Goal: Task Accomplishment & Management: Manage account settings

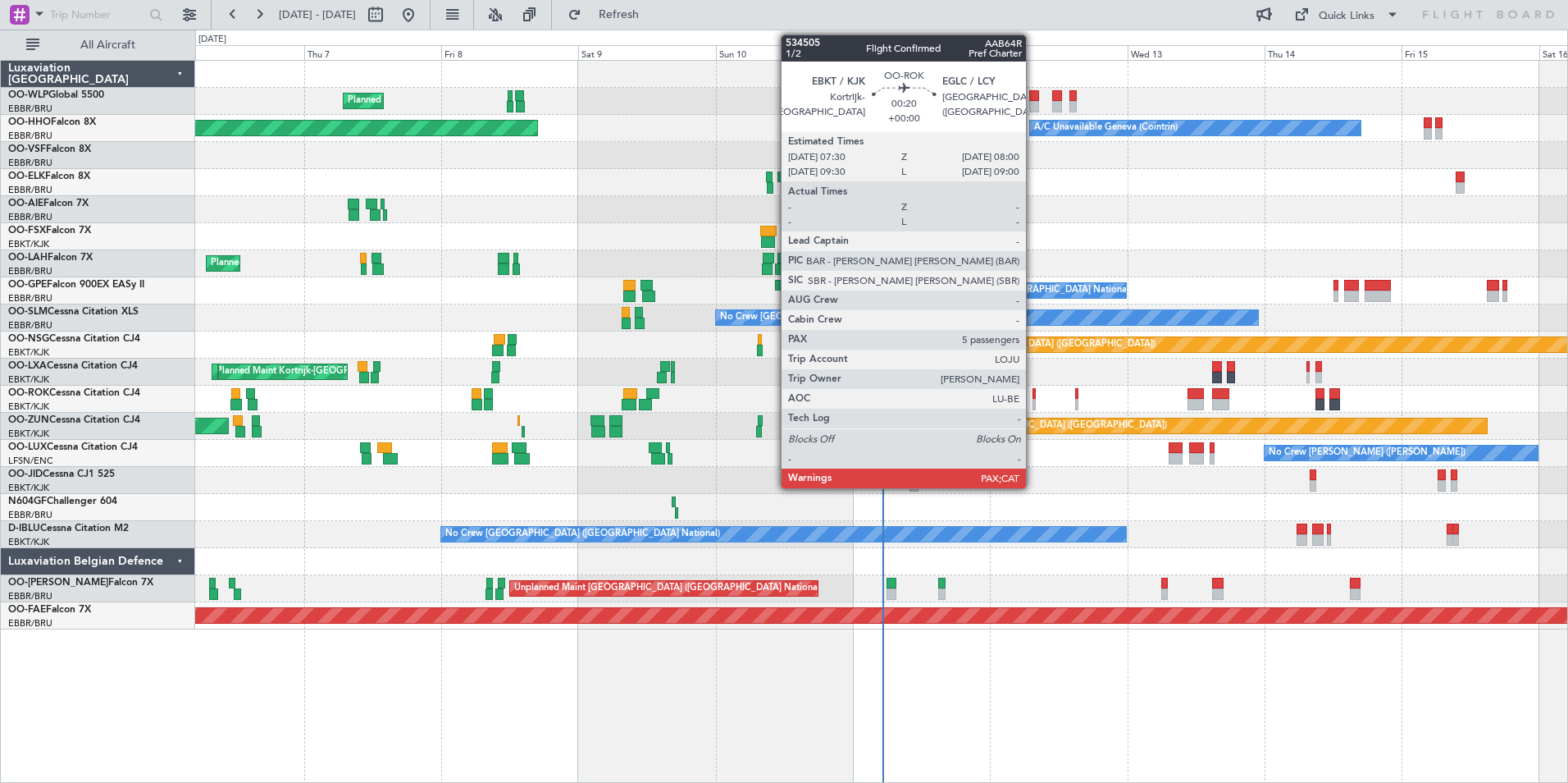
click at [1033, 401] on div at bounding box center [1034, 404] width 4 height 12
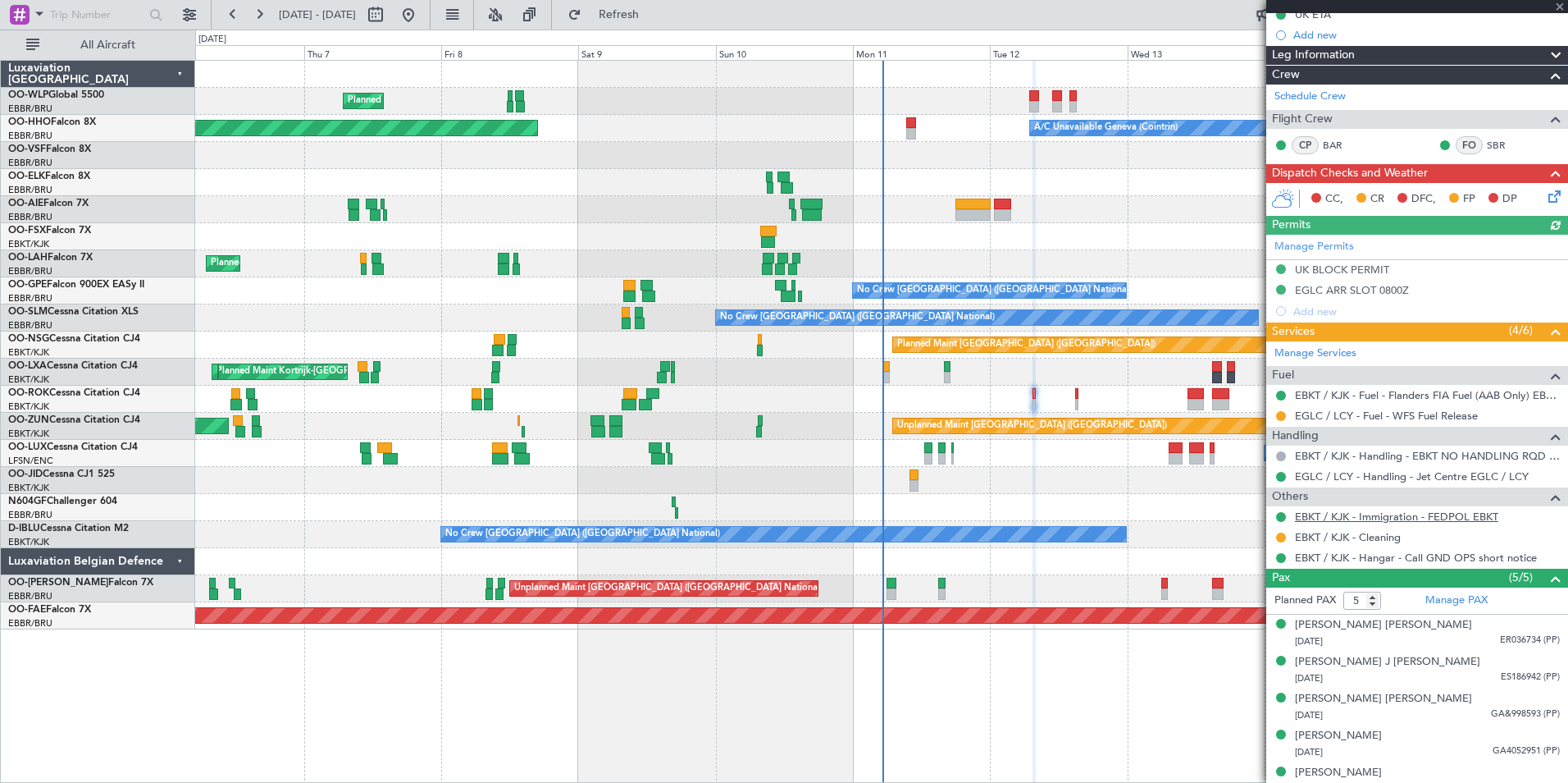
scroll to position [246, 0]
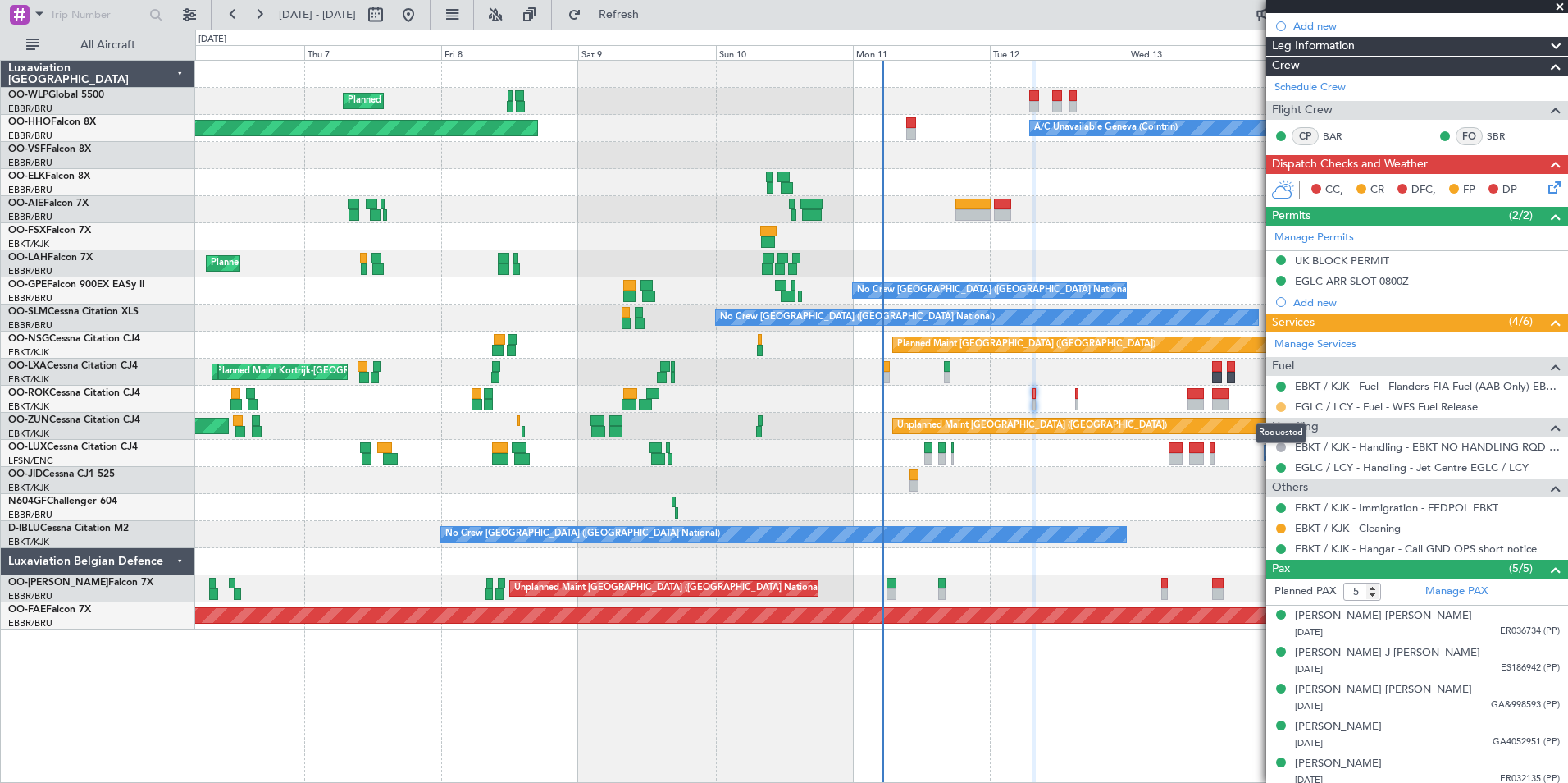
click at [1278, 405] on button at bounding box center [1281, 407] width 10 height 10
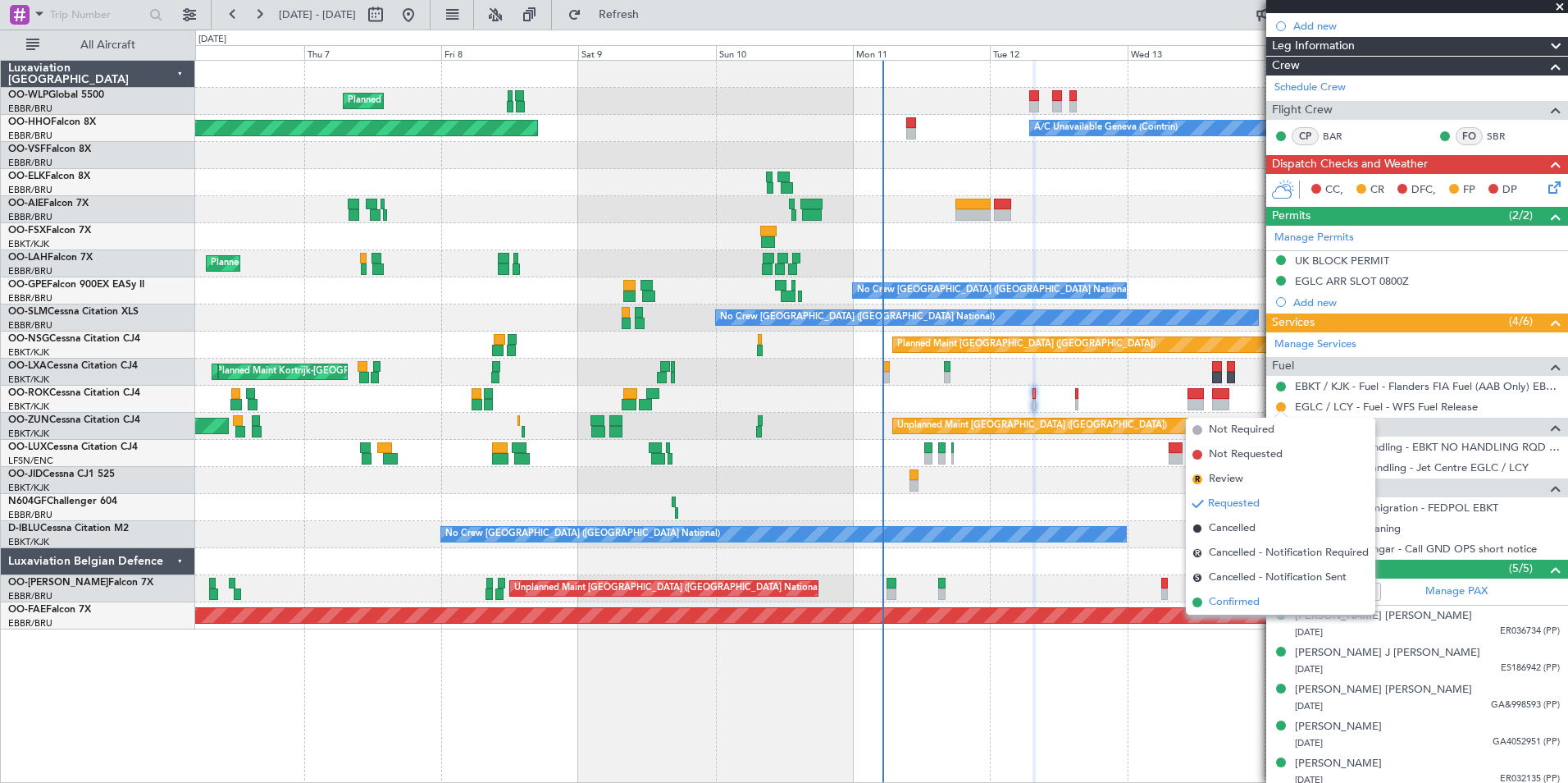
click at [1220, 597] on span "Confirmed" at bounding box center [1234, 603] width 51 height 16
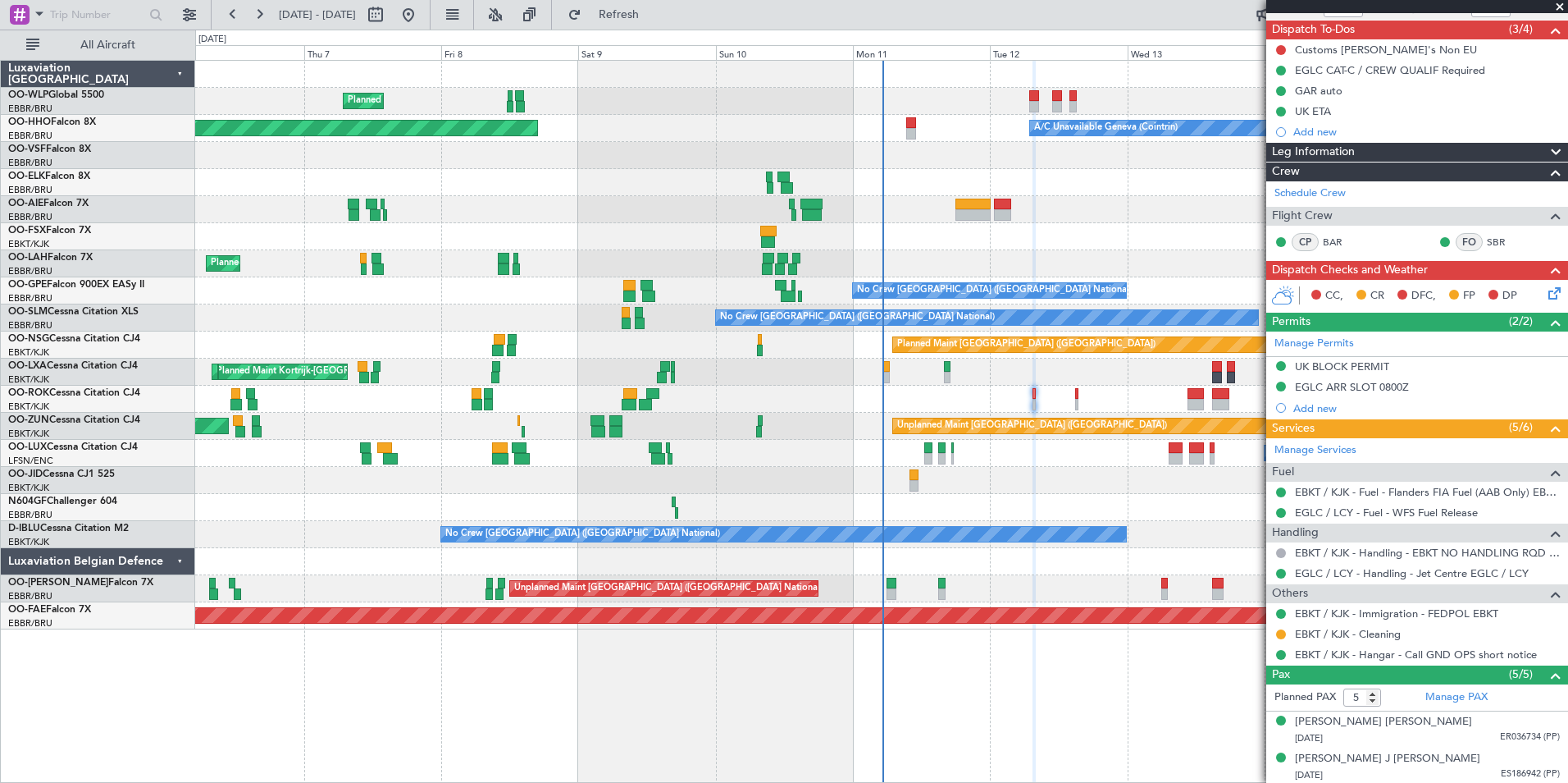
scroll to position [0, 0]
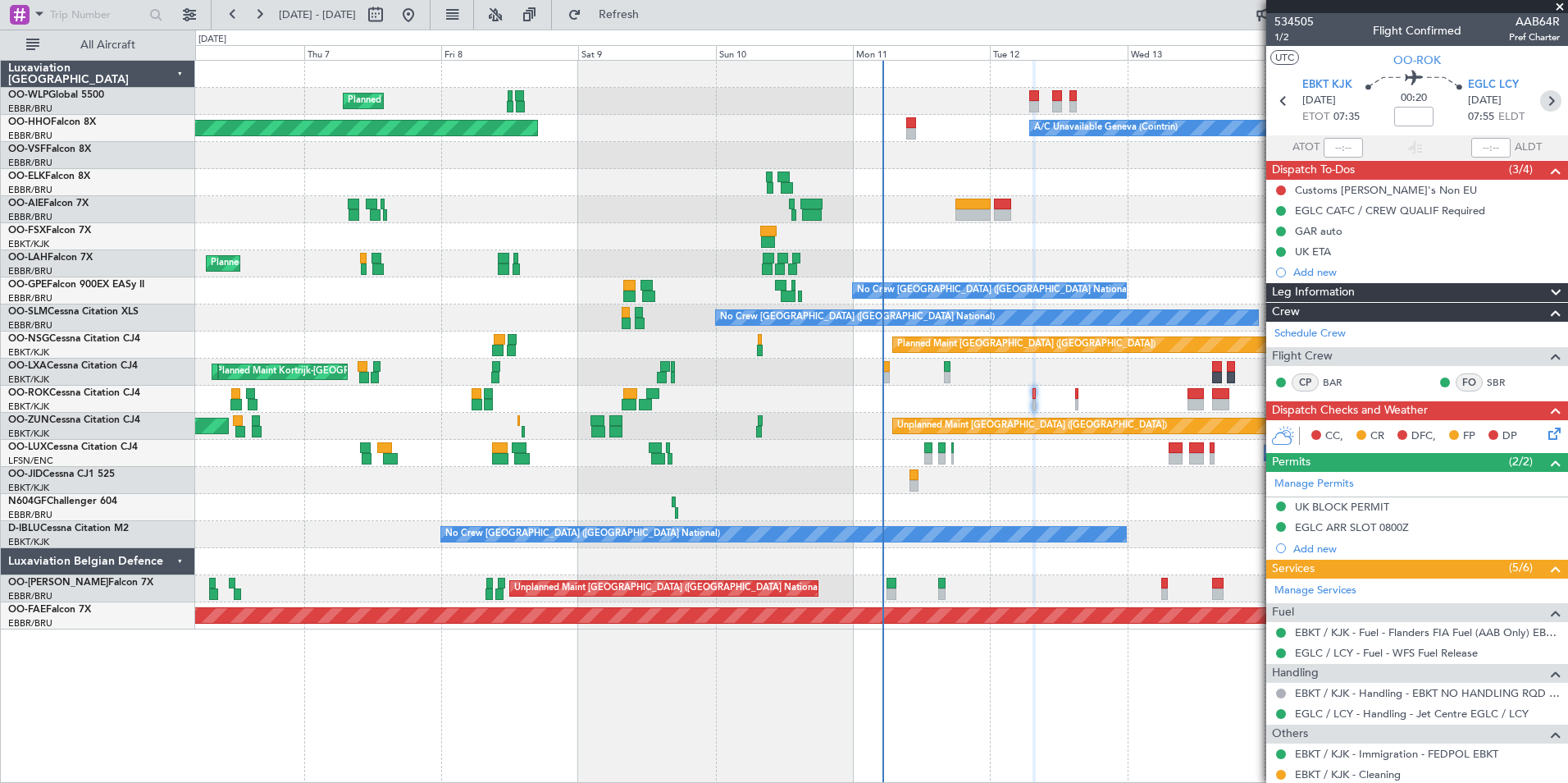
click at [1546, 109] on icon at bounding box center [1551, 101] width 22 height 22
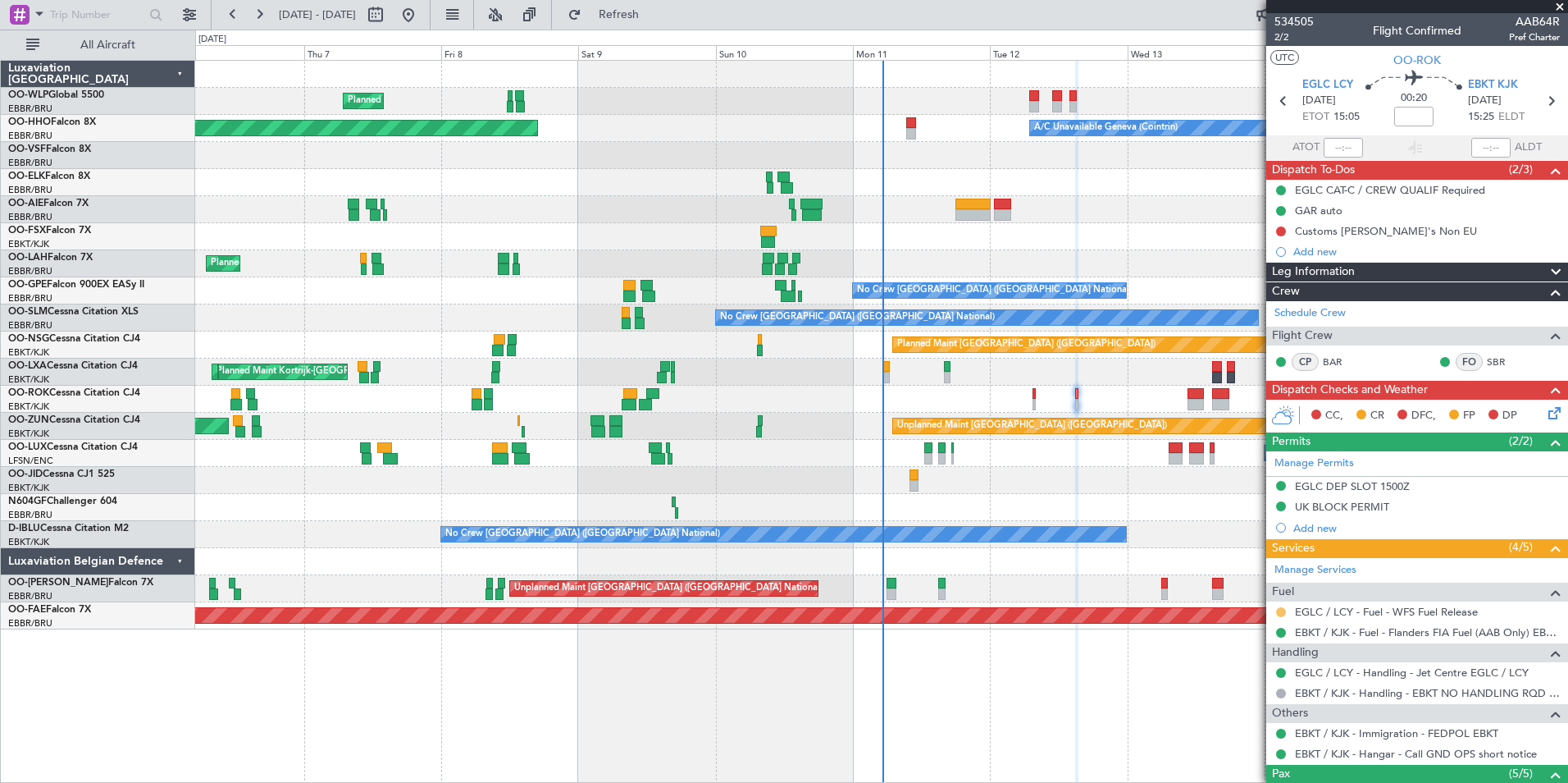
click at [1281, 613] on button at bounding box center [1281, 611] width 10 height 10
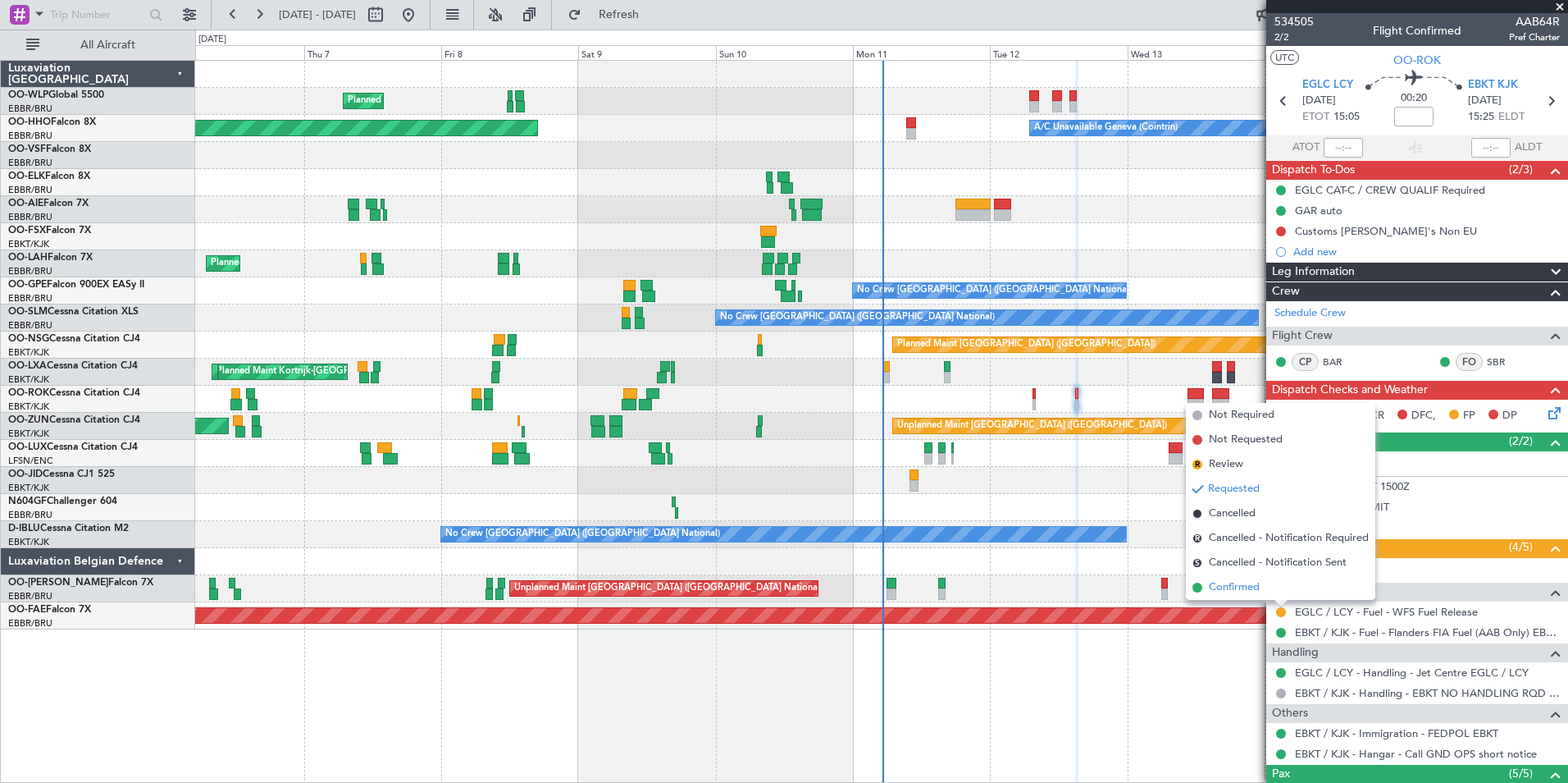
click at [1247, 588] on span "Confirmed" at bounding box center [1234, 587] width 51 height 16
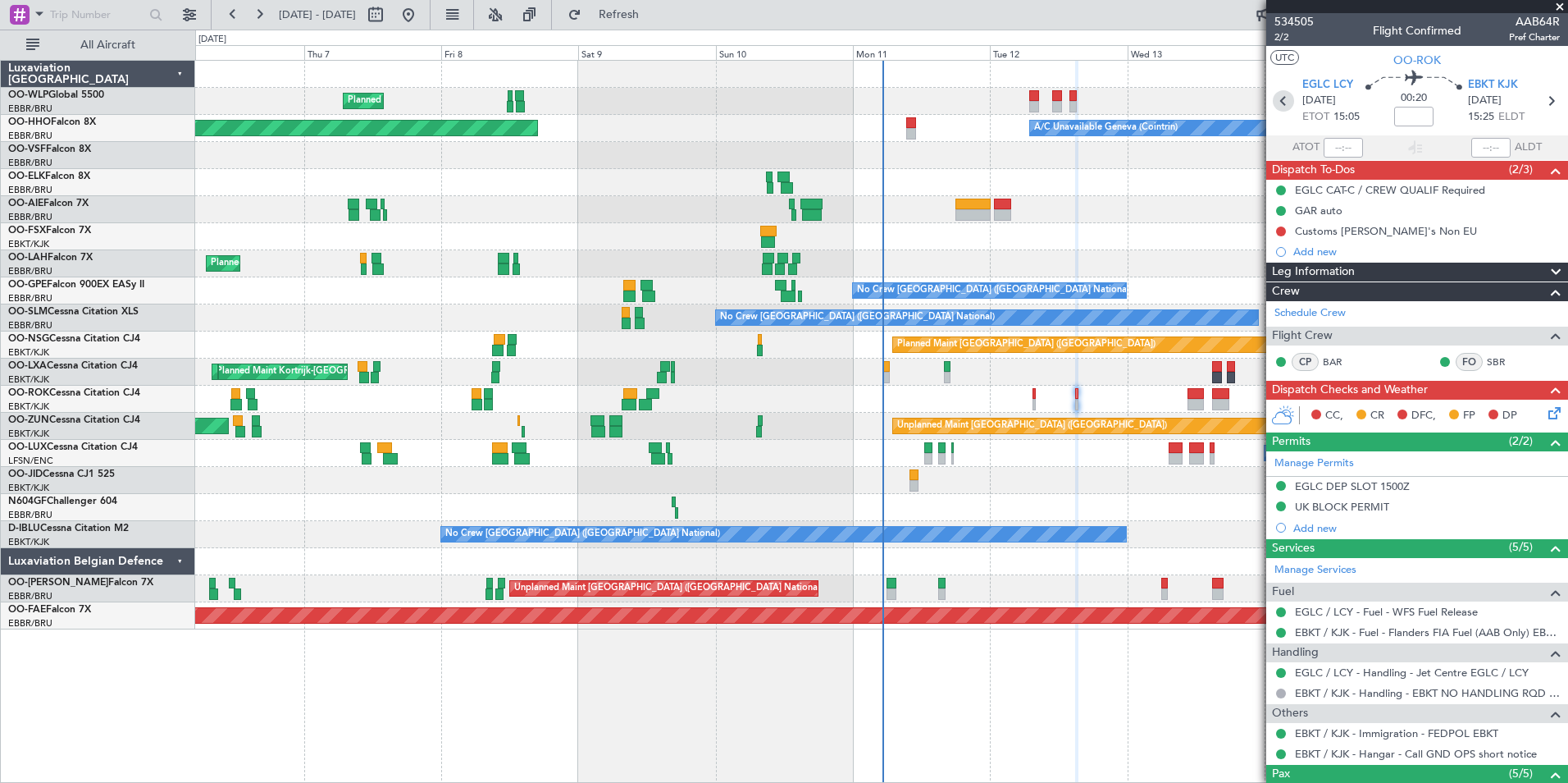
click at [1283, 100] on icon at bounding box center [1283, 101] width 22 height 22
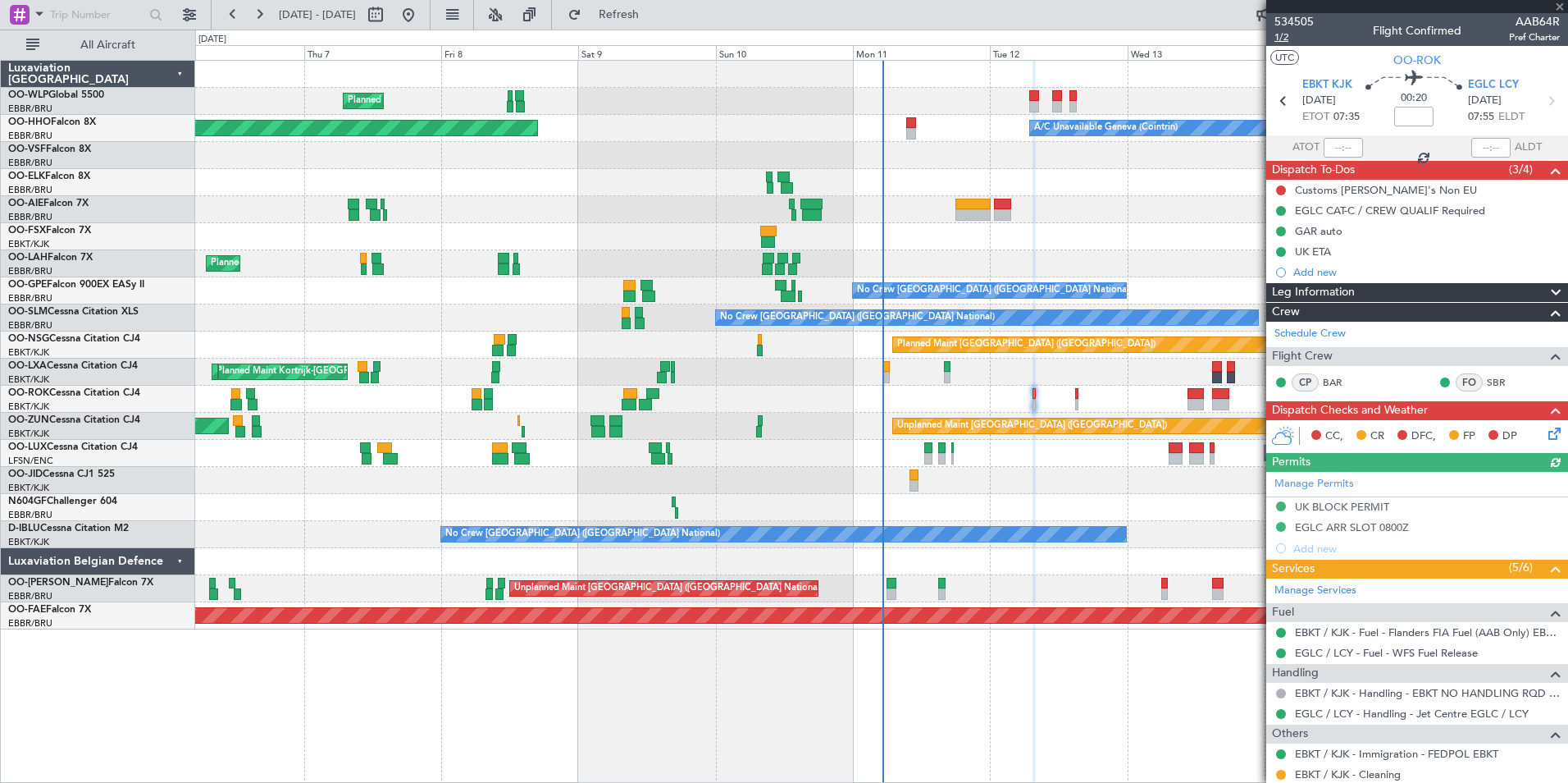
click at [1278, 33] on span "1/2" at bounding box center [1294, 38] width 39 height 14
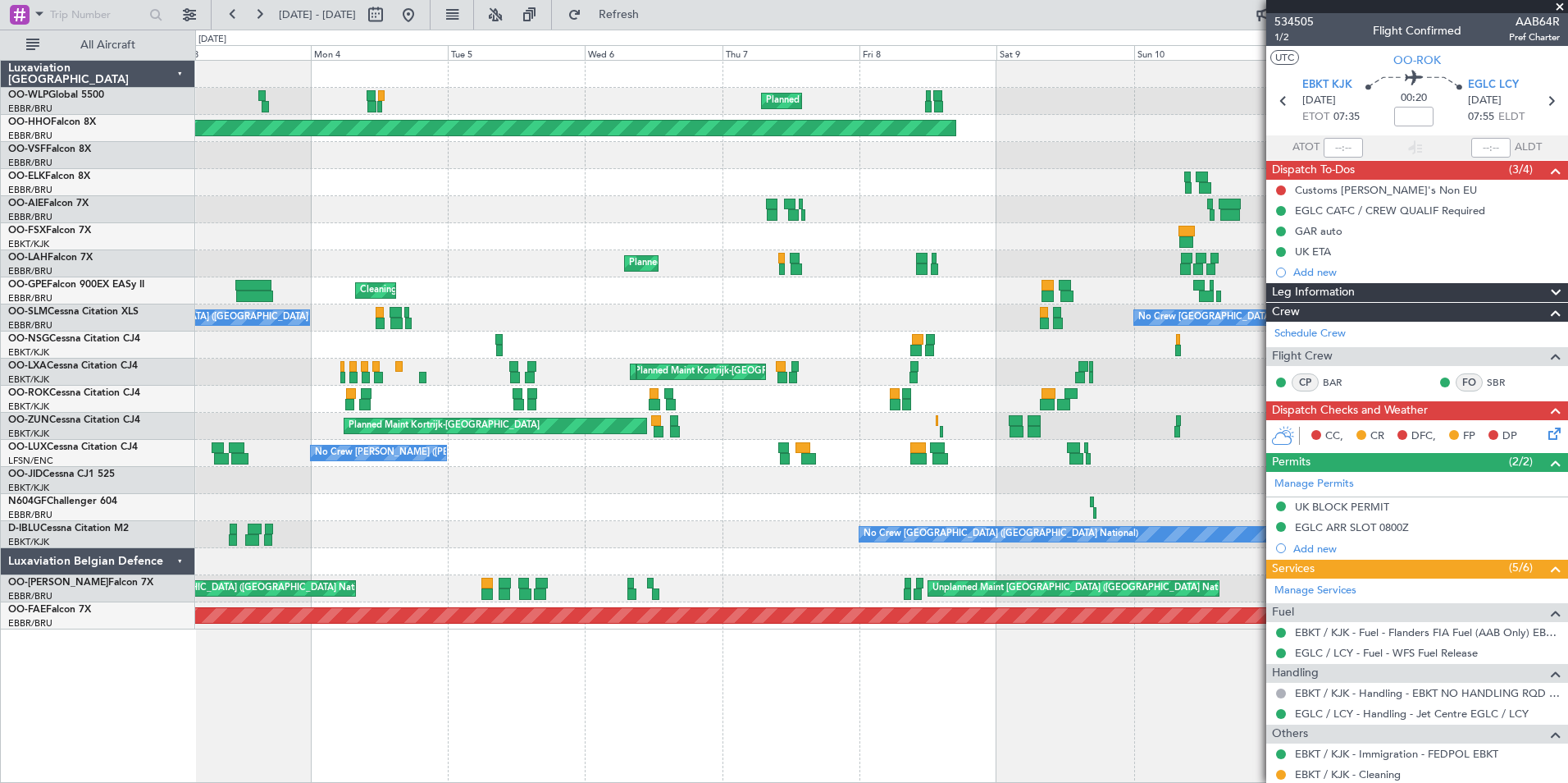
click at [1042, 109] on div "Planned Maint Milan (Linate)" at bounding box center [880, 101] width 1372 height 27
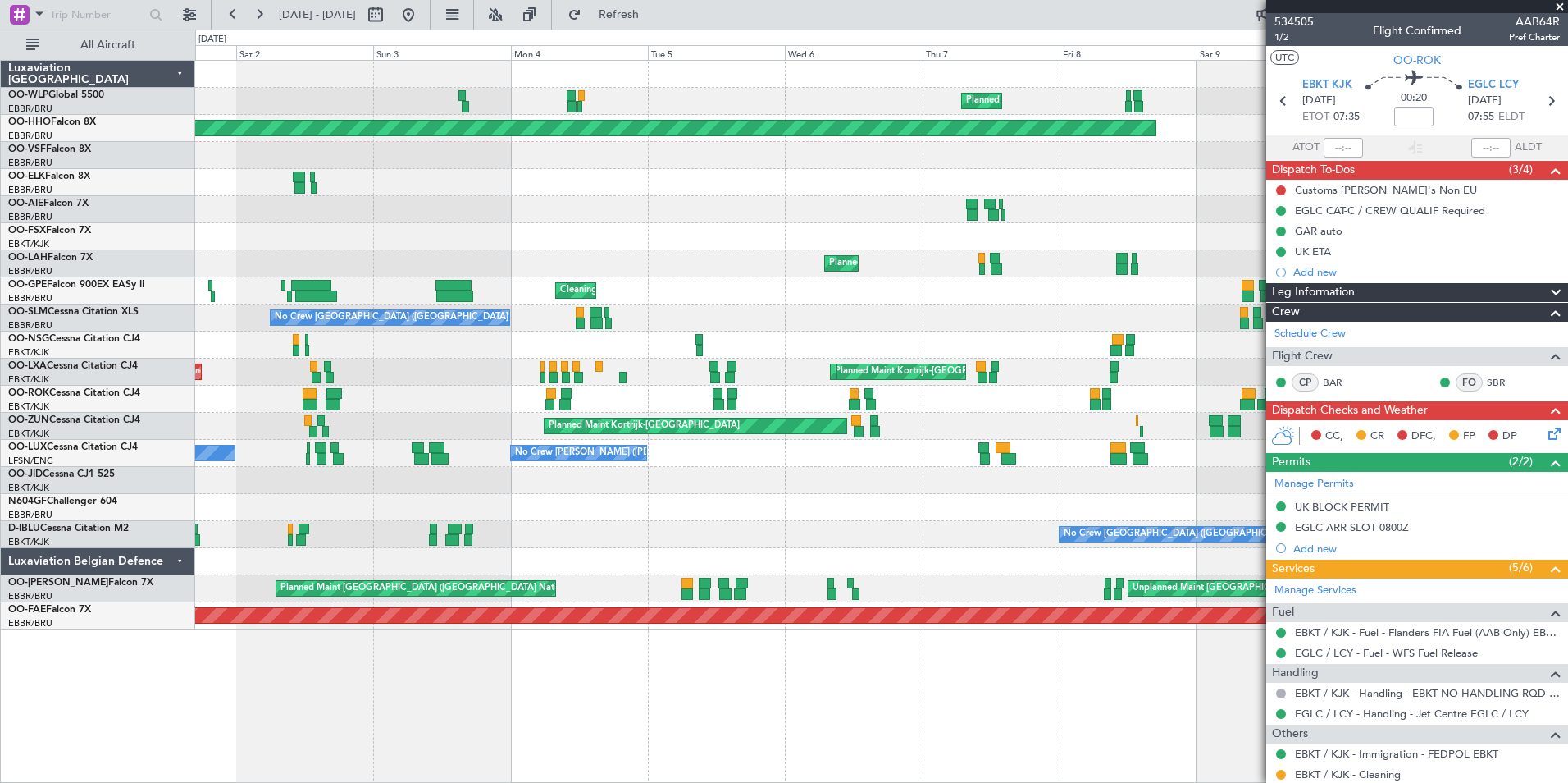
click at [814, 119] on div "Planned Maint Geneva (Cointrin) A/C Unavailable Geneva (Cointrin)" at bounding box center [880, 128] width 1372 height 27
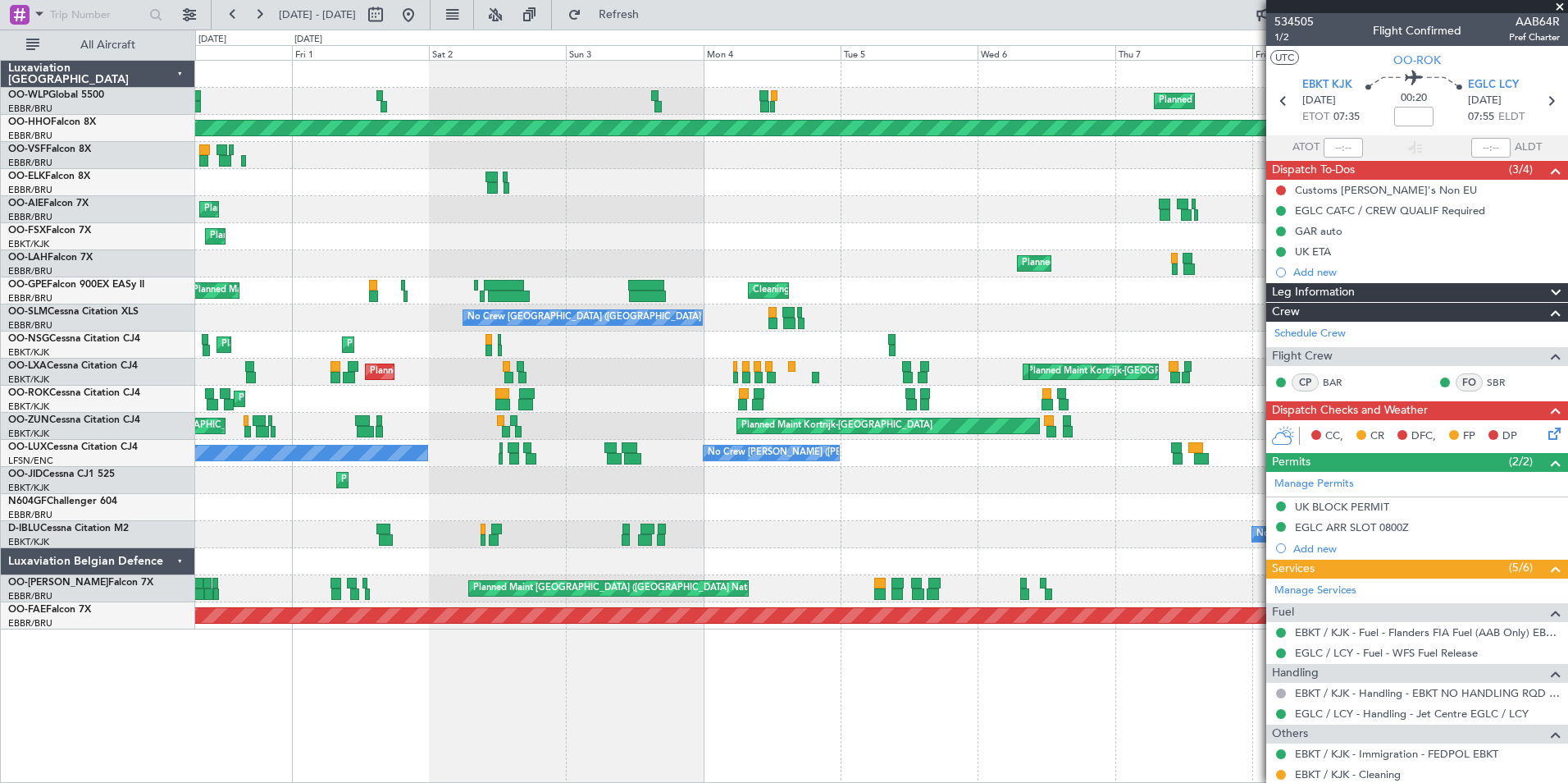
click at [577, 104] on div "Planned Maint Milan (Linate) Planned Maint Geneva (Cointrin) A/C Unavailable Ge…" at bounding box center [880, 345] width 1372 height 568
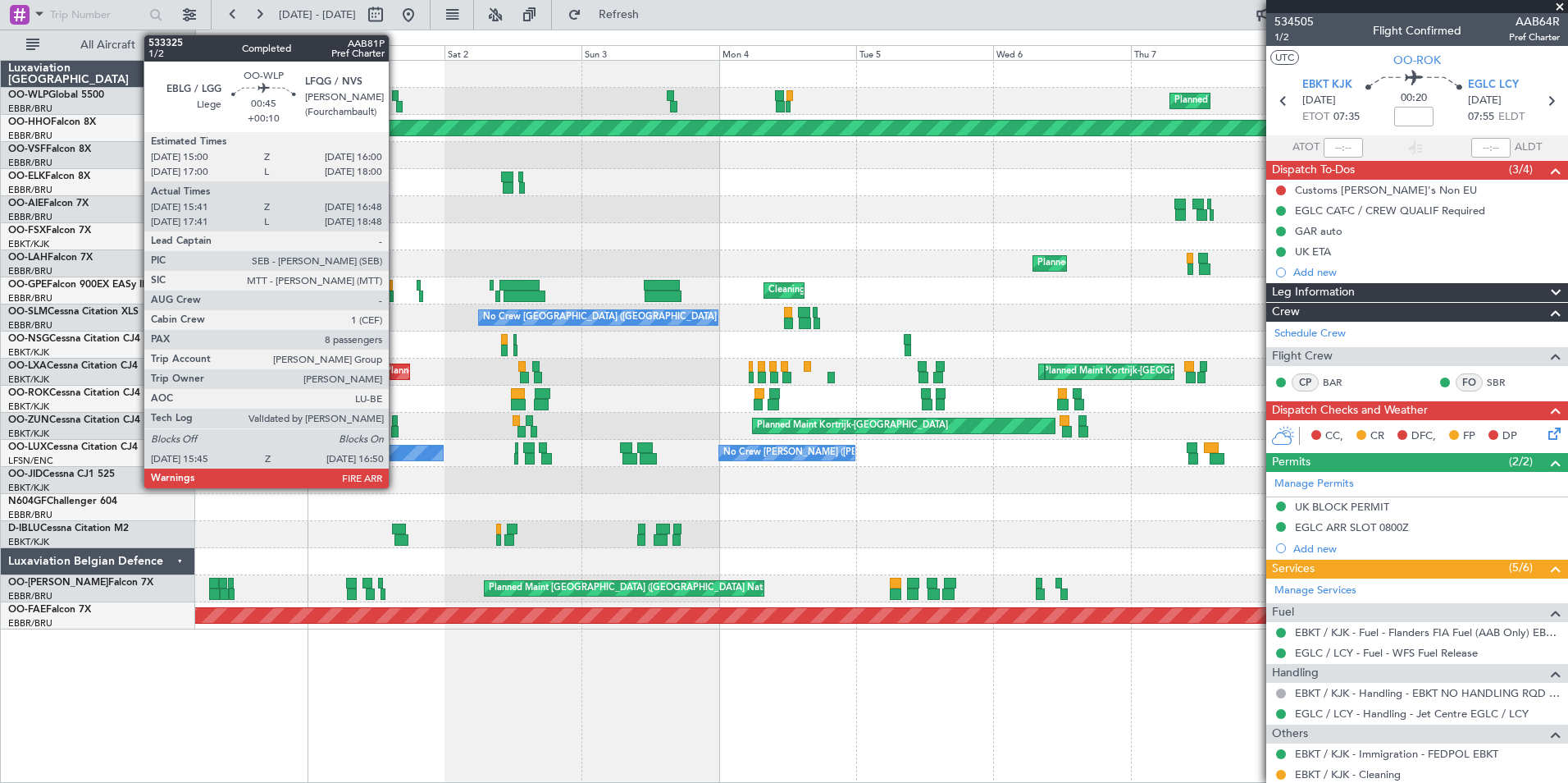
click at [396, 92] on div at bounding box center [395, 96] width 5 height 12
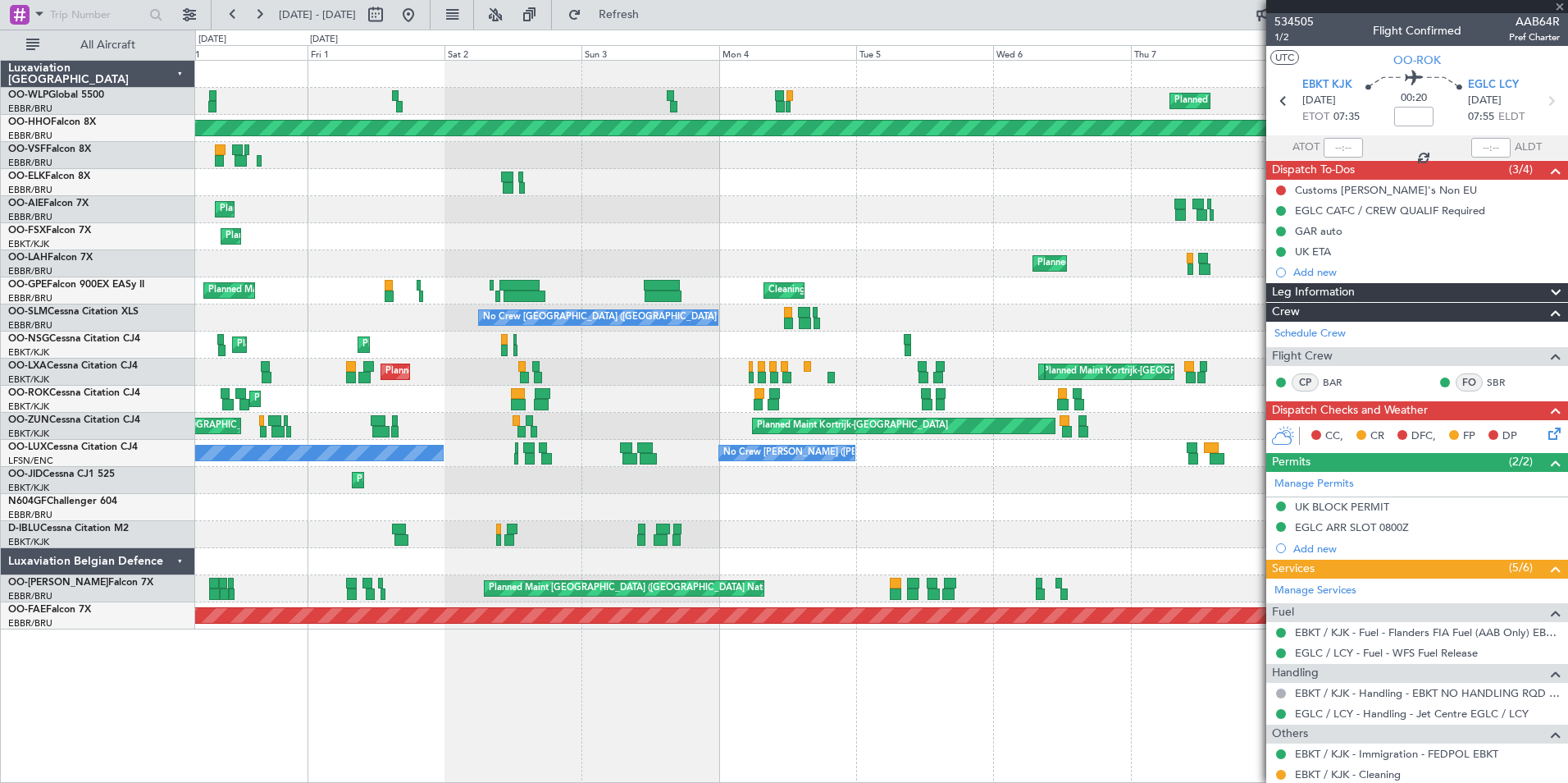
type input "+00:10"
type input "15:51"
type input "16:43"
type input "8"
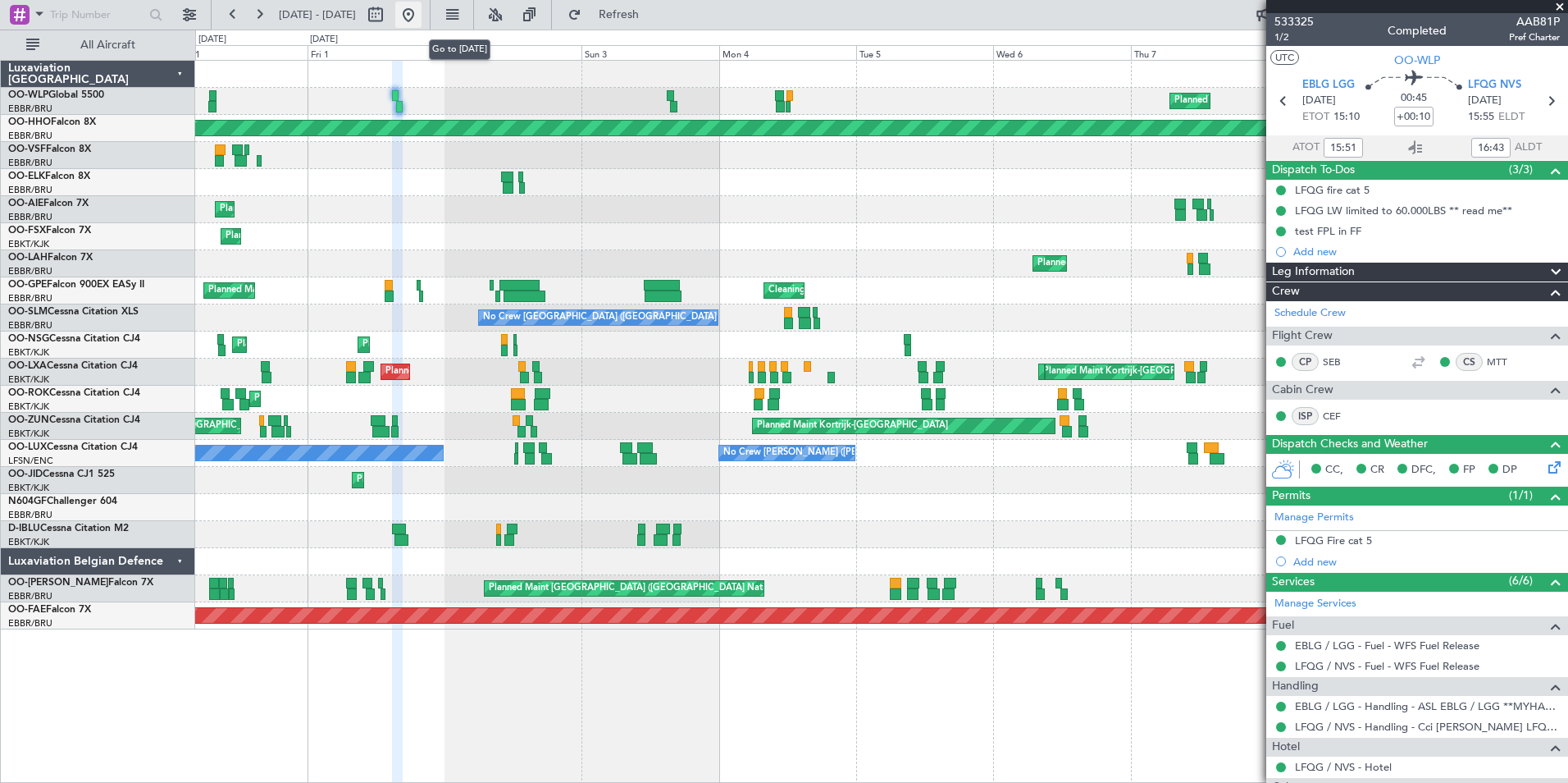
click at [422, 22] on button at bounding box center [407, 14] width 26 height 26
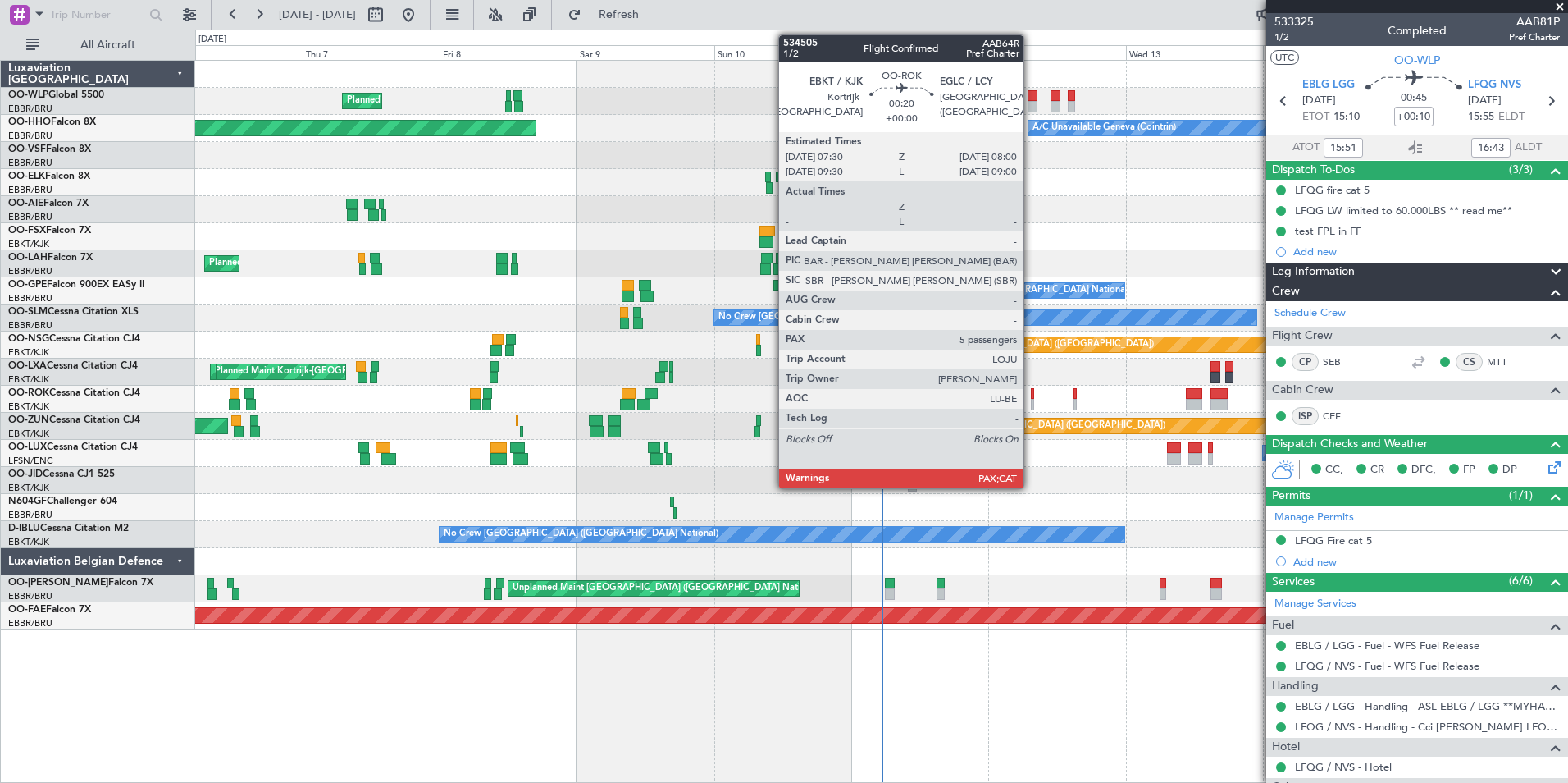
click at [1031, 403] on div at bounding box center [1033, 404] width 4 height 12
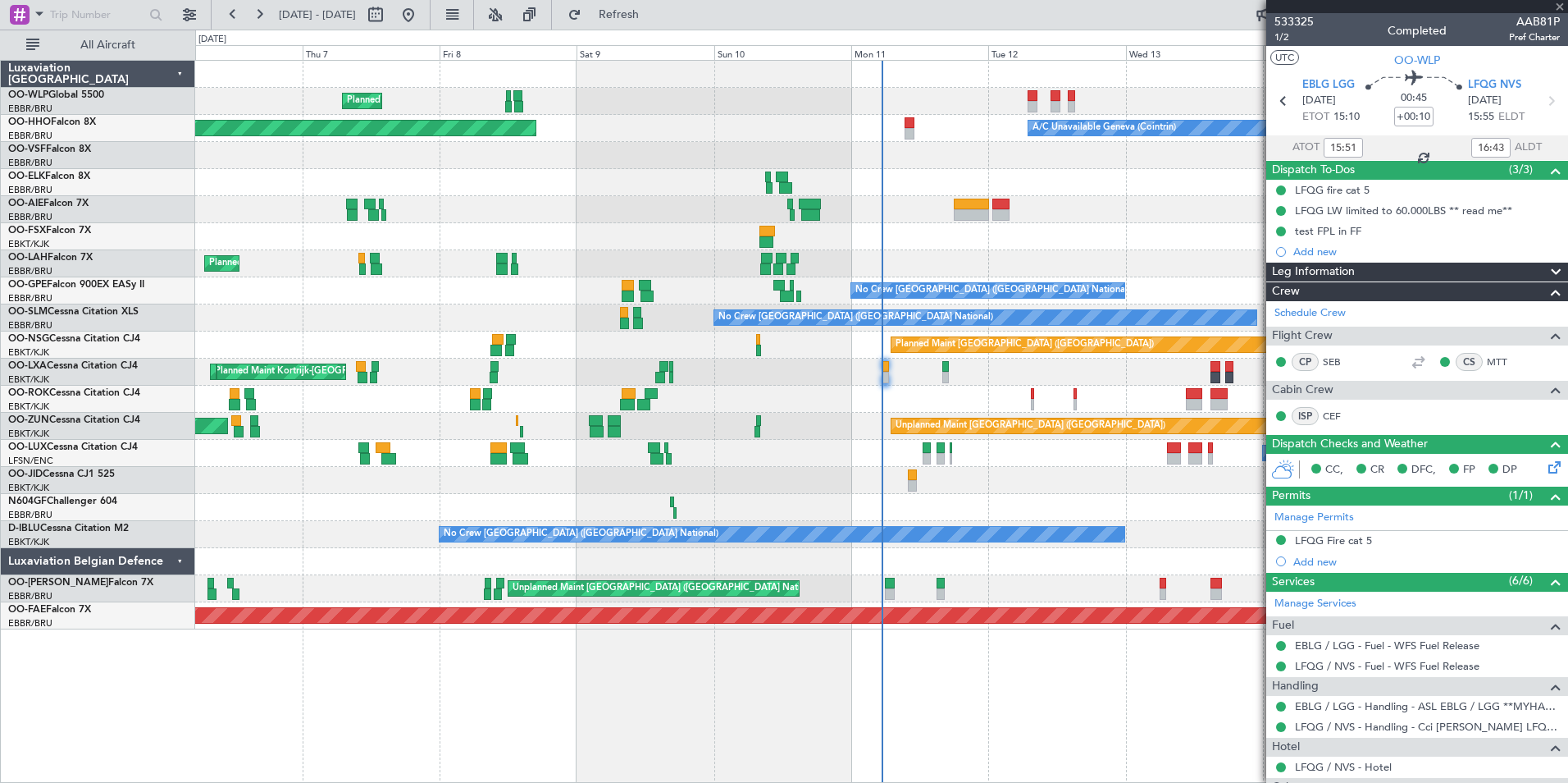
type input "5"
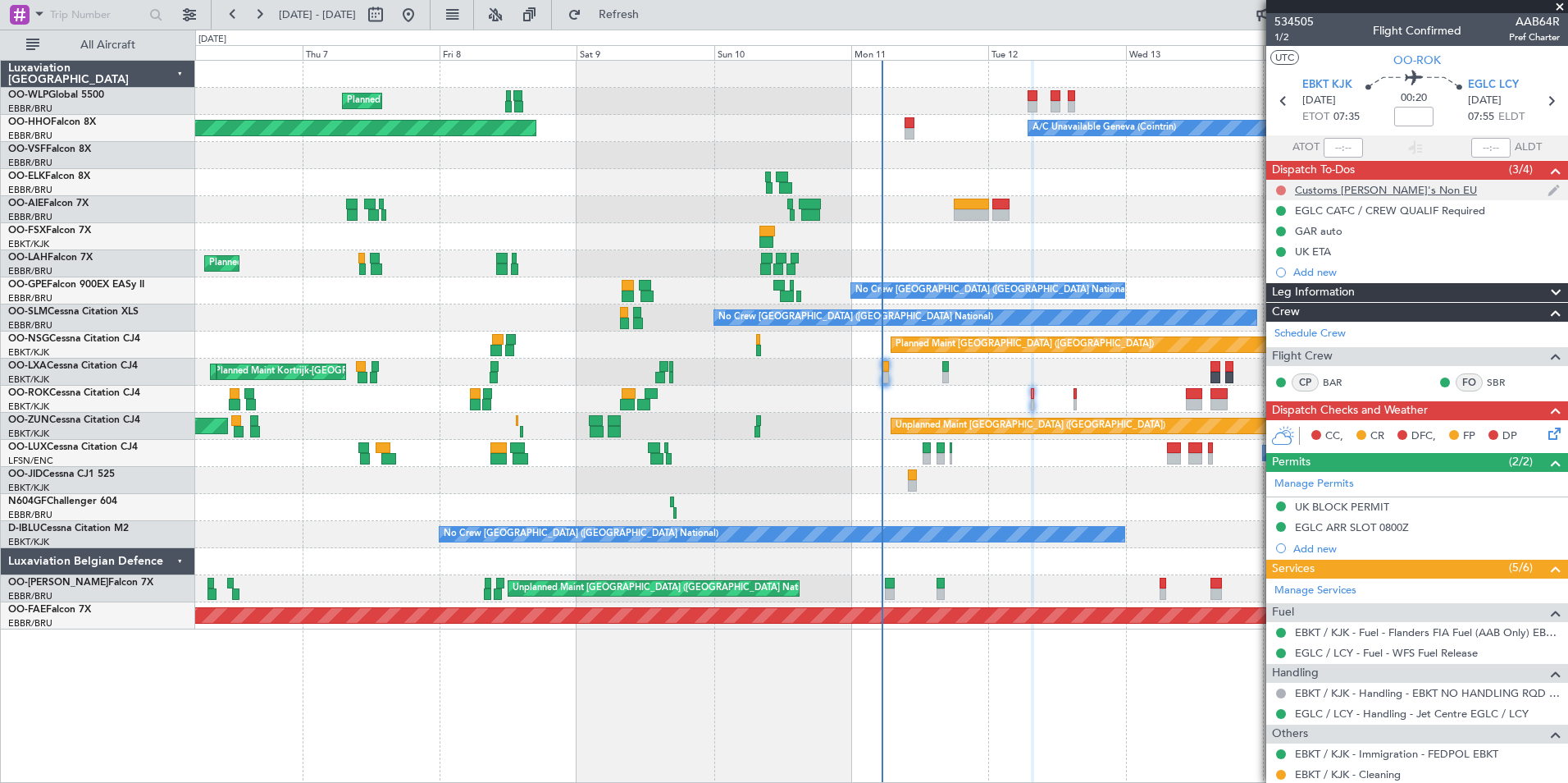
click at [1278, 192] on button at bounding box center [1281, 189] width 10 height 10
click at [1283, 253] on li "Completed" at bounding box center [1282, 262] width 87 height 24
click at [1540, 94] on icon at bounding box center [1551, 101] width 22 height 22
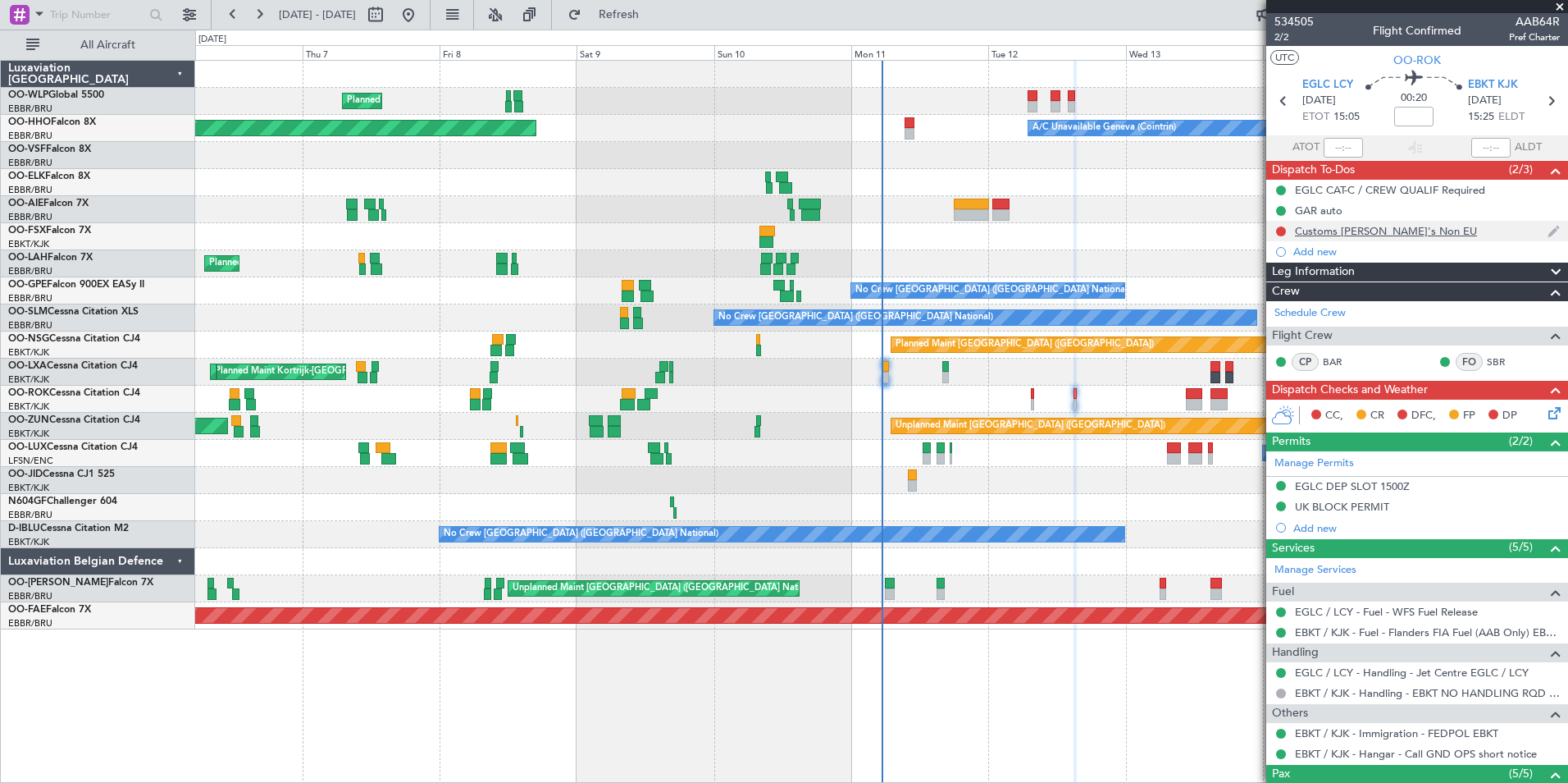
click at [1275, 232] on div at bounding box center [1281, 231] width 13 height 13
click at [1278, 233] on button at bounding box center [1281, 231] width 10 height 10
click at [1266, 308] on span "Completed" at bounding box center [1288, 304] width 54 height 16
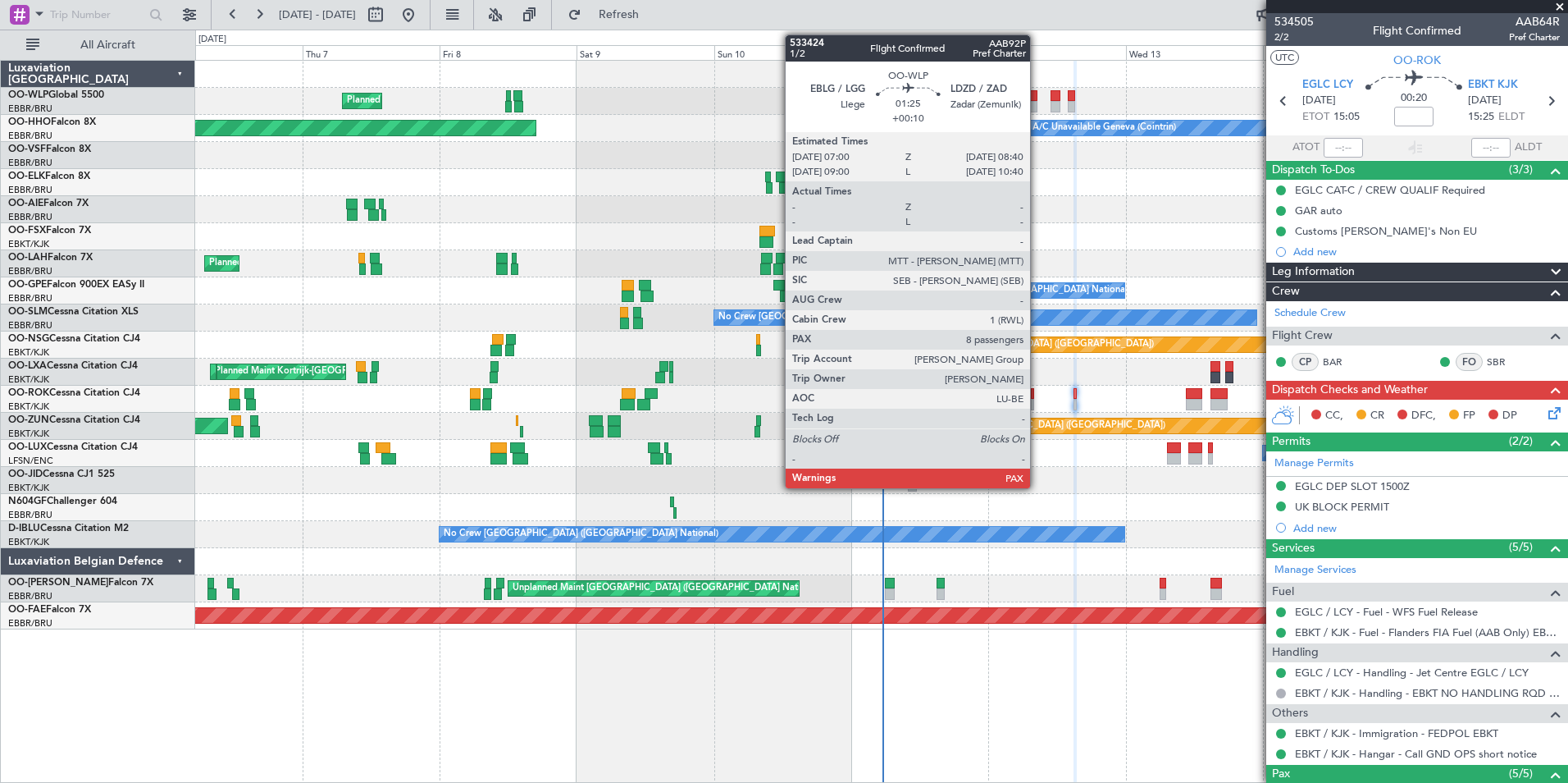
click at [1038, 100] on div at bounding box center [1032, 96] width 10 height 12
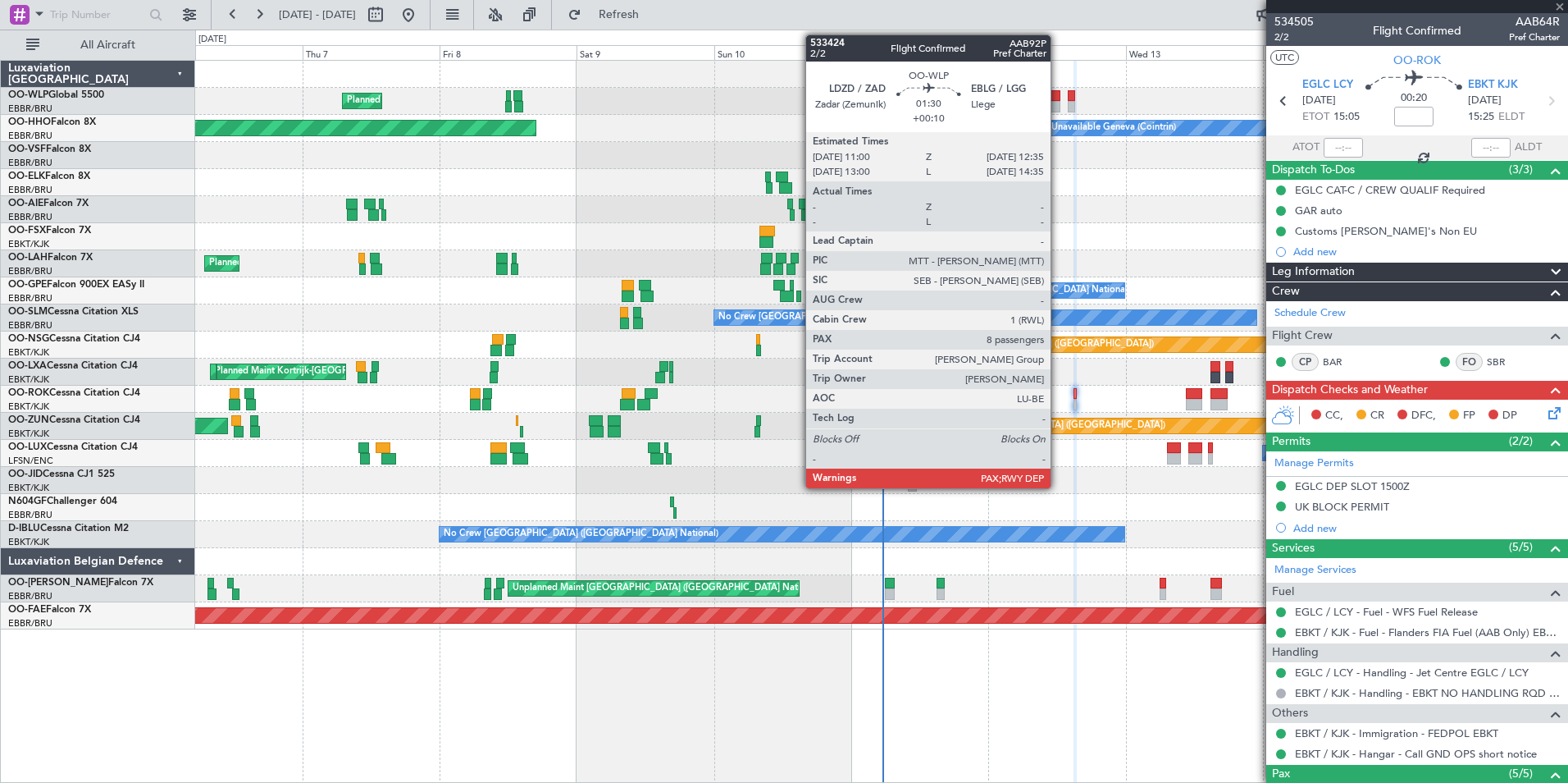
type input "+00:10"
type input "8"
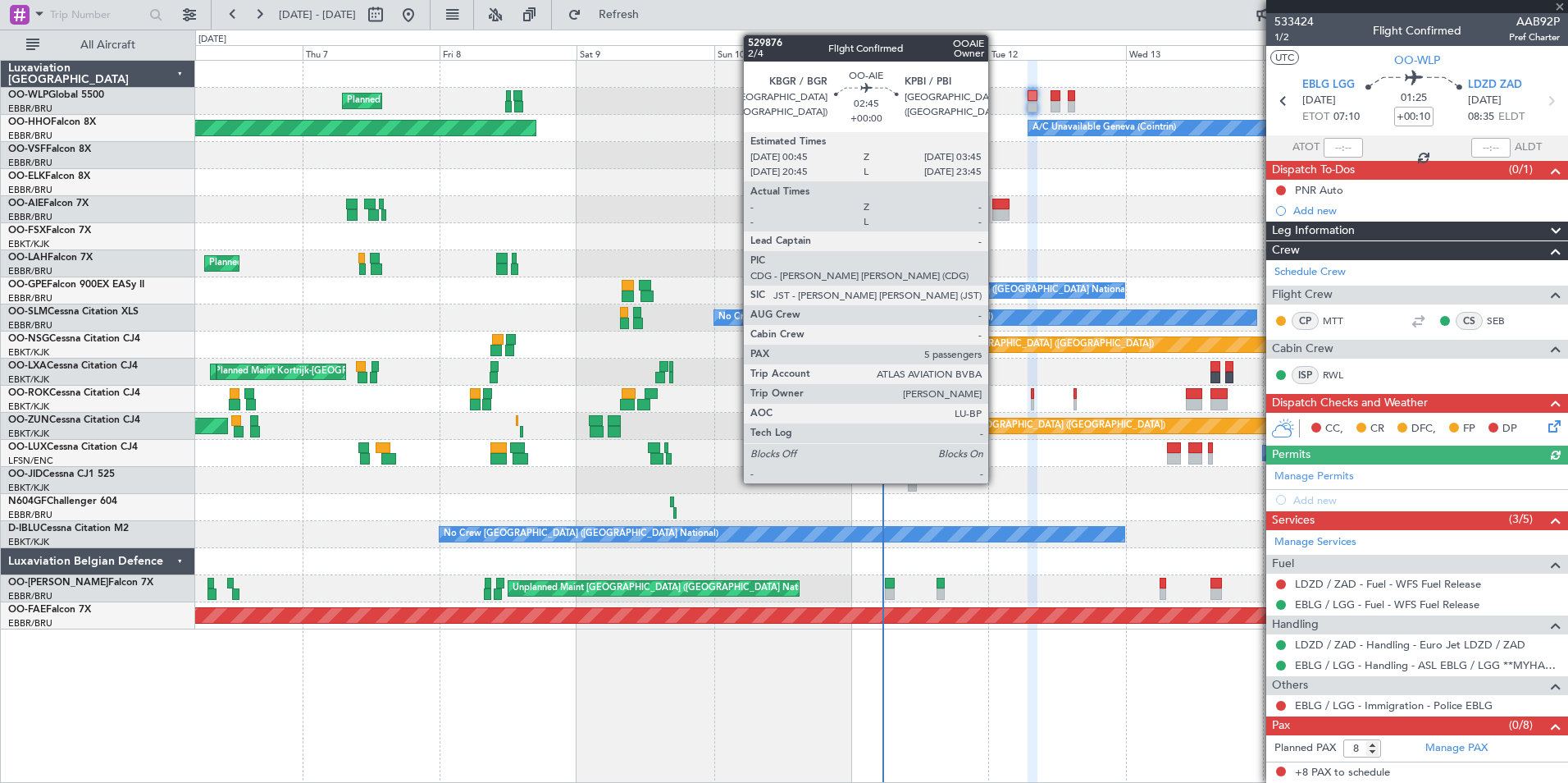
click at [995, 215] on div at bounding box center [1001, 215] width 17 height 12
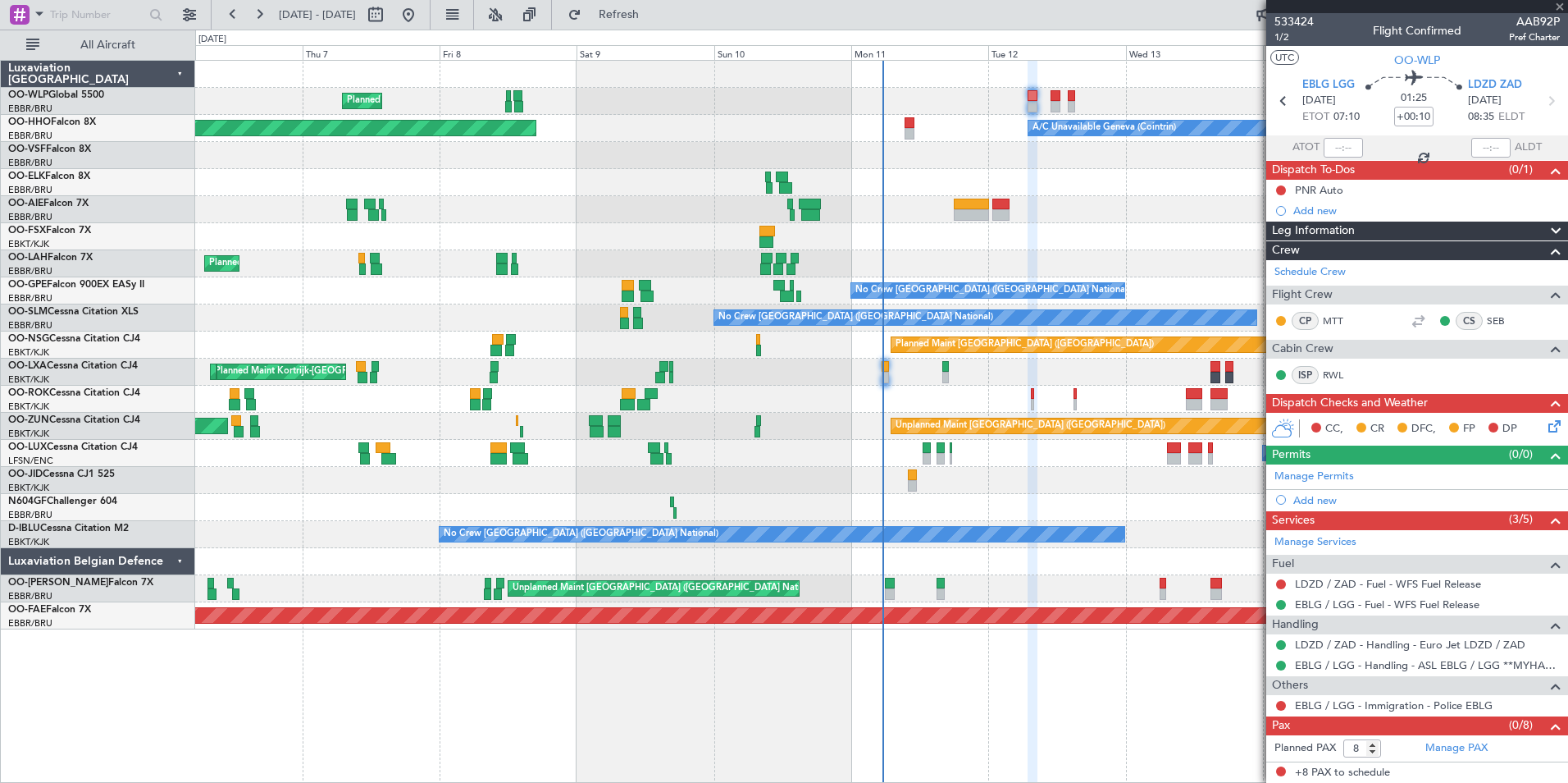
type input "5"
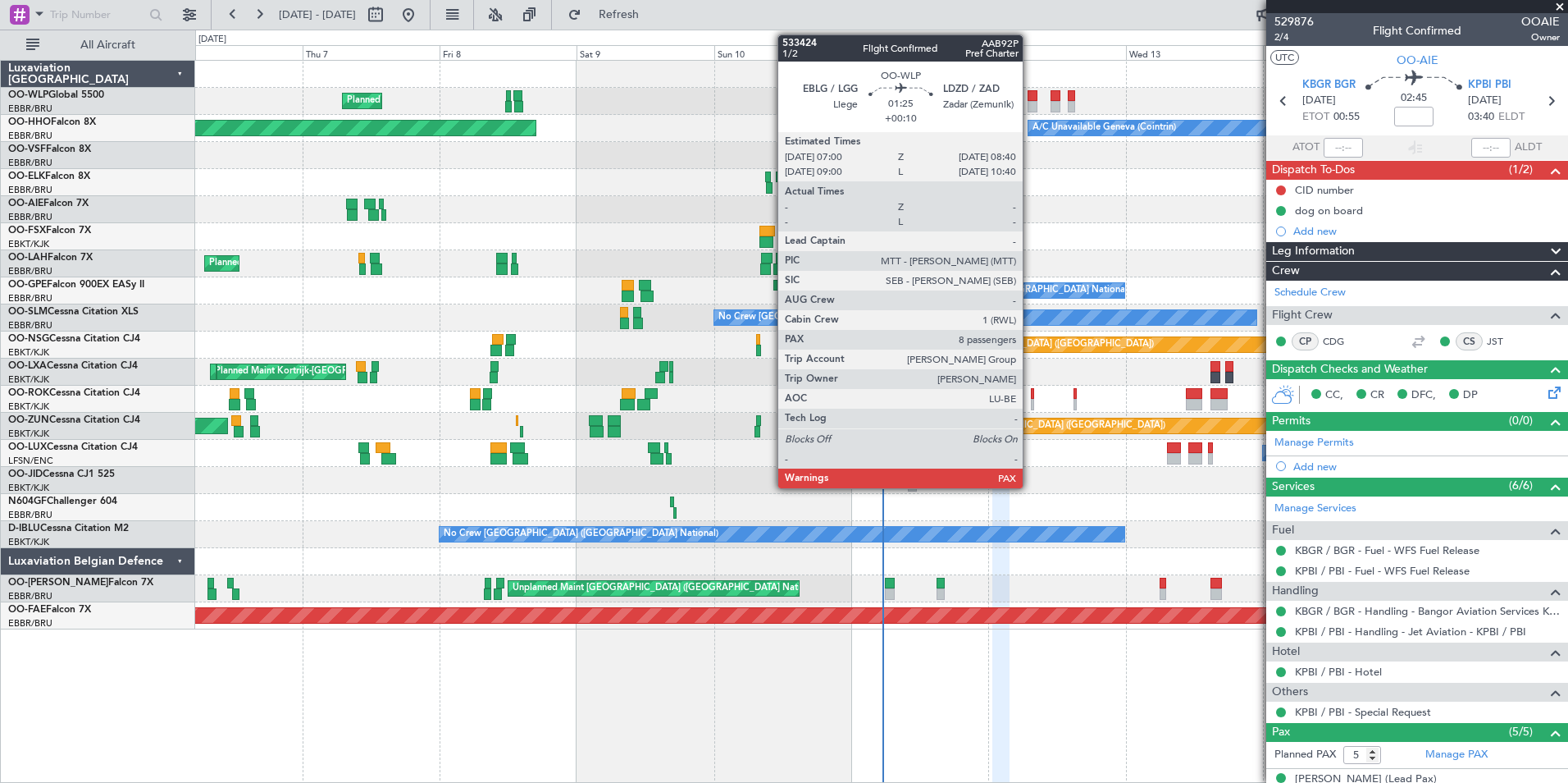
click at [1030, 101] on div at bounding box center [1032, 106] width 10 height 12
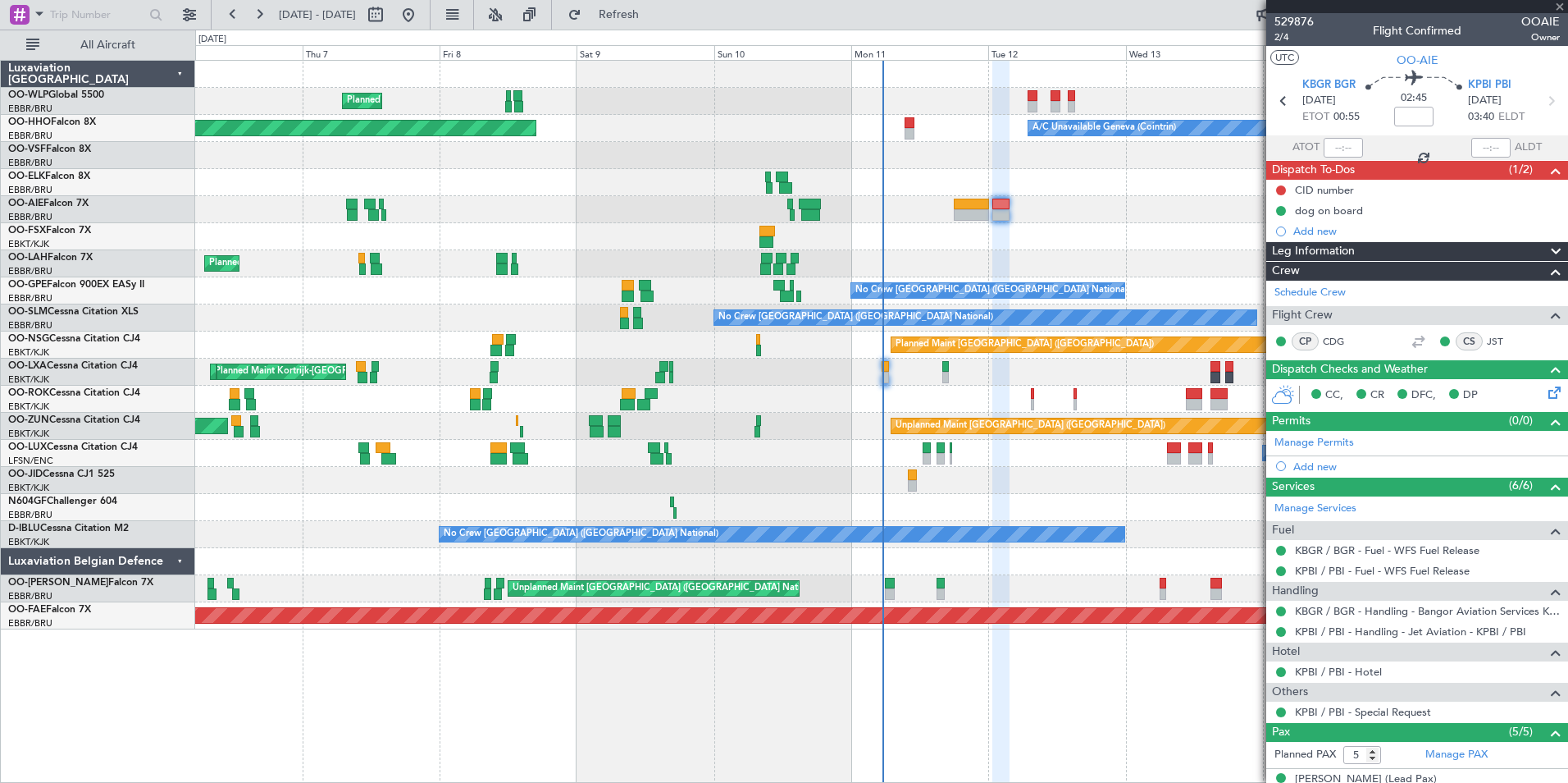
type input "+00:10"
type input "8"
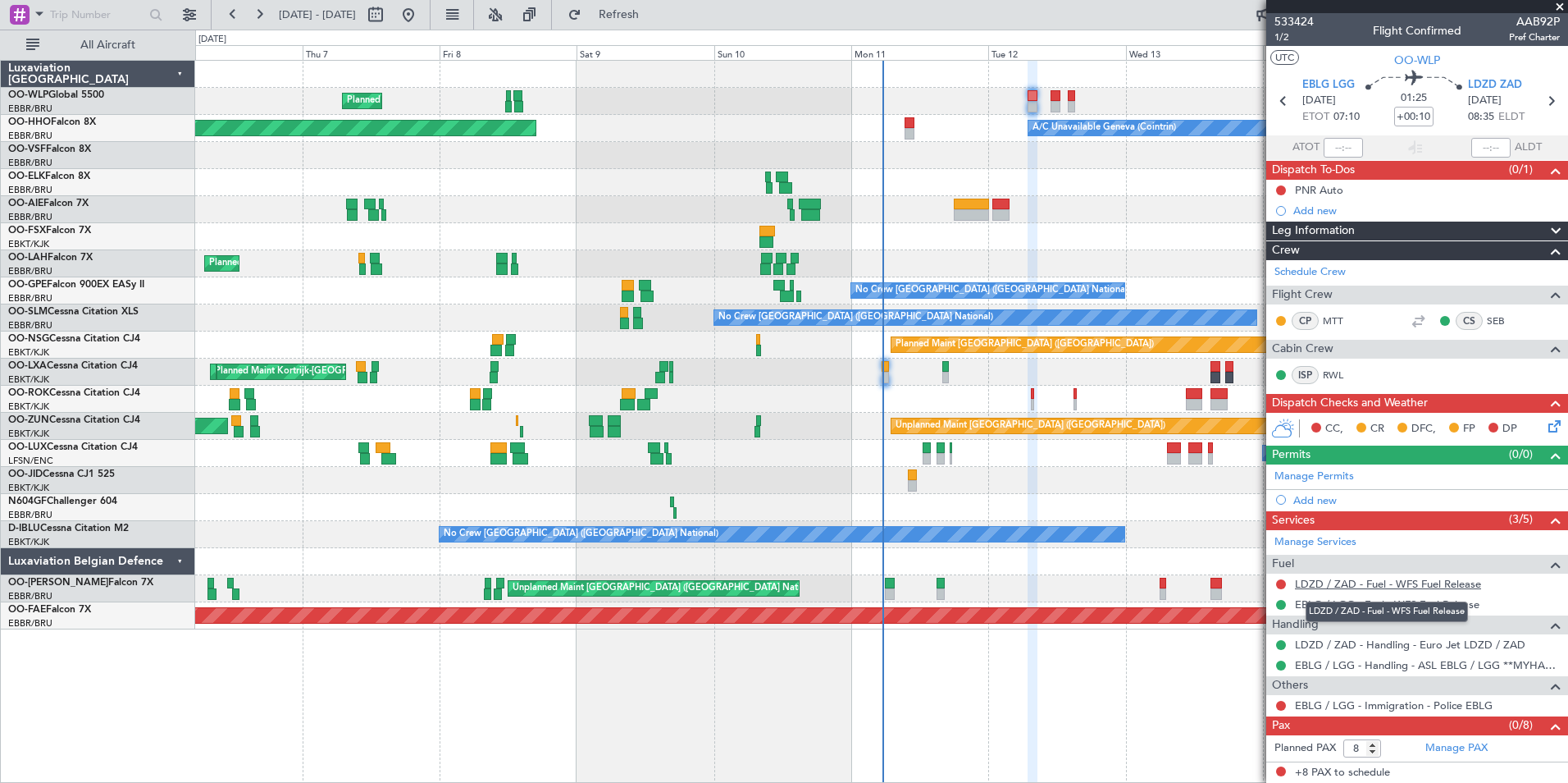
click at [1370, 585] on link "LDZD / ZAD - Fuel - WFS Fuel Release" at bounding box center [1388, 584] width 186 height 14
click at [1554, 104] on icon at bounding box center [1551, 101] width 22 height 22
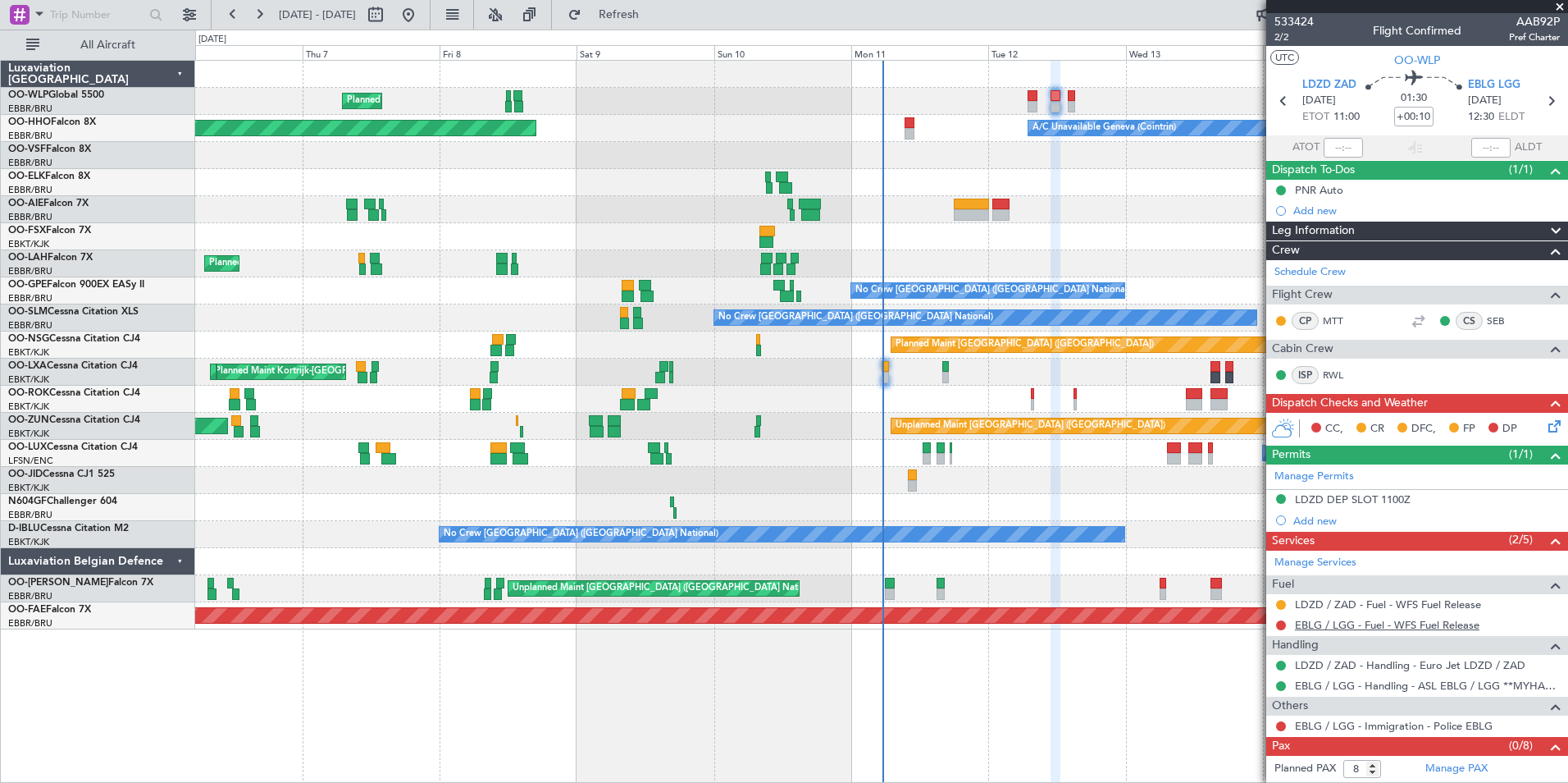
click at [1366, 626] on link "EBLG / LGG - Fuel - WFS Fuel Release" at bounding box center [1388, 625] width 185 height 14
click at [1540, 103] on icon at bounding box center [1551, 101] width 22 height 22
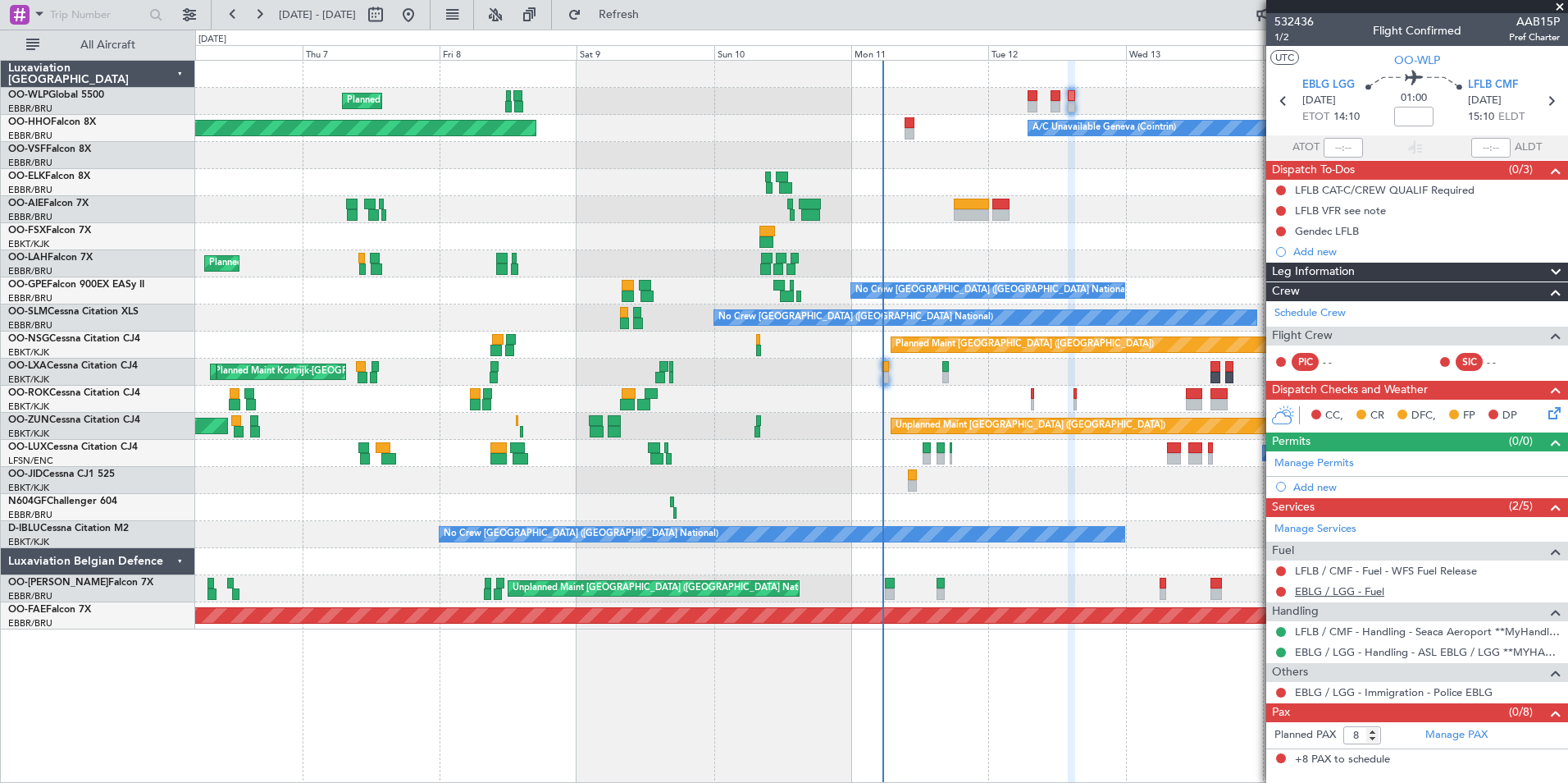
click at [1330, 588] on link "EBLG / LGG - Fuel" at bounding box center [1340, 592] width 90 height 14
click at [1348, 566] on link "LFLB / CMF - Fuel - WFS Fuel Release" at bounding box center [1386, 571] width 182 height 14
drag, startPoint x: 1266, startPoint y: 566, endPoint x: 1277, endPoint y: 575, distance: 14.2
click at [1277, 575] on div "LFLB / CMF - Fuel - WFS Fuel Release" at bounding box center [1417, 570] width 302 height 21
click at [1280, 566] on button at bounding box center [1281, 570] width 10 height 10
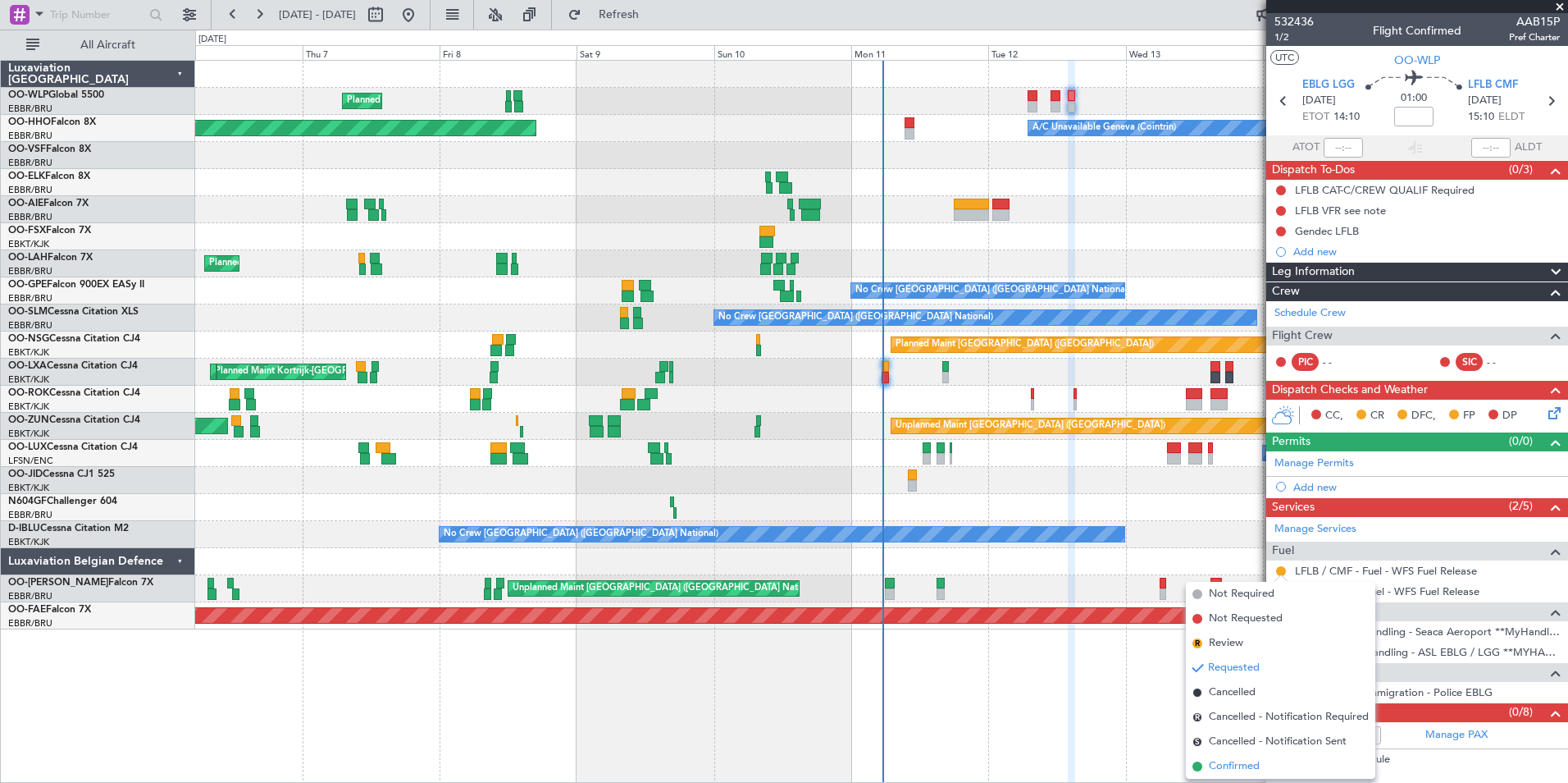
click at [1245, 765] on span "Confirmed" at bounding box center [1234, 766] width 51 height 16
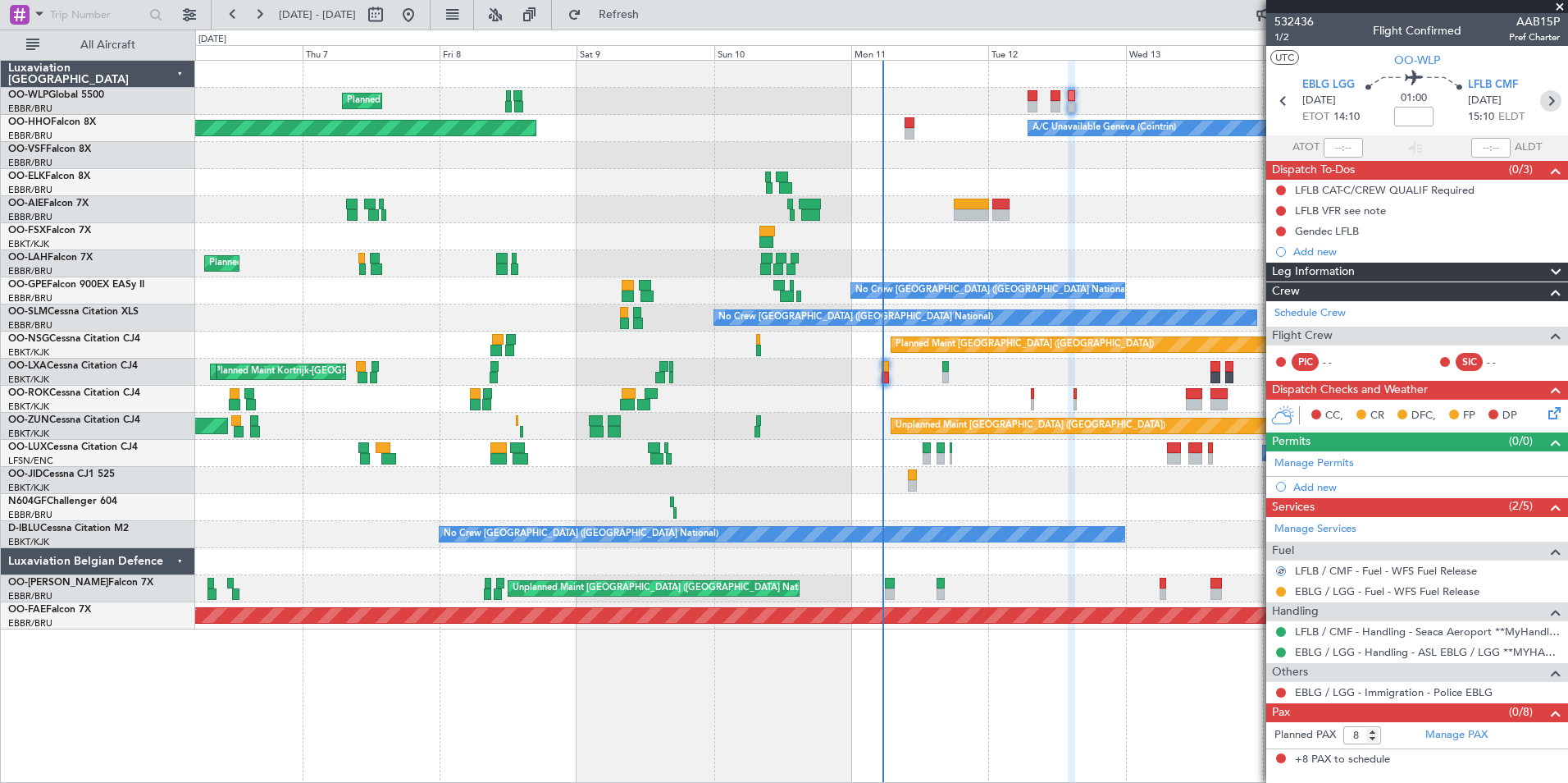
click at [1551, 108] on icon at bounding box center [1551, 101] width 22 height 22
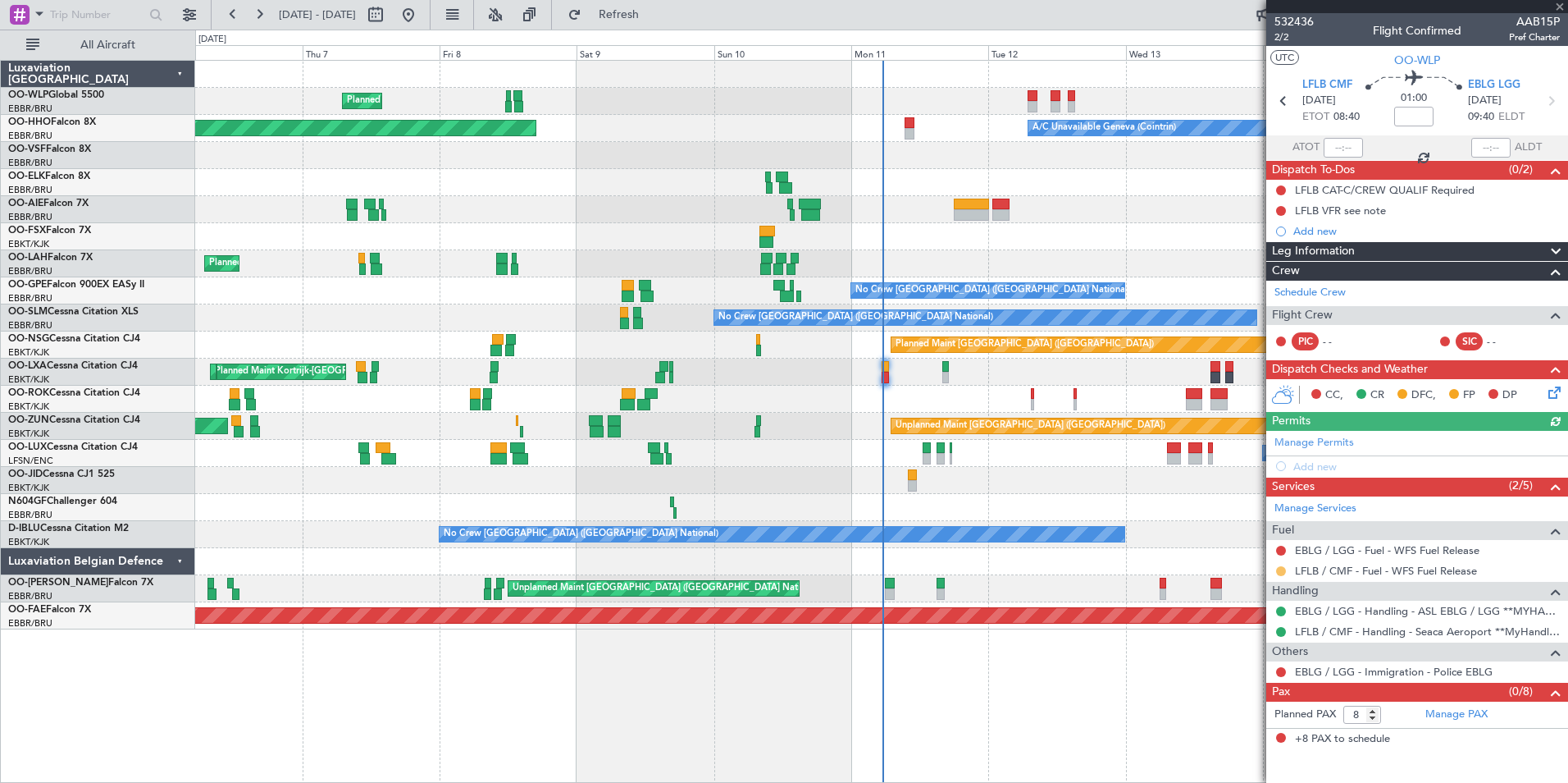
click at [1280, 572] on button at bounding box center [1281, 570] width 10 height 10
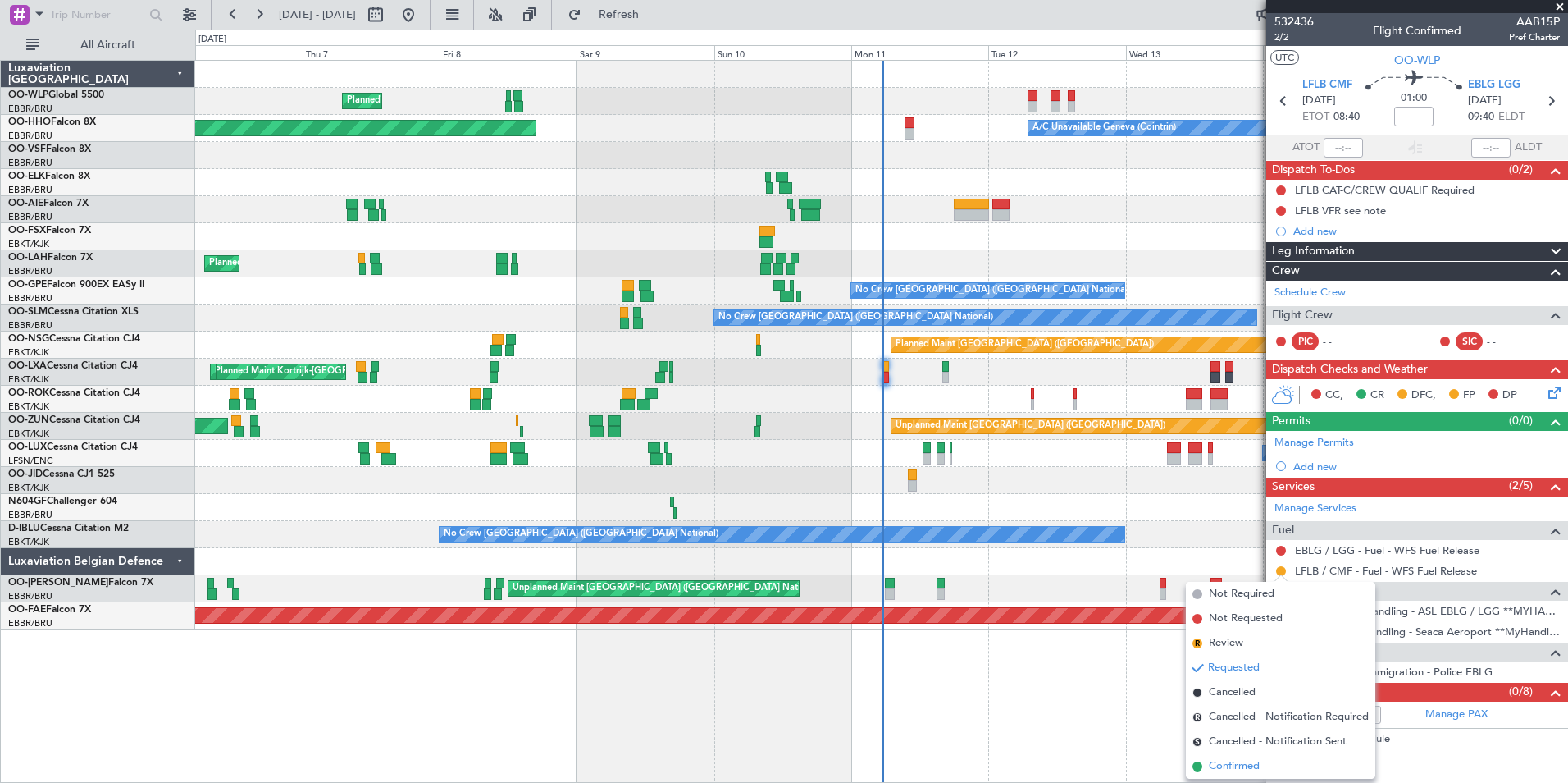
click at [1255, 768] on span "Confirmed" at bounding box center [1234, 766] width 51 height 16
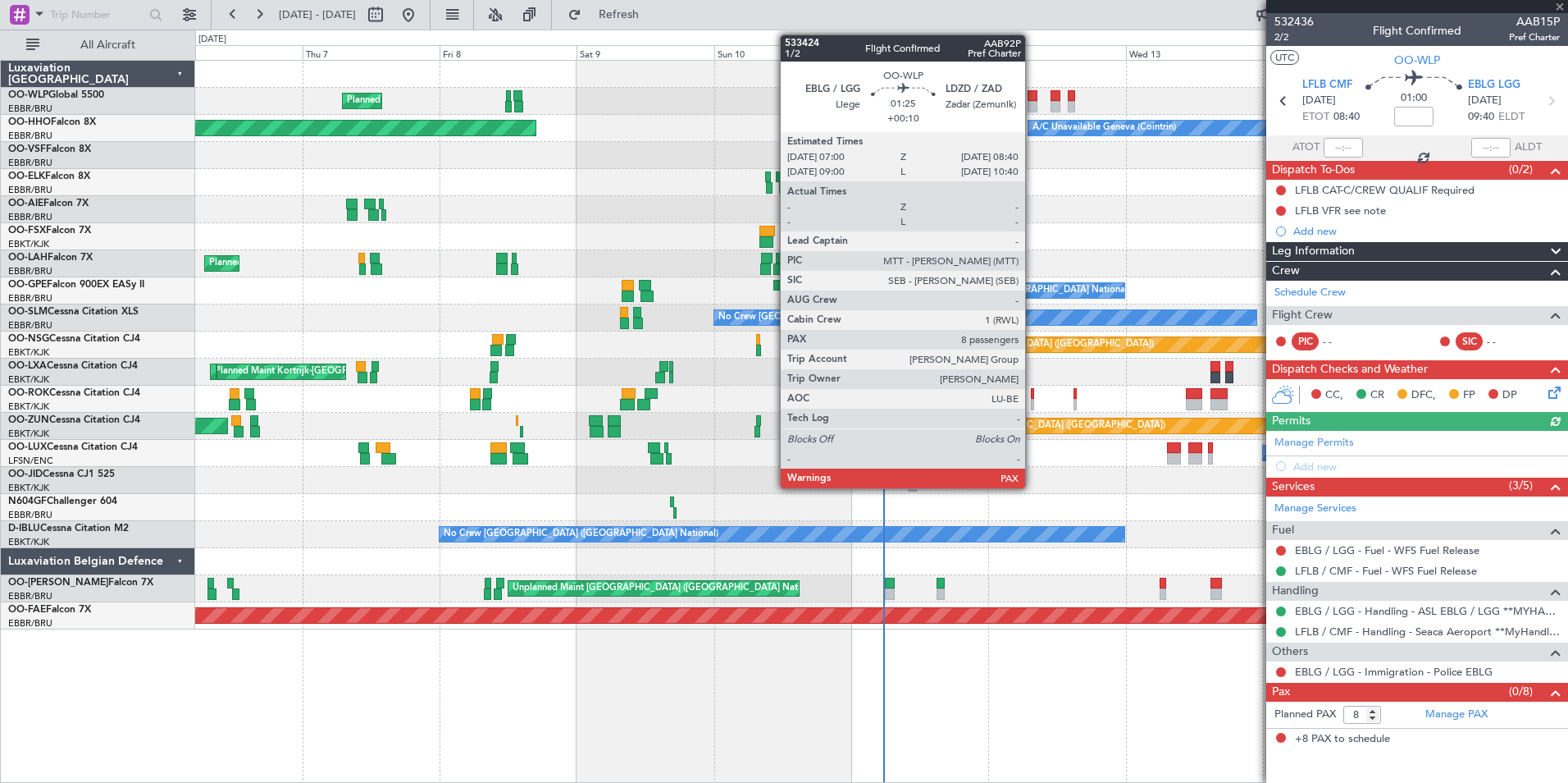
click at [1032, 103] on div at bounding box center [1032, 106] width 10 height 12
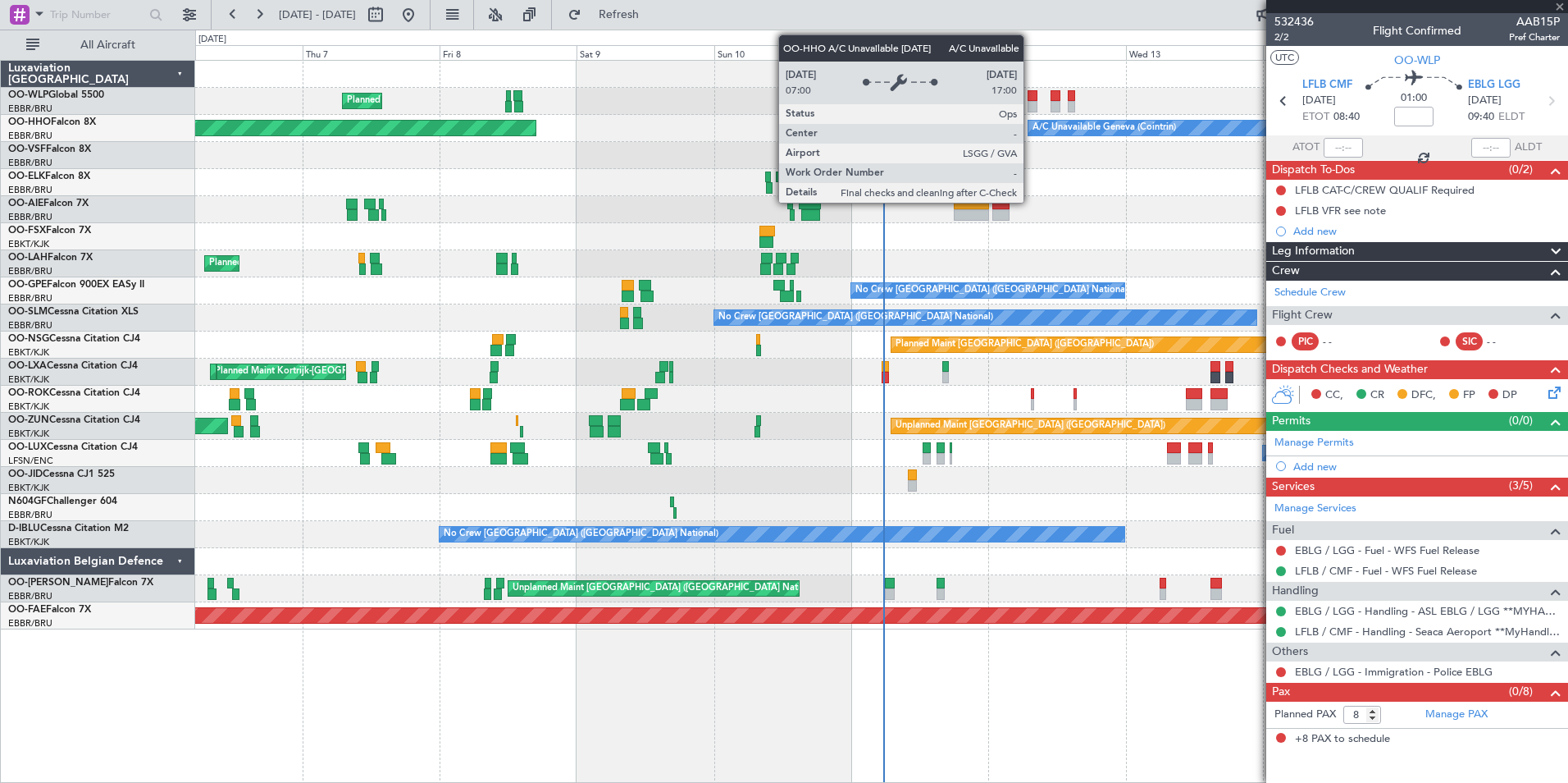
type input "+00:10"
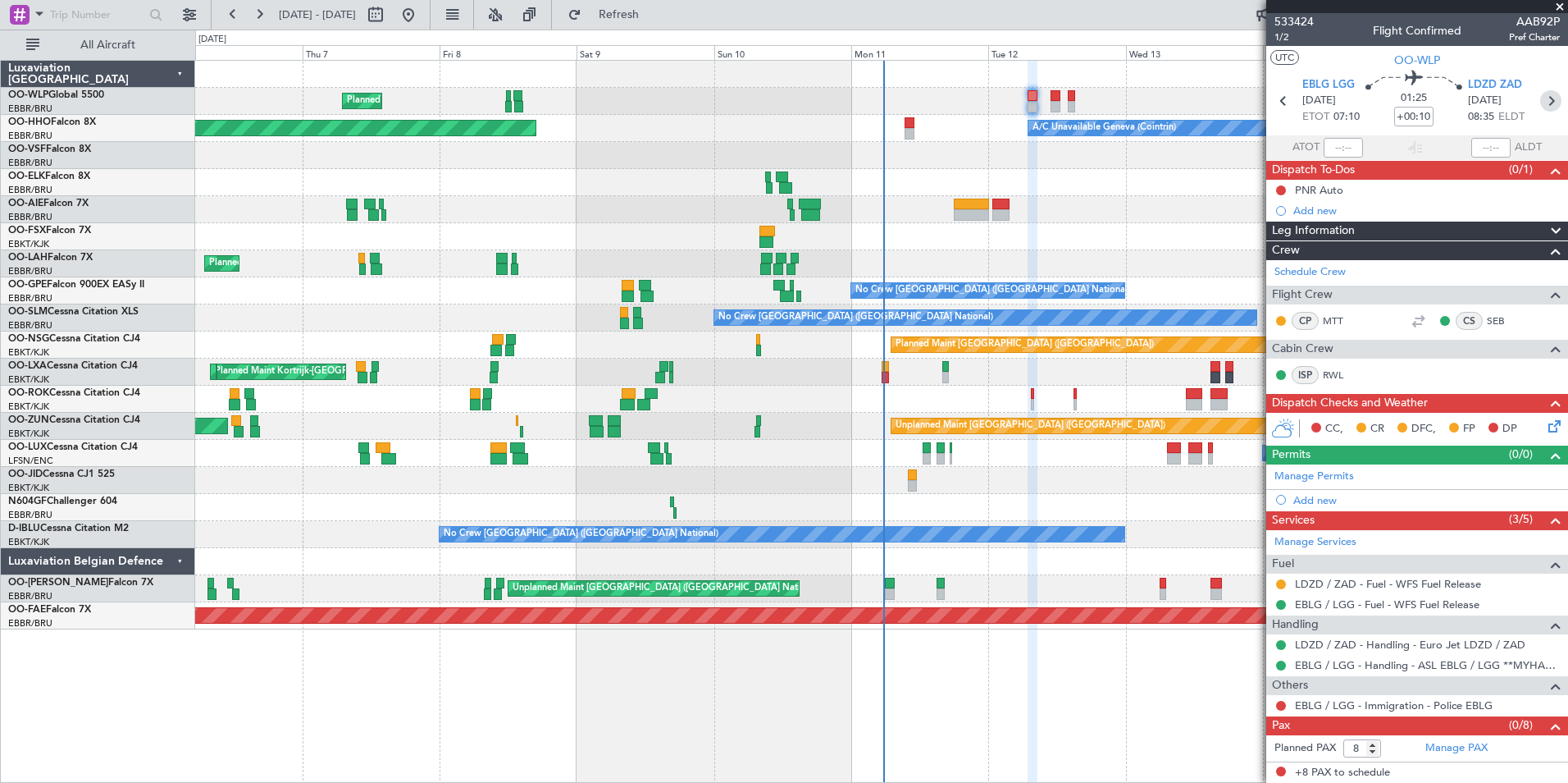
click at [1551, 100] on icon at bounding box center [1551, 101] width 22 height 22
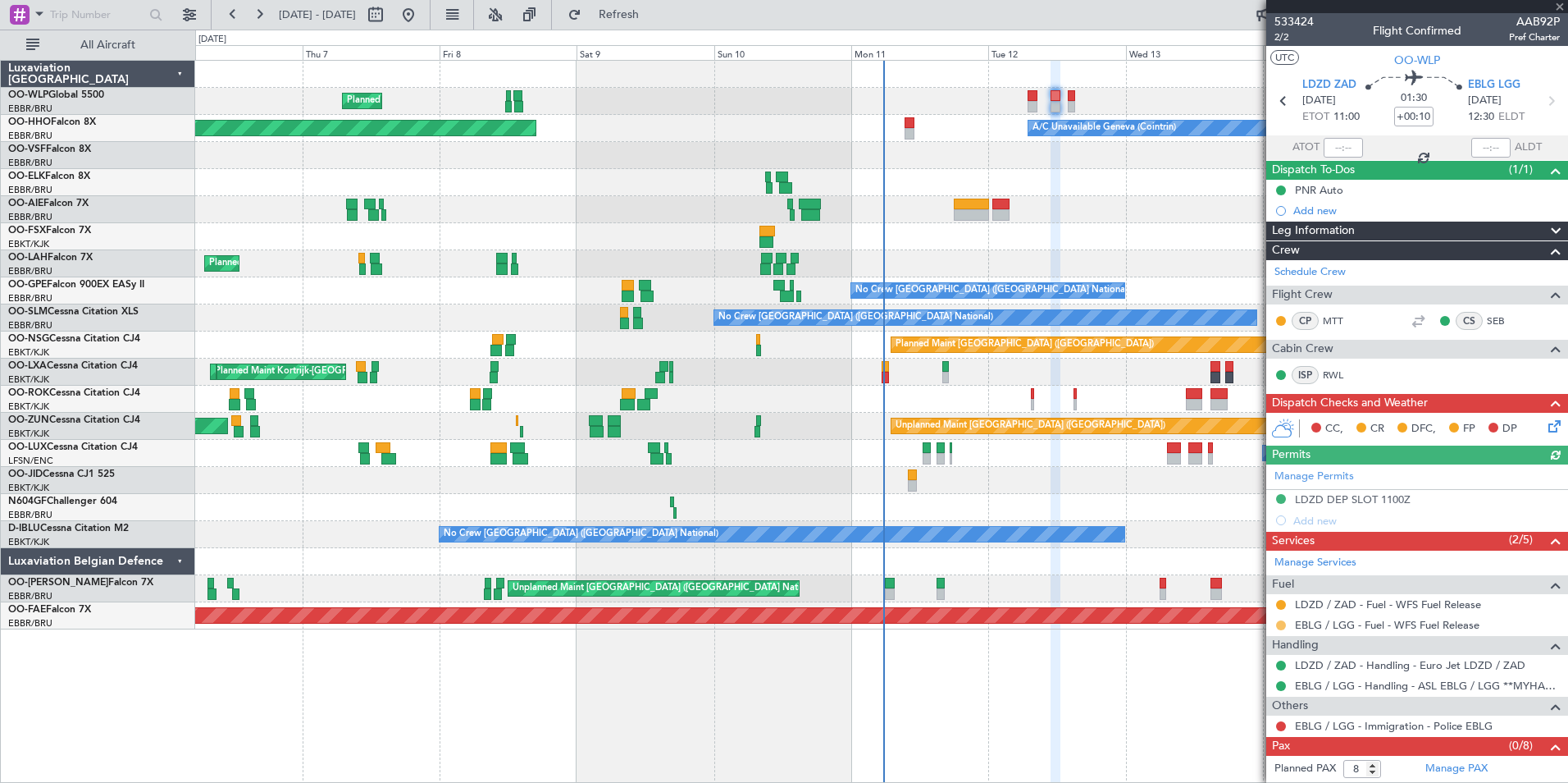
click at [1278, 622] on button at bounding box center [1281, 625] width 10 height 10
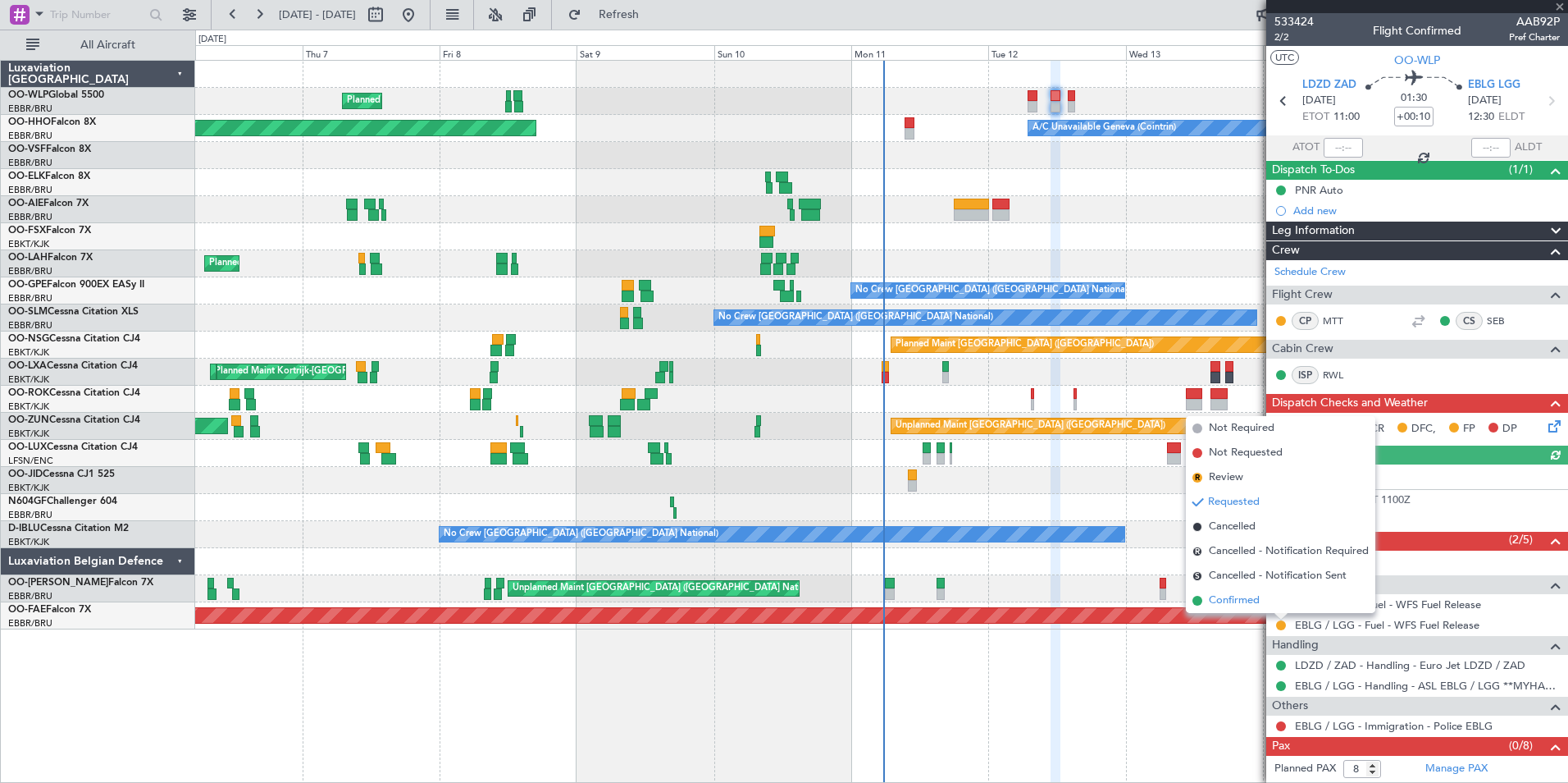
click at [1244, 602] on span "Confirmed" at bounding box center [1234, 601] width 51 height 16
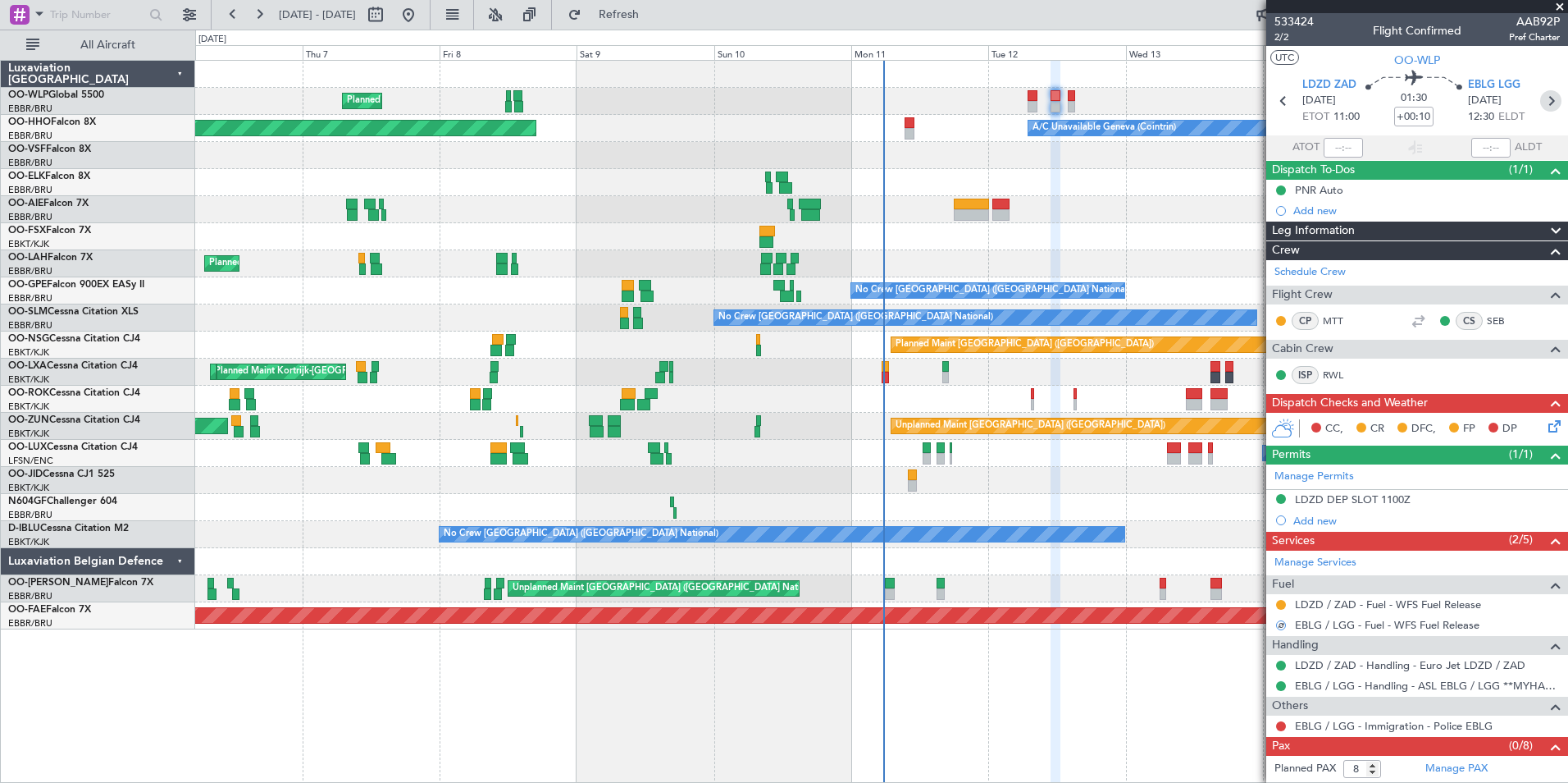
click at [1544, 98] on icon at bounding box center [1551, 101] width 22 height 22
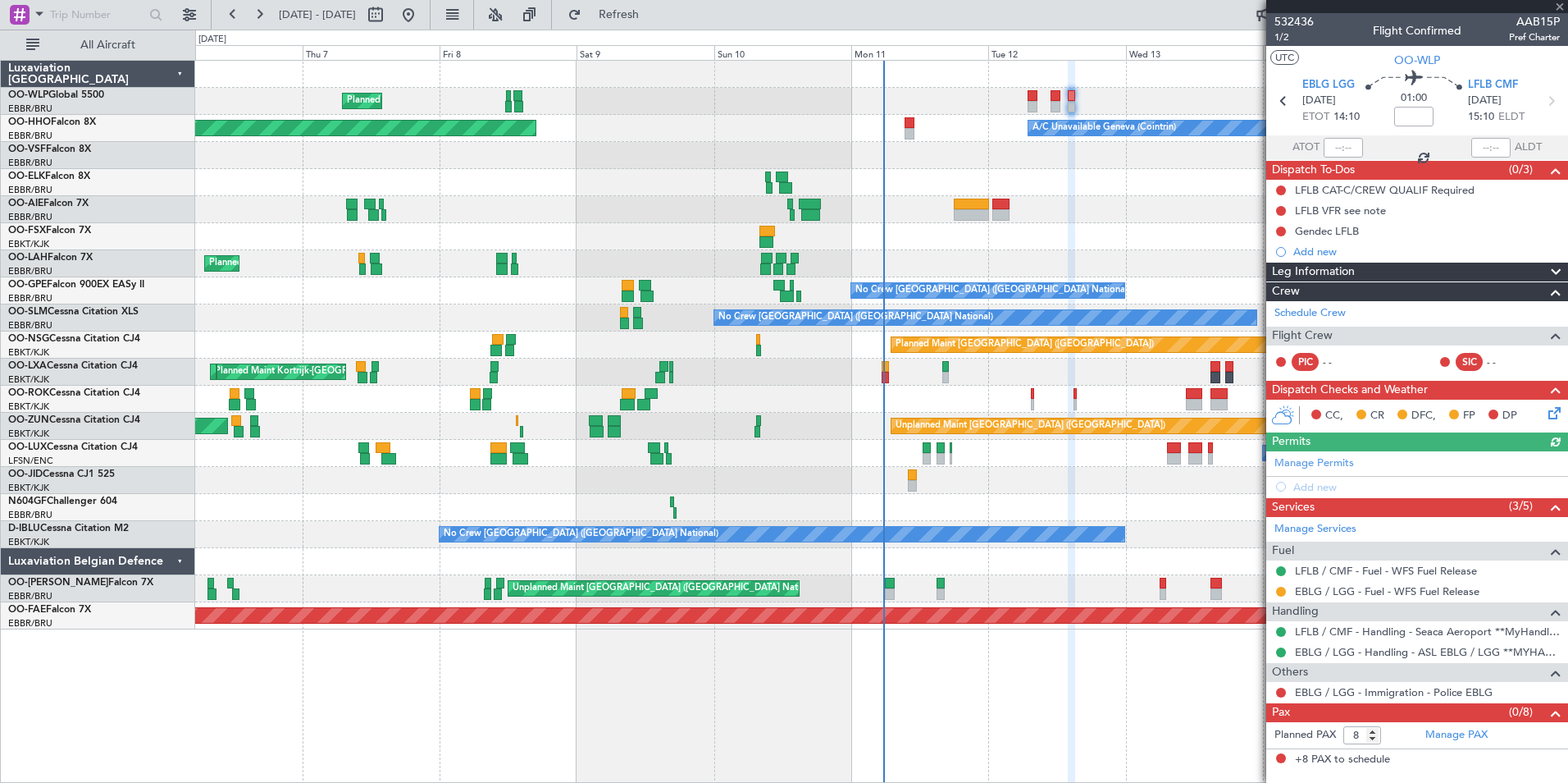
click at [1282, 595] on mat-tooltip-component "Requested" at bounding box center [1281, 617] width 74 height 43
click at [1279, 595] on mat-tooltip-component "Requested" at bounding box center [1281, 617] width 74 height 43
click at [1279, 590] on button at bounding box center [1281, 591] width 10 height 10
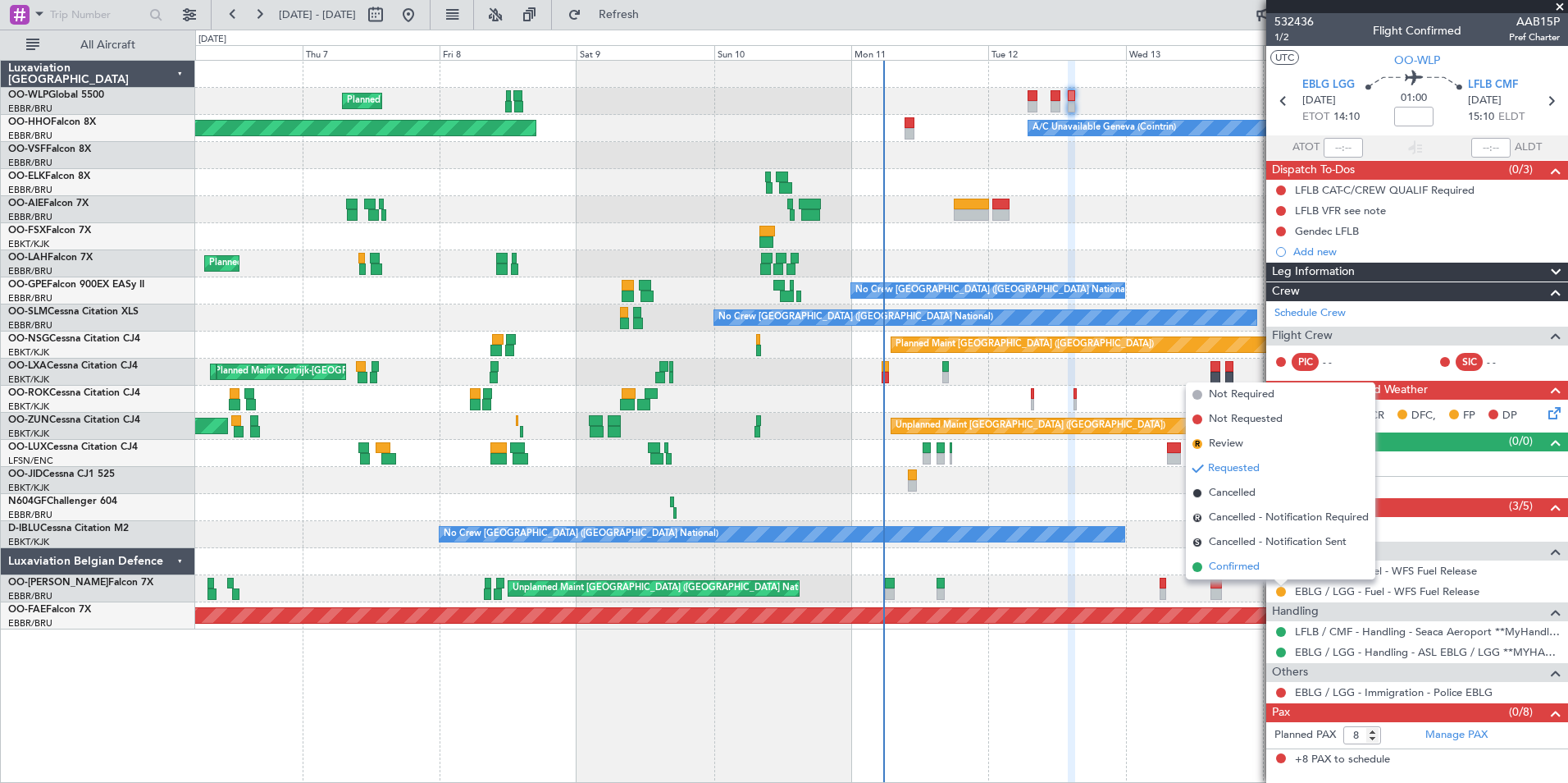
click at [1241, 567] on span "Confirmed" at bounding box center [1234, 567] width 51 height 16
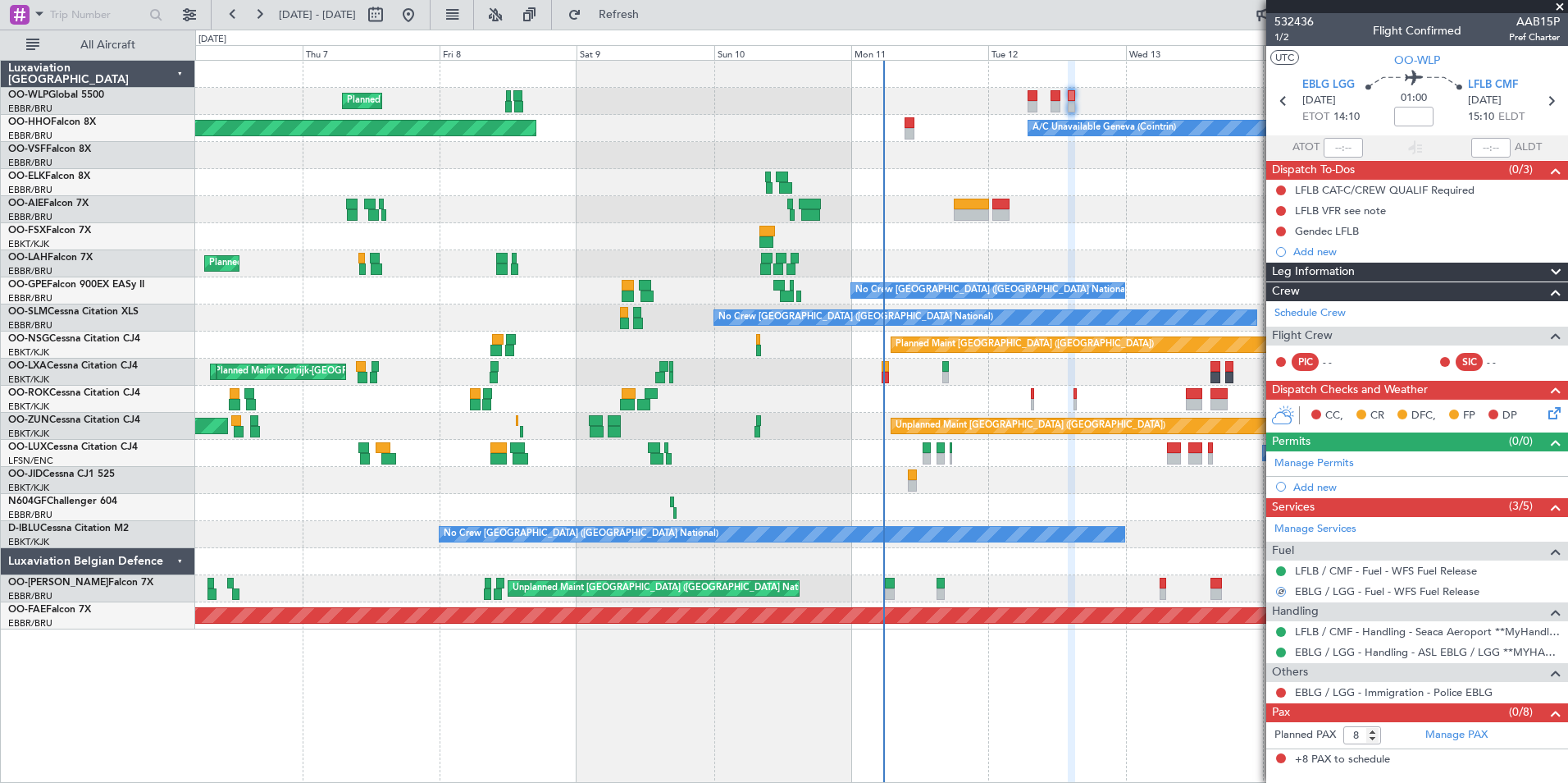
click at [1143, 208] on div at bounding box center [880, 209] width 1372 height 27
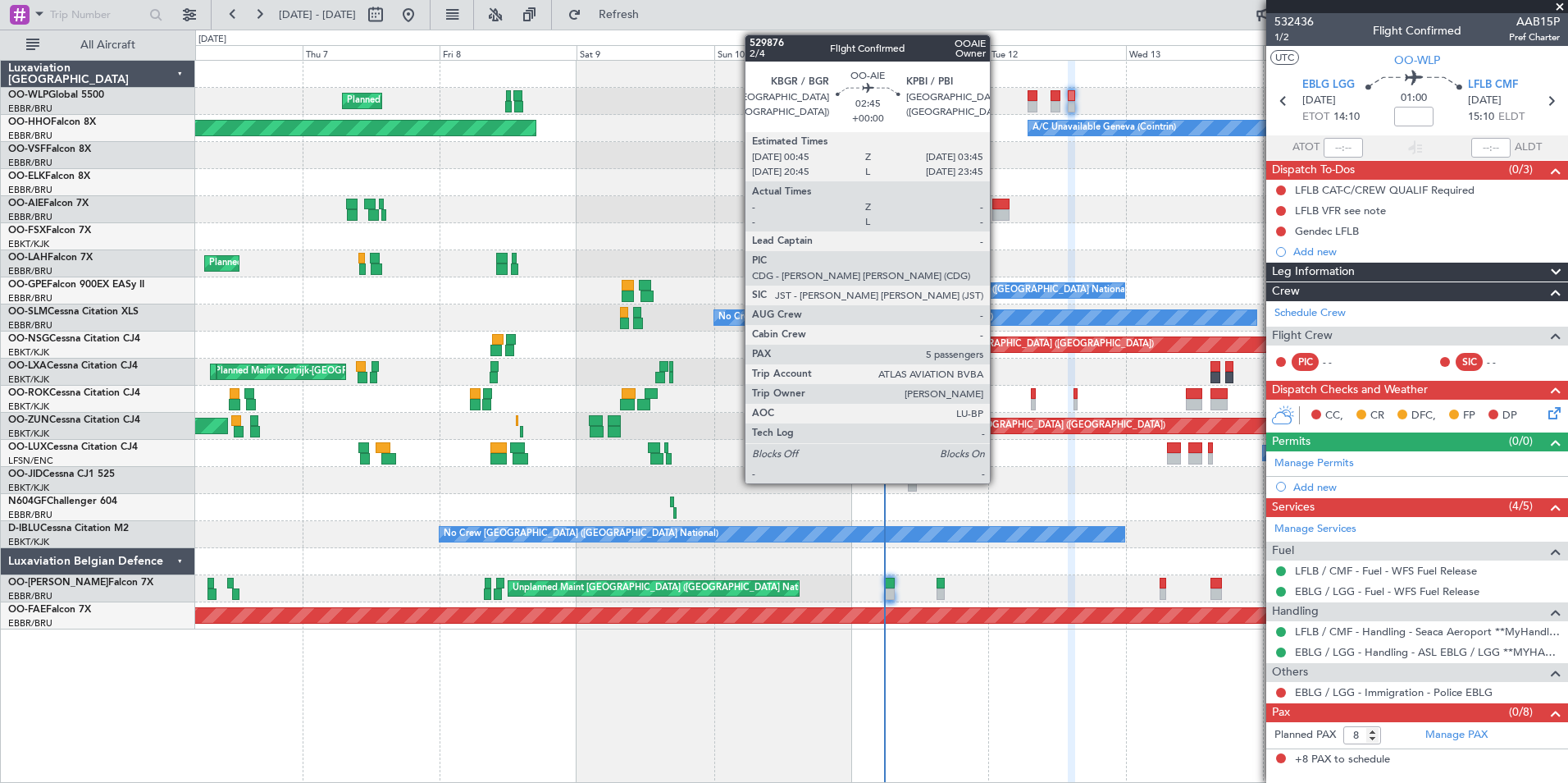
click at [997, 208] on div at bounding box center [1001, 204] width 17 height 12
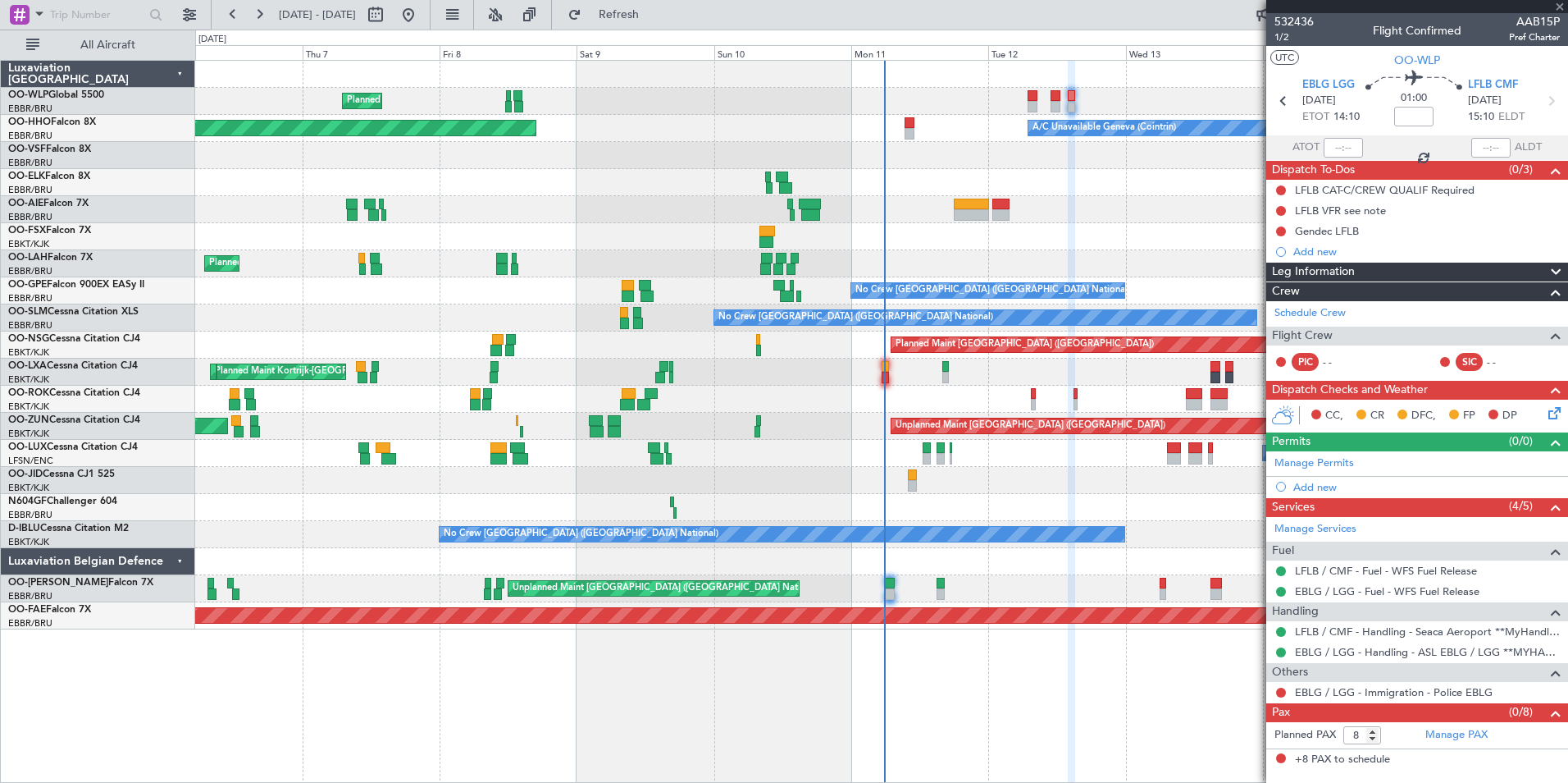
type input "5"
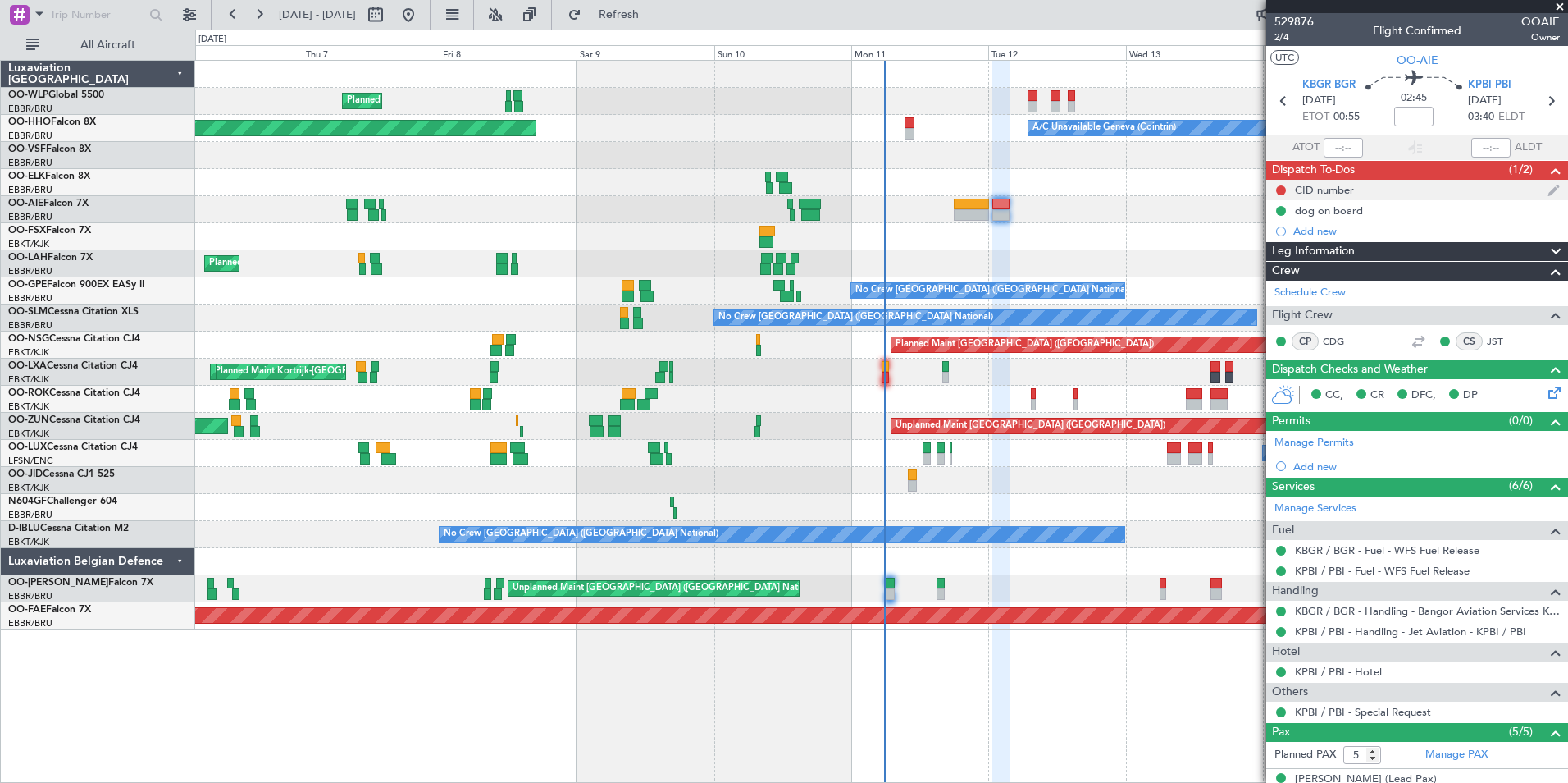
click at [1310, 185] on div "CID number" at bounding box center [1325, 190] width 59 height 14
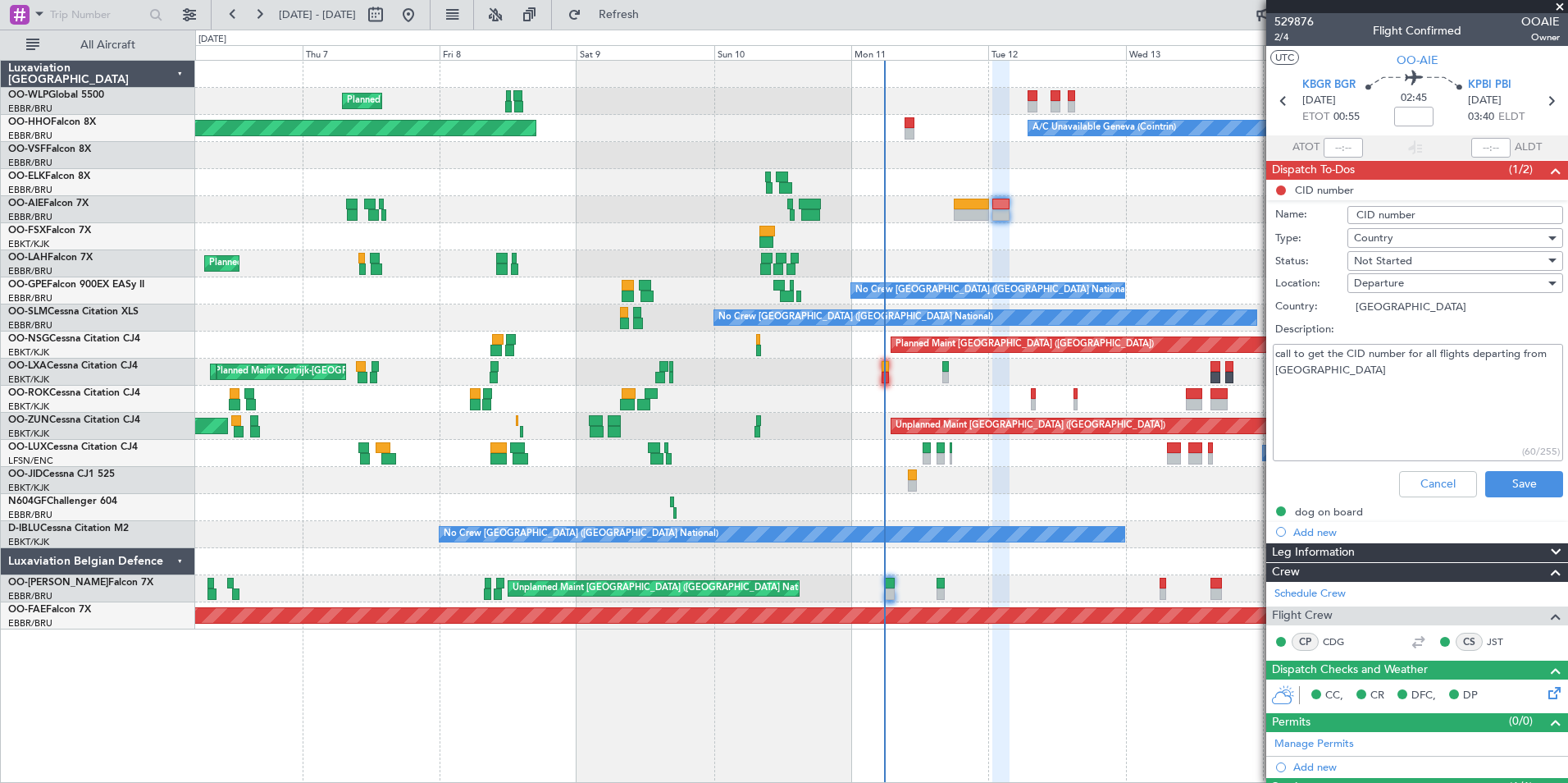
click at [1377, 378] on textarea "call to get the CID number for all flights departing from US" at bounding box center [1417, 402] width 290 height 118
paste textarea "659"
type textarea "call to get the CID number for all flights departing from US 659"
click at [1380, 259] on span "Not Started" at bounding box center [1382, 260] width 58 height 14
click at [1391, 334] on span "Completed" at bounding box center [1448, 342] width 192 height 24
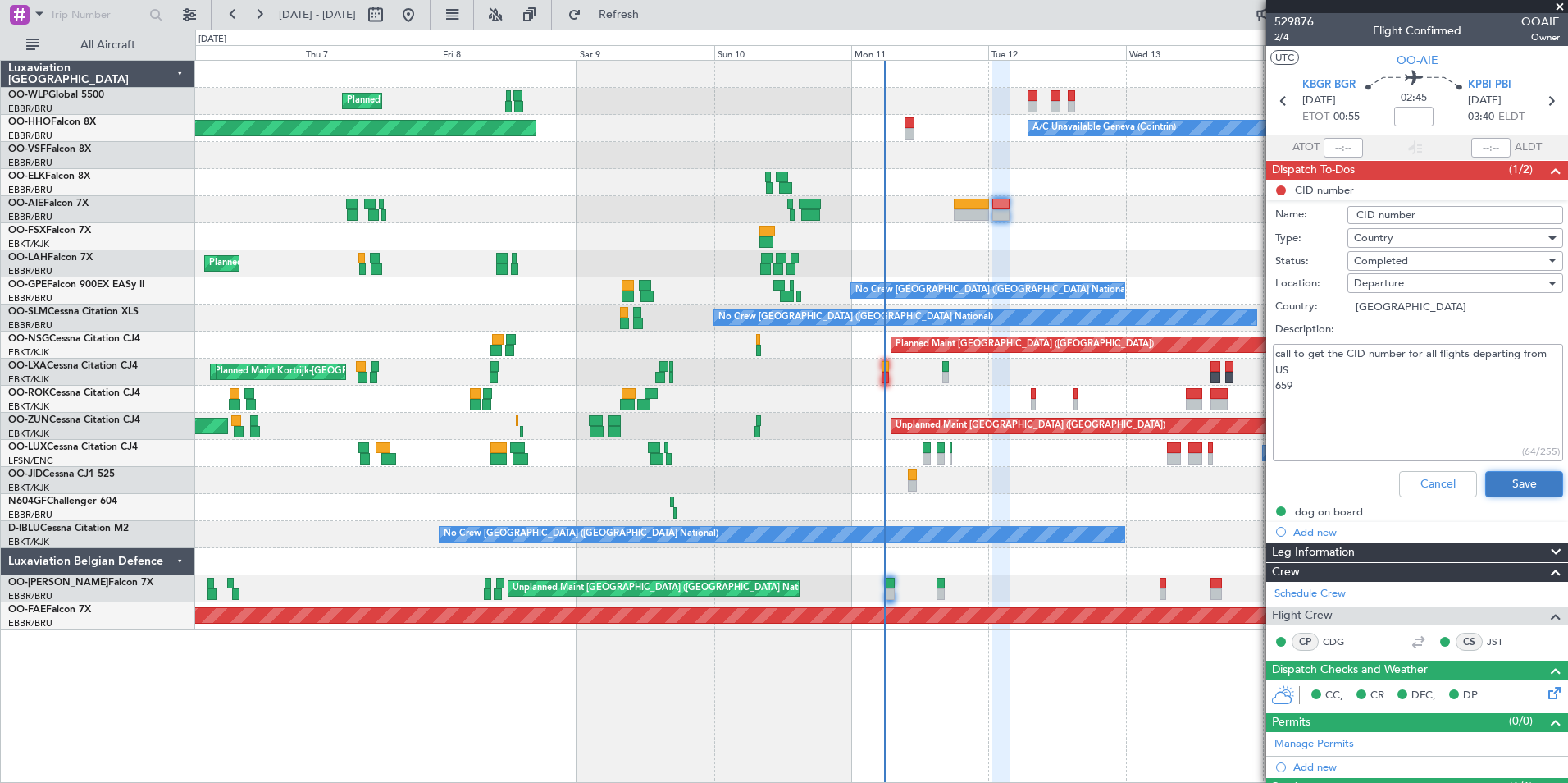
click at [1509, 479] on button "Save" at bounding box center [1524, 483] width 78 height 26
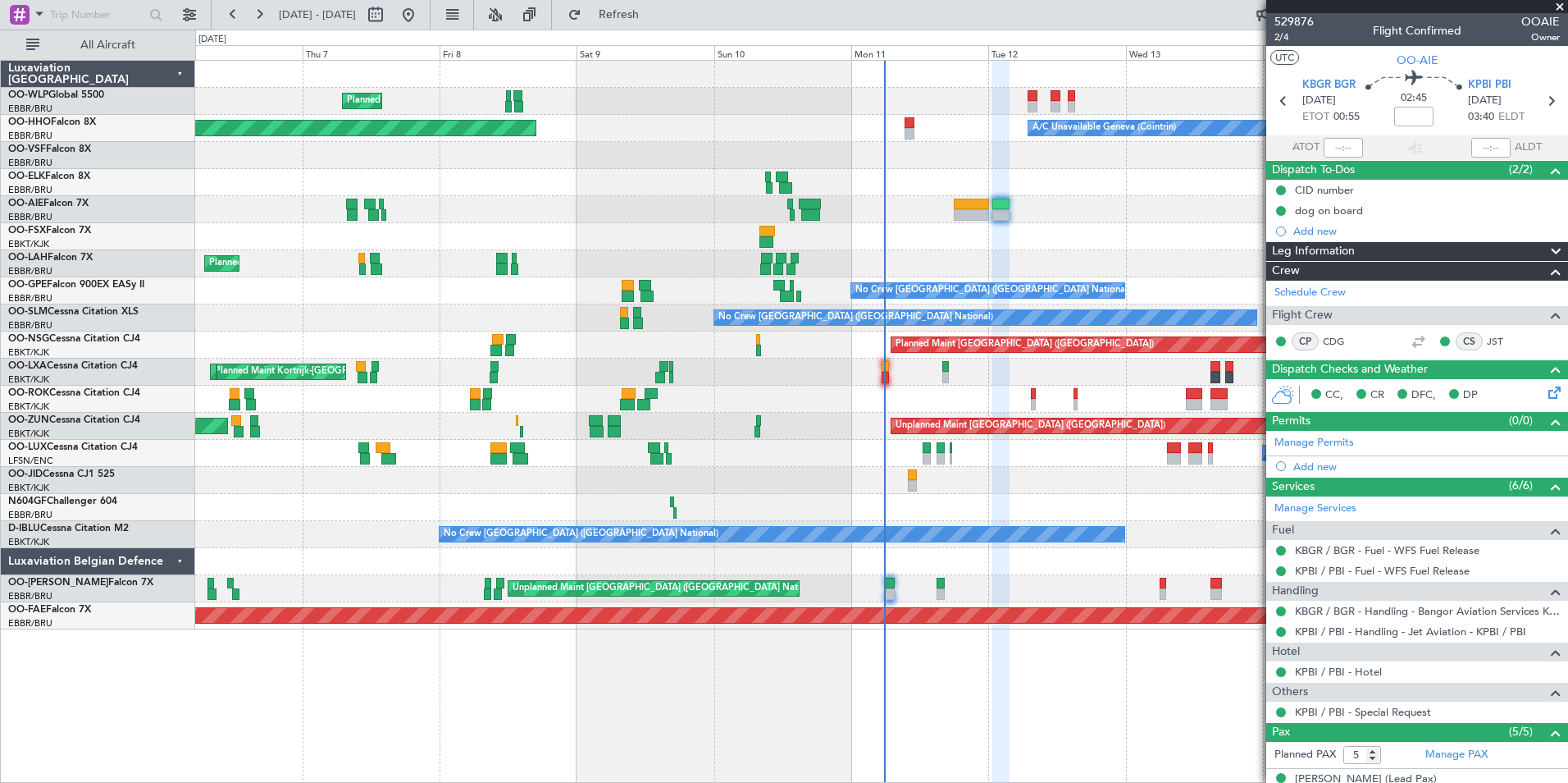
click at [1026, 101] on div "Planned Maint Milan (Linate)" at bounding box center [880, 101] width 1372 height 27
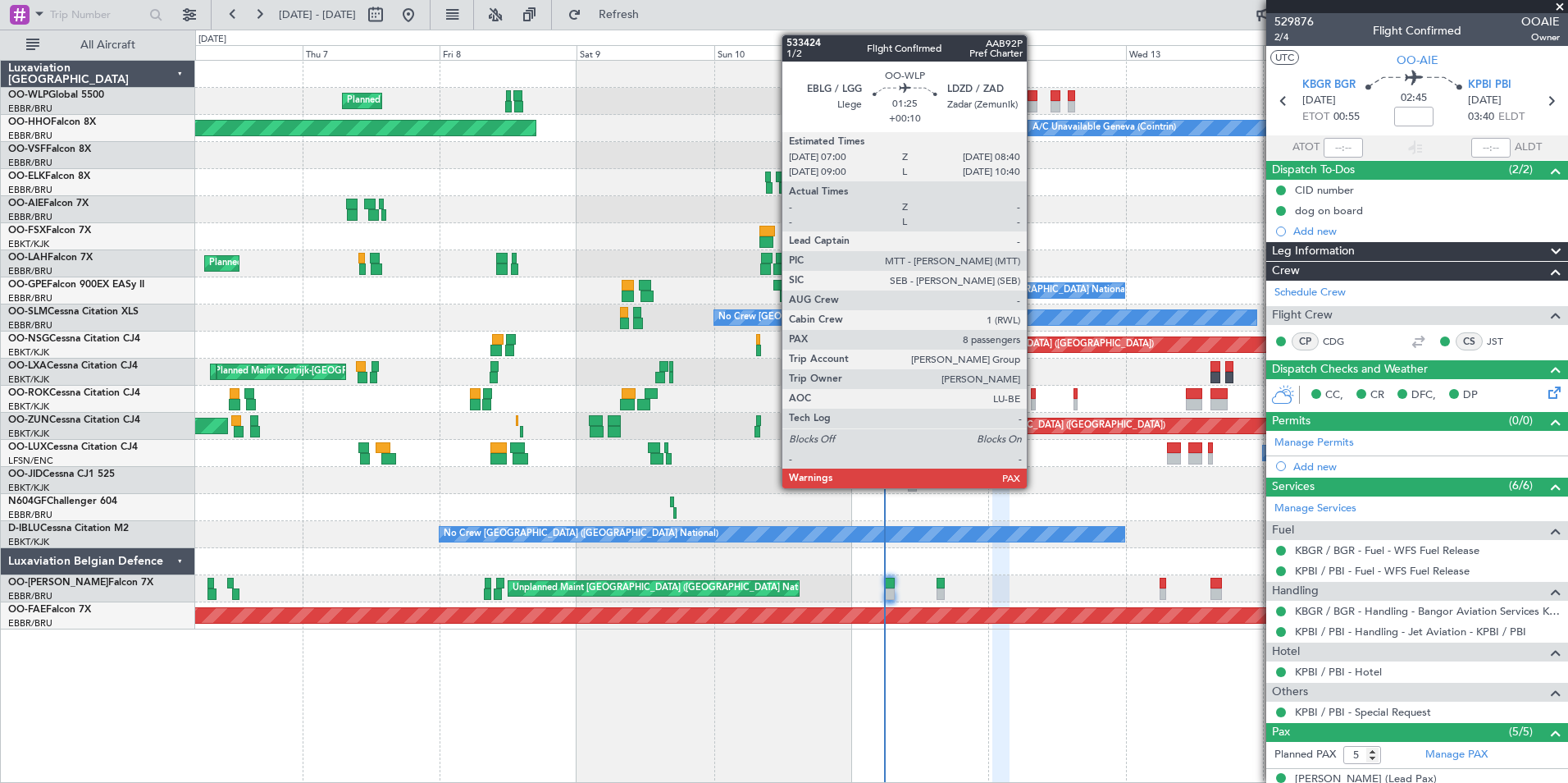
click at [1034, 98] on div at bounding box center [1032, 96] width 10 height 12
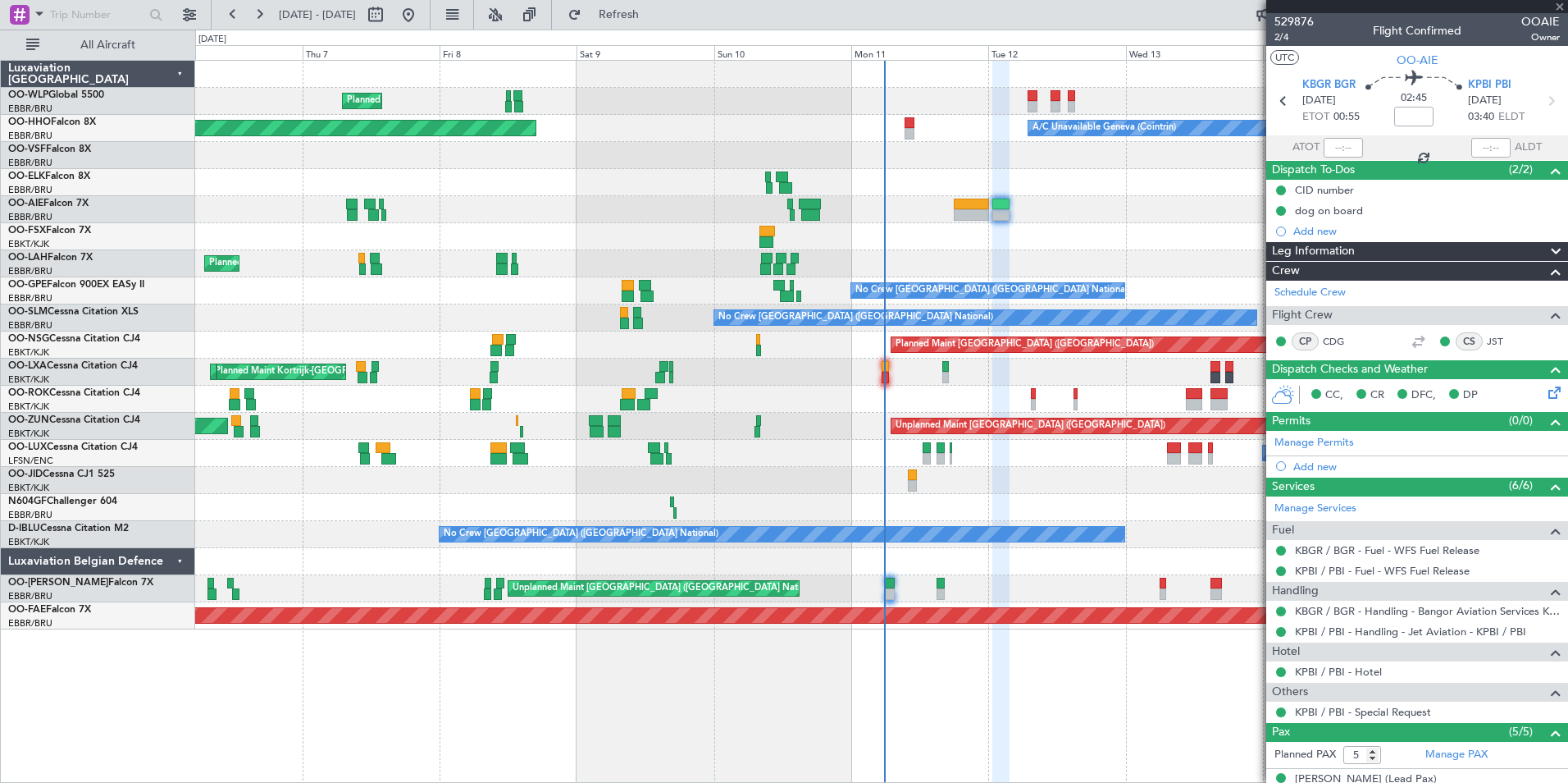
type input "+00:10"
type input "8"
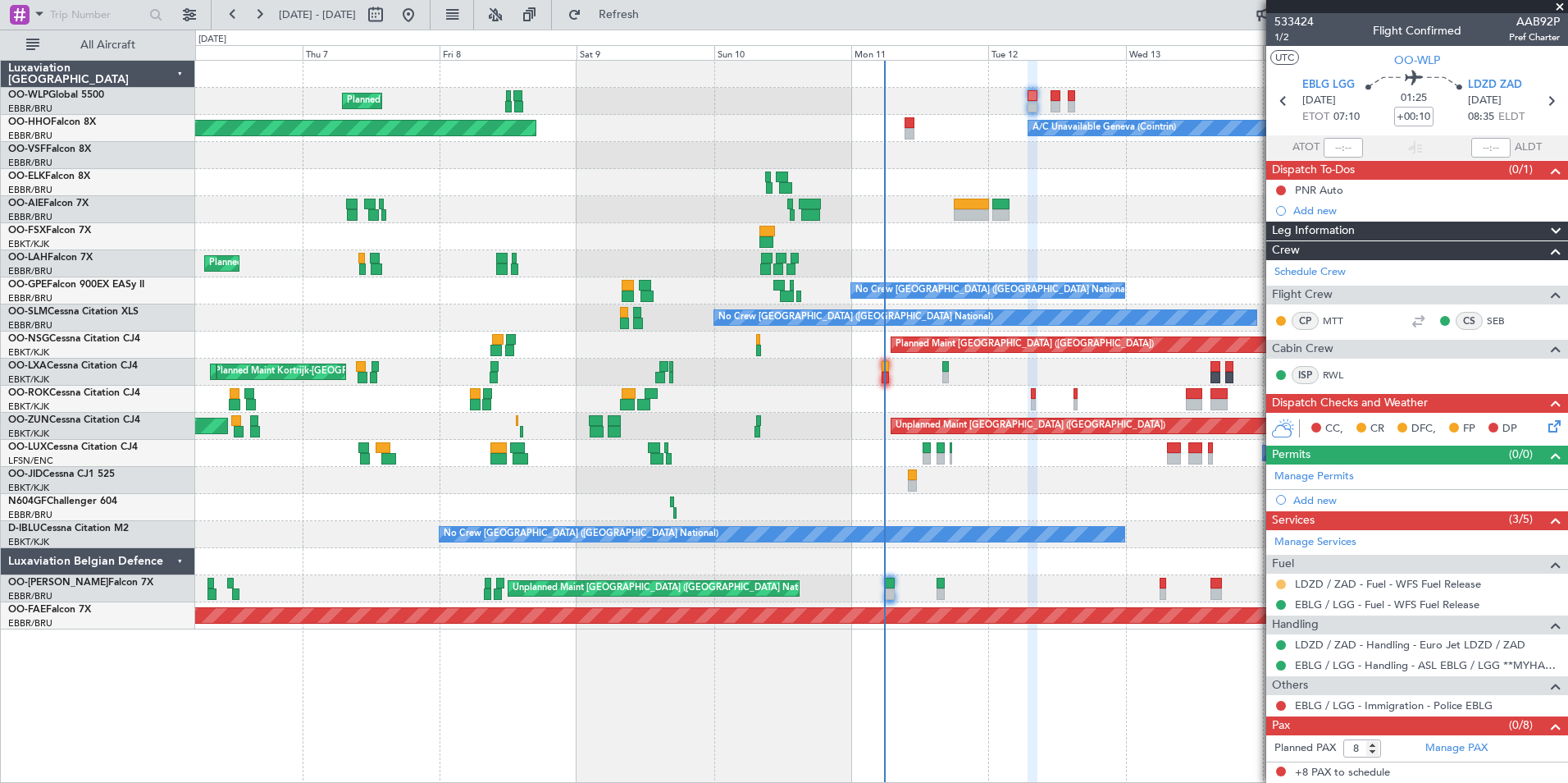
click at [1282, 579] on button at bounding box center [1281, 584] width 10 height 10
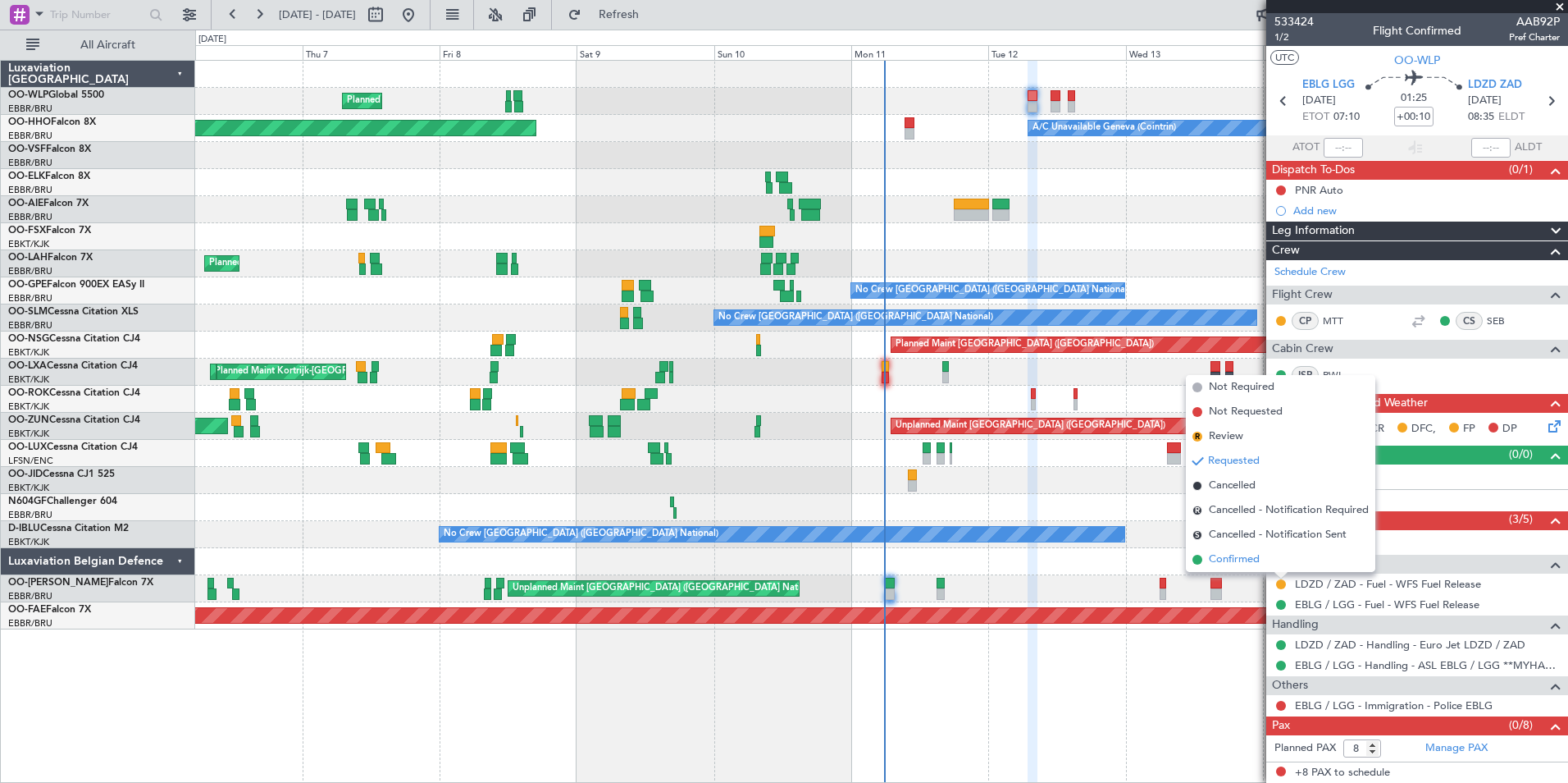
click at [1223, 559] on span "Confirmed" at bounding box center [1234, 559] width 51 height 16
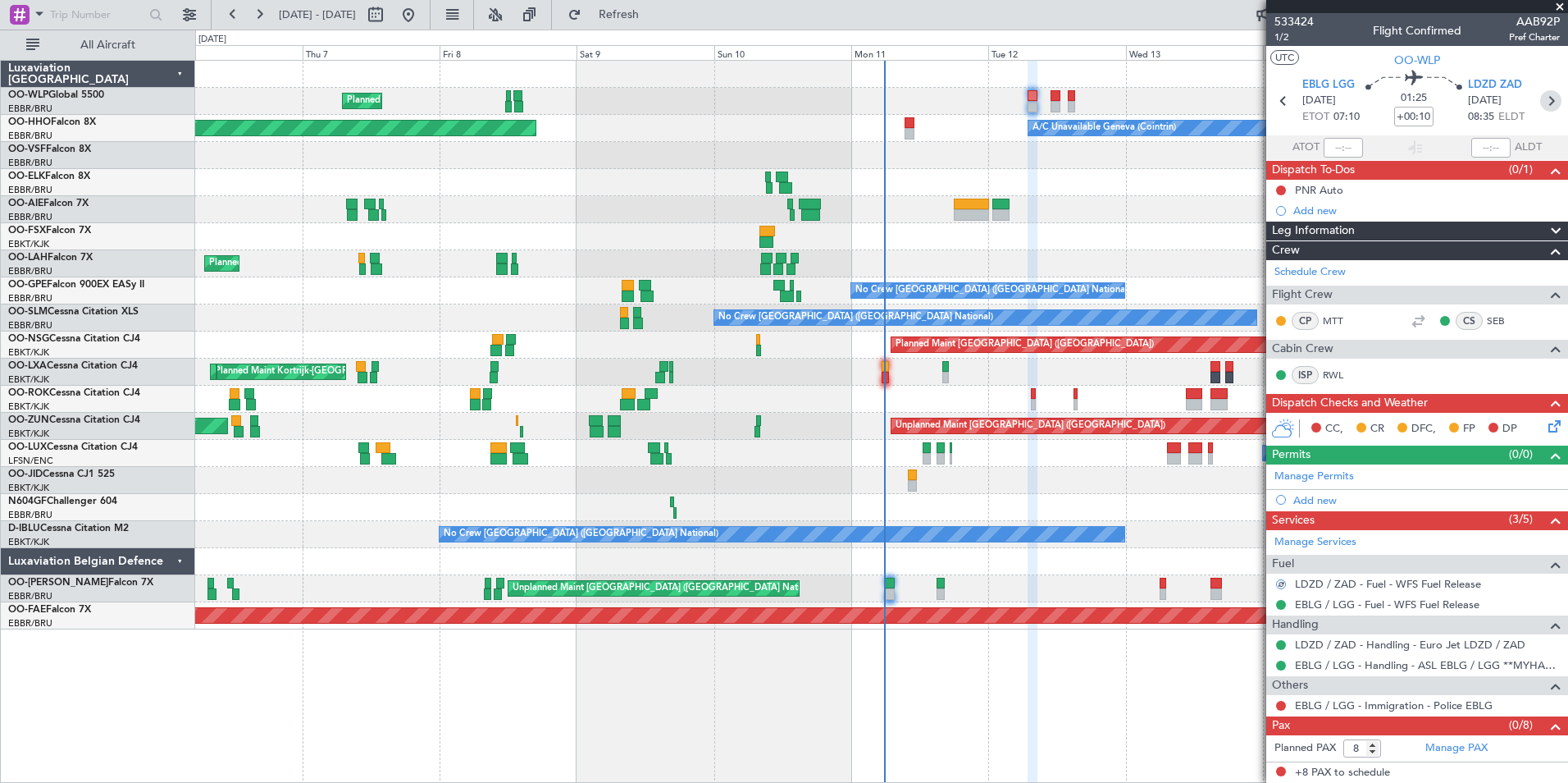
click at [1553, 100] on icon at bounding box center [1551, 101] width 22 height 22
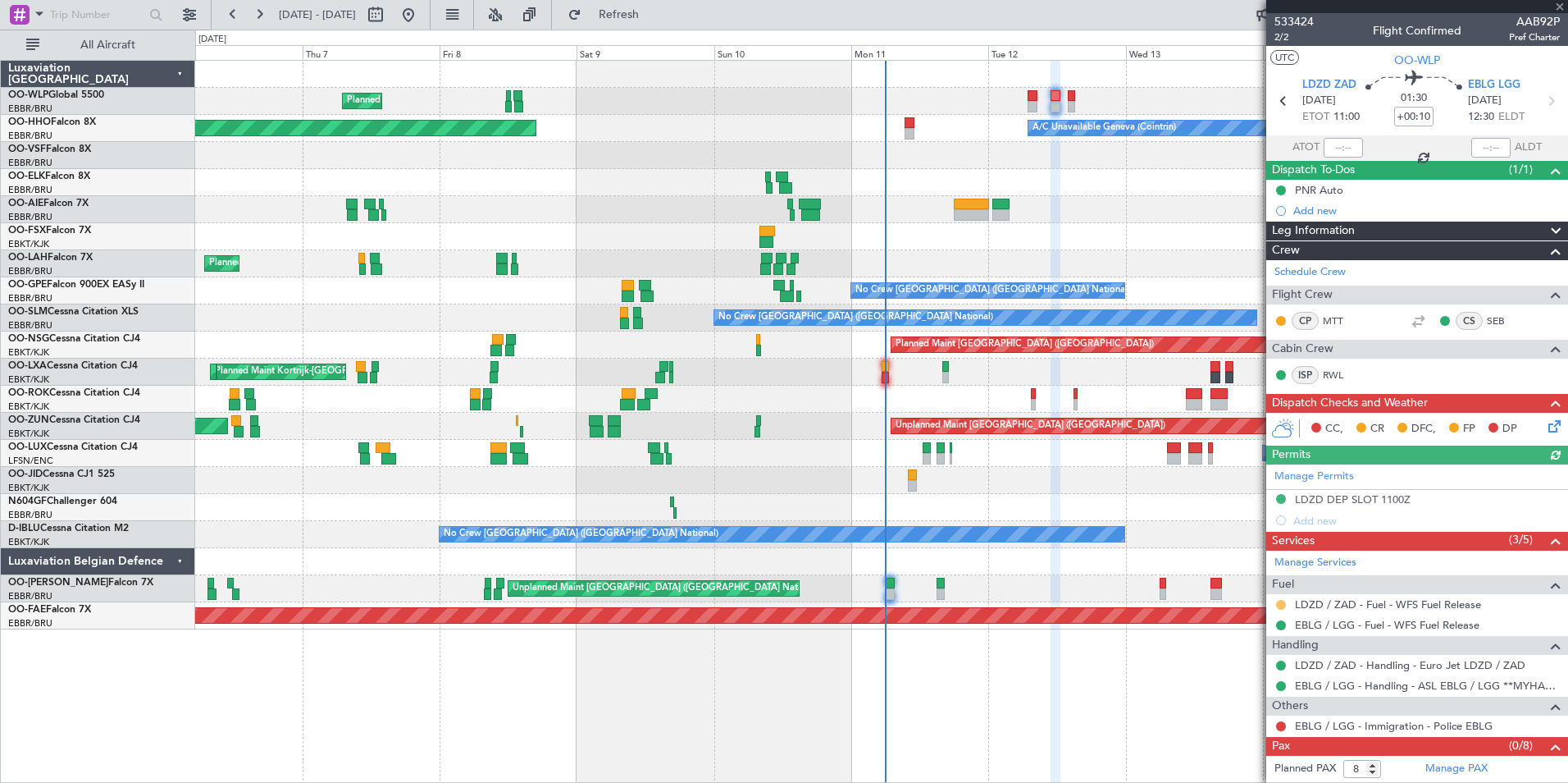
click at [1282, 603] on button at bounding box center [1281, 604] width 10 height 10
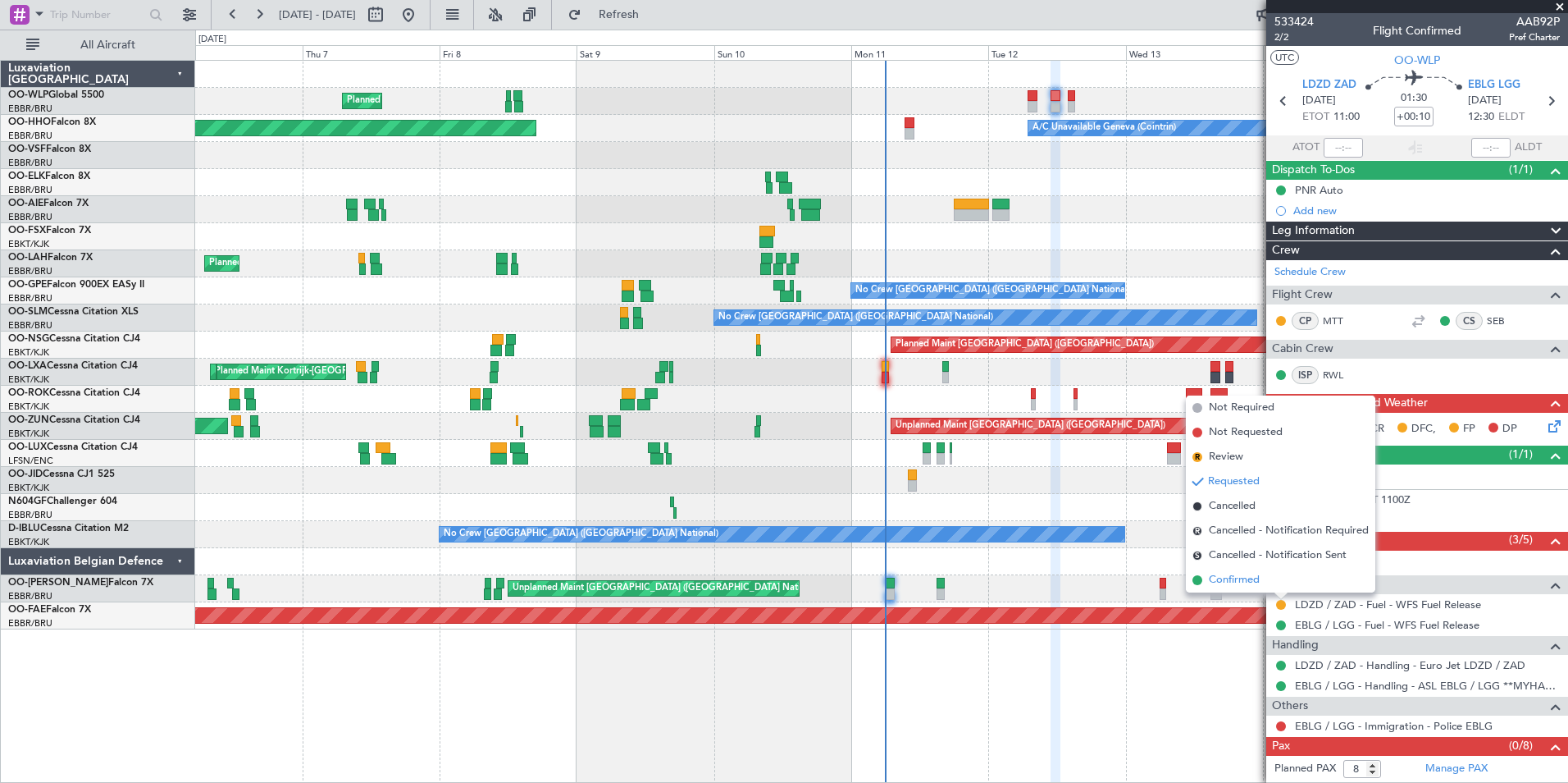
click at [1242, 584] on span "Confirmed" at bounding box center [1234, 580] width 51 height 16
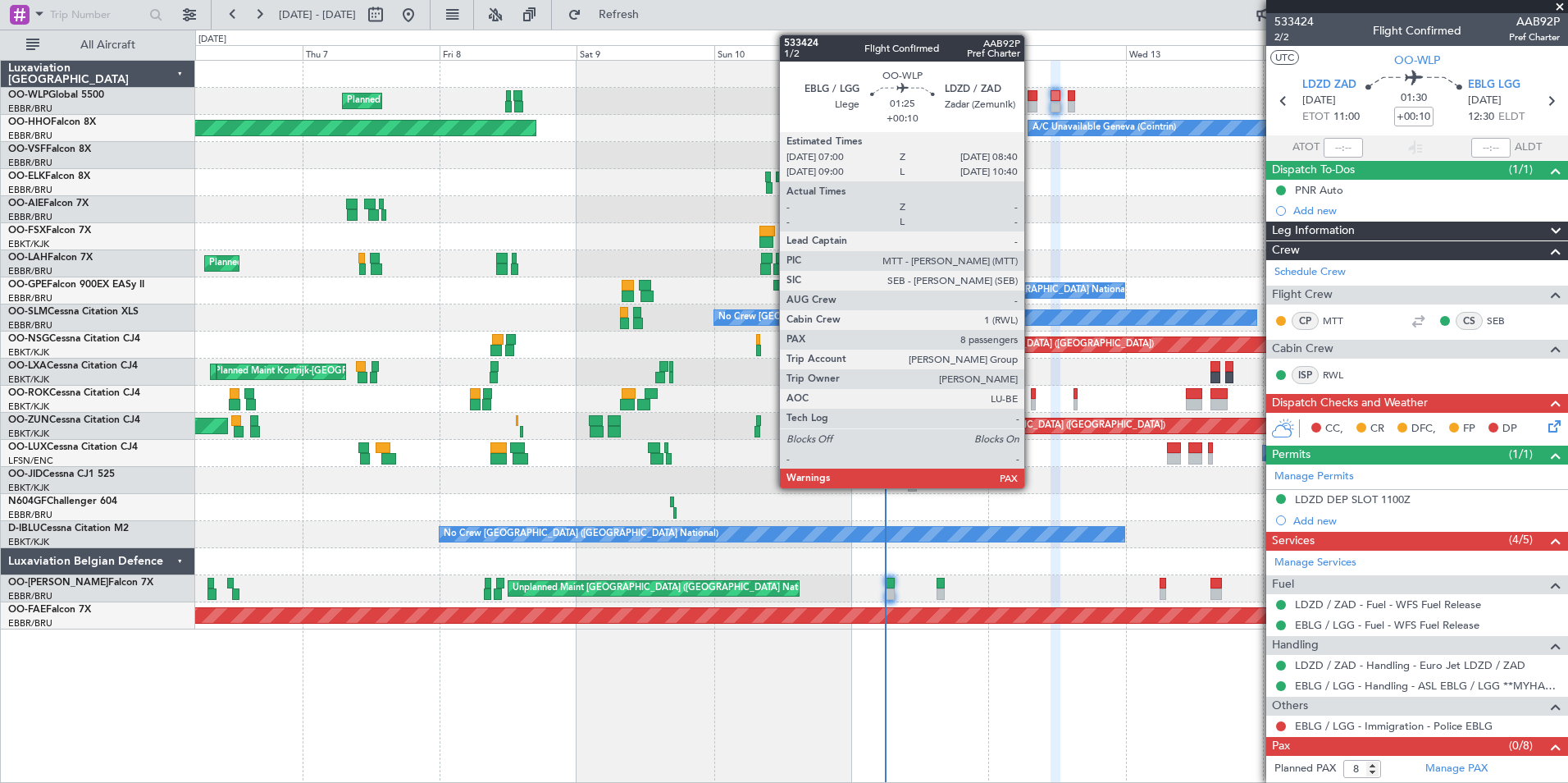
click at [1031, 101] on div at bounding box center [1032, 106] width 10 height 12
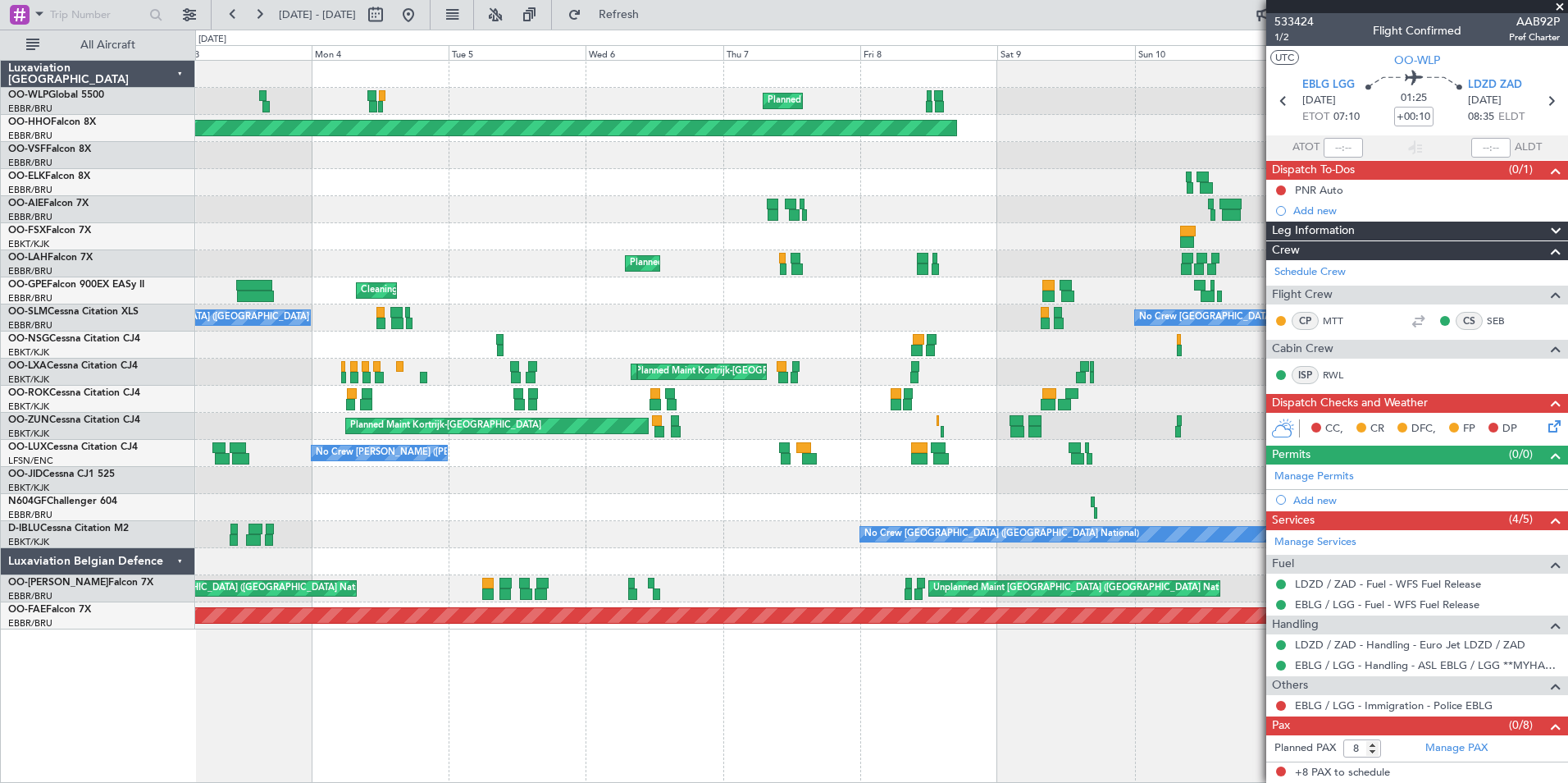
click at [832, 316] on div "Planned Maint Milan (Linate) Planned Maint Geneva (Cointrin) A/C Unavailable Ge…" at bounding box center [880, 345] width 1372 height 568
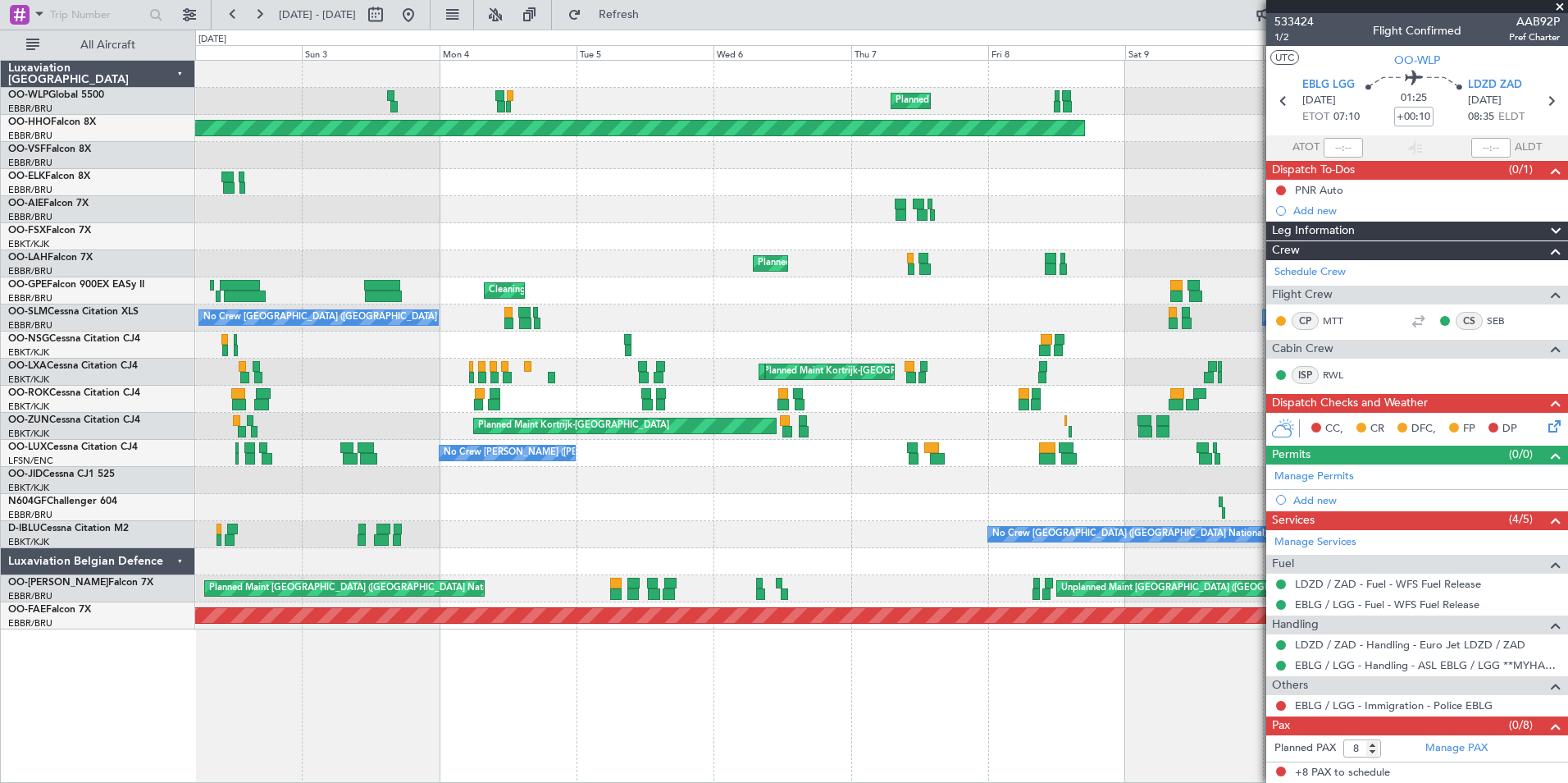
click at [784, 320] on div "Planned Maint Milan (Linate) Planned Maint Geneva (Cointrin) A/C Unavailable Ge…" at bounding box center [880, 345] width 1372 height 568
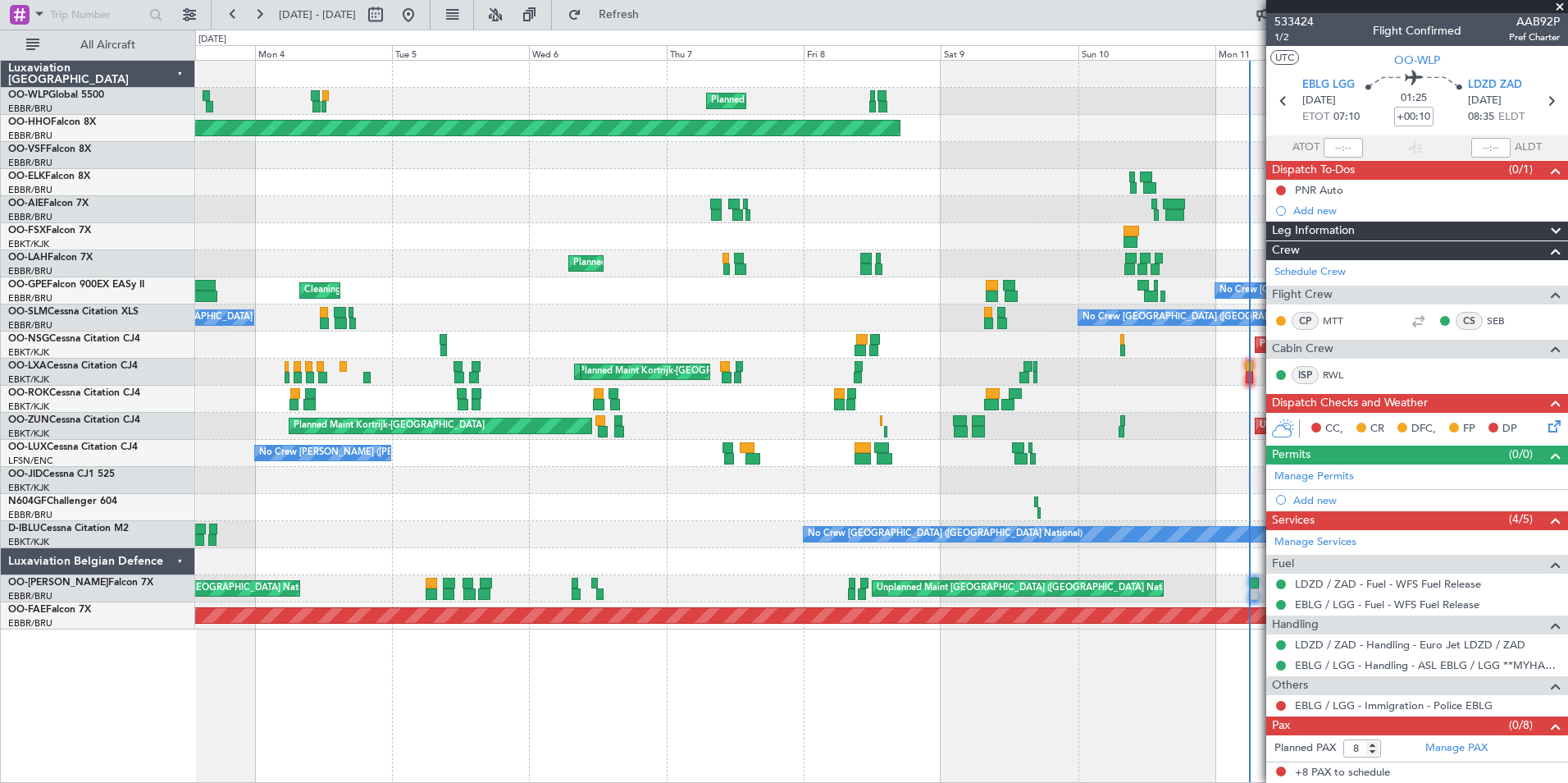
click at [935, 205] on div at bounding box center [880, 209] width 1372 height 27
click at [799, 224] on div "Planned Maint Milan (Linate) Planned Maint Geneva (Cointrin) A/C Unavailable Ge…" at bounding box center [880, 345] width 1372 height 568
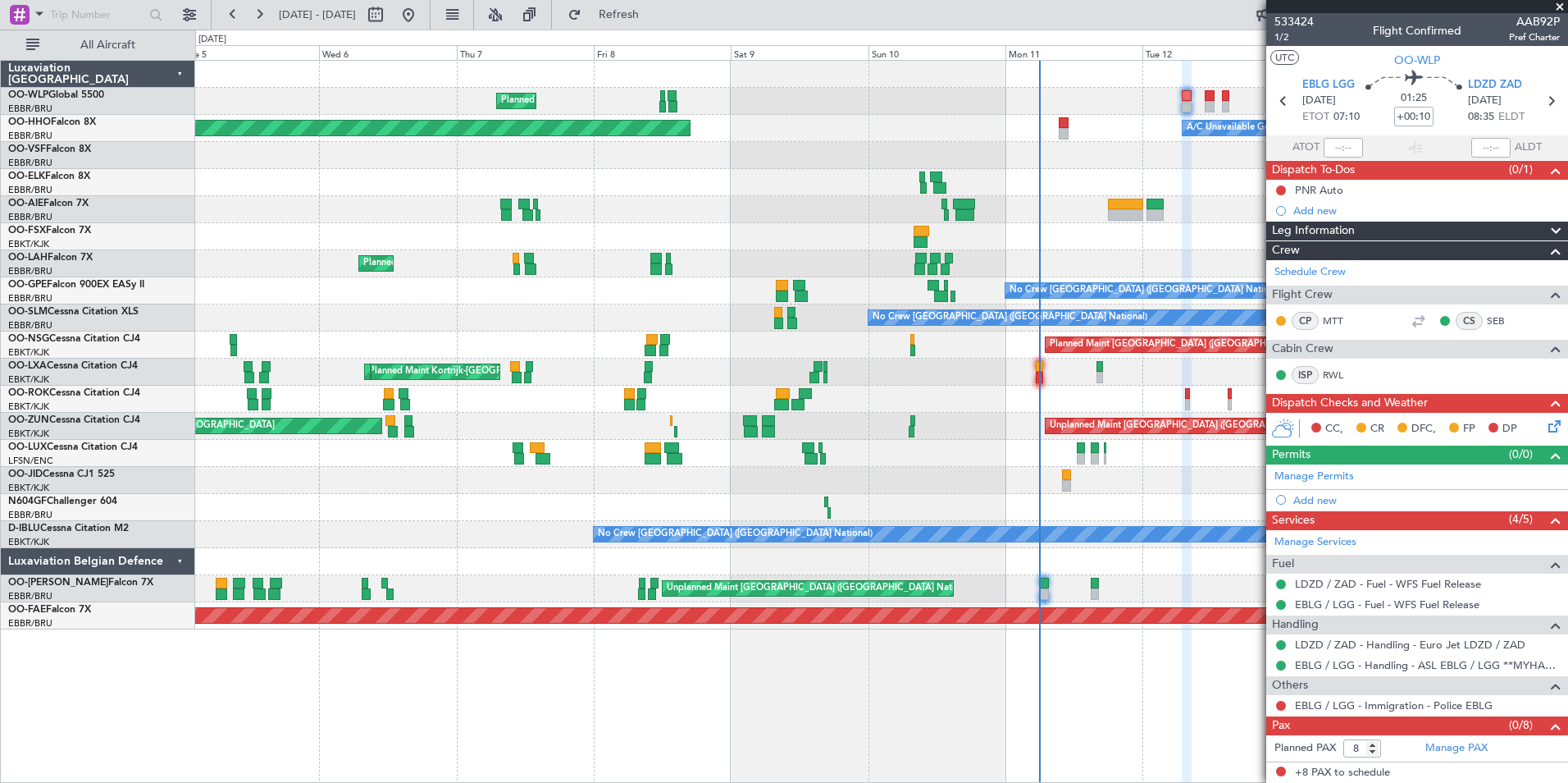
click at [856, 231] on div "Planned Maint Milan (Linate) Planned Maint Geneva (Cointrin) A/C Unavailable Ge…" at bounding box center [880, 345] width 1372 height 568
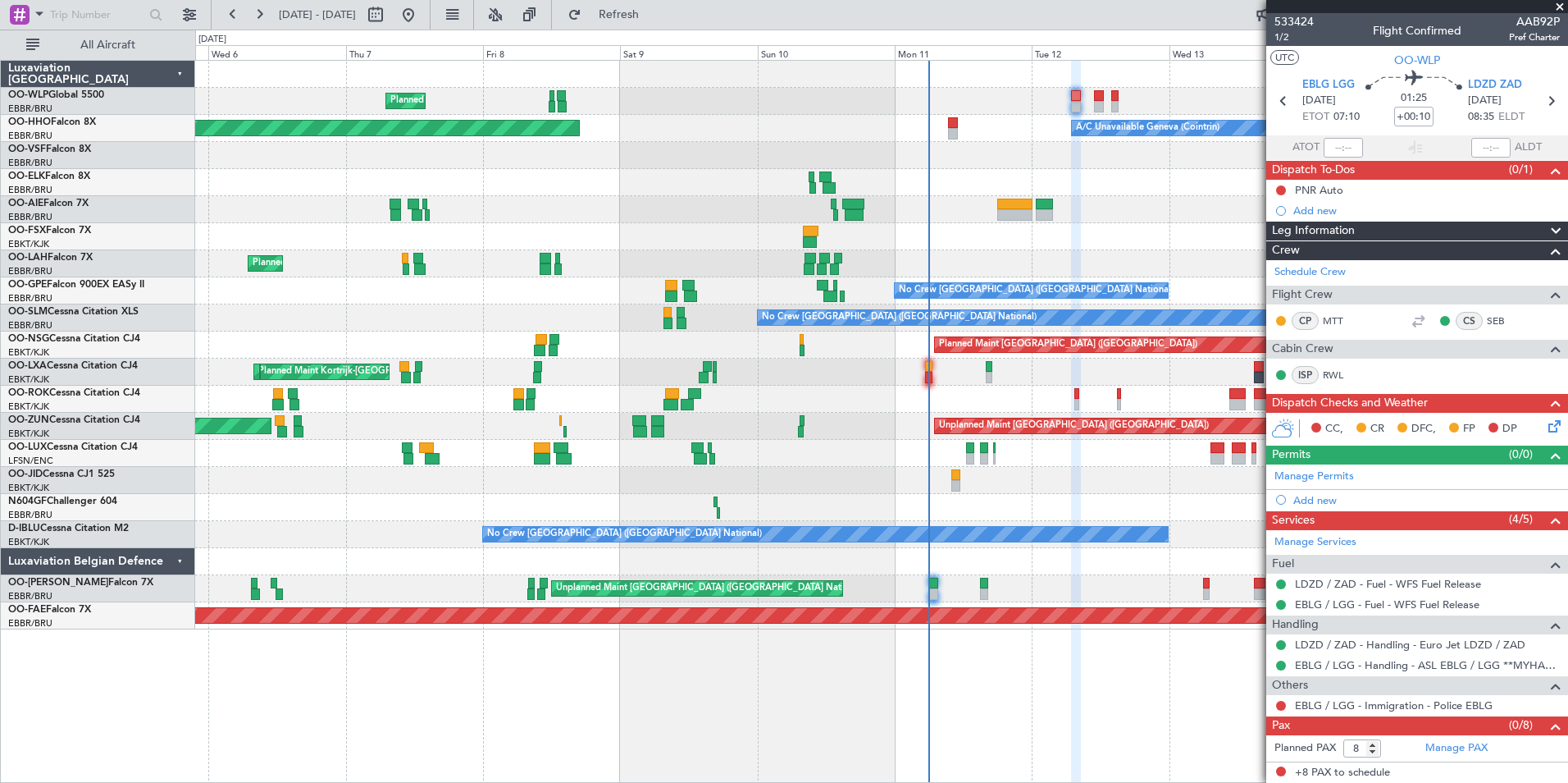
click at [893, 207] on div at bounding box center [880, 209] width 1372 height 27
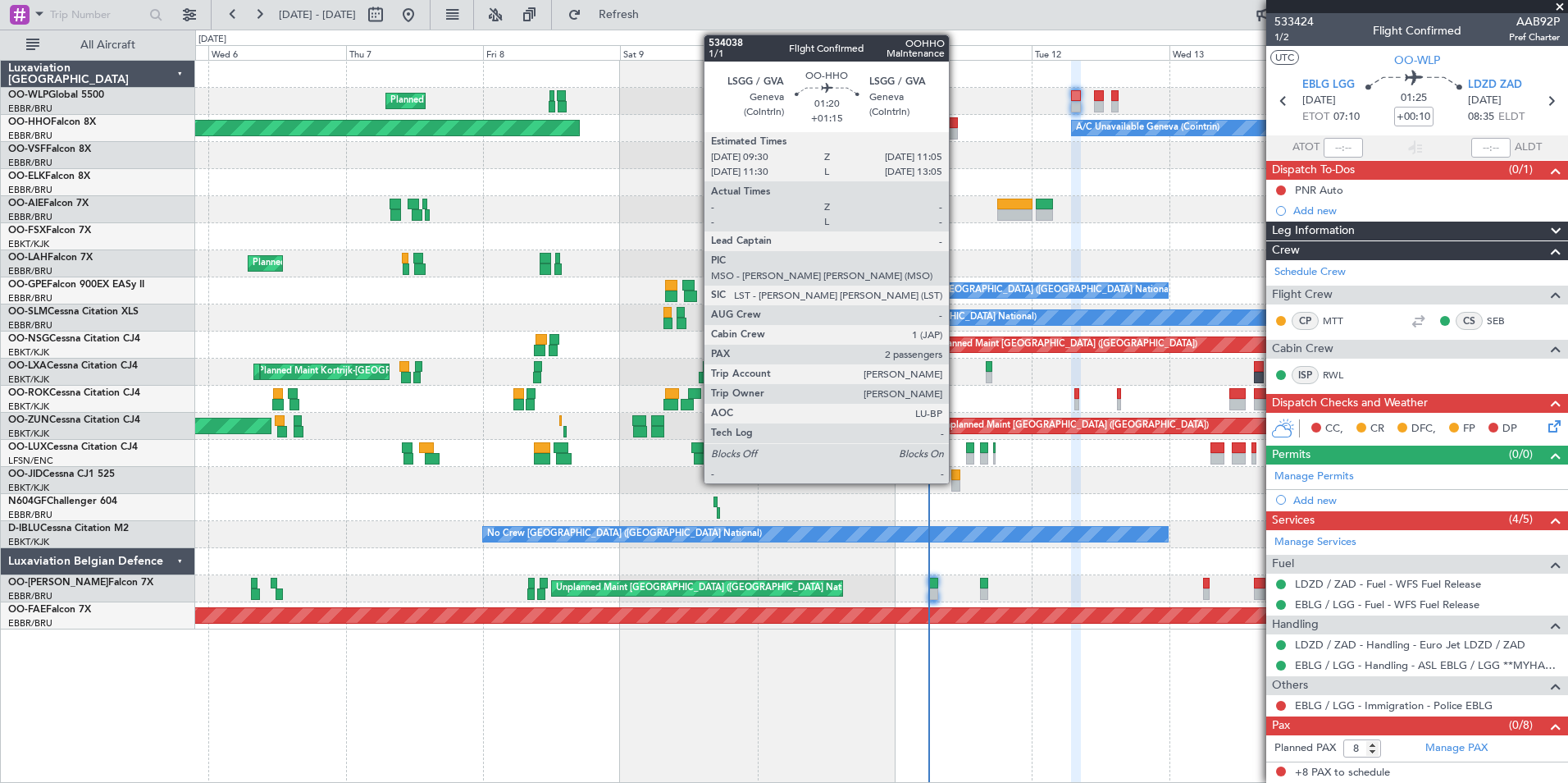
click at [956, 122] on div at bounding box center [952, 123] width 10 height 12
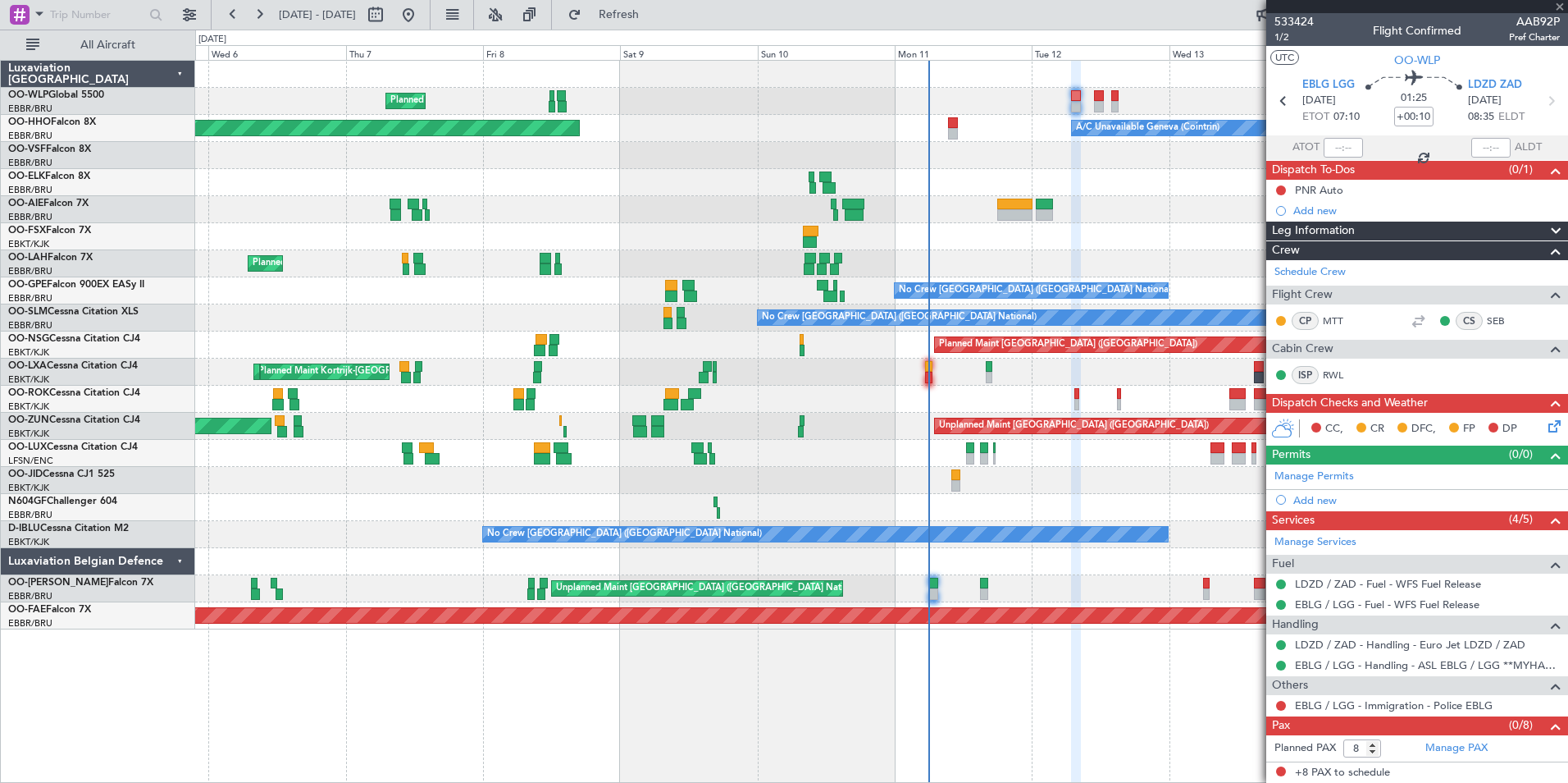
type input "+01:15"
type input "2"
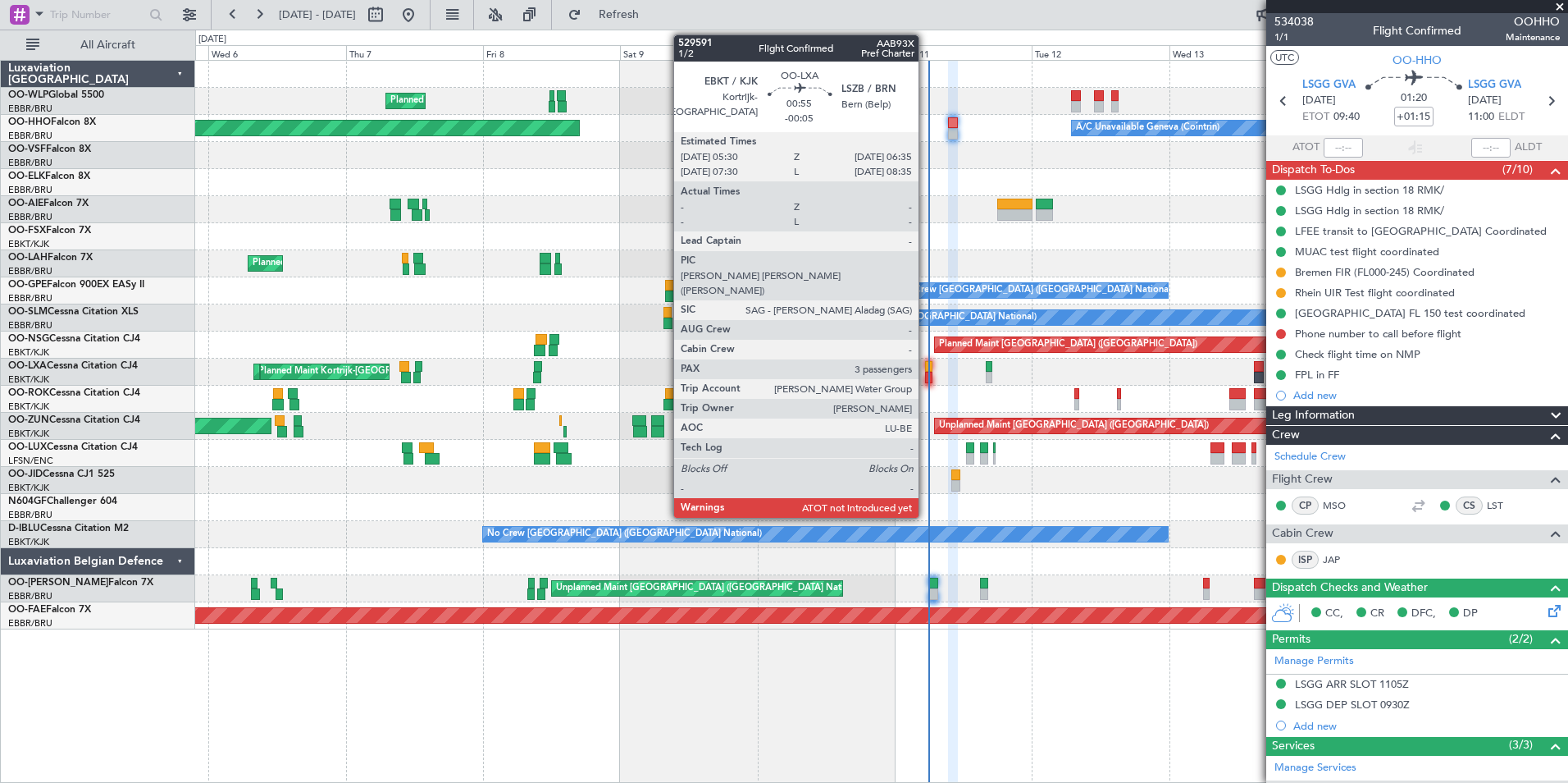
click at [929, 365] on div at bounding box center [928, 366] width 6 height 12
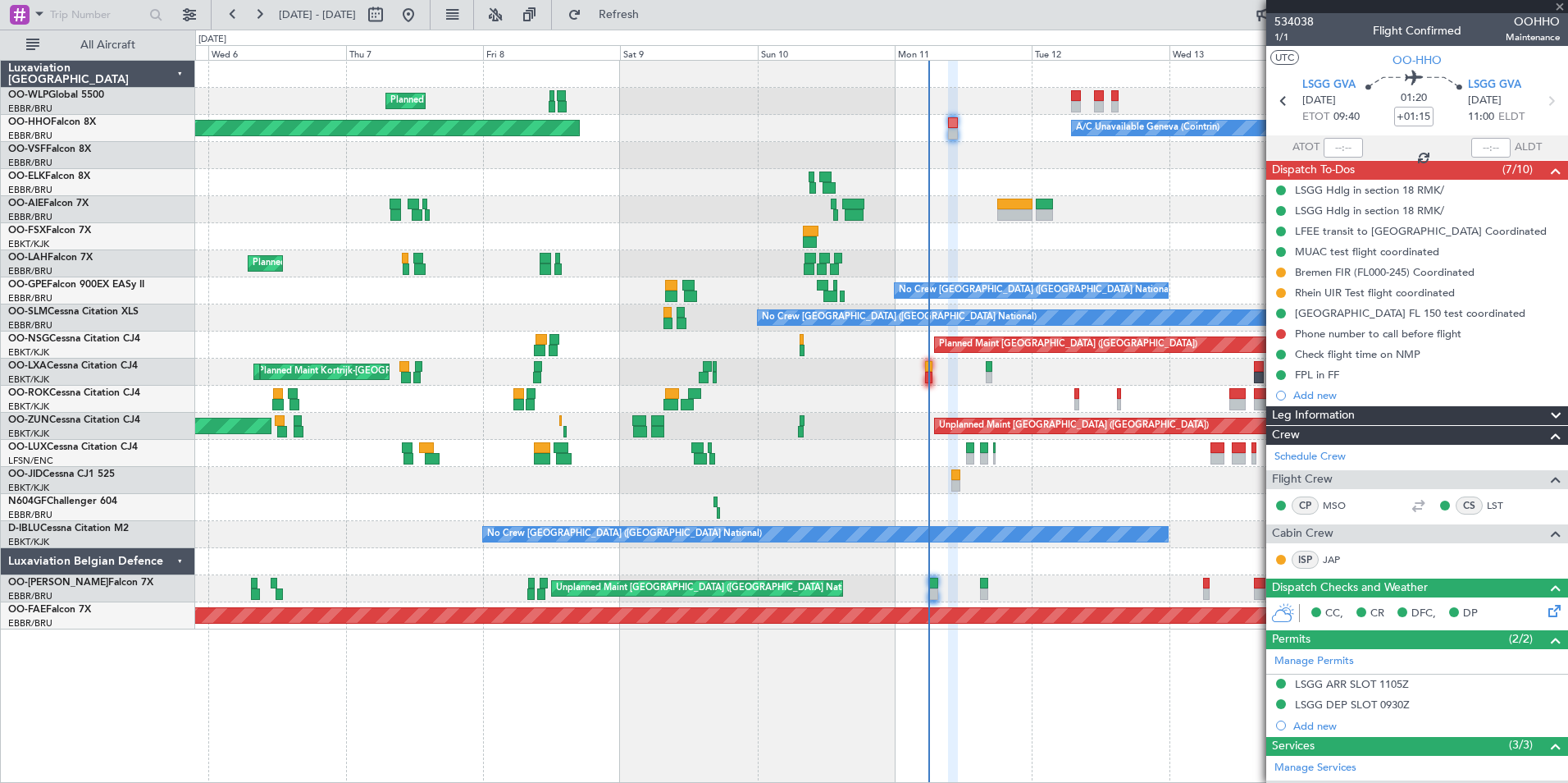
type input "-00:05"
type input "3"
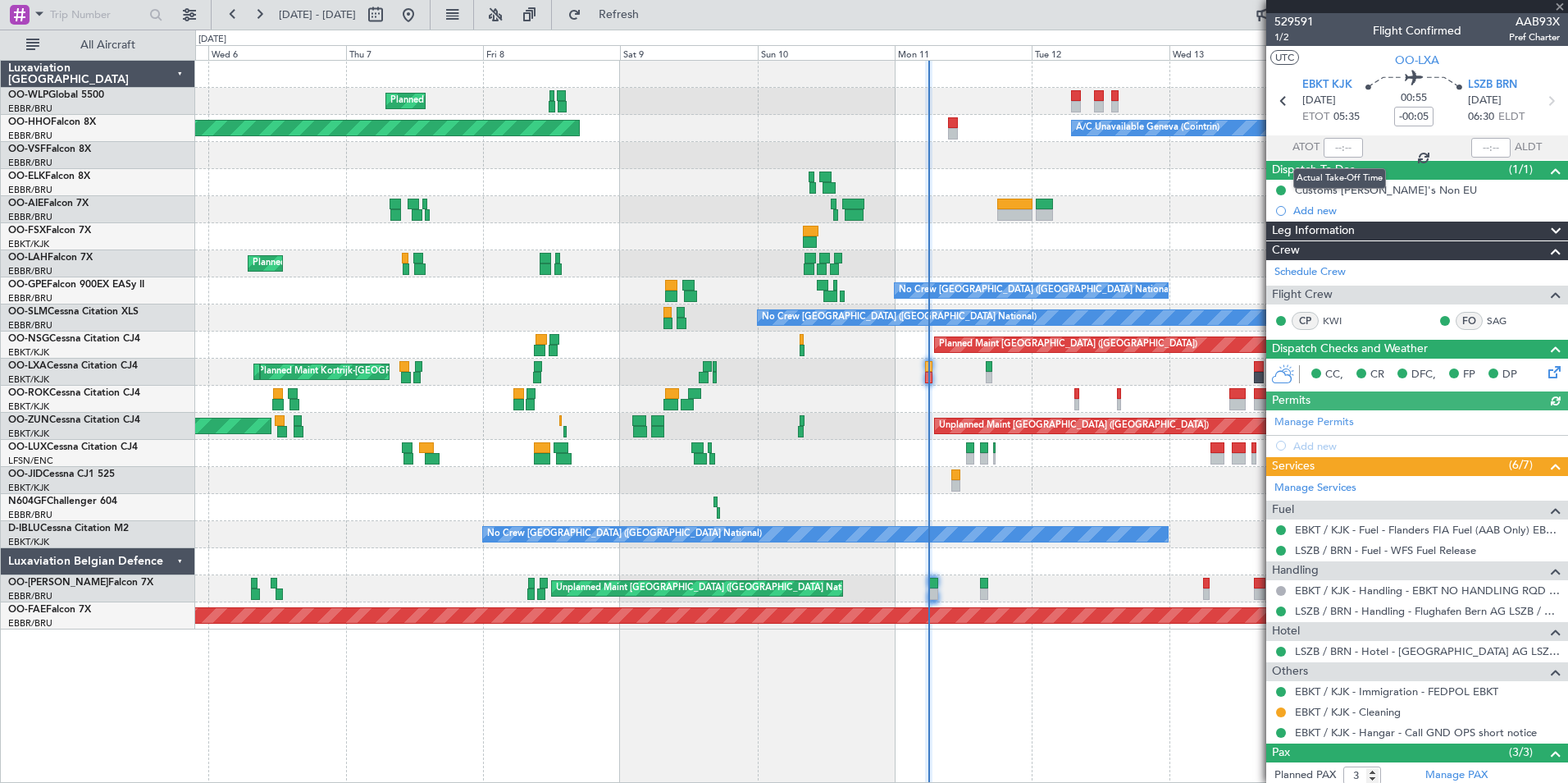
click at [1326, 150] on div at bounding box center [1344, 147] width 39 height 20
click at [1327, 147] on input "text" at bounding box center [1344, 147] width 39 height 20
type input "05:49"
click at [307, 178] on div at bounding box center [880, 182] width 1372 height 27
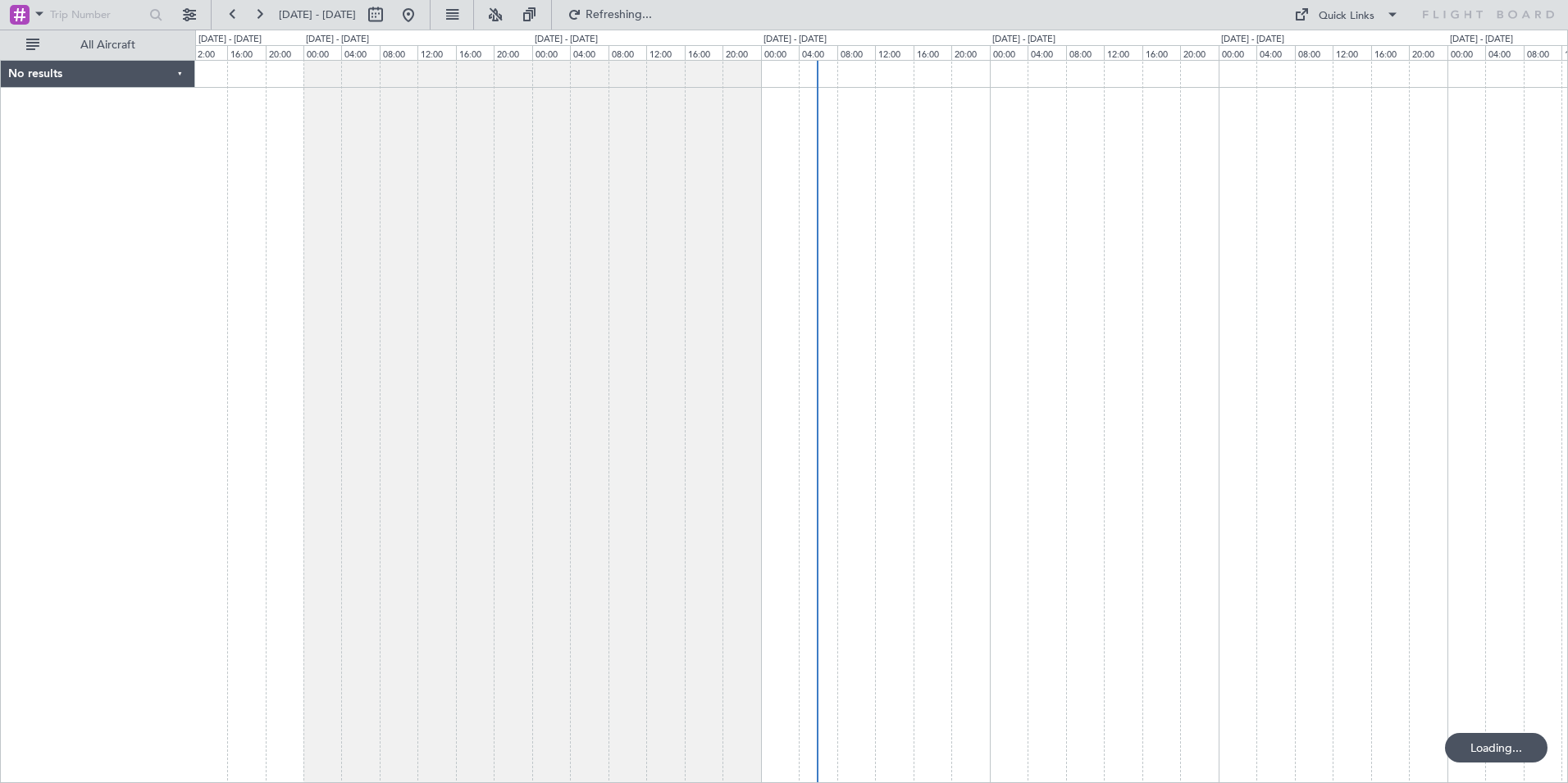
click at [727, 497] on div at bounding box center [881, 421] width 1373 height 723
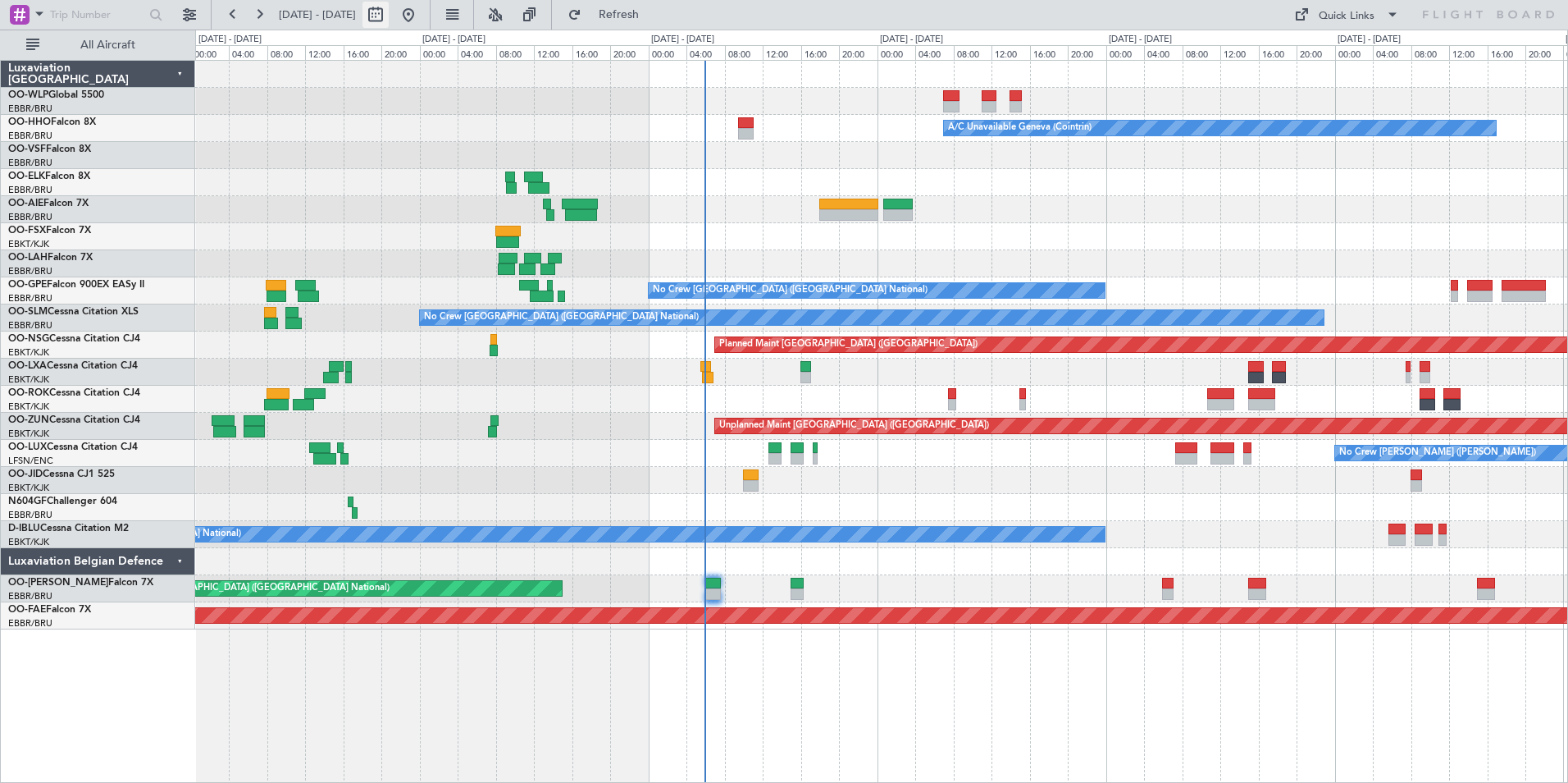
click at [389, 14] on button at bounding box center [375, 14] width 26 height 26
select select "8"
select select "2025"
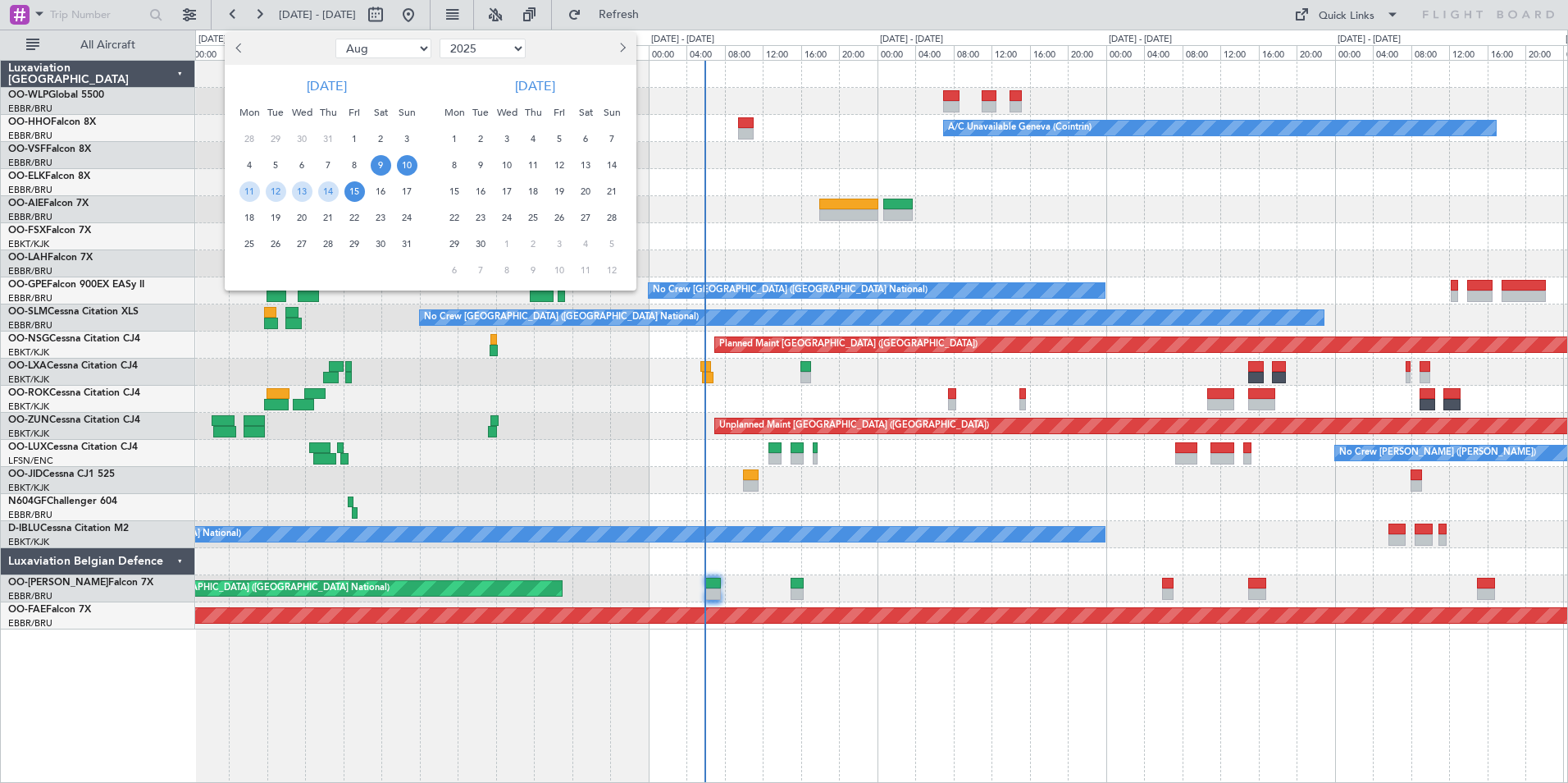
click at [404, 163] on span "10" at bounding box center [407, 165] width 21 height 21
click at [357, 209] on span "22" at bounding box center [355, 217] width 21 height 21
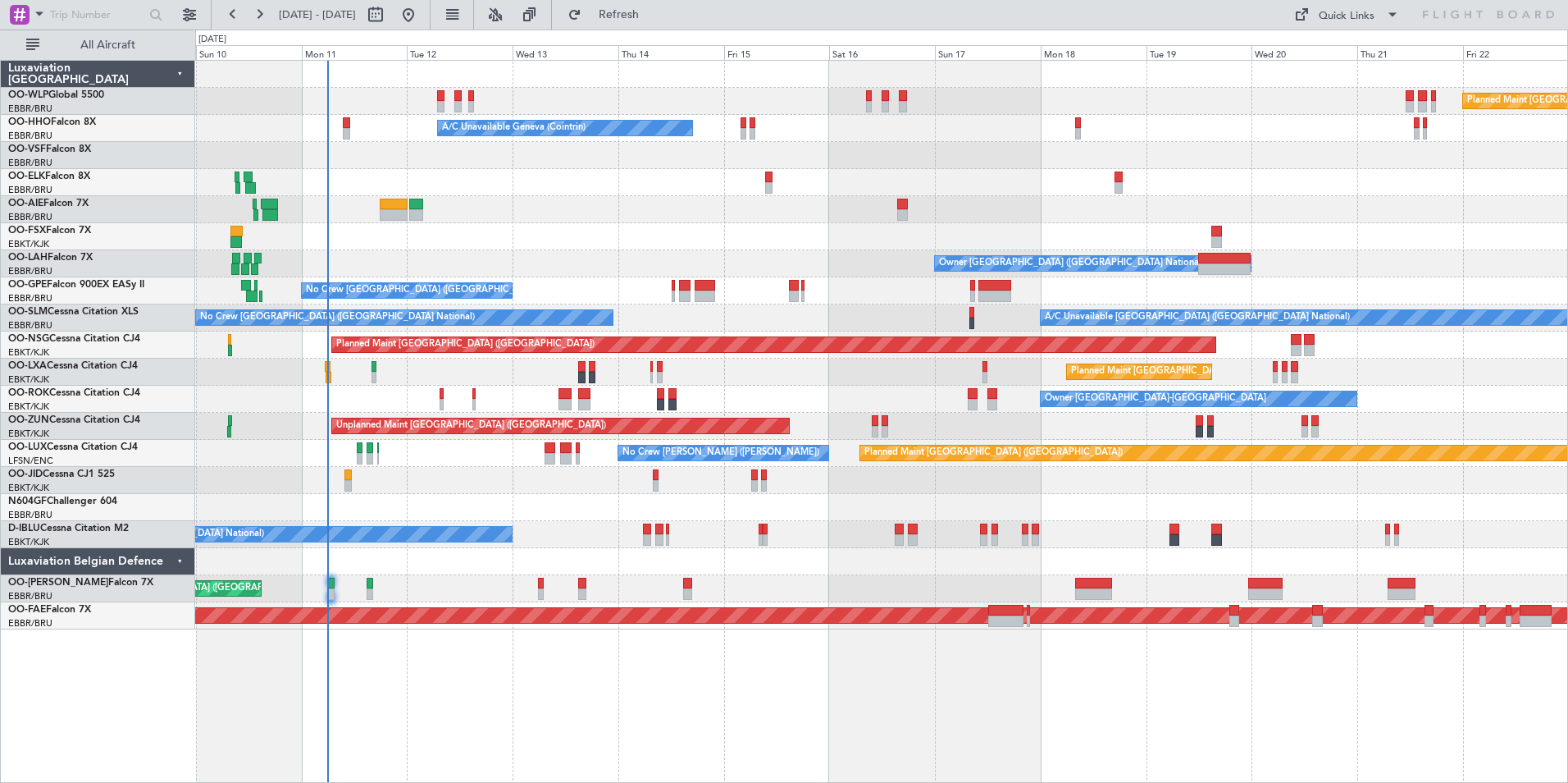
click at [895, 264] on div "Planned Maint [GEOGRAPHIC_DATA] ([GEOGRAPHIC_DATA]) Planned Maint Milan ([GEOGR…" at bounding box center [880, 345] width 1372 height 568
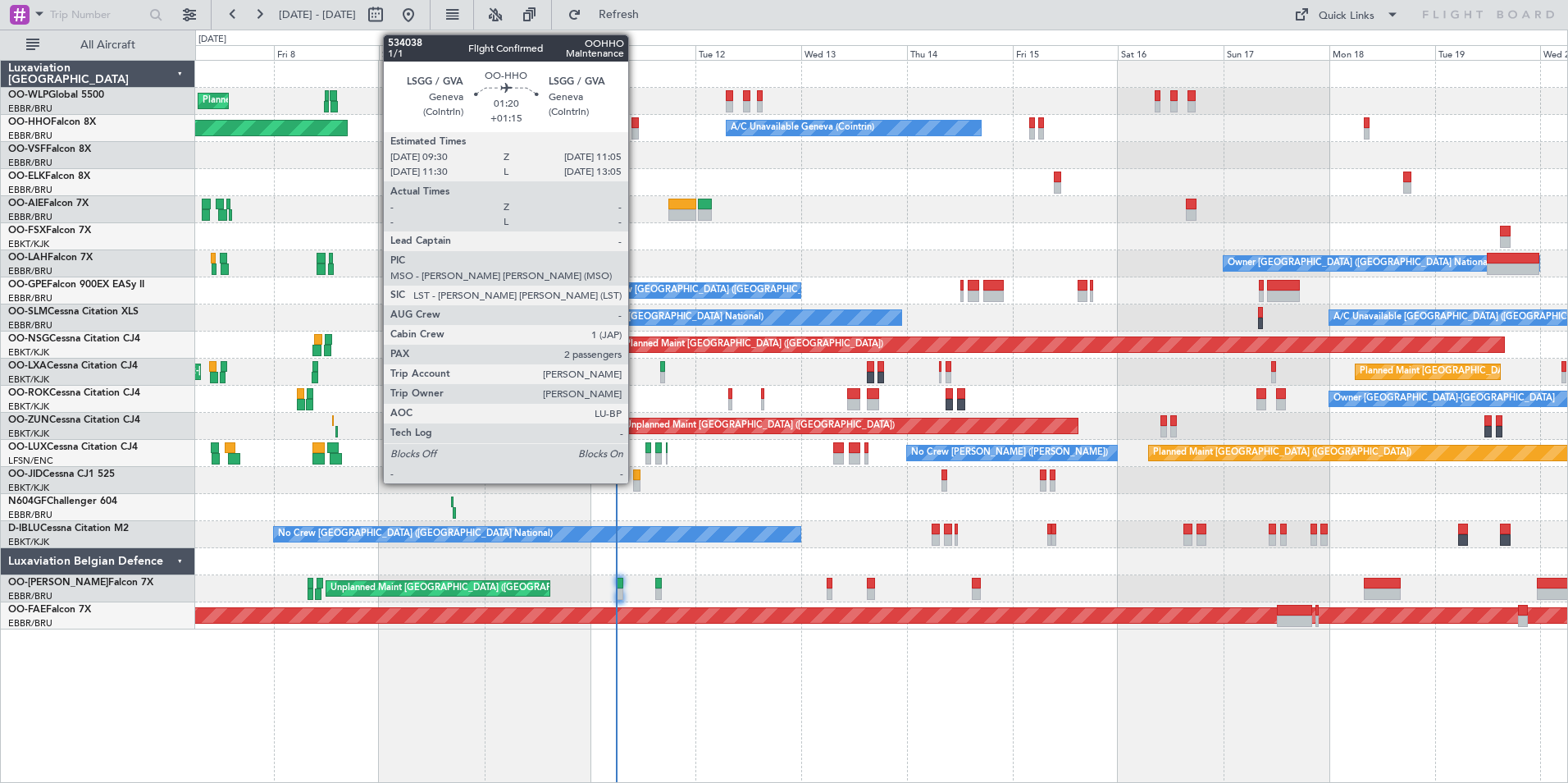
click at [635, 128] on div at bounding box center [635, 134] width 7 height 12
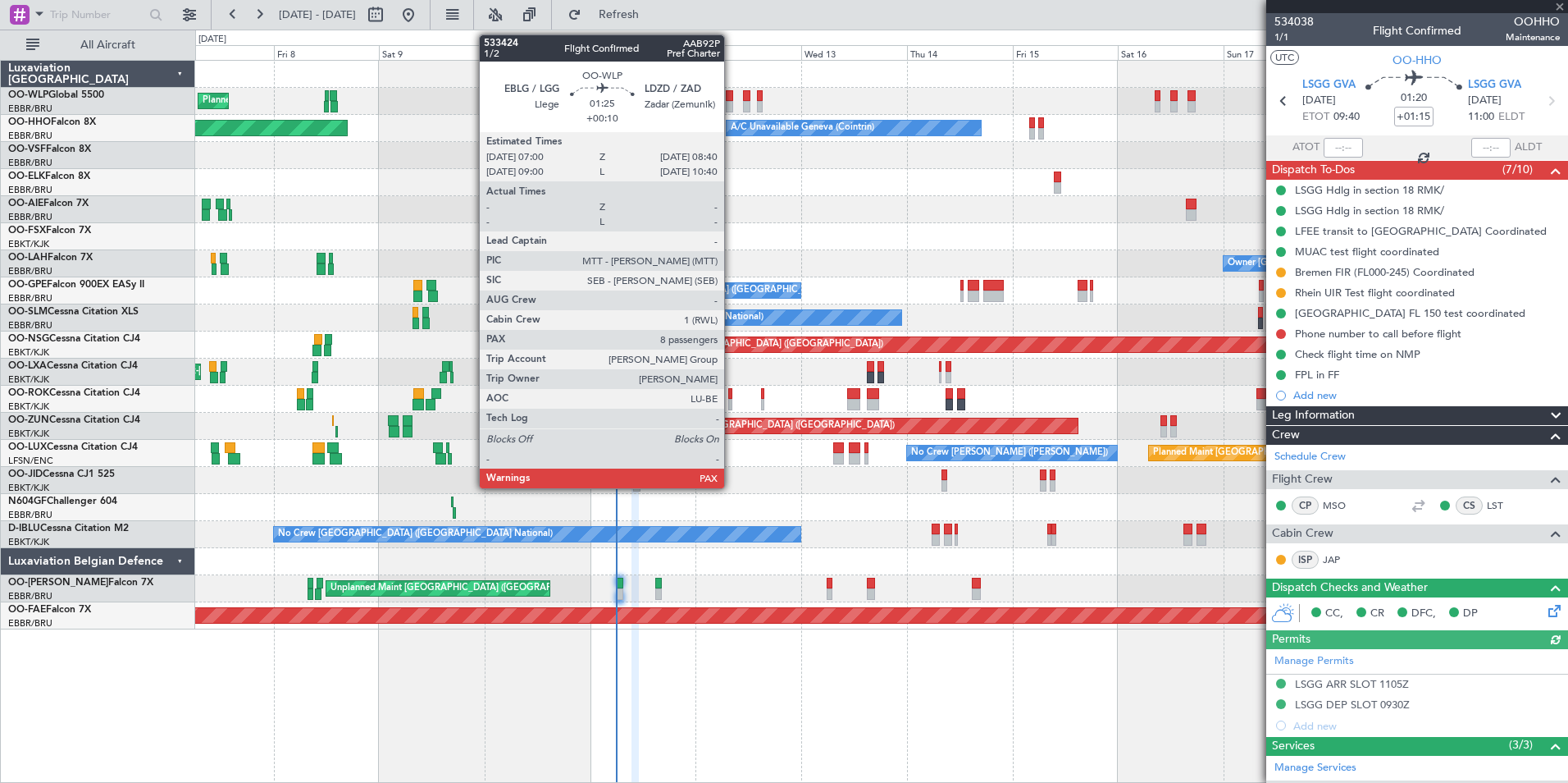
click at [731, 105] on div at bounding box center [730, 106] width 7 height 12
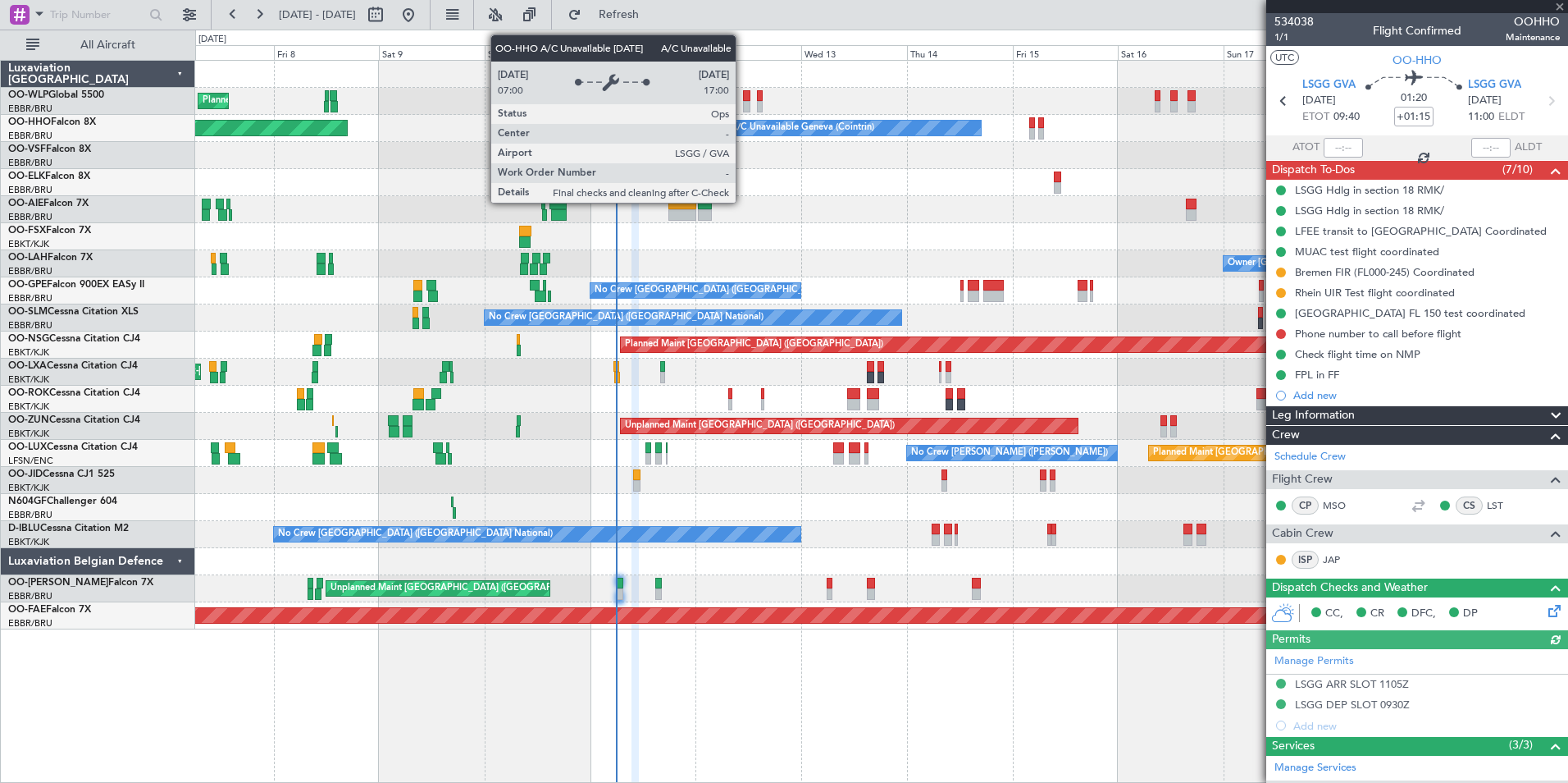
type input "+00:10"
type input "8"
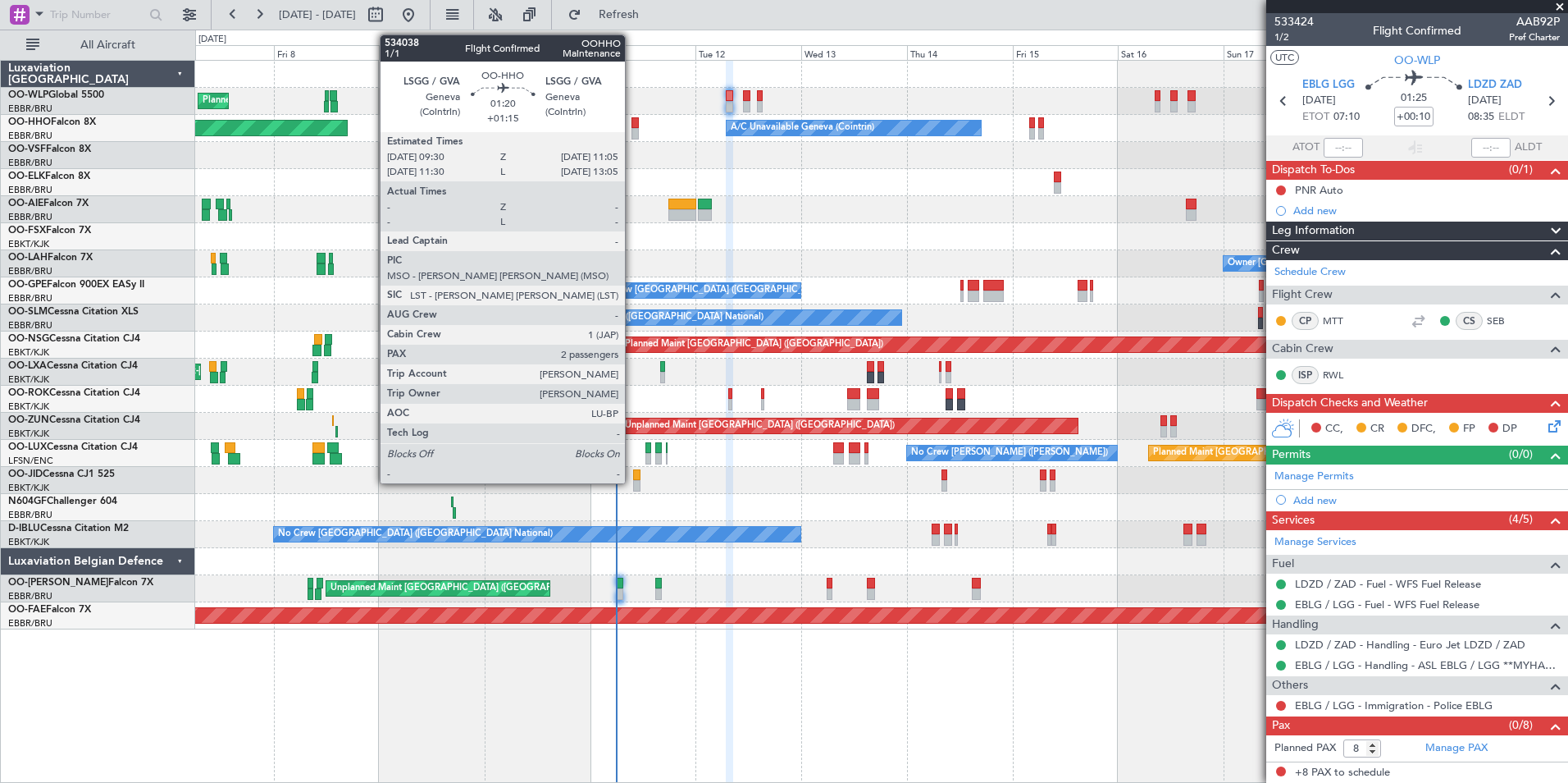
click at [632, 125] on div at bounding box center [635, 123] width 7 height 12
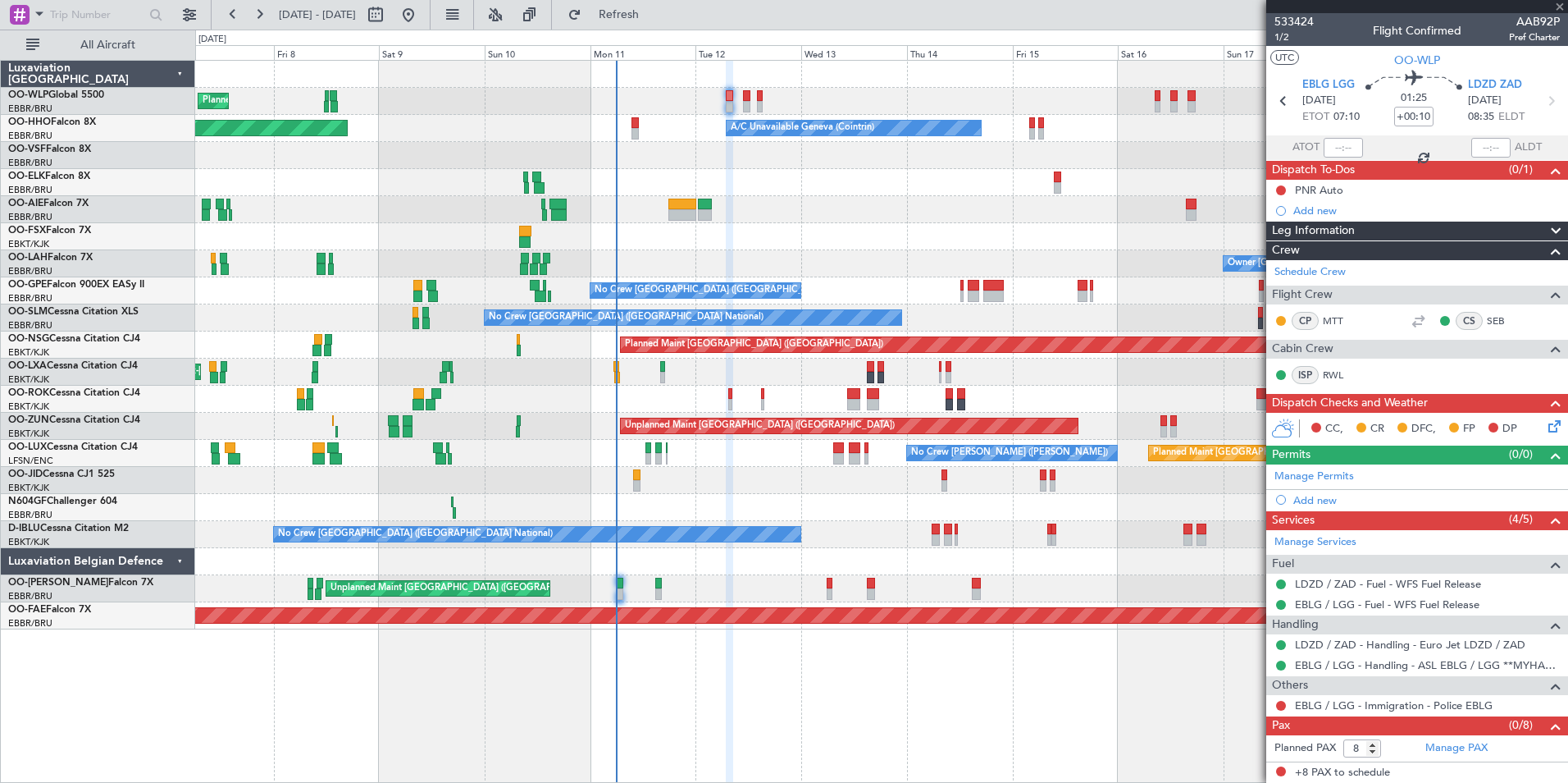
type input "+01:15"
type input "2"
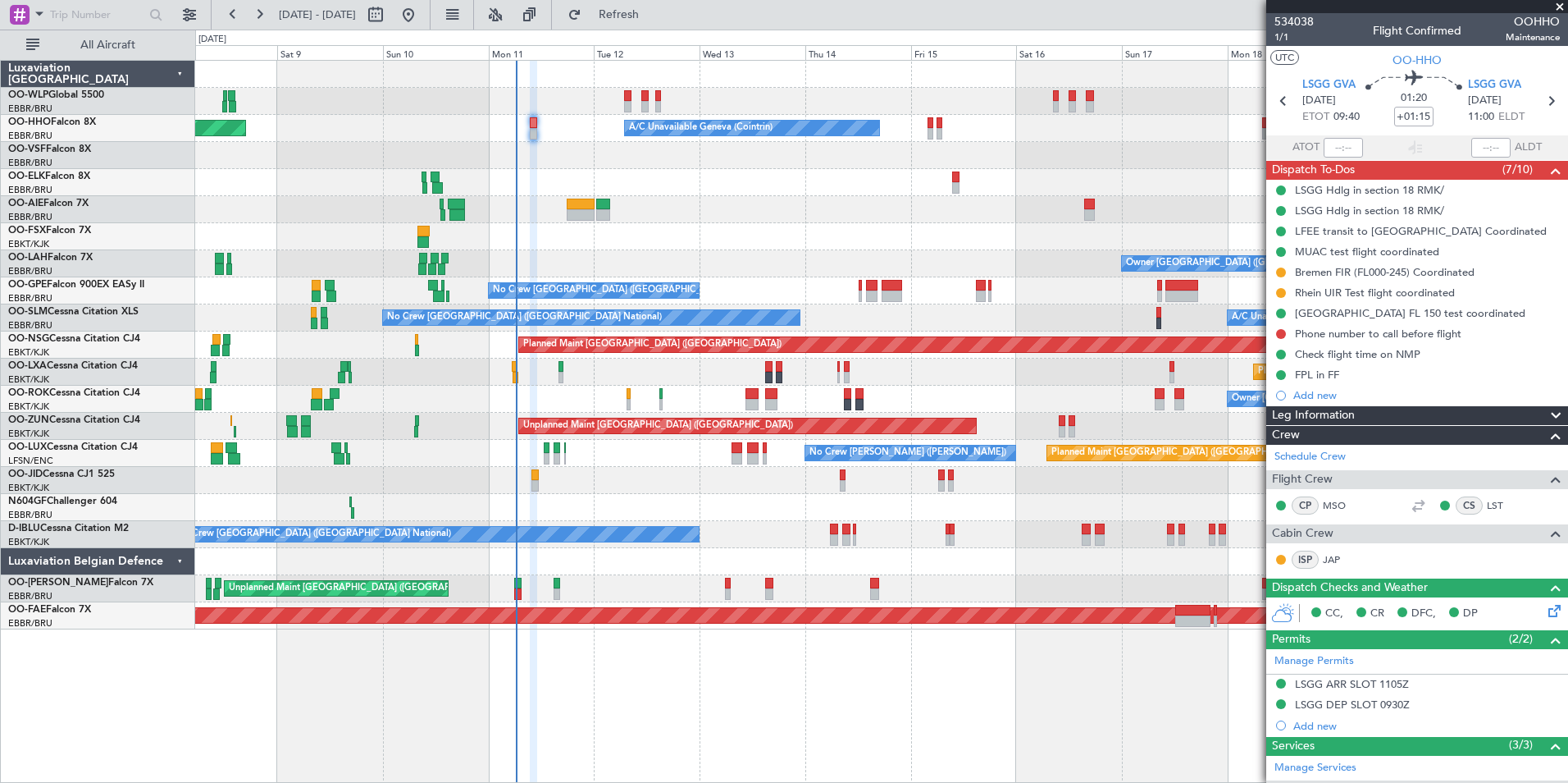
click at [931, 194] on div at bounding box center [880, 182] width 1372 height 27
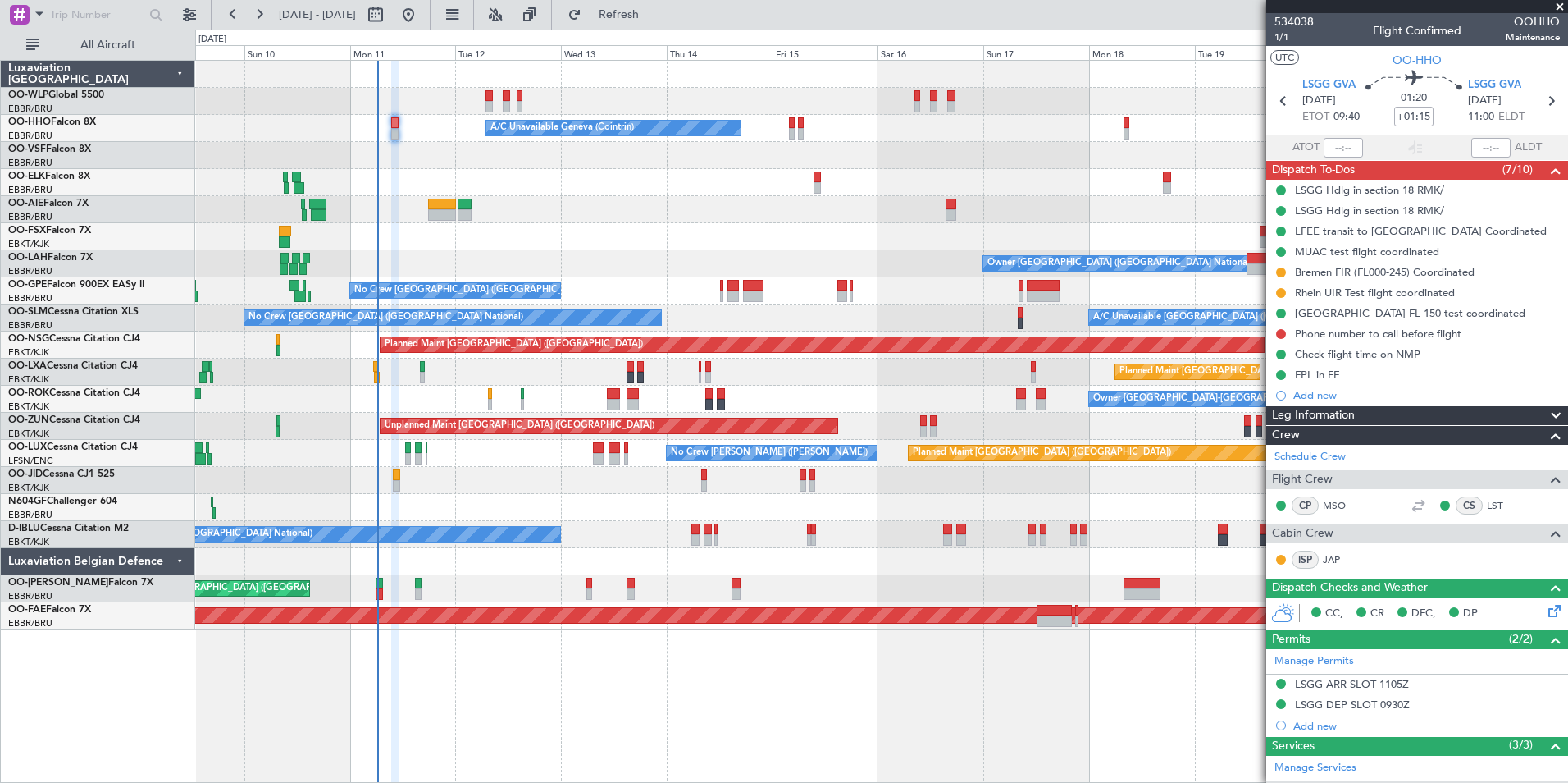
click at [831, 203] on div at bounding box center [880, 209] width 1372 height 27
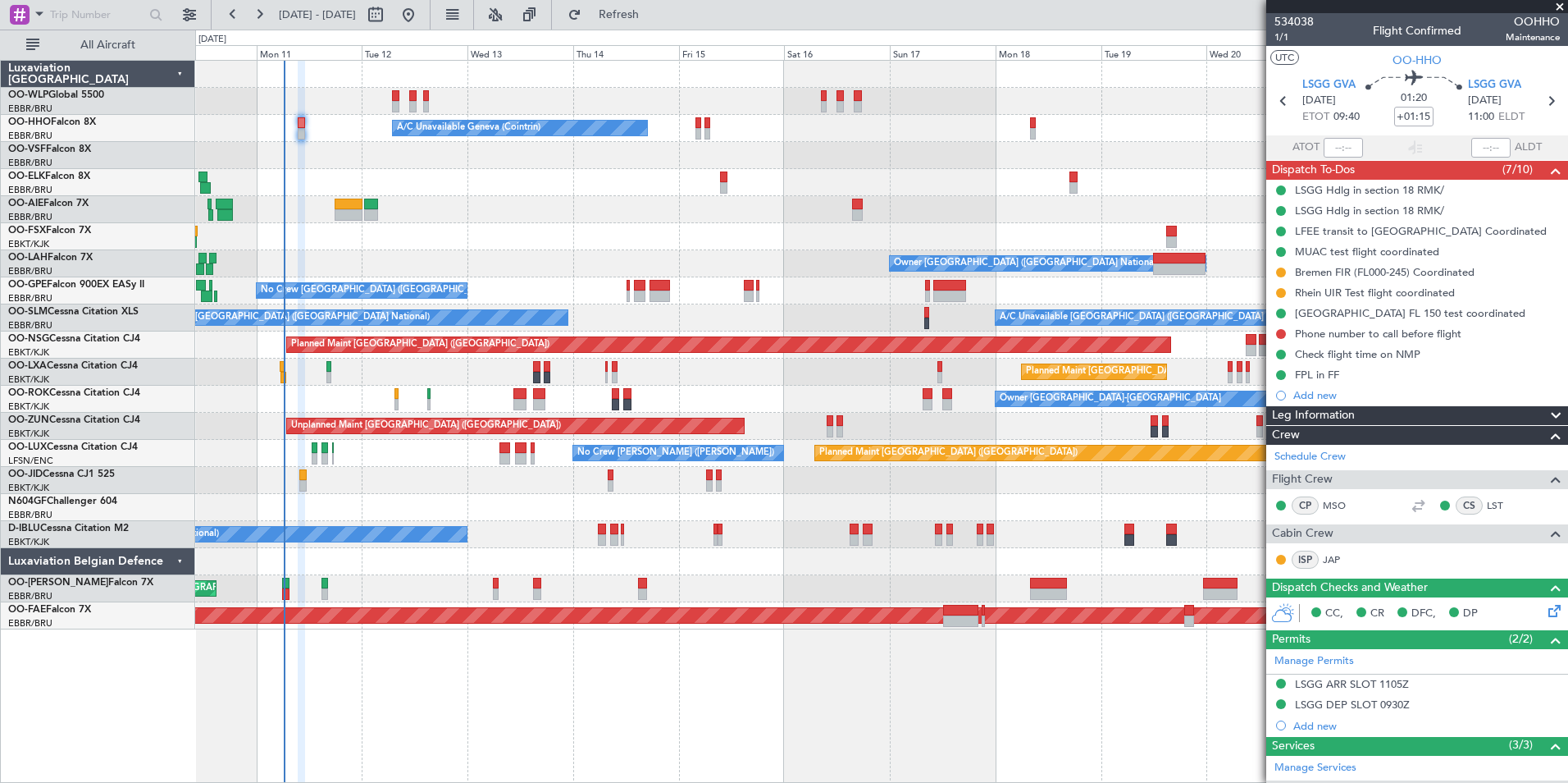
click at [848, 231] on div at bounding box center [880, 237] width 1372 height 27
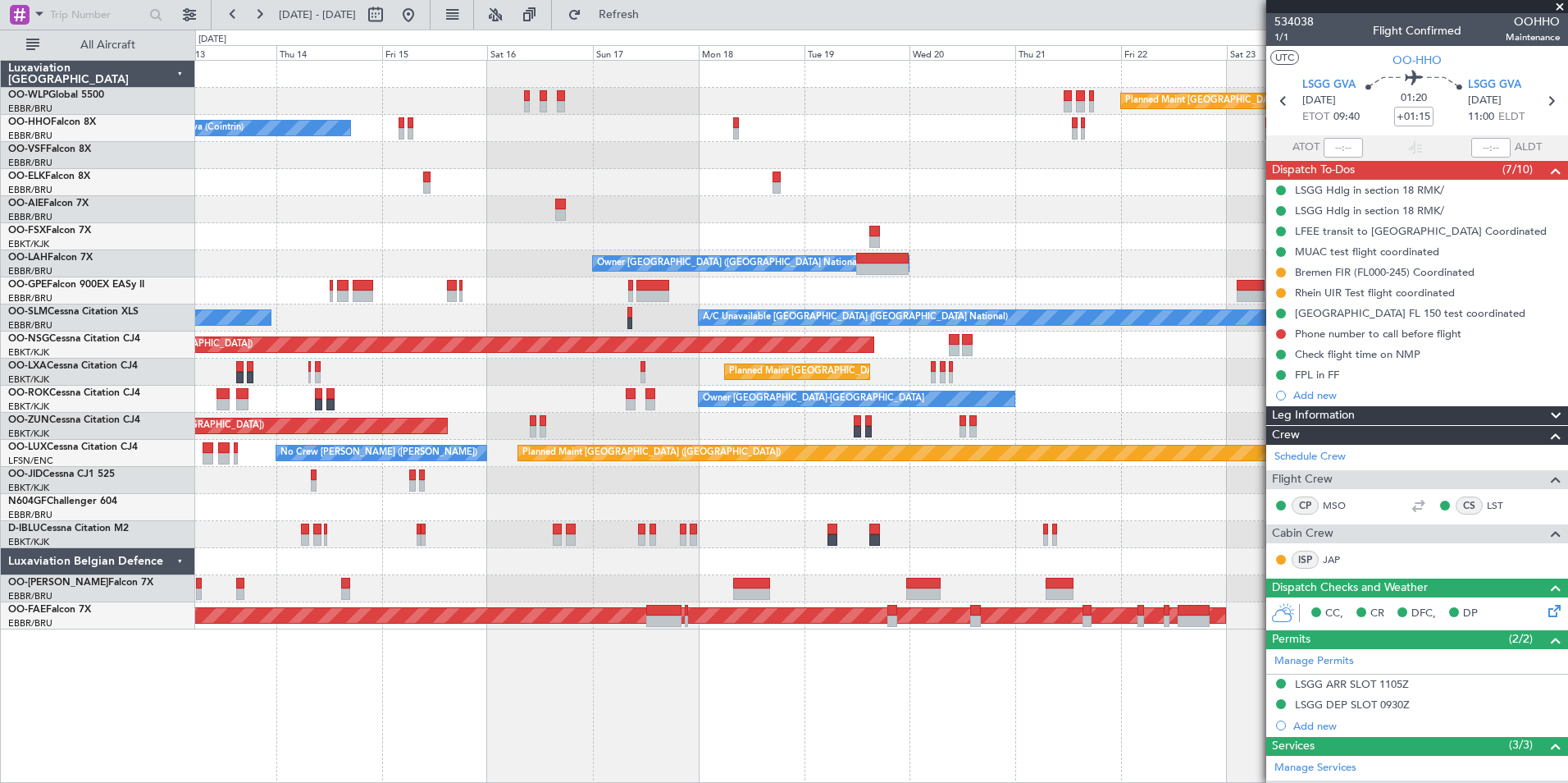
click at [841, 239] on div "Planned Maint [GEOGRAPHIC_DATA] ([GEOGRAPHIC_DATA]) A/C Unavailable Geneva (Coi…" at bounding box center [880, 345] width 1372 height 568
click at [841, 230] on div at bounding box center [880, 237] width 1372 height 27
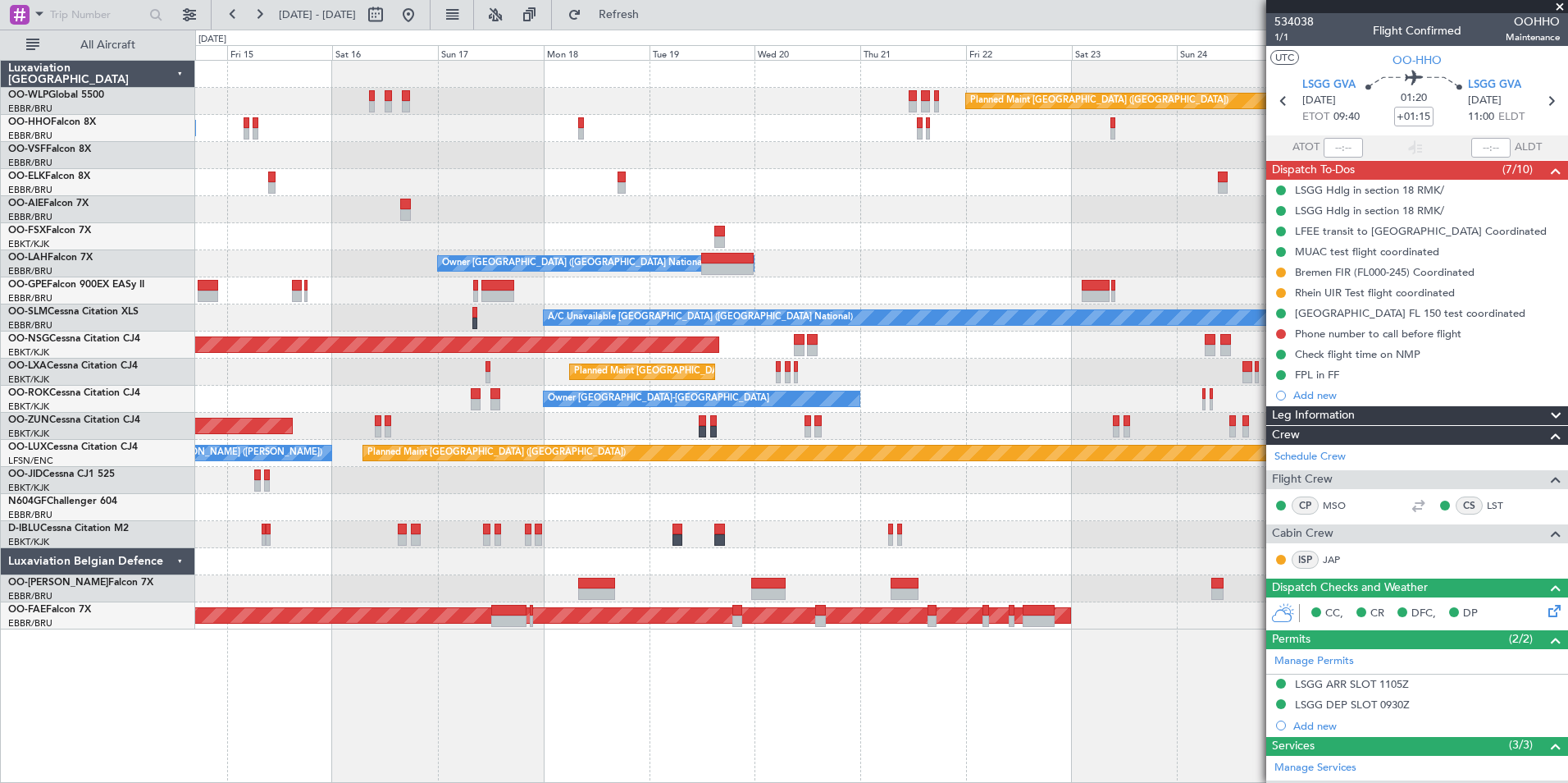
click at [853, 233] on div at bounding box center [880, 237] width 1372 height 27
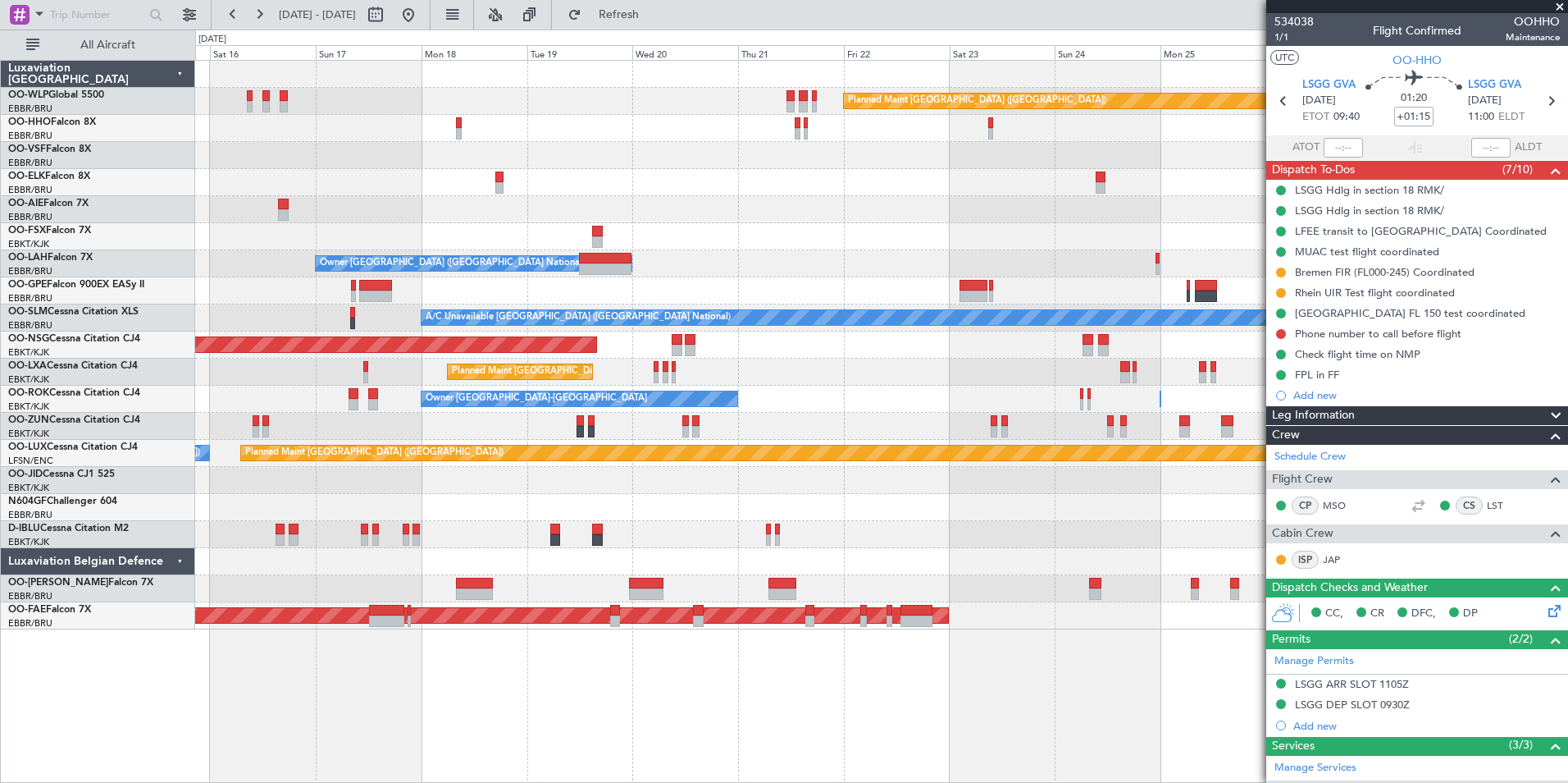
click at [900, 247] on div at bounding box center [880, 237] width 1372 height 27
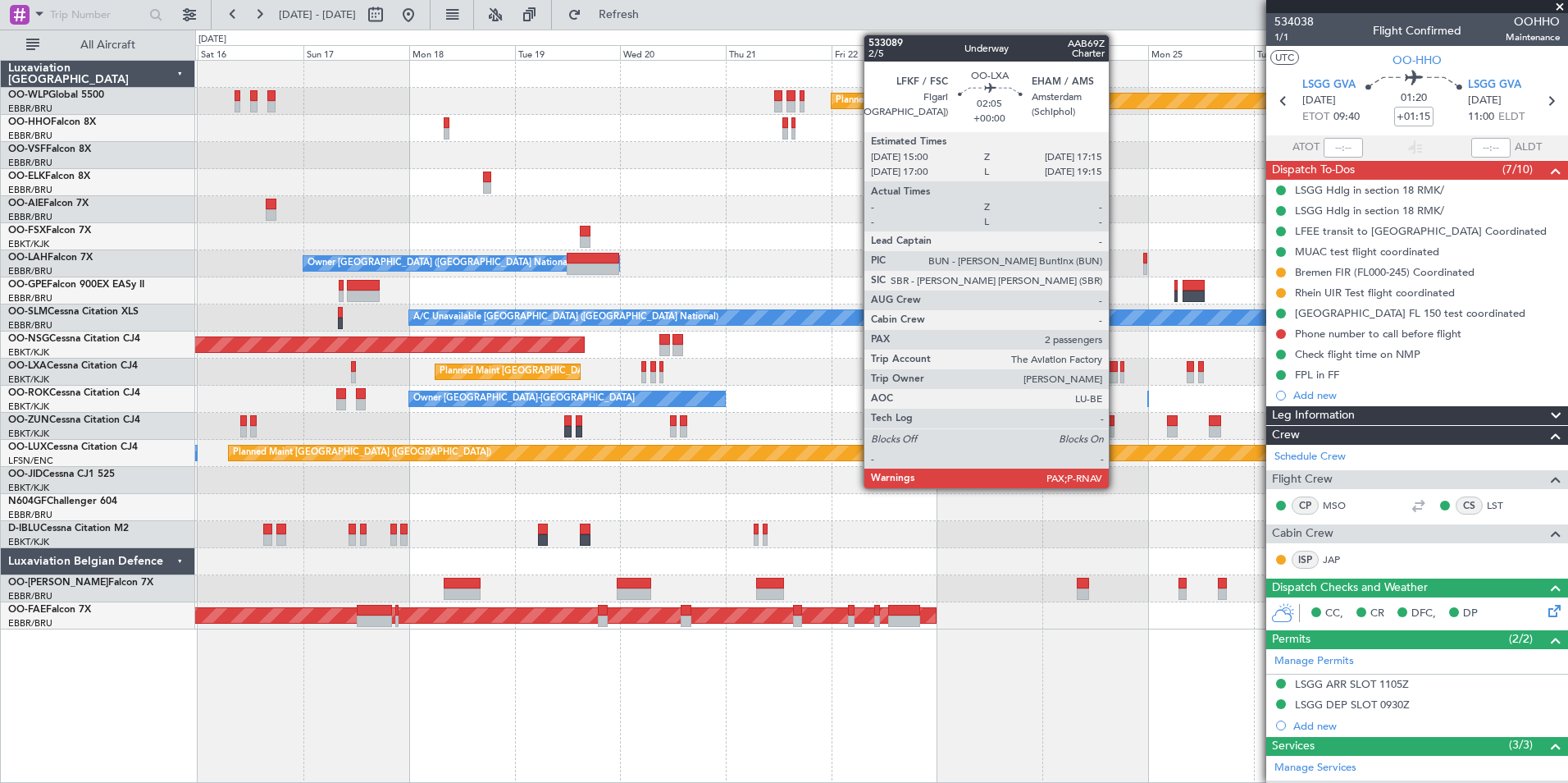
click at [1117, 373] on div at bounding box center [1113, 377] width 11 height 12
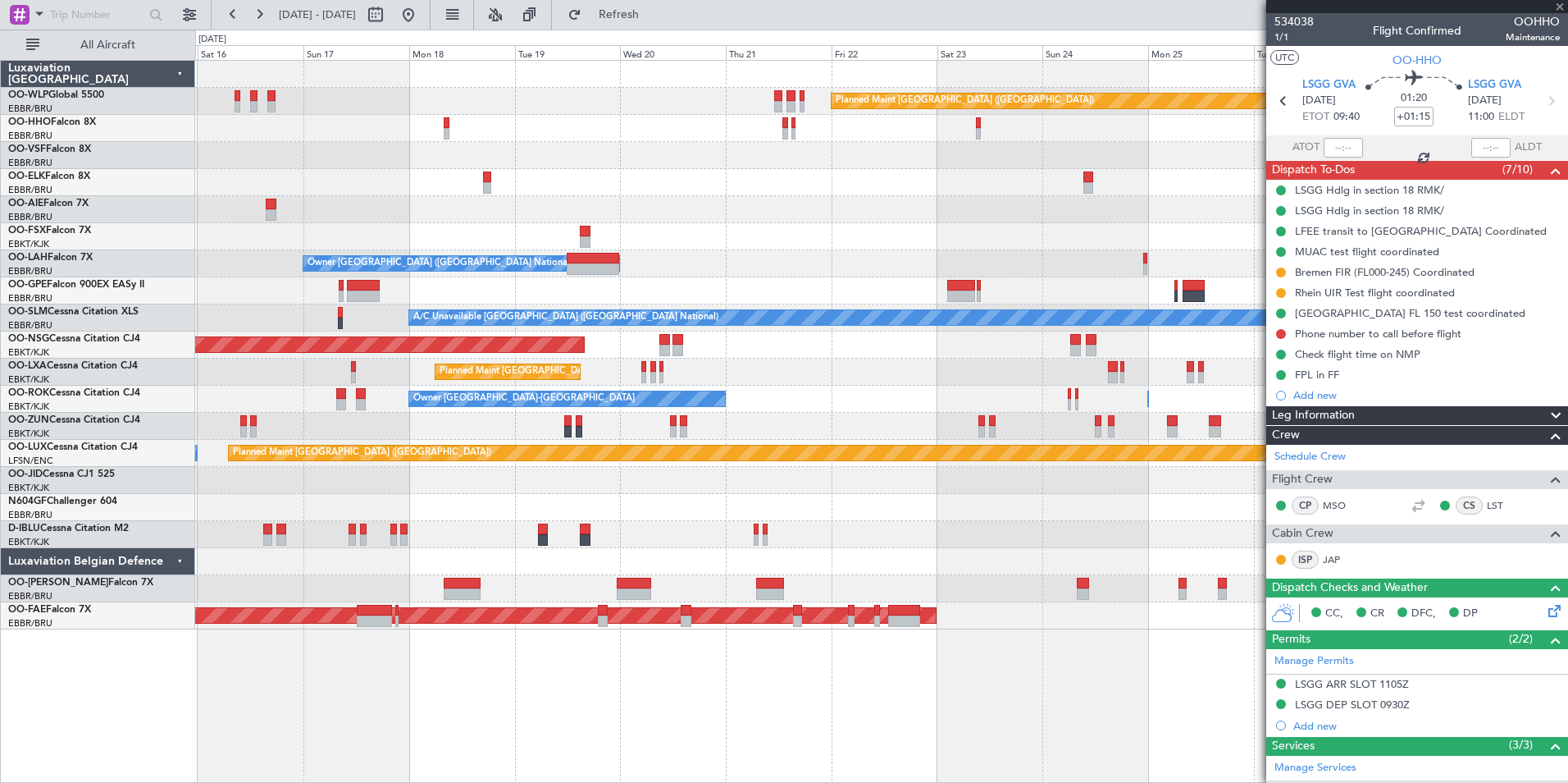
type input "3"
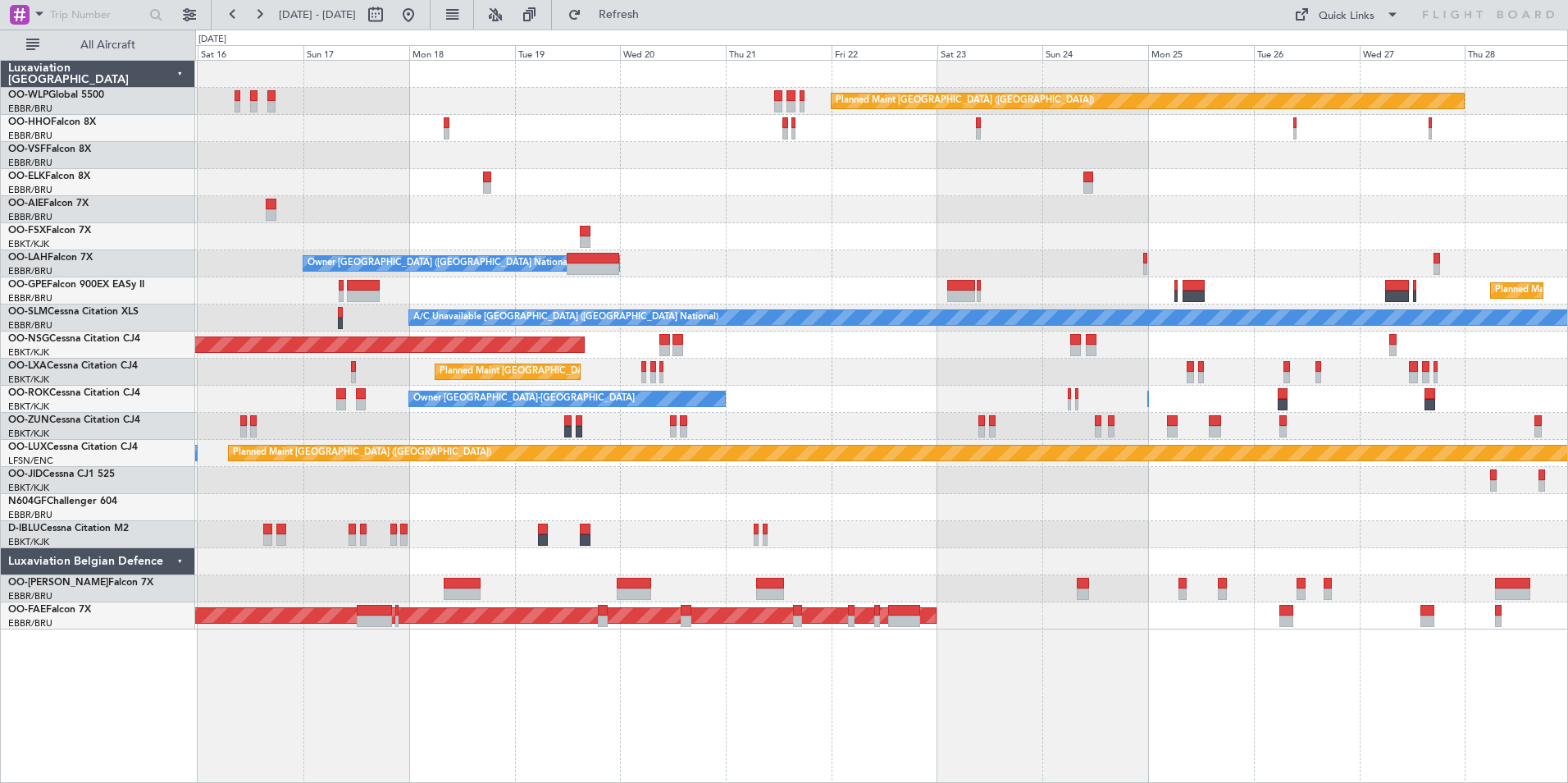
click at [280, 23] on span "[DATE] - [DATE]" at bounding box center [317, 14] width 91 height 26
click at [269, 24] on button at bounding box center [258, 14] width 26 height 26
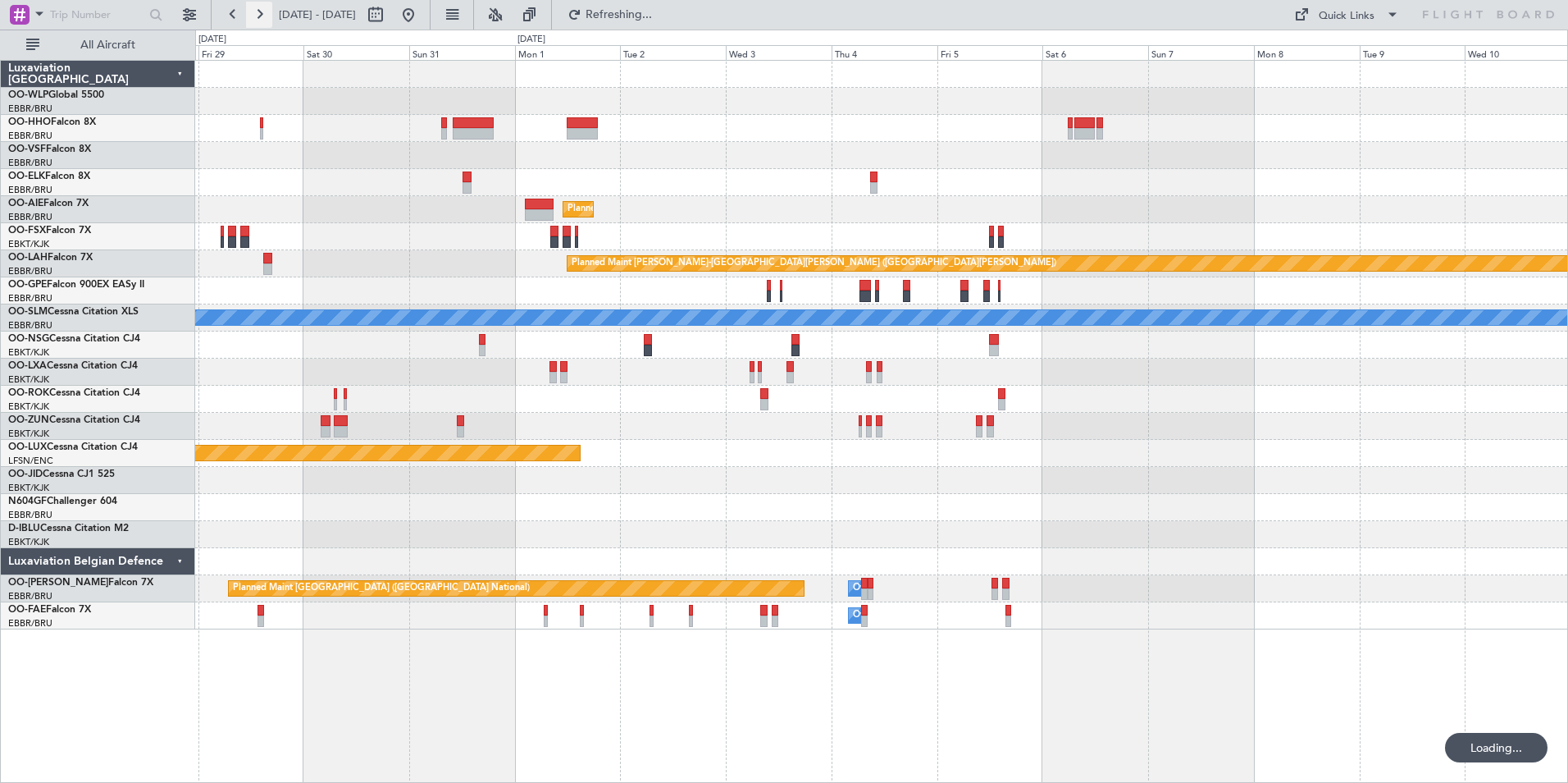
click at [269, 24] on button at bounding box center [258, 14] width 26 height 26
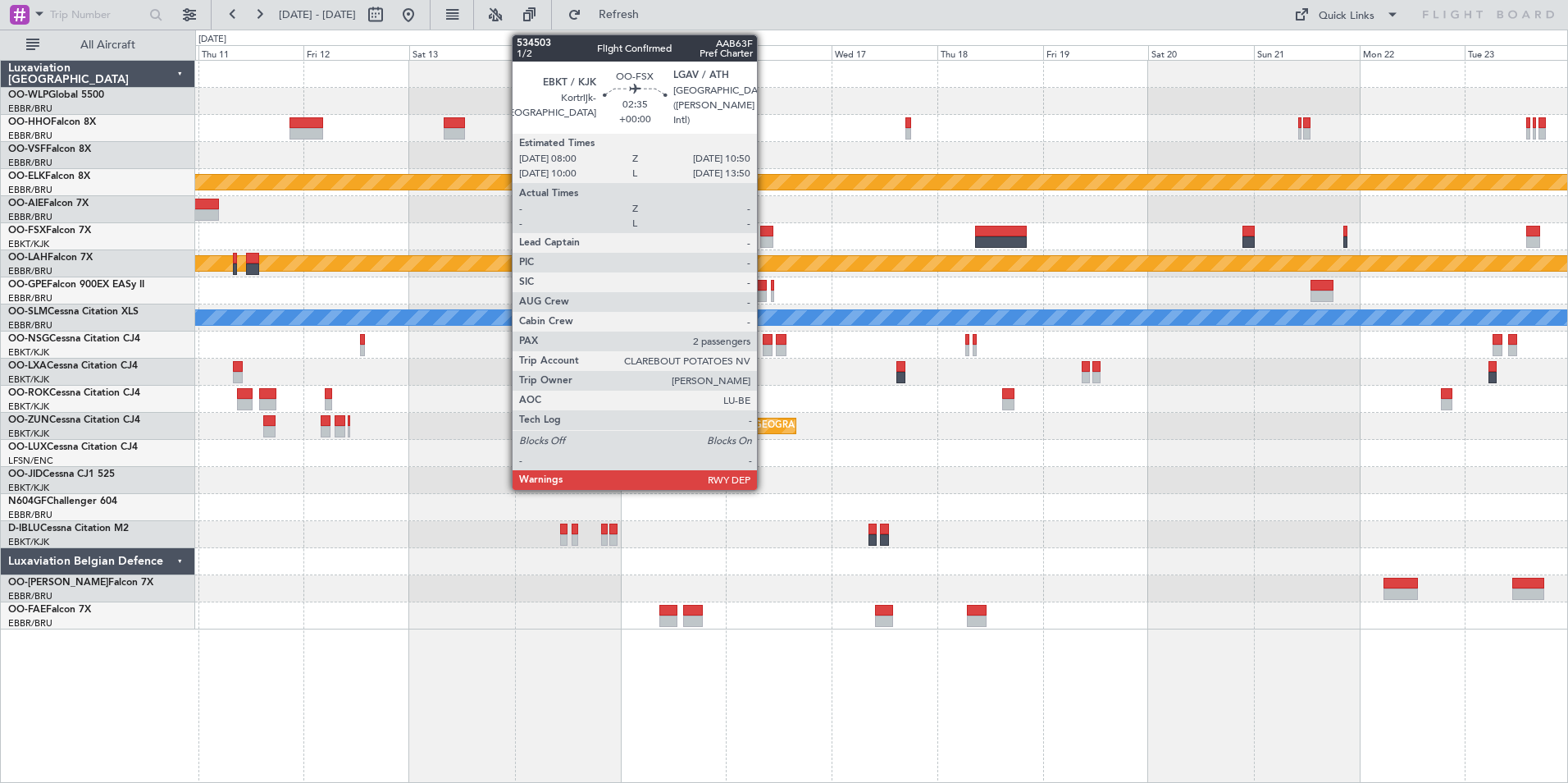
click at [765, 240] on div at bounding box center [766, 242] width 13 height 12
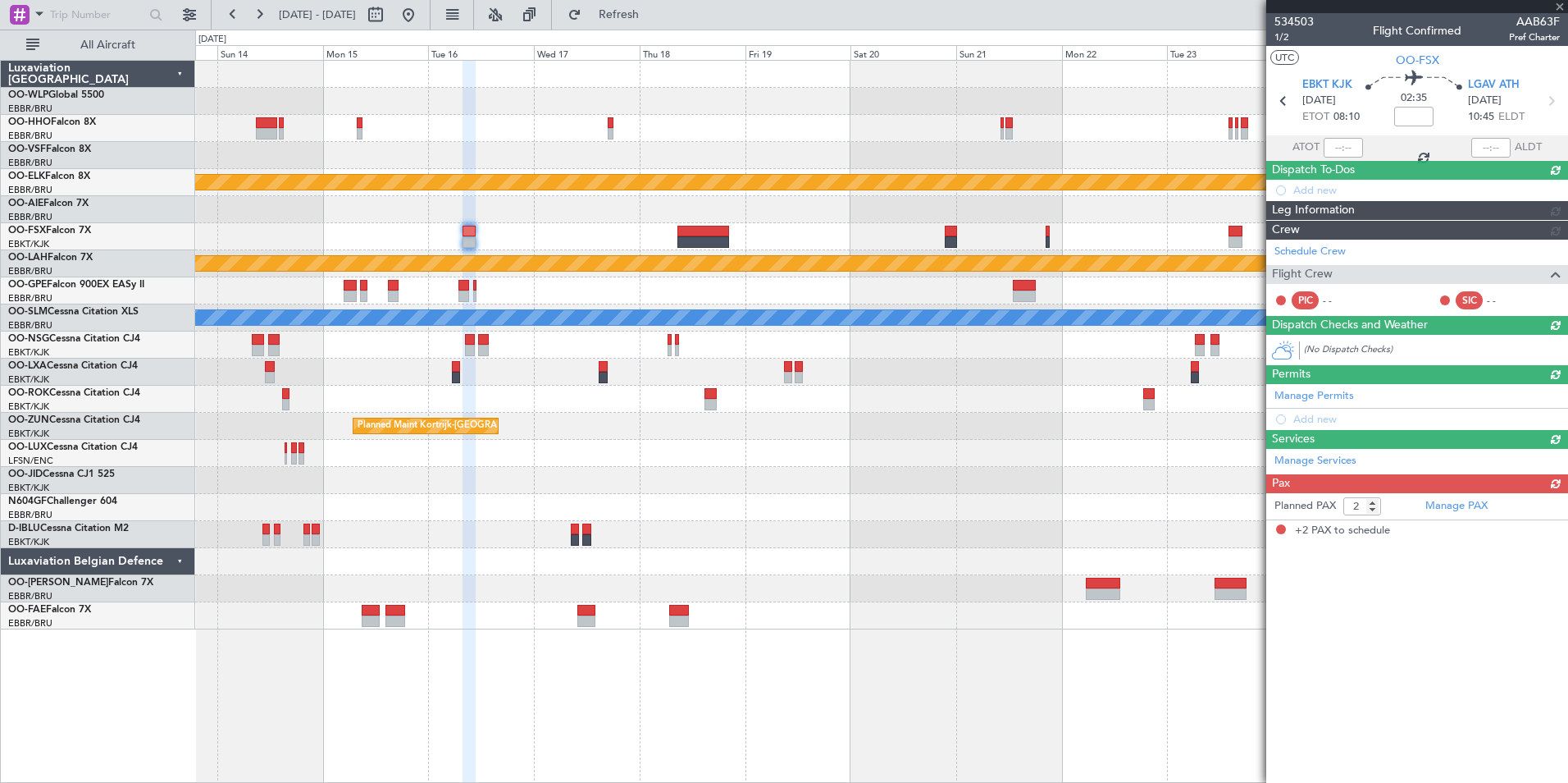
click at [583, 252] on div "Planned Maint Kortrijk-[GEOGRAPHIC_DATA] Planned Maint [GEOGRAPHIC_DATA]-[GEOGR…" at bounding box center [880, 345] width 1372 height 568
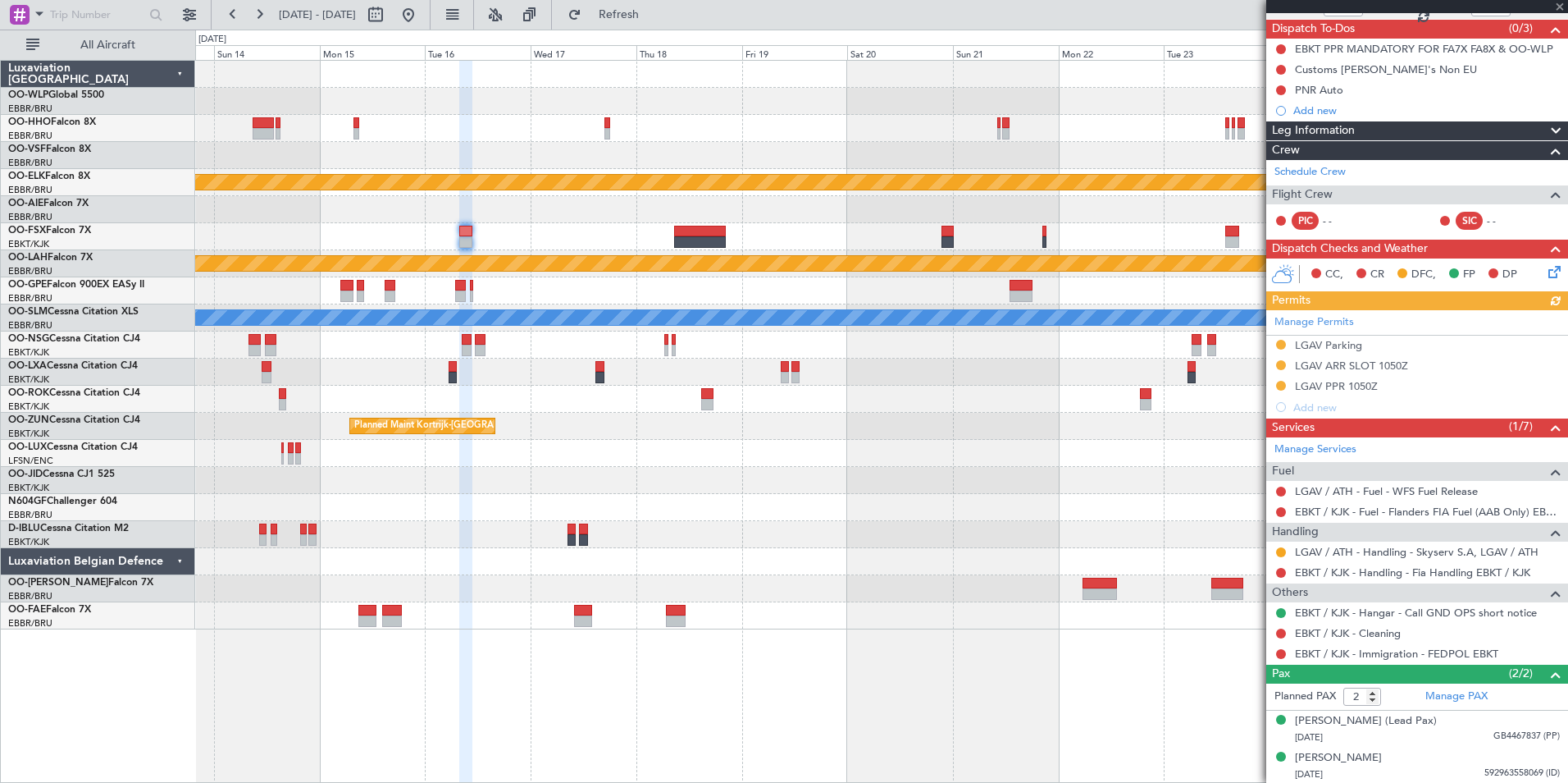
scroll to position [142, 0]
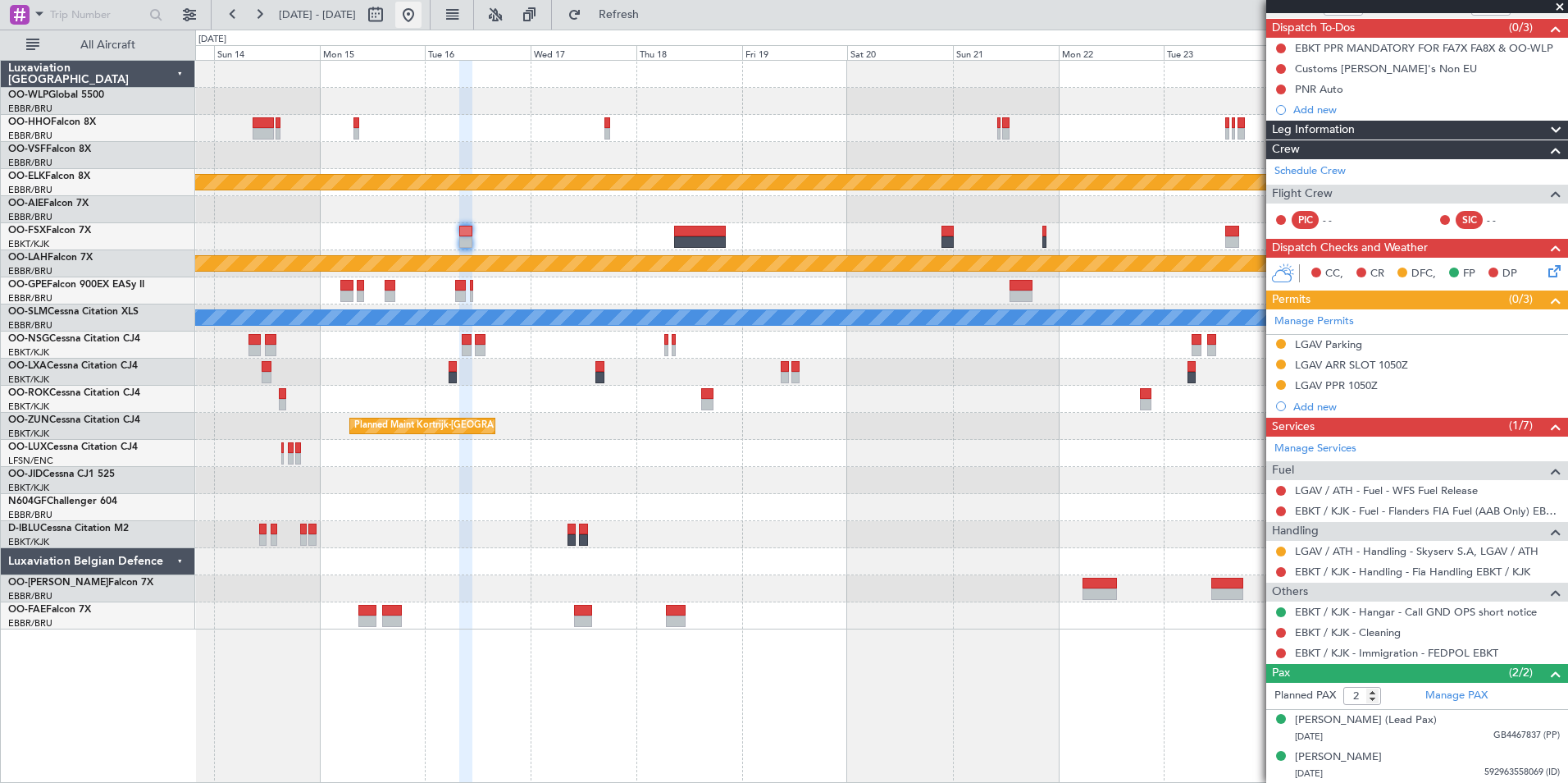
click at [422, 16] on button at bounding box center [407, 14] width 26 height 26
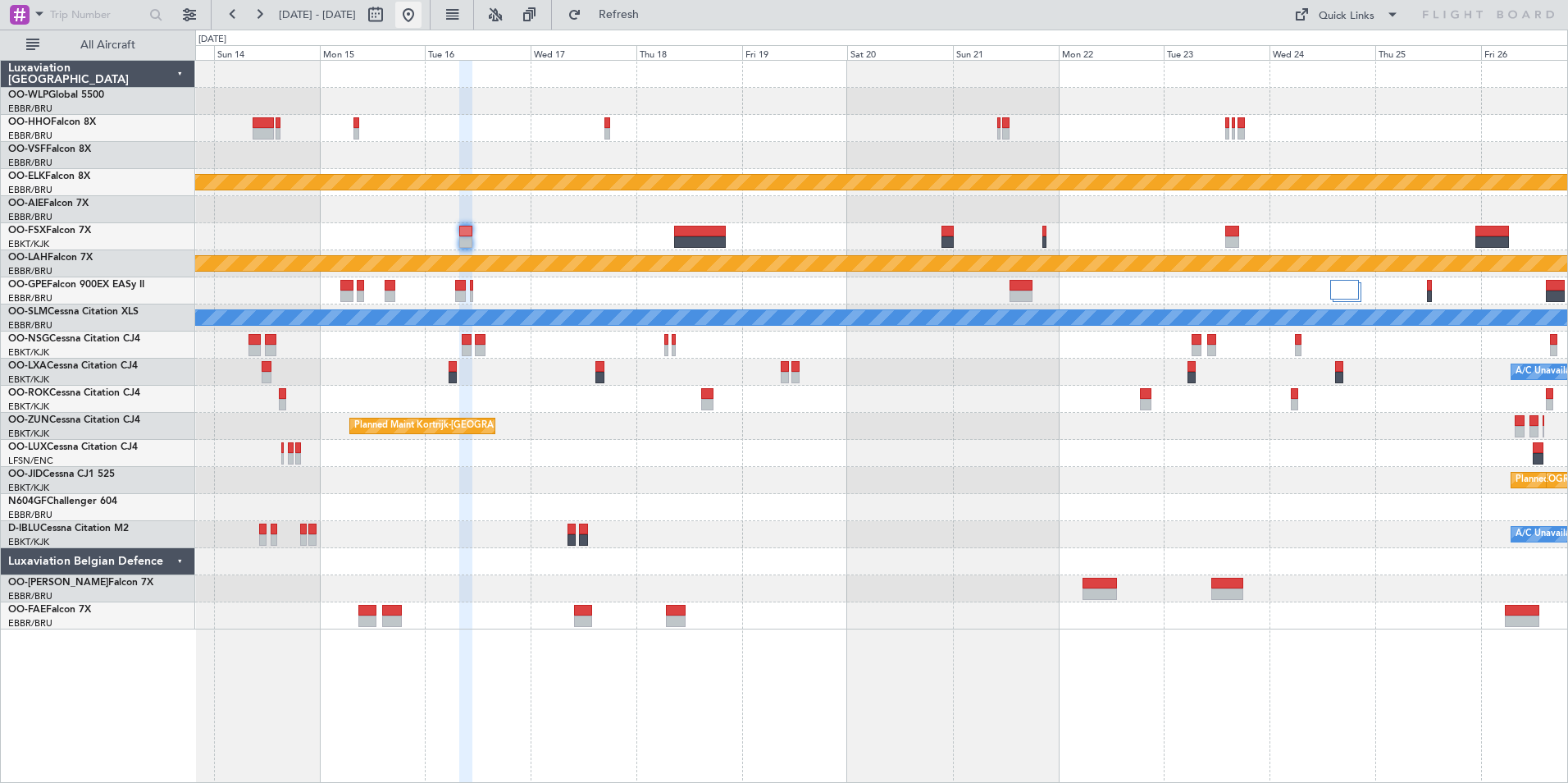
scroll to position [0, 0]
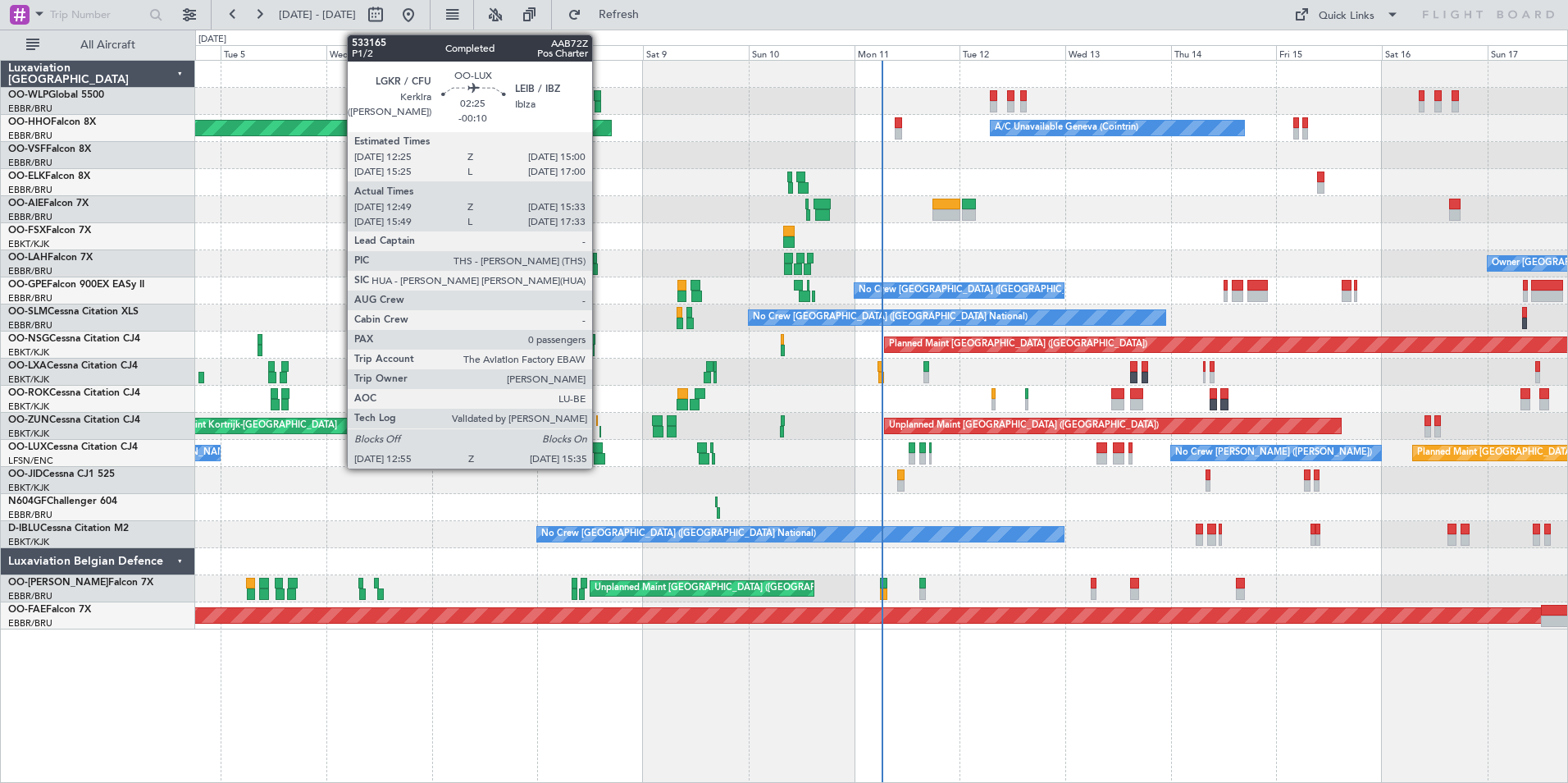
click at [600, 461] on div at bounding box center [600, 458] width 13 height 12
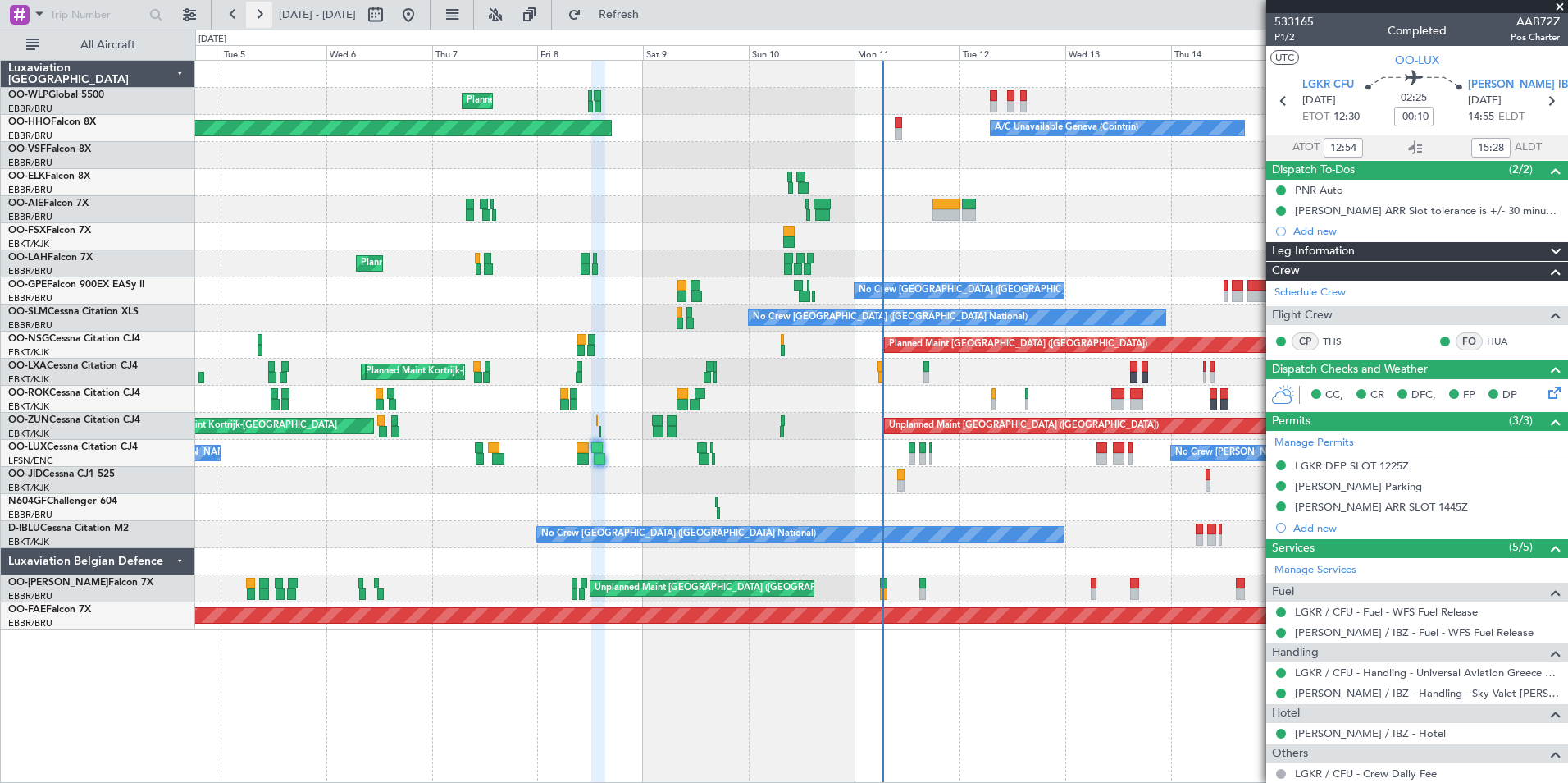
drag, startPoint x: 273, startPoint y: 16, endPoint x: 258, endPoint y: 19, distance: 15.3
click at [273, 16] on span "[DATE] - [DATE]" at bounding box center [317, 14] width 91 height 26
click at [257, 20] on button at bounding box center [258, 14] width 26 height 26
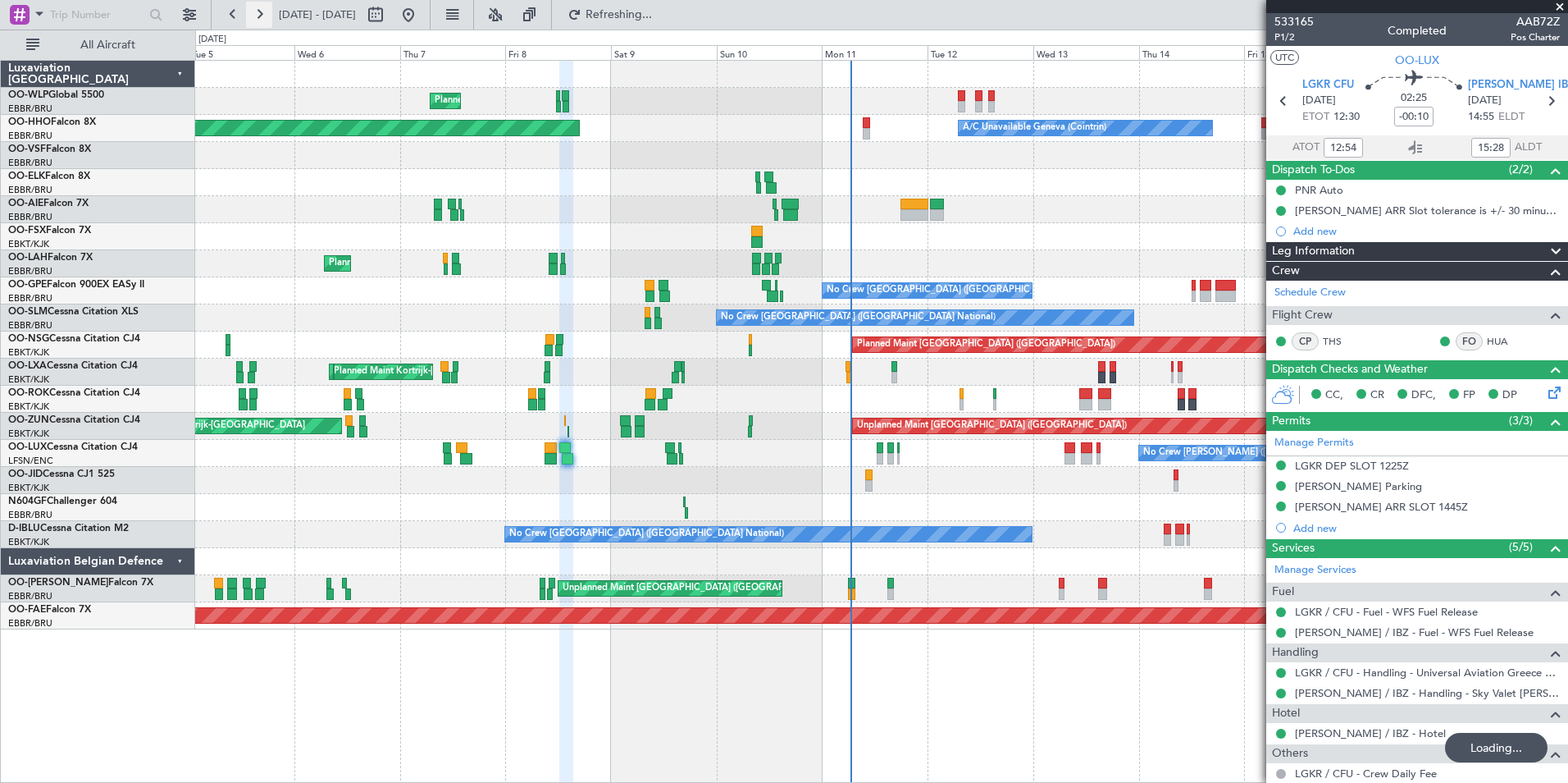
click at [257, 20] on button at bounding box center [258, 14] width 26 height 26
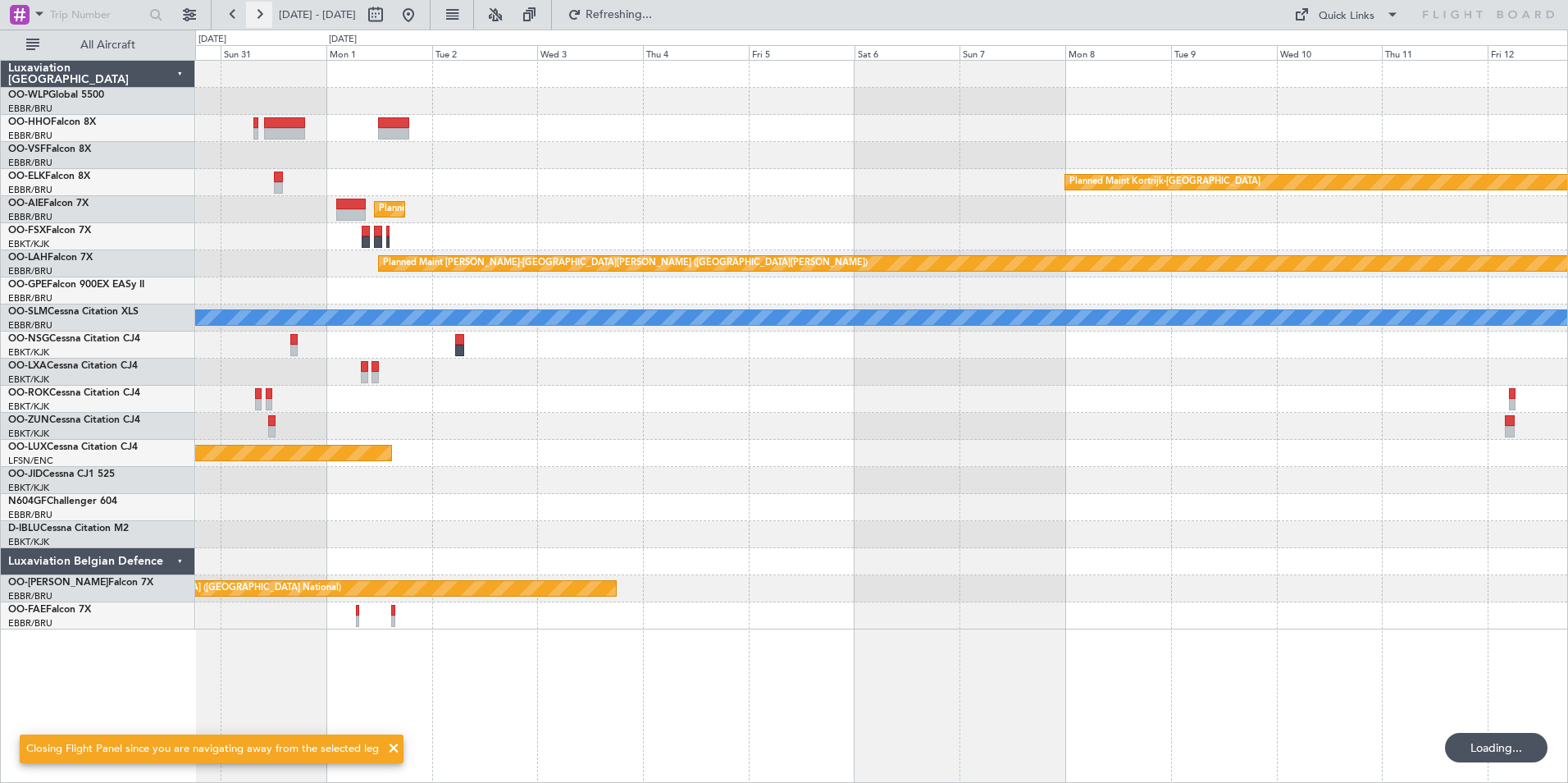
click at [257, 20] on button at bounding box center [258, 14] width 26 height 26
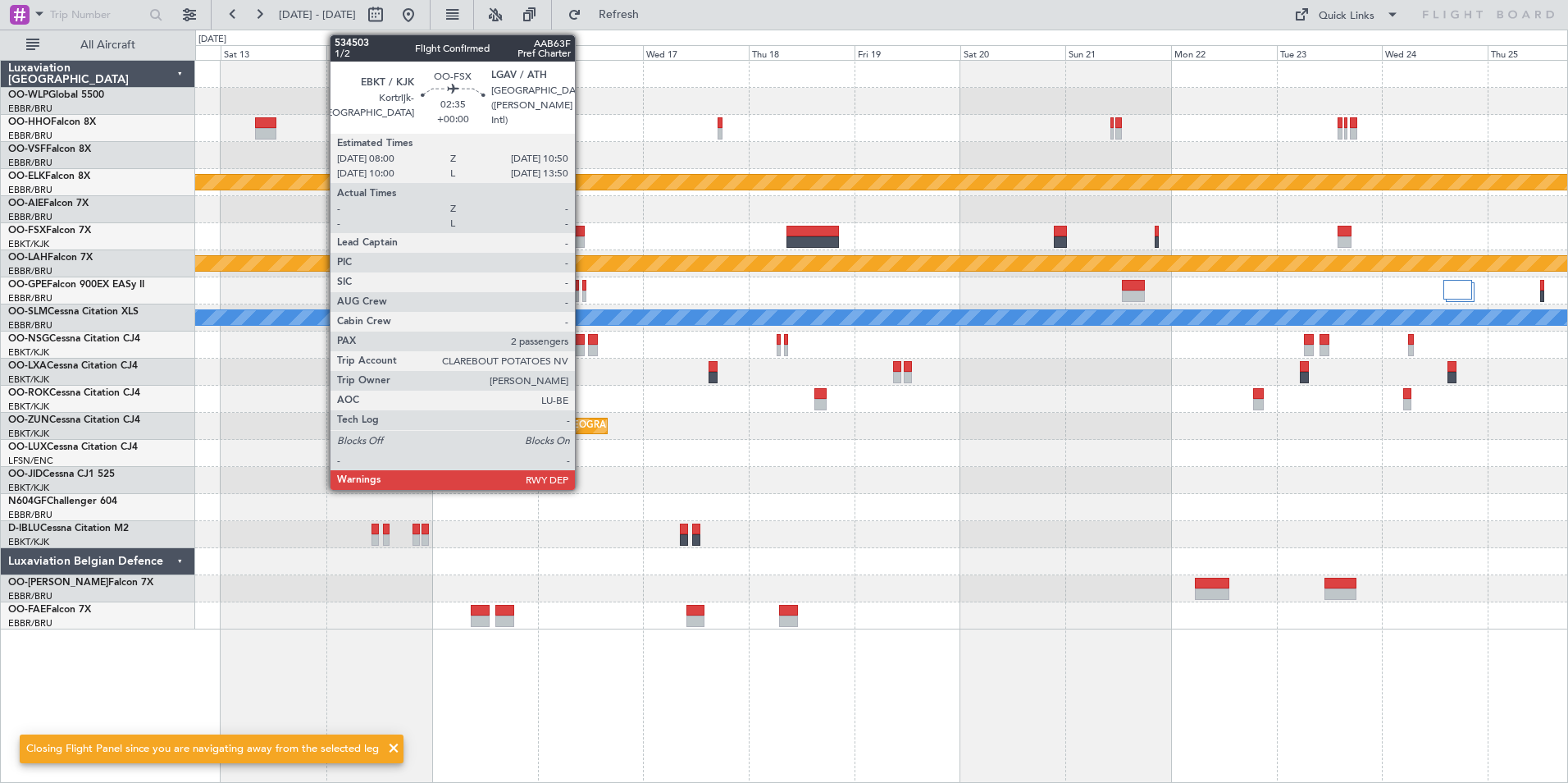
click at [583, 241] on div at bounding box center [578, 242] width 13 height 12
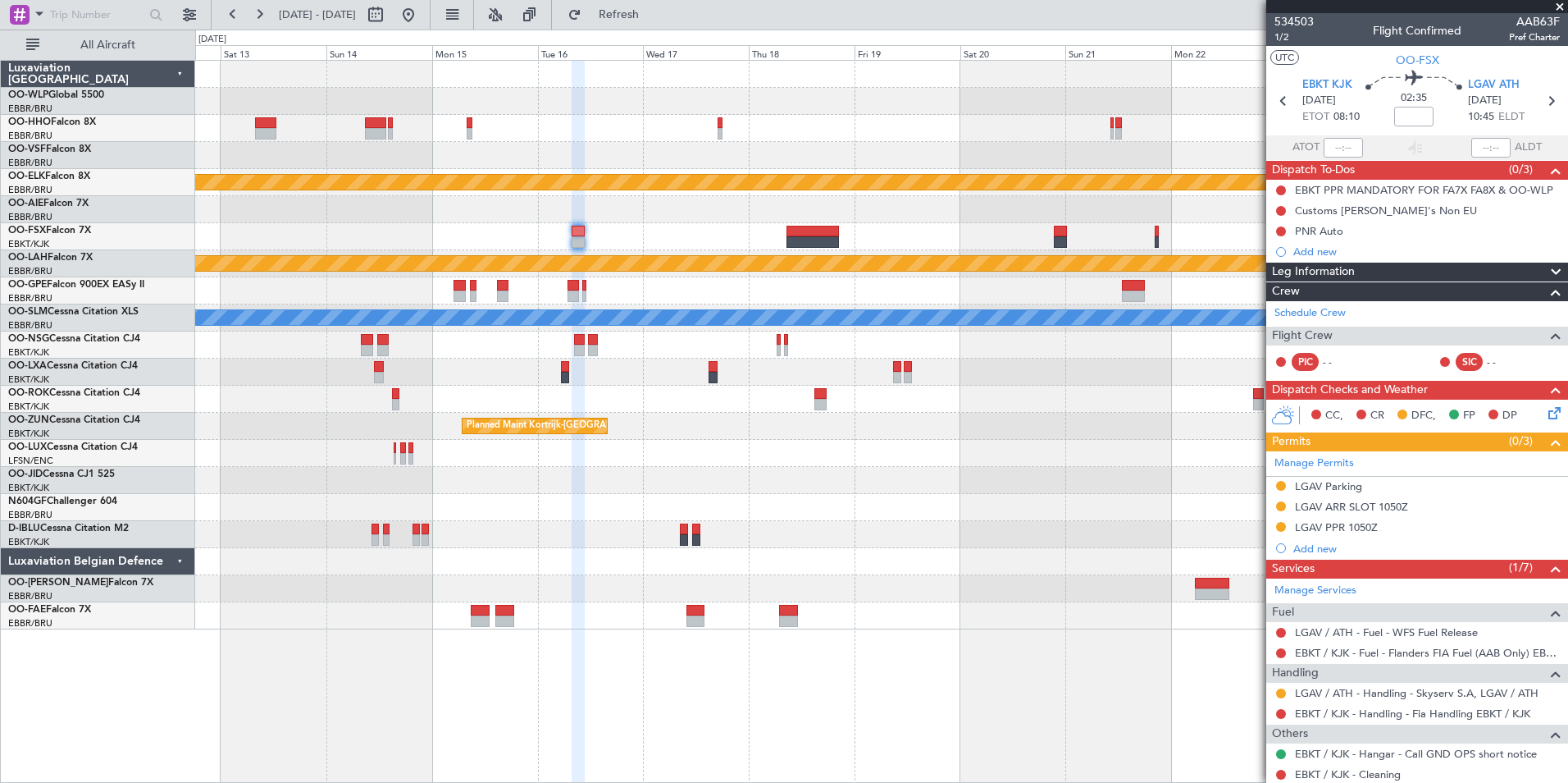
click at [1560, 10] on span at bounding box center [1560, 7] width 16 height 14
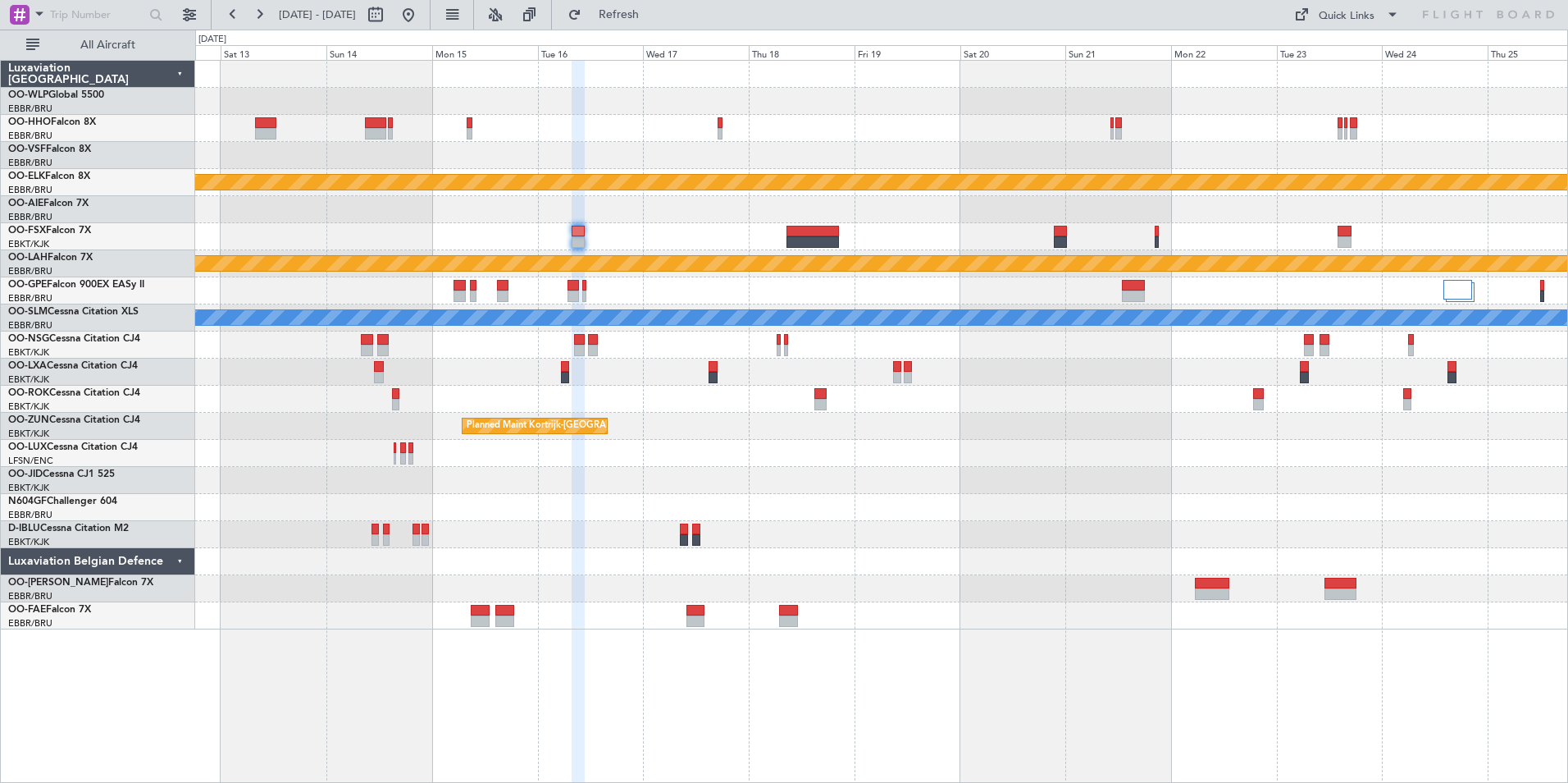
type input "0"
click at [1317, 14] on button "Quick Links" at bounding box center [1346, 14] width 121 height 26
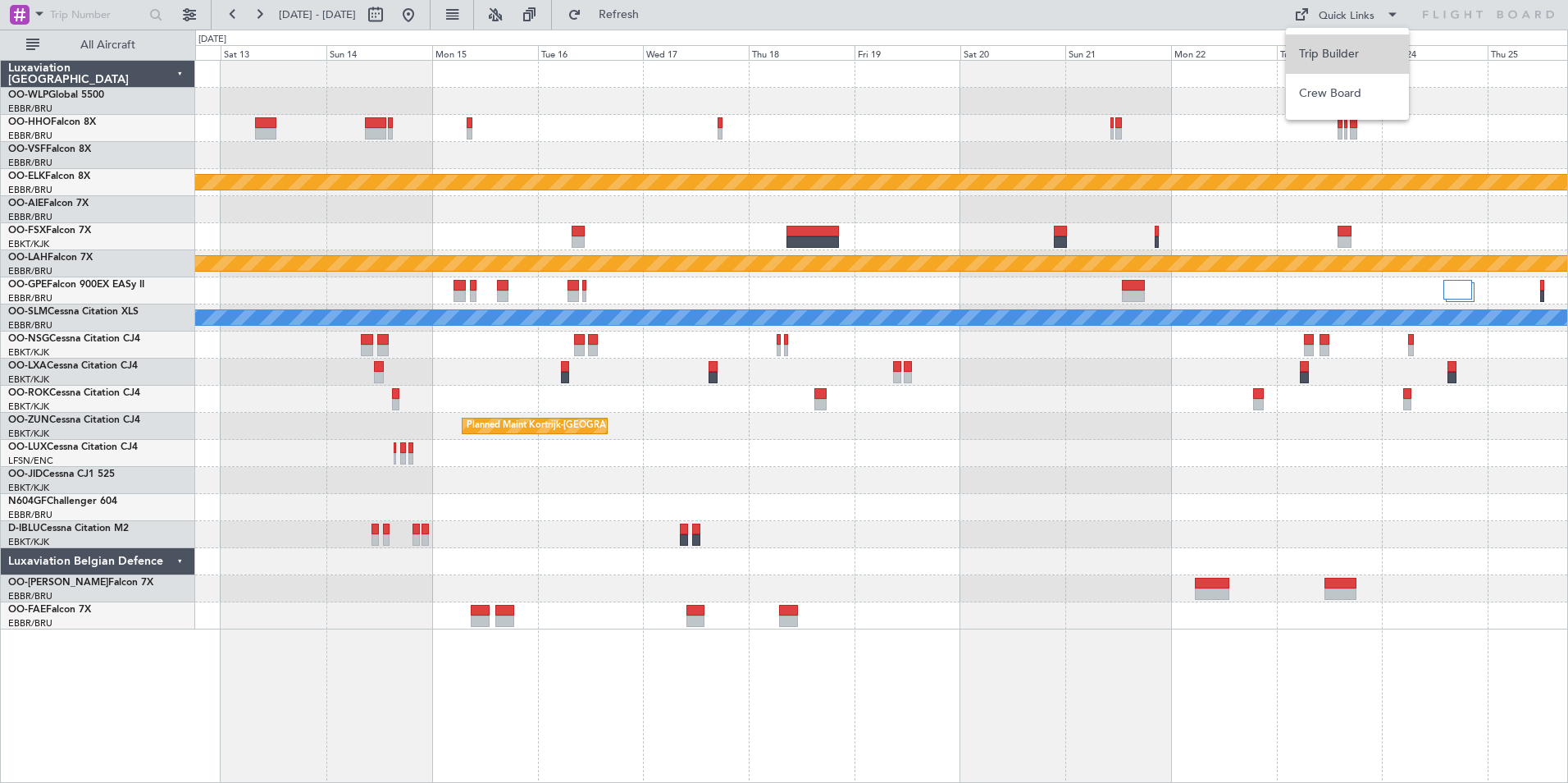
click at [1335, 59] on button "Trip Builder" at bounding box center [1347, 54] width 123 height 40
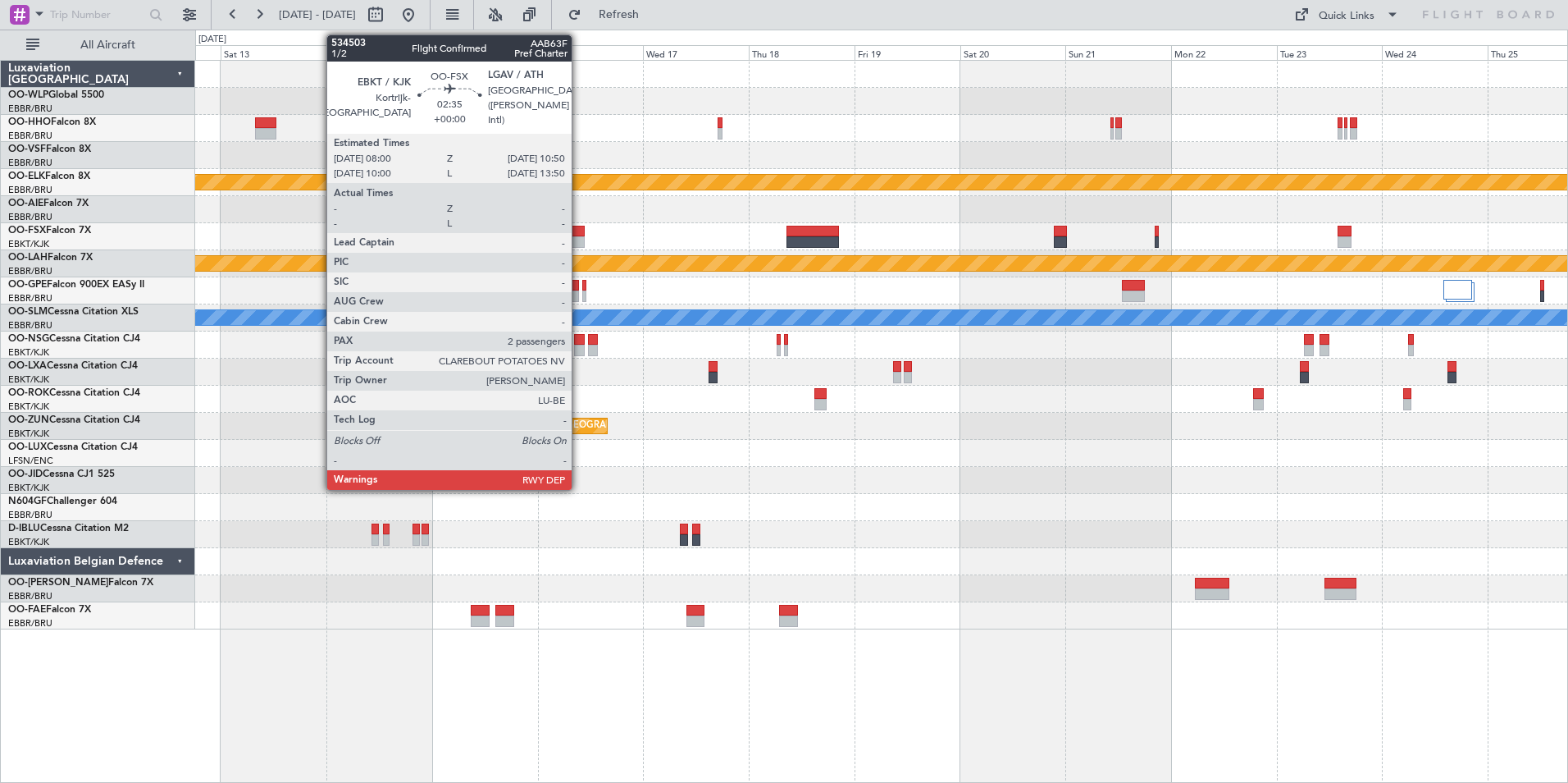
click at [579, 237] on div at bounding box center [578, 242] width 13 height 12
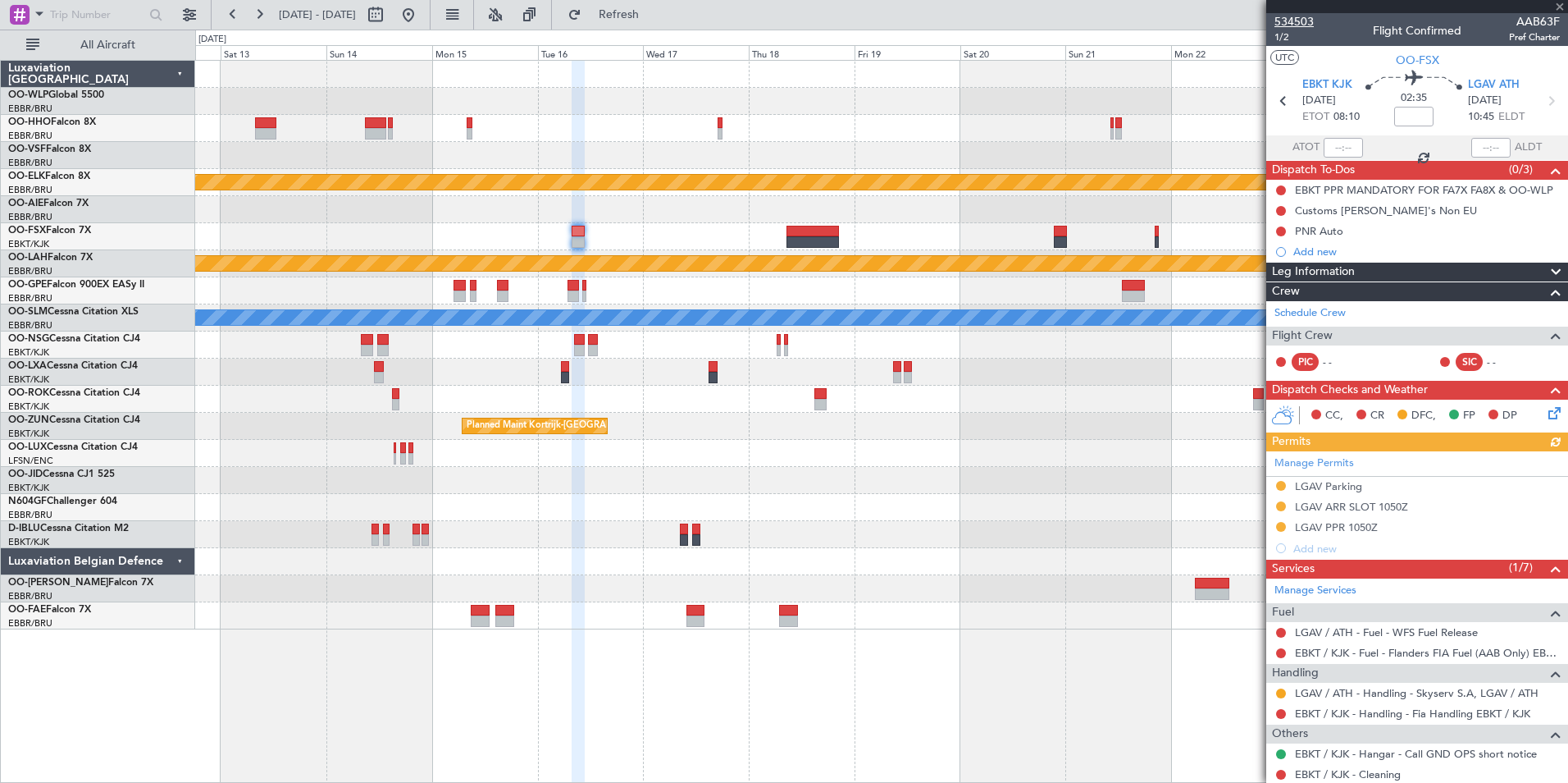
click at [1306, 22] on span "534503" at bounding box center [1294, 22] width 39 height 17
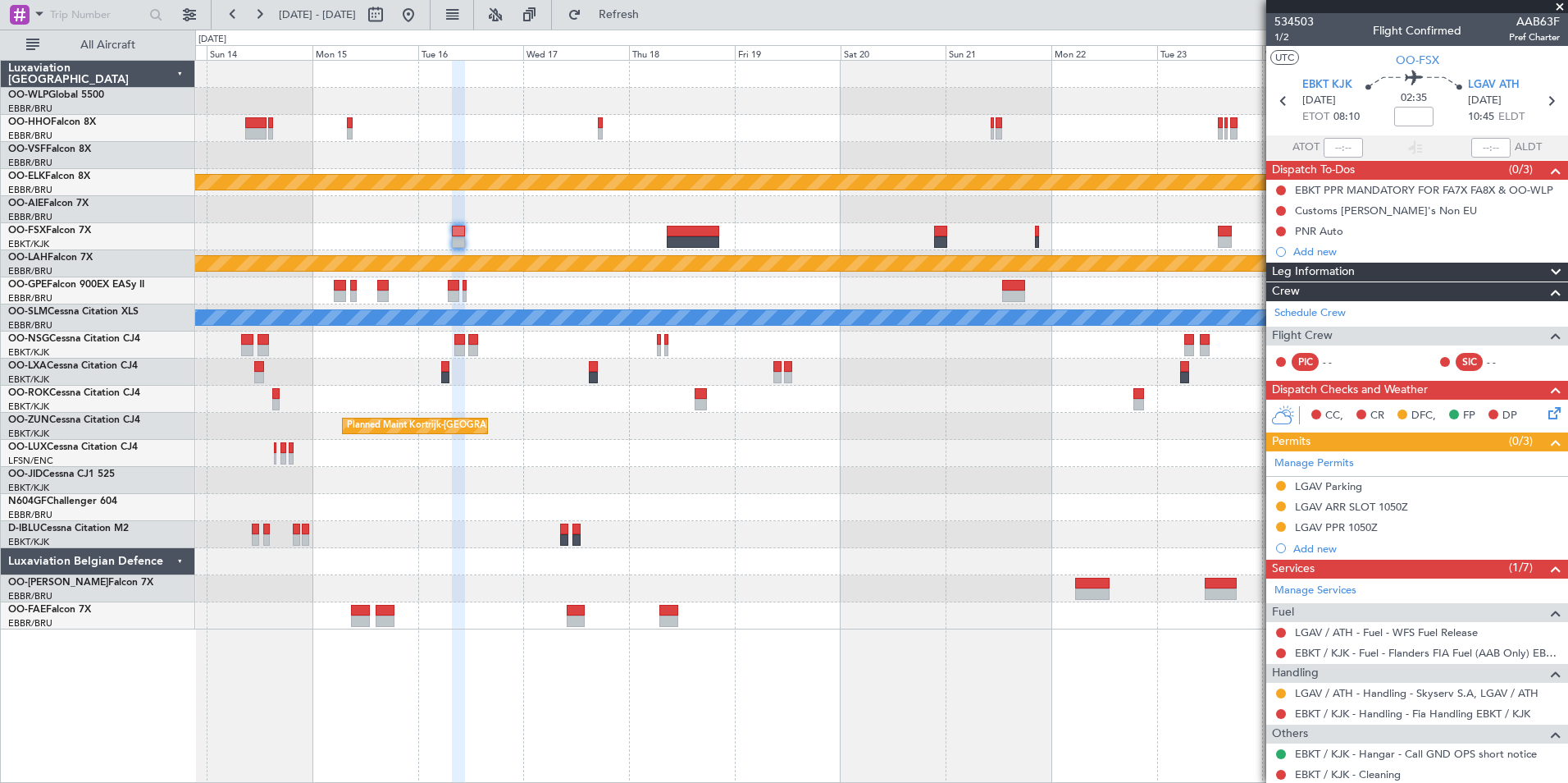
click at [732, 169] on div "Planned Maint Kortrijk-[GEOGRAPHIC_DATA]" at bounding box center [880, 182] width 1372 height 27
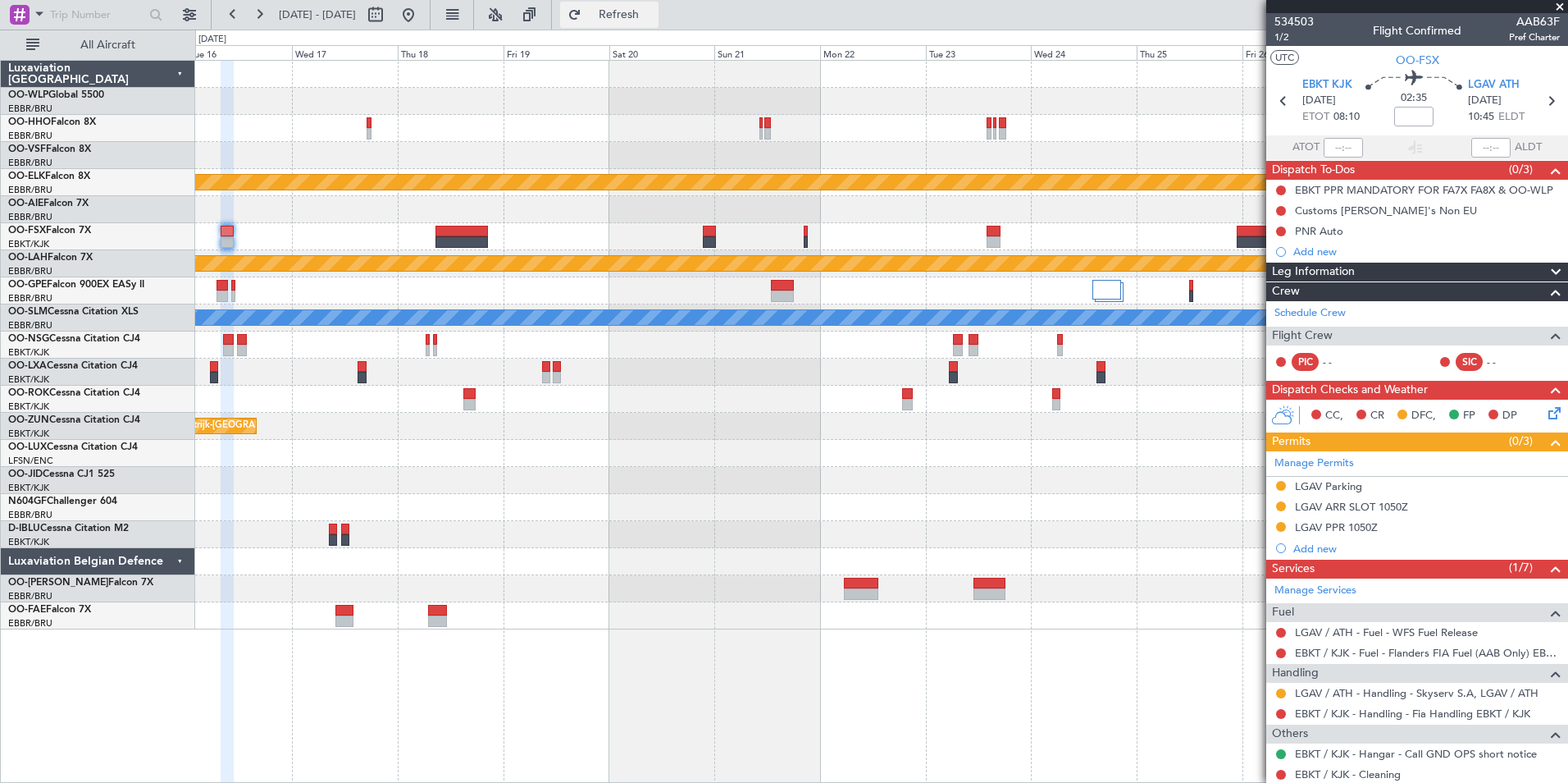
click at [653, 16] on span "Refresh" at bounding box center [618, 14] width 69 height 12
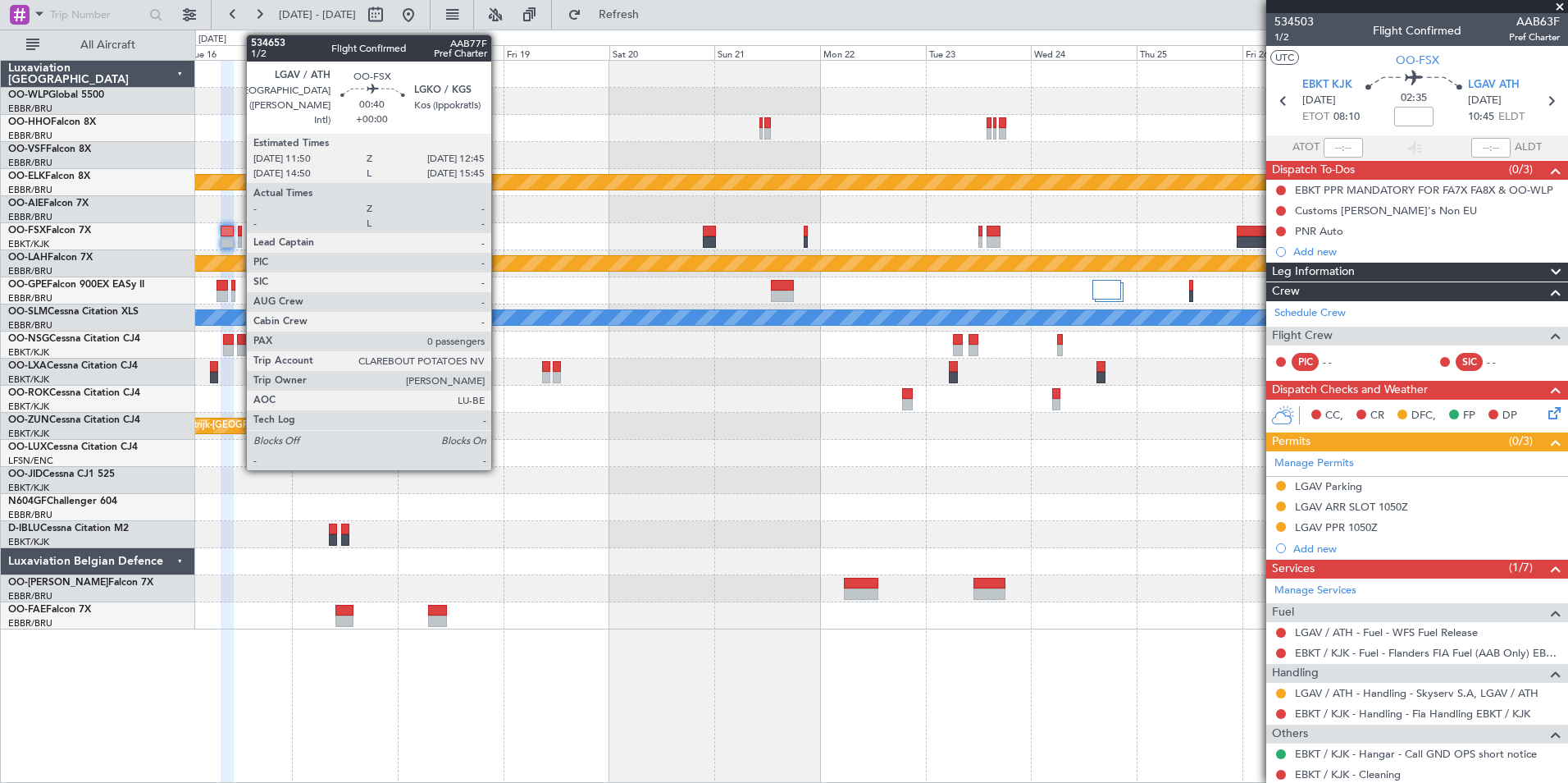
click at [238, 230] on div at bounding box center [240, 231] width 4 height 12
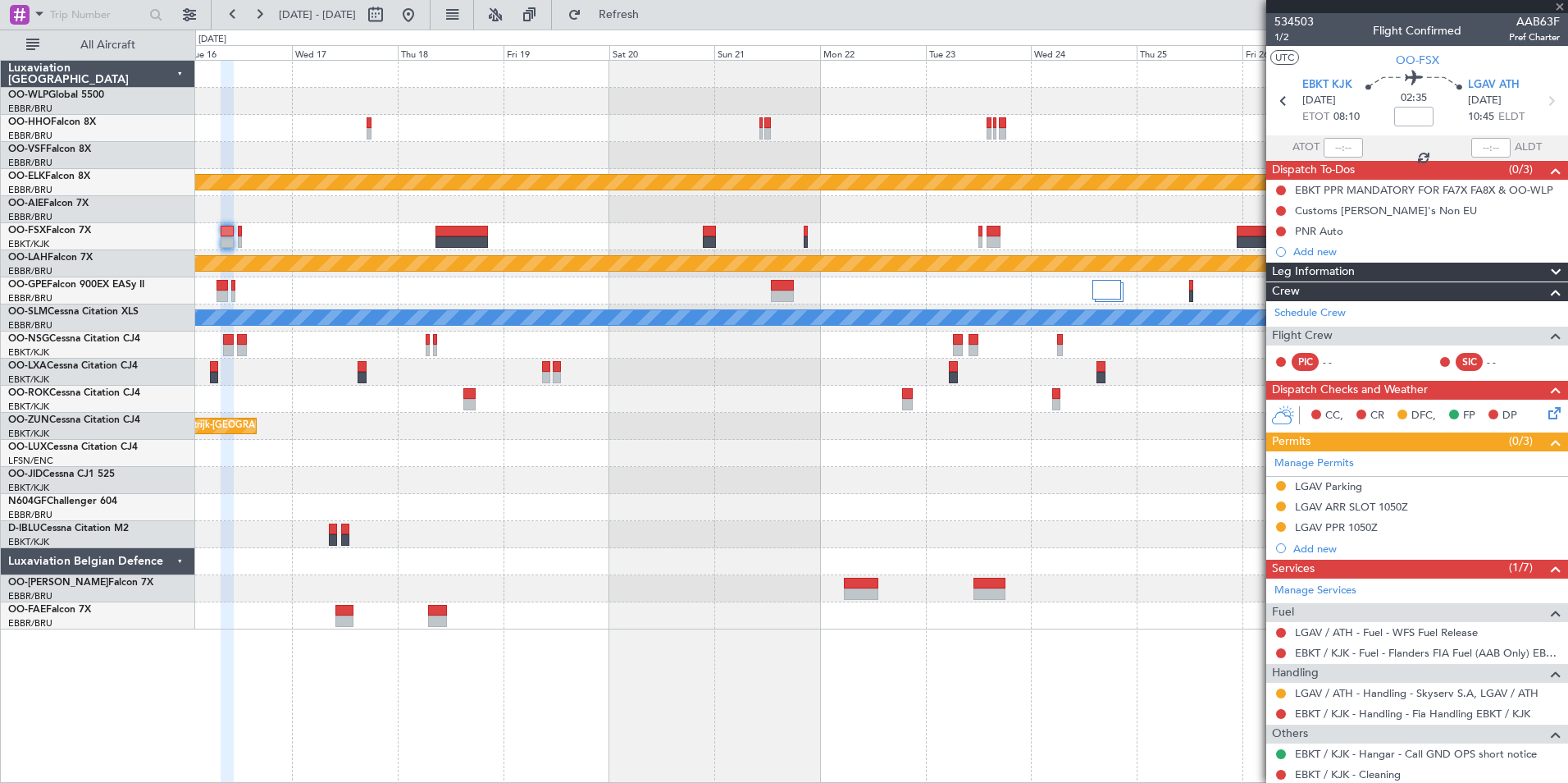
type input "0"
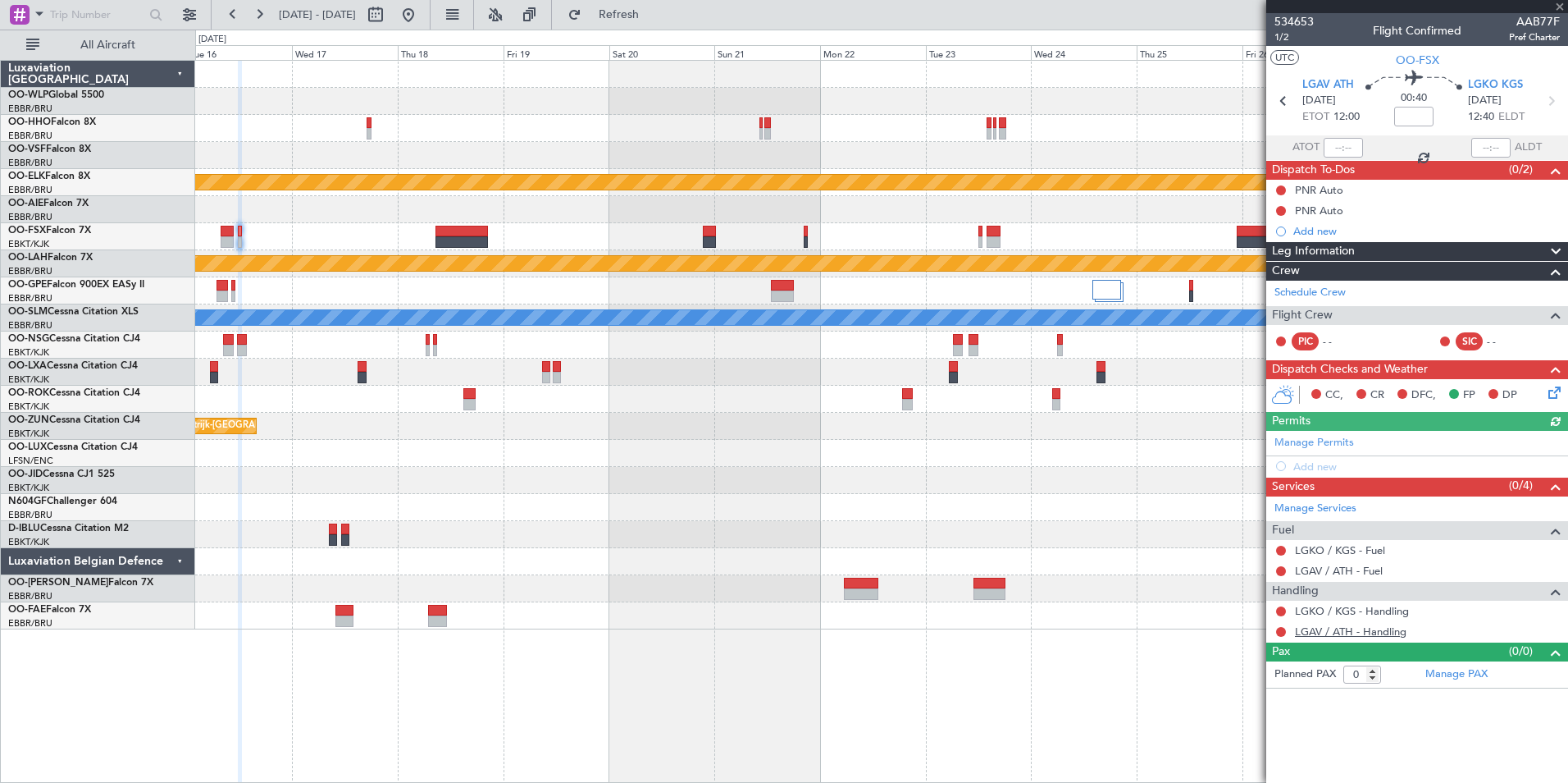
click at [1365, 627] on link "LGAV / ATH - Handling" at bounding box center [1351, 631] width 111 height 14
click at [1373, 614] on link "LGKO / KGS - Handling" at bounding box center [1352, 611] width 114 height 14
drag, startPoint x: 1472, startPoint y: 64, endPoint x: 1488, endPoint y: 70, distance: 17.1
click at [1472, 63] on section "UTC OO-FSX" at bounding box center [1417, 57] width 302 height 24
click at [1493, 81] on span "LGKO KGS" at bounding box center [1494, 85] width 55 height 16
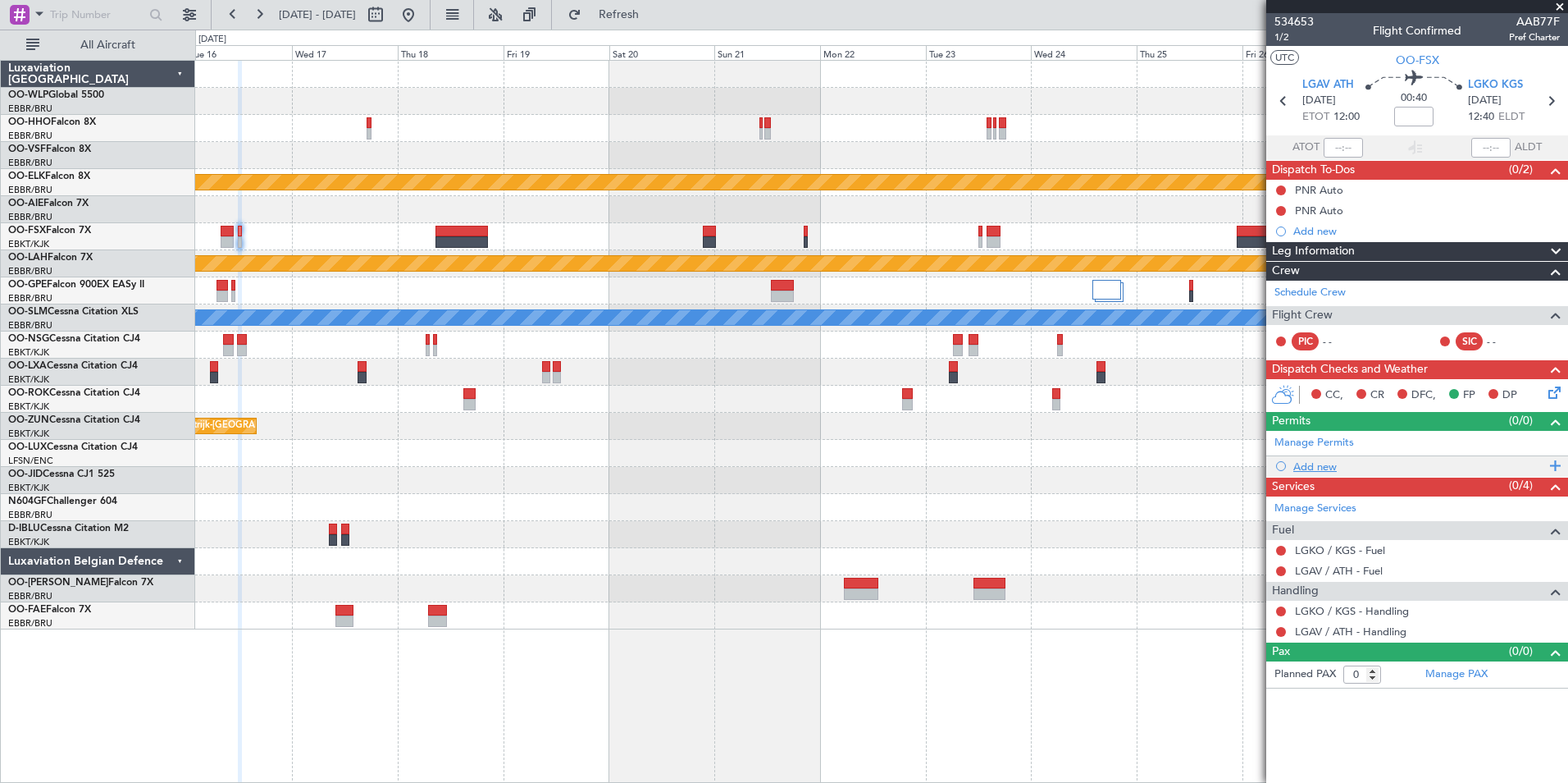
click at [1330, 457] on div "Add new" at bounding box center [1417, 466] width 302 height 21
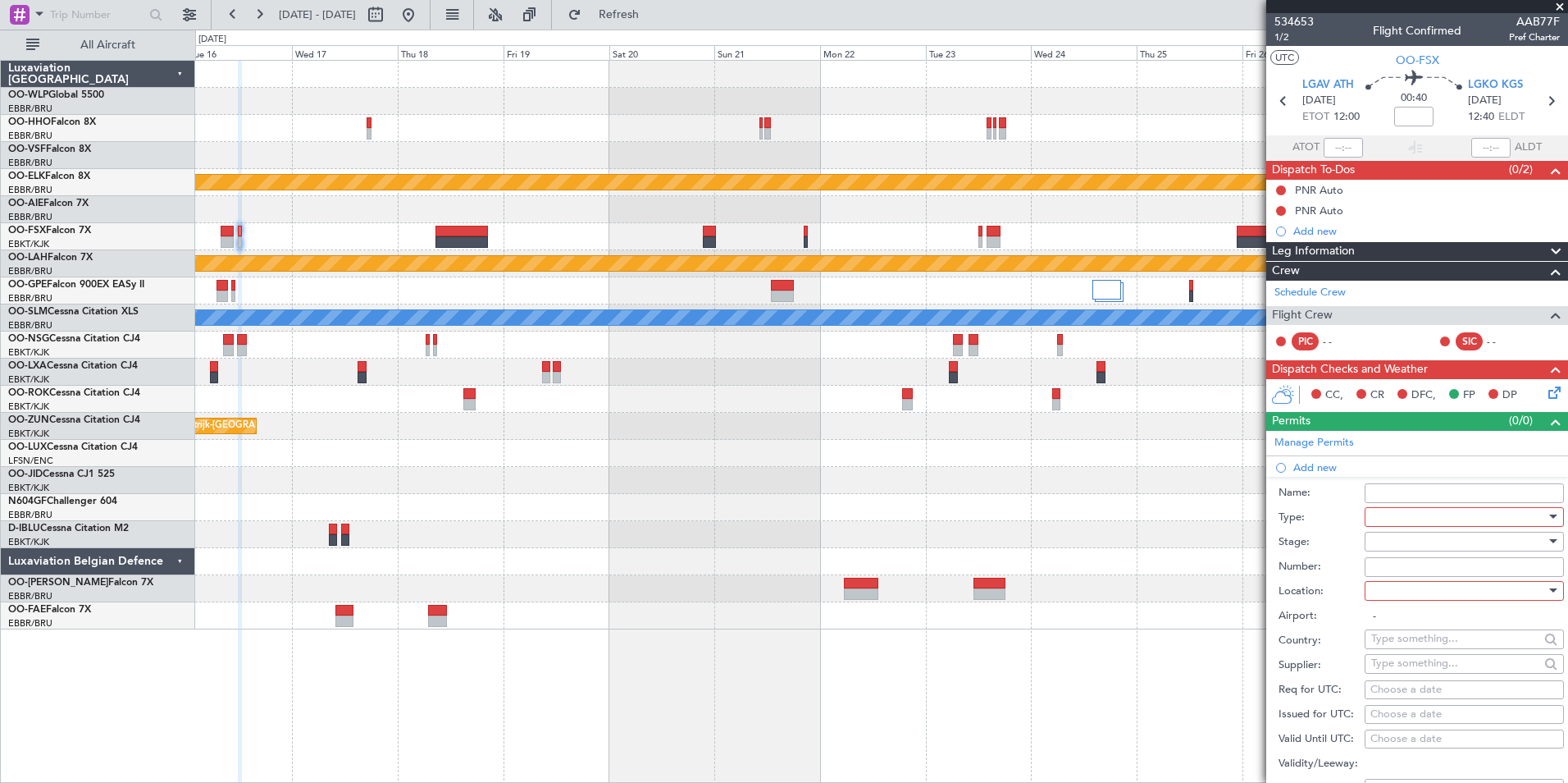
click at [1398, 510] on div at bounding box center [1459, 516] width 175 height 24
click at [1403, 666] on span "Slot" at bounding box center [1459, 671] width 172 height 24
click at [1403, 532] on div at bounding box center [1459, 541] width 175 height 24
click at [1411, 606] on span "Not Requested" at bounding box center [1459, 598] width 172 height 24
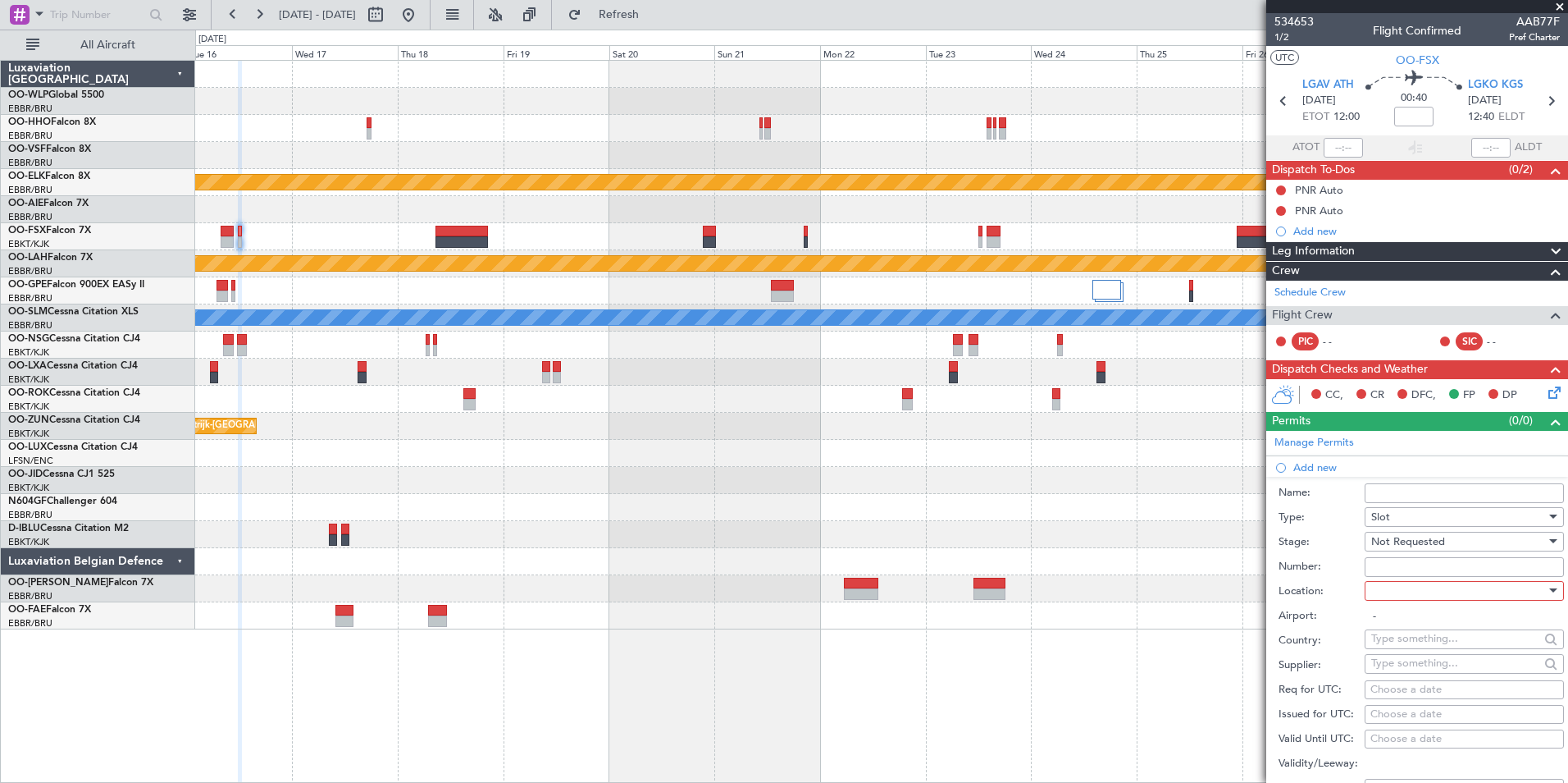
click at [1411, 600] on div at bounding box center [1459, 590] width 175 height 24
click at [1415, 625] on span "Departure" at bounding box center [1459, 623] width 172 height 24
type input "LGAV / ATH"
click at [1423, 697] on div "Choose a date" at bounding box center [1464, 690] width 188 height 16
select select "8"
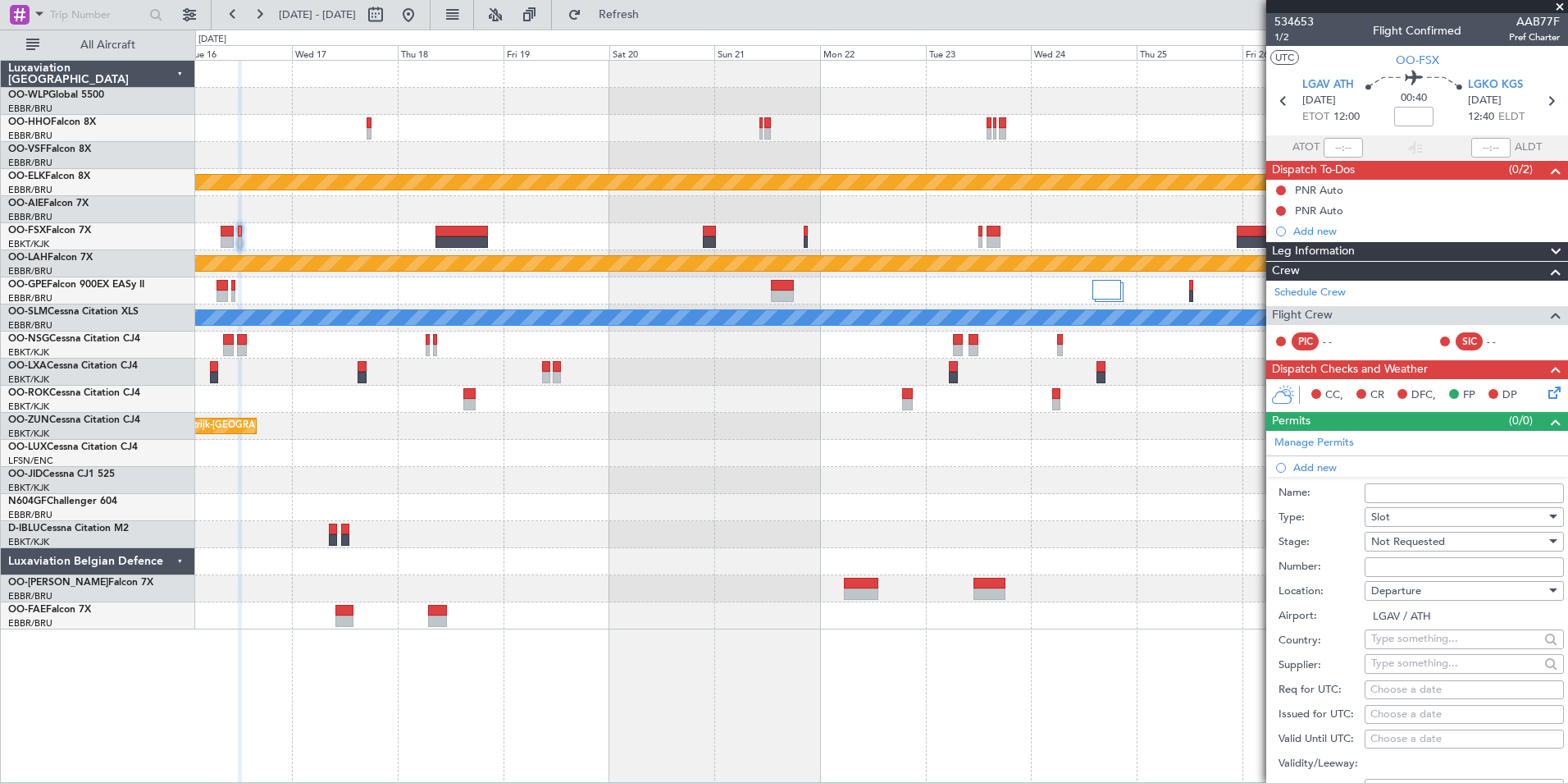
select select "2025"
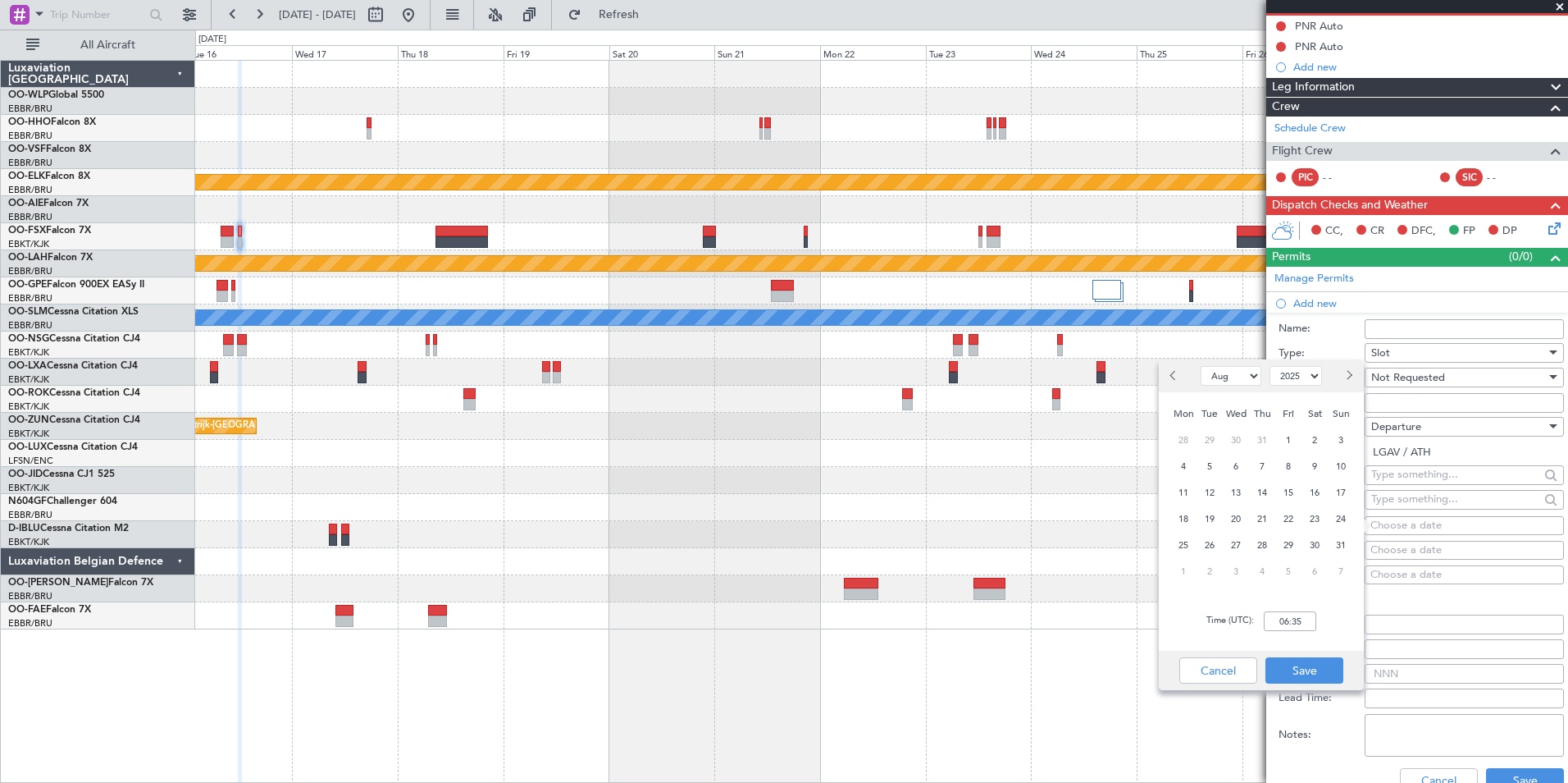
click at [1353, 374] on button "Next month" at bounding box center [1348, 375] width 18 height 26
select select "9"
click at [1212, 489] on span "16" at bounding box center [1210, 492] width 21 height 21
click at [1293, 622] on input "00:00" at bounding box center [1290, 621] width 52 height 20
type input "11:50"
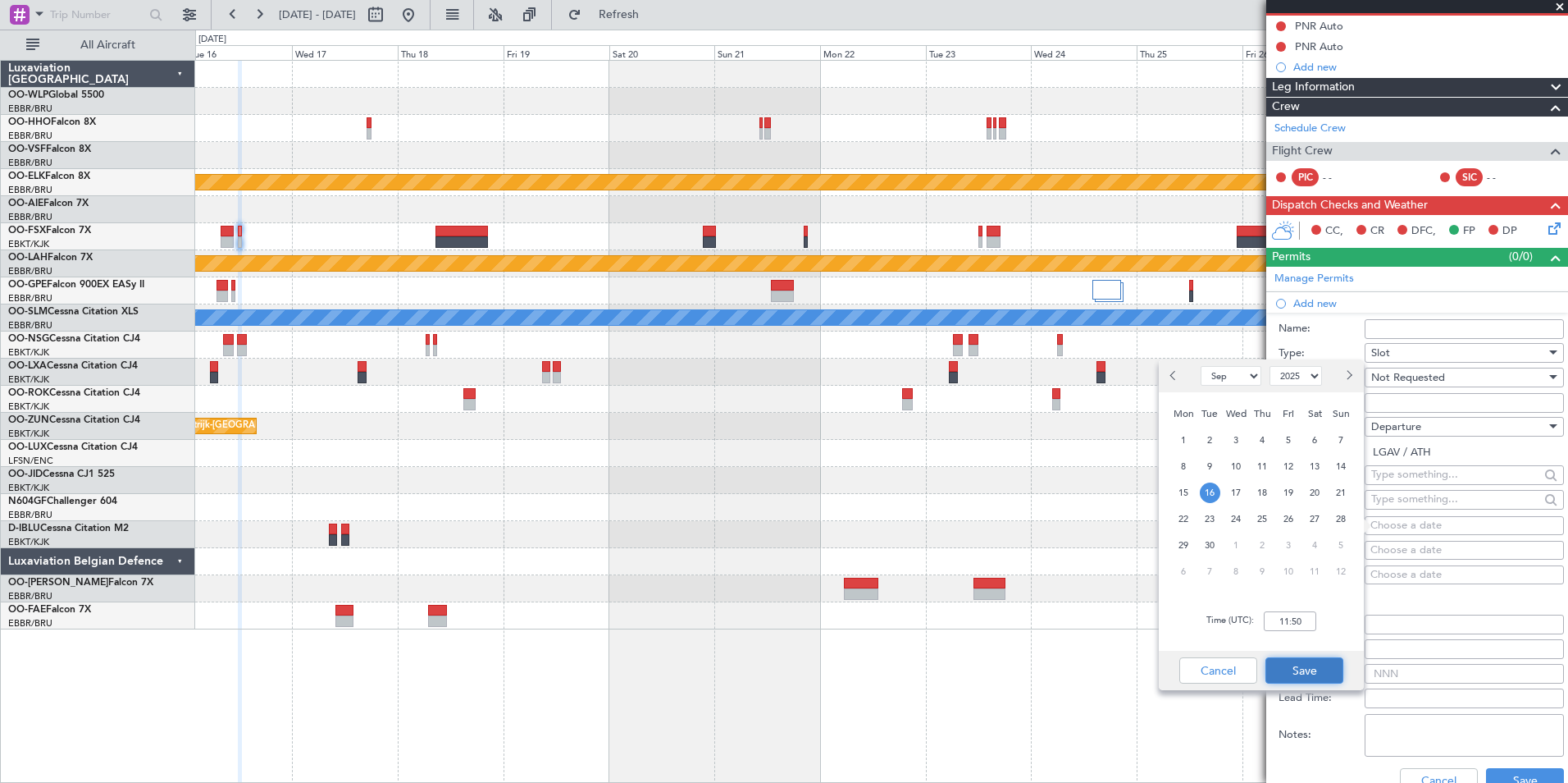
click at [1302, 669] on button "Save" at bounding box center [1304, 670] width 78 height 26
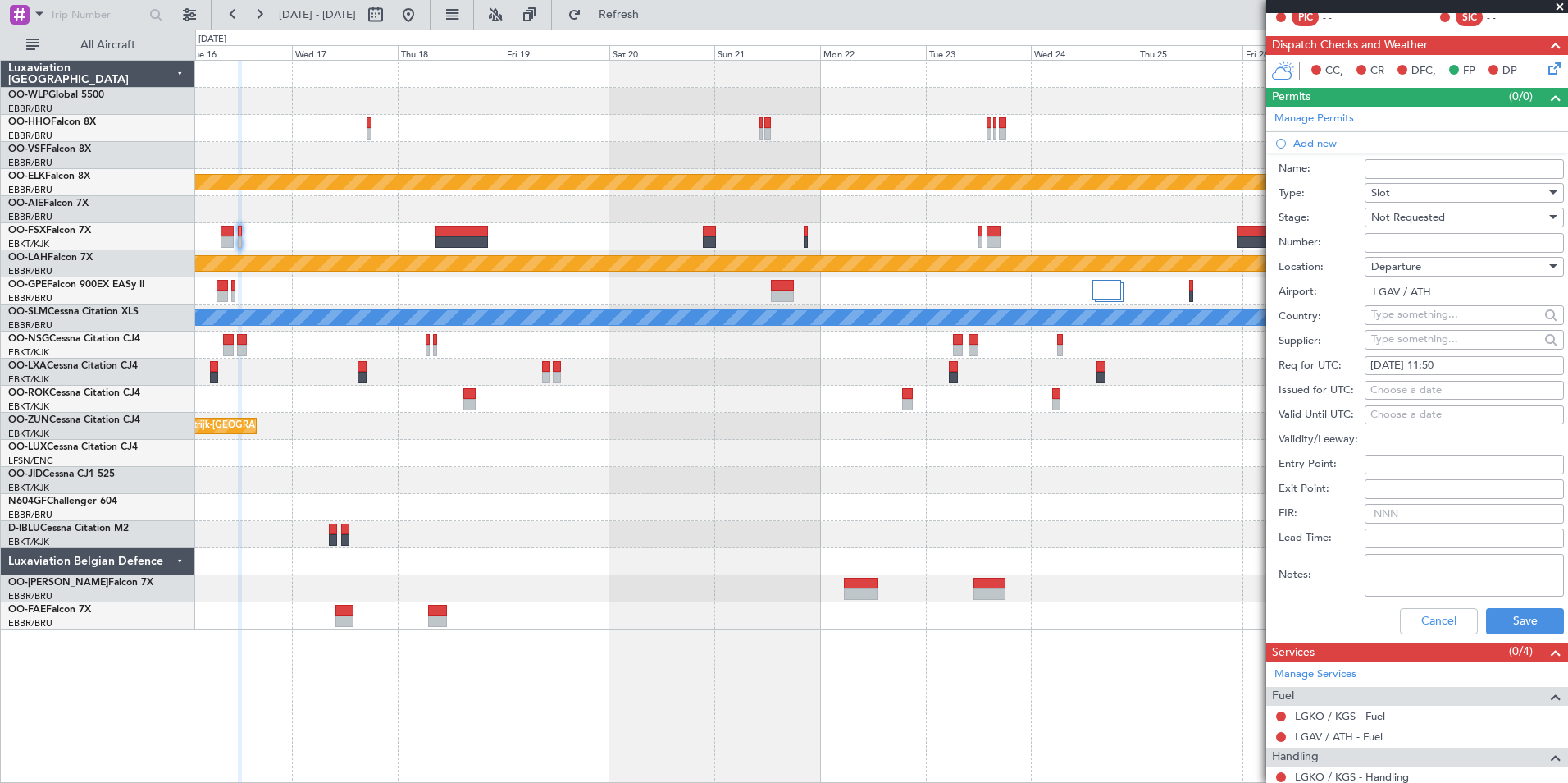
scroll to position [328, 0]
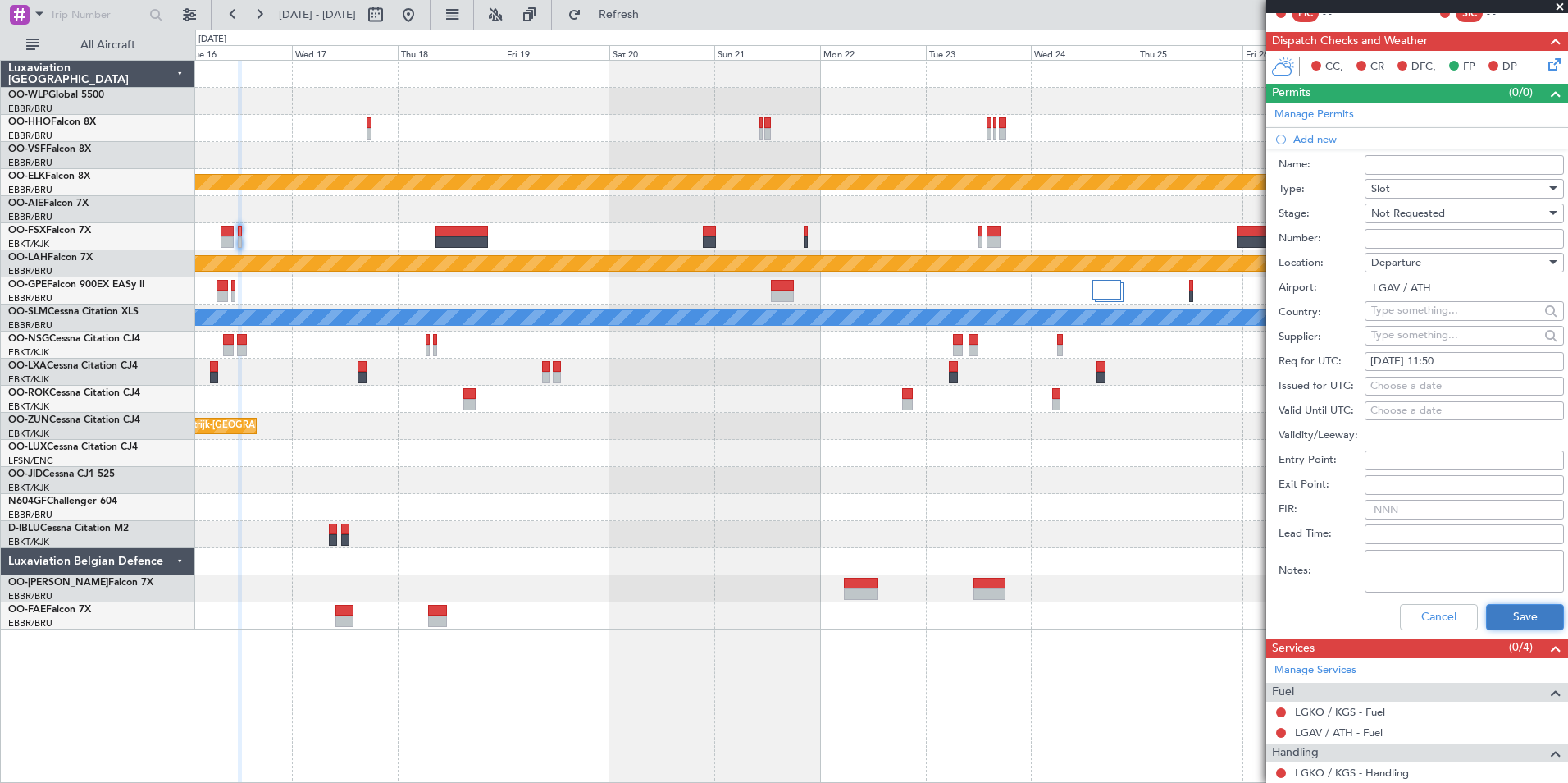
click at [1521, 622] on button "Save" at bounding box center [1525, 616] width 78 height 26
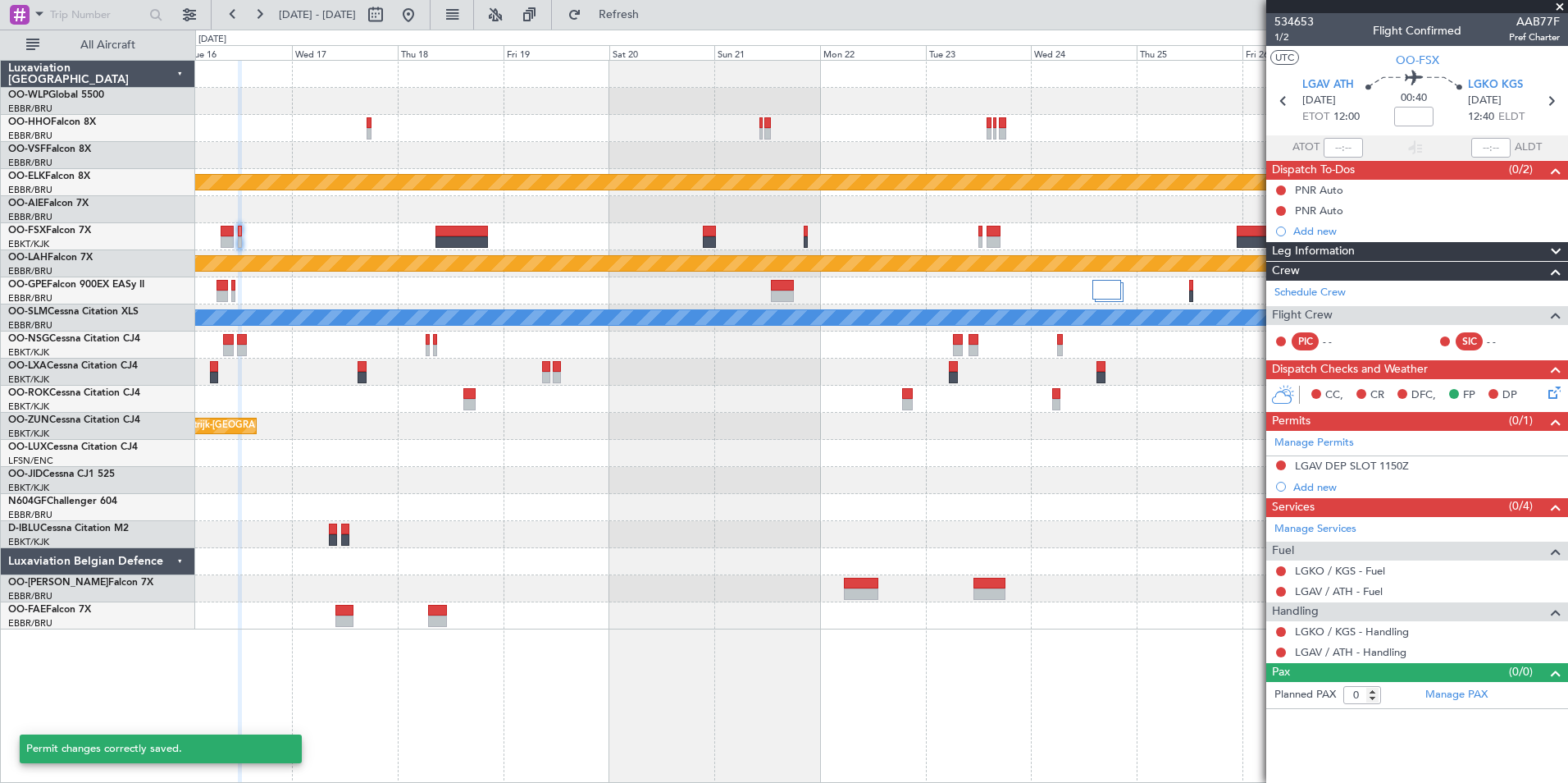
scroll to position [0, 0]
click at [1318, 486] on div "Add new" at bounding box center [1419, 488] width 252 height 14
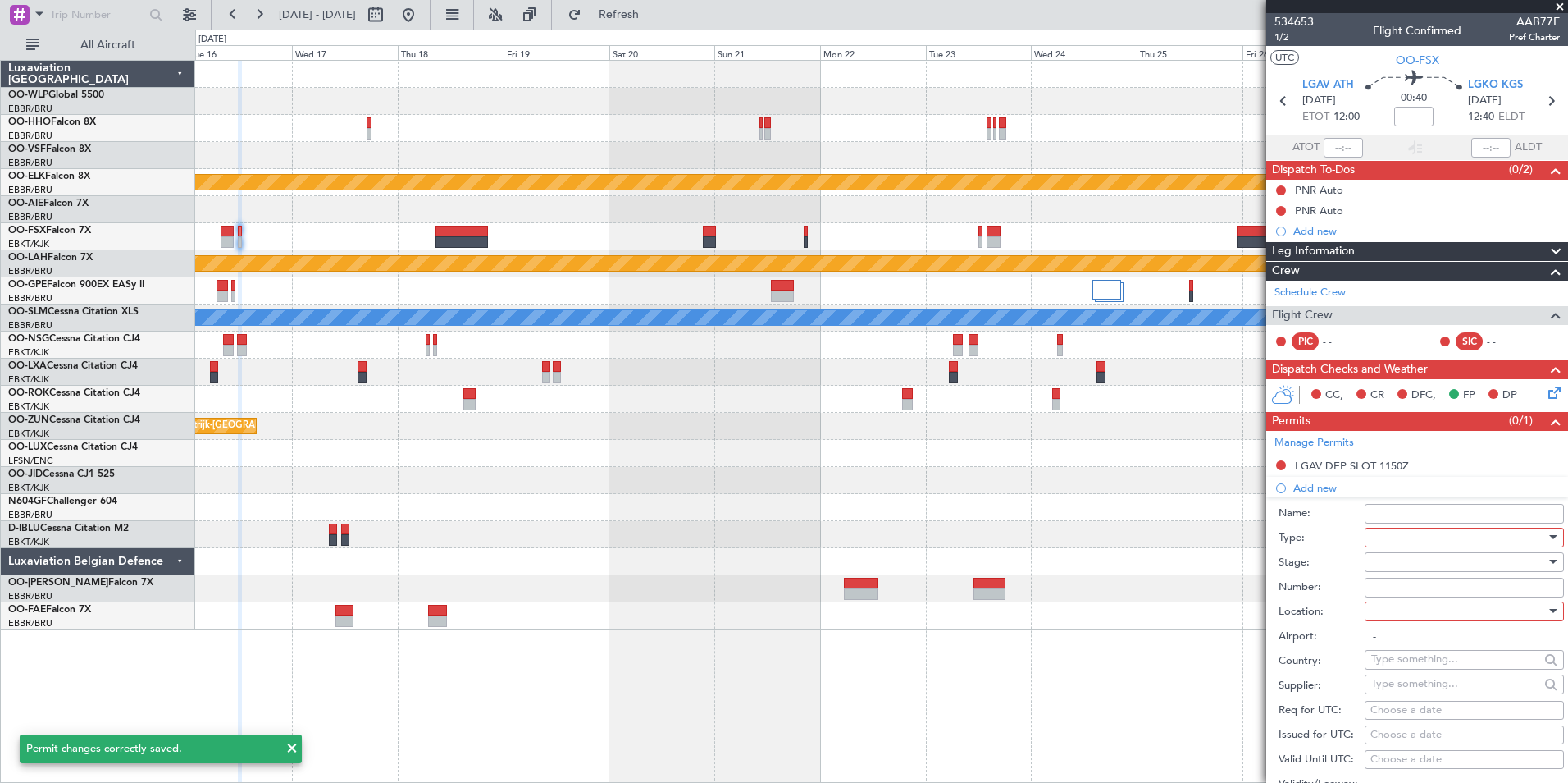
click at [1412, 535] on div at bounding box center [1459, 537] width 175 height 24
click at [1392, 622] on span "PPR" at bounding box center [1459, 617] width 172 height 24
click at [1403, 559] on div at bounding box center [1459, 561] width 175 height 24
click at [1404, 613] on span "Not Requested" at bounding box center [1459, 619] width 172 height 24
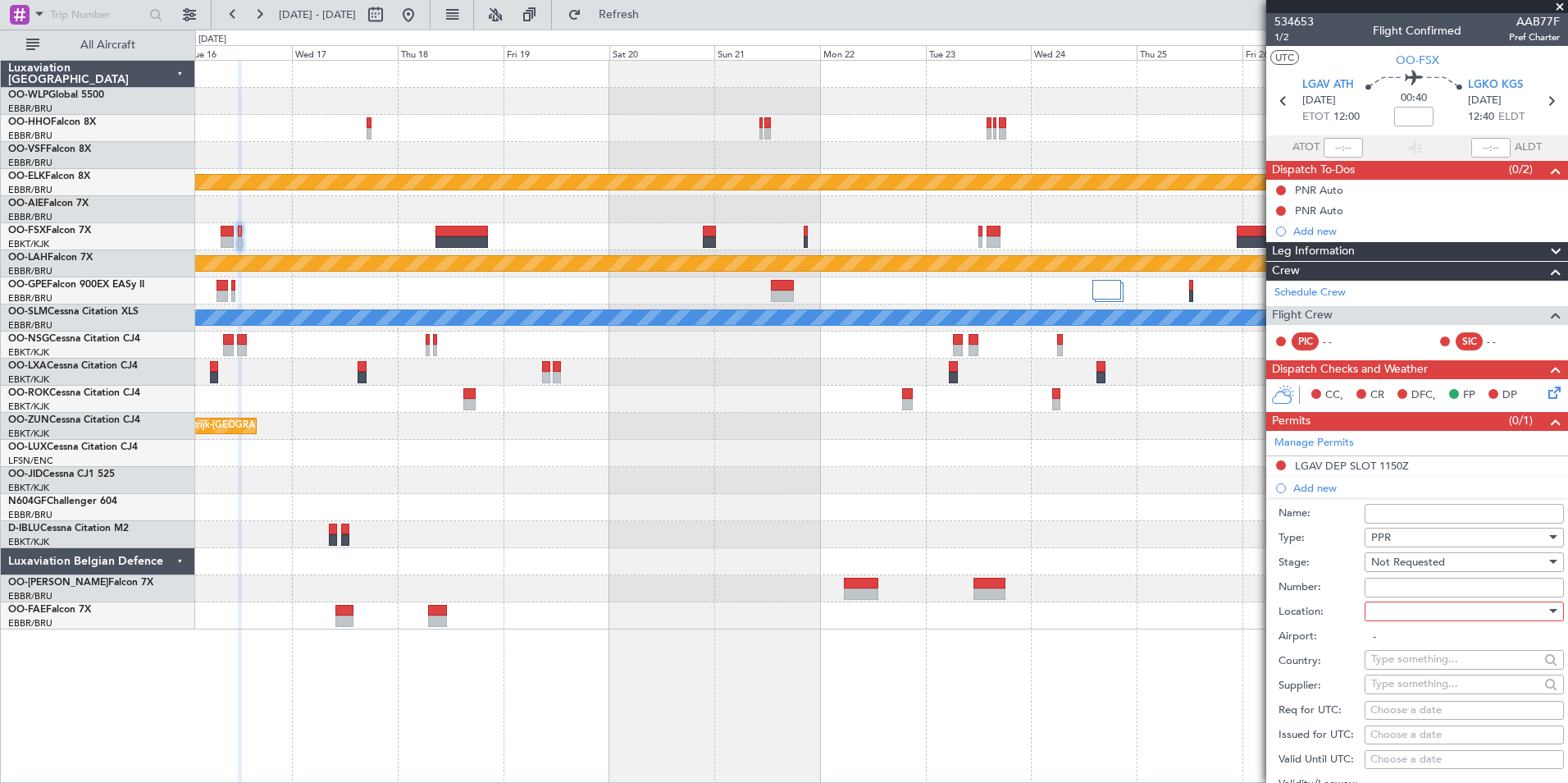
click at [1404, 613] on div at bounding box center [1459, 611] width 175 height 24
click at [1408, 642] on span "Departure" at bounding box center [1459, 644] width 172 height 24
type input "LGAV / ATH"
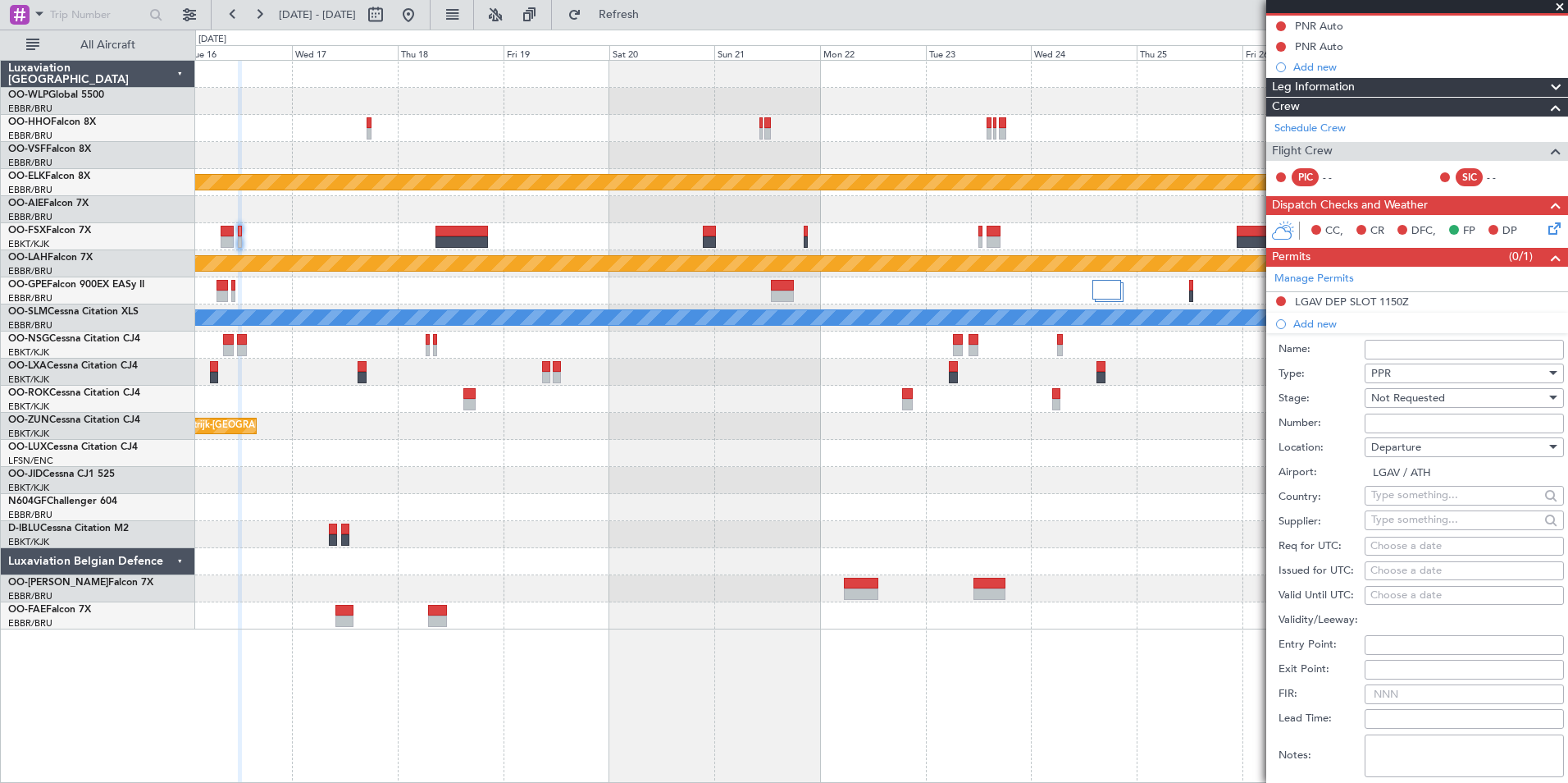
click at [1437, 538] on div "Choose a date" at bounding box center [1464, 546] width 188 height 16
select select "8"
select select "2025"
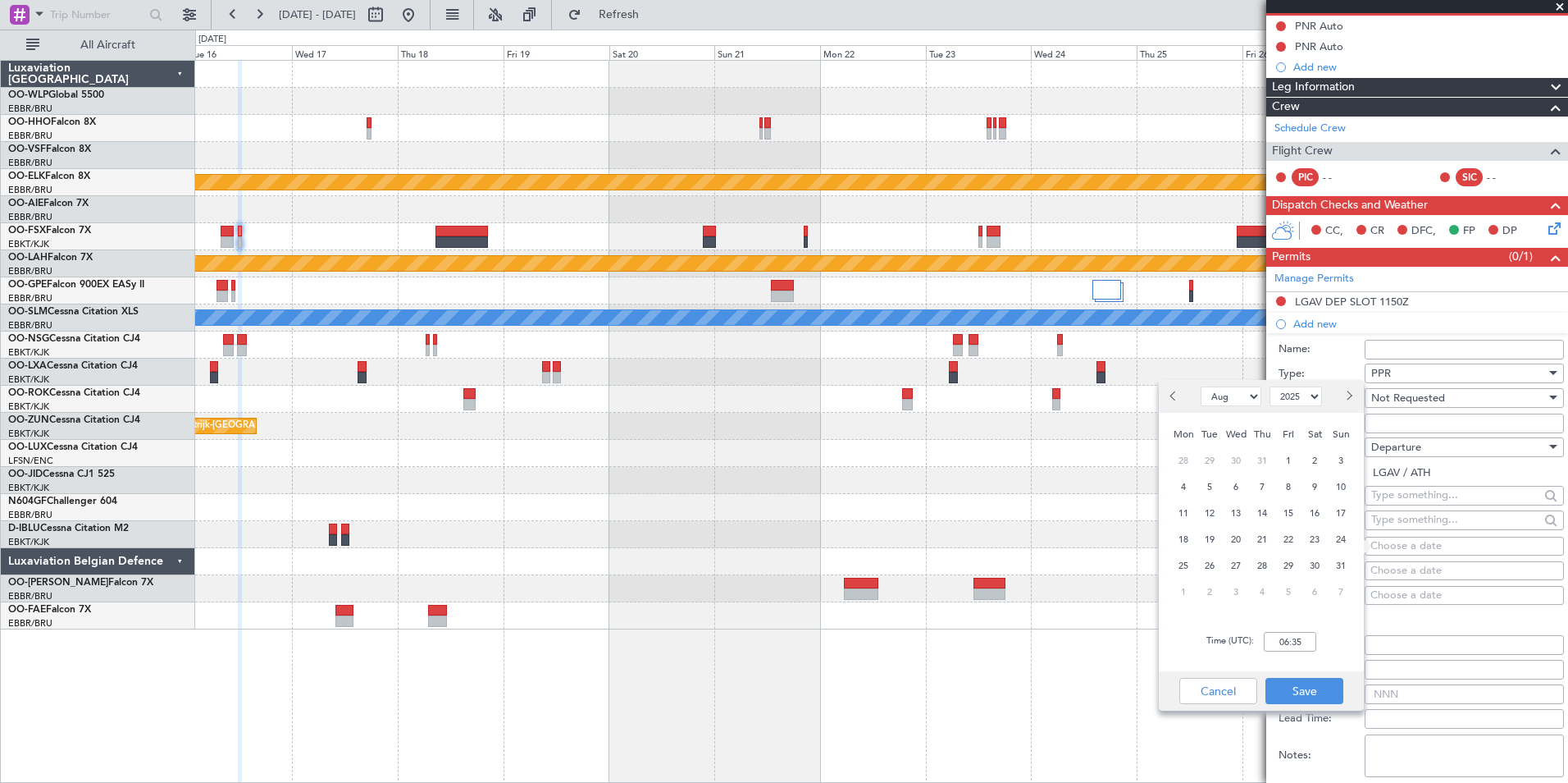
click at [1357, 395] on div at bounding box center [1345, 396] width 38 height 26
click at [1353, 395] on button "Next month" at bounding box center [1348, 396] width 18 height 26
select select "9"
click at [1210, 518] on span "16" at bounding box center [1210, 513] width 21 height 21
click at [1301, 643] on input "00:00" at bounding box center [1290, 642] width 52 height 20
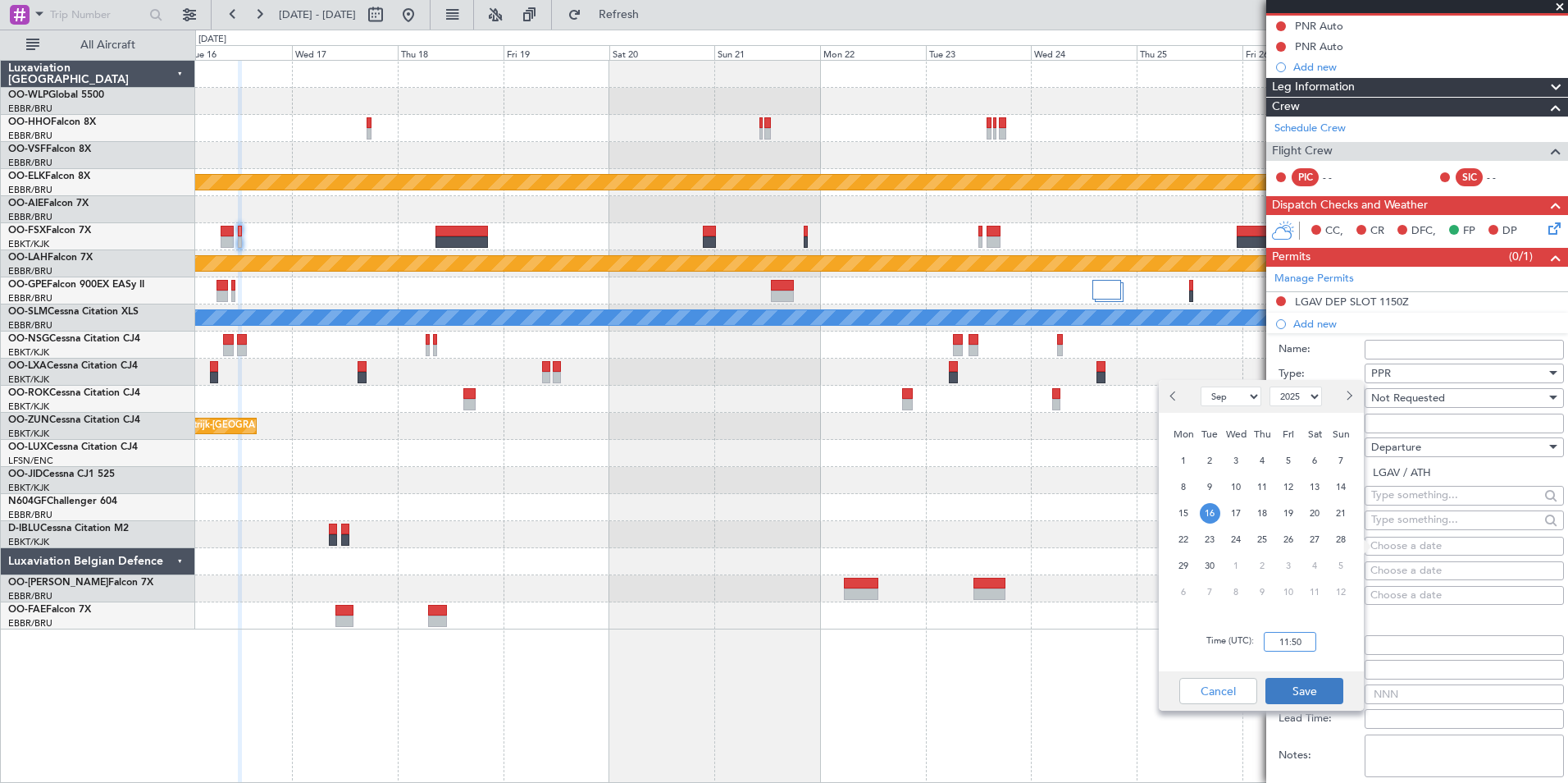
type input "11:50"
click at [1307, 684] on button "Save" at bounding box center [1304, 691] width 78 height 26
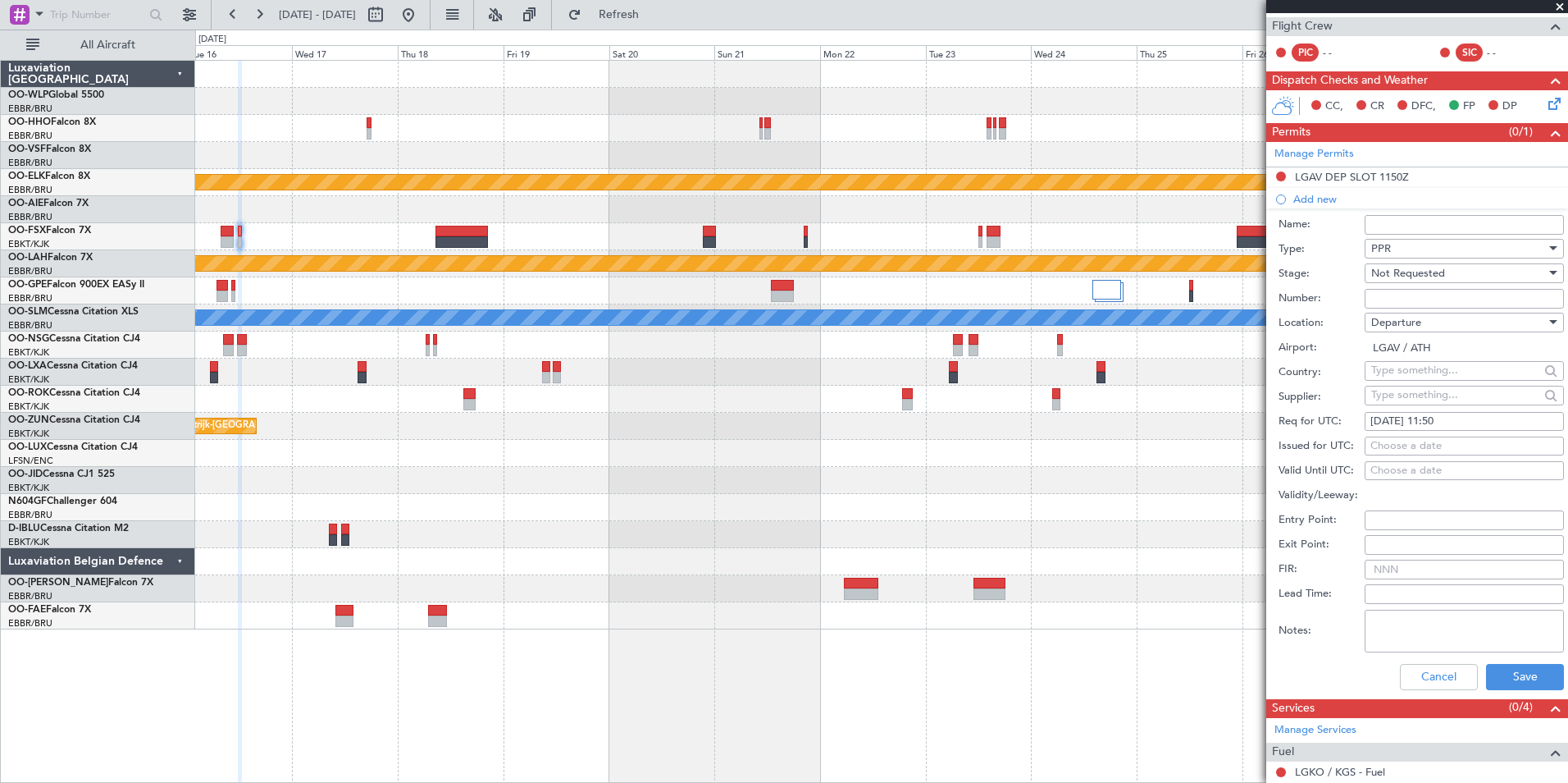
scroll to position [328, 0]
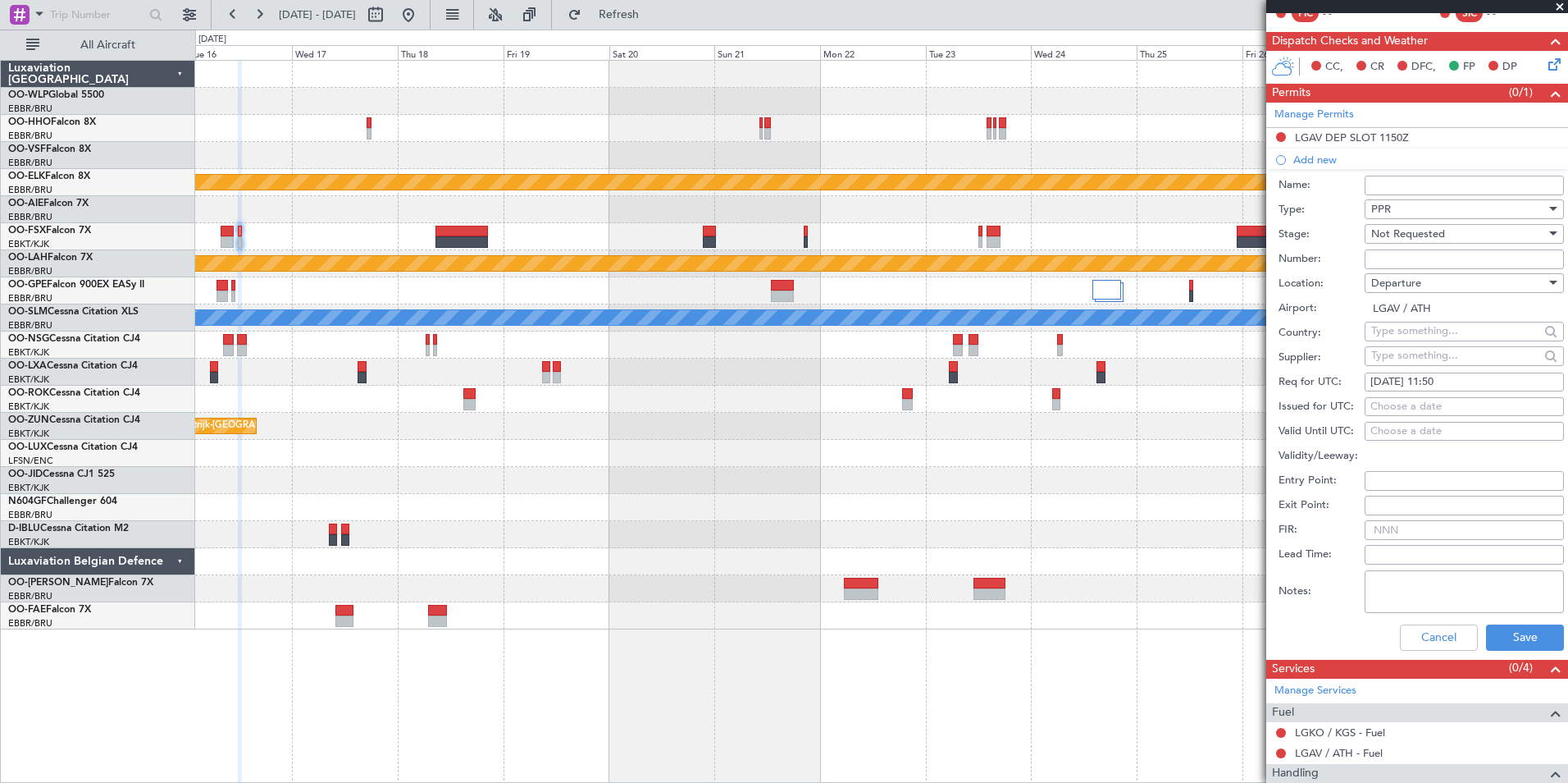
click at [1536, 650] on div "Cancel Save" at bounding box center [1421, 638] width 285 height 43
click at [1534, 635] on button "Save" at bounding box center [1525, 637] width 78 height 26
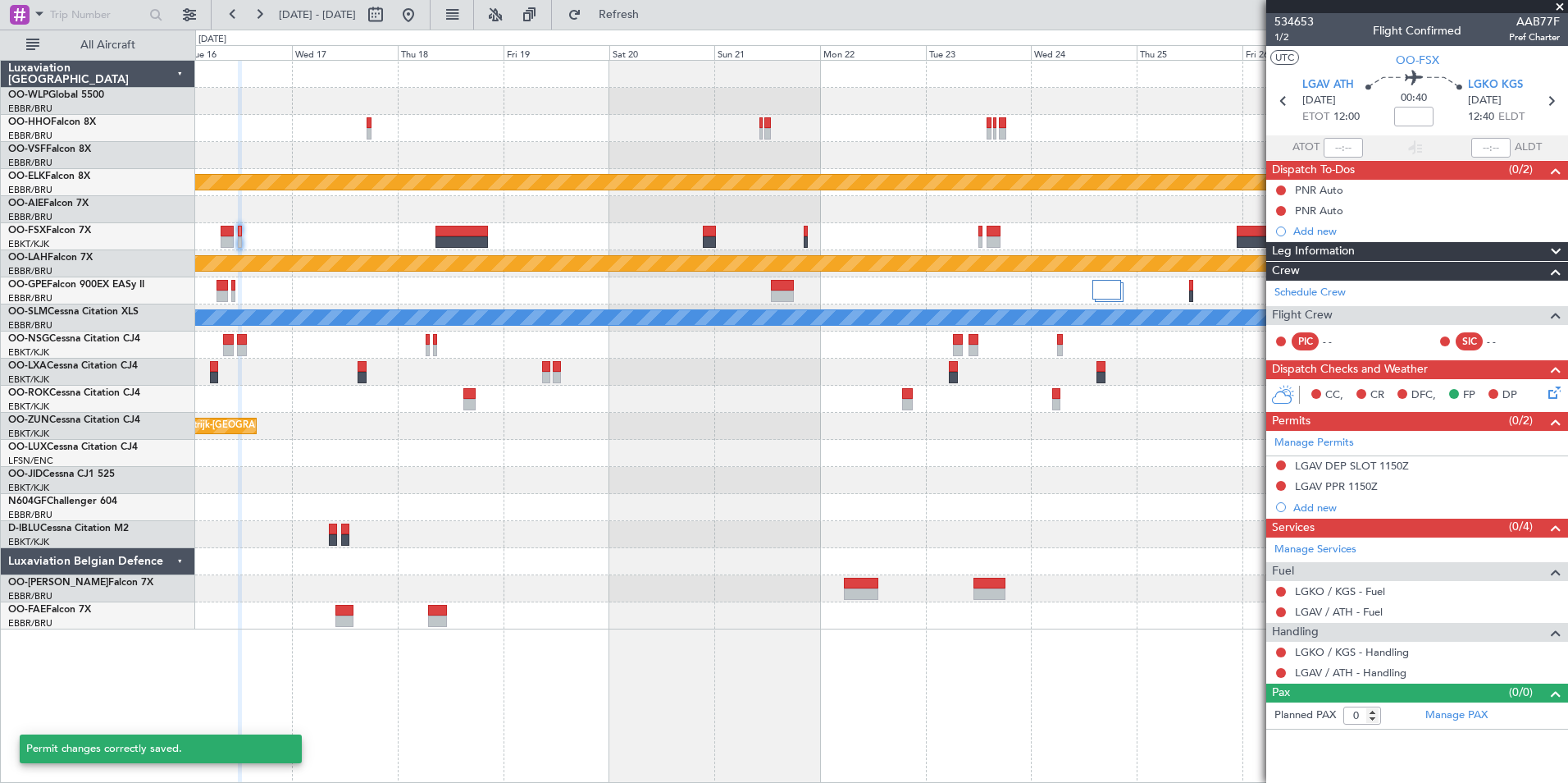
scroll to position [0, 0]
click at [1335, 512] on div "Add new" at bounding box center [1419, 507] width 252 height 14
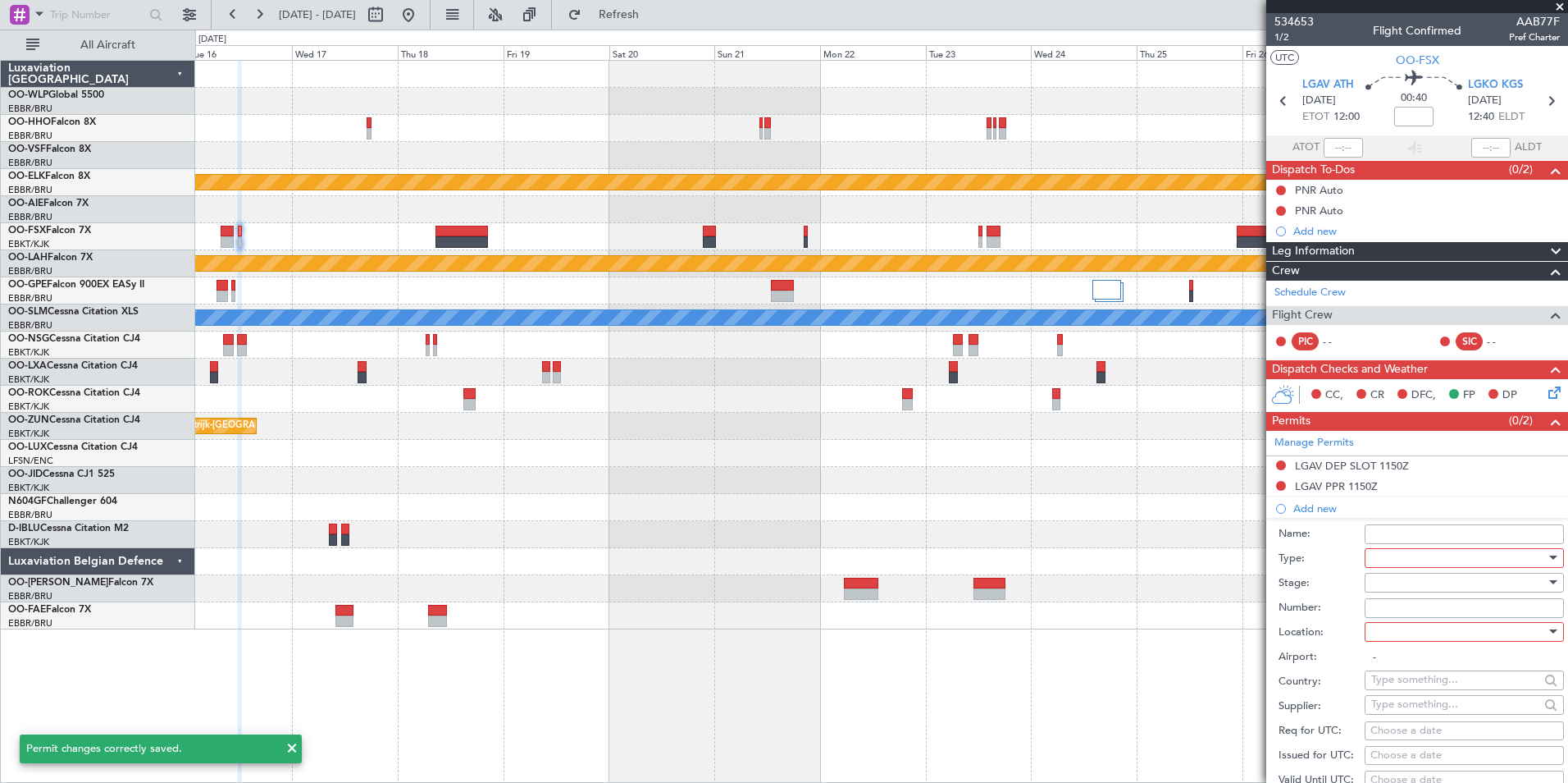
click at [1421, 541] on input "Name:" at bounding box center [1464, 534] width 199 height 20
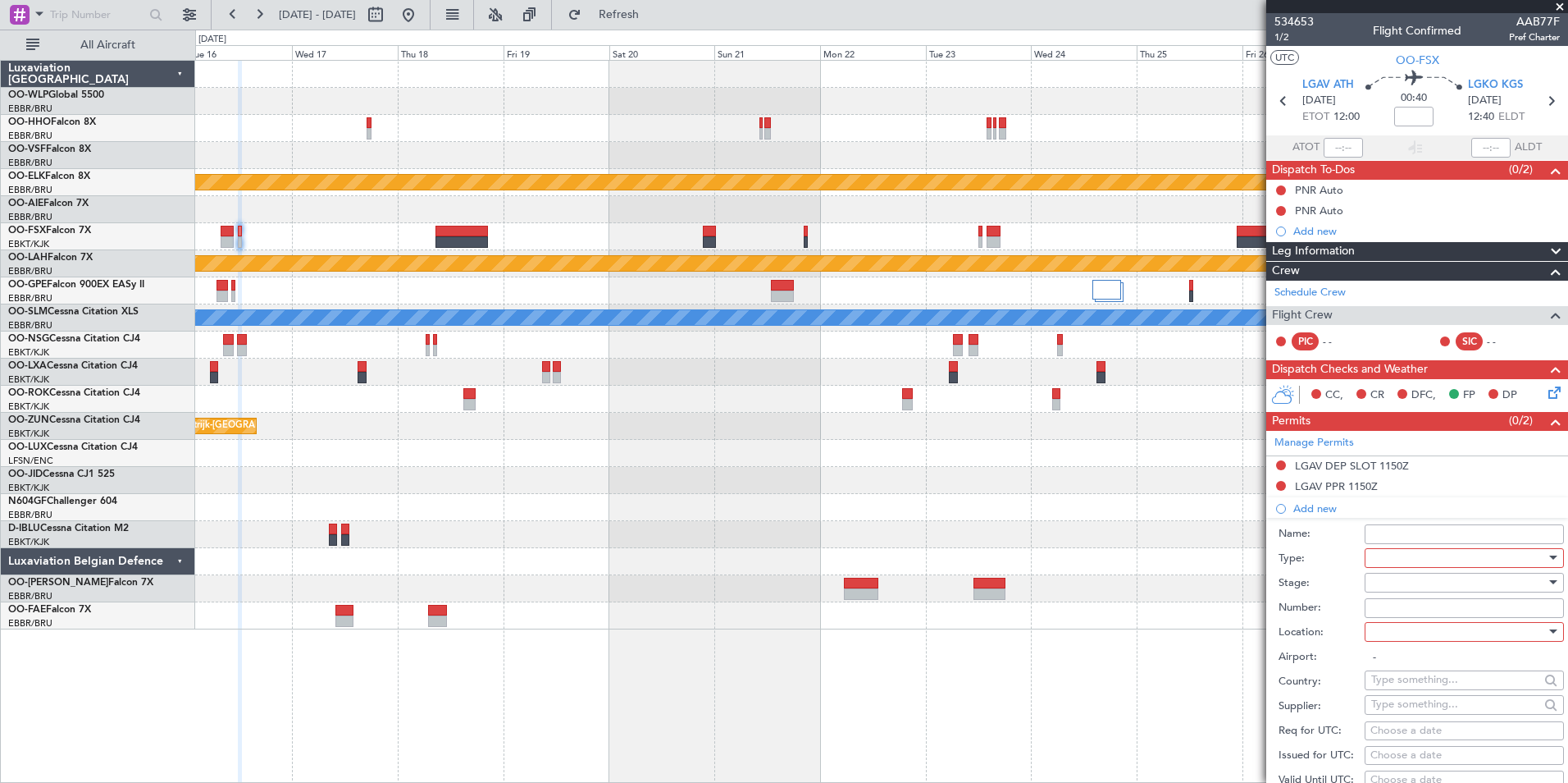
click at [1338, 526] on label "Name:" at bounding box center [1321, 534] width 86 height 16
click at [1364, 524] on input "Name:" at bounding box center [1464, 534] width 199 height 20
click at [1393, 558] on div at bounding box center [1459, 558] width 175 height 24
click at [1386, 712] on span "Slot" at bounding box center [1459, 711] width 172 height 24
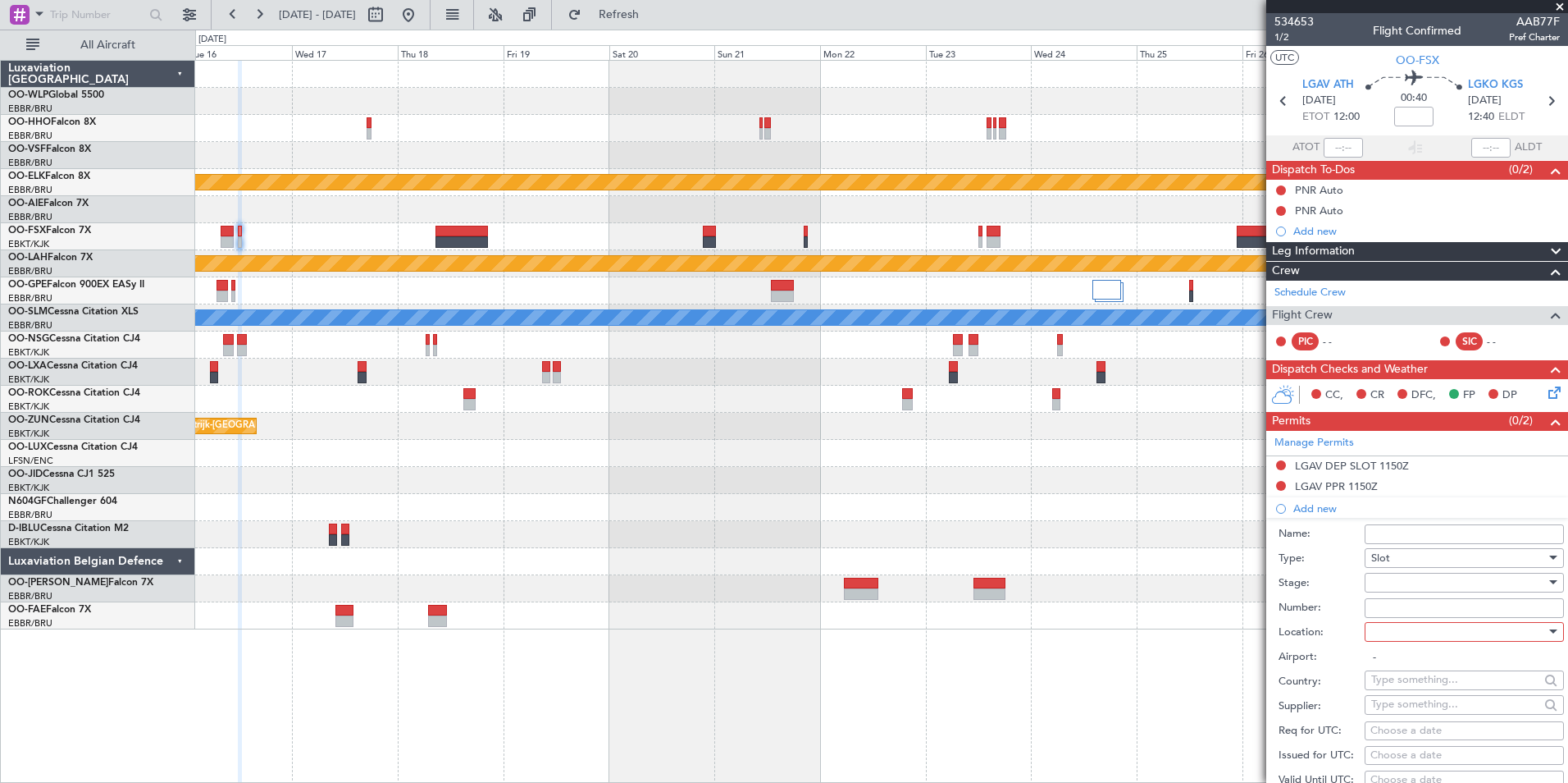
click at [1406, 583] on div at bounding box center [1459, 582] width 175 height 24
click at [1405, 640] on span "Not Requested" at bounding box center [1459, 639] width 172 height 24
click at [1406, 640] on div at bounding box center [1459, 631] width 175 height 24
click at [1387, 708] on span "Arrival" at bounding box center [1459, 713] width 172 height 24
type input "LGKO / KGS"
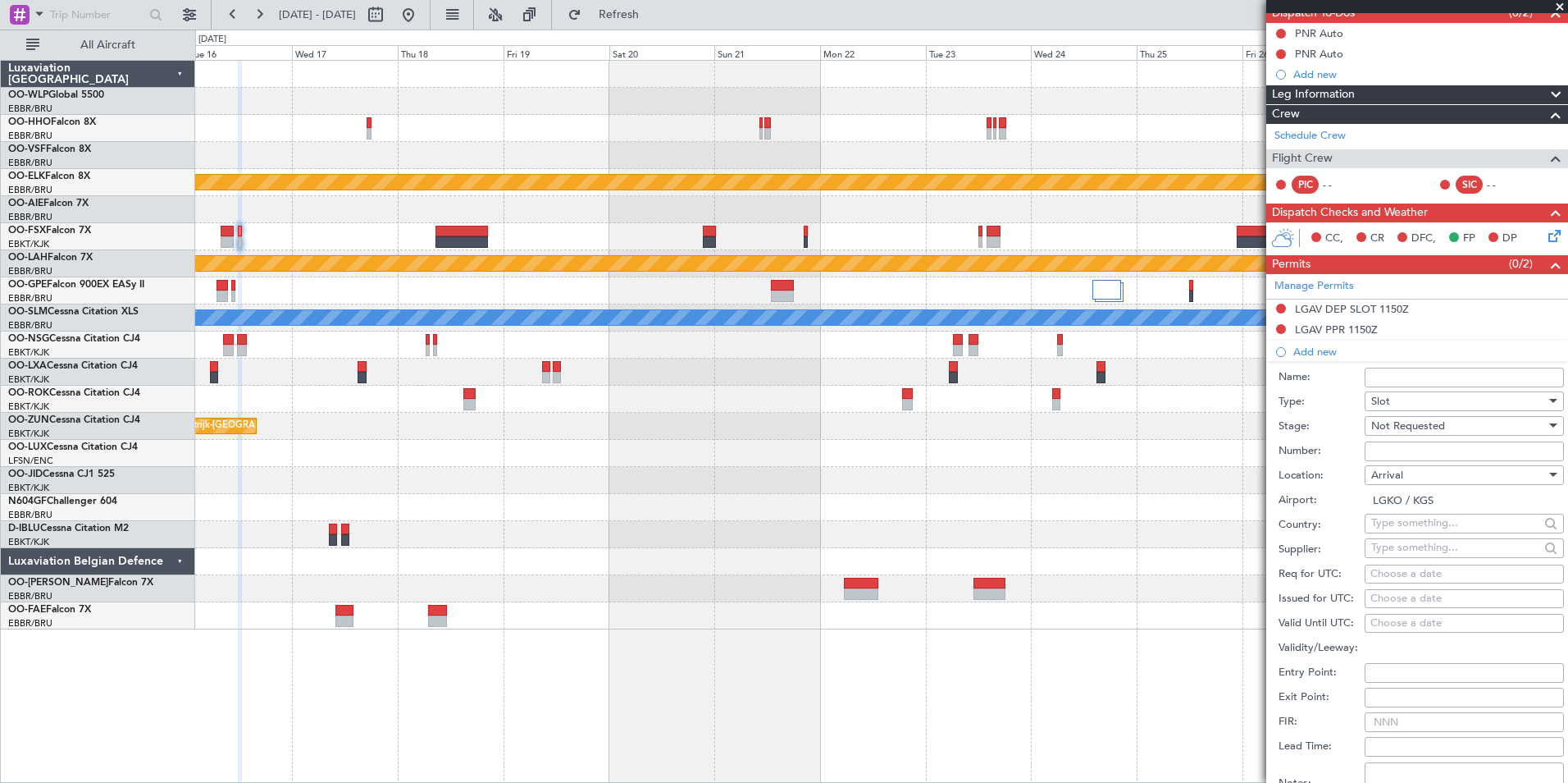
scroll to position [164, 0]
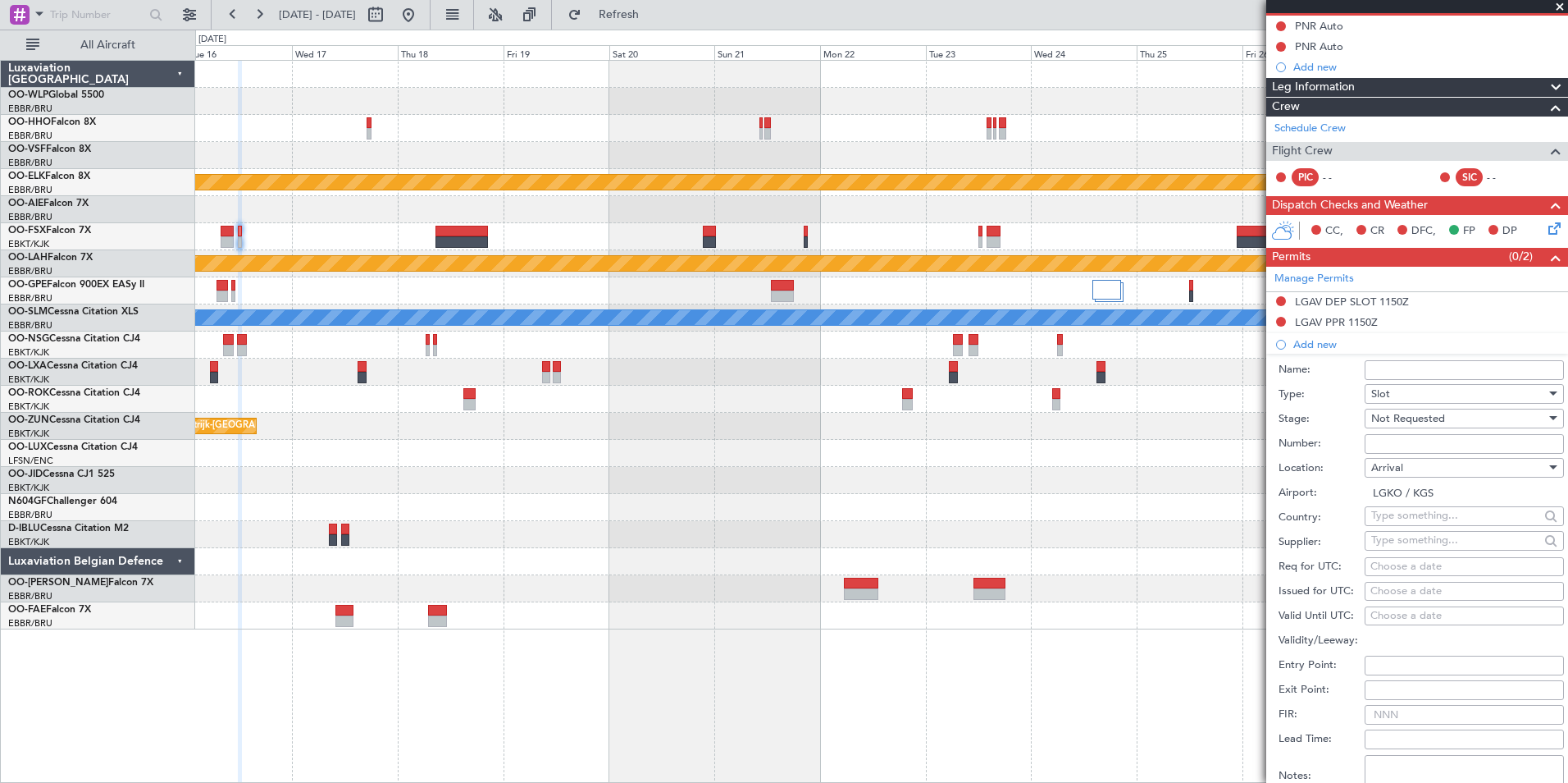
click at [1407, 567] on div "Choose a date" at bounding box center [1464, 567] width 188 height 16
select select "8"
select select "2025"
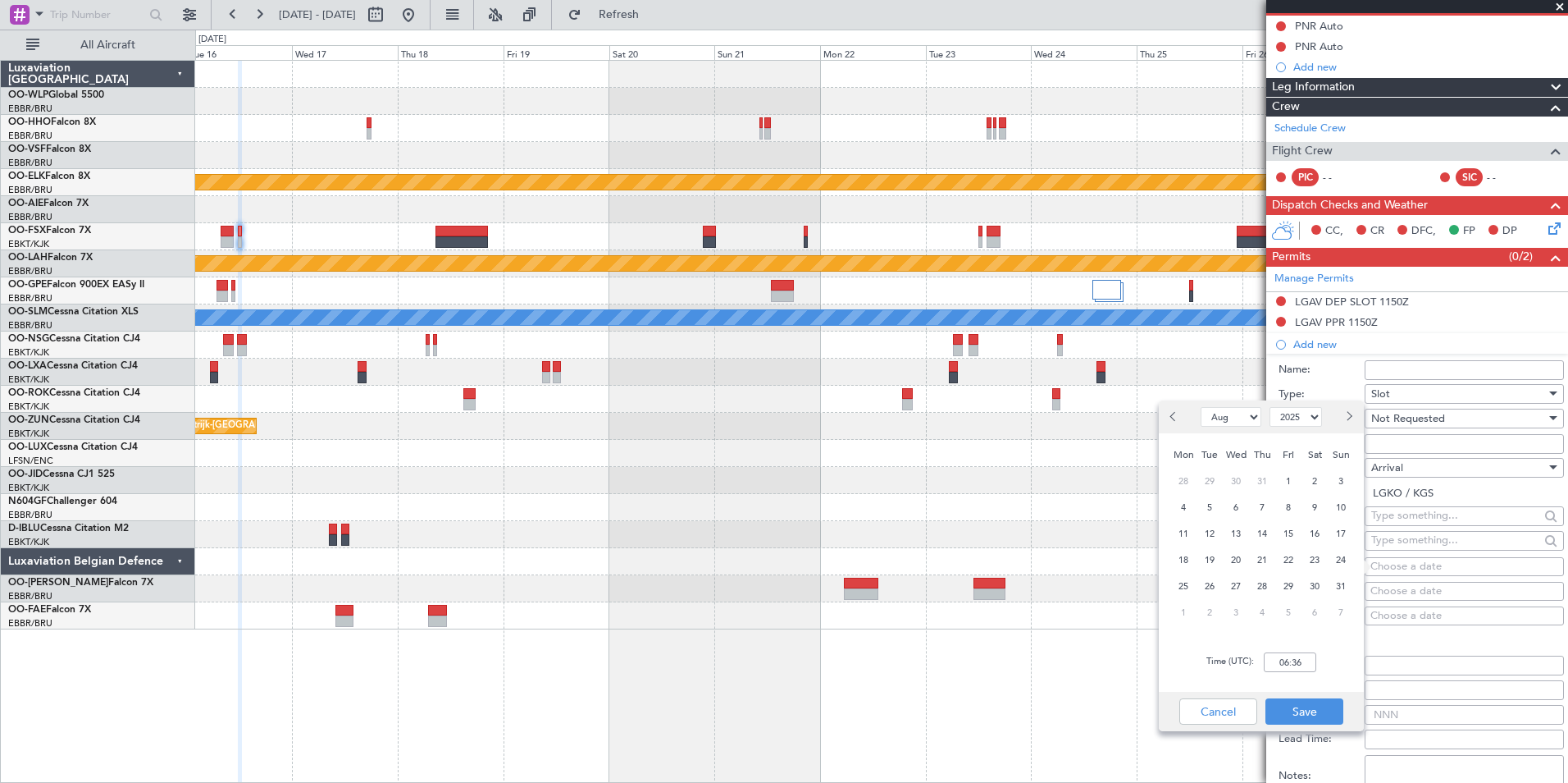
click at [1349, 422] on button "Next month" at bounding box center [1348, 417] width 18 height 26
select select "9"
click at [1205, 531] on span "16" at bounding box center [1210, 533] width 21 height 21
click at [1275, 661] on input "00:00" at bounding box center [1290, 662] width 52 height 20
type input "12:45"
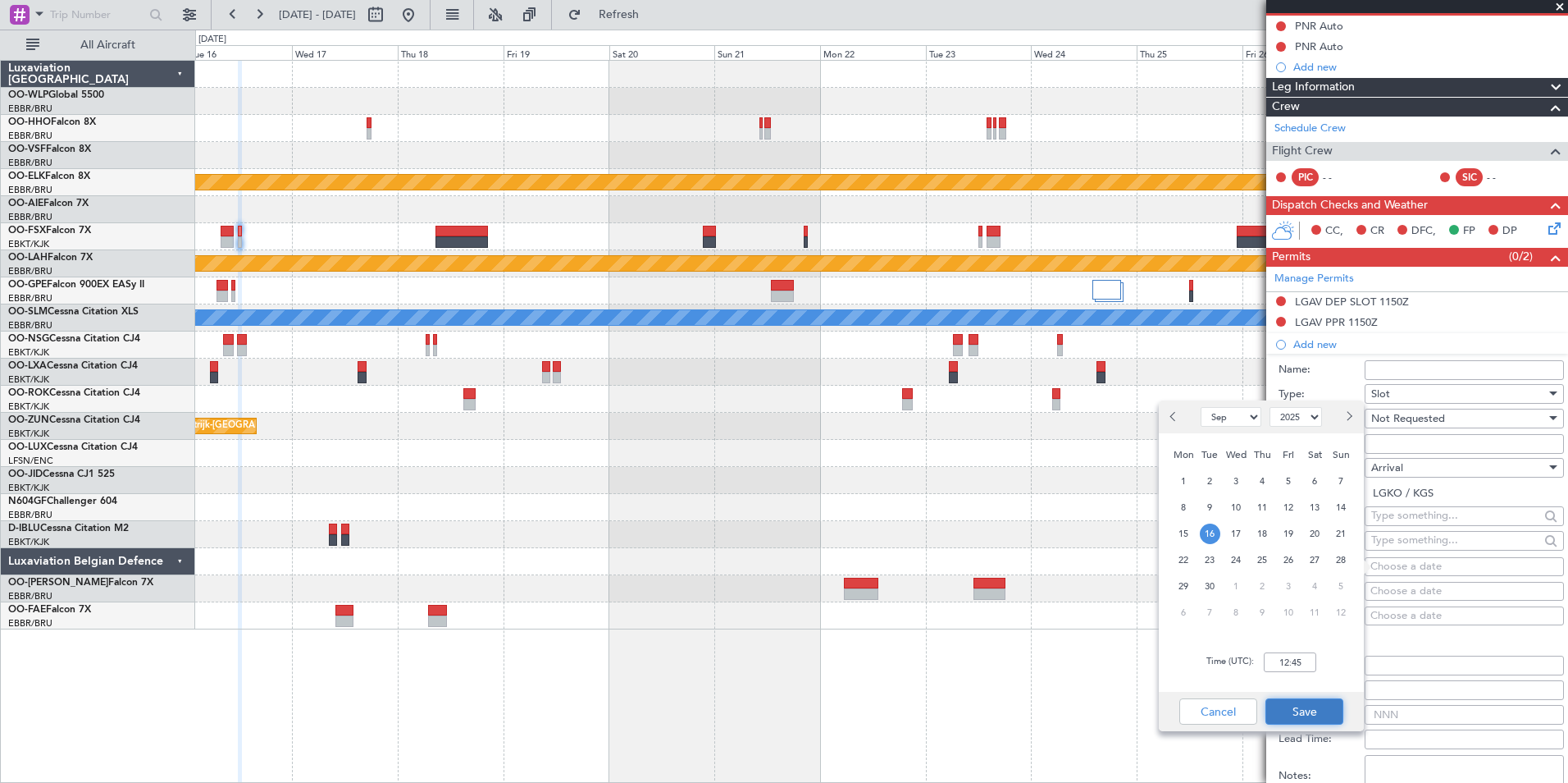
click at [1310, 716] on button "Save" at bounding box center [1304, 711] width 78 height 26
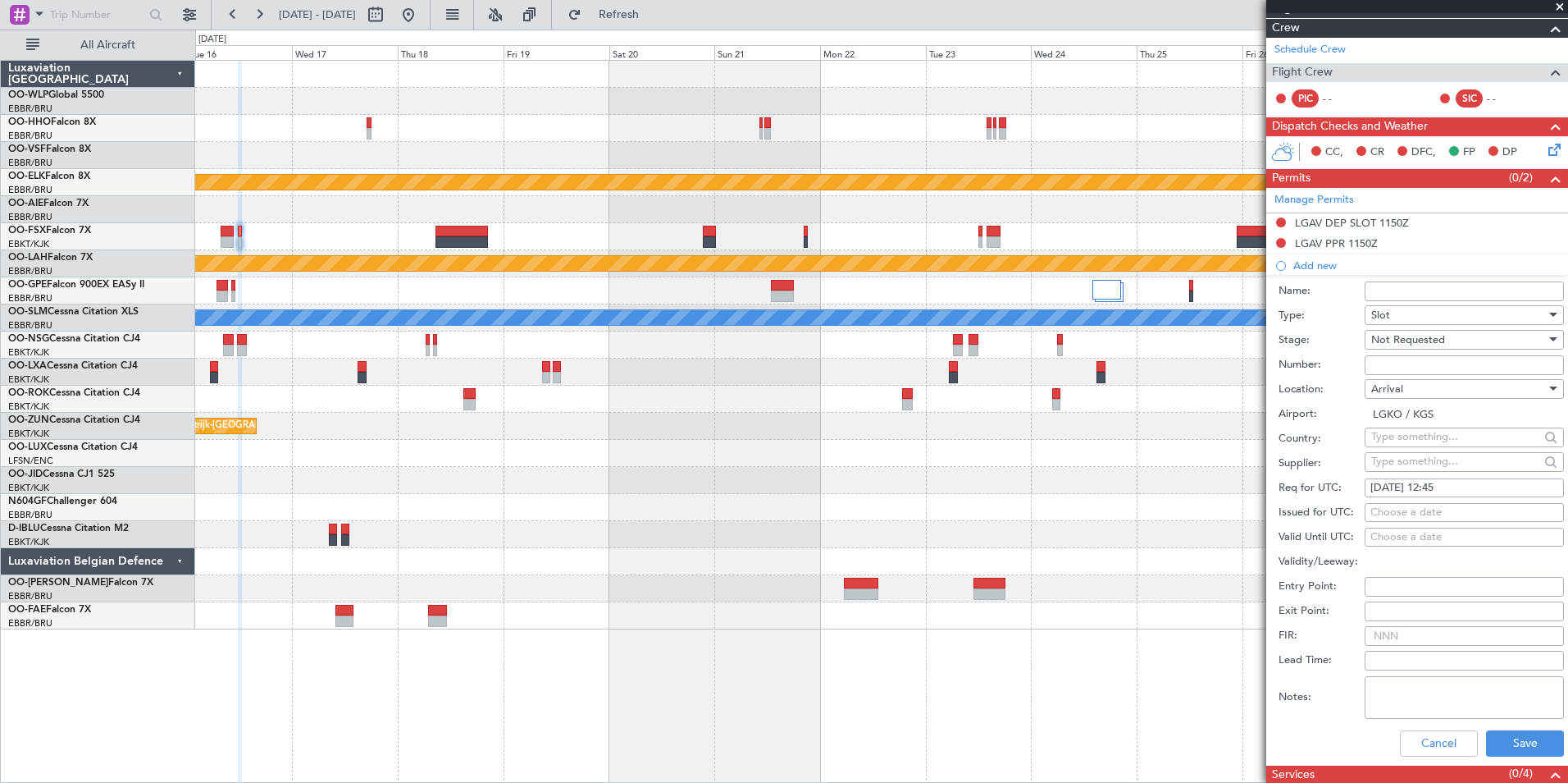
scroll to position [328, 0]
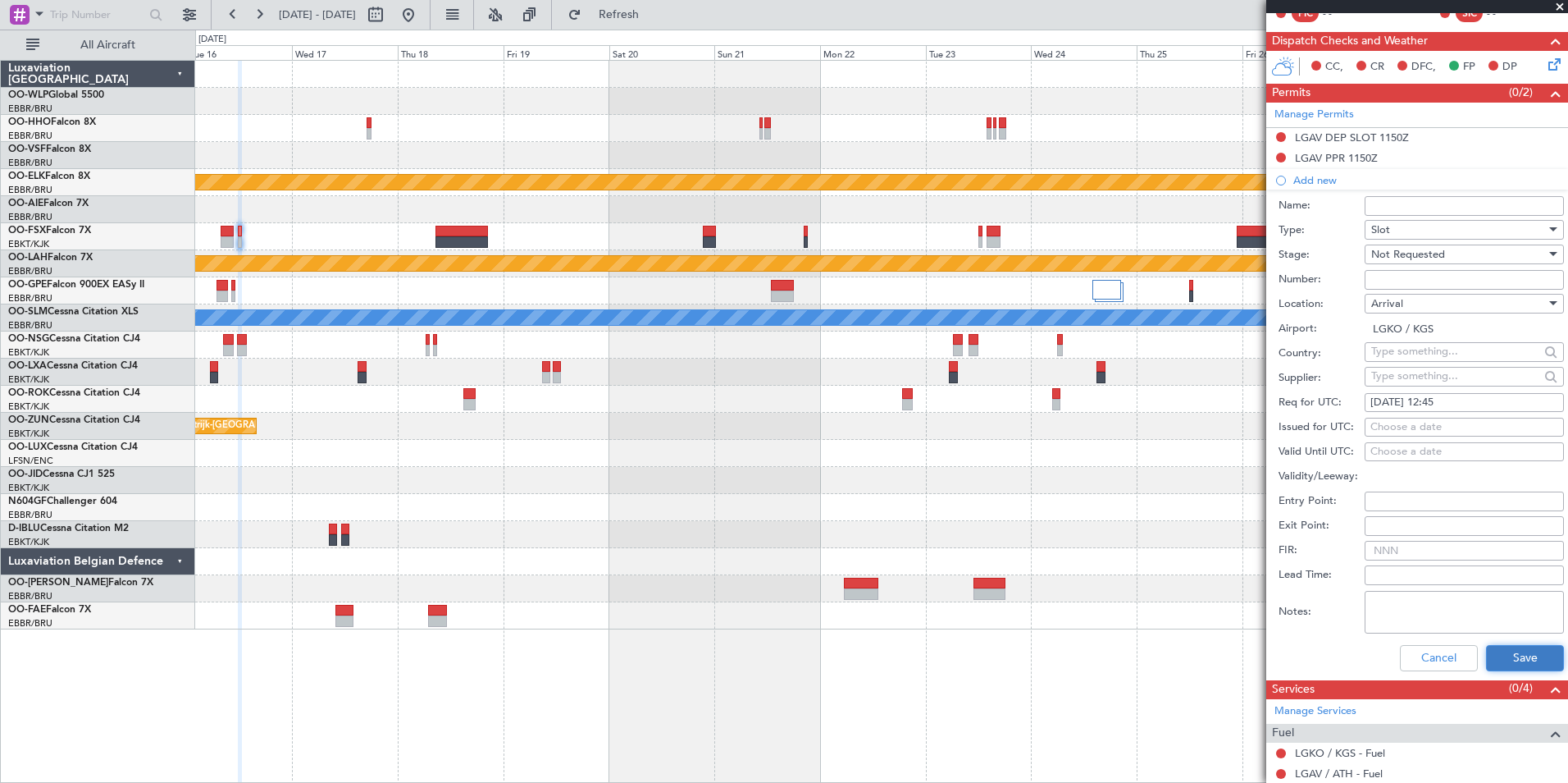
click at [1487, 650] on button "Save" at bounding box center [1525, 657] width 78 height 26
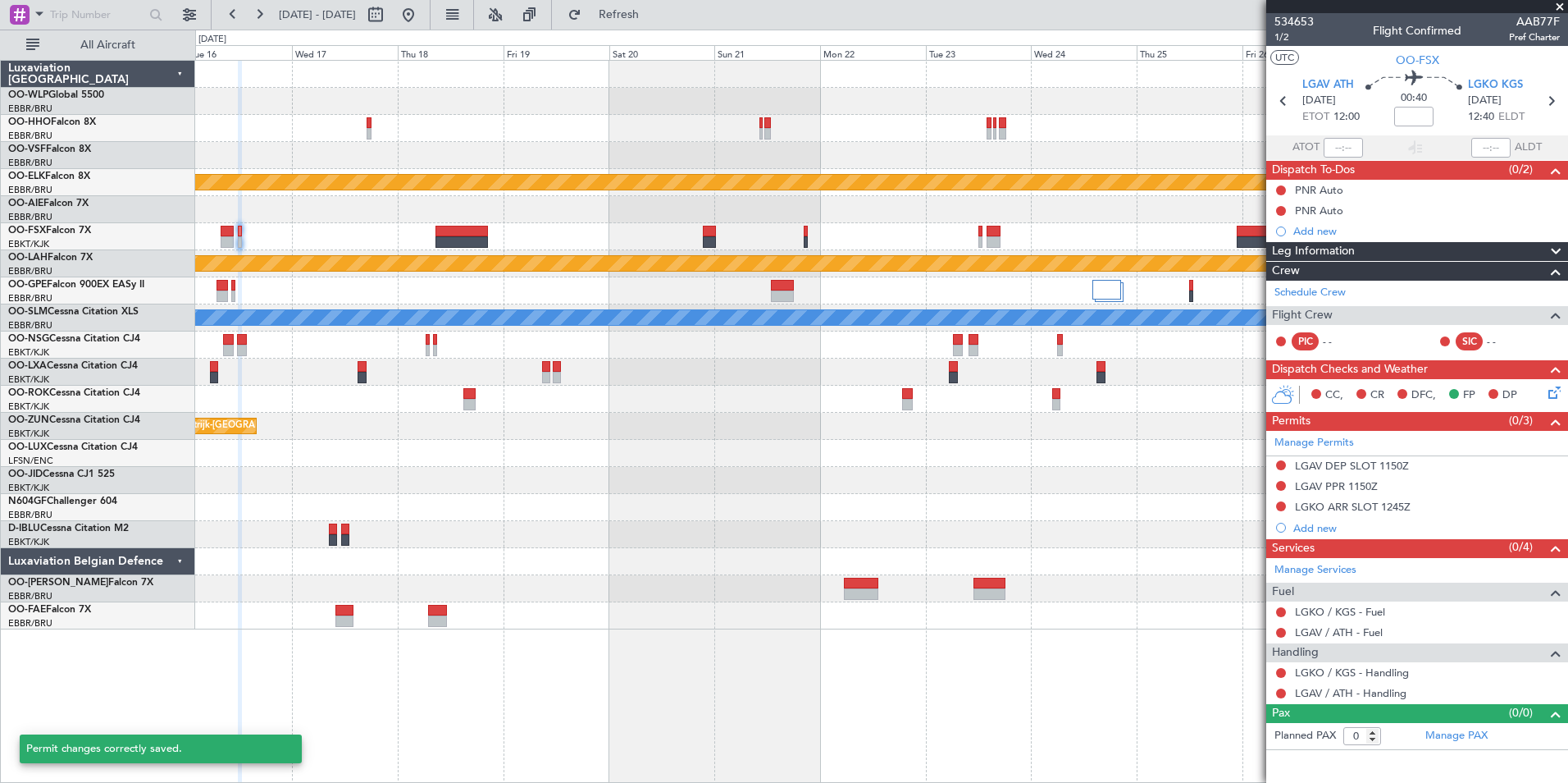
scroll to position [0, 0]
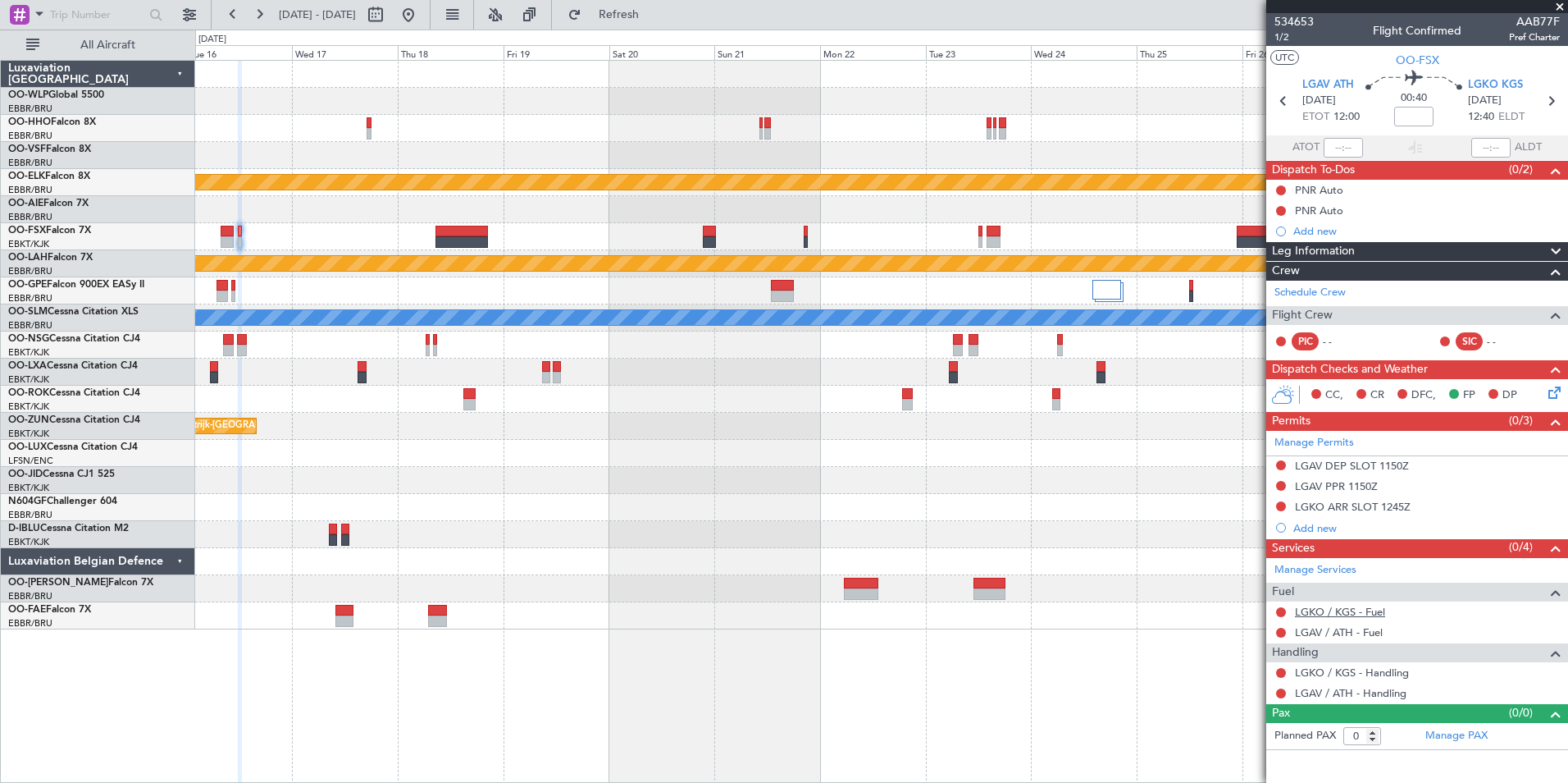
click at [1356, 609] on link "LGKO / KGS - Fuel" at bounding box center [1340, 611] width 91 height 14
click at [1360, 626] on link "LGAV / ATH - Fuel" at bounding box center [1339, 632] width 88 height 14
click at [1558, 392] on icon at bounding box center [1551, 390] width 13 height 13
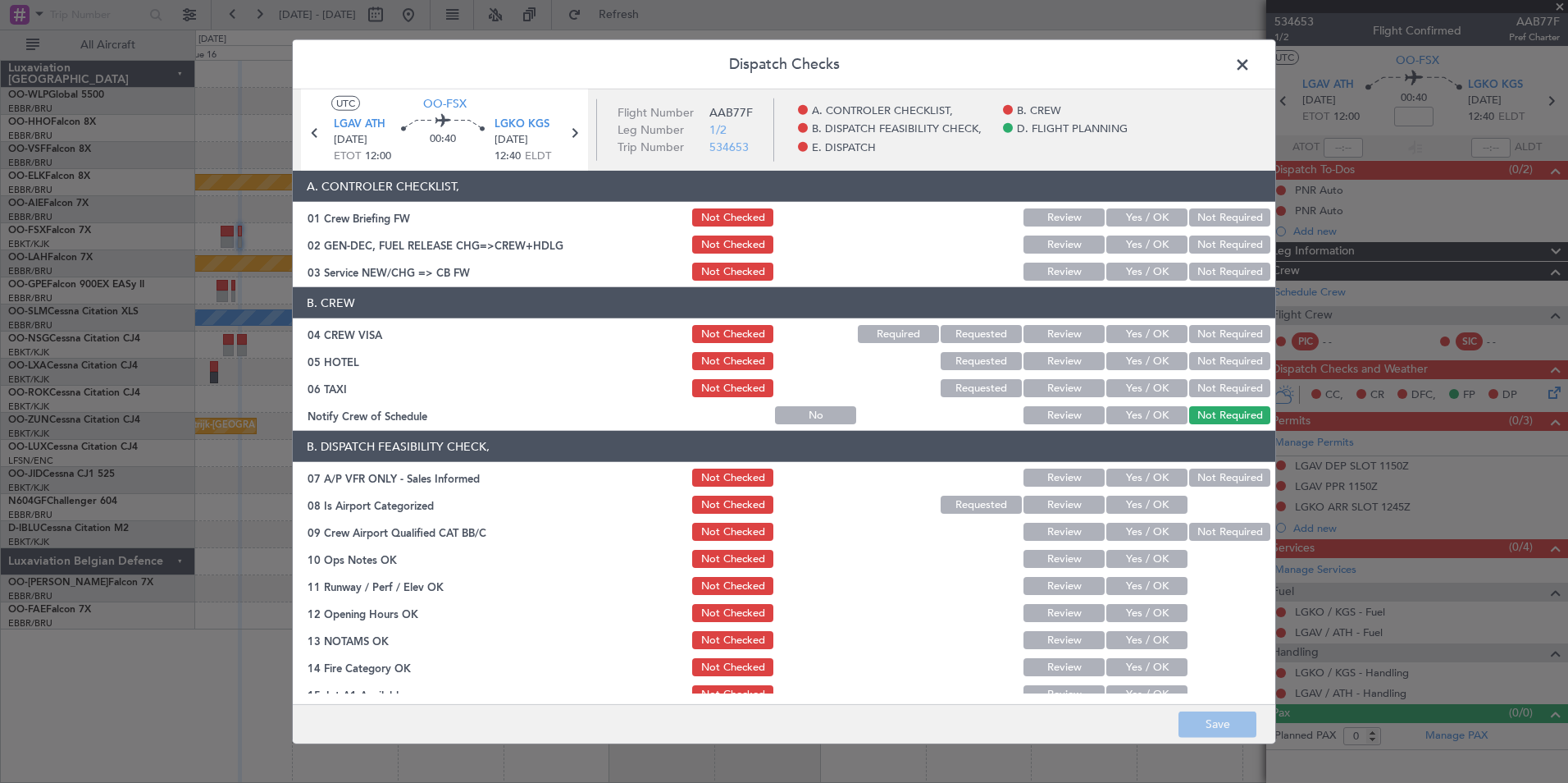
click at [1112, 266] on button "Yes / OK" at bounding box center [1147, 271] width 81 height 18
click at [1224, 334] on button "Not Required" at bounding box center [1230, 334] width 81 height 18
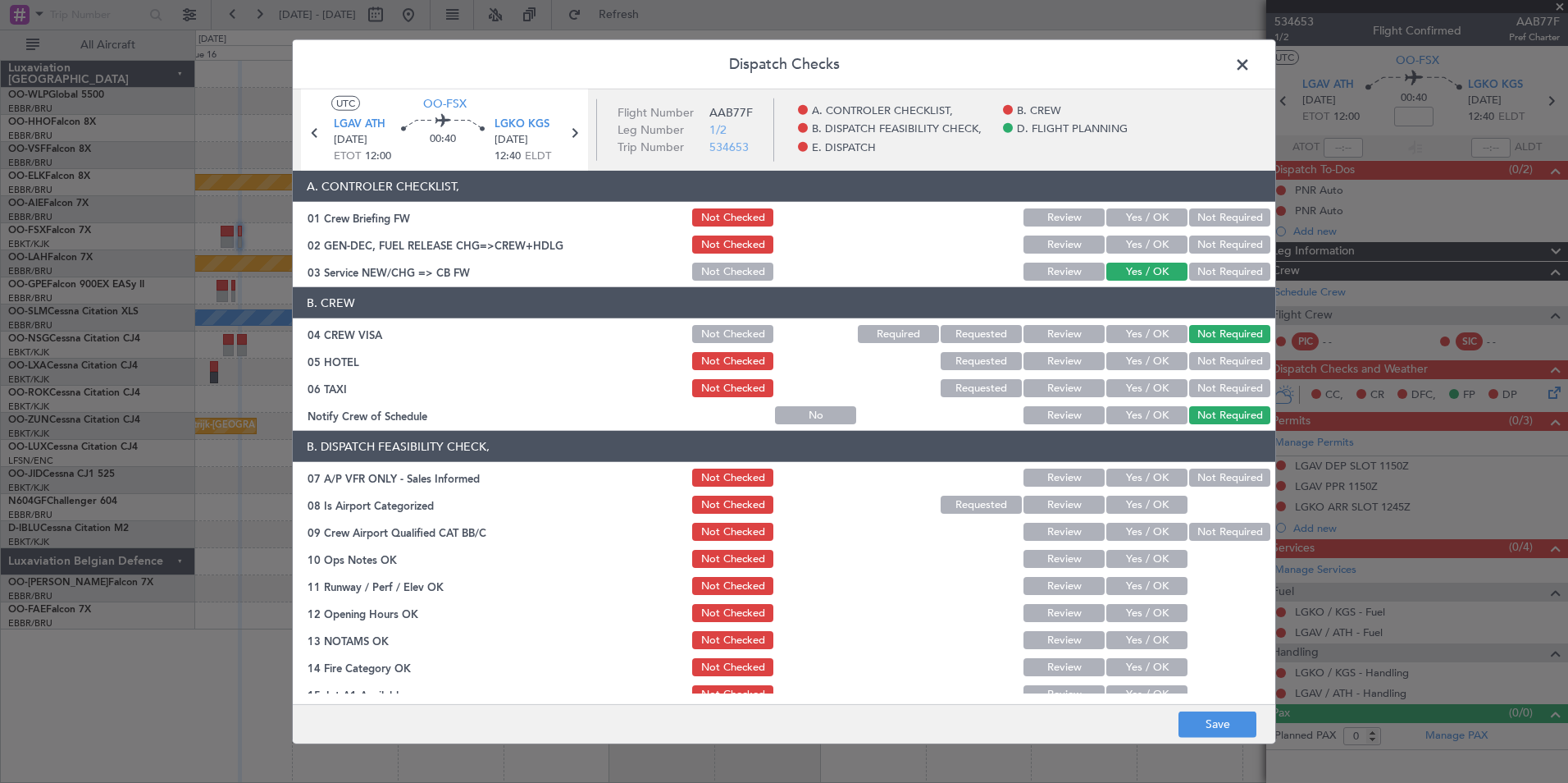
click at [1221, 382] on button "Not Required" at bounding box center [1230, 388] width 81 height 18
click at [1126, 421] on button "Yes / OK" at bounding box center [1147, 415] width 81 height 18
click at [1216, 484] on button "Not Required" at bounding box center [1230, 478] width 81 height 18
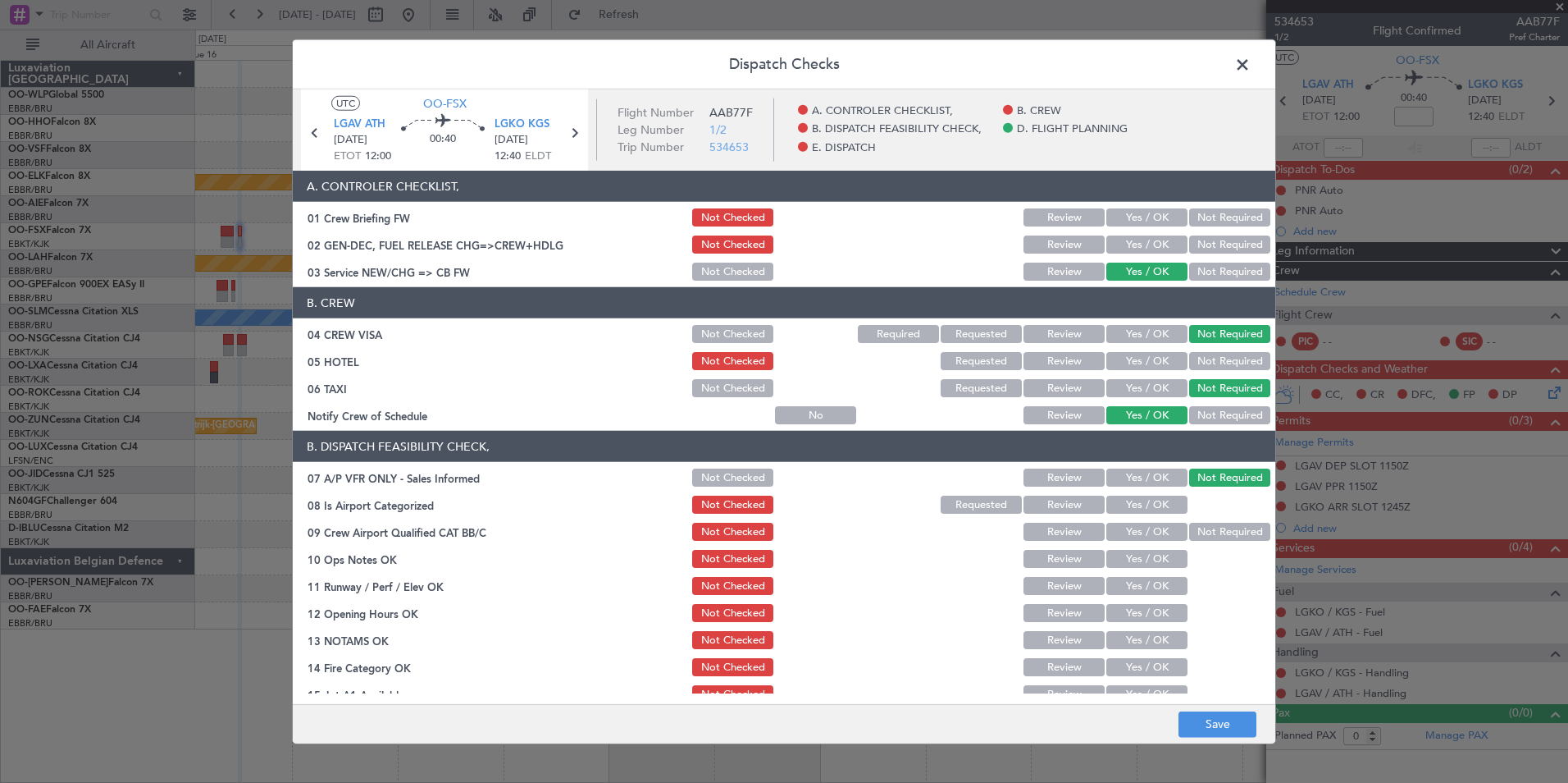
drag, startPoint x: 1140, startPoint y: 518, endPoint x: 1133, endPoint y: 509, distance: 11.4
click at [1139, 518] on section "B. DISPATCH FEASIBILITY CHECK, 07 A/P VFR ONLY - Sales Informed Not Checked Rev…" at bounding box center [784, 609] width 983 height 356
click at [1133, 508] on button "Yes / OK" at bounding box center [1147, 505] width 81 height 18
click at [1126, 539] on button "Yes / OK" at bounding box center [1147, 532] width 81 height 18
click at [1125, 554] on button "Yes / OK" at bounding box center [1147, 559] width 81 height 18
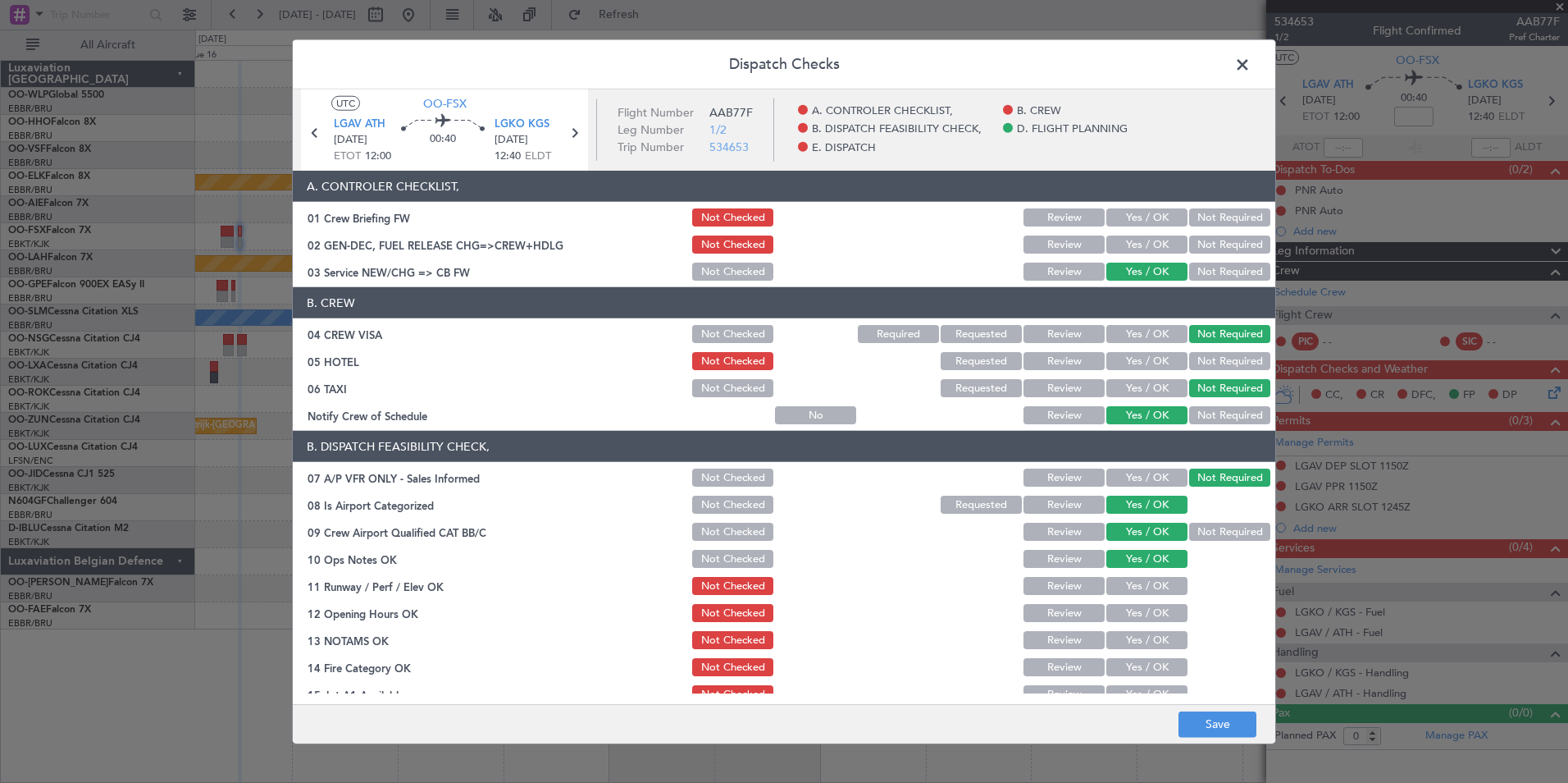
click at [1123, 577] on div "Yes / OK" at bounding box center [1145, 586] width 83 height 23
click at [1116, 595] on div "Yes / OK" at bounding box center [1145, 586] width 83 height 23
click at [1116, 594] on div "Yes / OK" at bounding box center [1145, 586] width 83 height 23
click at [1116, 585] on button "Yes / OK" at bounding box center [1147, 585] width 81 height 18
click at [1117, 615] on button "Yes / OK" at bounding box center [1147, 612] width 81 height 18
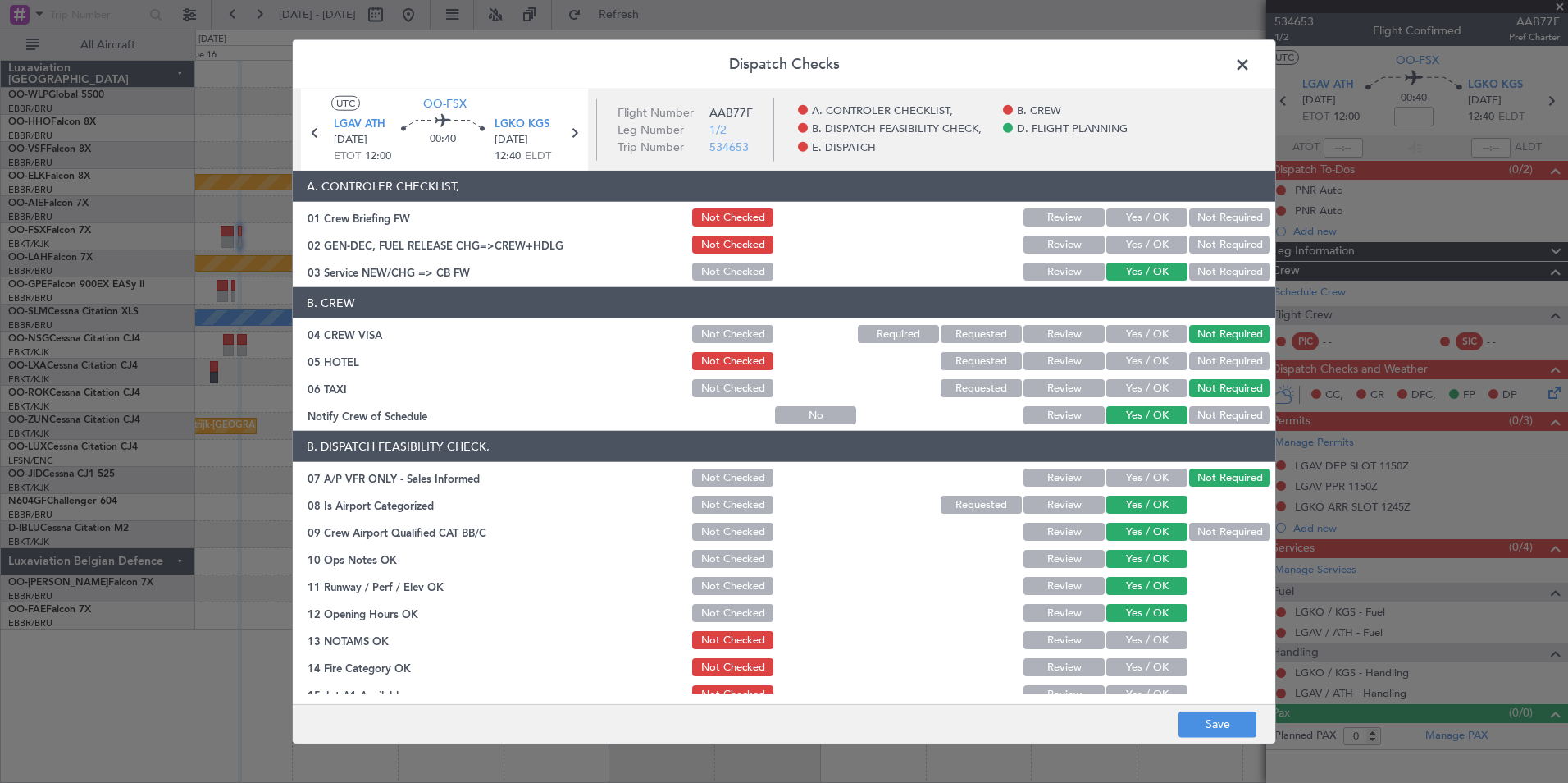
click at [1068, 647] on button "Review" at bounding box center [1064, 640] width 81 height 18
drag, startPoint x: 1126, startPoint y: 680, endPoint x: 1126, endPoint y: 669, distance: 11.0
click at [1126, 679] on section "B. DISPATCH FEASIBILITY CHECK, 07 A/P VFR ONLY - Sales Informed Not Checked Rev…" at bounding box center [784, 609] width 983 height 356
click at [1126, 669] on button "Yes / OK" at bounding box center [1147, 667] width 81 height 18
click at [1131, 689] on button "Yes / OK" at bounding box center [1147, 694] width 81 height 18
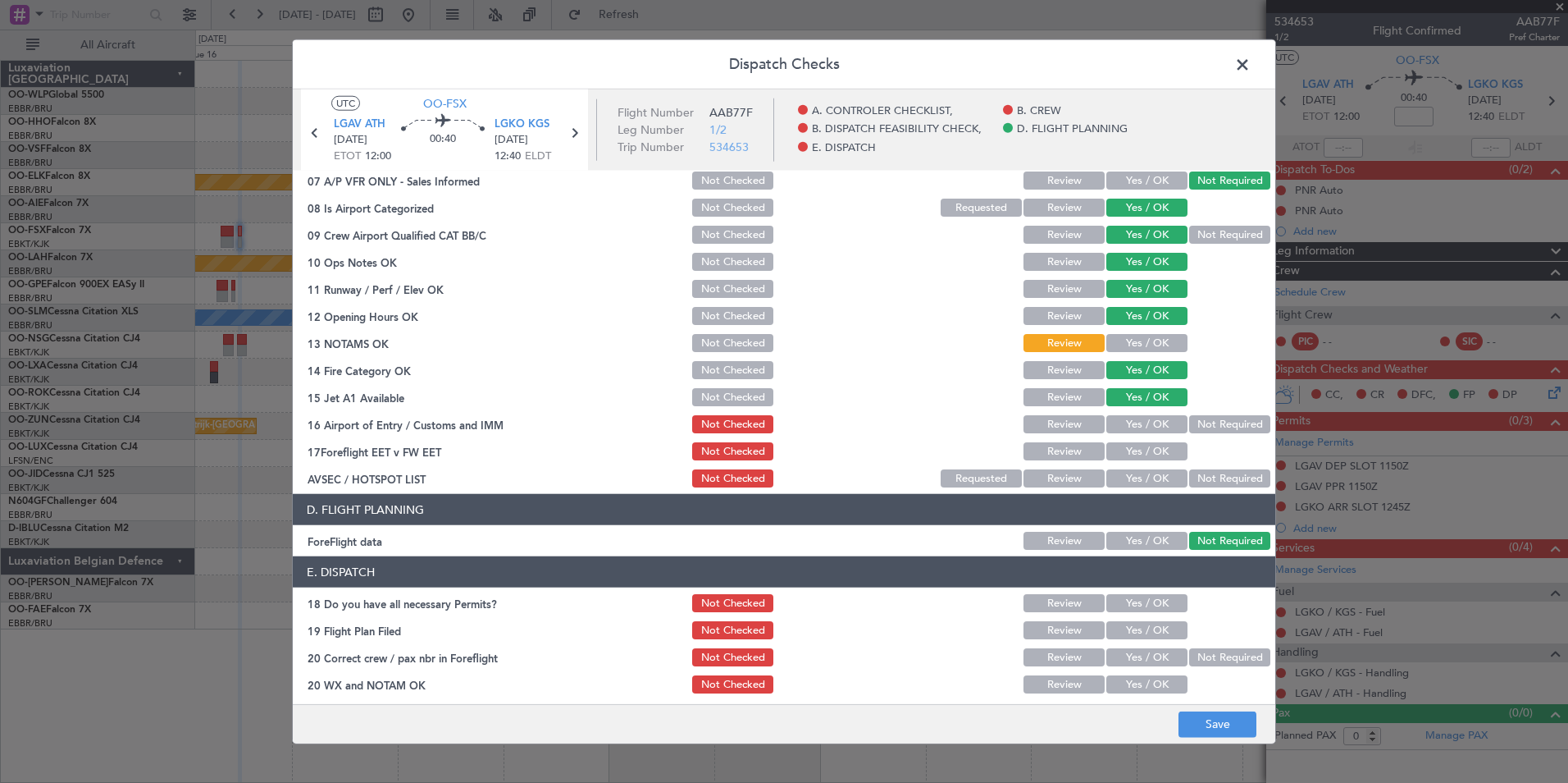
scroll to position [304, 0]
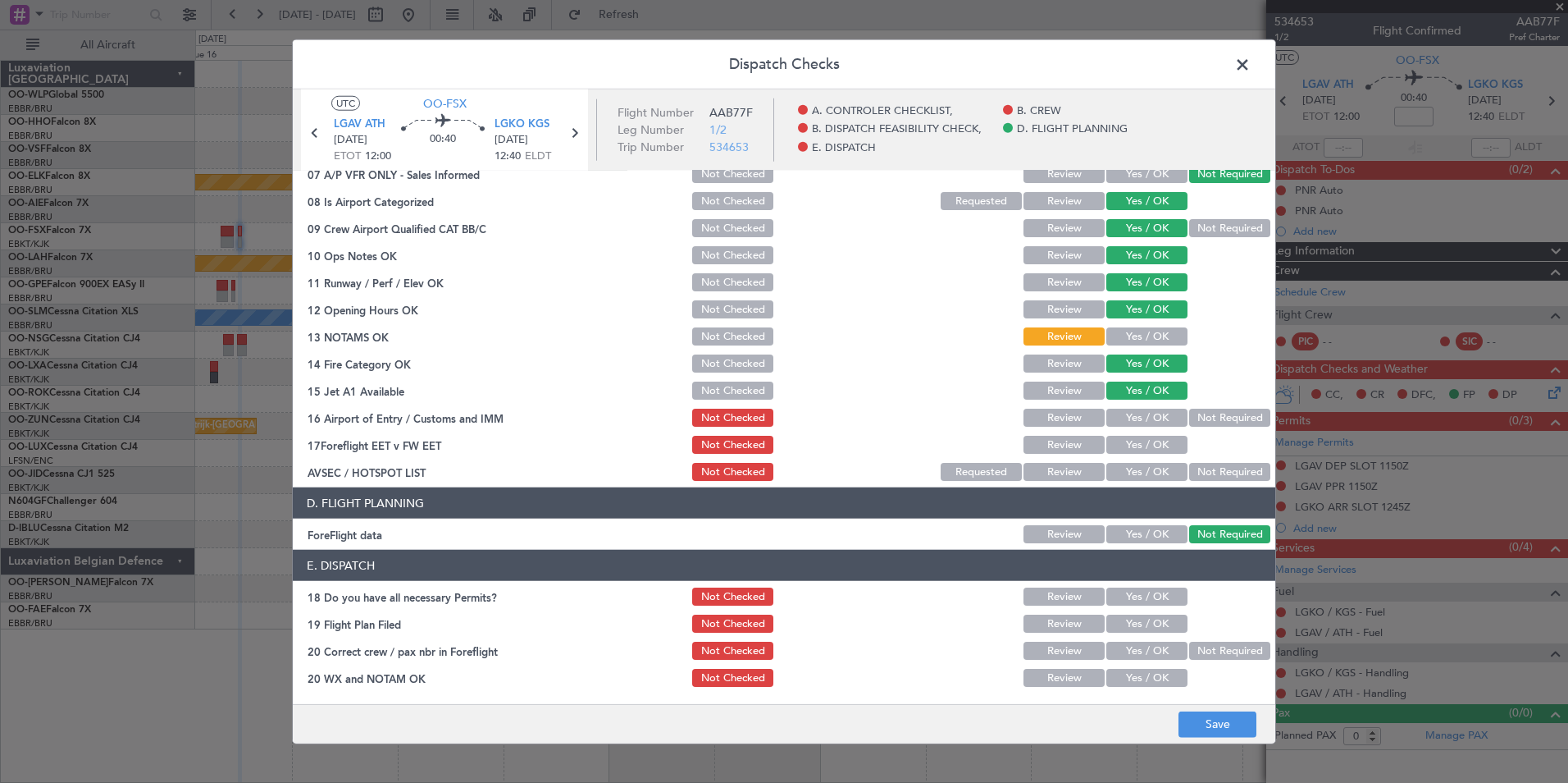
click at [1216, 413] on button "Not Required" at bounding box center [1230, 418] width 81 height 18
click at [1083, 442] on button "Review" at bounding box center [1064, 444] width 81 height 18
click at [1234, 471] on button "Not Required" at bounding box center [1230, 471] width 81 height 18
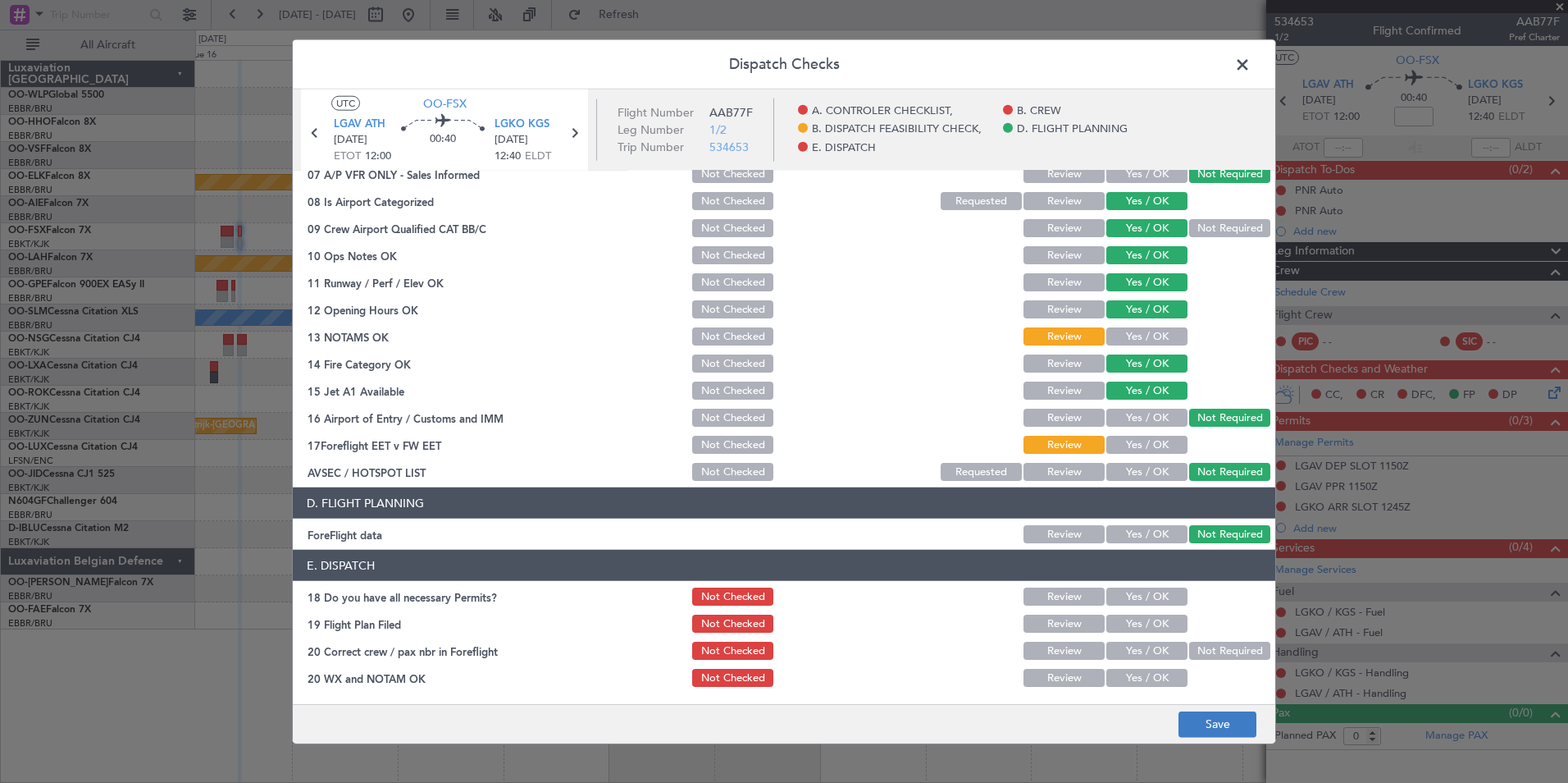
drag, startPoint x: 1200, startPoint y: 739, endPoint x: 1202, endPoint y: 729, distance: 10.2
click at [1201, 735] on footer "Save" at bounding box center [784, 723] width 983 height 40
click at [1204, 726] on button "Save" at bounding box center [1217, 723] width 78 height 26
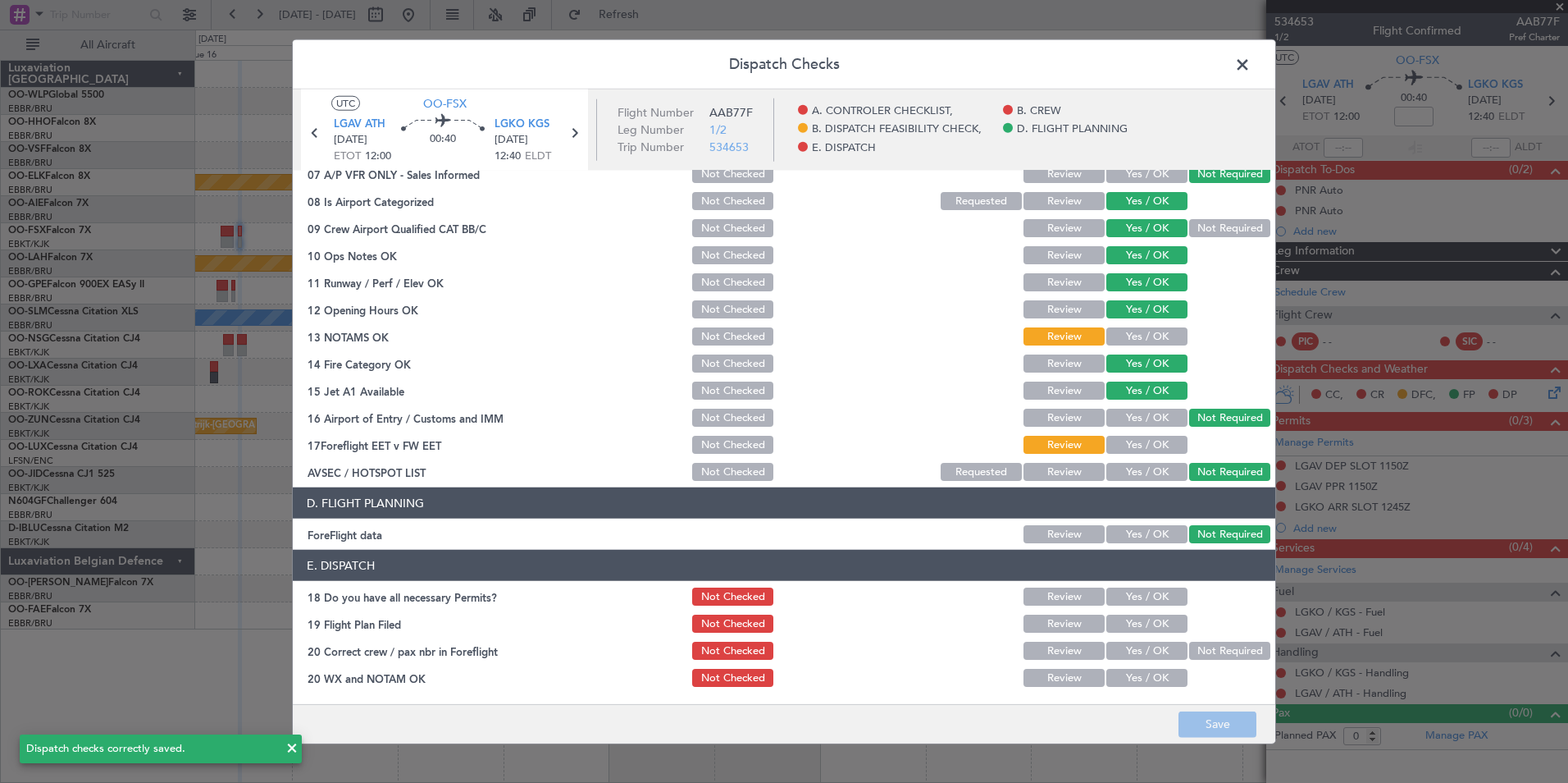
click at [1250, 69] on span at bounding box center [1250, 68] width 0 height 33
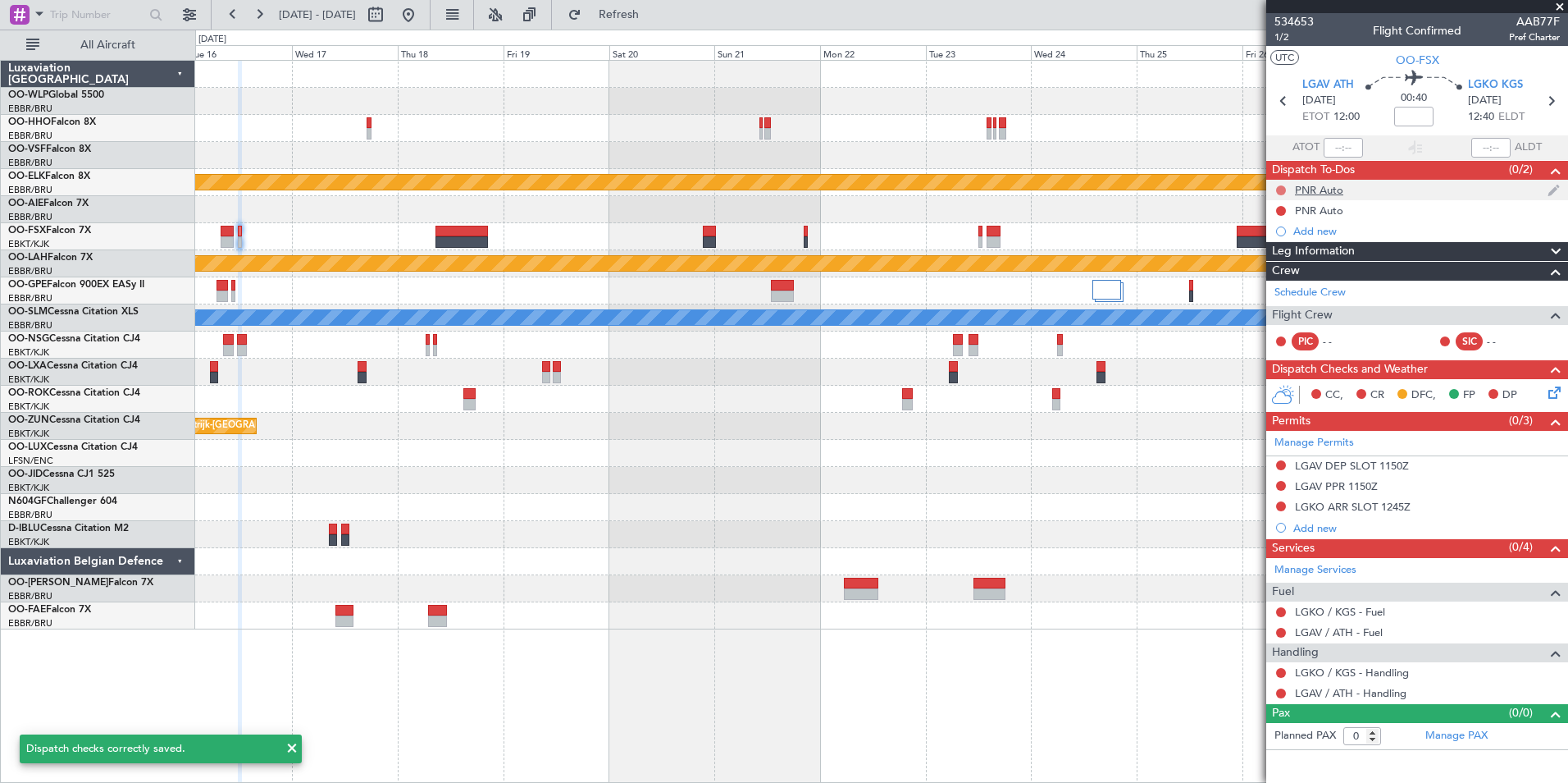
click at [1281, 189] on button at bounding box center [1281, 189] width 10 height 10
click at [1266, 260] on span "Completed" at bounding box center [1288, 262] width 54 height 16
click at [1281, 211] on button at bounding box center [1281, 210] width 10 height 10
click at [1266, 288] on span "Completed" at bounding box center [1288, 283] width 54 height 16
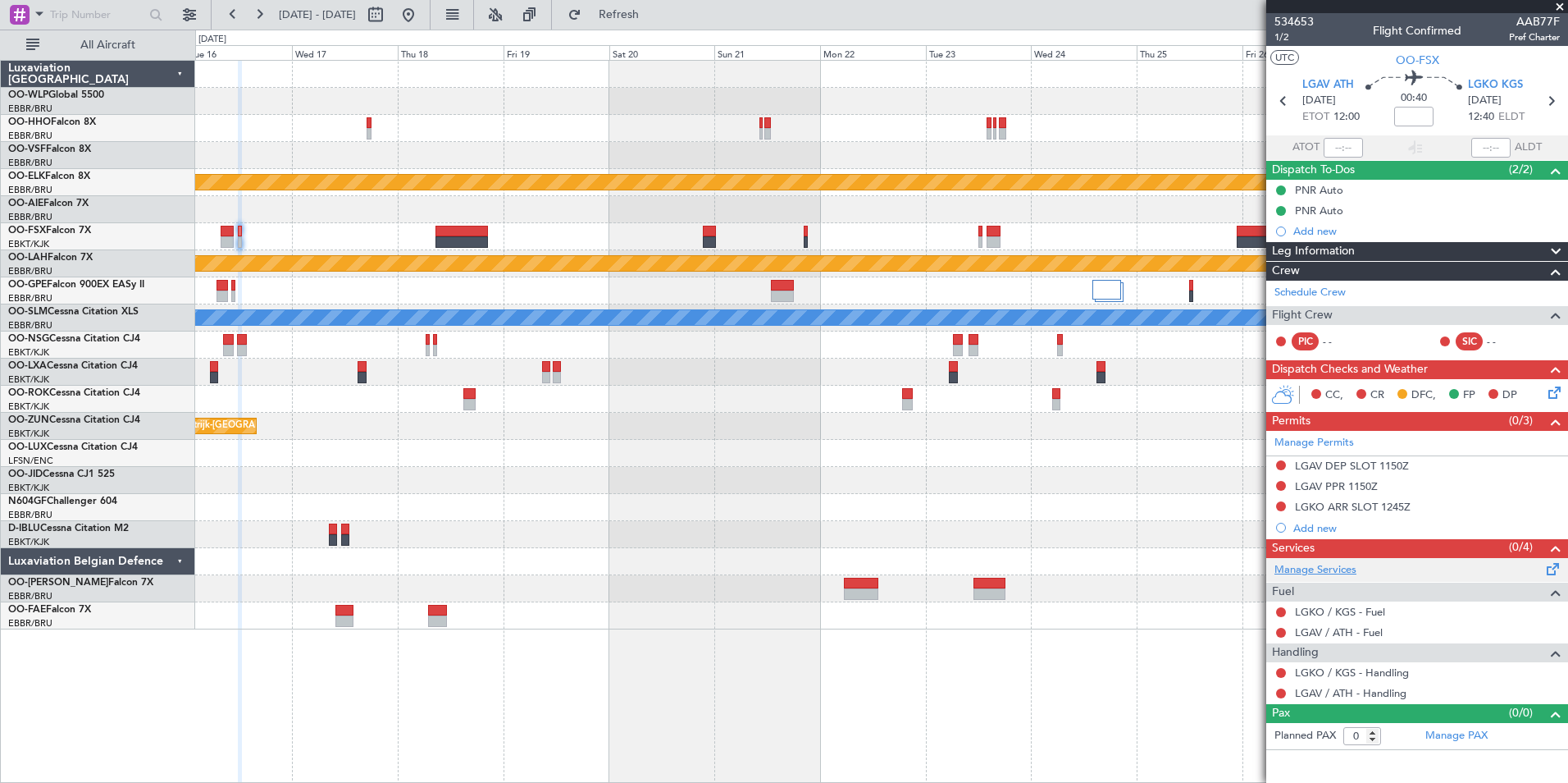
click at [1332, 572] on link "Manage Services" at bounding box center [1315, 570] width 82 height 16
click at [659, 4] on button "Refresh" at bounding box center [609, 14] width 99 height 26
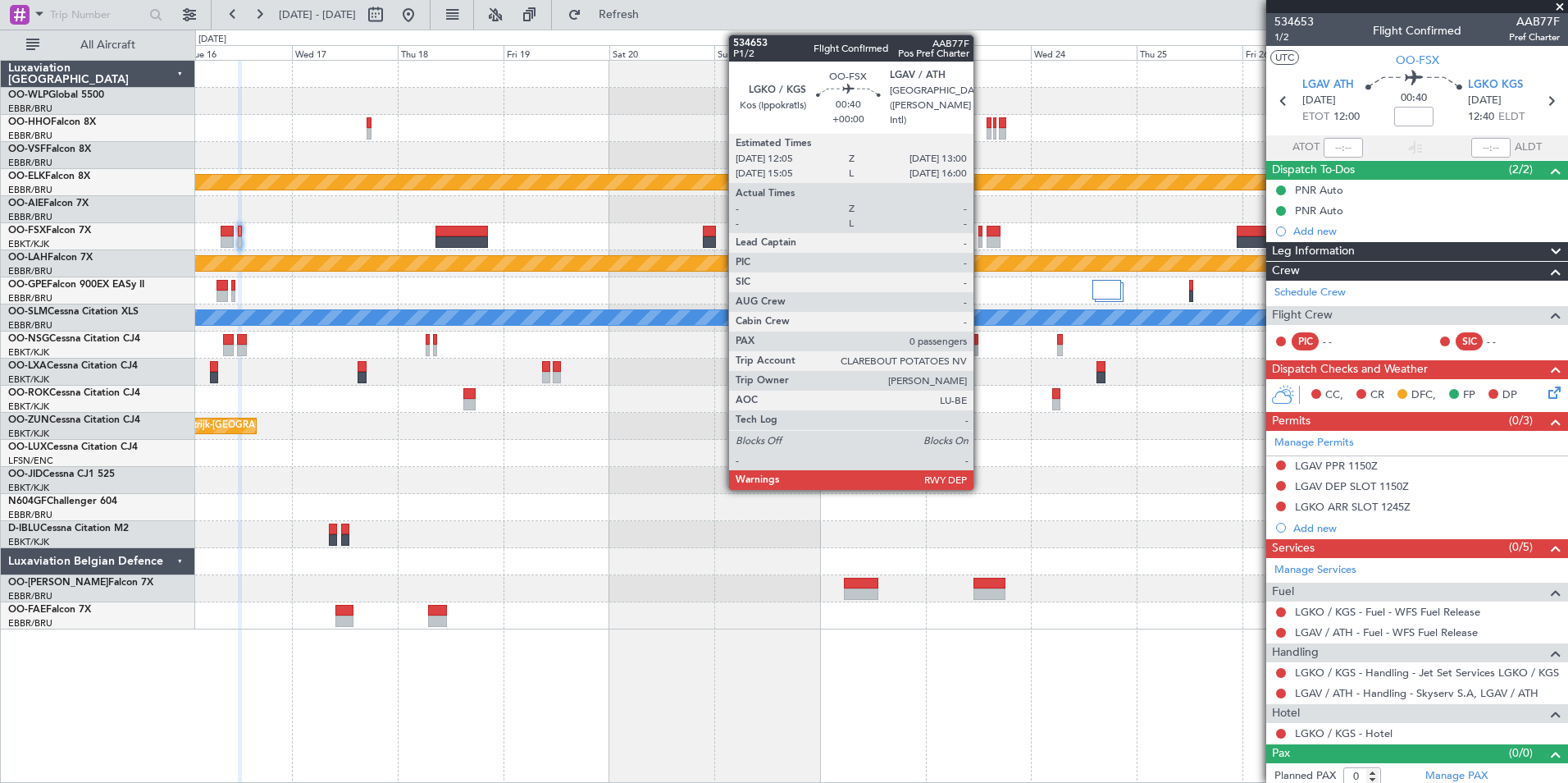
click at [981, 235] on div at bounding box center [980, 231] width 4 height 12
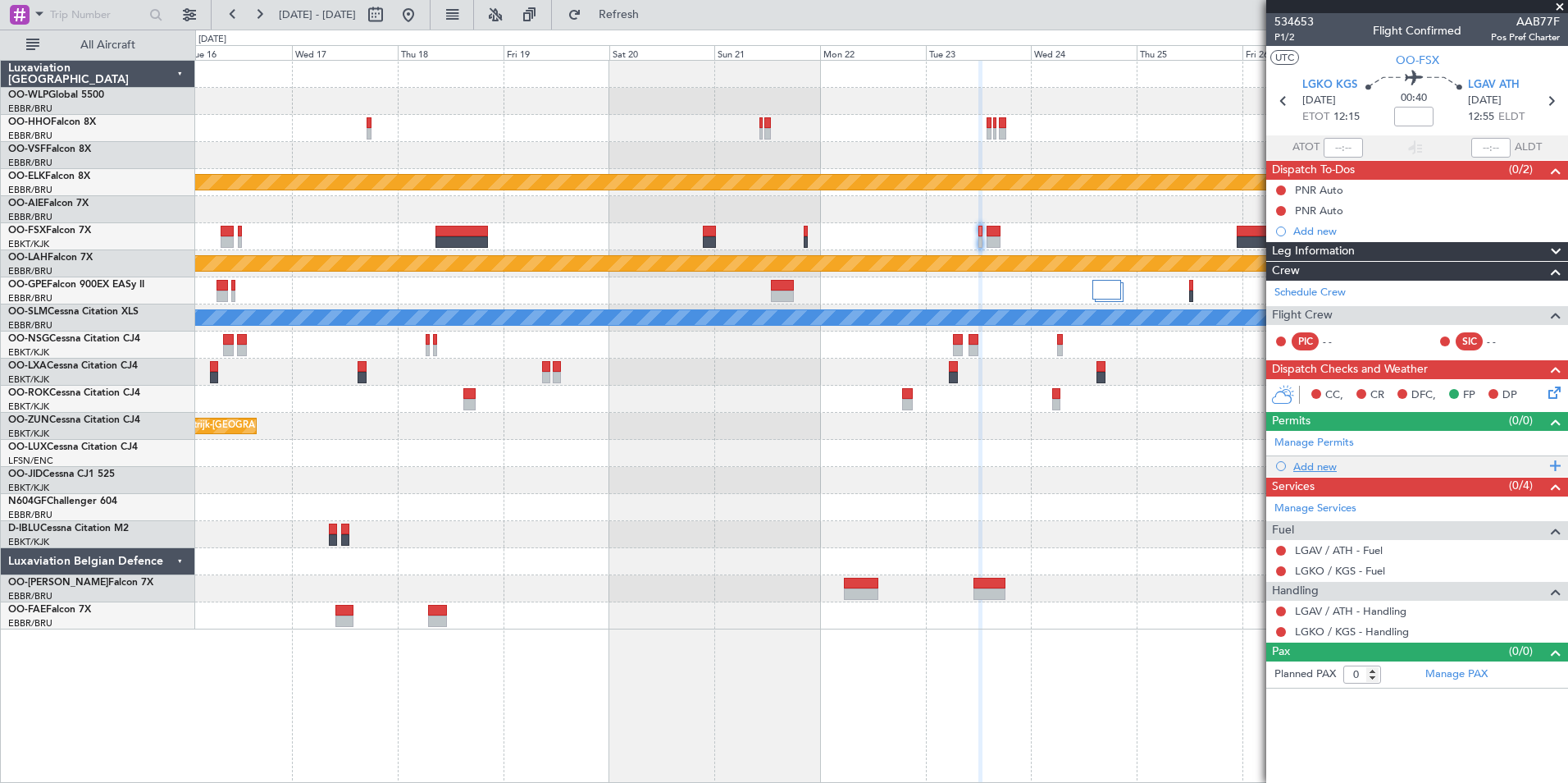
click at [1310, 474] on div "Add new" at bounding box center [1417, 466] width 302 height 21
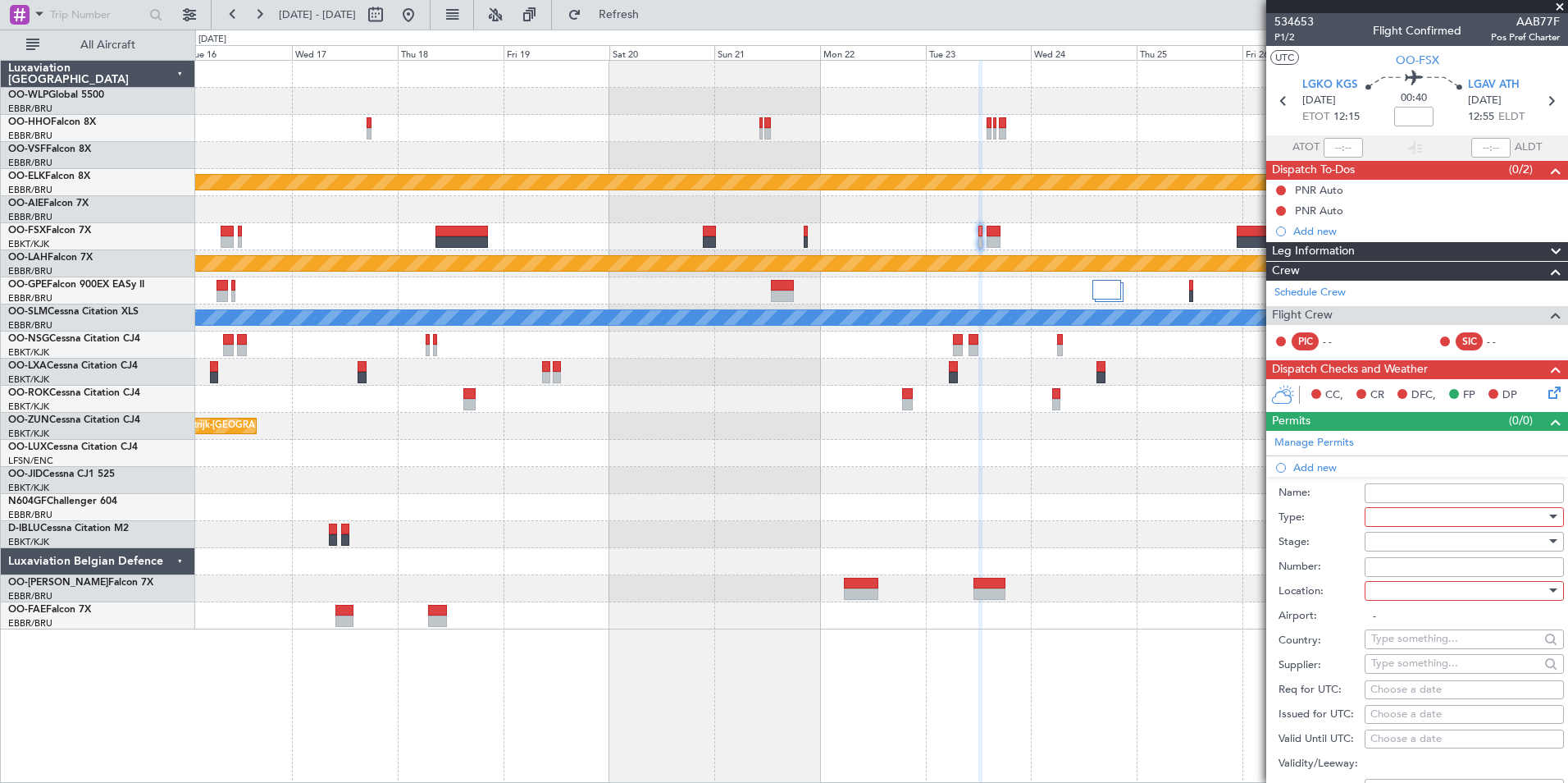
click at [1311, 427] on div "Permits (0/0)" at bounding box center [1417, 421] width 302 height 19
click at [1313, 434] on div "534653 P1/2 Flight Confirmed AAB77F Pos Pref Charter UTC OO-FSX LGKO KGS 23/09/…" at bounding box center [1417, 595] width 302 height 1165
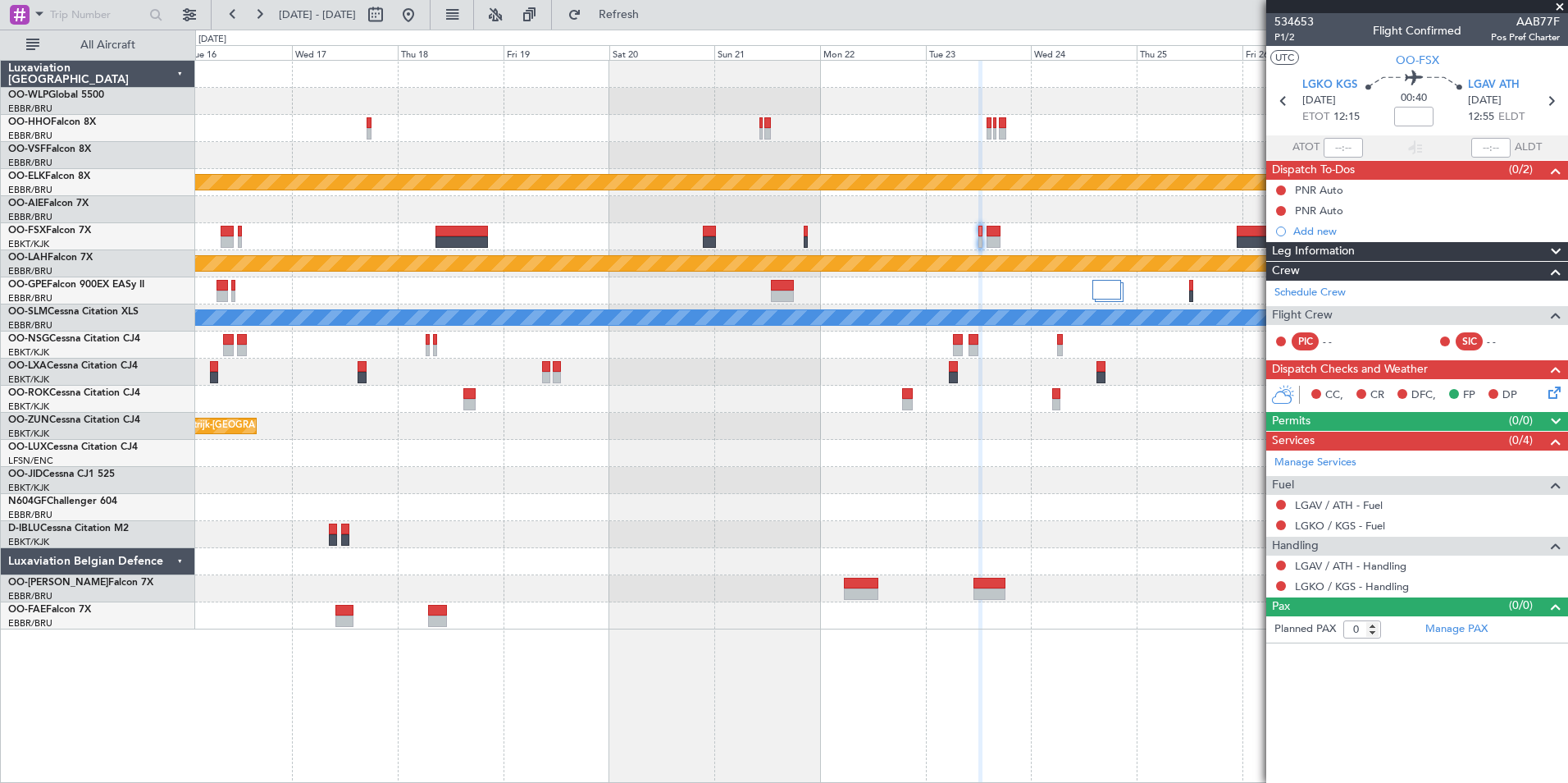
click at [1314, 427] on div "Permits (0/0)" at bounding box center [1417, 421] width 302 height 19
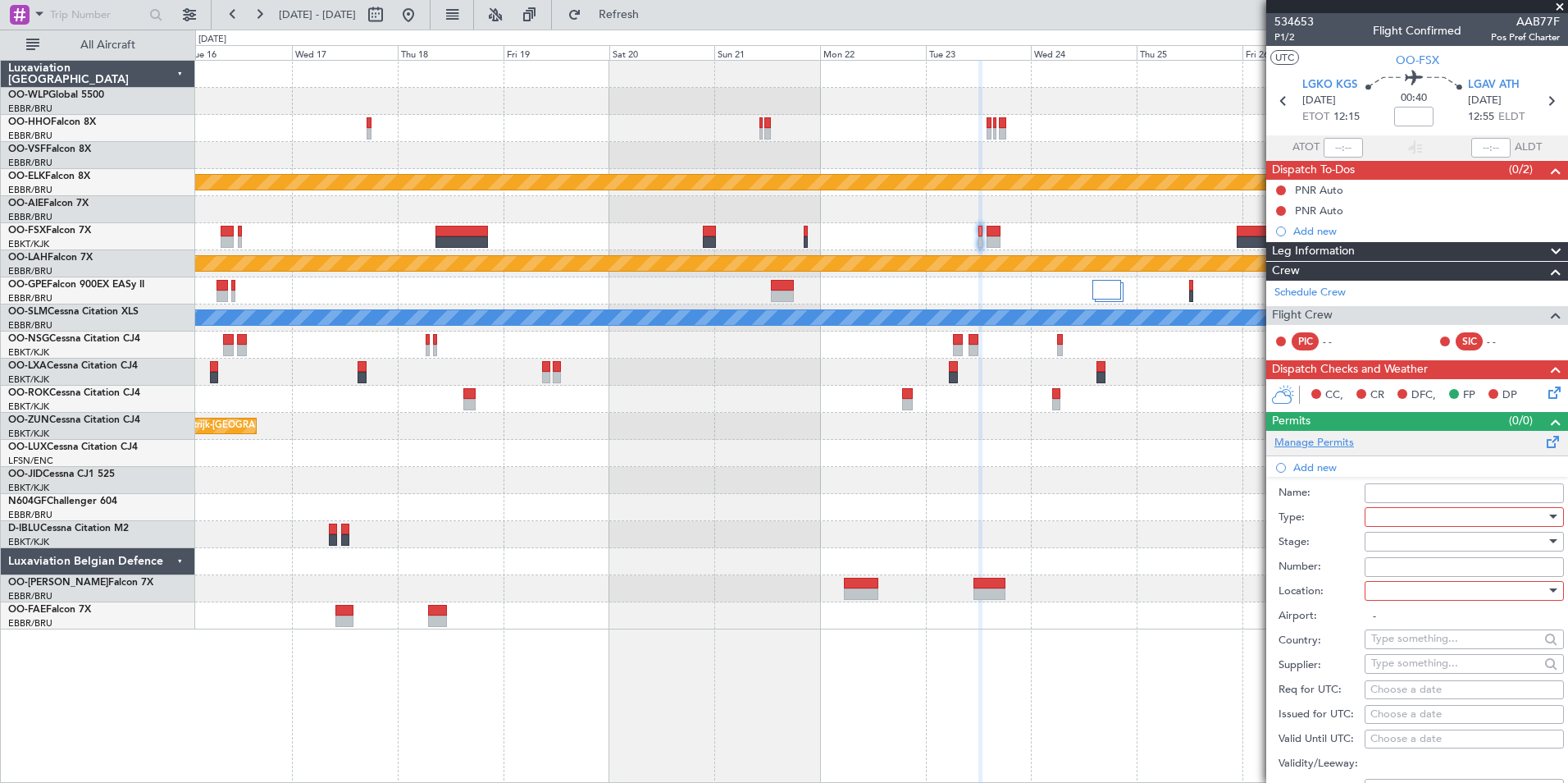
click at [1318, 442] on link "Manage Permits" at bounding box center [1314, 443] width 80 height 16
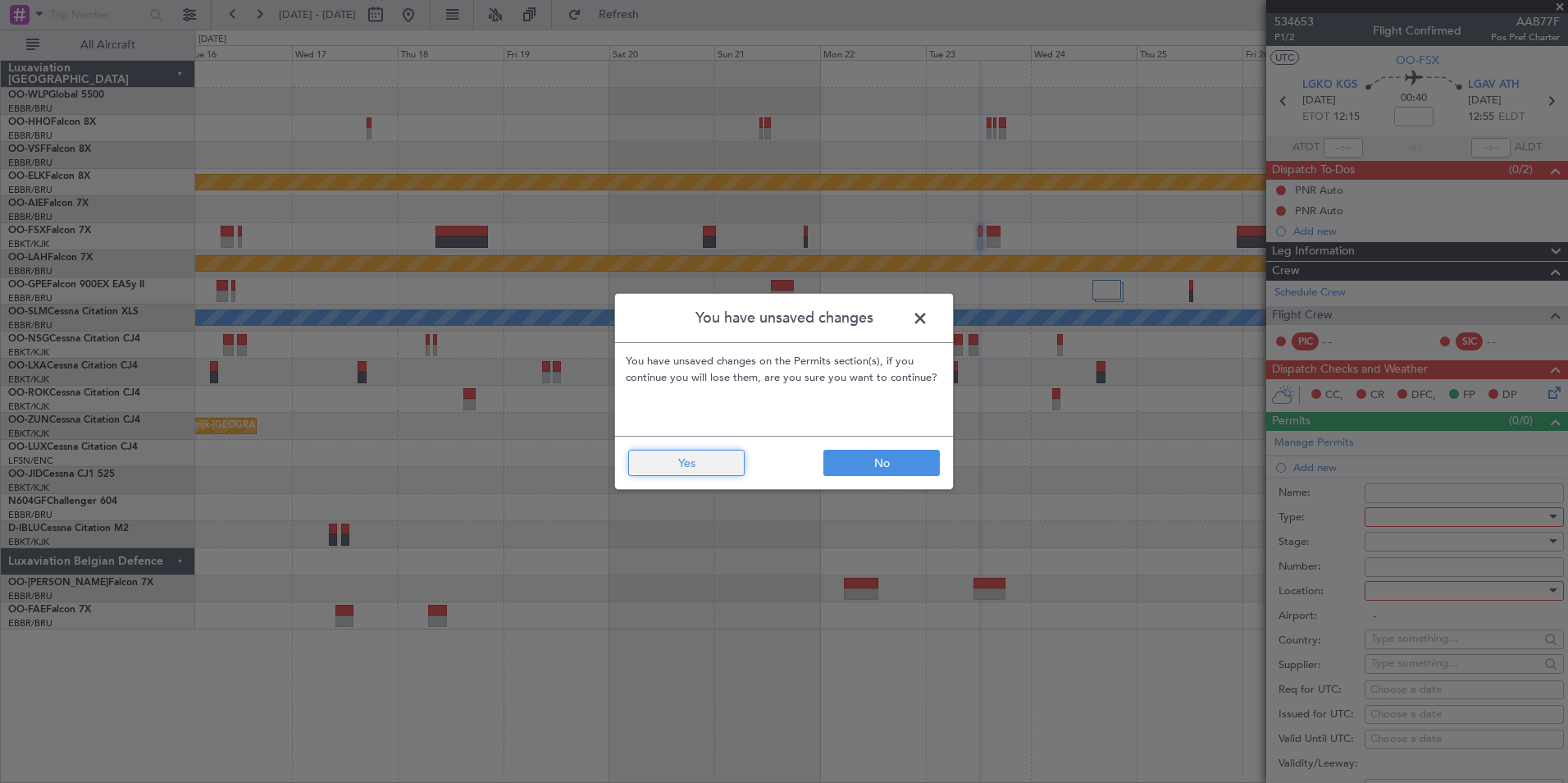
click at [732, 464] on button "Yes" at bounding box center [687, 462] width 117 height 26
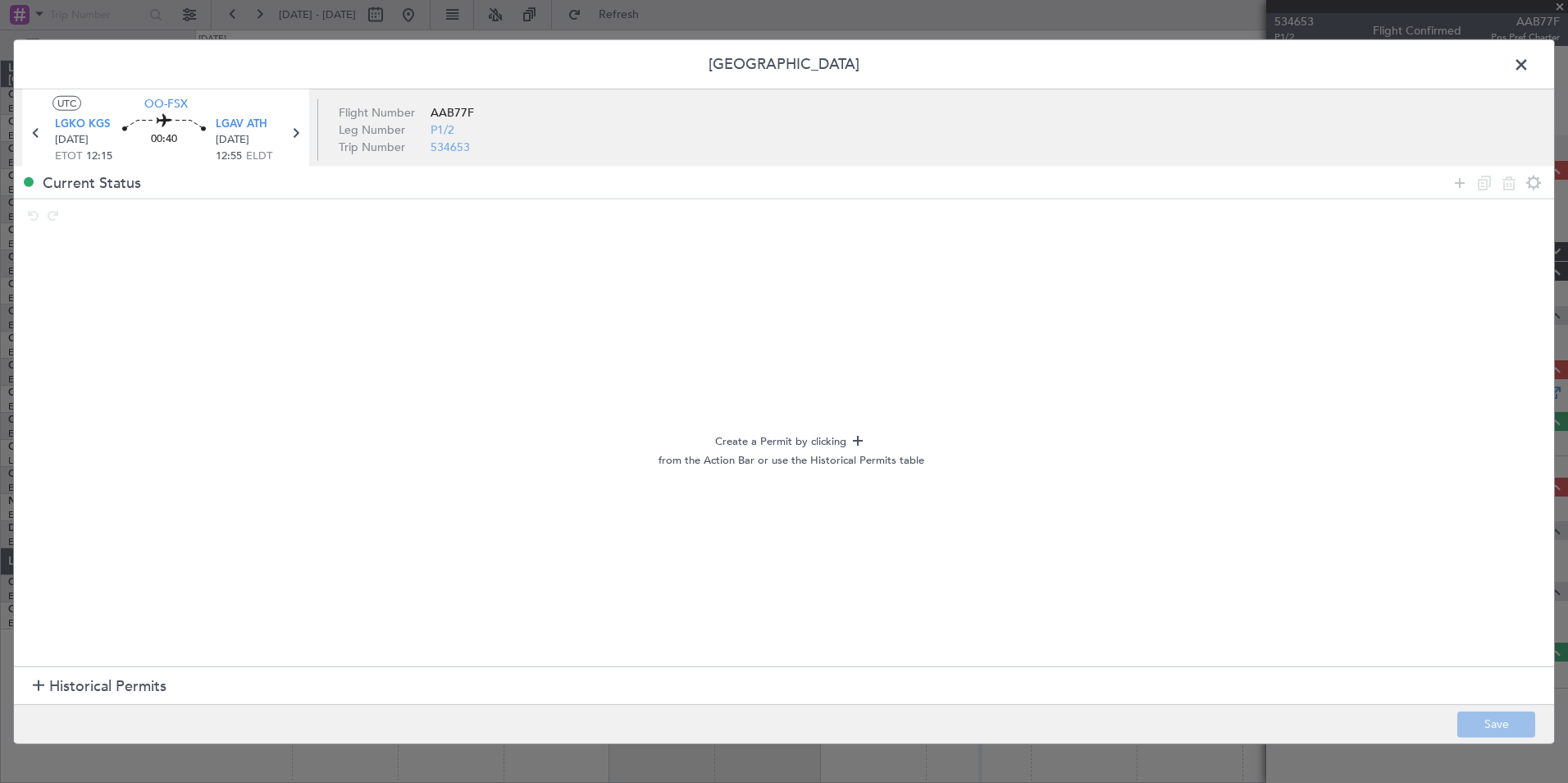
click at [118, 670] on section "Historical Permits" at bounding box center [784, 686] width 1540 height 40
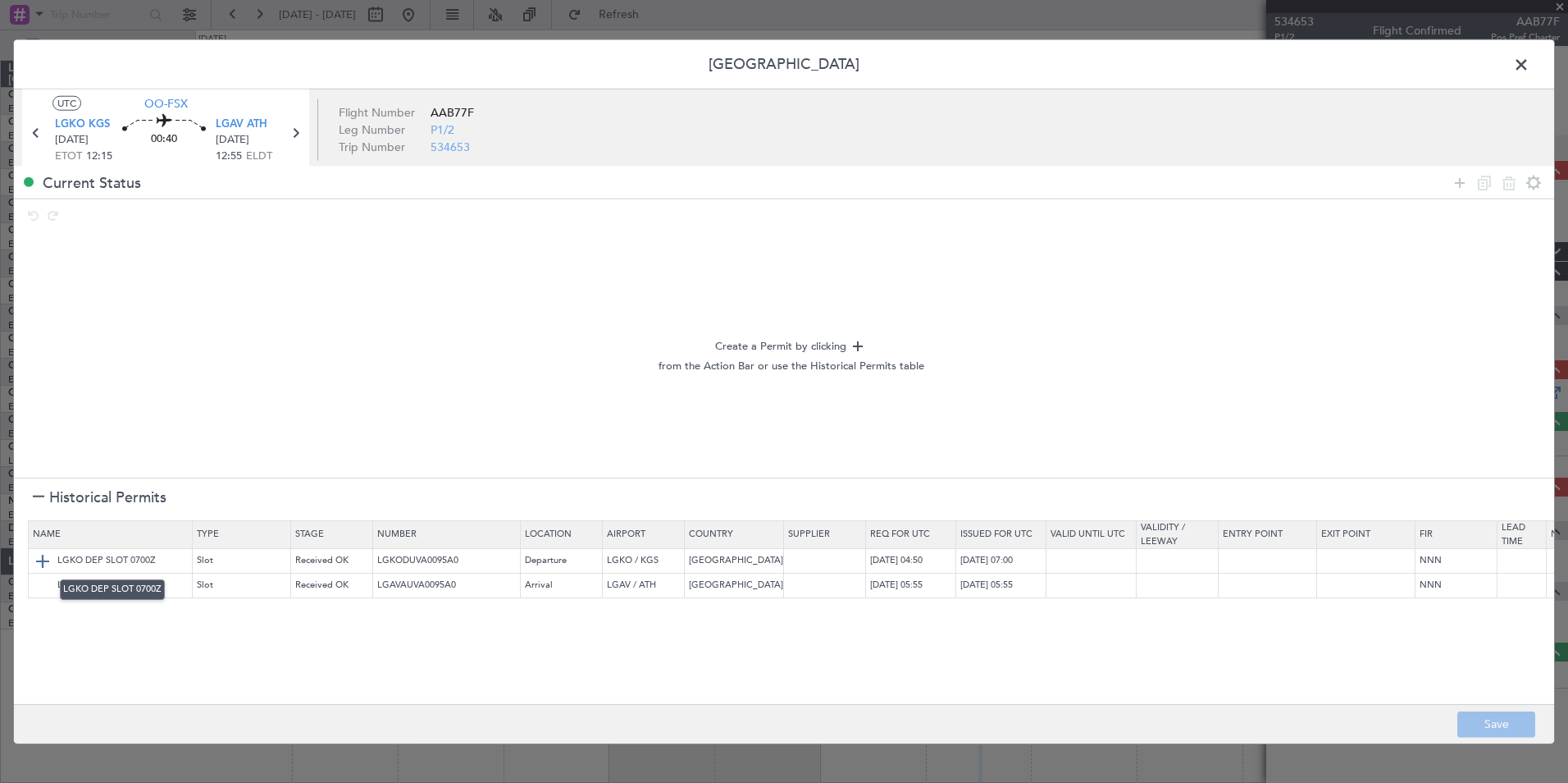
click at [48, 558] on img at bounding box center [43, 560] width 20 height 20
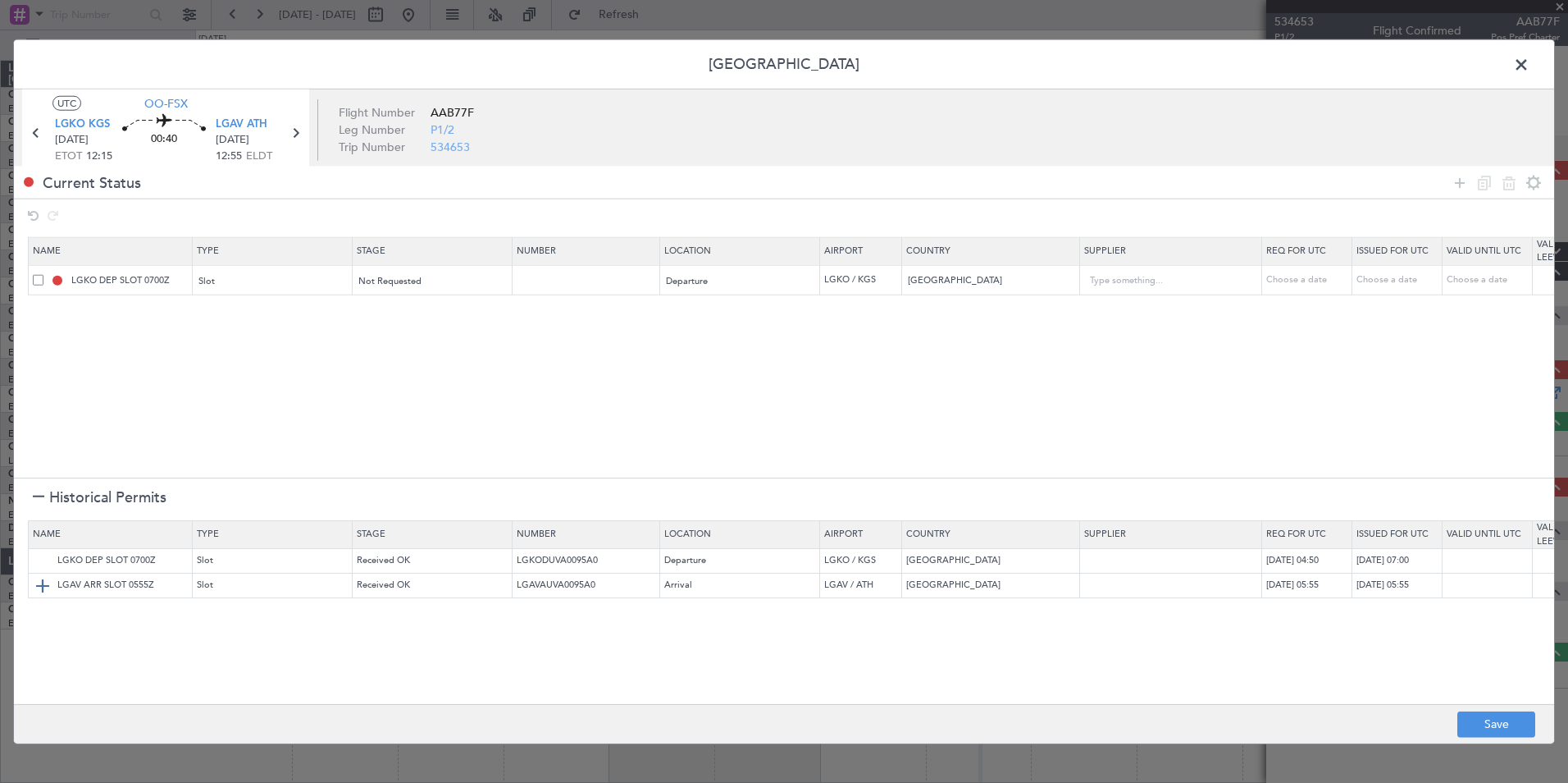
click at [44, 586] on img at bounding box center [43, 585] width 20 height 20
click at [1529, 57] on span at bounding box center [1529, 68] width 0 height 33
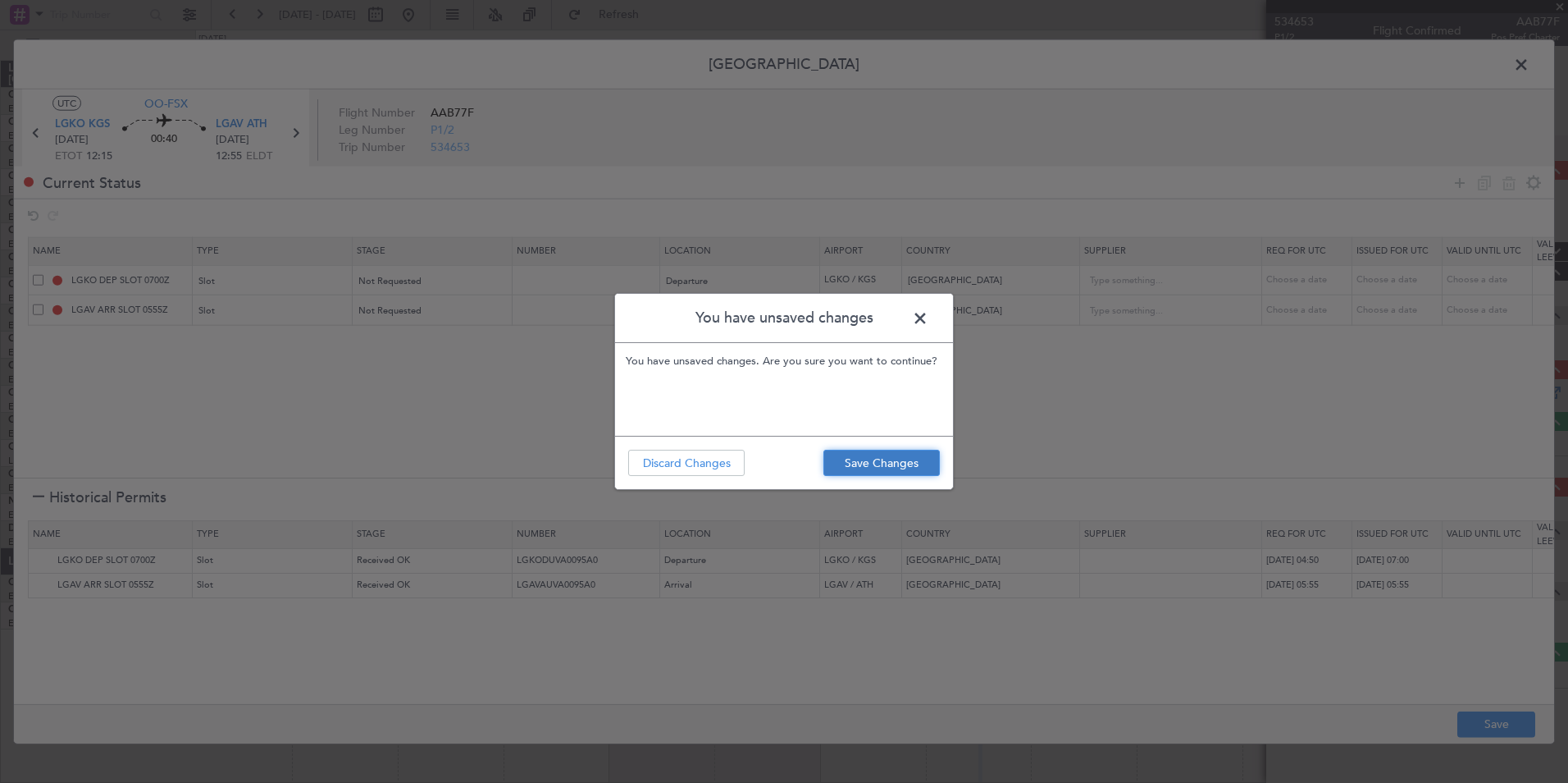
click at [873, 456] on button "Save Changes" at bounding box center [881, 462] width 117 height 26
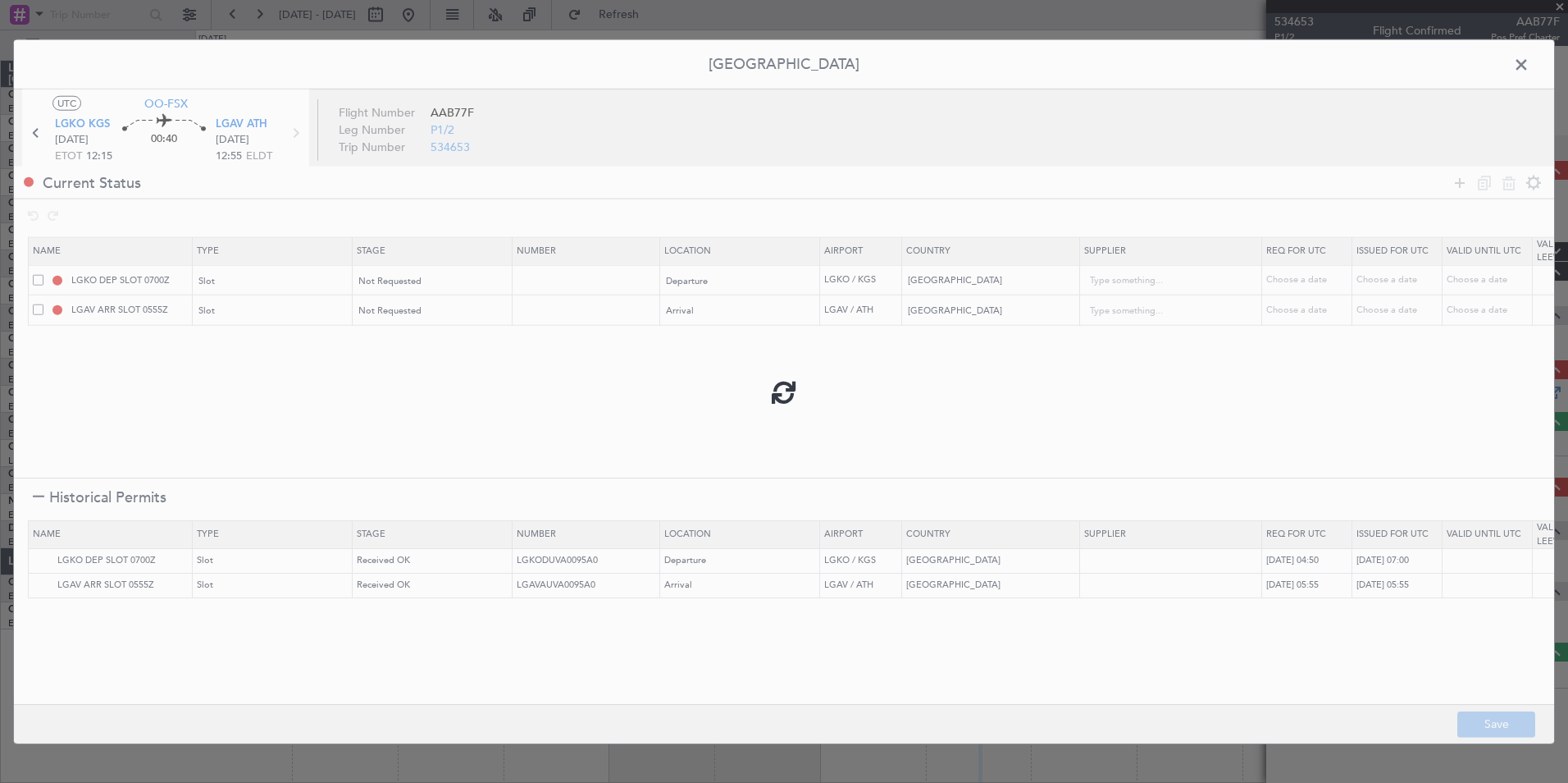
type input "LGKO DEP SLOT"
type input "NNN"
type input "LGAV ARR SLOT"
type input "NNN"
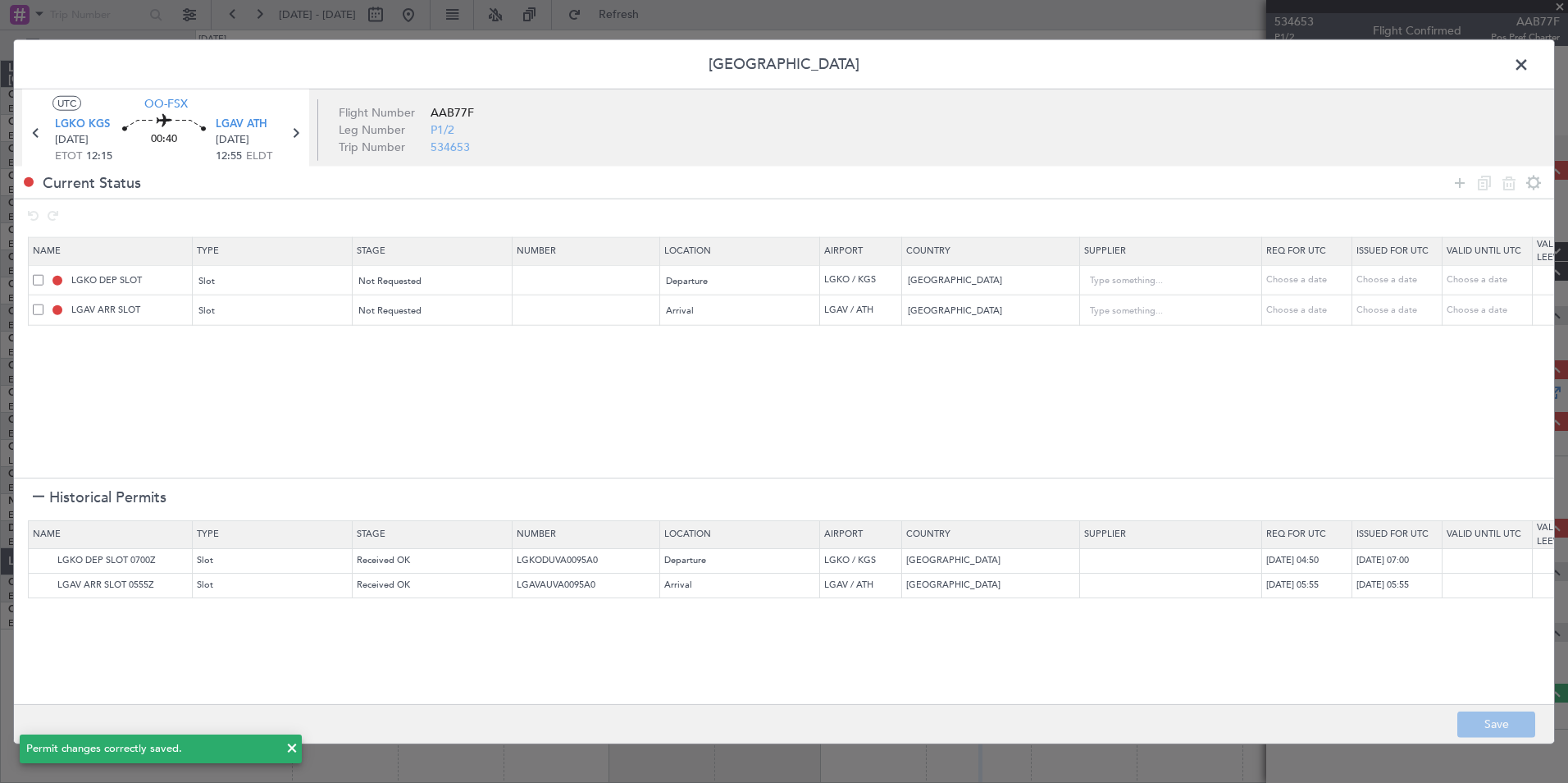
click at [1529, 60] on span at bounding box center [1529, 68] width 0 height 33
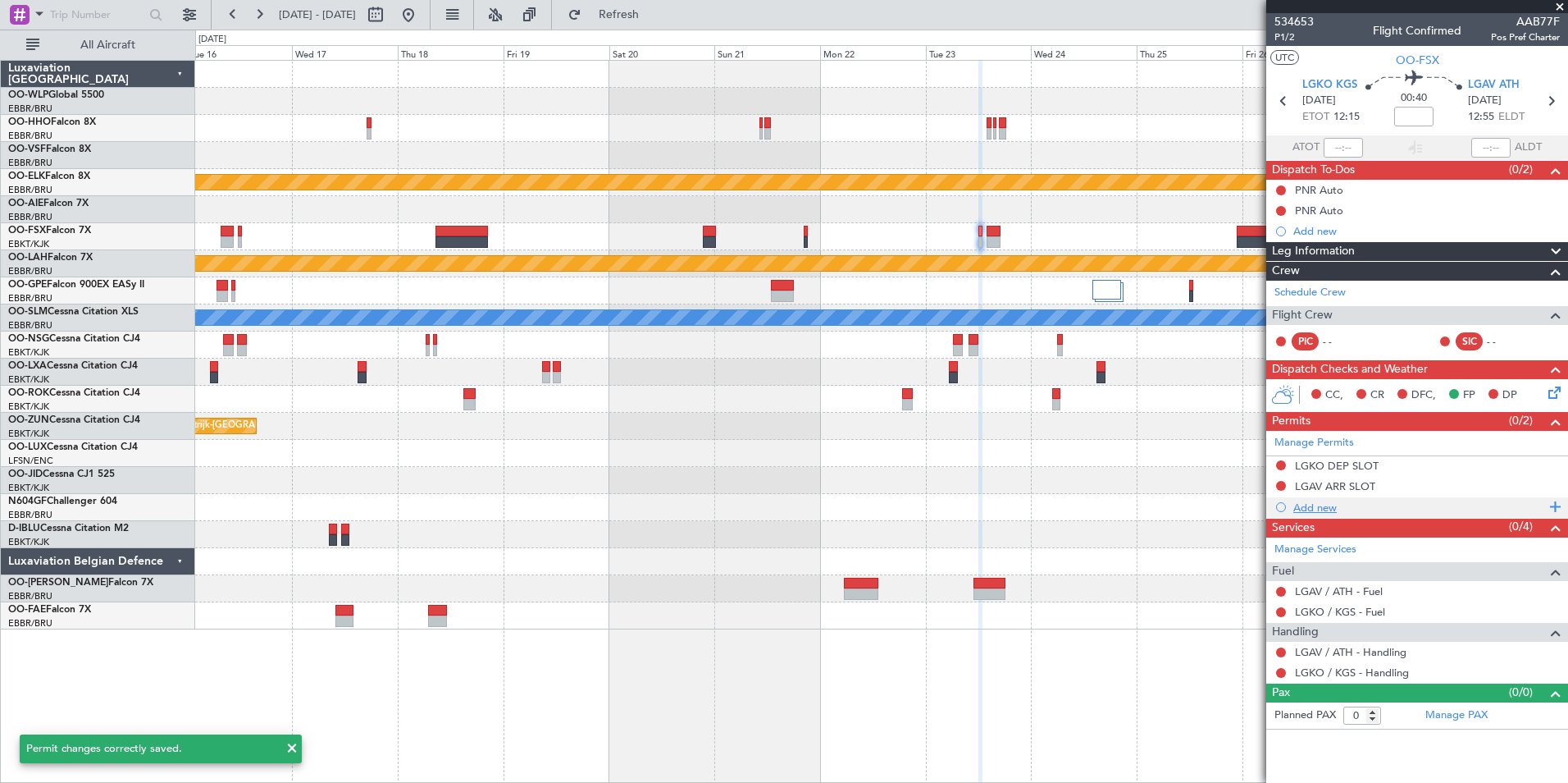
click at [1315, 513] on div "Add new" at bounding box center [1419, 507] width 252 height 14
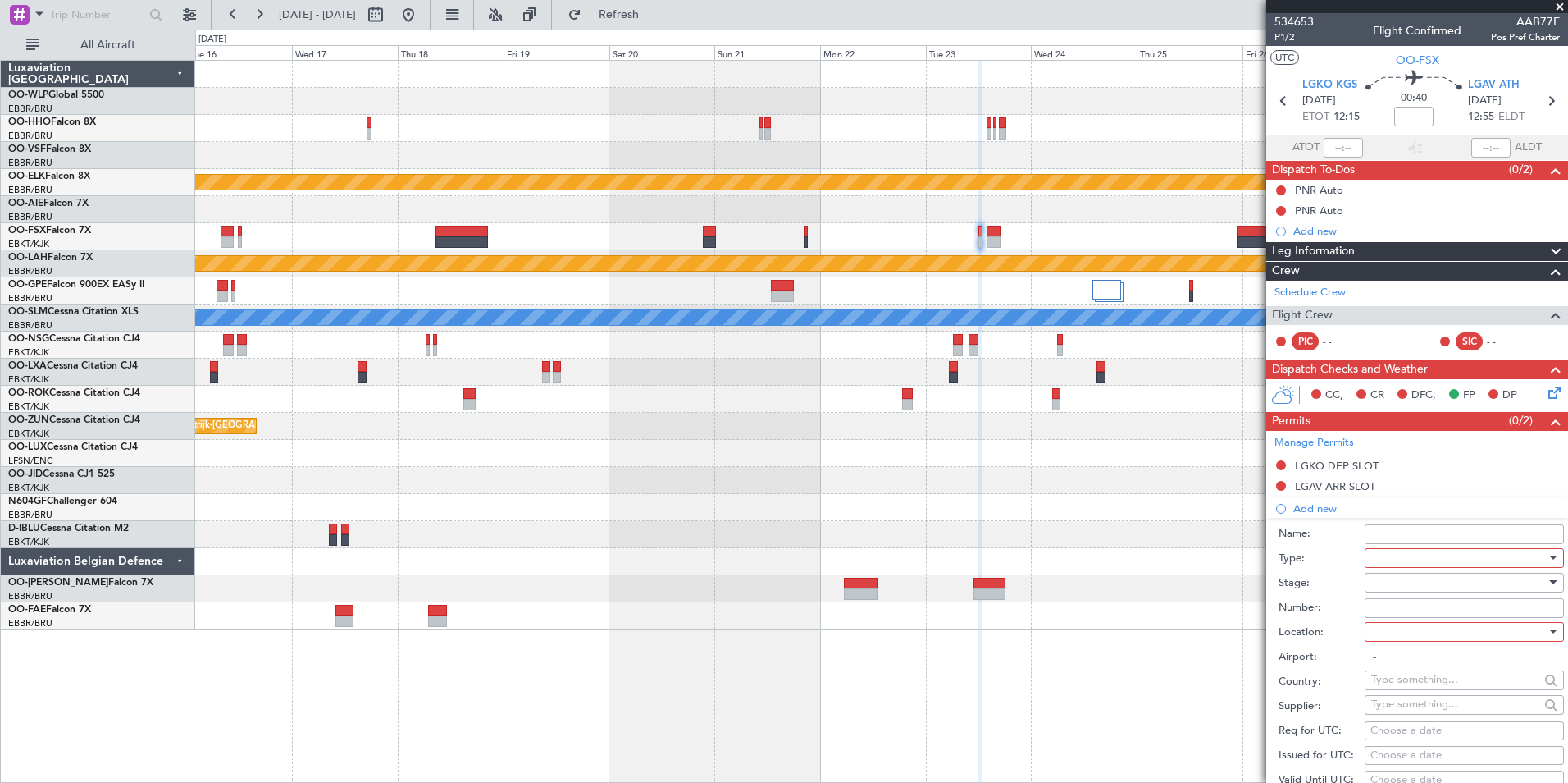
click at [1395, 564] on div at bounding box center [1459, 558] width 175 height 24
click at [1393, 642] on span "PPR" at bounding box center [1459, 638] width 172 height 24
click at [1415, 577] on div at bounding box center [1459, 582] width 175 height 24
click at [1420, 643] on span "Not Requested" at bounding box center [1459, 639] width 172 height 24
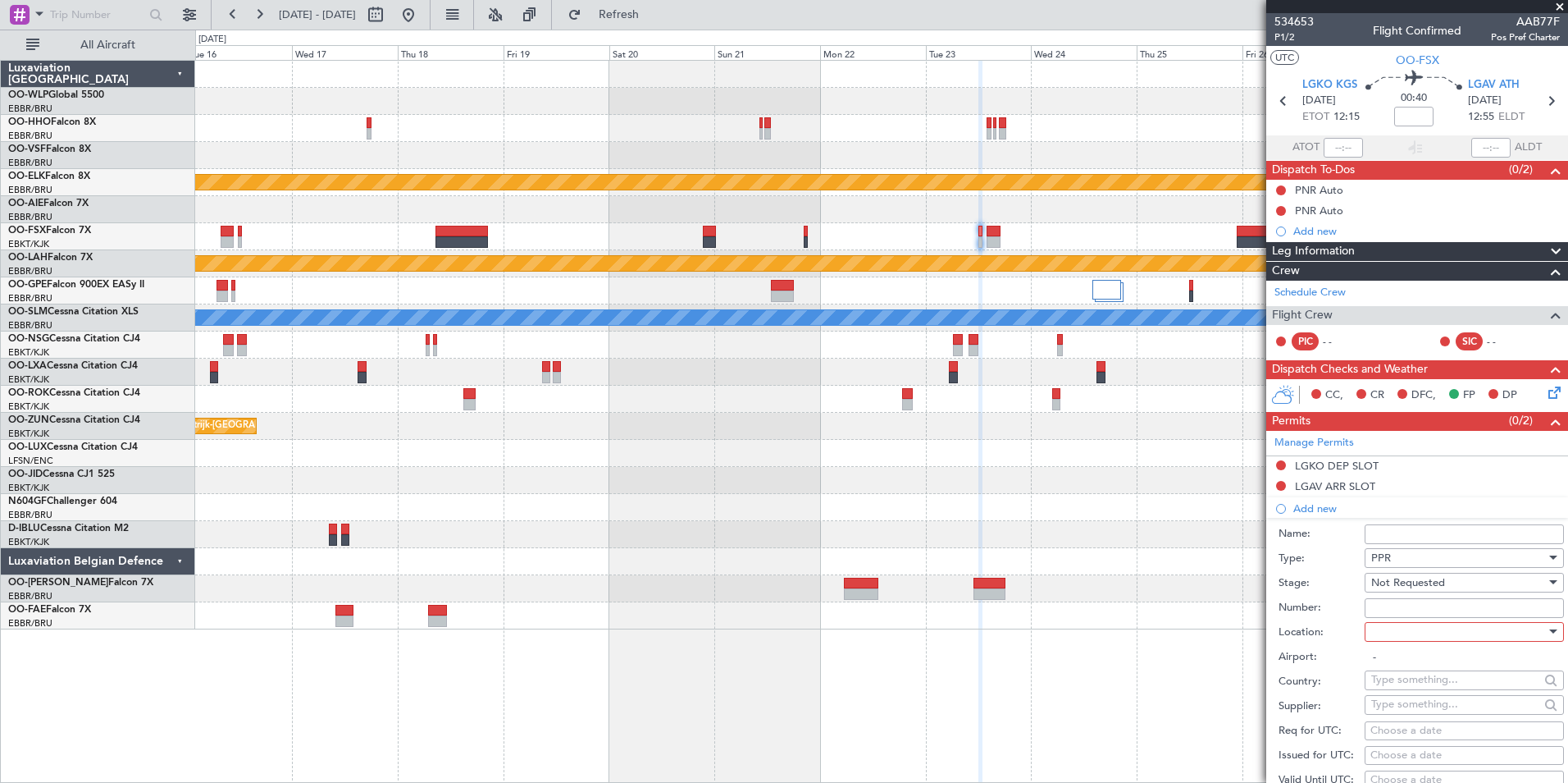
click at [1421, 629] on div at bounding box center [1459, 631] width 175 height 24
click at [1405, 709] on span "Arrival" at bounding box center [1459, 713] width 172 height 24
type input "LGAV / ATH"
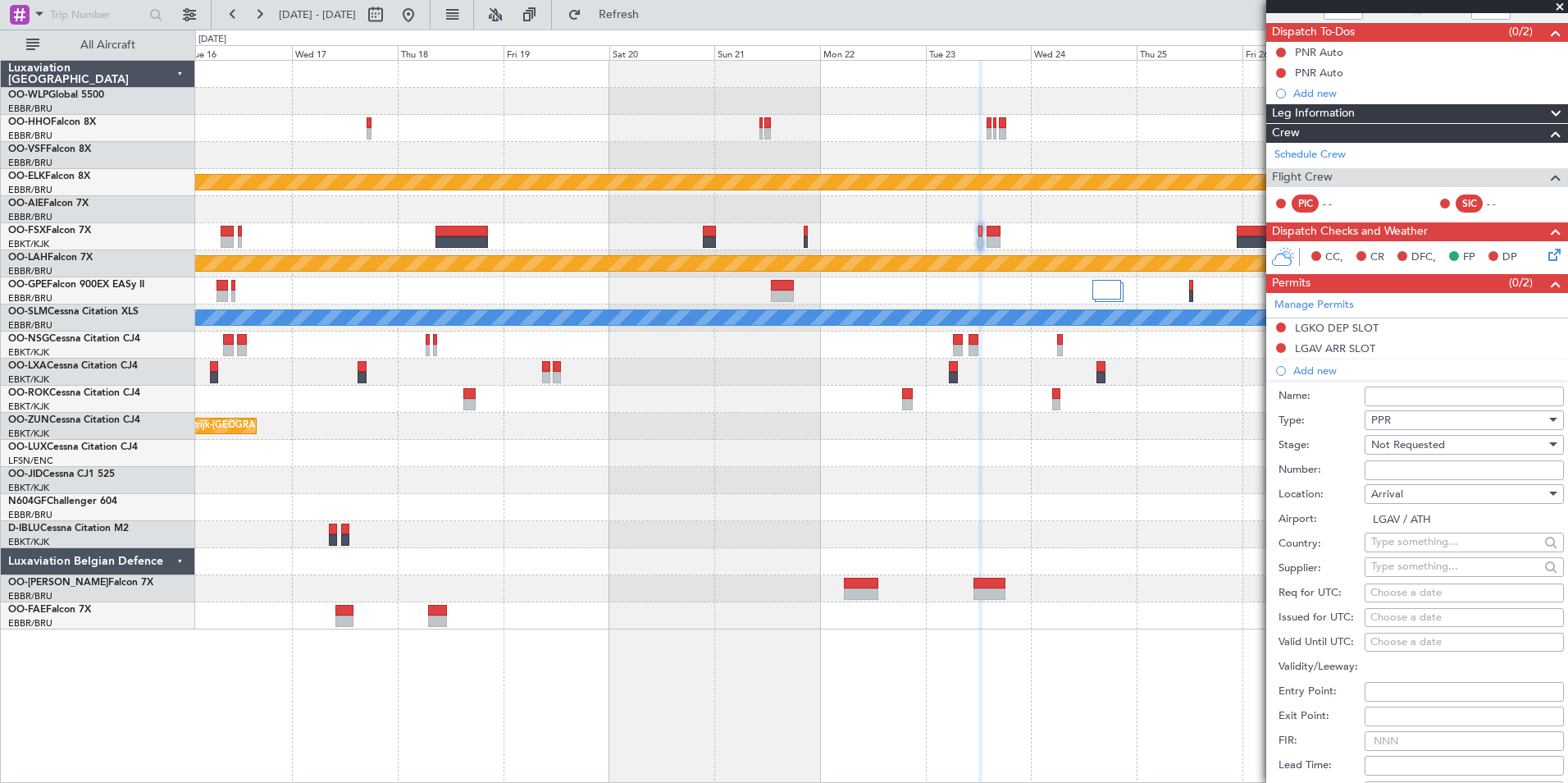
scroll to position [164, 0]
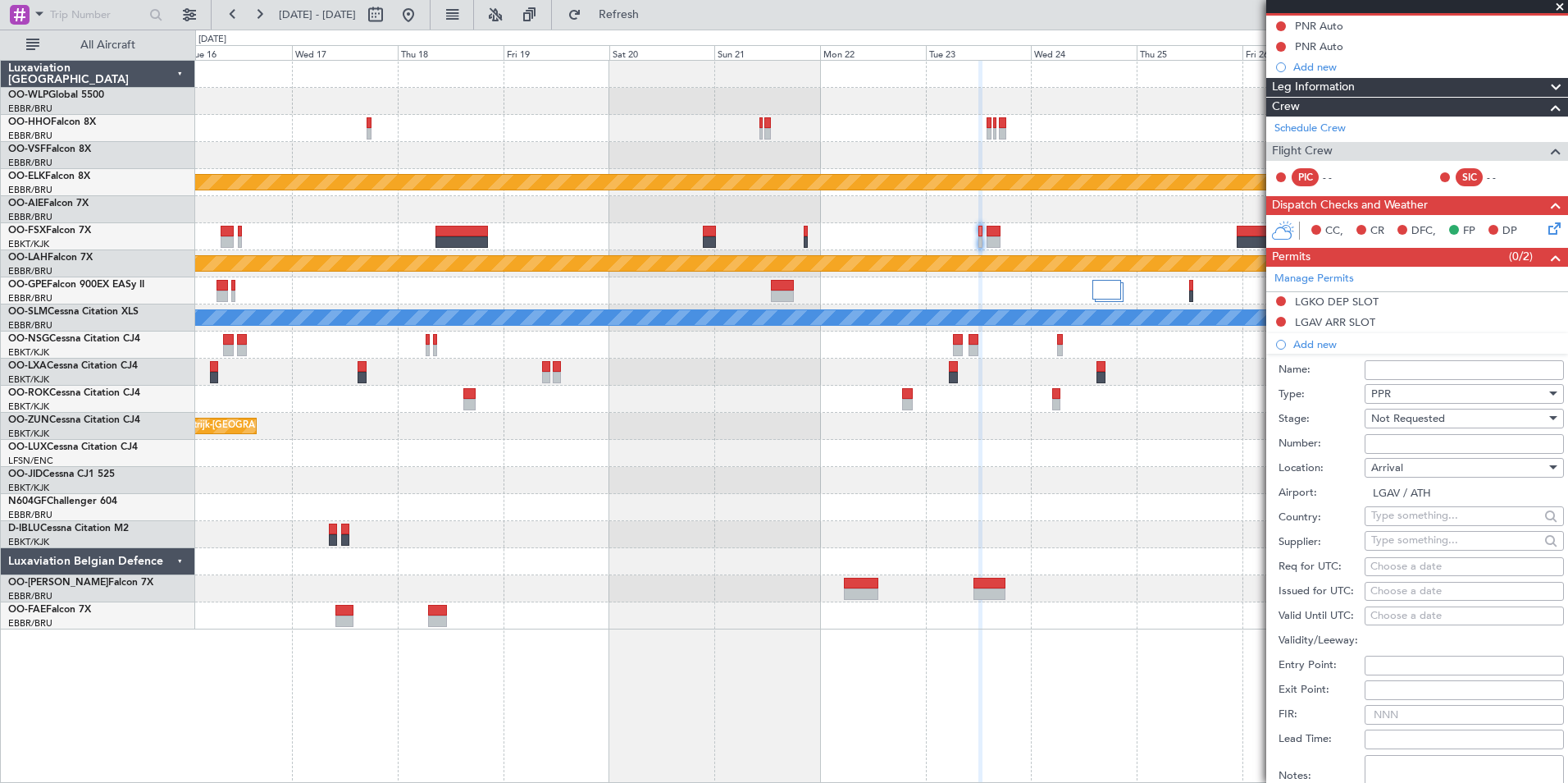
click at [1422, 566] on div "Choose a date" at bounding box center [1464, 567] width 188 height 16
select select "8"
select select "2025"
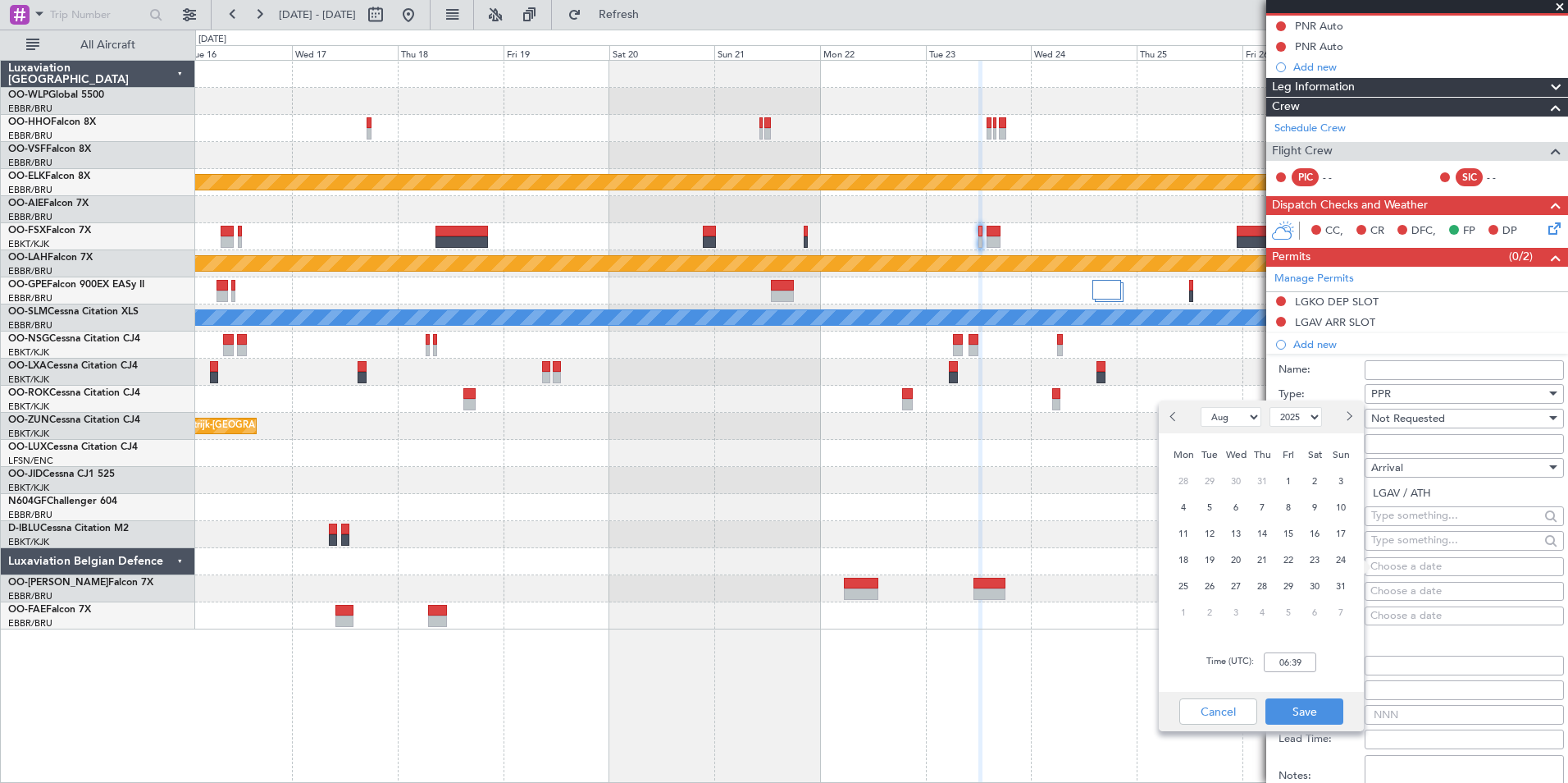
click at [1353, 418] on button "Next month" at bounding box center [1348, 417] width 18 height 26
select select "9"
click at [1212, 556] on span "23" at bounding box center [1210, 559] width 21 height 21
click at [1295, 662] on input "00:00" at bounding box center [1290, 662] width 52 height 20
type input "13:00"
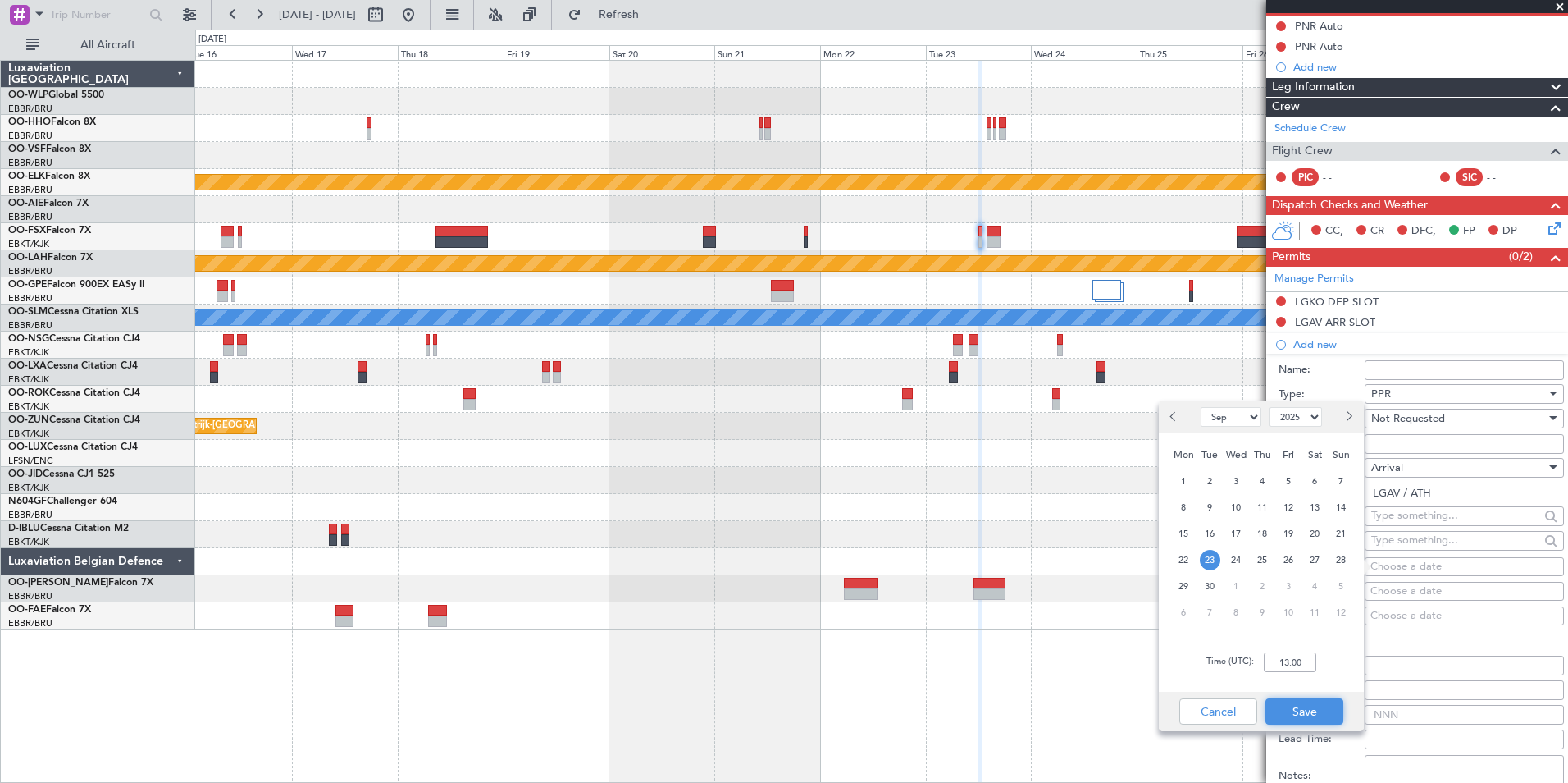
click at [1295, 707] on button "Save" at bounding box center [1304, 711] width 78 height 26
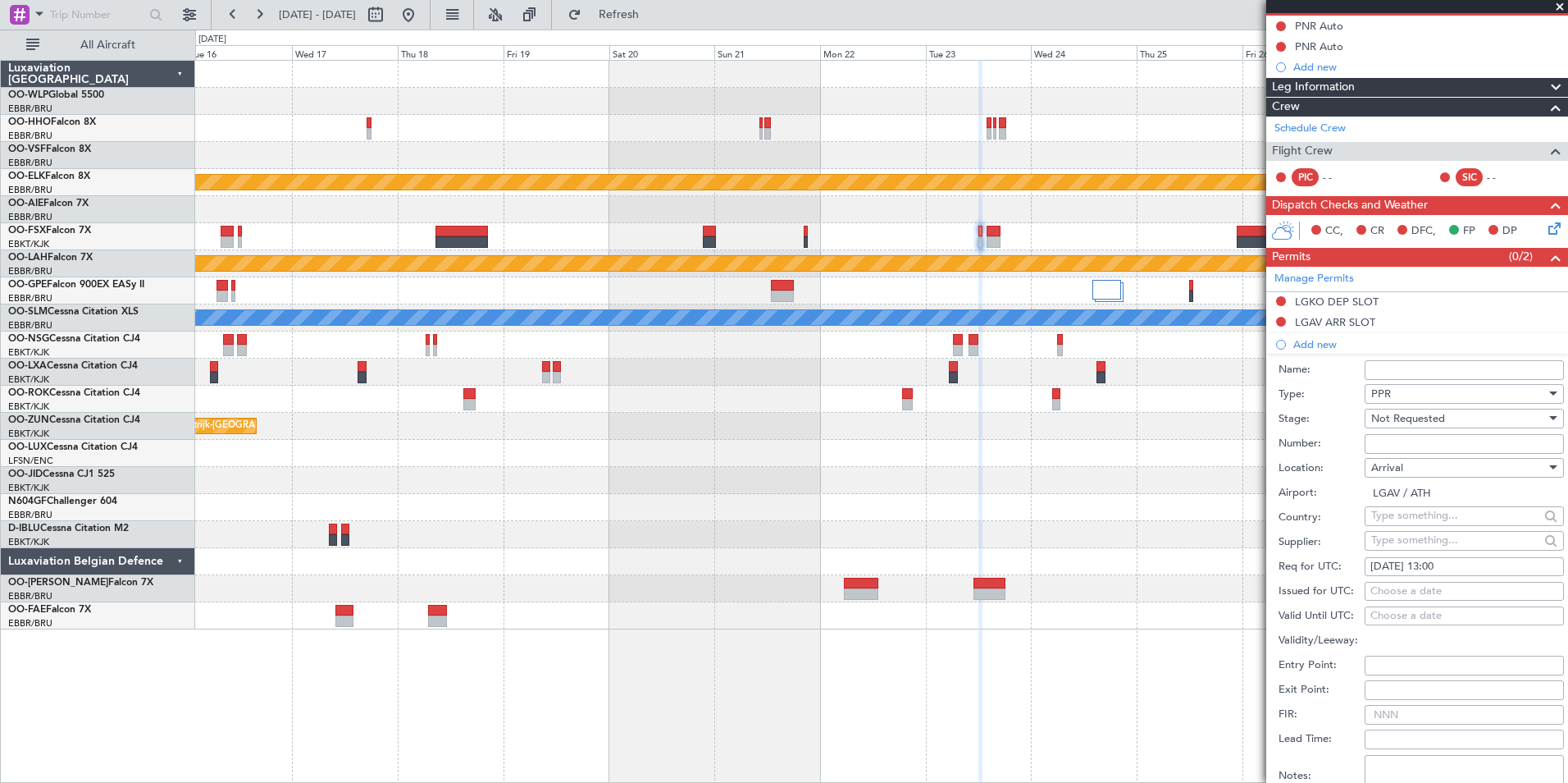
scroll to position [328, 0]
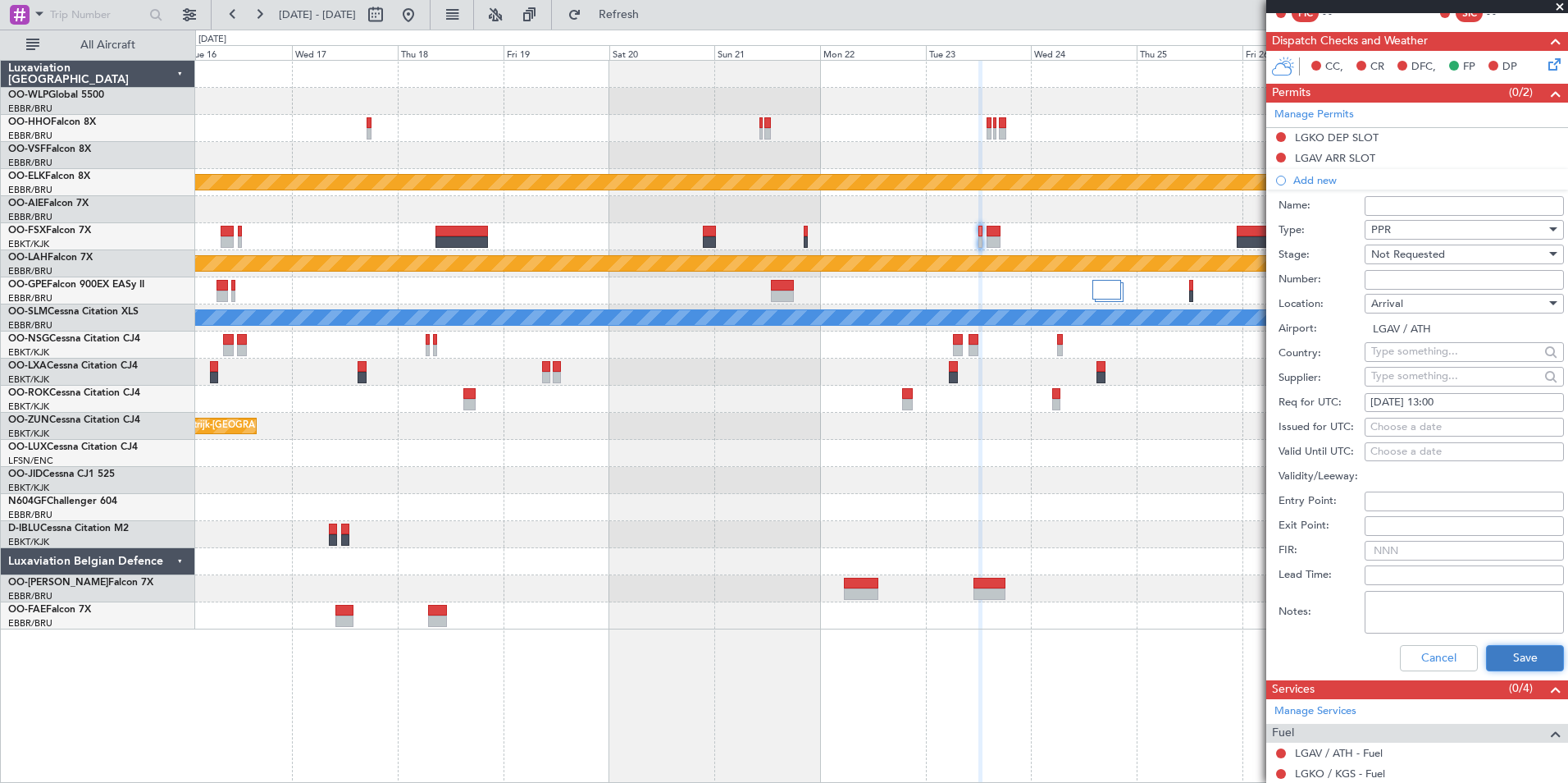
click at [1515, 652] on button "Save" at bounding box center [1525, 657] width 78 height 26
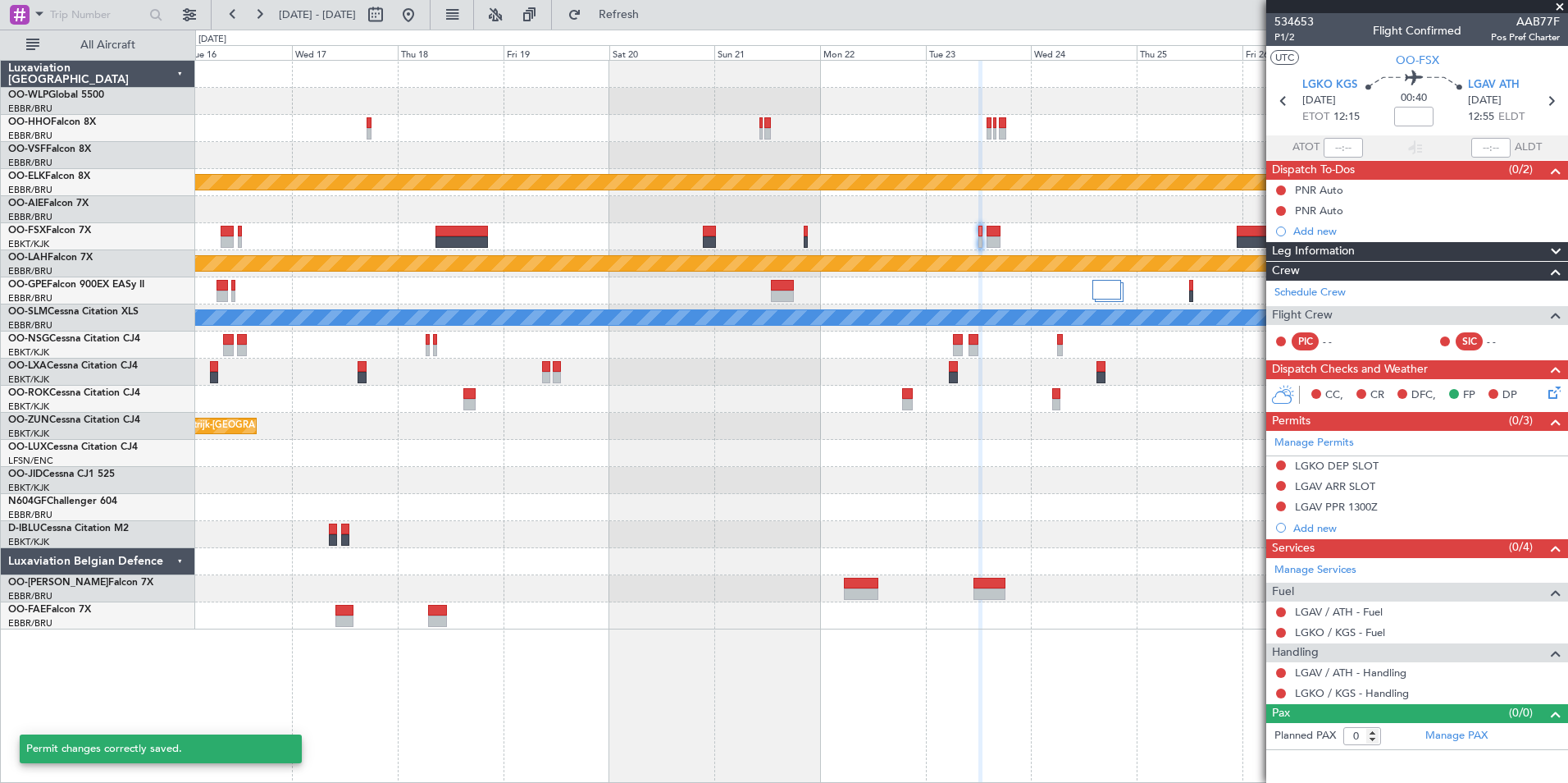
scroll to position [0, 0]
click at [1340, 485] on div "LGAV ARR SLOT" at bounding box center [1336, 487] width 81 height 14
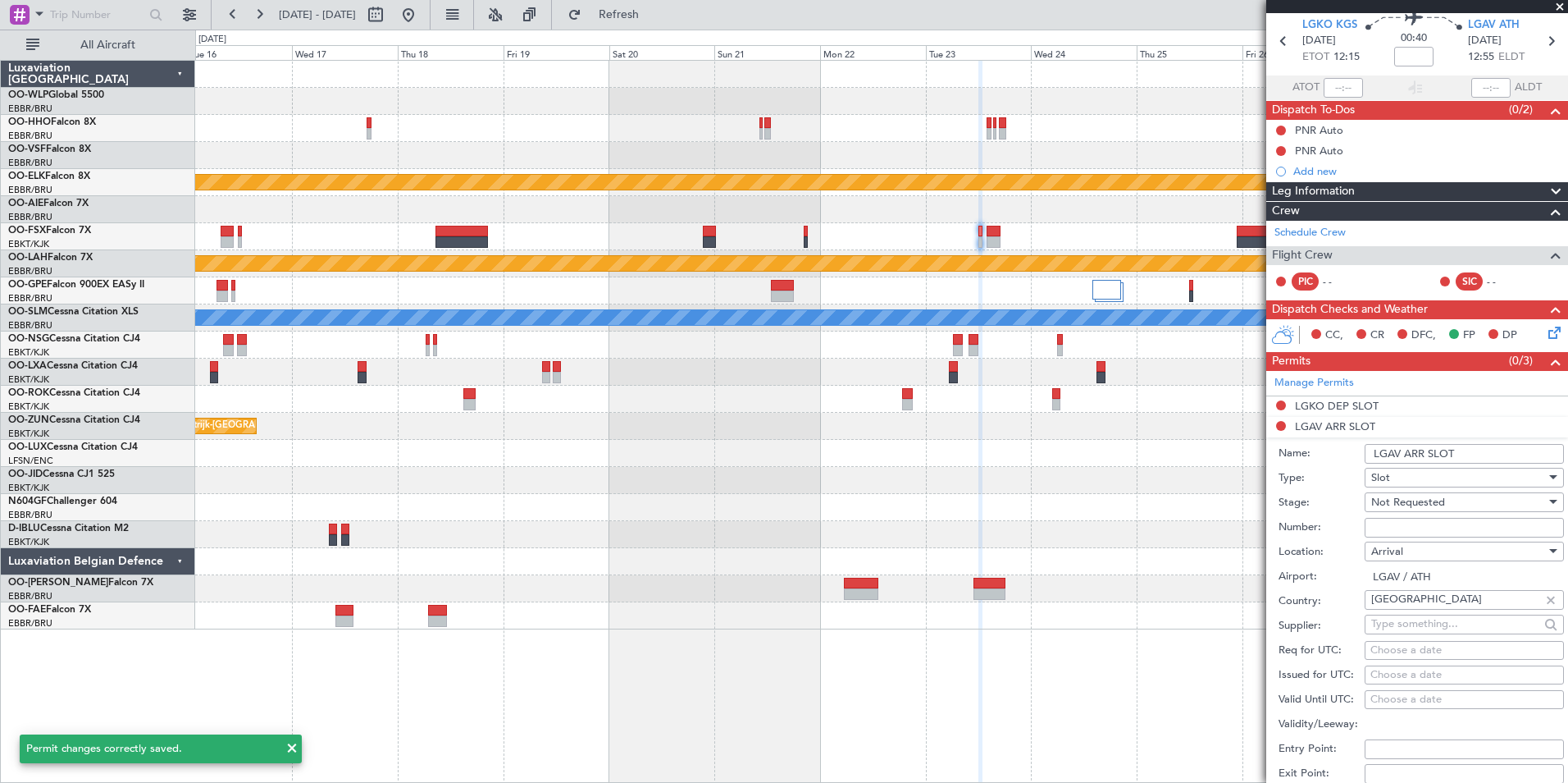
scroll to position [82, 0]
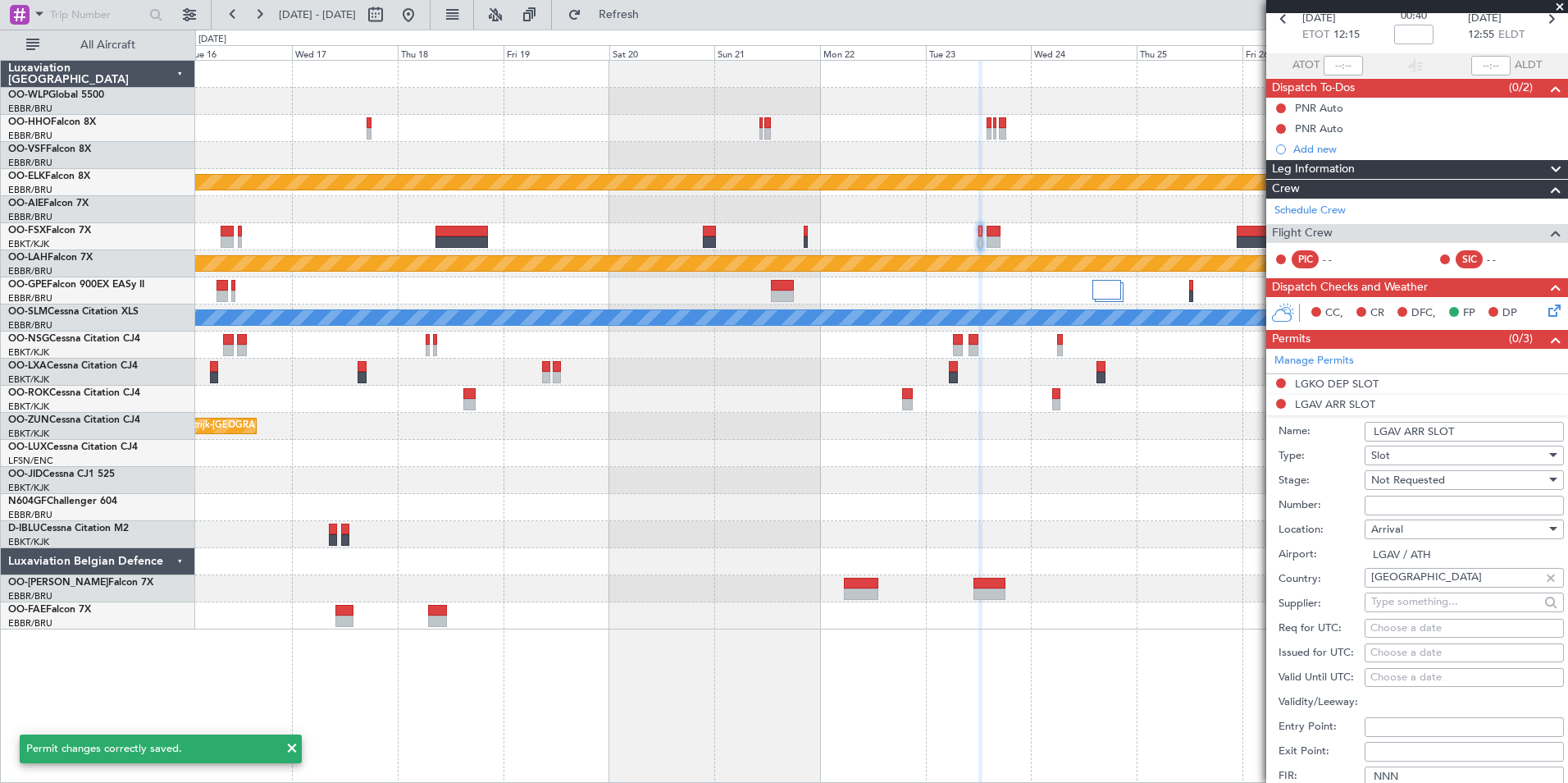
click at [1418, 631] on div "Choose a date" at bounding box center [1464, 629] width 188 height 16
select select "8"
select select "2025"
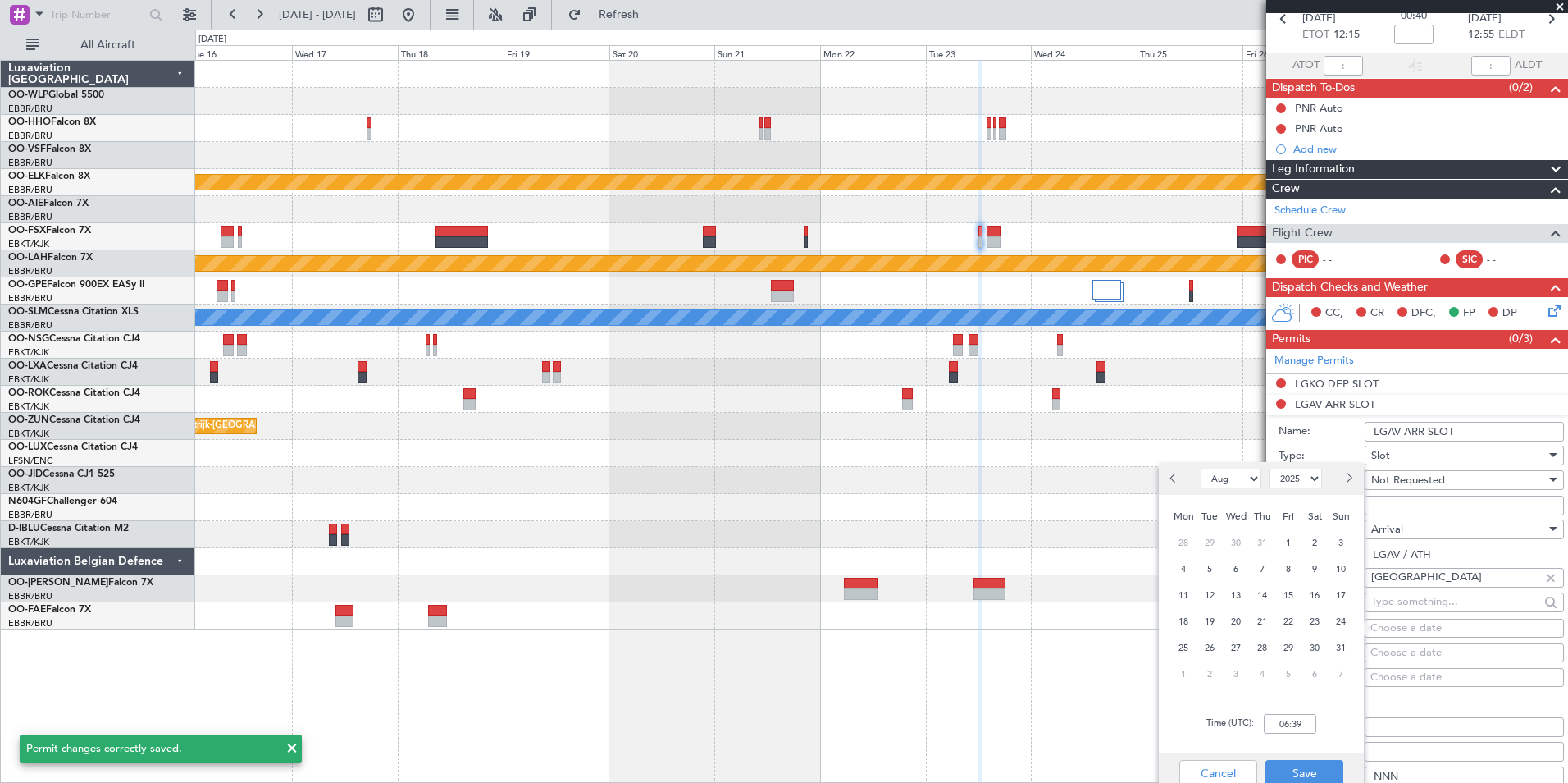
click at [1353, 481] on button "Next month" at bounding box center [1348, 478] width 18 height 26
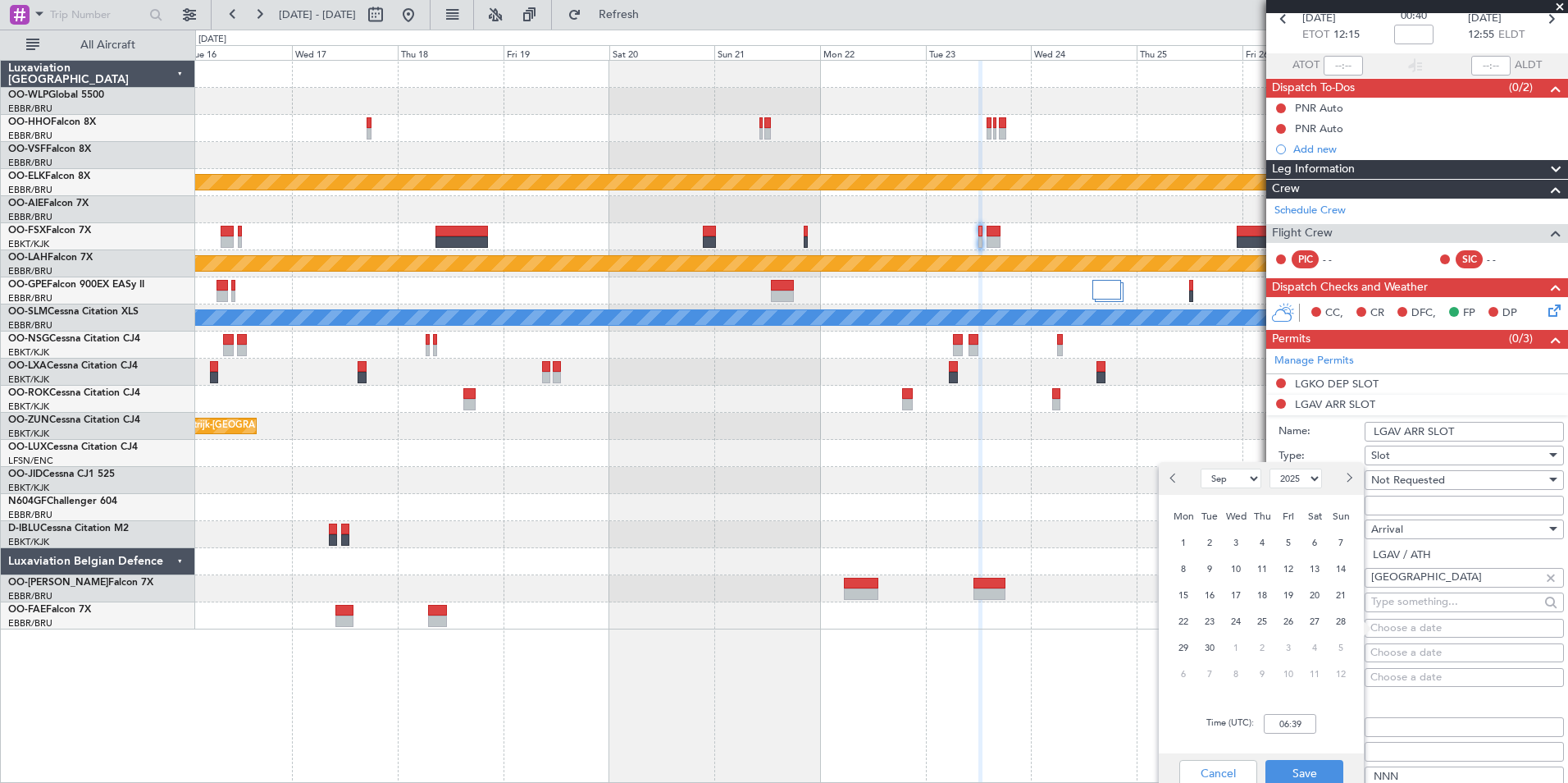
click at [1351, 473] on button "Next month" at bounding box center [1348, 478] width 18 height 26
select select "10"
click at [1265, 622] on span "23" at bounding box center [1262, 621] width 21 height 21
type input "00:00"
click at [1295, 725] on input "00:00" at bounding box center [1290, 724] width 52 height 20
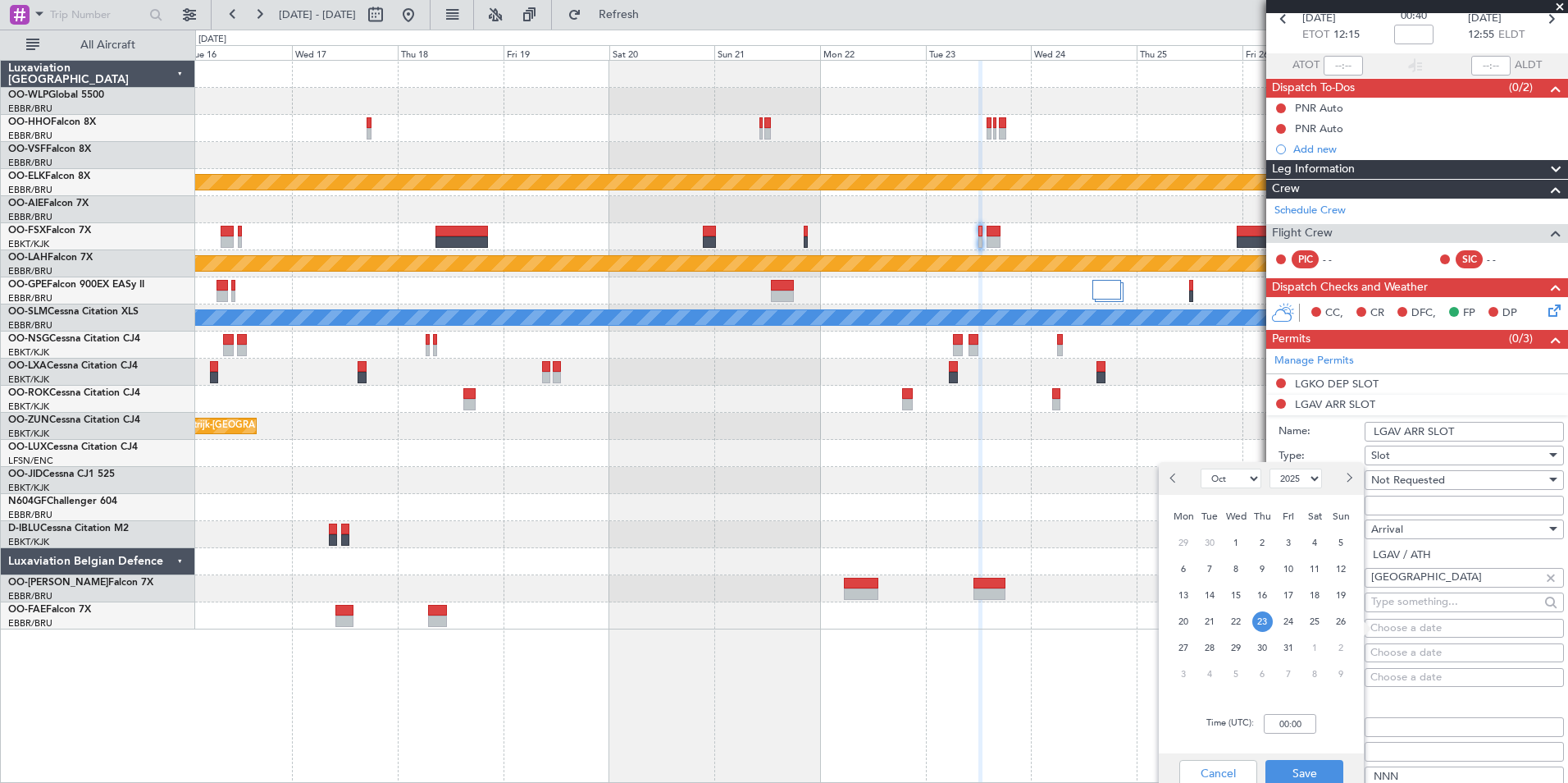
click at [1181, 477] on button "Previous month" at bounding box center [1174, 478] width 18 height 26
select select "9"
click at [1213, 622] on span "23" at bounding box center [1210, 621] width 21 height 21
click at [1292, 720] on input "00:00" at bounding box center [1290, 724] width 52 height 20
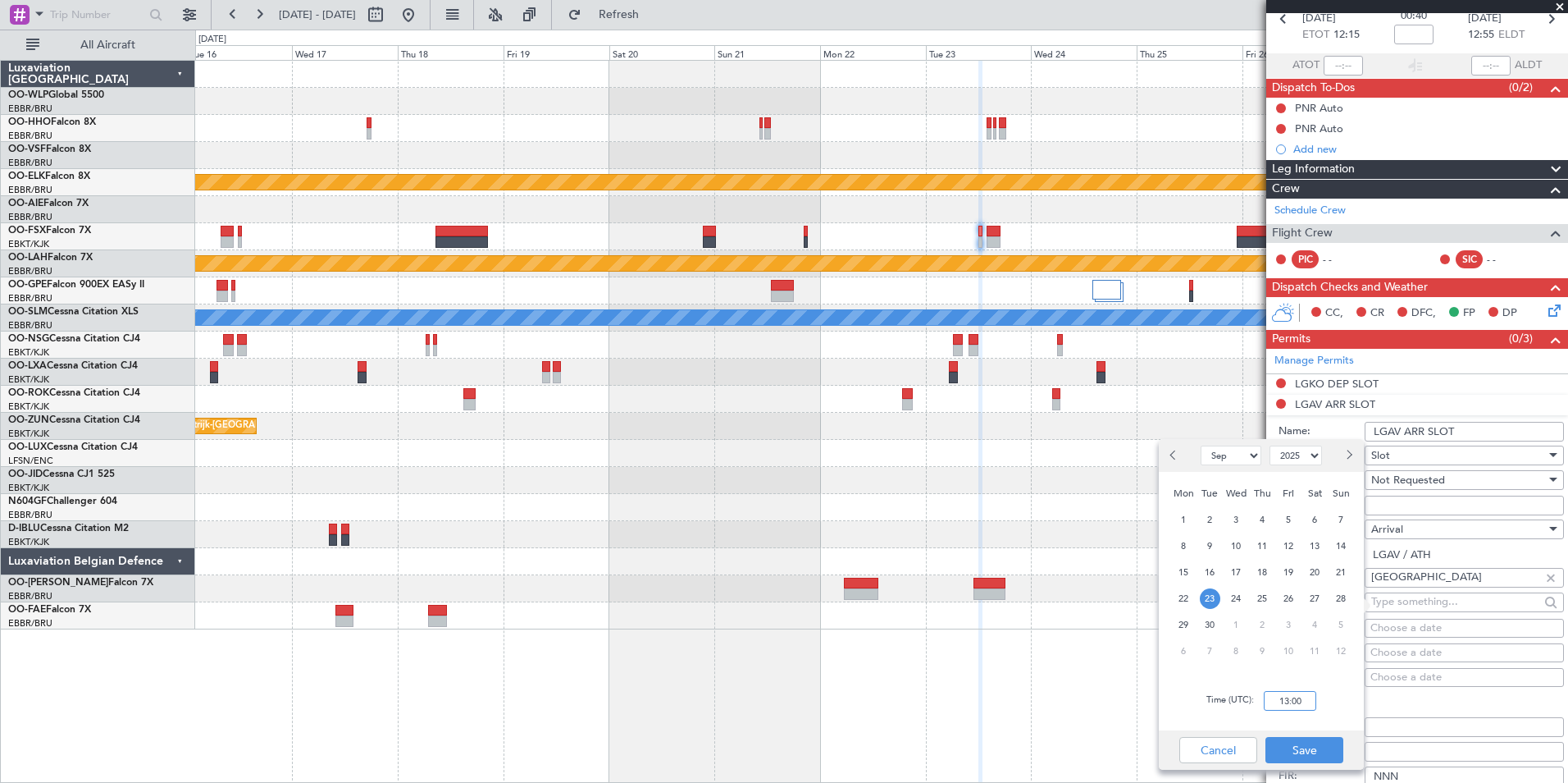
scroll to position [164, 0]
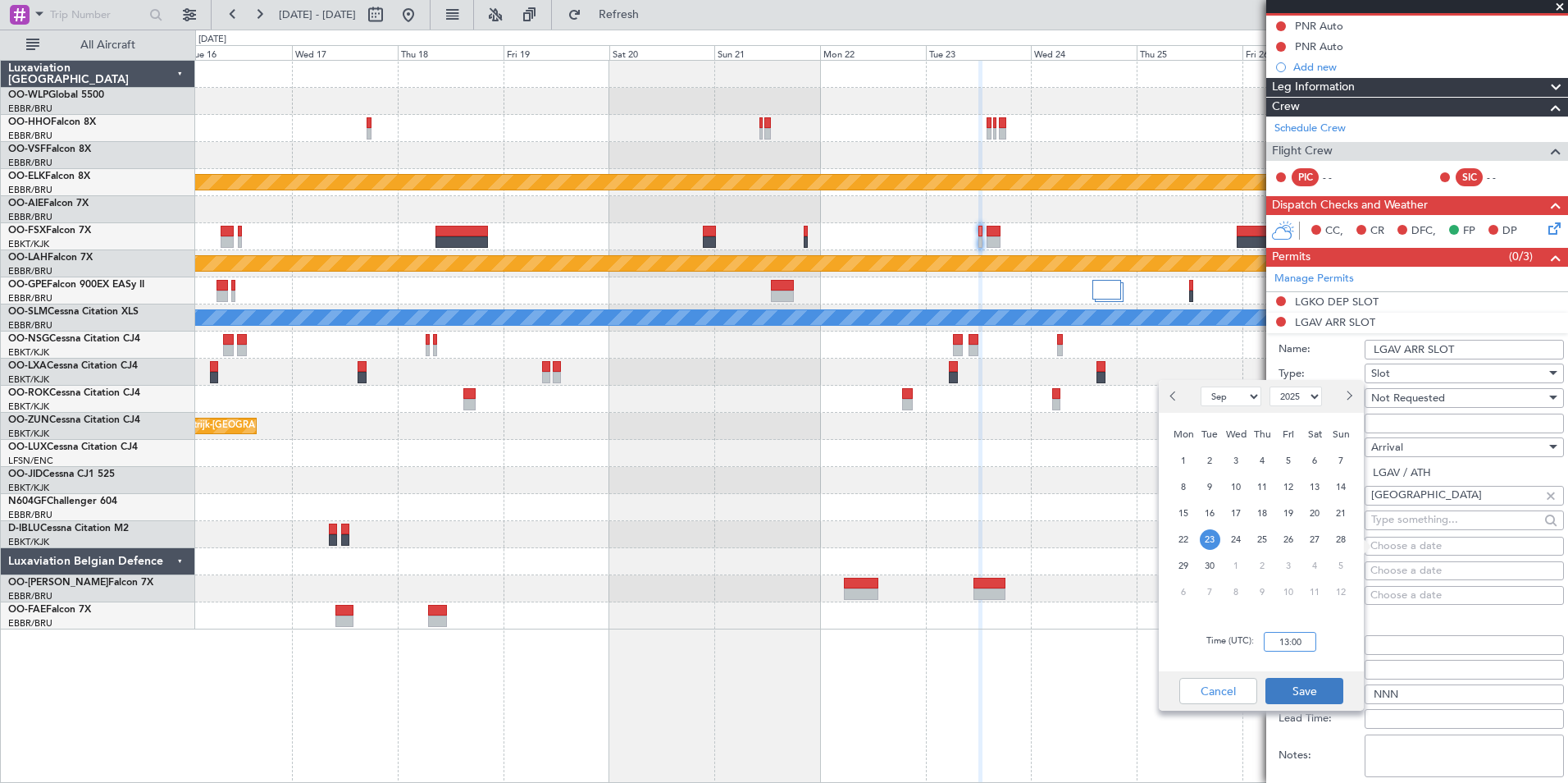
type input "13:00"
click at [1312, 698] on button "Save" at bounding box center [1304, 691] width 78 height 26
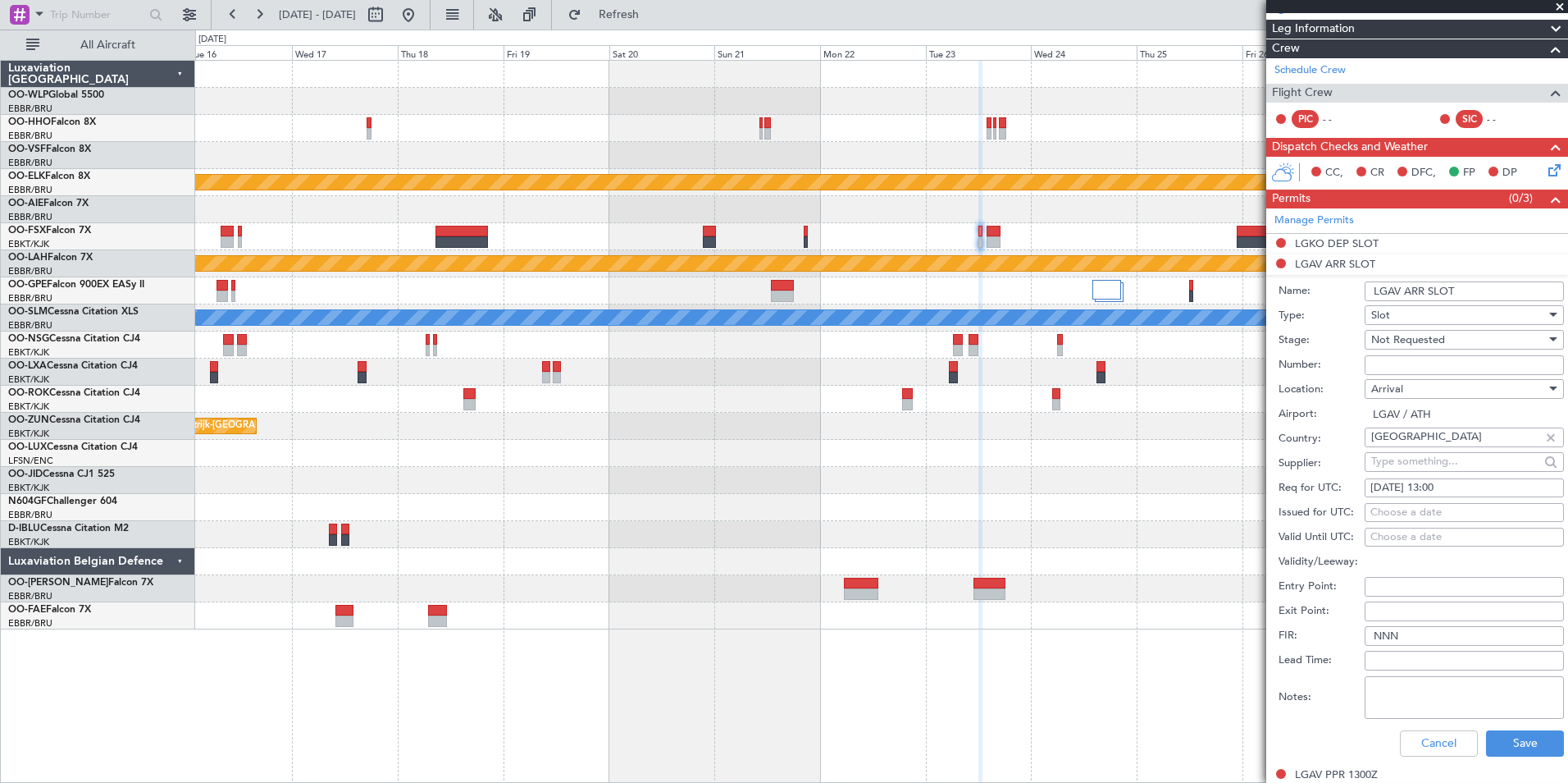
scroll to position [246, 0]
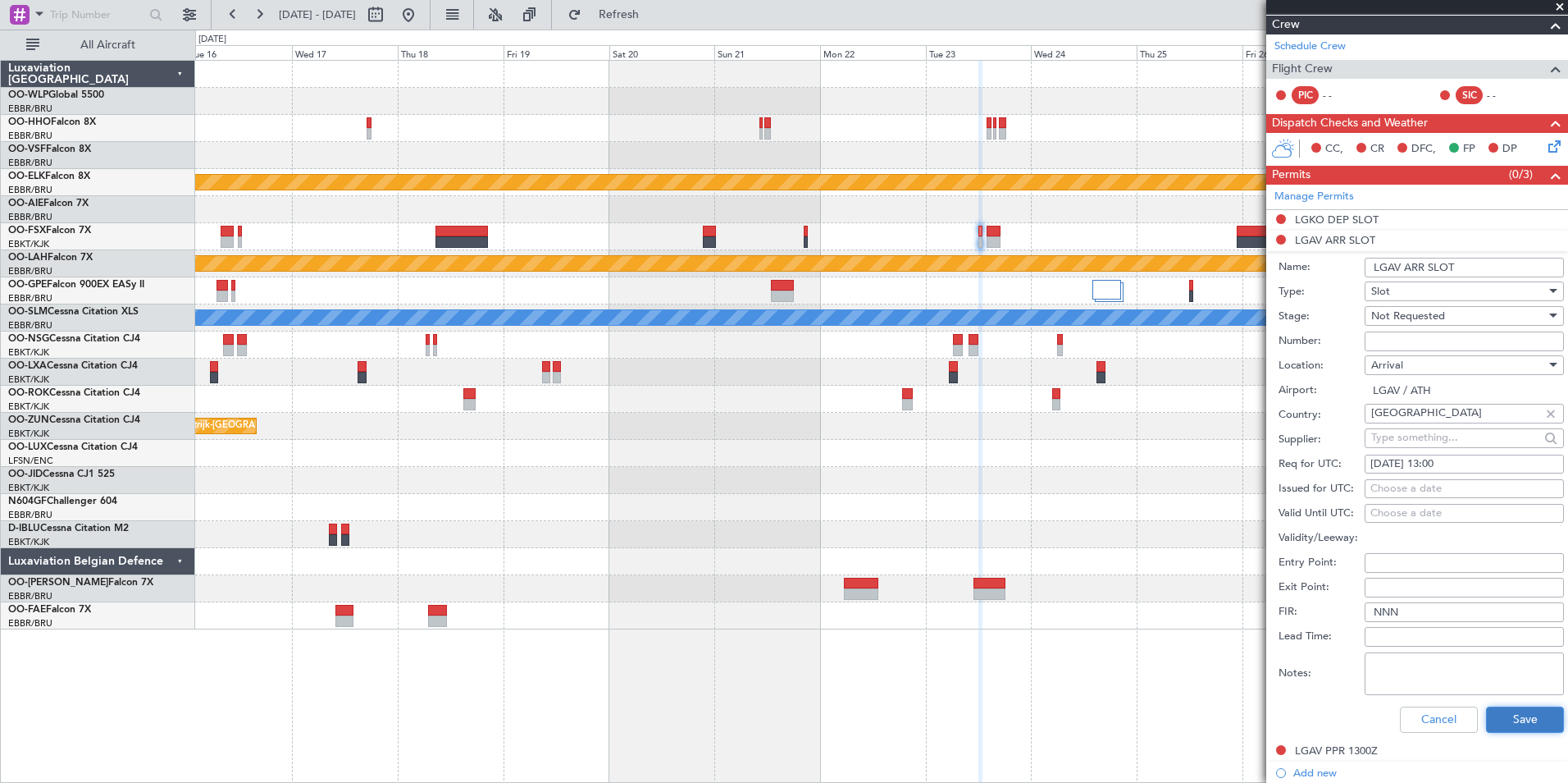
click at [1530, 727] on button "Save" at bounding box center [1525, 719] width 78 height 26
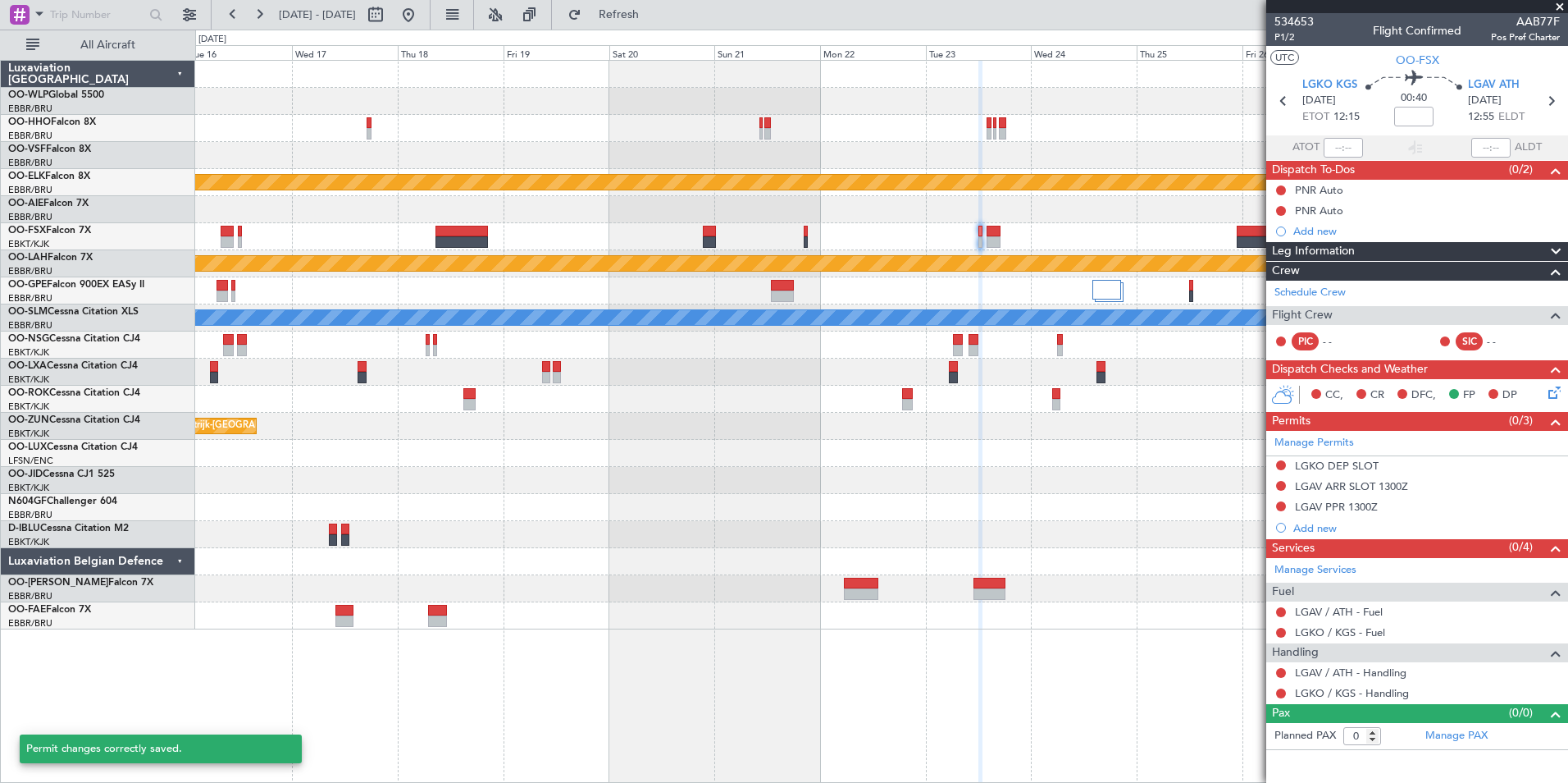
scroll to position [0, 0]
click at [1362, 462] on div "LGKO DEP SLOT" at bounding box center [1336, 466] width 83 height 14
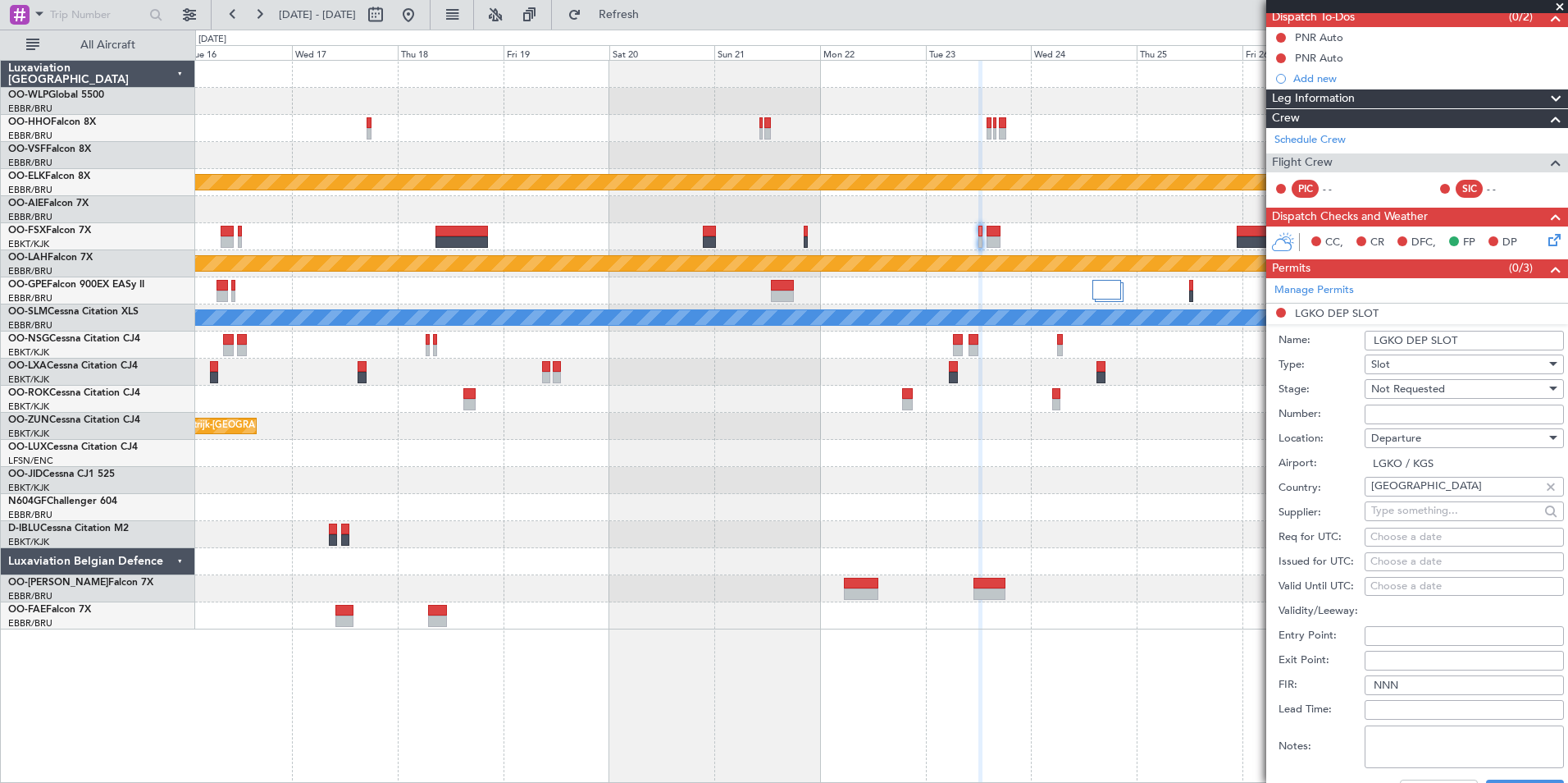
scroll to position [164, 0]
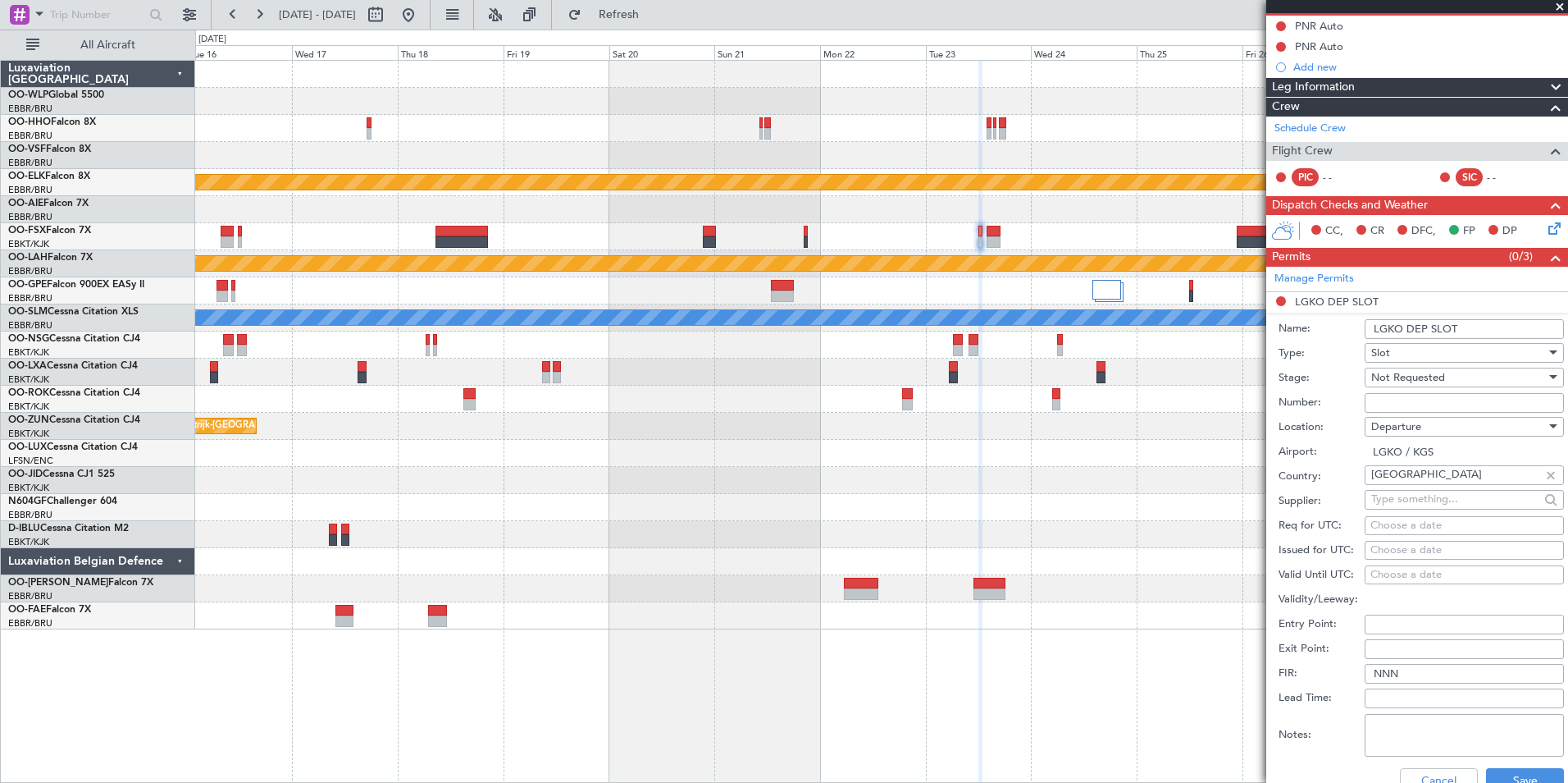
click at [1406, 520] on div "Choose a date" at bounding box center [1464, 526] width 188 height 16
select select "8"
select select "2025"
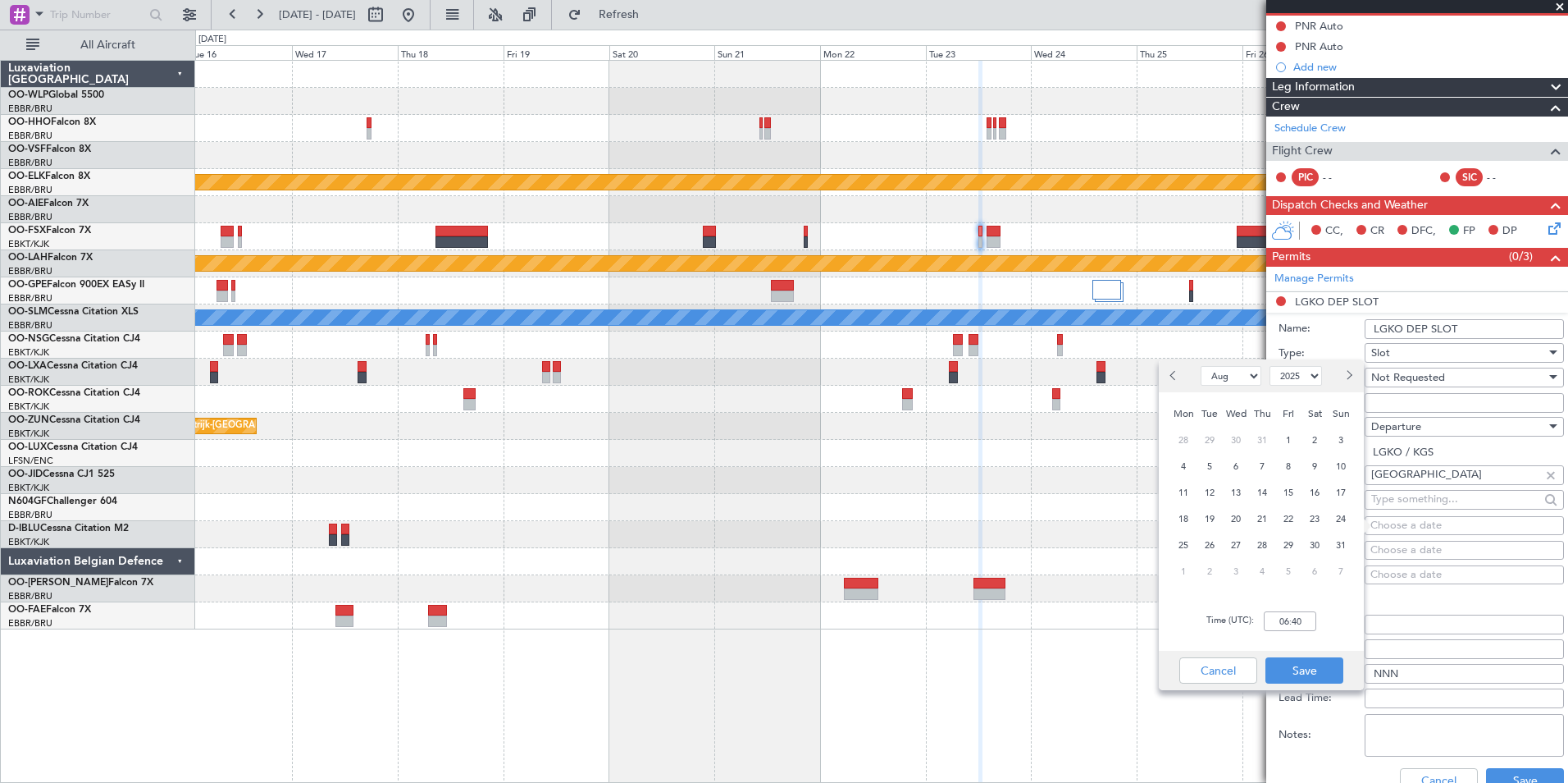
click at [1352, 369] on button "Next month" at bounding box center [1348, 375] width 18 height 26
select select "9"
click at [1210, 518] on span "23" at bounding box center [1210, 518] width 21 height 21
click at [1291, 621] on input "00:00" at bounding box center [1290, 621] width 52 height 20
type input "12:05"
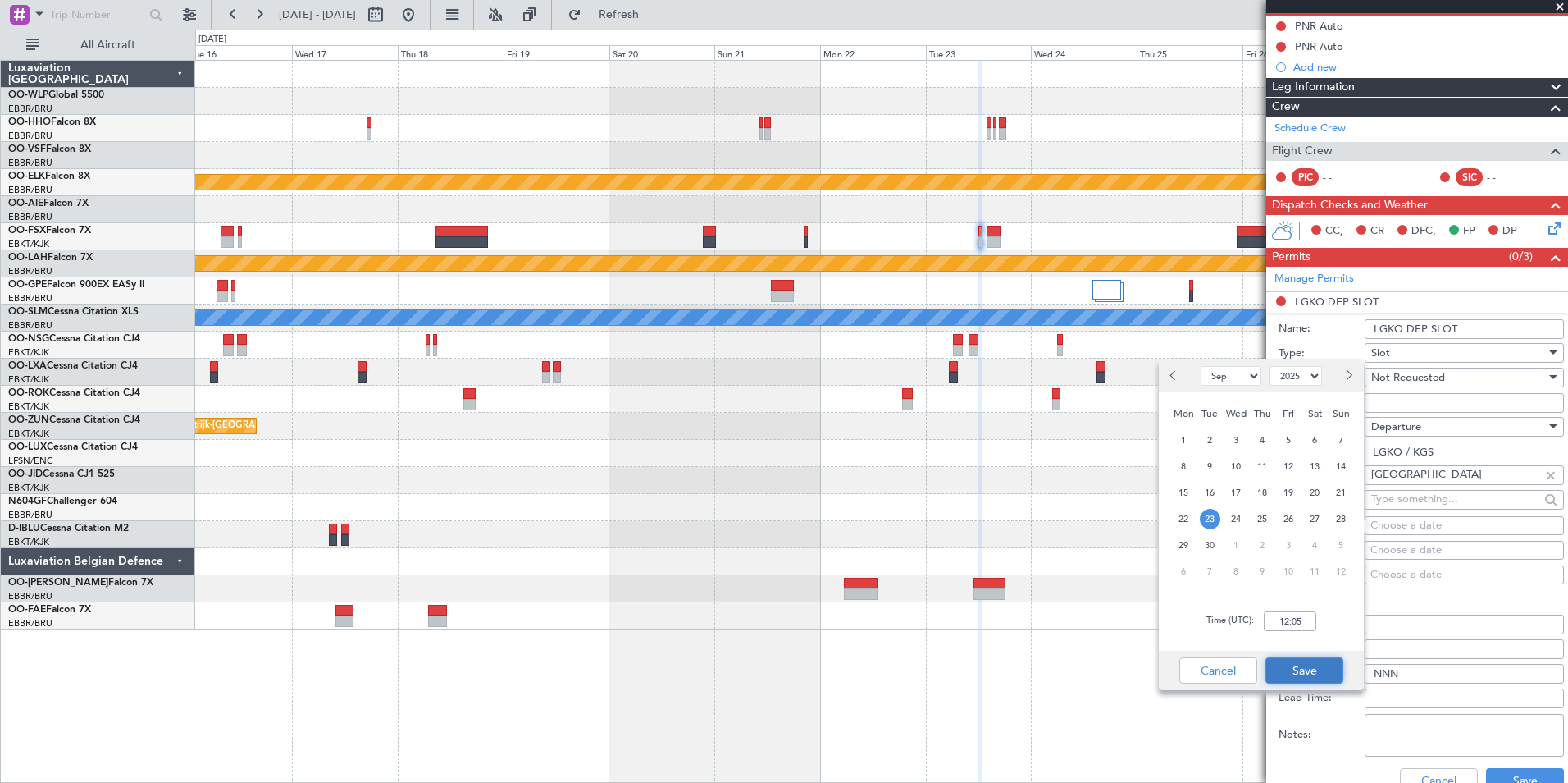
click at [1308, 672] on button "Save" at bounding box center [1304, 670] width 78 height 26
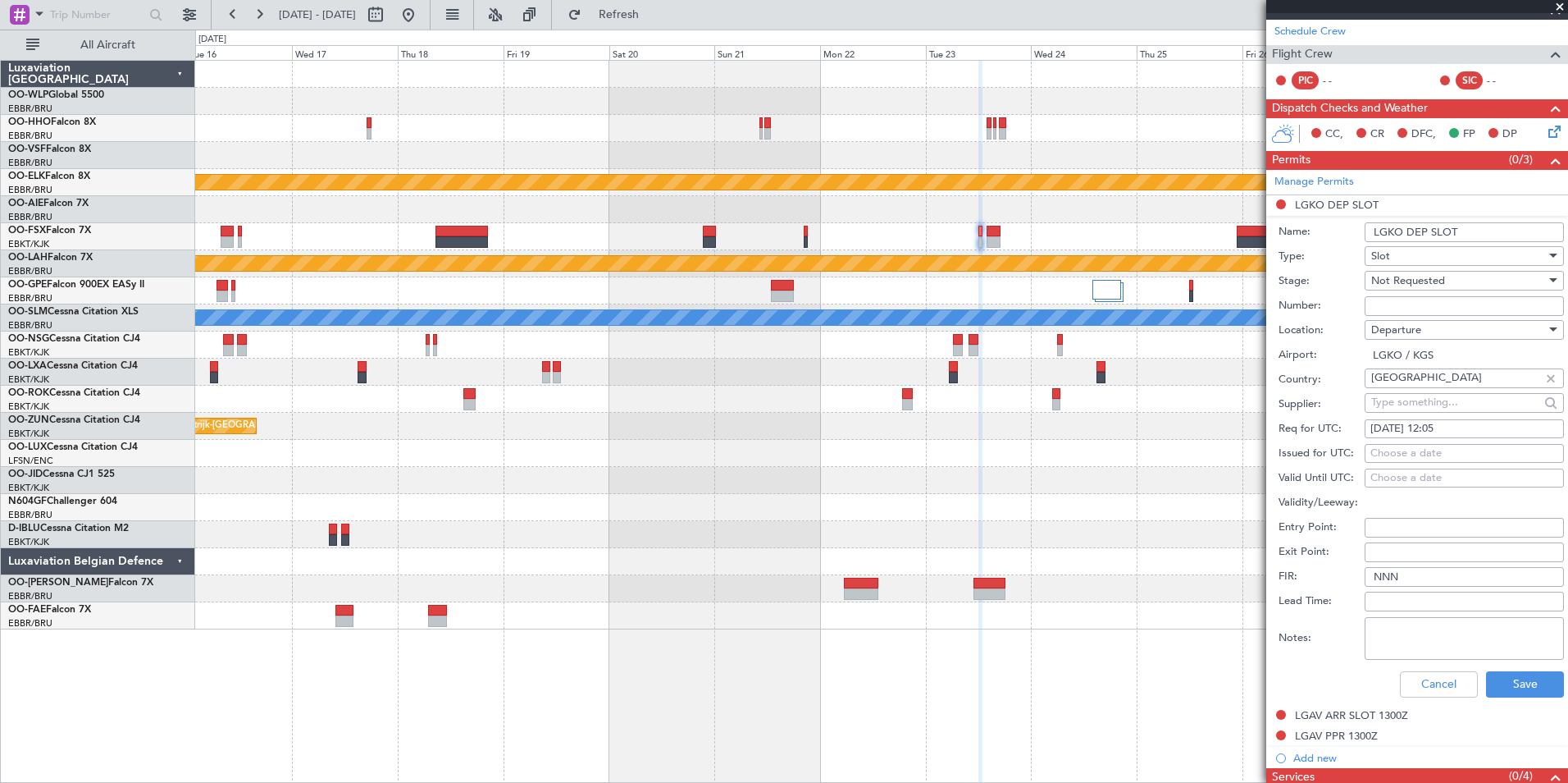
scroll to position [328, 0]
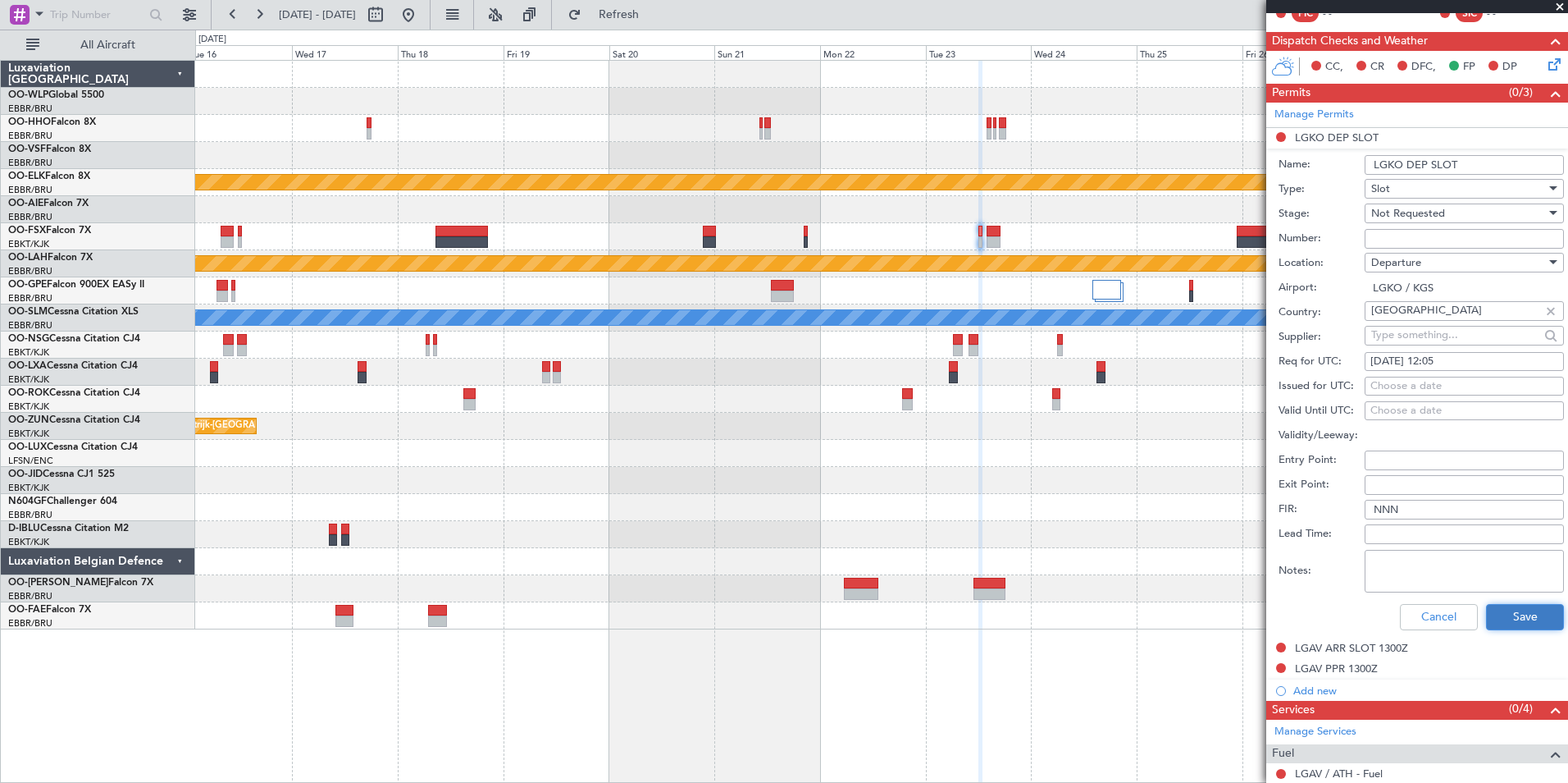
click at [1514, 617] on button "Save" at bounding box center [1525, 616] width 78 height 26
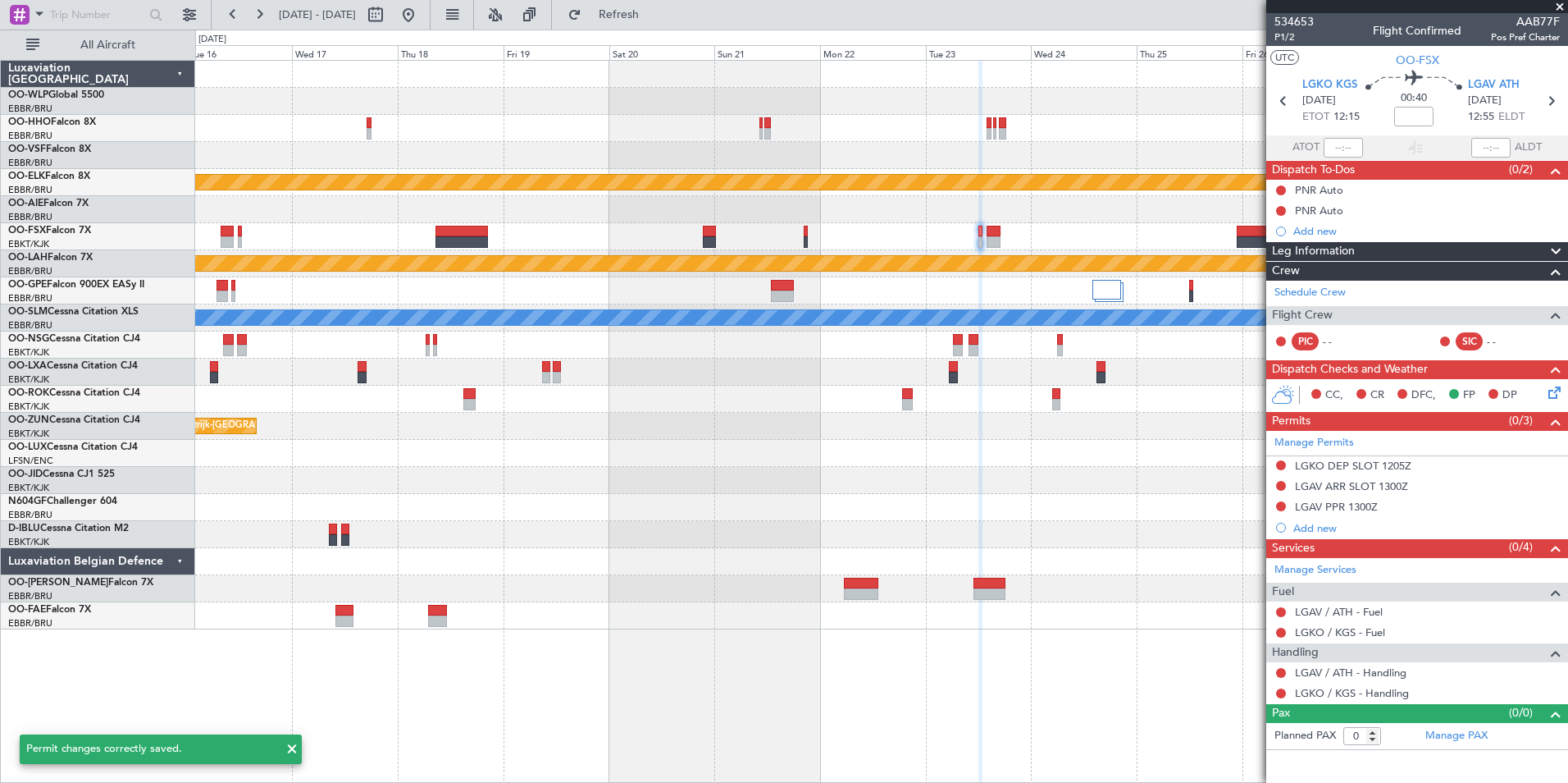
scroll to position [0, 0]
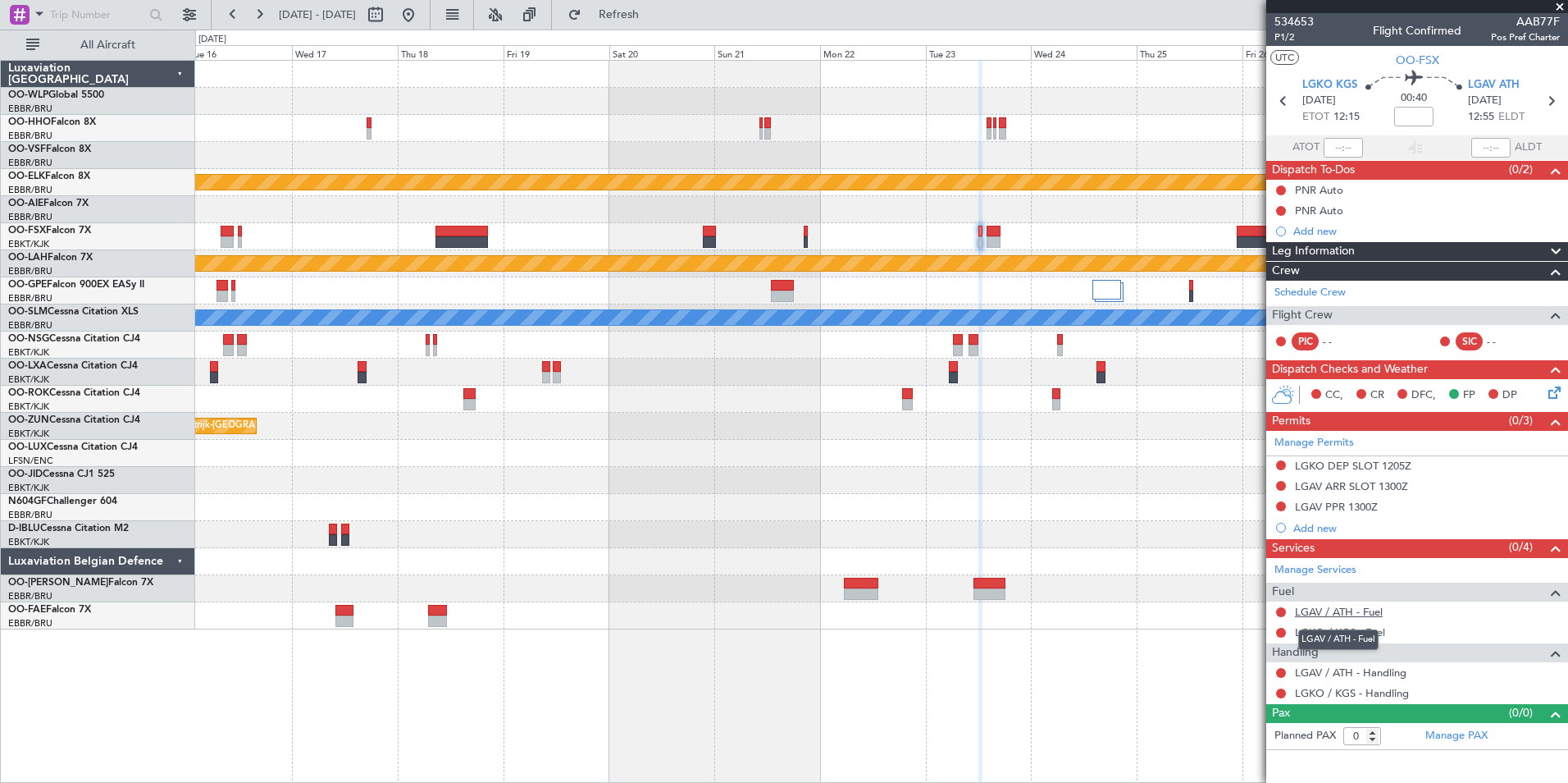
click at [1353, 607] on link "LGAV / ATH - Fuel" at bounding box center [1339, 611] width 88 height 14
click at [1358, 632] on link "LGKO / KGS - Fuel" at bounding box center [1340, 632] width 91 height 14
click at [1363, 663] on div "LGAV / ATH - Handling" at bounding box center [1417, 672] width 302 height 21
click at [1362, 667] on link "LGAV / ATH - Handling" at bounding box center [1351, 673] width 111 height 14
click at [1315, 689] on link "LGKO / KGS - Handling" at bounding box center [1352, 693] width 114 height 14
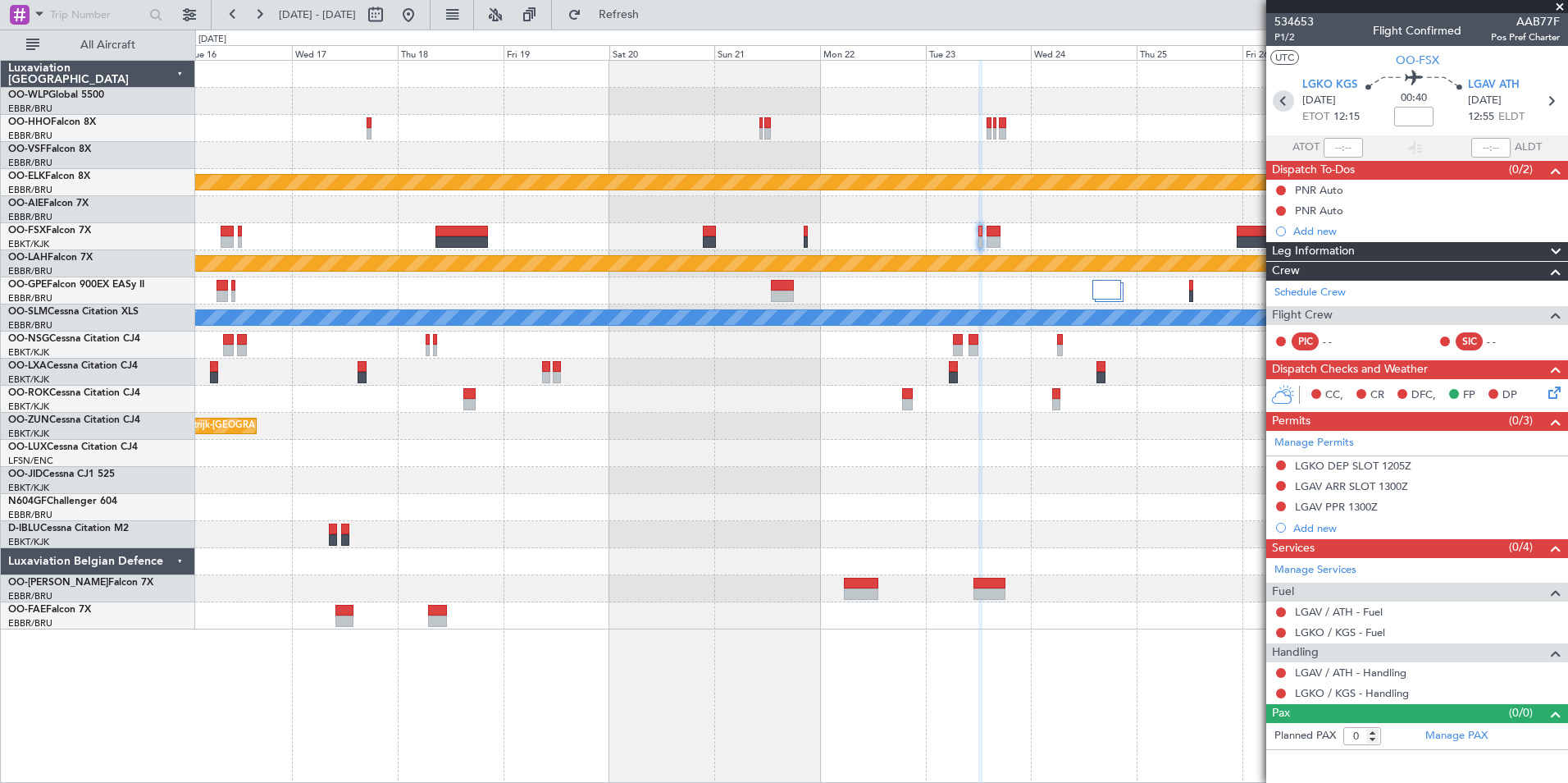
click at [1279, 104] on icon at bounding box center [1283, 101] width 22 height 22
type input "-00:05"
type input "2"
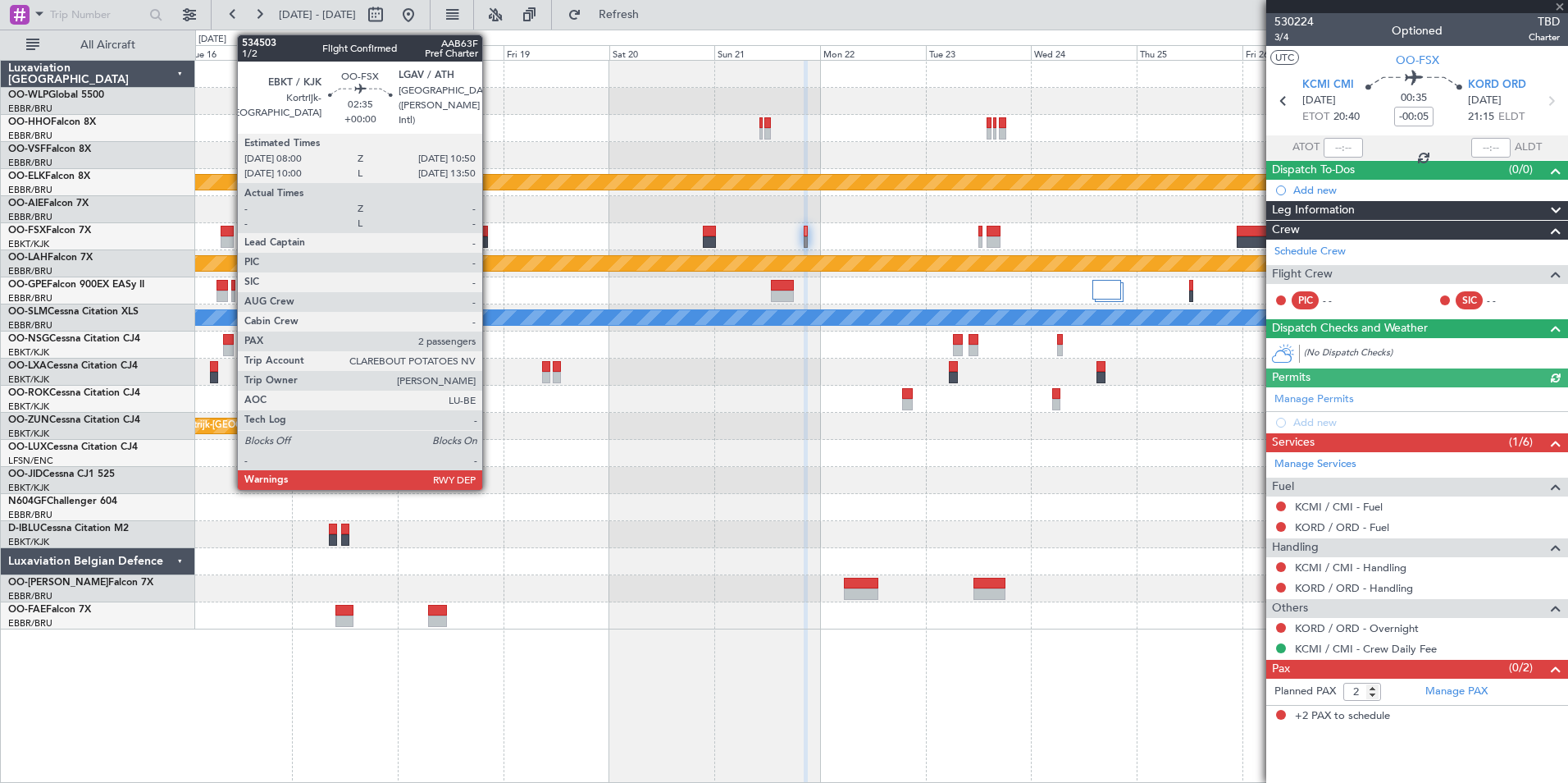
click at [229, 239] on div at bounding box center [227, 242] width 13 height 12
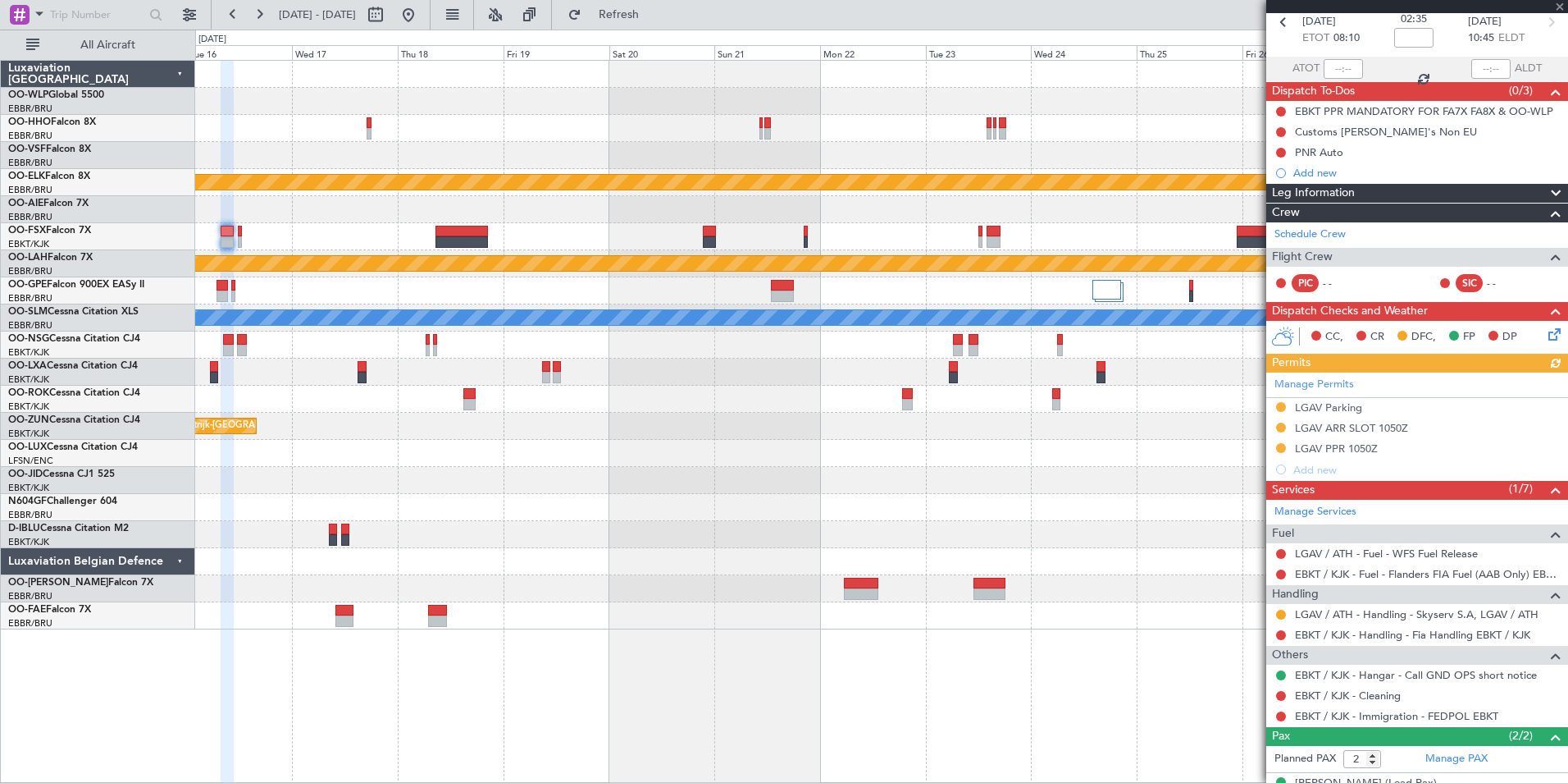
scroll to position [142, 0]
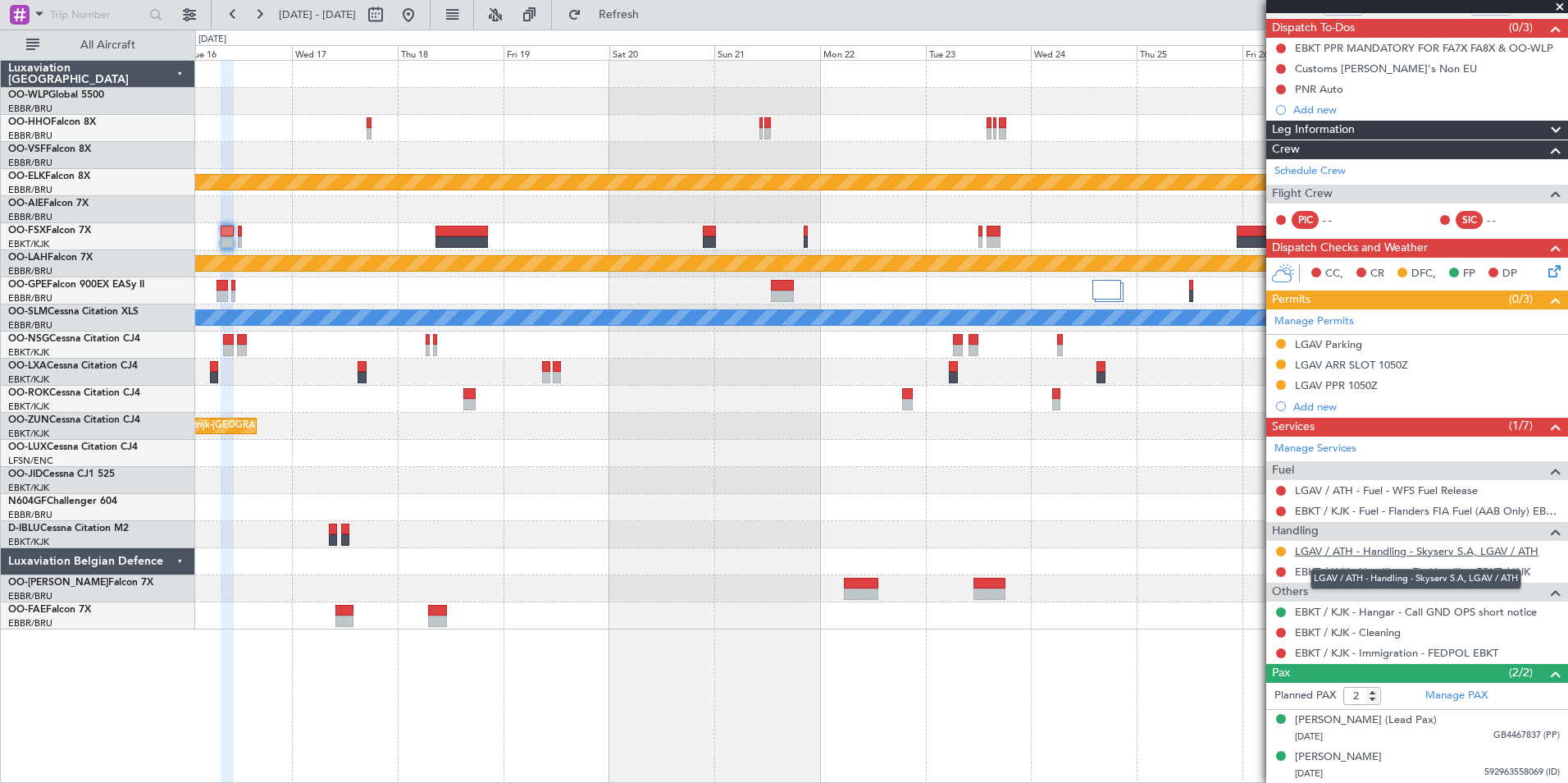
click at [1329, 547] on link "LGAV / ATH - Handling - Skyserv S.A, LGAV / ATH" at bounding box center [1416, 551] width 243 height 14
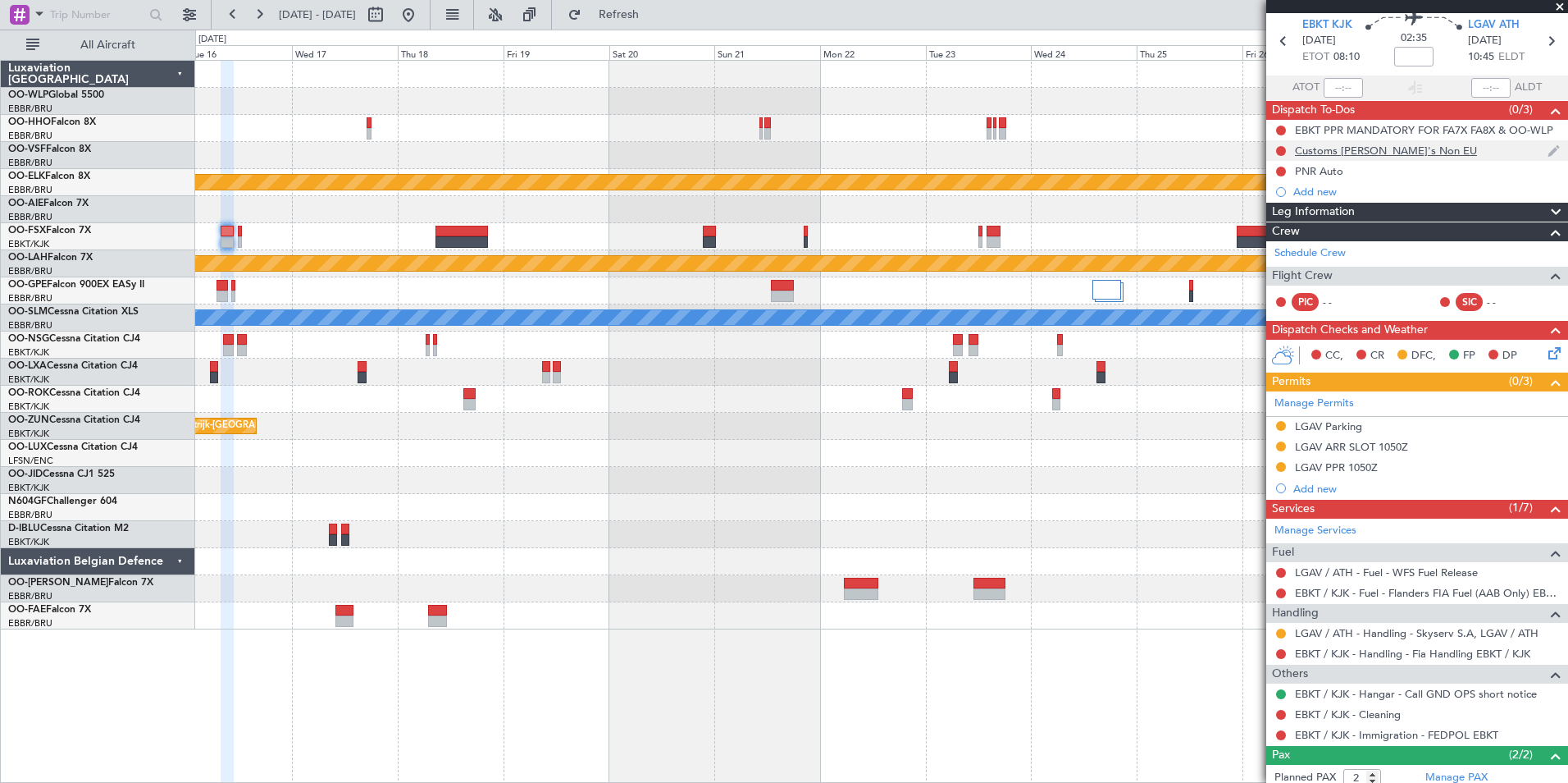
scroll to position [0, 0]
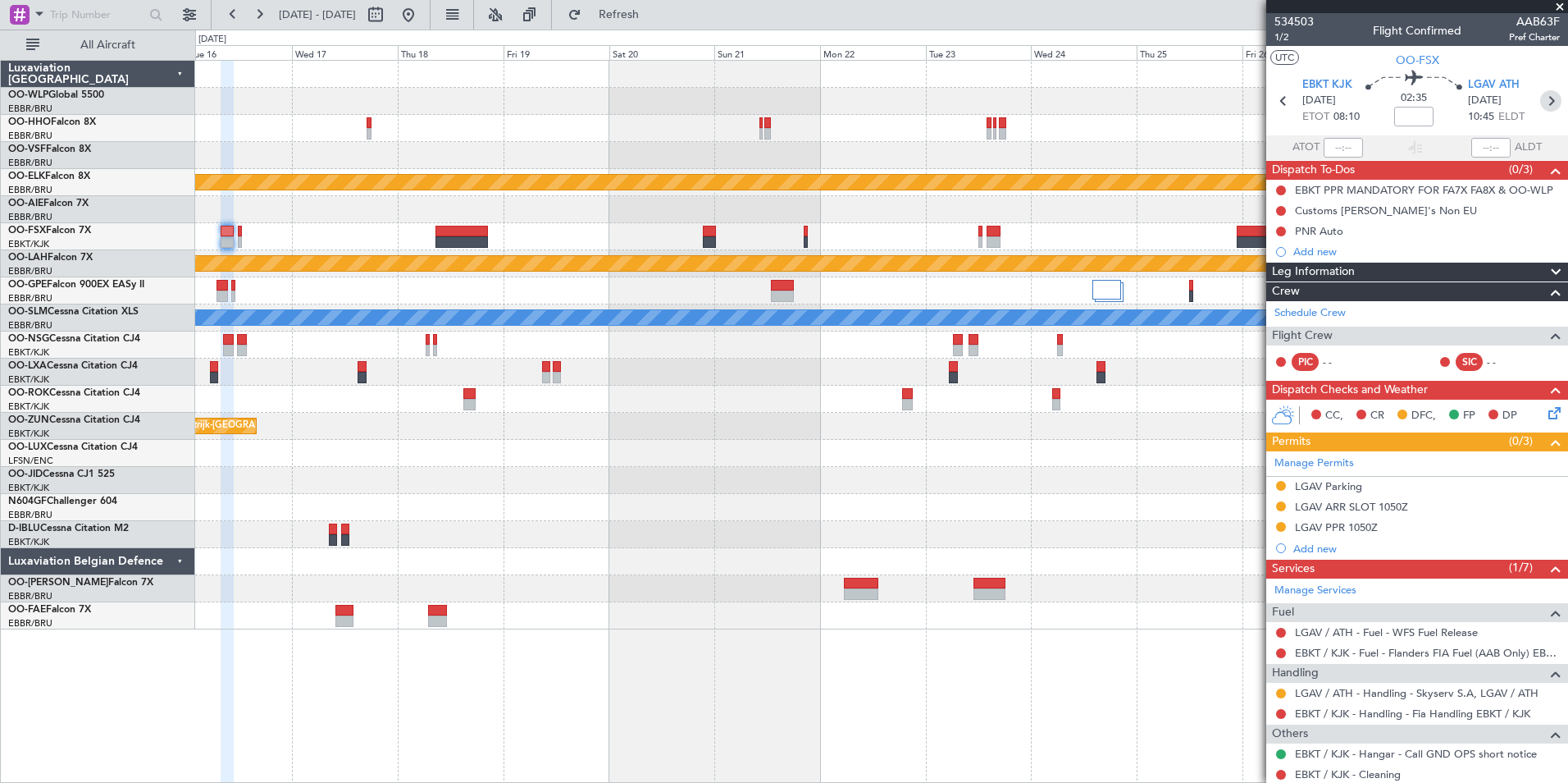
click at [1540, 105] on icon at bounding box center [1551, 101] width 22 height 22
type input "0"
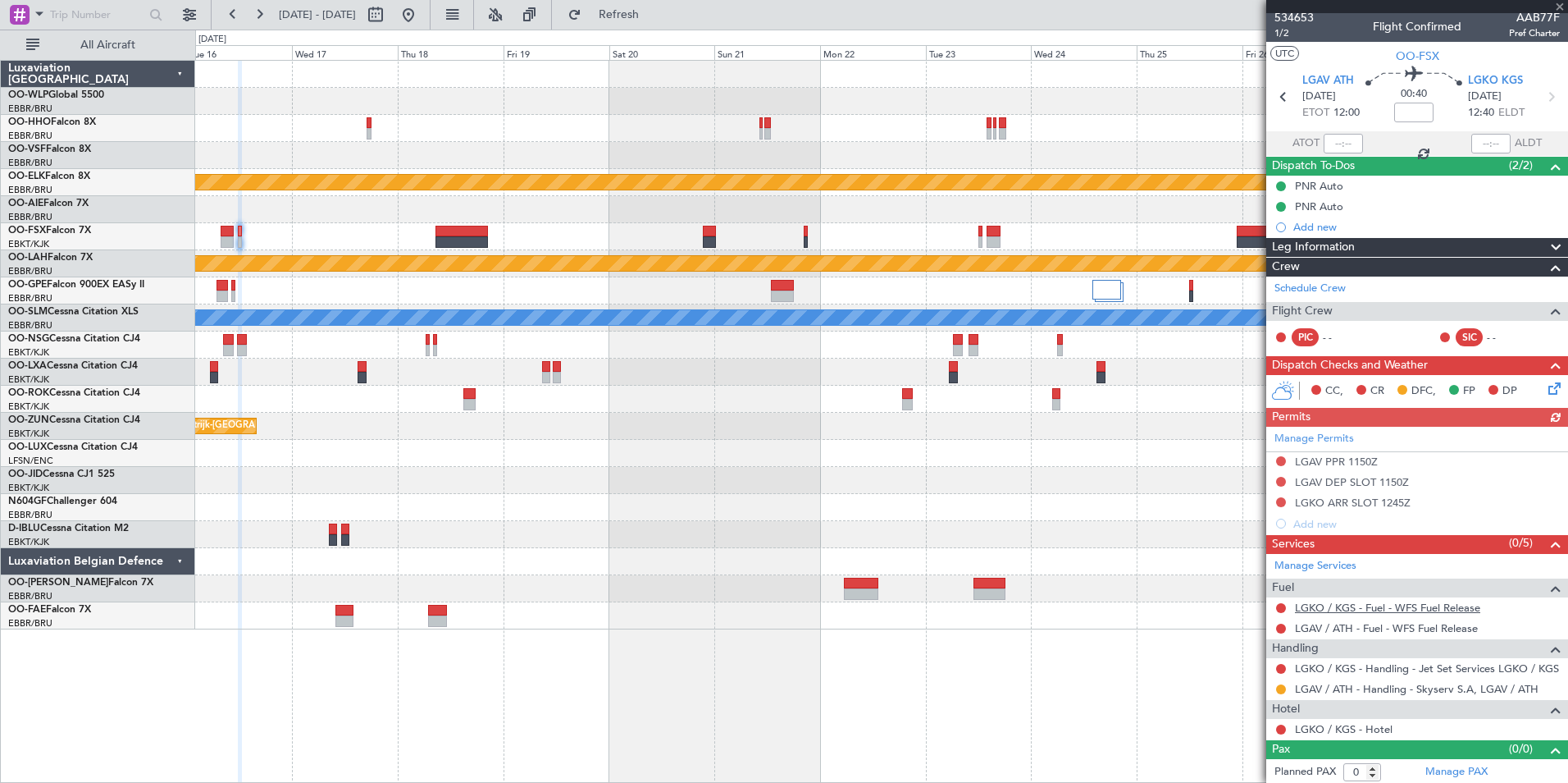
scroll to position [6, 0]
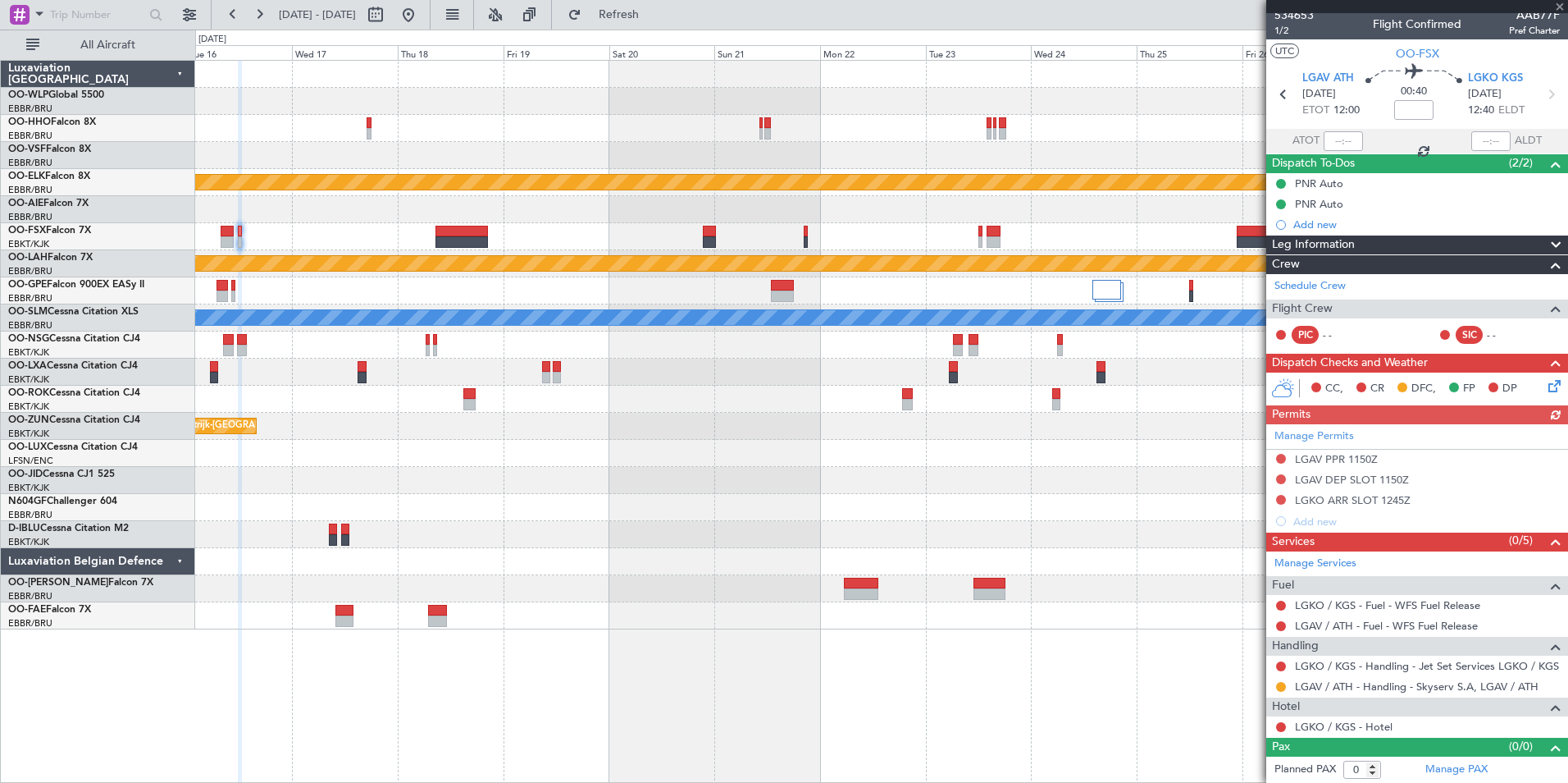
click at [1280, 457] on div "Manage Permits LGAV PPR 1150Z LGAV DEP SLOT 1150Z LGKO ARR SLOT 1245Z Add new" at bounding box center [1417, 478] width 302 height 108
click at [1280, 457] on button at bounding box center [1281, 458] width 10 height 10
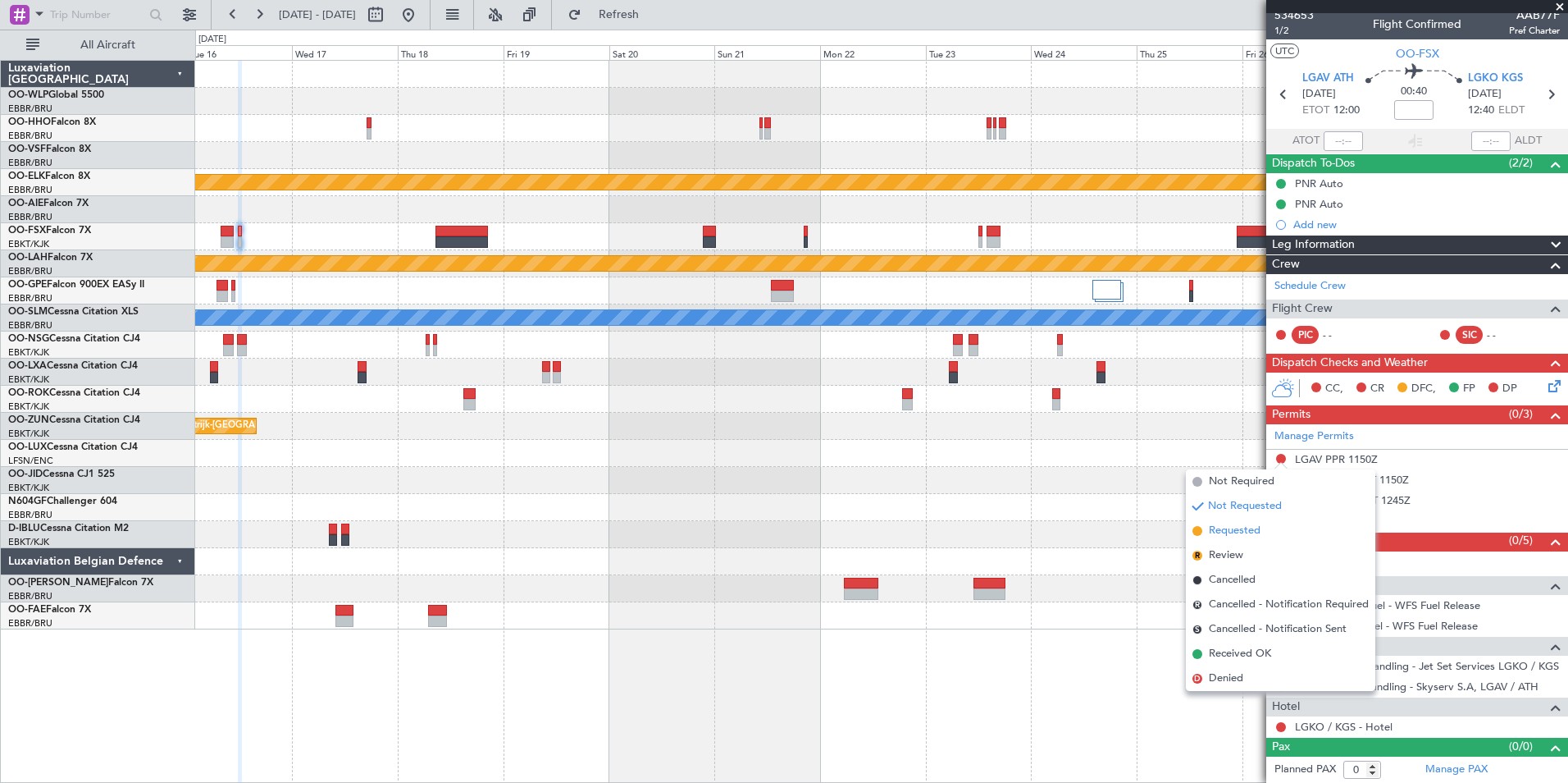
click at [1251, 526] on span "Requested" at bounding box center [1235, 531] width 52 height 16
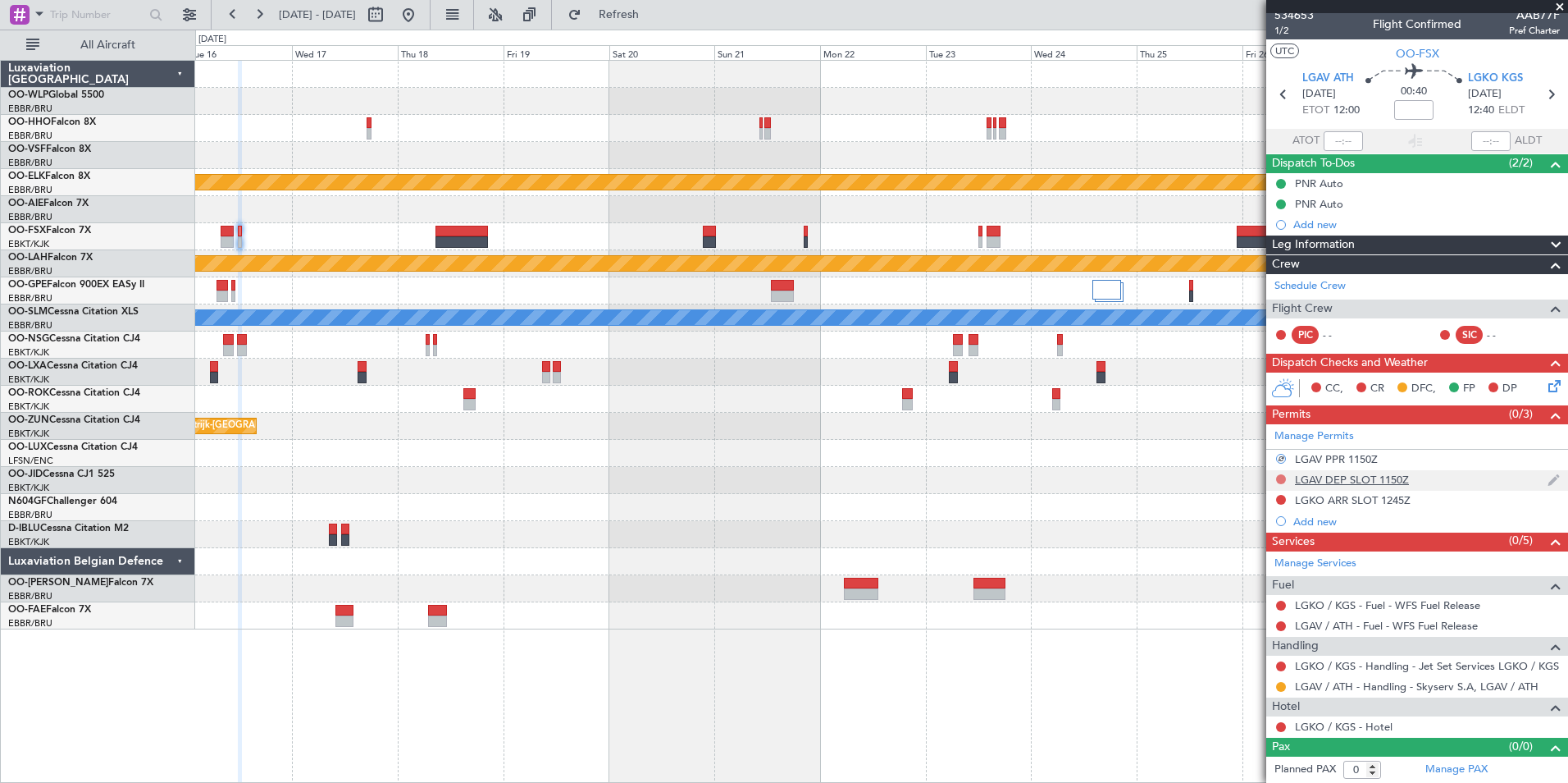
click at [1279, 477] on button at bounding box center [1281, 479] width 10 height 10
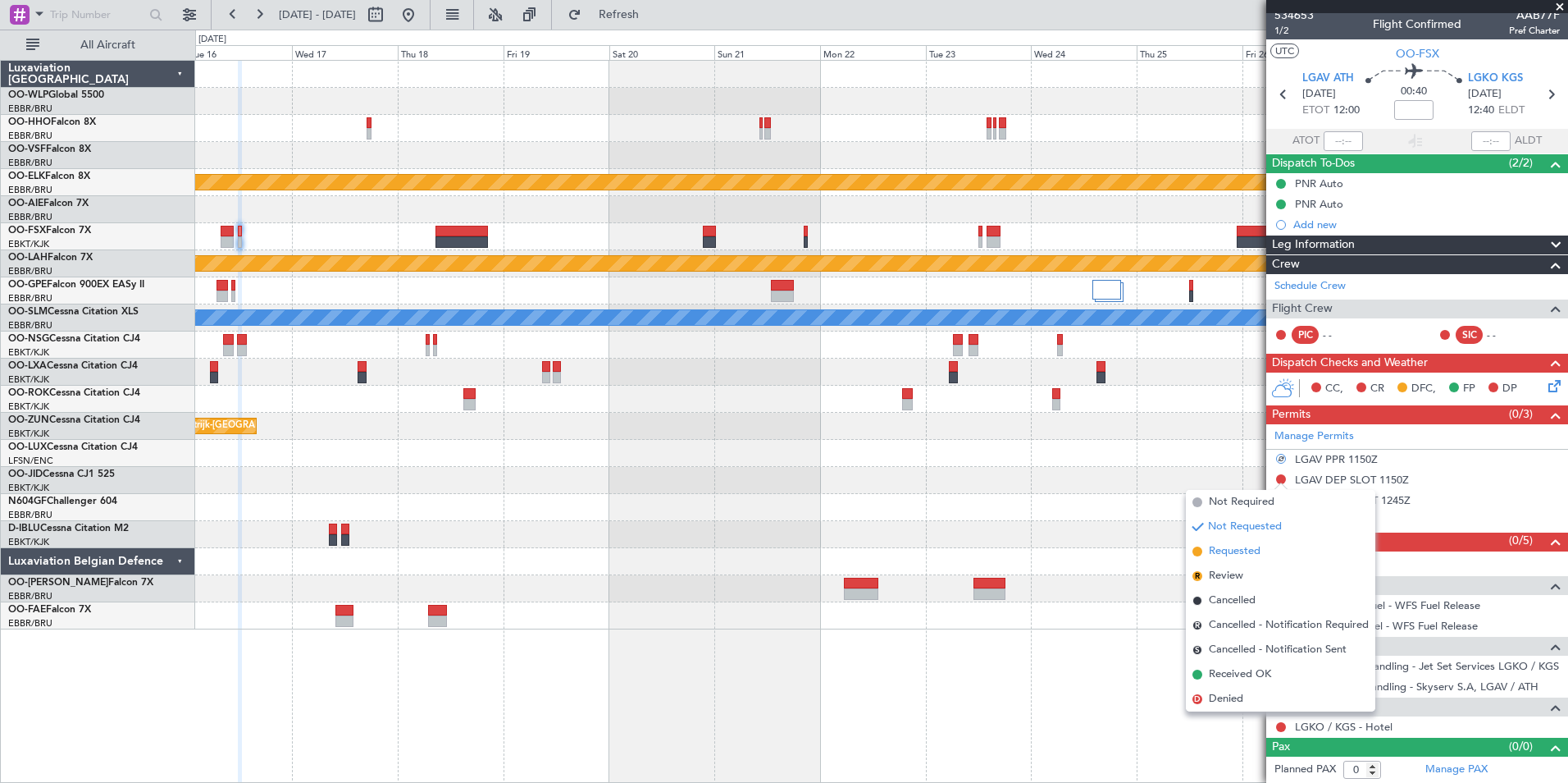
click at [1242, 554] on span "Requested" at bounding box center [1235, 551] width 52 height 16
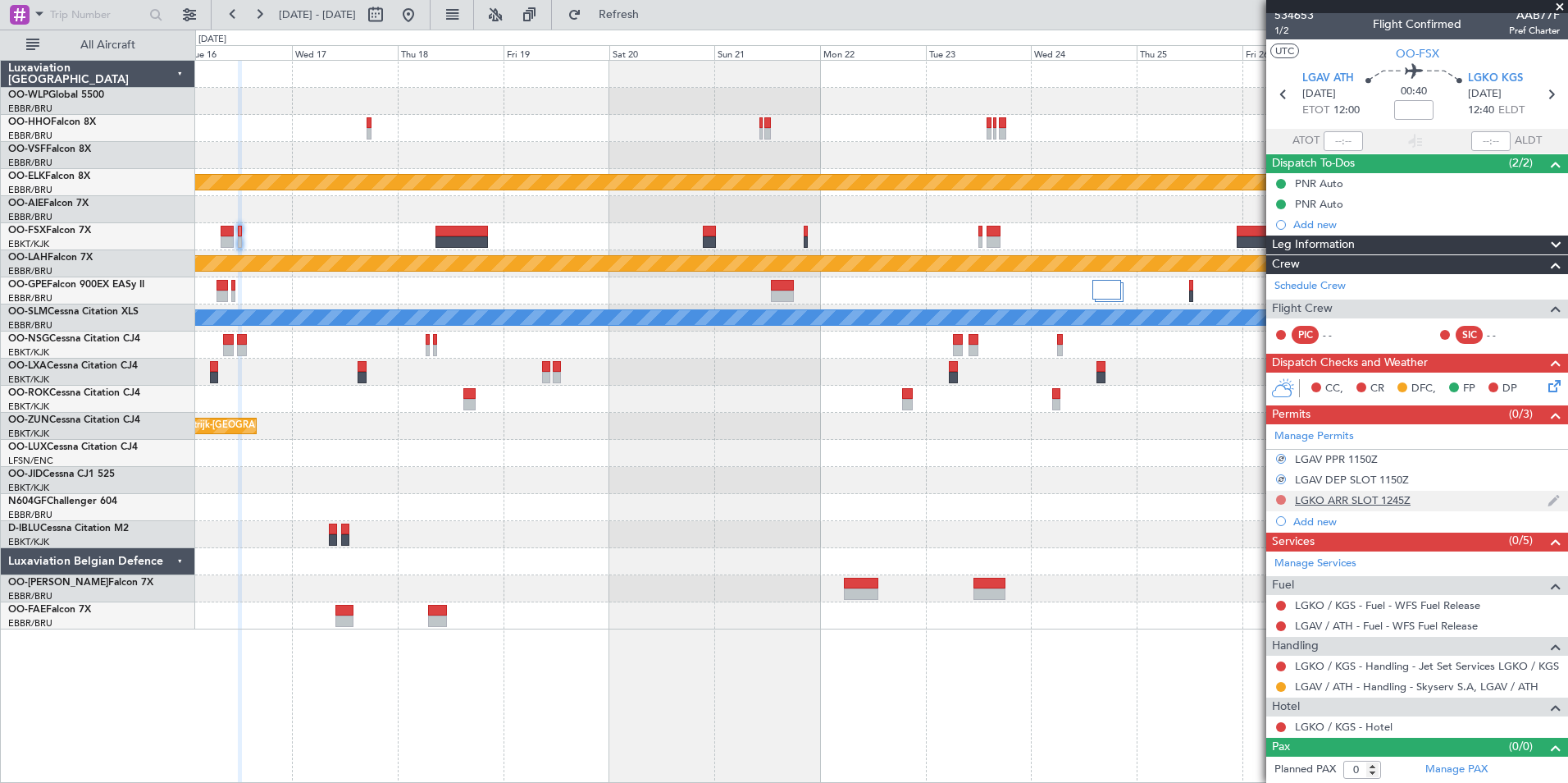
click at [1281, 499] on button at bounding box center [1281, 499] width 10 height 10
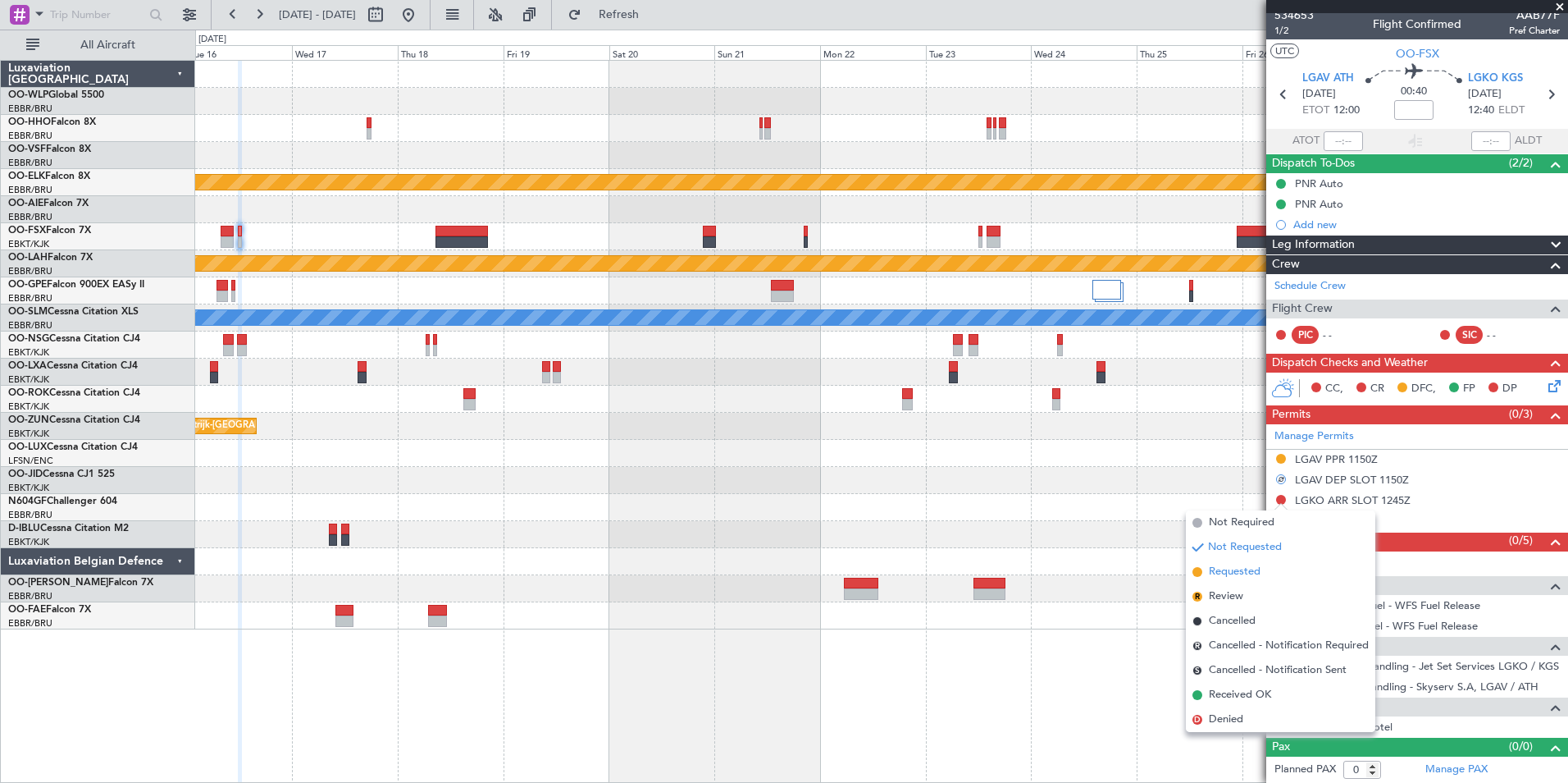
click at [1252, 569] on span "Requested" at bounding box center [1235, 572] width 52 height 16
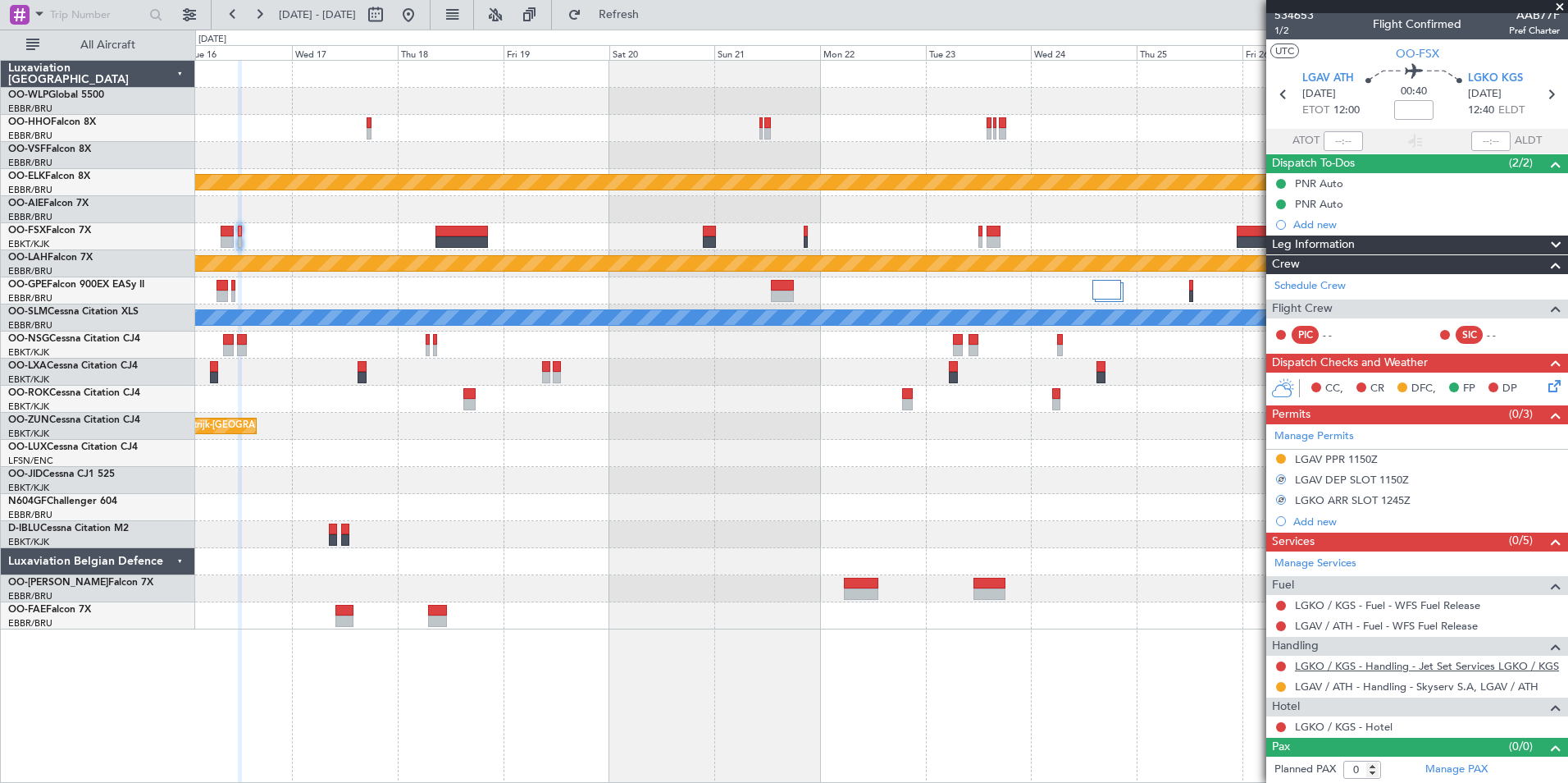
click at [1334, 669] on link "LGKO / KGS - Handling - Jet Set Services LGKO / KGS" at bounding box center [1427, 666] width 264 height 14
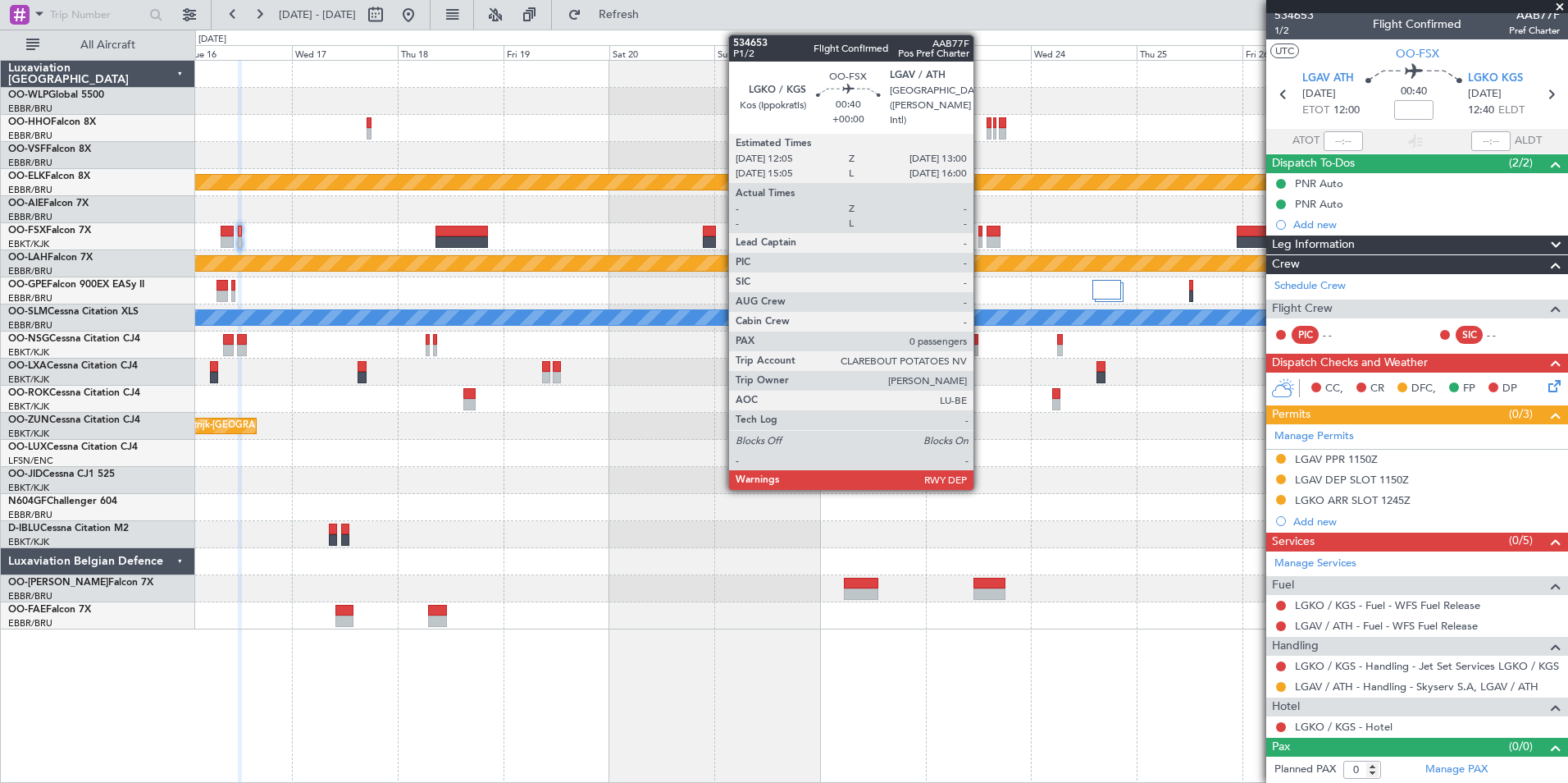
click at [981, 233] on div at bounding box center [980, 231] width 4 height 12
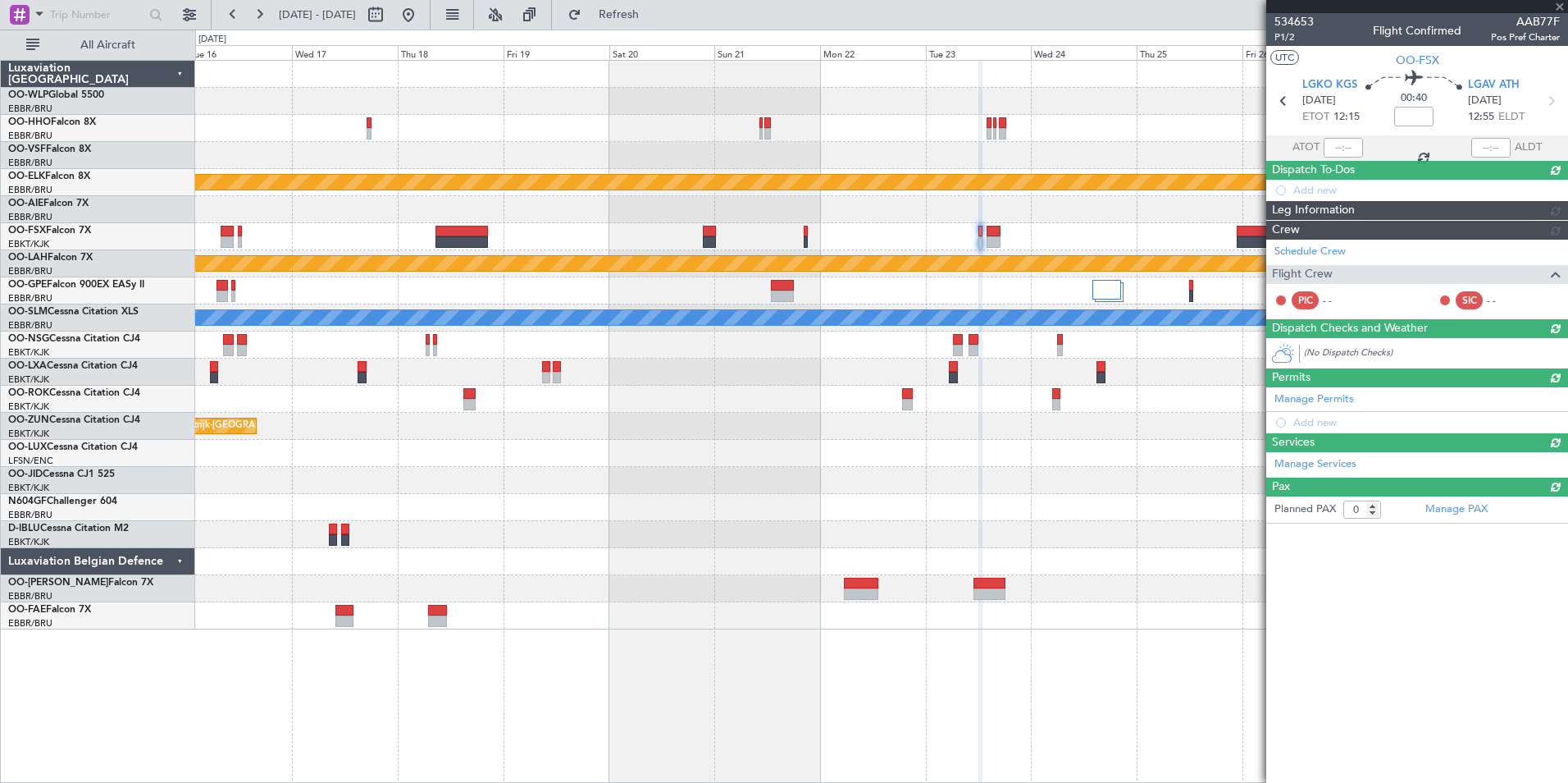
scroll to position [0, 0]
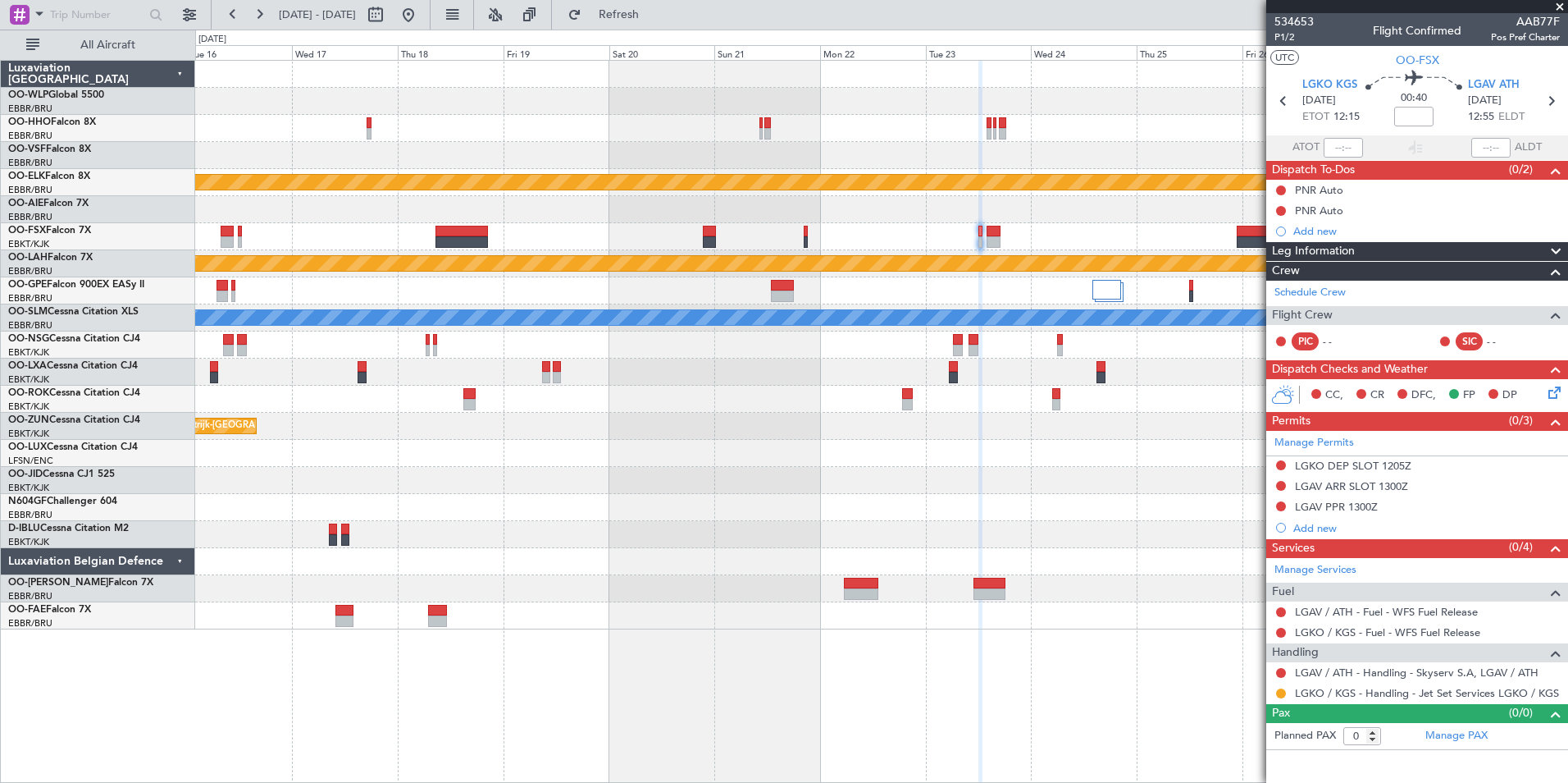
click at [1283, 465] on button at bounding box center [1281, 465] width 10 height 10
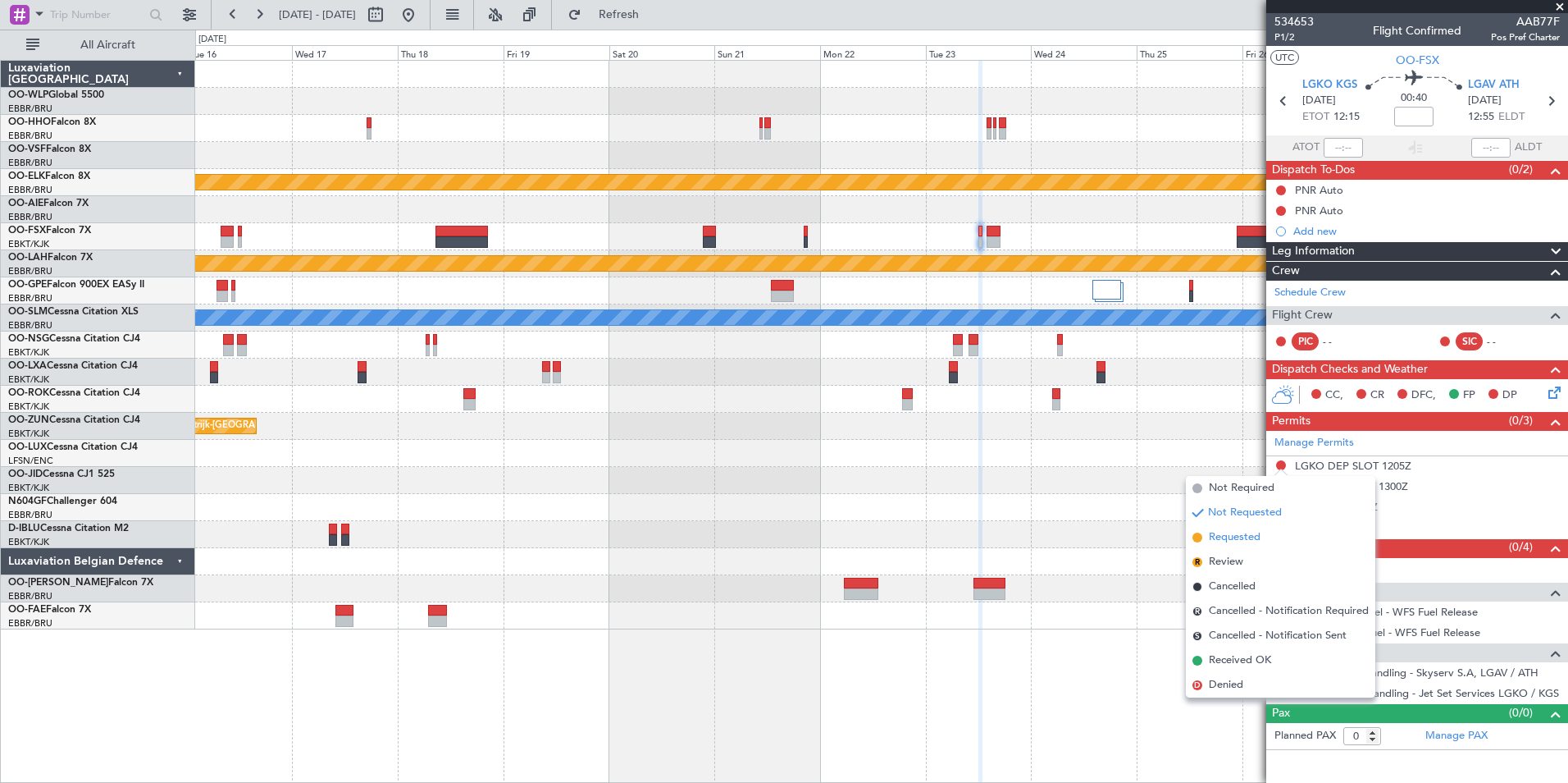
click at [1246, 537] on span "Requested" at bounding box center [1235, 537] width 52 height 16
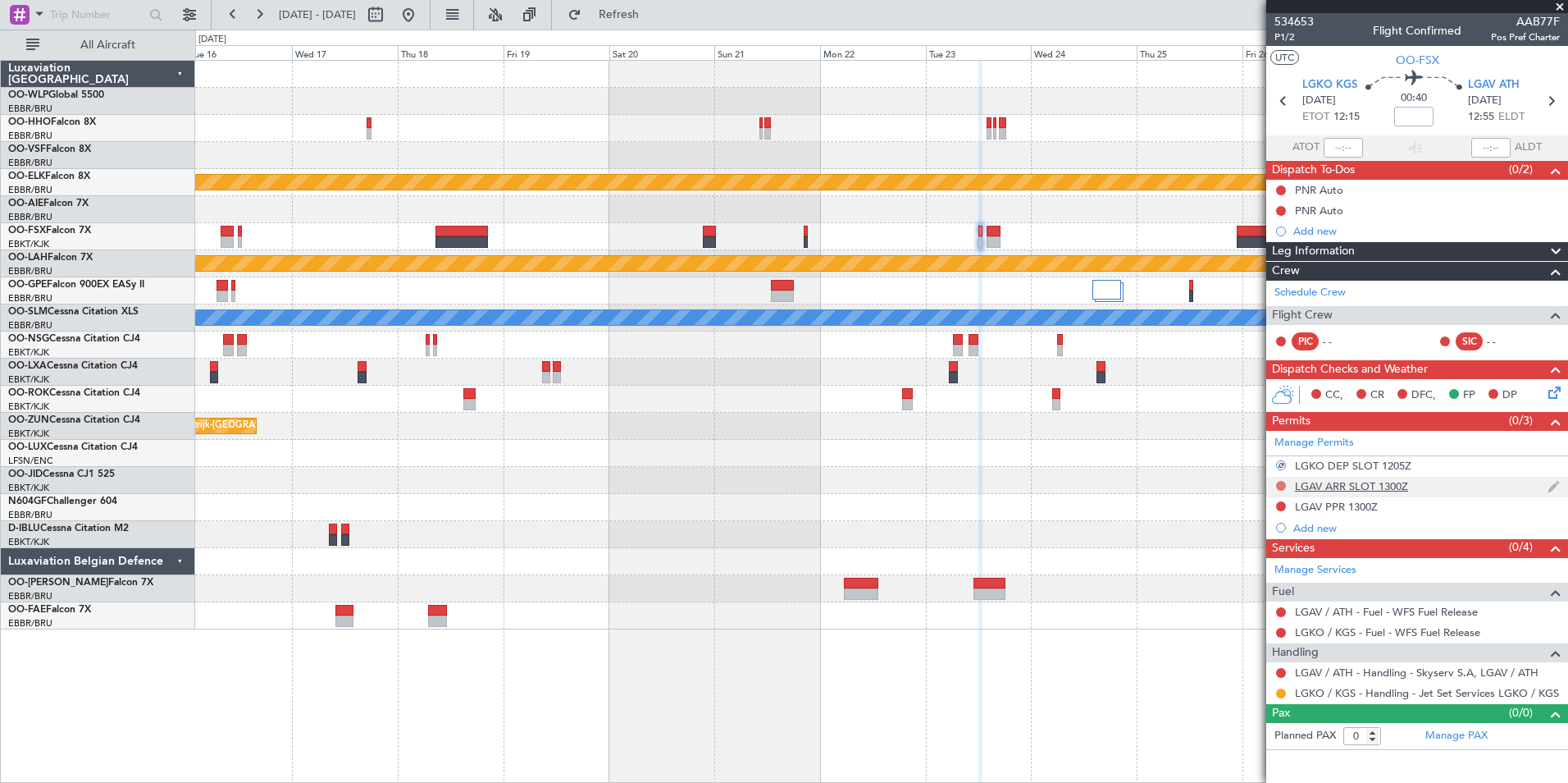
click at [1281, 488] on button at bounding box center [1281, 485] width 10 height 10
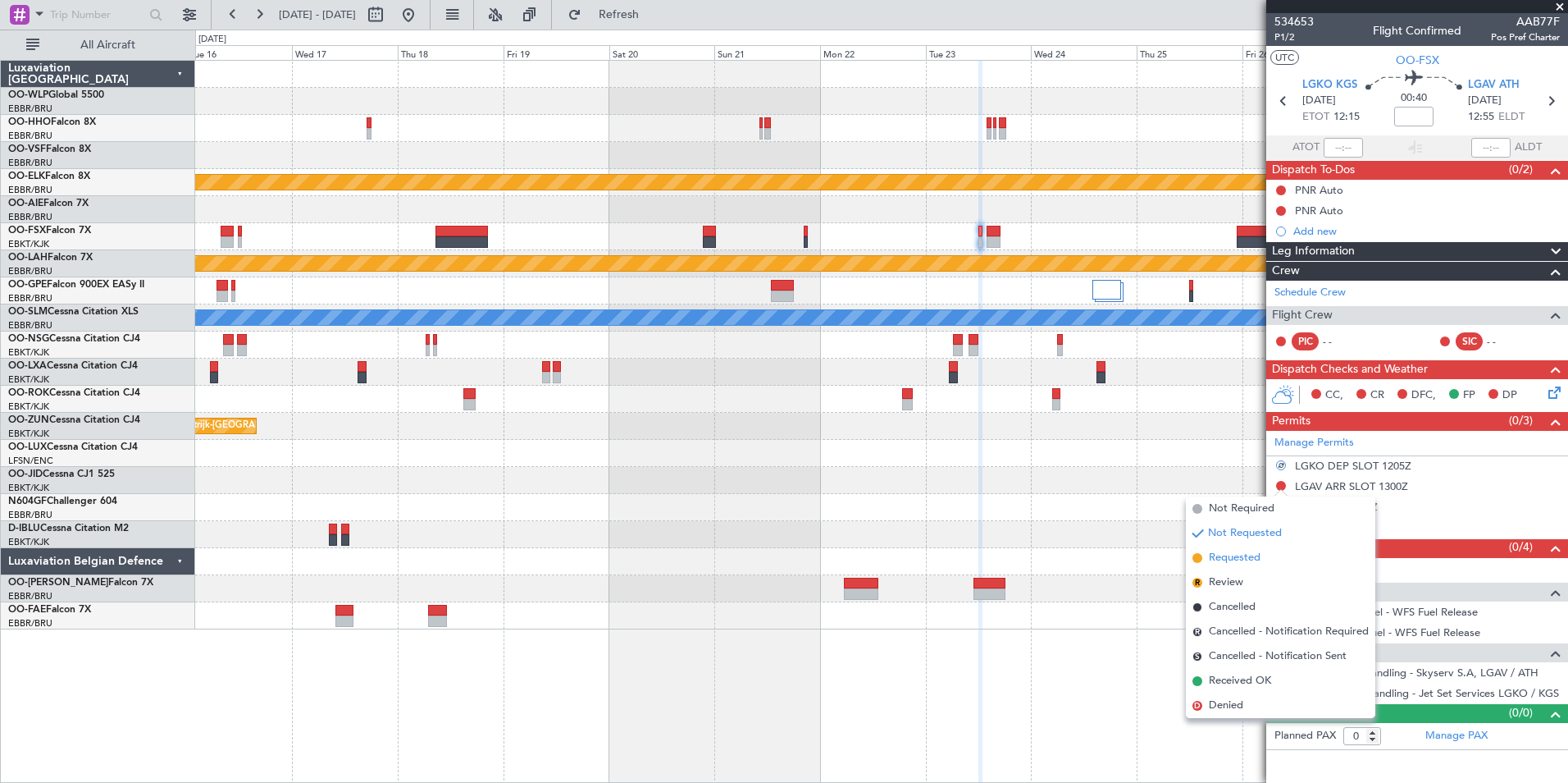
click at [1246, 553] on span "Requested" at bounding box center [1235, 558] width 52 height 16
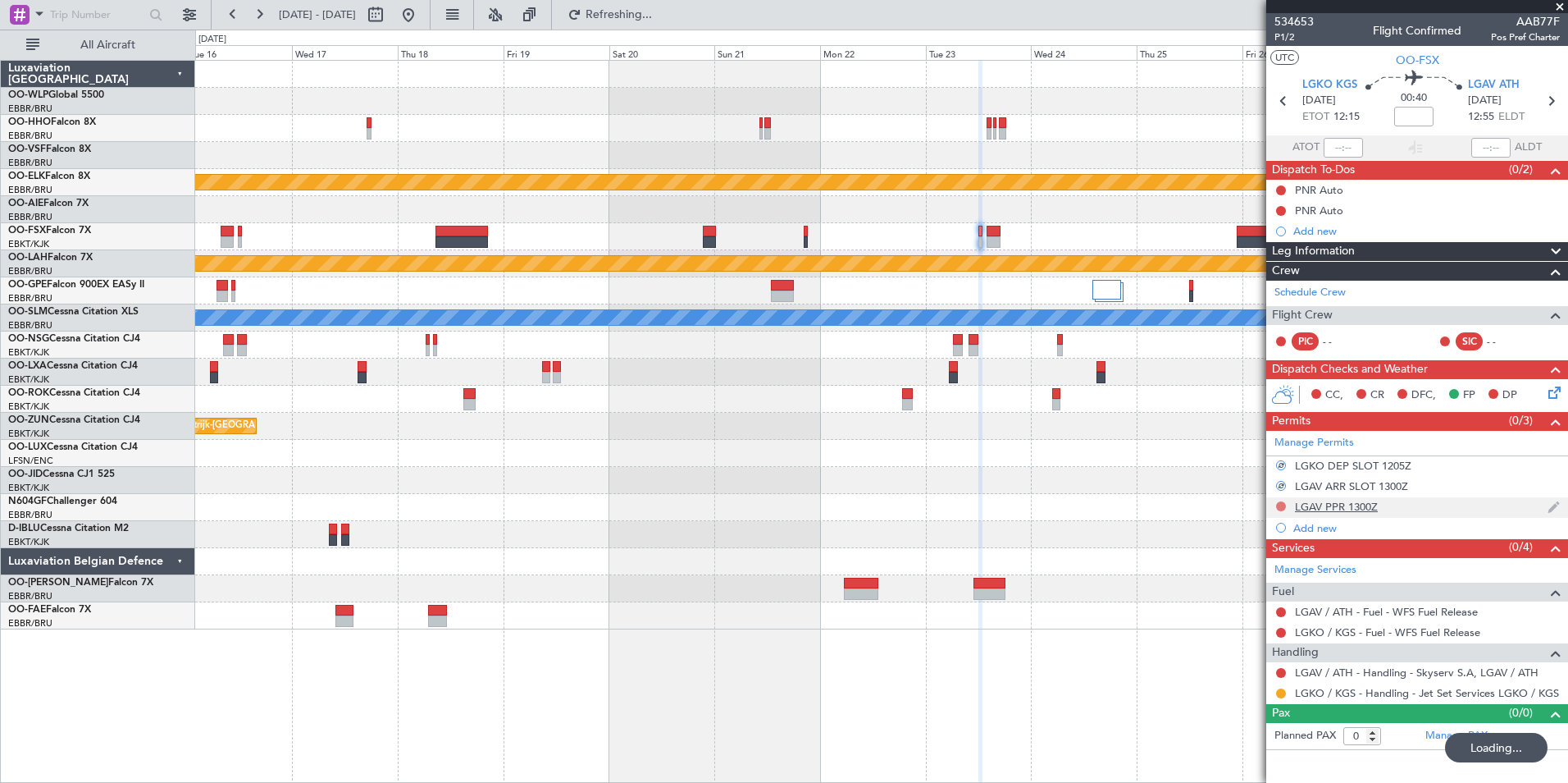
click at [1280, 502] on button at bounding box center [1281, 506] width 10 height 10
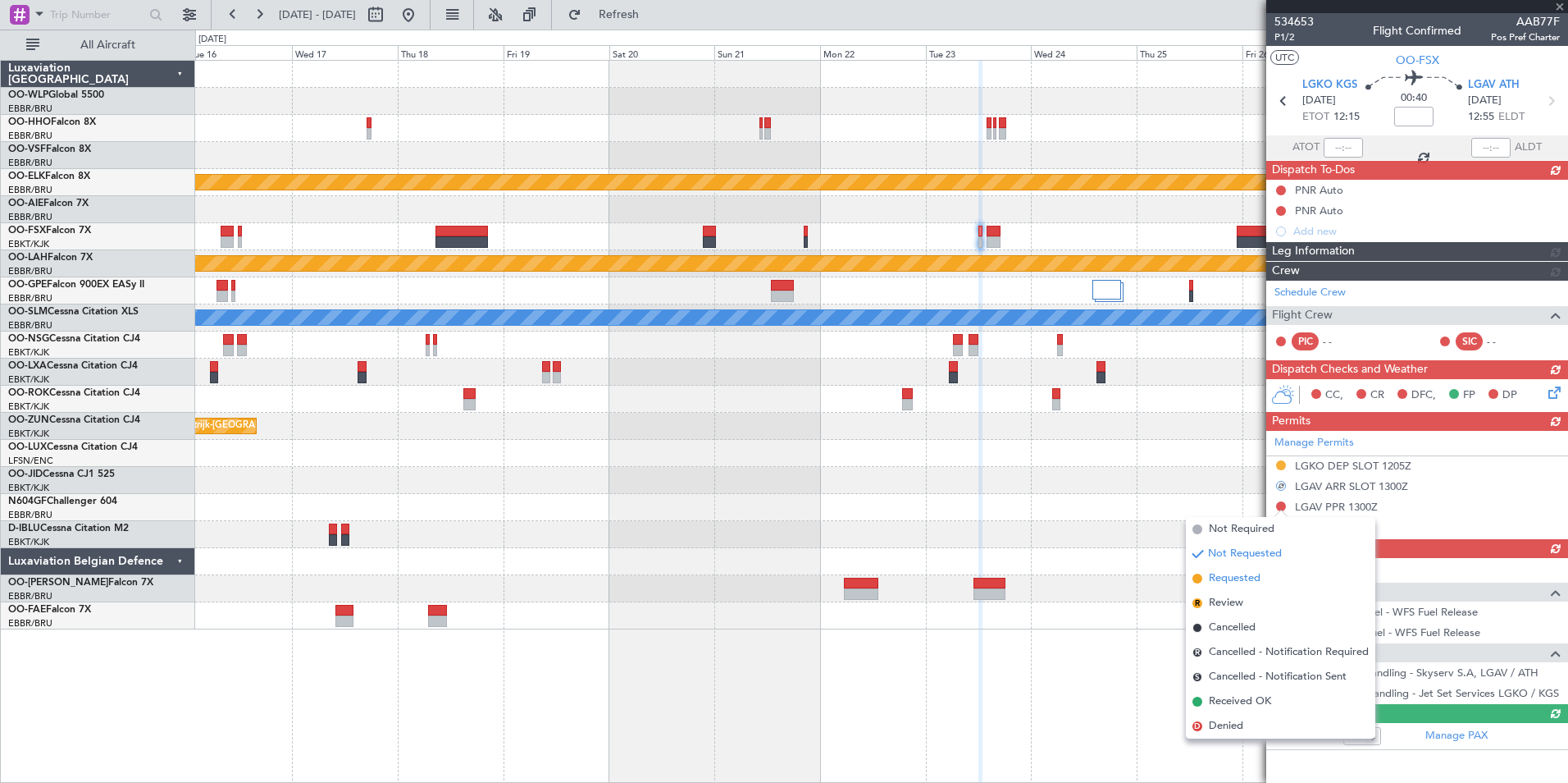
click at [1232, 577] on span "Requested" at bounding box center [1235, 578] width 52 height 16
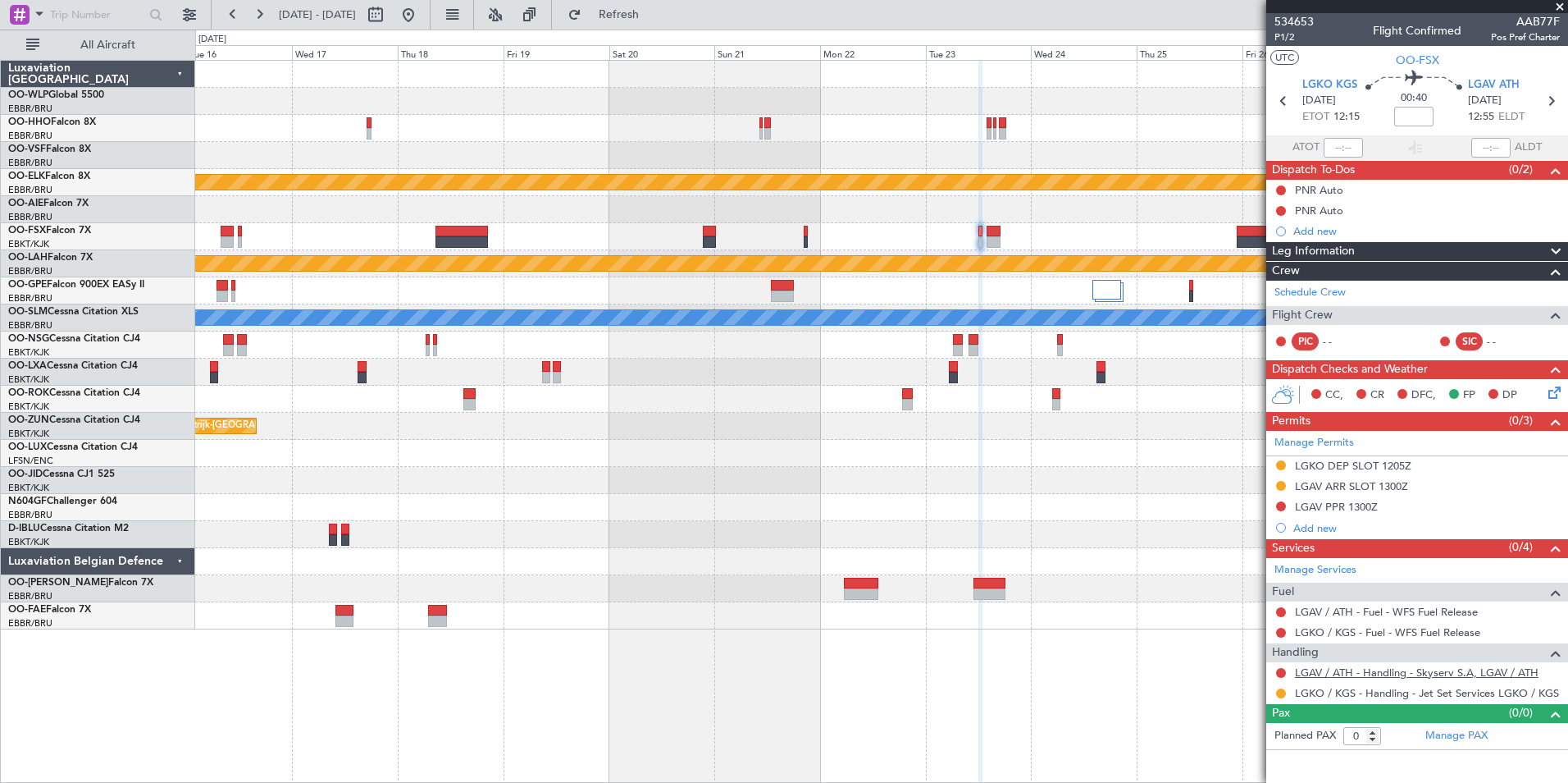
click at [1335, 667] on link "LGAV / ATH - Handling - Skyserv S.A, LGAV / ATH" at bounding box center [1416, 673] width 243 height 14
click at [422, 14] on button at bounding box center [407, 14] width 26 height 26
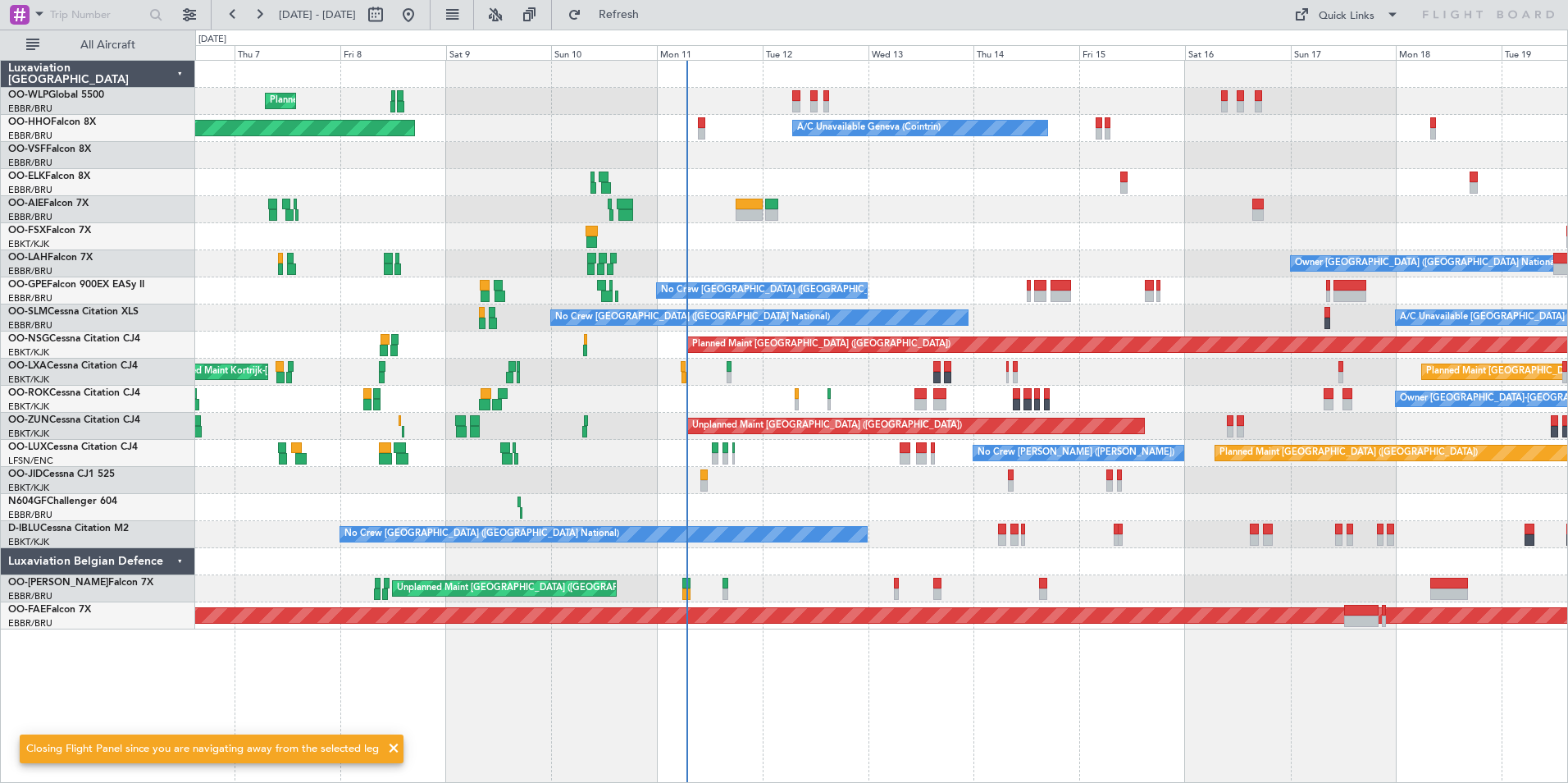
click at [1212, 286] on div "No Crew Brussels (Brussels National) Cleaning Brussels (Brussels National)" at bounding box center [880, 291] width 1372 height 27
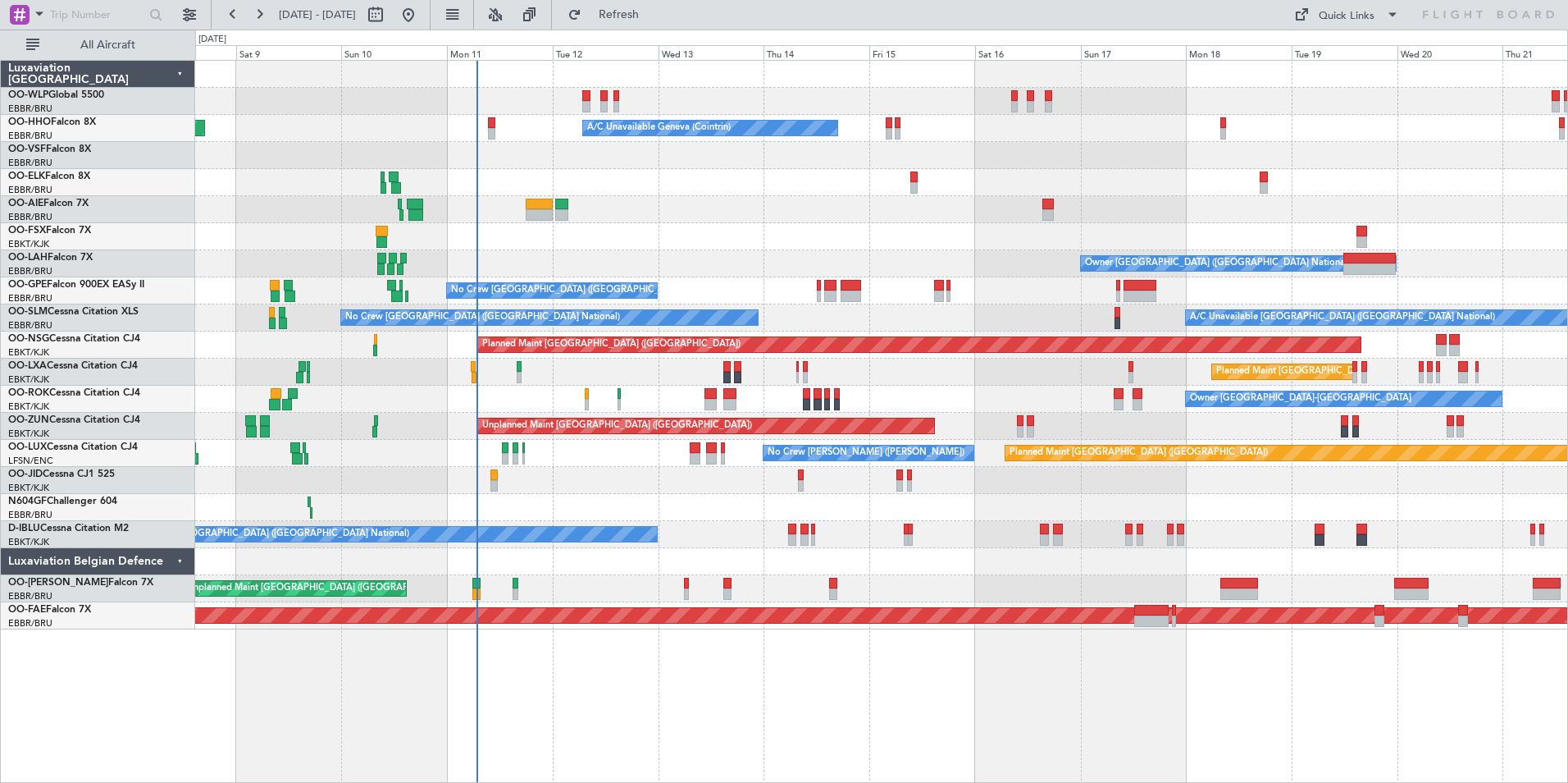
click at [1101, 224] on div at bounding box center [880, 237] width 1372 height 27
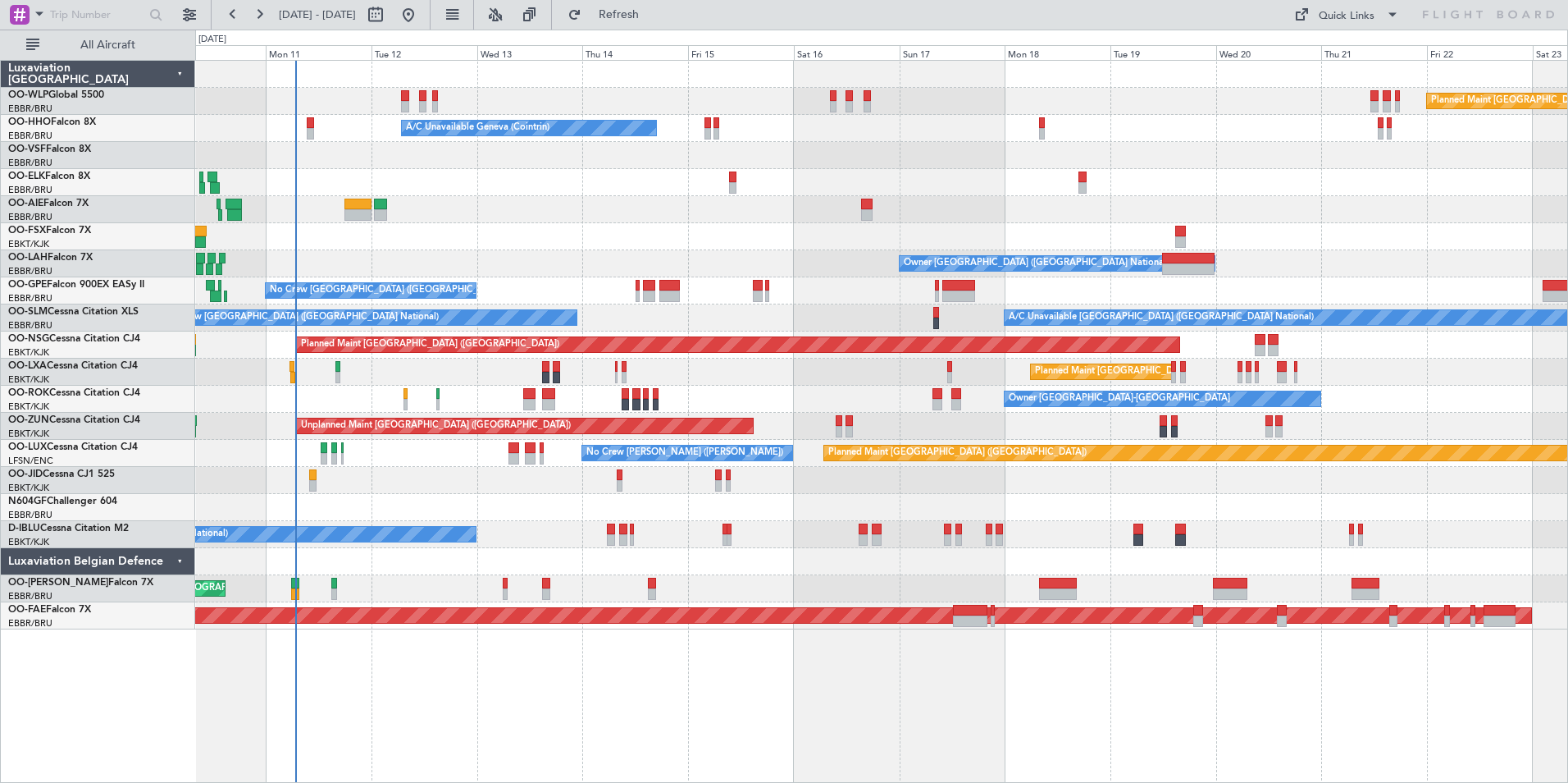
click at [1206, 231] on div "Planned Maint Berlin (Brandenburg) Planned Maint Milan (Linate) A/C Unavailable…" at bounding box center [880, 345] width 1372 height 568
click at [1104, 210] on div at bounding box center [880, 209] width 1372 height 27
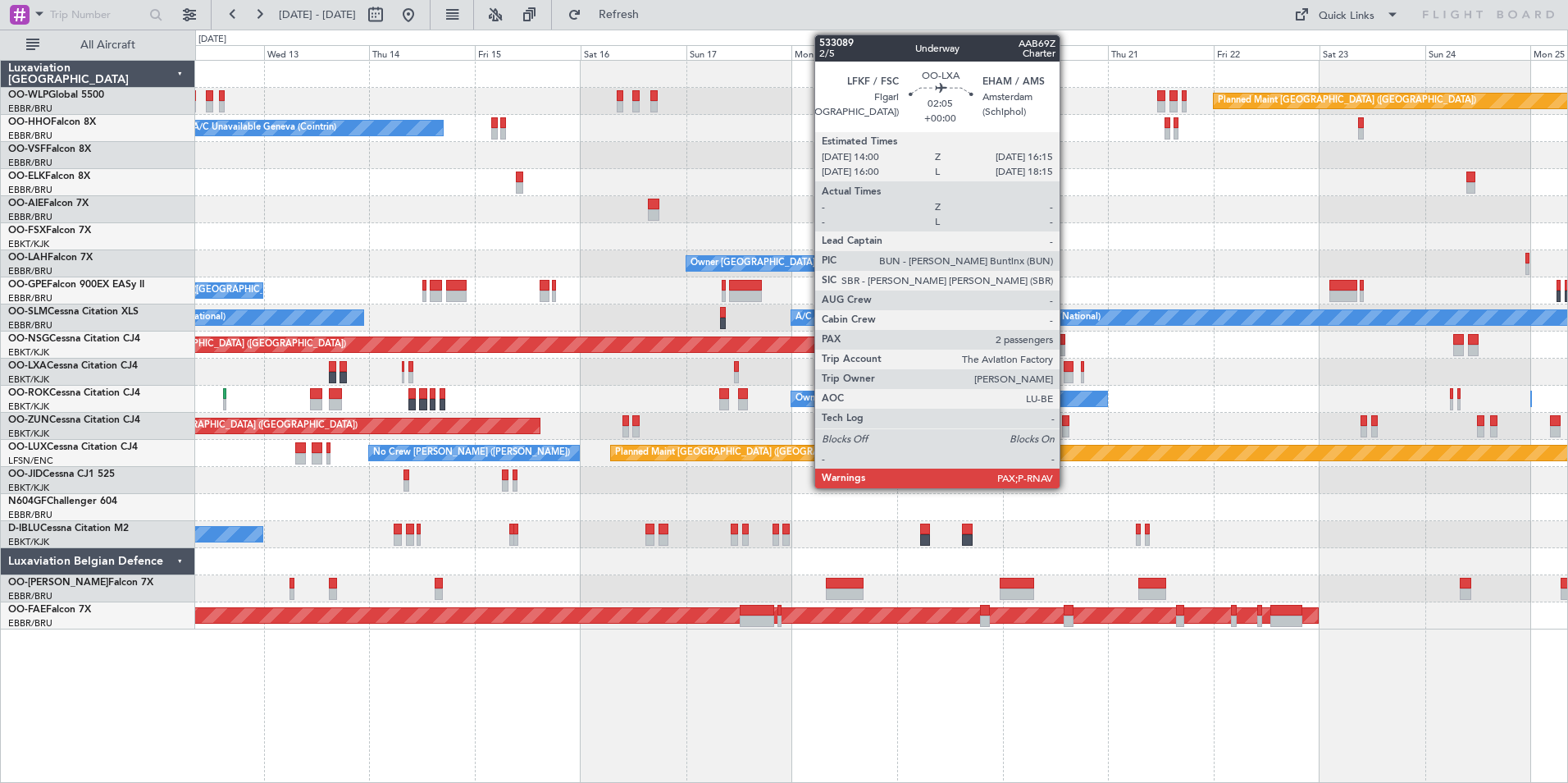
click at [1067, 369] on div at bounding box center [1069, 366] width 11 height 12
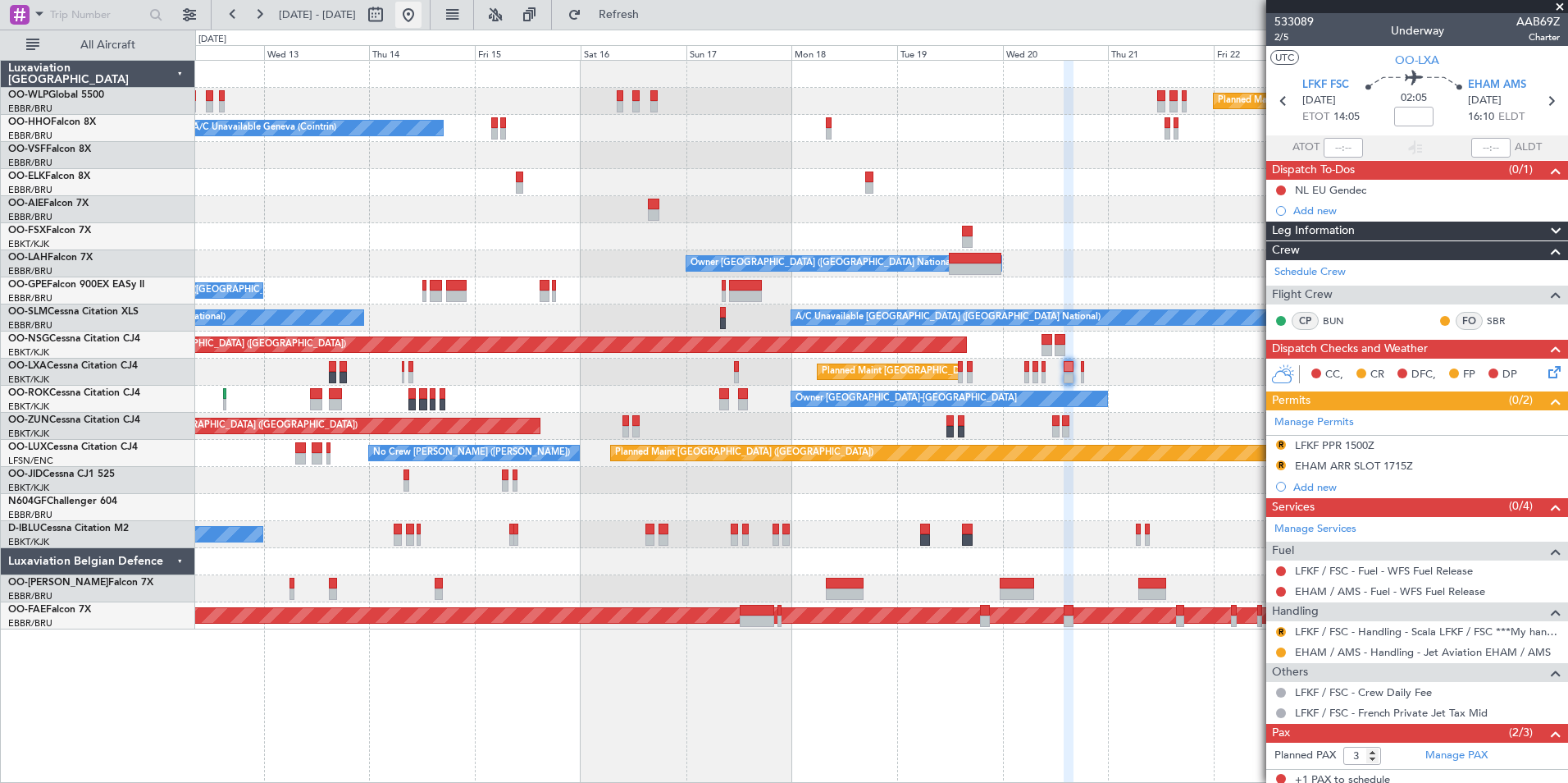
click at [422, 12] on button at bounding box center [407, 14] width 26 height 26
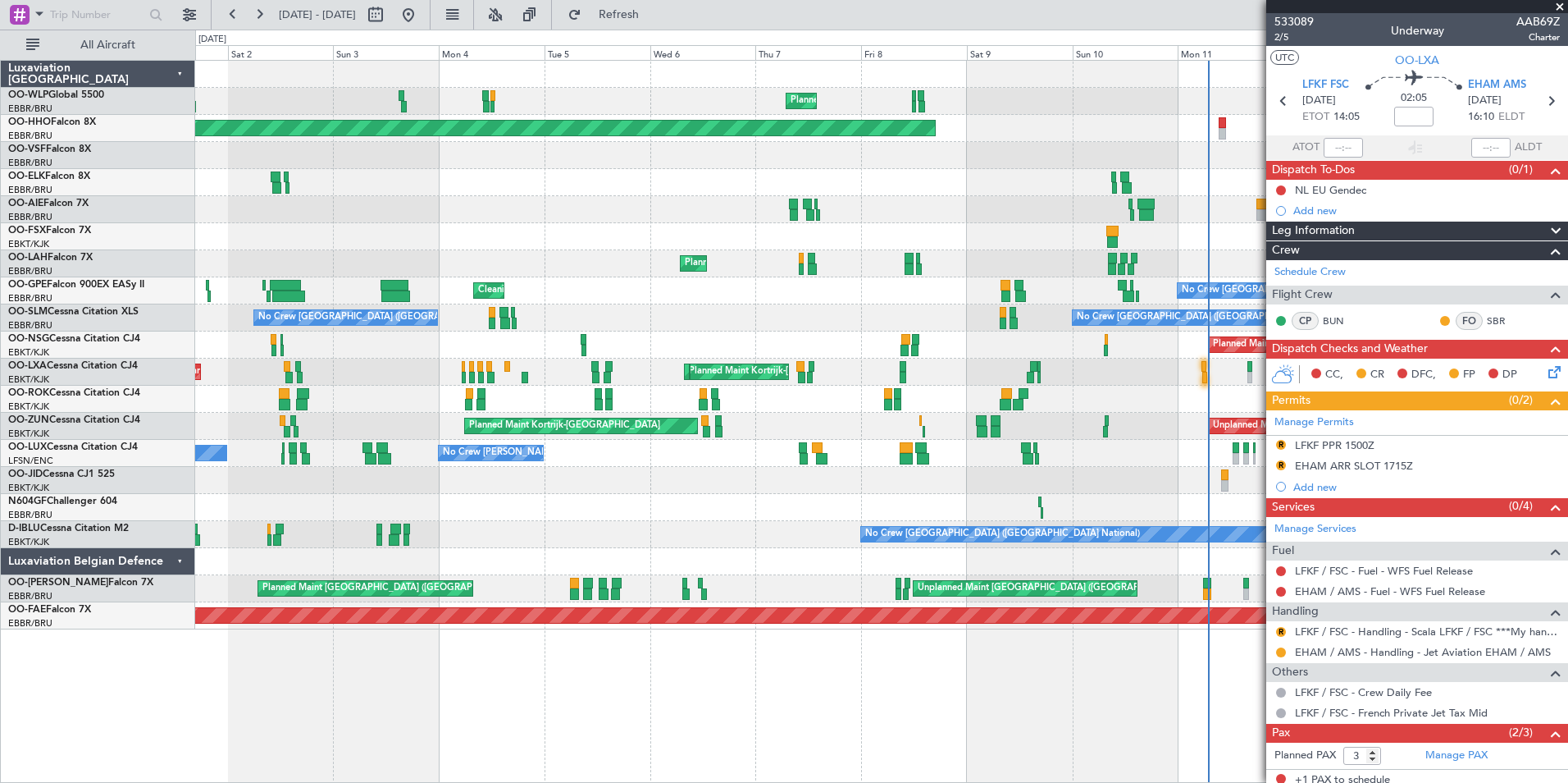
click at [957, 285] on div "No Crew Brussels (Brussels National) Cleaning Brussels (Brussels National) Plan…" at bounding box center [880, 291] width 1372 height 27
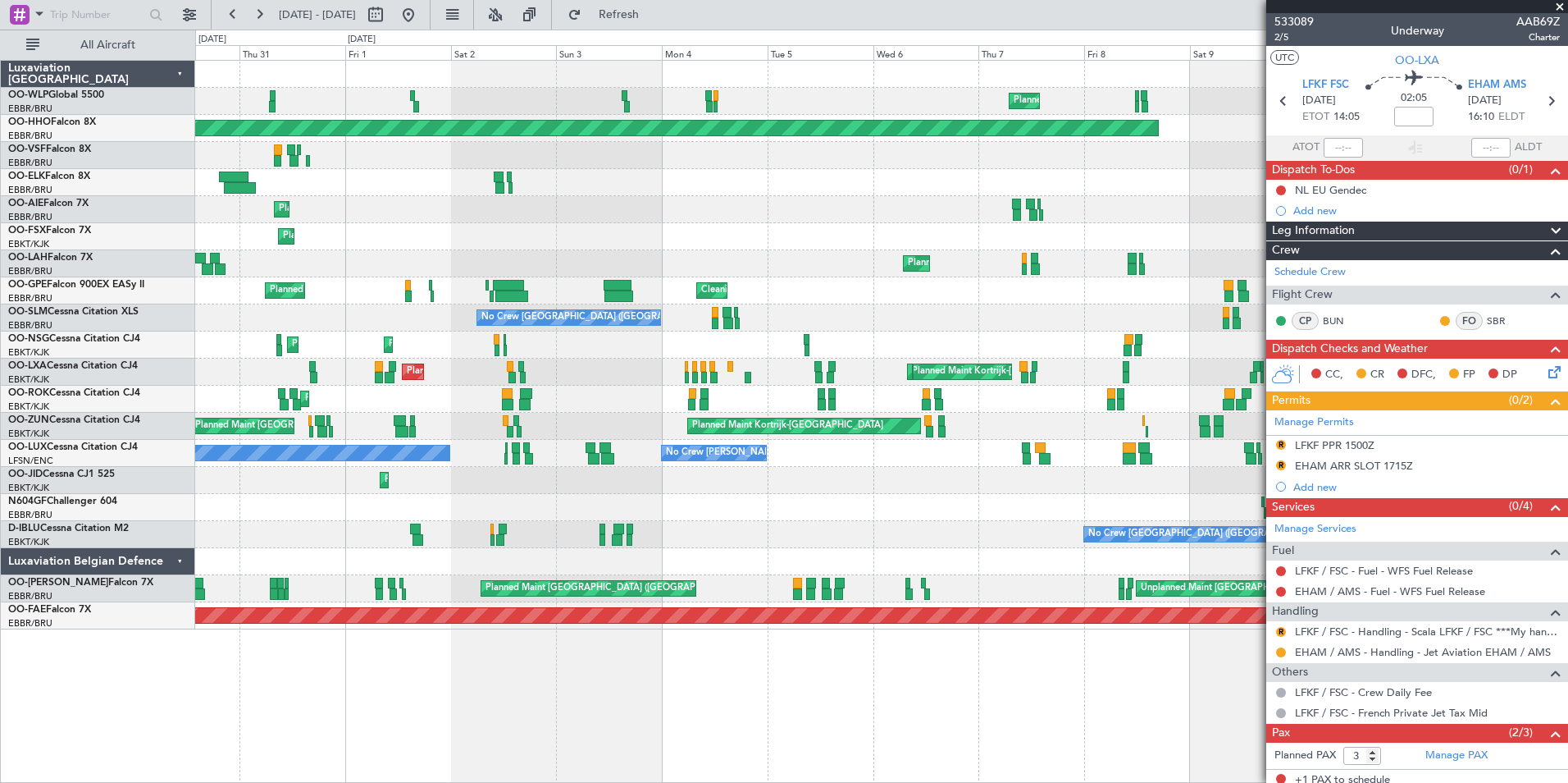
click at [1036, 287] on div "No Crew Brussels (Brussels National) Cleaning Brussels (Brussels National) Plan…" at bounding box center [880, 291] width 1372 height 27
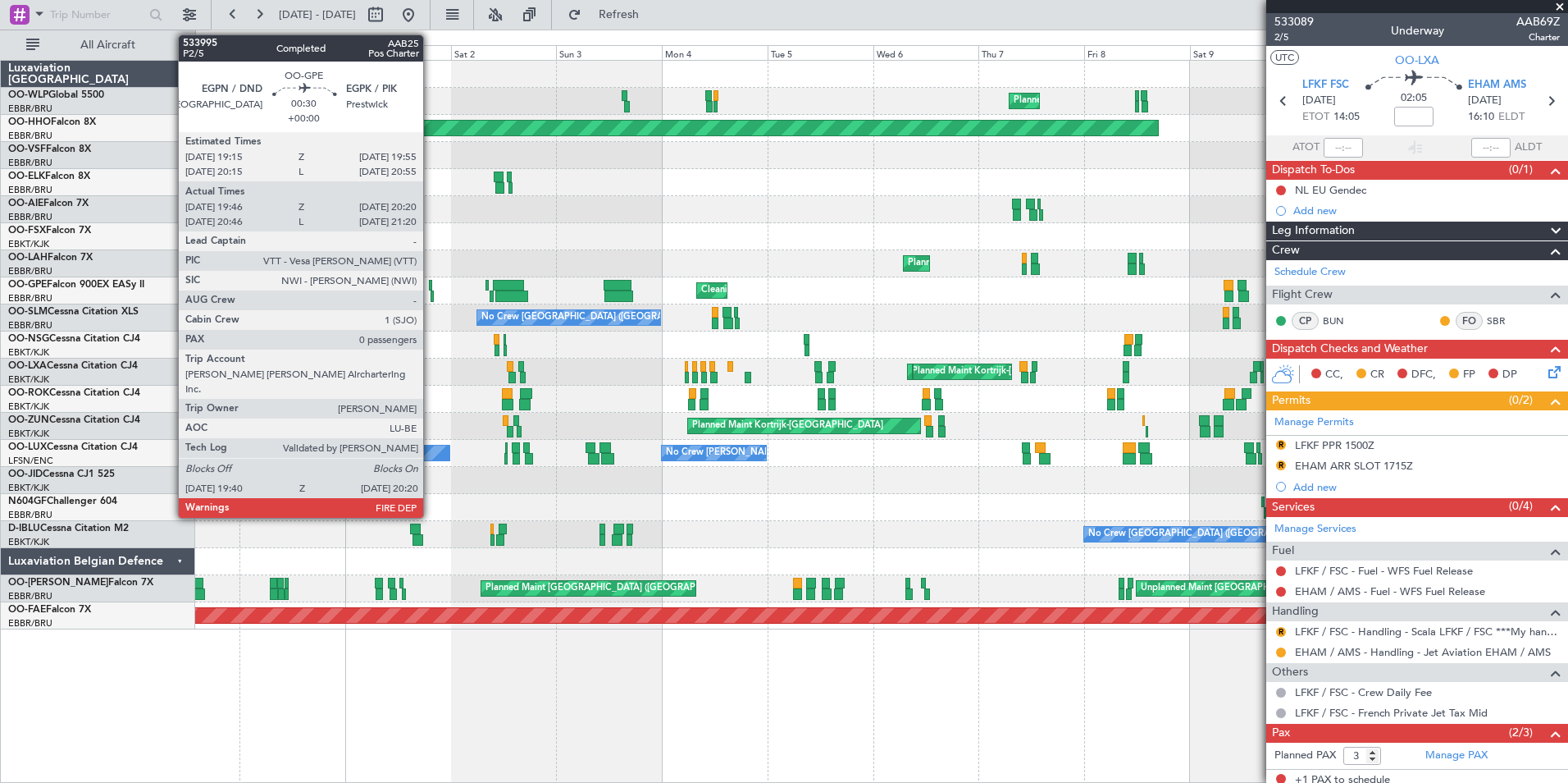
click at [431, 294] on div at bounding box center [433, 295] width 4 height 12
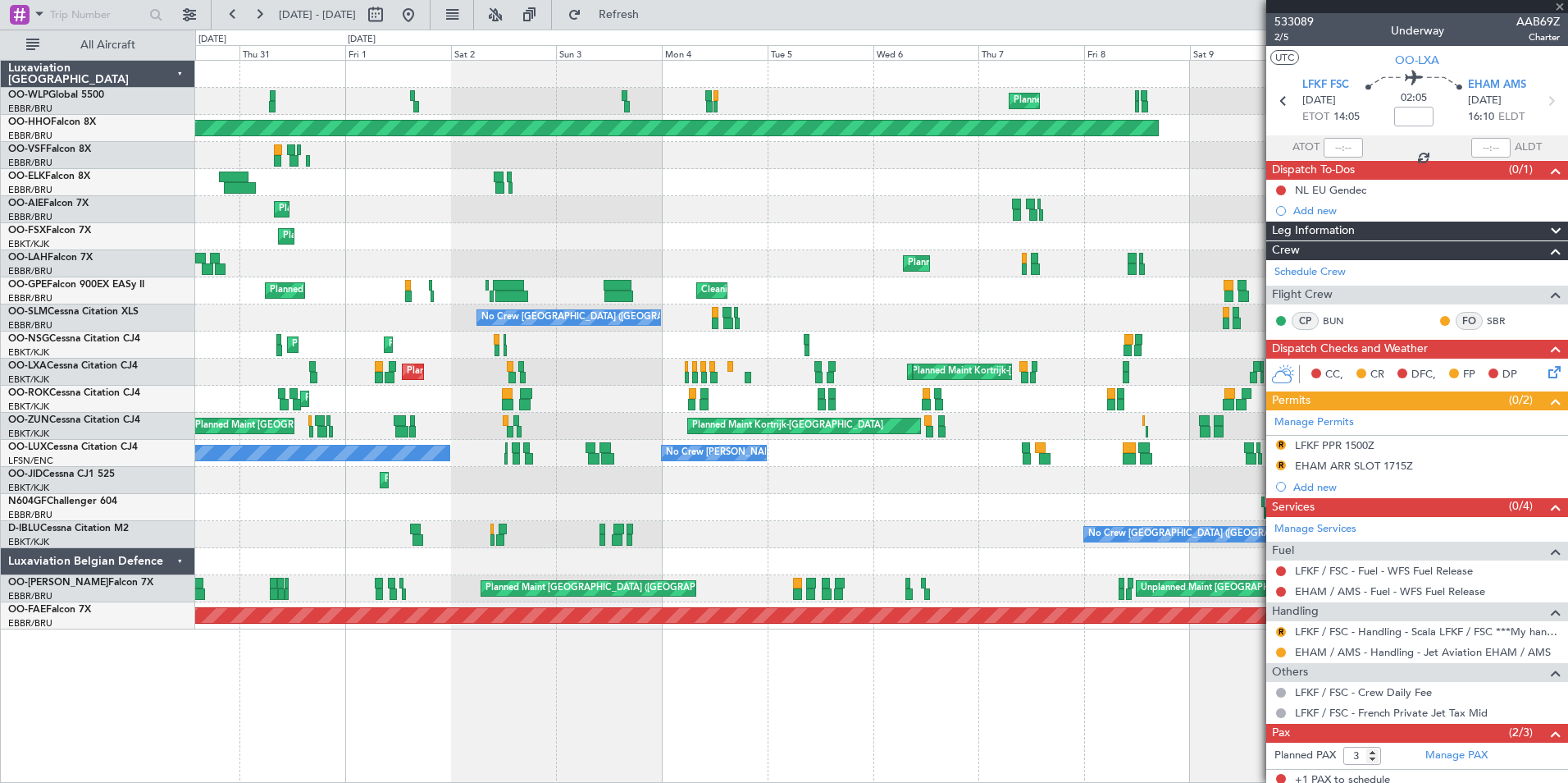
type input "19:51"
type input "20:15"
type input "0"
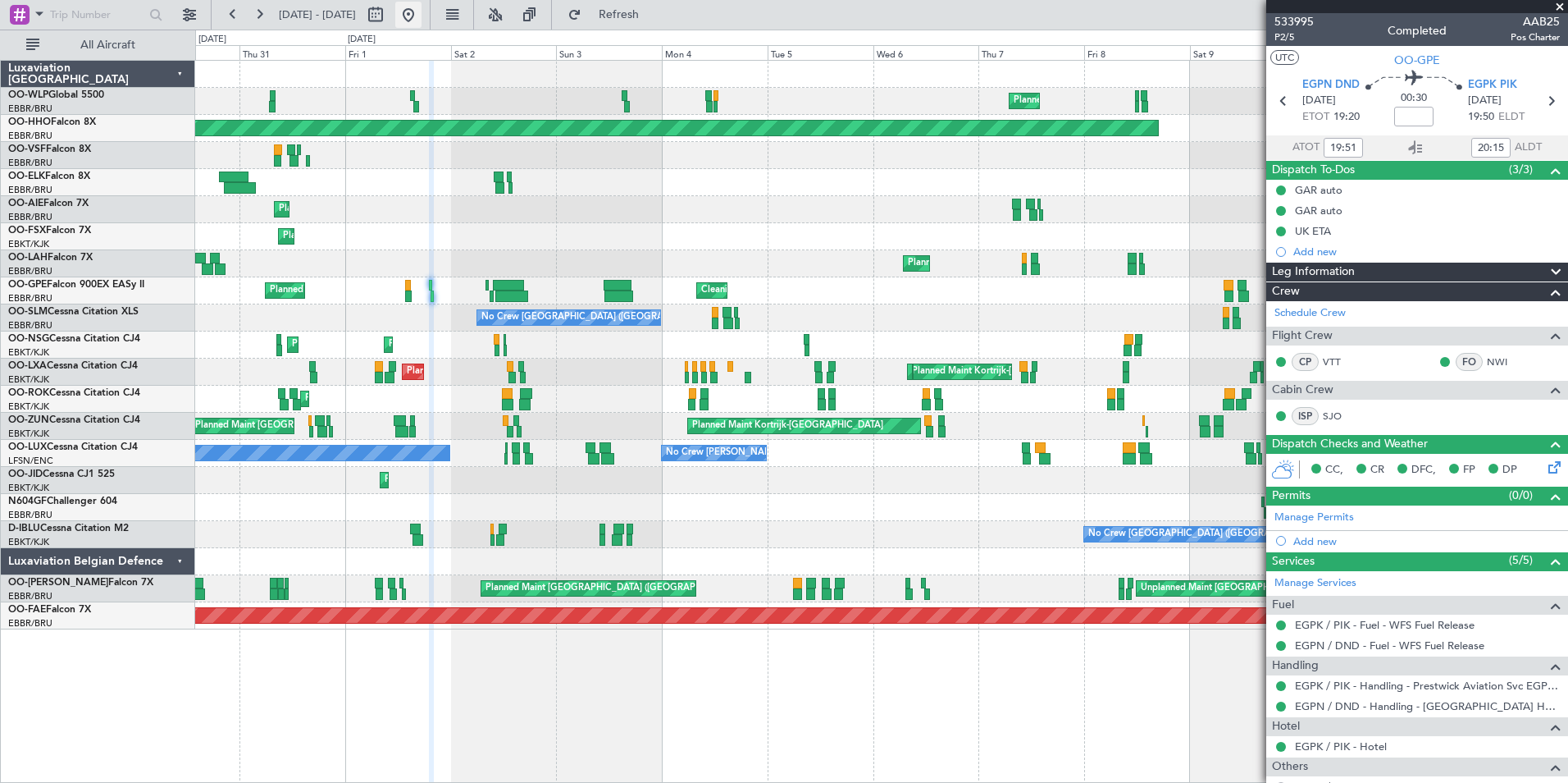
click at [422, 11] on button at bounding box center [407, 14] width 26 height 26
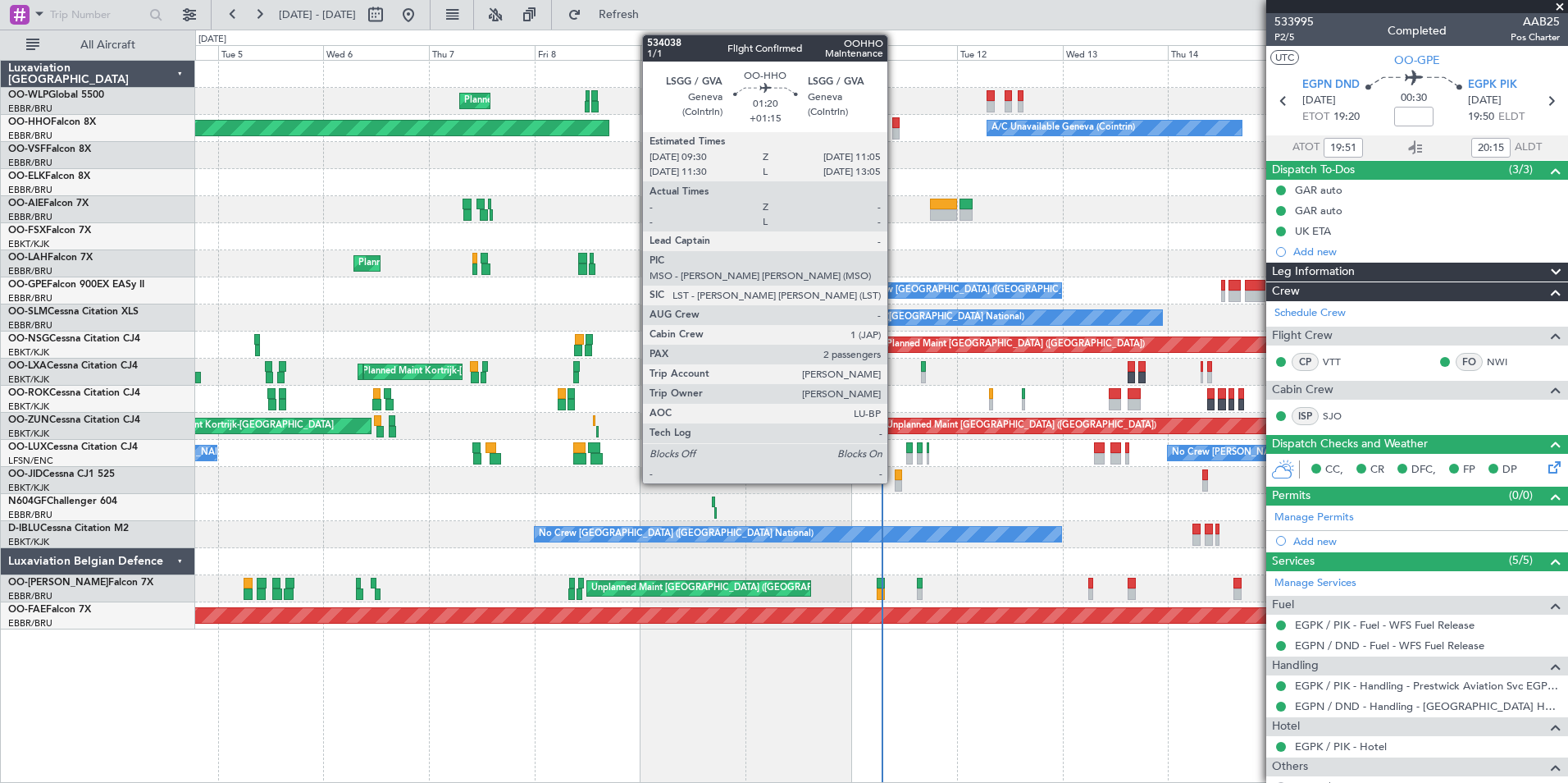
click at [895, 124] on div at bounding box center [896, 123] width 7 height 12
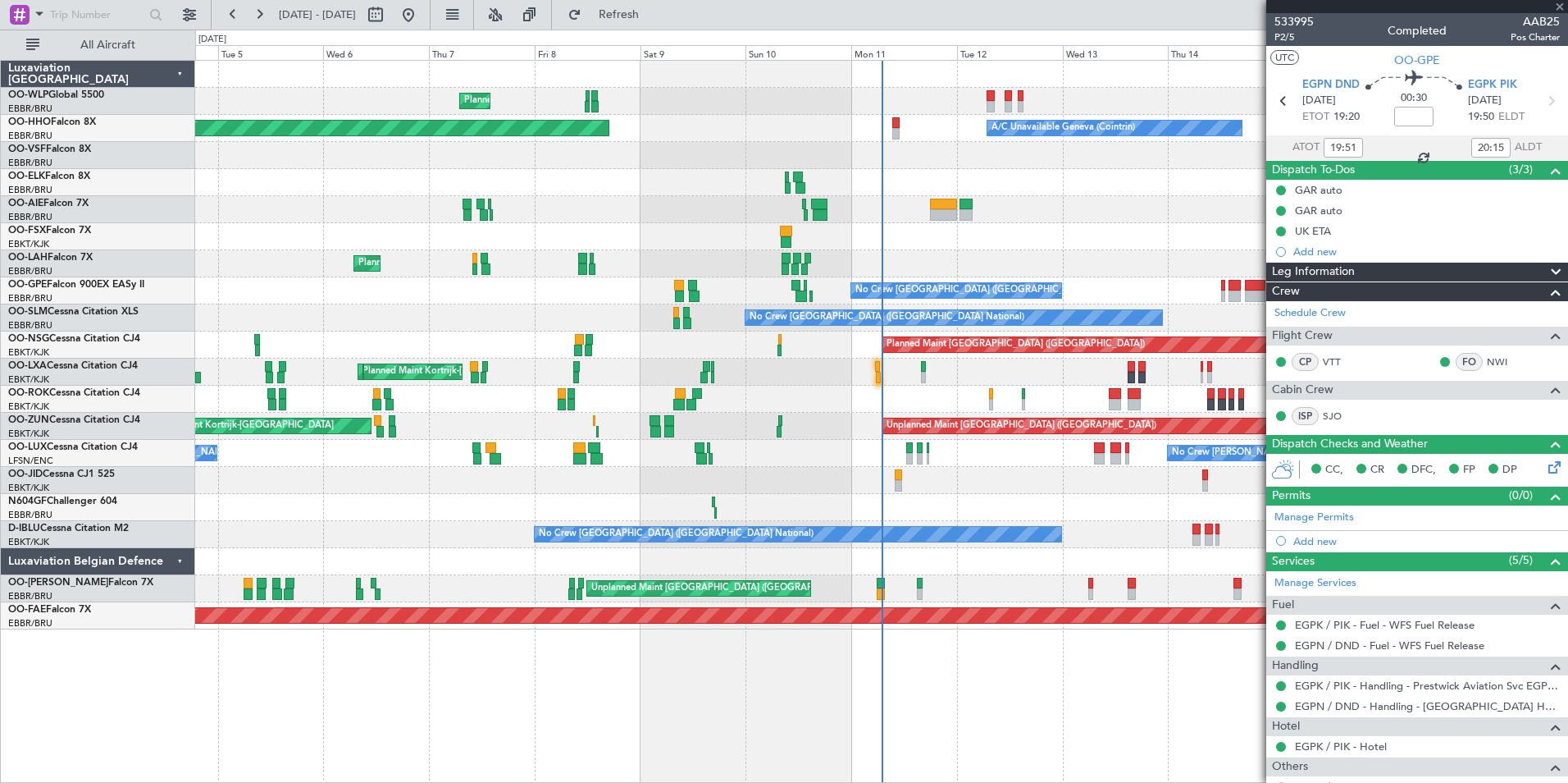
type input "+01:15"
type input "2"
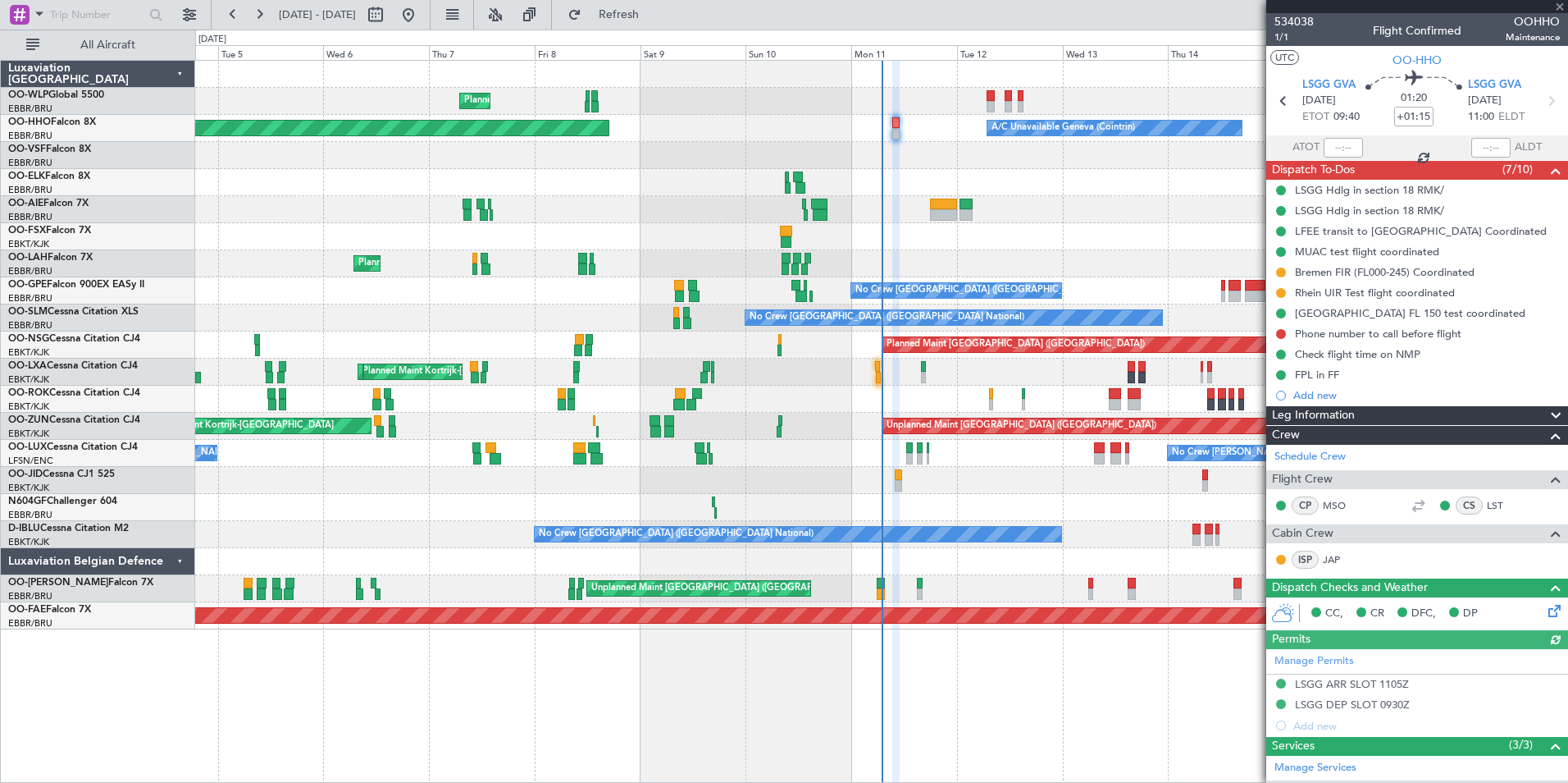
click at [1345, 333] on mat-tooltip-component "[GEOGRAPHIC_DATA] FL 150 test coordinated" at bounding box center [1406, 340] width 224 height 43
click at [1319, 332] on div "Phone number to call before flight" at bounding box center [1378, 334] width 166 height 14
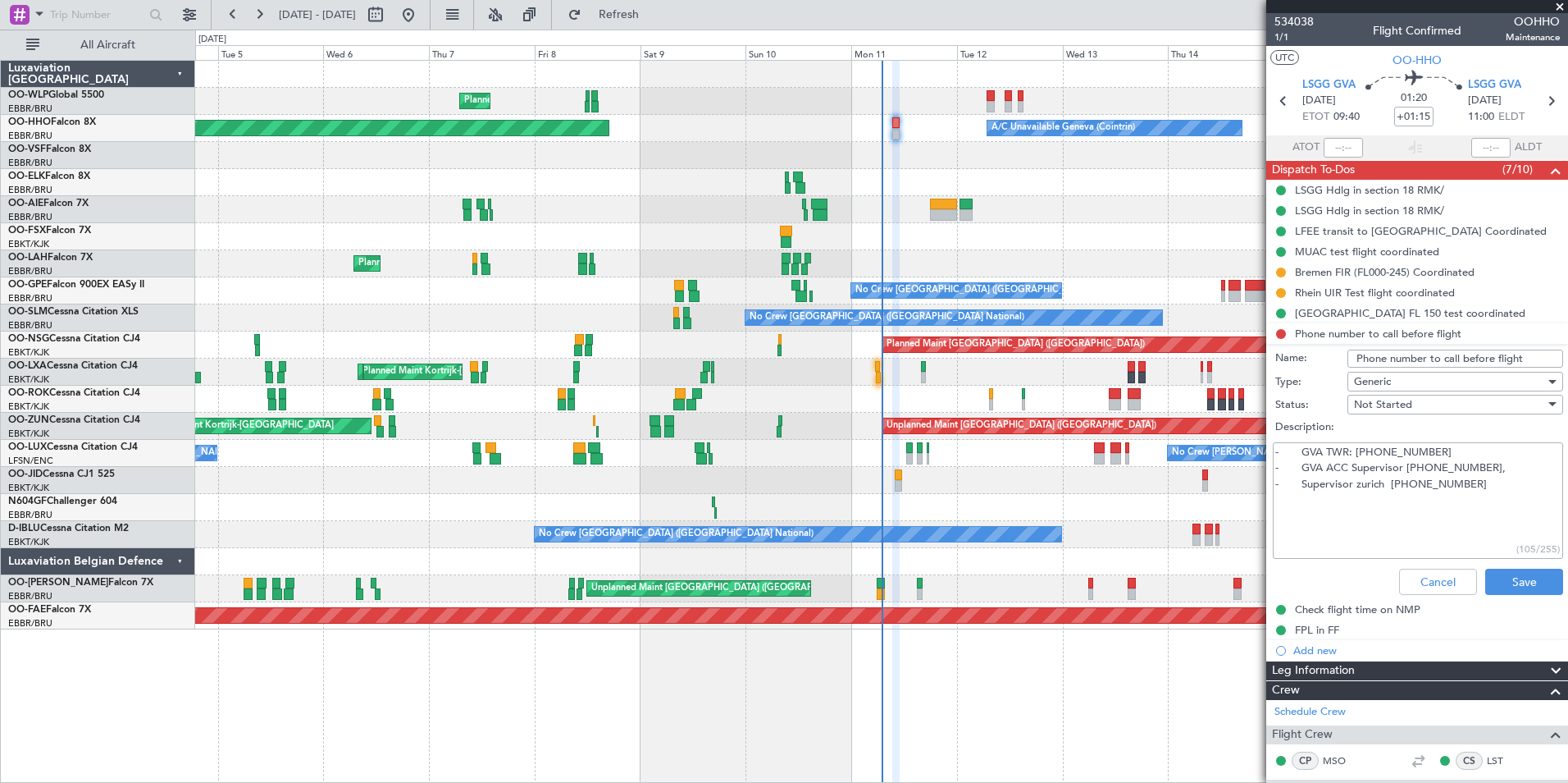
click at [1415, 467] on textarea "- GVA TWR: +41 22 417 40 60 - GVA ACC Supervisor +41 22 417 40 40, - Supervisor…" at bounding box center [1417, 500] width 290 height 118
click at [1346, 515] on textarea "- GVA TWR: +41 22 417 40 60 - GVA ACC Supervisor +41 22 417 40 40, - Supervisor…" at bounding box center [1417, 500] width 290 height 118
click at [1358, 480] on textarea "- GVA TWR: +41 22 417 40 60 - GVA ACC Supervisor +41 22 417 40 40, - Supervisor…" at bounding box center [1417, 500] width 290 height 118
click at [1499, 469] on textarea "- GVA TWR: +41 22 417 40 60 - GVA ACC Supervisor +41 22 417 40 40, - Supervisor…" at bounding box center [1417, 500] width 290 height 118
click at [1494, 471] on textarea "- GVA TWR: +41 22 417 40 60 - GVA ACC Supervisor +41 22 417 40 40, - Supervisor…" at bounding box center [1417, 500] width 290 height 118
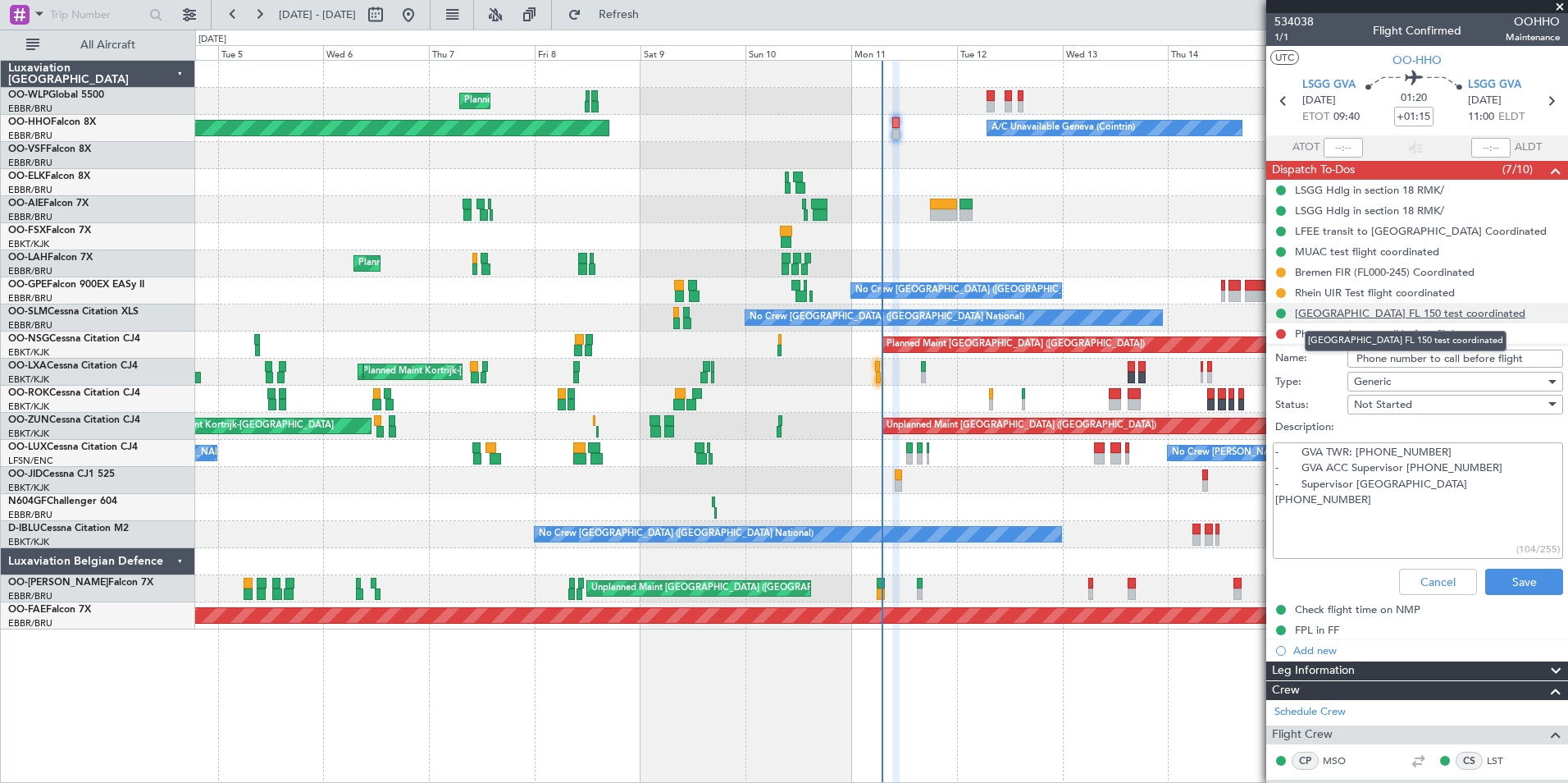
type textarea "- GVA TWR: +41 22 417 40 60 - GVA ACC Supervisor +41 22 417 40 40 - Supervisor …"
click at [1363, 313] on div "[GEOGRAPHIC_DATA] FL 150 test coordinated" at bounding box center [1410, 313] width 231 height 14
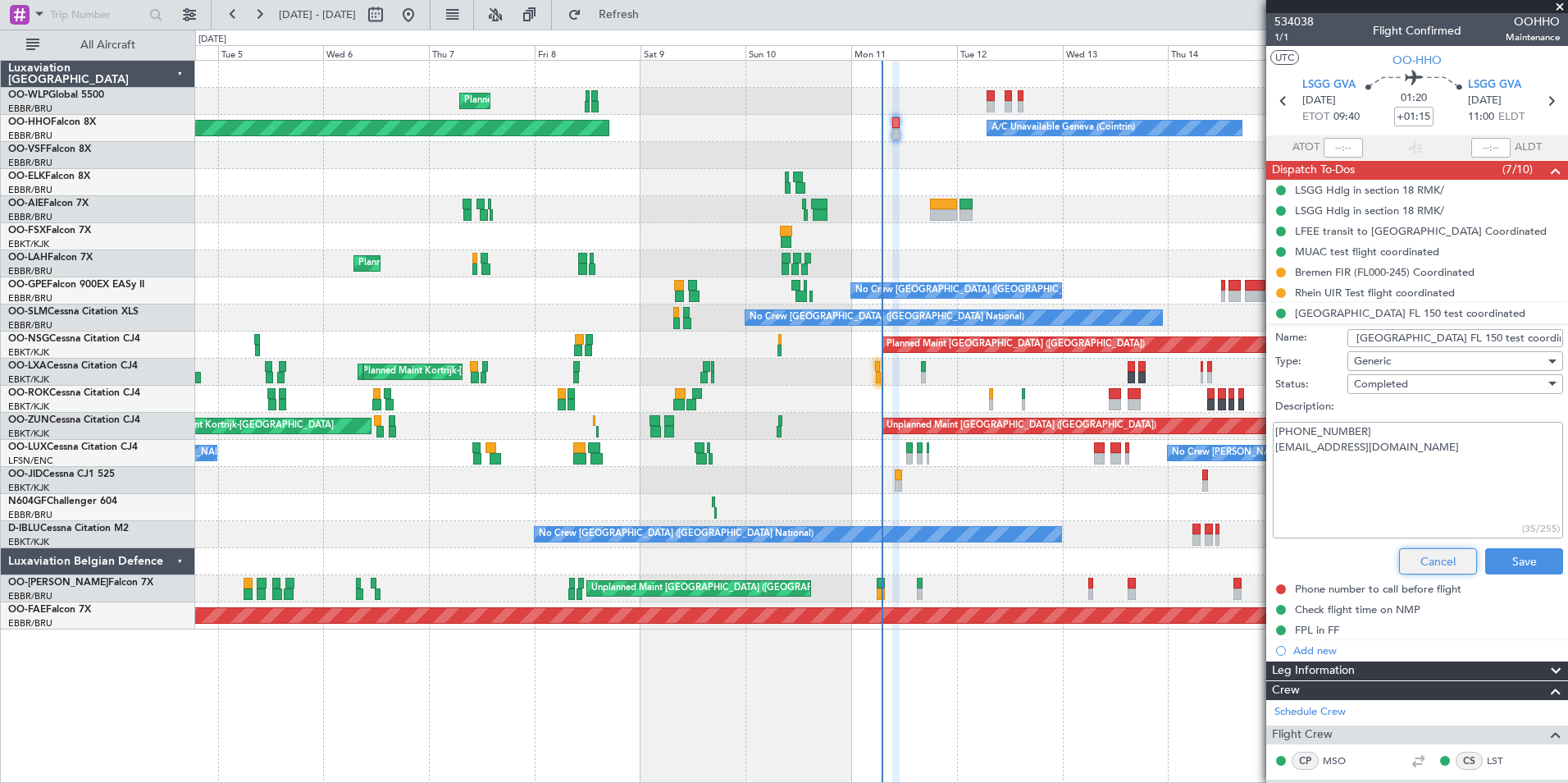
click at [1441, 558] on button "Cancel" at bounding box center [1438, 560] width 78 height 26
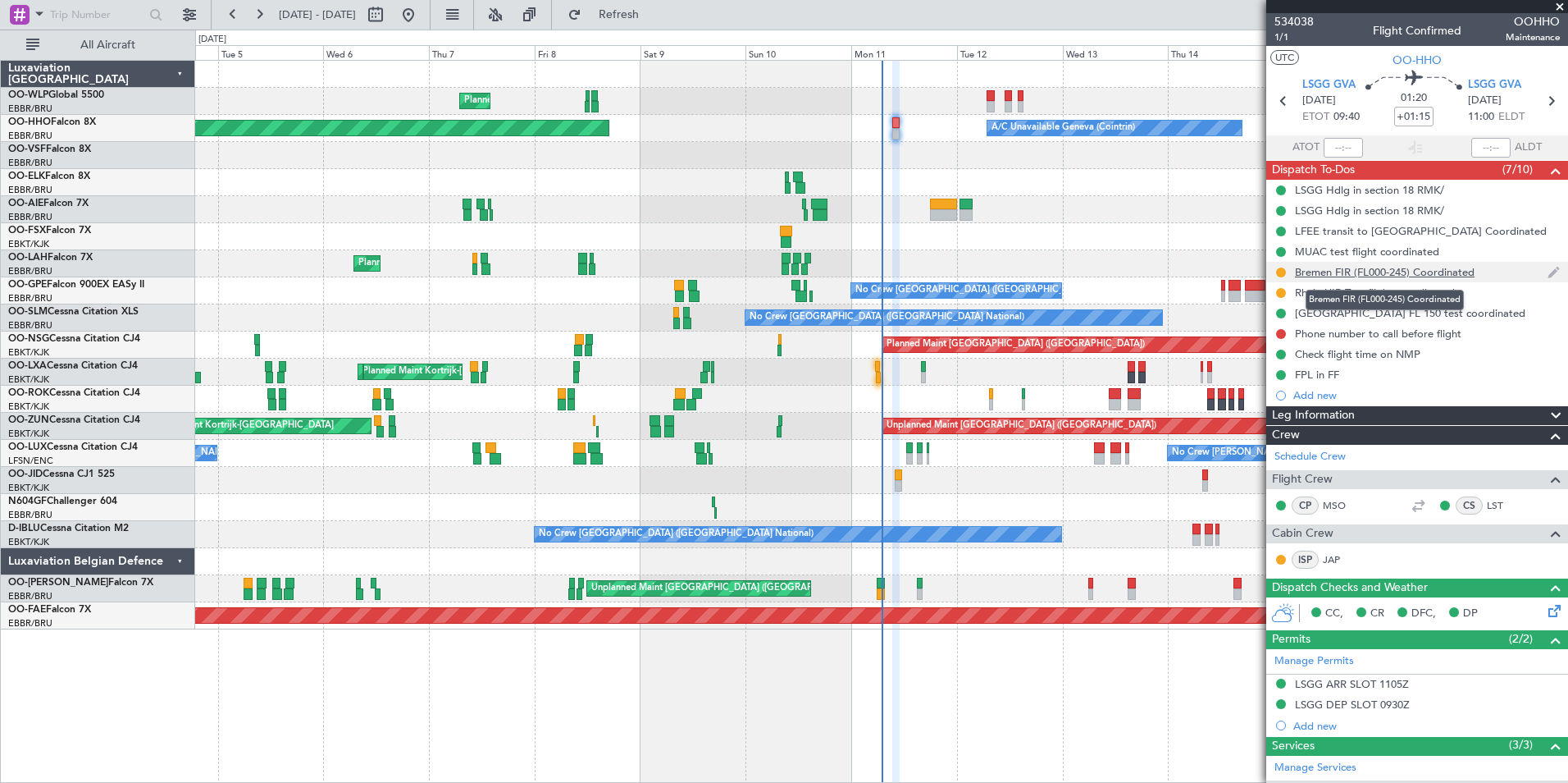
click at [1345, 273] on div "Bremen FIR (FL000-245) Coordinated" at bounding box center [1385, 272] width 180 height 14
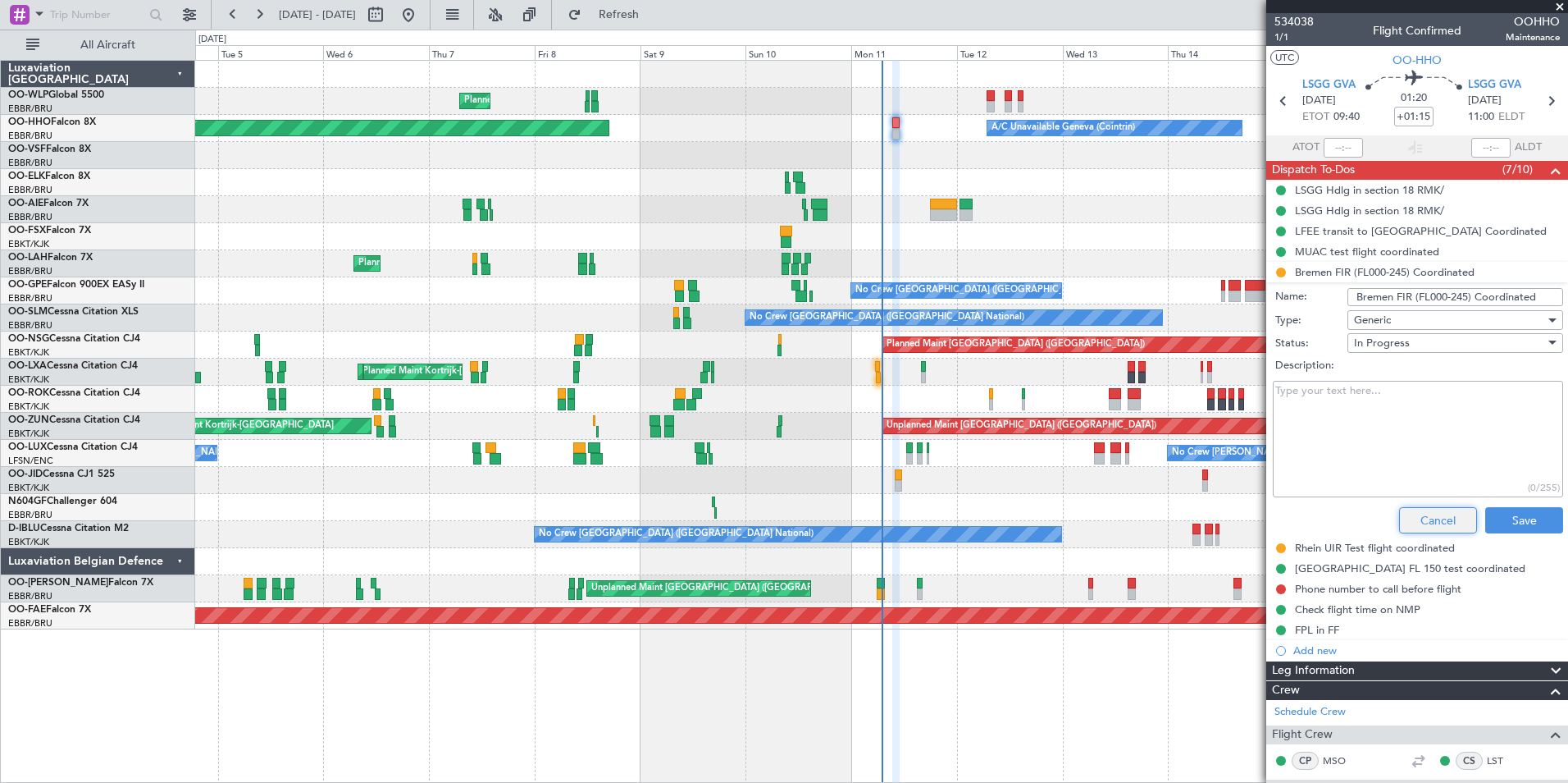
click at [1412, 520] on button "Cancel" at bounding box center [1438, 520] width 78 height 26
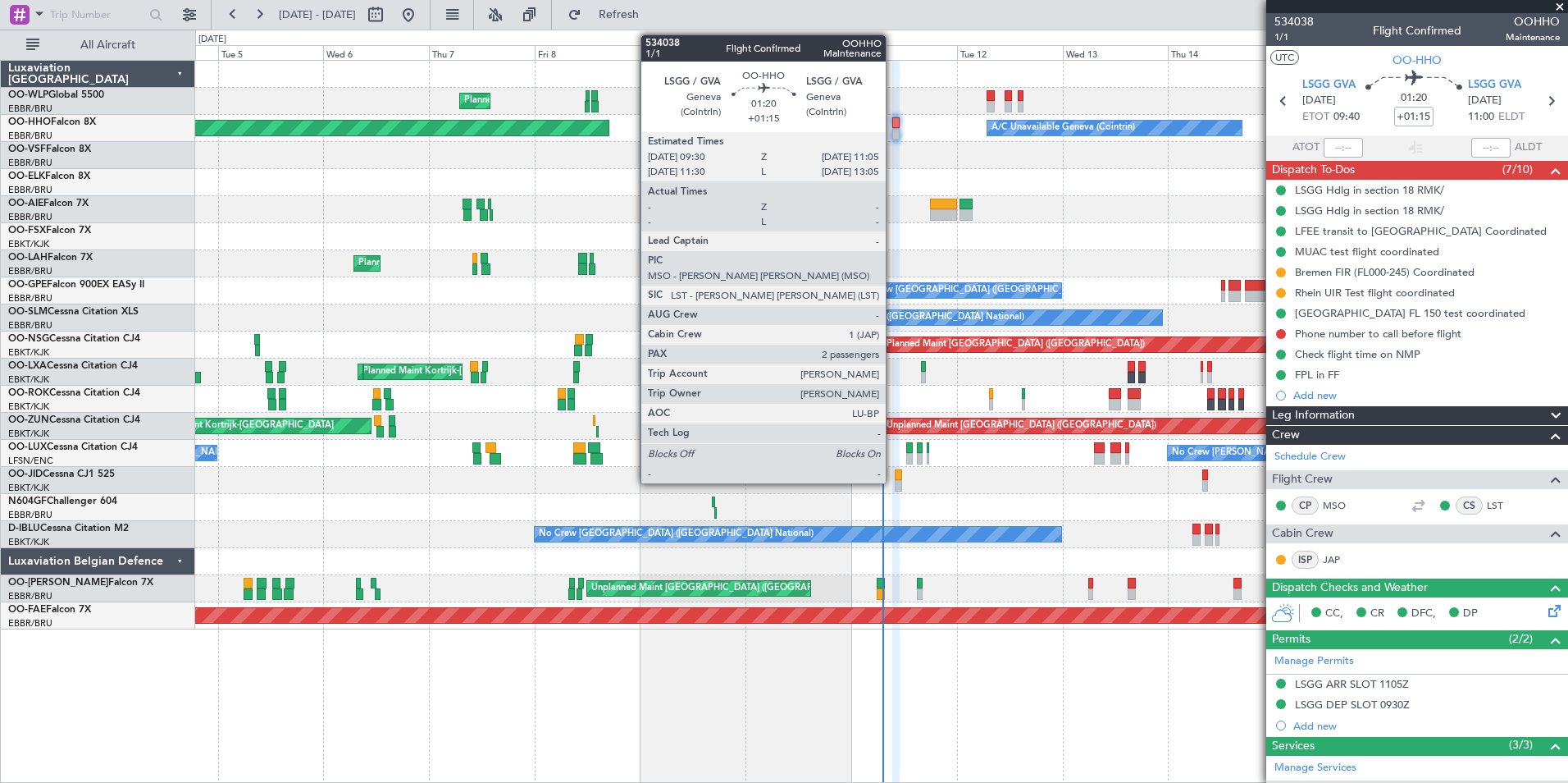
click at [893, 129] on div at bounding box center [896, 134] width 7 height 12
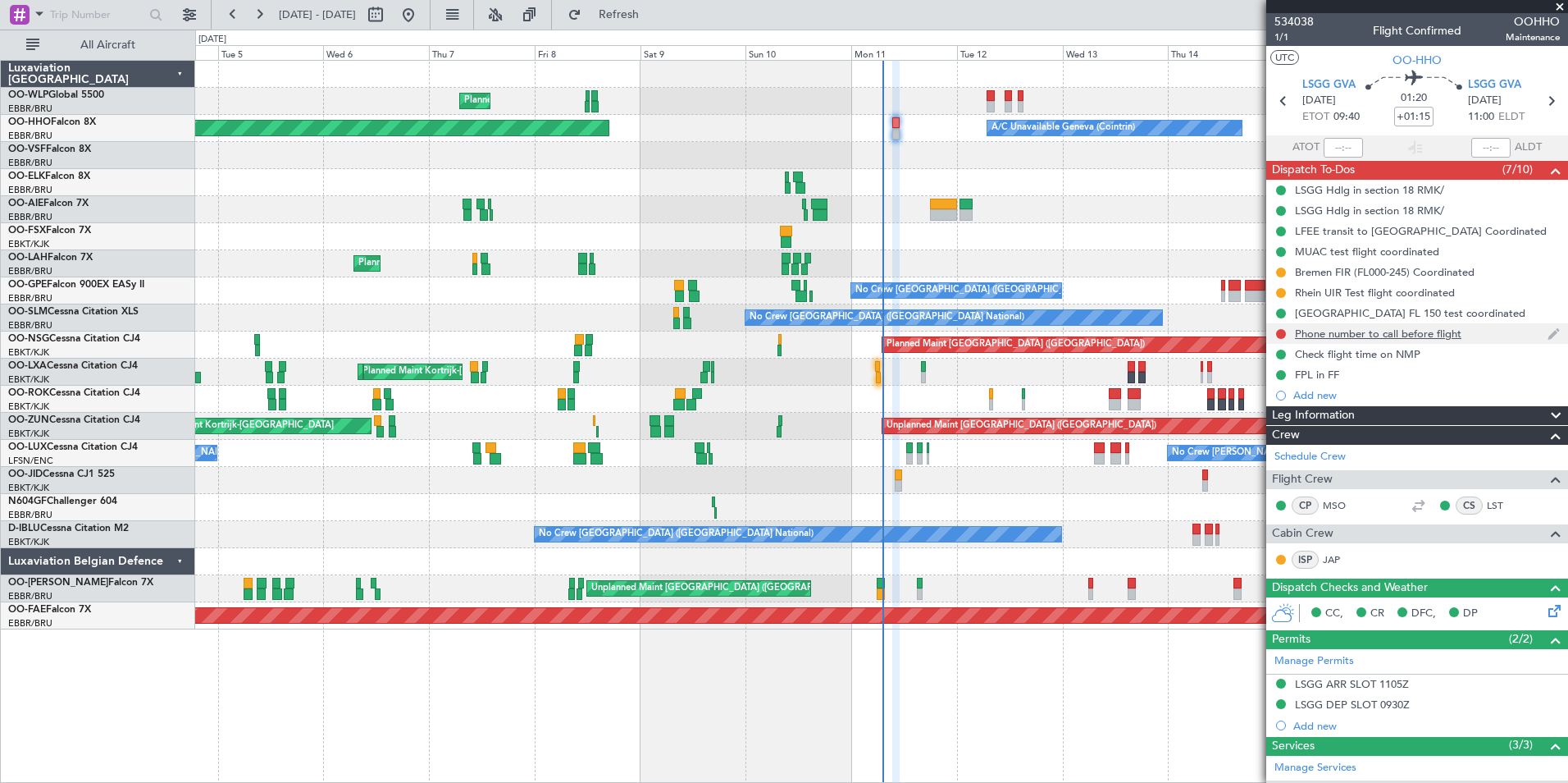
click at [1345, 331] on div "Phone number to call before flight" at bounding box center [1378, 334] width 166 height 14
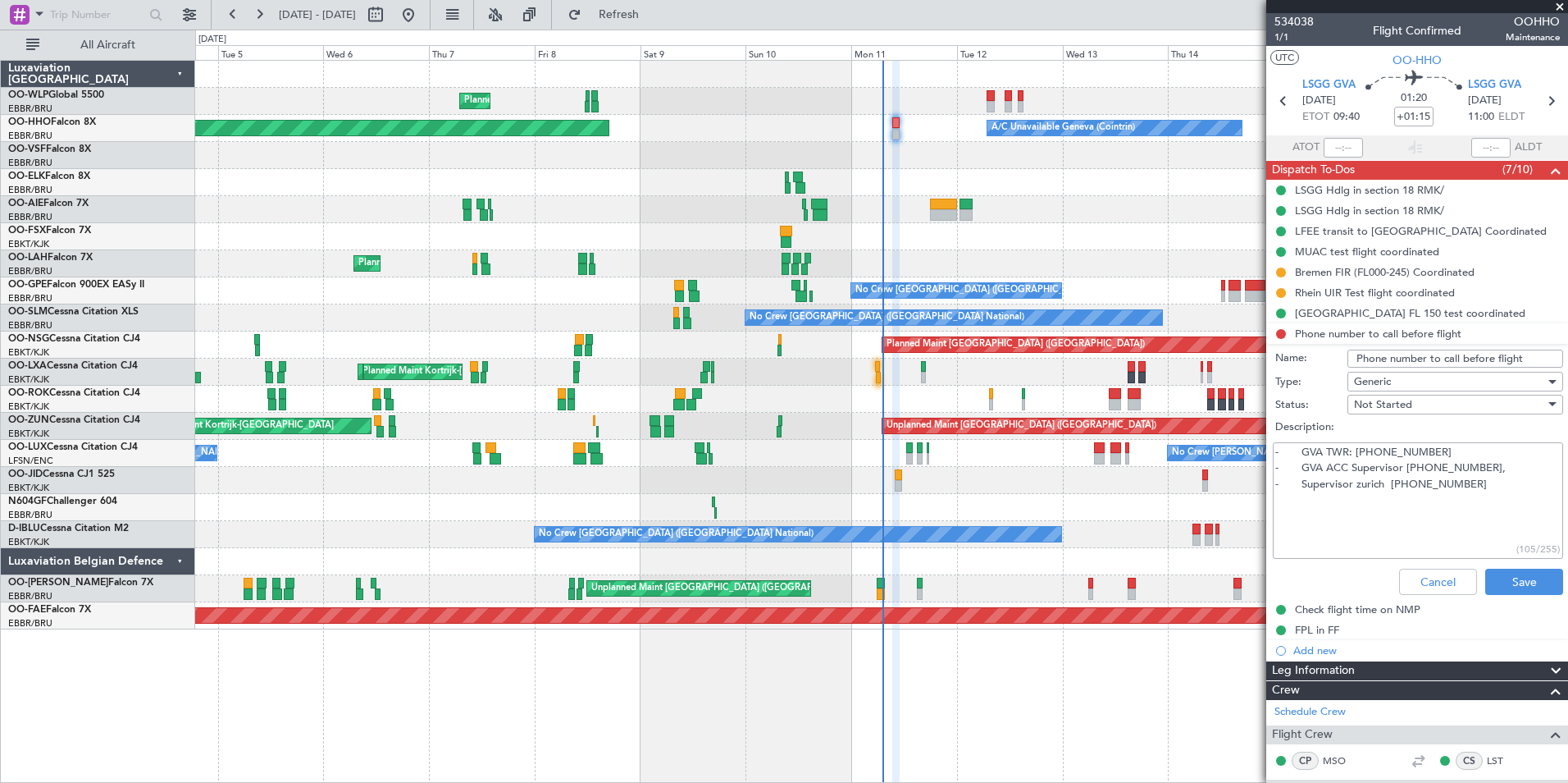
click at [1481, 481] on textarea "- GVA TWR: +41 22 417 40 60 - GVA ACC Supervisor +41 22 417 40 40, - Supervisor…" at bounding box center [1417, 500] width 290 height 118
drag, startPoint x: 1481, startPoint y: 487, endPoint x: 1274, endPoint y: 444, distance: 211.4
click at [1274, 444] on textarea "- GVA TWR: +41 22 417 40 60 - GVA ACC Supervisor +41 22 417 40 40, - Supervisor…" at bounding box center [1417, 500] width 290 height 118
click at [1044, 262] on div "Planned Maint Brussels (Brussels National) Owner Brussels (Brussels National)" at bounding box center [880, 264] width 1372 height 27
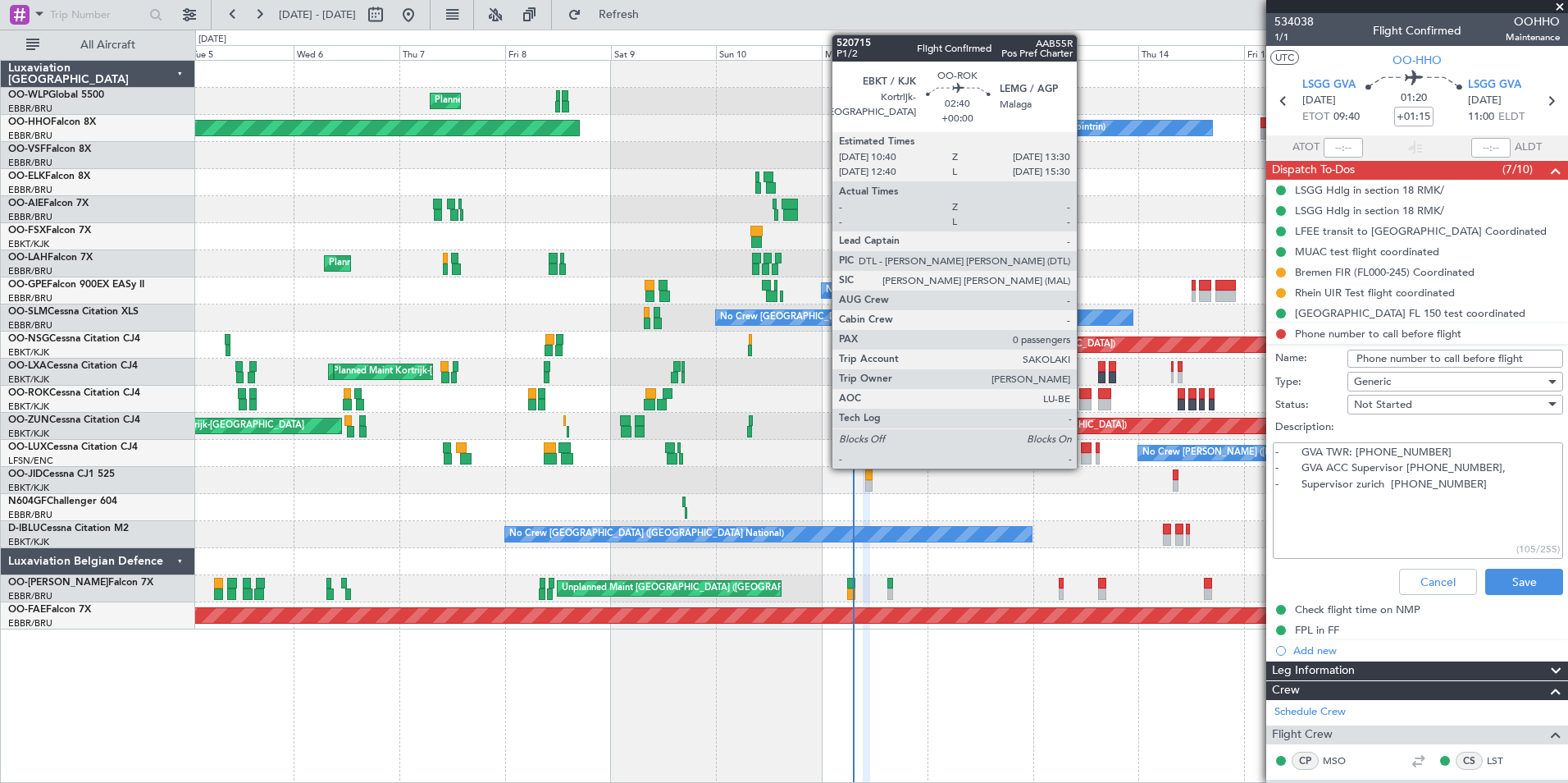
click at [1084, 404] on div at bounding box center [1085, 404] width 13 height 12
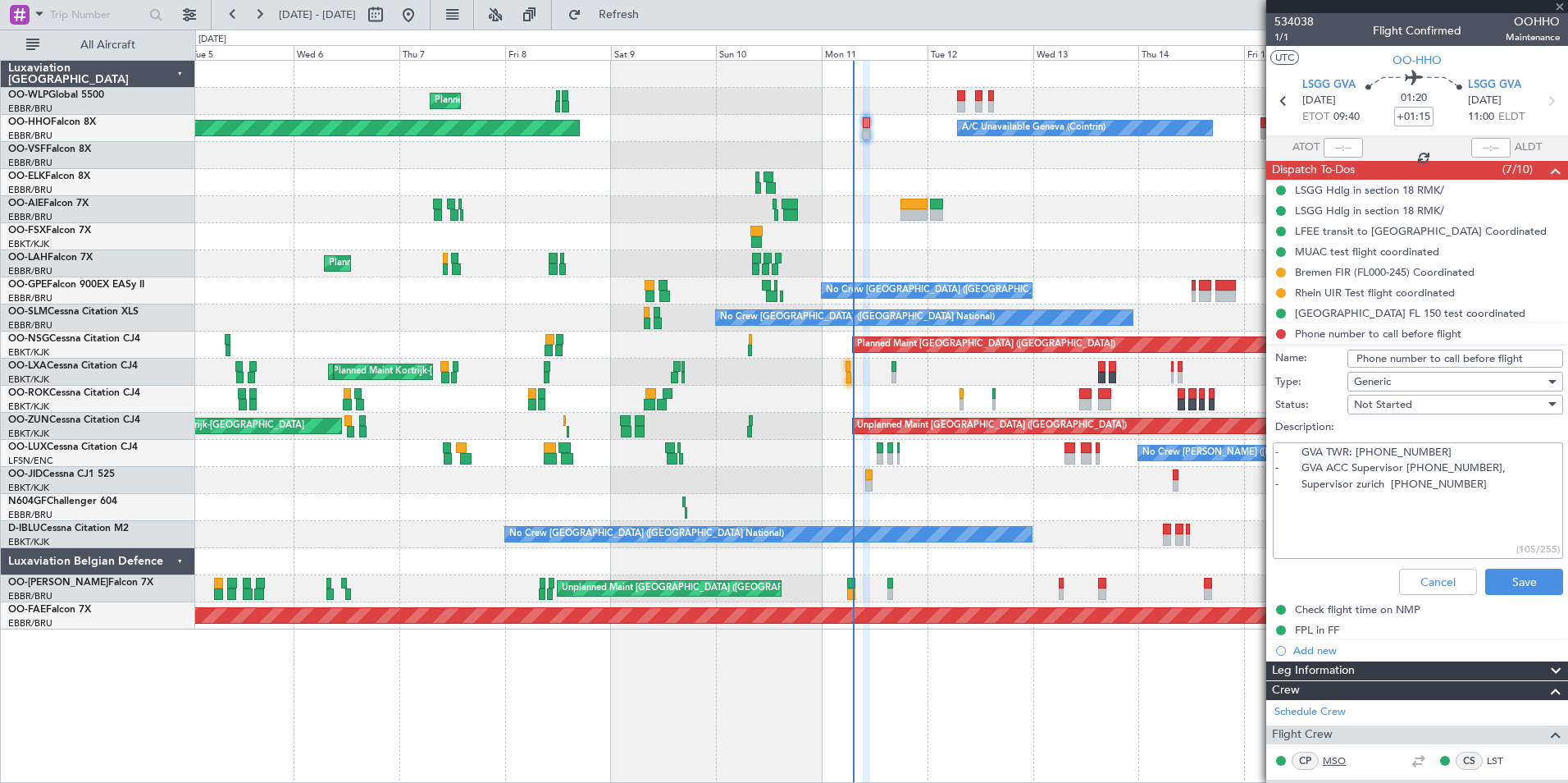
type input "0"
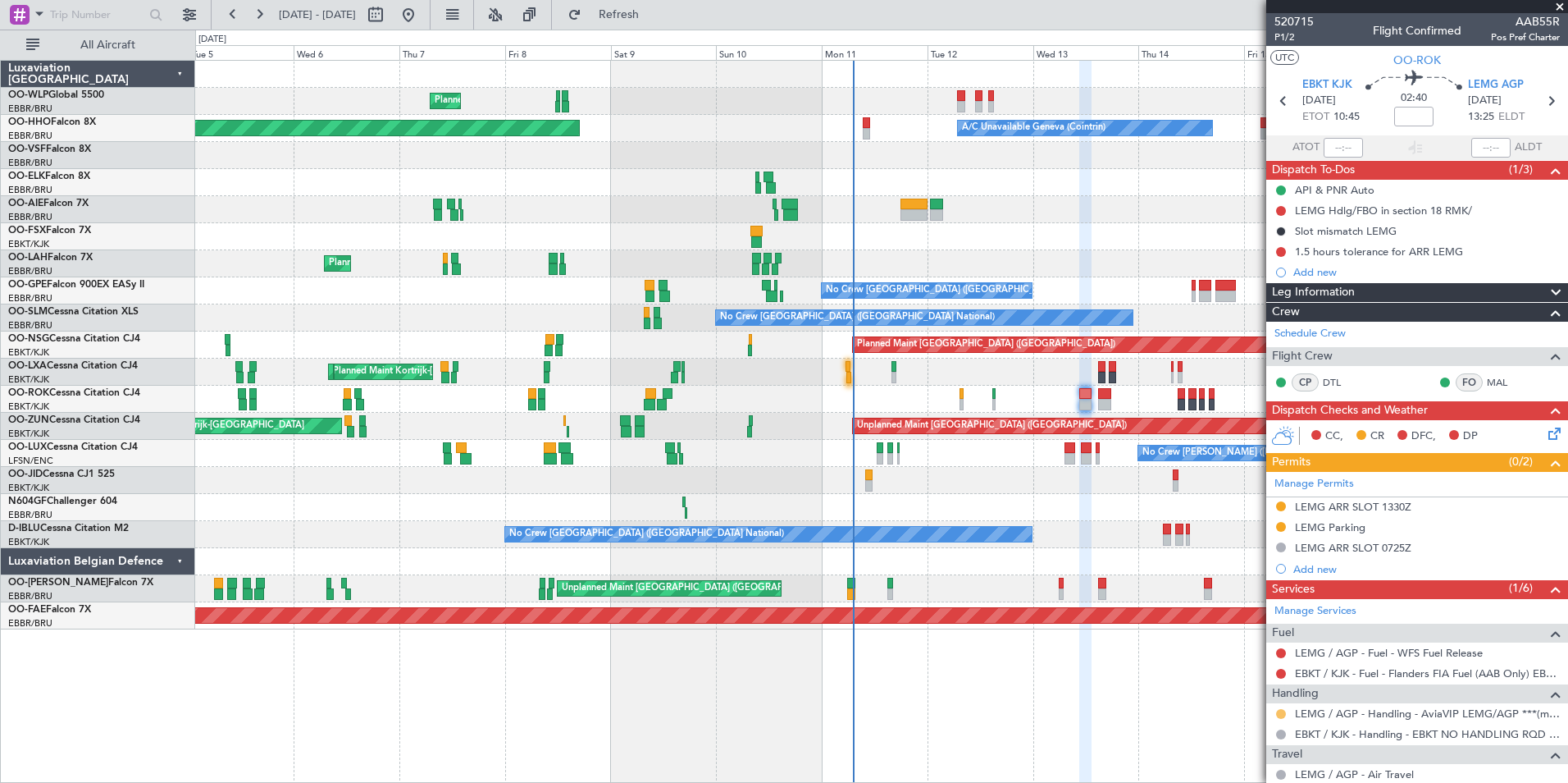
click at [1283, 711] on button at bounding box center [1281, 713] width 10 height 10
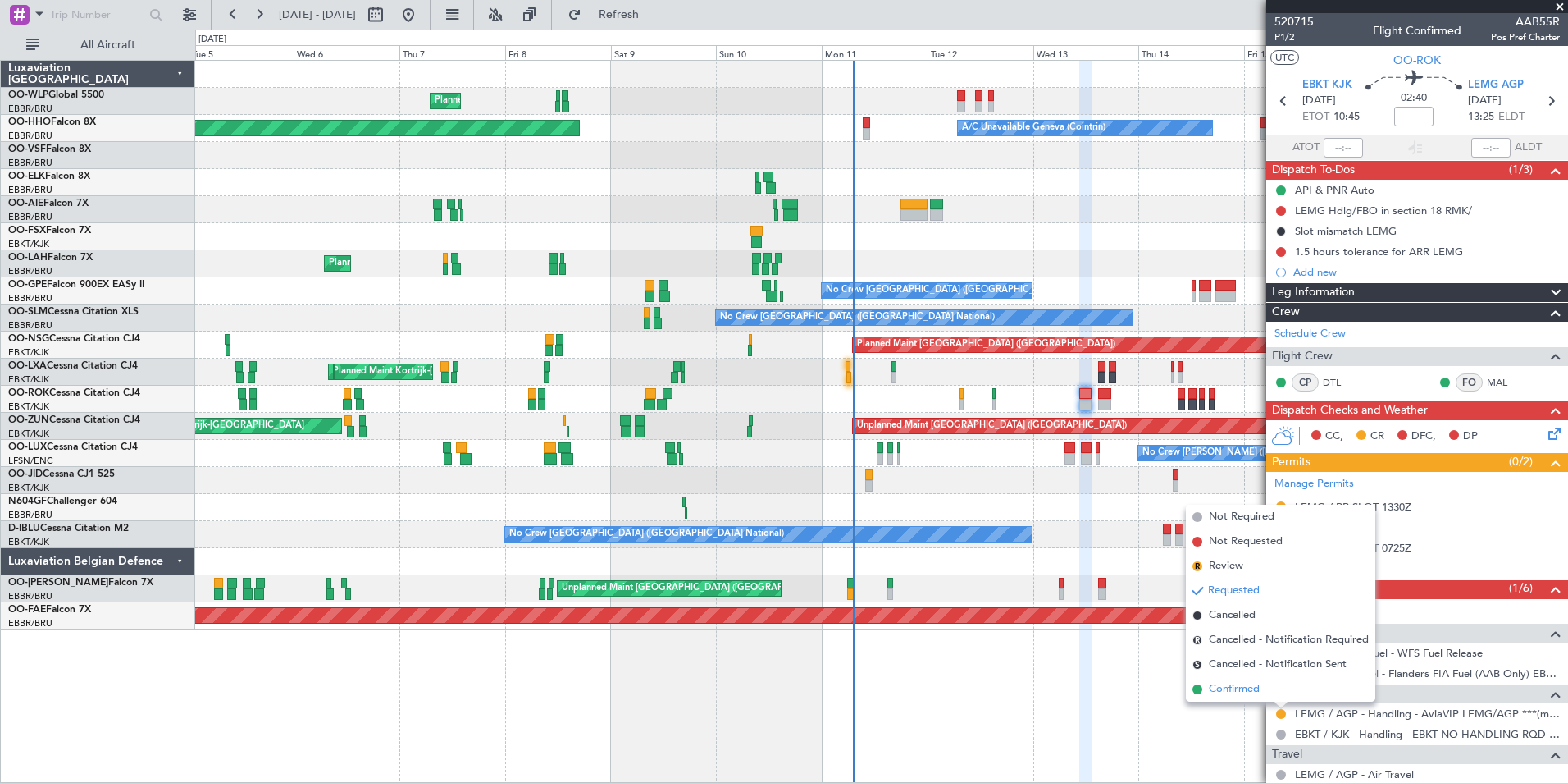
click at [1242, 687] on span "Confirmed" at bounding box center [1234, 689] width 51 height 16
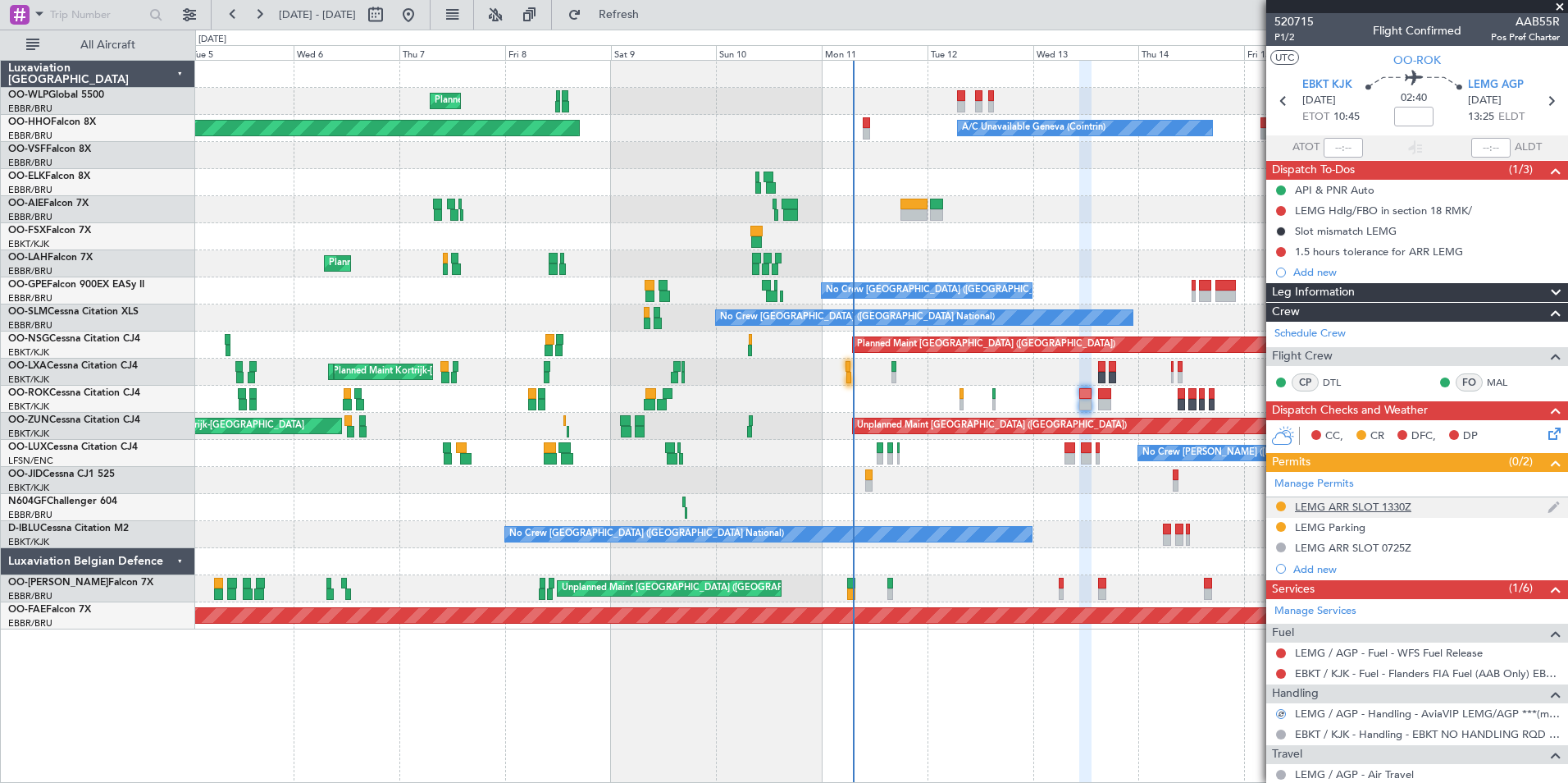
click at [1345, 505] on div "LEMG ARR SLOT 1330Z" at bounding box center [1353, 506] width 117 height 14
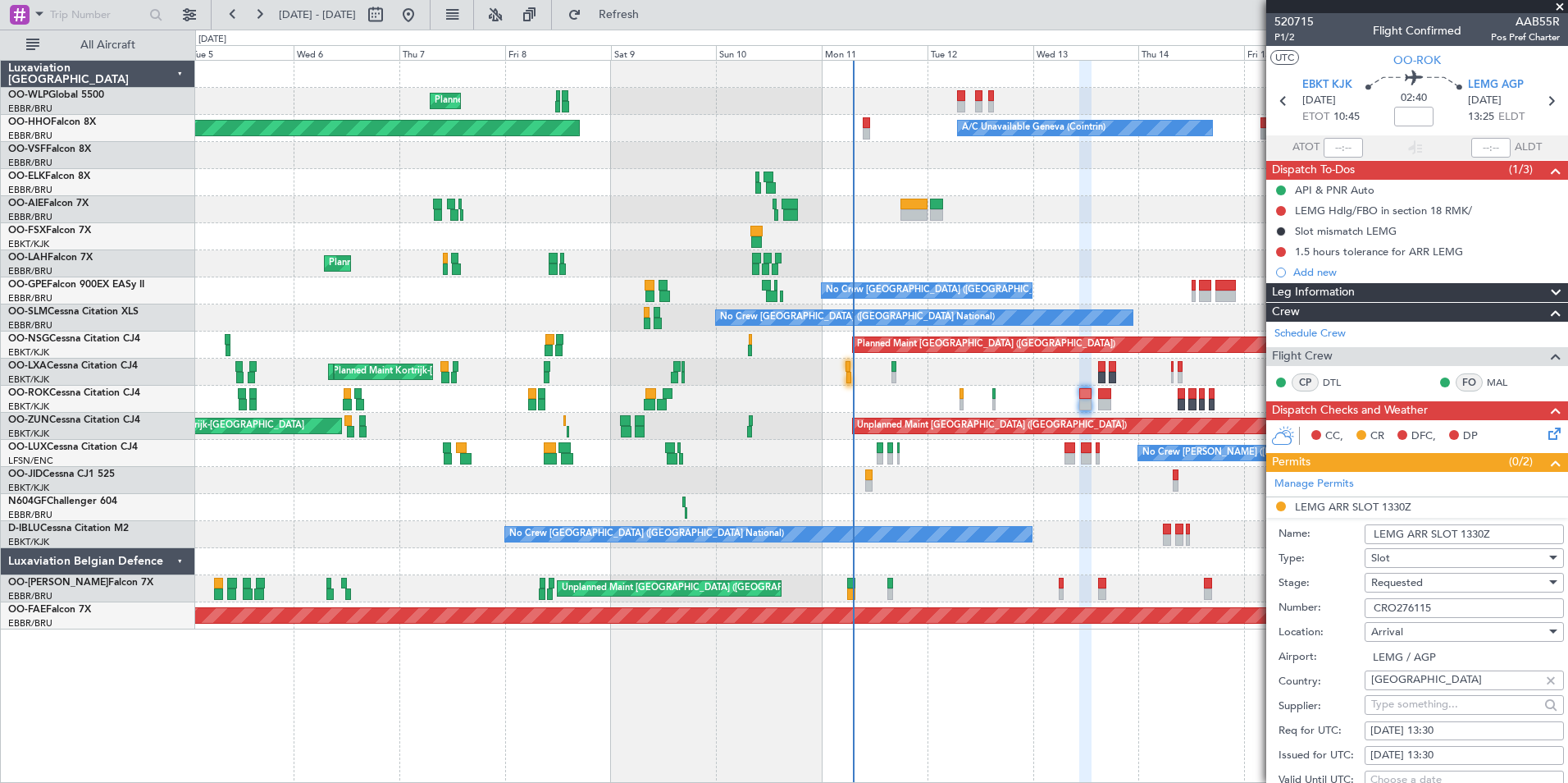
click at [1406, 605] on input "CRO276115" at bounding box center [1464, 608] width 199 height 20
paste input "86633"
type input "CRO286633"
click at [1400, 576] on span "Requested" at bounding box center [1397, 582] width 52 height 14
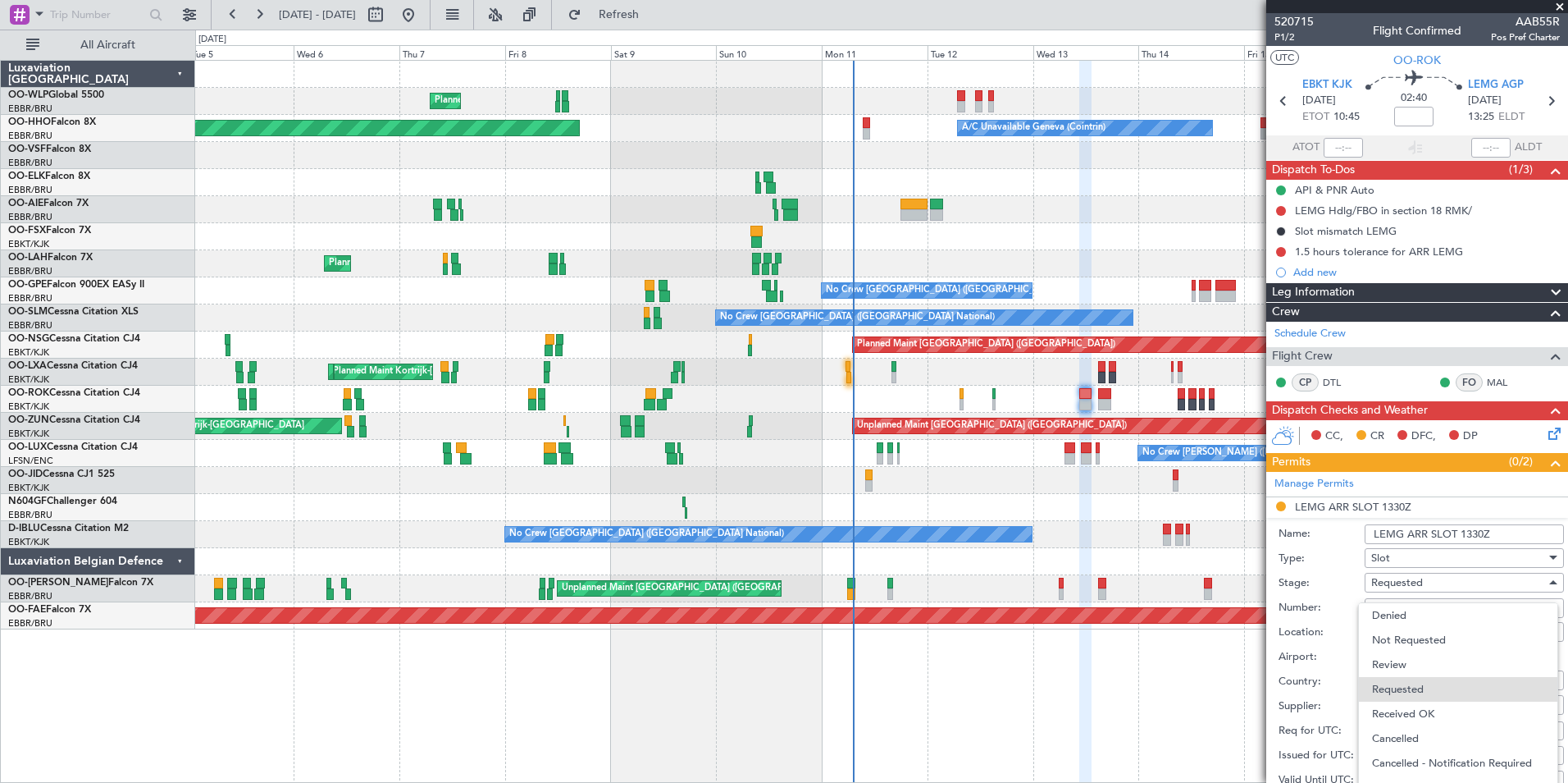
click at [1430, 717] on span "Received OK" at bounding box center [1459, 713] width 172 height 24
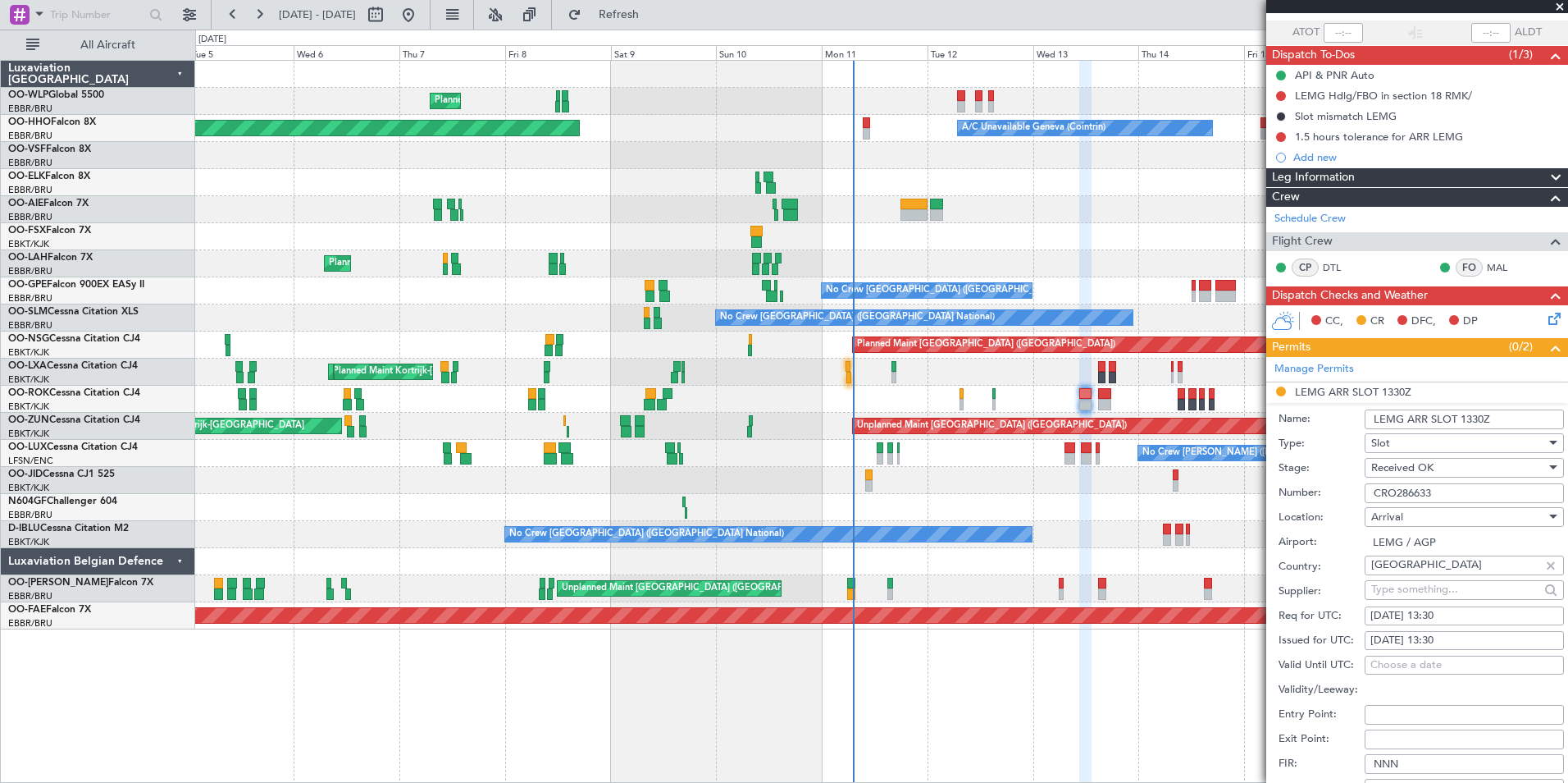
scroll to position [246, 0]
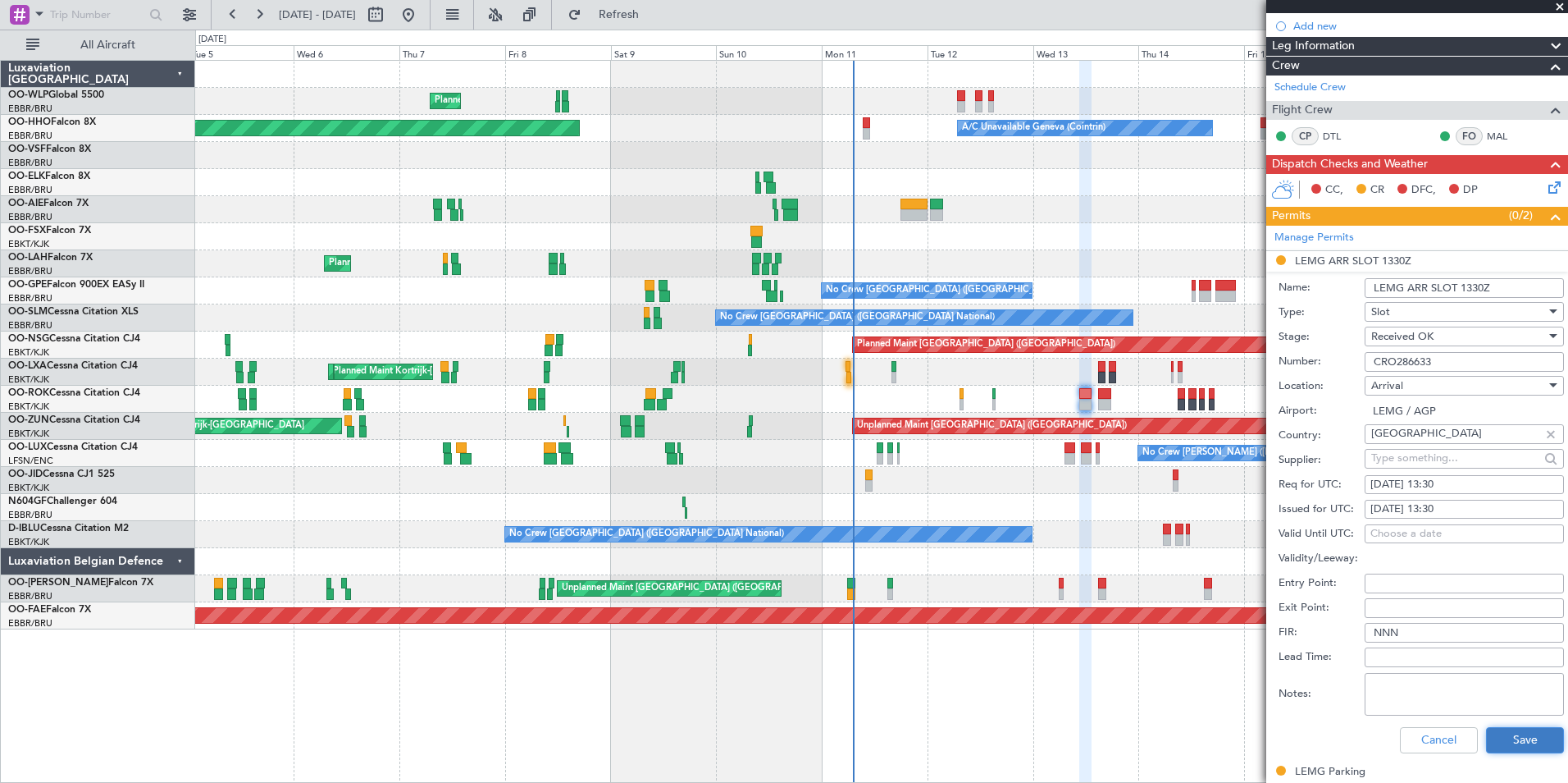
click at [1520, 740] on button "Save" at bounding box center [1525, 740] width 78 height 26
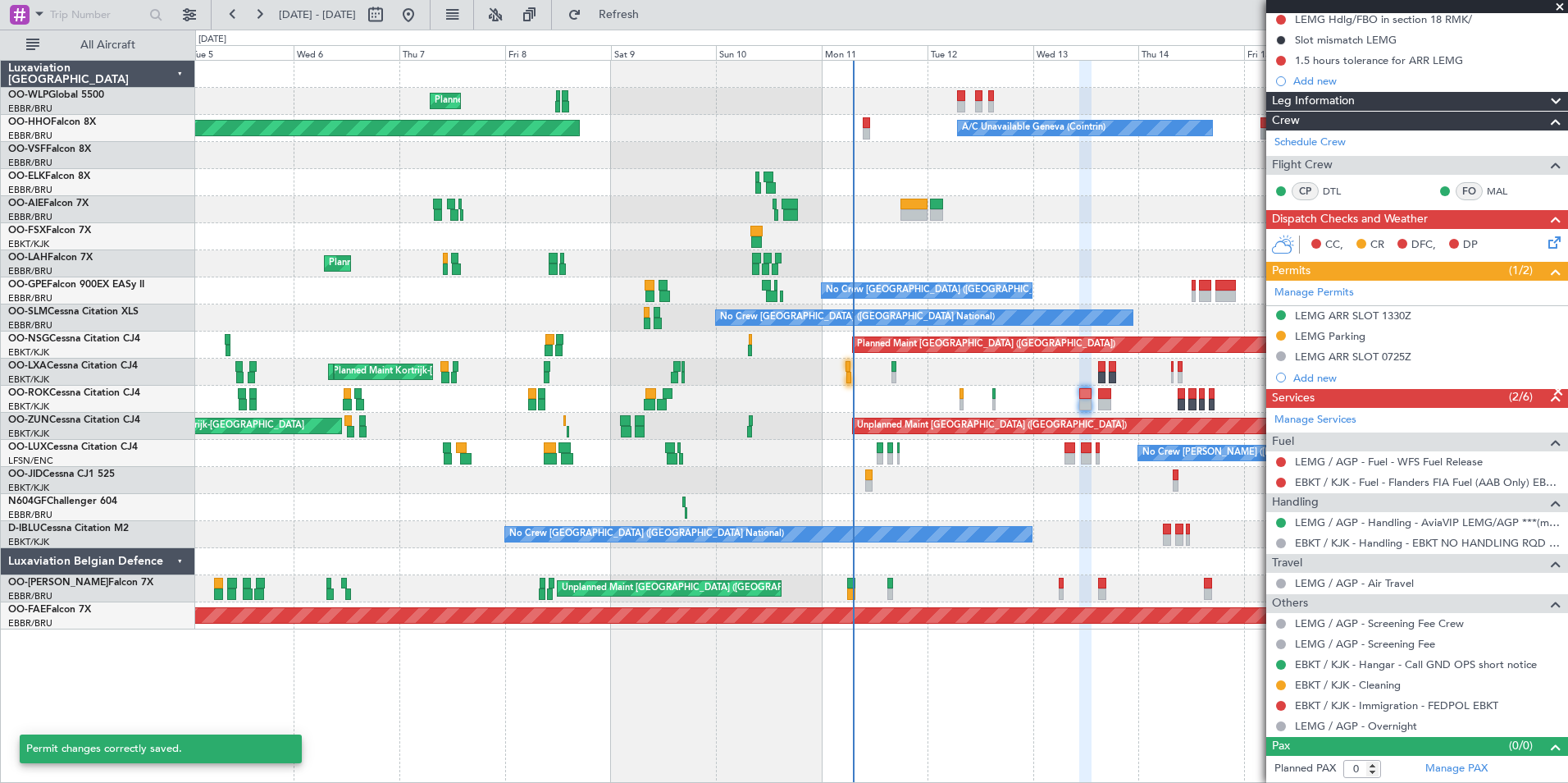
scroll to position [190, 0]
click at [1283, 339] on button at bounding box center [1281, 336] width 10 height 10
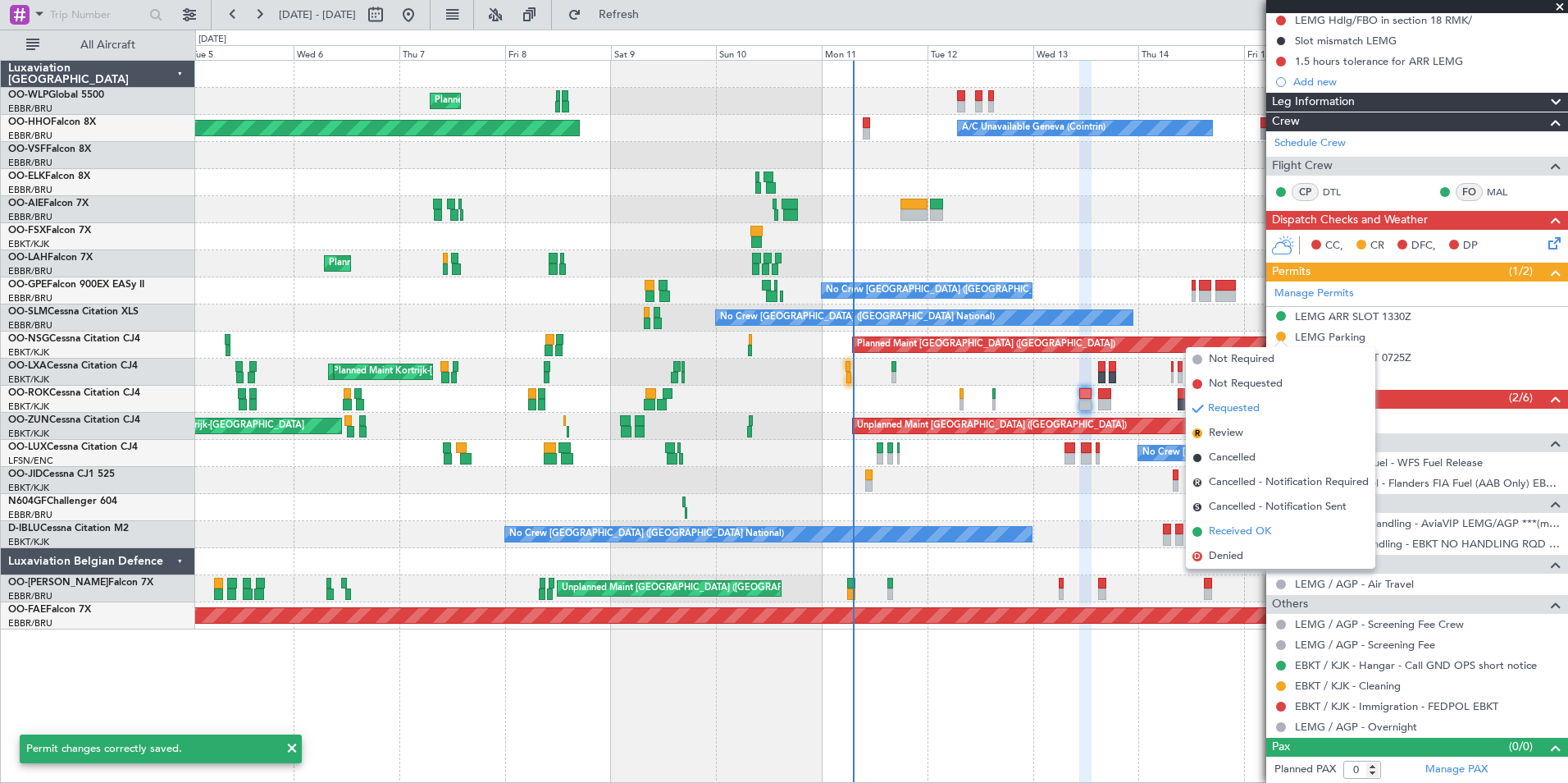
click at [1275, 530] on li "Received OK" at bounding box center [1280, 531] width 189 height 24
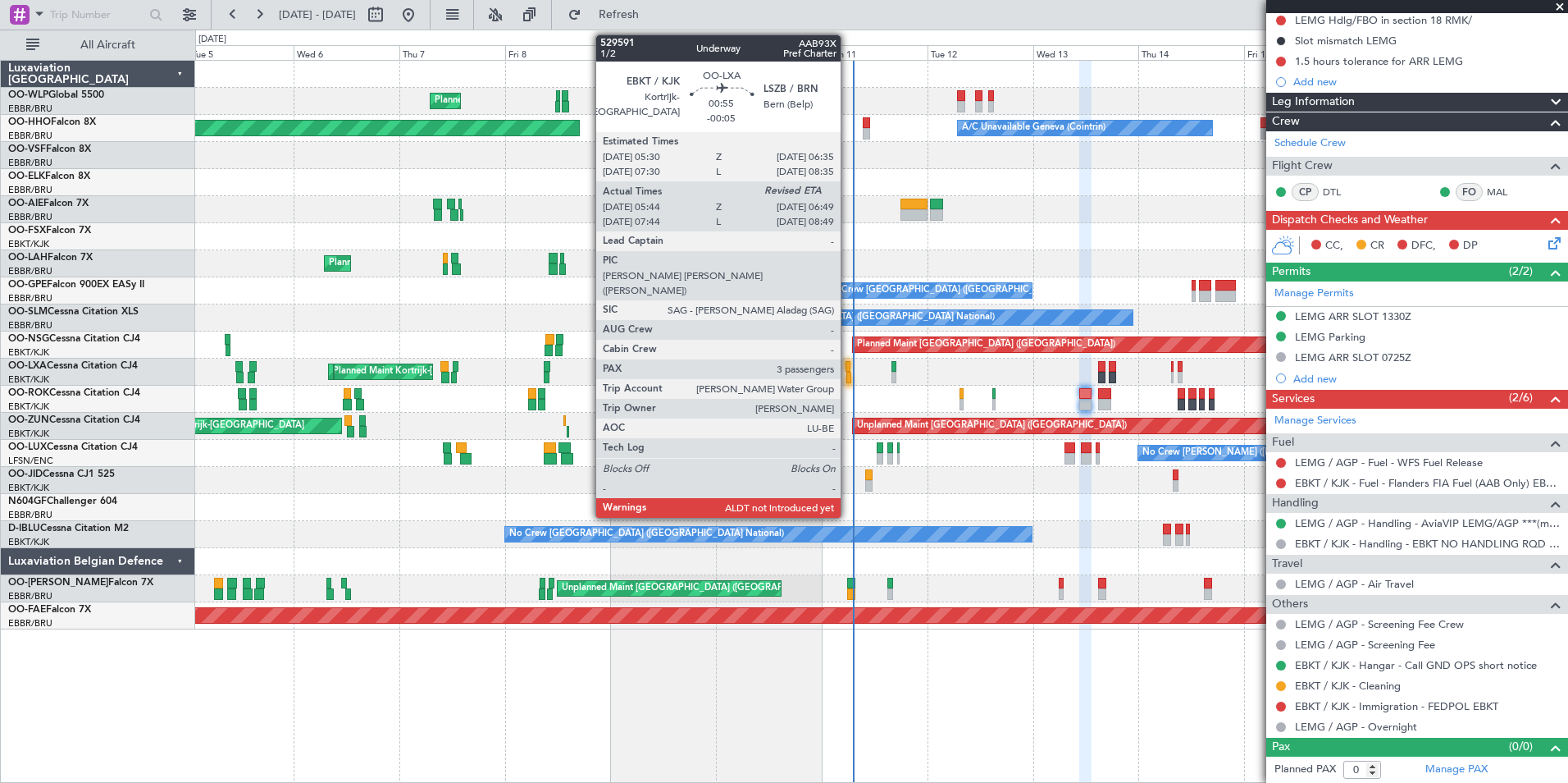
click at [848, 376] on div at bounding box center [848, 377] width 4 height 12
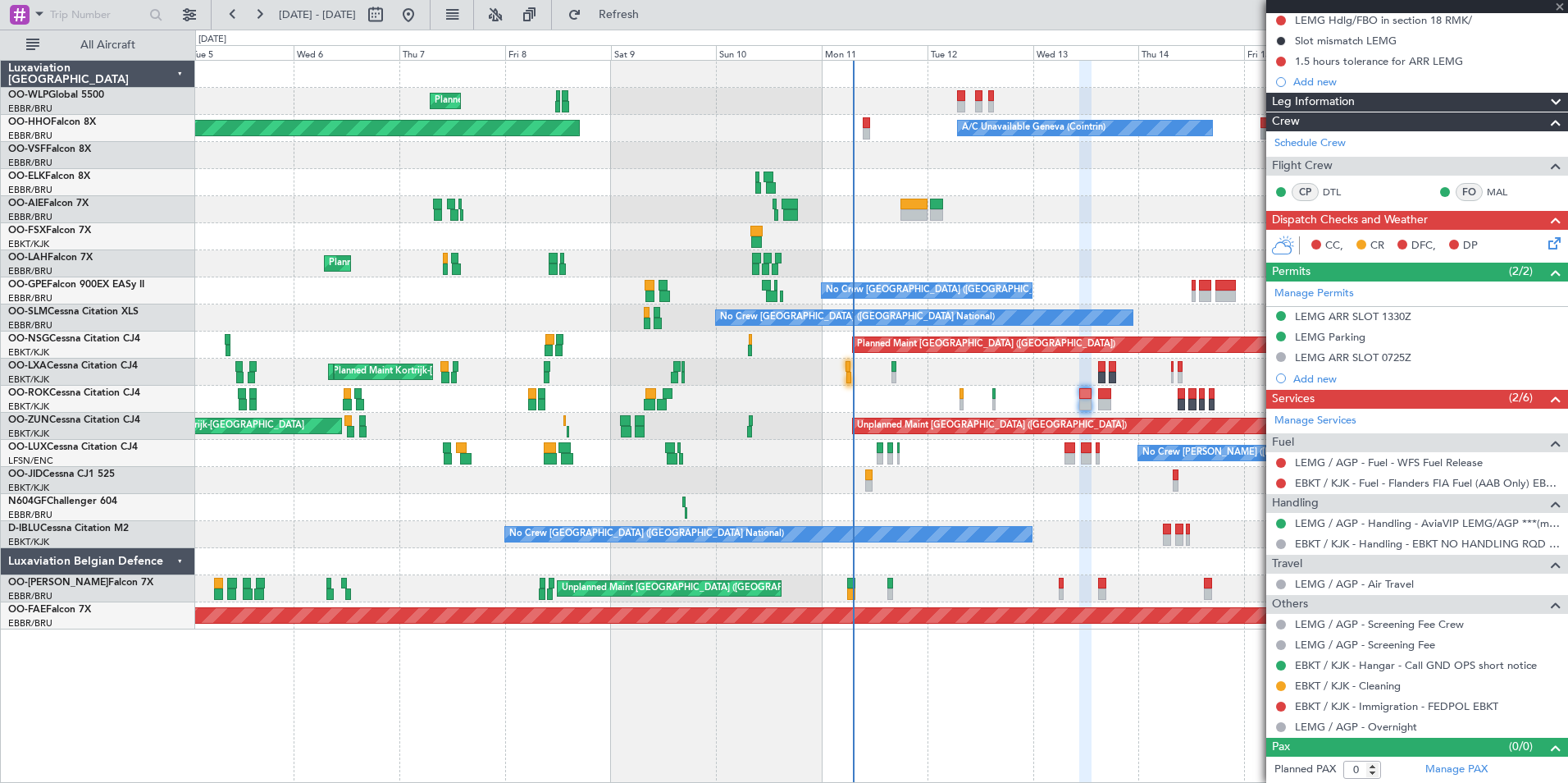
type input "-00:05"
type input "05:49"
type input "3"
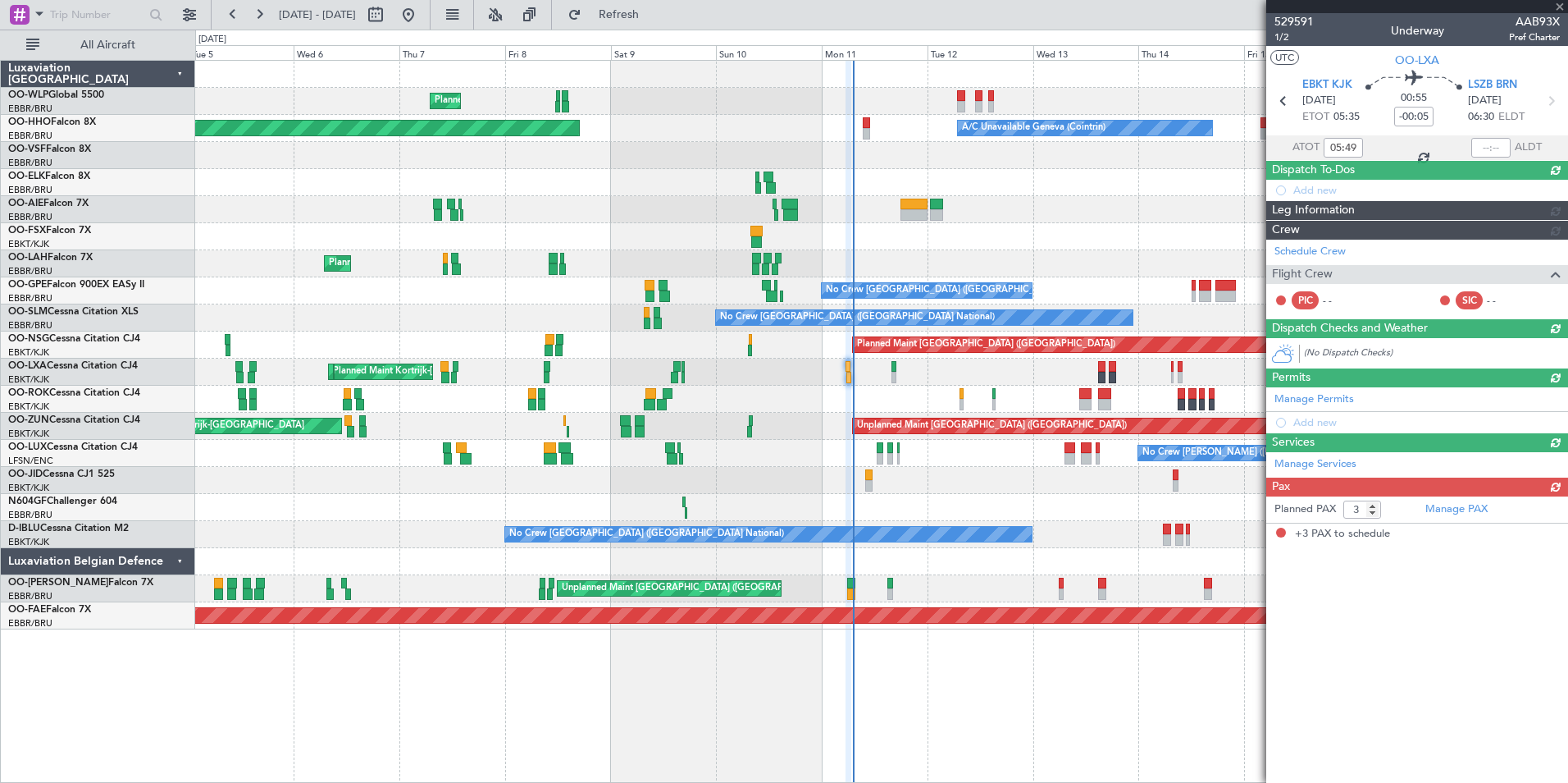
scroll to position [0, 0]
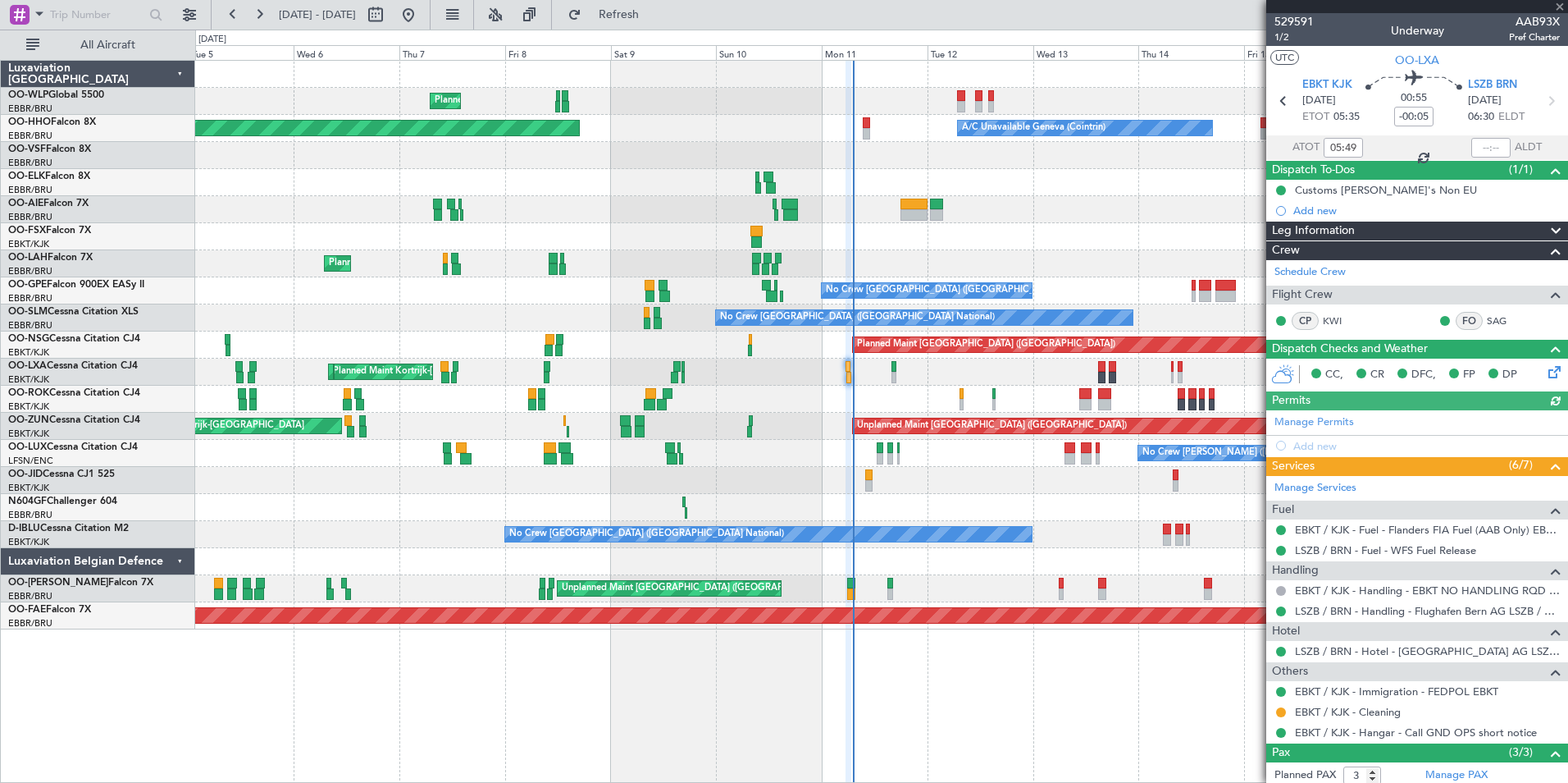
click at [1493, 149] on div at bounding box center [1491, 147] width 39 height 20
click at [1473, 145] on input "text" at bounding box center [1491, 147] width 39 height 20
click at [1185, 205] on div at bounding box center [880, 209] width 1372 height 27
type input "06:42"
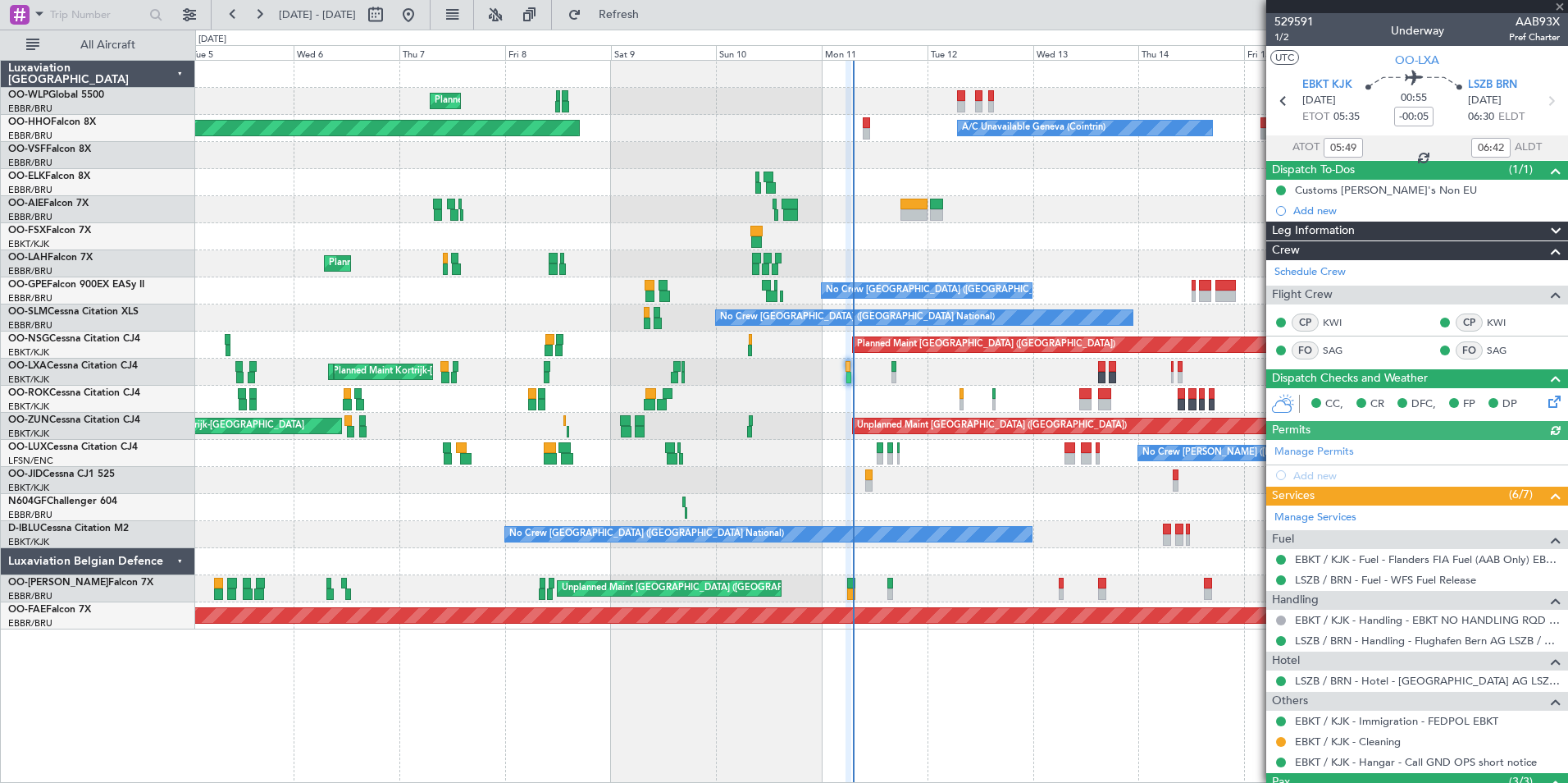
scroll to position [146, 0]
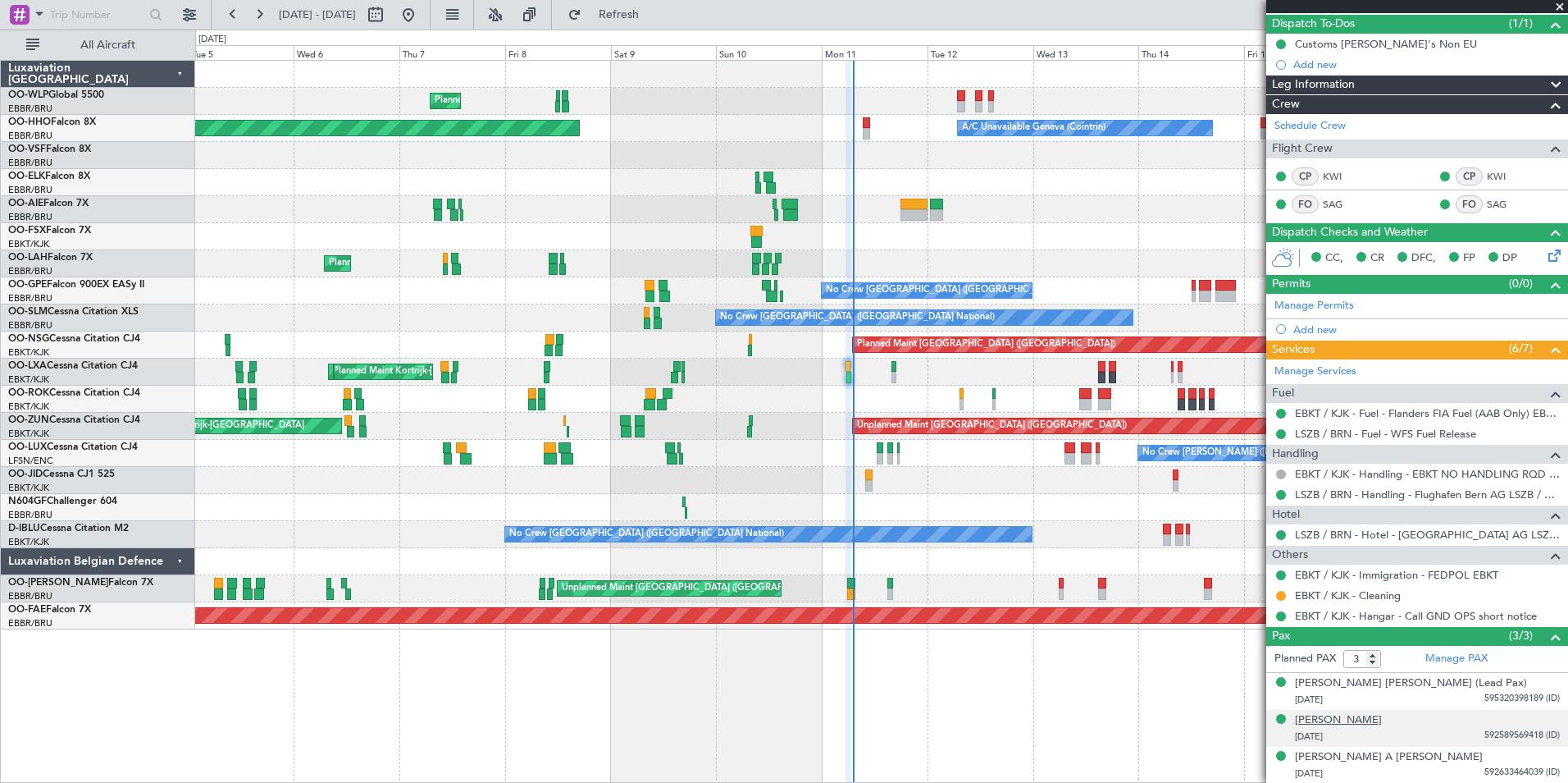
click at [1369, 723] on div "Louis Maria J Verhofstede" at bounding box center [1338, 720] width 87 height 16
click at [1023, 277] on div "Owner Brussels (Brussels National) Planned Maint Brussels (Brussels National)" at bounding box center [880, 264] width 1372 height 27
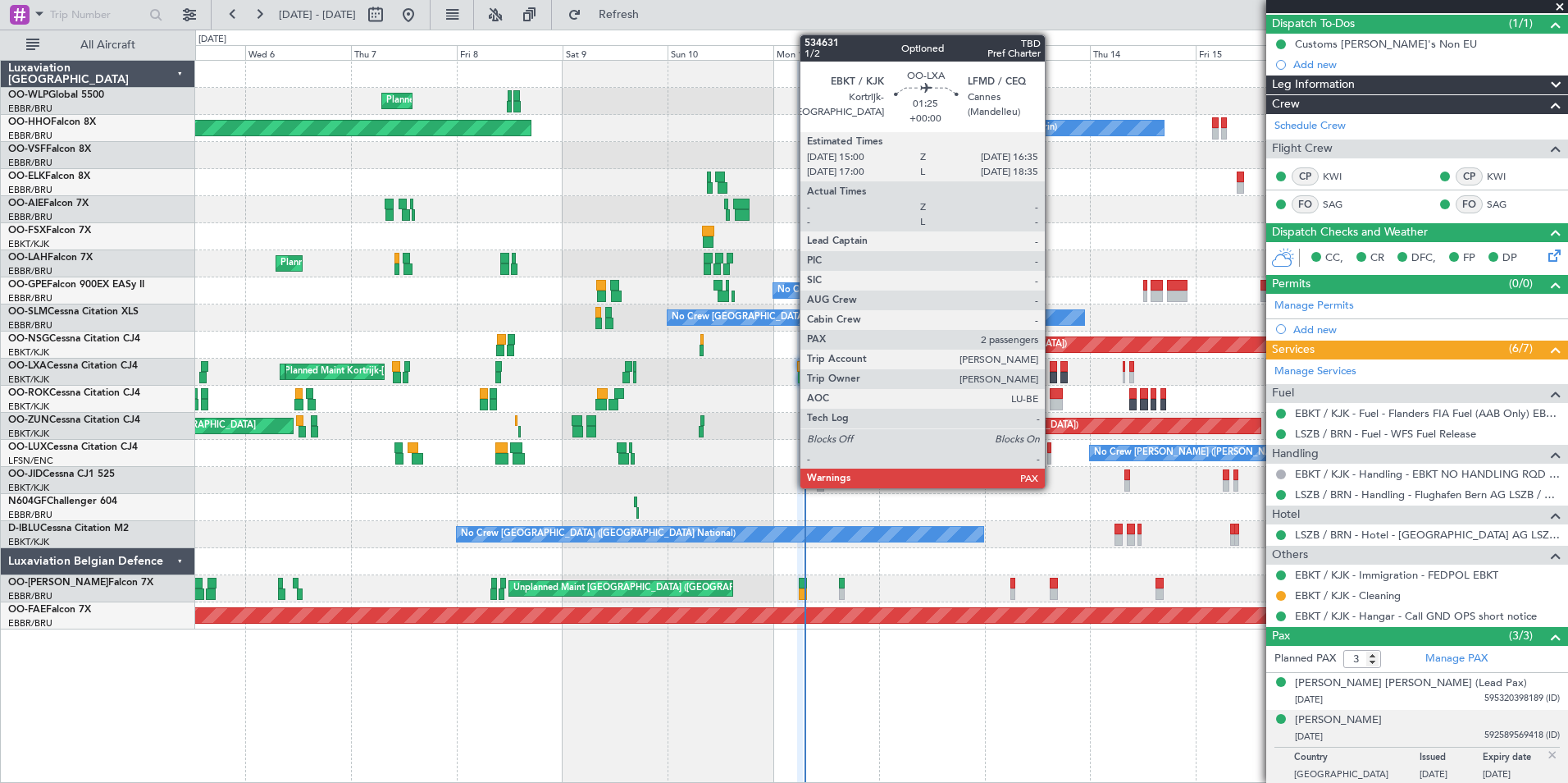
click at [1052, 374] on div at bounding box center [1054, 377] width 7 height 12
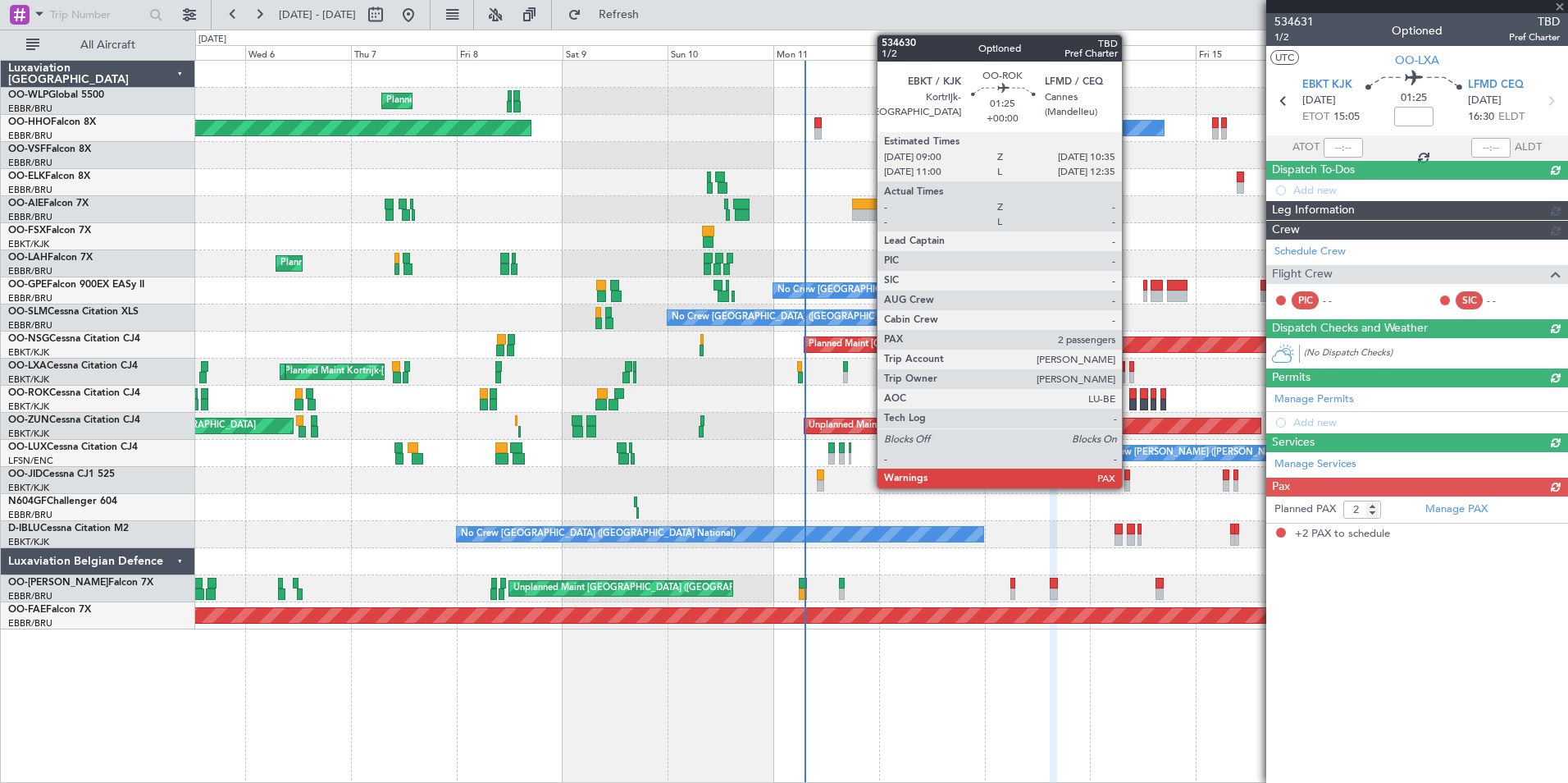
scroll to position [0, 0]
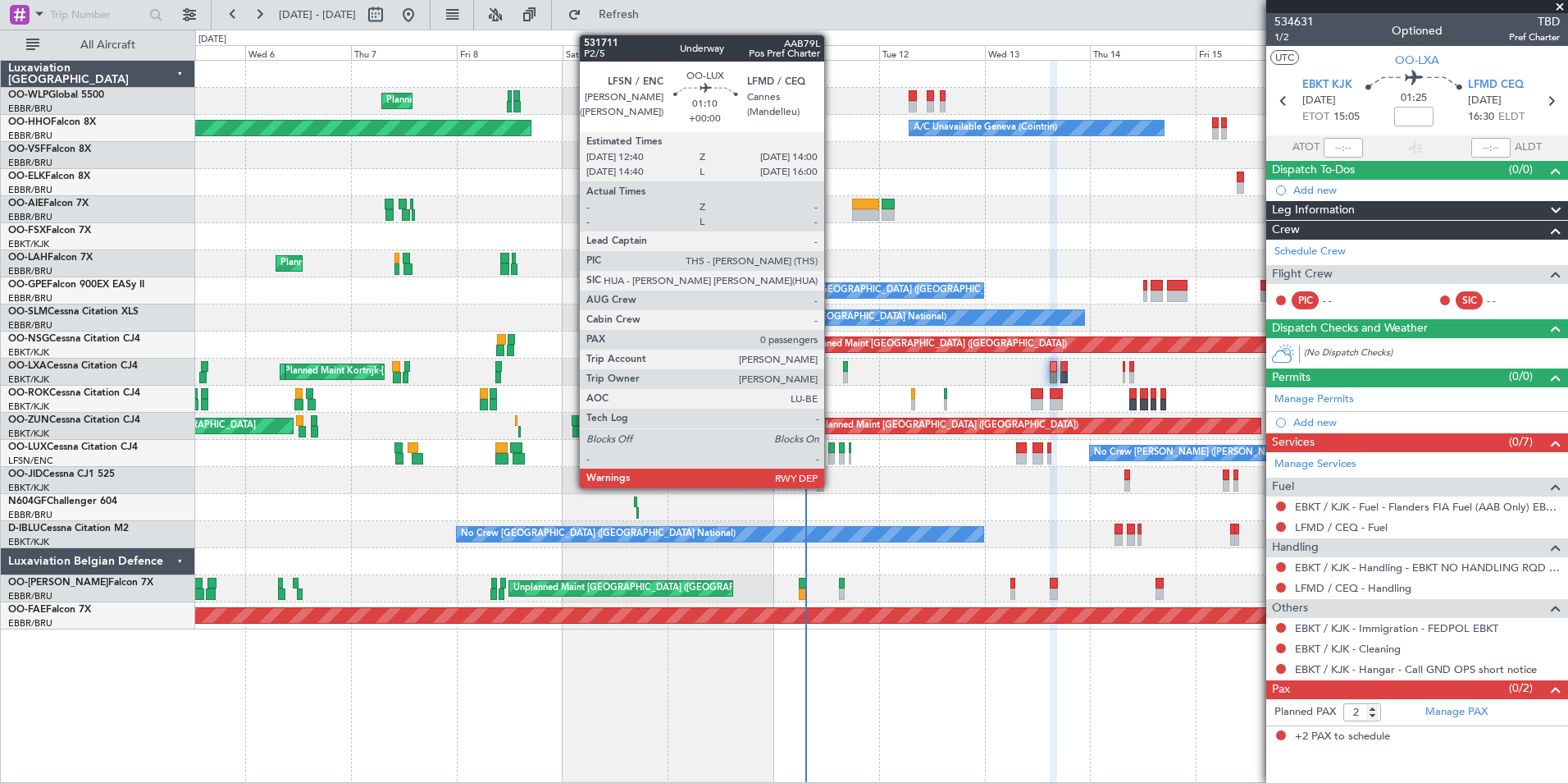
click at [831, 457] on div at bounding box center [831, 458] width 6 height 12
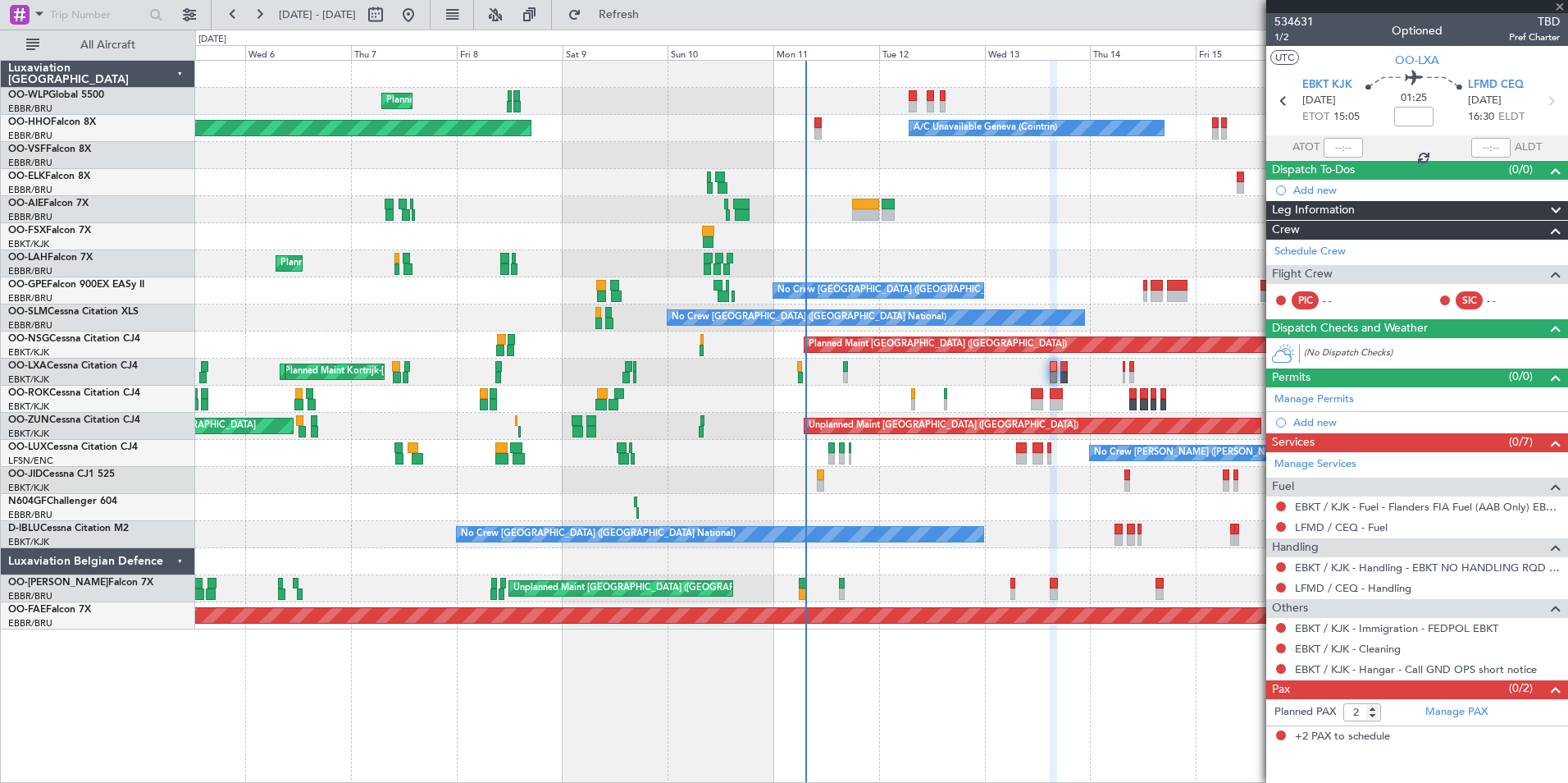
type input "0"
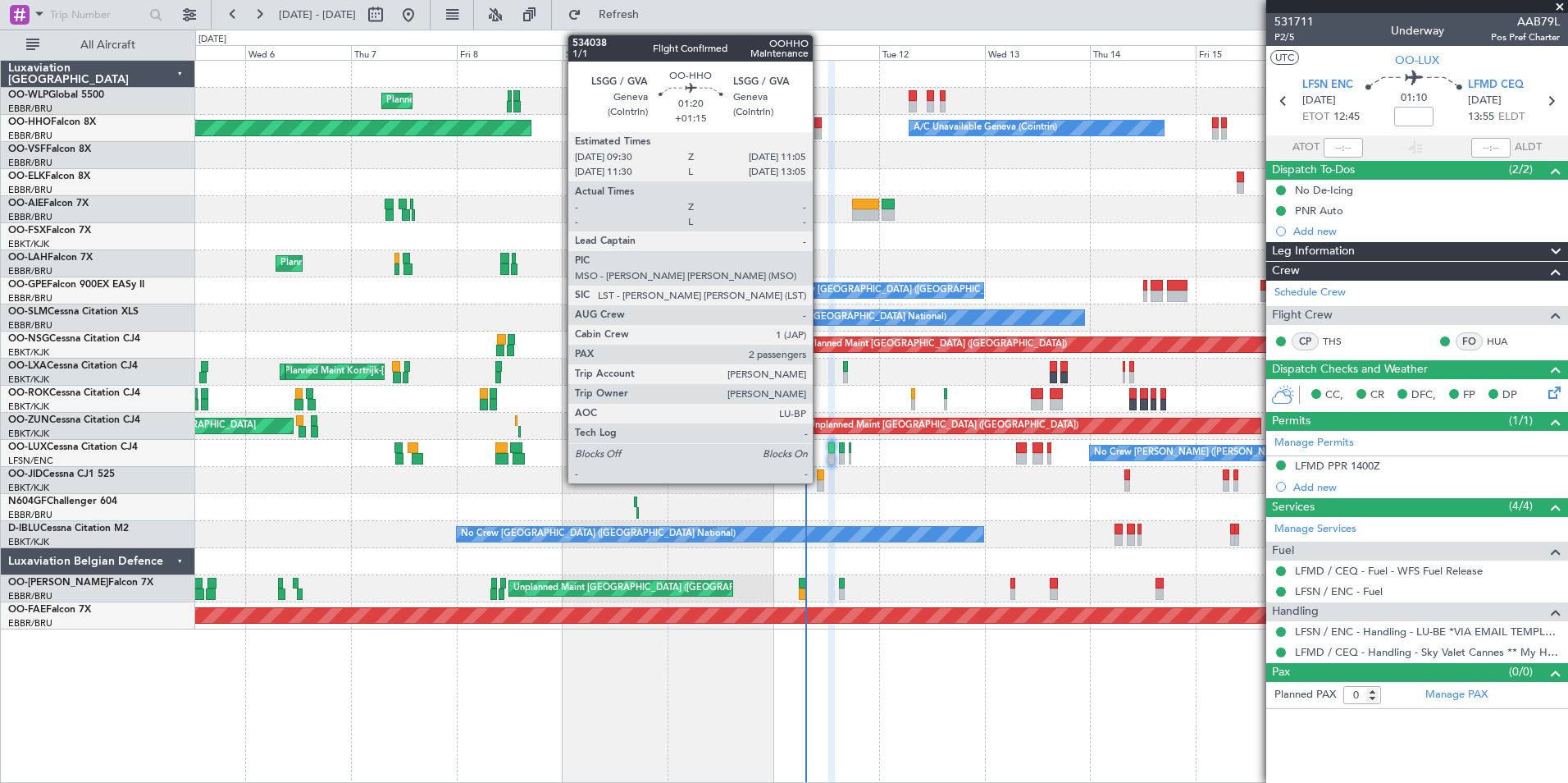
click at [820, 126] on div at bounding box center [818, 123] width 7 height 12
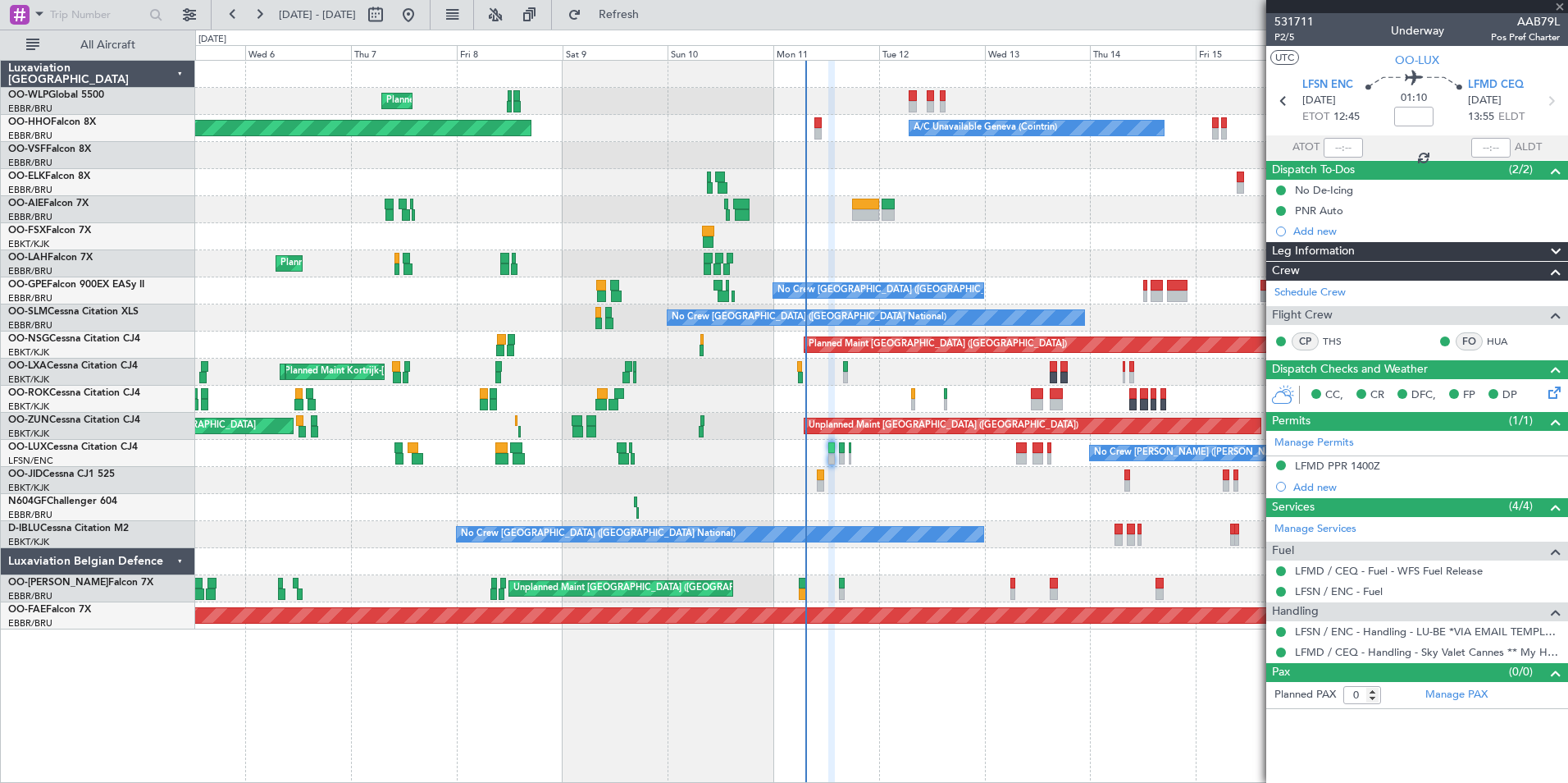
type input "+01:15"
type input "2"
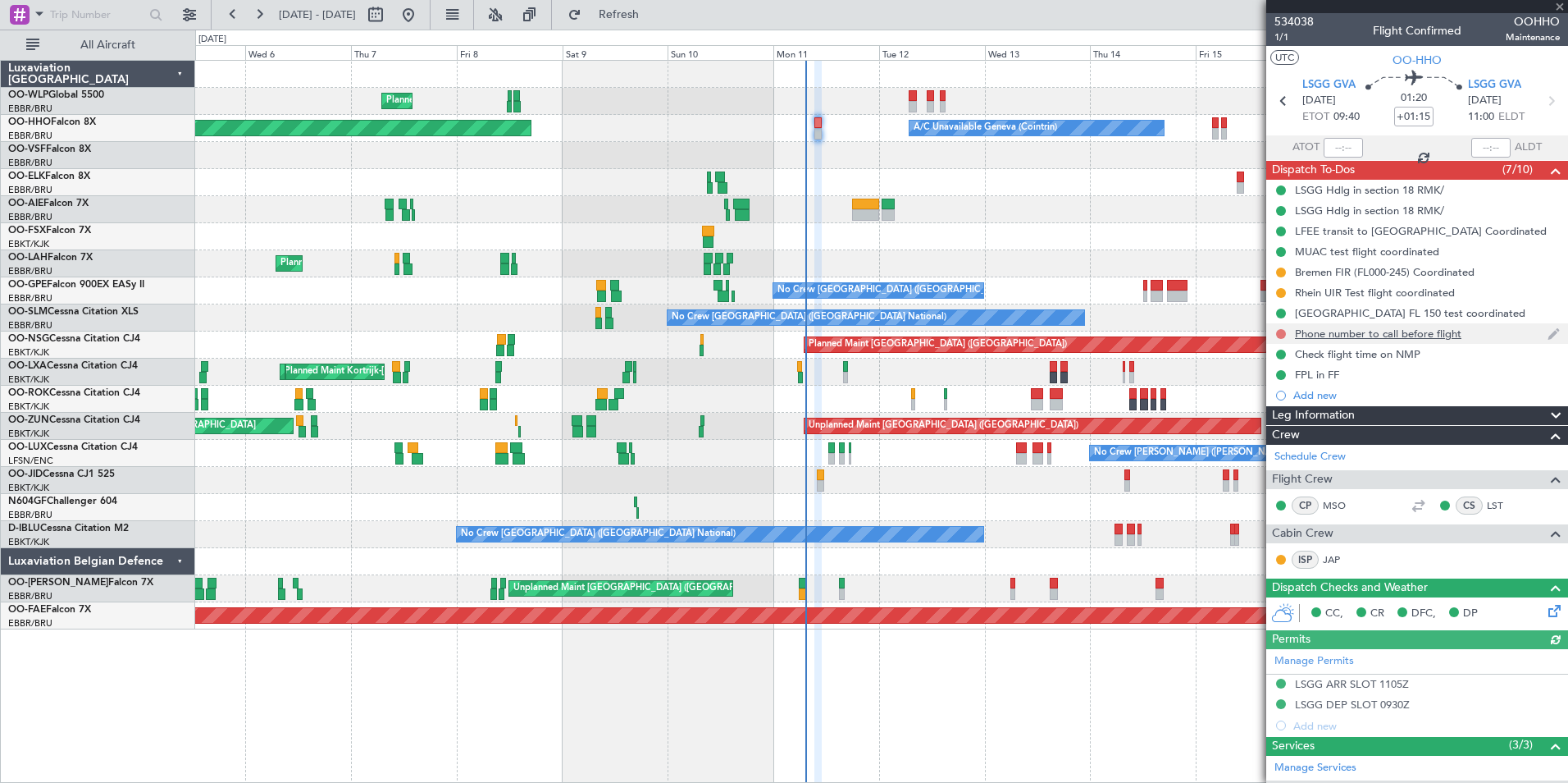
click at [1281, 331] on button at bounding box center [1281, 333] width 10 height 10
click at [1278, 408] on span "Completed" at bounding box center [1288, 406] width 54 height 16
click at [1281, 295] on button at bounding box center [1281, 293] width 10 height 10
click at [1284, 360] on span "Completed" at bounding box center [1287, 365] width 54 height 16
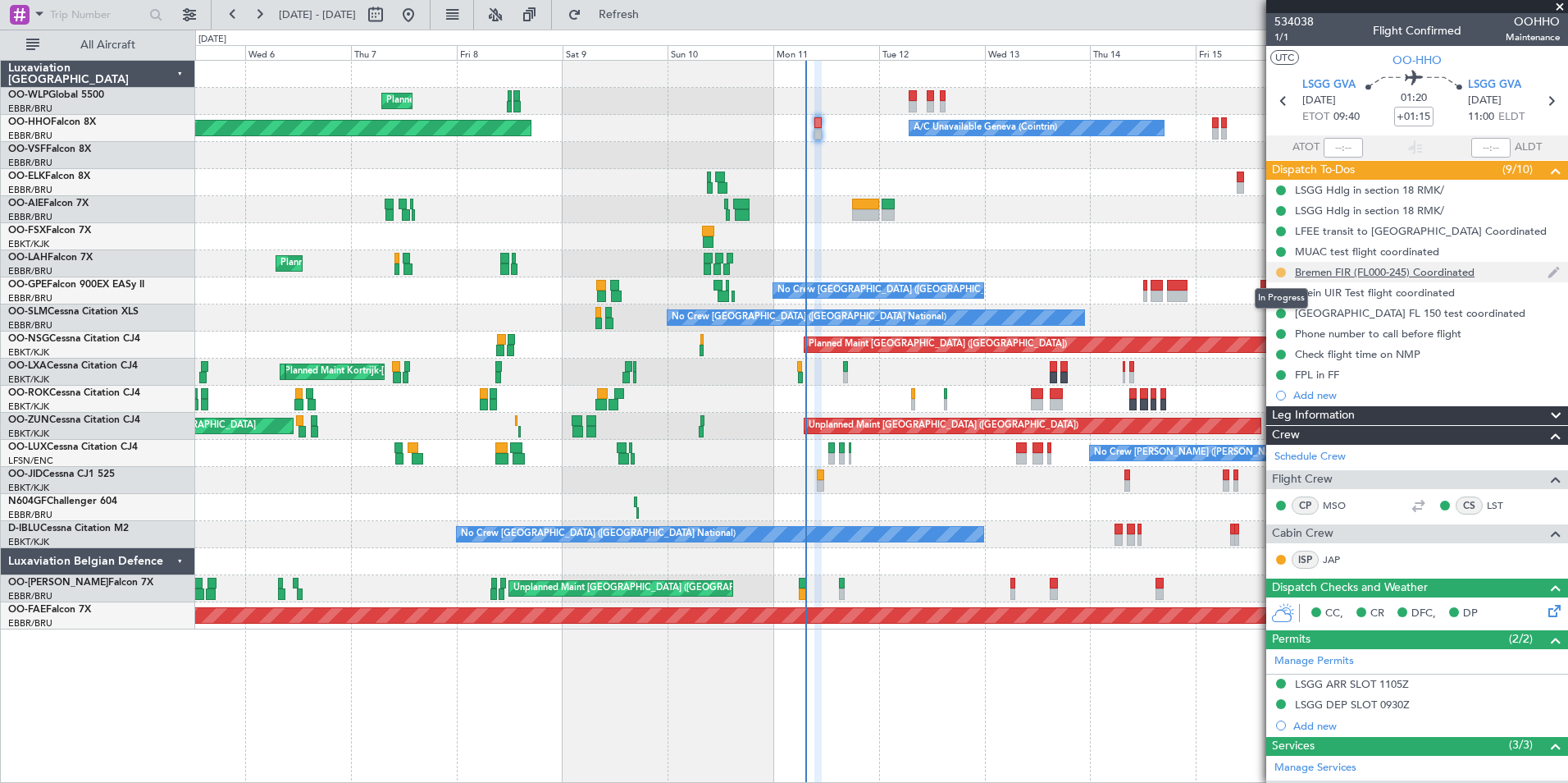
click at [1283, 274] on button at bounding box center [1281, 272] width 10 height 10
click at [1291, 341] on span "Completed" at bounding box center [1287, 345] width 54 height 16
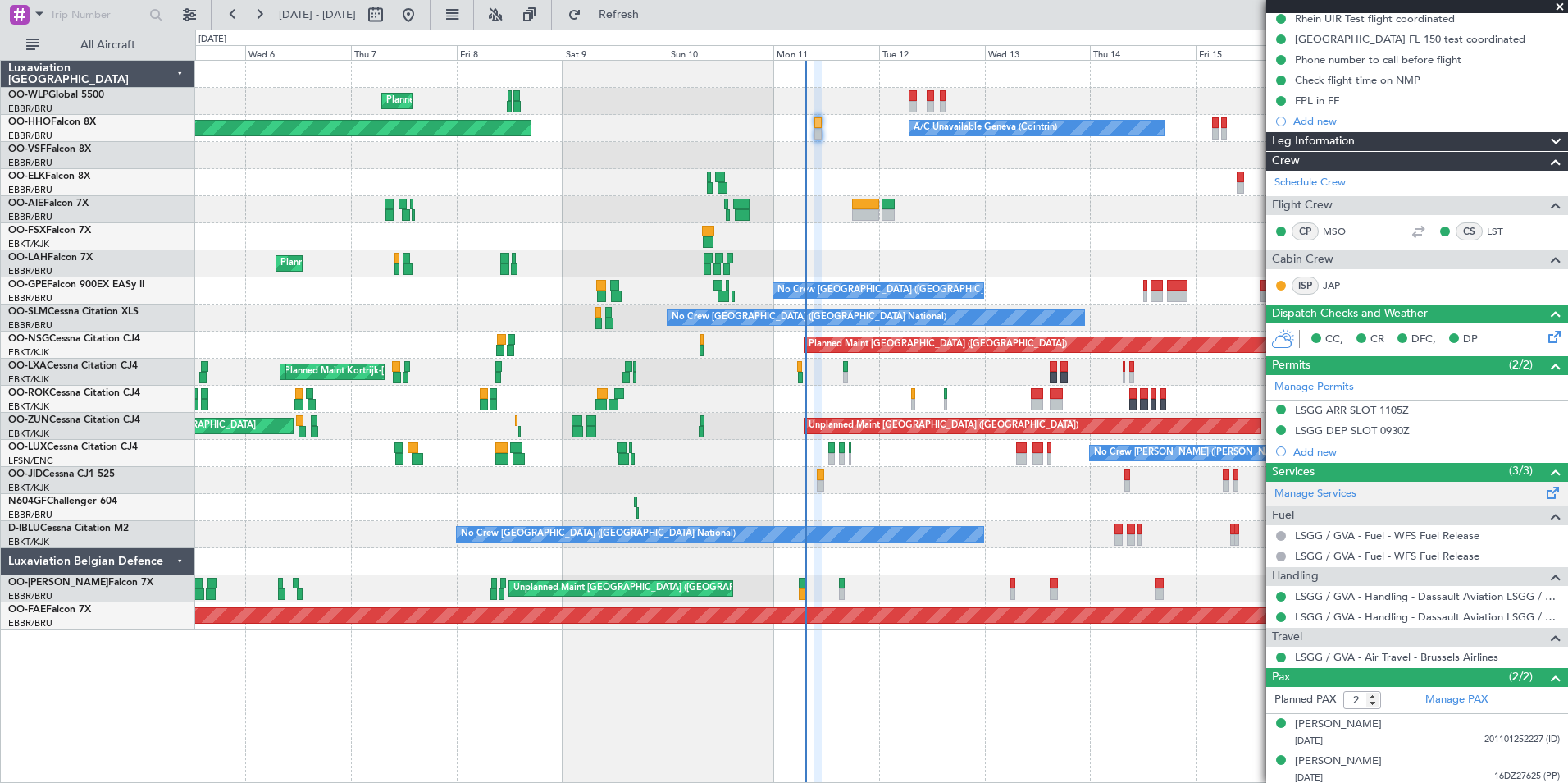
scroll to position [278, 0]
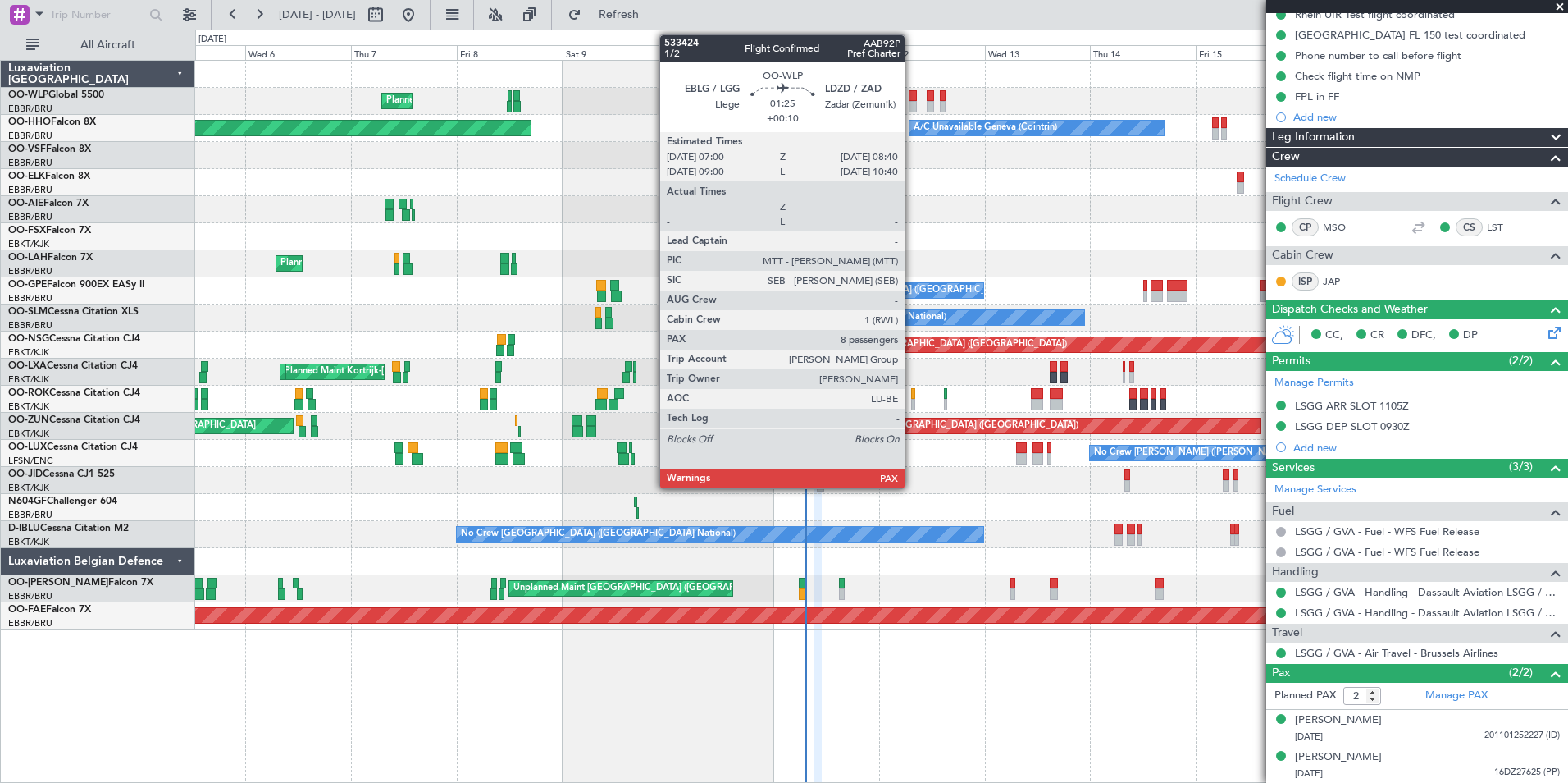
click at [912, 106] on div at bounding box center [912, 106] width 7 height 12
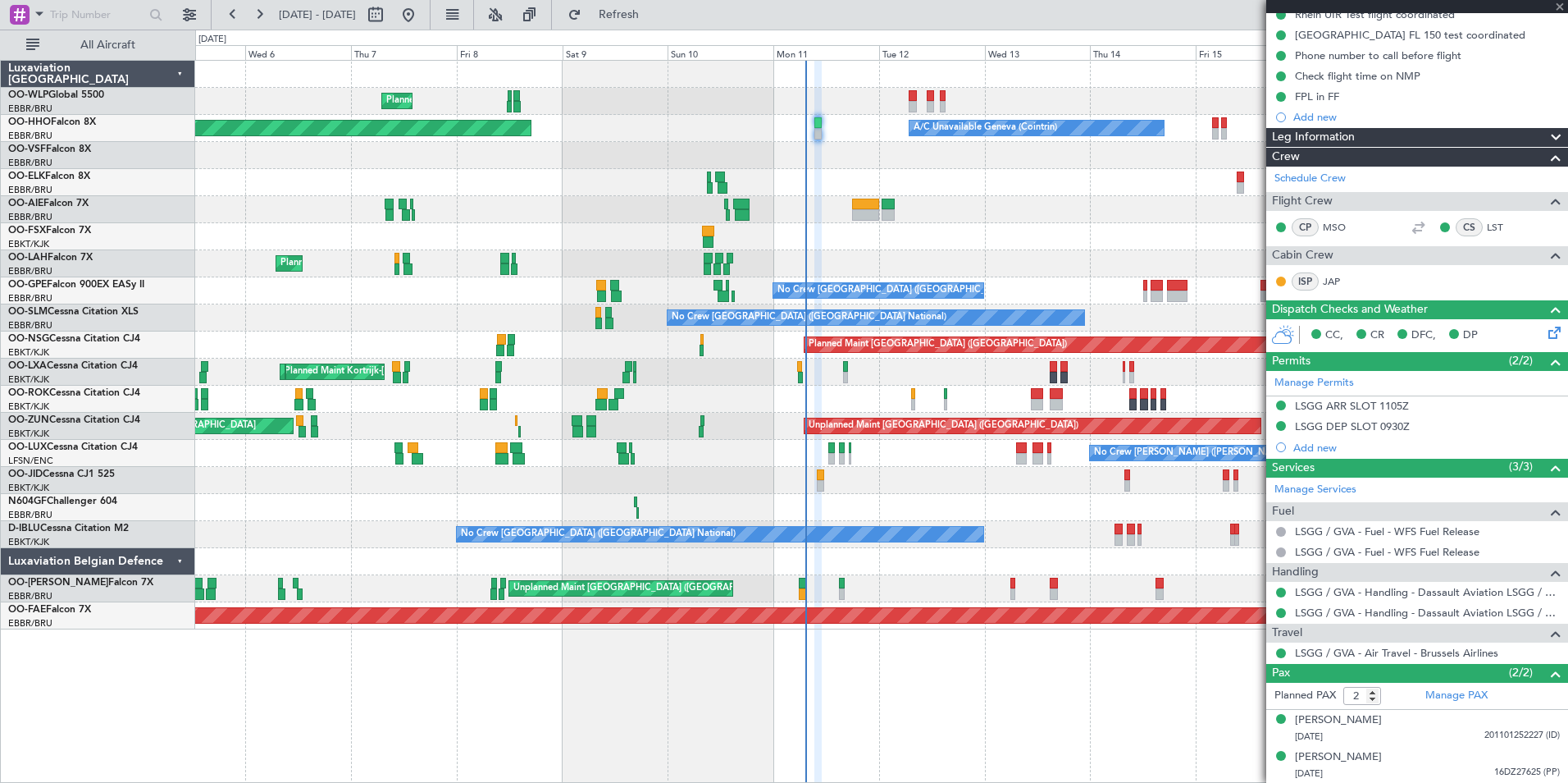
type input "+00:10"
type input "8"
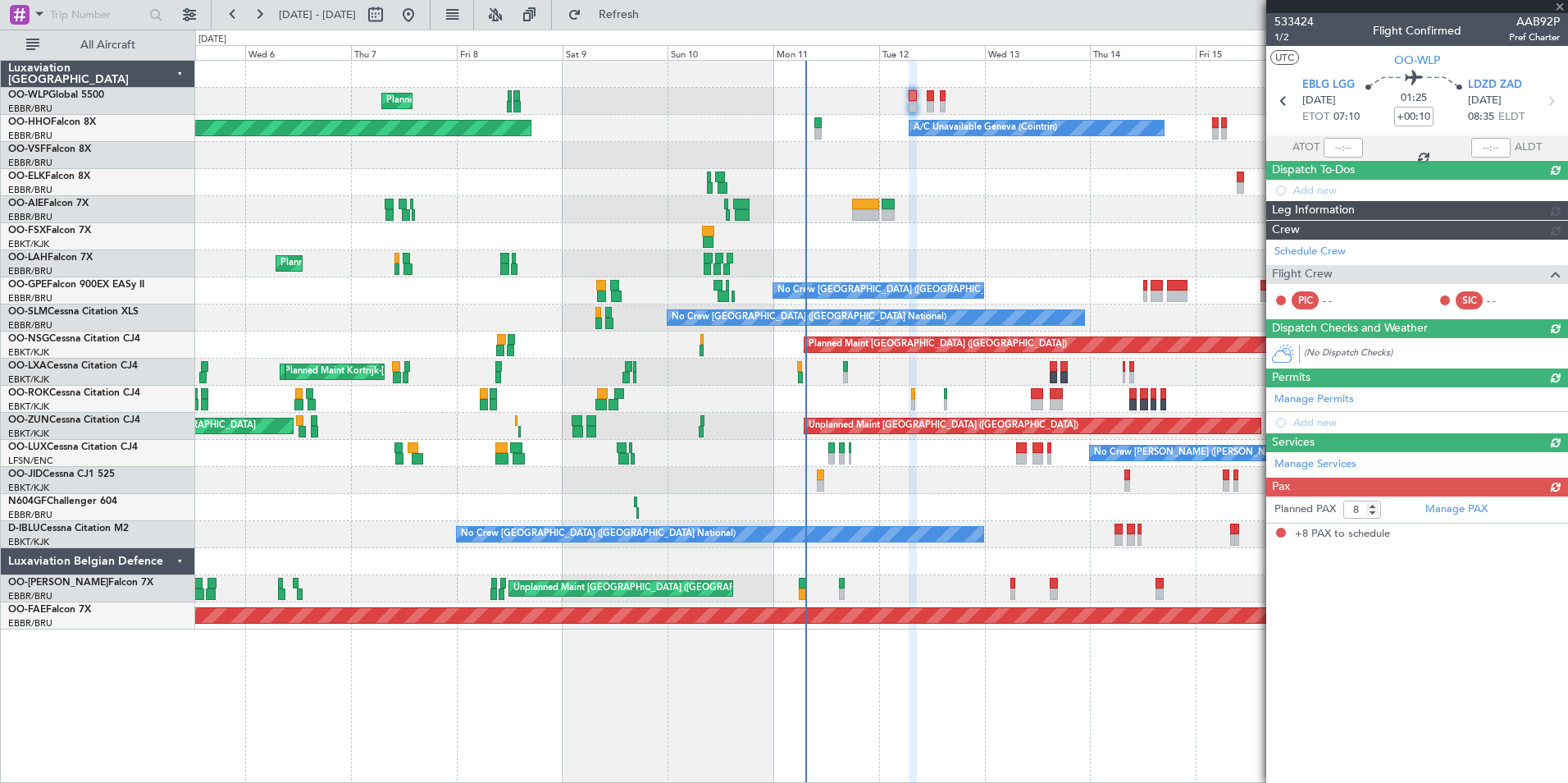
scroll to position [0, 0]
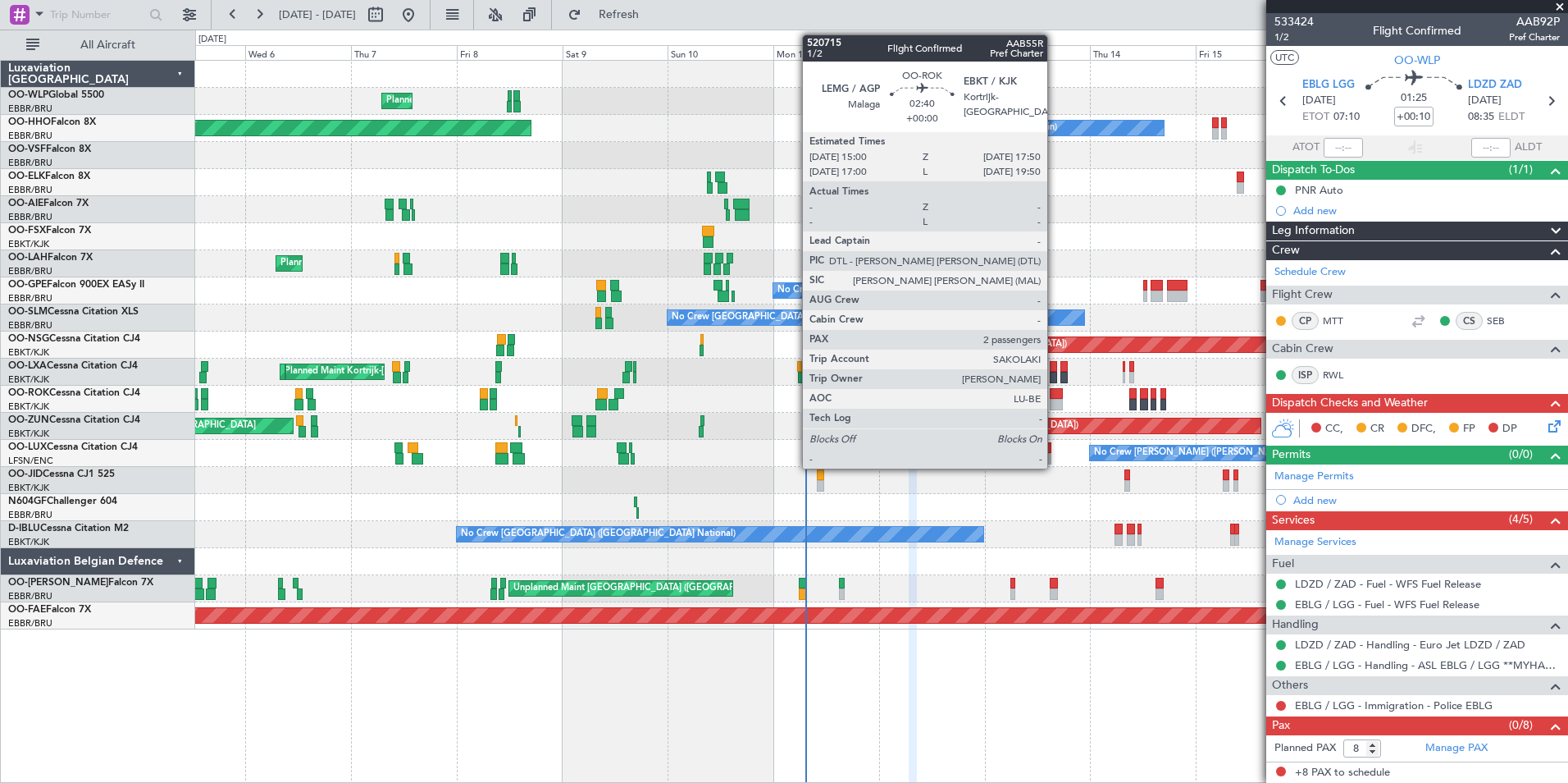
click at [1056, 404] on div at bounding box center [1056, 404] width 13 height 12
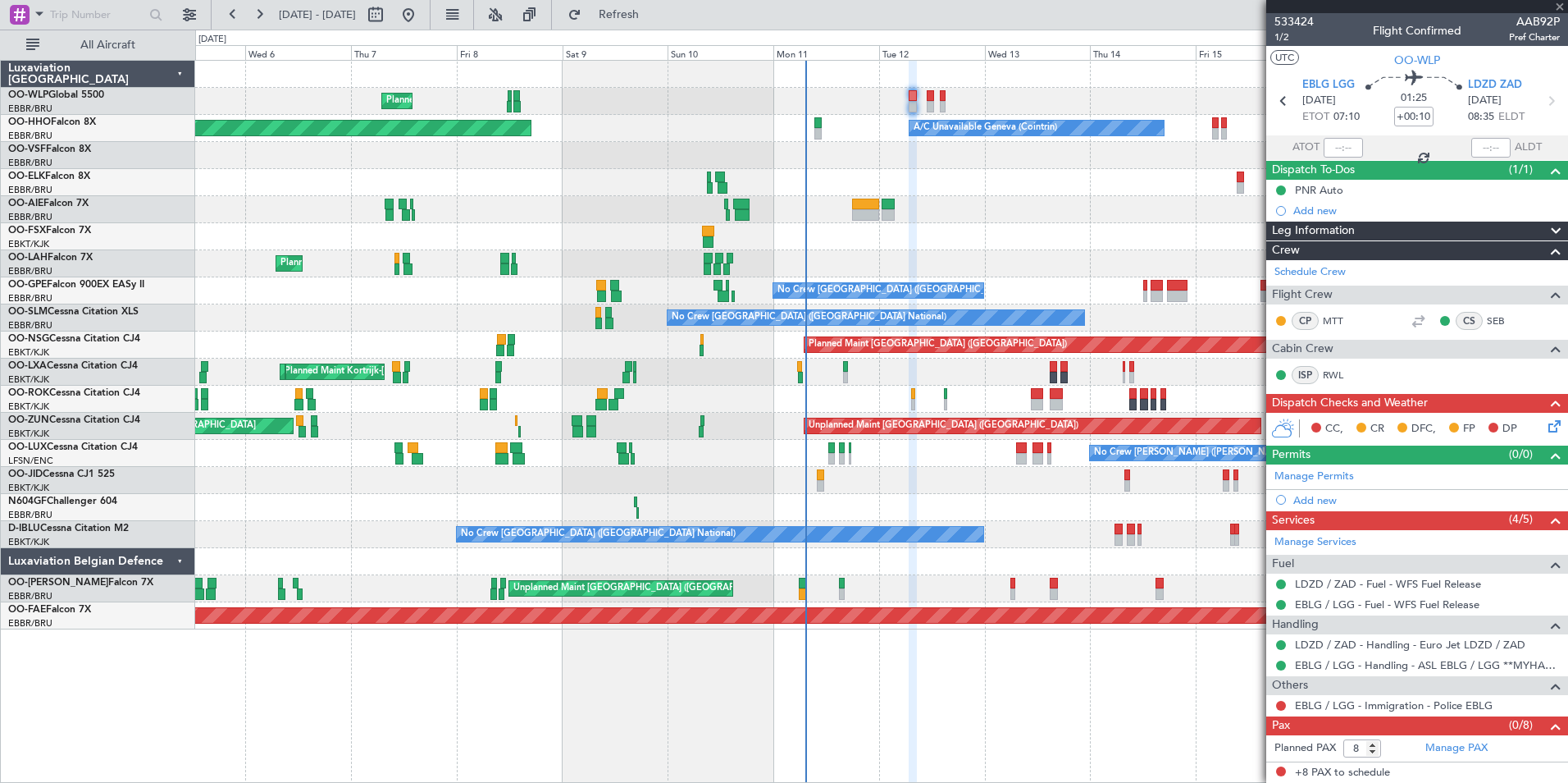
type input "2"
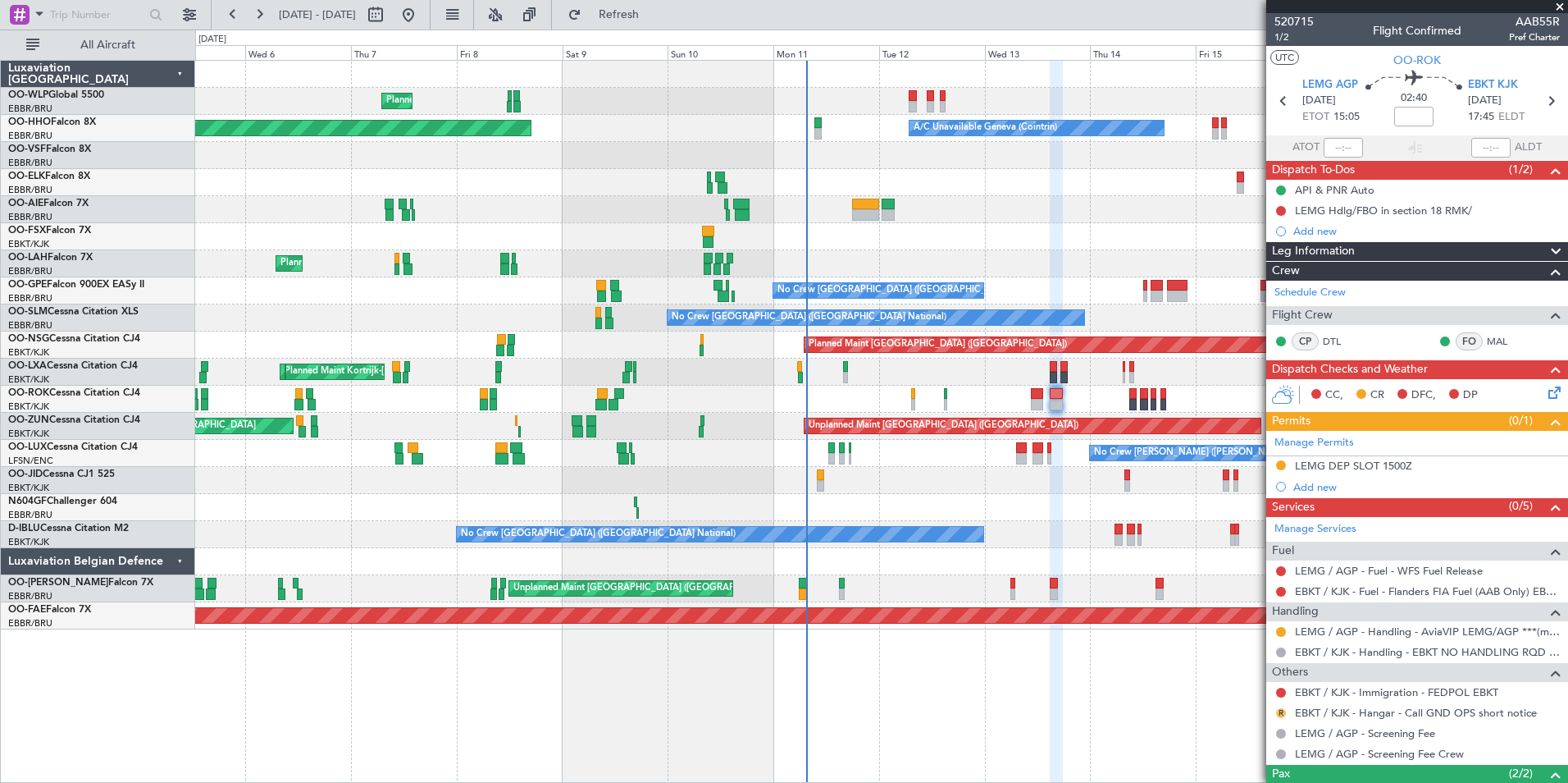
click at [1282, 713] on button "R" at bounding box center [1281, 713] width 10 height 10
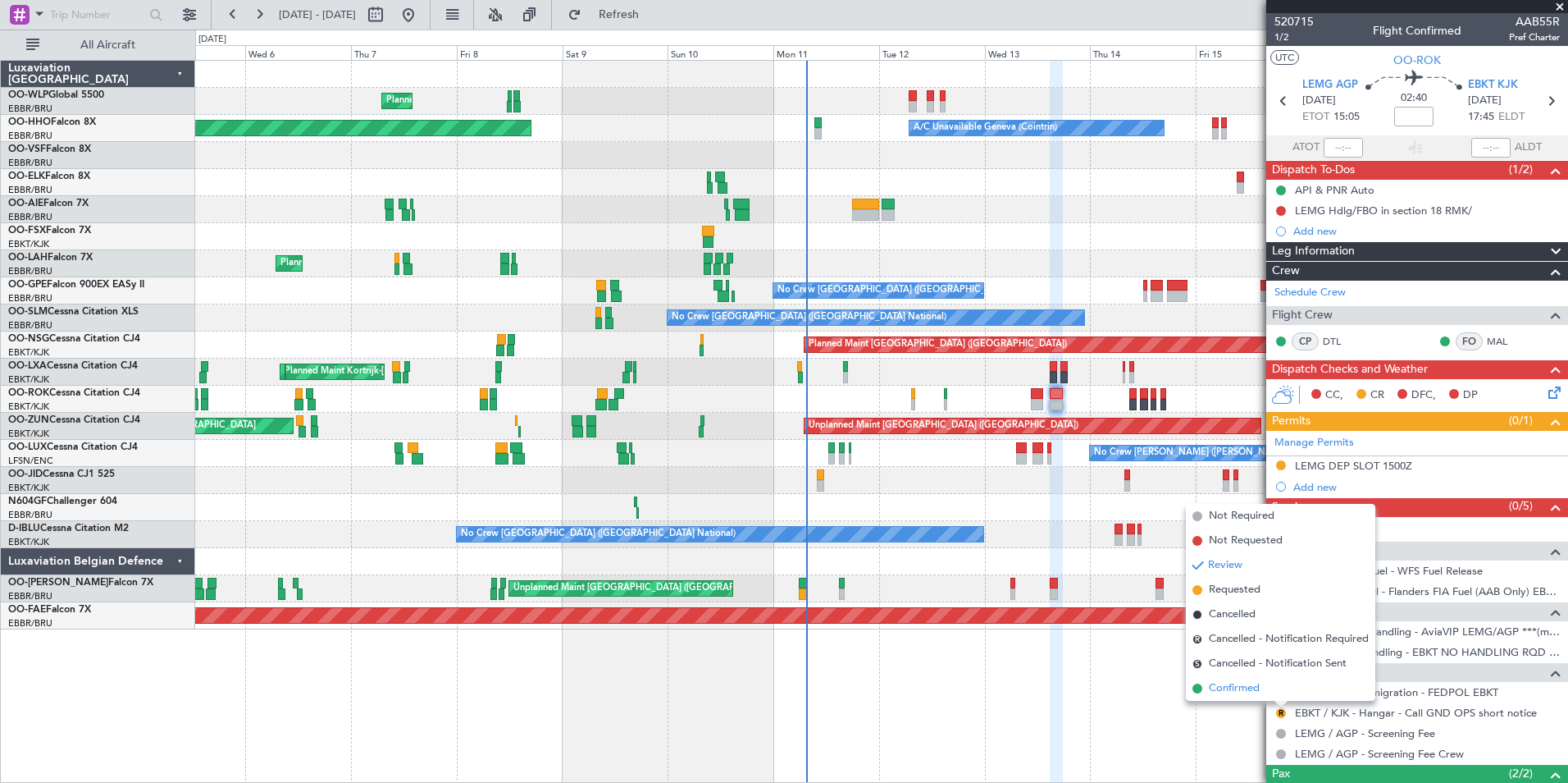
click at [1243, 687] on span "Confirmed" at bounding box center [1234, 688] width 51 height 16
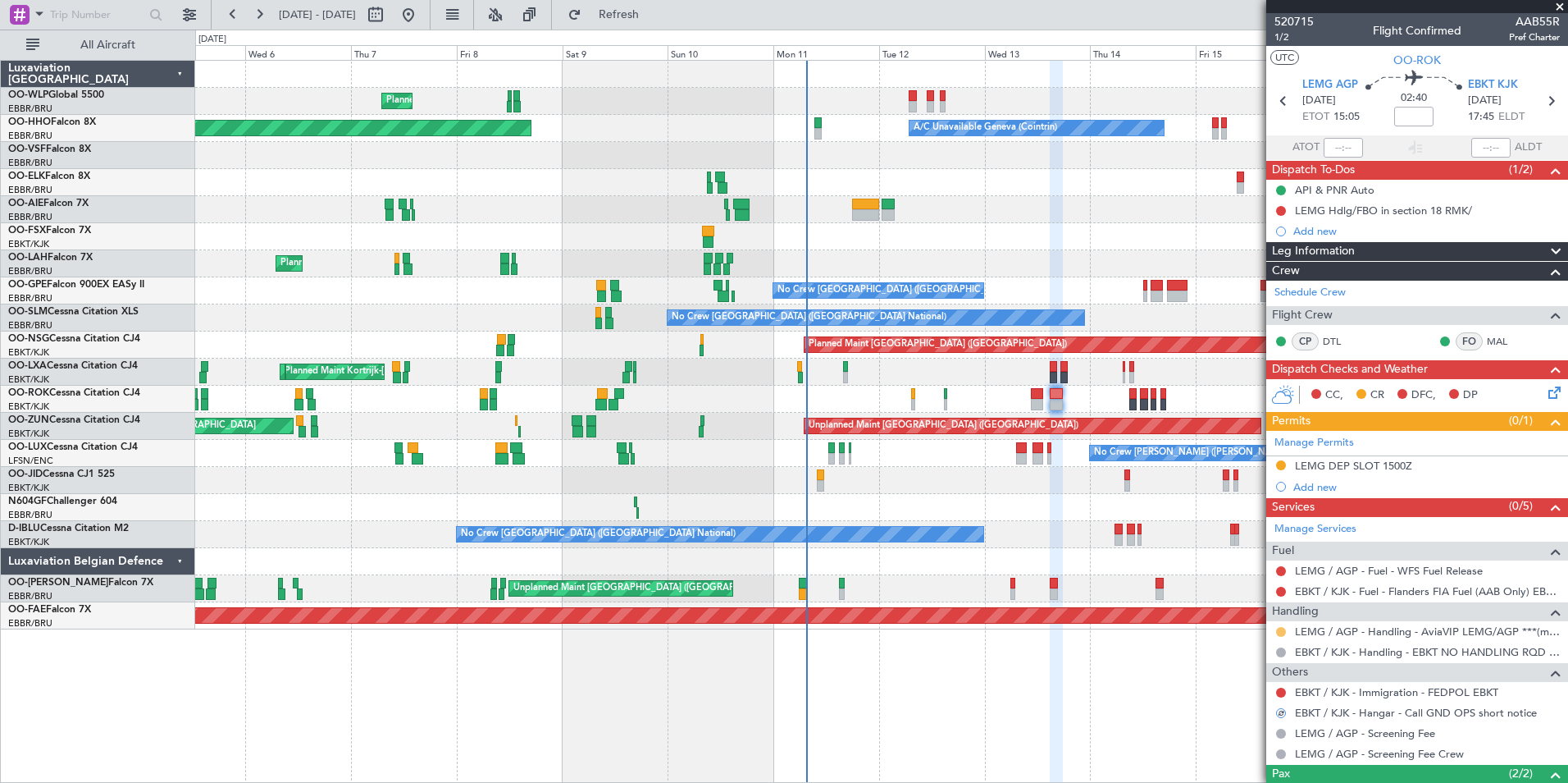
click at [1280, 629] on button at bounding box center [1281, 631] width 10 height 10
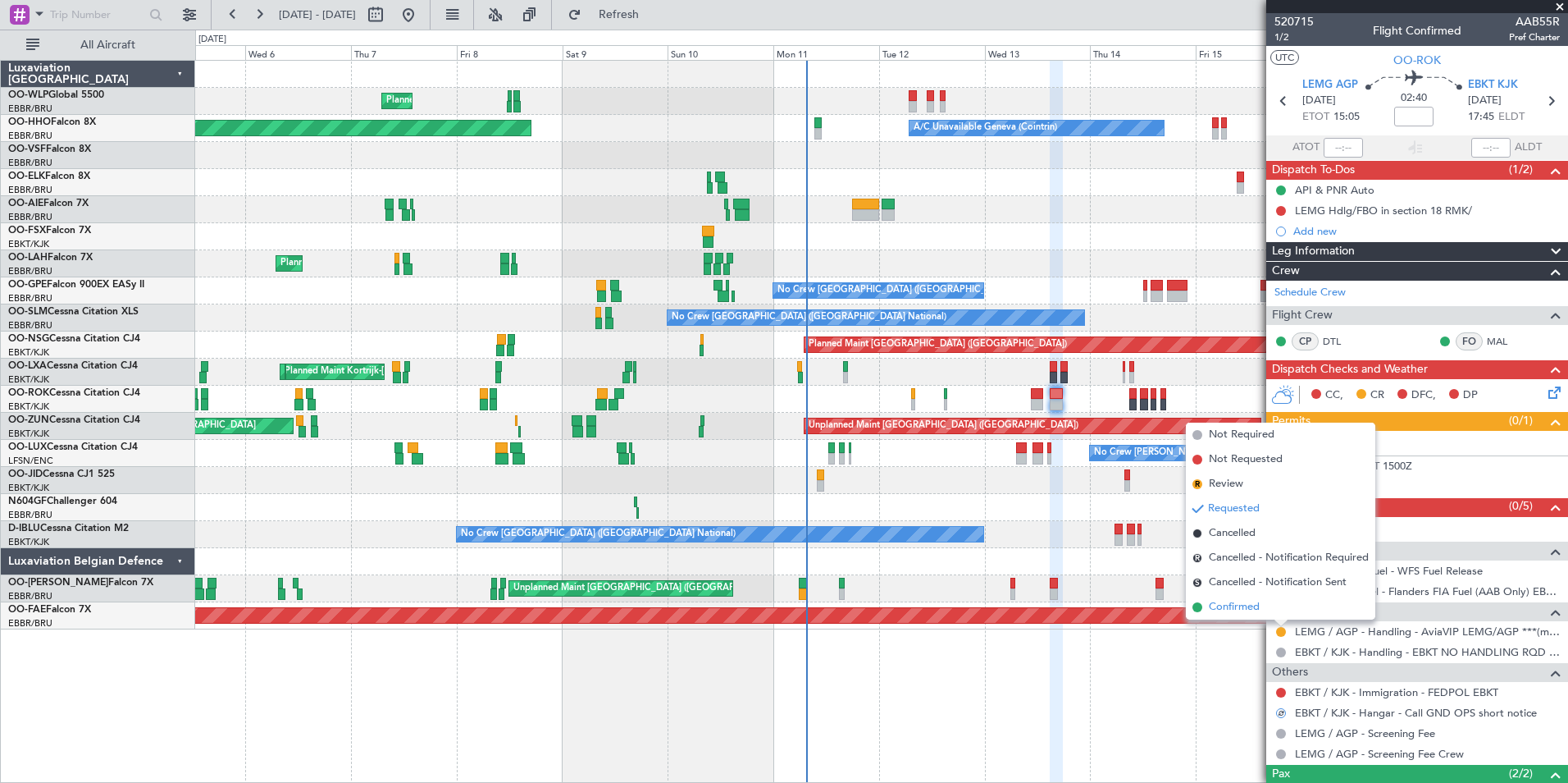
click at [1248, 597] on li "Confirmed" at bounding box center [1280, 606] width 189 height 24
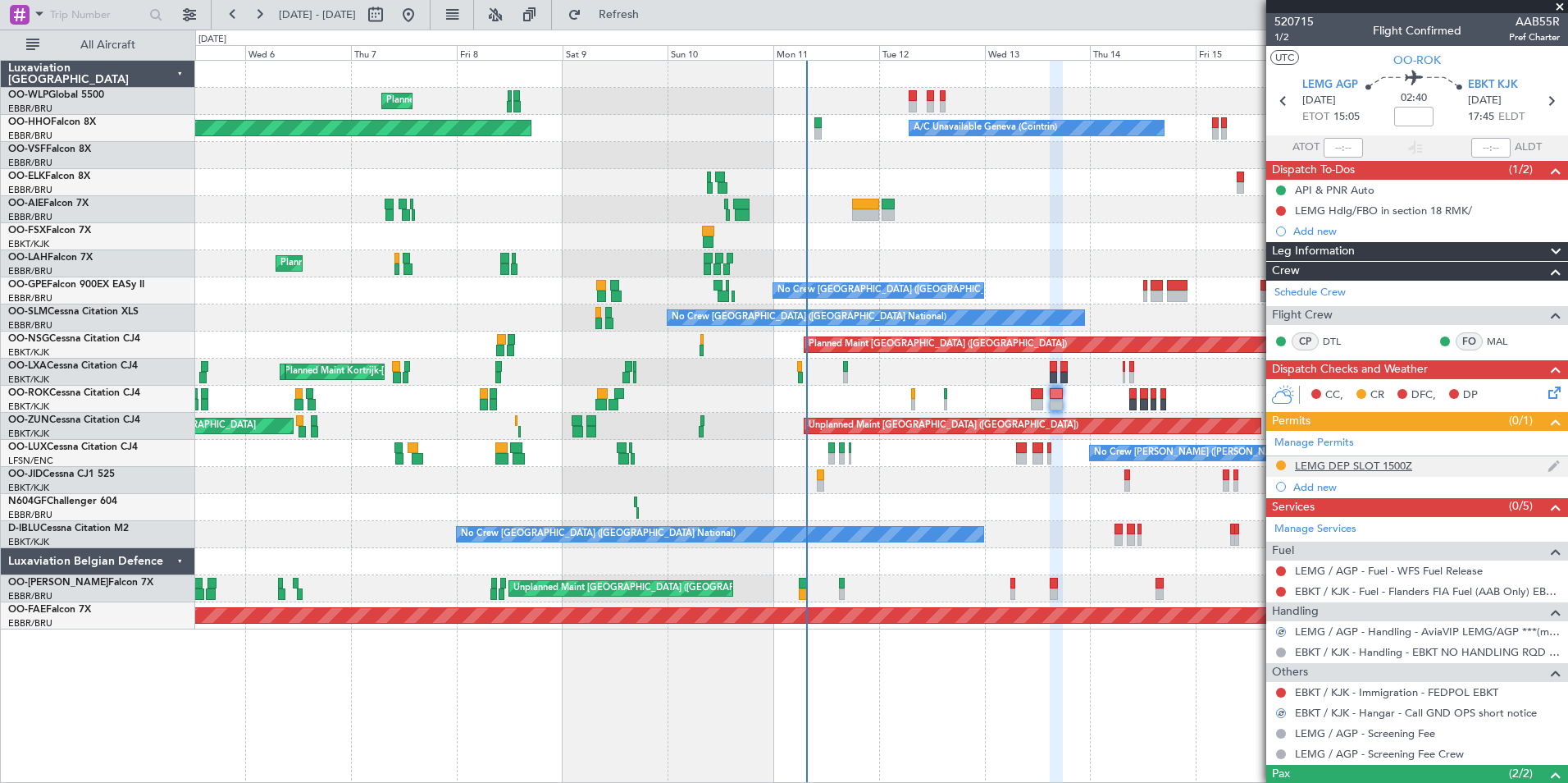
click at [1343, 470] on div "LEMG DEP SLOT 1500Z" at bounding box center [1353, 466] width 118 height 14
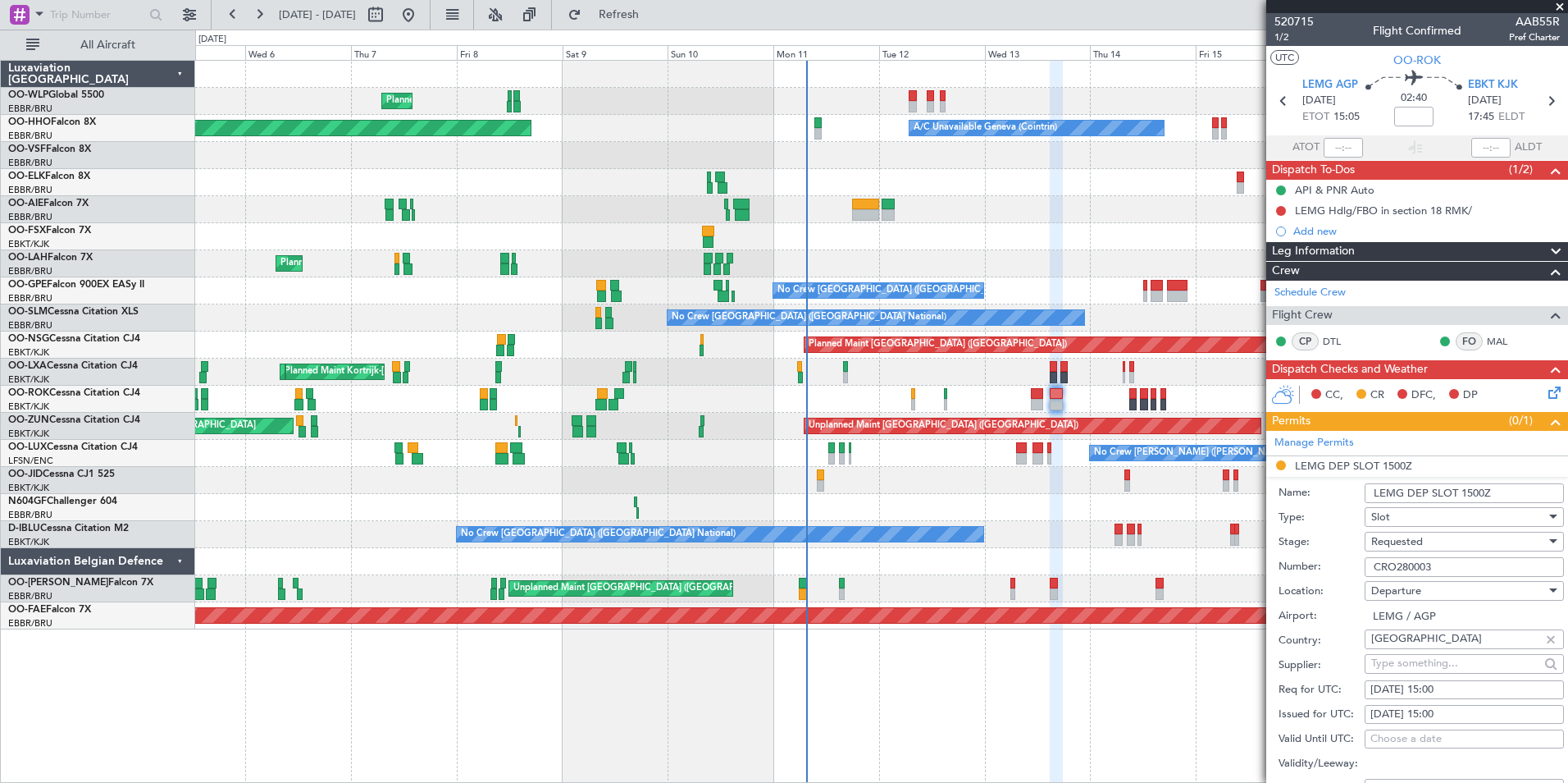
click at [1401, 567] on input "CRO280003" at bounding box center [1464, 567] width 199 height 20
paste input "6710"
type input "CRO286710"
click at [1416, 542] on span "Requested" at bounding box center [1397, 541] width 52 height 14
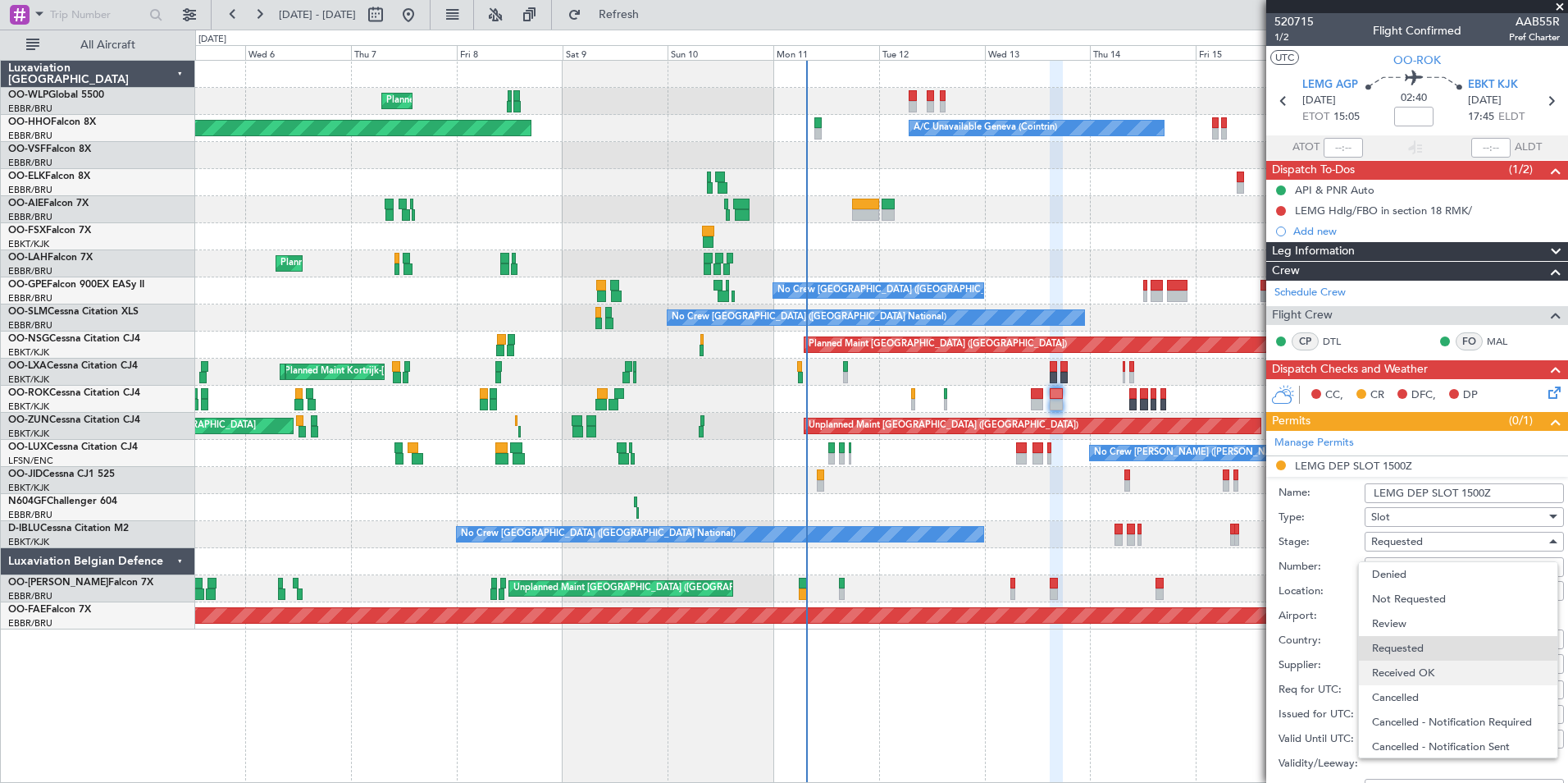
scroll to position [7, 0]
click at [1422, 665] on span "Received OK" at bounding box center [1459, 664] width 172 height 24
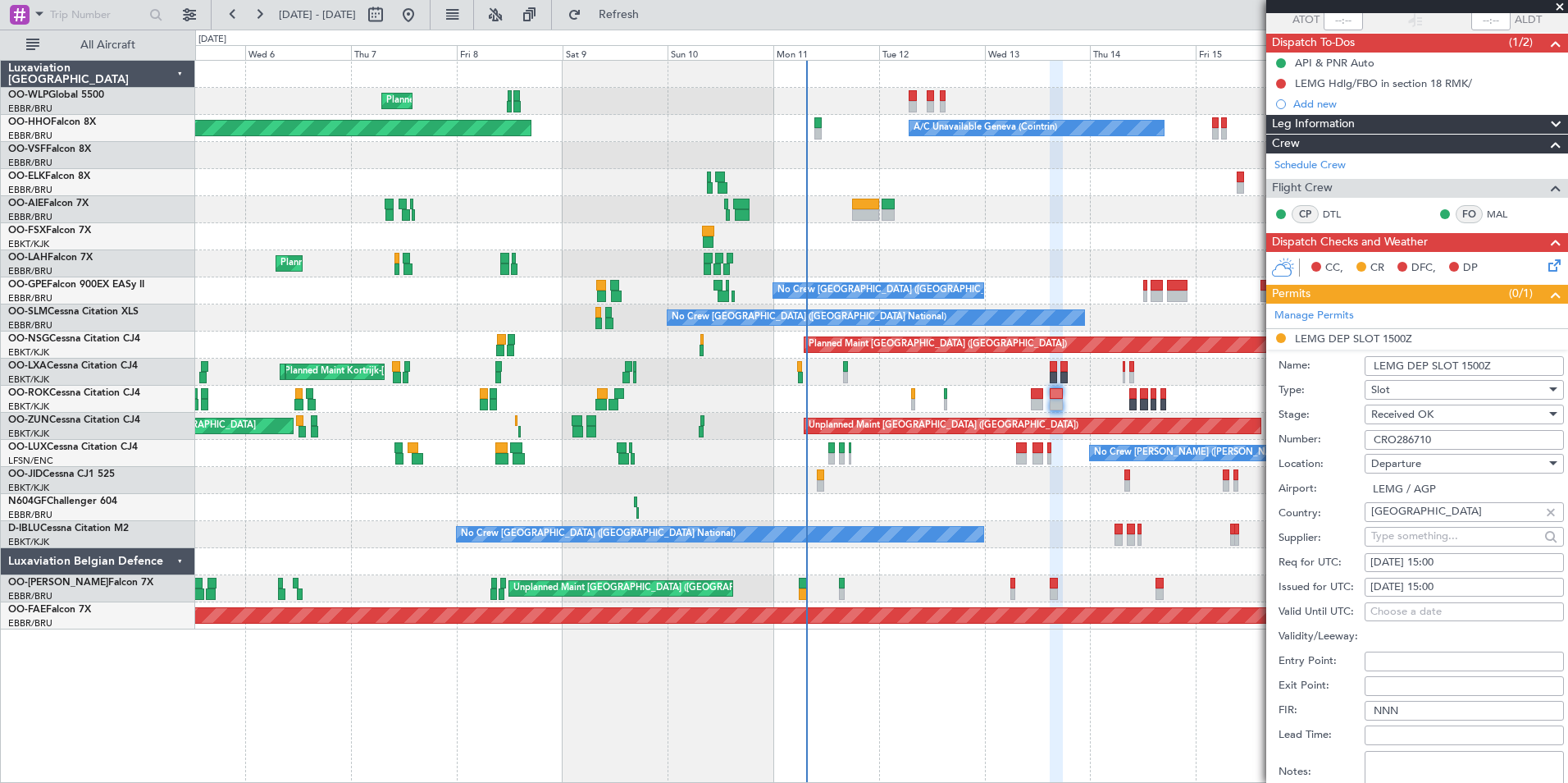
scroll to position [328, 0]
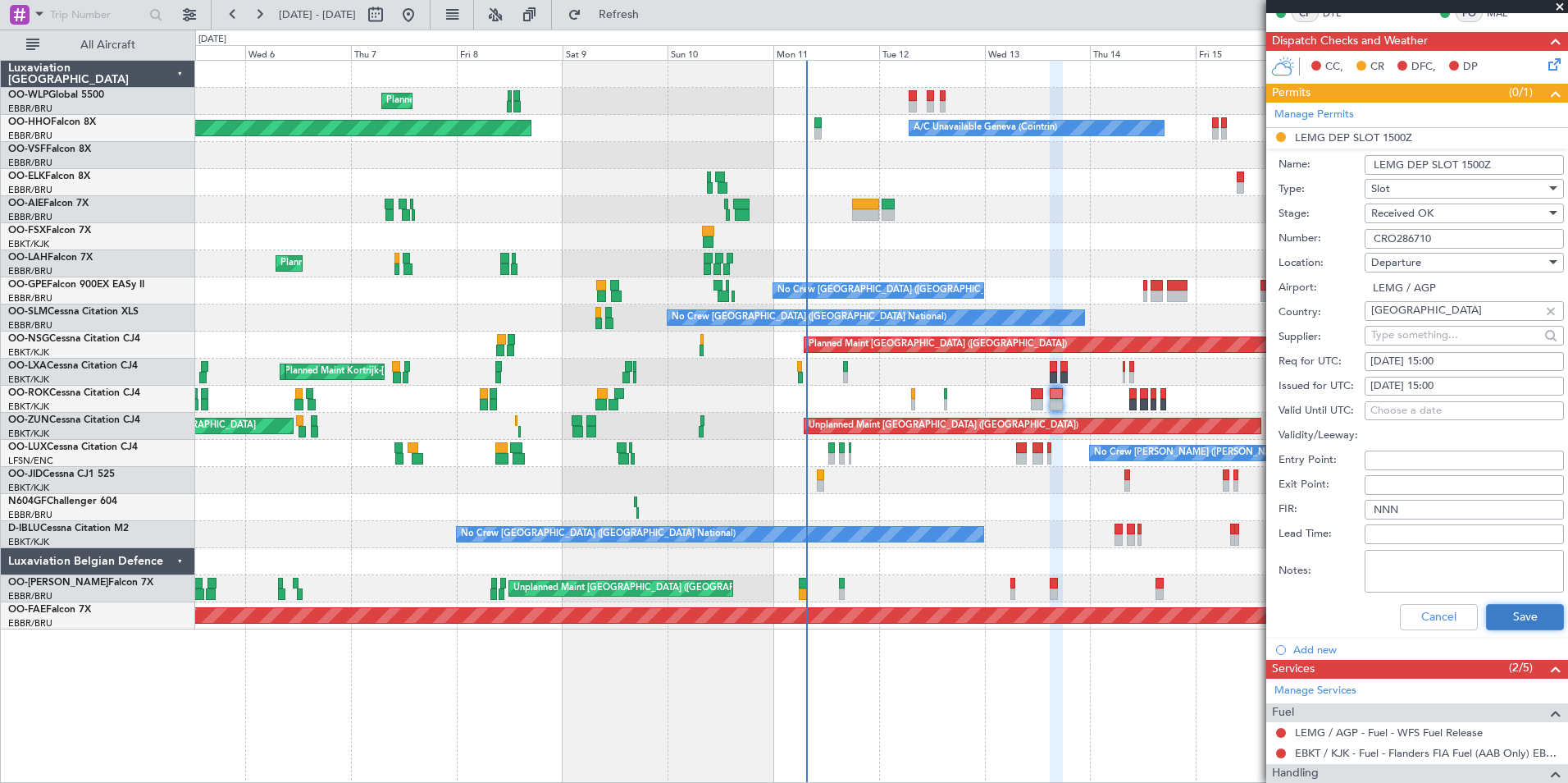
click at [1502, 611] on button "Save" at bounding box center [1525, 616] width 78 height 26
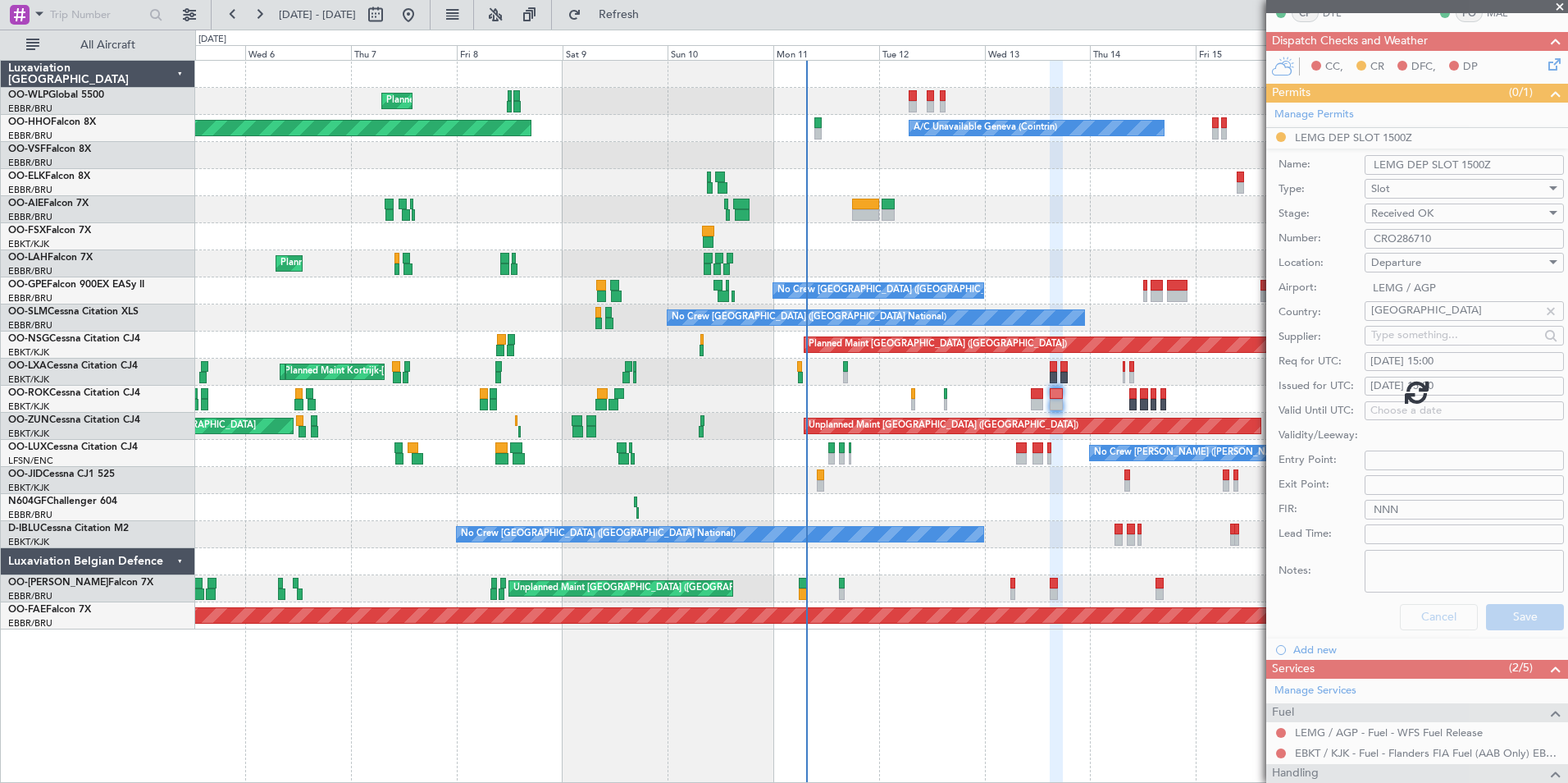
scroll to position [101, 0]
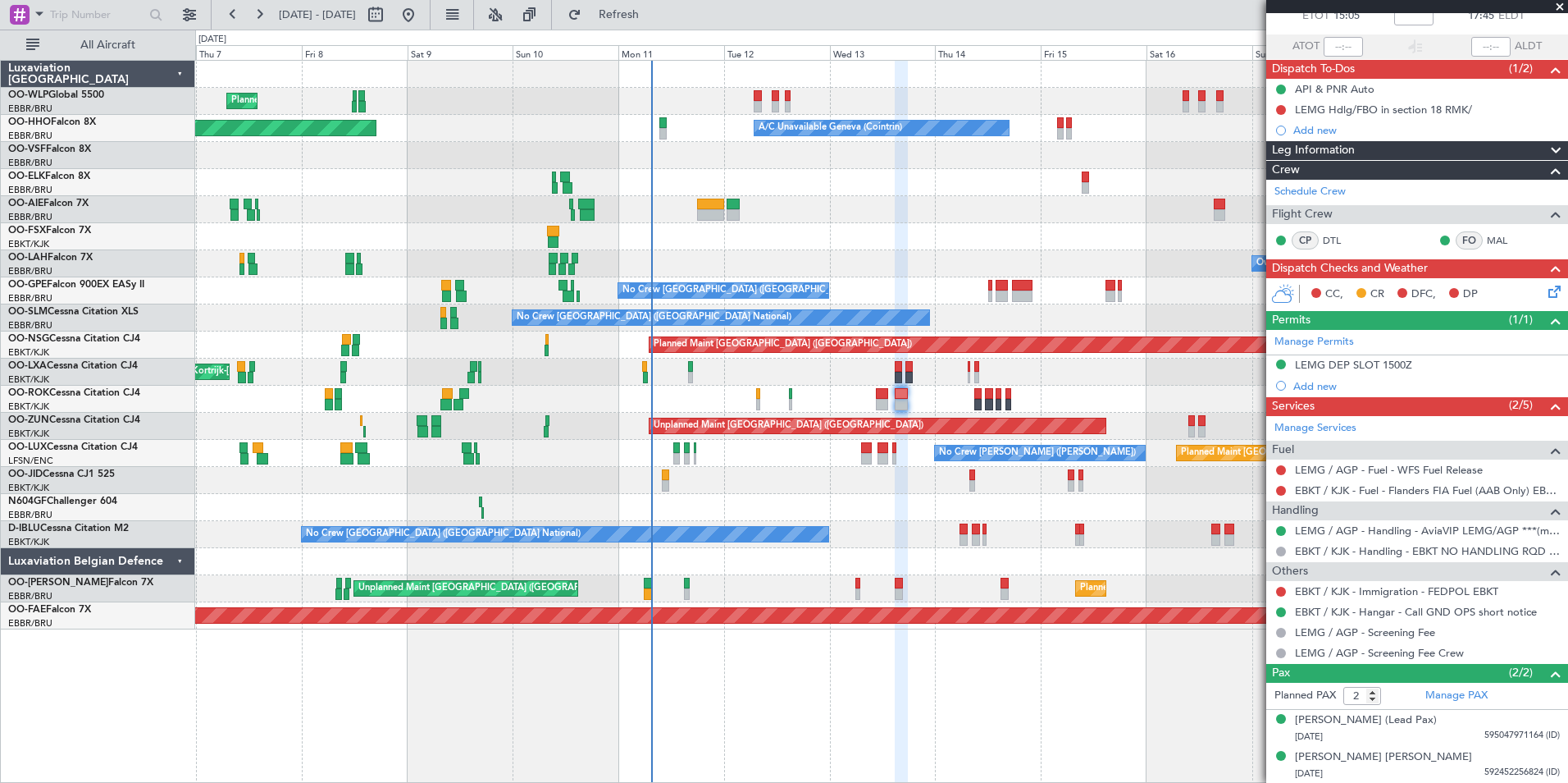
click at [985, 515] on div at bounding box center [880, 507] width 1372 height 27
click at [925, 515] on div at bounding box center [880, 507] width 1372 height 27
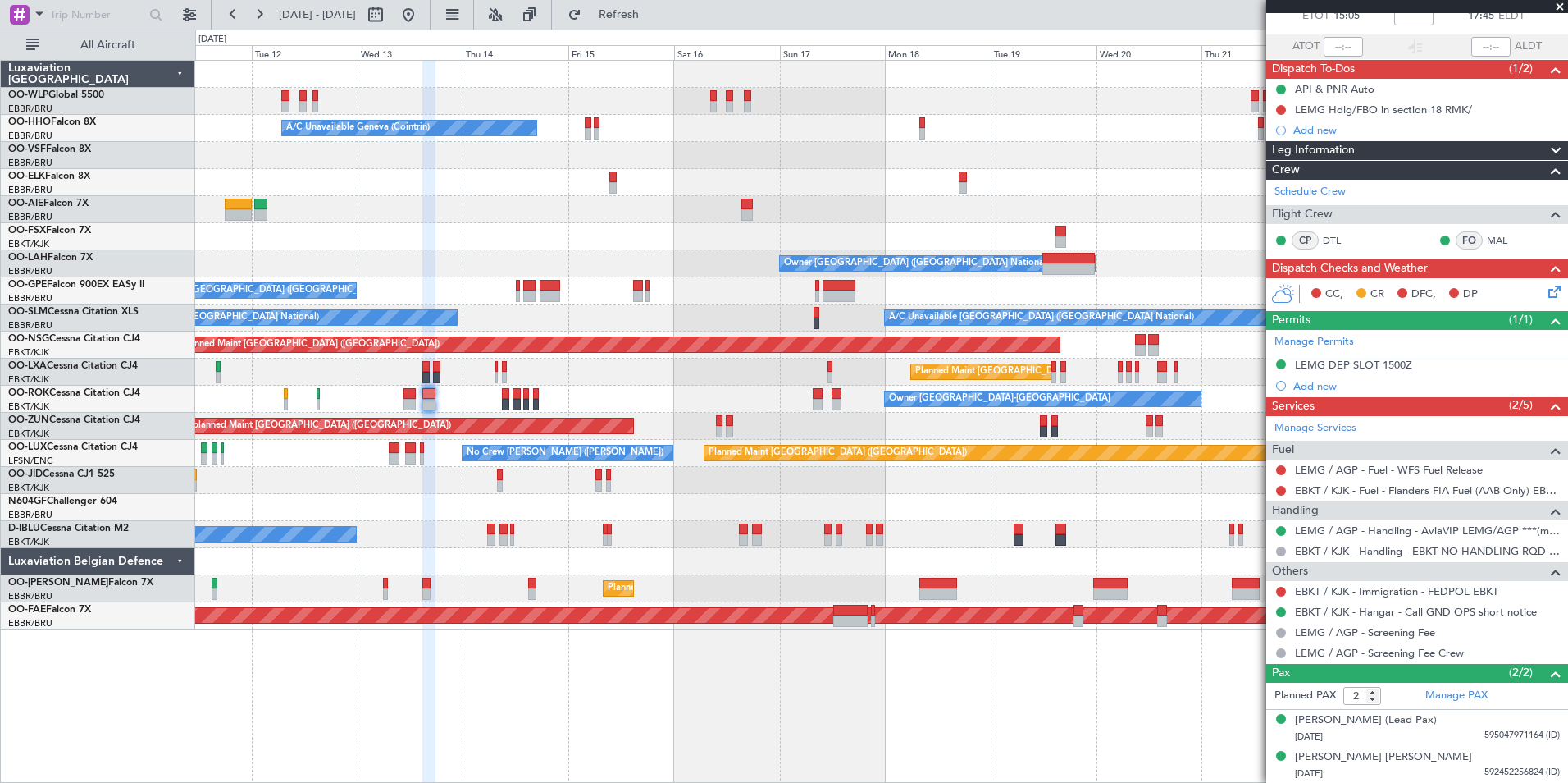
click at [861, 572] on div at bounding box center [880, 561] width 1372 height 27
click at [971, 530] on div "No Crew [GEOGRAPHIC_DATA] ([GEOGRAPHIC_DATA] National)" at bounding box center [880, 534] width 1372 height 27
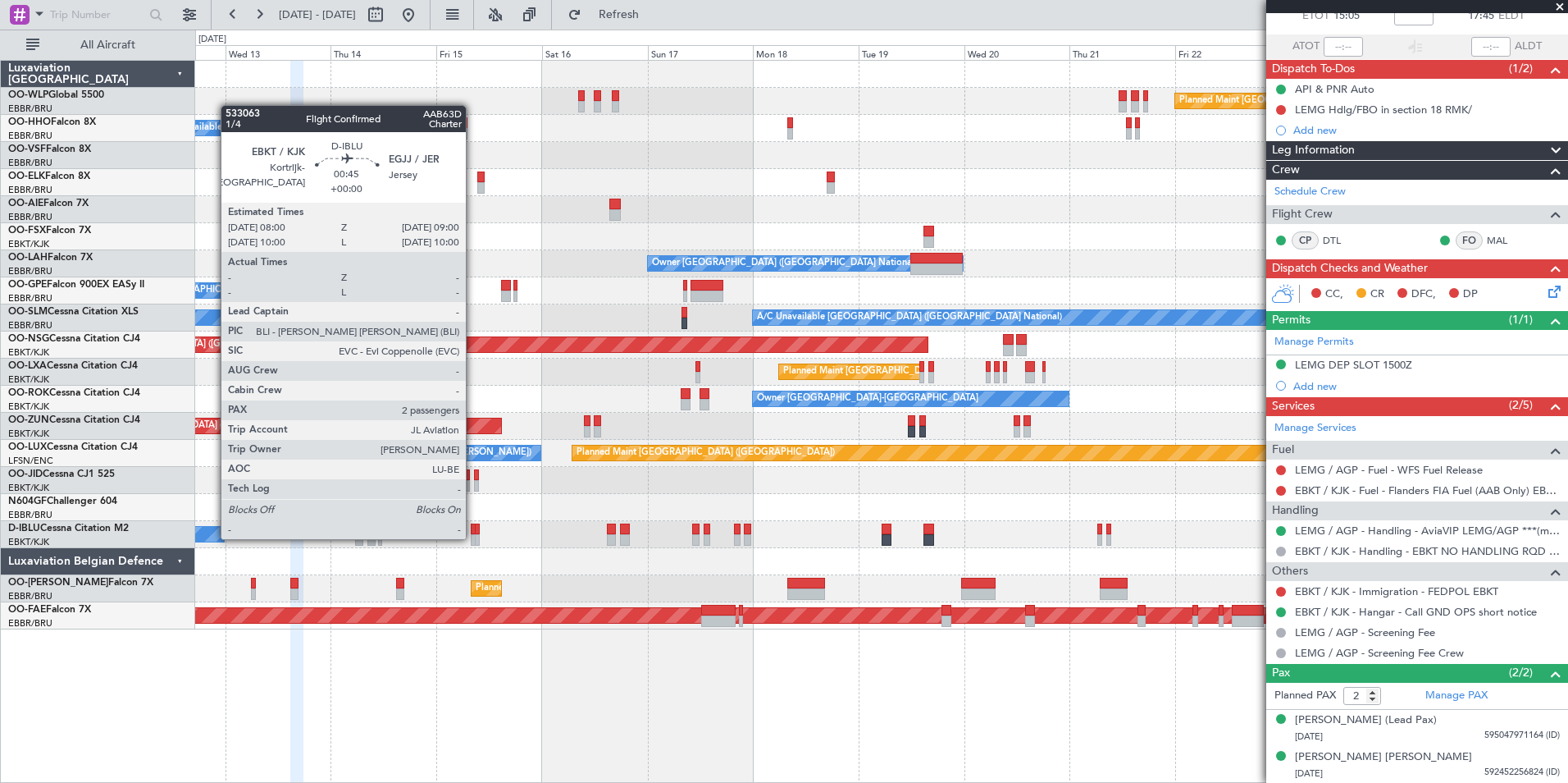
click at [473, 537] on div at bounding box center [472, 540] width 4 height 12
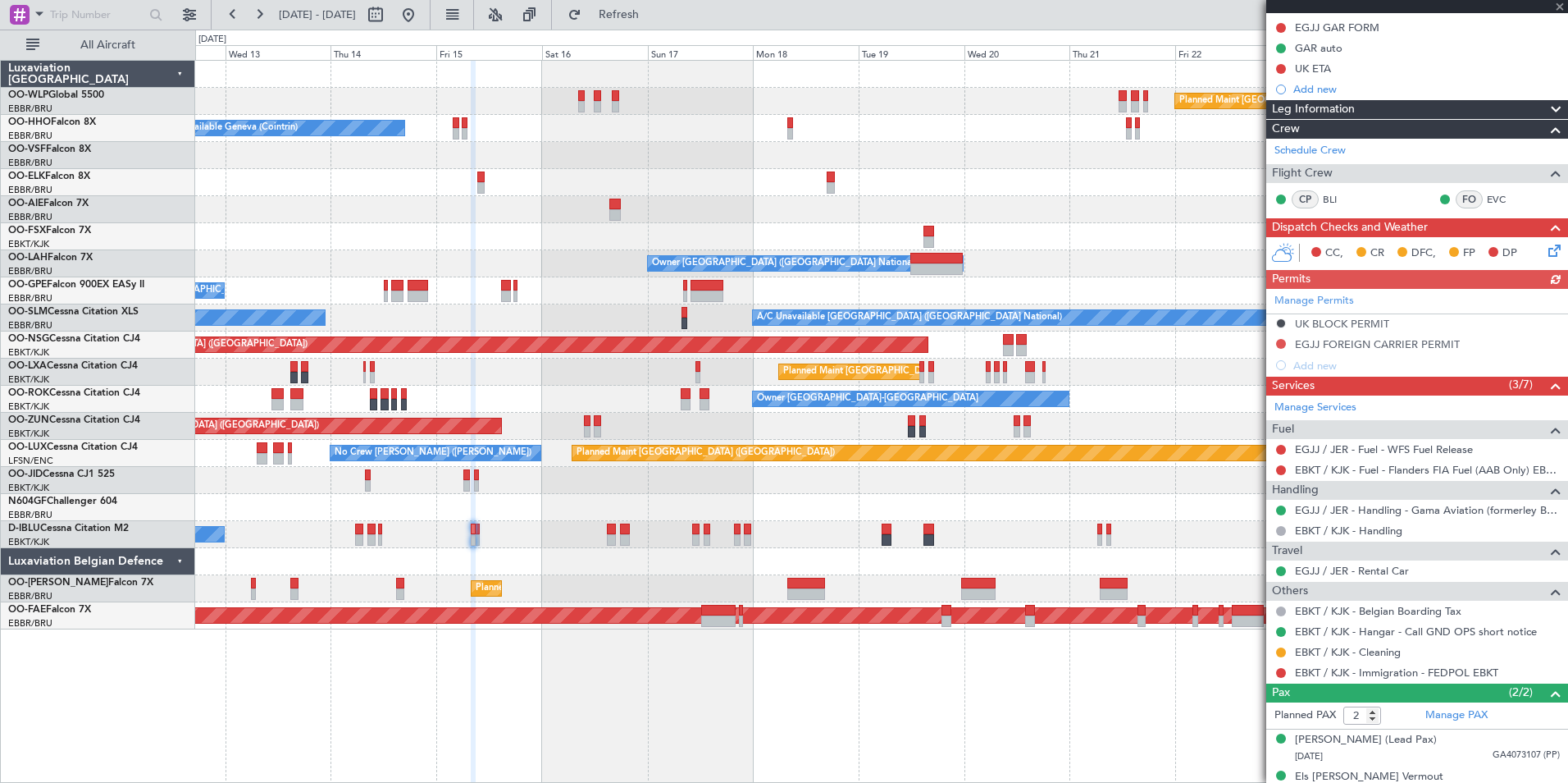
scroll to position [224, 0]
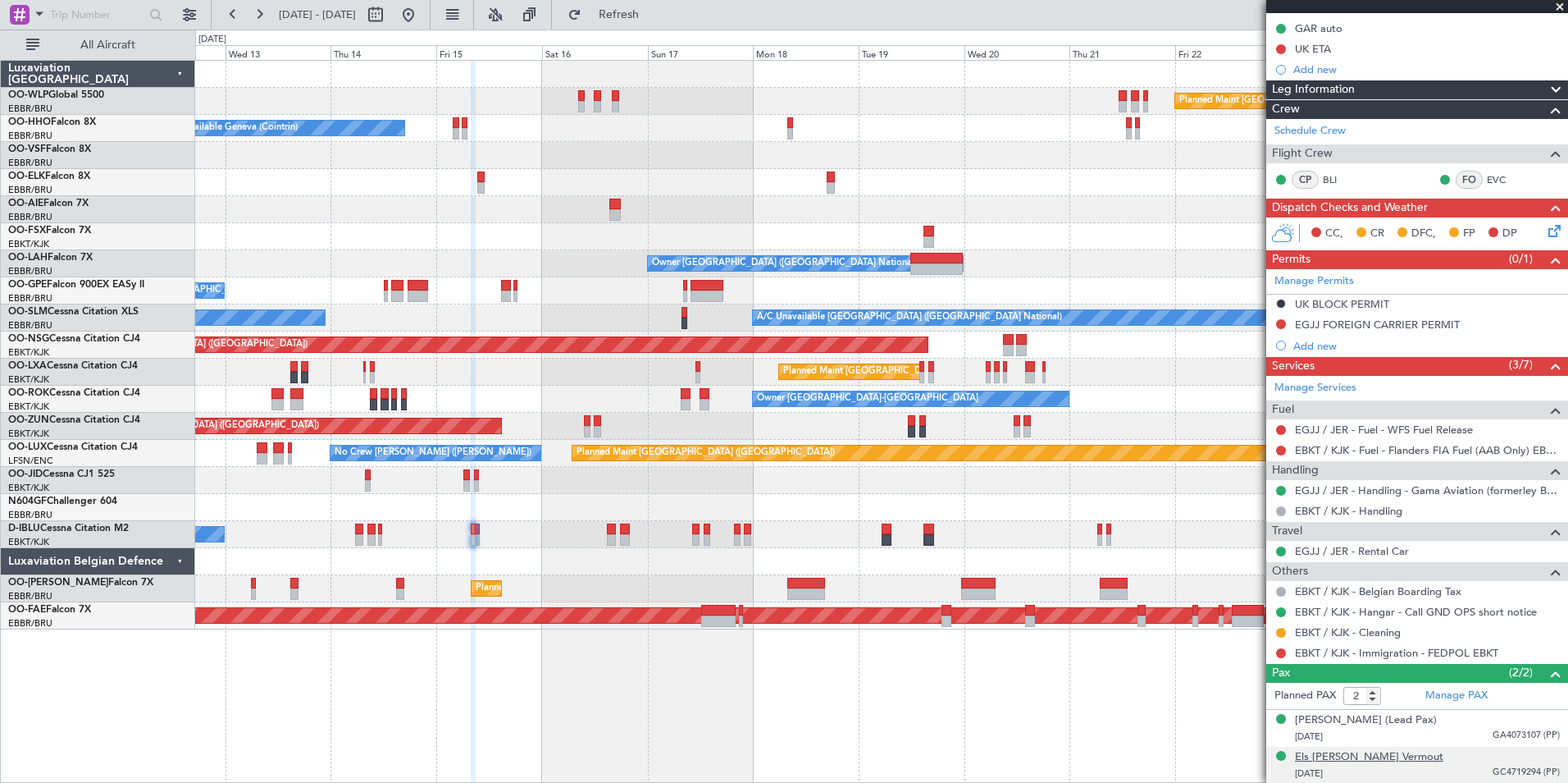
click at [1373, 756] on div "Els Josina S. Vermout" at bounding box center [1369, 757] width 148 height 16
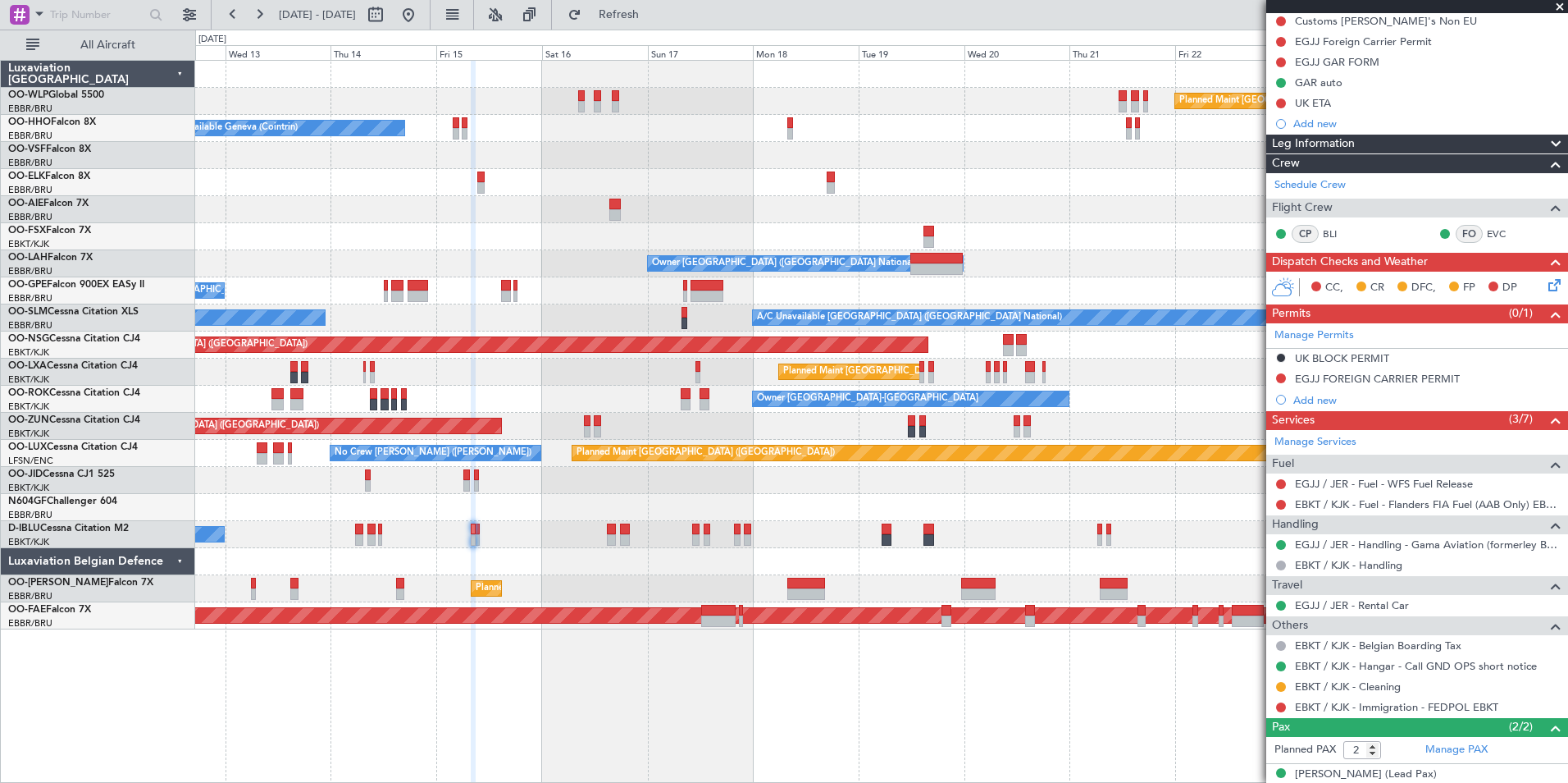
scroll to position [141, 0]
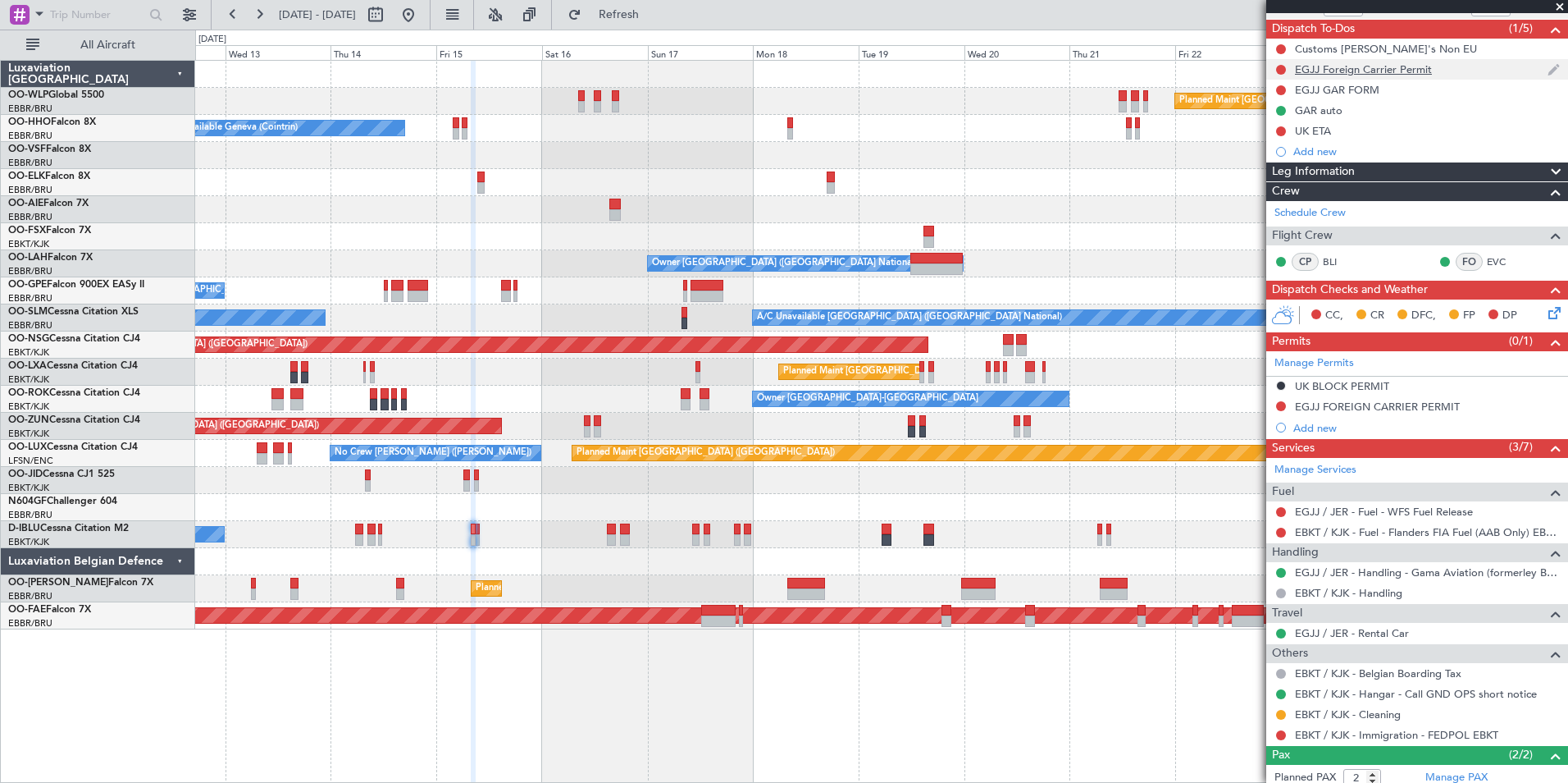
click at [1382, 61] on div "EGJJ Foreign Carrier Permit" at bounding box center [1417, 69] width 302 height 21
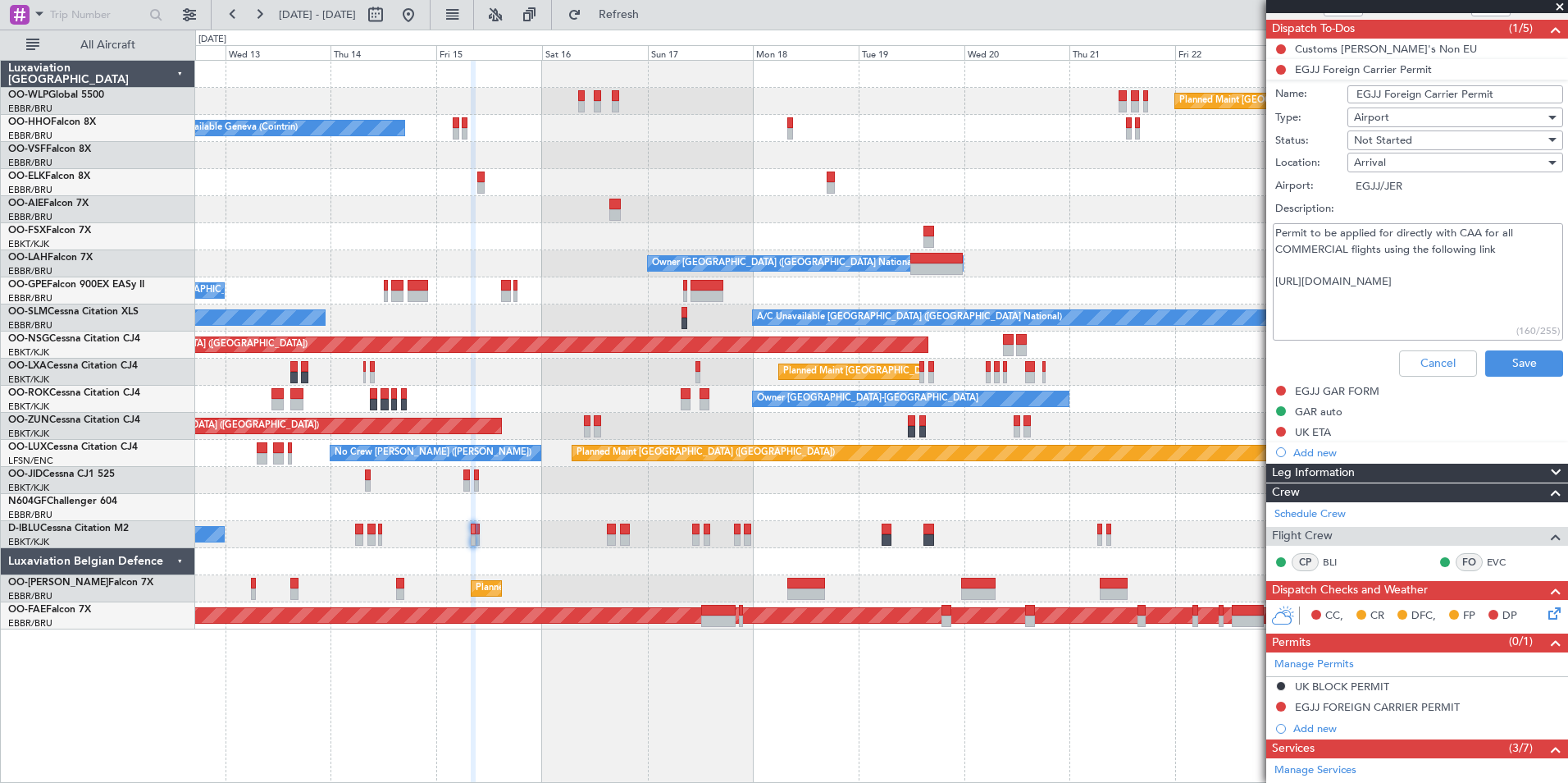
drag, startPoint x: 1300, startPoint y: 301, endPoint x: 1269, endPoint y: 276, distance: 39.8
click at [1269, 276] on div "Permit to be applied for directly with CAA for all COMMERCIAL flights using the…" at bounding box center [1417, 282] width 319 height 124
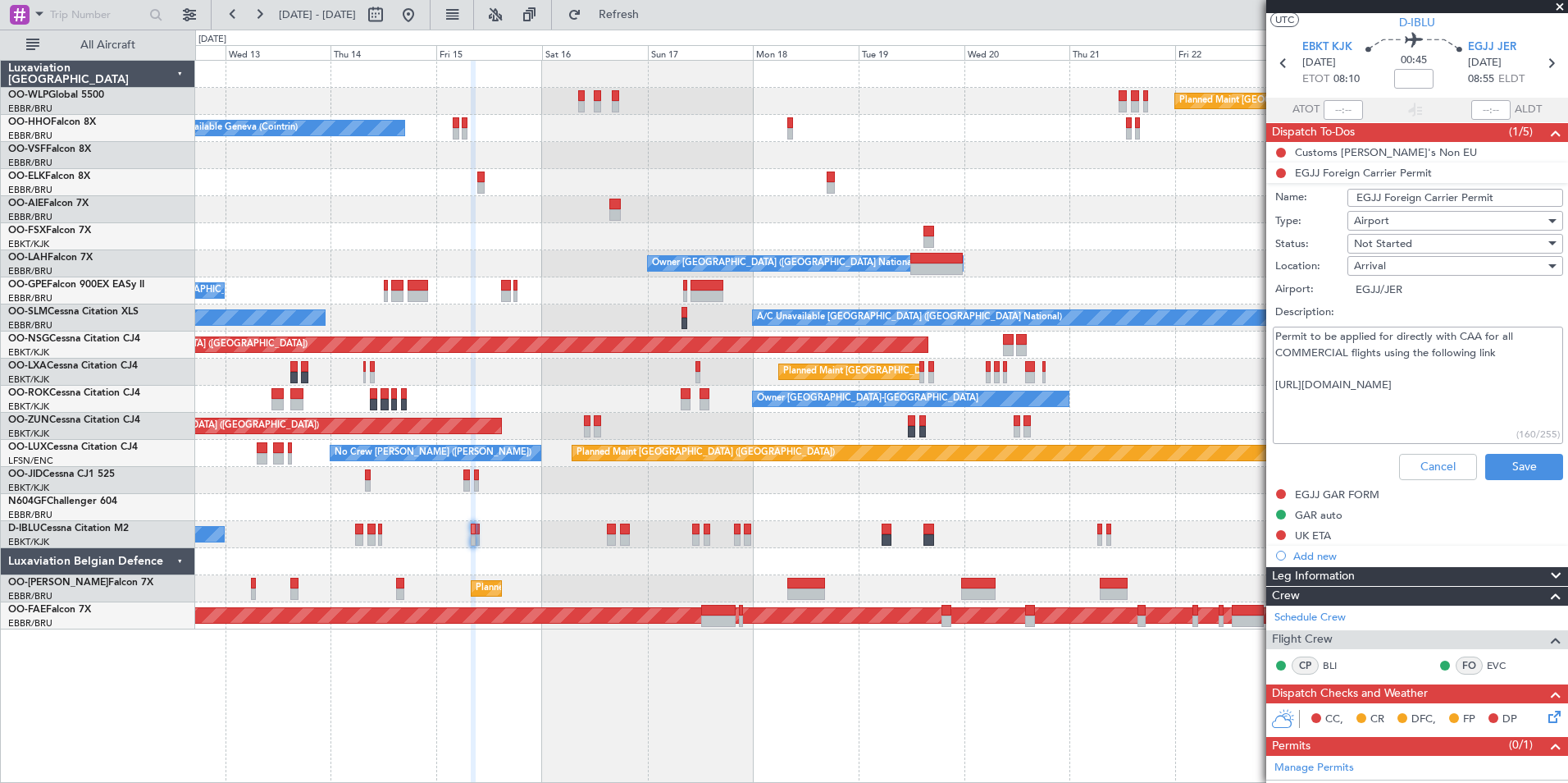
scroll to position [0, 0]
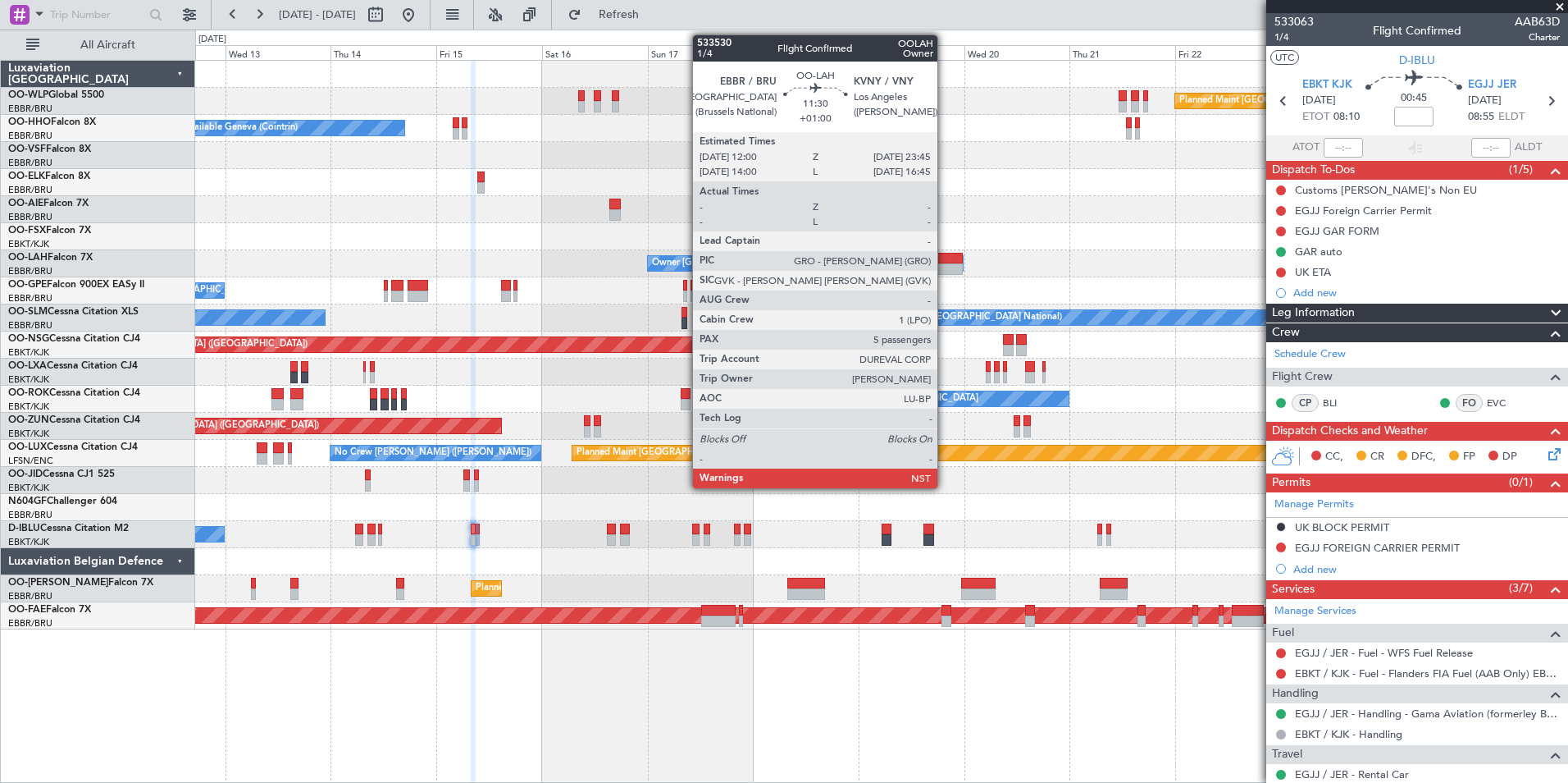
click at [945, 270] on div at bounding box center [936, 268] width 52 height 12
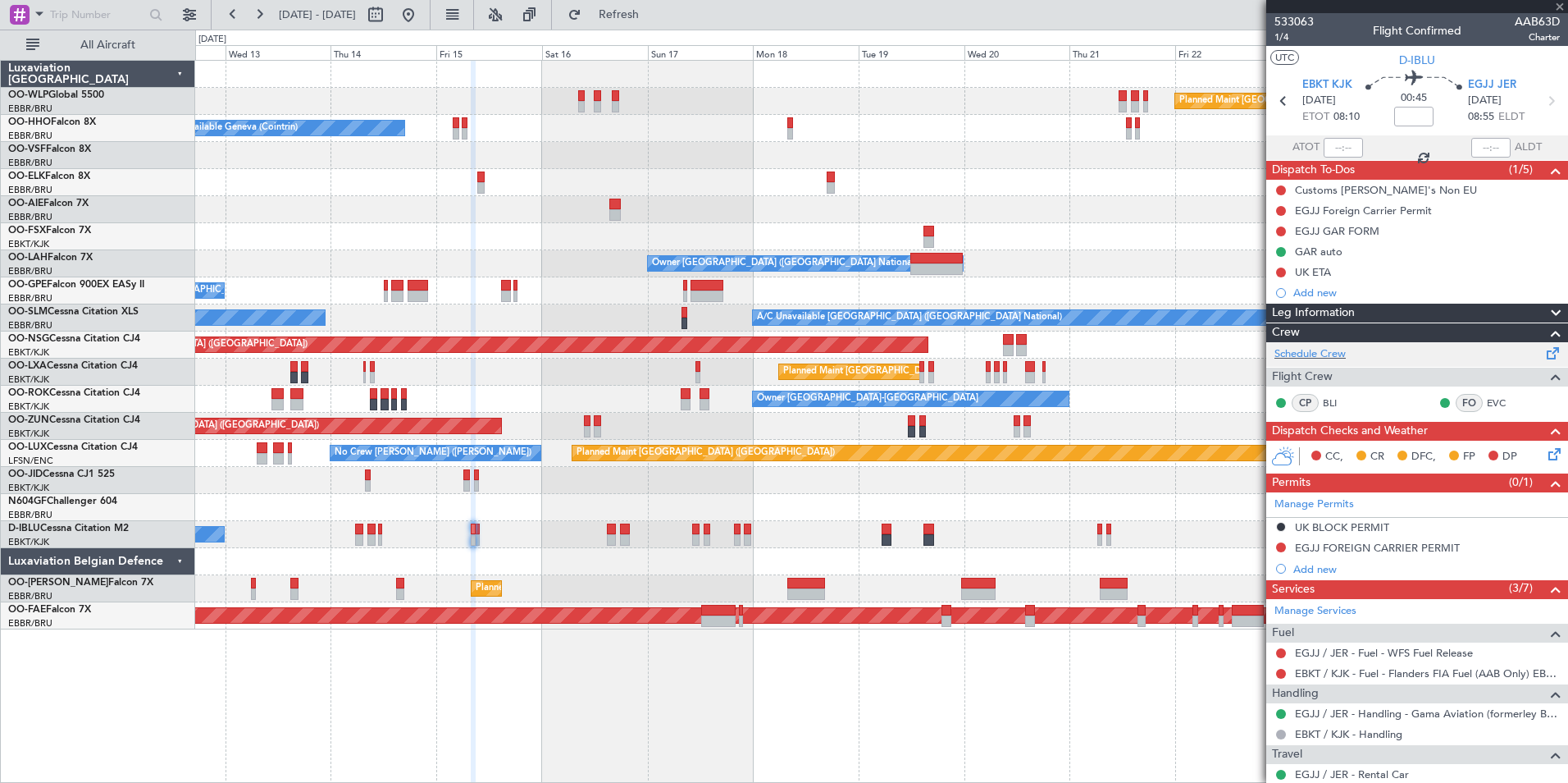
type input "+01:00"
type input "5"
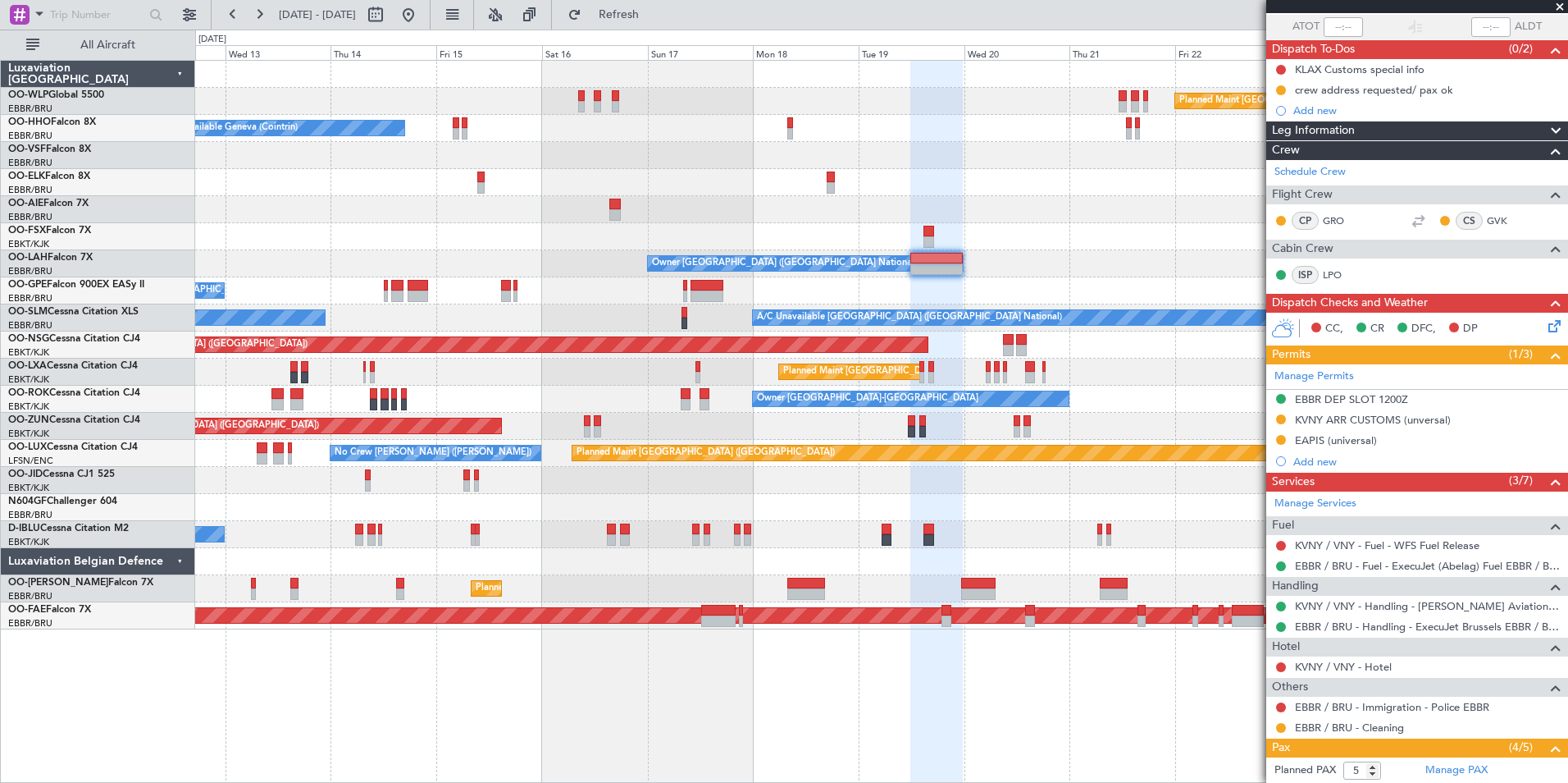
scroll to position [306, 0]
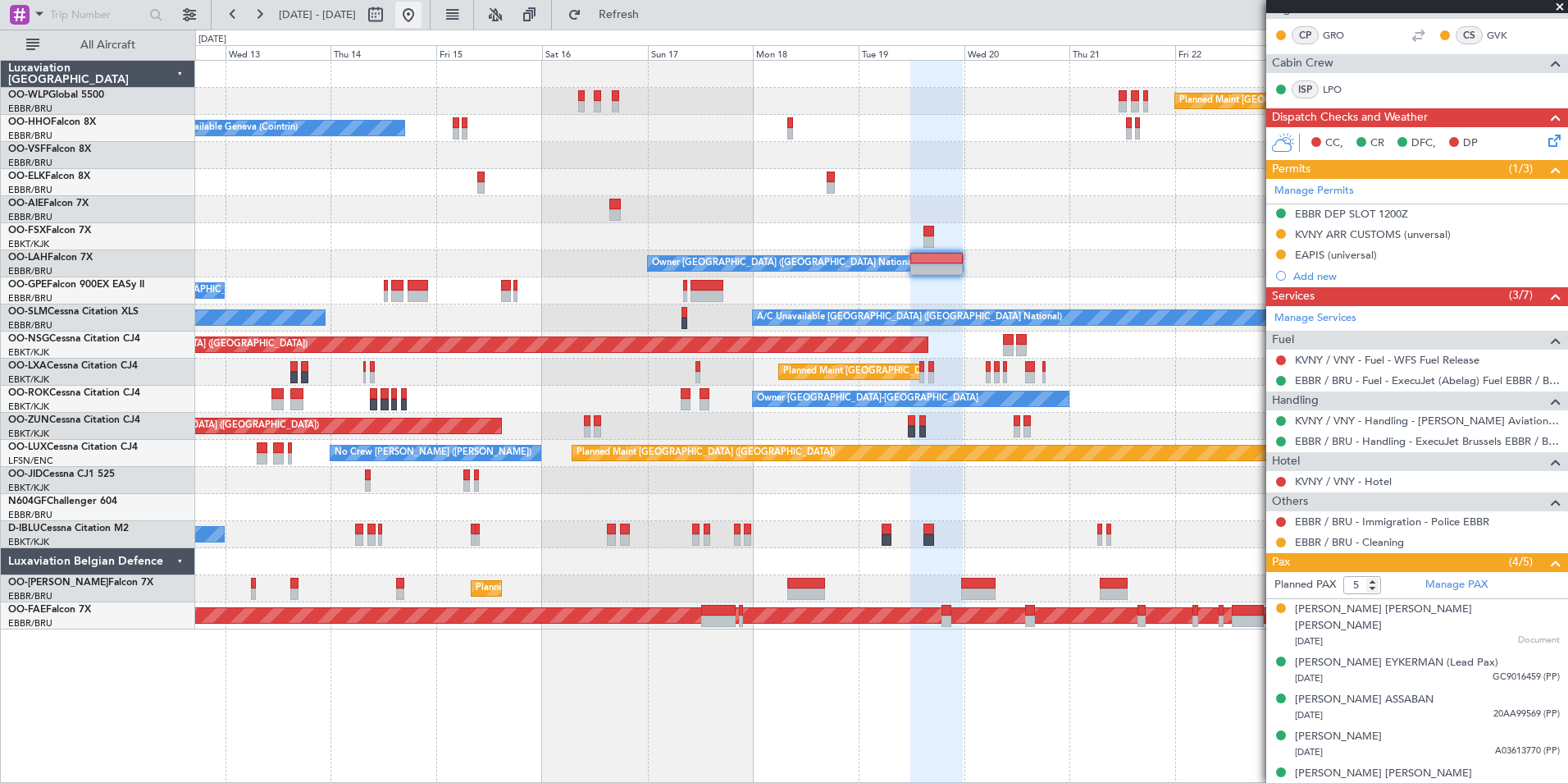
click at [422, 14] on button at bounding box center [407, 14] width 26 height 26
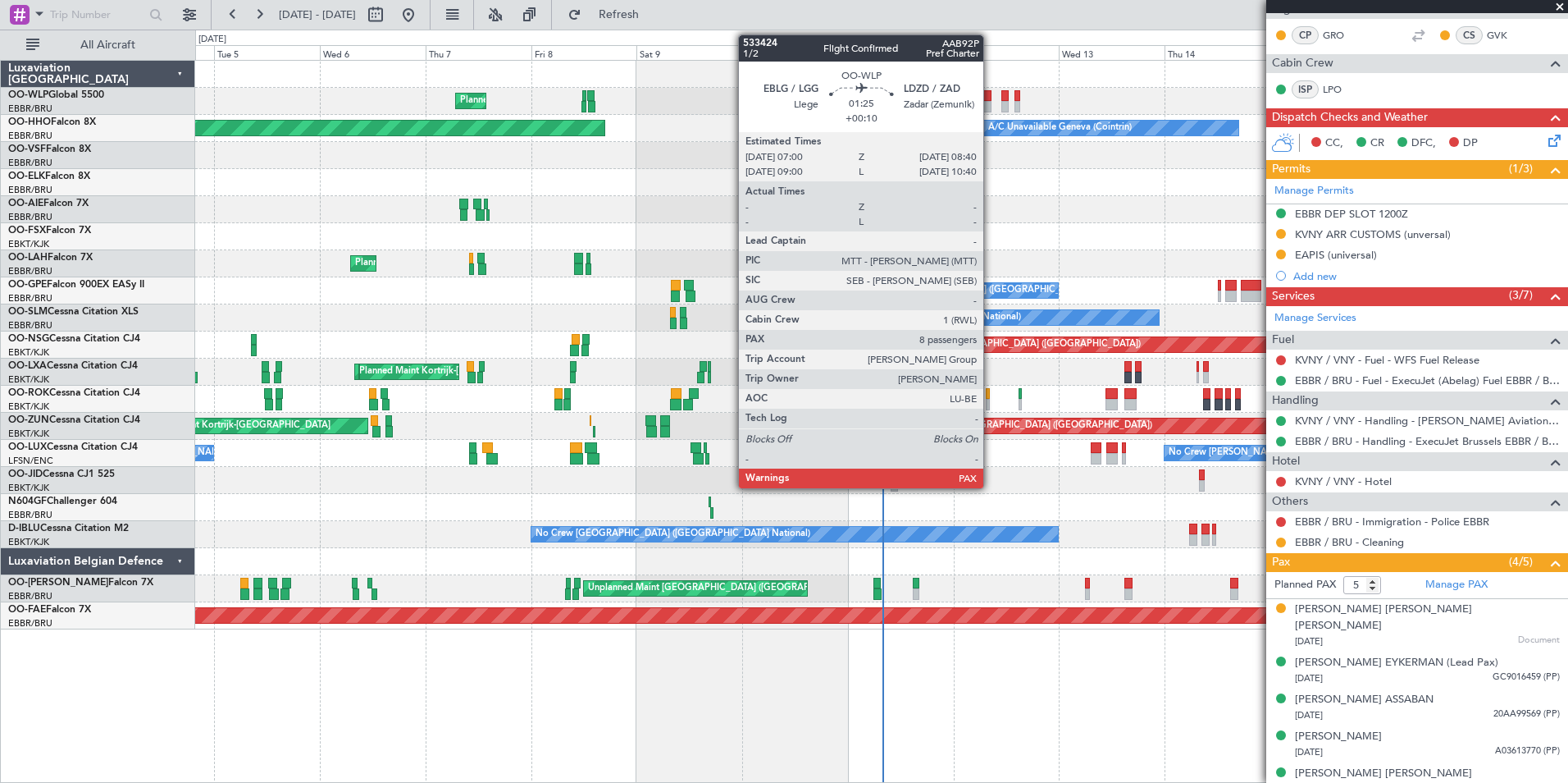
click at [991, 100] on div at bounding box center [987, 96] width 7 height 12
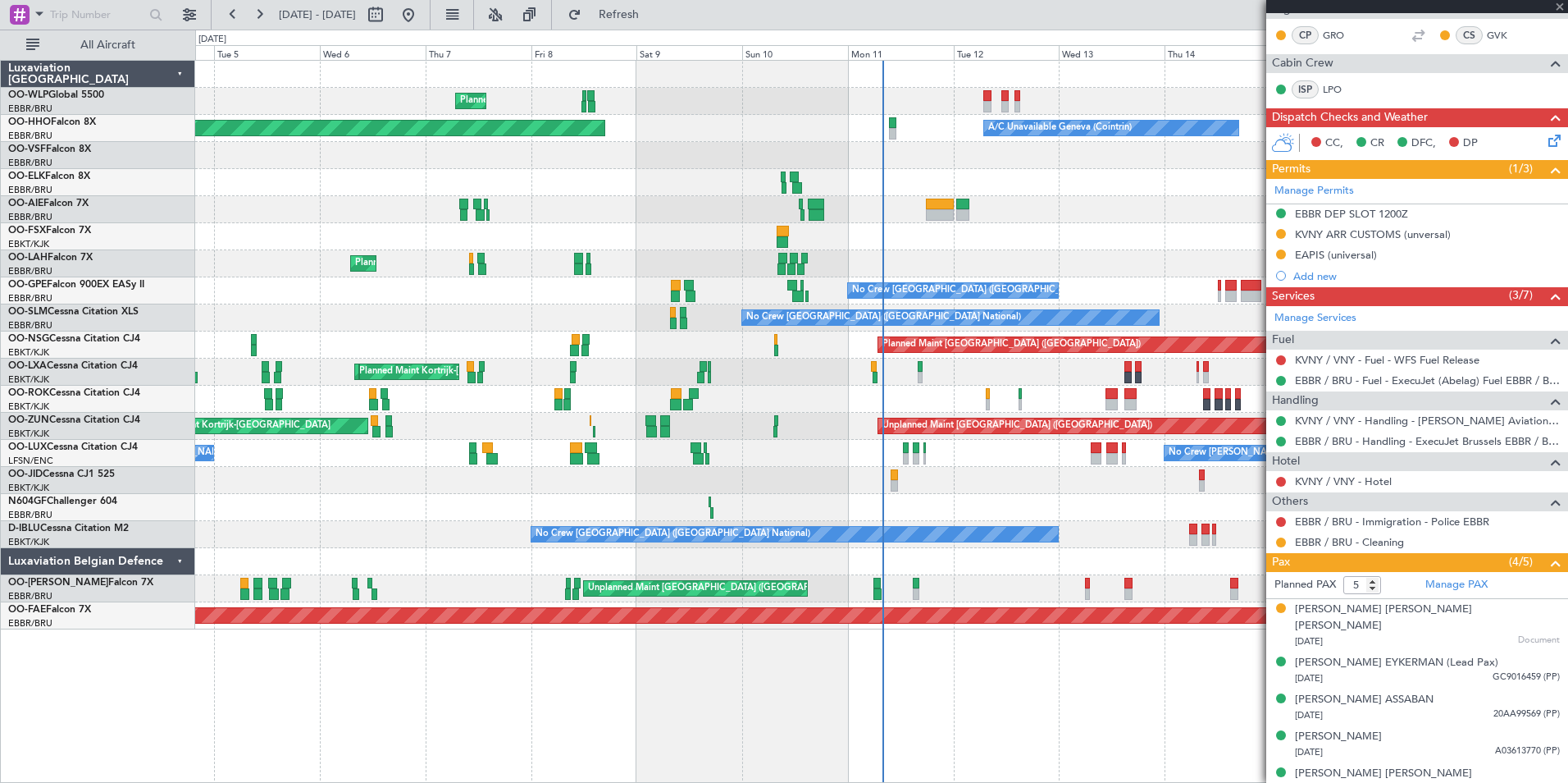
type input "+00:10"
type input "8"
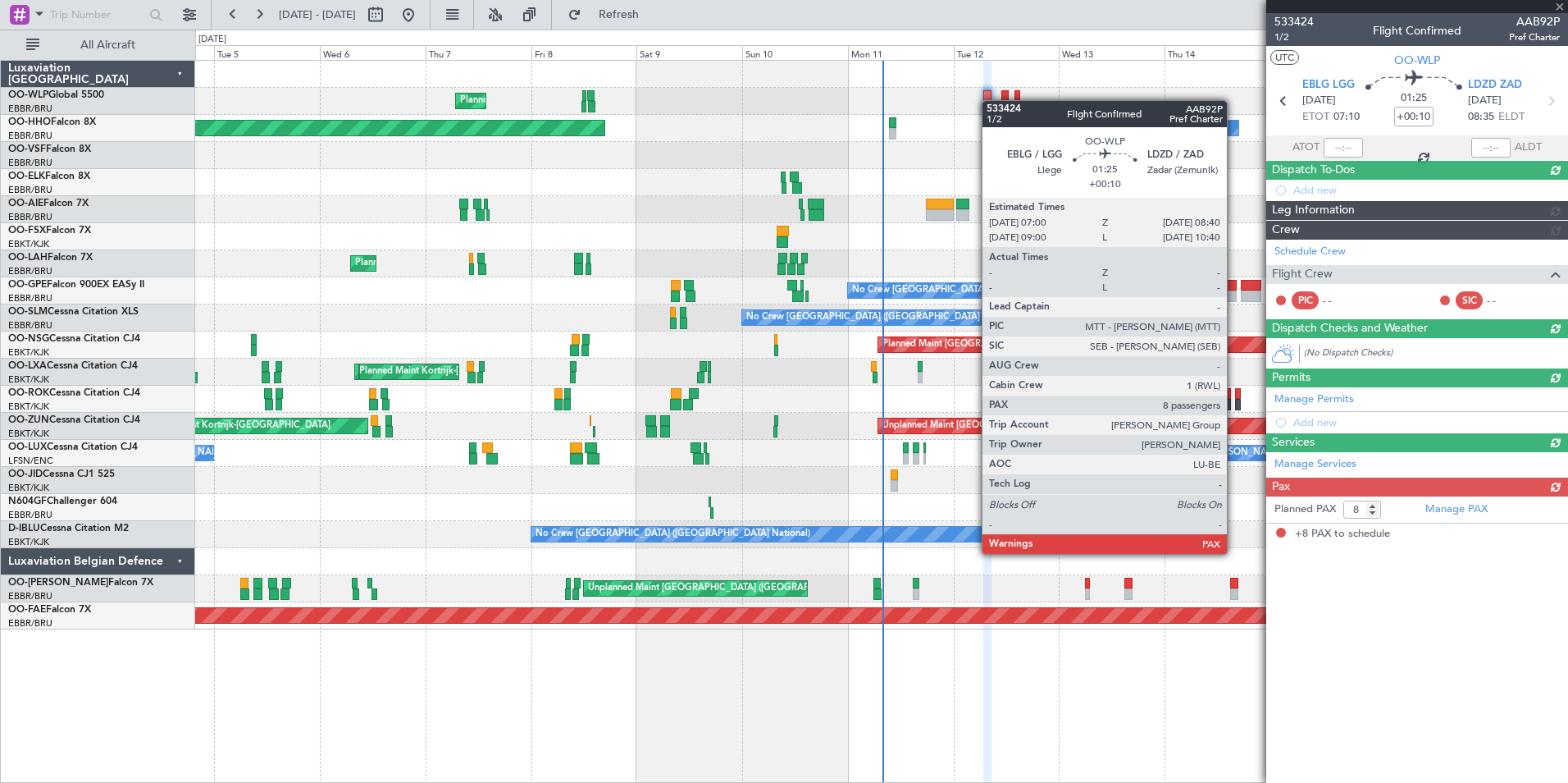
scroll to position [0, 0]
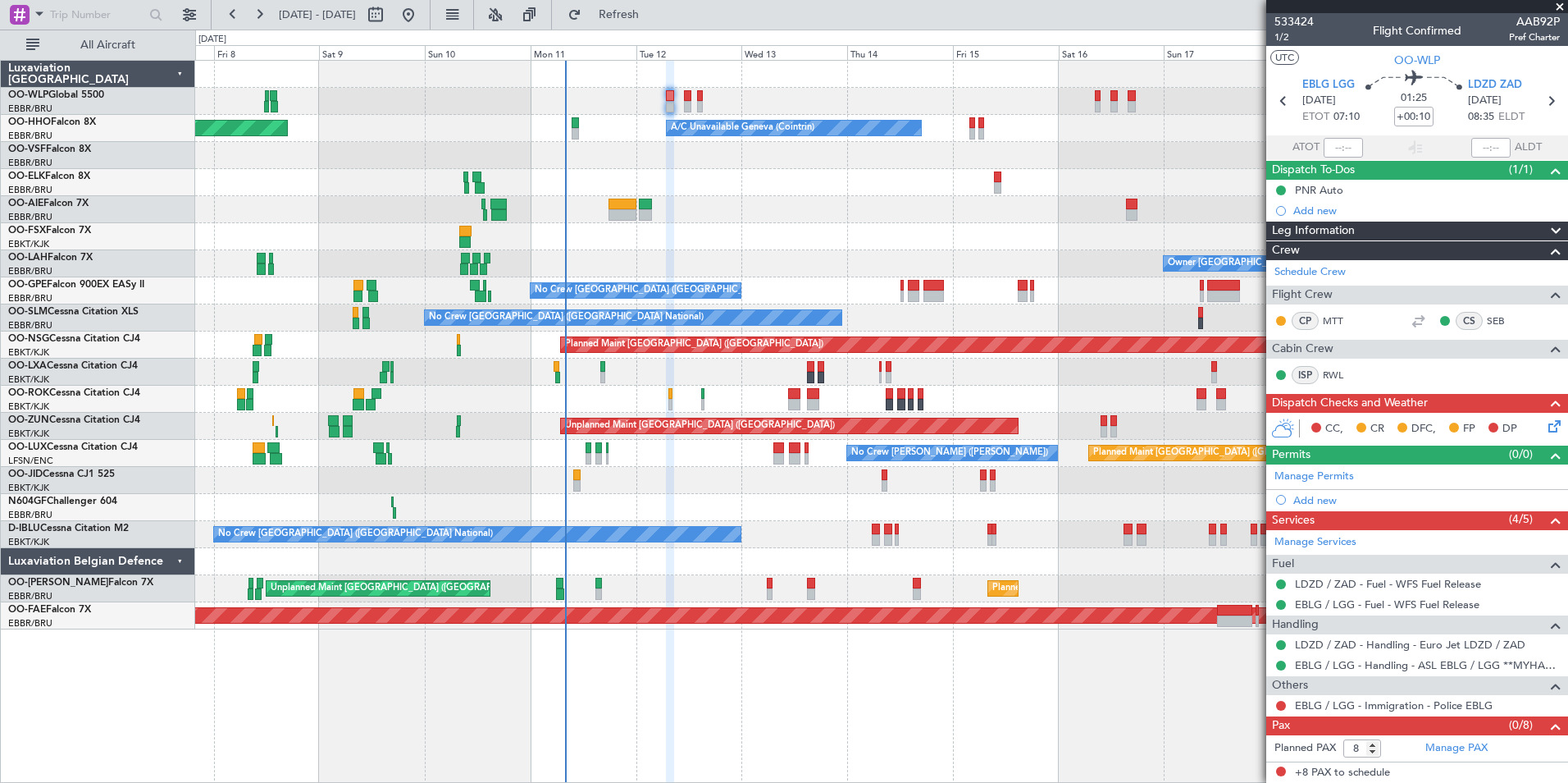
click at [785, 546] on div "No Crew [GEOGRAPHIC_DATA] ([GEOGRAPHIC_DATA] National)" at bounding box center [880, 534] width 1372 height 27
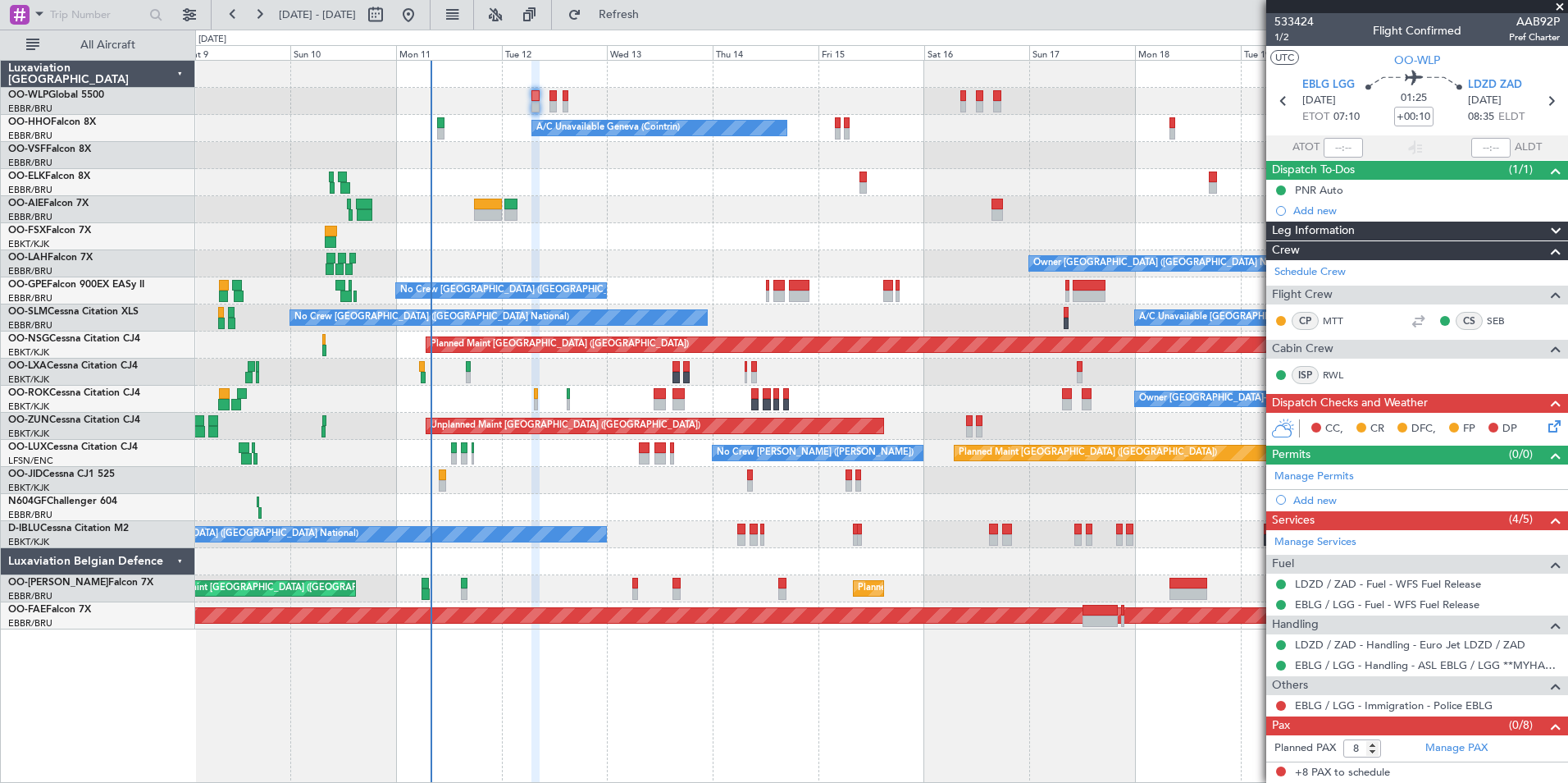
click at [924, 542] on div "No Crew [GEOGRAPHIC_DATA] ([GEOGRAPHIC_DATA] National)" at bounding box center [880, 534] width 1372 height 27
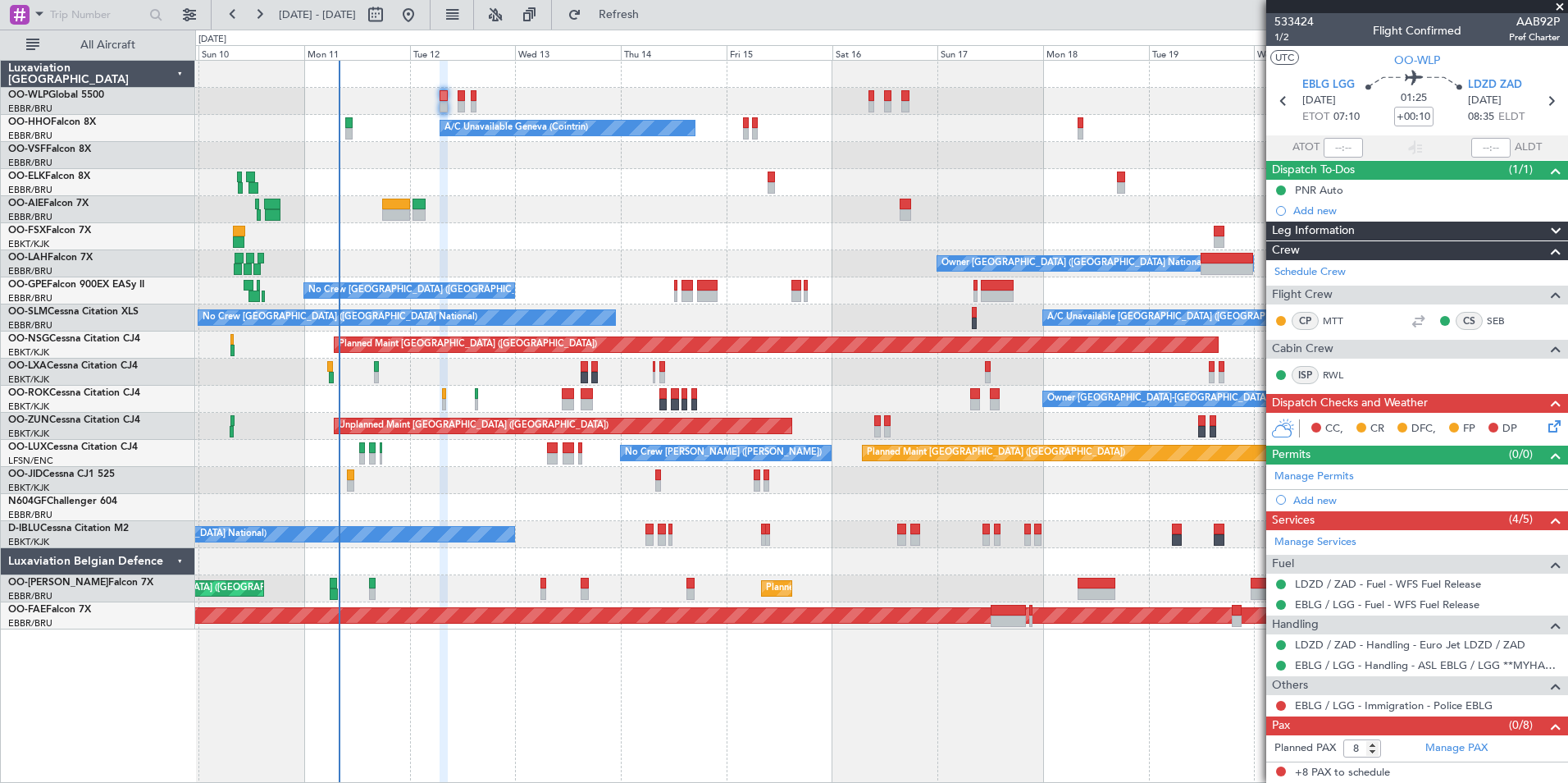
click at [1026, 565] on div at bounding box center [880, 561] width 1372 height 27
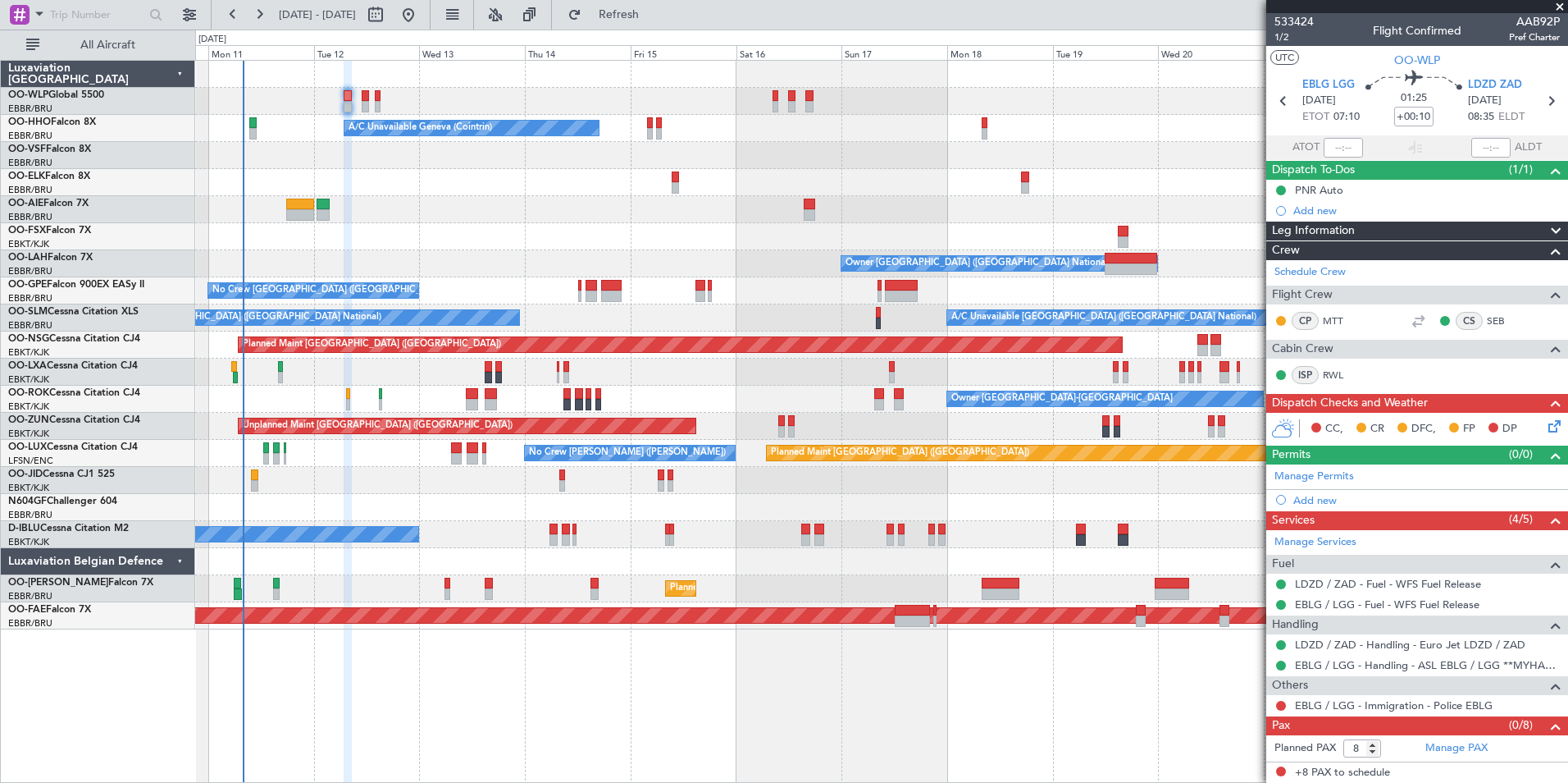
click at [1042, 565] on div at bounding box center [880, 561] width 1372 height 27
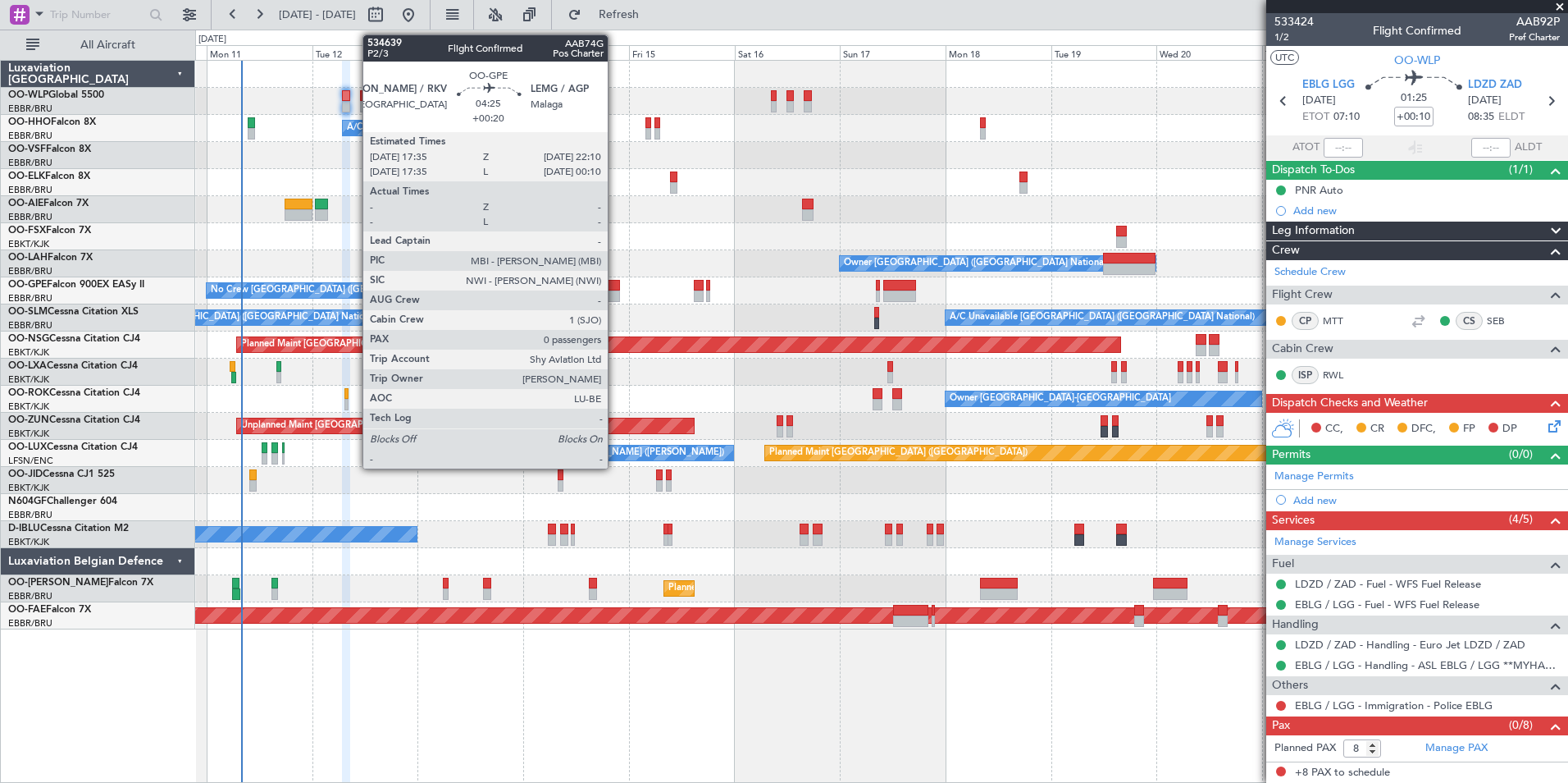
click at [615, 291] on div at bounding box center [609, 295] width 21 height 12
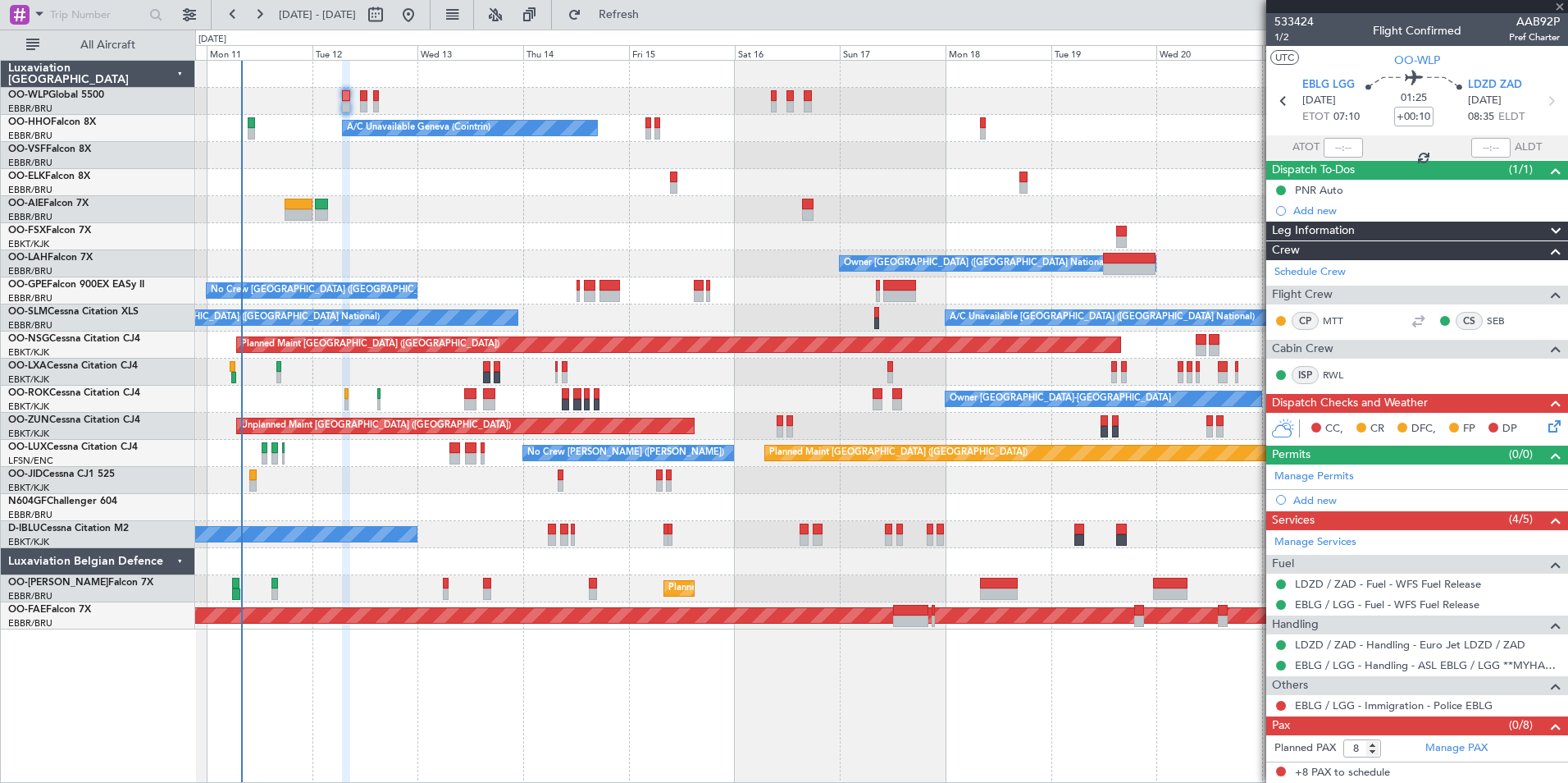
type input "+00:20"
type input "0"
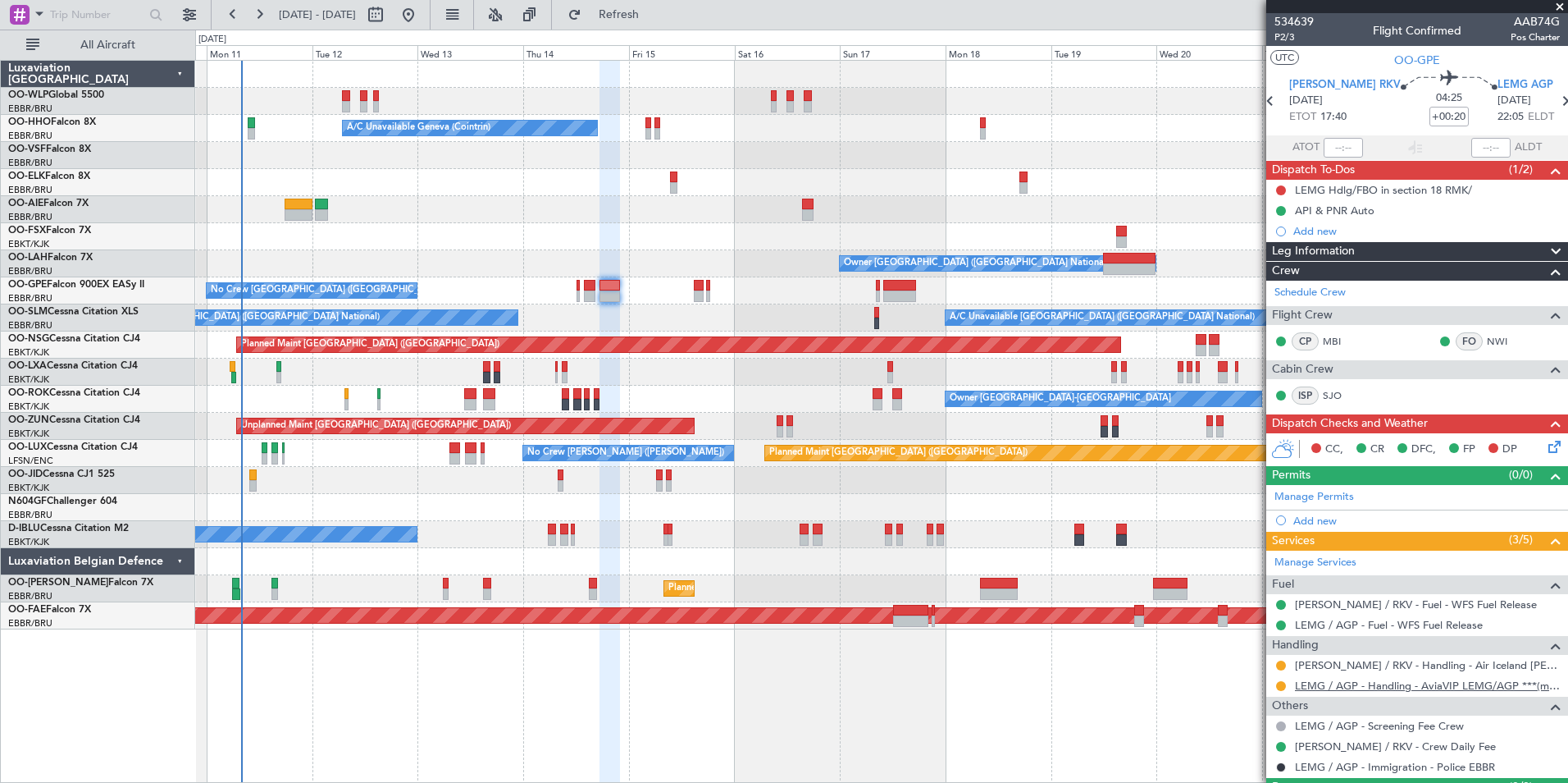
click at [1361, 687] on link "LEMG / AGP - Handling - AviaVIP LEMG/AGP ***(my handling)***" at bounding box center [1427, 686] width 265 height 14
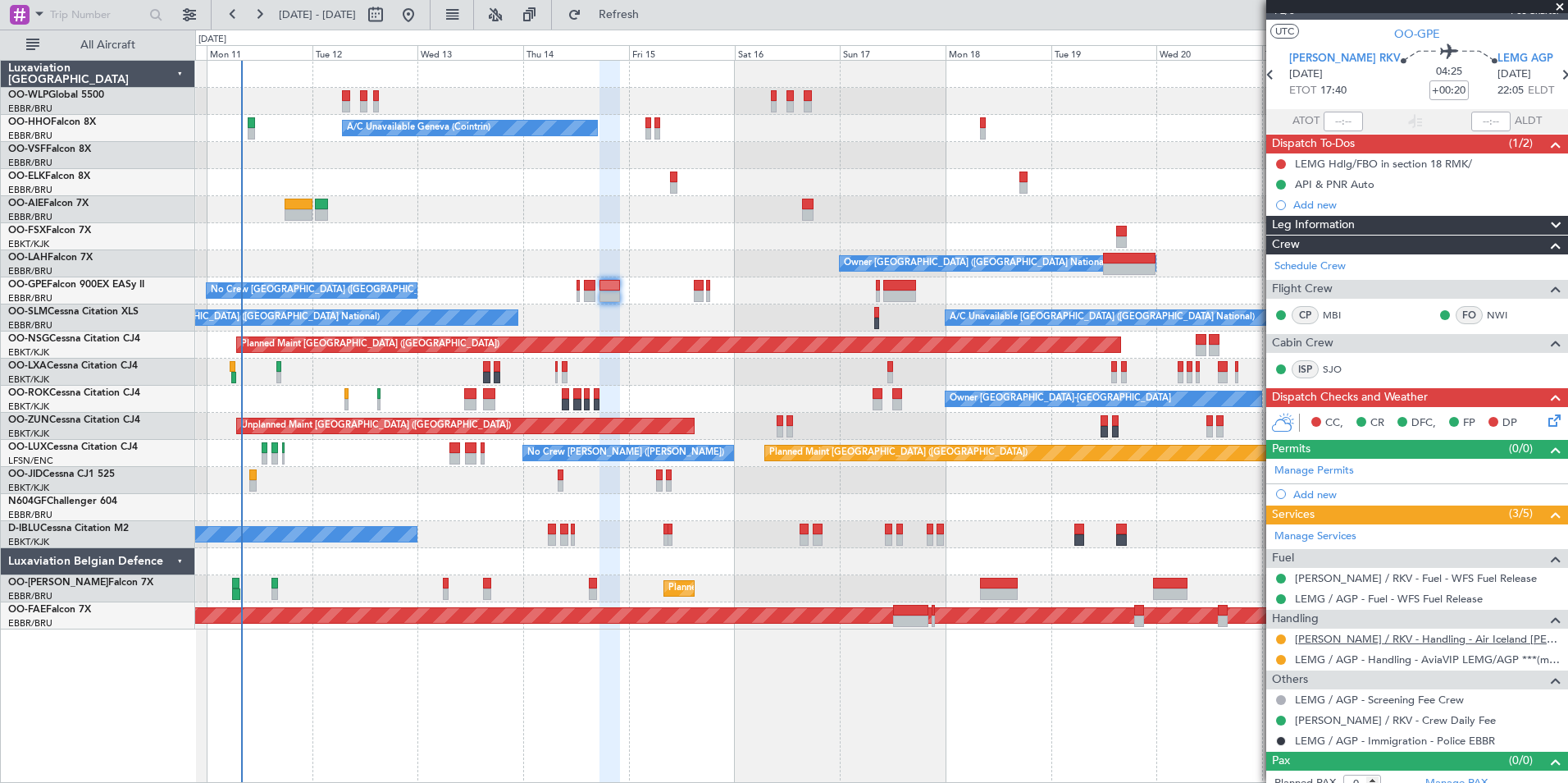
scroll to position [40, 0]
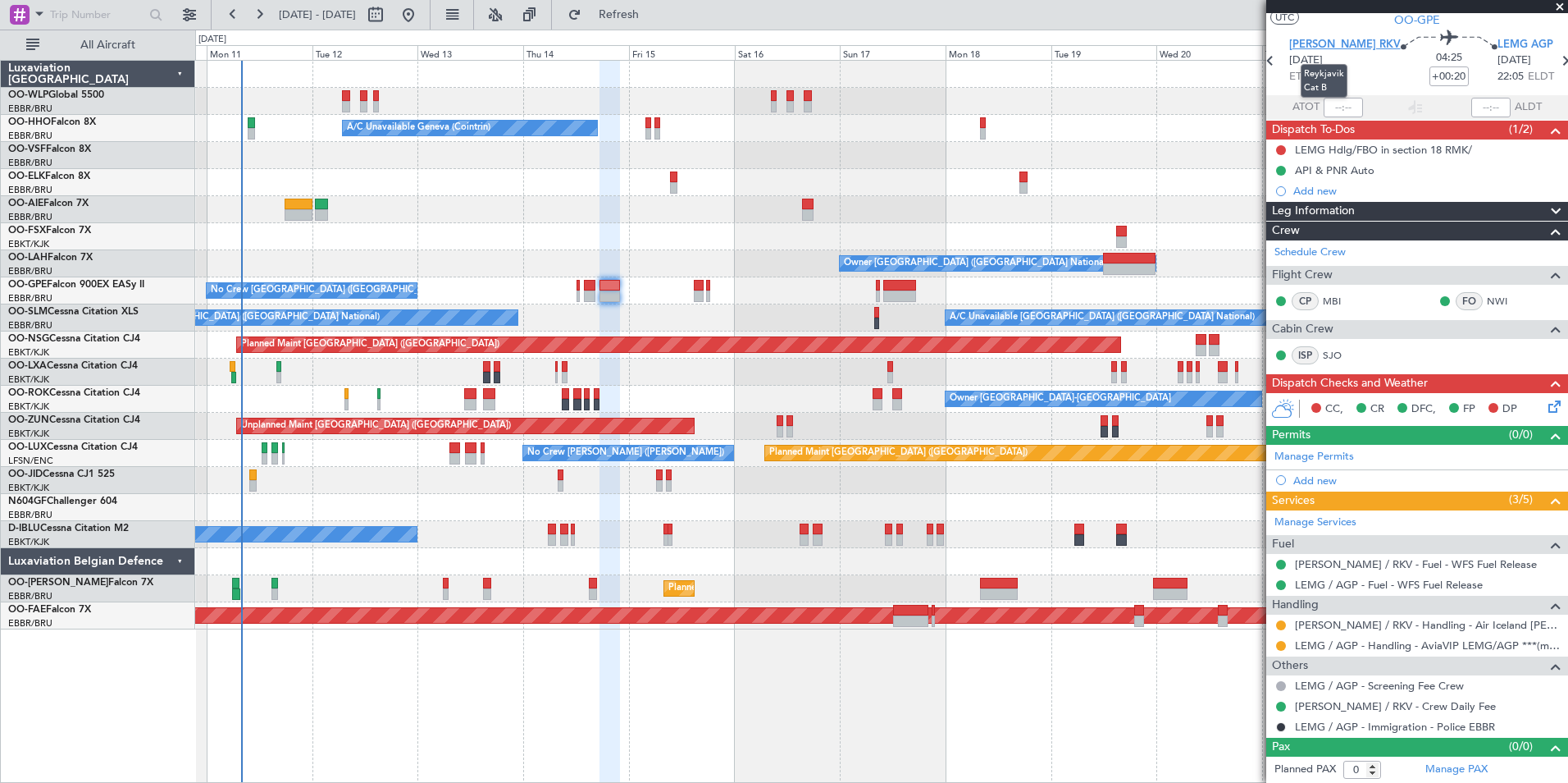
click at [1321, 39] on span "BIRK RKV" at bounding box center [1345, 45] width 111 height 16
click at [1314, 37] on span "BIRK RKV" at bounding box center [1345, 45] width 111 height 16
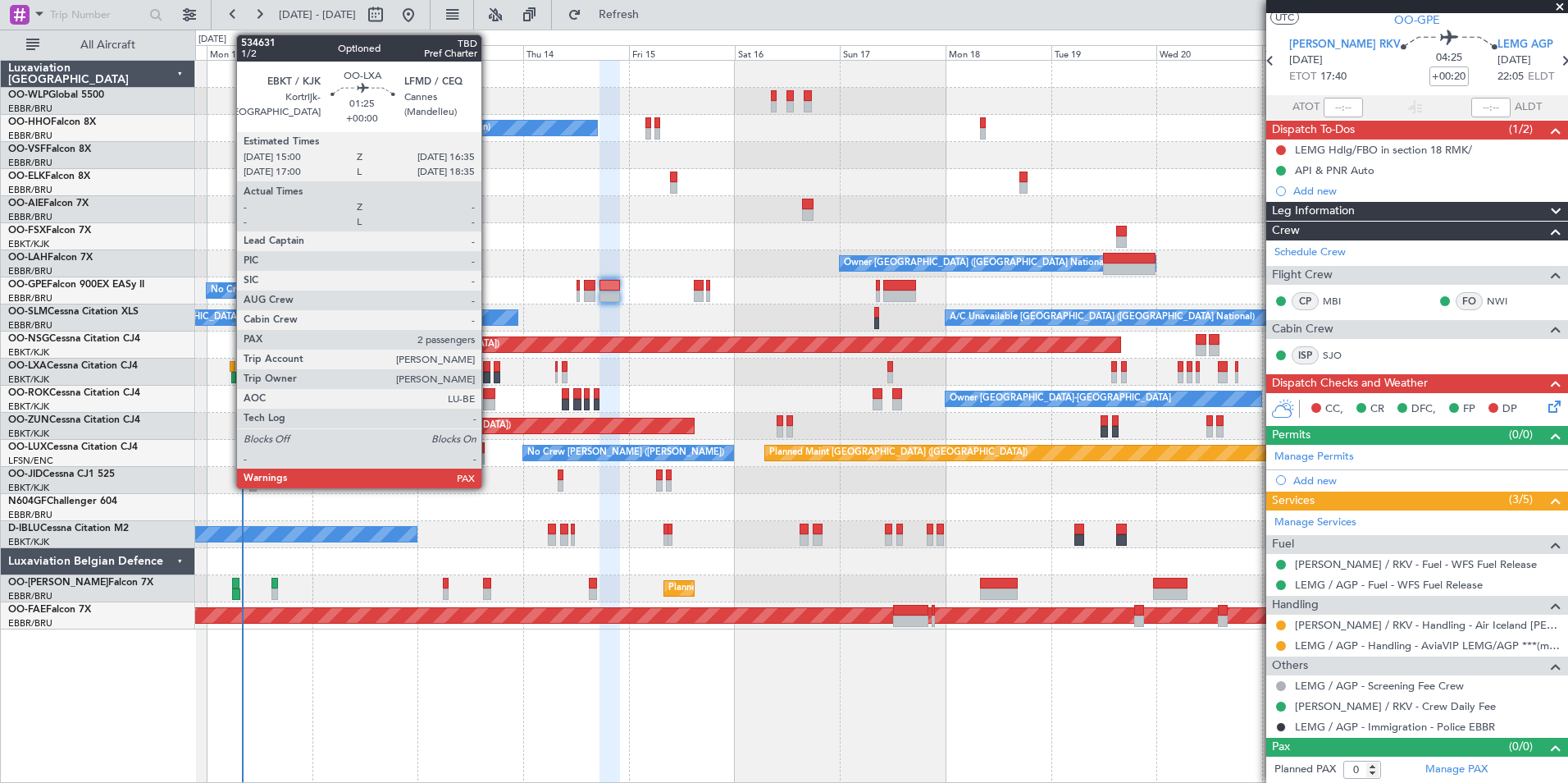
click at [489, 369] on div at bounding box center [486, 366] width 7 height 12
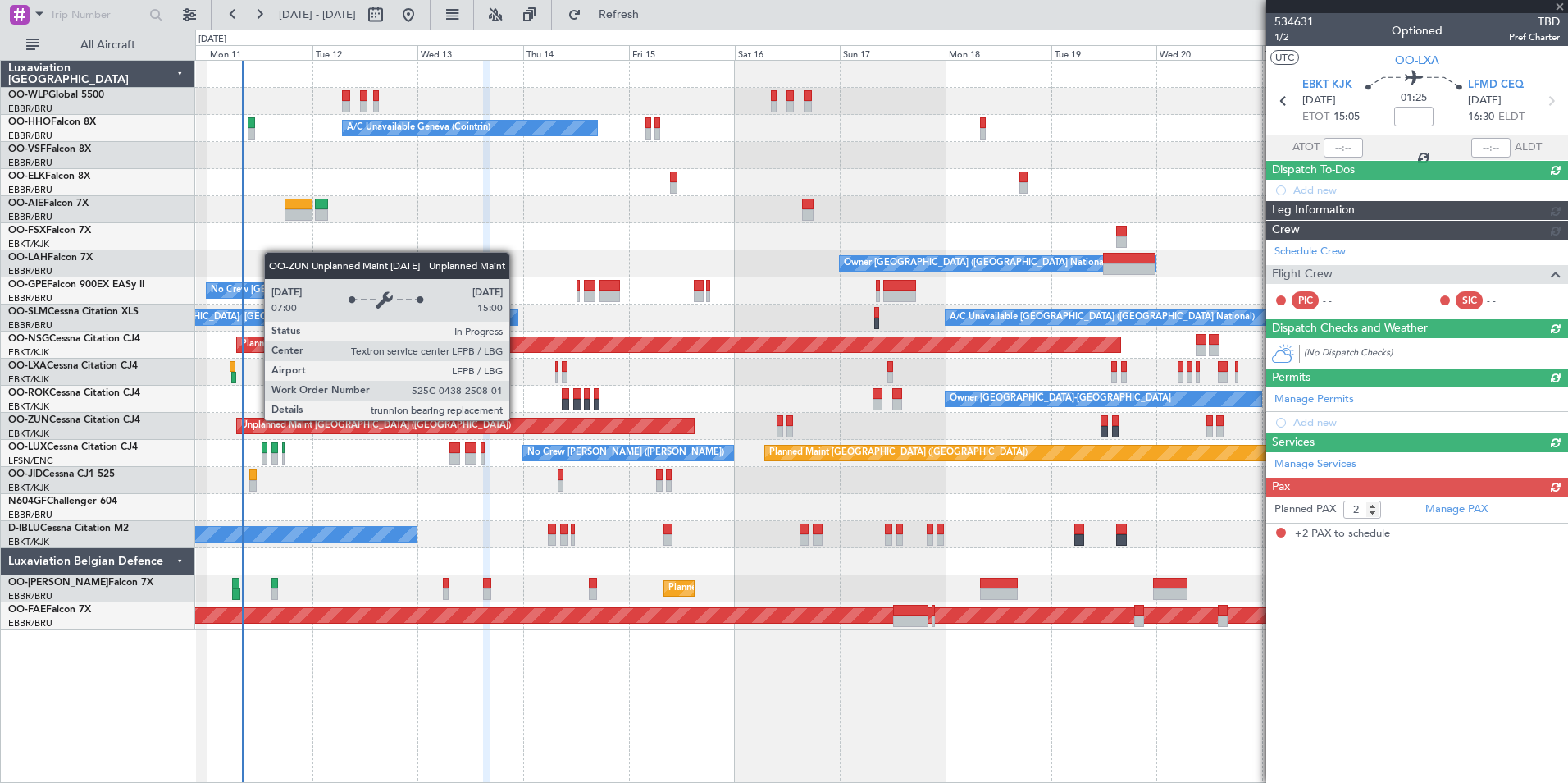
scroll to position [0, 0]
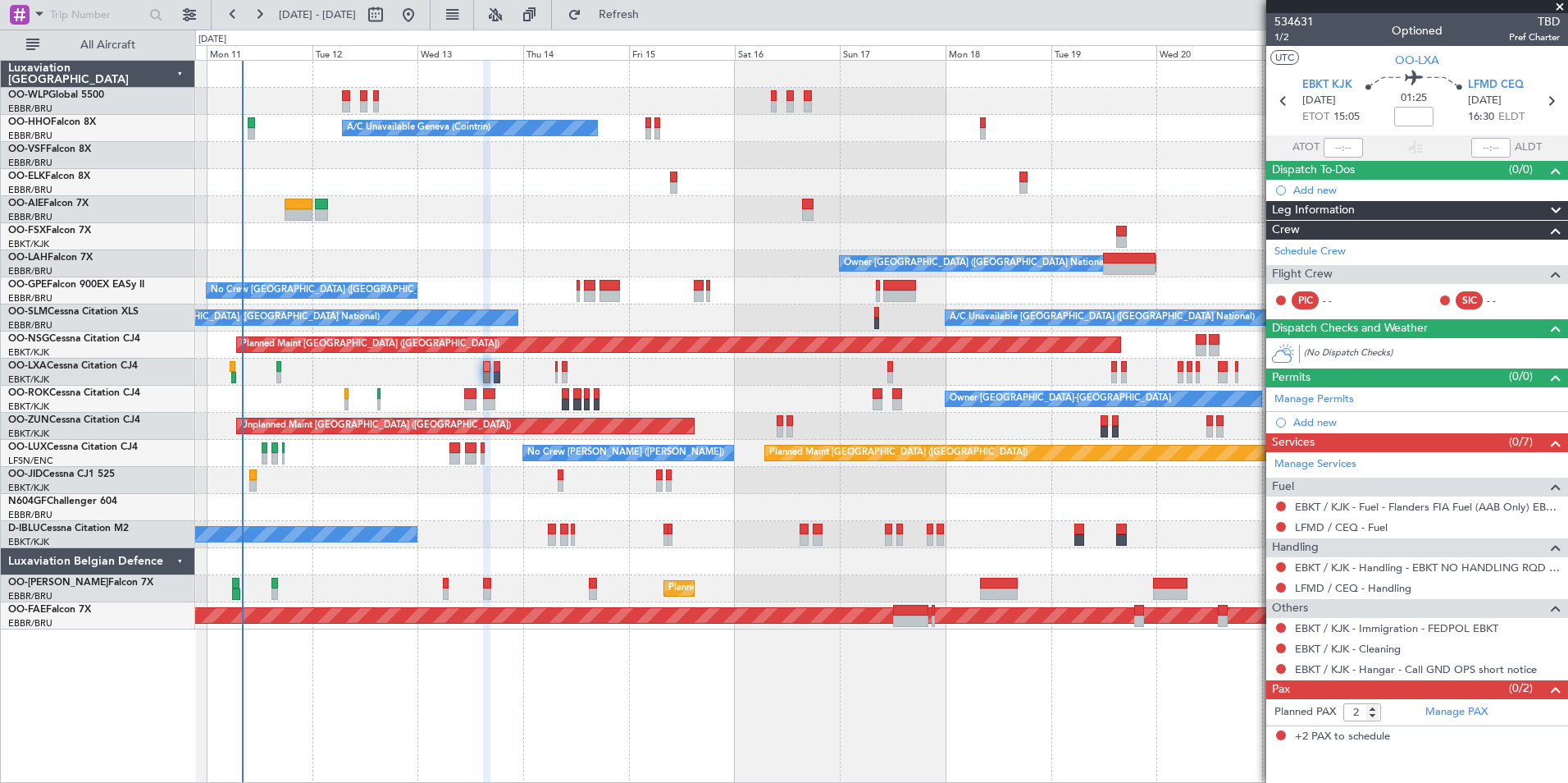
click at [323, 219] on div "Planned Maint Berlin (Brandenburg) A/C Unavailable Geneva (Cointrin) Planned Ma…" at bounding box center [880, 345] width 1372 height 568
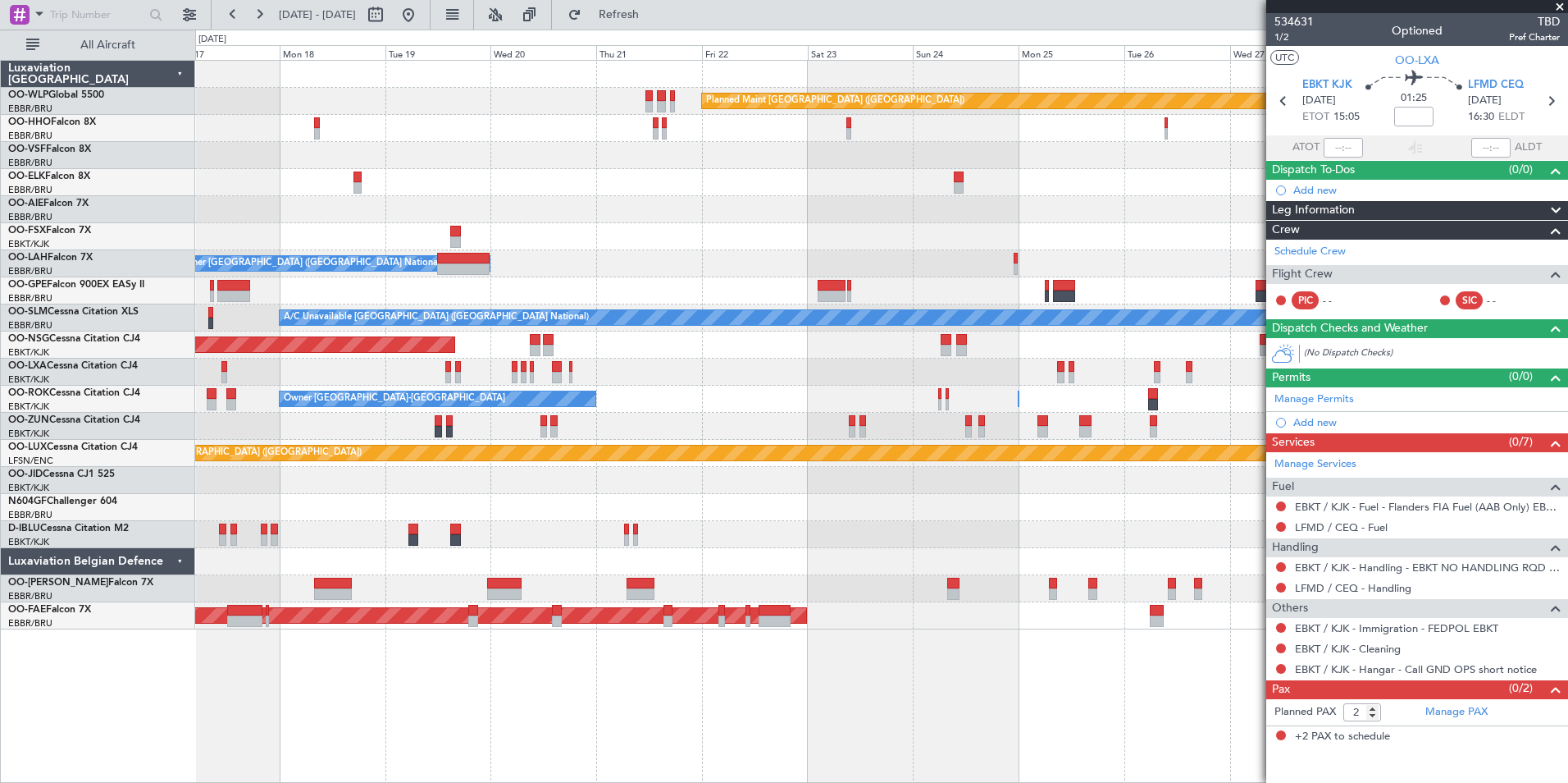
click at [88, 197] on div "Planned Maint Berlin (Brandenburg) A/C Unavailable Geneva (Cointrin) Planned Ma…" at bounding box center [784, 406] width 1568 height 753
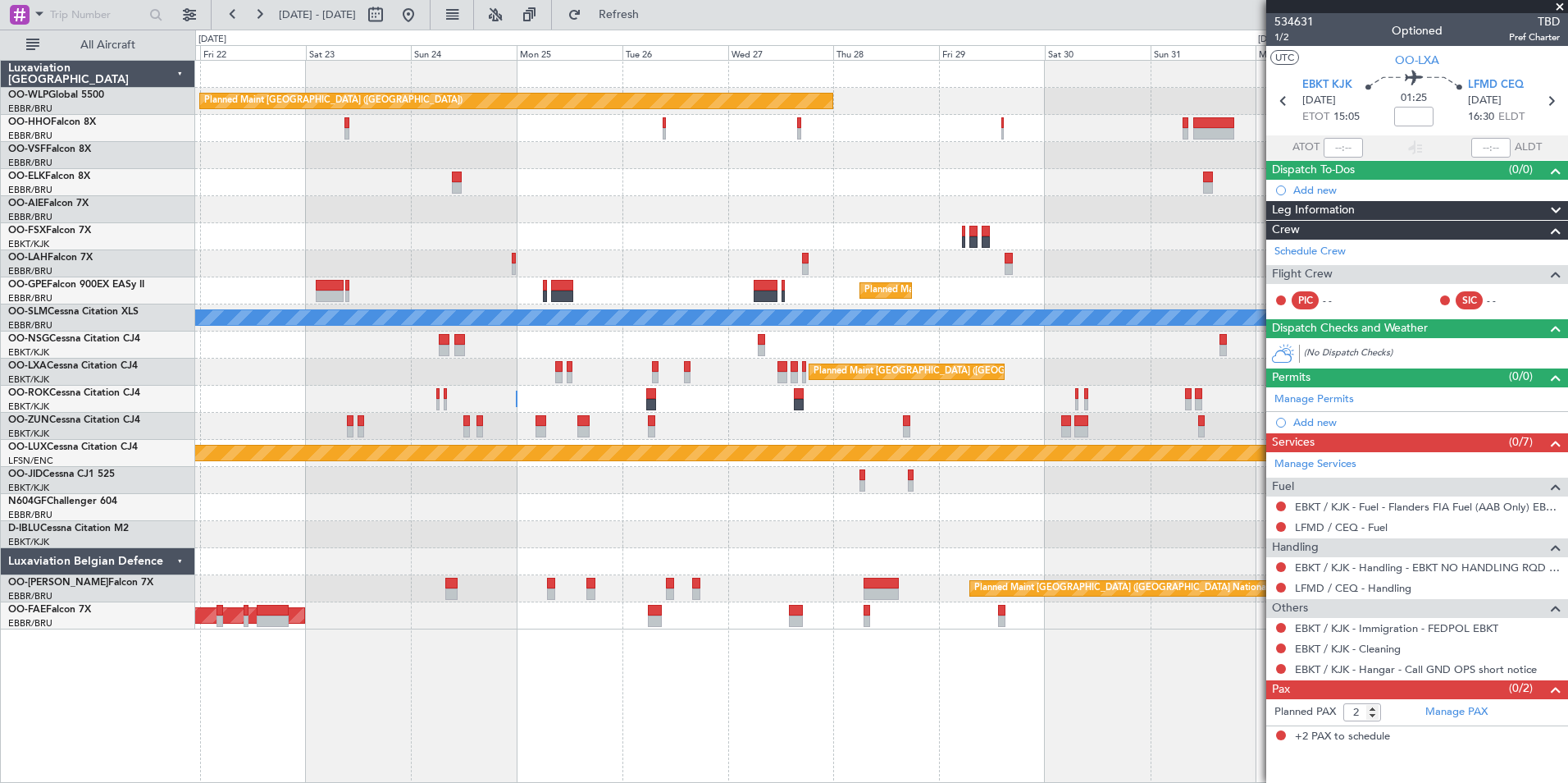
click at [840, 531] on div at bounding box center [880, 534] width 1372 height 27
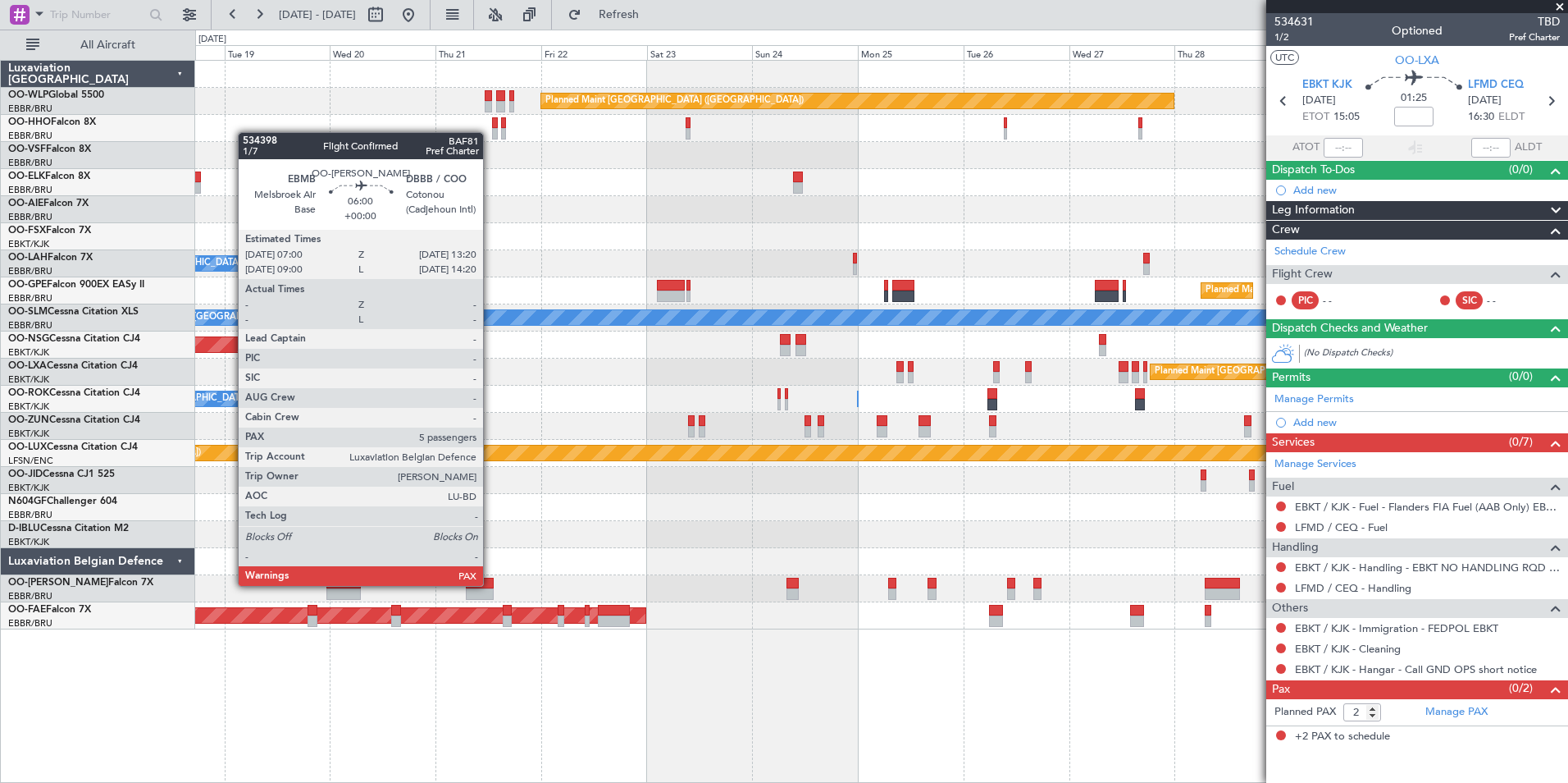
click at [490, 585] on div at bounding box center [479, 583] width 28 height 12
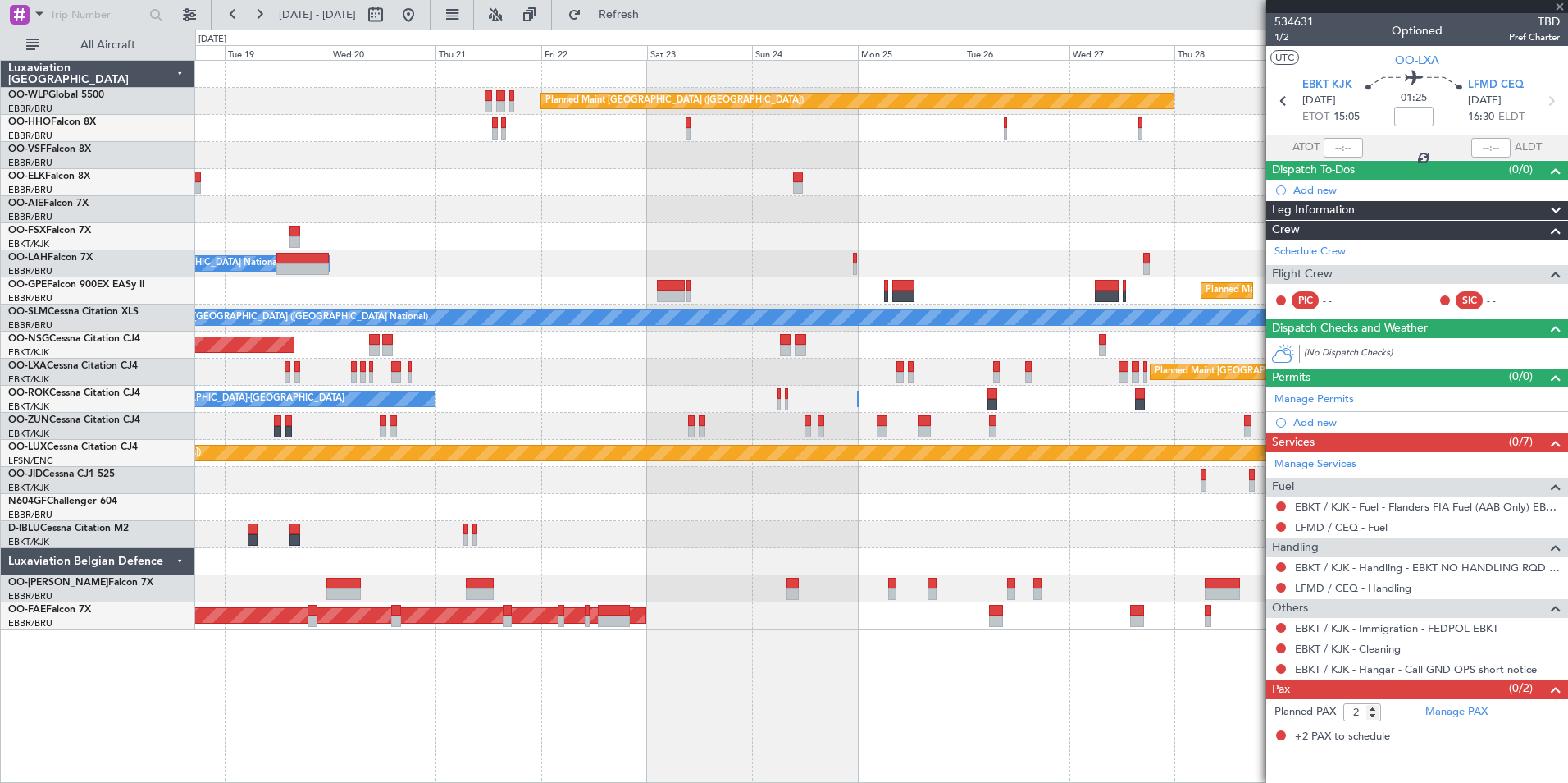
type input "5"
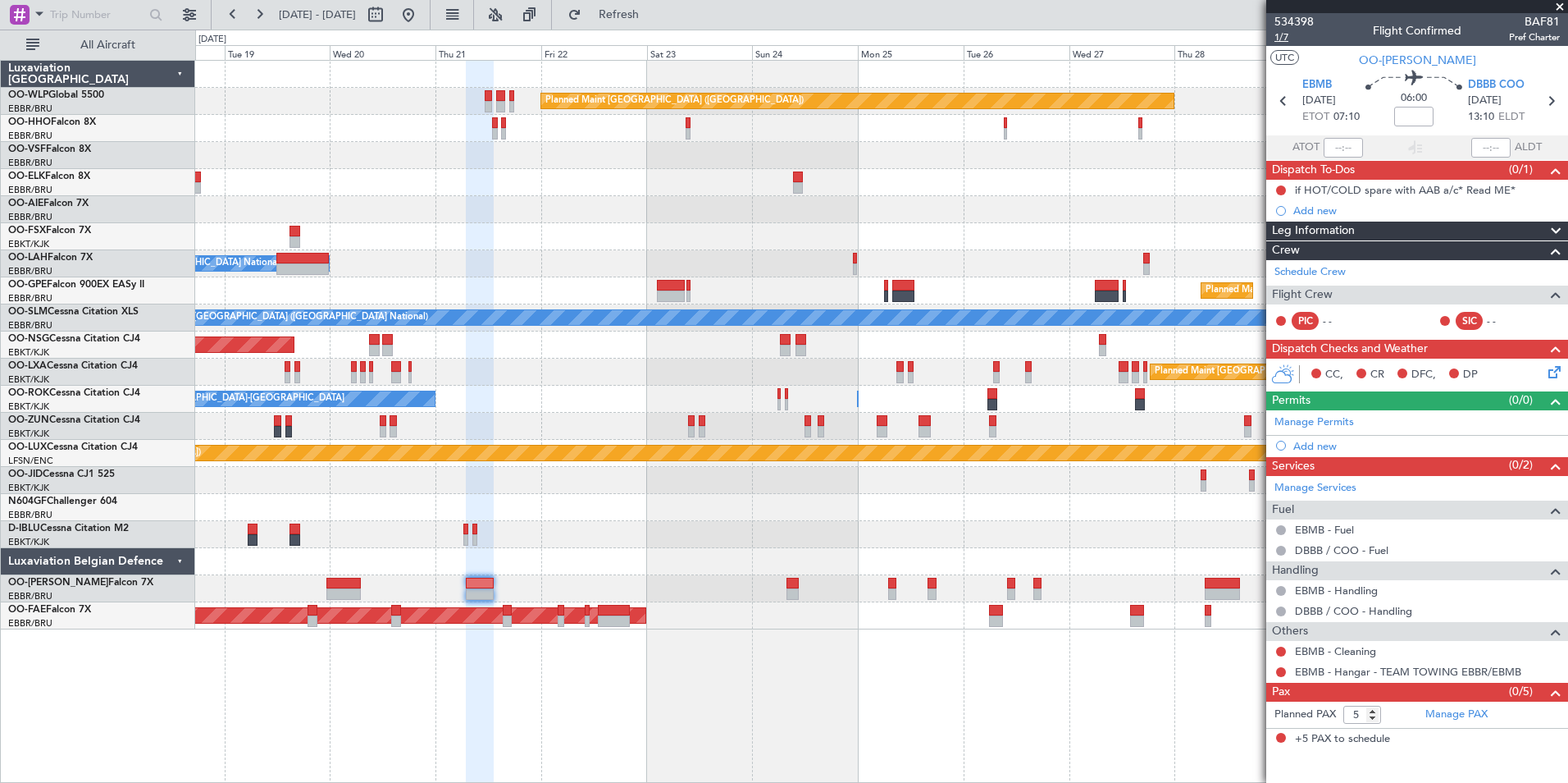
click at [1281, 40] on span "1/7" at bounding box center [1294, 38] width 39 height 14
click at [422, 11] on button at bounding box center [407, 14] width 26 height 26
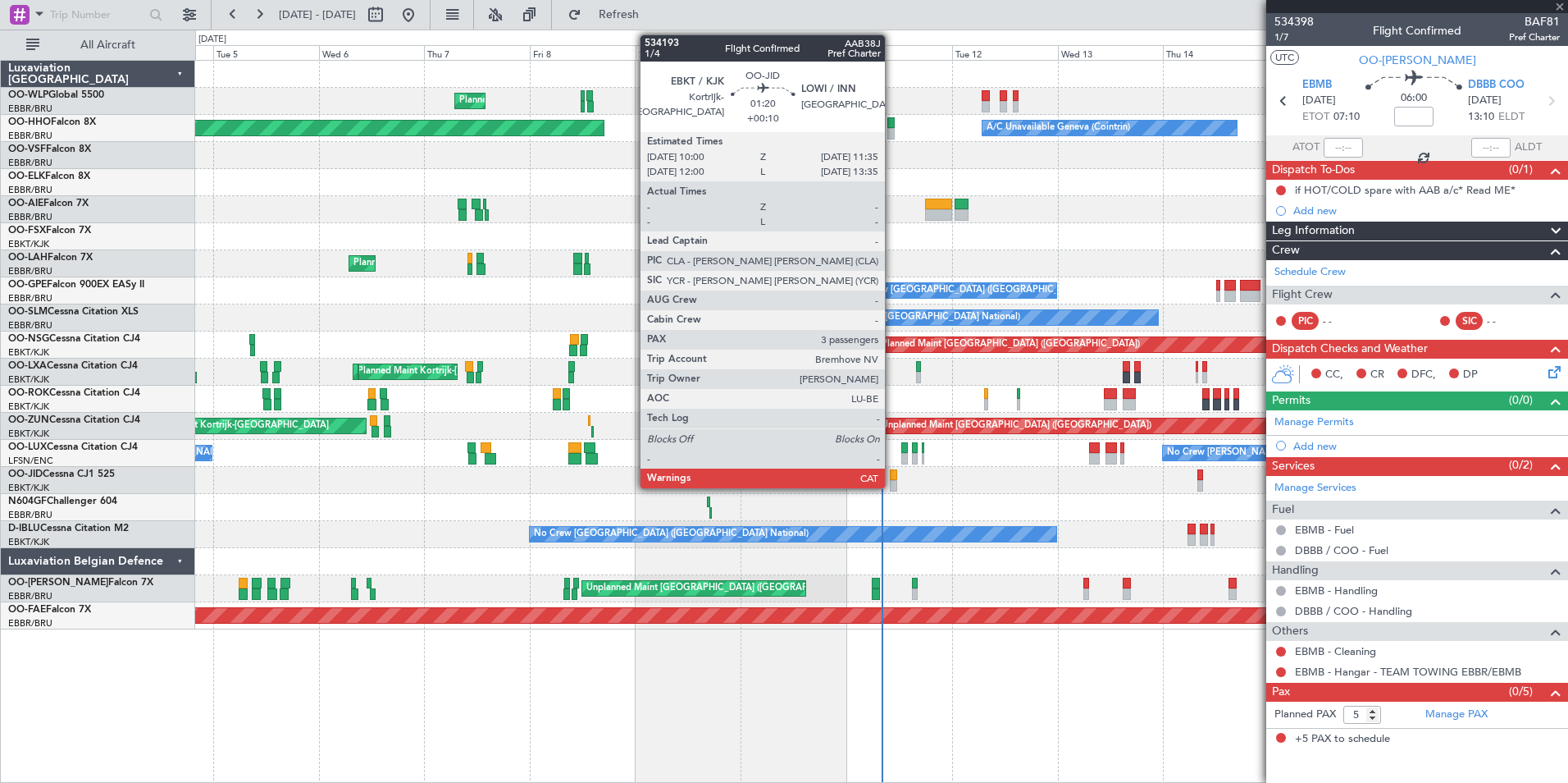
type input "+00:10"
type input "3"
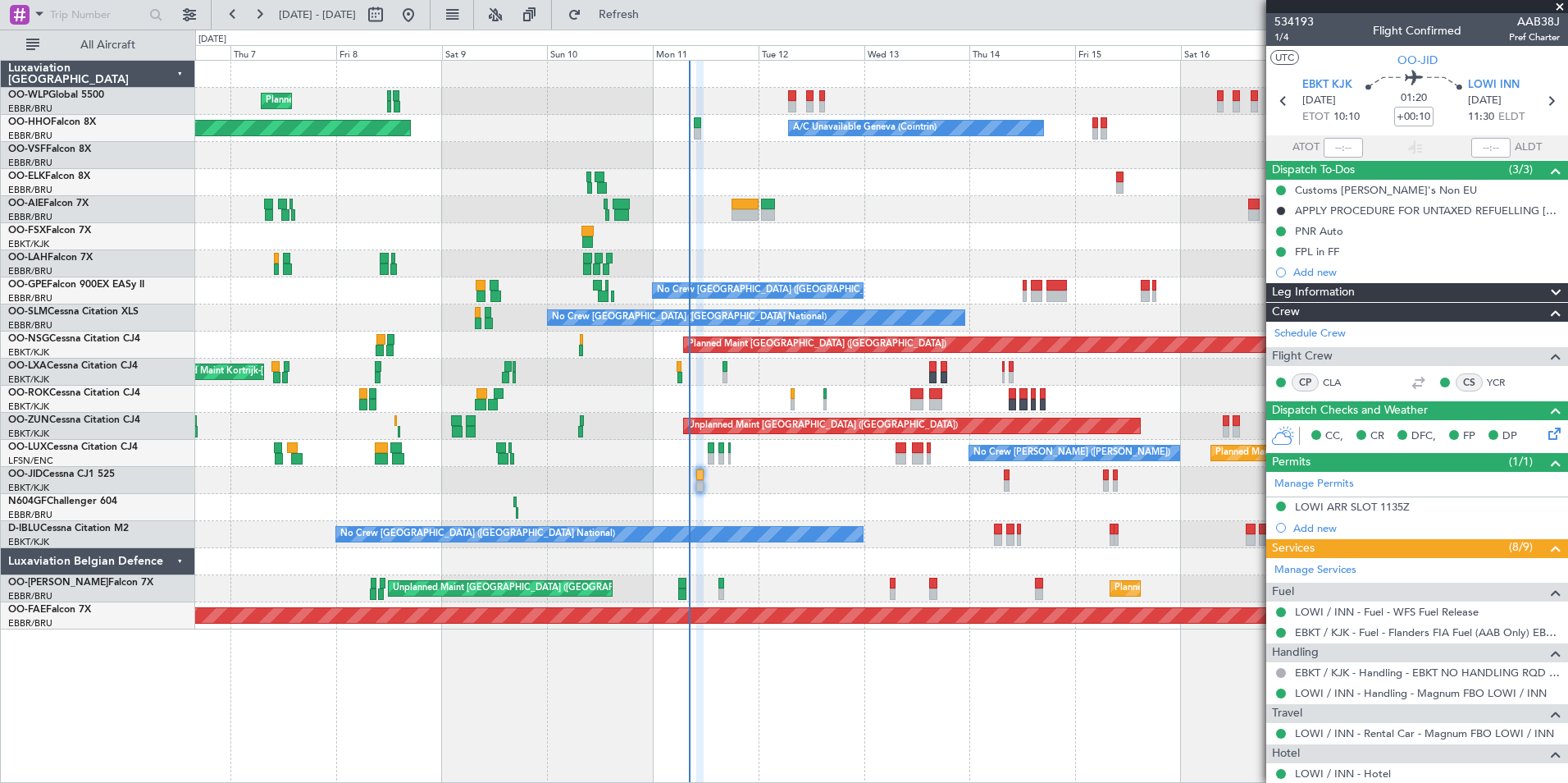
click at [901, 273] on div "Owner Brussels (Brussels National) Planned Maint Brussels (Brussels National)" at bounding box center [880, 264] width 1372 height 27
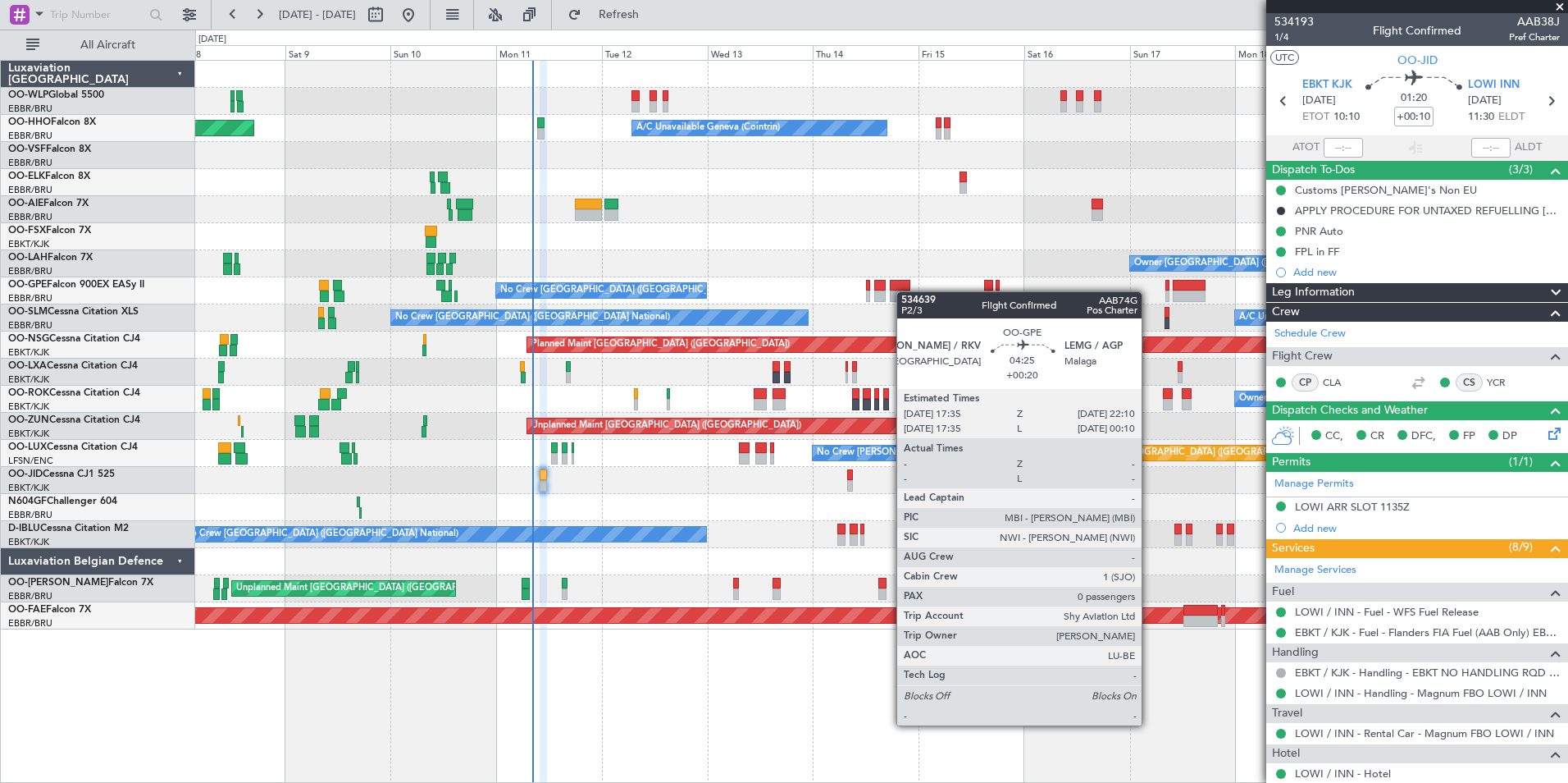
click at [905, 291] on div "Planned Maint Milan (Linate) Planned Maint Berlin (Brandenburg) Planned Maint G…" at bounding box center [880, 345] width 1372 height 568
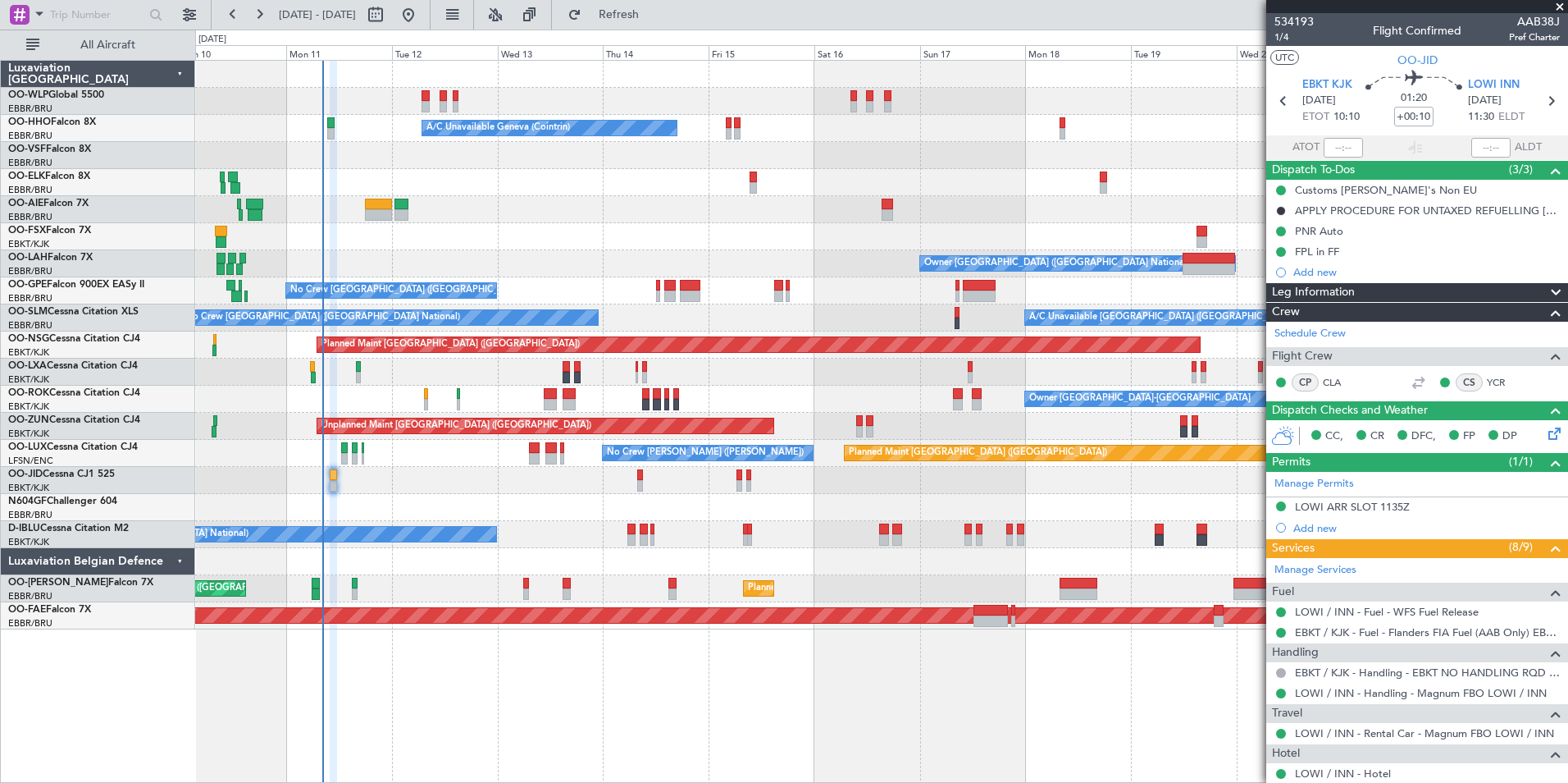
click at [799, 267] on div "Owner [GEOGRAPHIC_DATA] ([GEOGRAPHIC_DATA] National)" at bounding box center [880, 264] width 1372 height 27
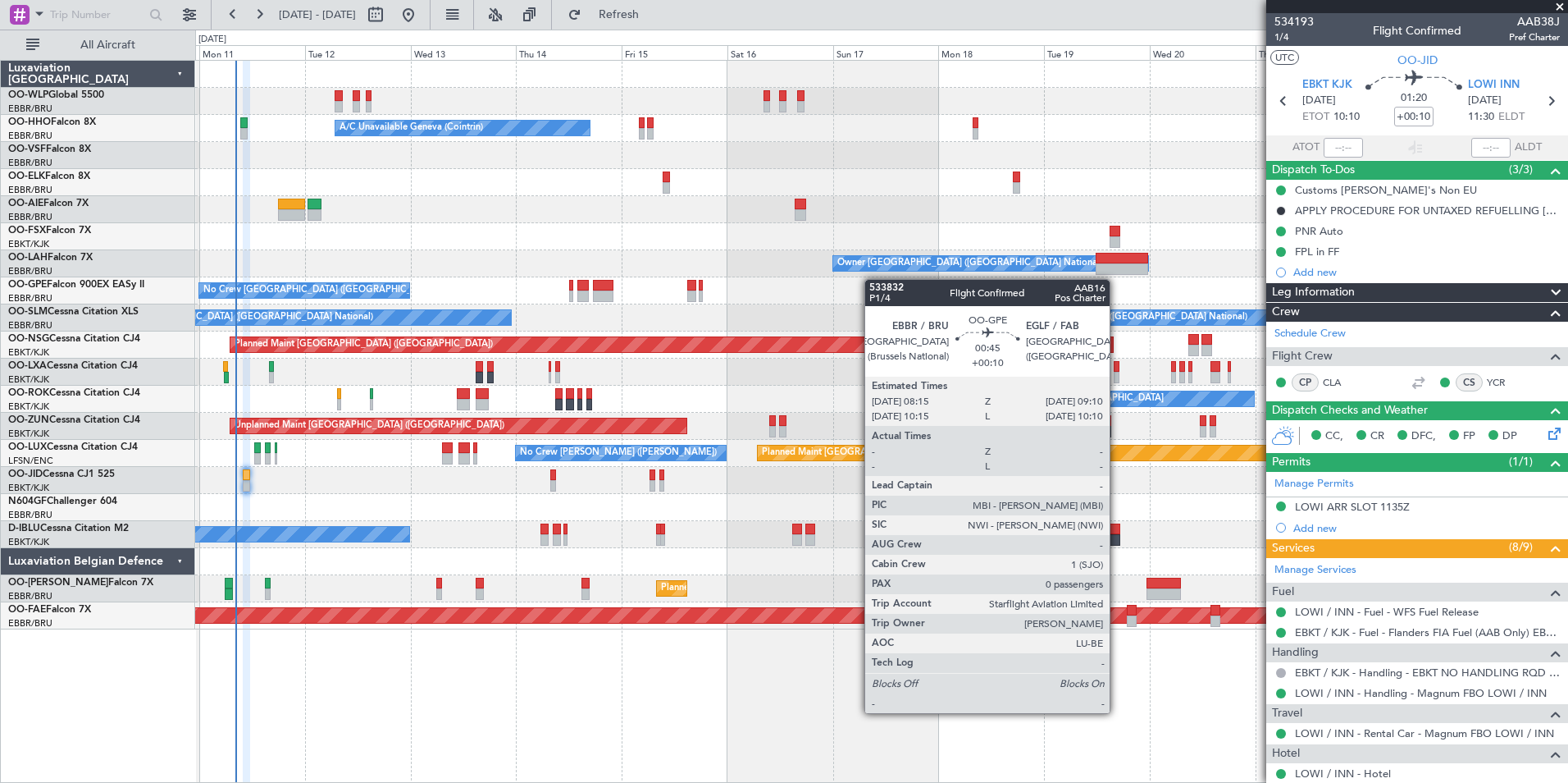
click at [872, 279] on div "Planned Maint Berlin (Brandenburg) A/C Unavailable Geneva (Cointrin) Planned Ma…" at bounding box center [880, 345] width 1372 height 568
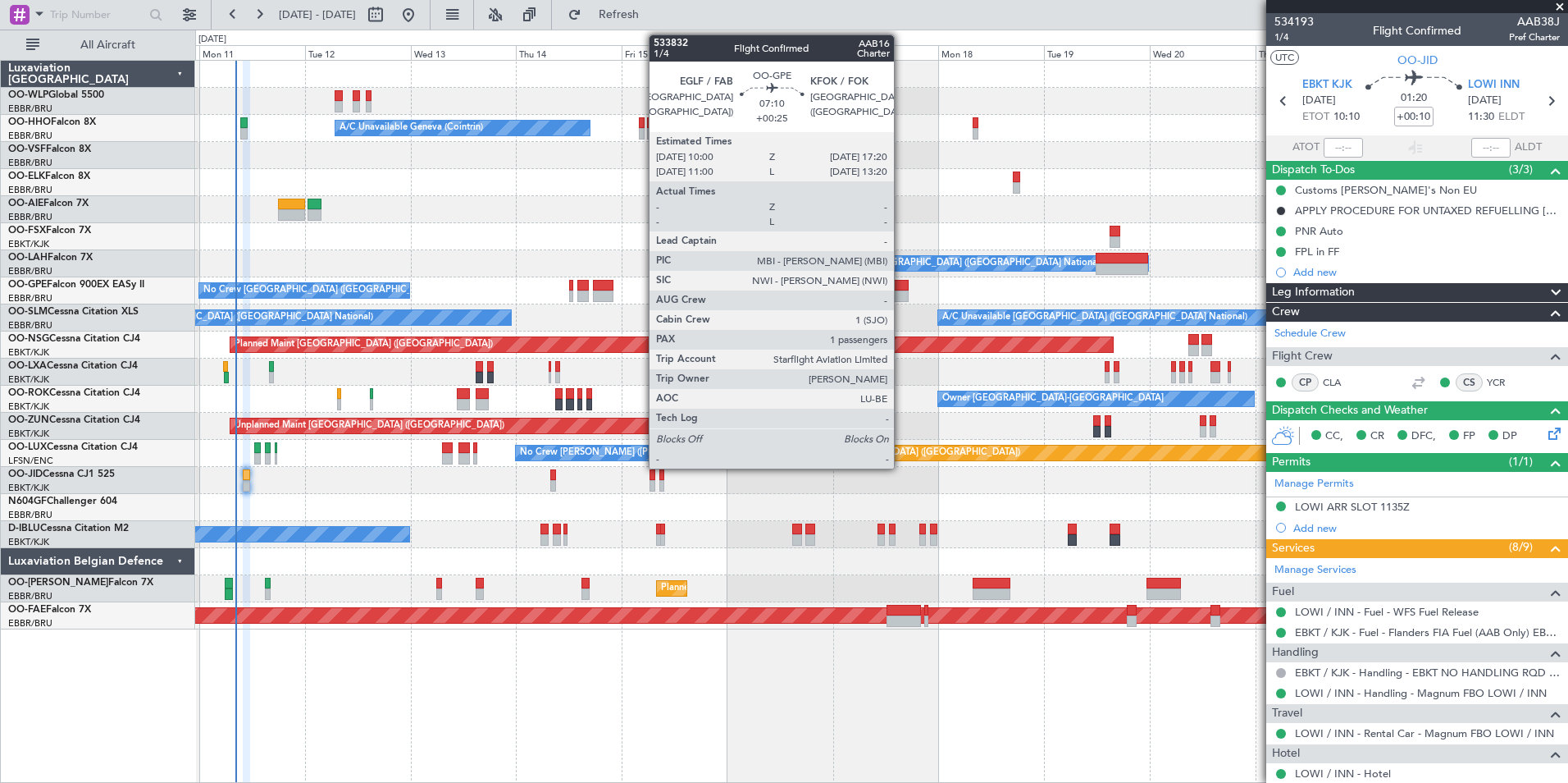
click at [901, 290] on div at bounding box center [892, 295] width 33 height 12
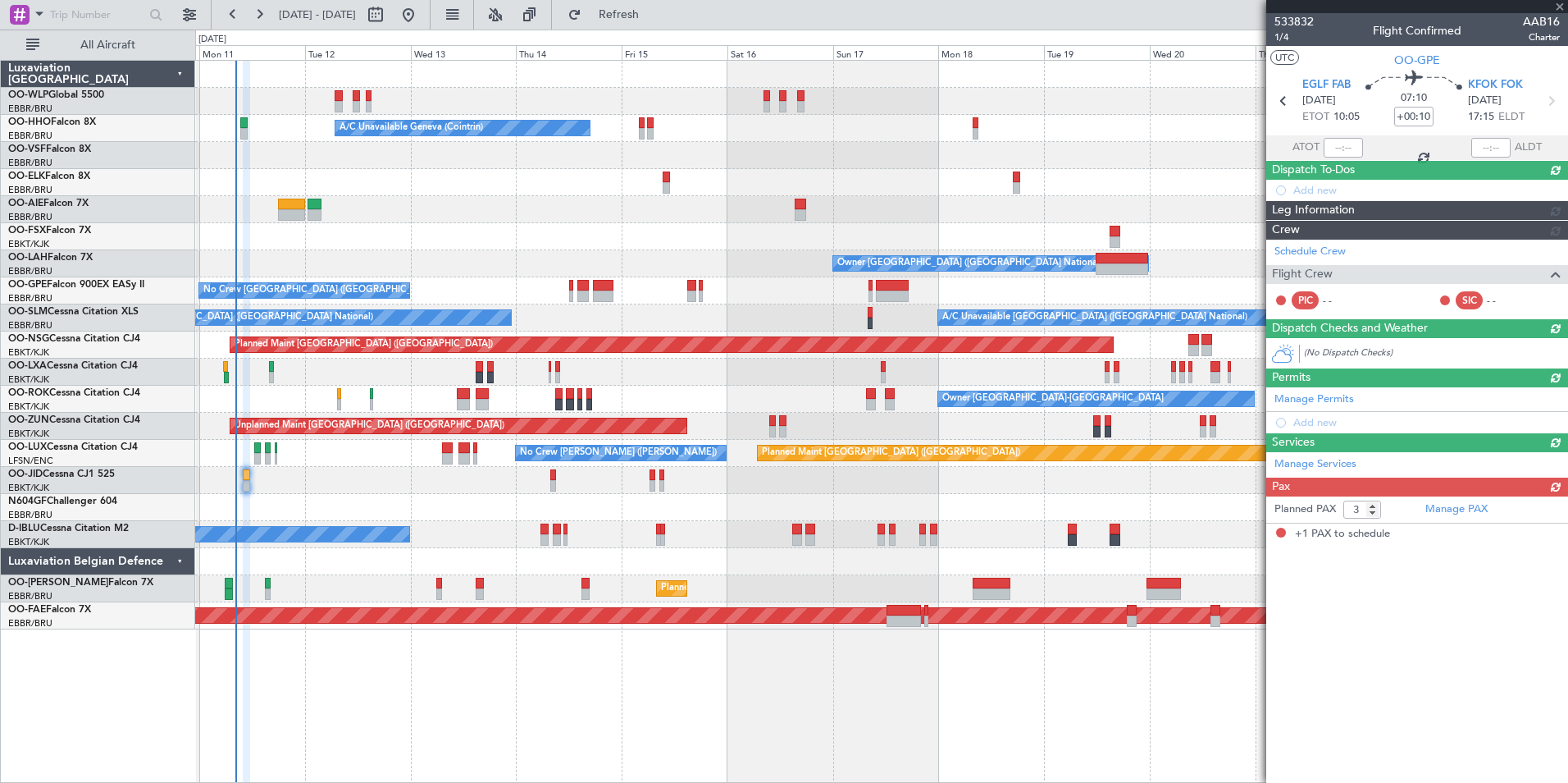
type input "+00:25"
type input "1"
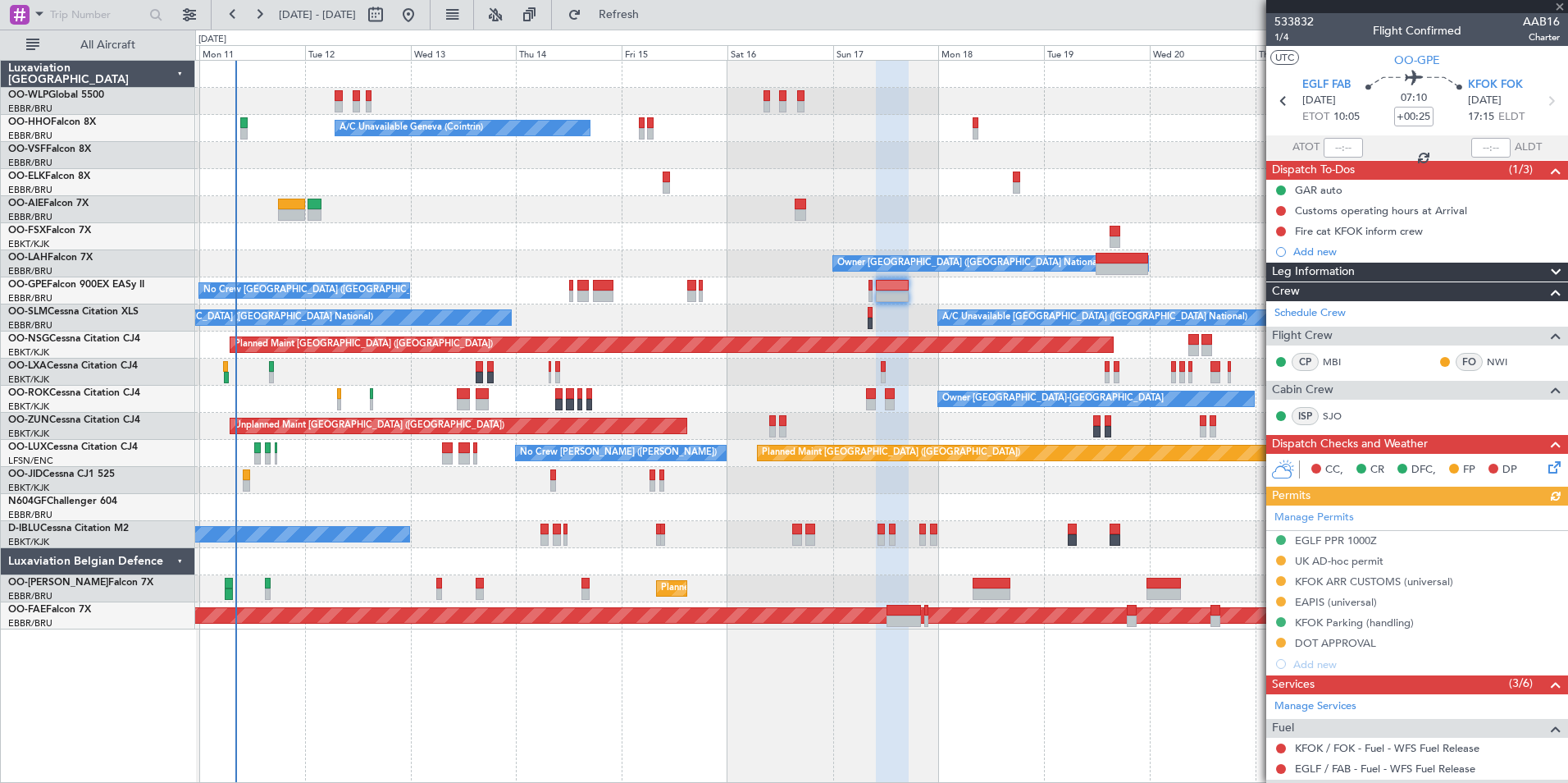
scroll to position [82, 0]
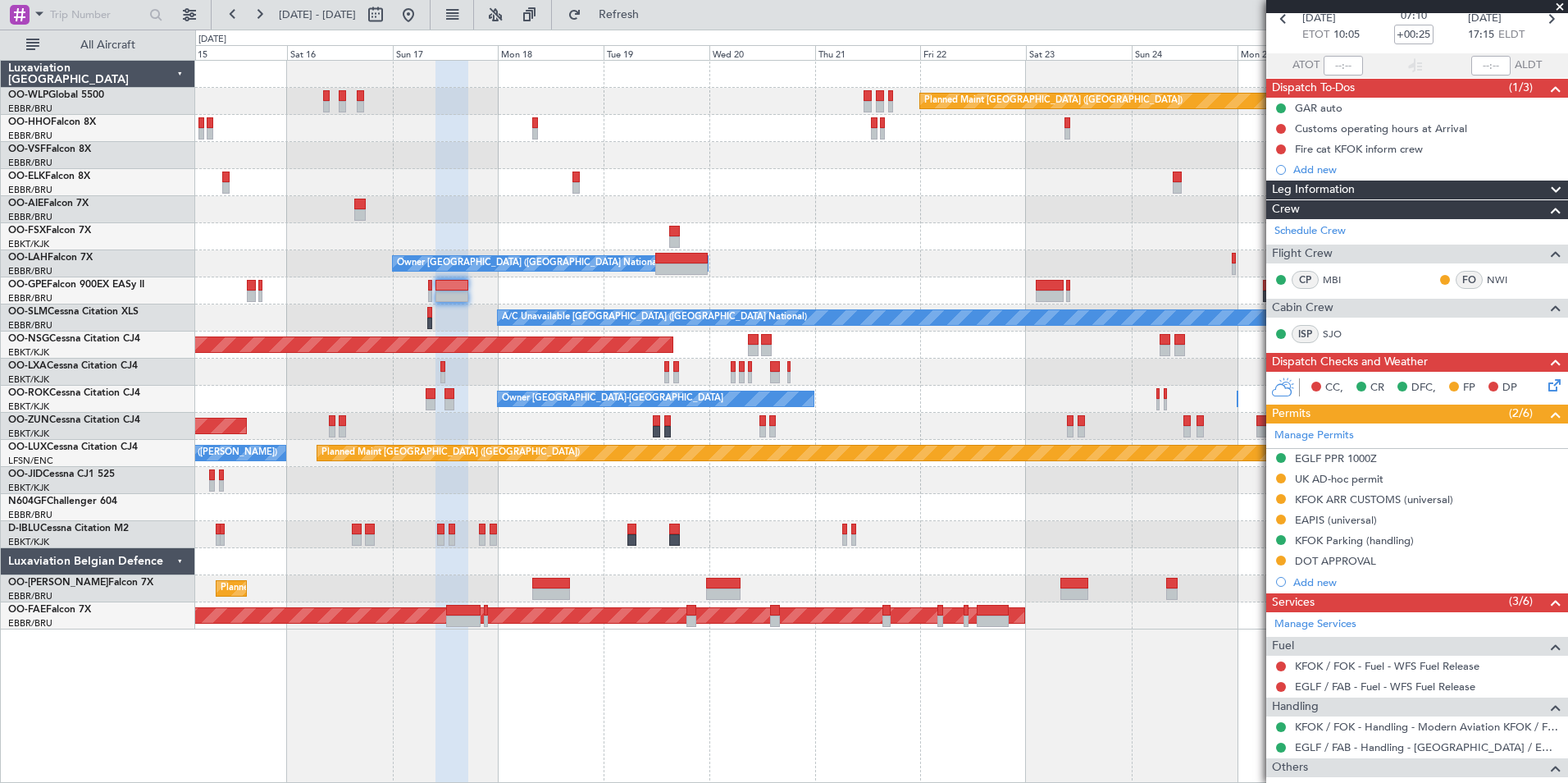
click at [670, 195] on div at bounding box center [880, 182] width 1372 height 27
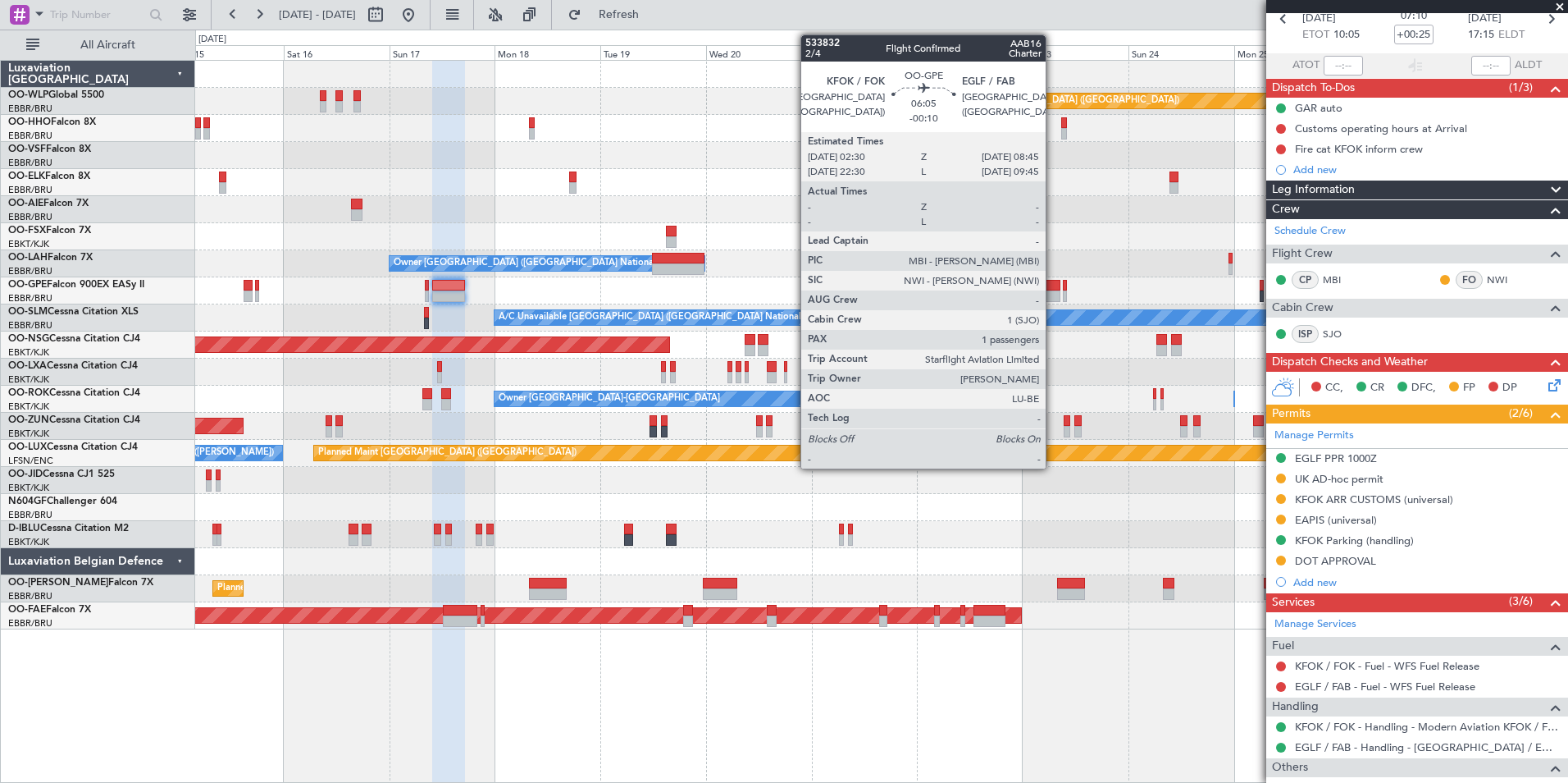
click at [1053, 295] on div at bounding box center [1046, 295] width 28 height 12
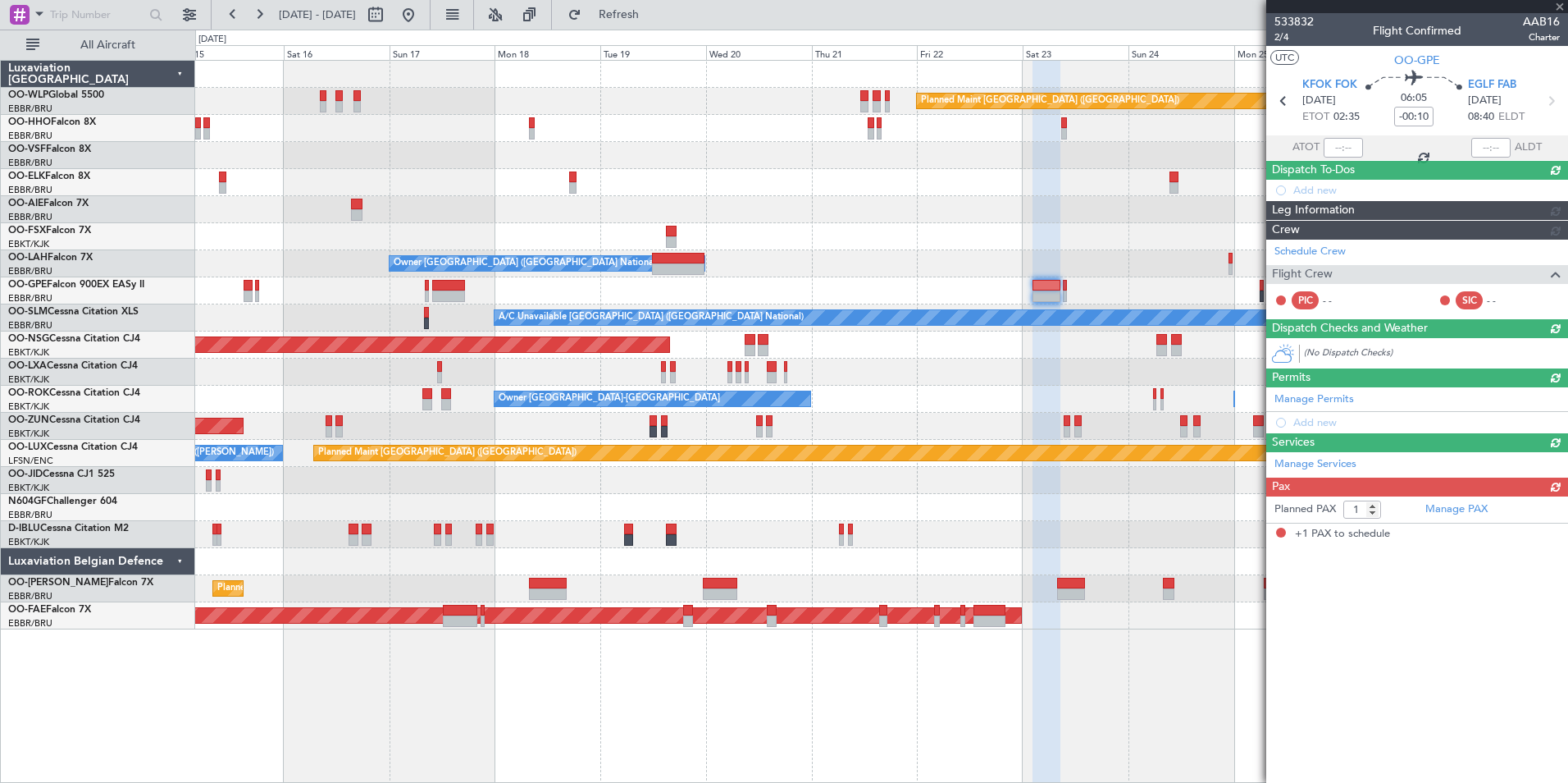
scroll to position [0, 0]
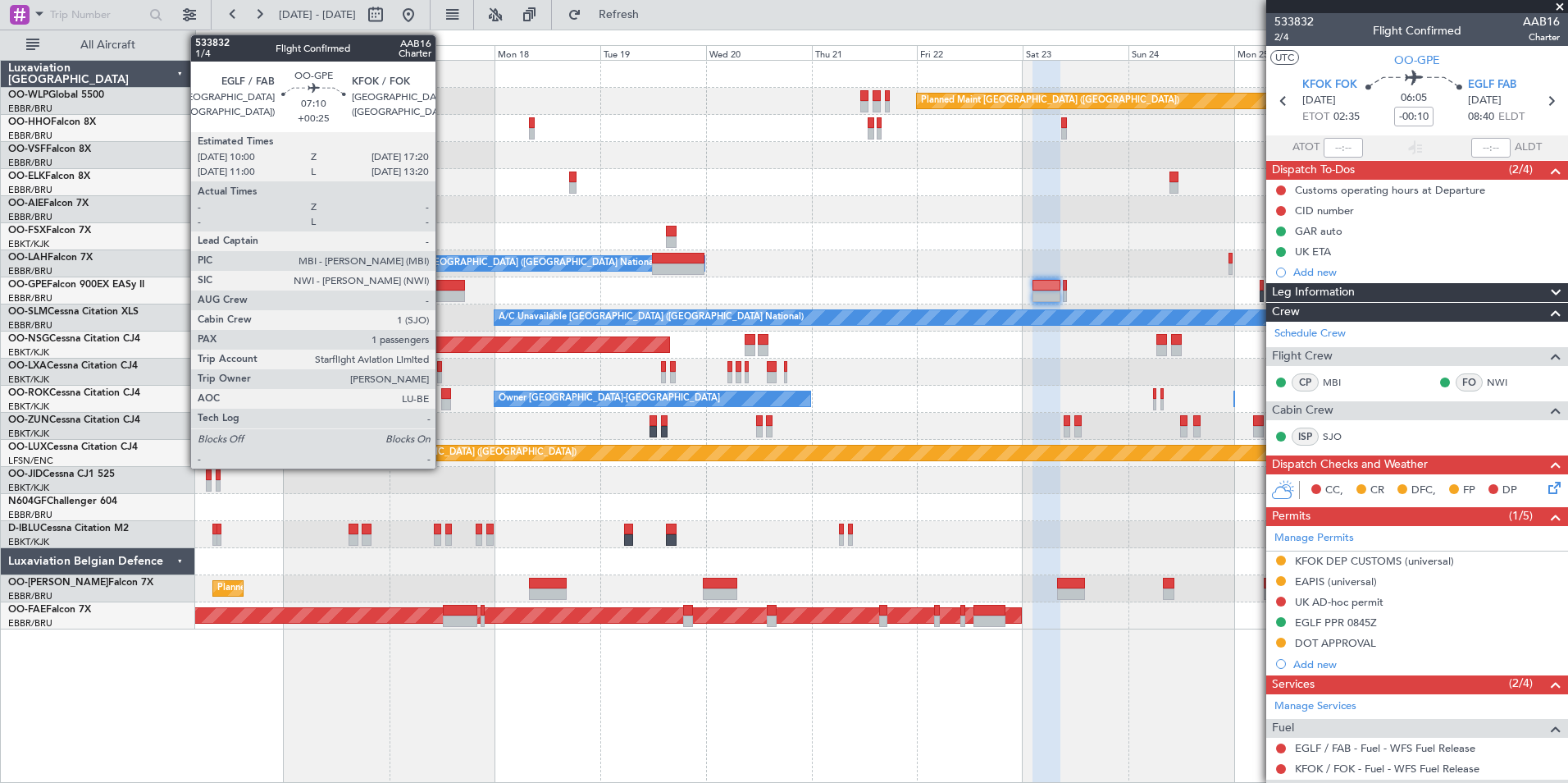
click at [443, 280] on div at bounding box center [449, 286] width 33 height 12
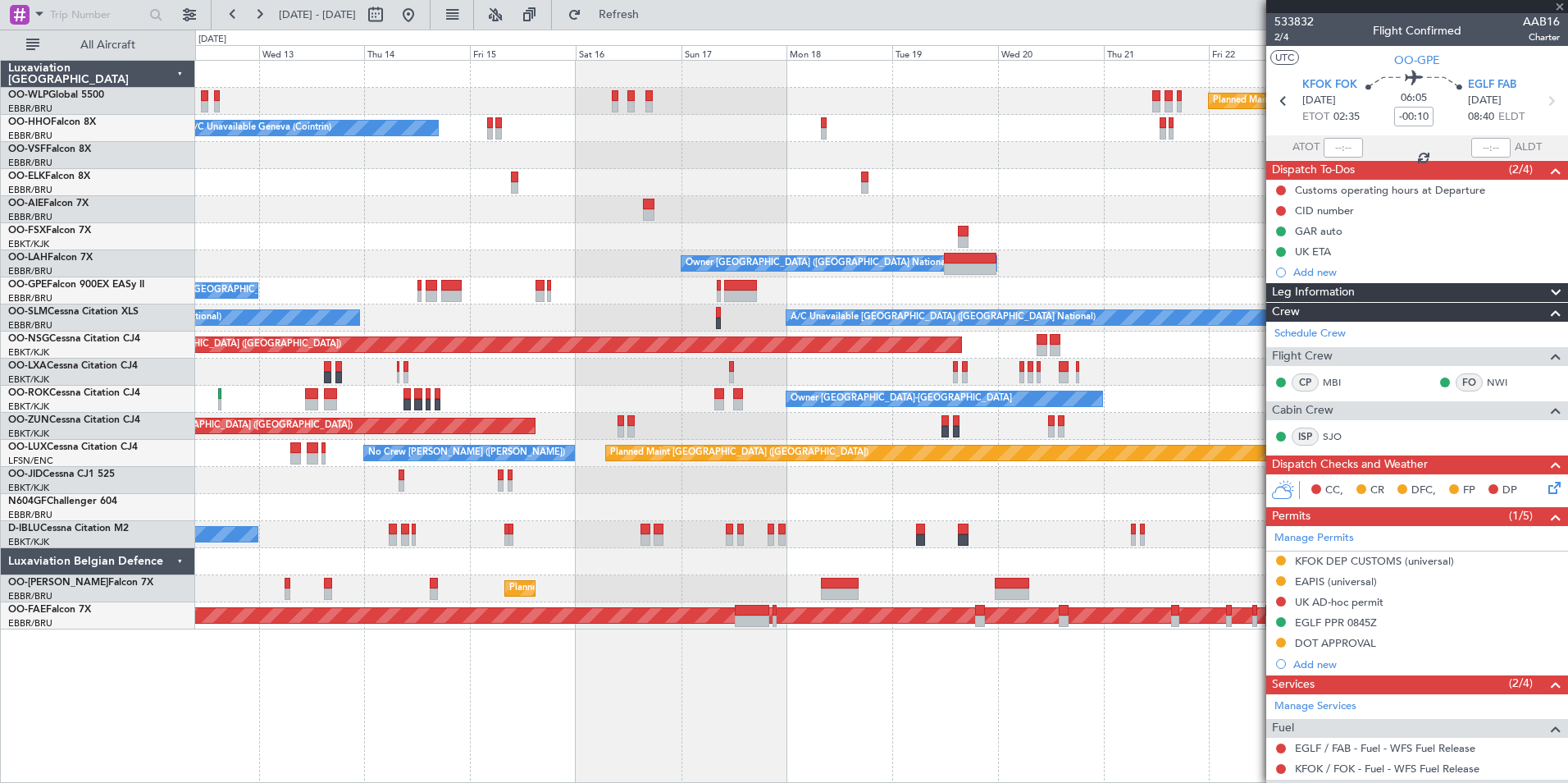
click at [764, 203] on div "Planned Maint Berlin (Brandenburg) A/C Unavailable Geneva (Cointrin) Owner Brus…" at bounding box center [880, 345] width 1372 height 568
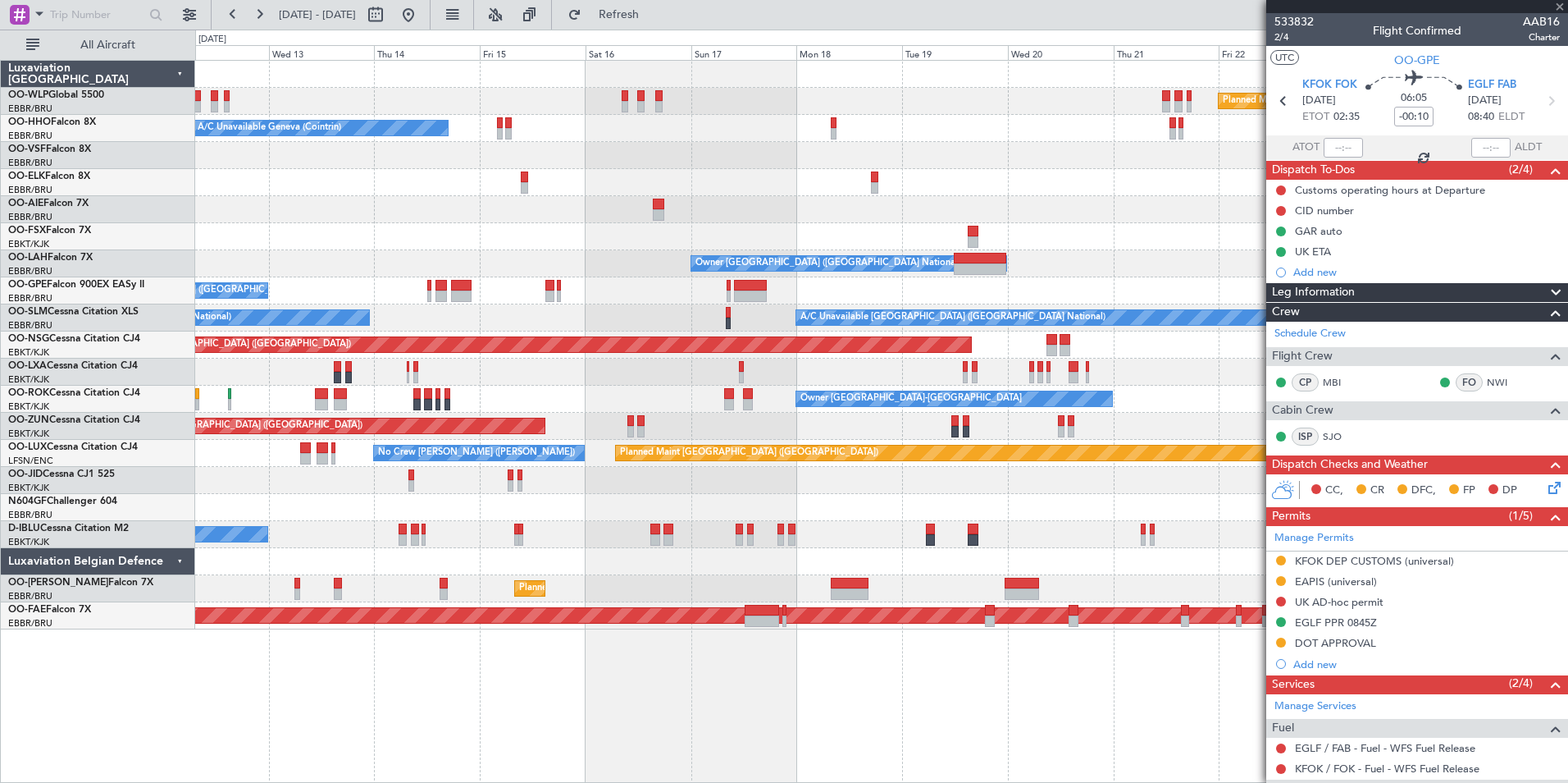
type input "+00:25"
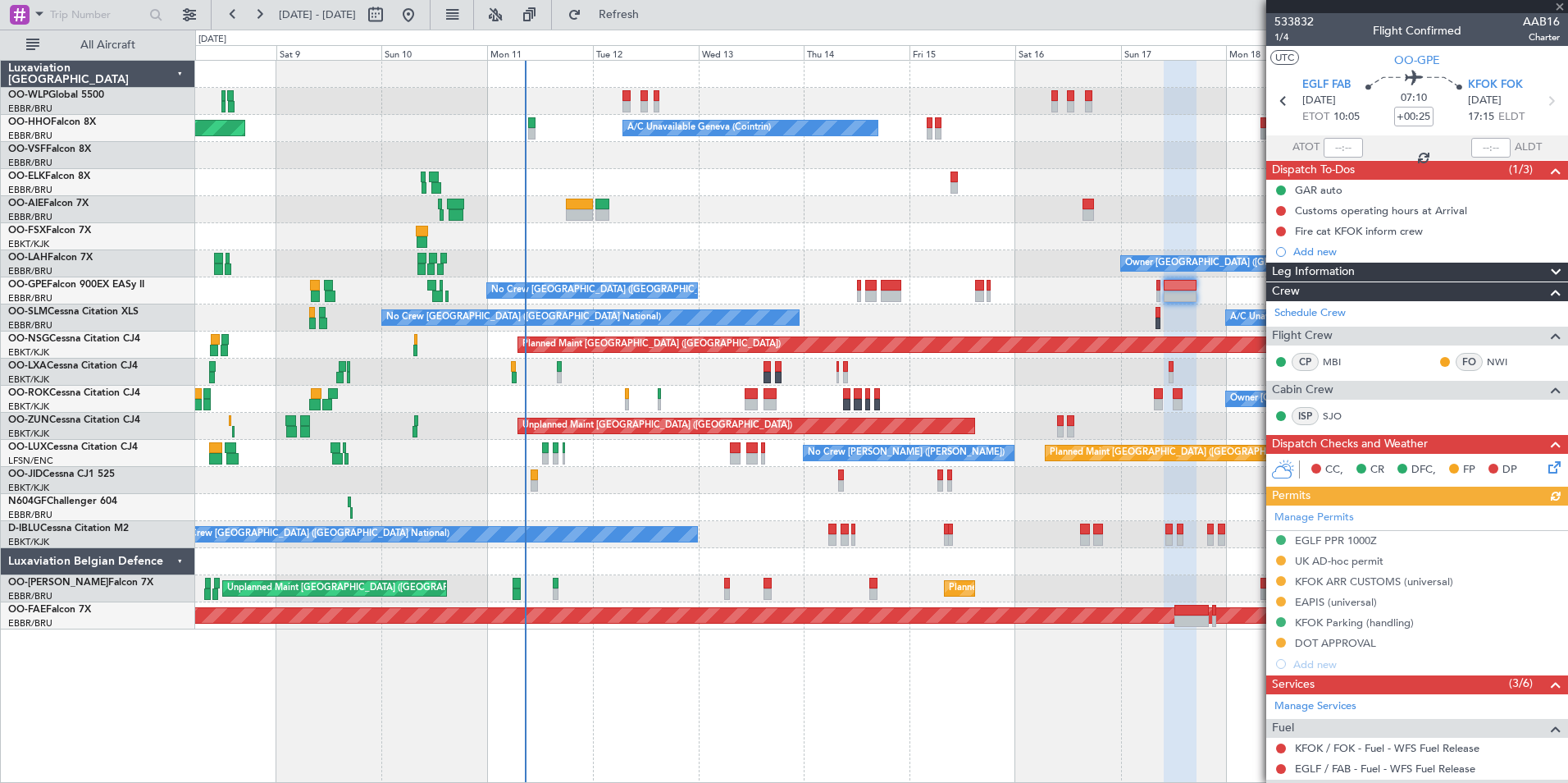
click at [851, 234] on div "Planned Maint Milan (Linate) Planned Maint [GEOGRAPHIC_DATA] ([GEOGRAPHIC_DATA]…" at bounding box center [880, 345] width 1372 height 568
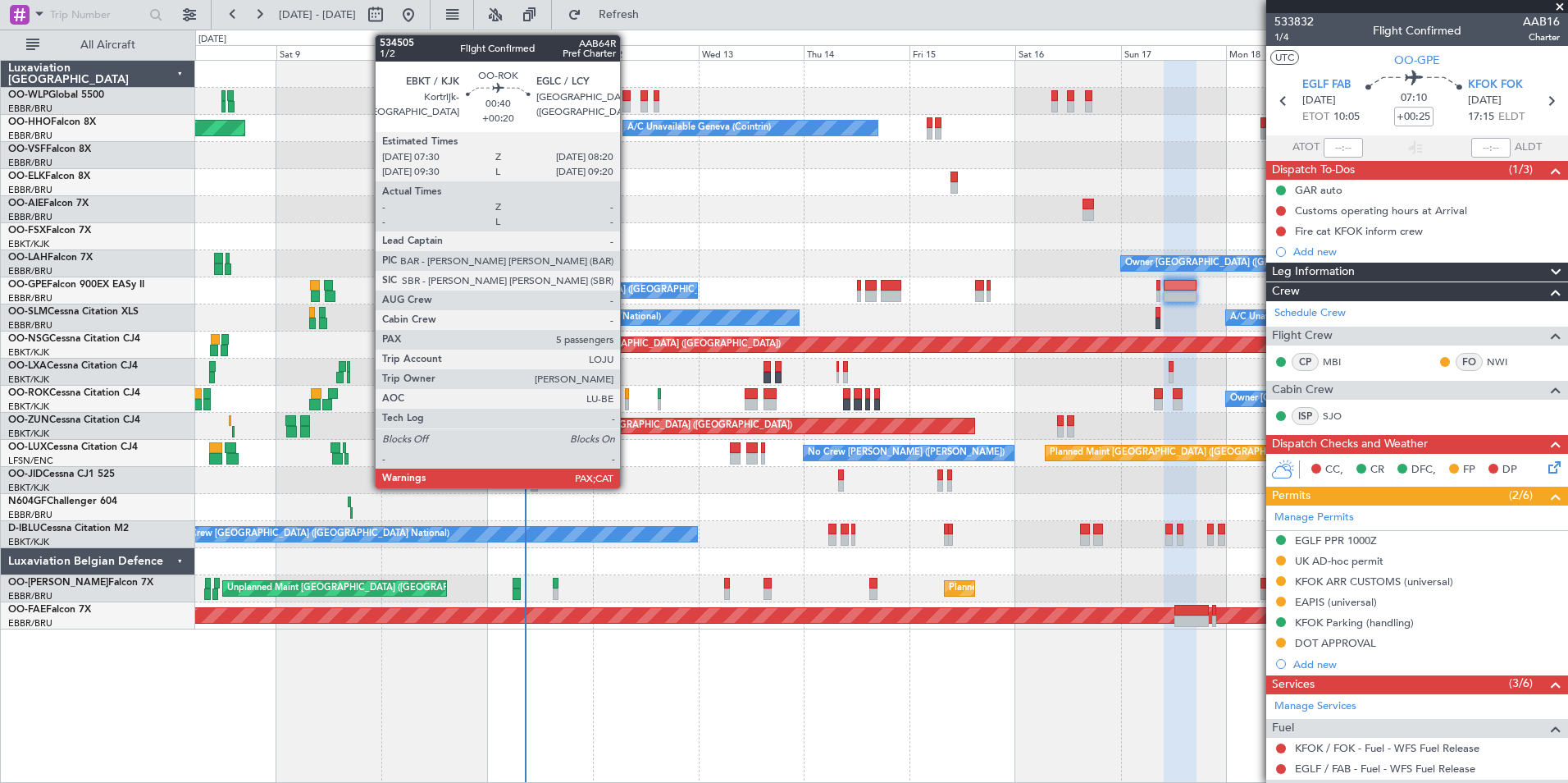
click at [627, 396] on div at bounding box center [626, 393] width 4 height 12
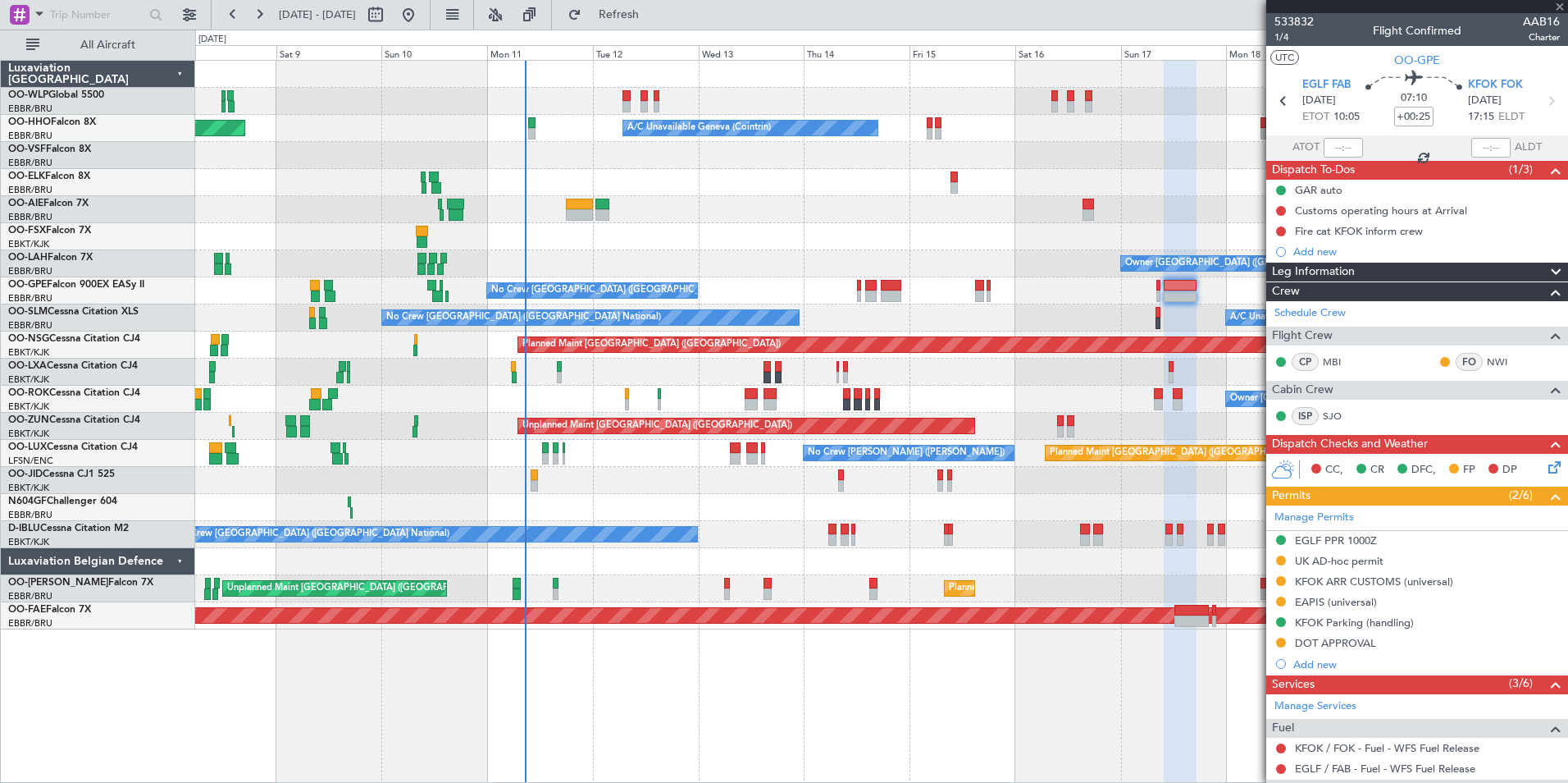
type input "+00:20"
type input "5"
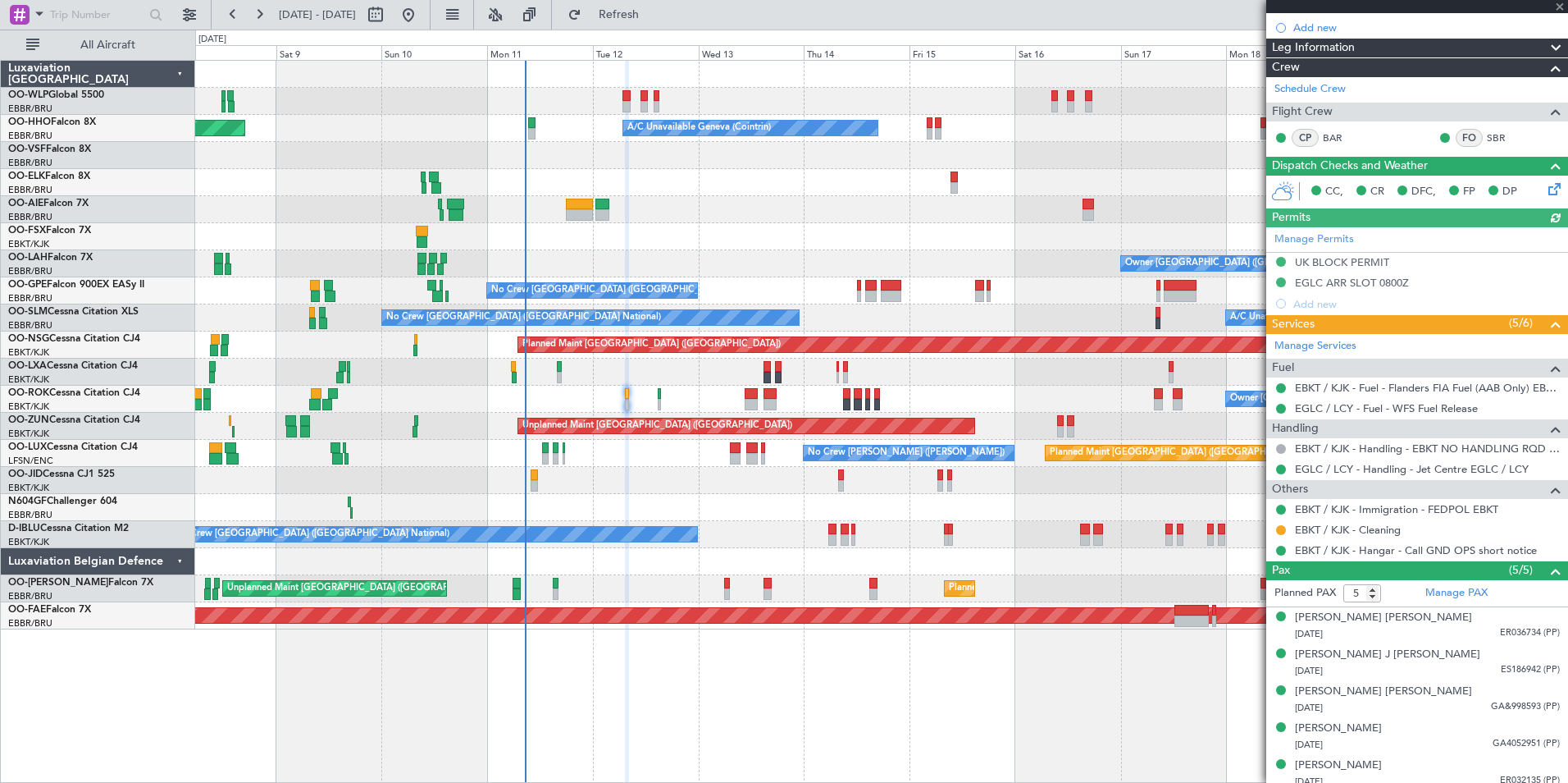
scroll to position [246, 0]
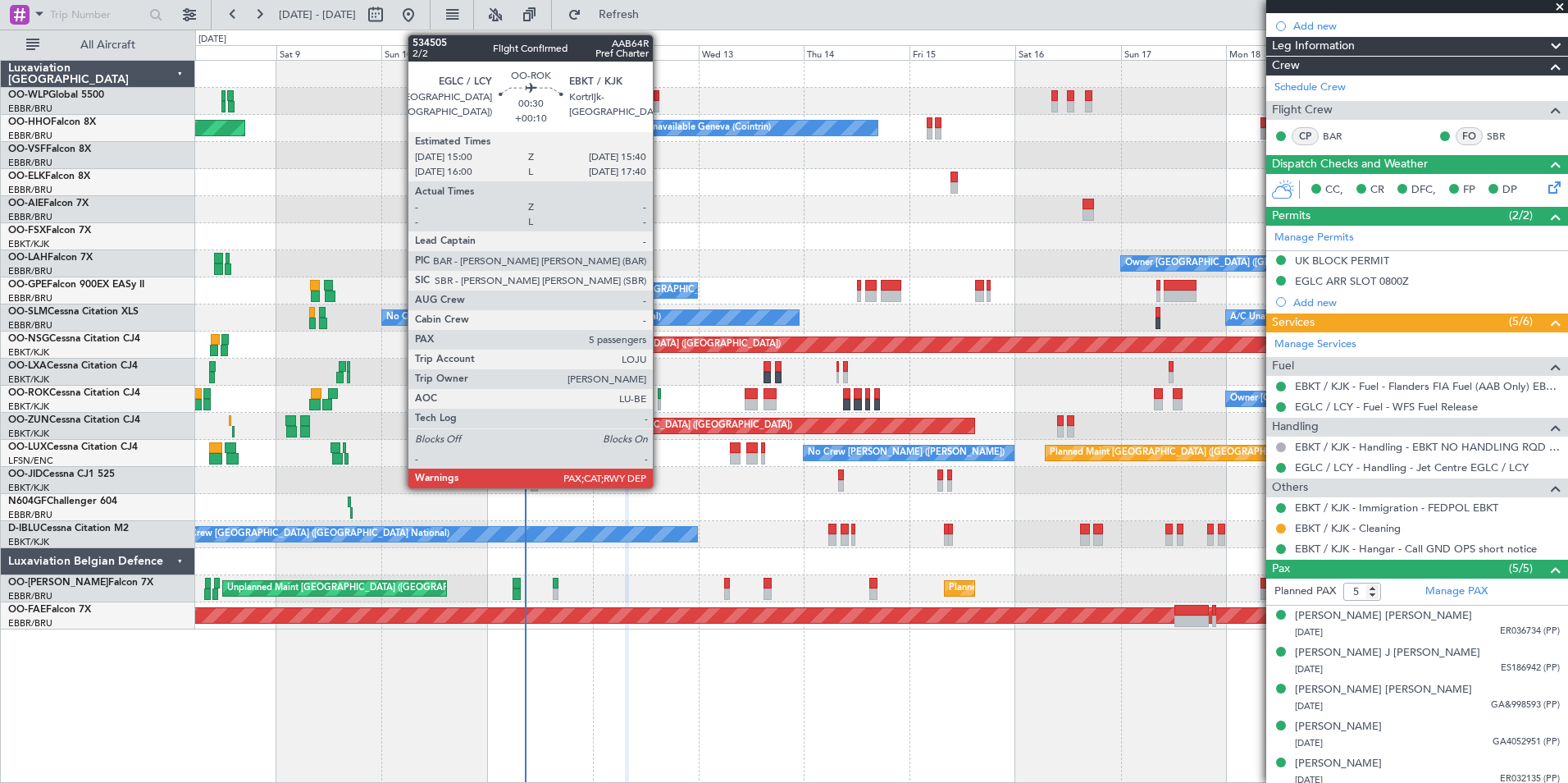
click at [661, 401] on div at bounding box center [660, 404] width 4 height 12
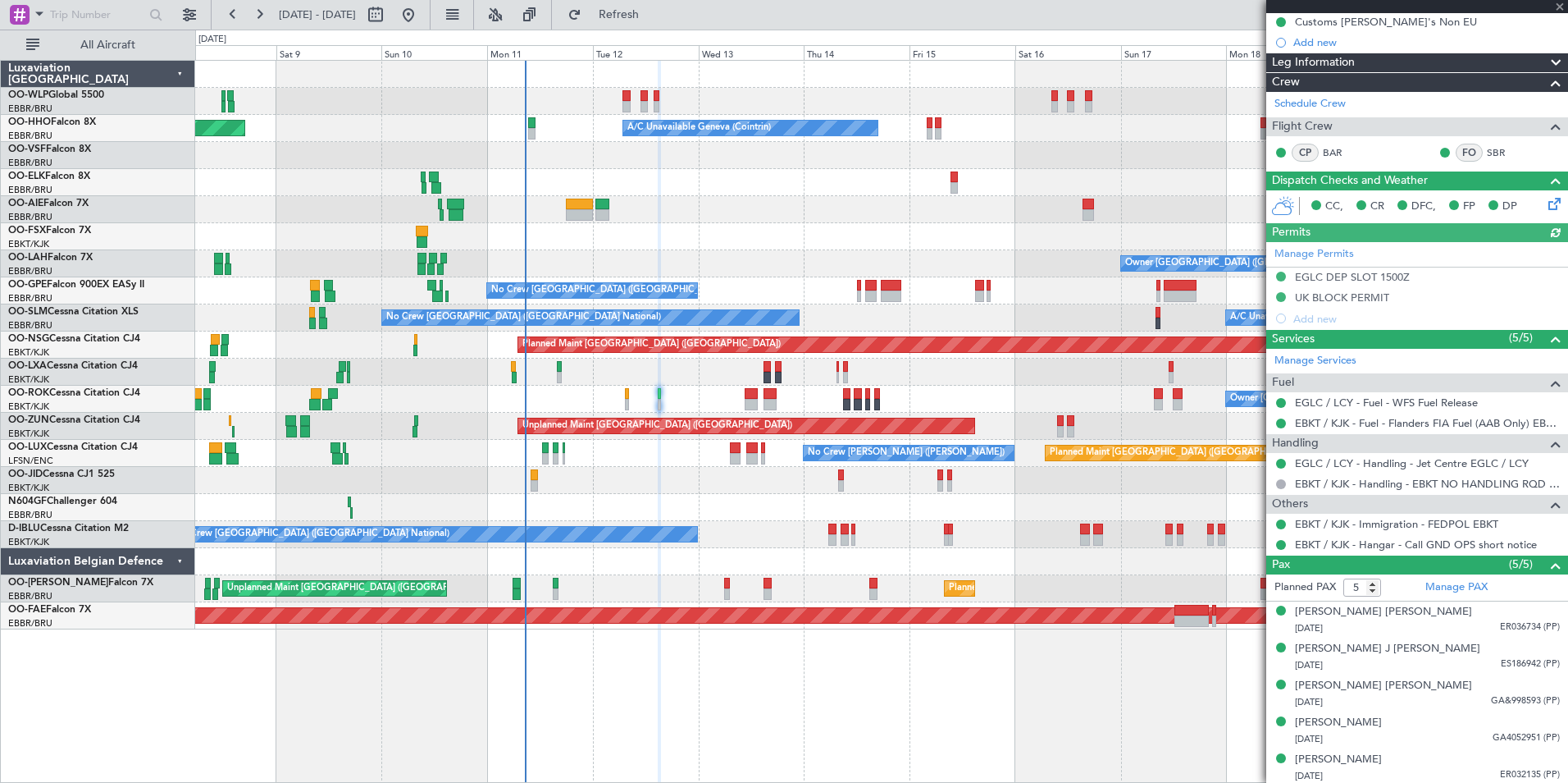
scroll to position [212, 0]
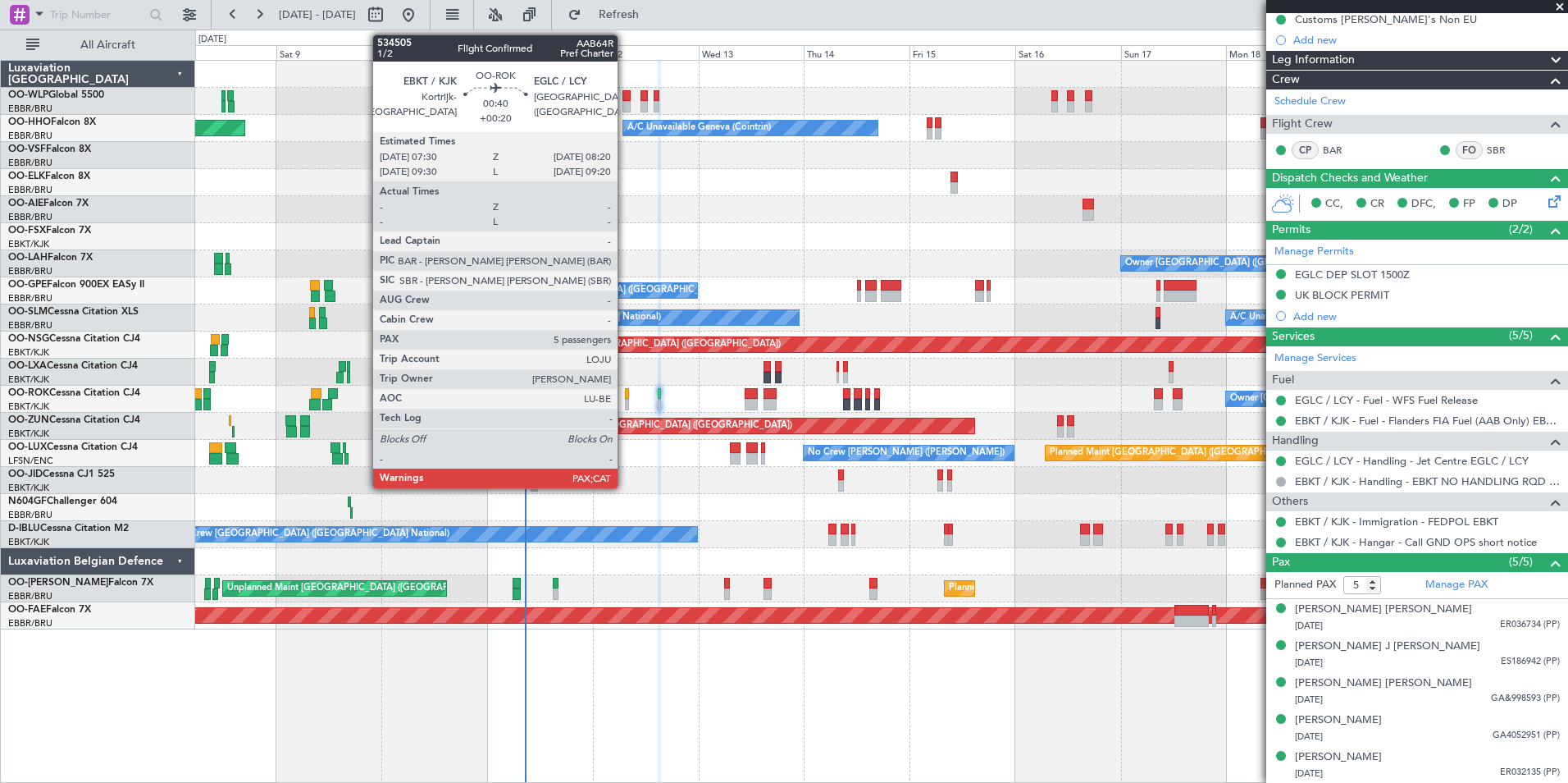
click at [625, 400] on div at bounding box center [626, 404] width 4 height 12
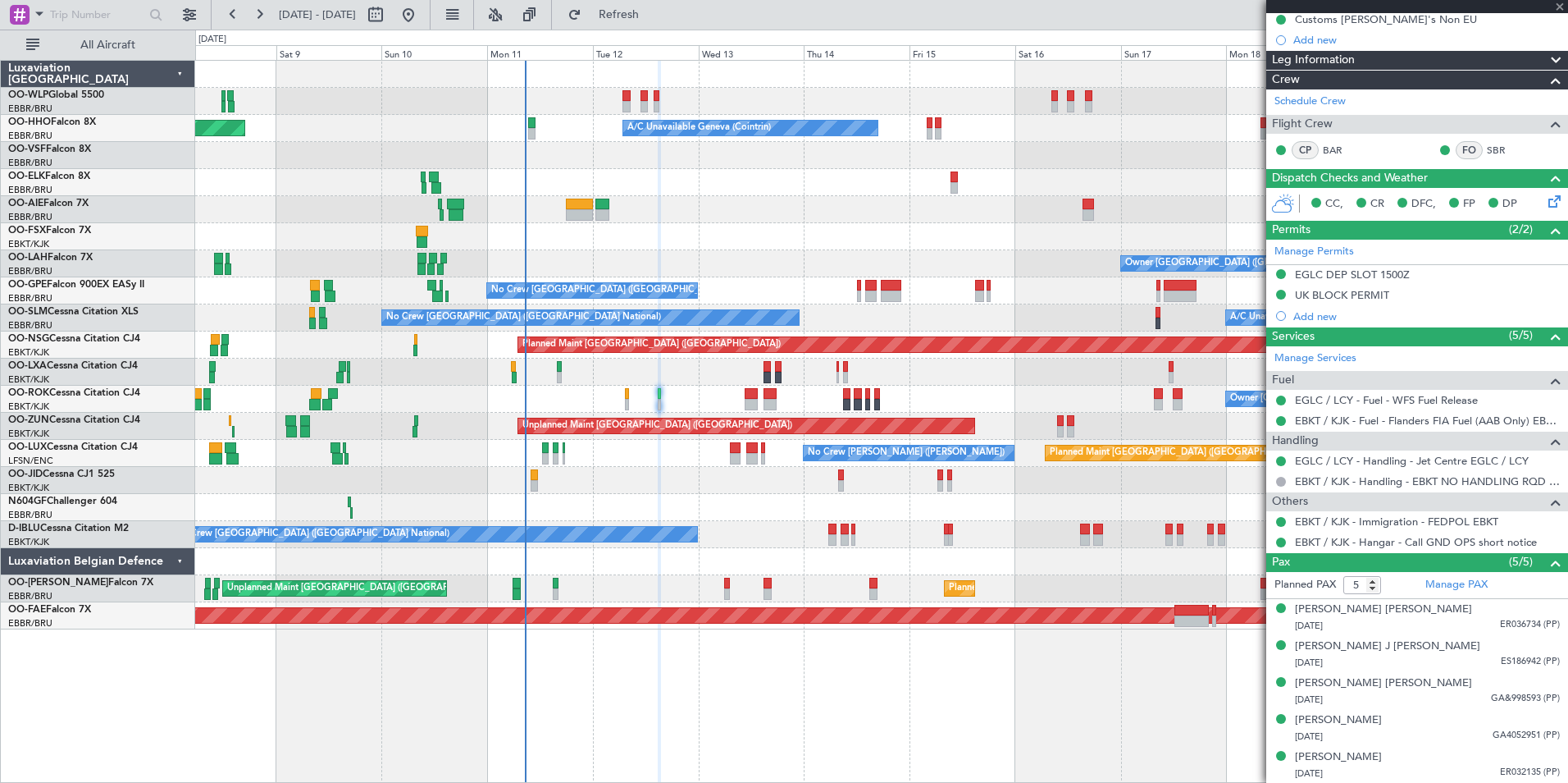
type input "+00:20"
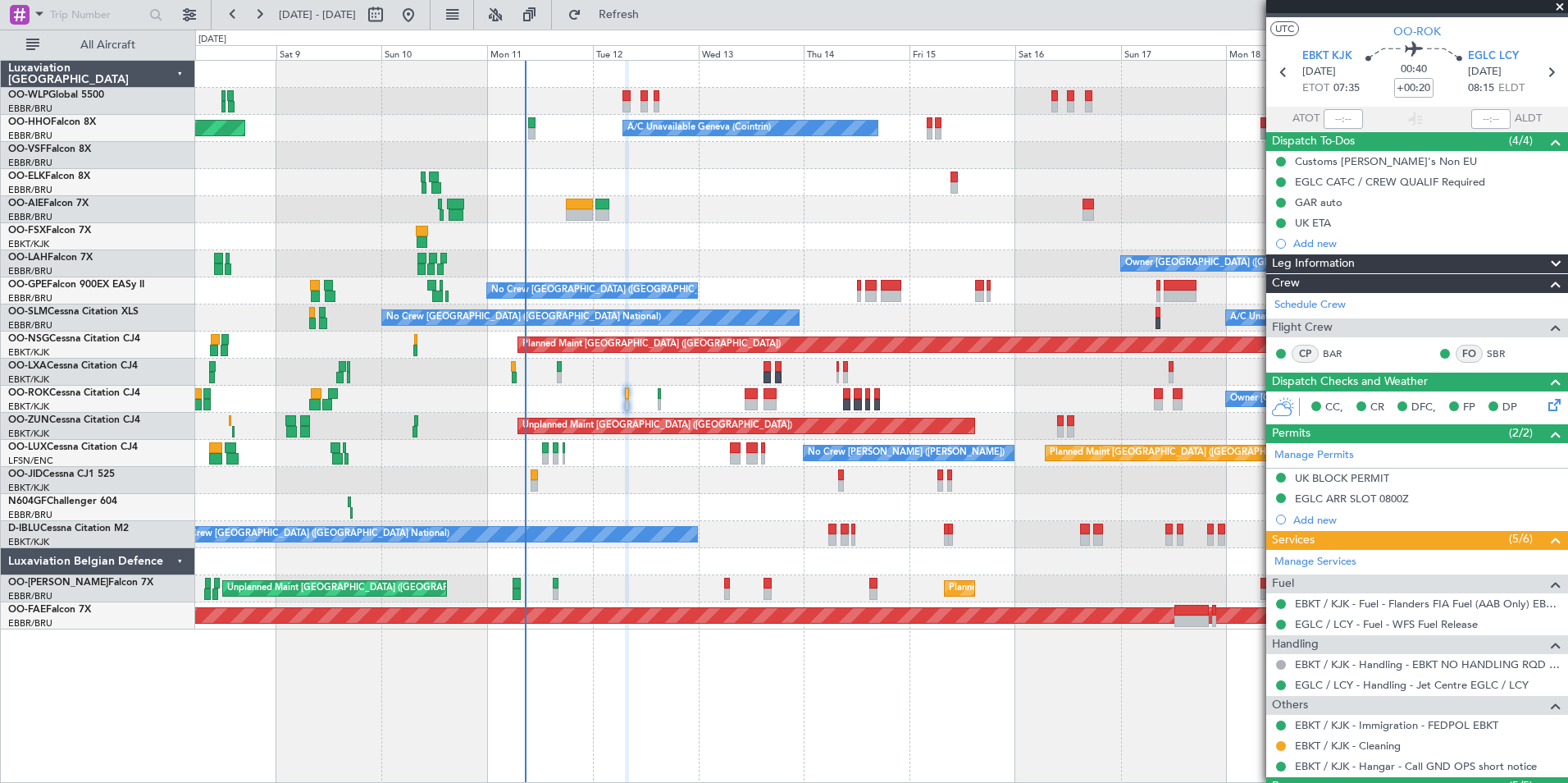
scroll to position [0, 0]
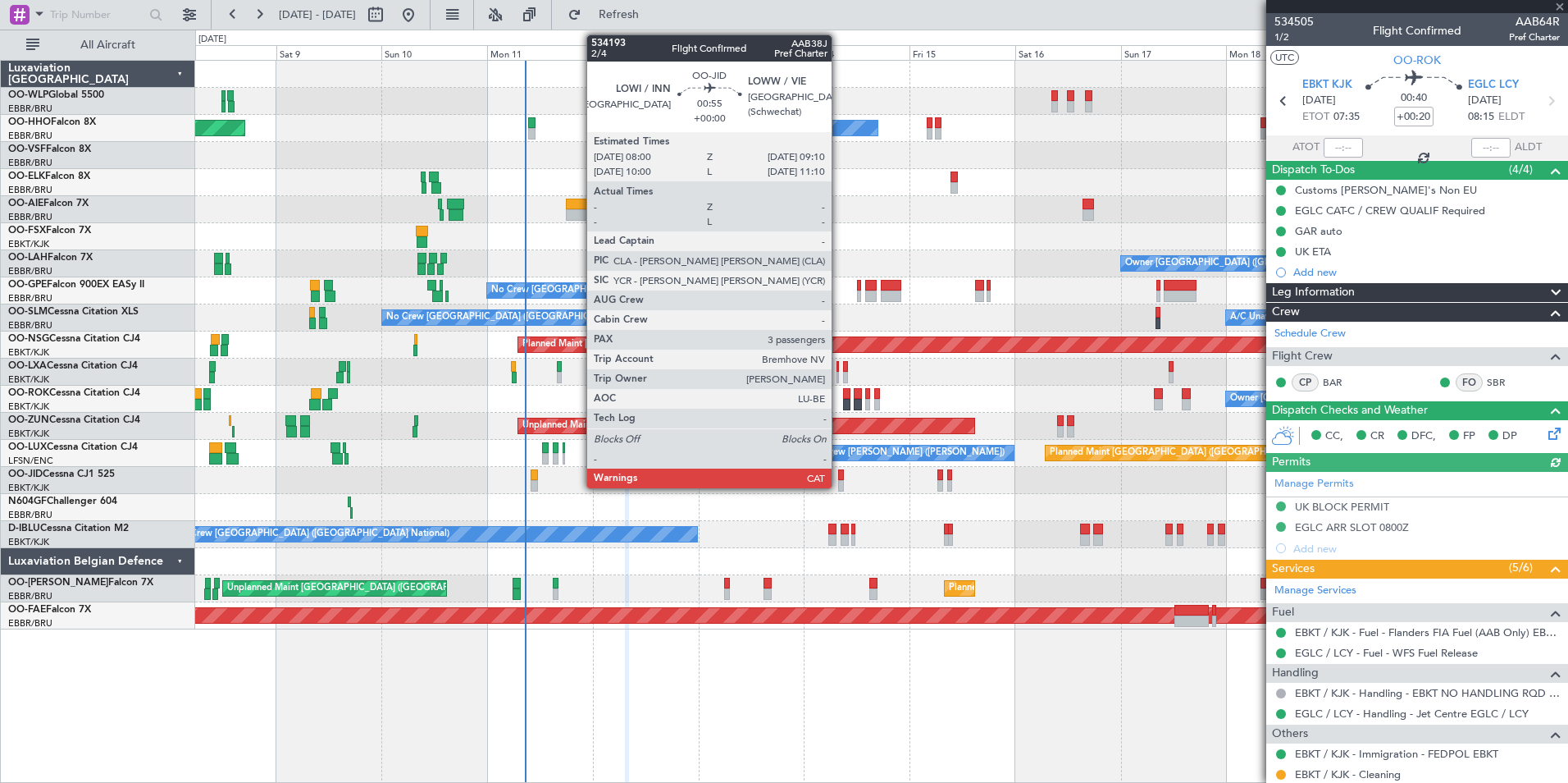
click at [839, 472] on div at bounding box center [841, 475] width 5 height 12
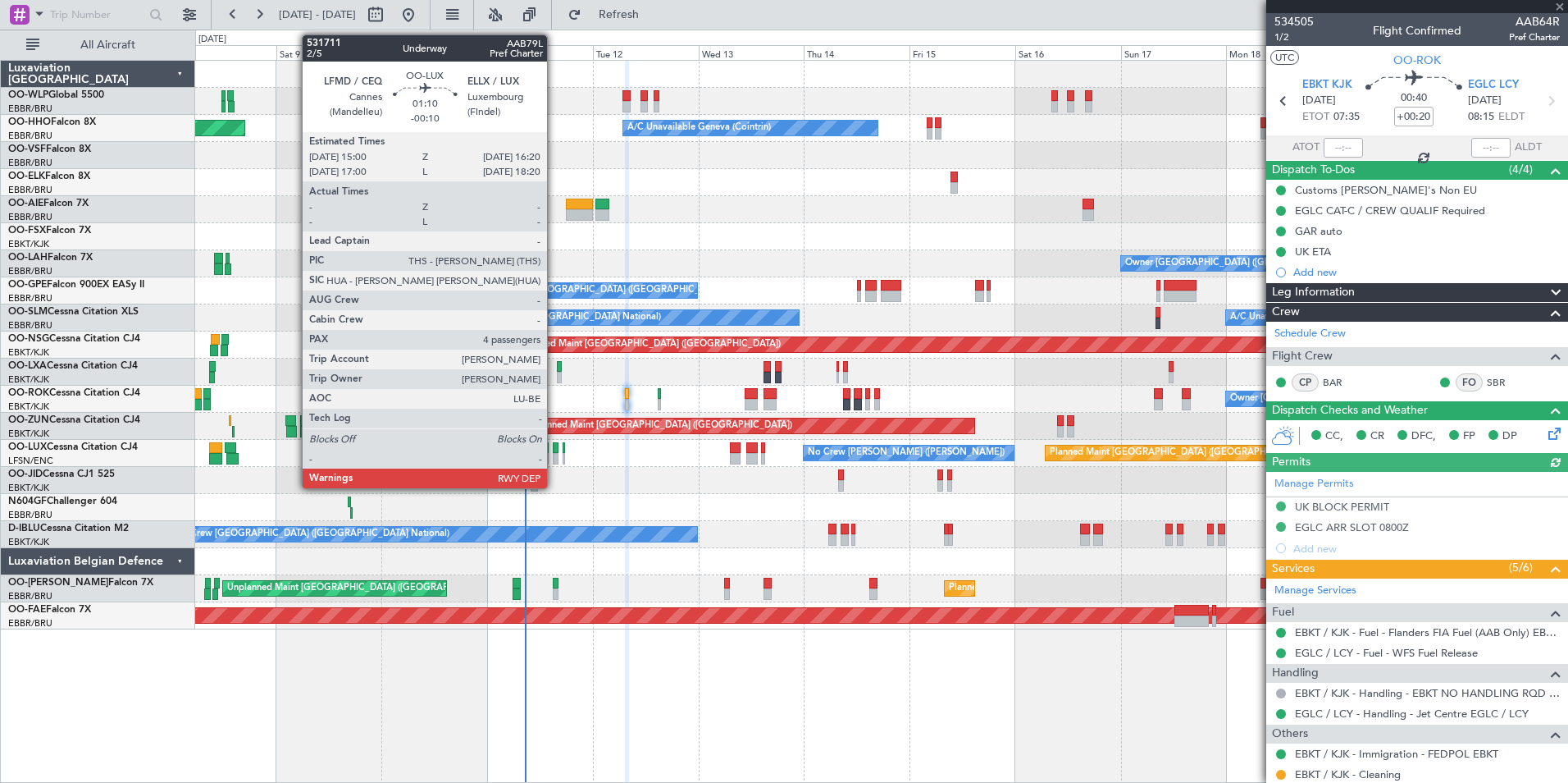
type input "3"
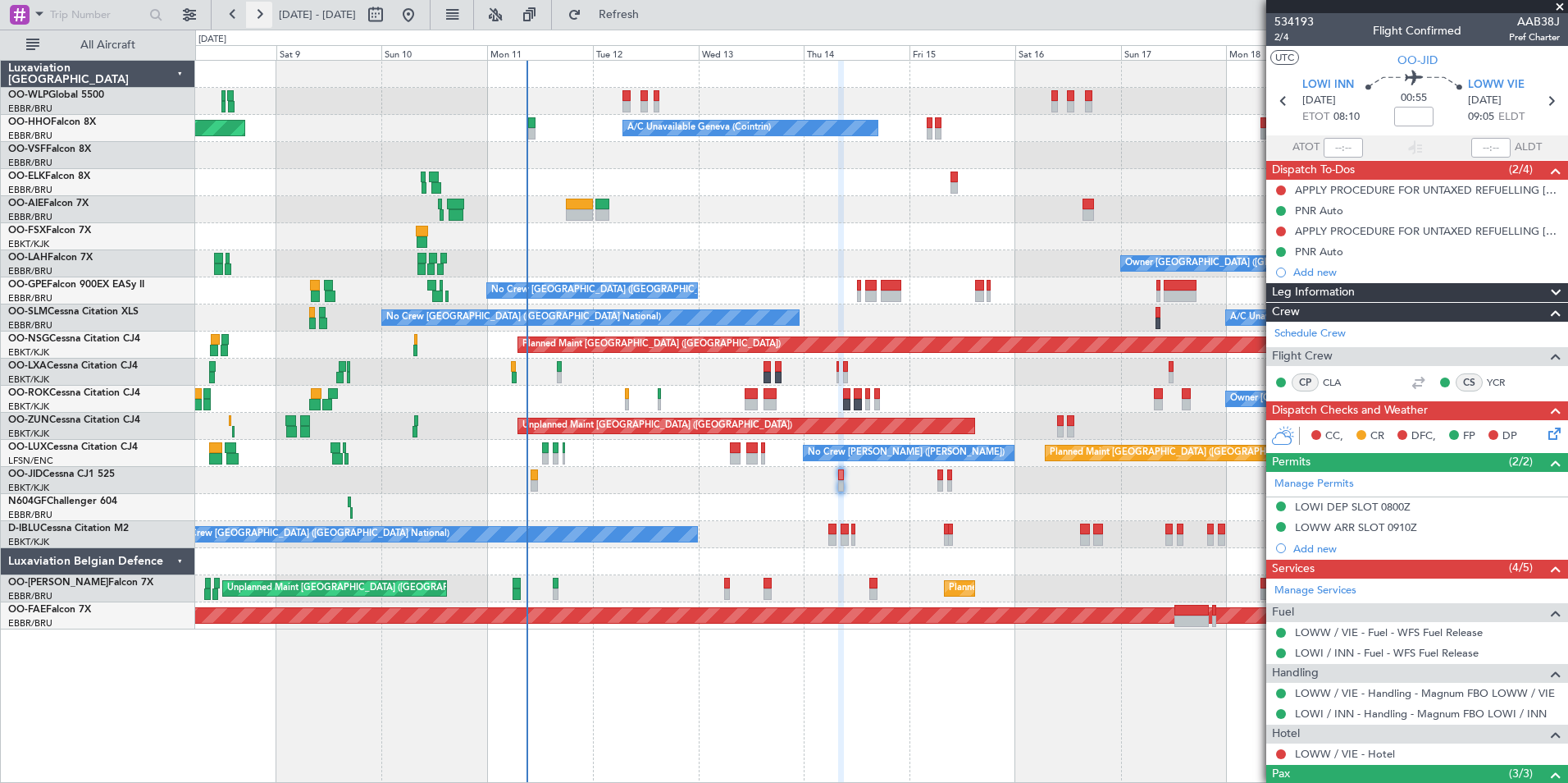
click at [259, 14] on button at bounding box center [258, 14] width 26 height 26
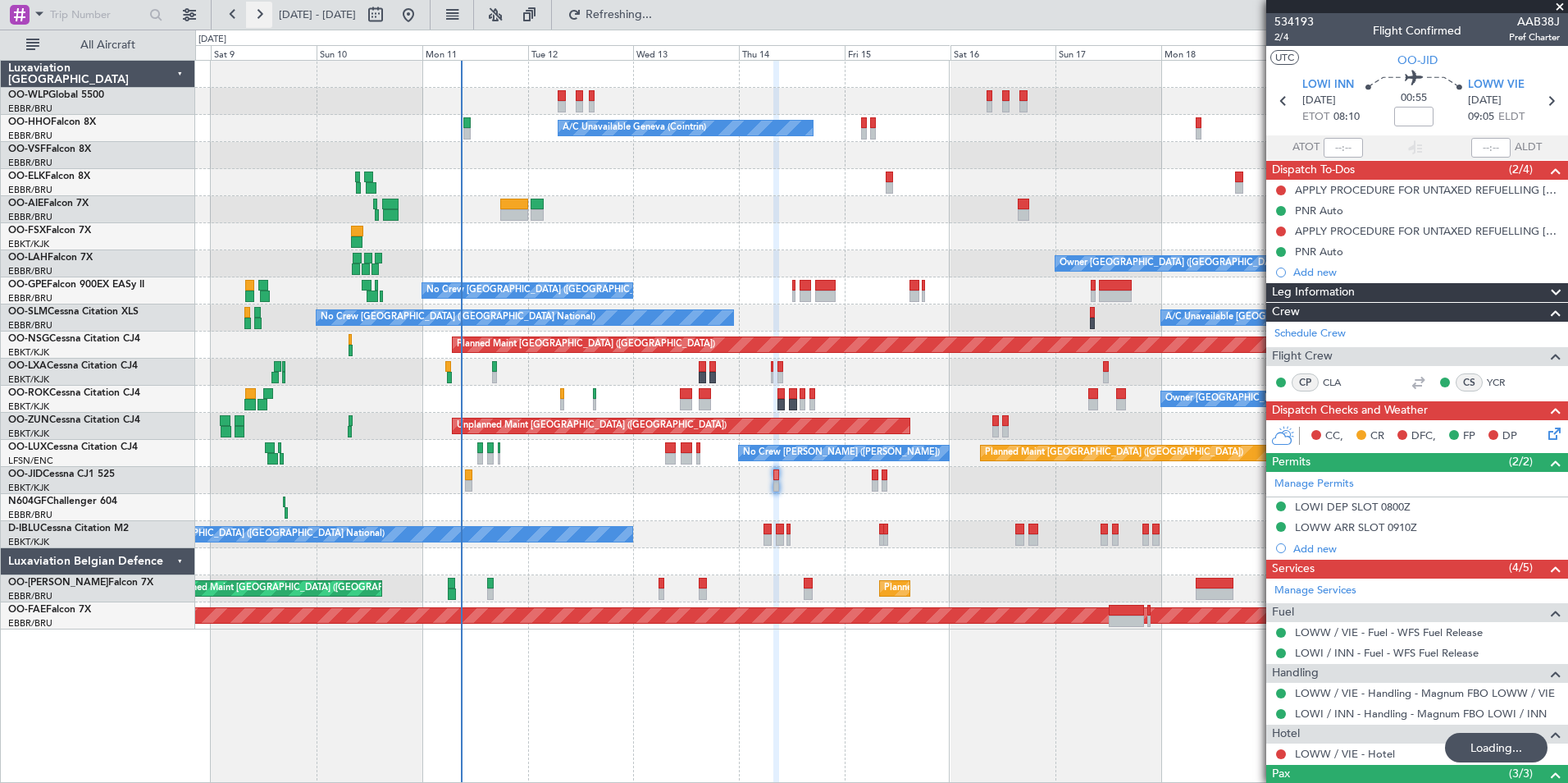
click at [259, 14] on button at bounding box center [258, 14] width 26 height 26
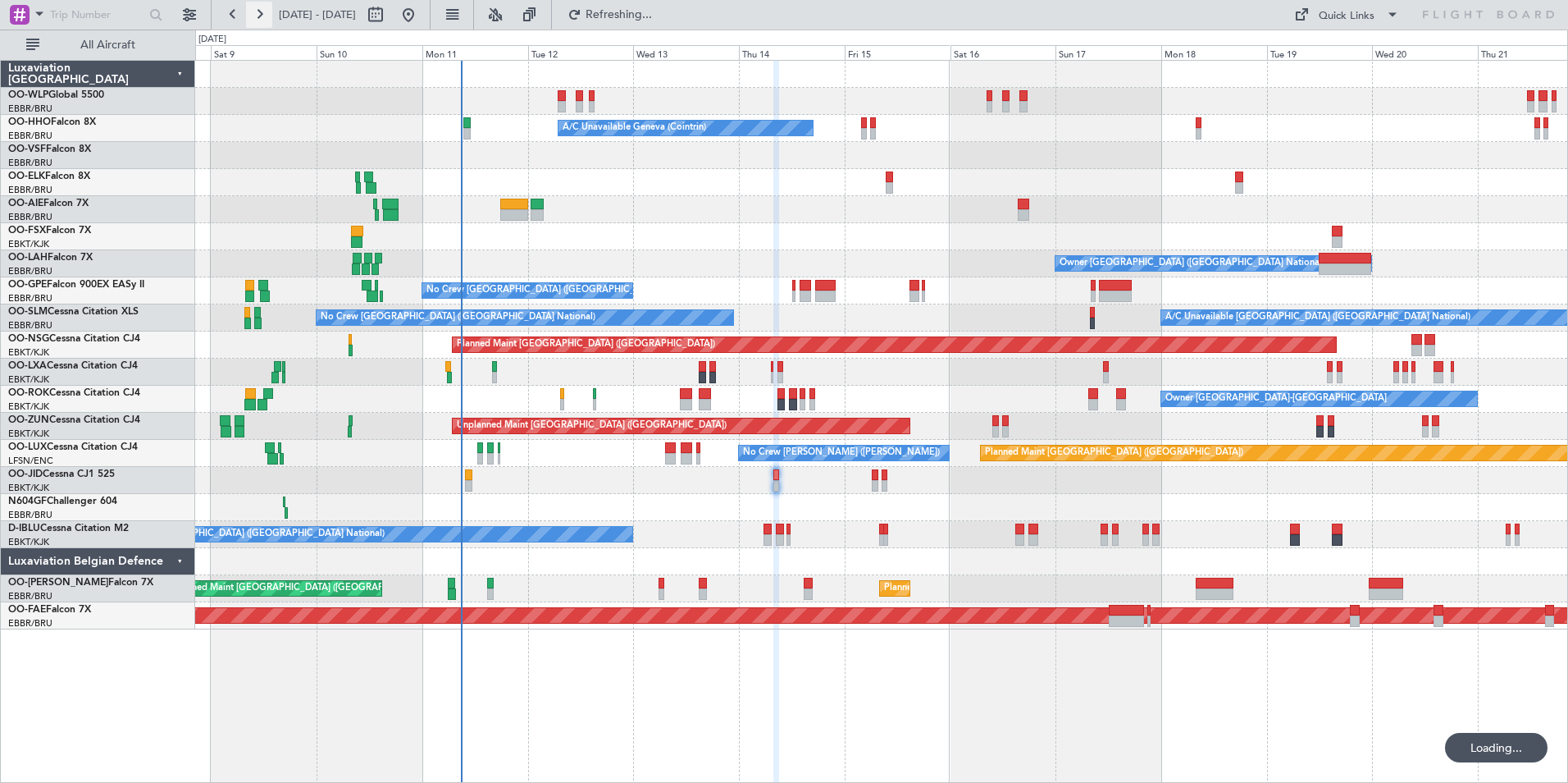
click at [259, 14] on button at bounding box center [258, 14] width 26 height 26
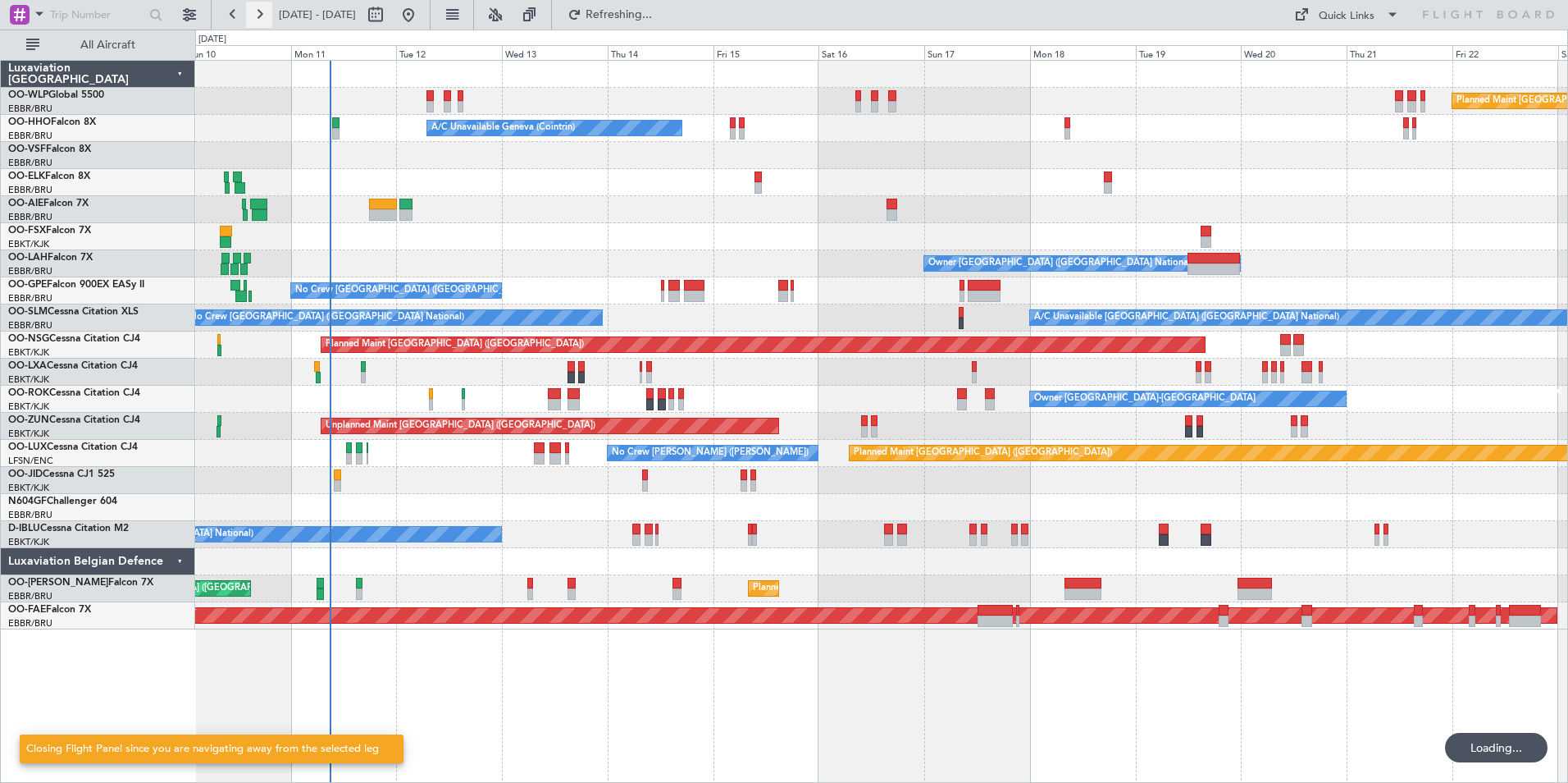
click at [259, 14] on button at bounding box center [258, 14] width 26 height 26
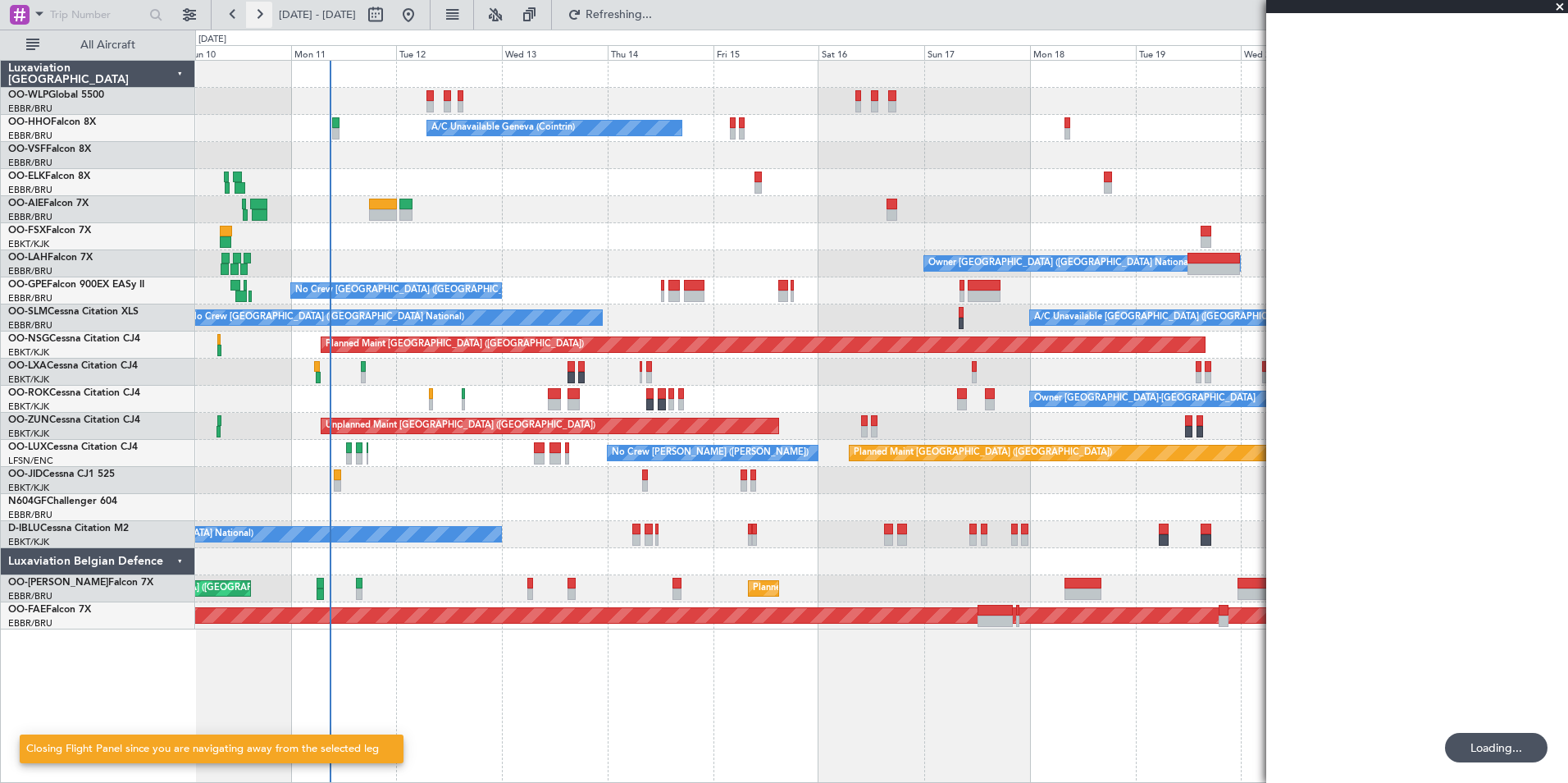
click at [259, 14] on button at bounding box center [258, 14] width 26 height 26
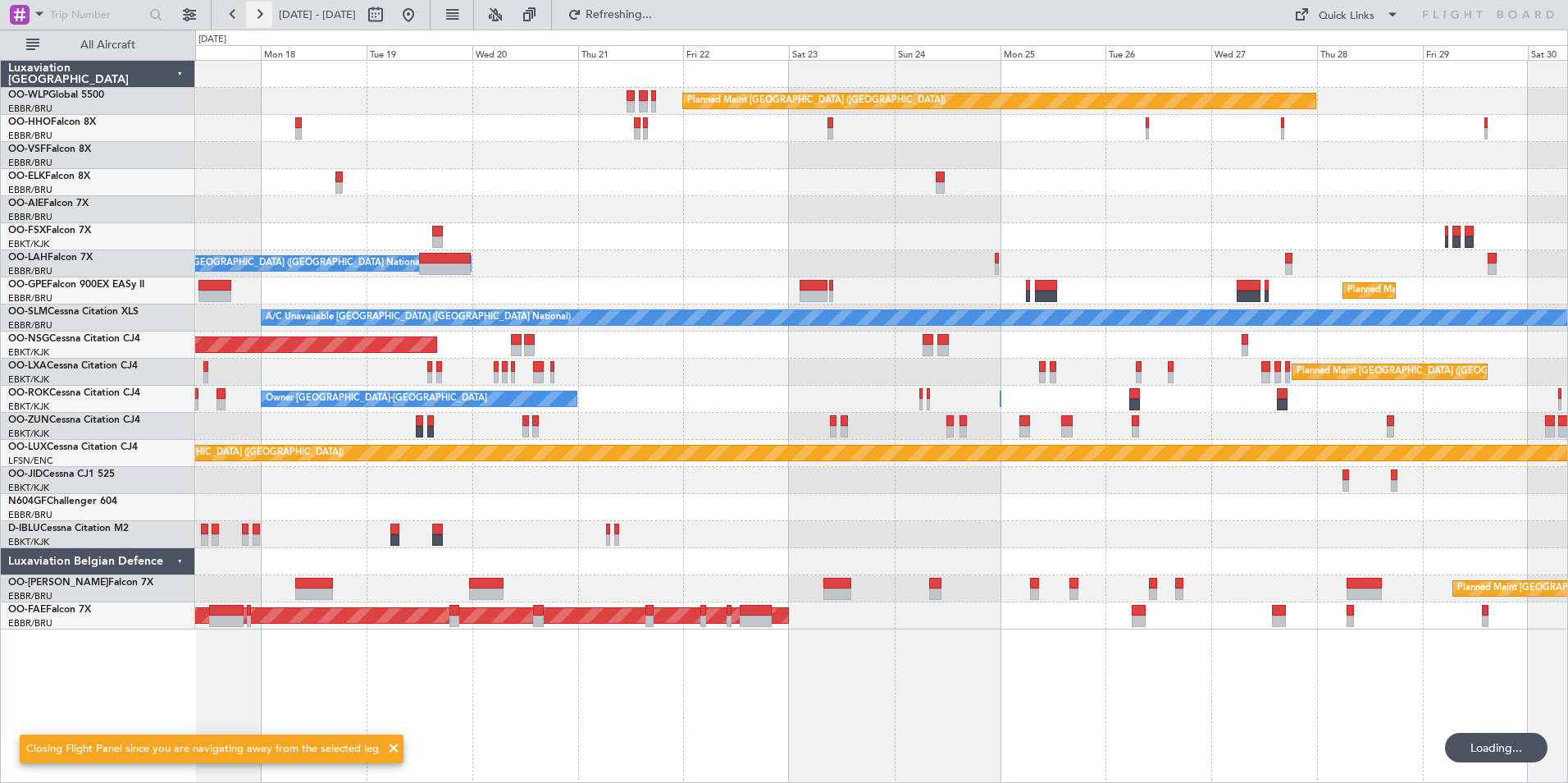
click at [259, 14] on button at bounding box center [258, 14] width 26 height 26
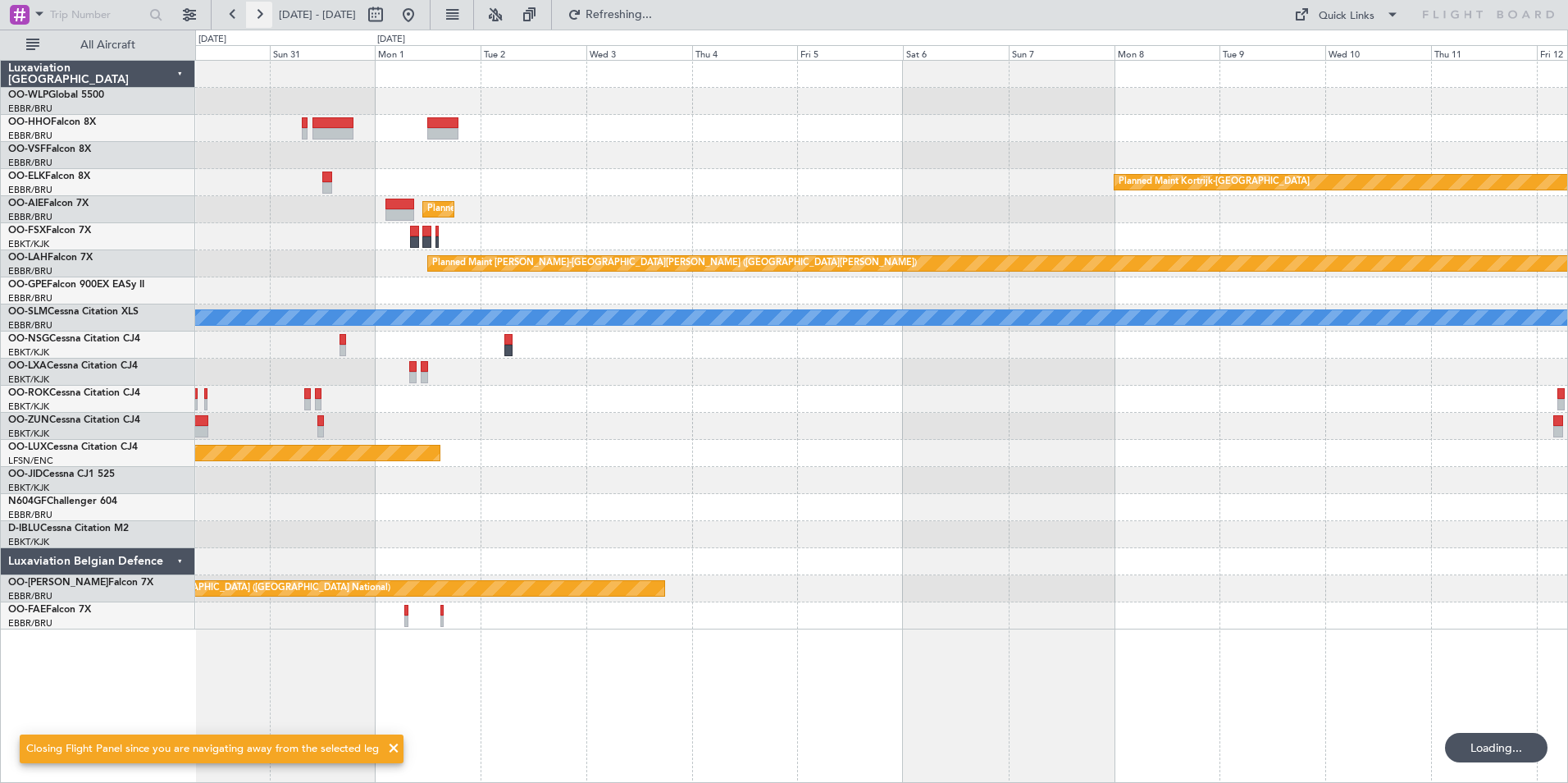
click at [259, 14] on button at bounding box center [258, 14] width 26 height 26
click at [260, 14] on button at bounding box center [258, 14] width 26 height 26
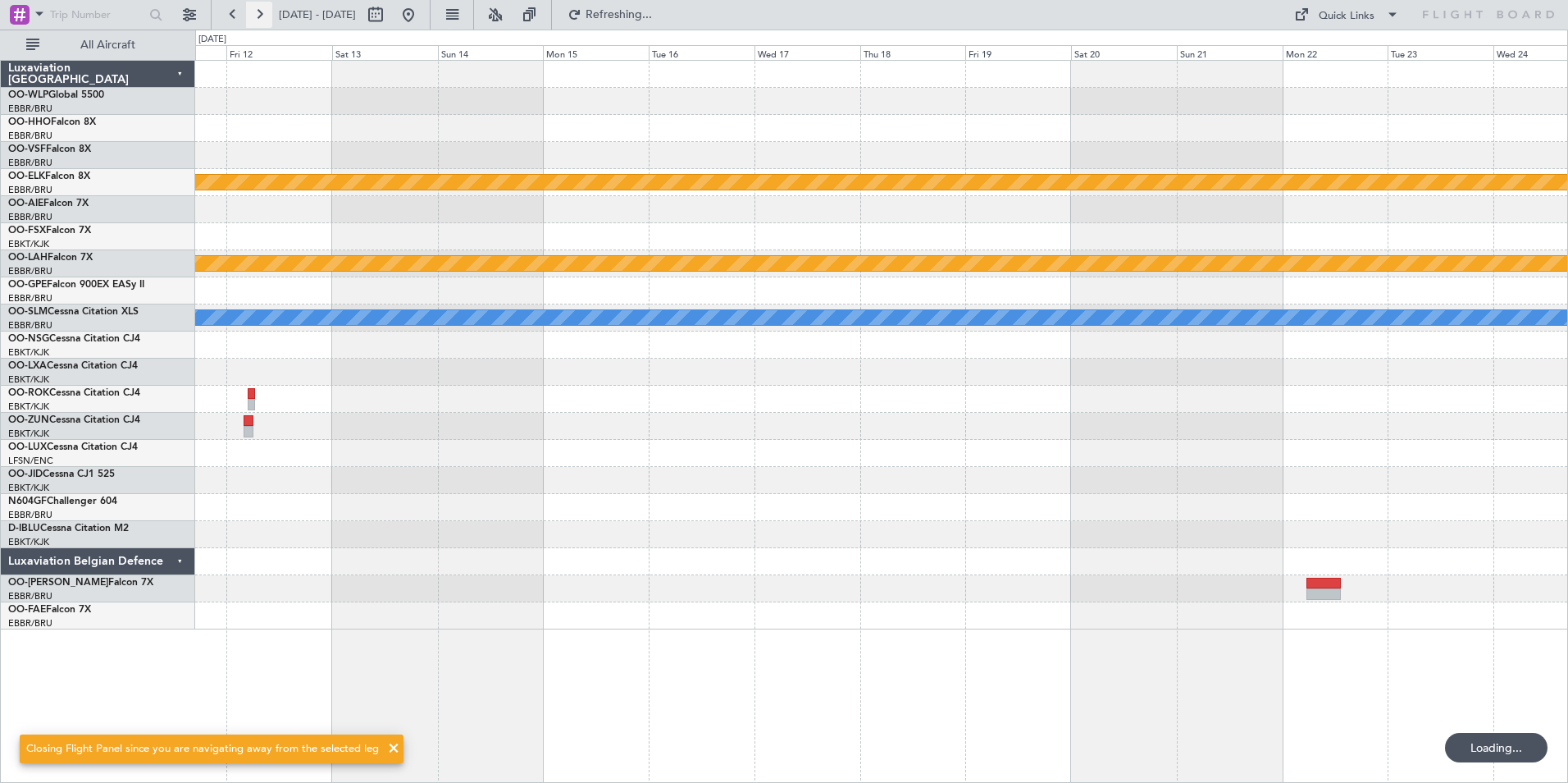
click at [260, 14] on button at bounding box center [258, 14] width 26 height 26
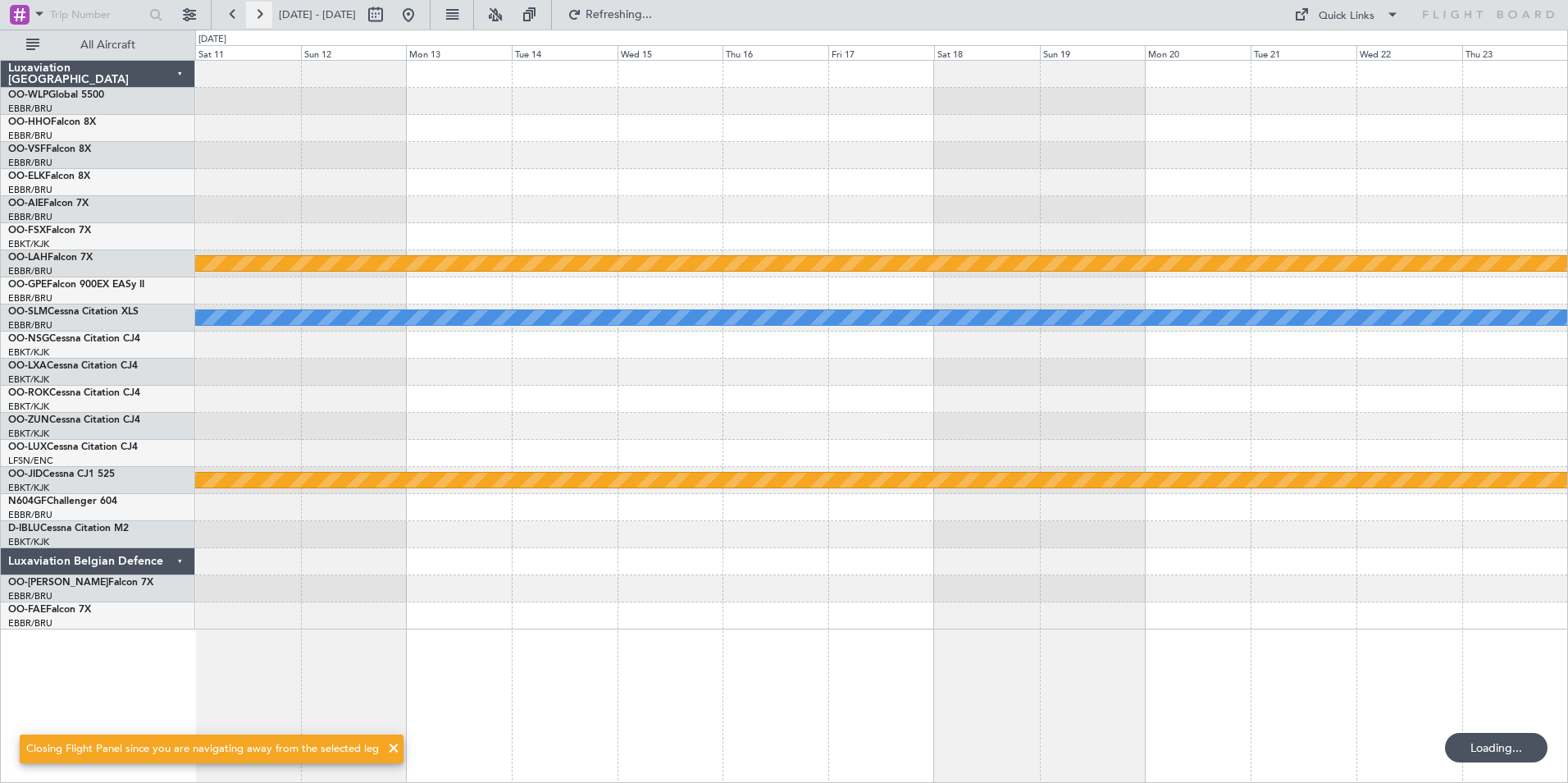
click at [260, 14] on button at bounding box center [258, 14] width 26 height 26
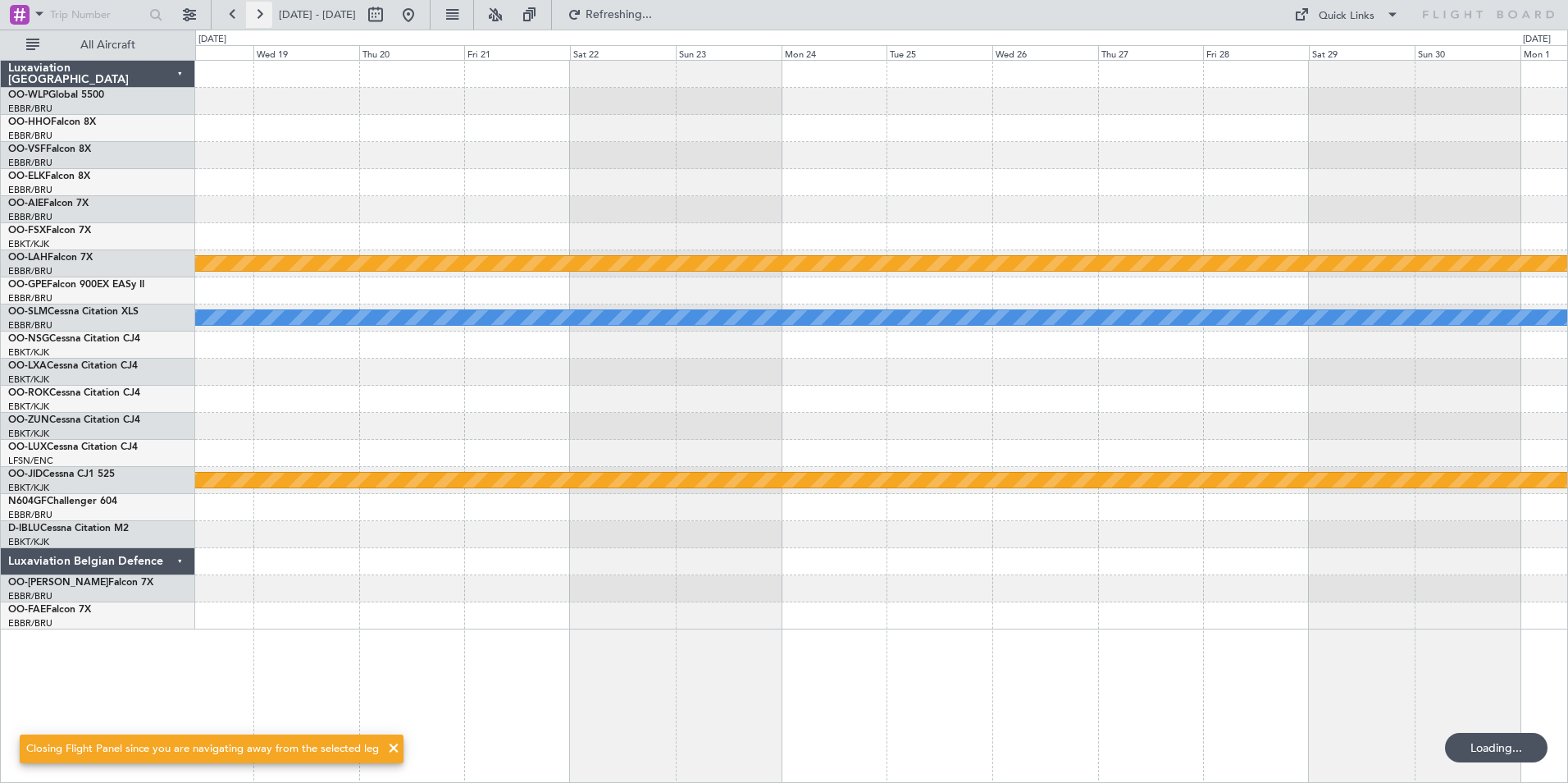
click at [260, 14] on button at bounding box center [258, 14] width 26 height 26
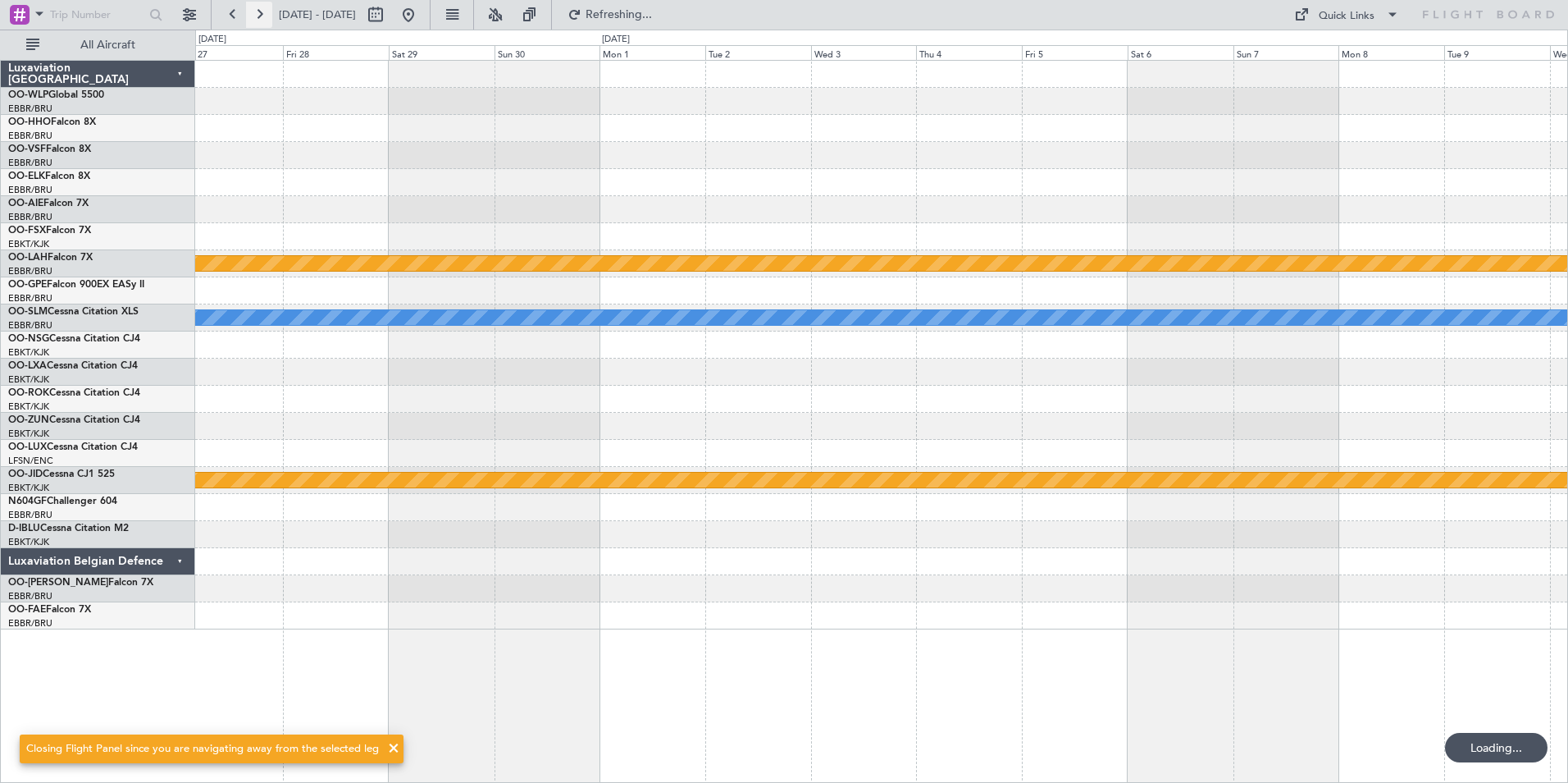
click at [260, 14] on button at bounding box center [258, 14] width 26 height 26
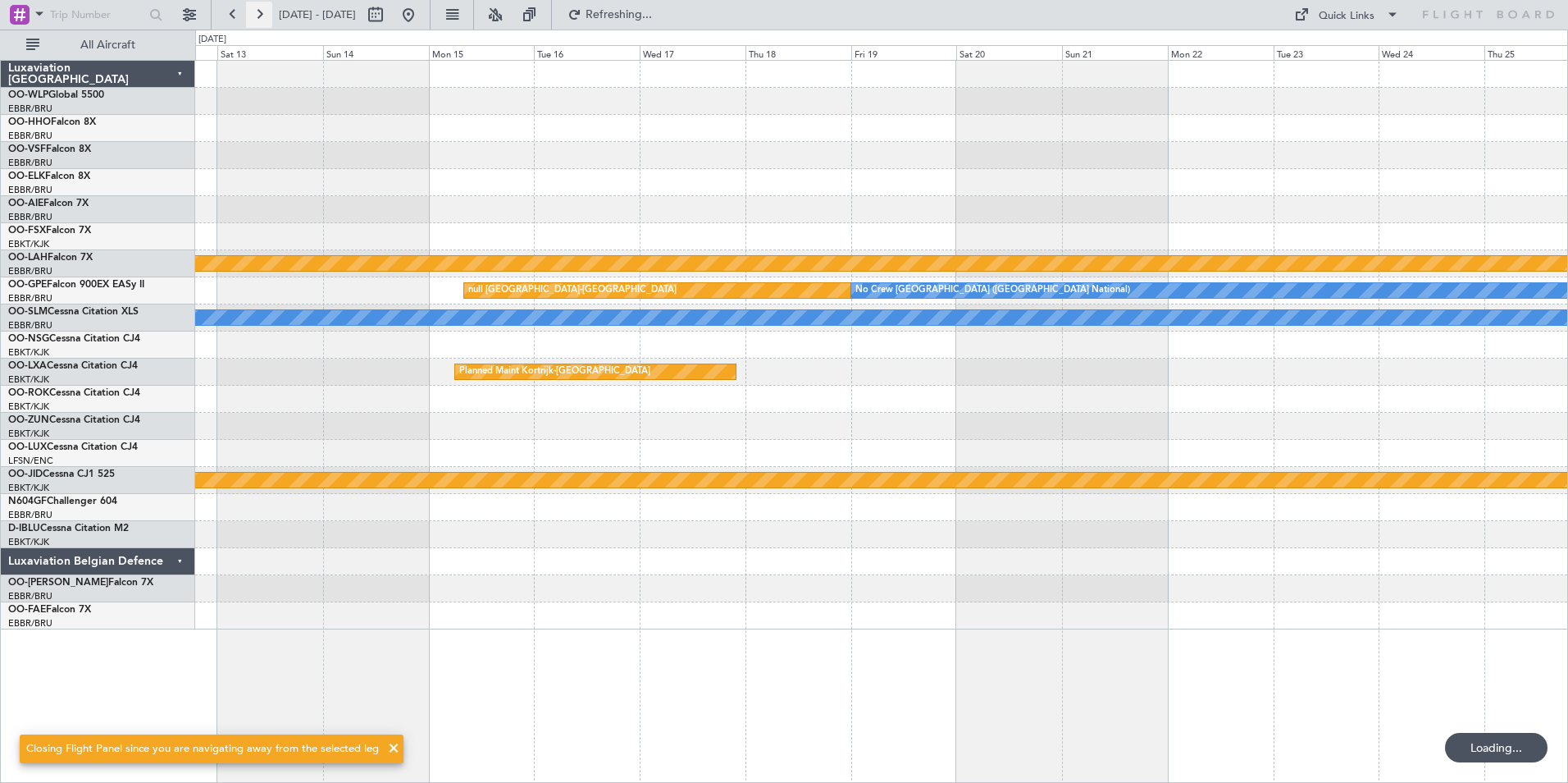
click at [260, 14] on button at bounding box center [258, 14] width 26 height 26
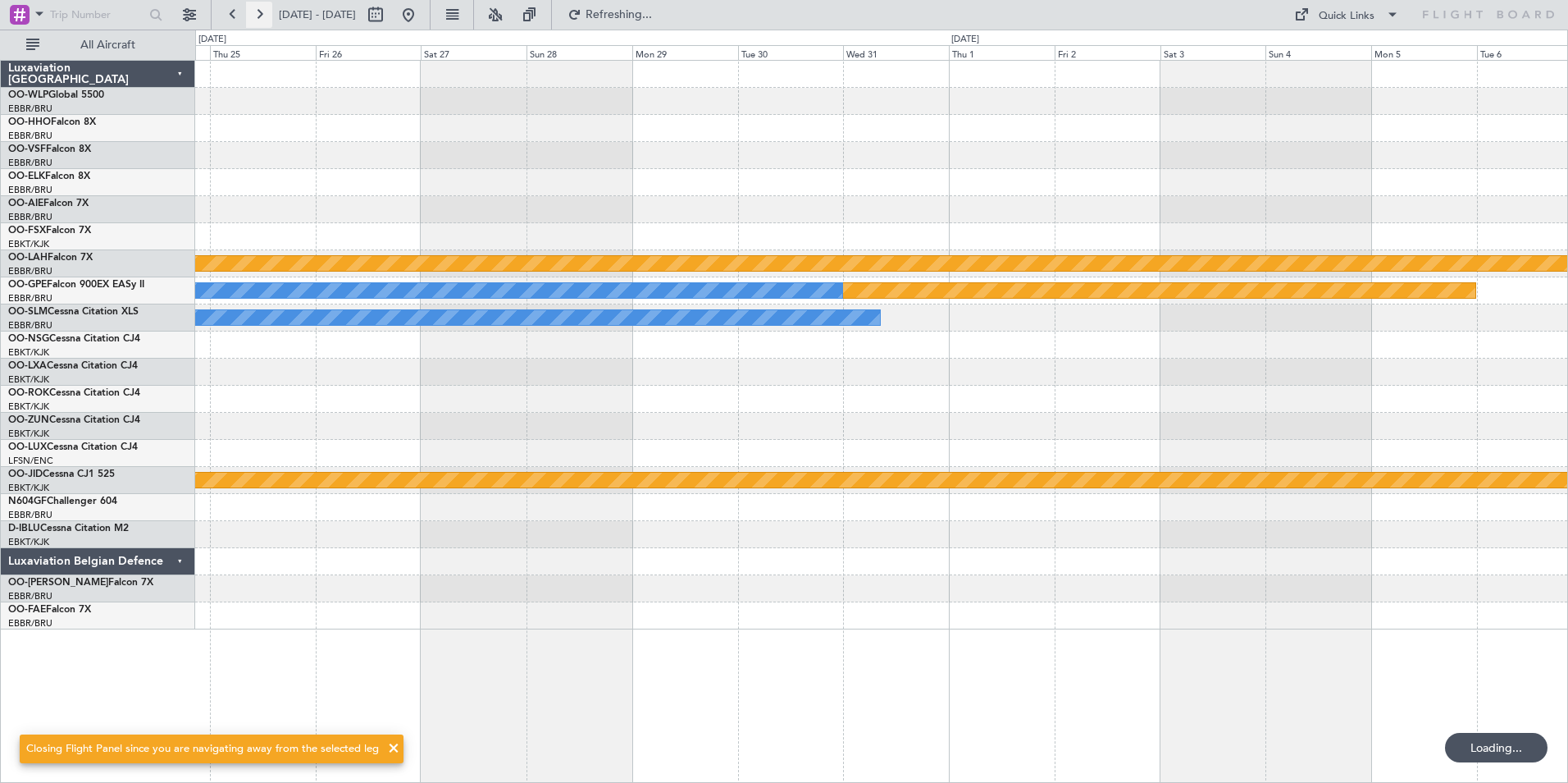
click at [260, 14] on button at bounding box center [258, 14] width 26 height 26
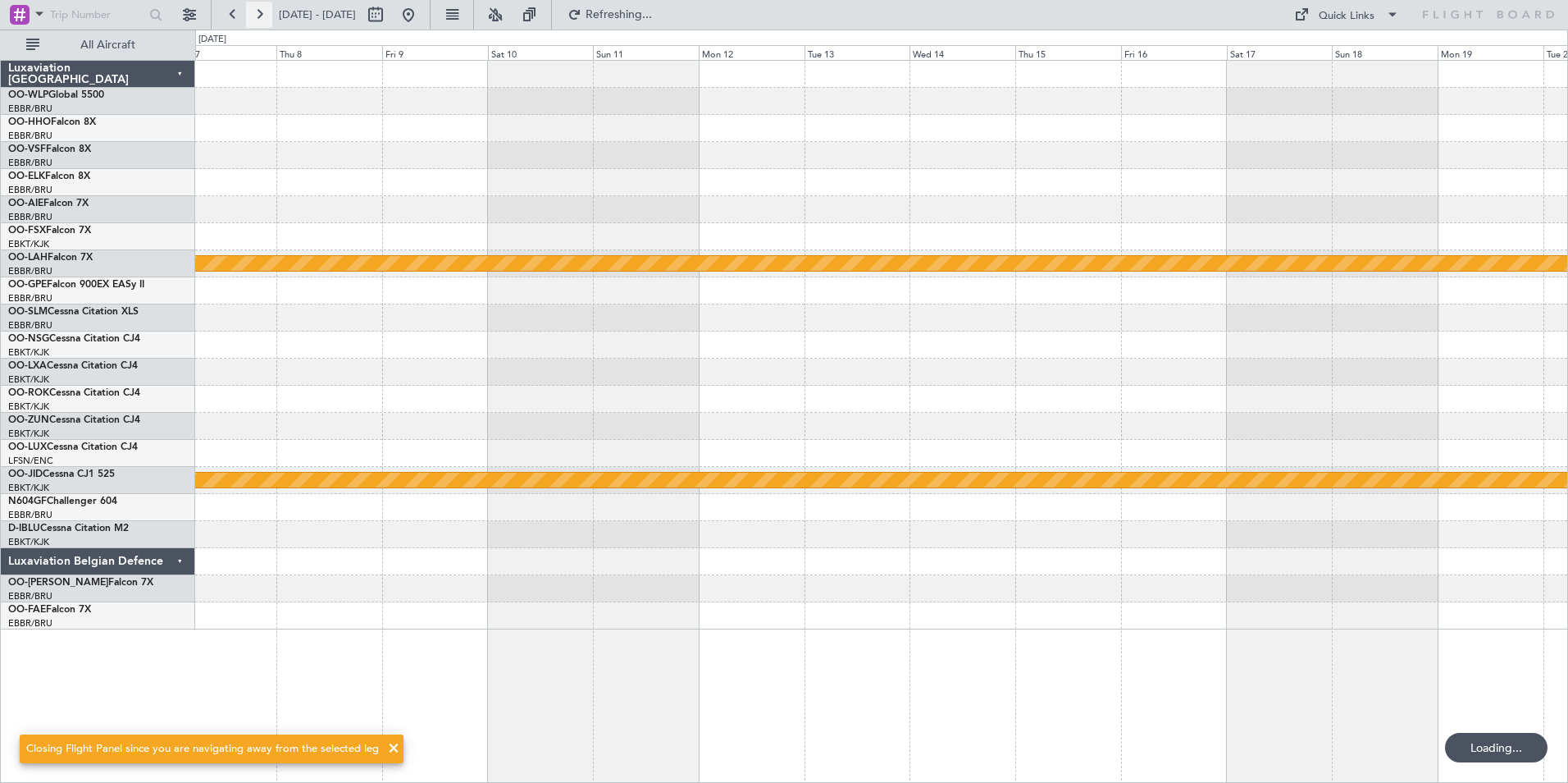
click at [260, 14] on button at bounding box center [258, 14] width 26 height 26
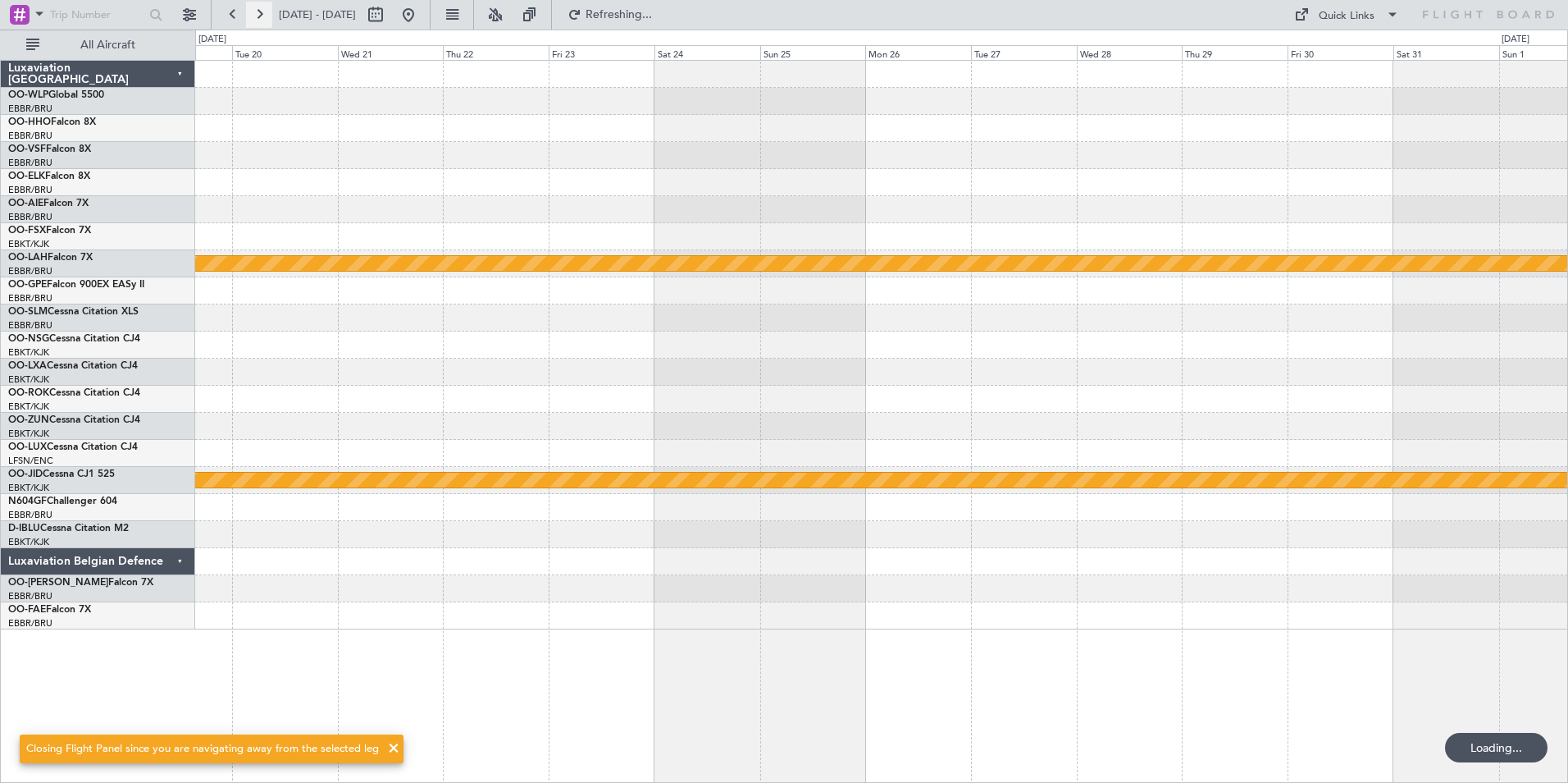
click at [260, 14] on button at bounding box center [258, 14] width 26 height 26
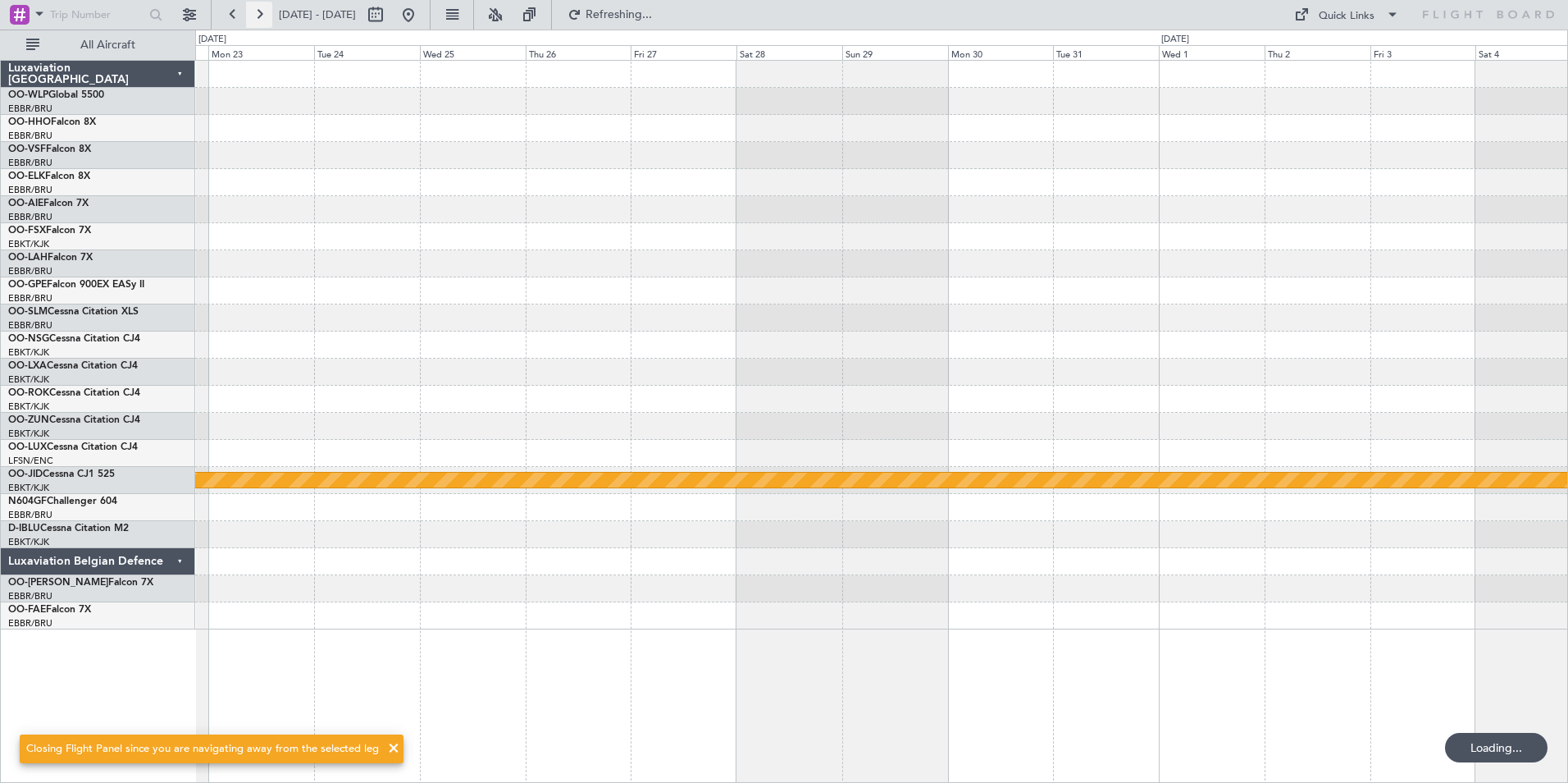
click at [260, 14] on button at bounding box center [258, 14] width 26 height 26
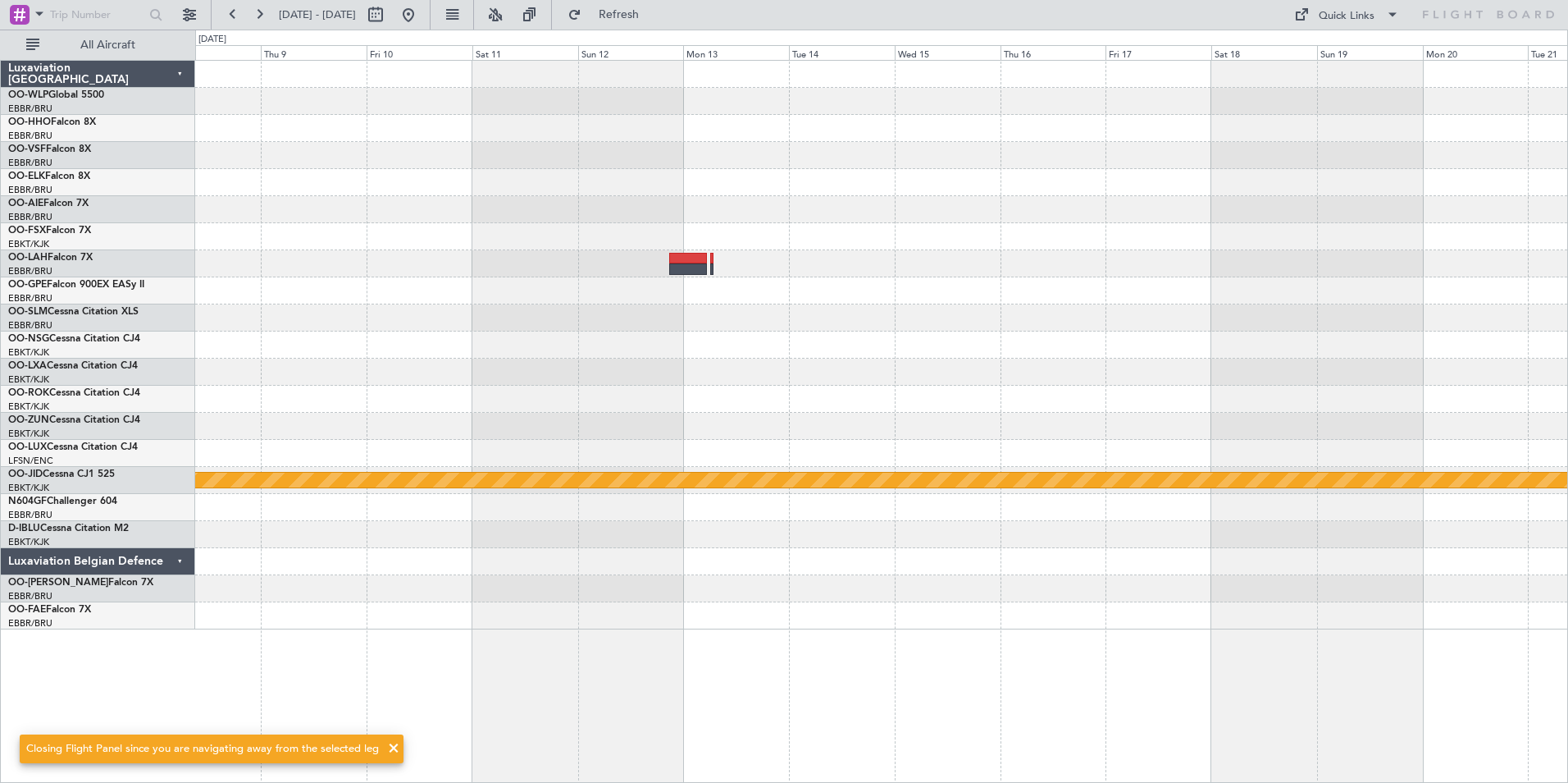
click at [818, 291] on div "null Kortrijk-Wevelgem" at bounding box center [880, 345] width 1372 height 568
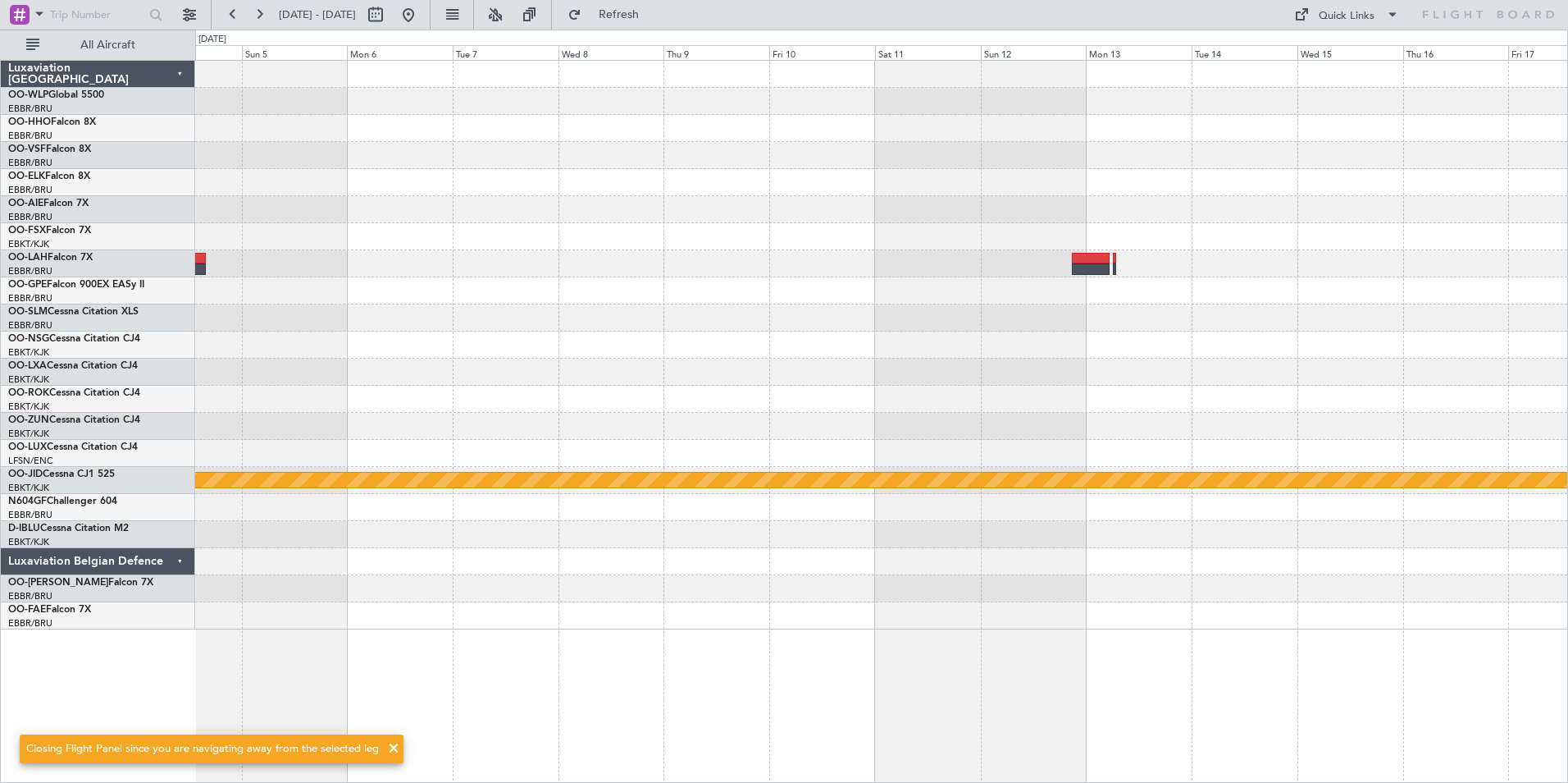
click at [957, 336] on div "null Kortrijk-Wevelgem" at bounding box center [880, 345] width 1372 height 568
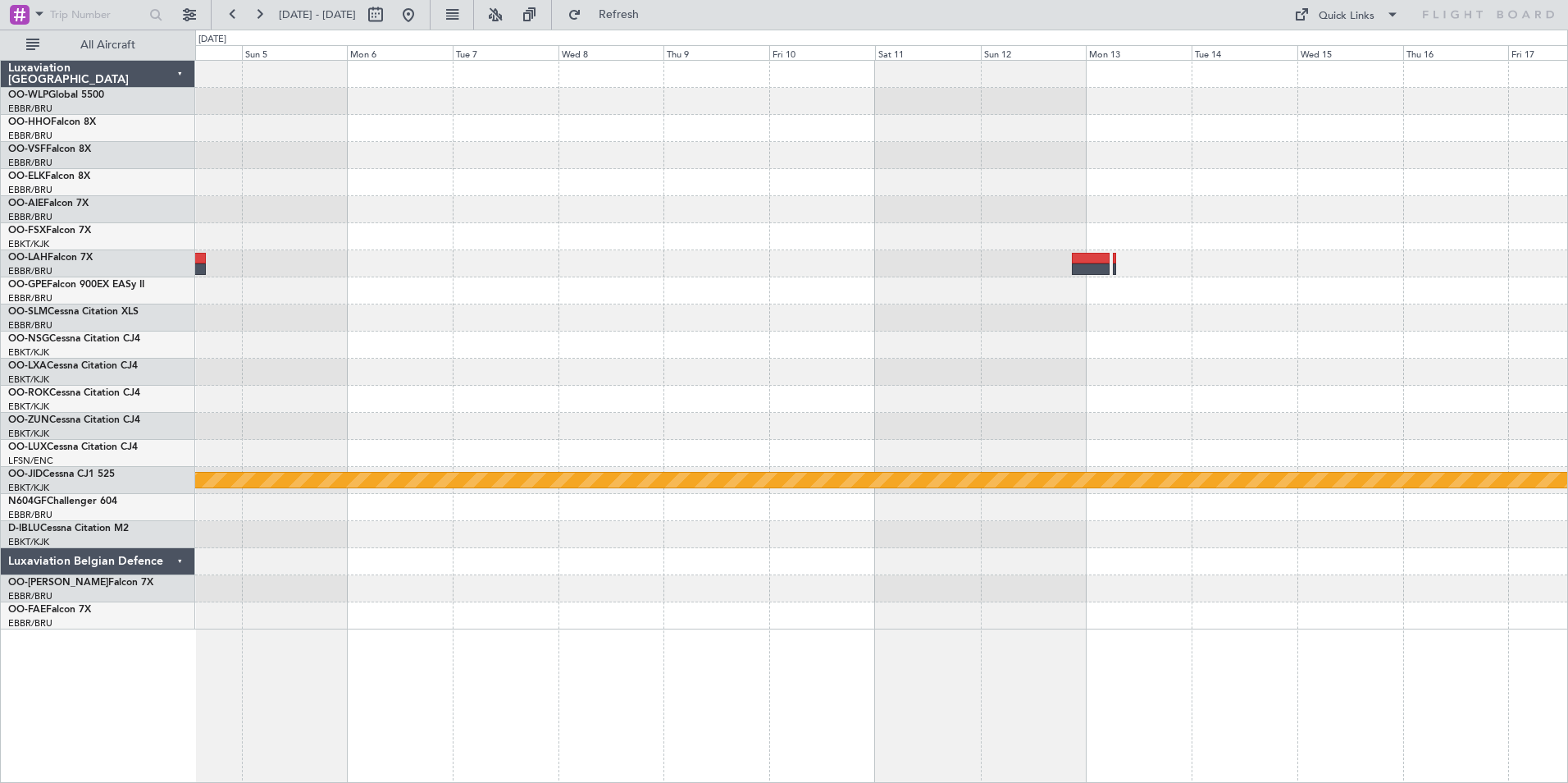
click at [973, 398] on div "null Kortrijk-Wevelgem" at bounding box center [880, 345] width 1372 height 568
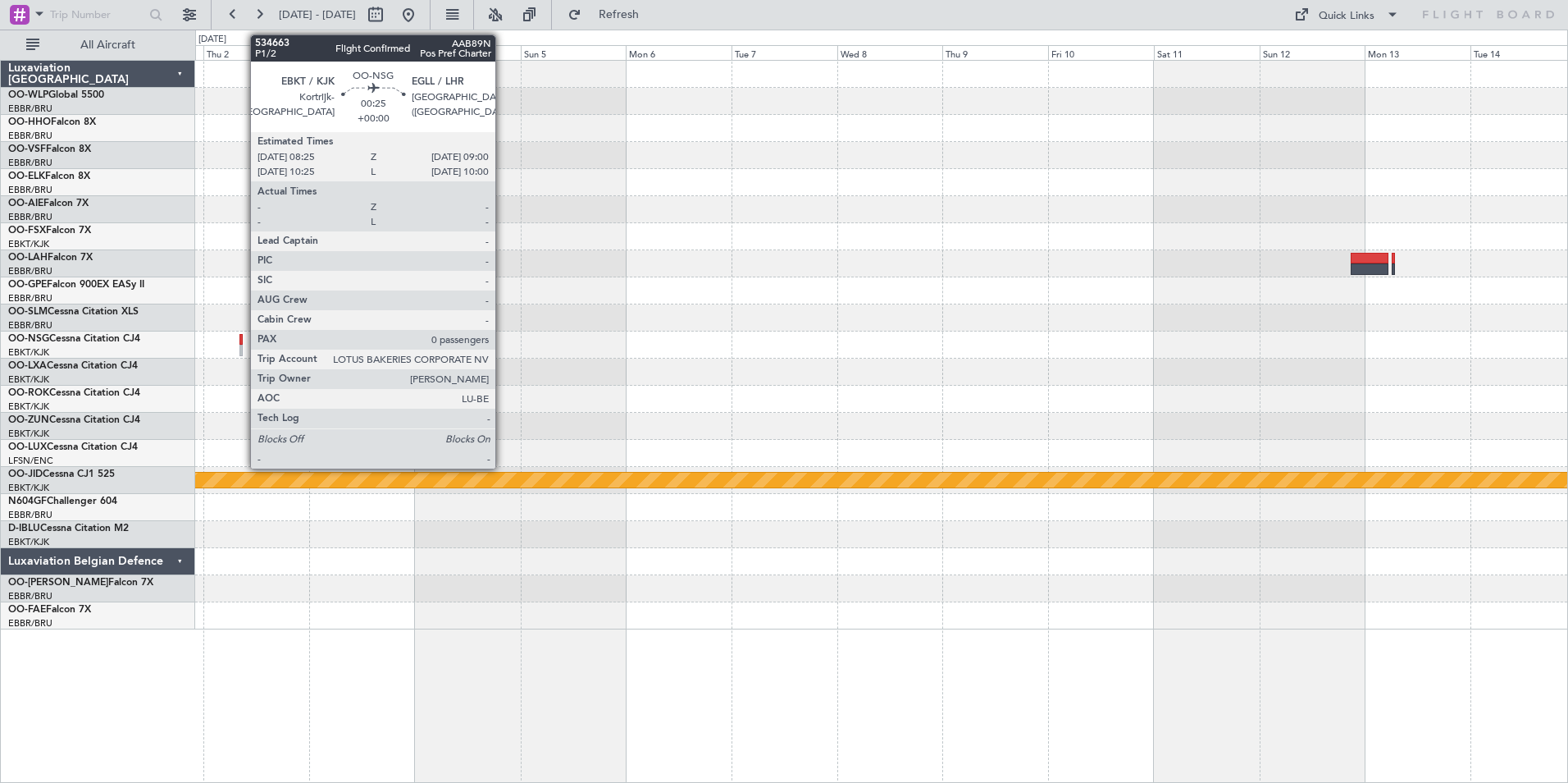
click at [242, 347] on div at bounding box center [241, 350] width 4 height 12
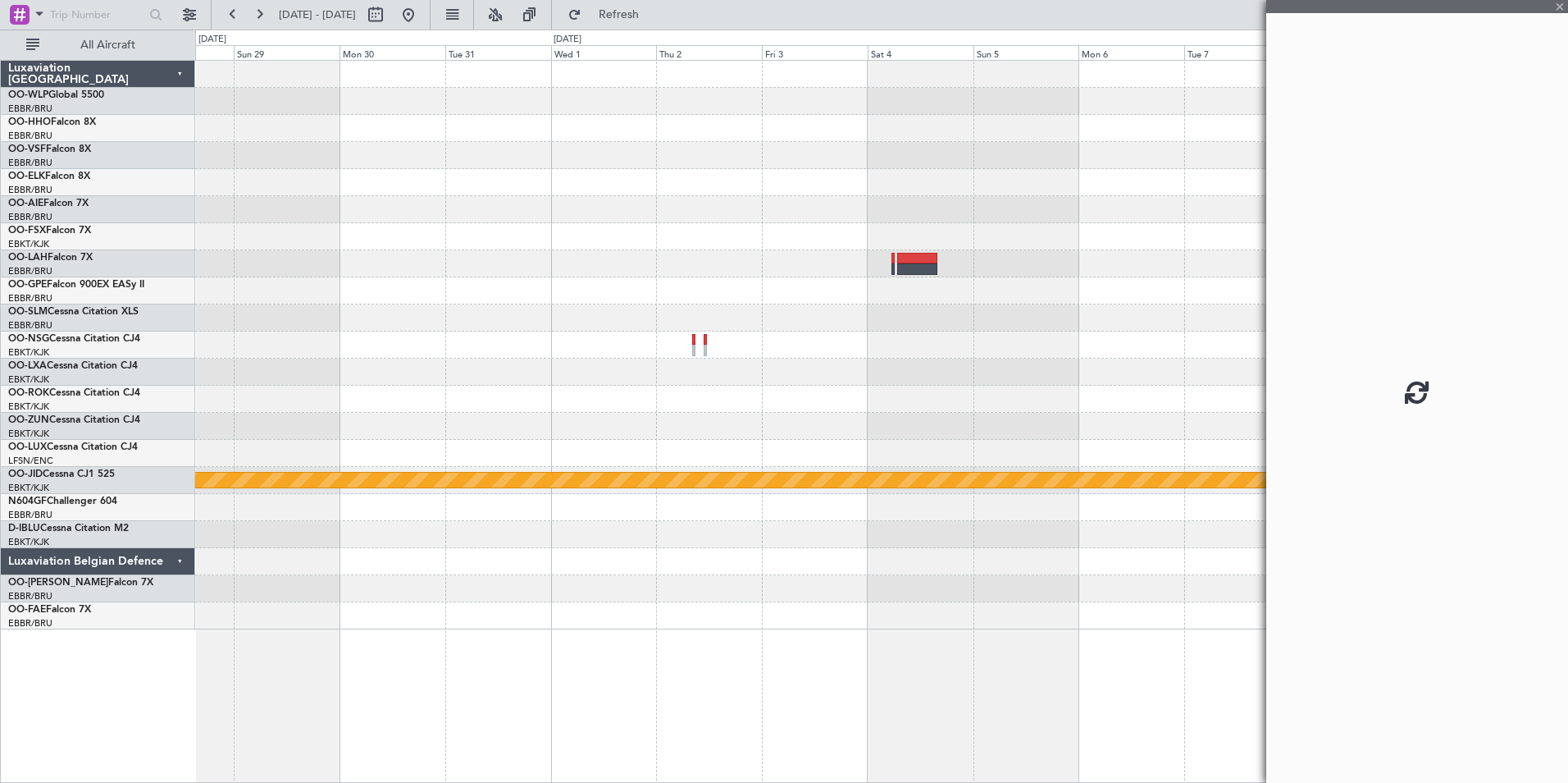
click at [953, 365] on div at bounding box center [880, 372] width 1372 height 27
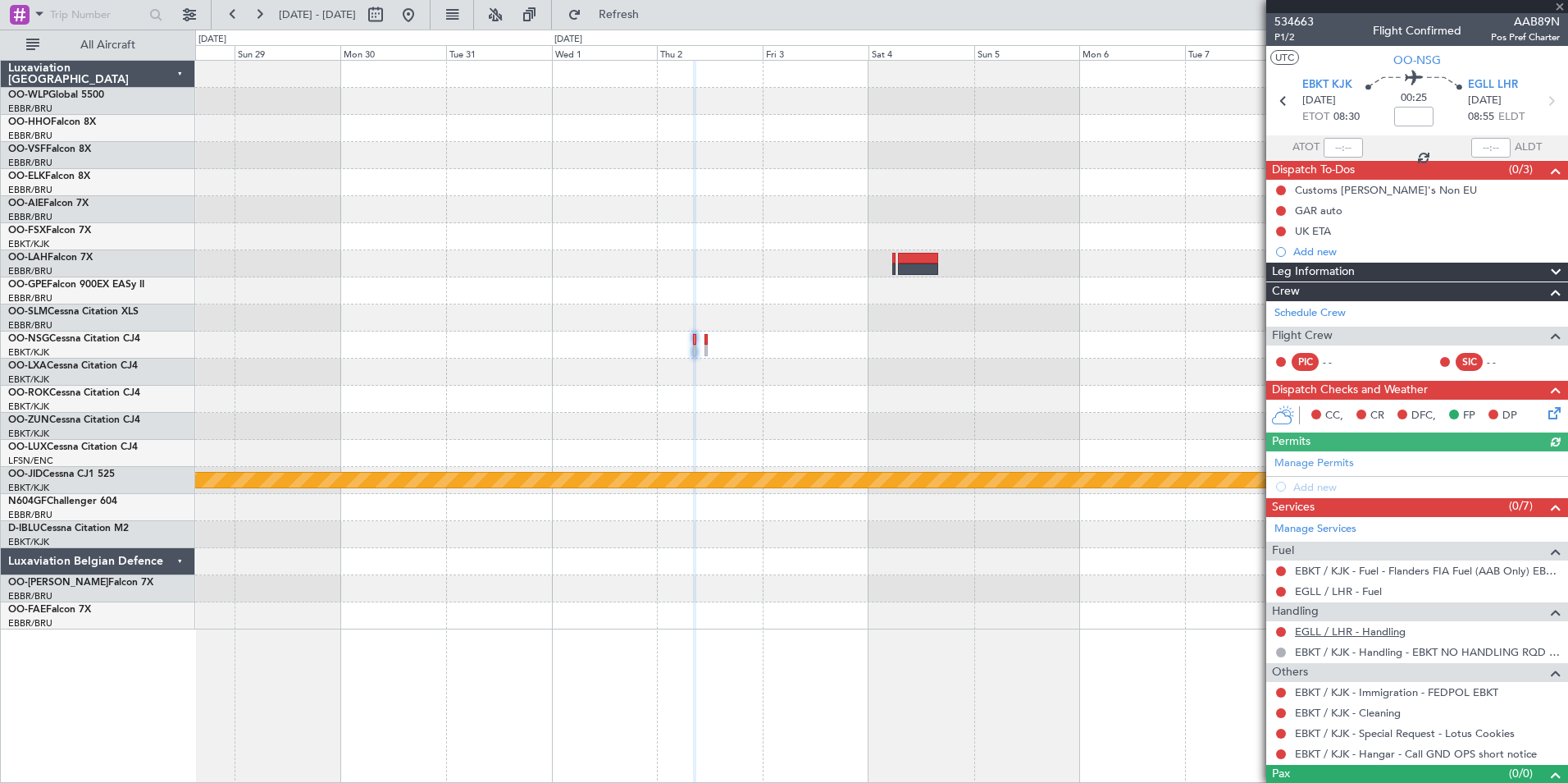
click at [1296, 630] on link "EGLL / LHR - Handling" at bounding box center [1350, 631] width 110 height 14
click at [1321, 466] on link "Manage Permits" at bounding box center [1314, 463] width 80 height 16
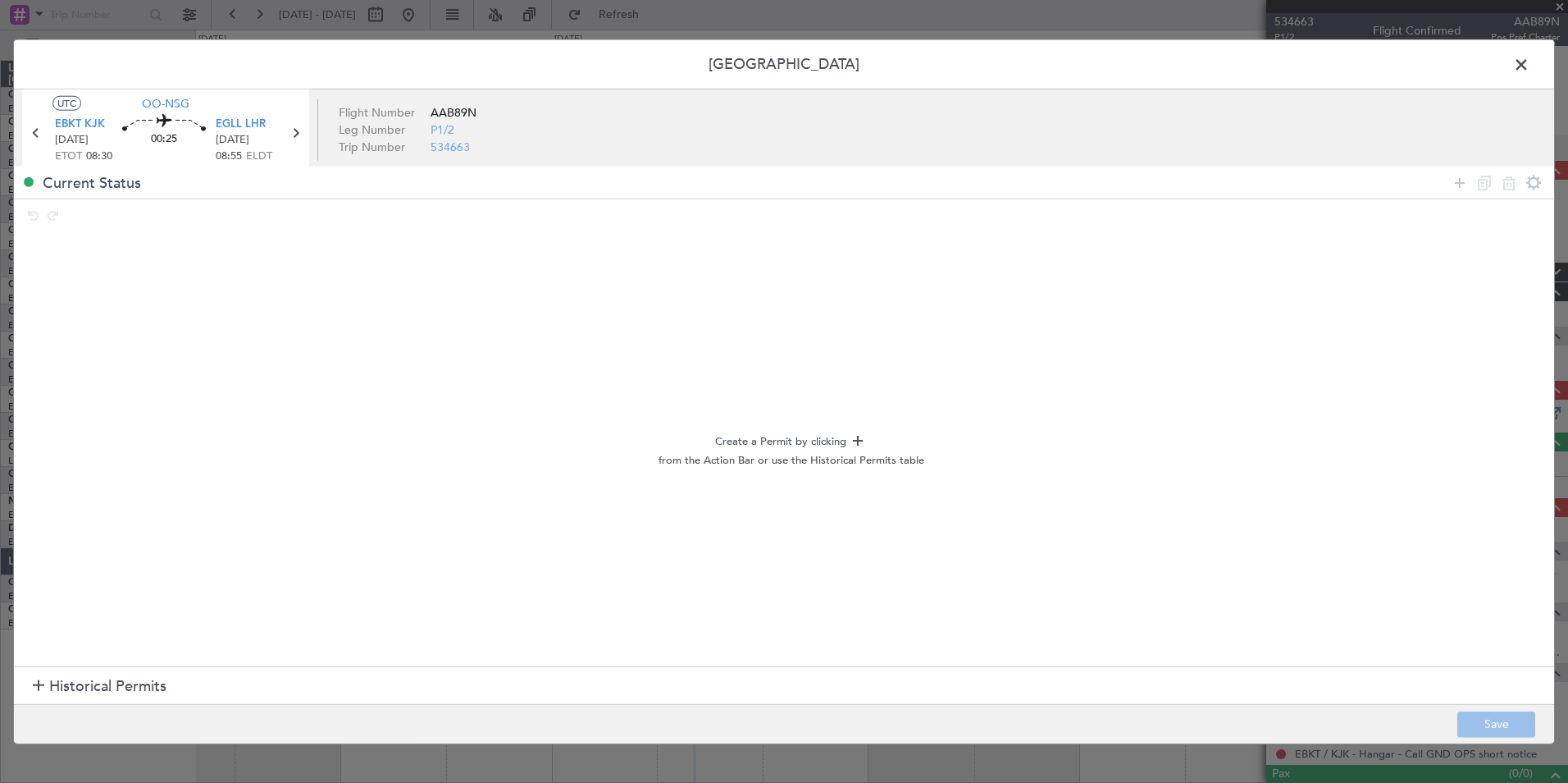
click at [36, 685] on div at bounding box center [39, 686] width 12 height 12
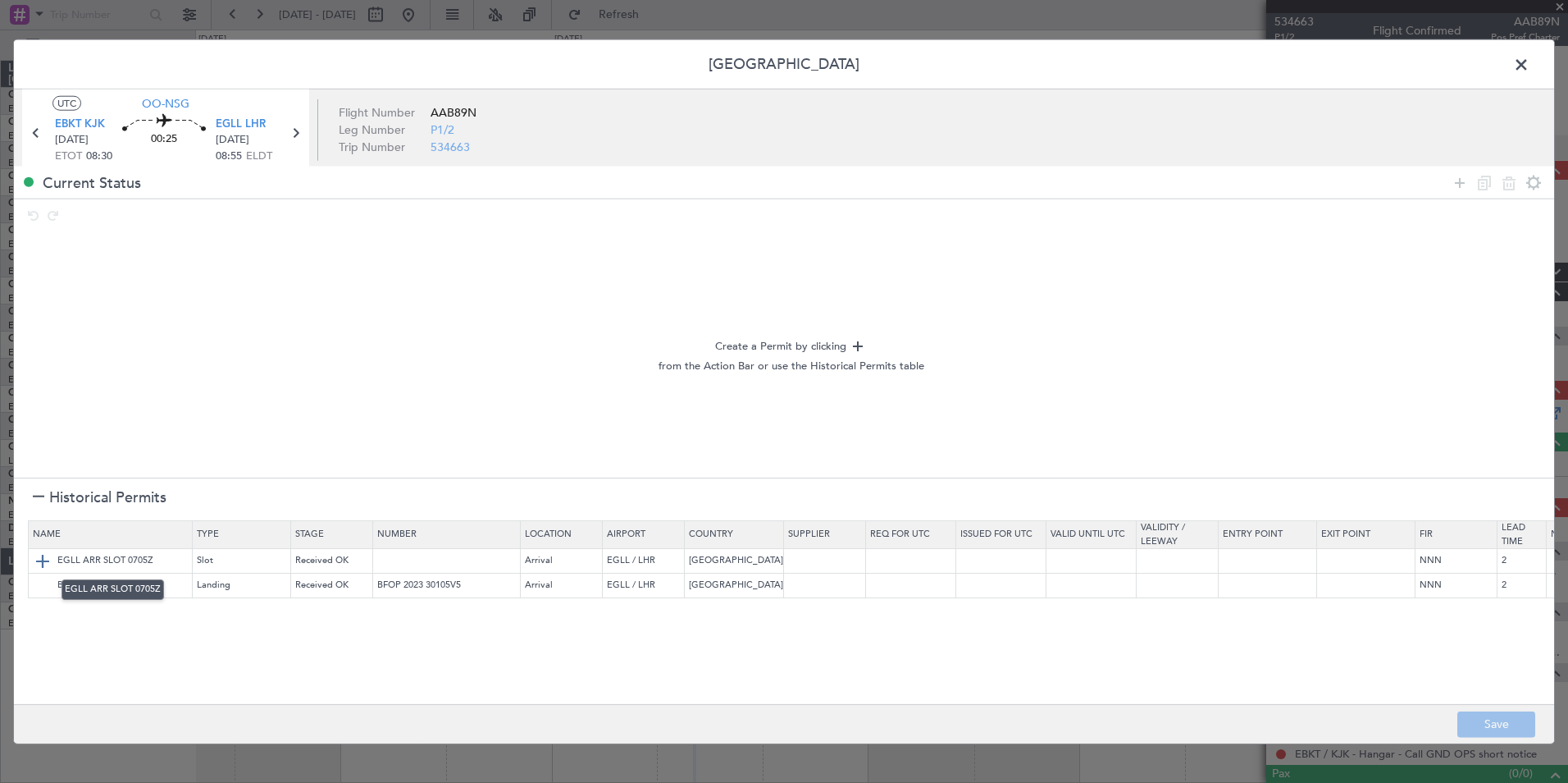
click at [45, 563] on img at bounding box center [43, 560] width 20 height 20
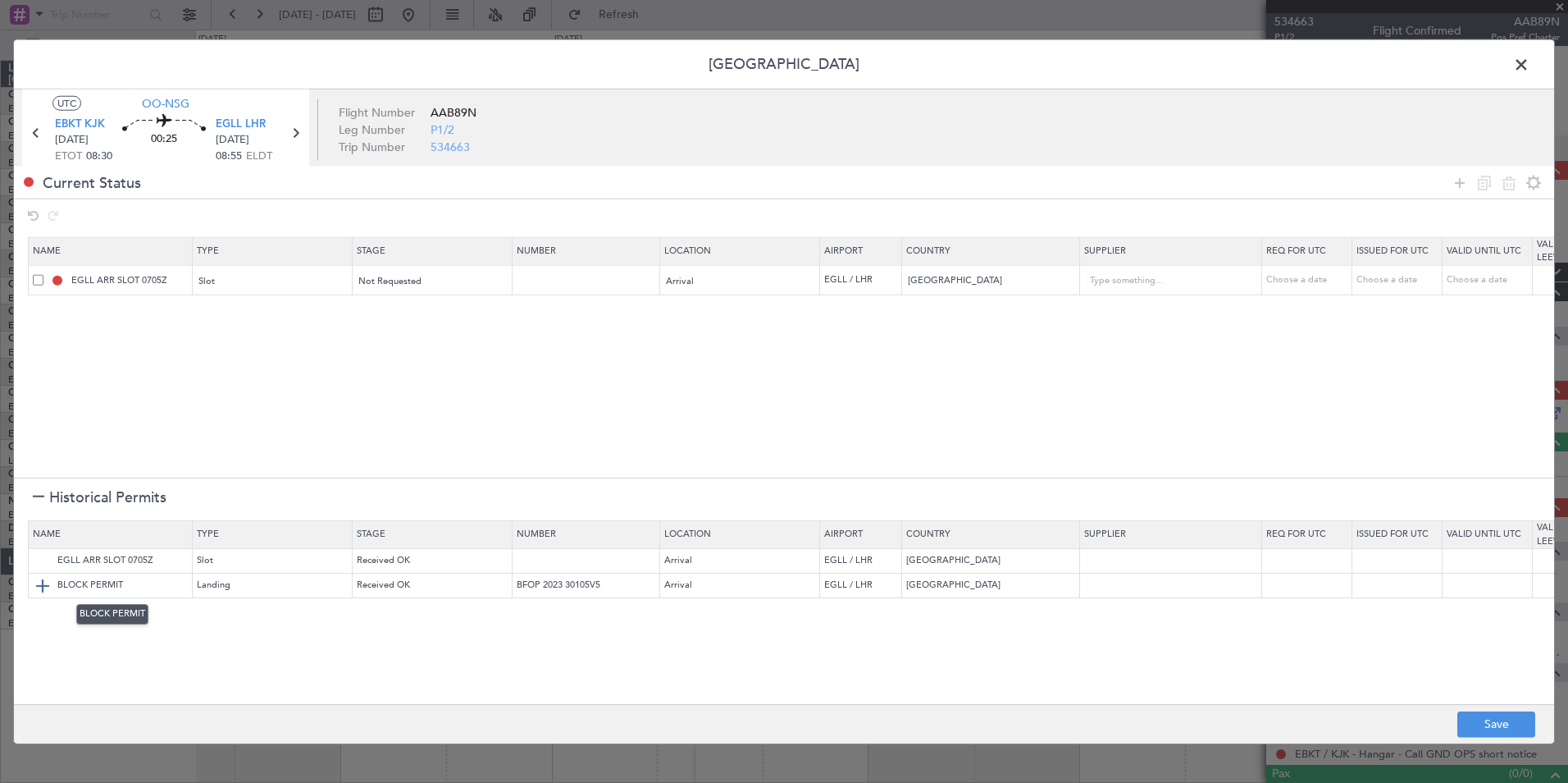
click at [45, 584] on img at bounding box center [43, 585] width 20 height 20
click at [1494, 720] on button "Save" at bounding box center [1496, 723] width 78 height 26
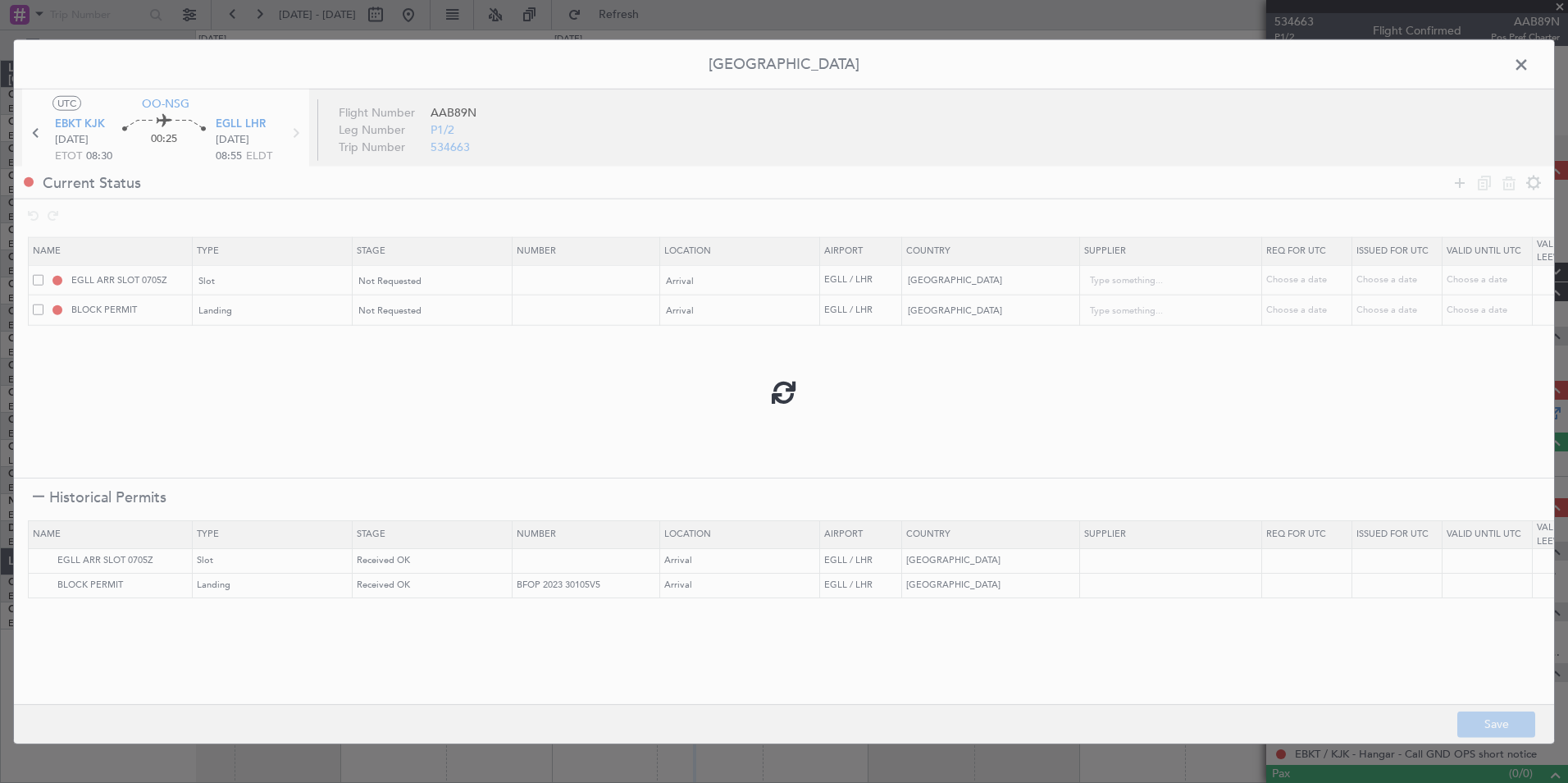
type input "EGLL ARR SLOT"
type input "NNN"
type input "2"
type input "EGLL LDG"
type input "NNN"
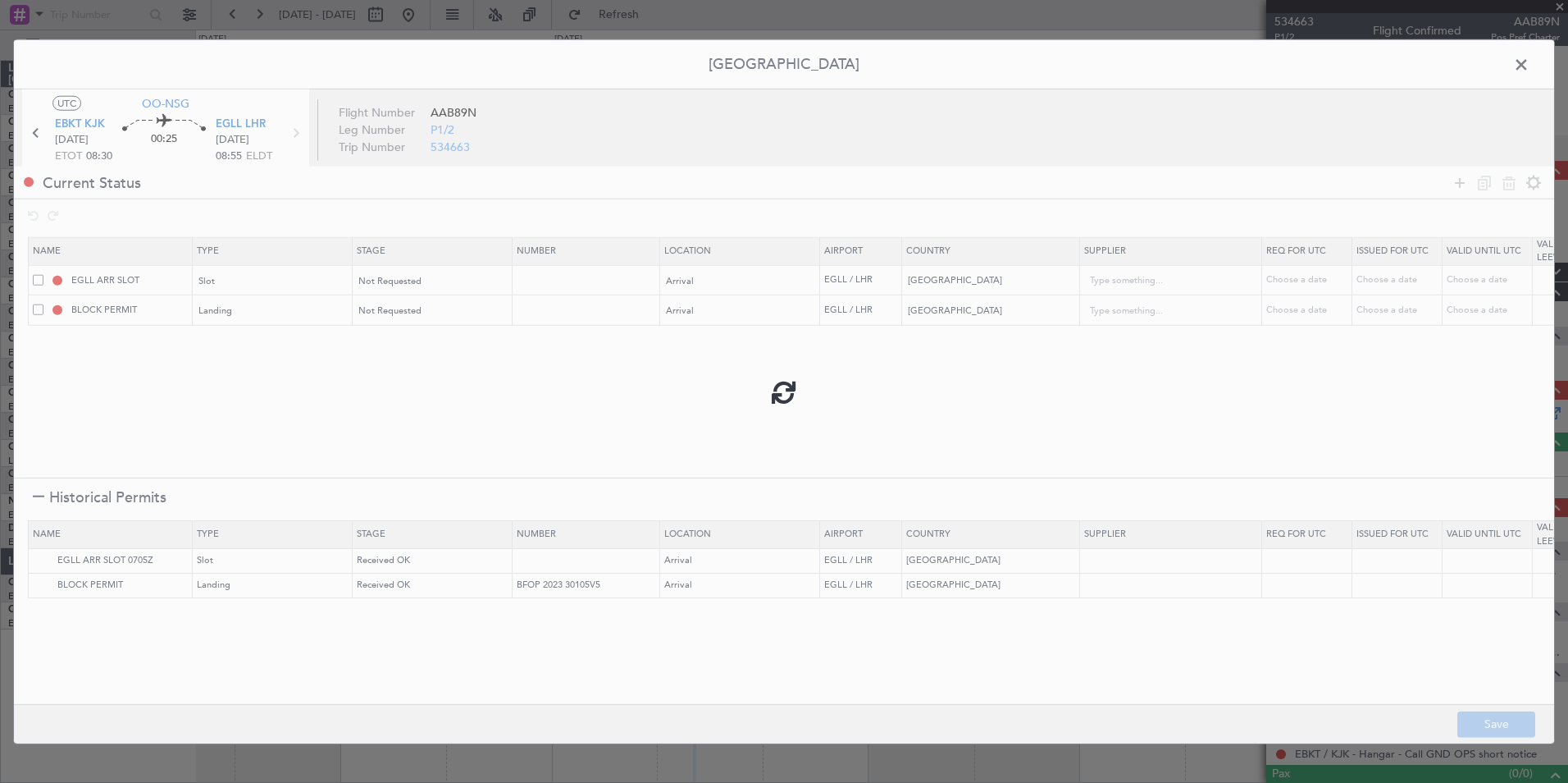
type input "2"
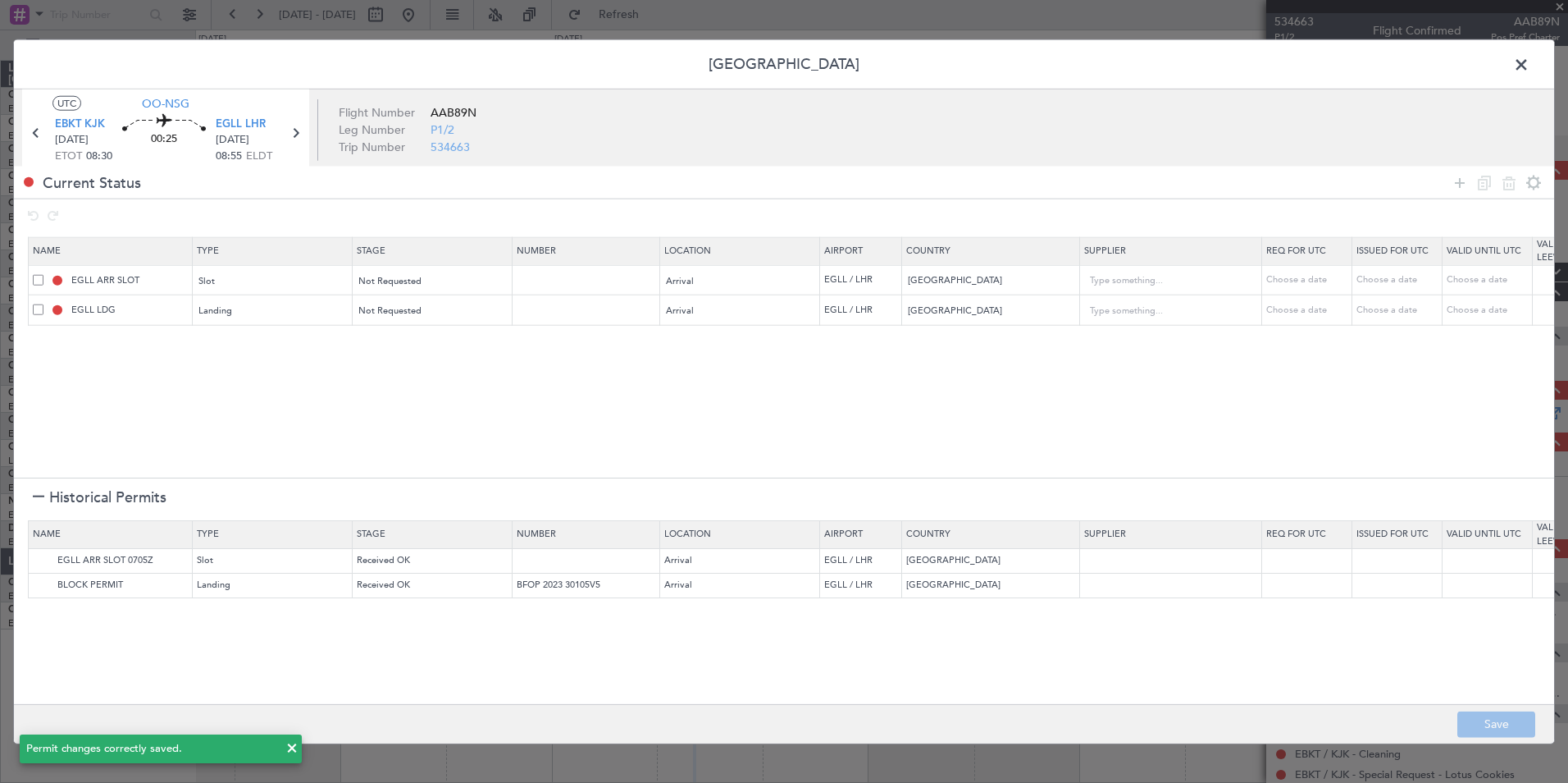
click at [1529, 69] on span at bounding box center [1529, 68] width 0 height 33
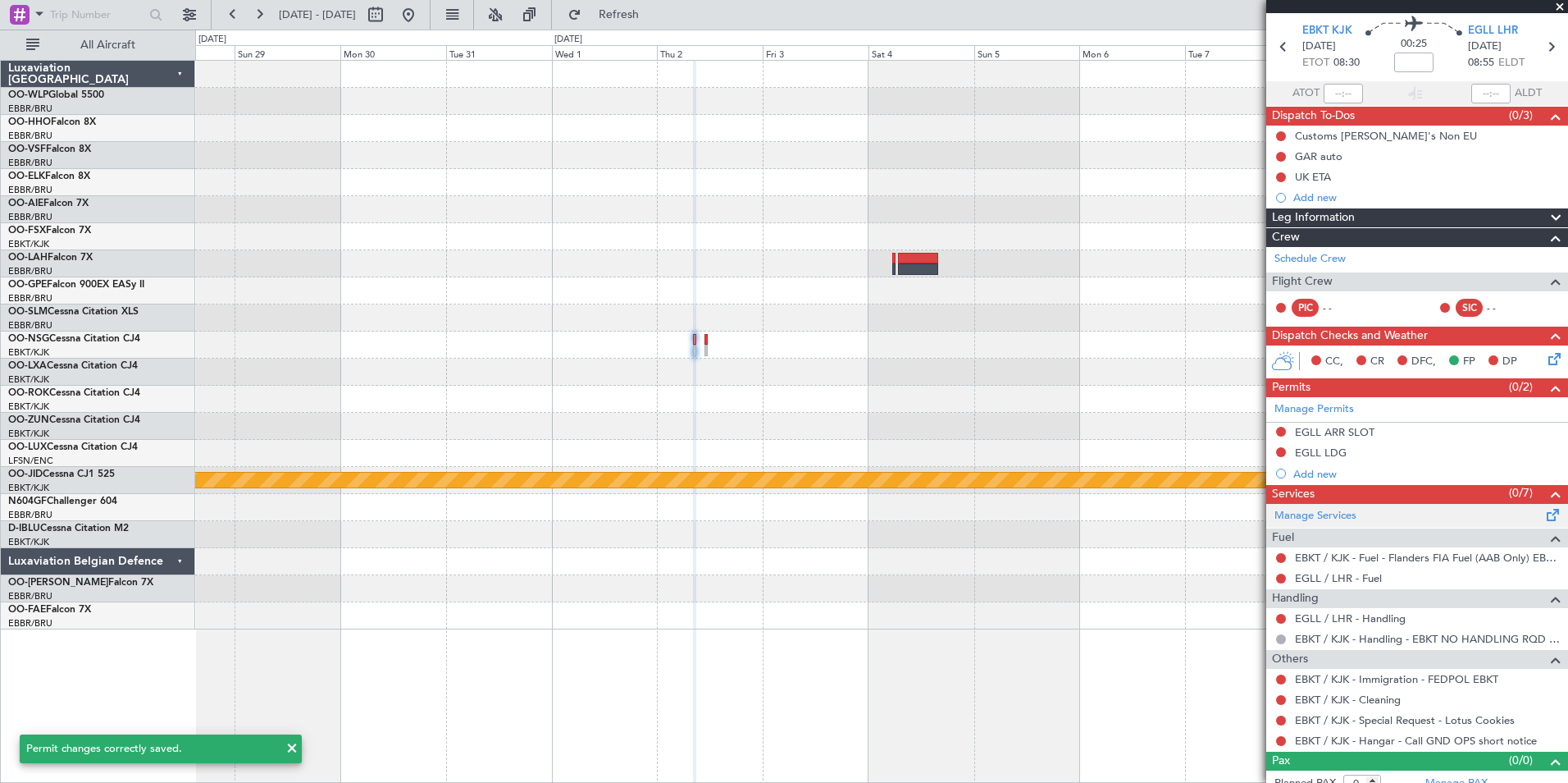
scroll to position [68, 0]
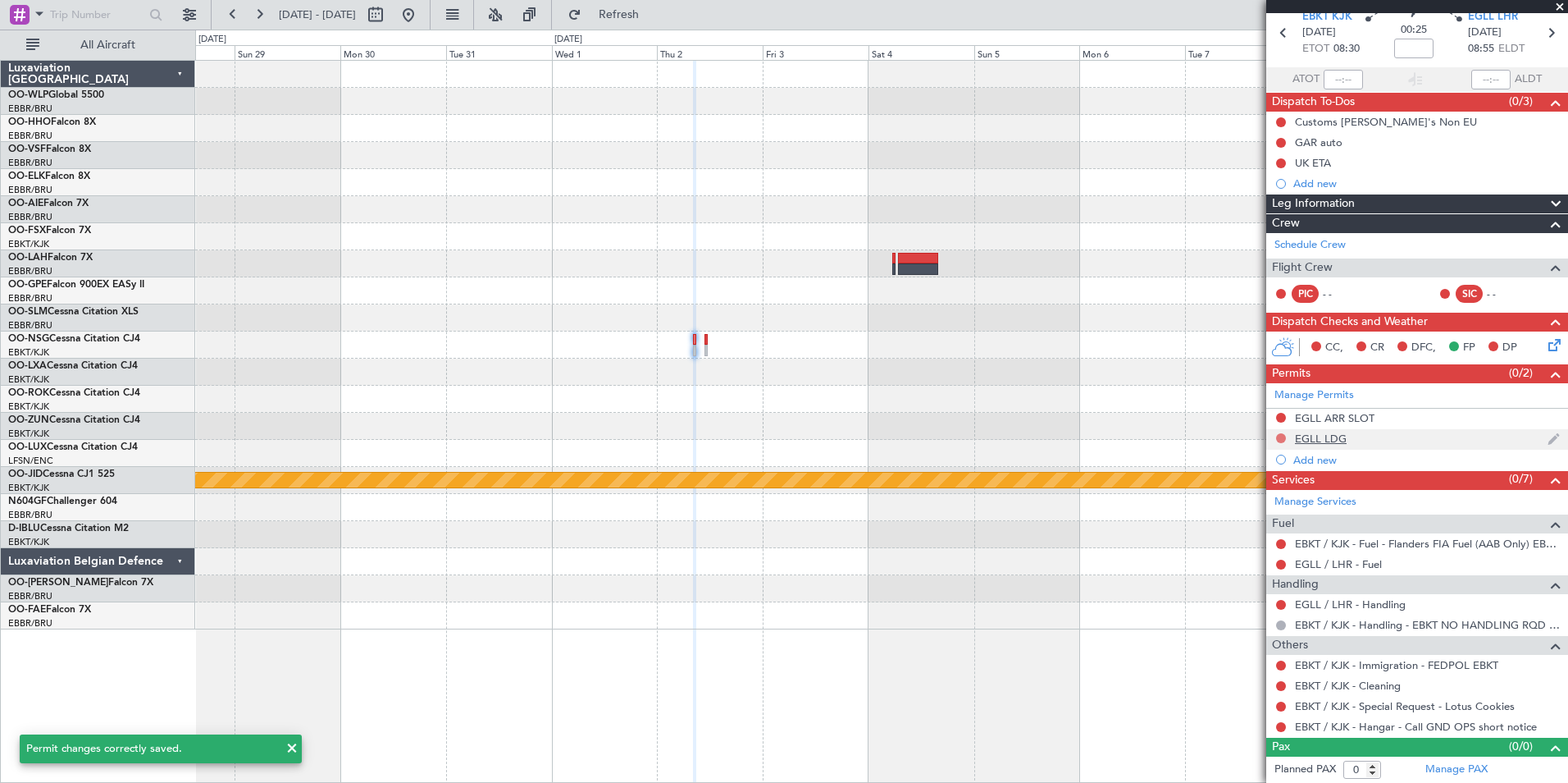
click at [1283, 436] on button at bounding box center [1281, 437] width 10 height 10
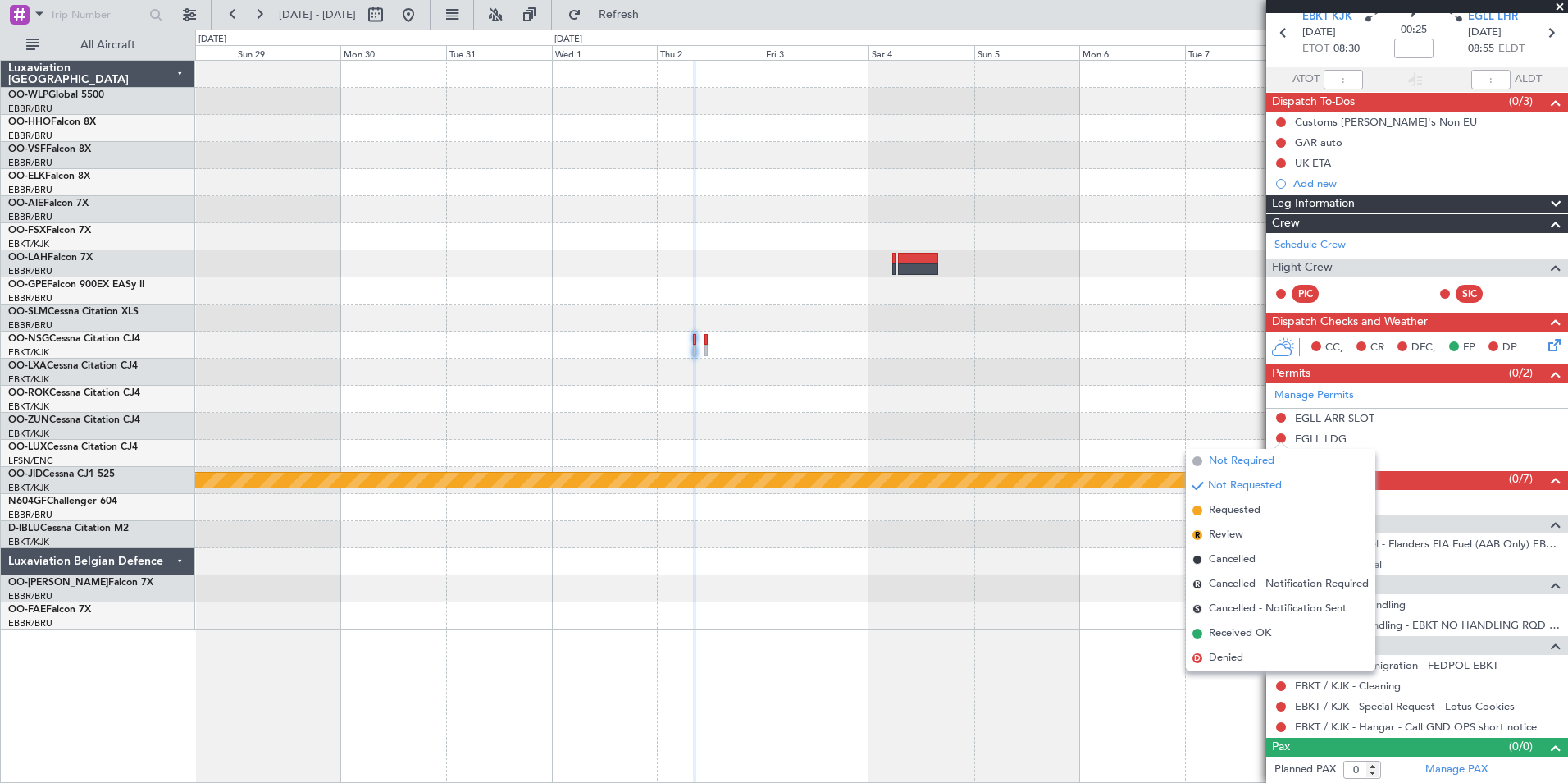
click at [1235, 457] on span "Not Required" at bounding box center [1241, 461] width 66 height 16
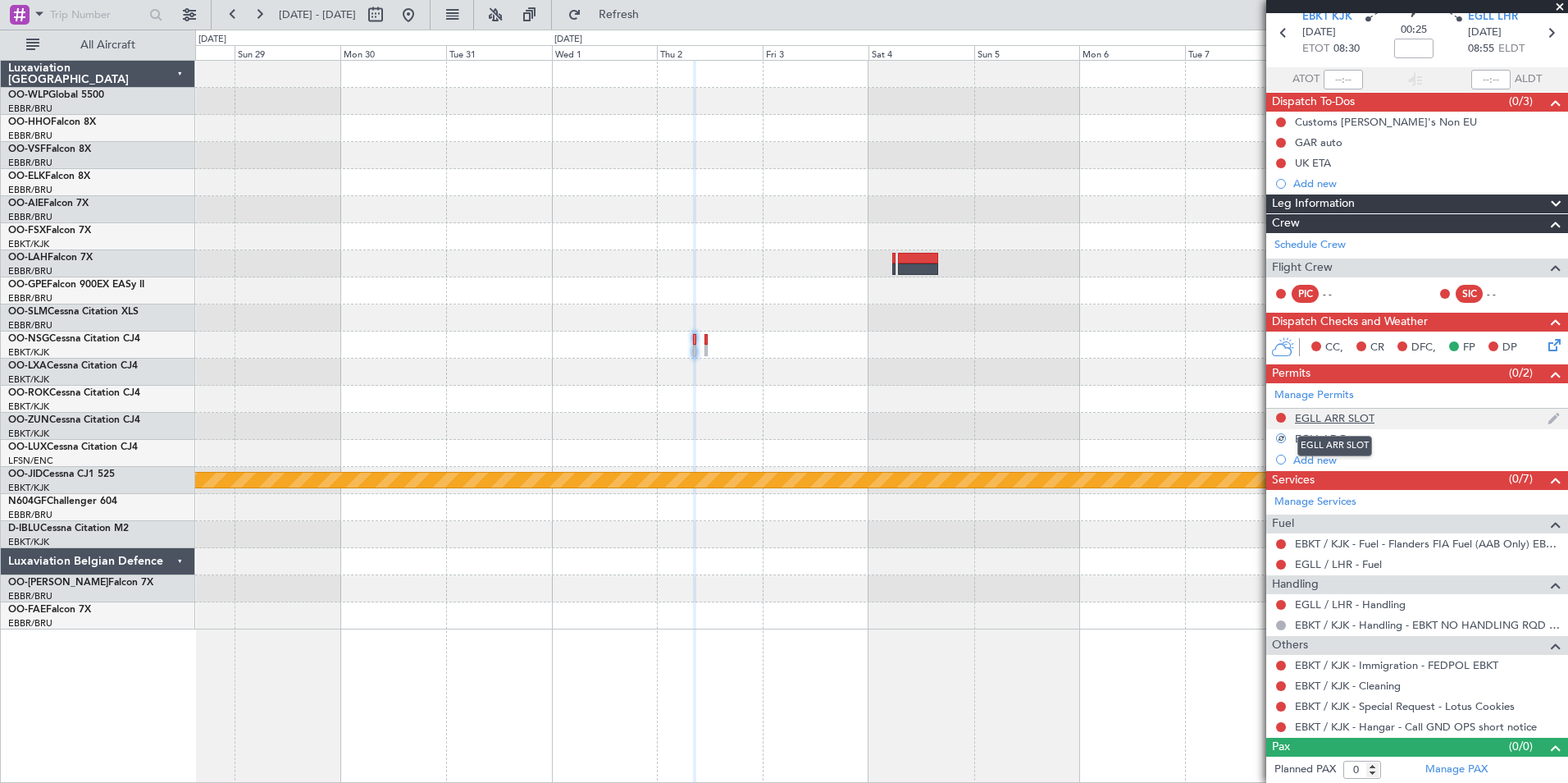
click at [1329, 411] on div "EGLL ARR SLOT" at bounding box center [1335, 418] width 80 height 14
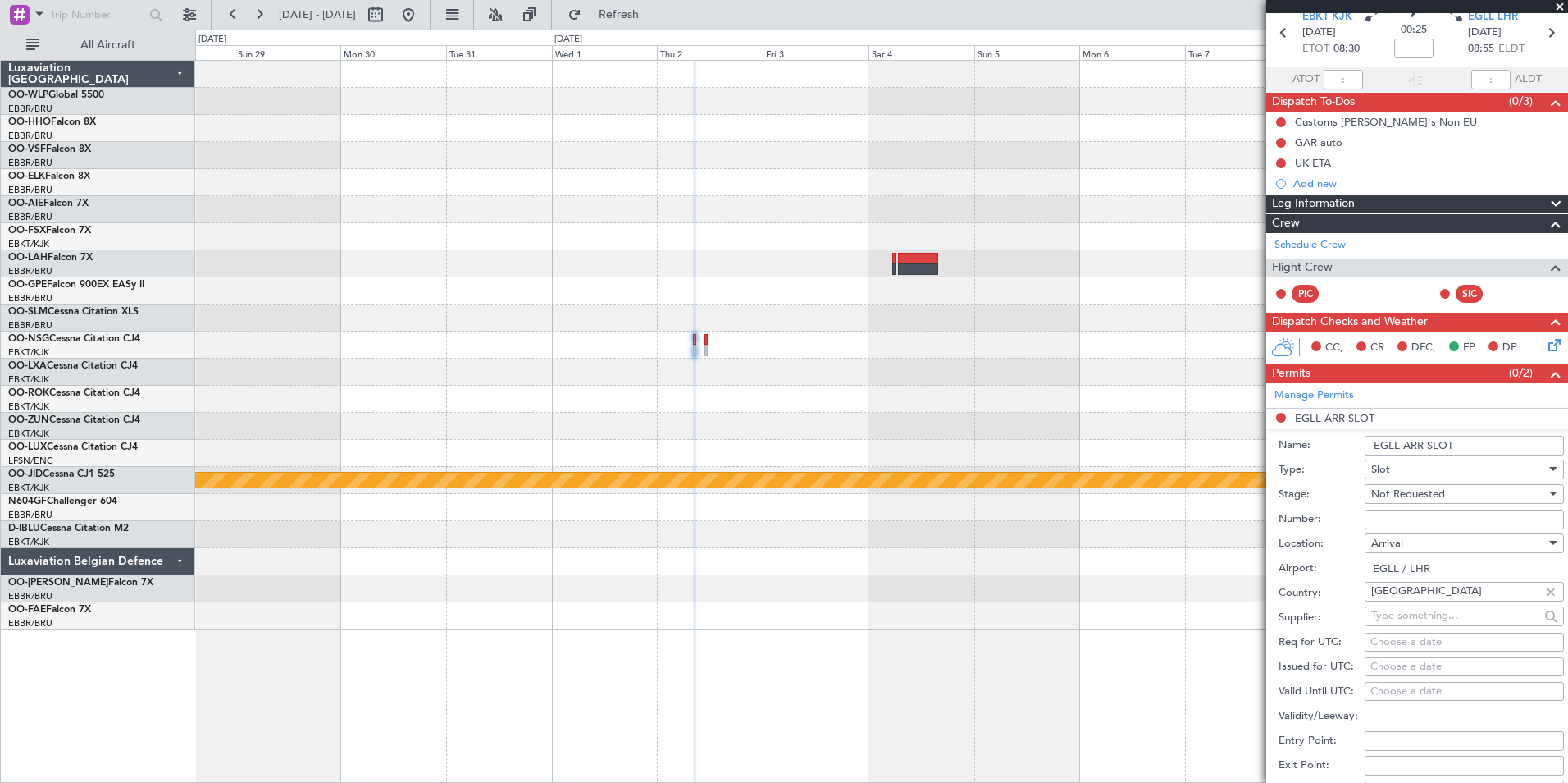
click at [1397, 488] on span "Not Requested" at bounding box center [1408, 494] width 74 height 14
click at [1403, 605] on span "Requested" at bounding box center [1459, 600] width 172 height 24
click at [1408, 642] on div "Choose a date" at bounding box center [1464, 642] width 188 height 16
select select "8"
select select "2025"
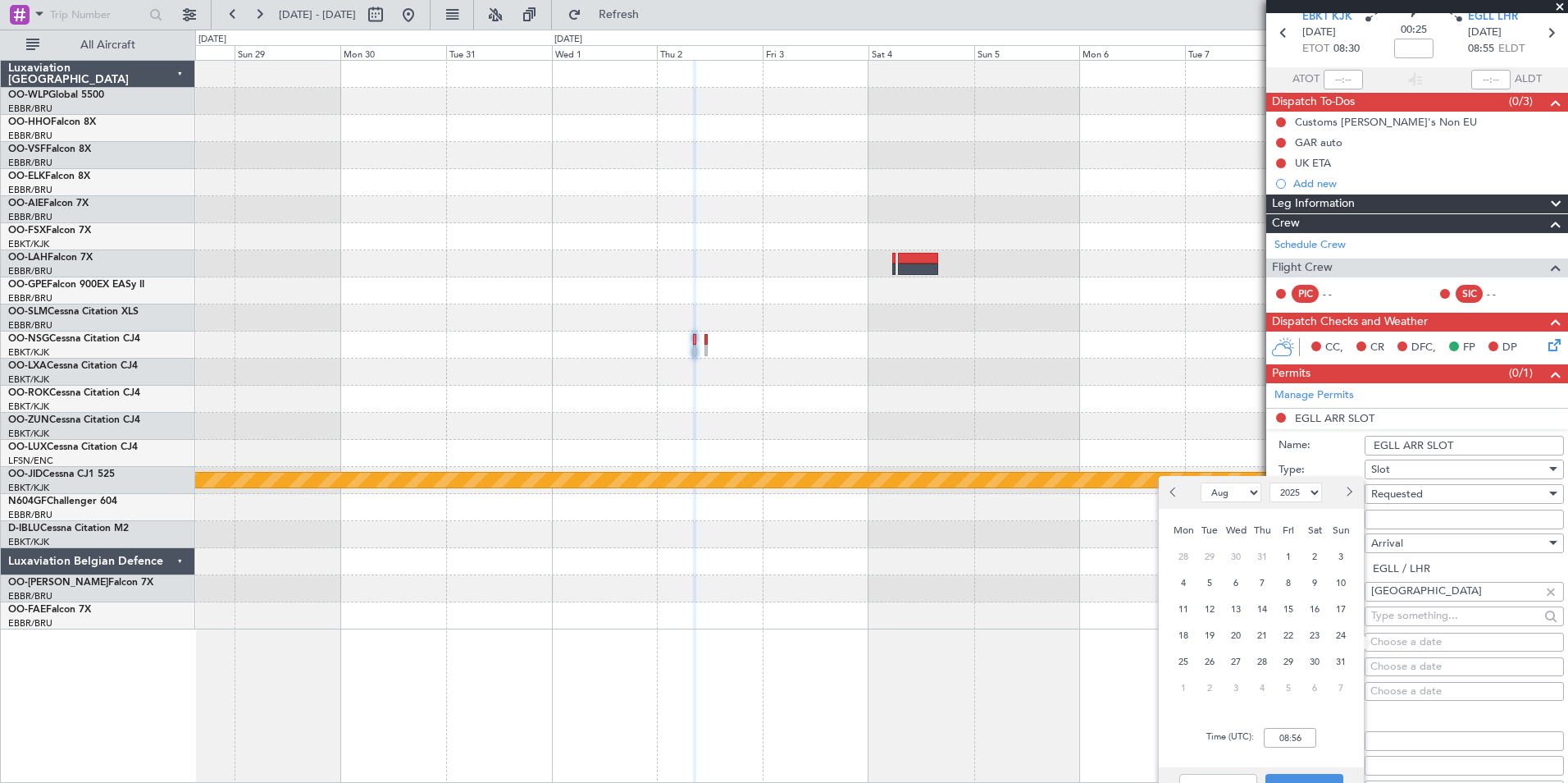
click at [1351, 490] on span "Next month" at bounding box center [1348, 491] width 10 height 10
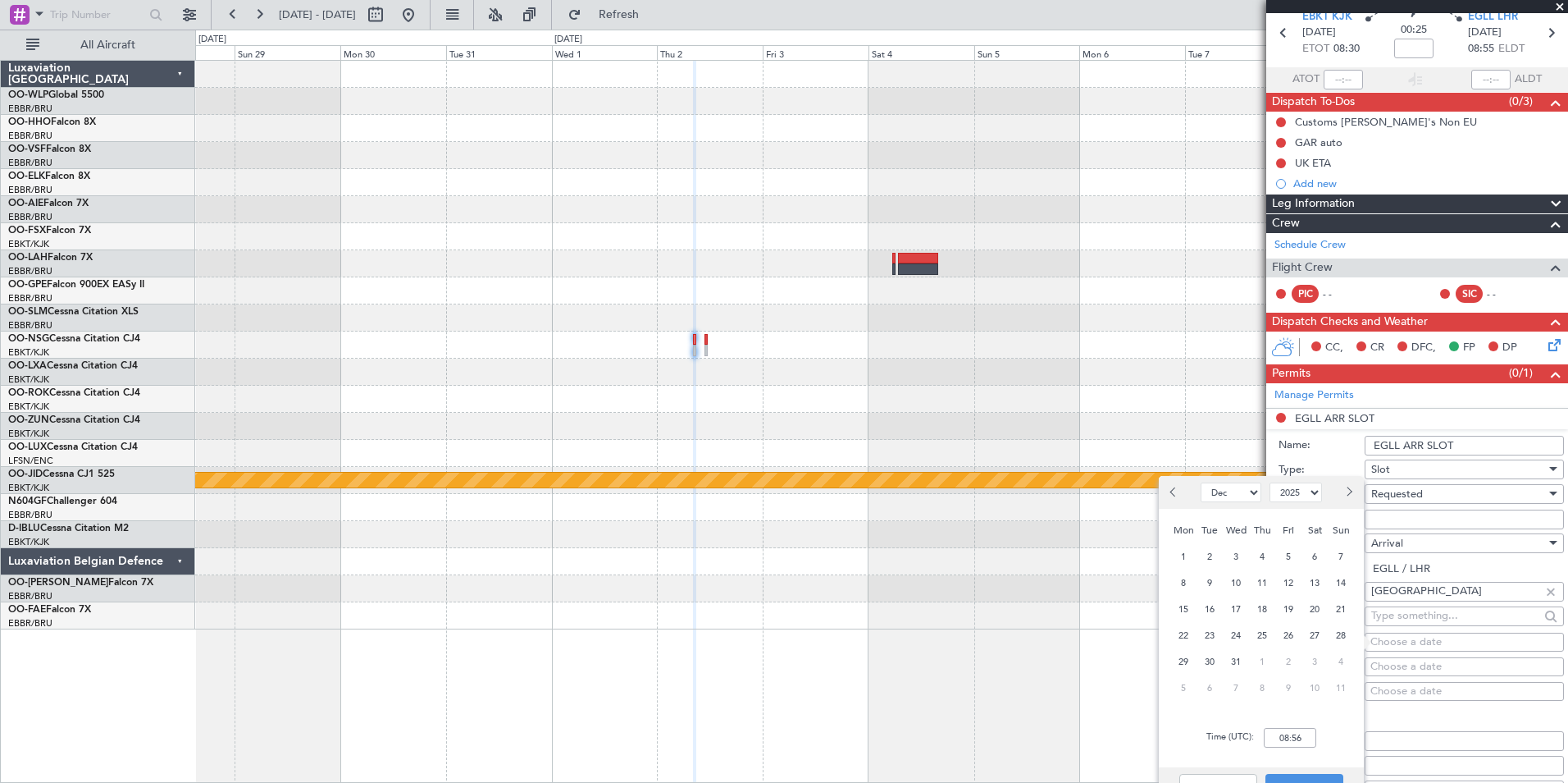
select select "1"
select select "2026"
click at [1351, 490] on span "Next month" at bounding box center [1348, 491] width 10 height 10
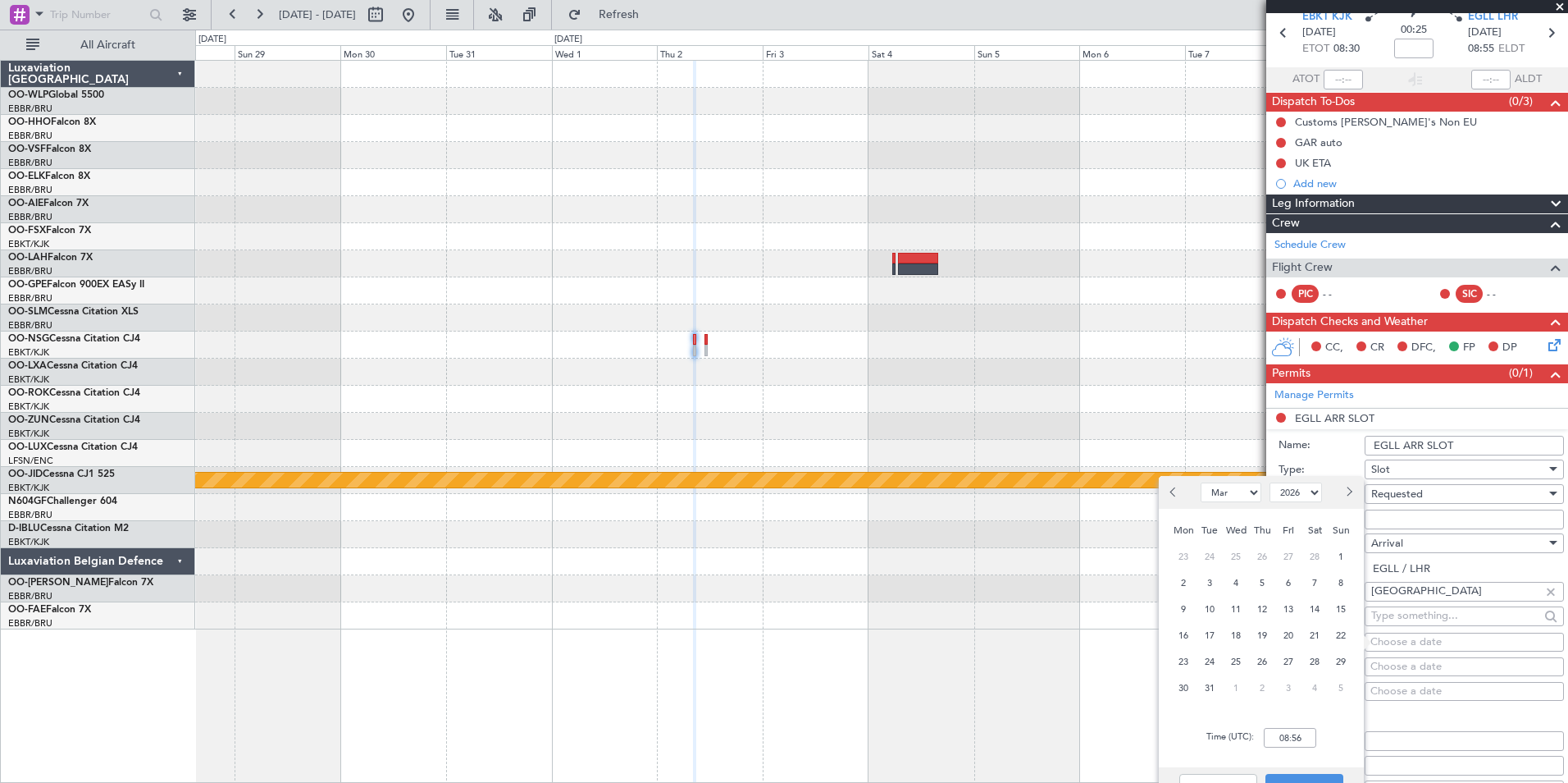
select select "4"
click at [1264, 550] on span "2" at bounding box center [1262, 557] width 21 height 21
click at [1293, 743] on input "00:00" at bounding box center [1290, 737] width 52 height 20
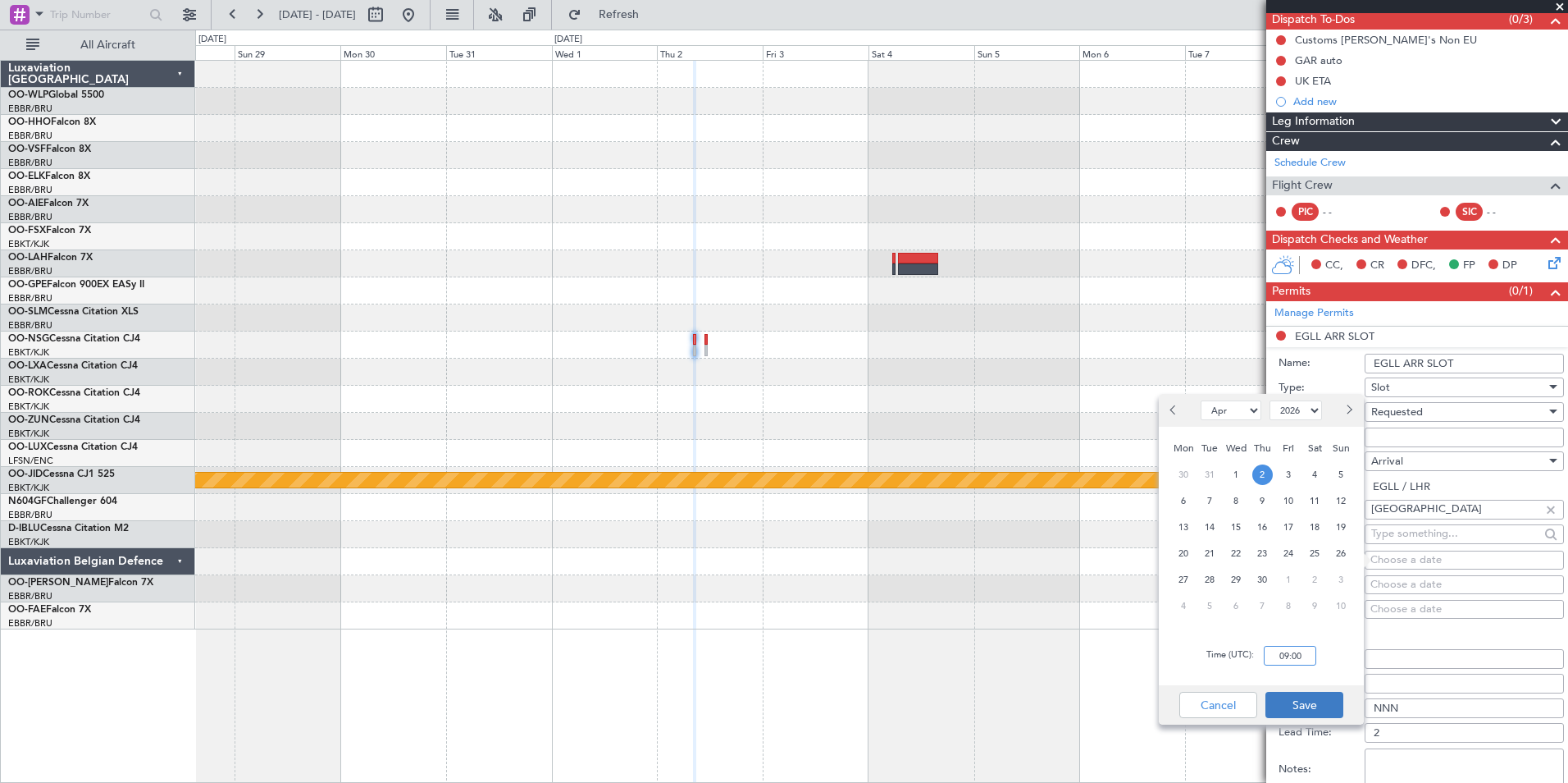
type input "09:00"
click at [1317, 699] on button "Save" at bounding box center [1304, 704] width 78 height 26
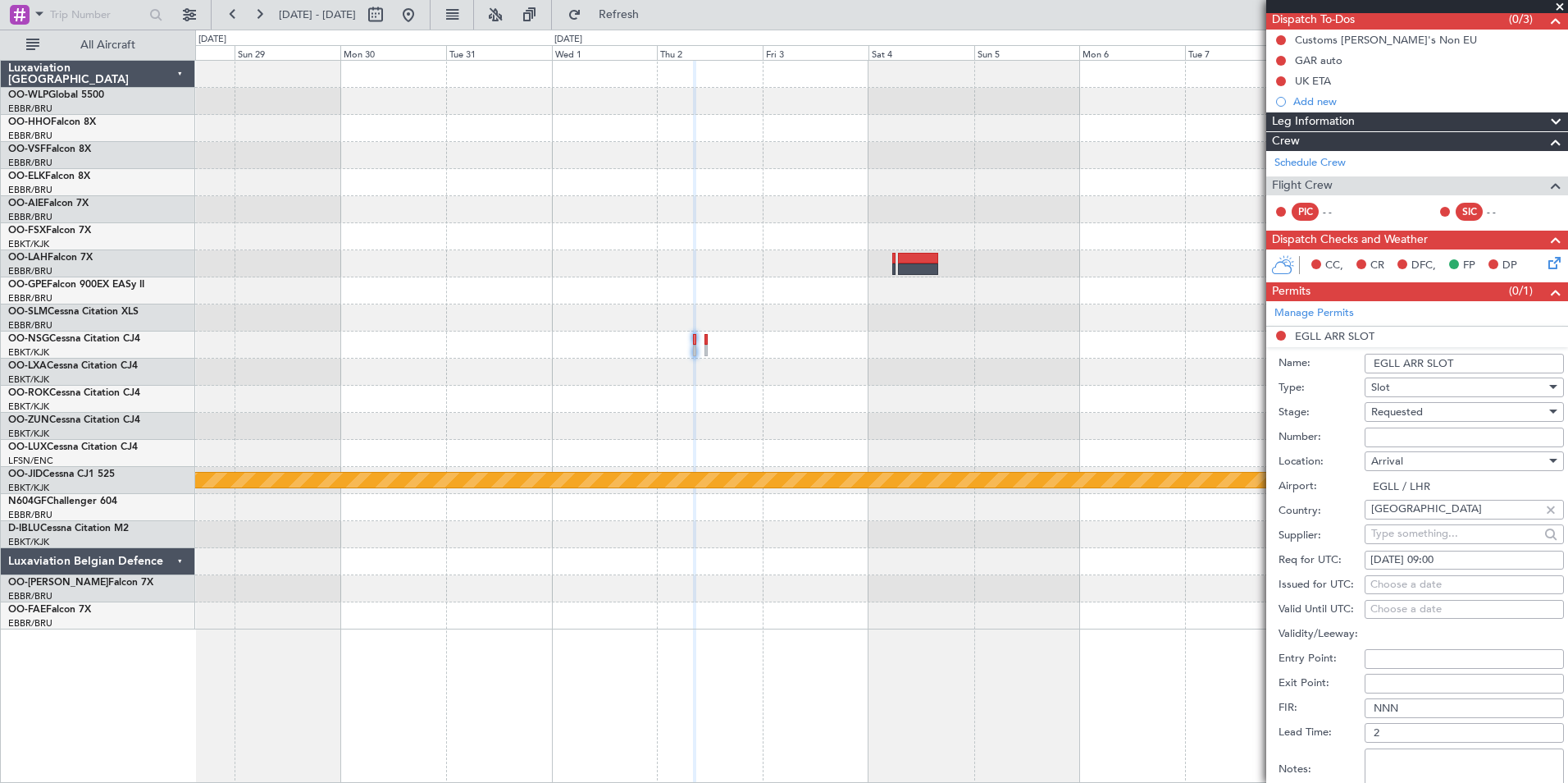
scroll to position [233, 0]
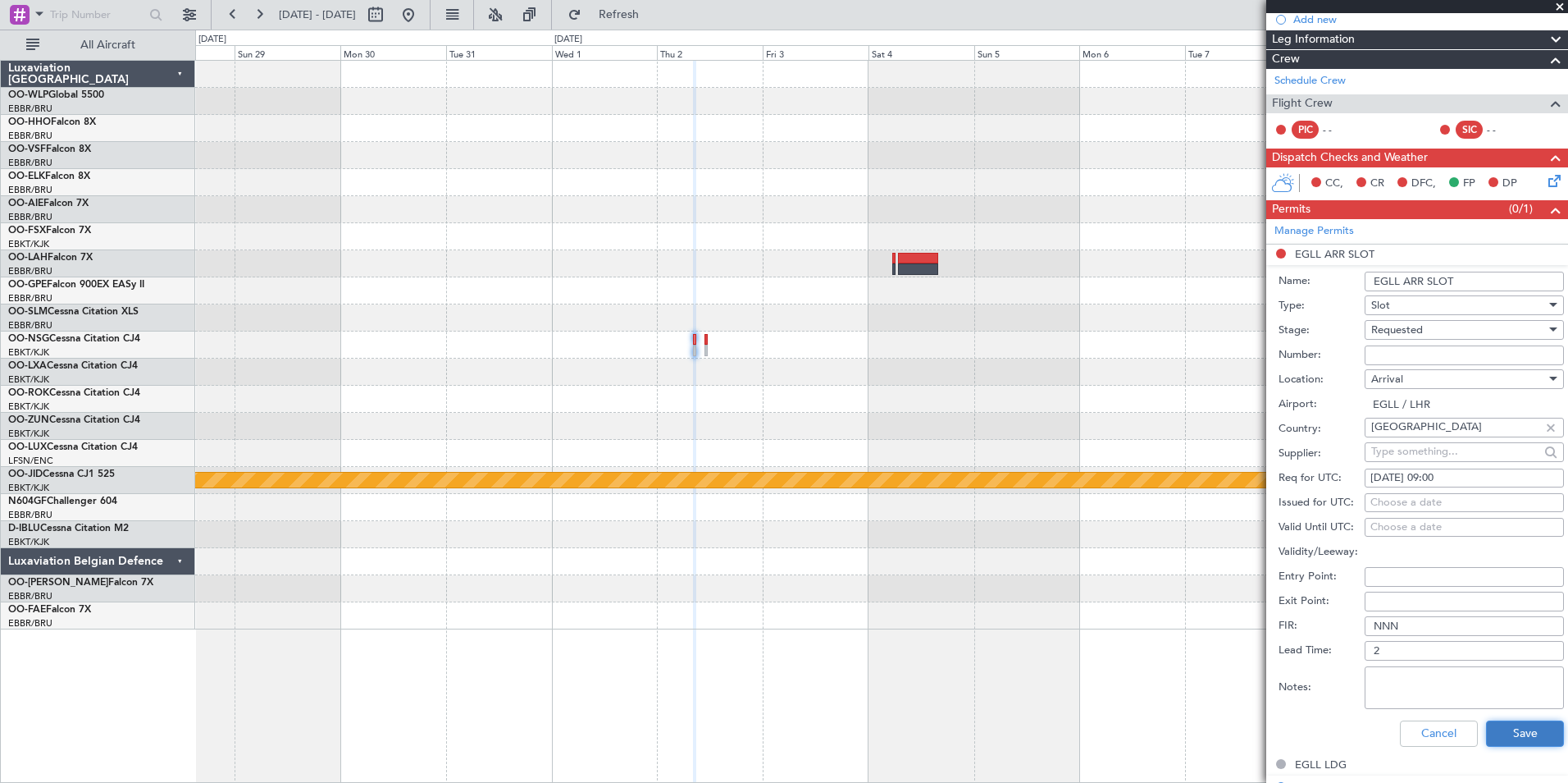
click at [1524, 731] on button "Save" at bounding box center [1525, 733] width 78 height 26
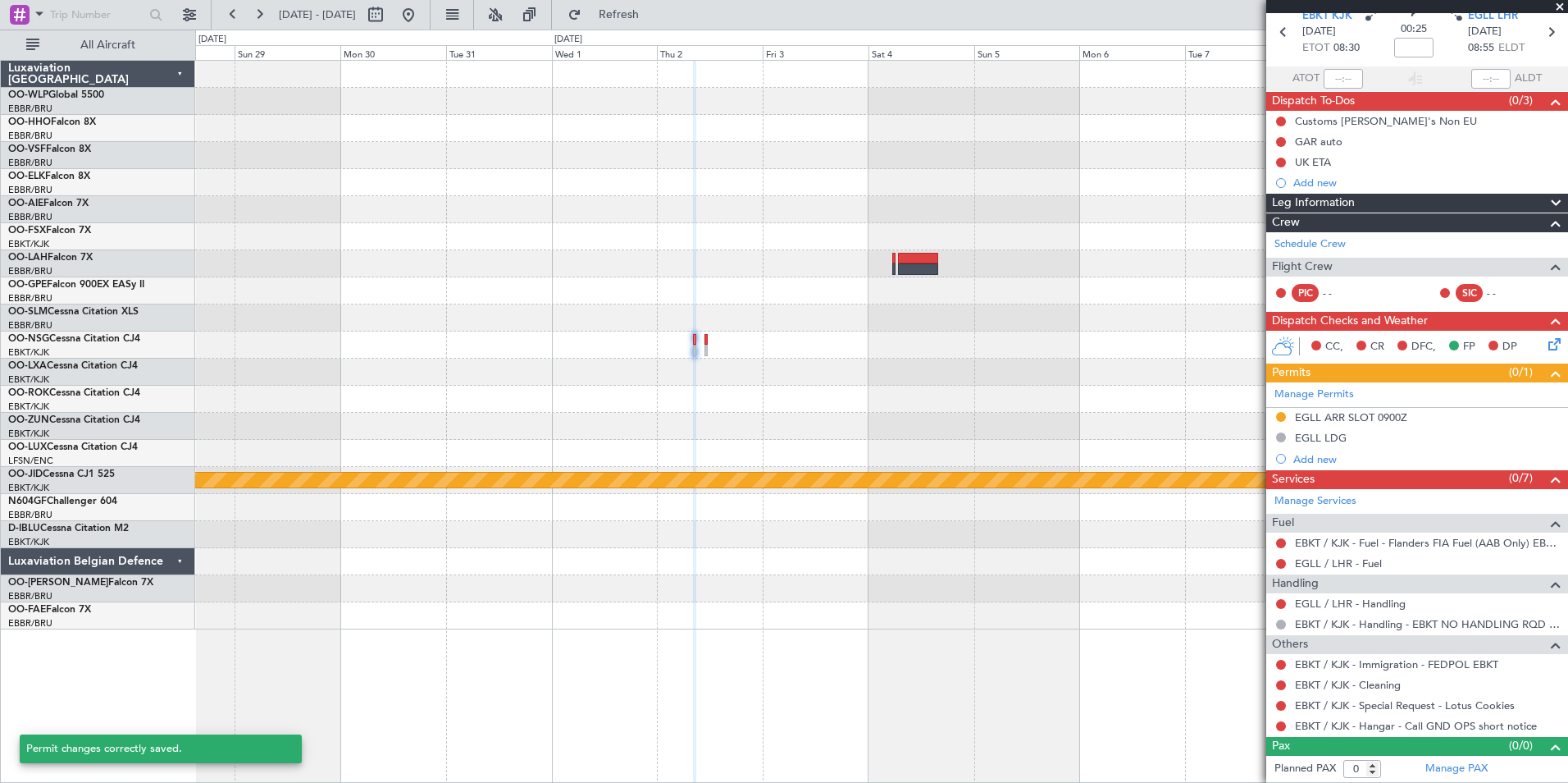
scroll to position [68, 0]
click at [1283, 722] on button at bounding box center [1281, 726] width 10 height 10
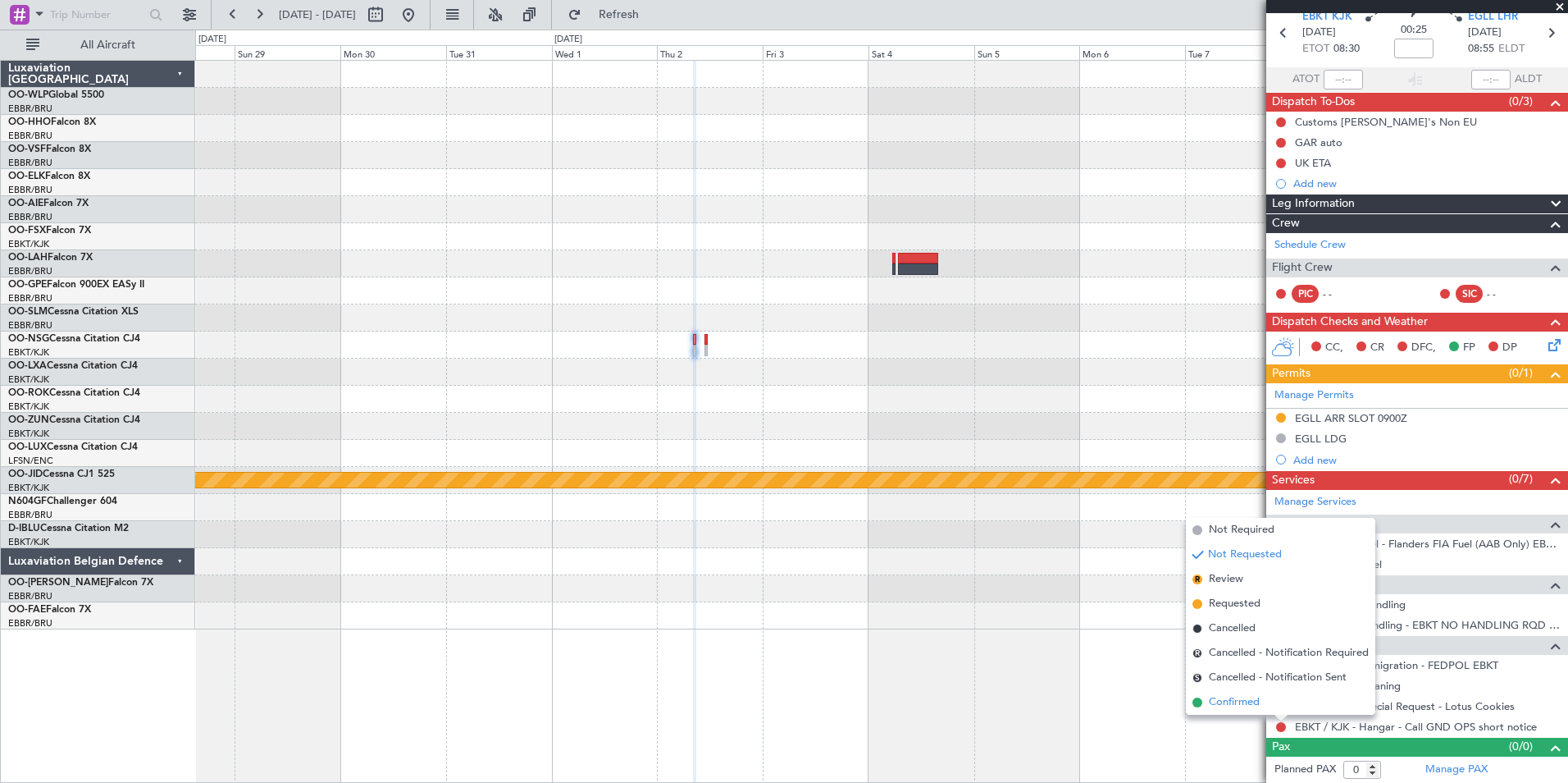
click at [1199, 699] on span at bounding box center [1196, 702] width 10 height 10
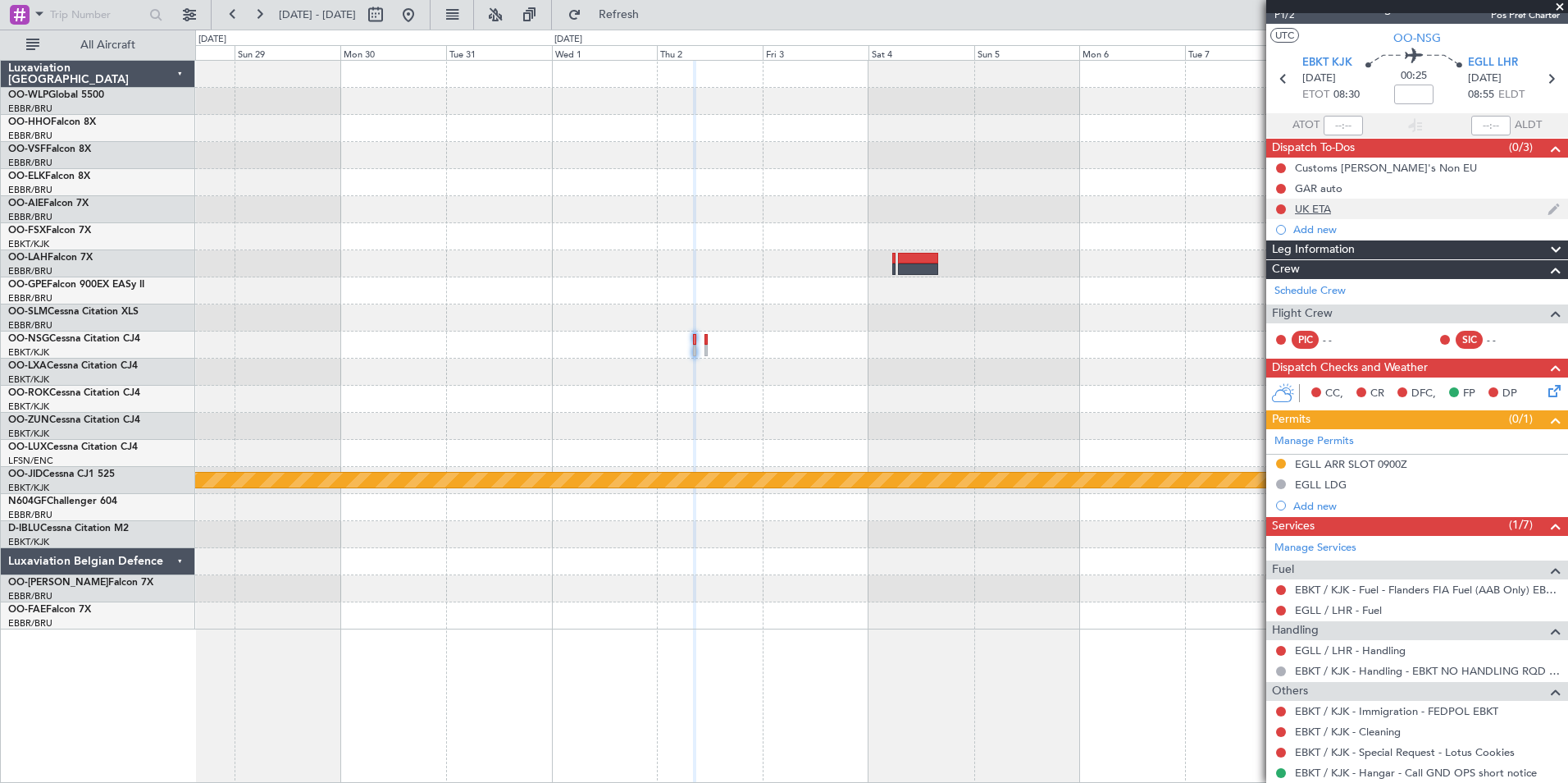
scroll to position [0, 0]
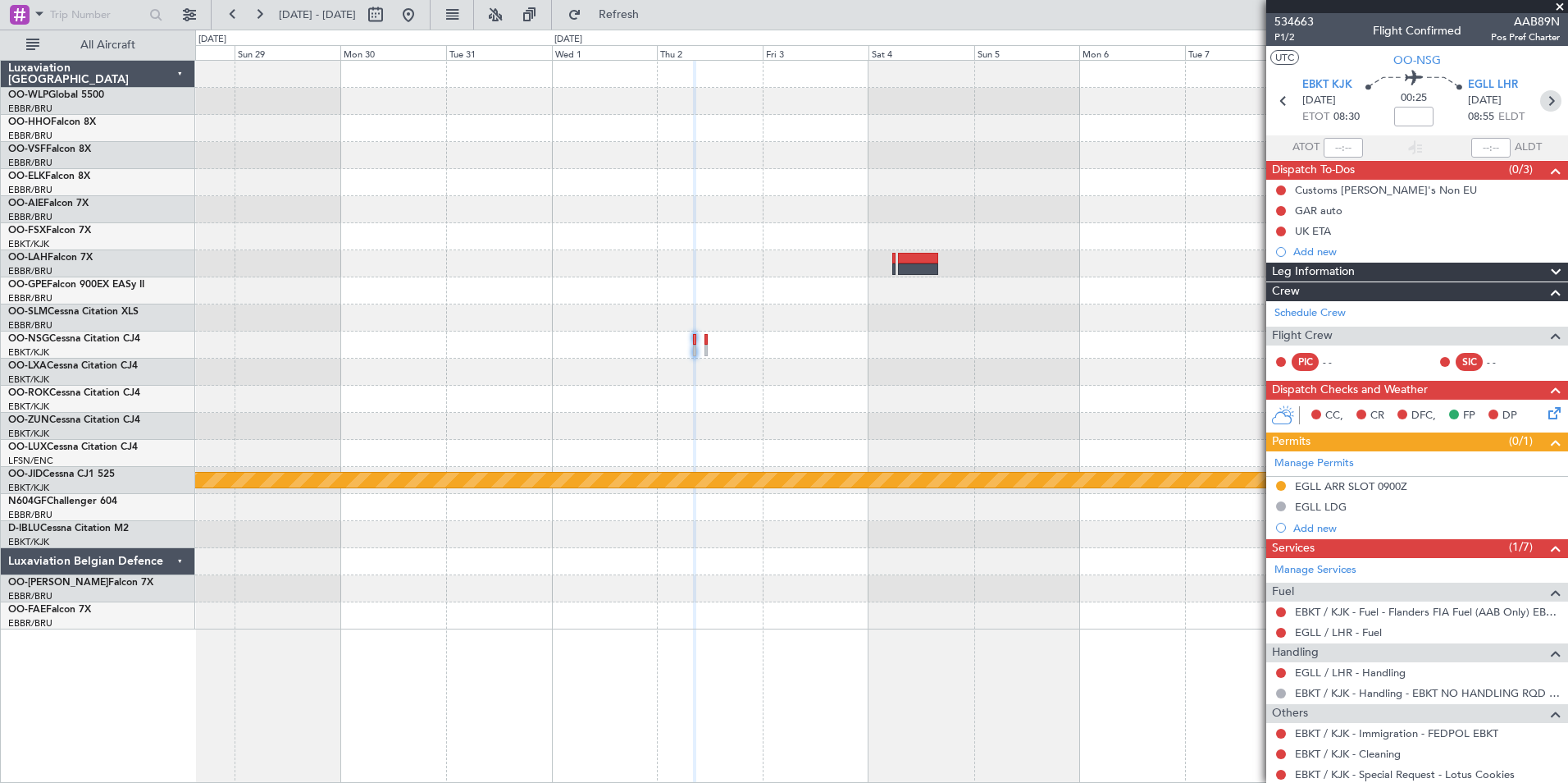
click at [1540, 102] on icon at bounding box center [1551, 101] width 22 height 22
type input "2"
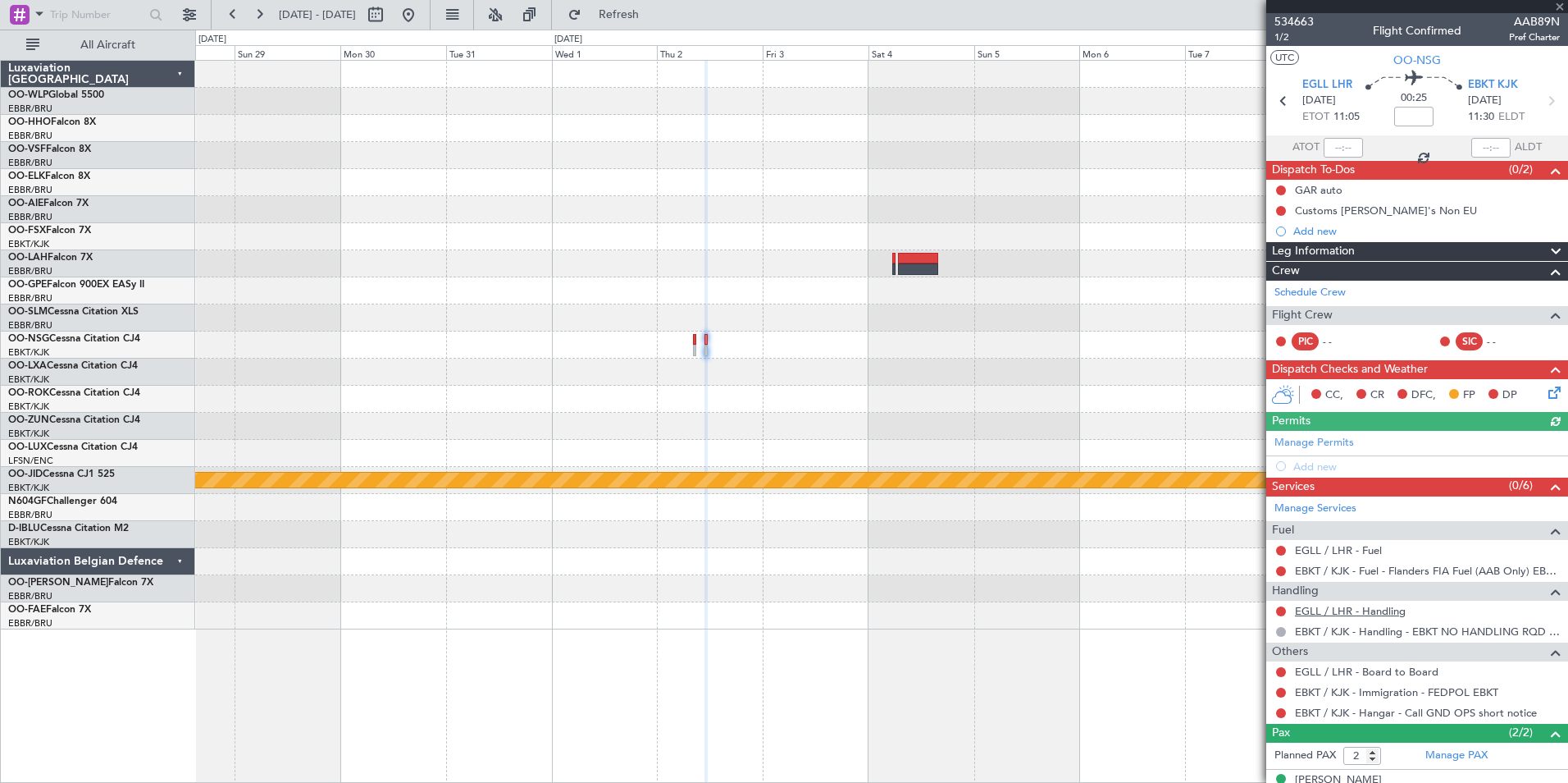
click at [1339, 611] on link "EGLL / LHR - Handling" at bounding box center [1350, 611] width 110 height 14
click at [1323, 442] on link "Manage Permits" at bounding box center [1314, 443] width 80 height 16
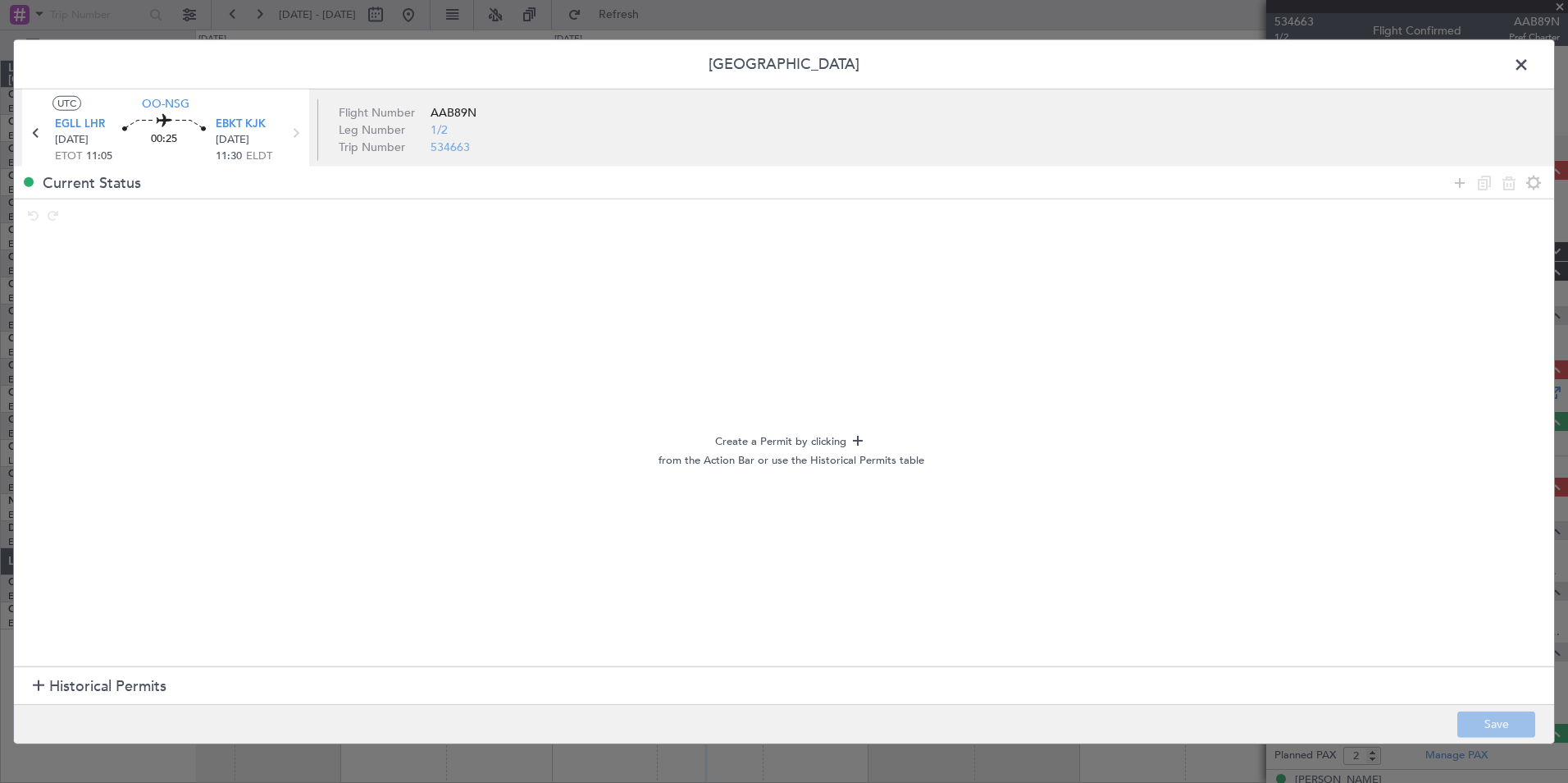
click at [31, 696] on section "Historical Permits" at bounding box center [784, 686] width 1540 height 40
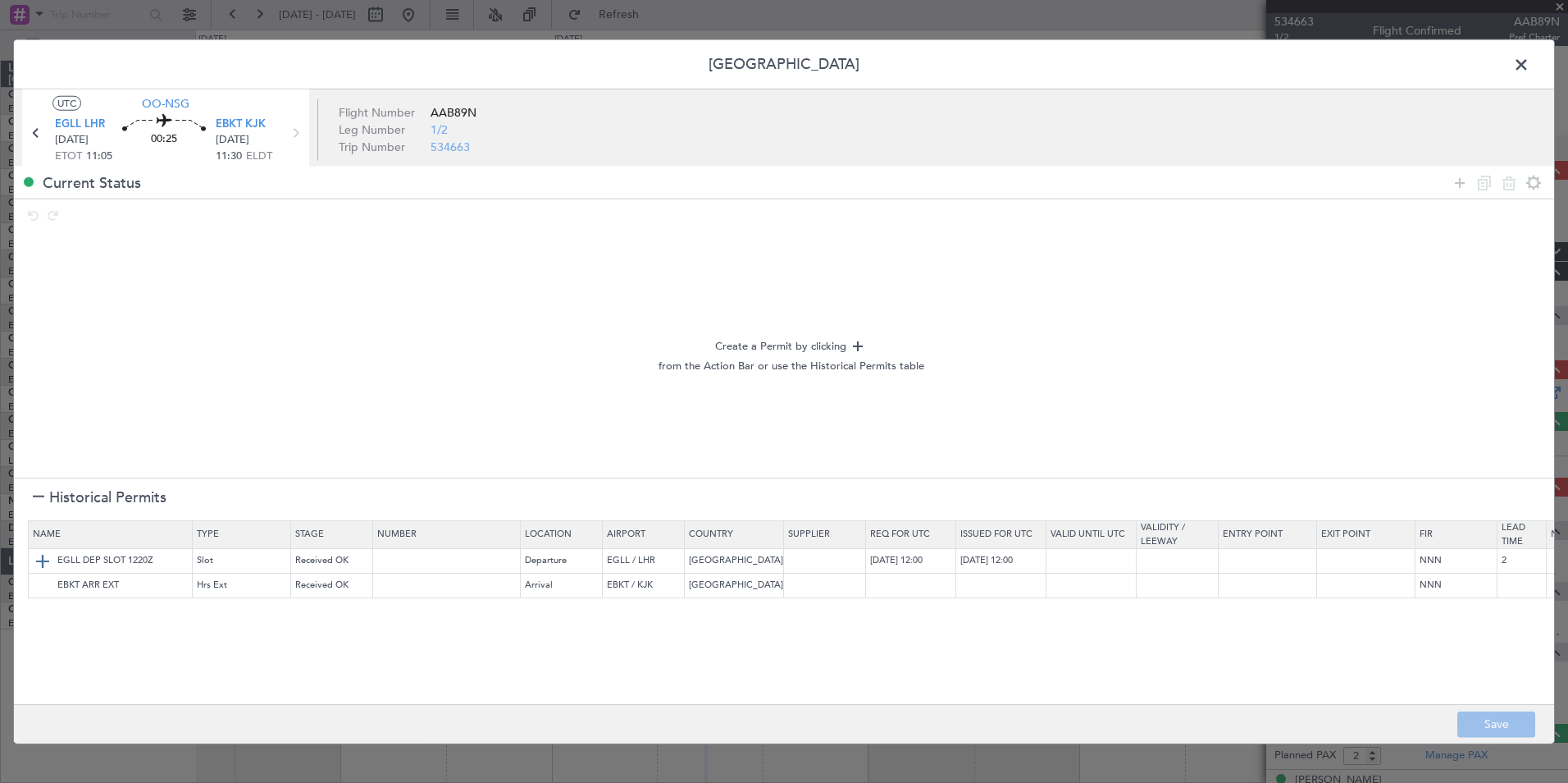
click at [39, 561] on img at bounding box center [43, 560] width 20 height 20
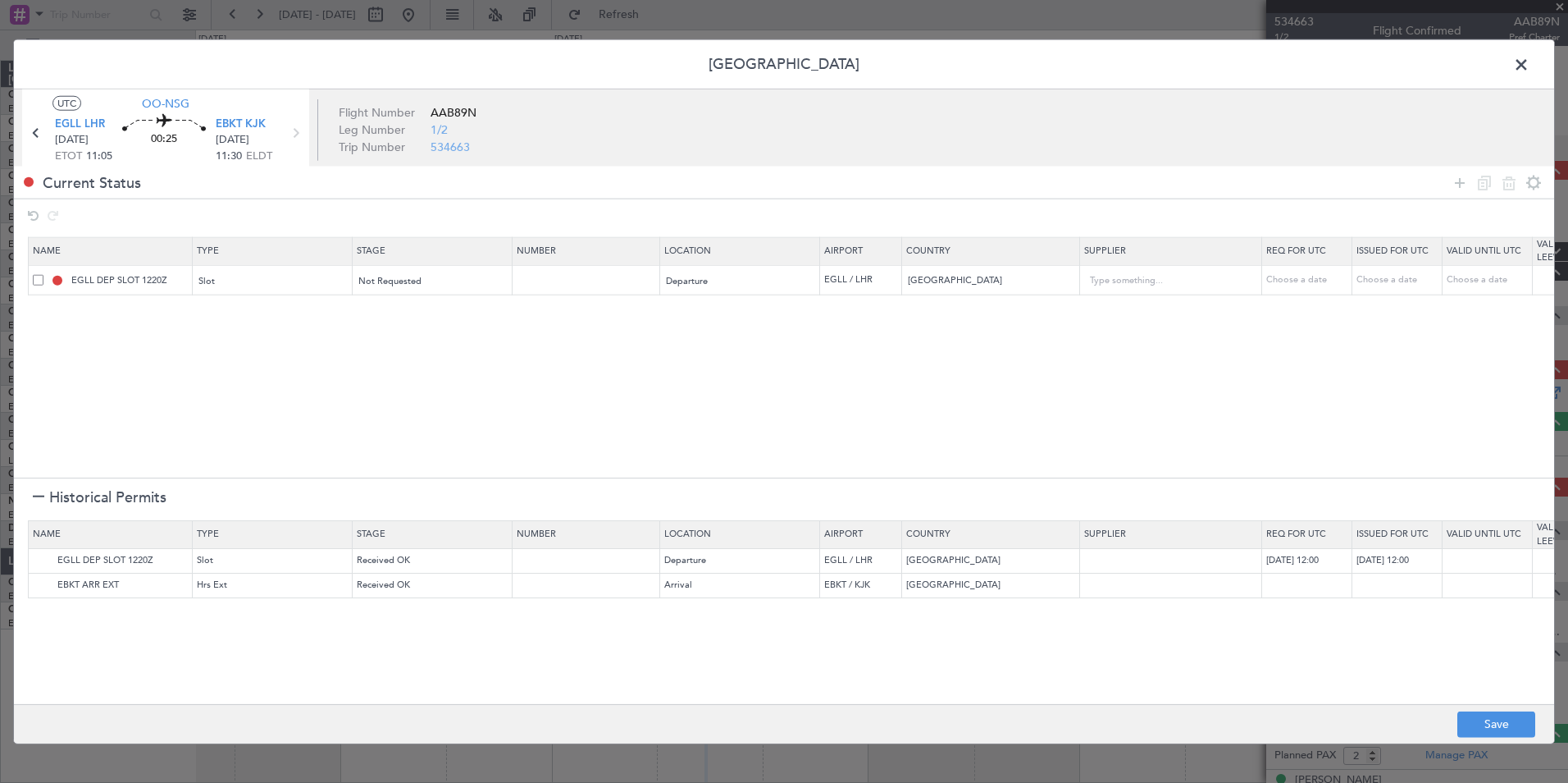
click at [1529, 70] on span at bounding box center [1529, 68] width 0 height 33
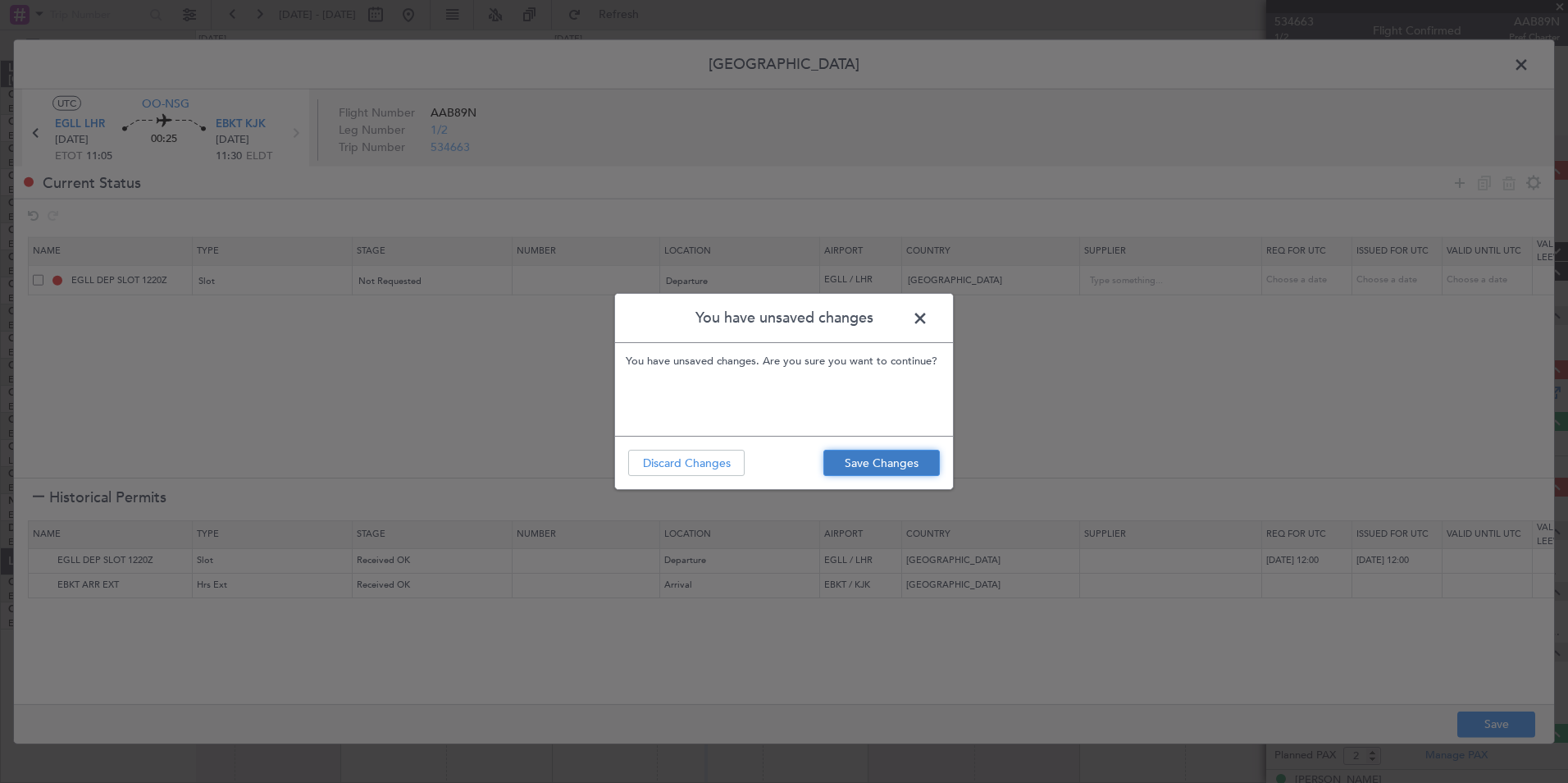
click at [902, 462] on button "Save Changes" at bounding box center [881, 462] width 117 height 26
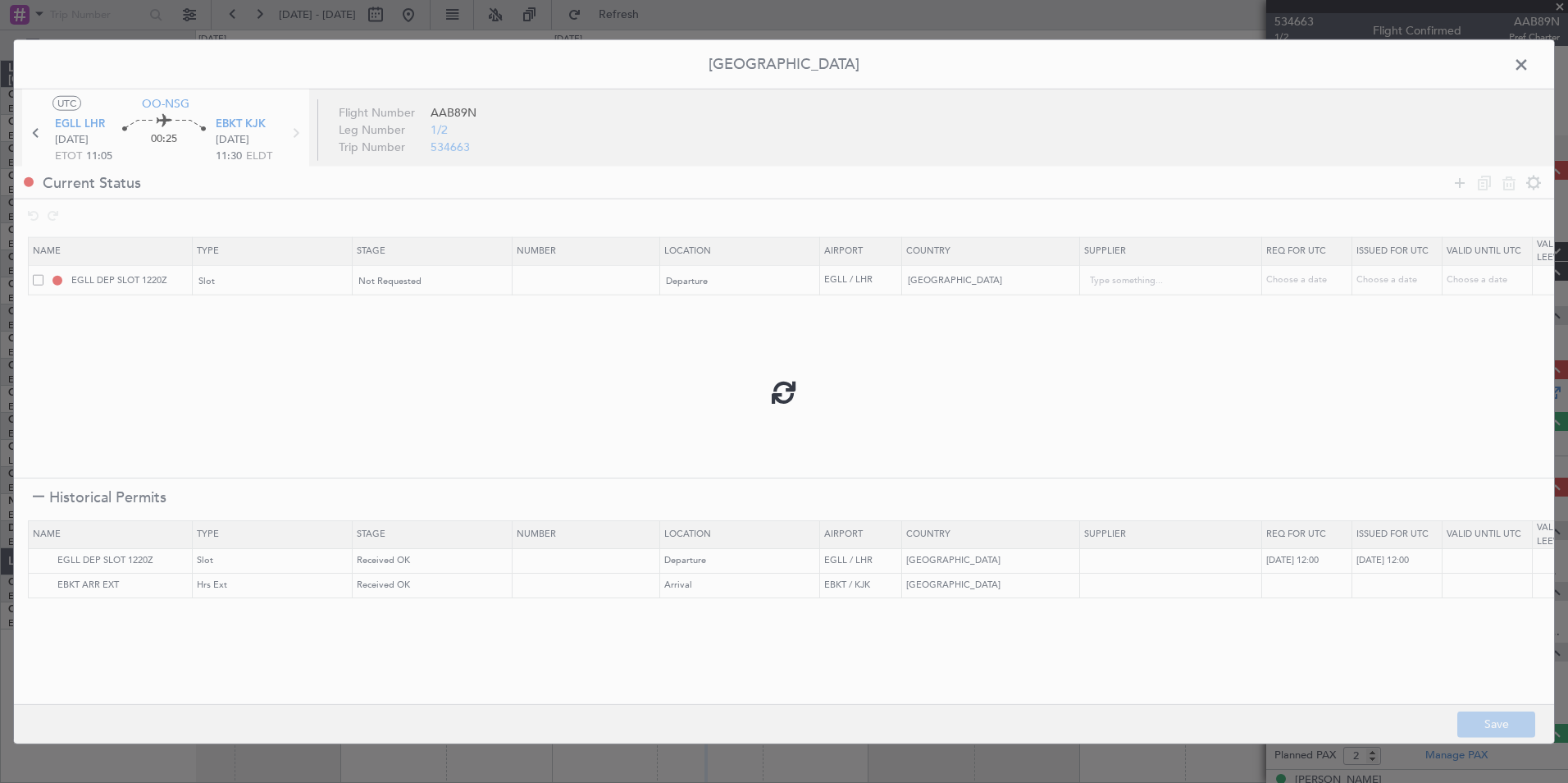
click at [1528, 63] on div at bounding box center [784, 392] width 1540 height 703
type input "EGLL DEP SLOT"
type input "NNN"
type input "2"
click at [1529, 65] on span at bounding box center [1529, 68] width 0 height 33
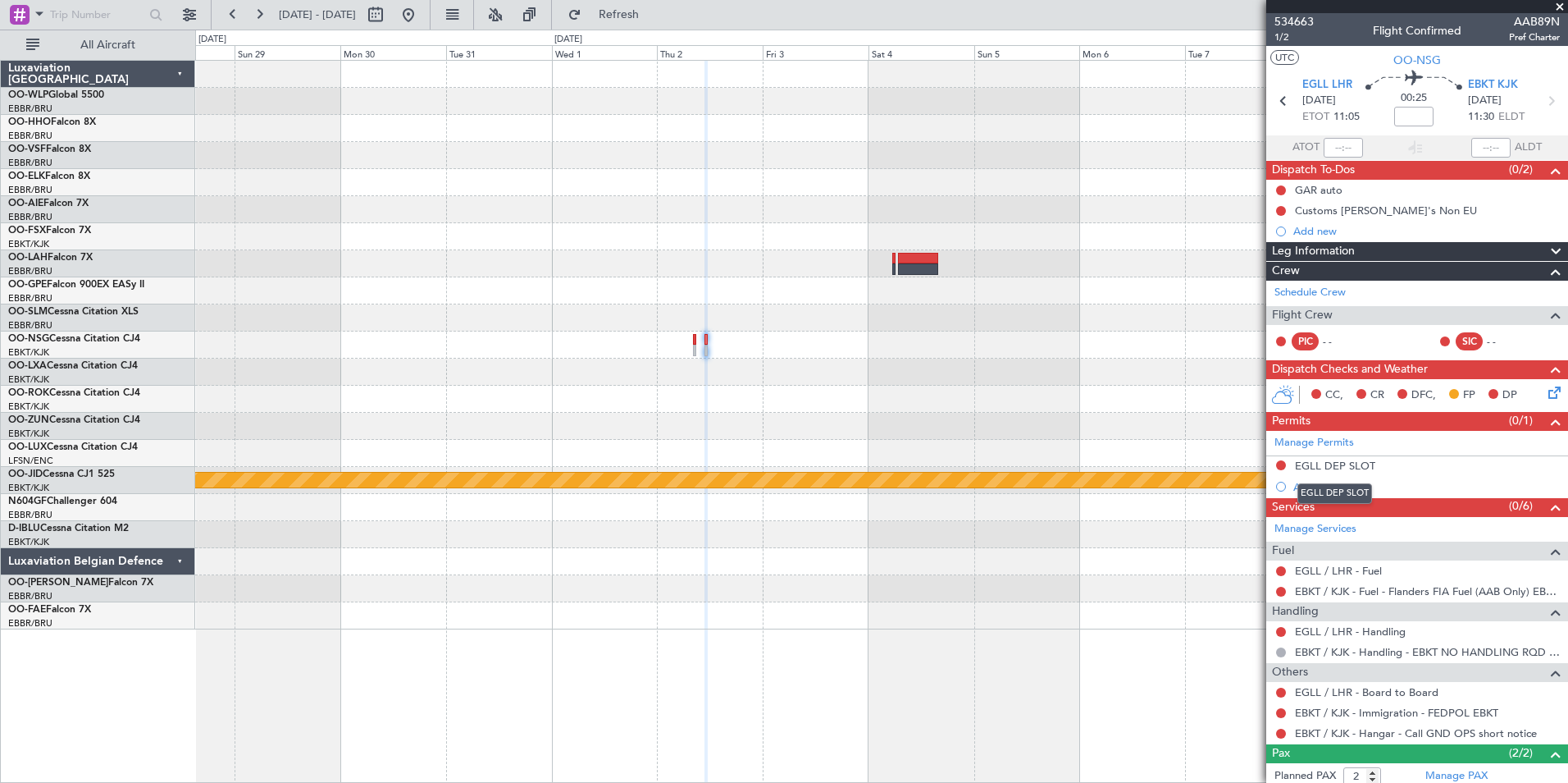
click at [1319, 494] on div "EGLL DEP SLOT" at bounding box center [1334, 493] width 74 height 21
click at [1319, 466] on div "EGLL DEP SLOT" at bounding box center [1336, 466] width 81 height 14
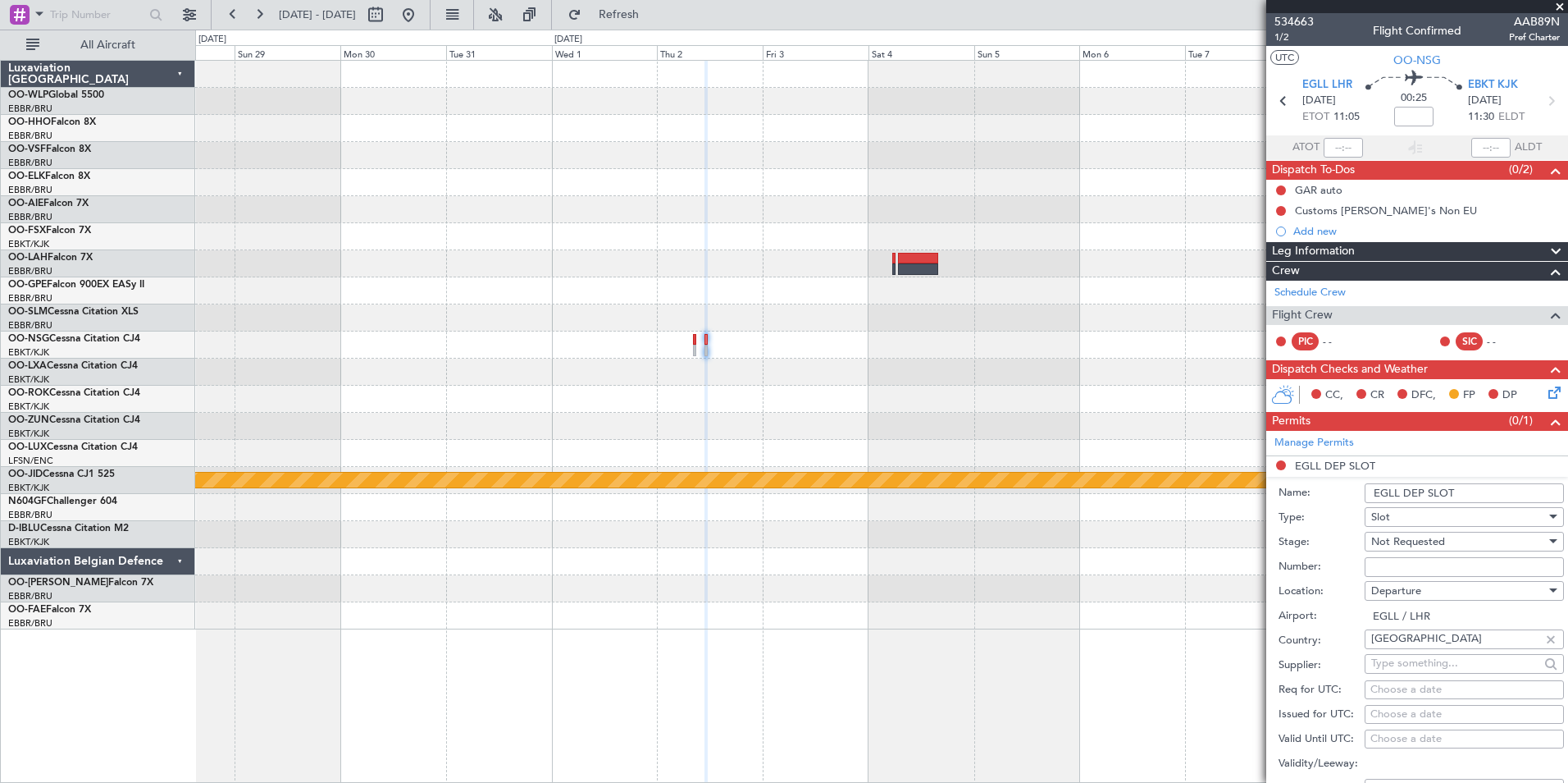
click at [1411, 541] on span "Not Requested" at bounding box center [1408, 541] width 74 height 14
click at [1417, 652] on span "Requested" at bounding box center [1459, 647] width 172 height 24
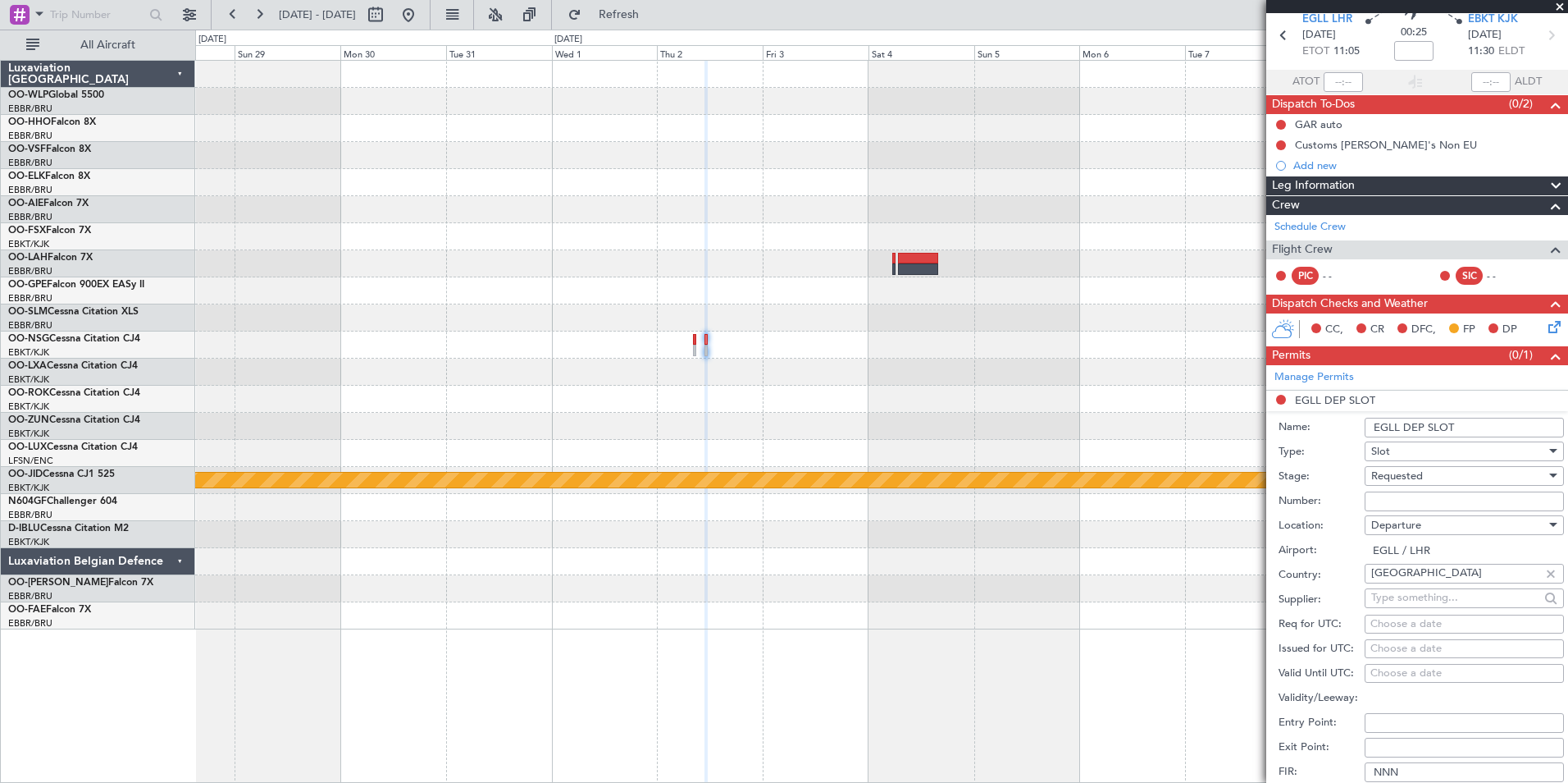
scroll to position [164, 0]
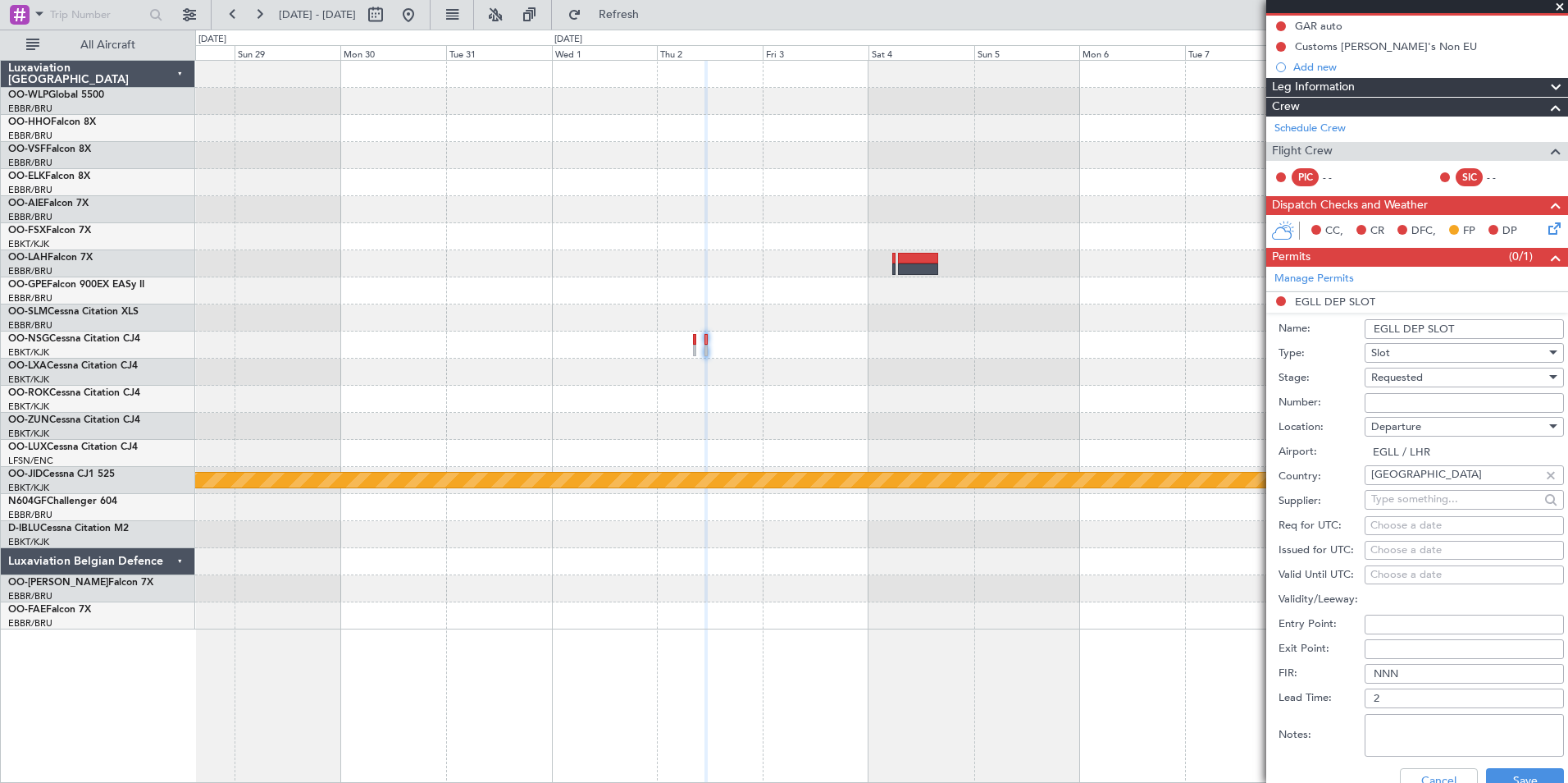
click at [1412, 523] on div "Choose a date" at bounding box center [1464, 526] width 188 height 16
select select "8"
select select "2025"
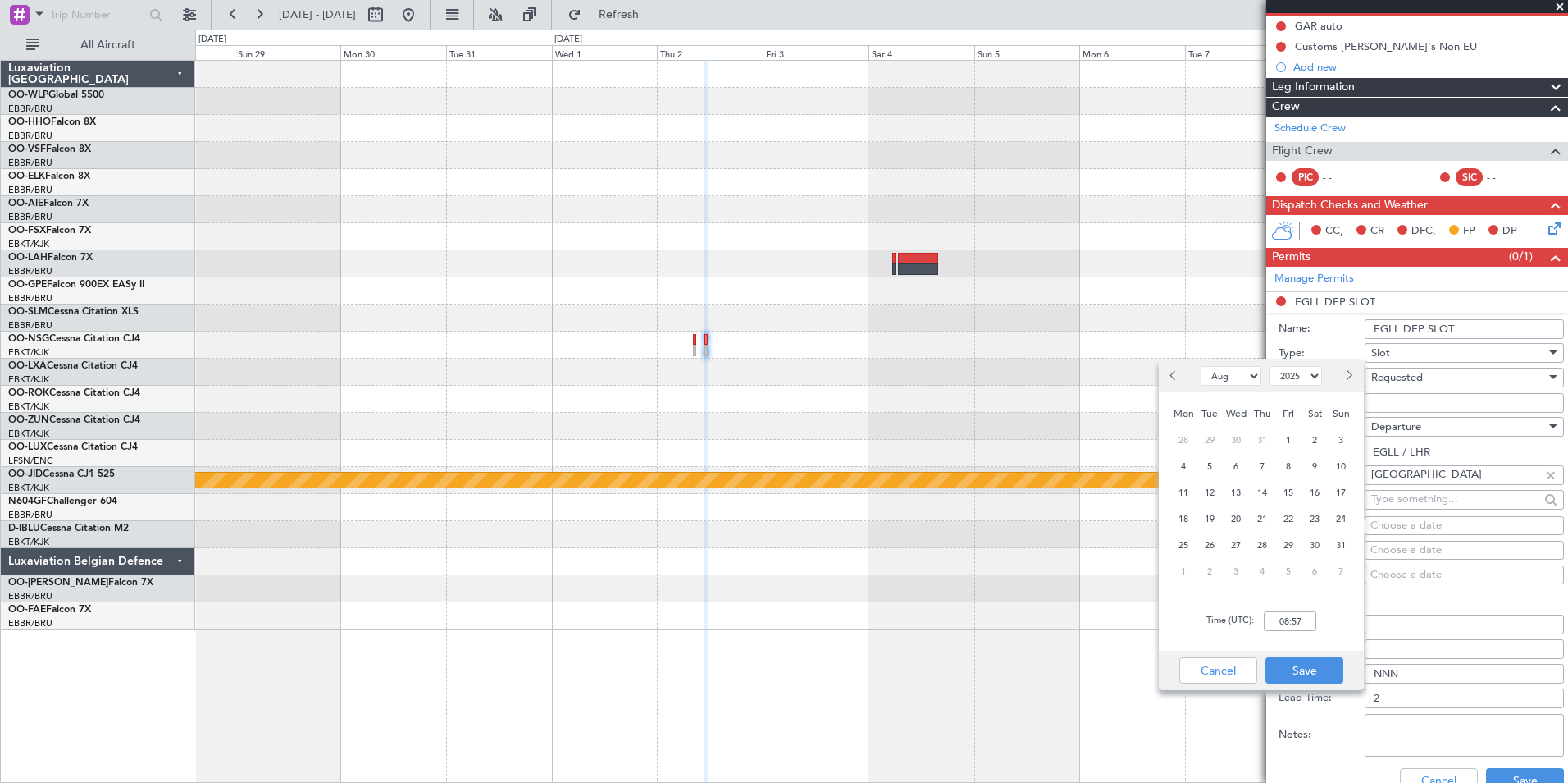
click at [1338, 370] on div at bounding box center [1345, 375] width 38 height 26
click at [1344, 371] on button "Next month" at bounding box center [1348, 375] width 18 height 26
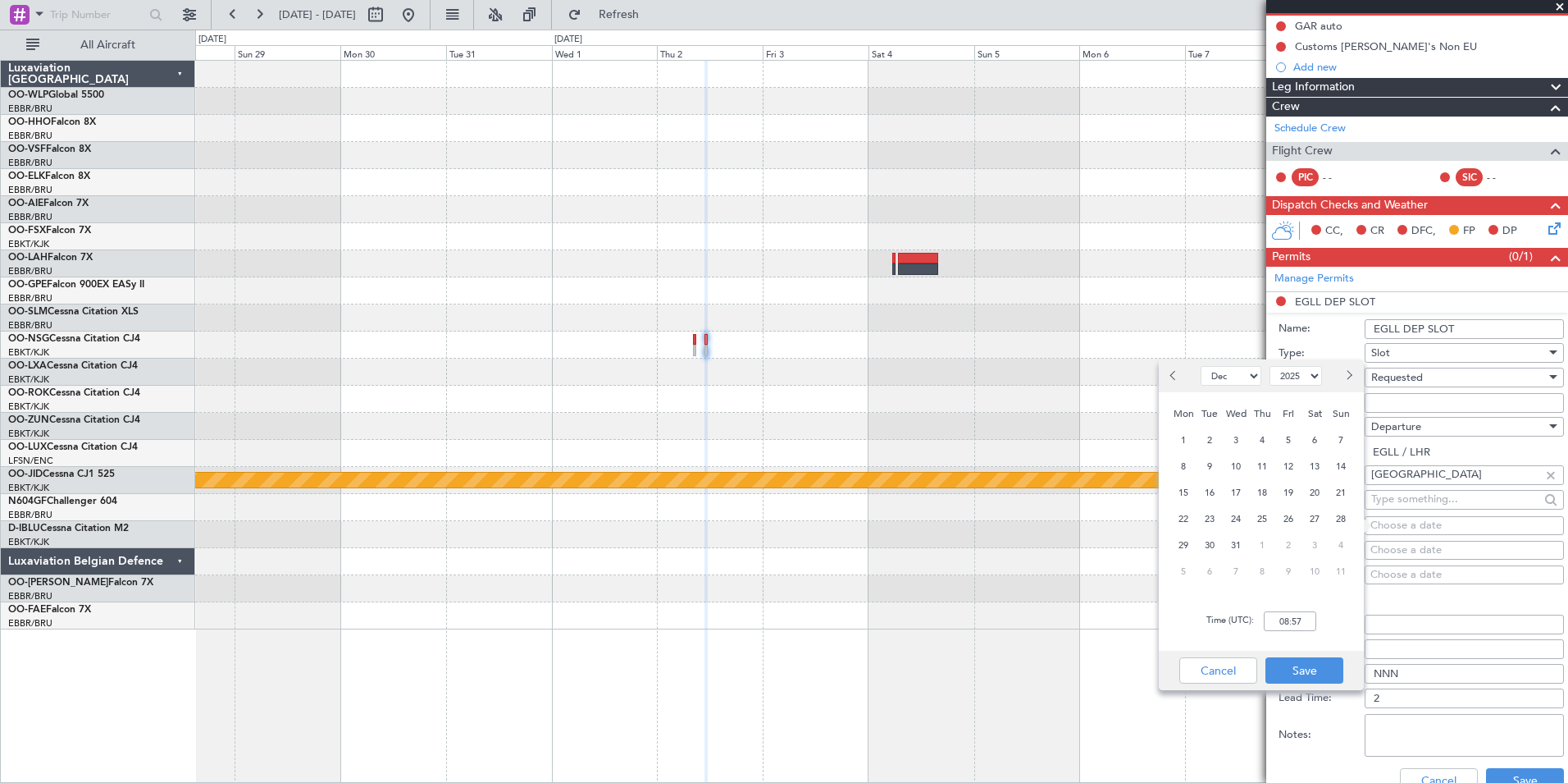
click at [1344, 371] on button "Next month" at bounding box center [1348, 375] width 18 height 26
select select "2"
select select "2026"
click at [1344, 371] on button "Next month" at bounding box center [1348, 375] width 18 height 26
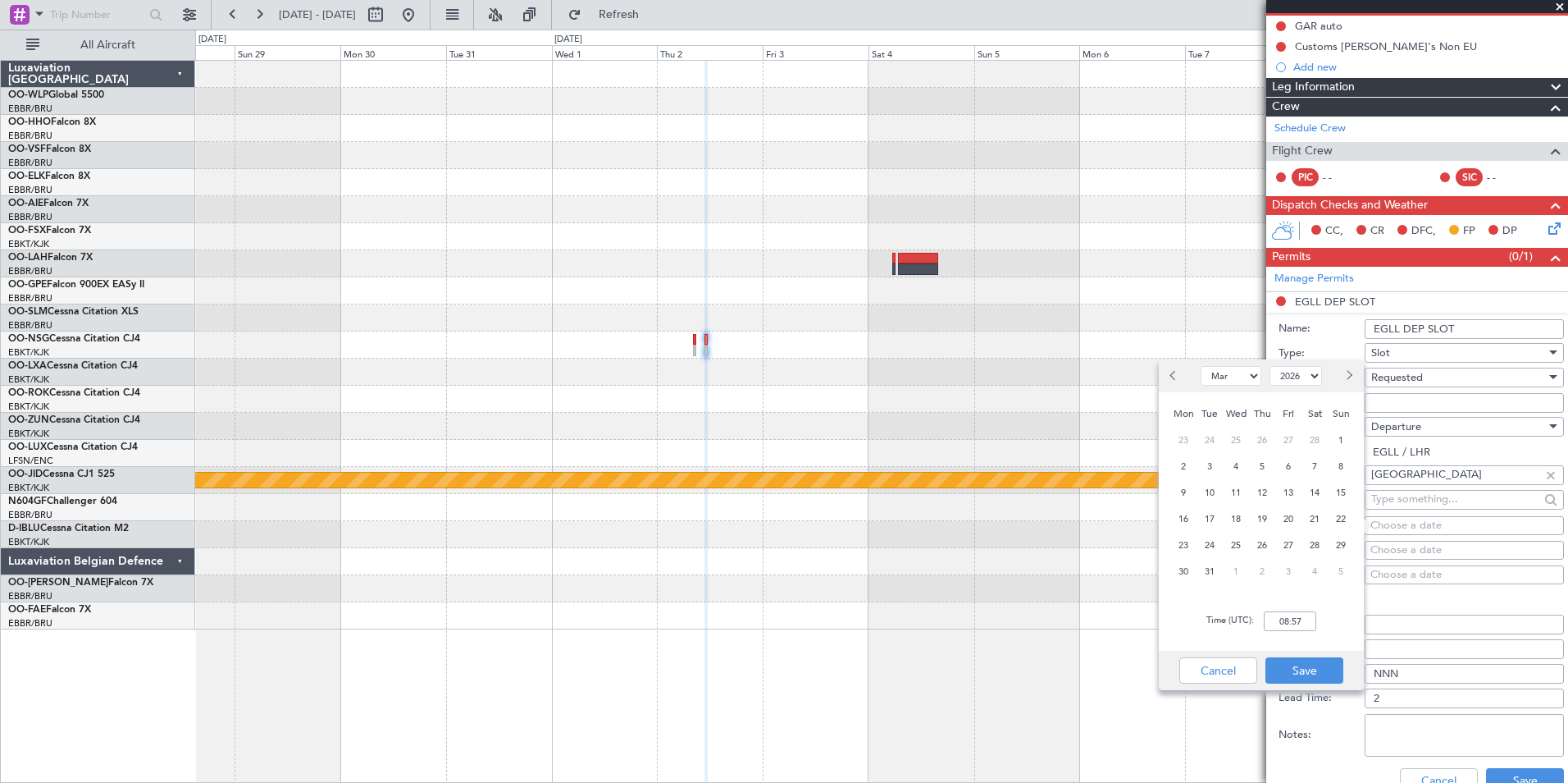
click at [1344, 371] on button "Next month" at bounding box center [1348, 375] width 18 height 26
select select "4"
click at [1264, 442] on span "2" at bounding box center [1262, 440] width 21 height 21
click at [1289, 627] on input "00:00" at bounding box center [1290, 621] width 52 height 20
type input "11:00"
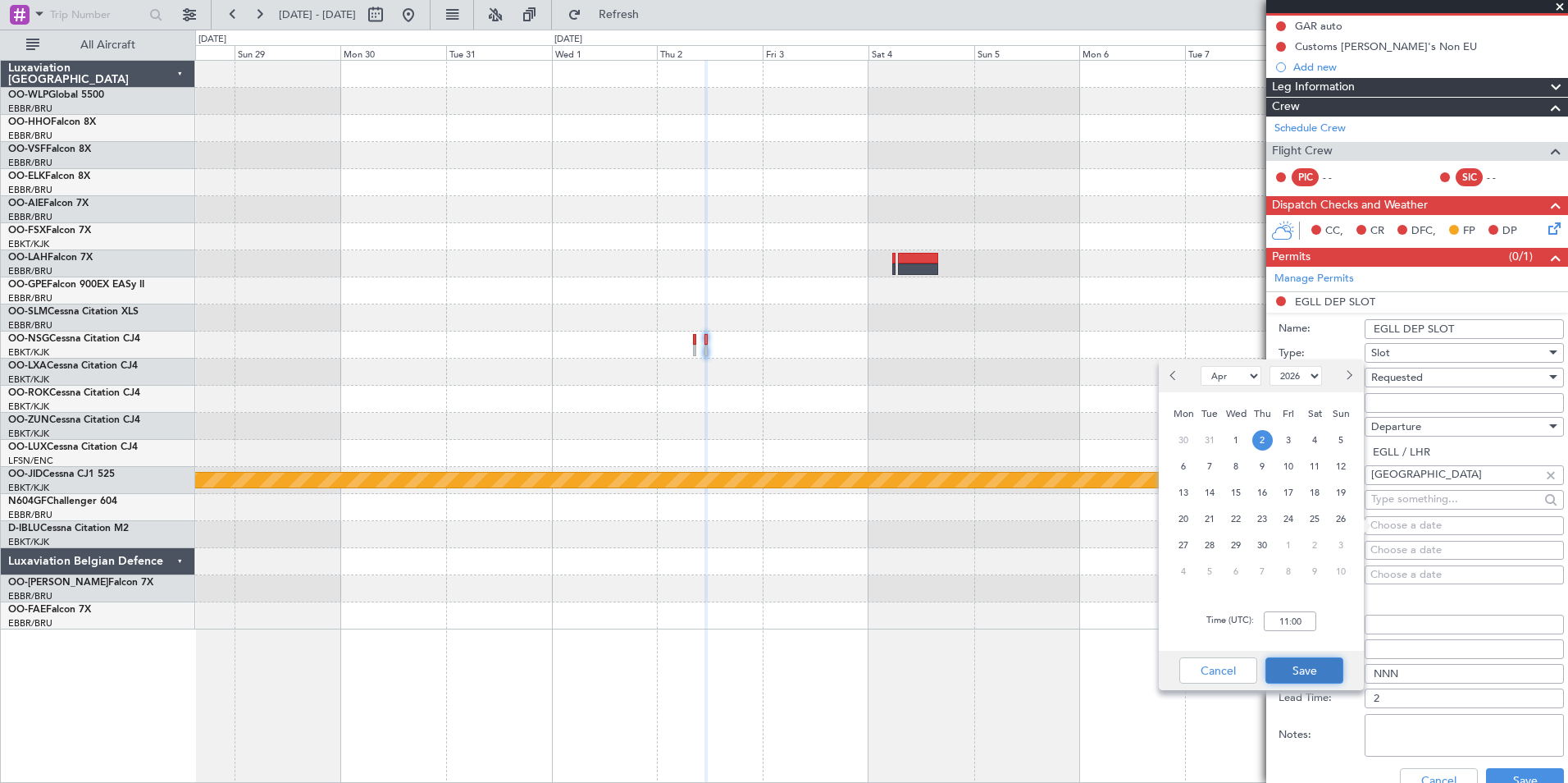
click at [1305, 665] on button "Save" at bounding box center [1304, 670] width 78 height 26
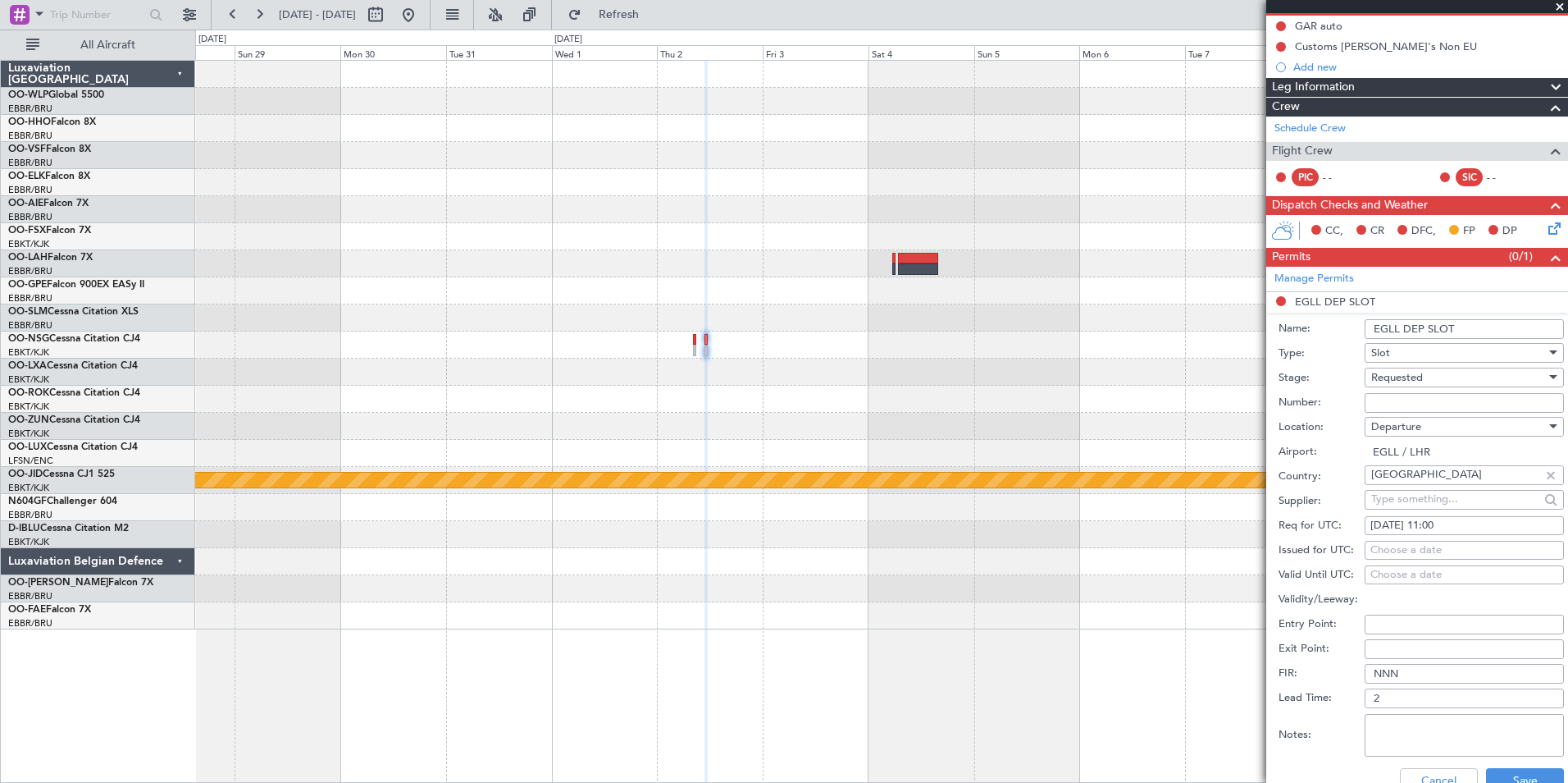
scroll to position [246, 0]
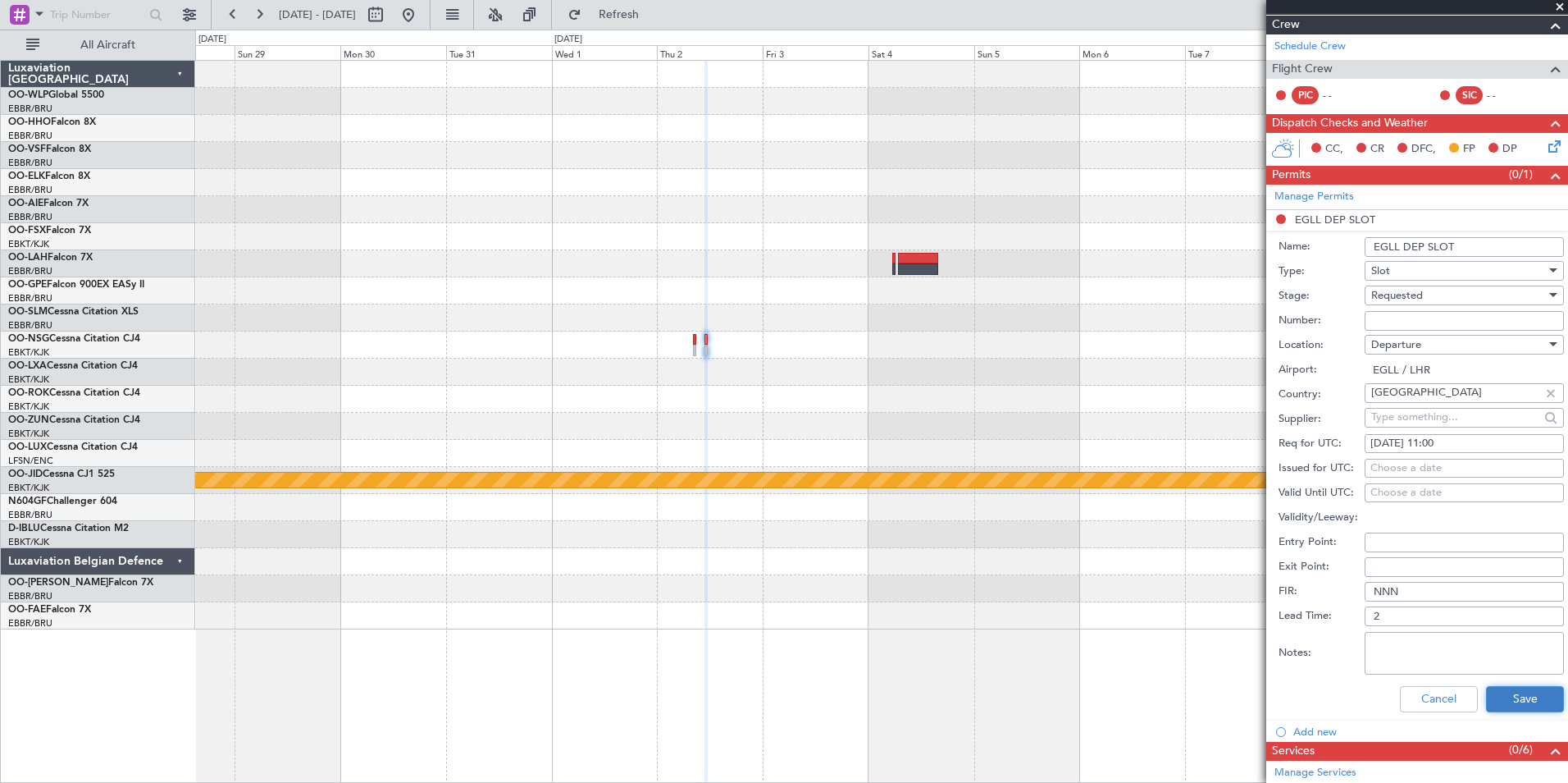
click at [1499, 695] on button "Save" at bounding box center [1525, 699] width 78 height 26
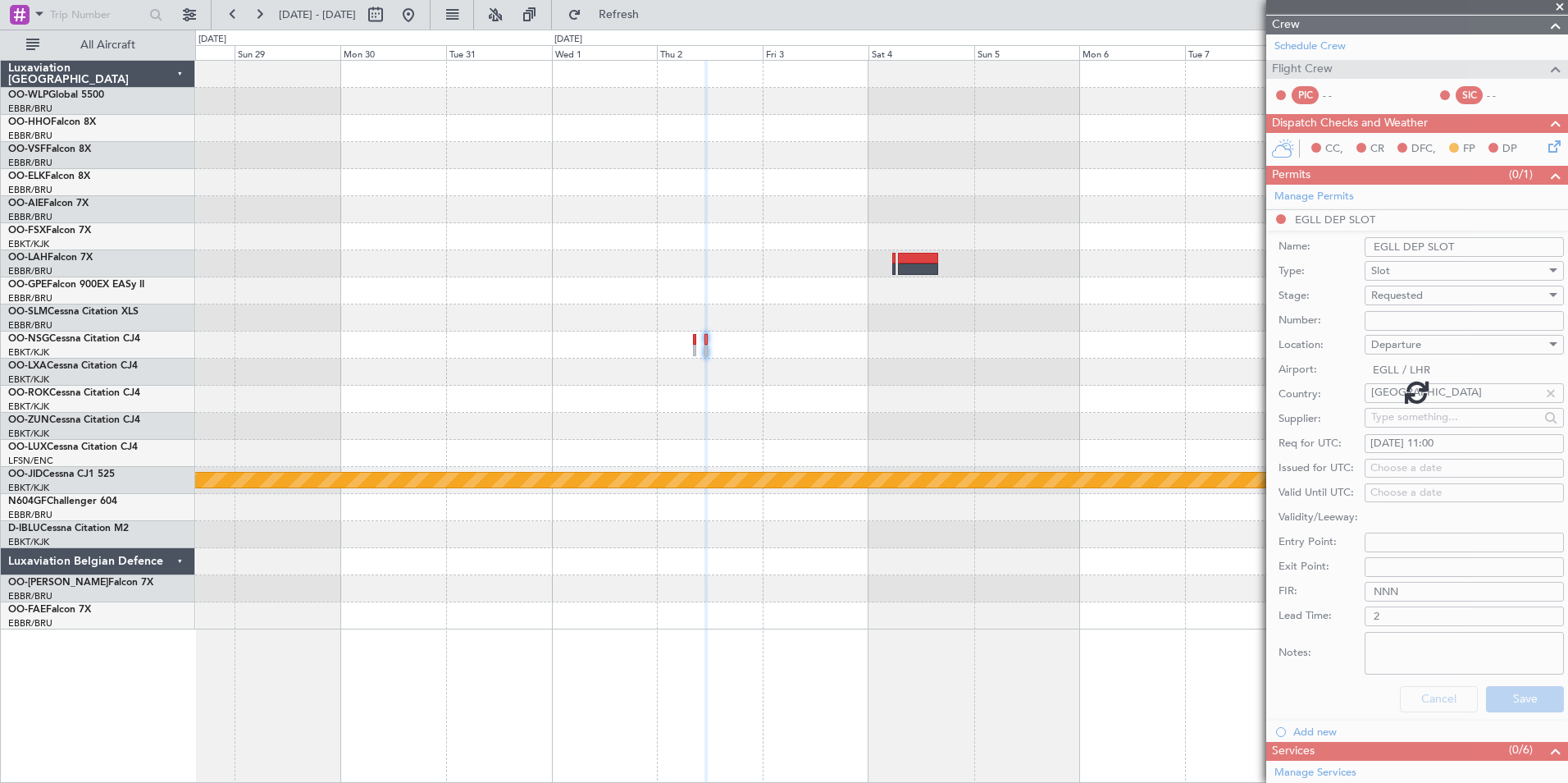
scroll to position [81, 0]
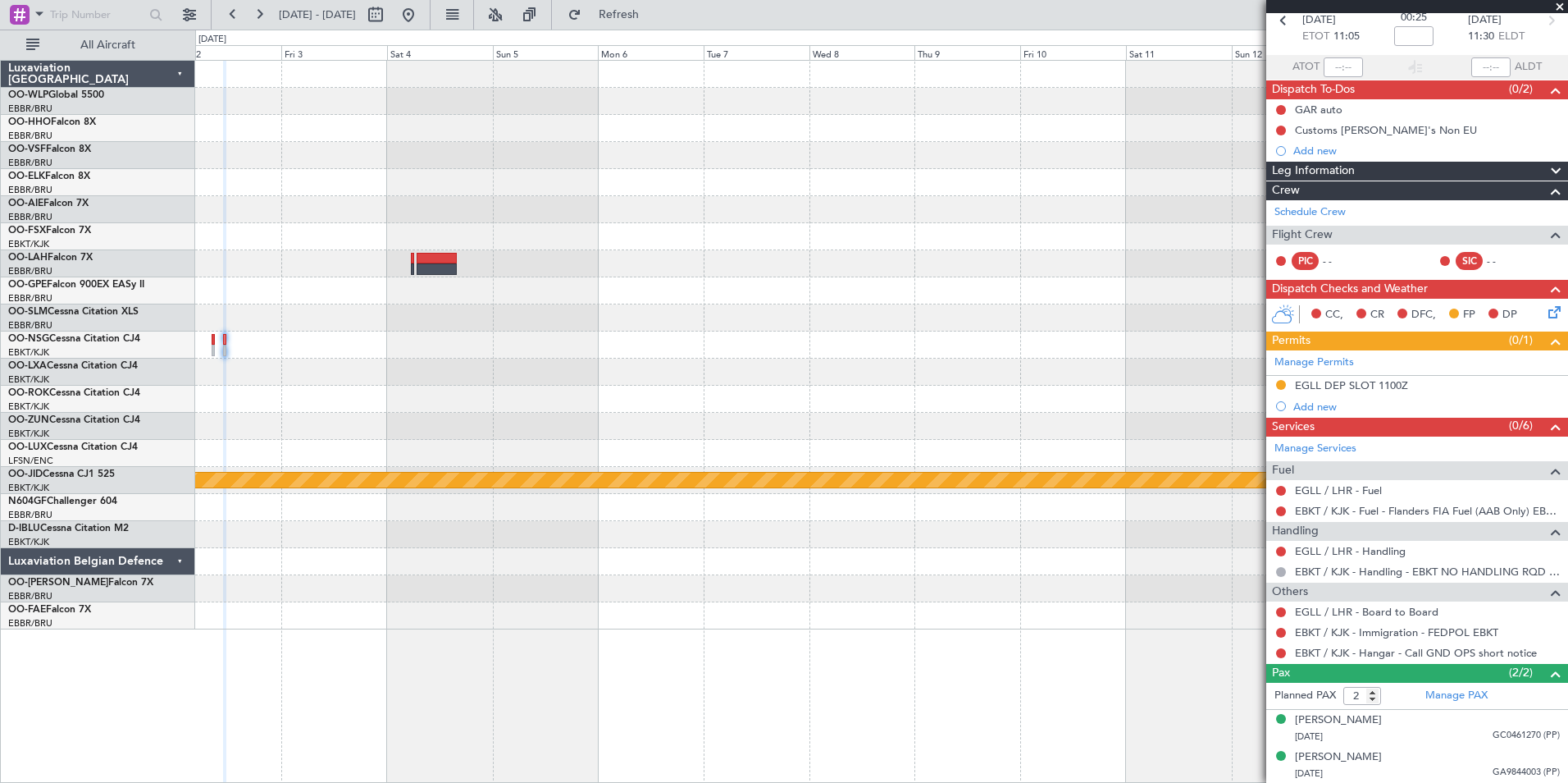
click at [497, 389] on div "null Kortrijk-Wevelgem" at bounding box center [880, 345] width 1372 height 568
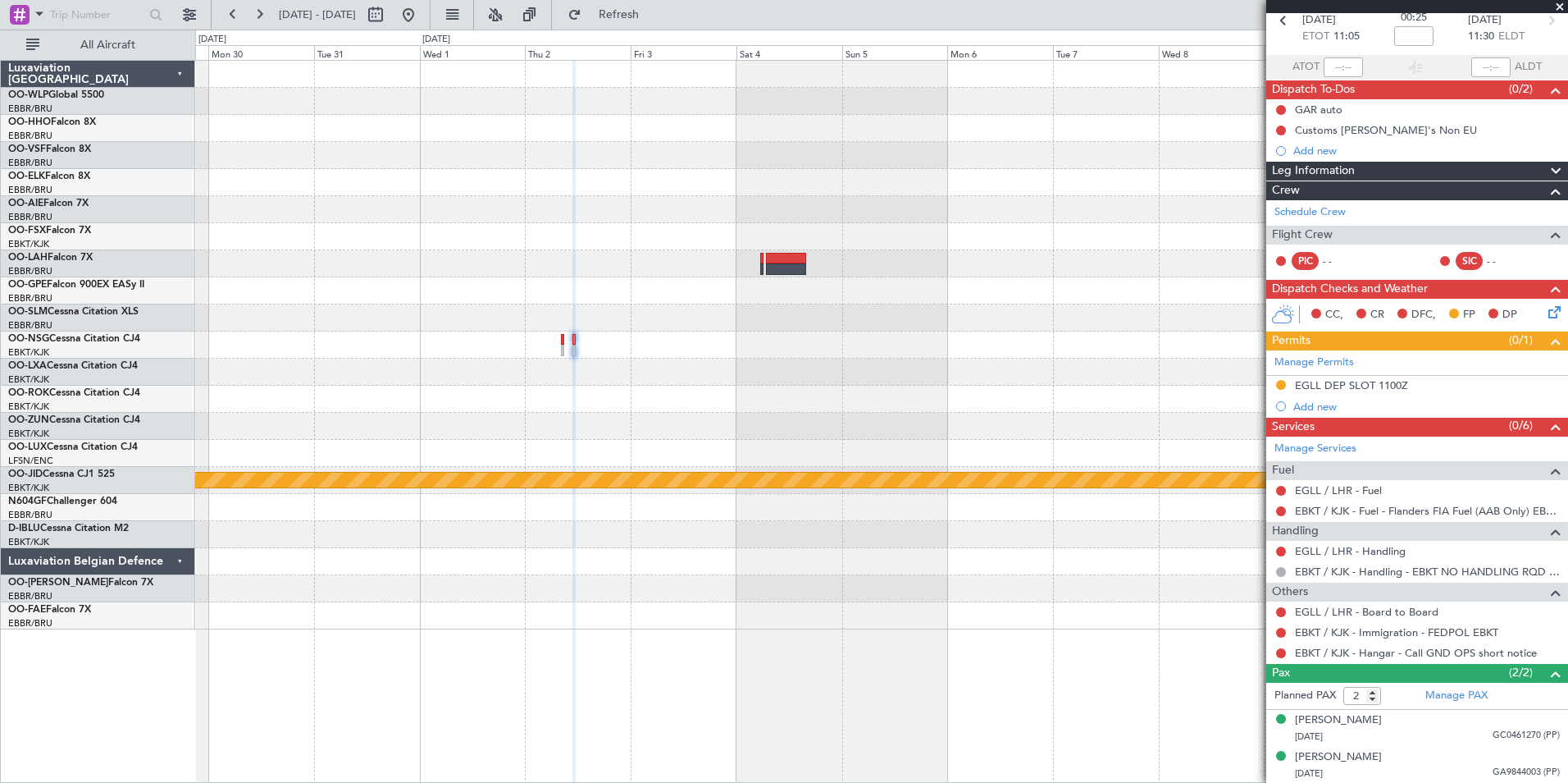
click at [1353, 372] on fb-app "02 Apr 2026 - 15 Apr 2026 Refresh Quick Links All Aircraft null Kortrijk-Wevelg…" at bounding box center [784, 398] width 1568 height 770
click at [1365, 558] on div "EGLL / LHR - Handling" at bounding box center [1417, 550] width 302 height 21
click at [1371, 538] on div "Handling" at bounding box center [1417, 531] width 302 height 19
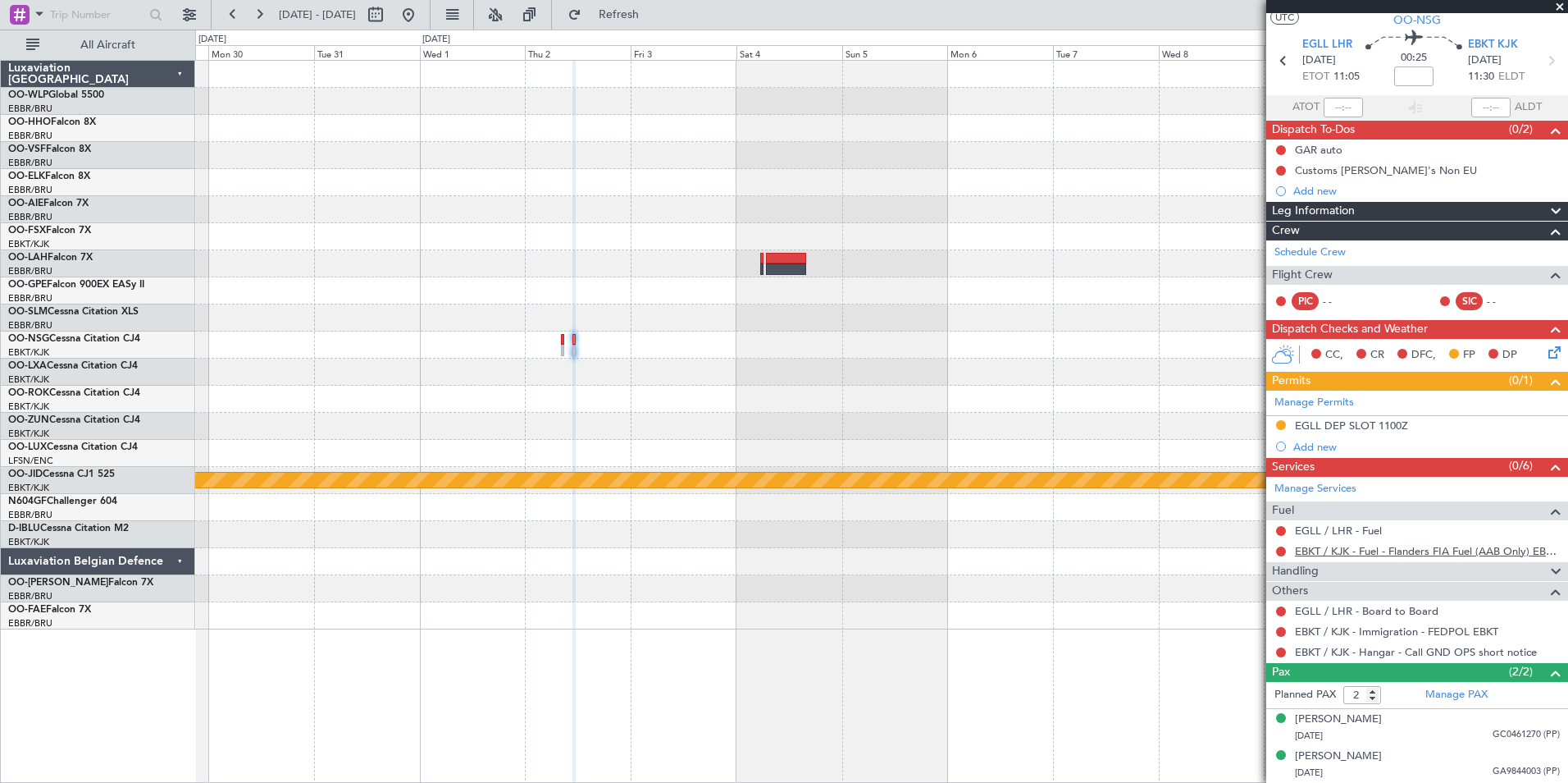
click at [1357, 546] on mat-tooltip-component "EBKT / KJK - Fuel - Flanders FIA Fuel (AAB Only) EBKT / KJK" at bounding box center [1415, 567] width 276 height 43
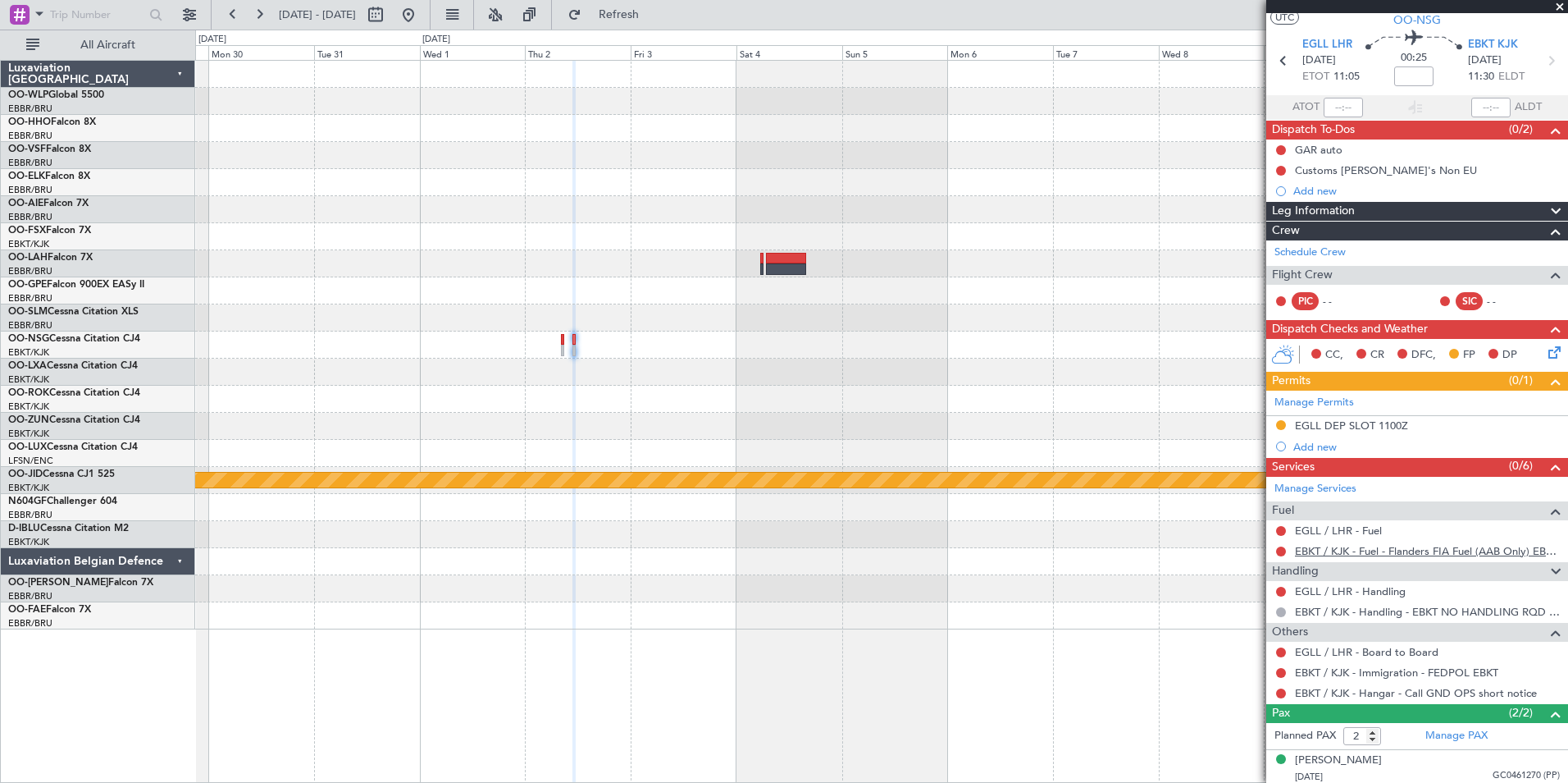
scroll to position [40, 0]
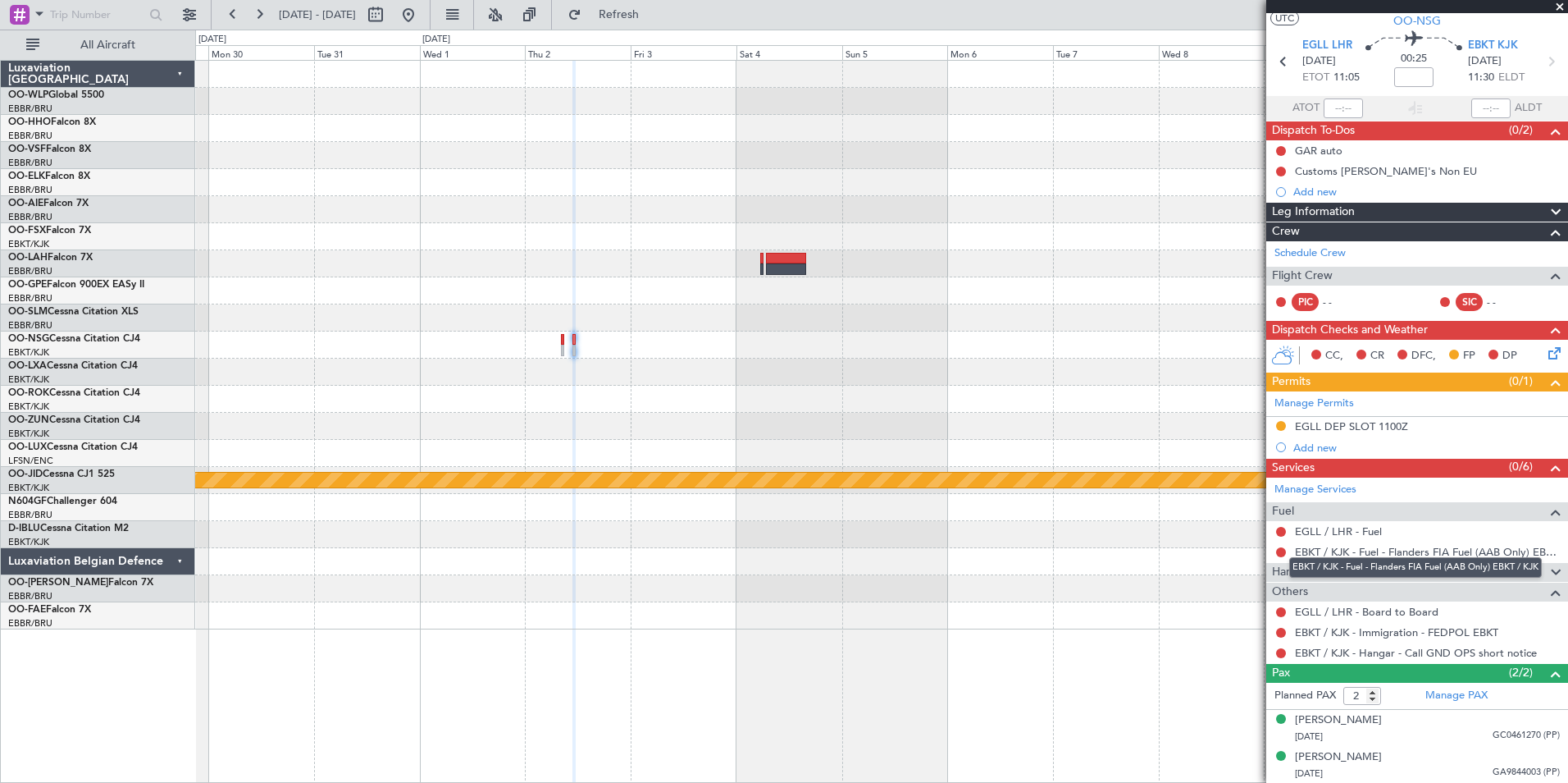
click at [1341, 572] on div "EBKT / KJK - Fuel - Flanders FIA Fuel (AAB Only) EBKT / KJK" at bounding box center [1415, 567] width 252 height 21
click at [1336, 574] on div "Handling" at bounding box center [1417, 572] width 302 height 19
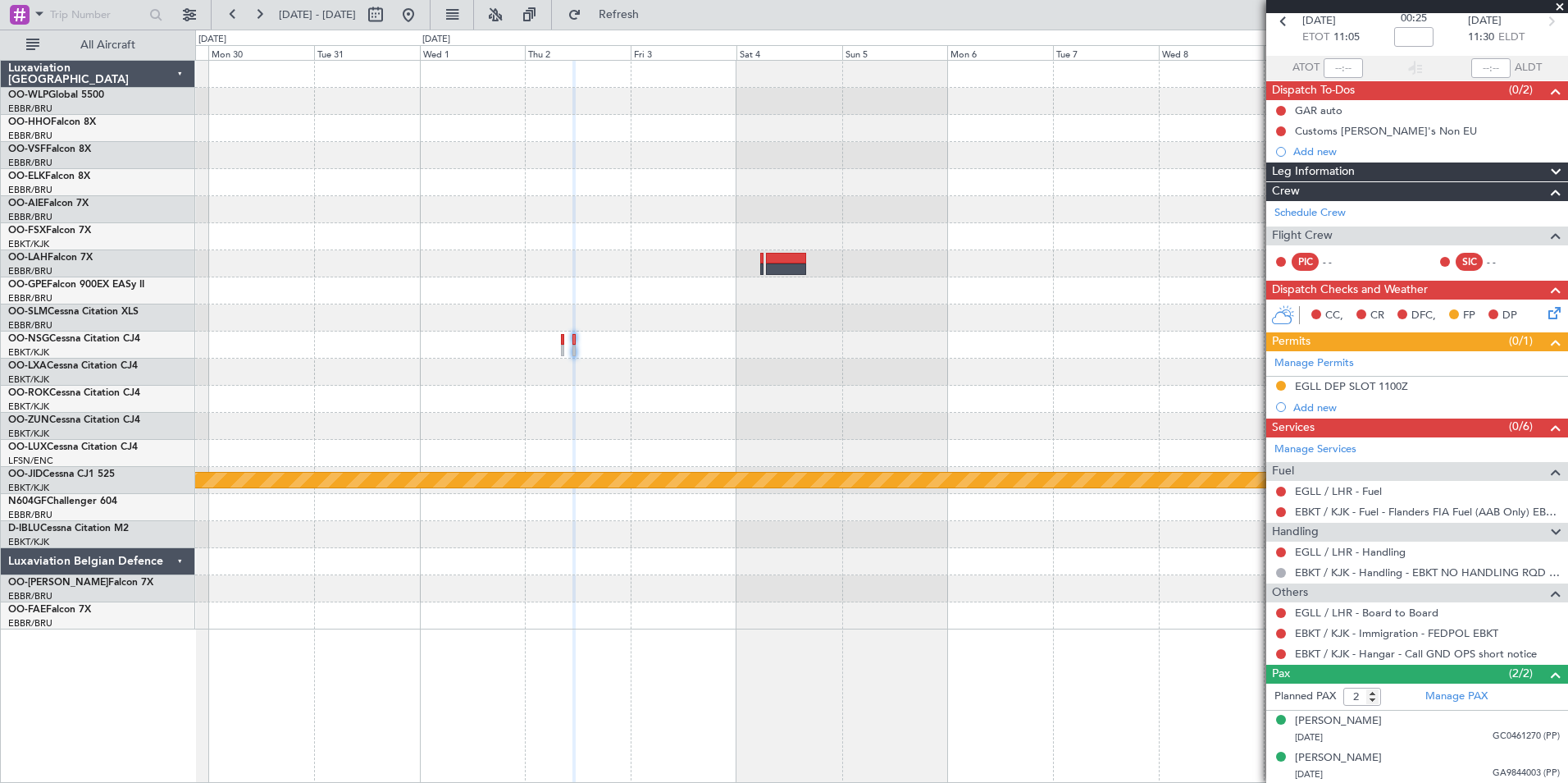
scroll to position [81, 0]
click at [1346, 550] on link "EGLL / LHR - Handling" at bounding box center [1350, 551] width 110 height 14
click at [1340, 498] on mat-tooltip-component "EGLL / LHR - Fuel" at bounding box center [1338, 518] width 102 height 43
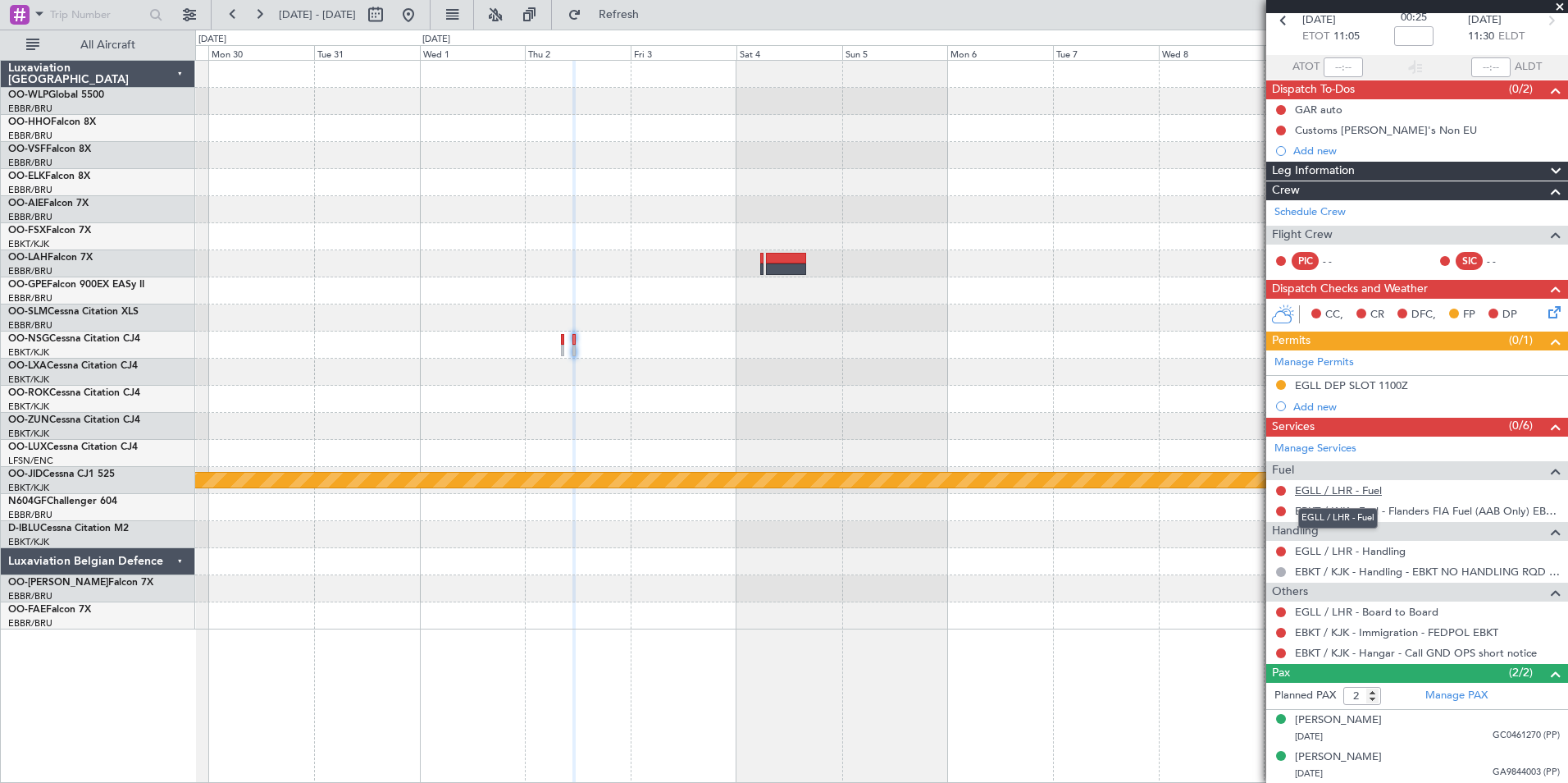
click at [1341, 494] on link "EGLL / LHR - Fuel" at bounding box center [1338, 490] width 87 height 14
click at [1278, 107] on button at bounding box center [1281, 110] width 10 height 10
click at [1278, 185] on span "Completed" at bounding box center [1288, 182] width 54 height 16
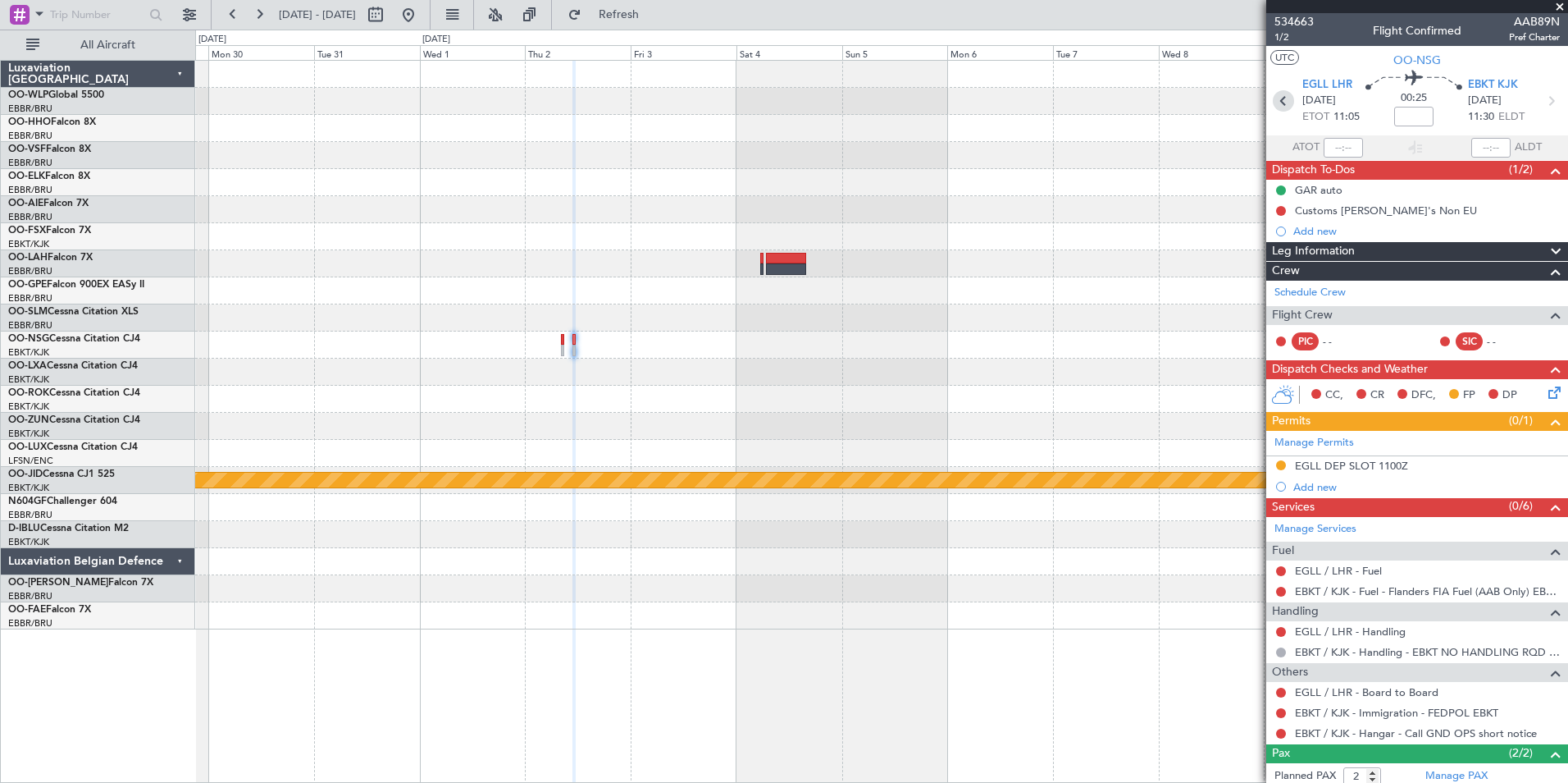
click at [1284, 106] on icon at bounding box center [1283, 101] width 22 height 22
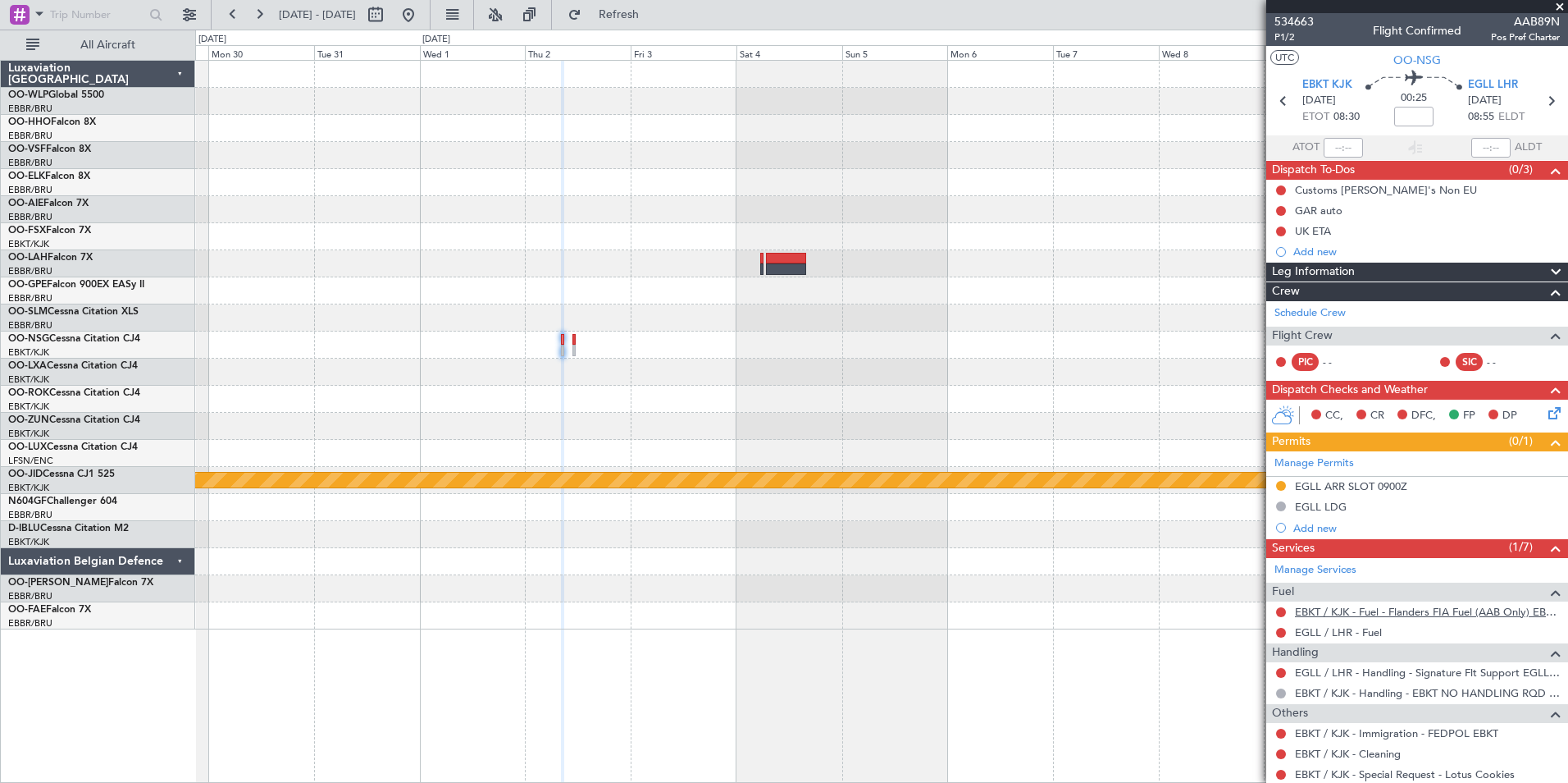
click at [1336, 613] on link "EBKT / KJK - Fuel - Flanders FIA Fuel (AAB Only) EBKT / KJK" at bounding box center [1427, 611] width 265 height 14
click at [1343, 631] on link "EGLL / LHR - Fuel" at bounding box center [1338, 632] width 87 height 14
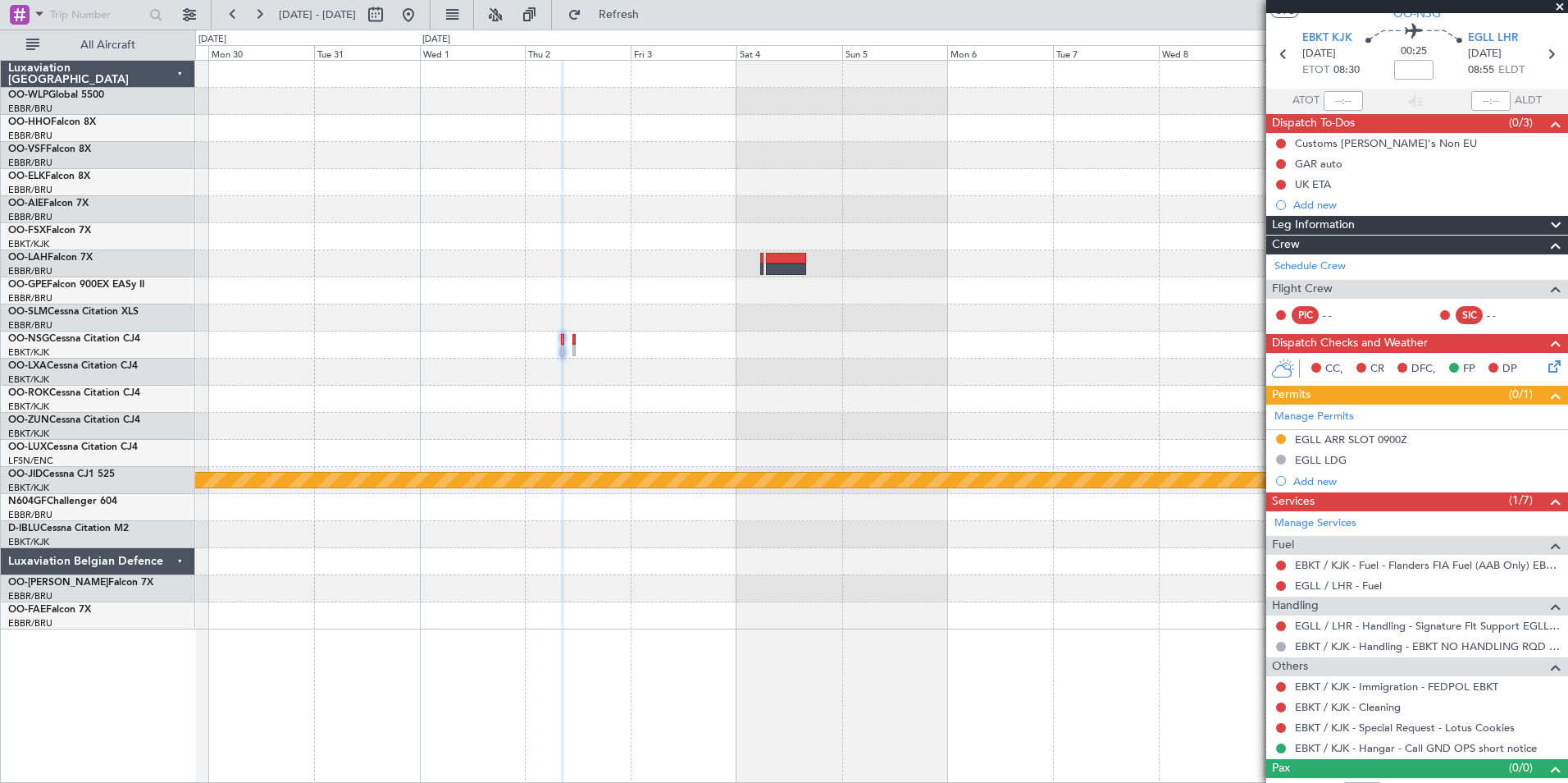
scroll to position [68, 0]
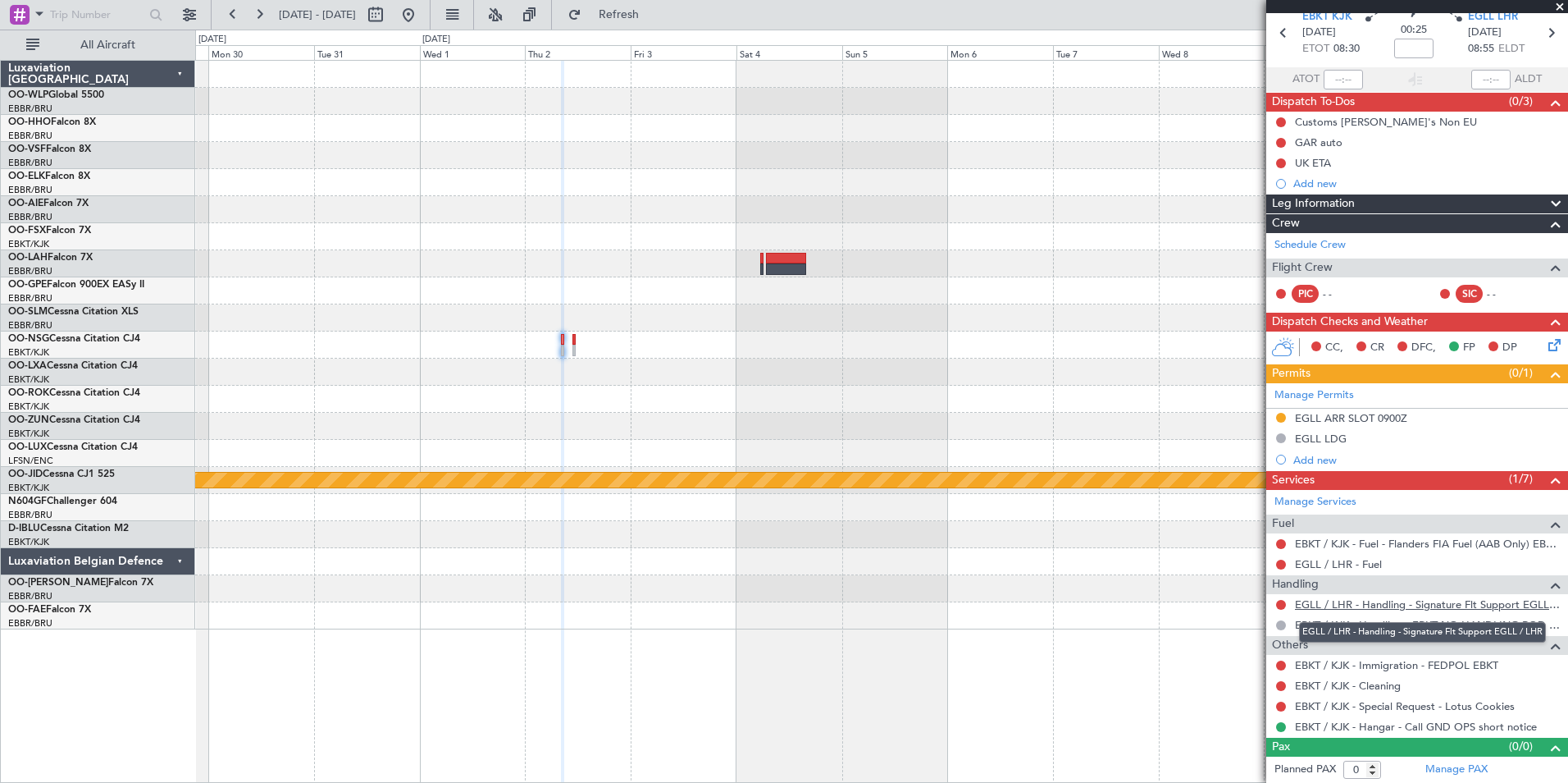
click at [1372, 602] on link "EGLL / LHR - Handling - Signature Flt Support EGLL / LHR" at bounding box center [1427, 604] width 265 height 14
click at [1546, 366] on span at bounding box center [1555, 374] width 20 height 20
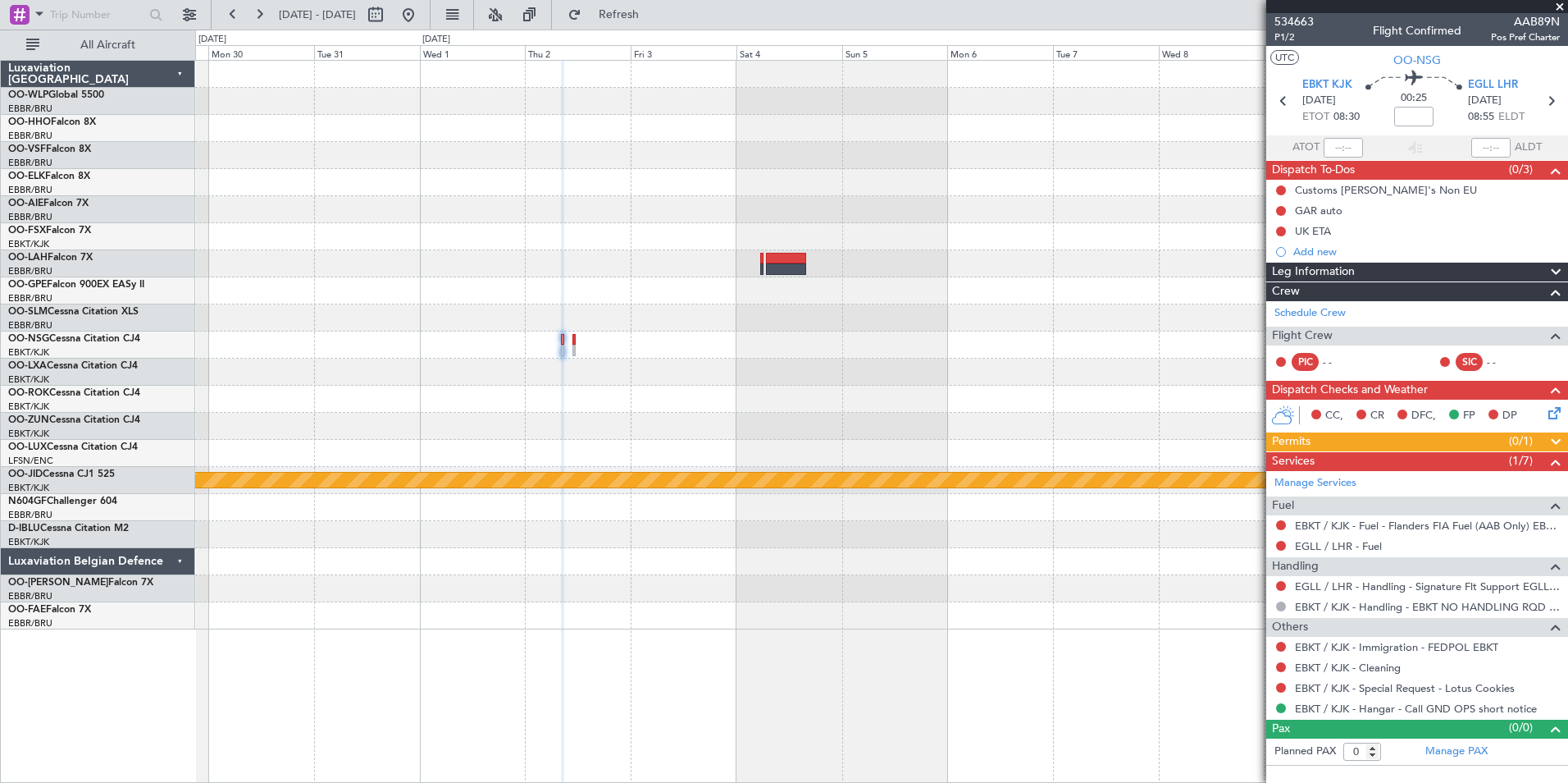
scroll to position [0, 0]
click at [1558, 415] on icon at bounding box center [1551, 410] width 13 height 13
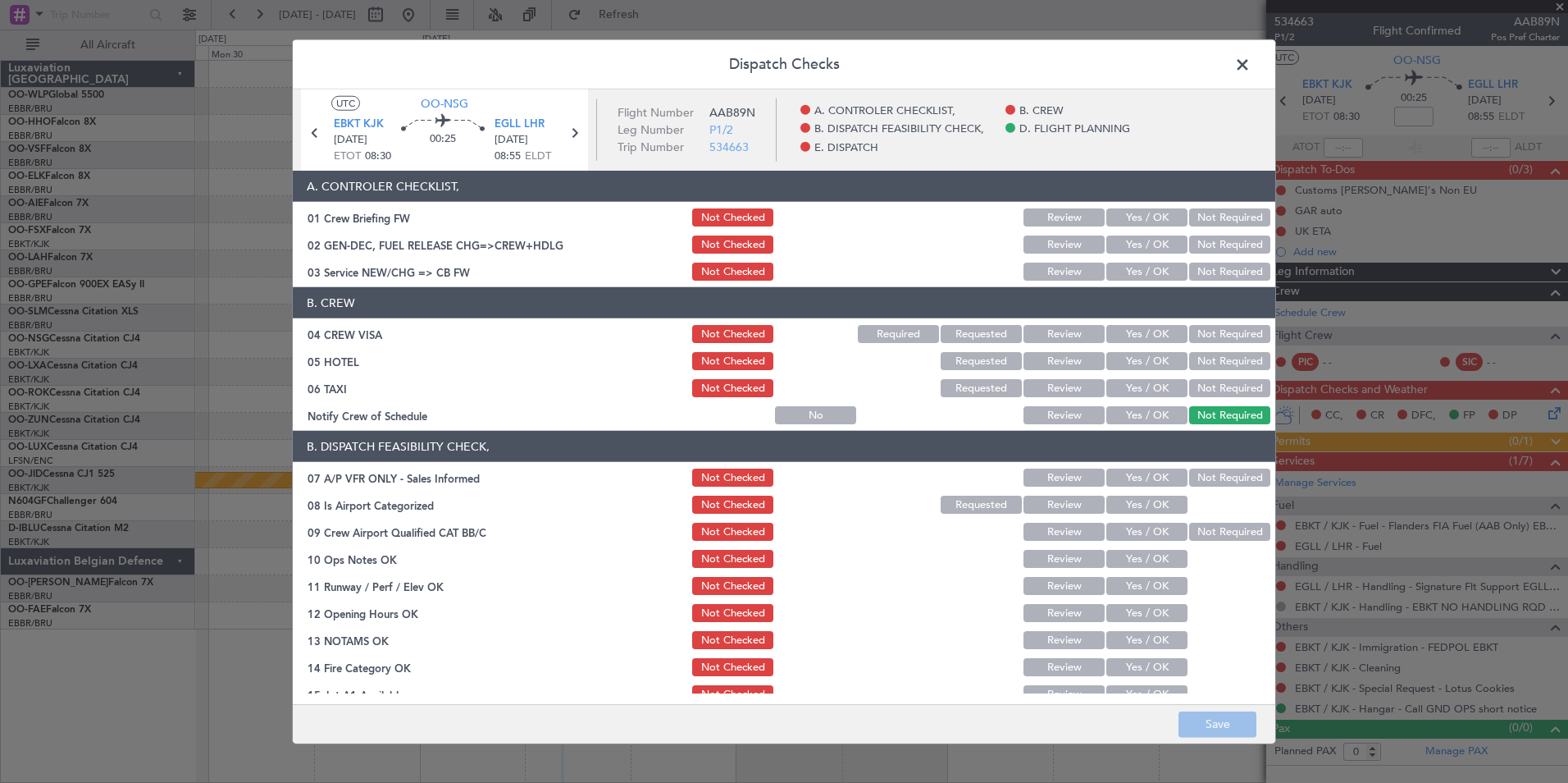
click at [1132, 265] on button "Yes / OK" at bounding box center [1147, 271] width 81 height 18
click at [1189, 333] on button "Not Required" at bounding box center [1230, 334] width 81 height 18
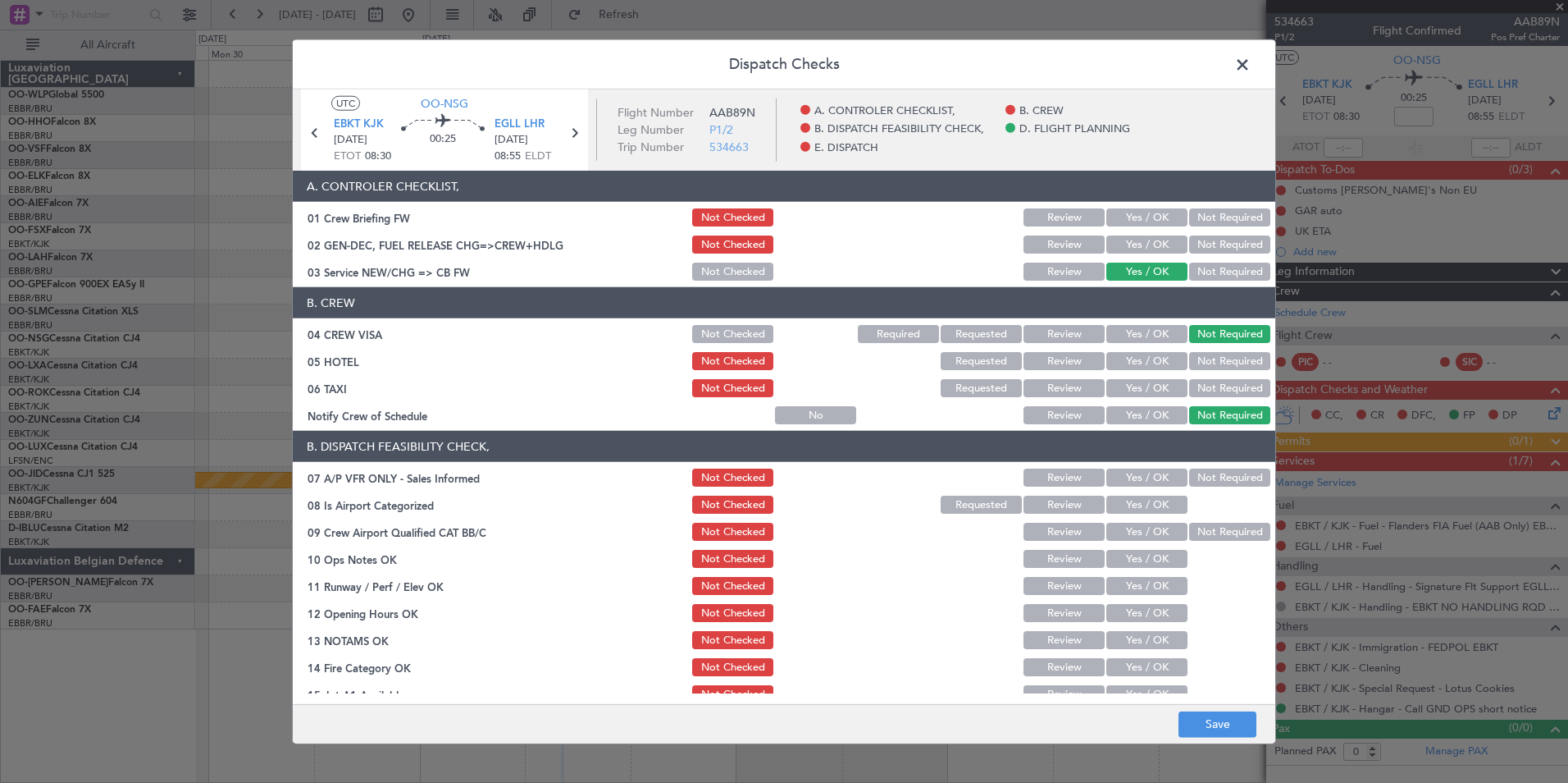
click at [1212, 362] on button "Not Required" at bounding box center [1230, 361] width 81 height 18
click at [1208, 376] on div "Not Required" at bounding box center [1228, 388] width 83 height 23
click at [1196, 383] on button "Not Required" at bounding box center [1230, 388] width 81 height 18
click at [1155, 409] on button "Yes / OK" at bounding box center [1147, 415] width 81 height 18
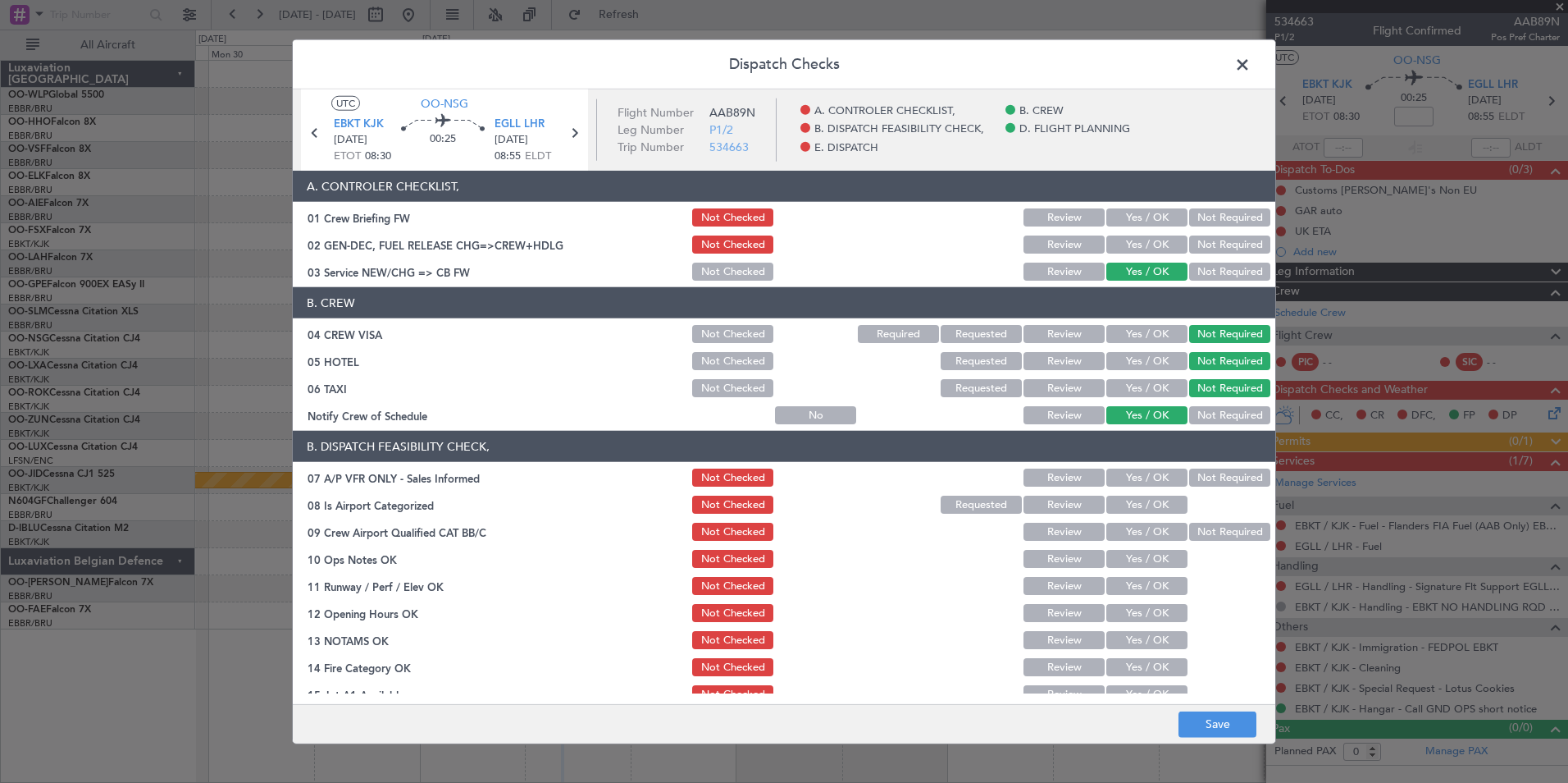
click at [1189, 472] on button "Not Required" at bounding box center [1230, 478] width 81 height 18
click at [1137, 501] on button "Yes / OK" at bounding box center [1147, 505] width 81 height 18
click at [1138, 536] on button "Yes / OK" at bounding box center [1147, 532] width 81 height 18
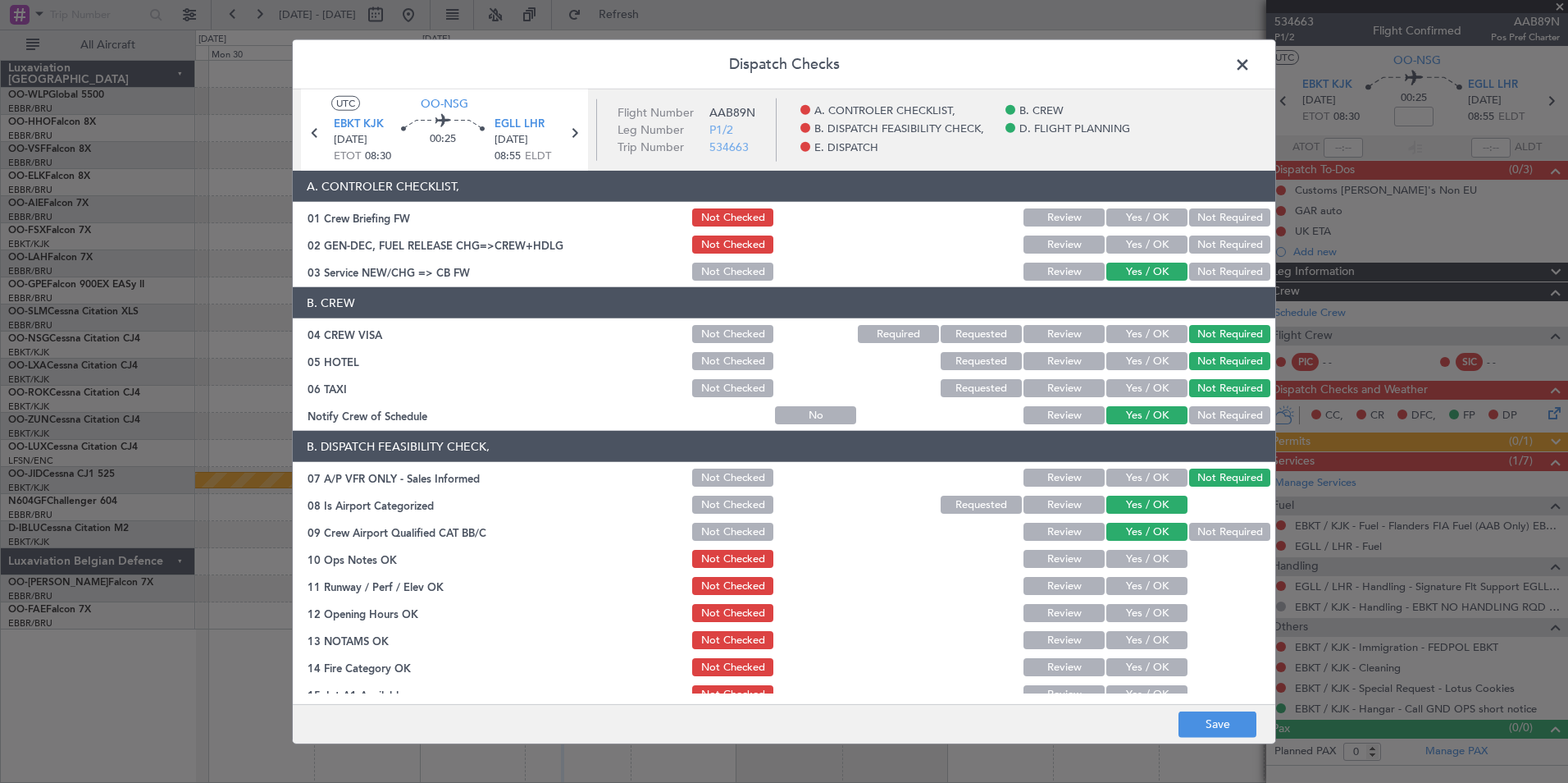
click at [1138, 556] on button "Yes / OK" at bounding box center [1147, 559] width 81 height 18
click at [1126, 583] on button "Yes / OK" at bounding box center [1147, 585] width 81 height 18
click at [1121, 624] on section "B. DISPATCH FEASIBILITY CHECK, 07 A/P VFR ONLY - Sales Informed Not Checked Rev…" at bounding box center [784, 609] width 983 height 356
click at [1118, 616] on button "Yes / OK" at bounding box center [1147, 612] width 81 height 18
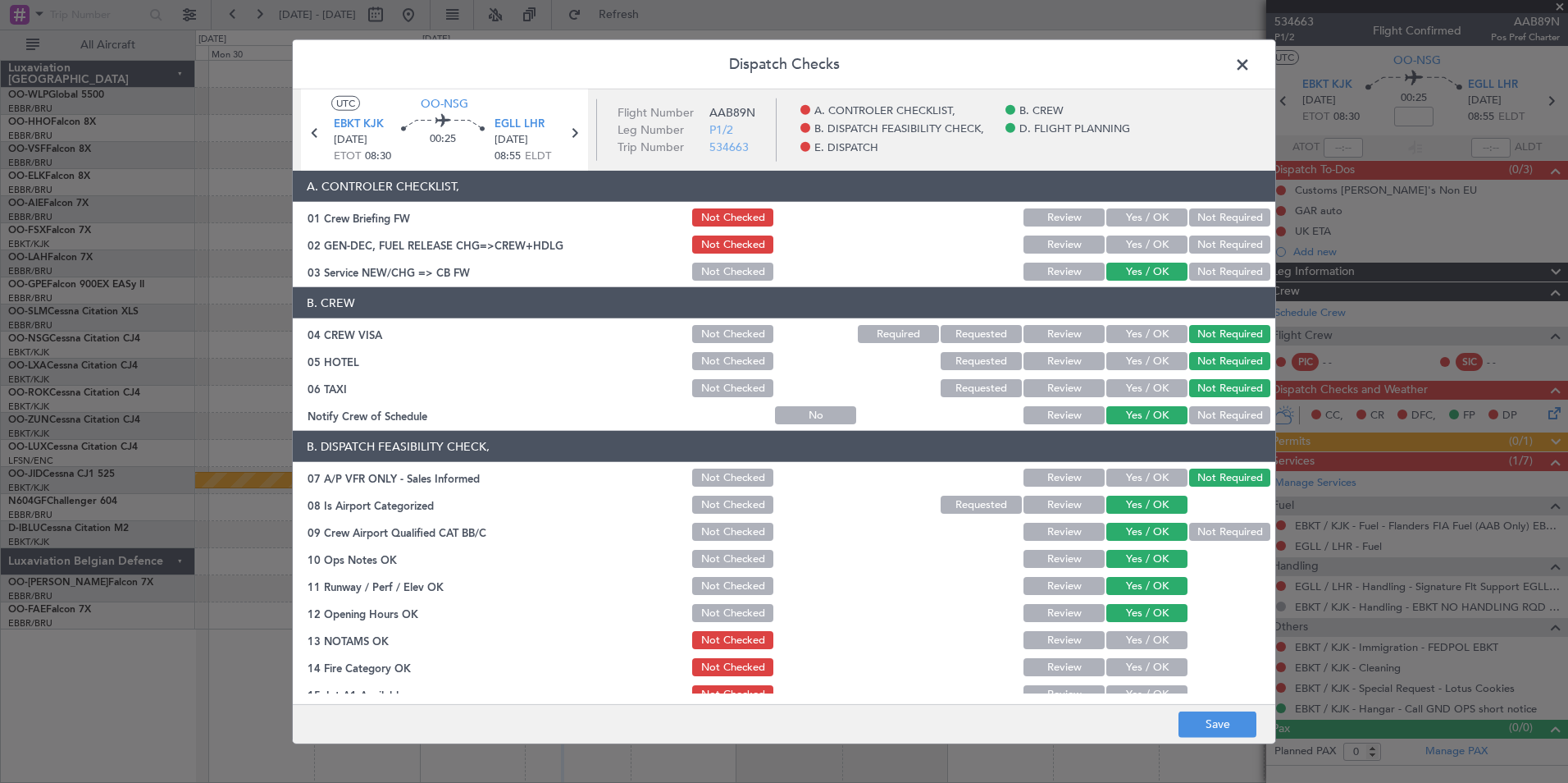
click at [1081, 641] on button "Review" at bounding box center [1064, 640] width 81 height 18
click at [1121, 661] on button "Yes / OK" at bounding box center [1147, 667] width 81 height 18
click at [1129, 685] on button "Yes / OK" at bounding box center [1147, 694] width 81 height 18
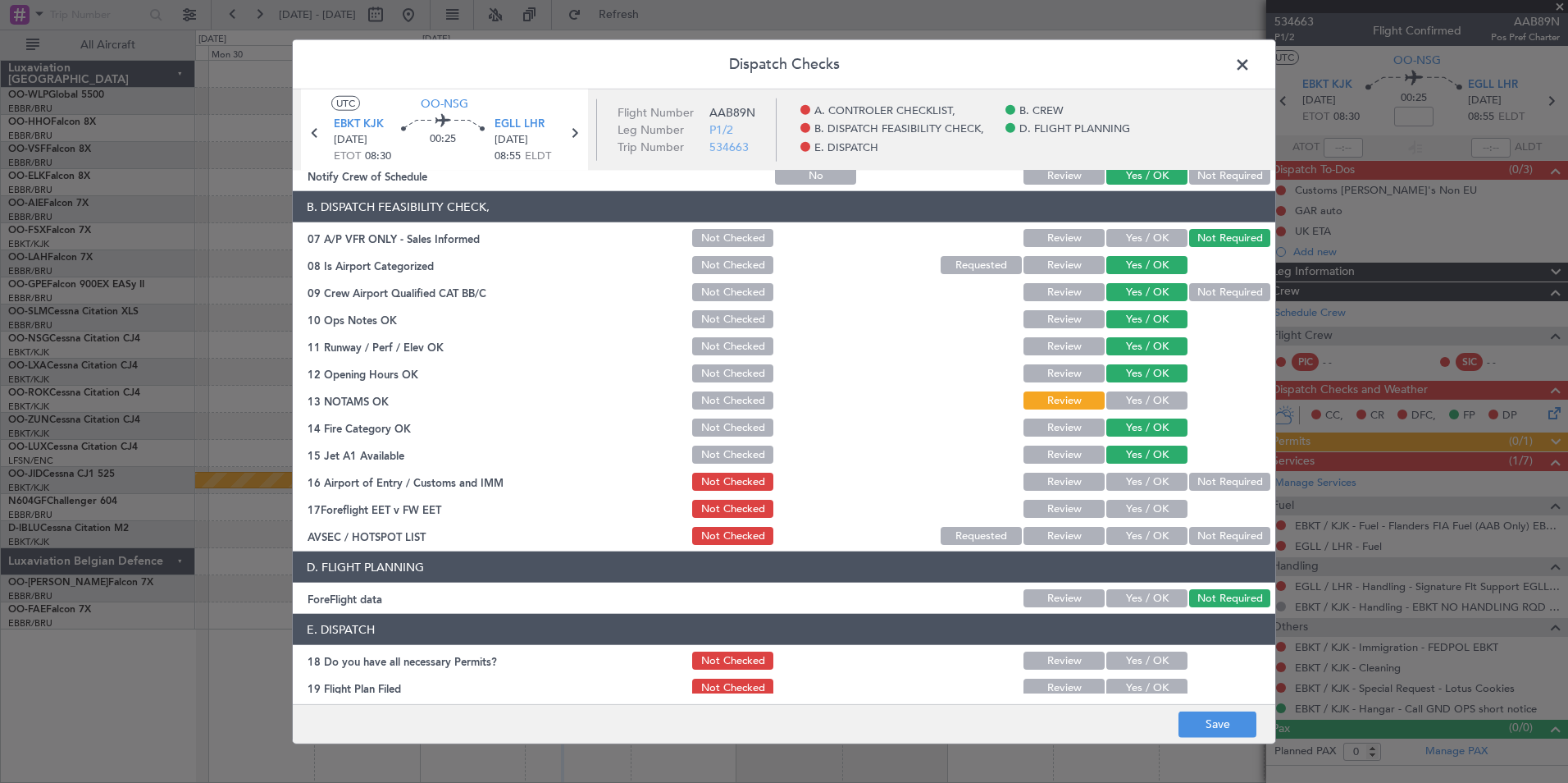
scroll to position [246, 0]
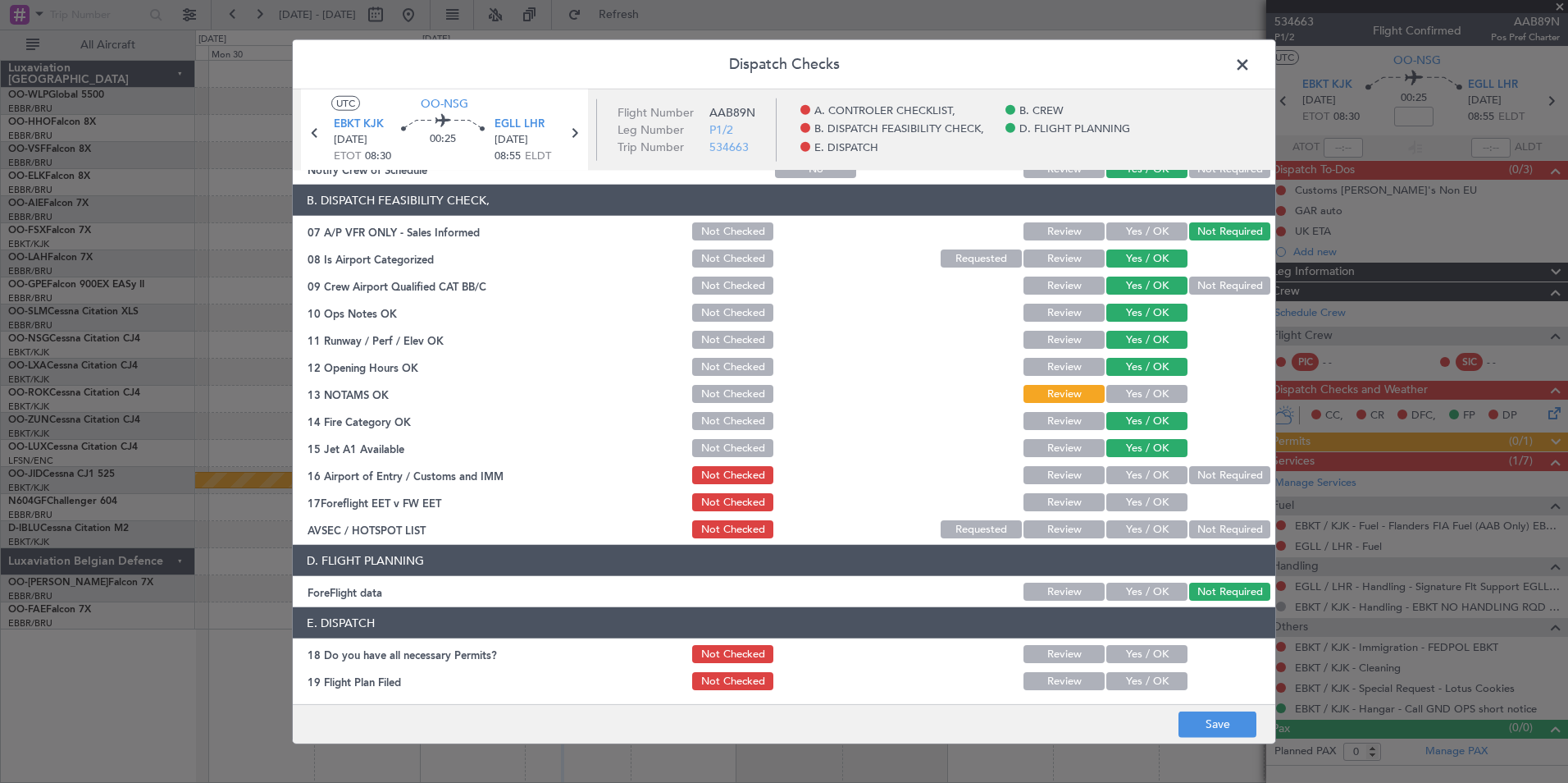
click at [1219, 471] on button "Not Required" at bounding box center [1230, 475] width 81 height 18
drag, startPoint x: 1056, startPoint y: 500, endPoint x: 1119, endPoint y: 515, distance: 64.8
click at [1056, 501] on button "Review" at bounding box center [1064, 502] width 81 height 18
click at [1199, 523] on div "Not Required" at bounding box center [1228, 530] width 83 height 23
click at [1205, 521] on button "Not Required" at bounding box center [1230, 529] width 81 height 18
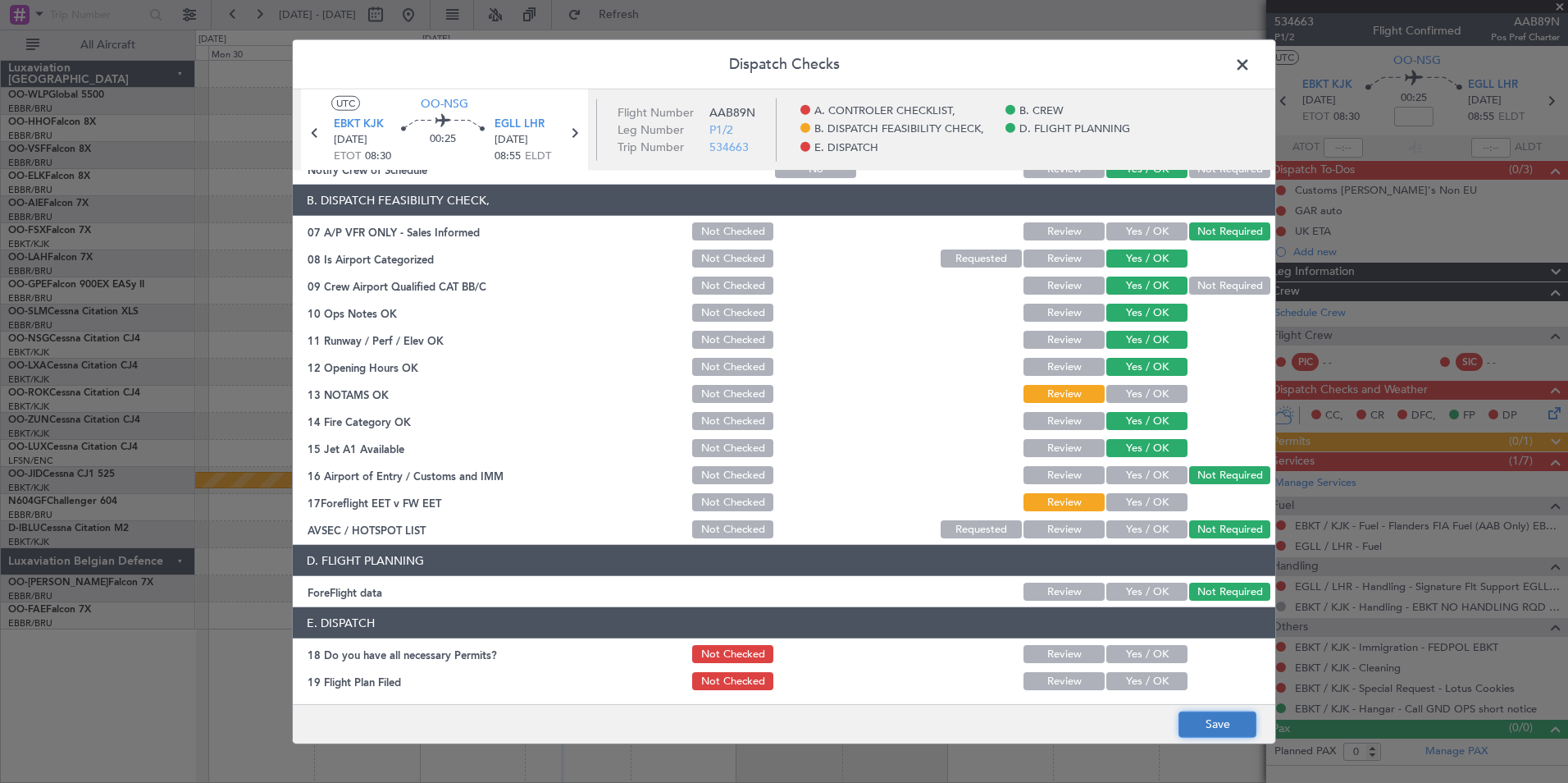
click at [1201, 714] on button "Save" at bounding box center [1217, 723] width 78 height 26
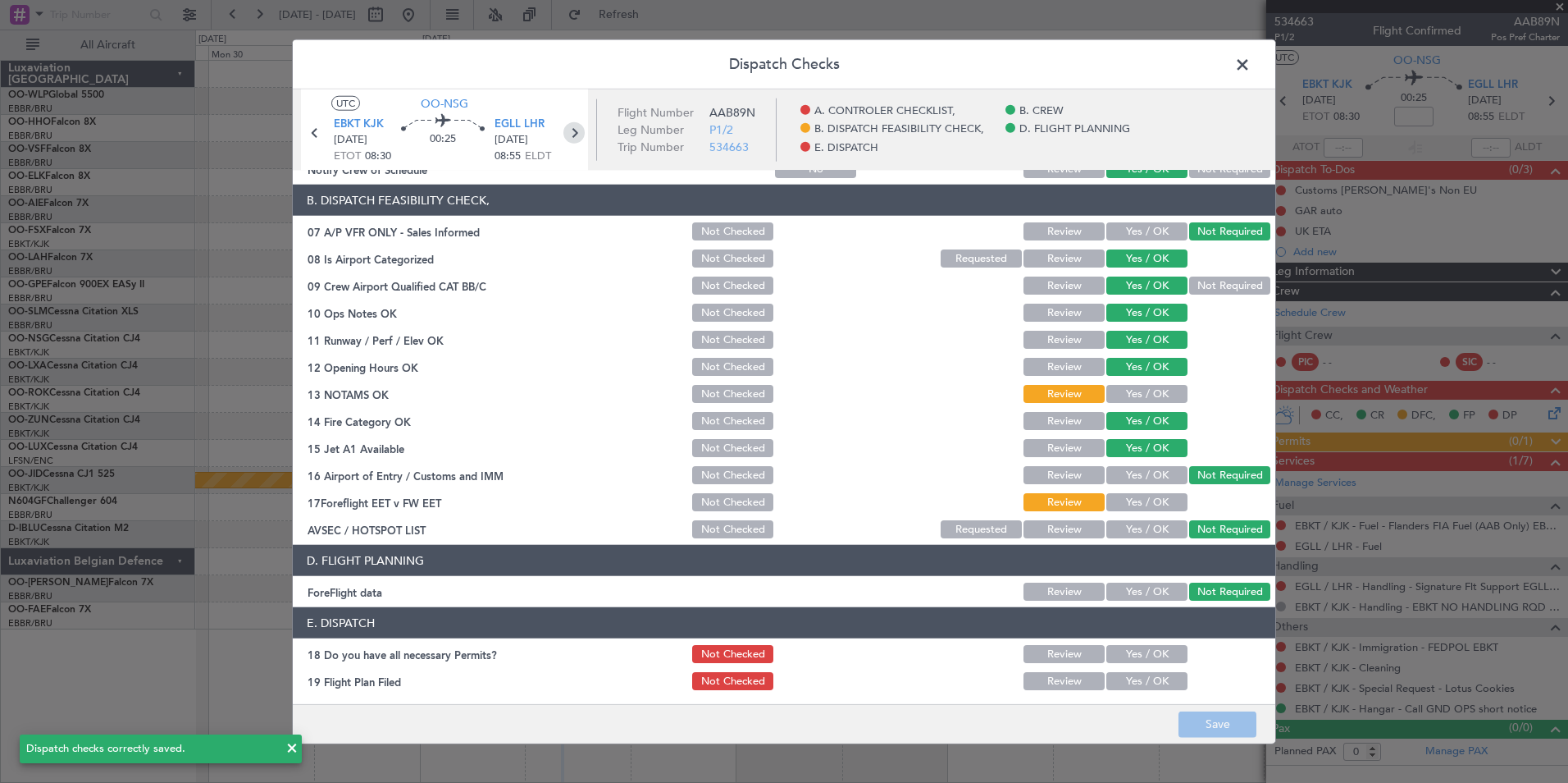
click at [569, 137] on icon at bounding box center [574, 133] width 22 height 22
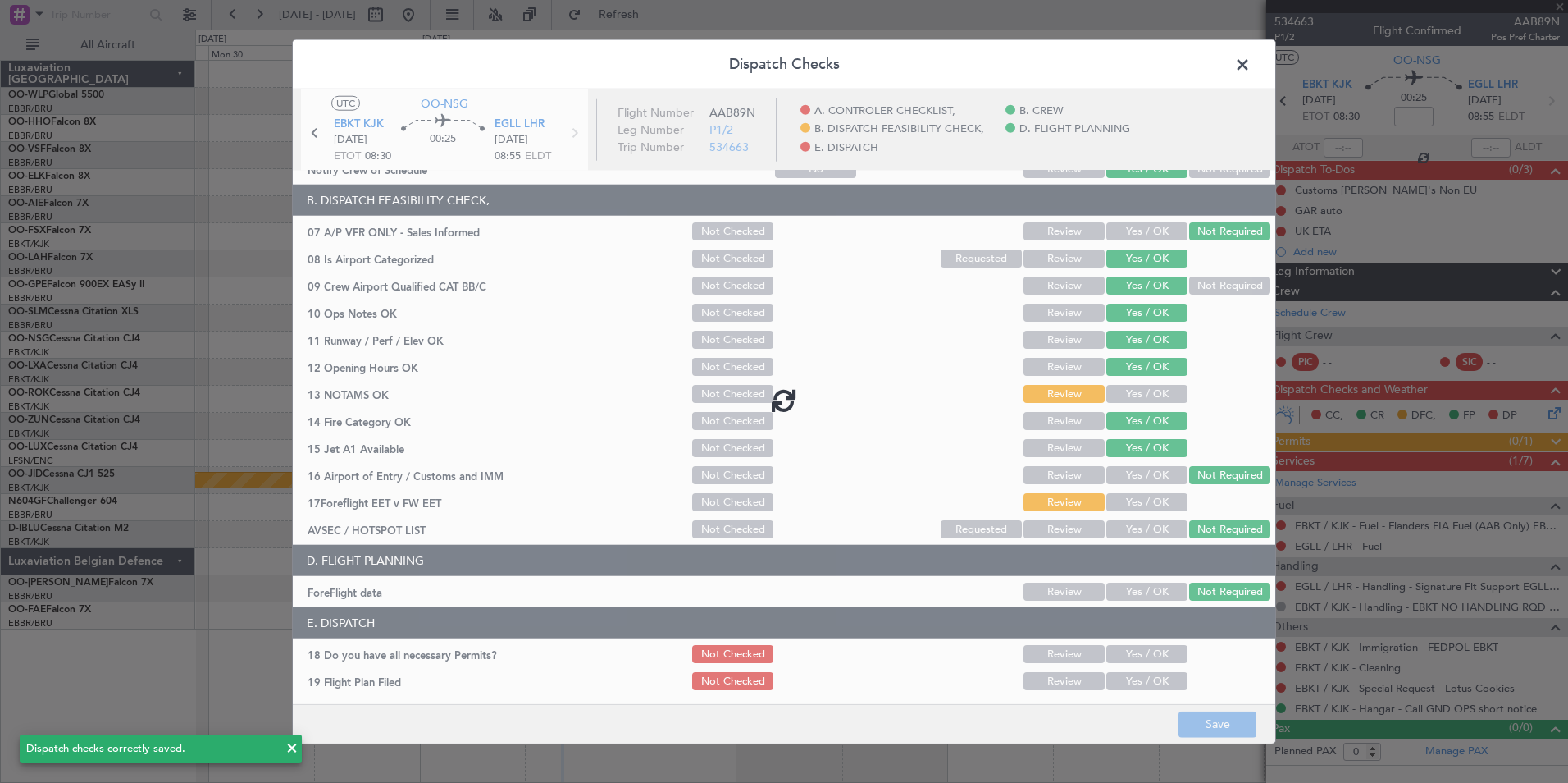
type input "2"
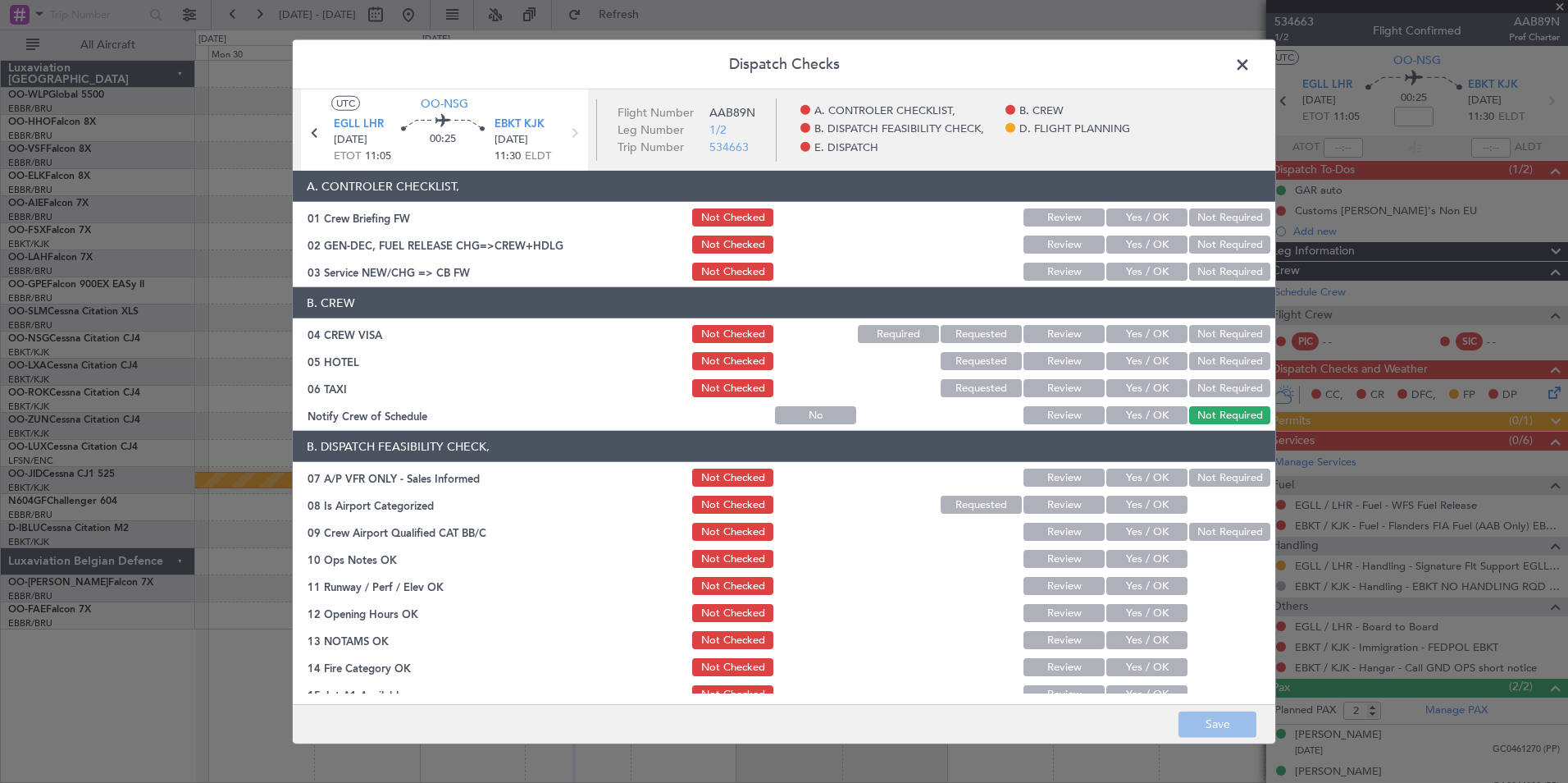
click at [1131, 271] on button "Yes / OK" at bounding box center [1147, 271] width 81 height 18
click at [1203, 333] on button "Not Required" at bounding box center [1230, 334] width 81 height 18
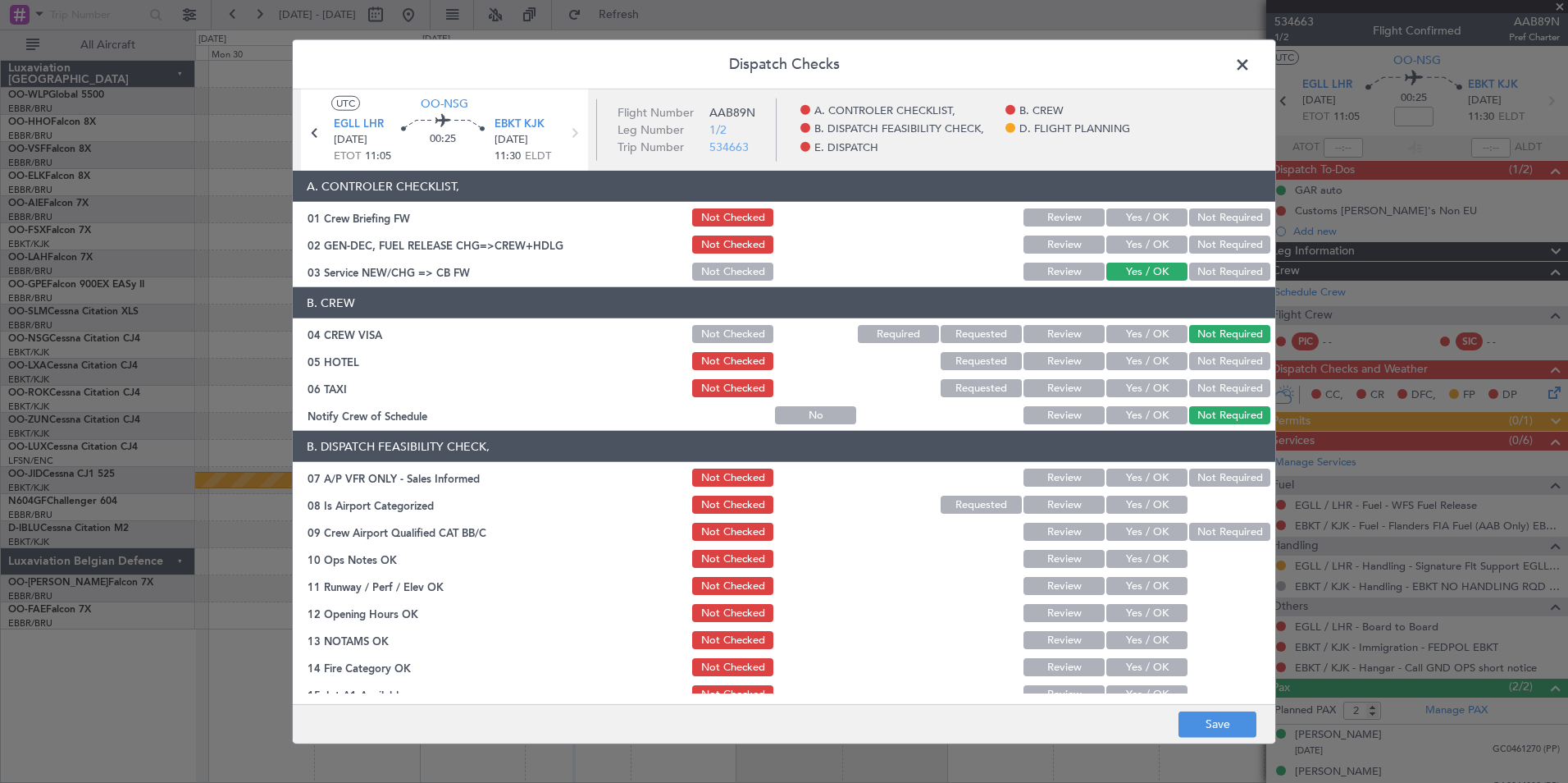
click at [1221, 362] on button "Not Required" at bounding box center [1230, 361] width 81 height 18
click at [1204, 385] on button "Not Required" at bounding box center [1230, 388] width 81 height 18
click at [1157, 407] on button "Yes / OK" at bounding box center [1147, 415] width 81 height 18
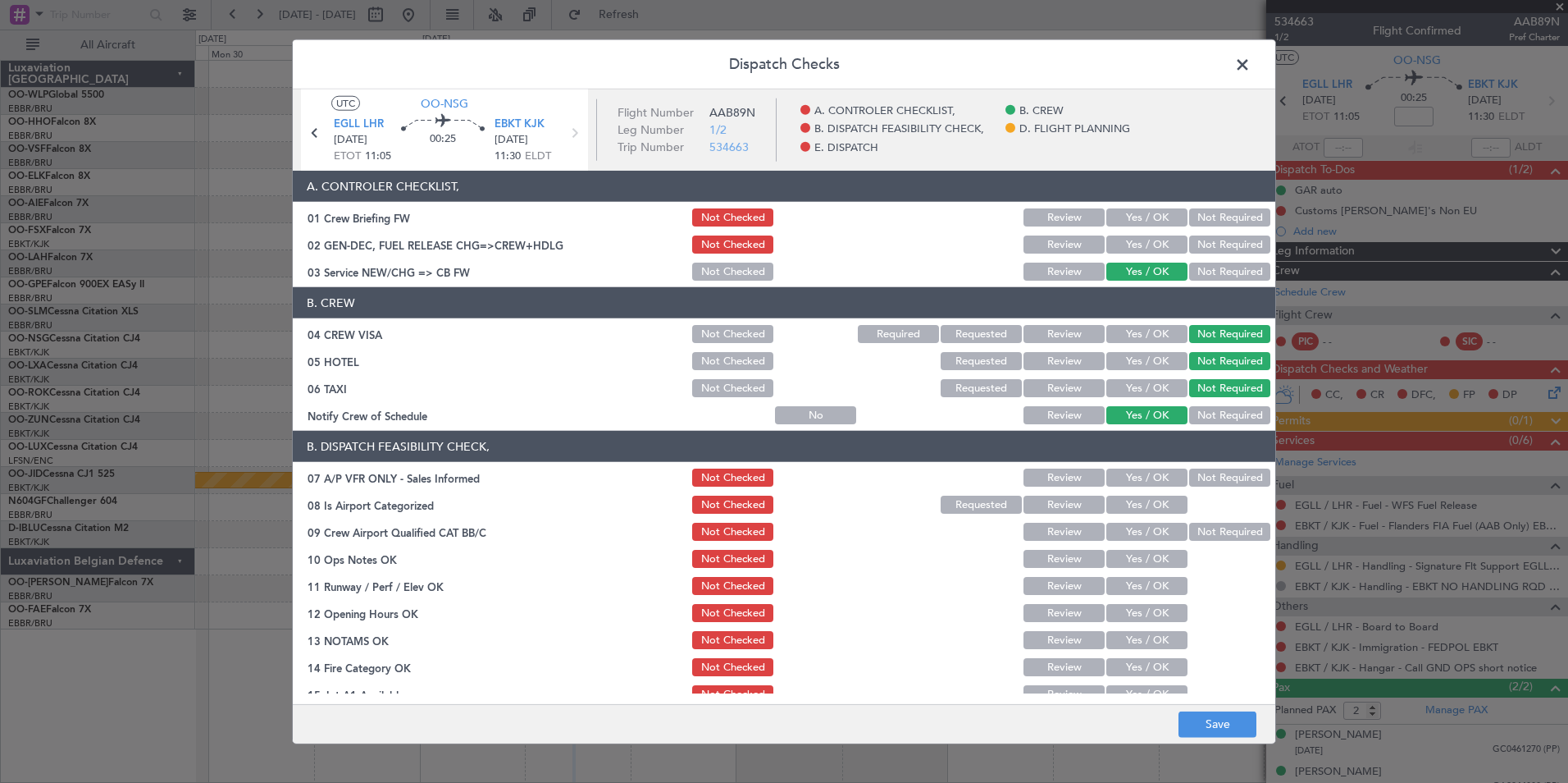
click at [1203, 487] on div "Not Required" at bounding box center [1228, 478] width 83 height 23
click at [1203, 484] on button "Not Required" at bounding box center [1230, 478] width 81 height 18
click at [1148, 501] on button "Yes / OK" at bounding box center [1147, 505] width 81 height 18
click at [1145, 531] on button "Yes / OK" at bounding box center [1147, 532] width 81 height 18
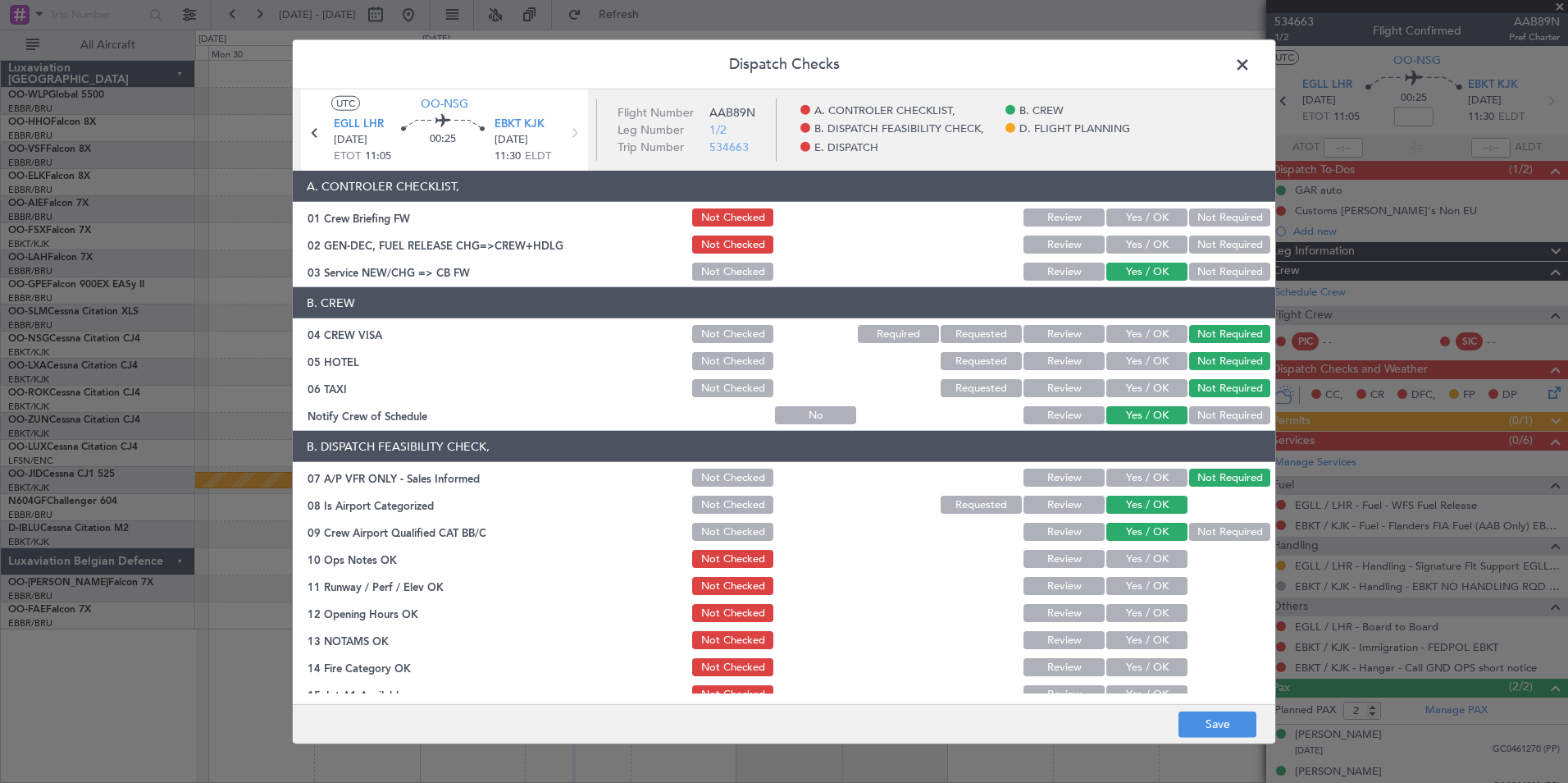
click at [1149, 566] on button "Yes / OK" at bounding box center [1147, 559] width 81 height 18
click at [1140, 594] on div "Yes / OK" at bounding box center [1145, 586] width 83 height 23
click at [1132, 584] on button "Yes / OK" at bounding box center [1147, 585] width 81 height 18
click at [1127, 618] on button "Yes / OK" at bounding box center [1147, 612] width 81 height 18
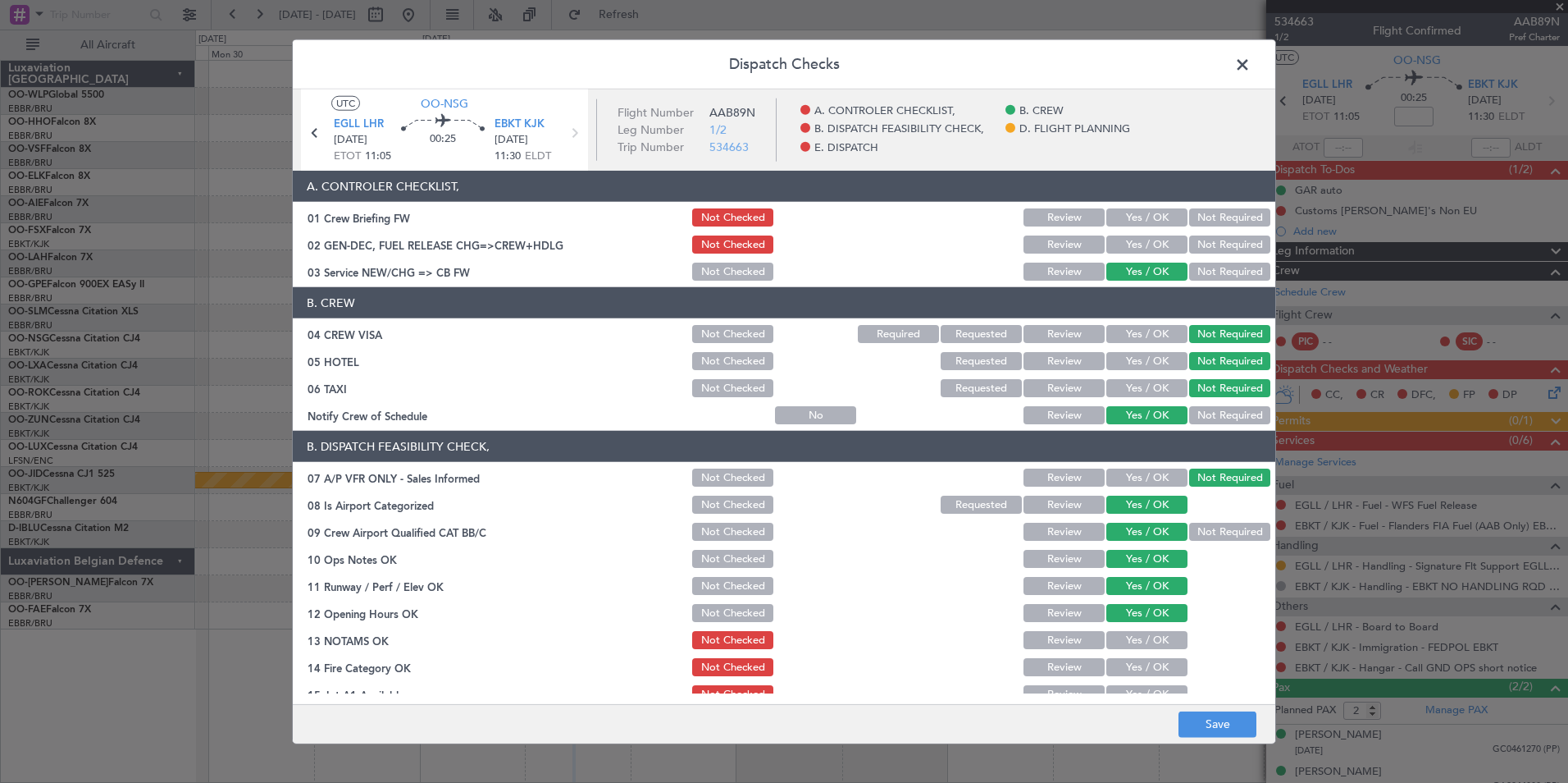
click at [1068, 634] on button "Review" at bounding box center [1064, 640] width 81 height 18
click at [1117, 660] on button "Yes / OK" at bounding box center [1147, 667] width 81 height 18
click at [1128, 677] on div "Yes / OK" at bounding box center [1145, 667] width 83 height 23
click at [1129, 679] on section "B. DISPATCH FEASIBILITY CHECK, 07 A/P VFR ONLY - Sales Informed Not Checked Rev…" at bounding box center [784, 609] width 983 height 356
click at [1129, 685] on button "Yes / OK" at bounding box center [1147, 694] width 81 height 18
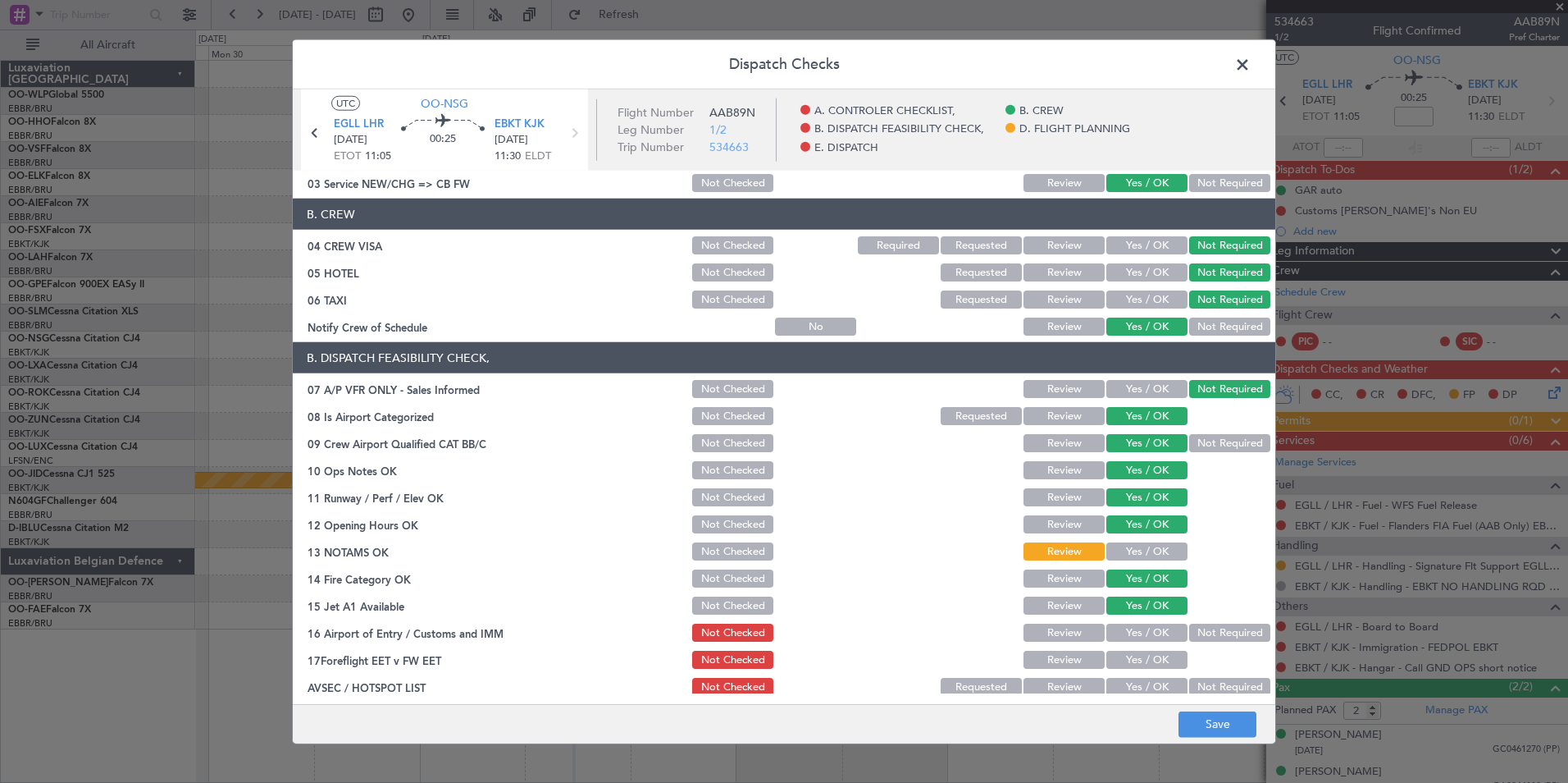
scroll to position [164, 0]
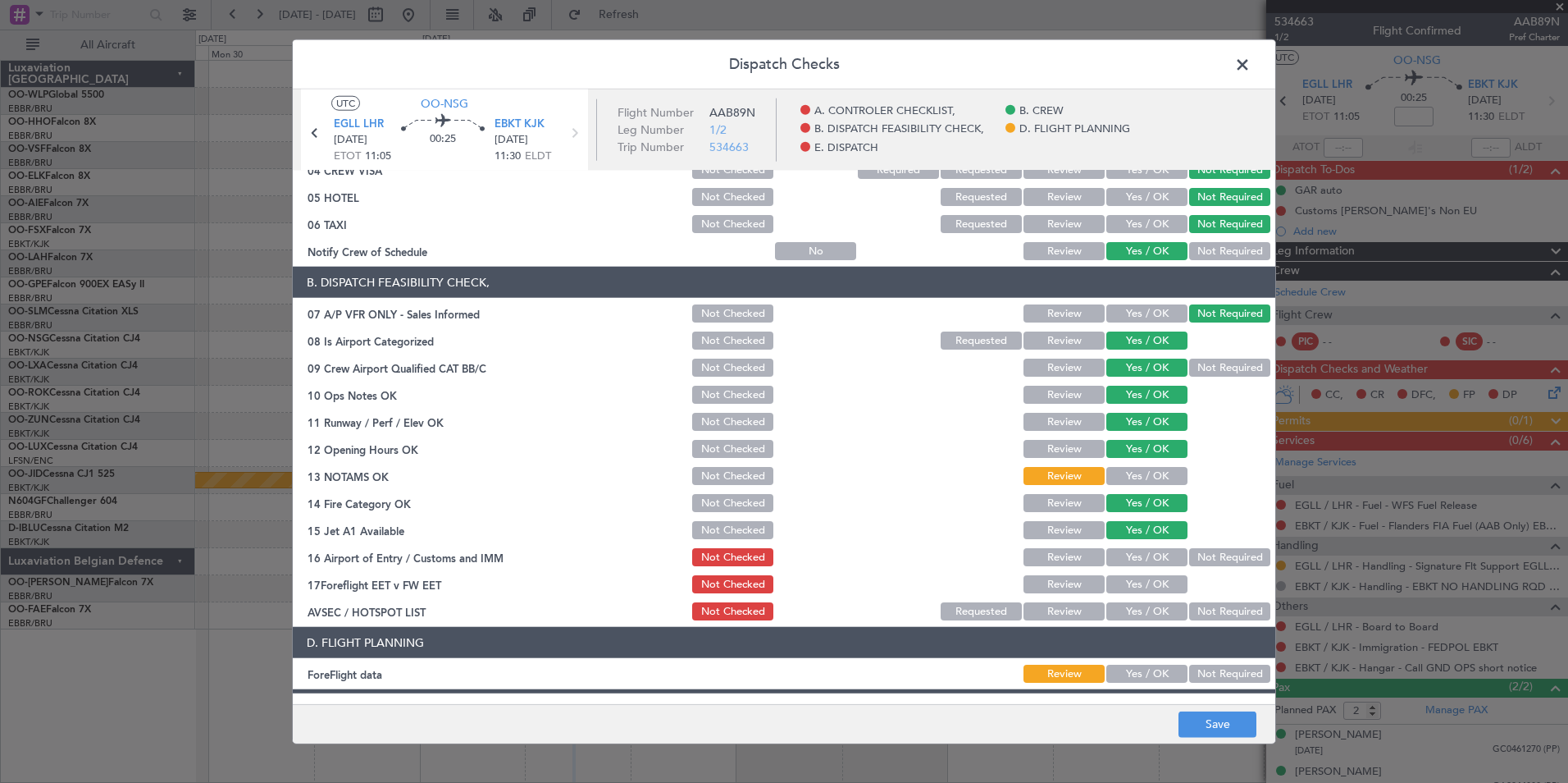
click at [1210, 555] on button "Not Required" at bounding box center [1230, 557] width 81 height 18
click at [1078, 586] on button "Review" at bounding box center [1064, 584] width 81 height 18
click at [1197, 606] on button "Not Required" at bounding box center [1230, 611] width 81 height 18
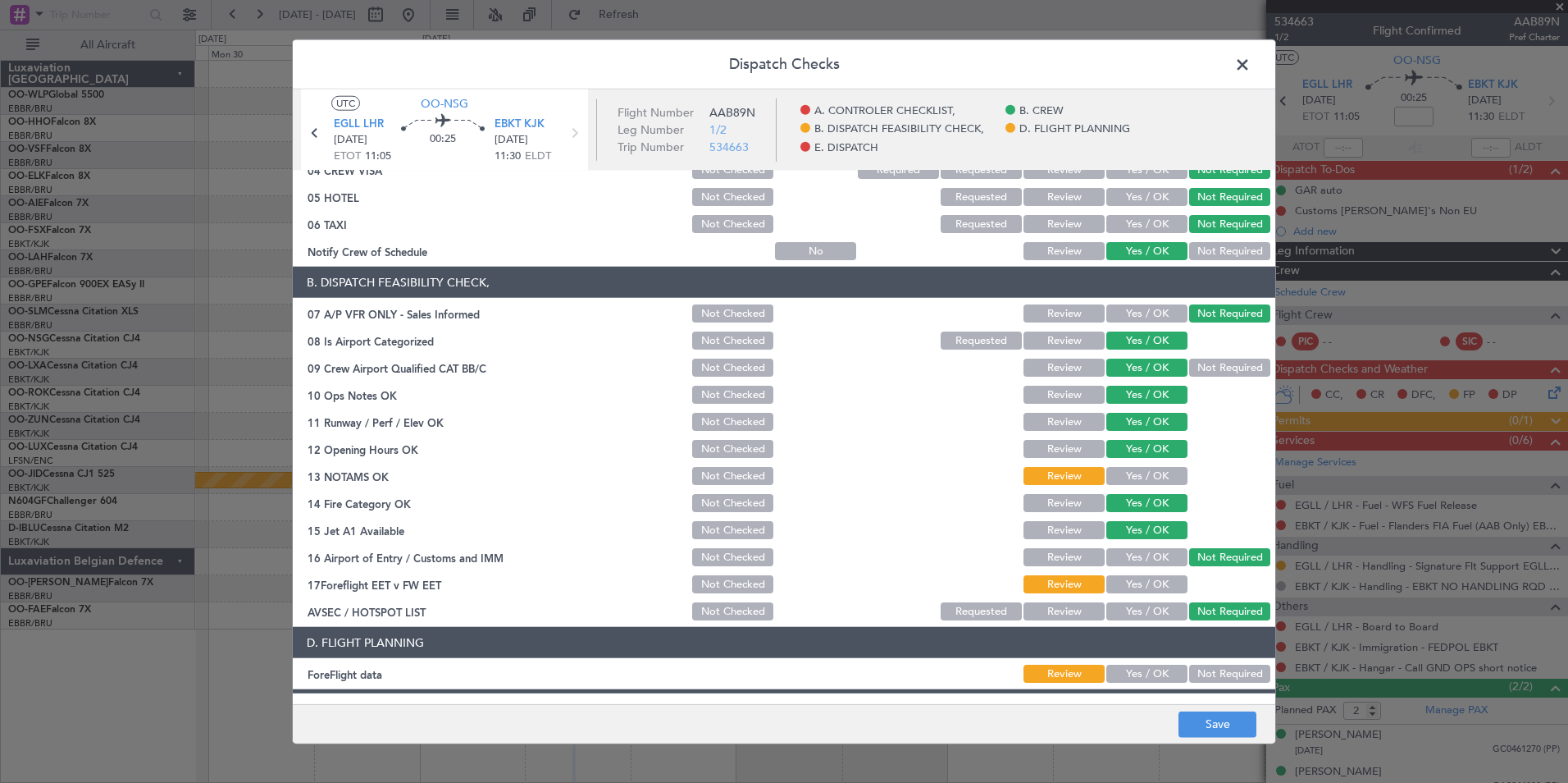
click at [1220, 667] on button "Not Required" at bounding box center [1230, 673] width 81 height 18
click at [1214, 717] on button "Save" at bounding box center [1217, 723] width 78 height 26
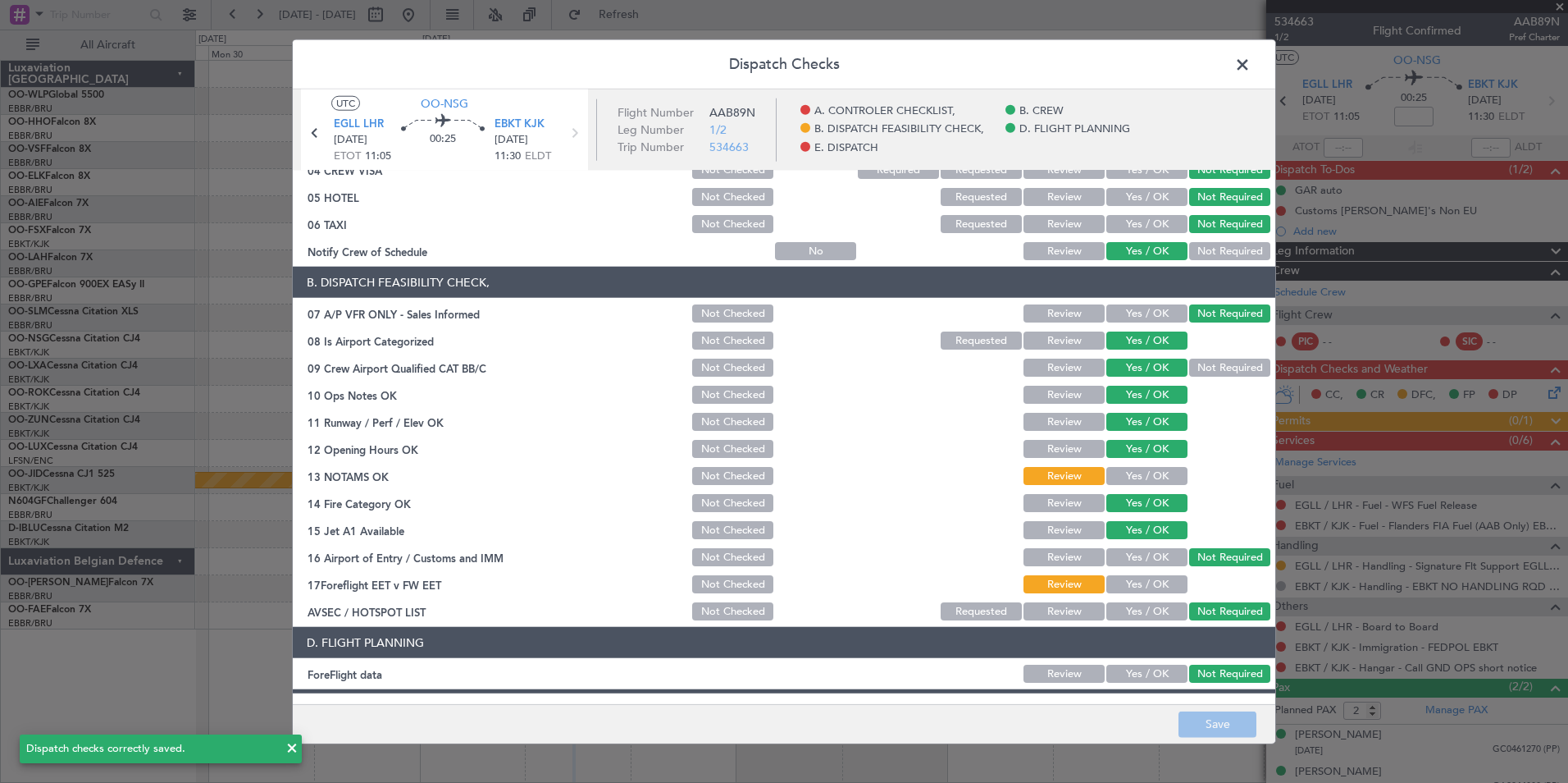
click at [1250, 69] on span at bounding box center [1250, 68] width 0 height 33
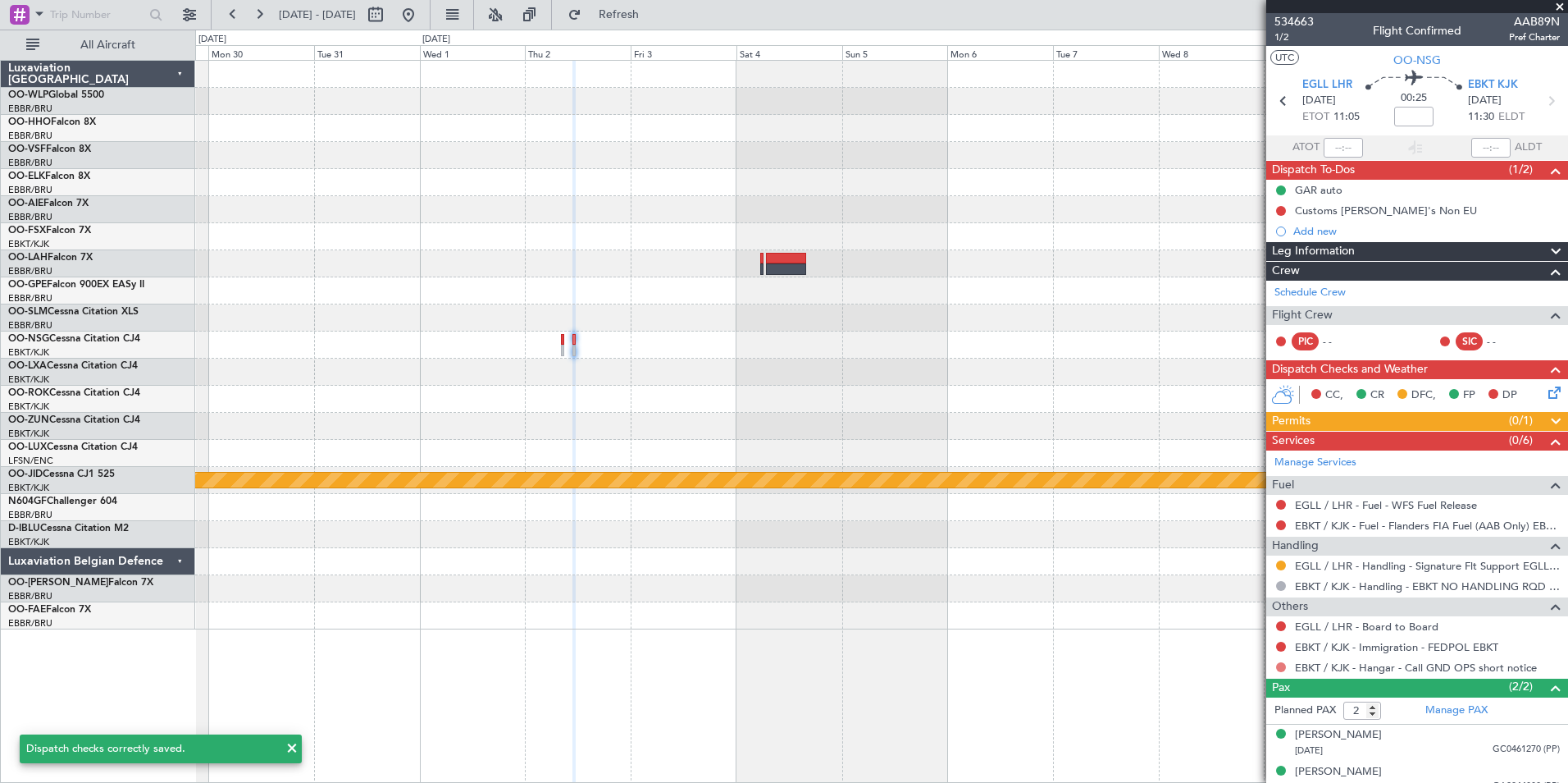
click at [1283, 664] on button at bounding box center [1281, 666] width 10 height 10
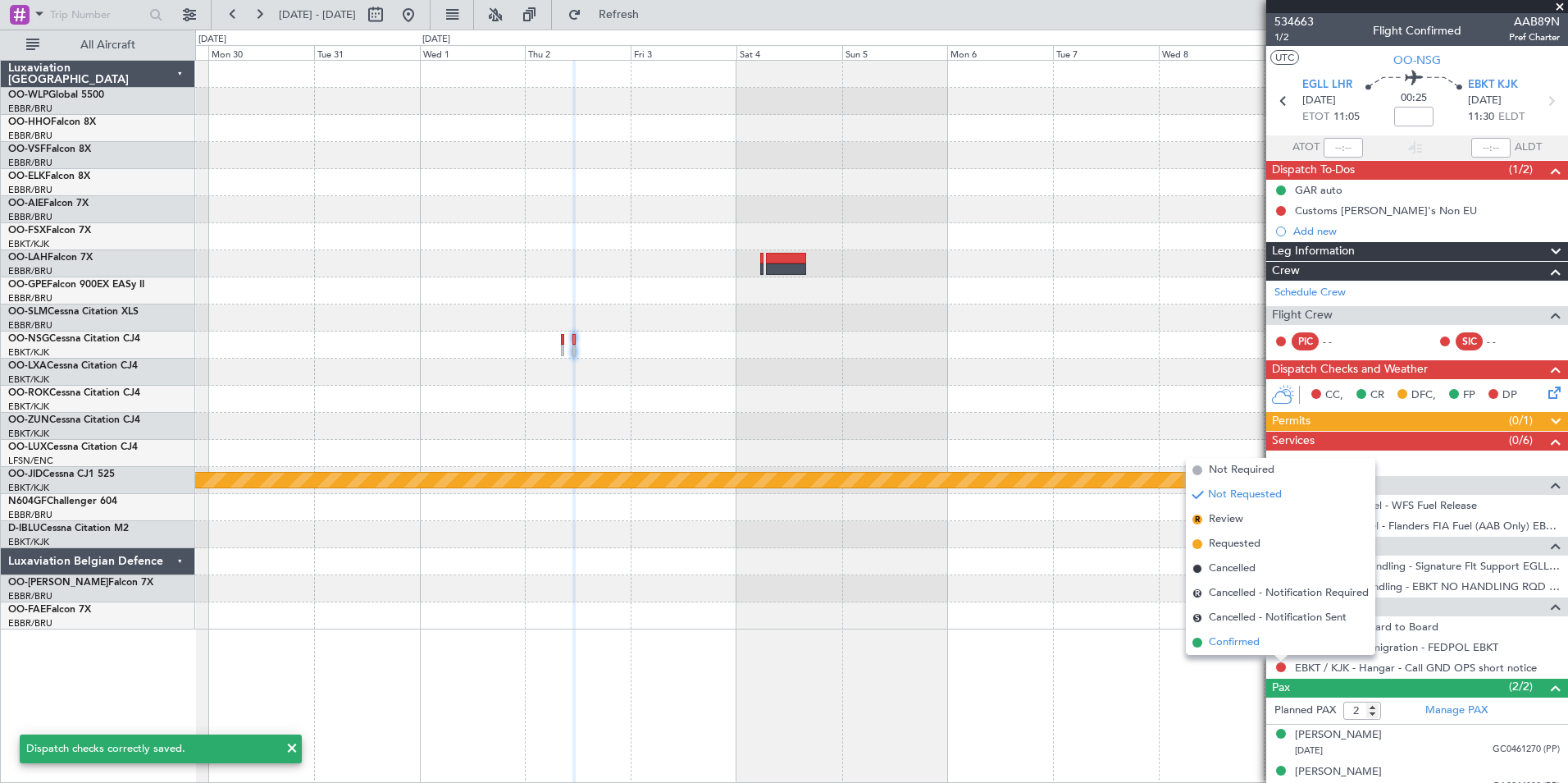
click at [1226, 638] on span "Confirmed" at bounding box center [1234, 642] width 51 height 16
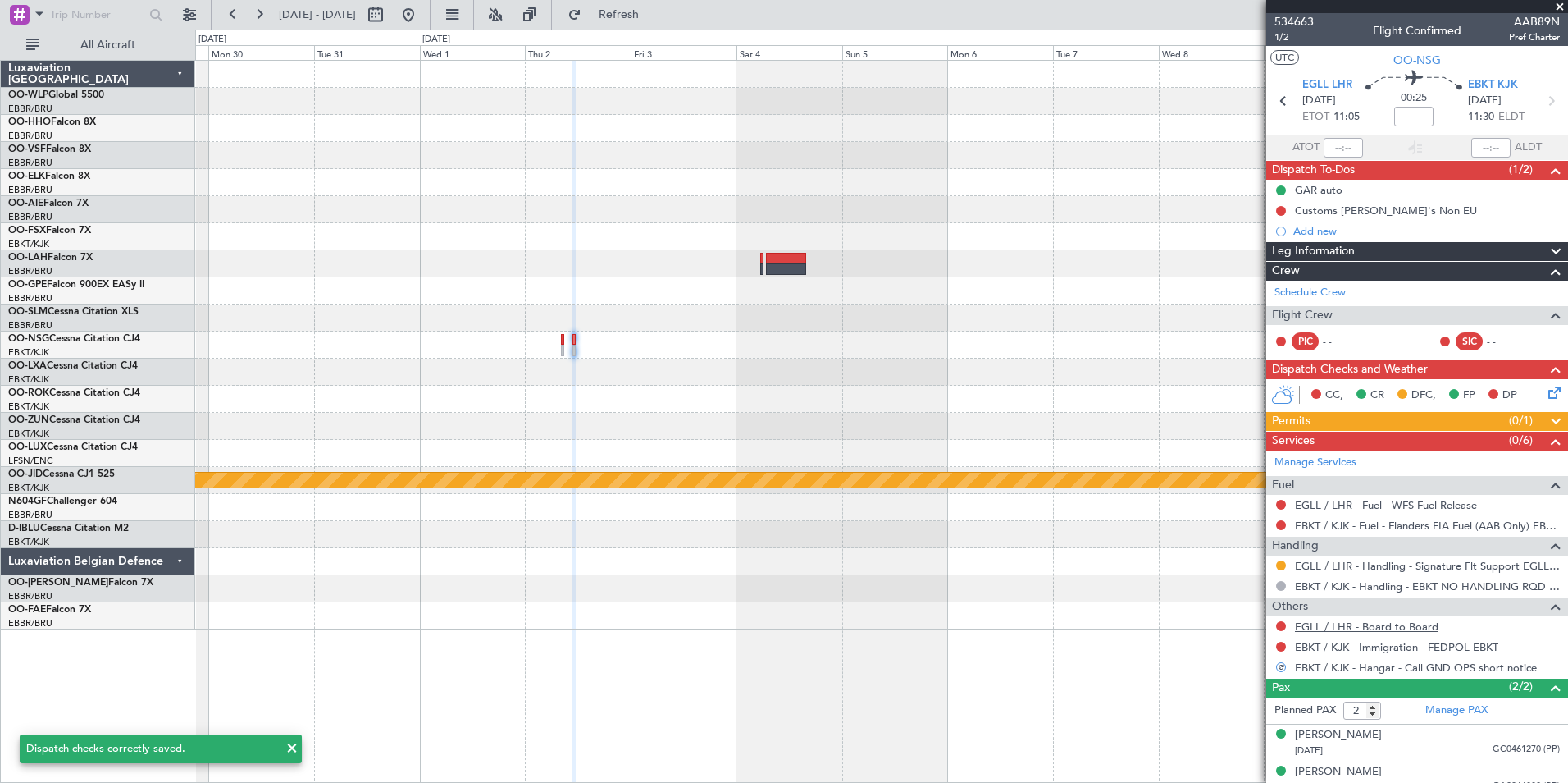
click at [1347, 623] on link "EGLL / LHR - Board to Board" at bounding box center [1367, 627] width 144 height 14
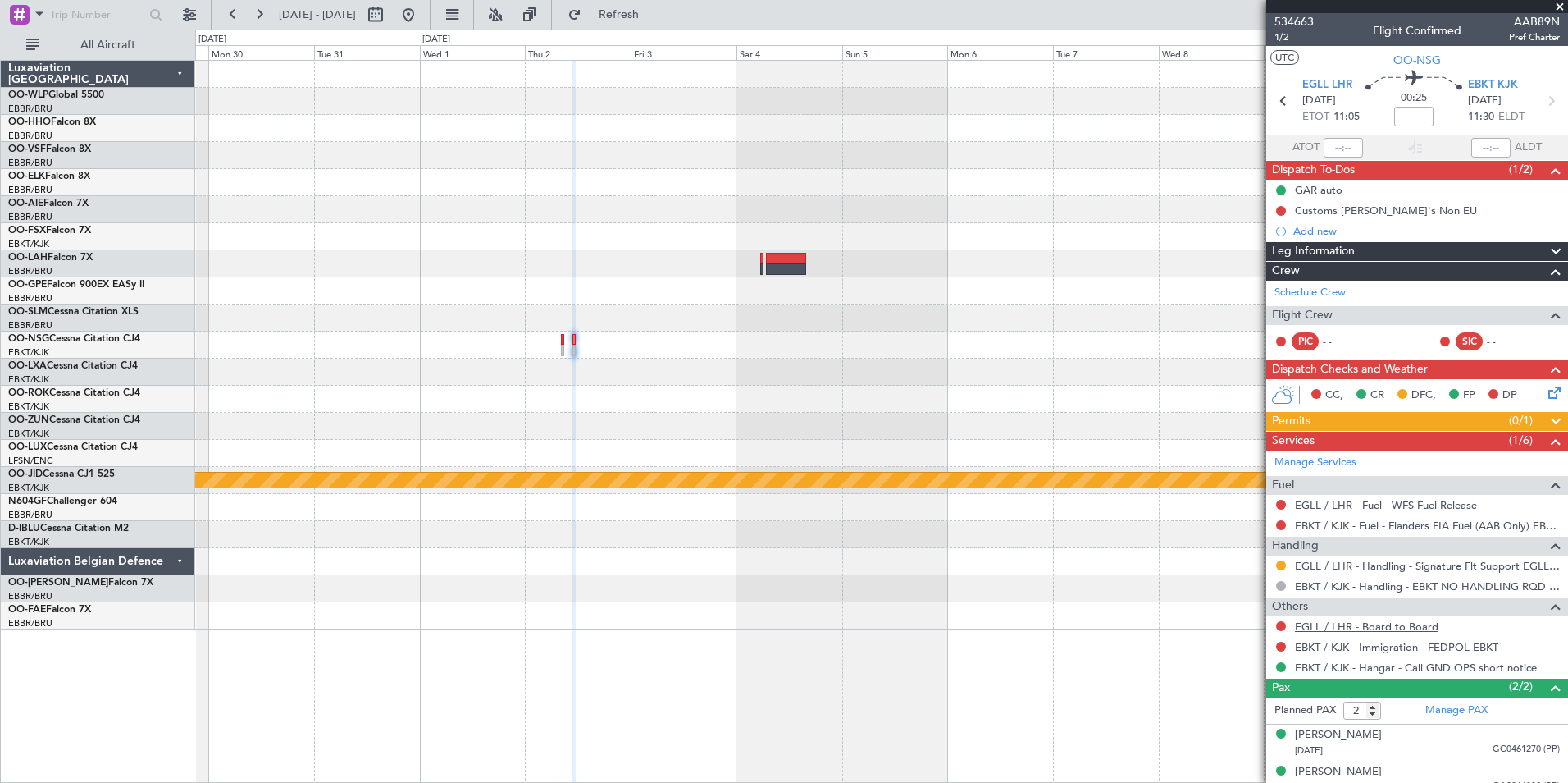
click at [1332, 626] on link "EGLL / LHR - Board to Board" at bounding box center [1367, 627] width 144 height 14
click at [657, 29] on fb-refresh-button "Refresh" at bounding box center [609, 14] width 115 height 30
click at [653, 21] on span "Refresh" at bounding box center [618, 14] width 69 height 12
click at [1280, 629] on button at bounding box center [1281, 626] width 10 height 10
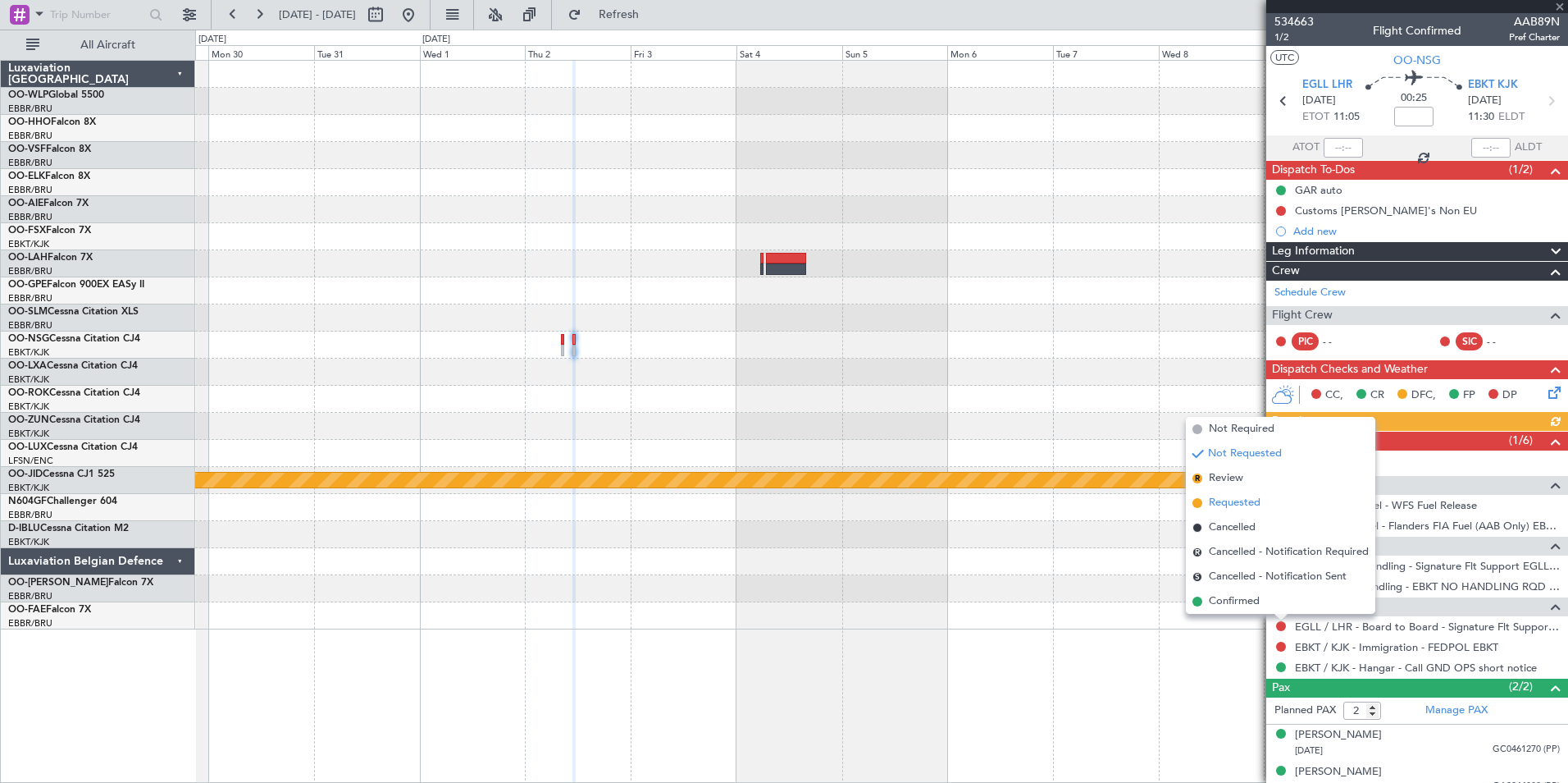
click at [1239, 504] on span "Requested" at bounding box center [1235, 503] width 52 height 16
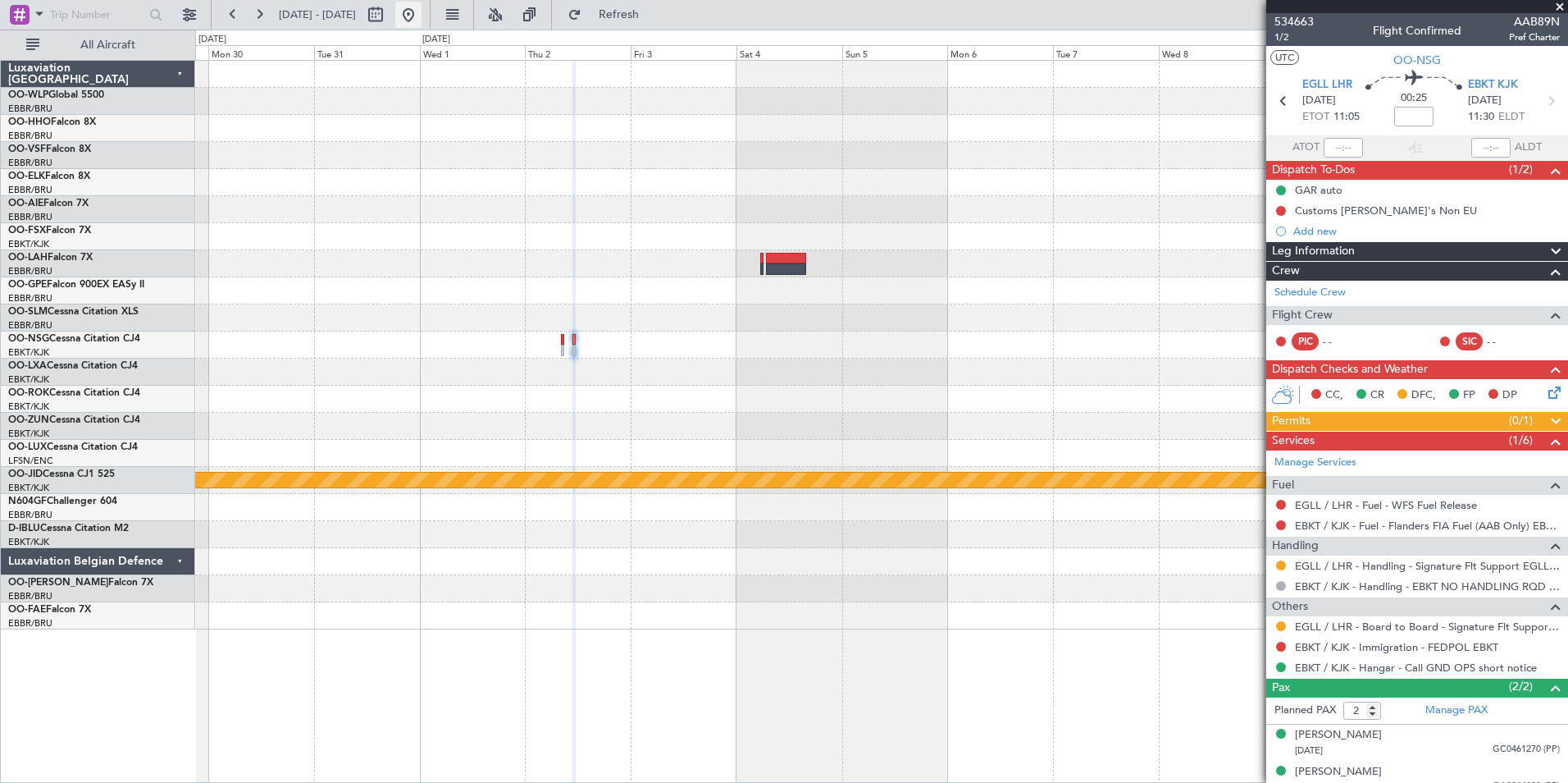
click at [422, 21] on button at bounding box center [407, 14] width 26 height 26
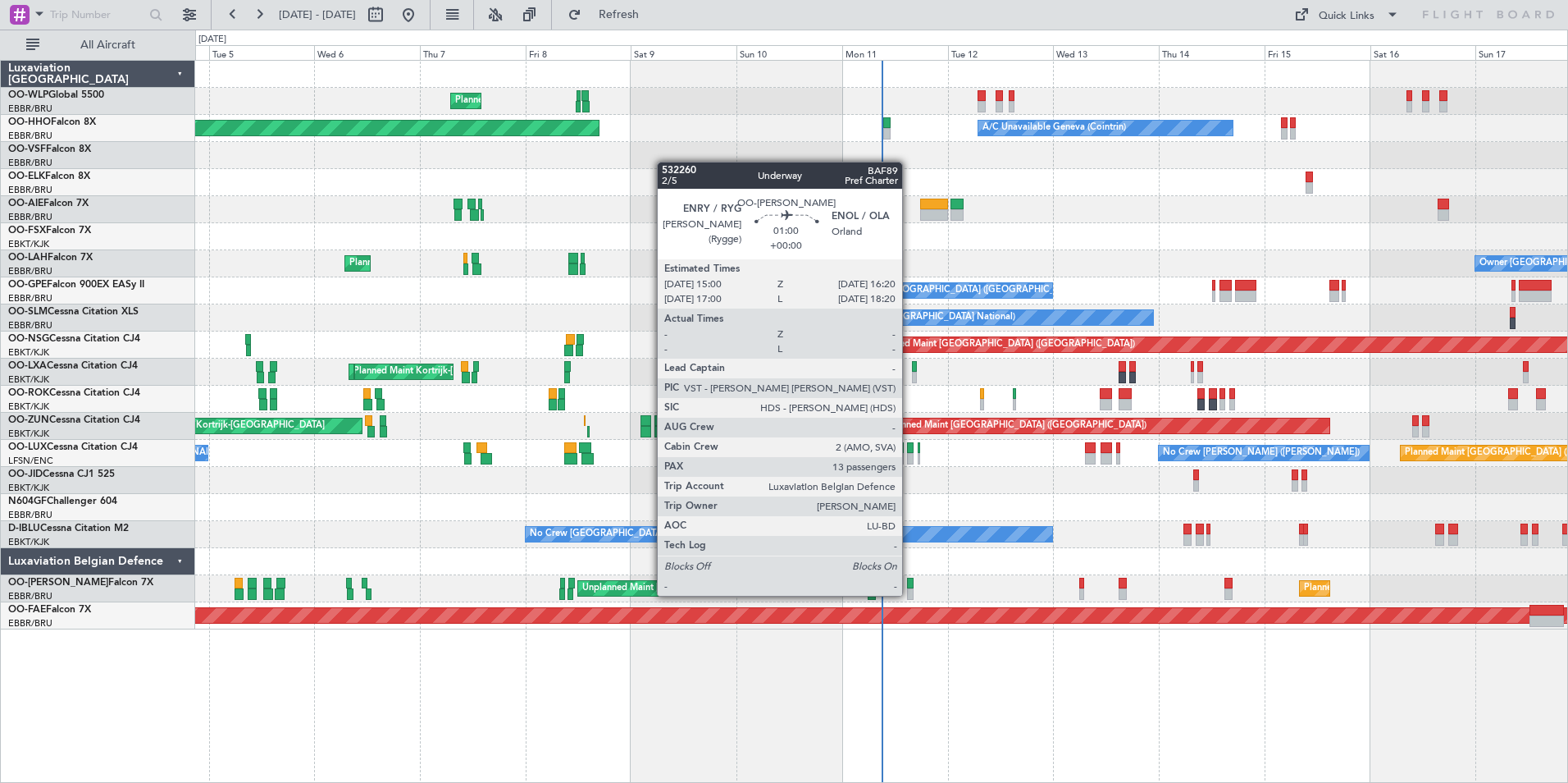
click at [909, 594] on div at bounding box center [910, 594] width 6 height 12
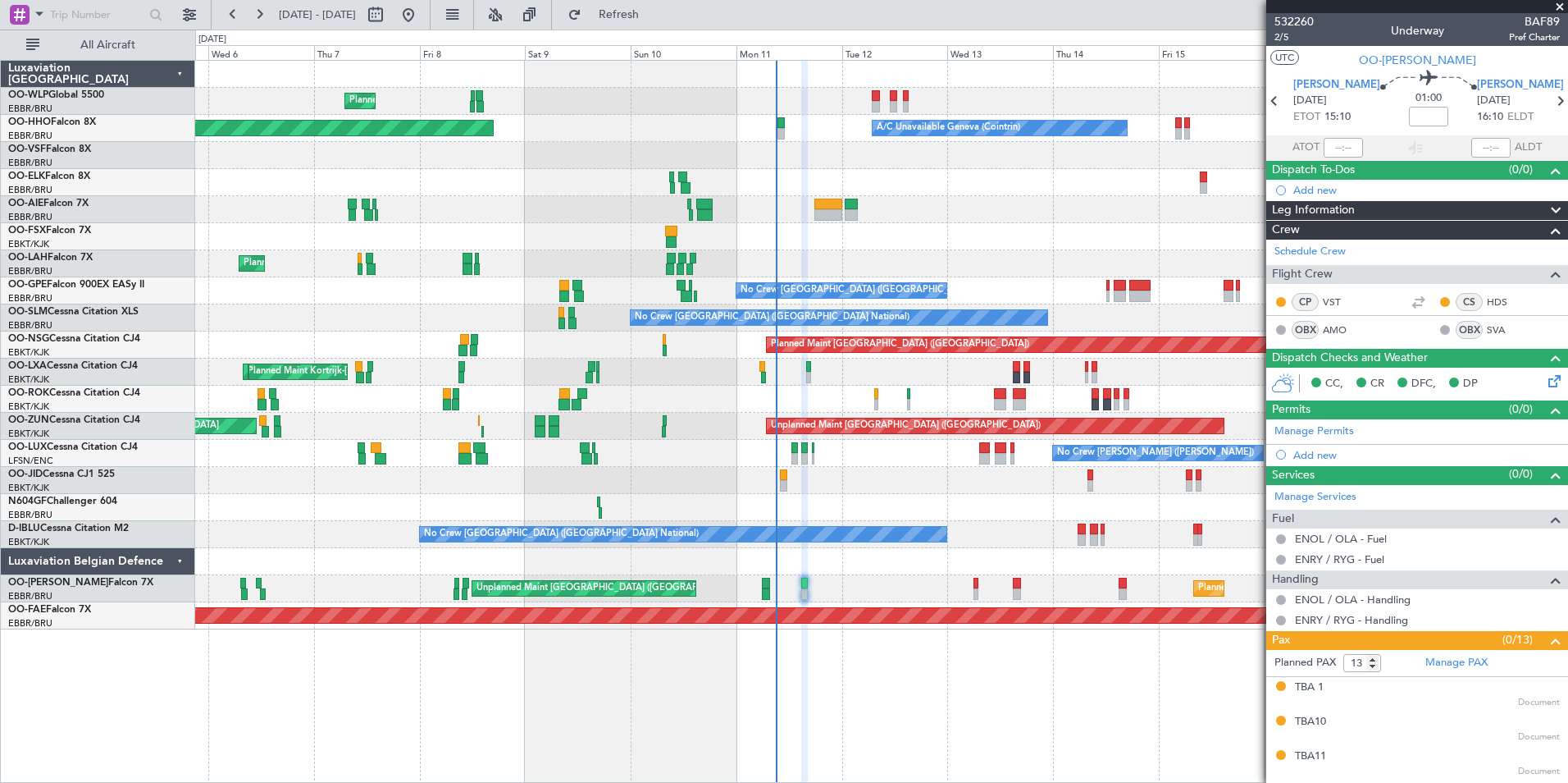
click at [889, 412] on div "Planned Maint Milan (Linate) Planned Maint Berlin (Brandenburg) Planned Maint G…" at bounding box center [880, 345] width 1372 height 568
click at [1404, 110] on mat-tooltip-component "Flight Time" at bounding box center [1410, 128] width 75 height 43
click at [1409, 120] on input at bounding box center [1429, 117] width 39 height 20
click at [1155, 195] on div at bounding box center [880, 182] width 1372 height 27
click at [1054, 232] on div at bounding box center [880, 237] width 1372 height 27
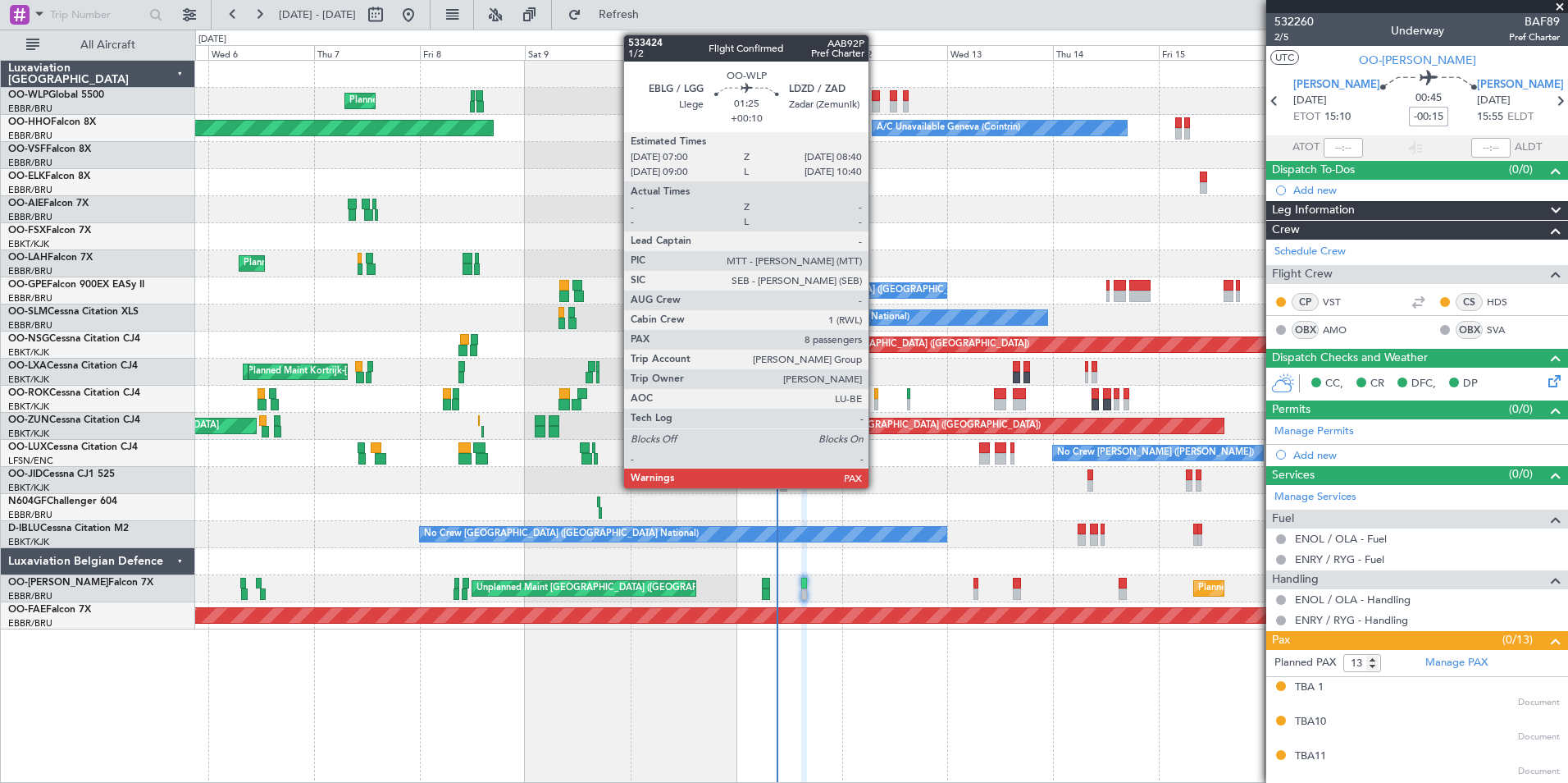
click at [876, 100] on div at bounding box center [875, 96] width 7 height 12
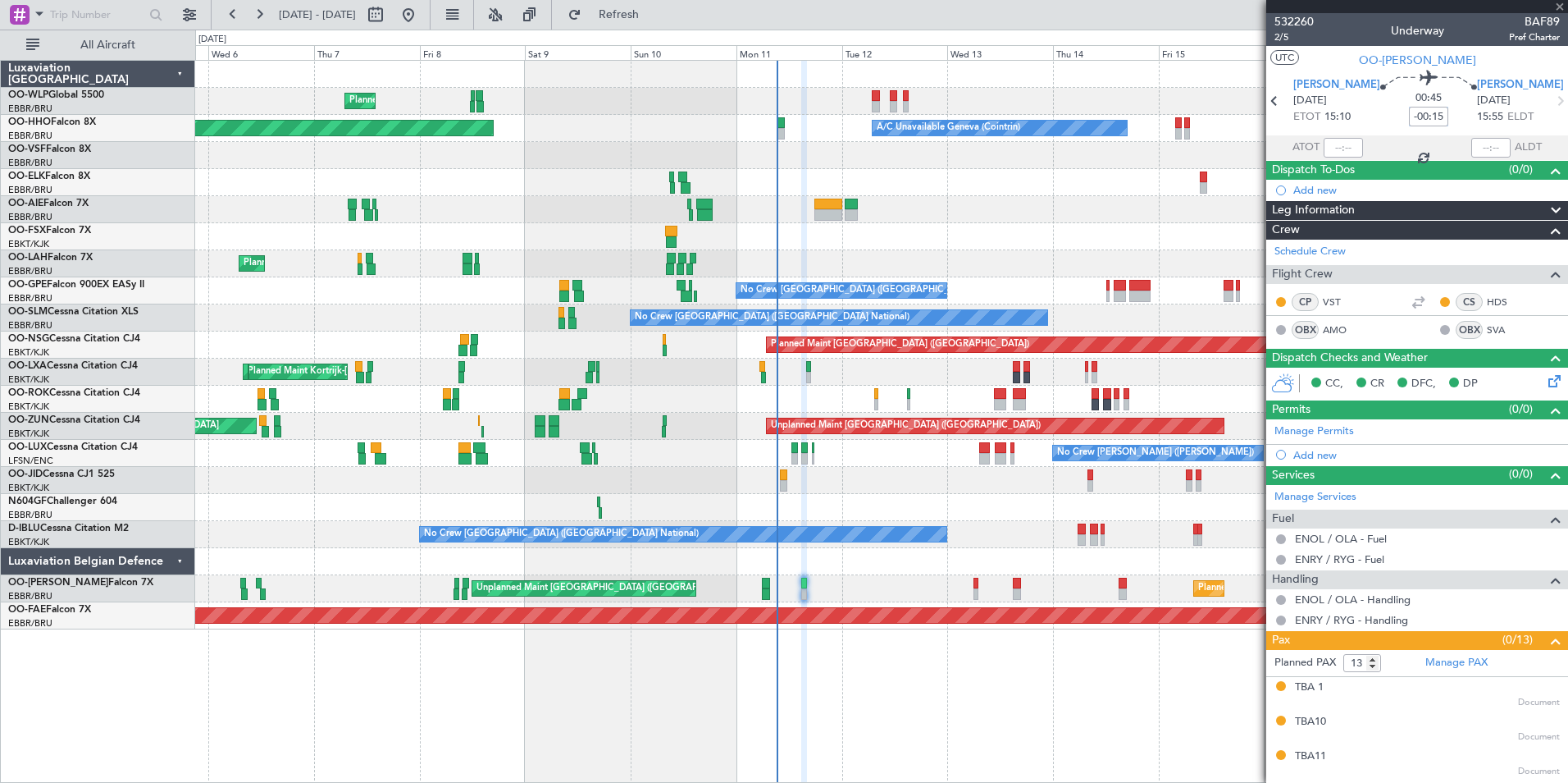
type input "+00:10"
type input "8"
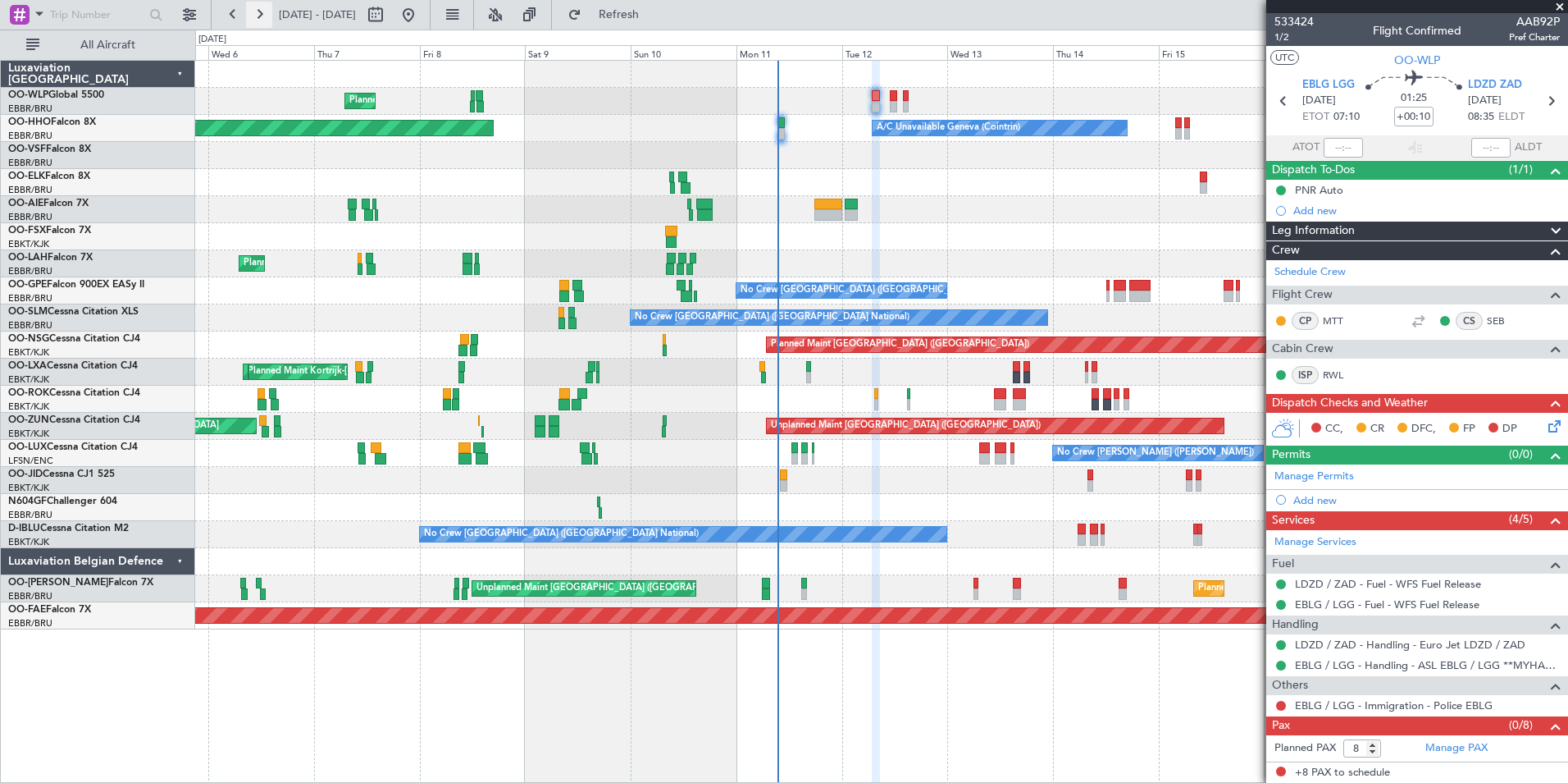
click at [254, 15] on button at bounding box center [258, 14] width 26 height 26
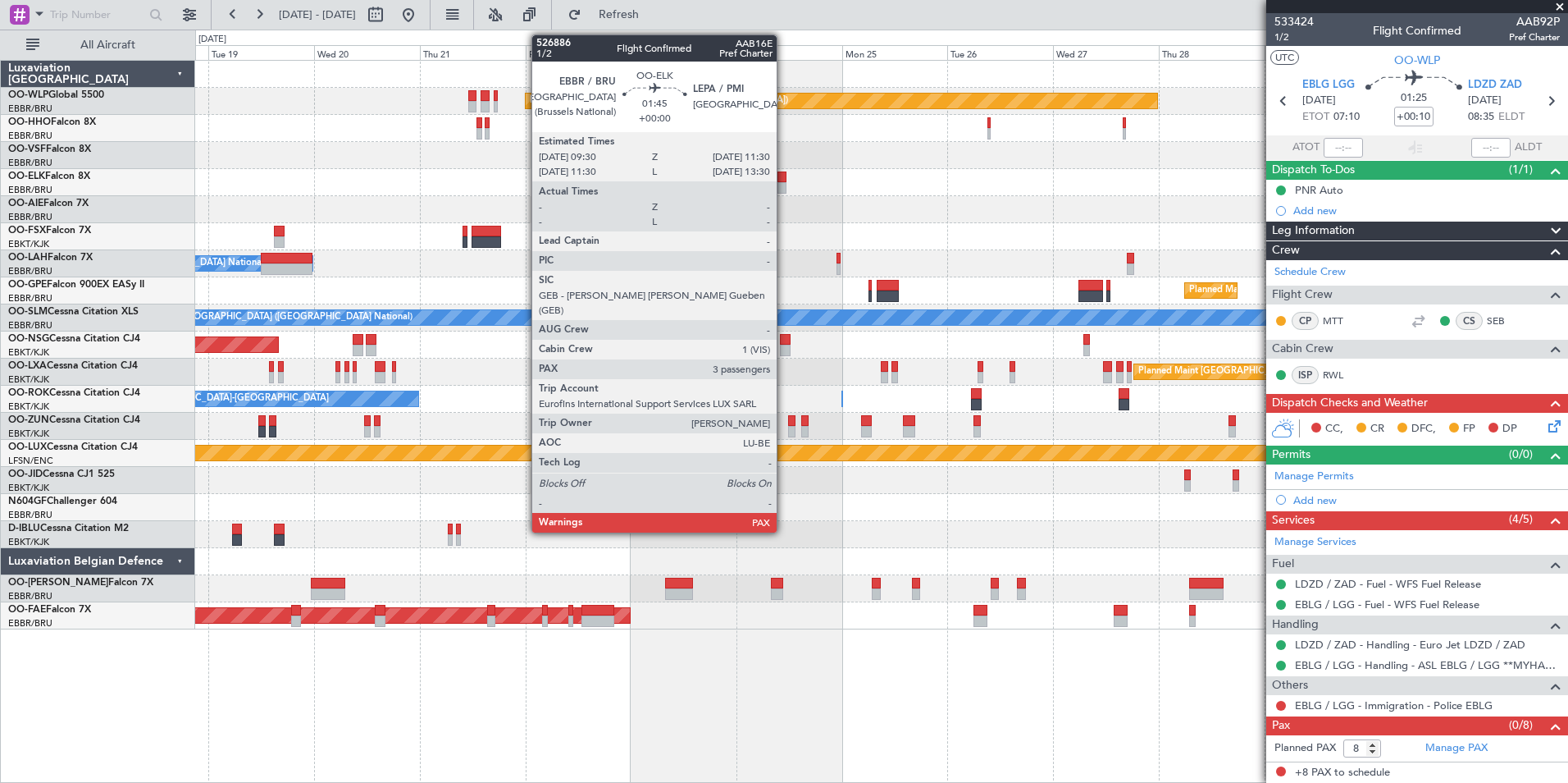
click at [784, 185] on div at bounding box center [782, 188] width 9 height 12
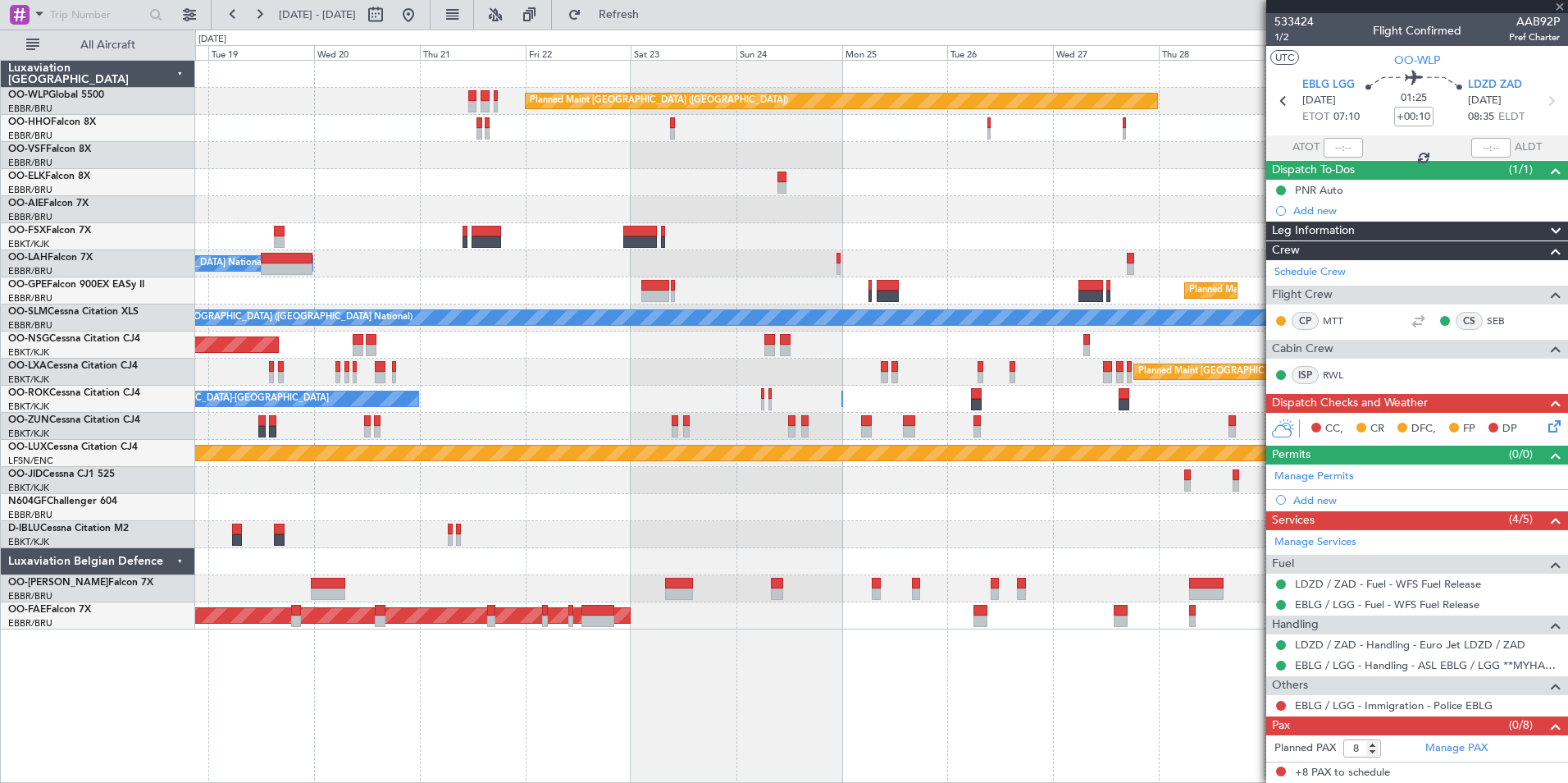
type input "5"
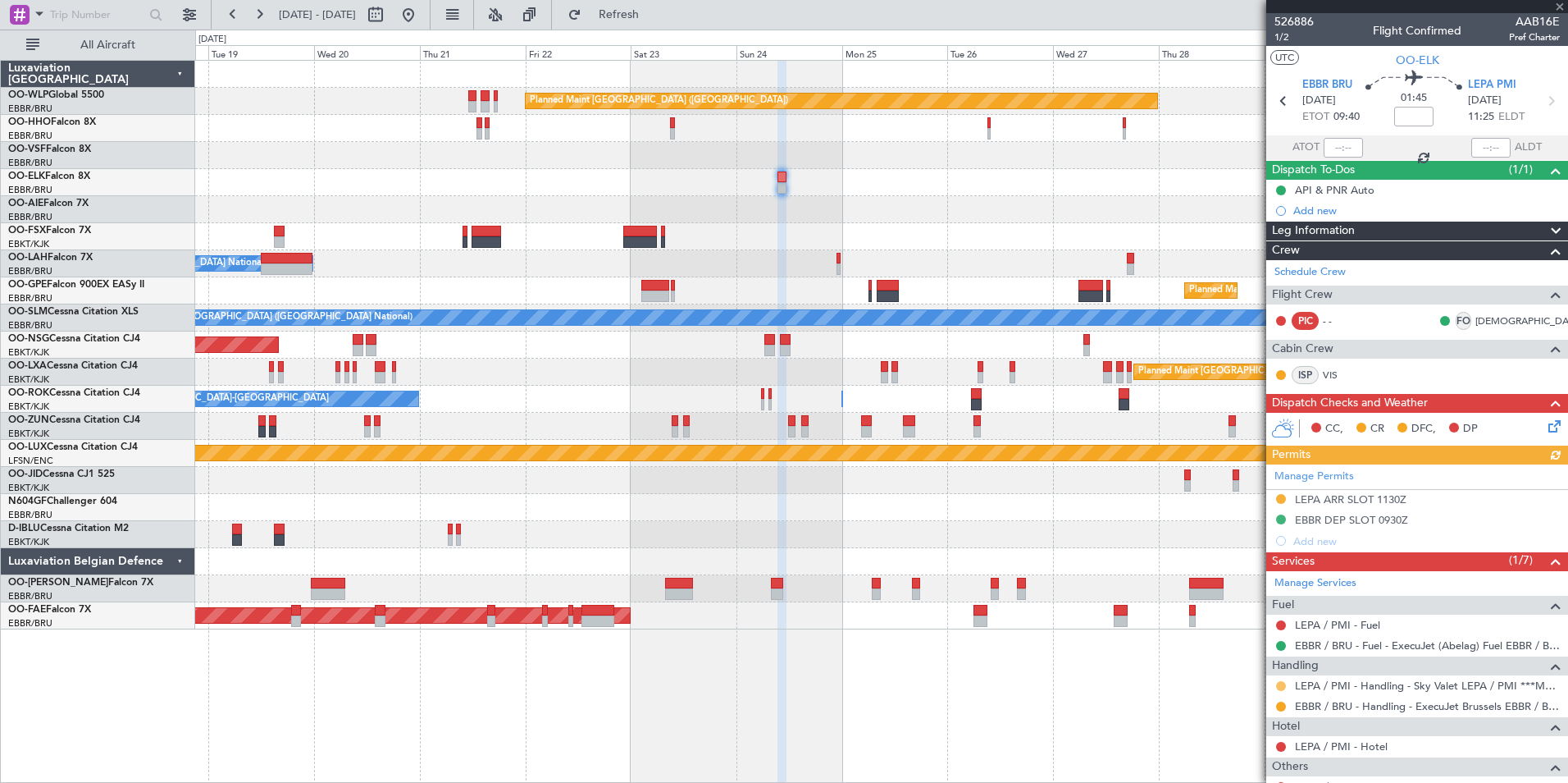
click at [1283, 688] on button at bounding box center [1281, 685] width 10 height 10
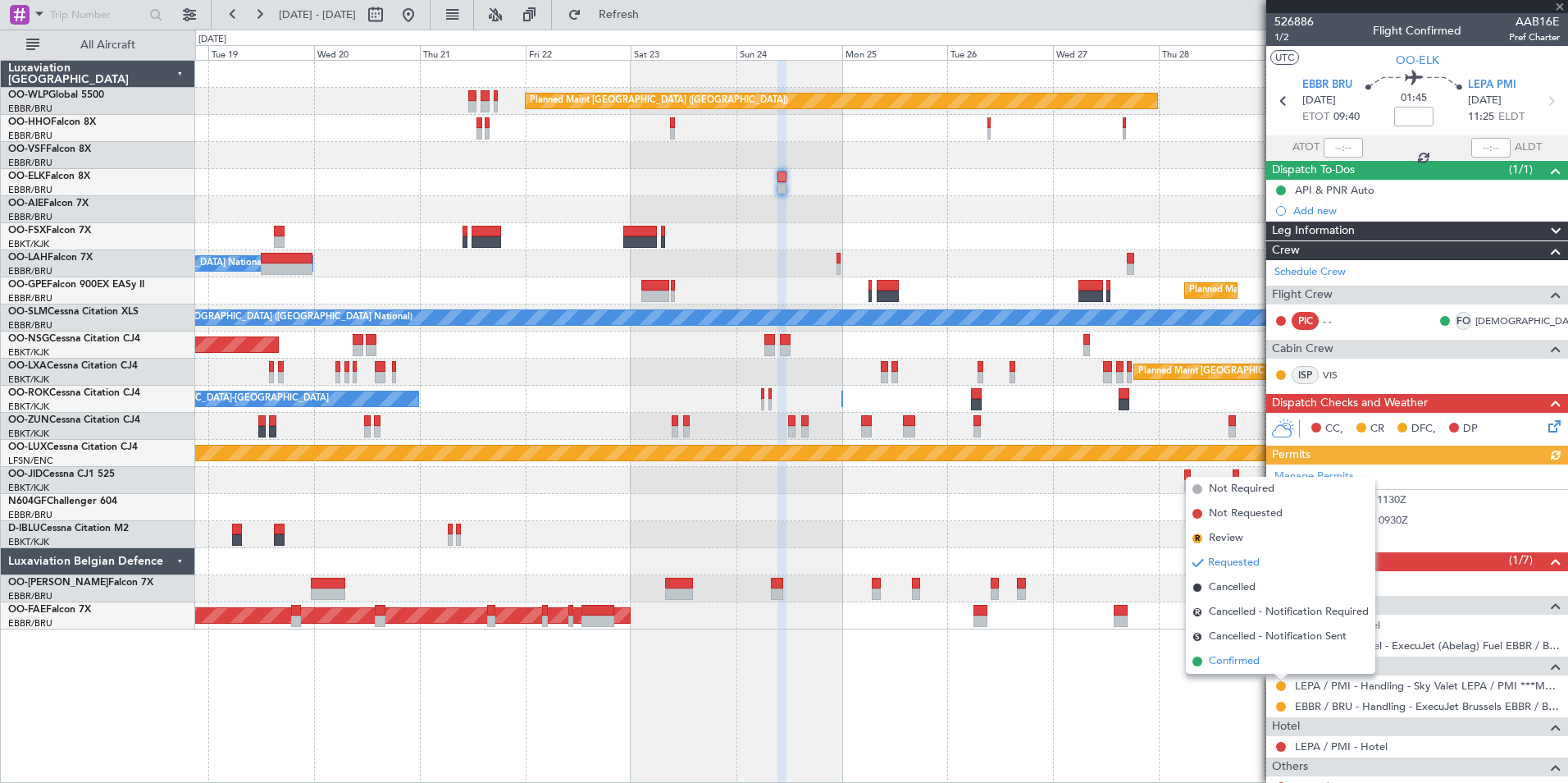
click at [1240, 656] on span "Confirmed" at bounding box center [1234, 661] width 51 height 16
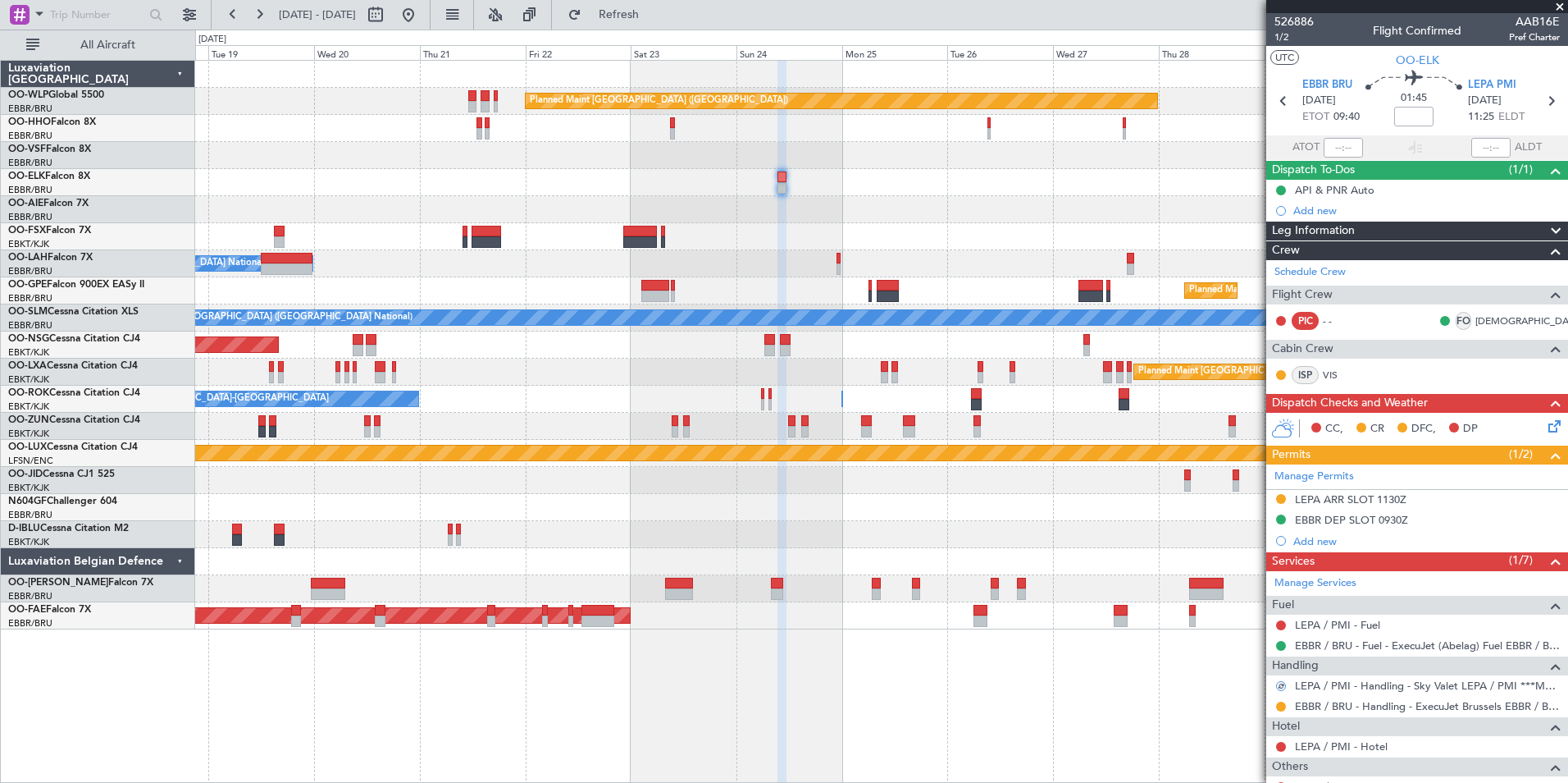
click at [1278, 699] on div at bounding box center [1281, 706] width 13 height 13
click at [1282, 703] on button at bounding box center [1281, 706] width 10 height 10
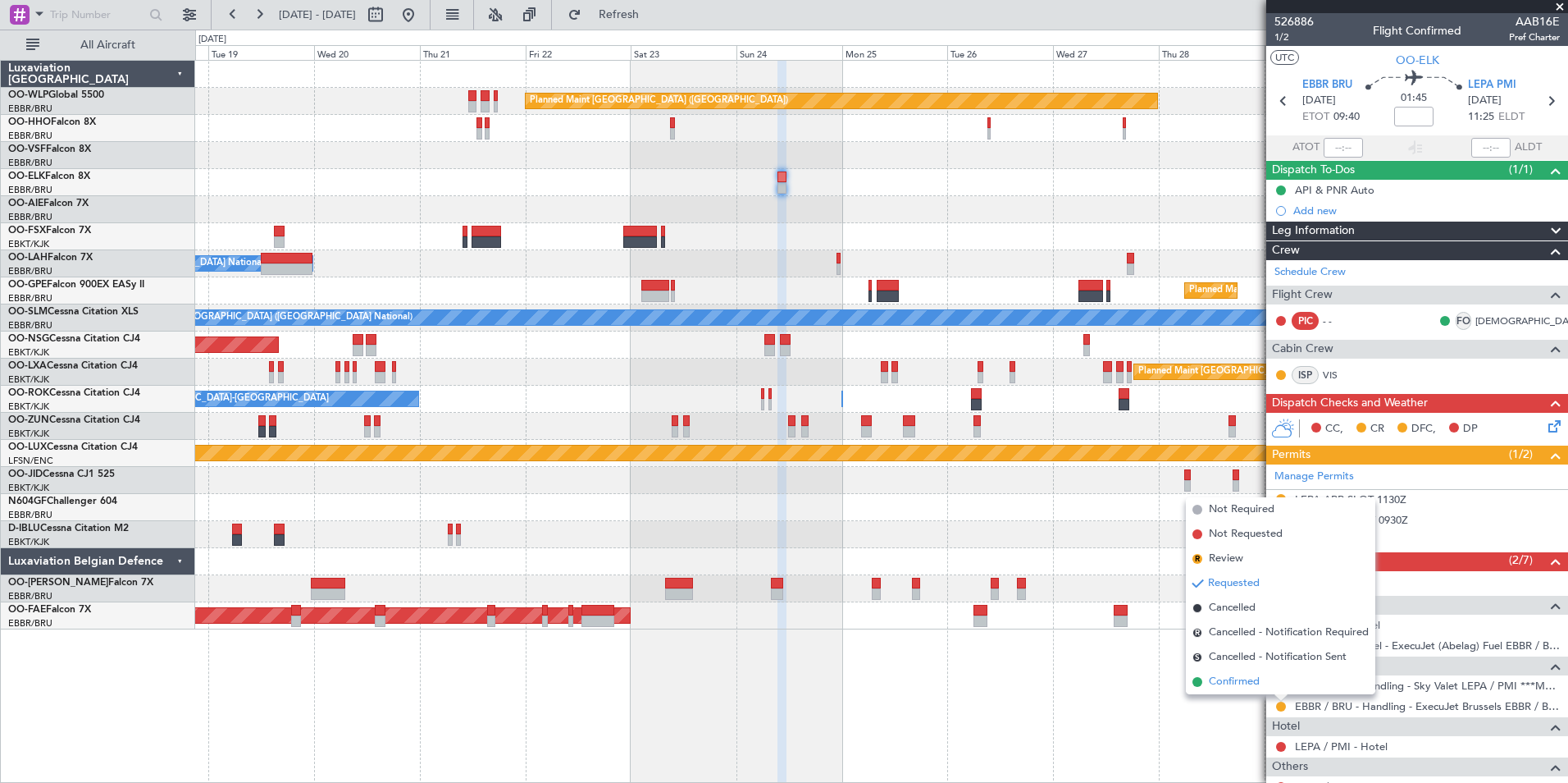
click at [1249, 681] on span "Confirmed" at bounding box center [1234, 682] width 51 height 16
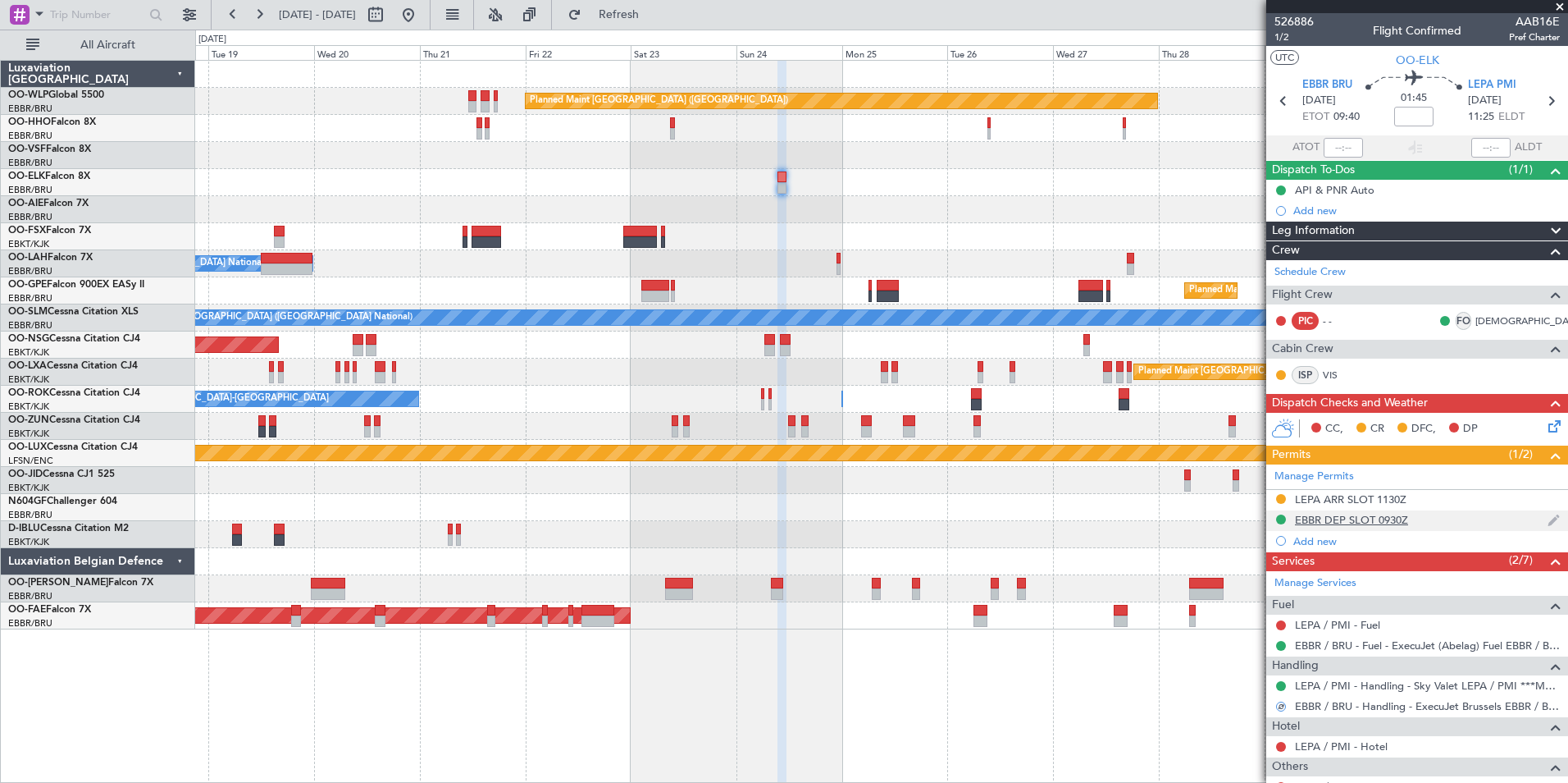
click at [1365, 513] on div "EBBR DEP SLOT 0930Z" at bounding box center [1352, 520] width 113 height 14
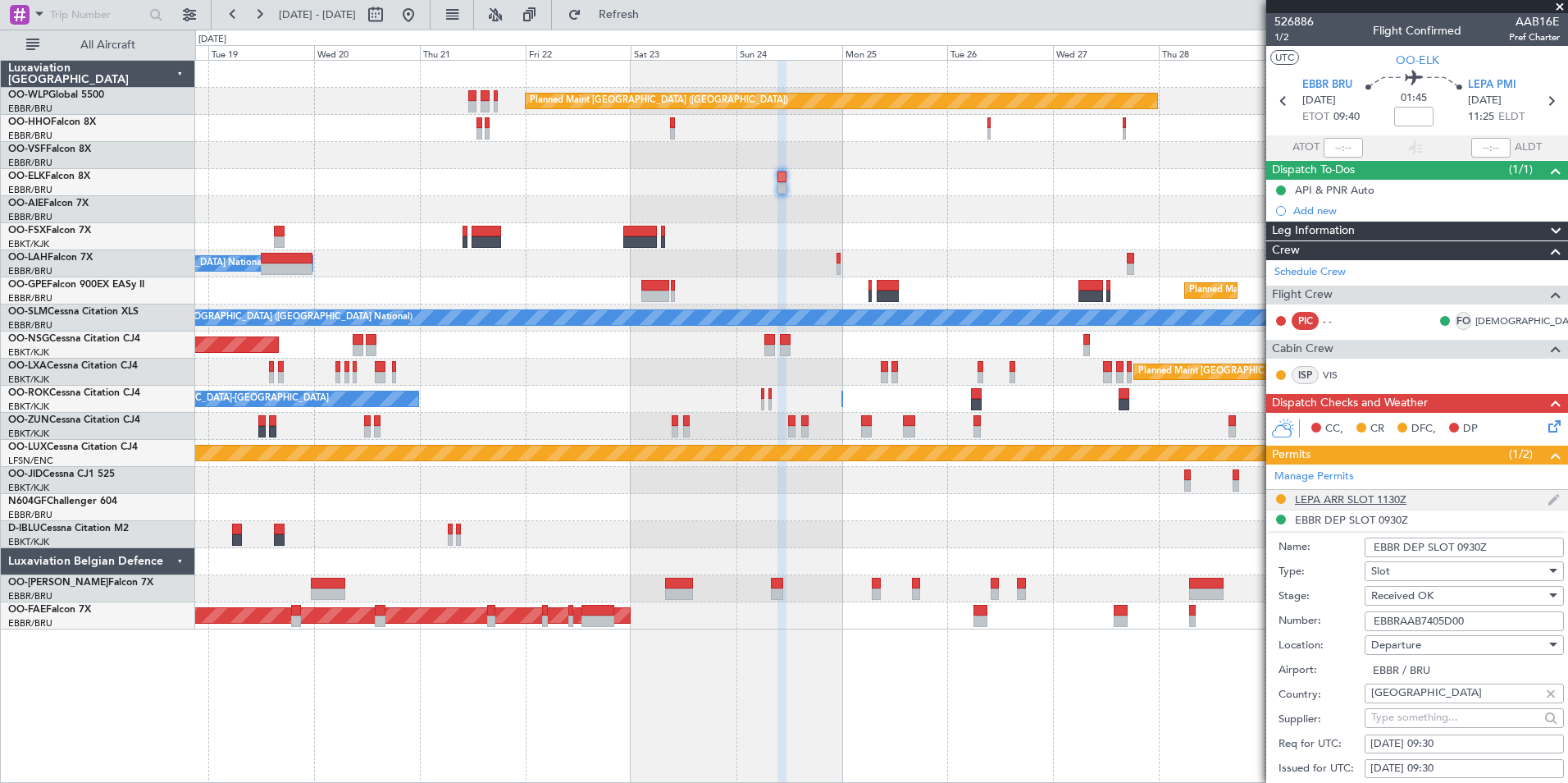
scroll to position [82, 0]
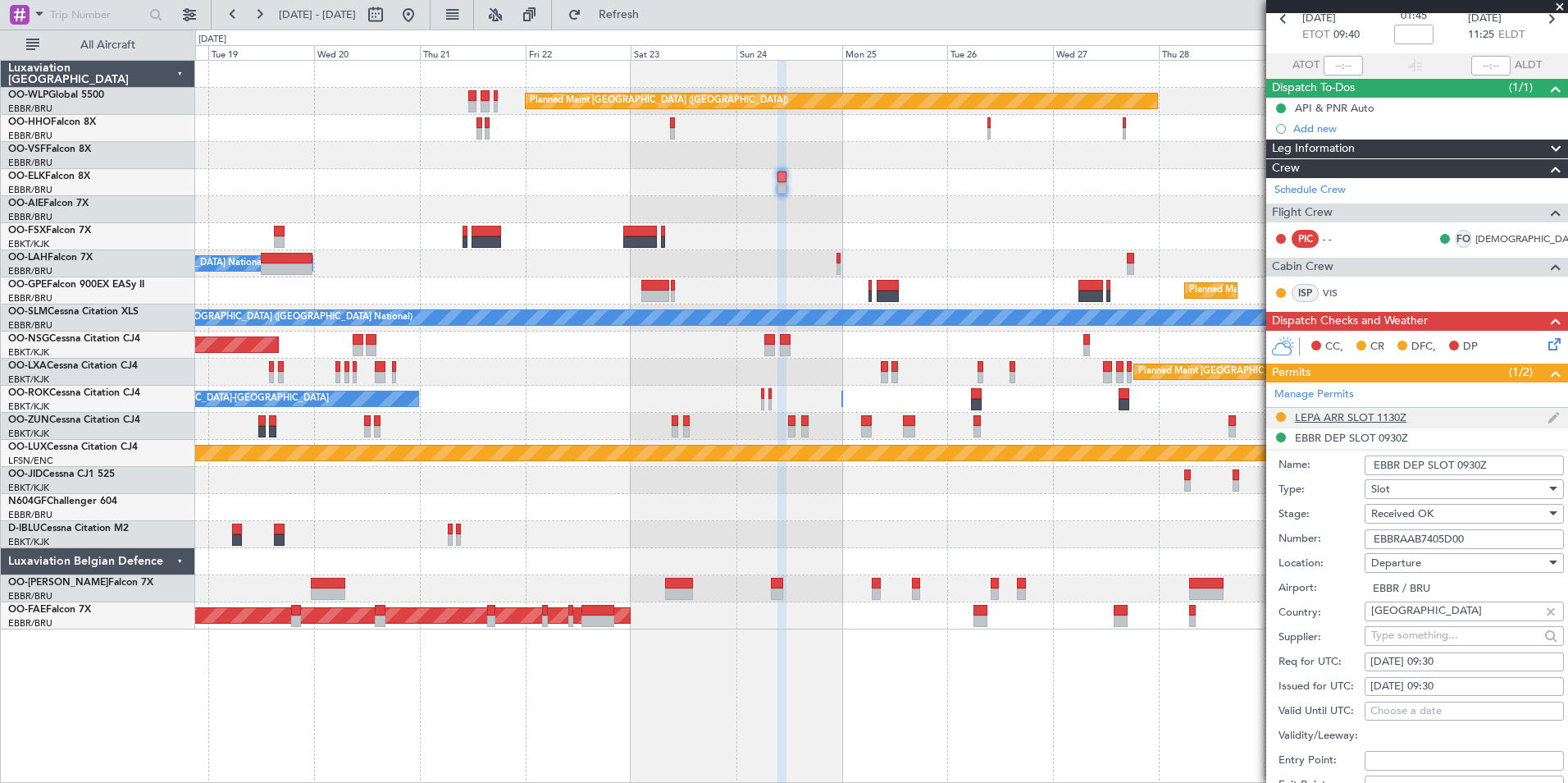
click at [1356, 410] on div "LEPA ARR SLOT 1130Z" at bounding box center [1351, 418] width 111 height 14
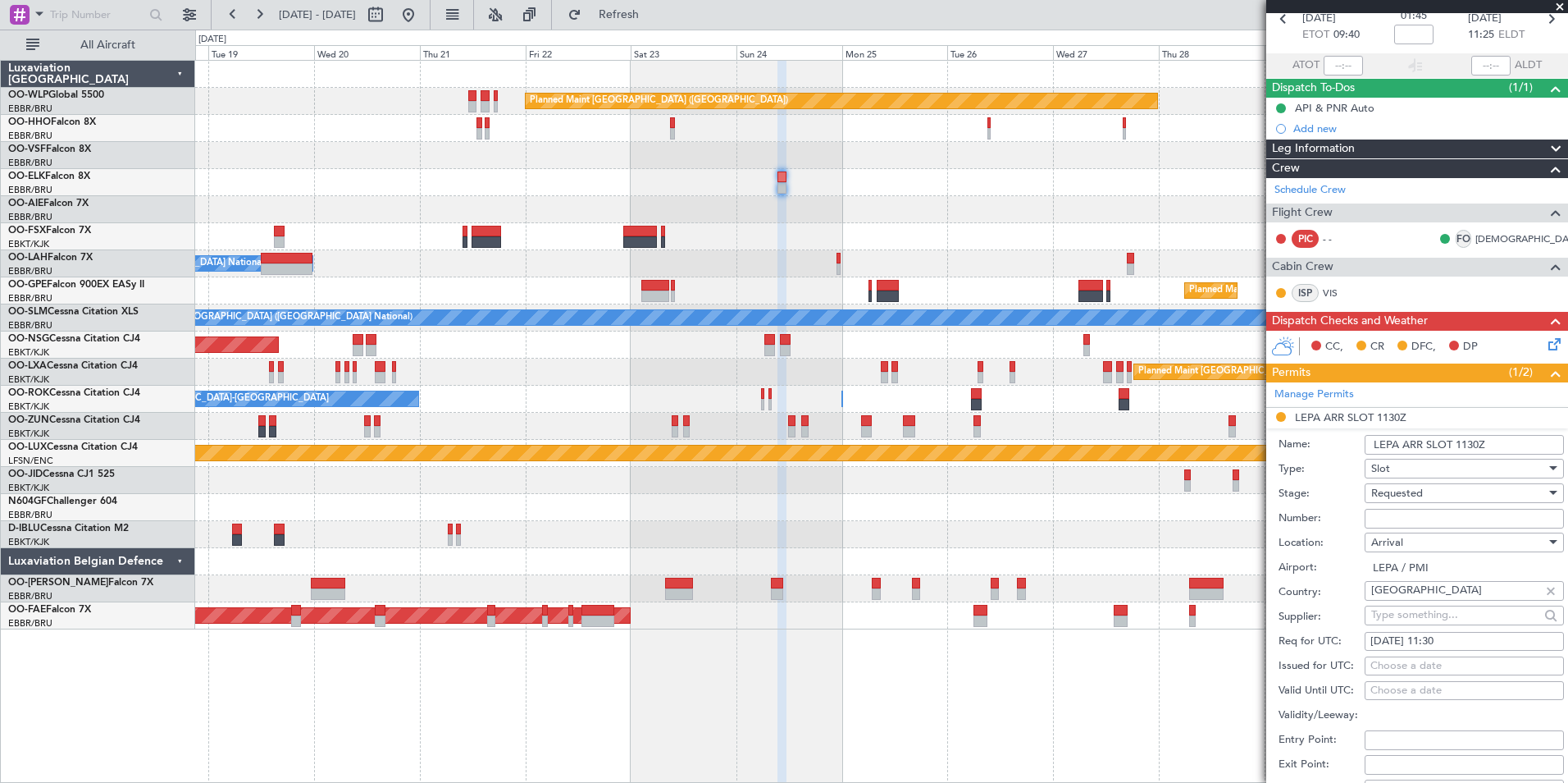
click at [1411, 512] on input "Number:" at bounding box center [1464, 518] width 199 height 20
type input "approved"
click at [1390, 497] on span "Requested" at bounding box center [1397, 493] width 52 height 14
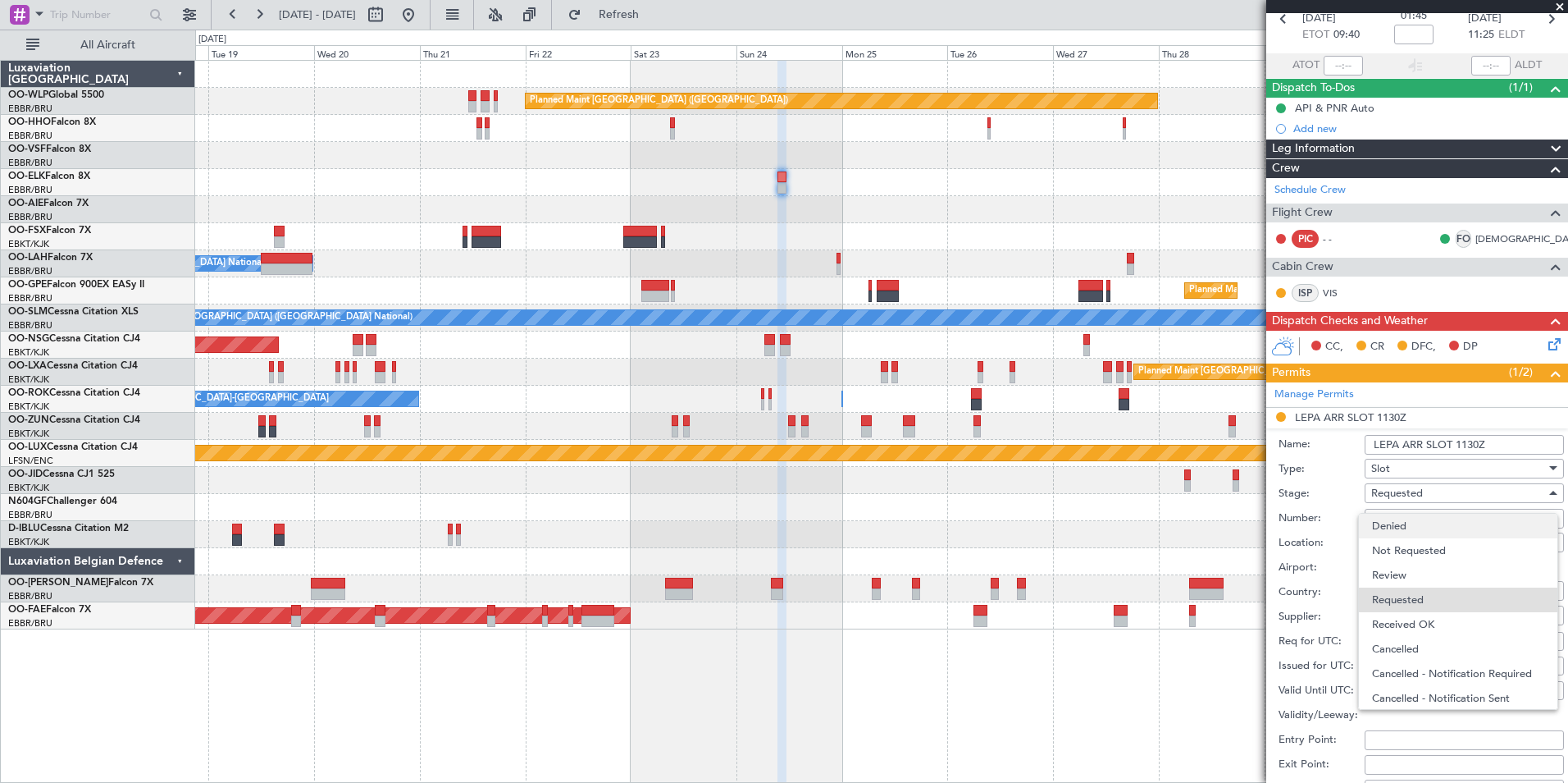
scroll to position [7, 0]
click at [1395, 615] on span "Received OK" at bounding box center [1459, 616] width 172 height 24
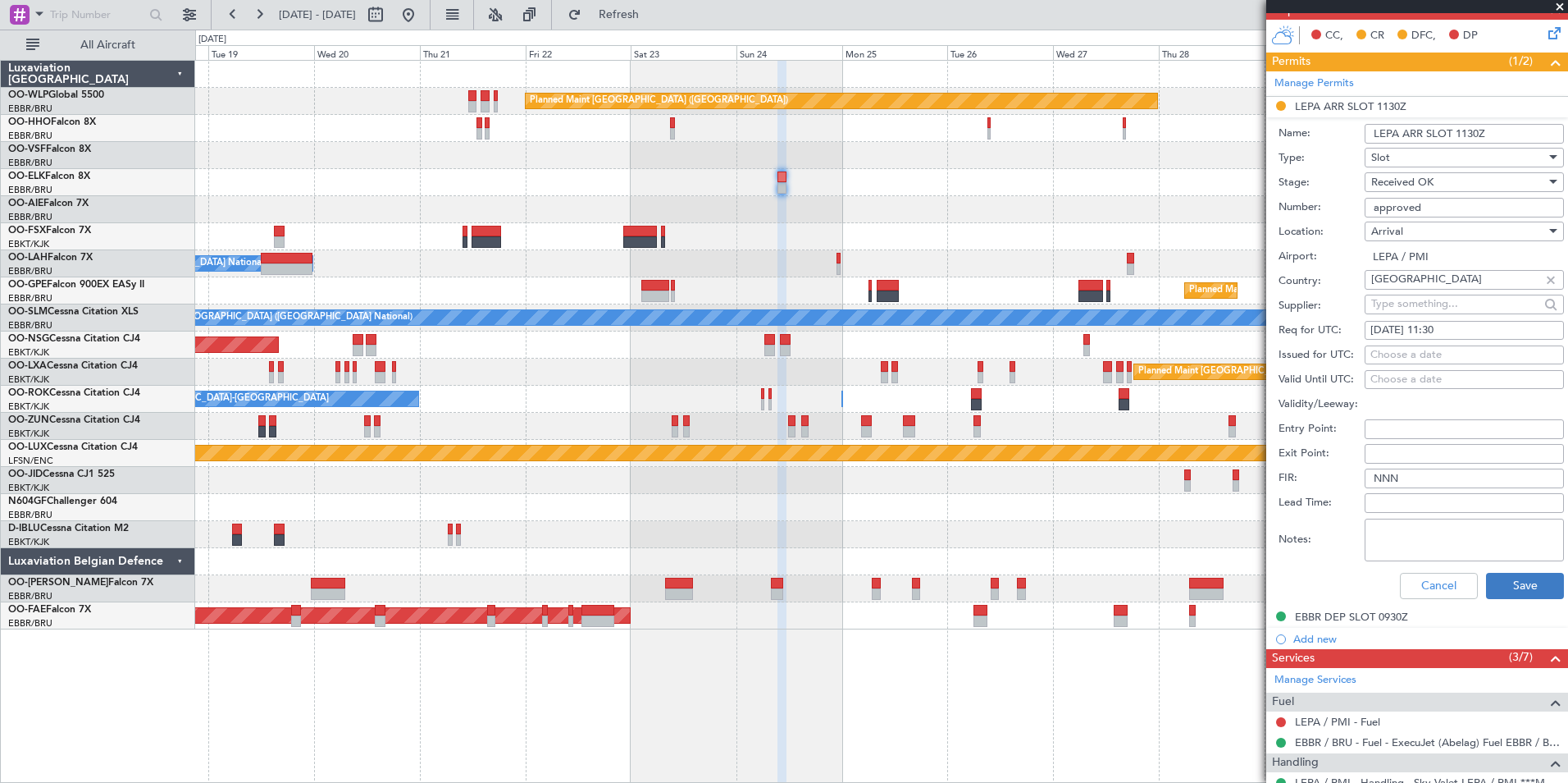
scroll to position [410, 0]
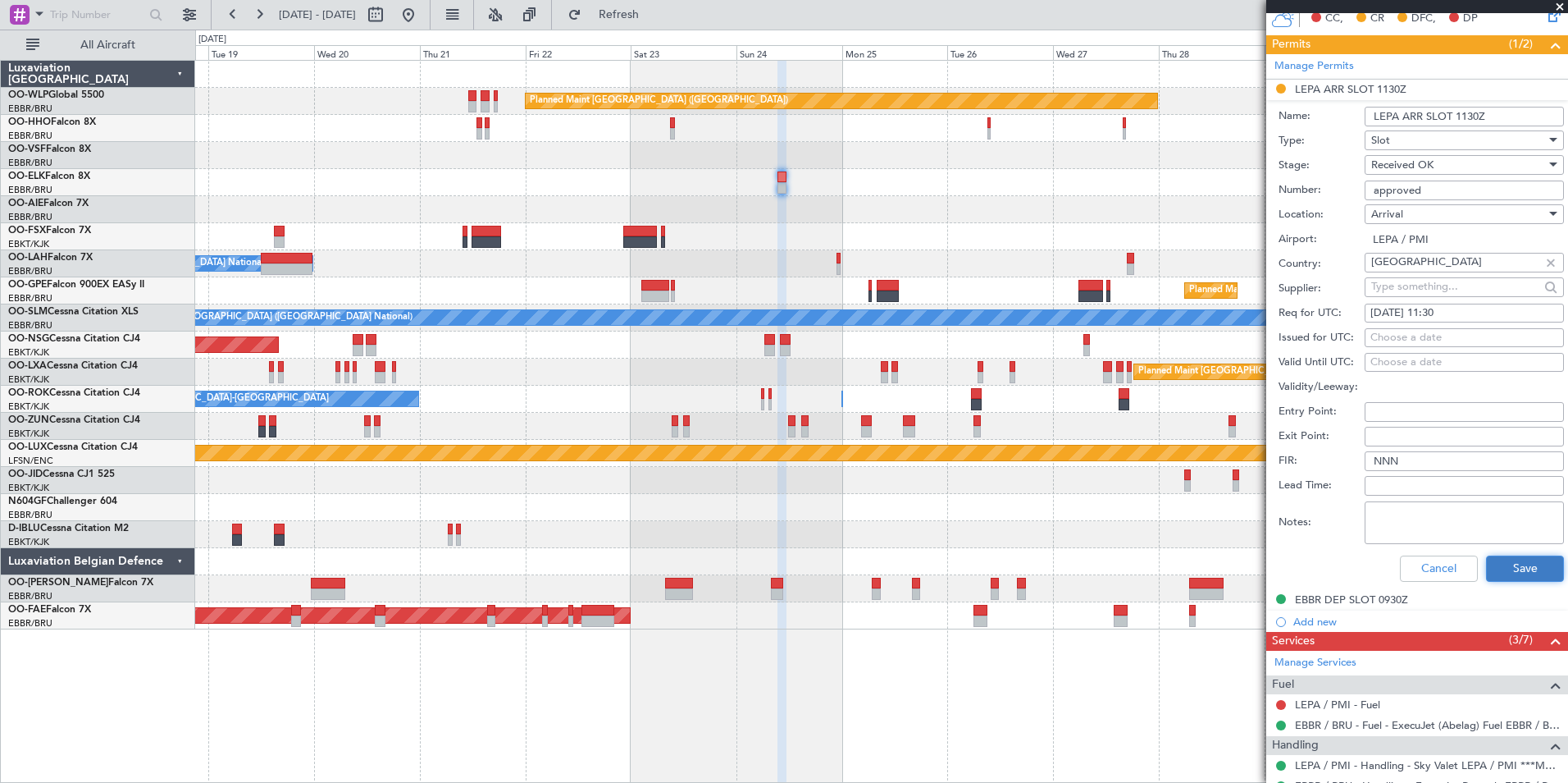
click at [1499, 576] on button "Save" at bounding box center [1525, 568] width 78 height 26
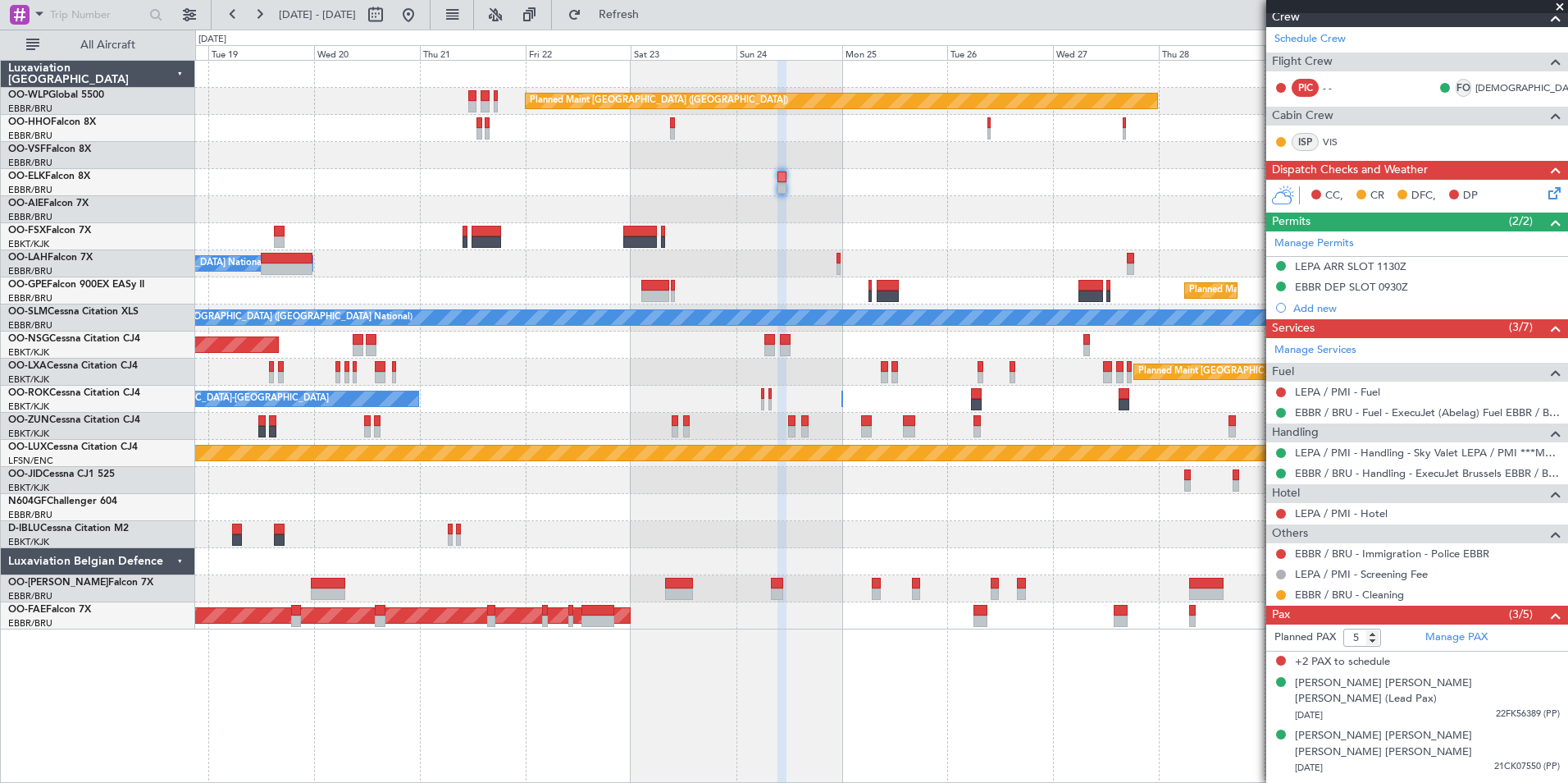
scroll to position [0, 0]
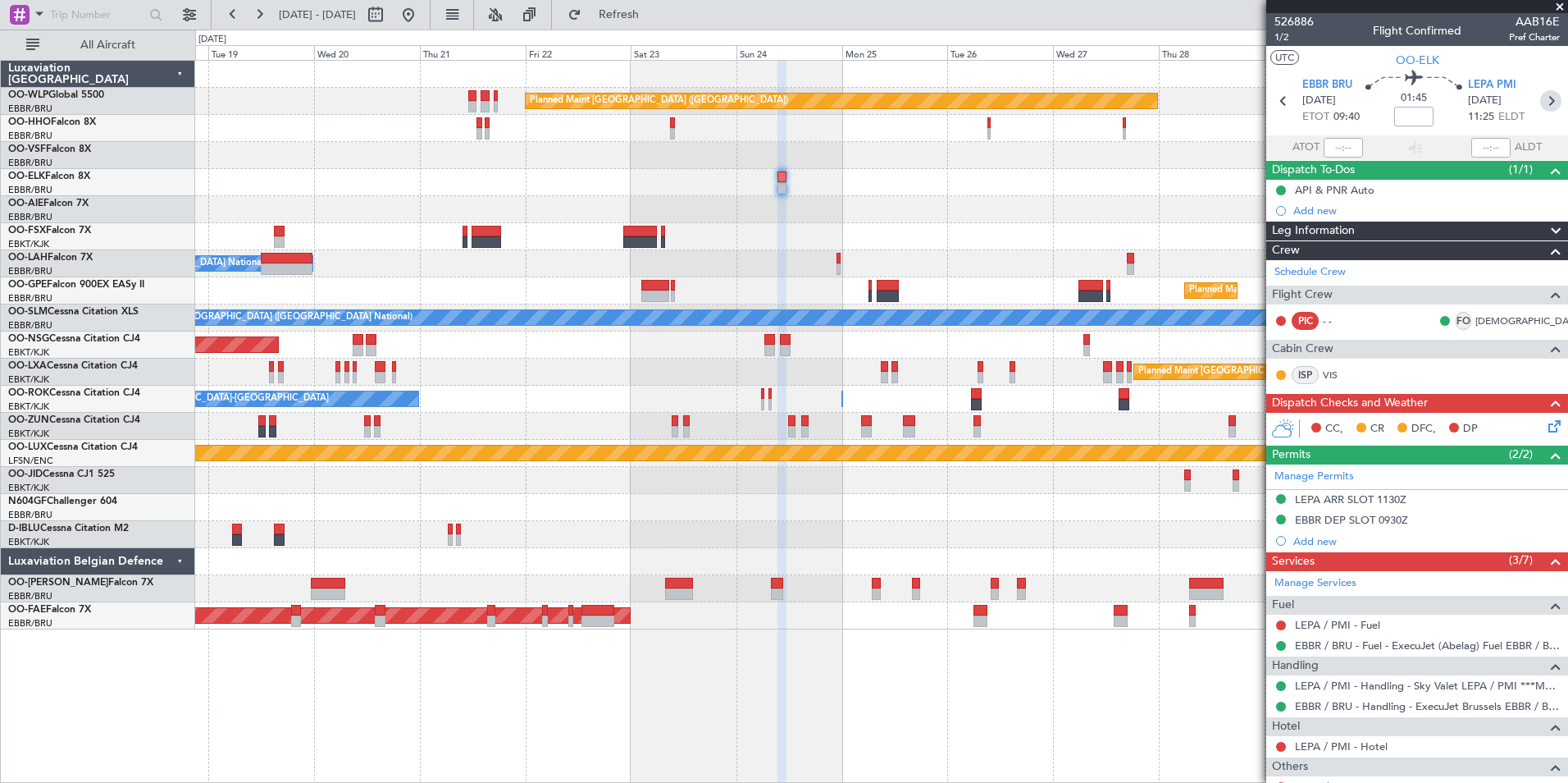
click at [1540, 101] on icon at bounding box center [1551, 101] width 22 height 22
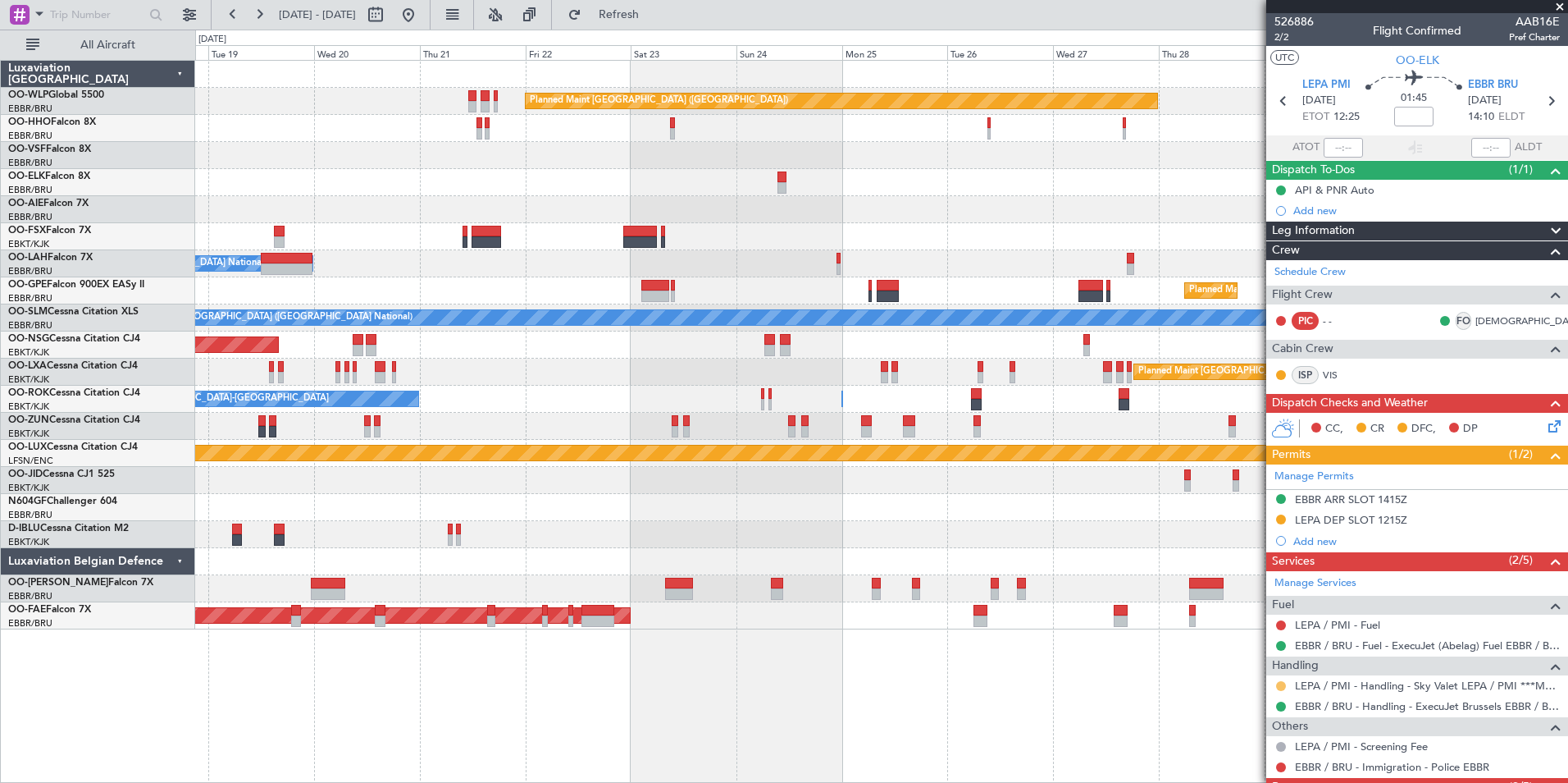
click at [1276, 688] on button at bounding box center [1281, 685] width 10 height 10
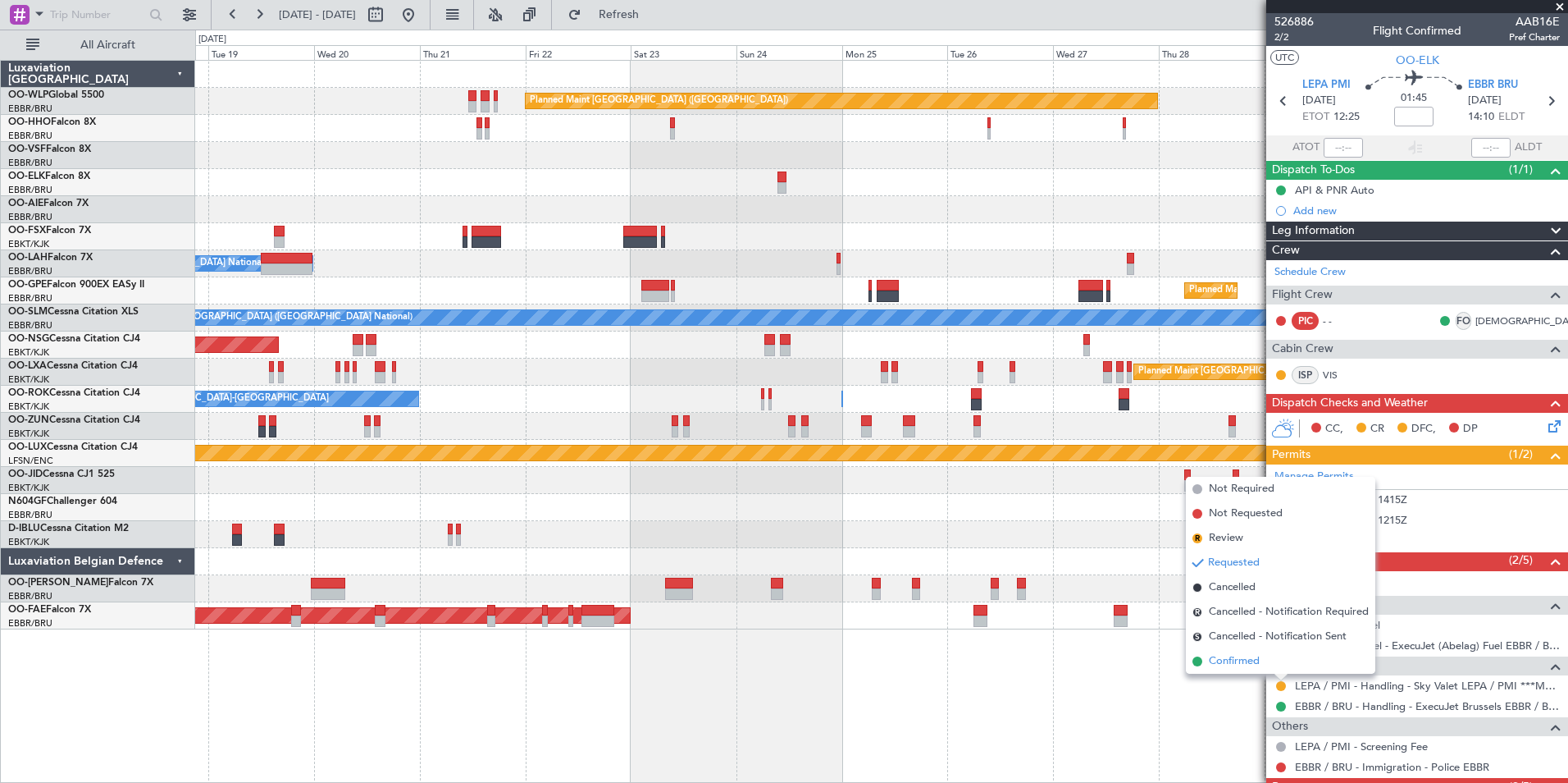
click at [1236, 666] on span "Confirmed" at bounding box center [1234, 661] width 51 height 16
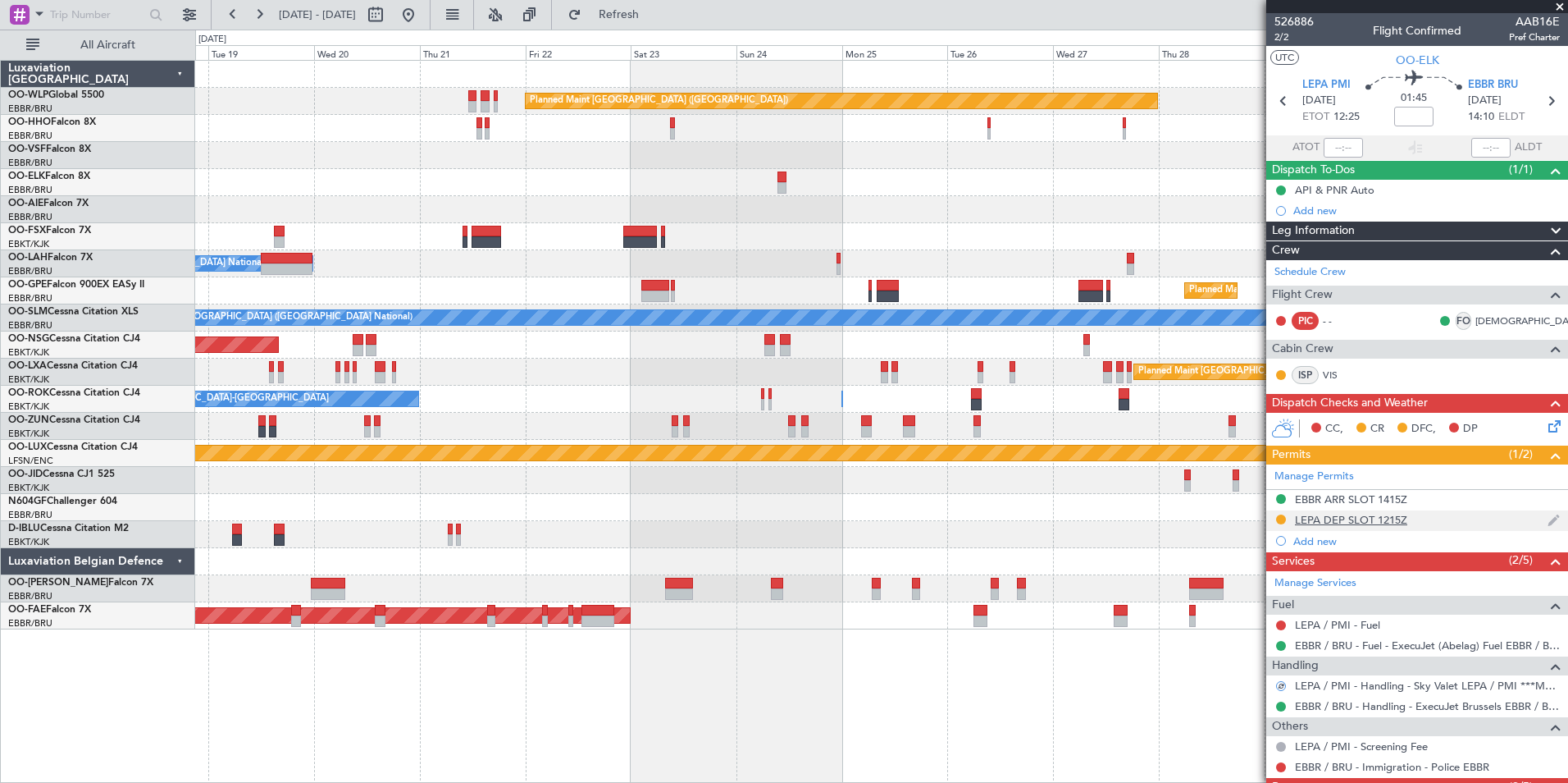
click at [1355, 523] on div "LEPA DEP SLOT 1215Z" at bounding box center [1351, 520] width 112 height 14
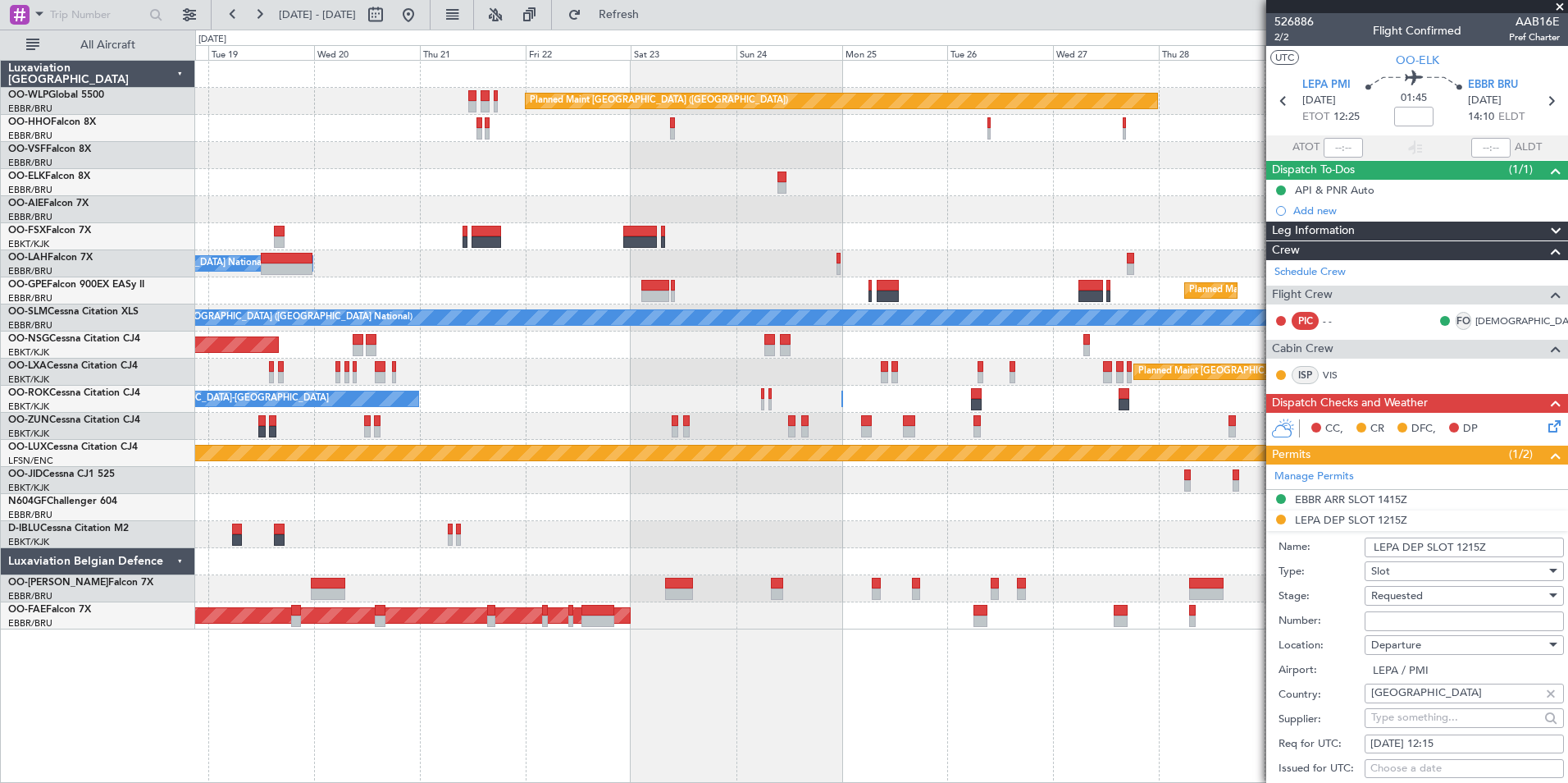
click at [1381, 623] on input "Number:" at bounding box center [1464, 621] width 199 height 20
type input "approved"
click at [1408, 587] on div "Requested" at bounding box center [1459, 595] width 175 height 24
drag, startPoint x: 1408, startPoint y: 587, endPoint x: 1407, endPoint y: 735, distance: 148.0
click at [1406, 735] on span "Received OK" at bounding box center [1459, 726] width 172 height 24
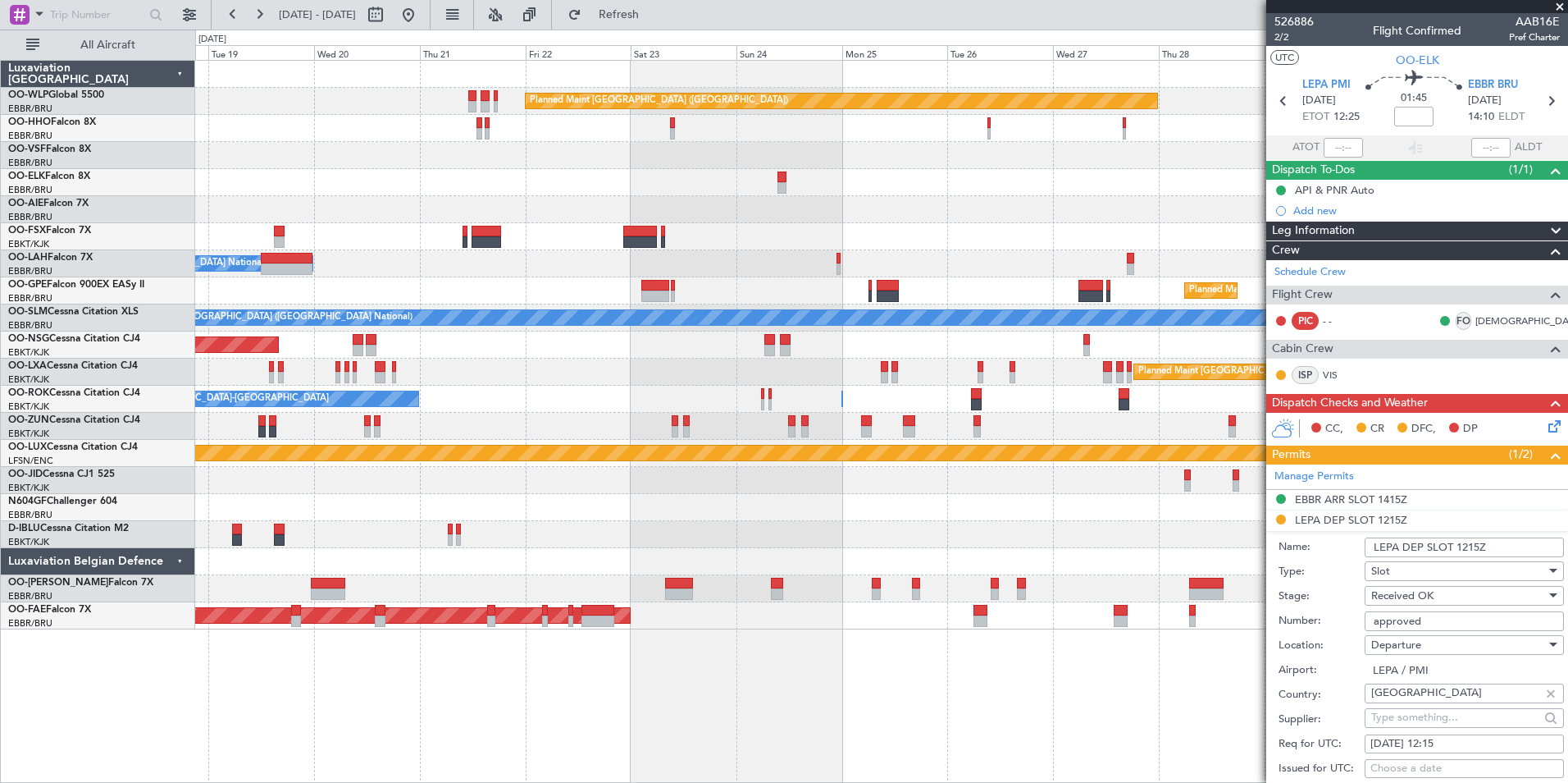
scroll to position [328, 0]
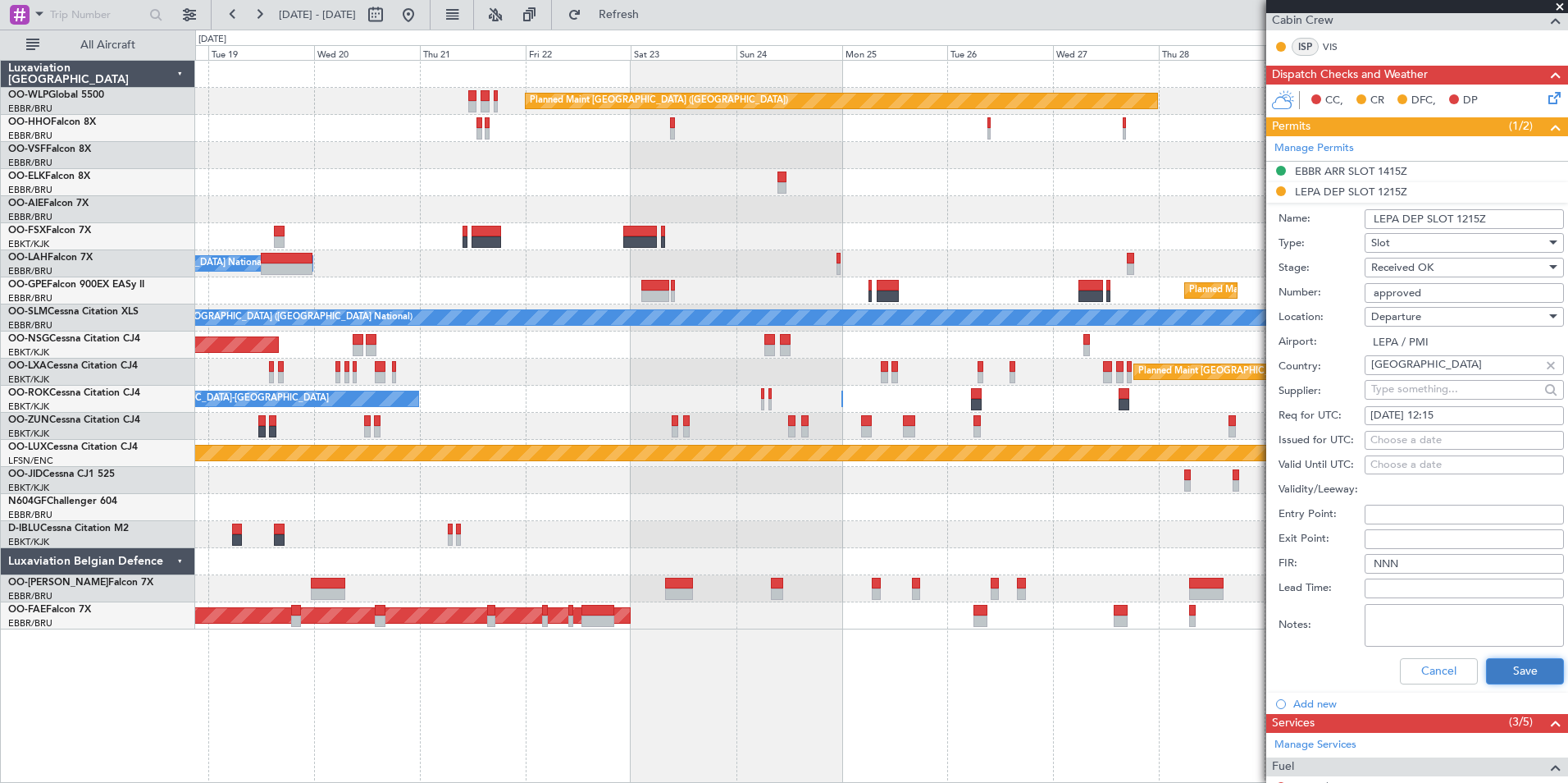
click at [1525, 672] on button "Save" at bounding box center [1525, 671] width 78 height 26
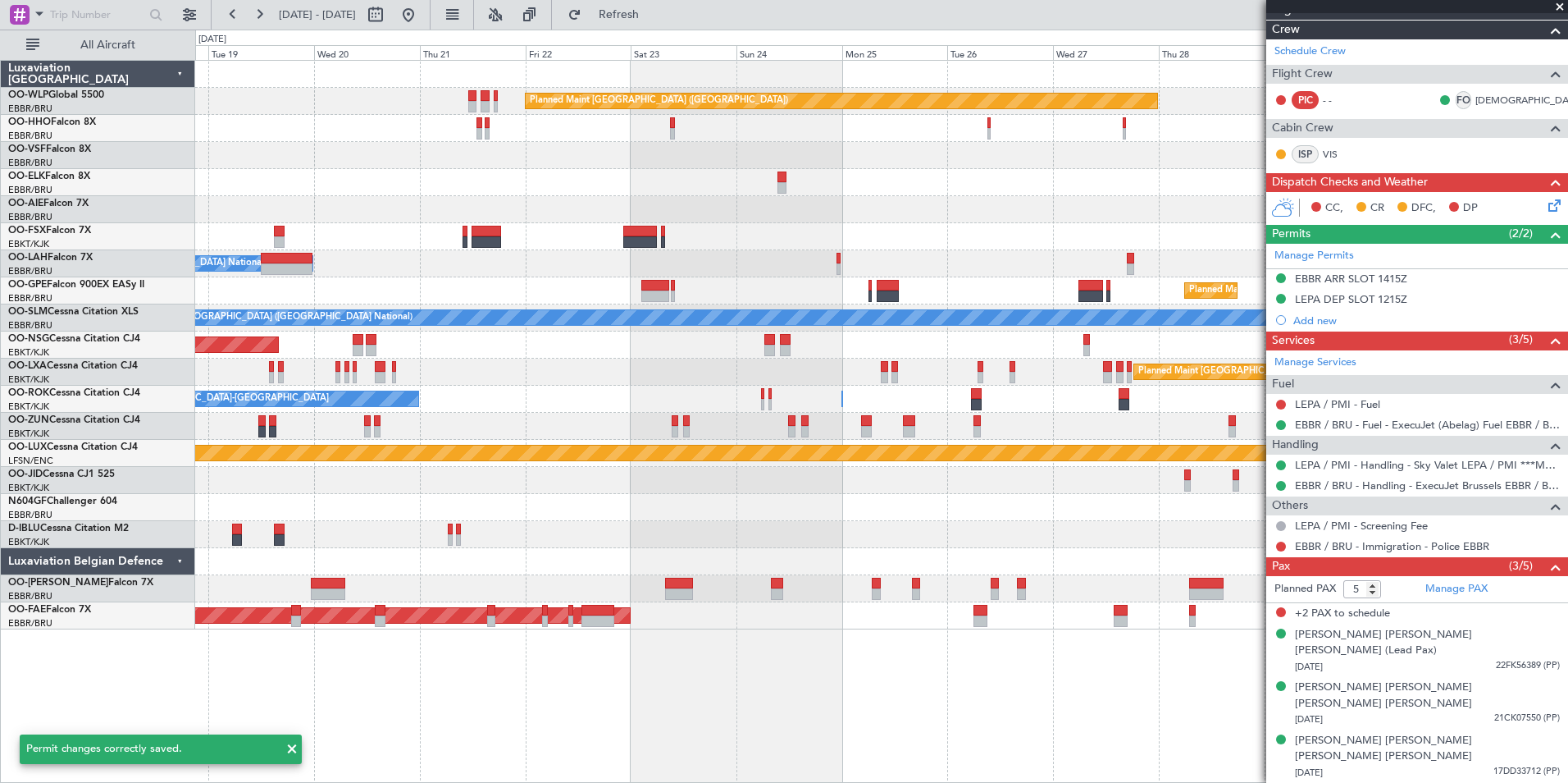
scroll to position [172, 0]
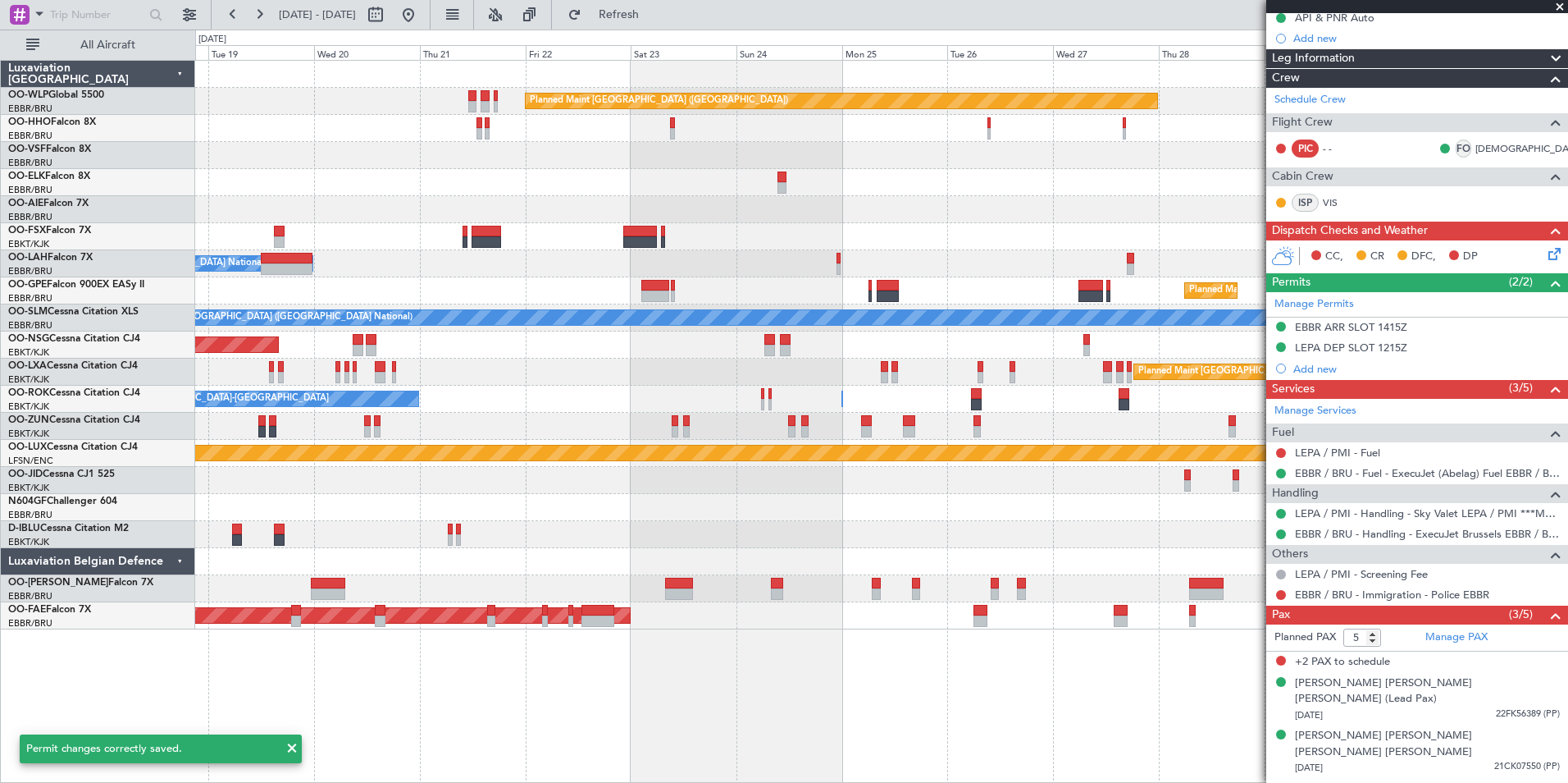
click at [799, 204] on div "Planned Maint [GEOGRAPHIC_DATA] ([GEOGRAPHIC_DATA])" at bounding box center [880, 209] width 1372 height 27
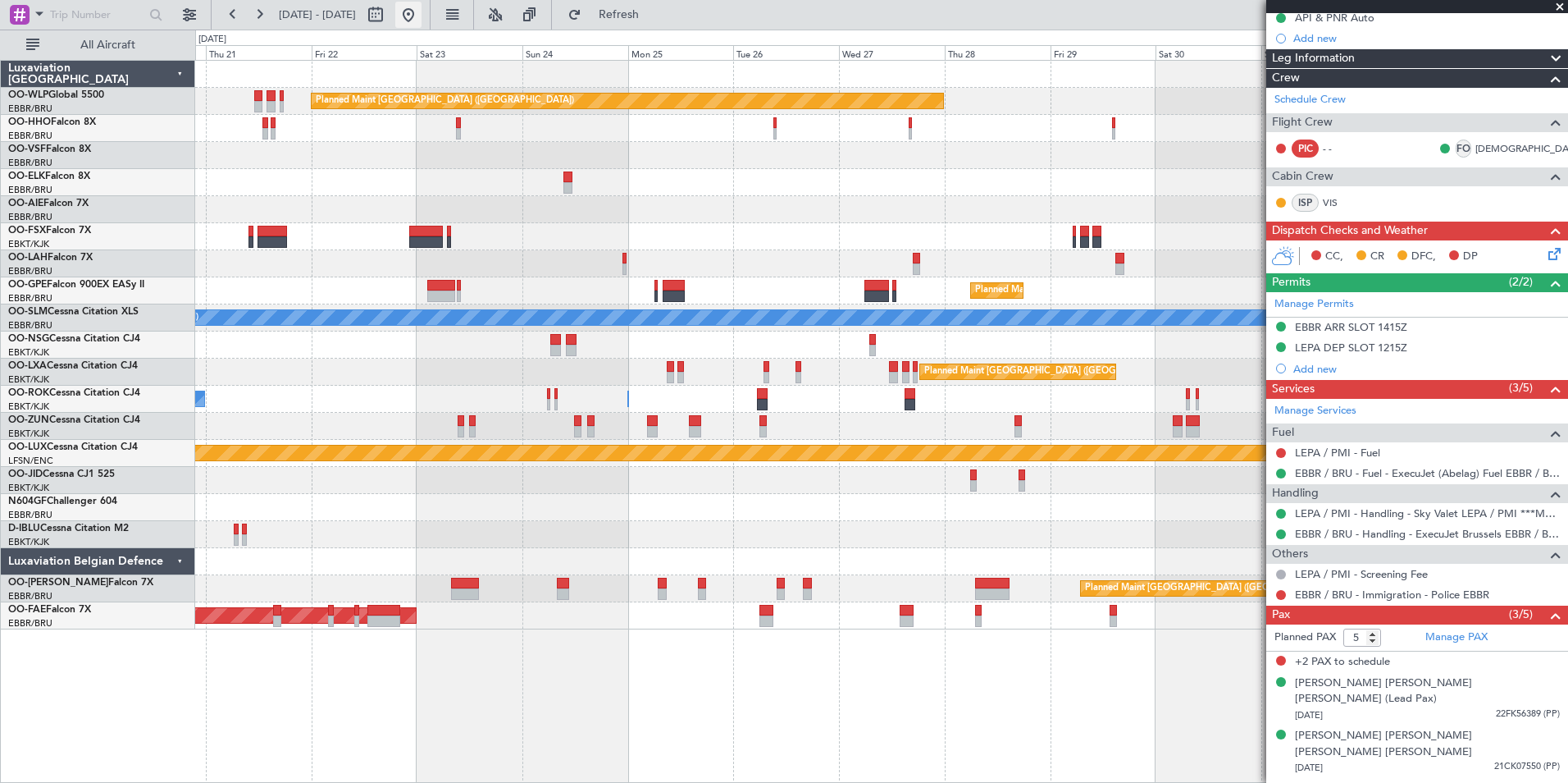
click at [422, 13] on button at bounding box center [407, 14] width 26 height 26
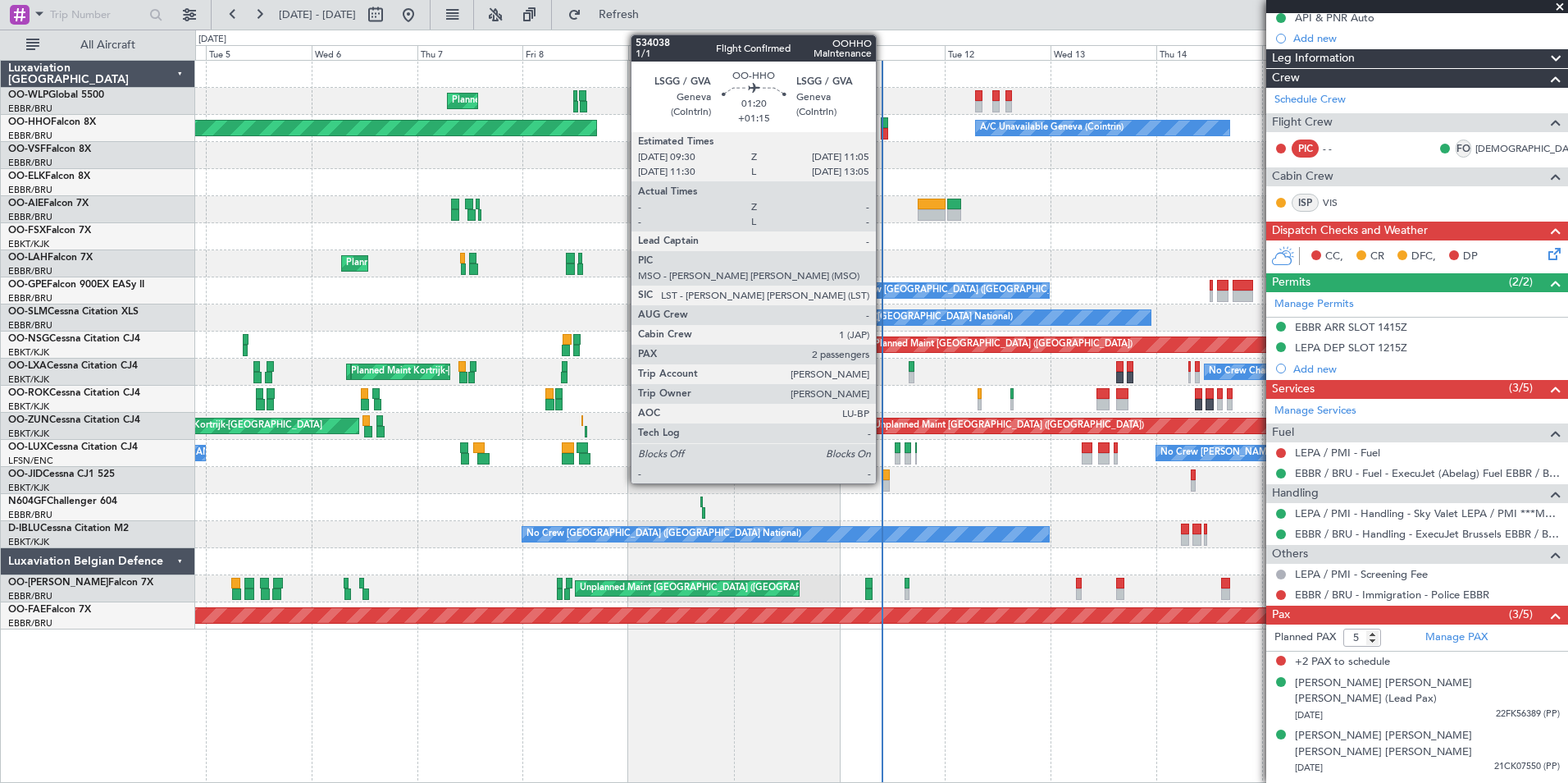
click at [883, 124] on div at bounding box center [884, 123] width 7 height 12
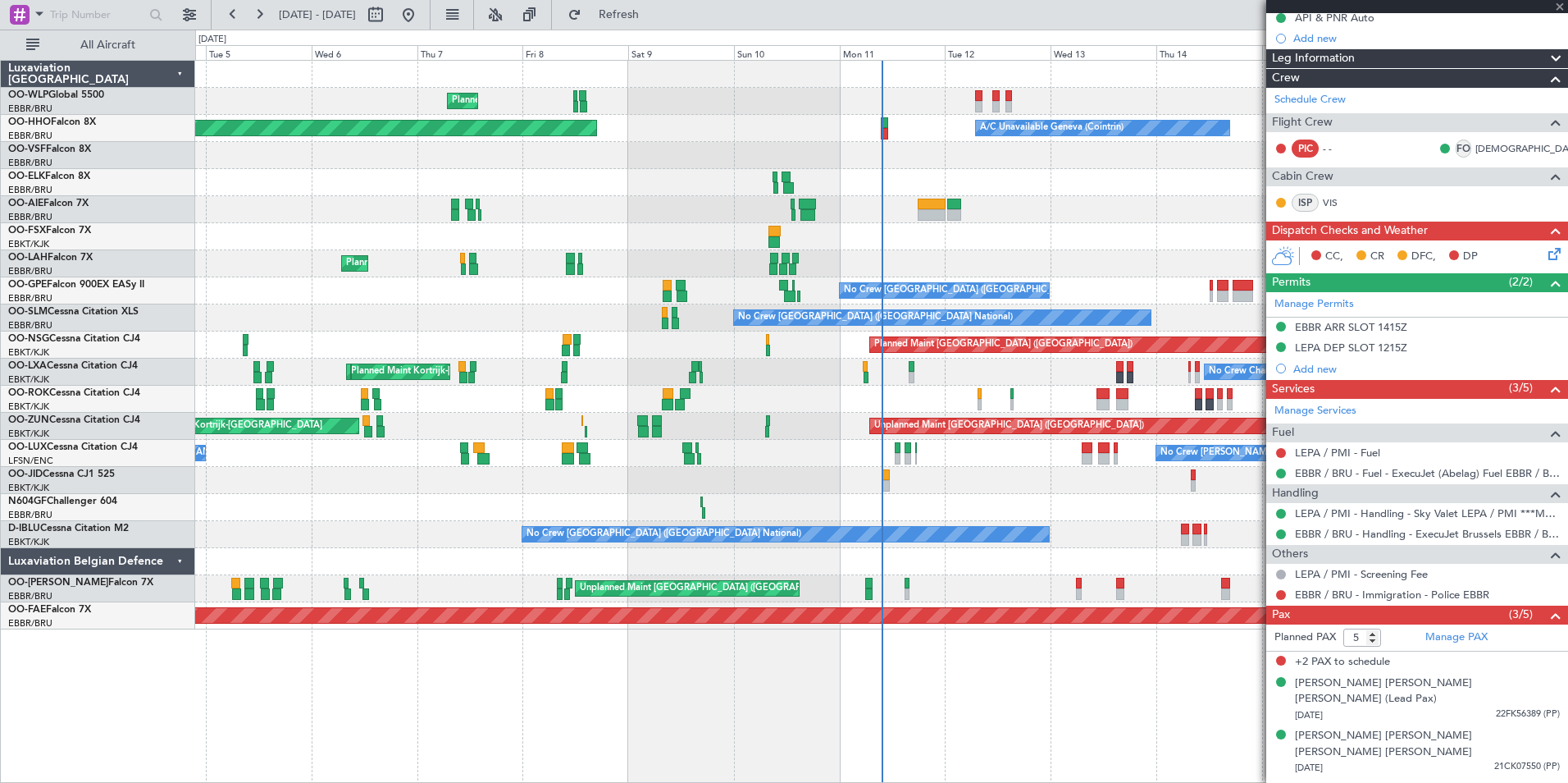
type input "+01:15"
type input "2"
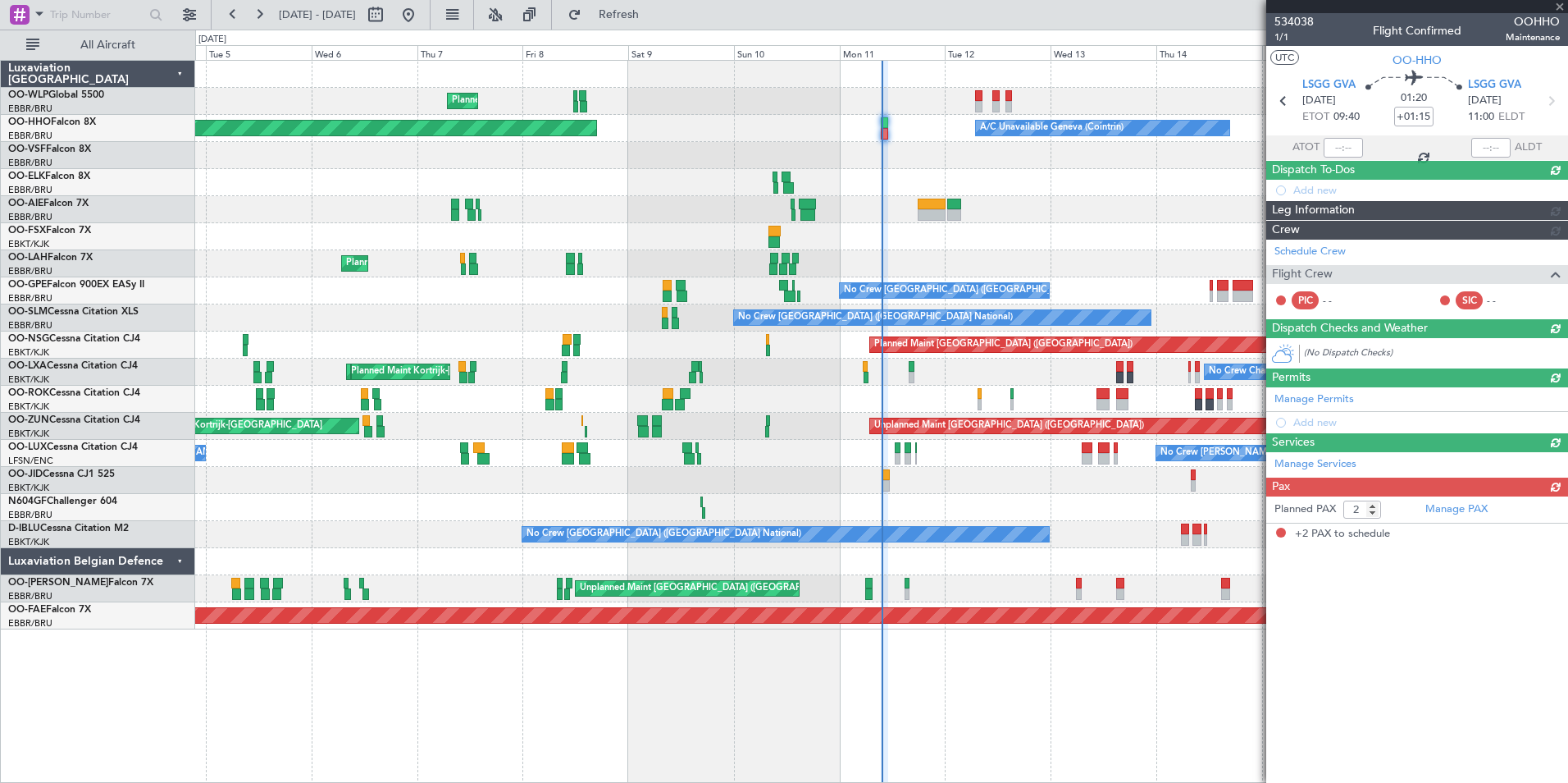
scroll to position [0, 0]
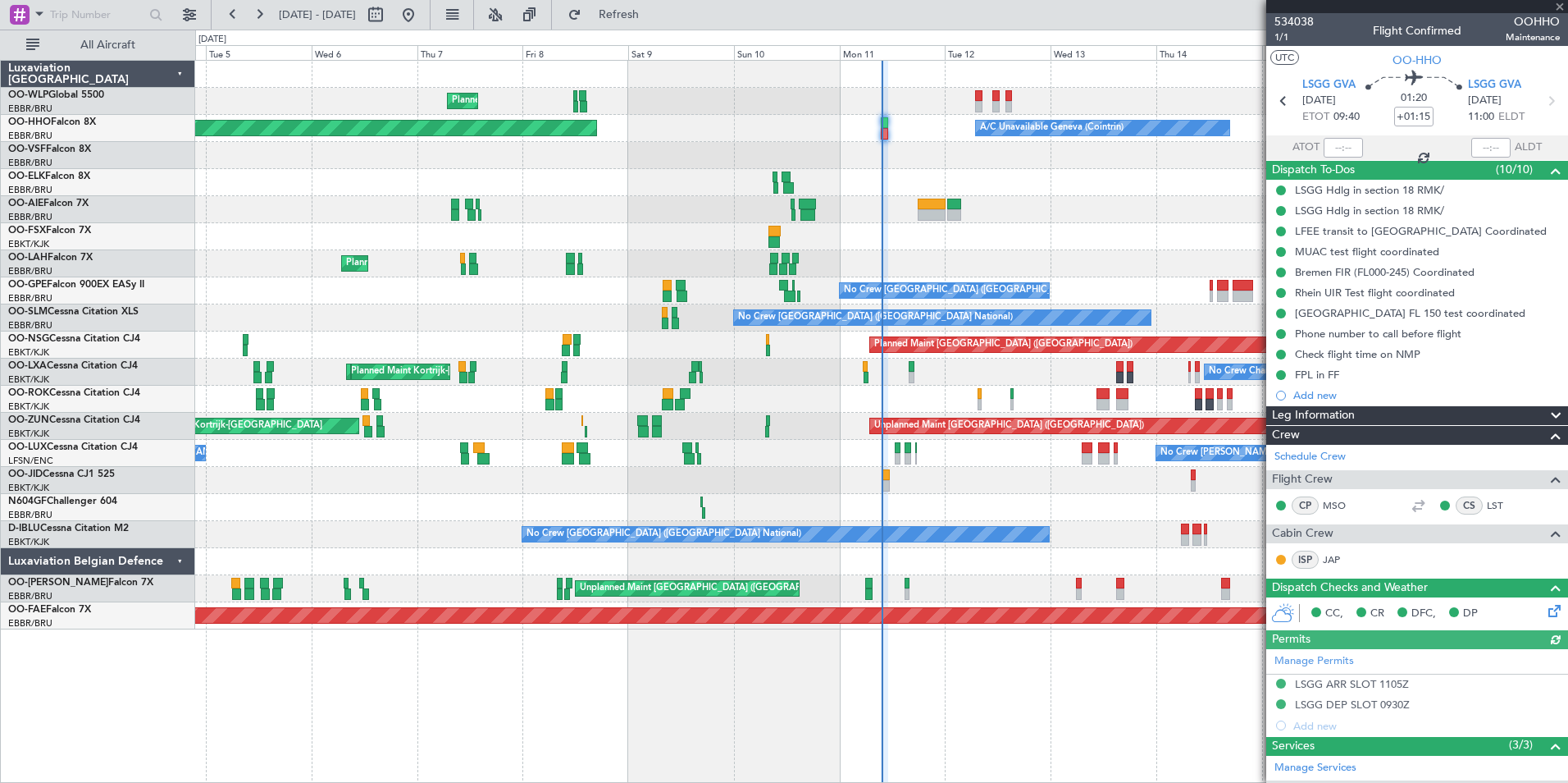
click at [1324, 143] on div at bounding box center [1344, 147] width 39 height 20
click at [1328, 143] on input "text" at bounding box center [1344, 147] width 39 height 20
click at [1203, 201] on div at bounding box center [880, 209] width 1372 height 27
type input "09:34"
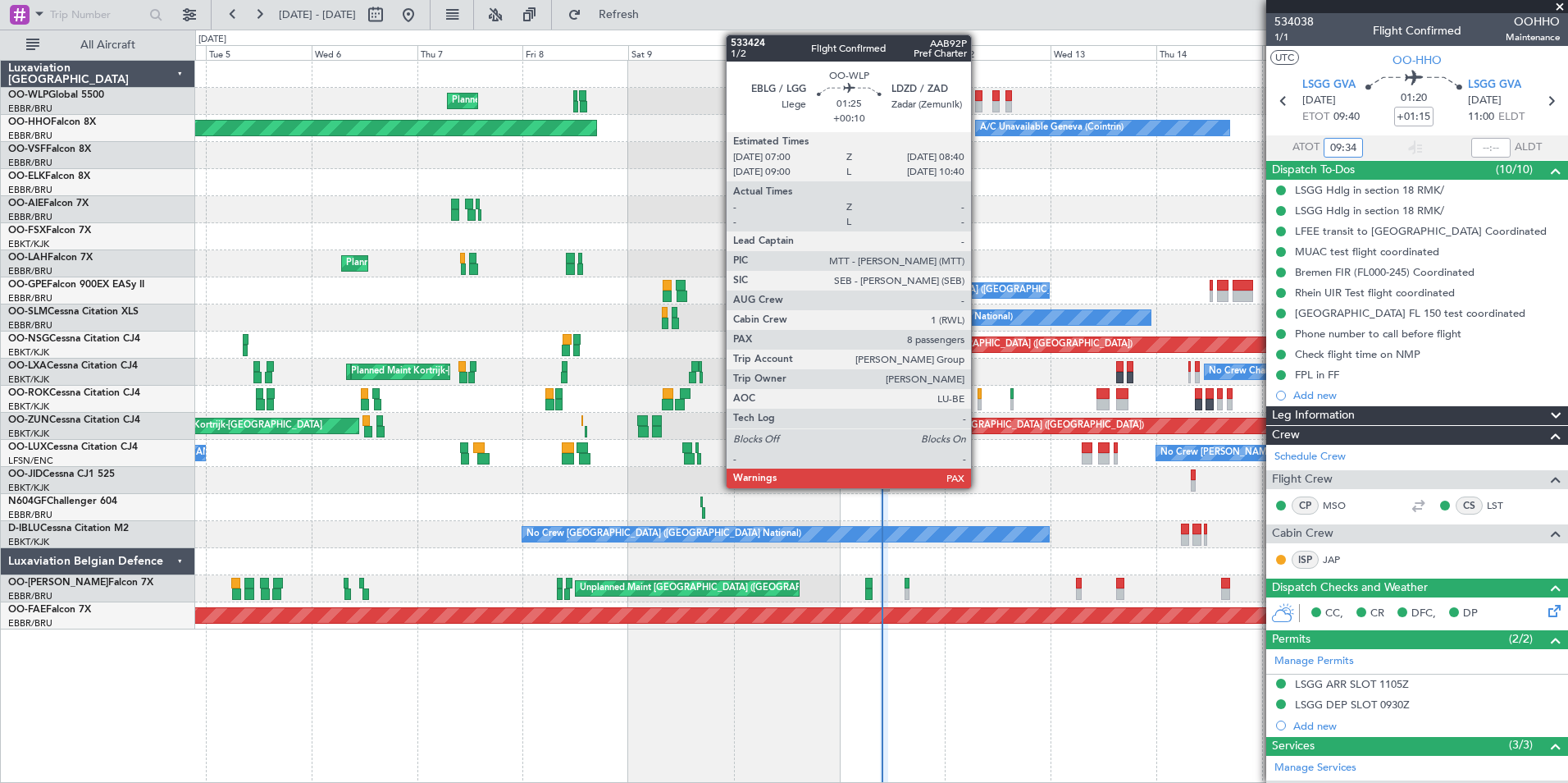
click at [978, 104] on div at bounding box center [978, 106] width 7 height 12
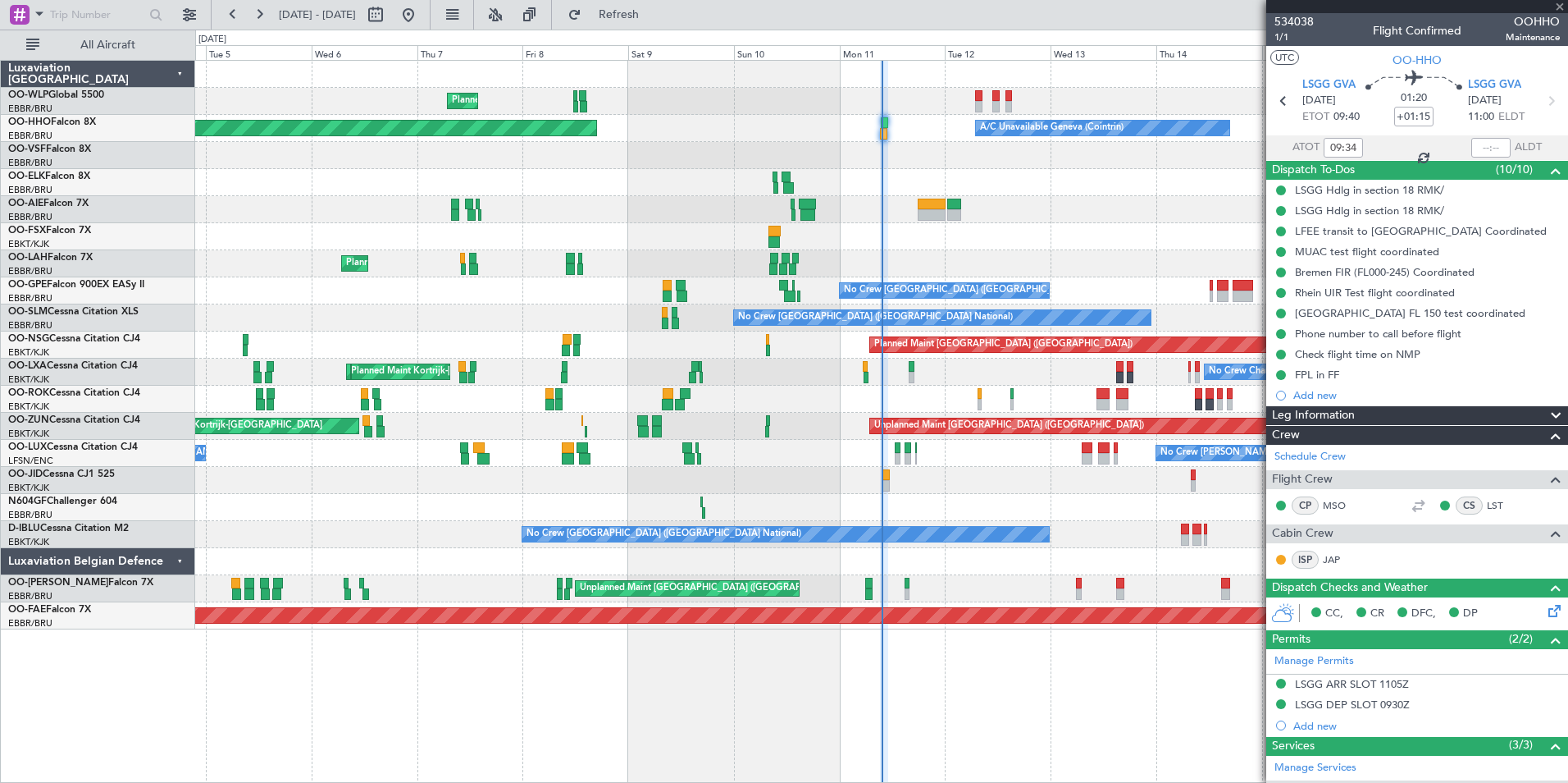
type input "+00:10"
type input "8"
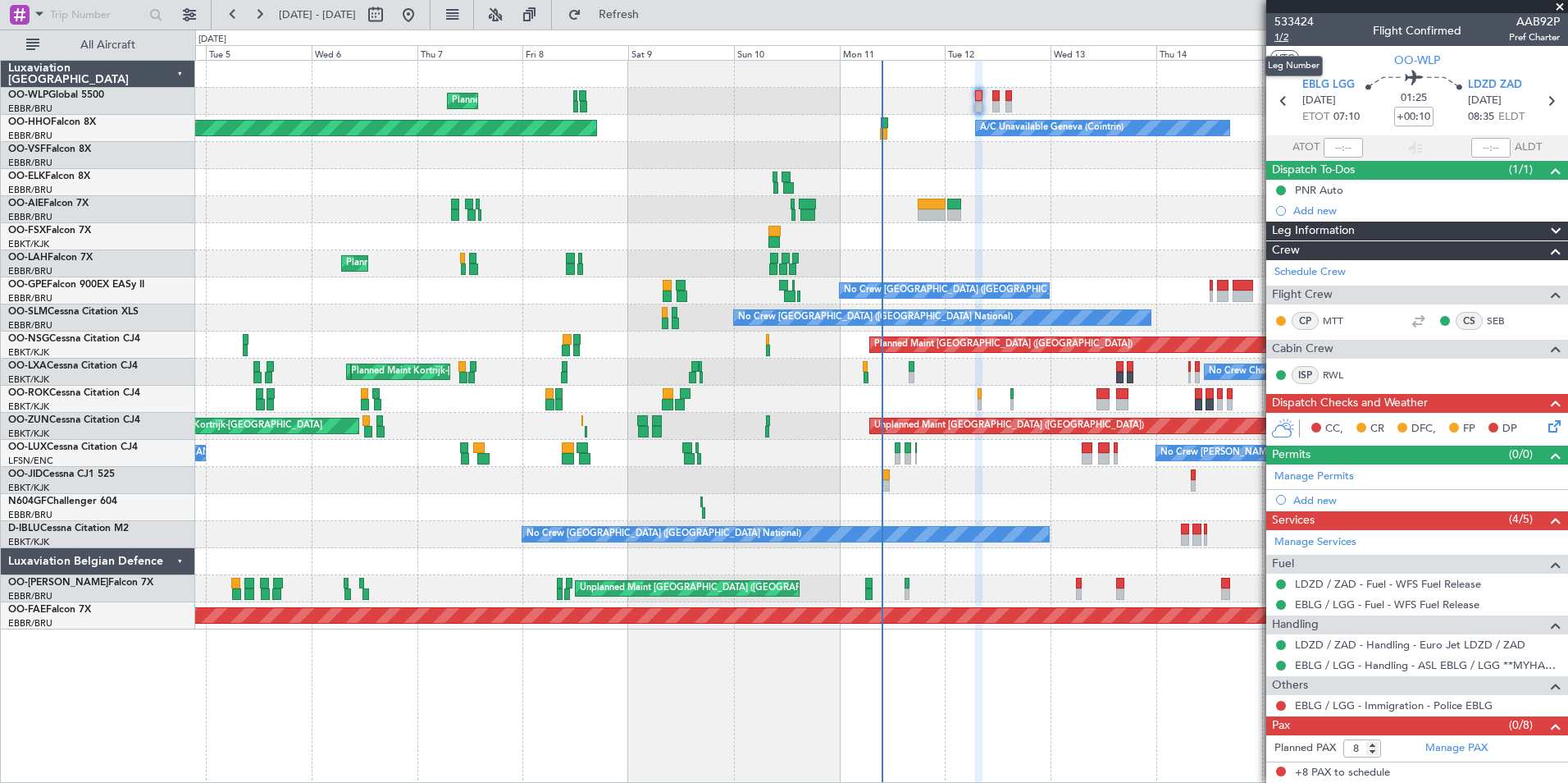
click at [1283, 38] on span "1/2" at bounding box center [1294, 38] width 39 height 14
click at [1003, 287] on div "No Crew Brussels (Brussels National) Cleaning Brussels (Brussels National)" at bounding box center [880, 291] width 1372 height 27
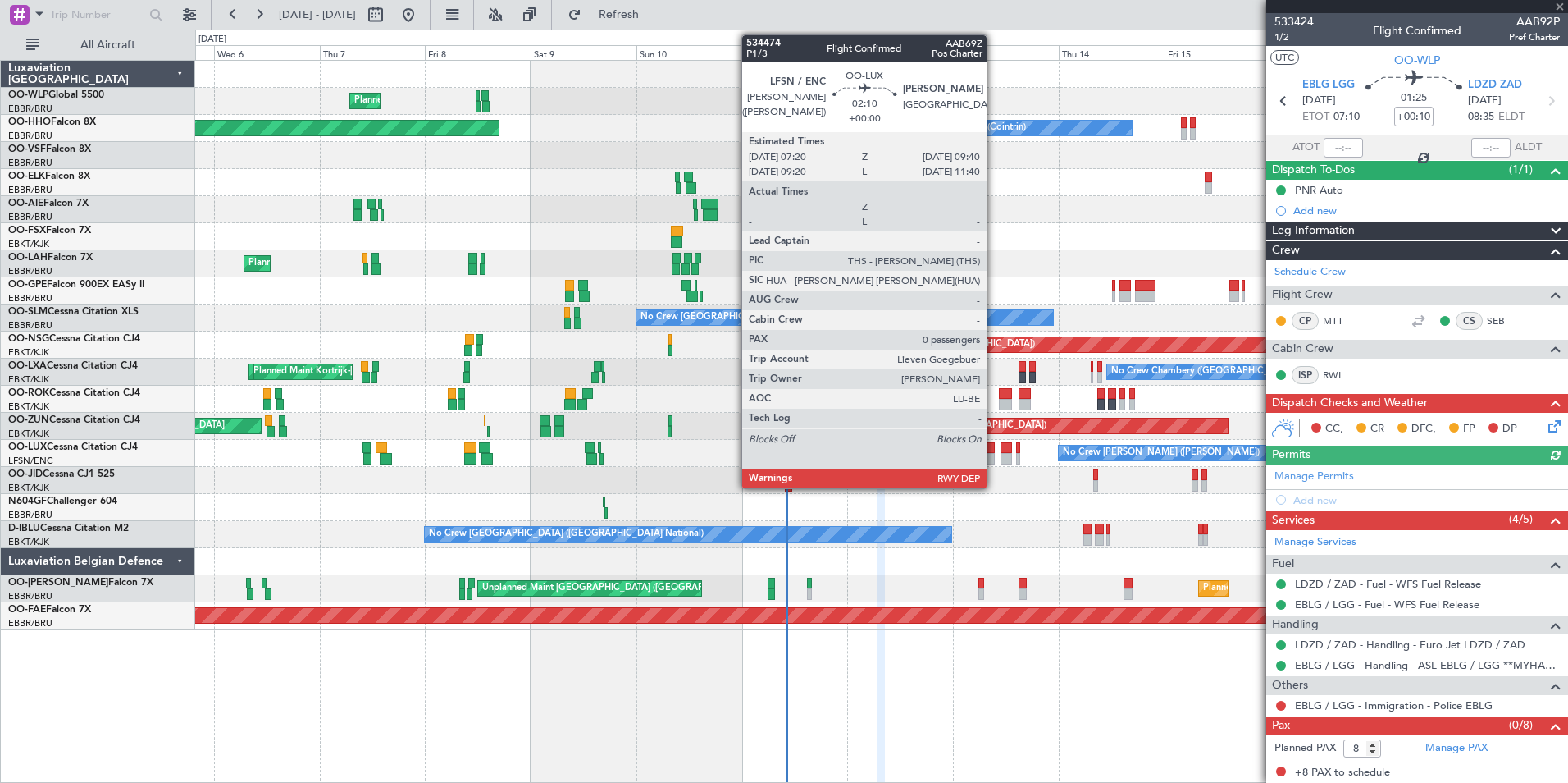
click at [994, 453] on div at bounding box center [989, 458] width 11 height 12
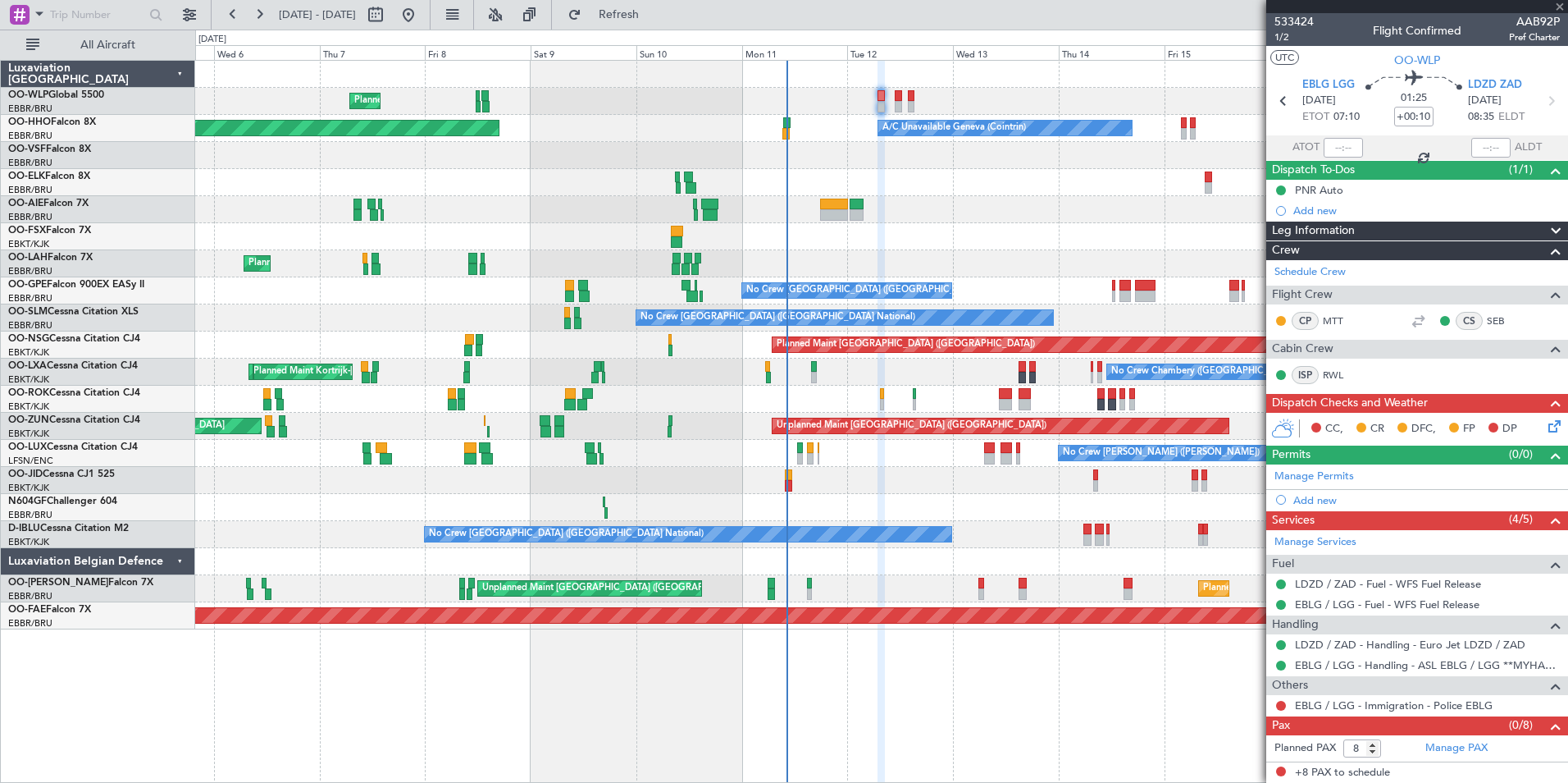
type input "0"
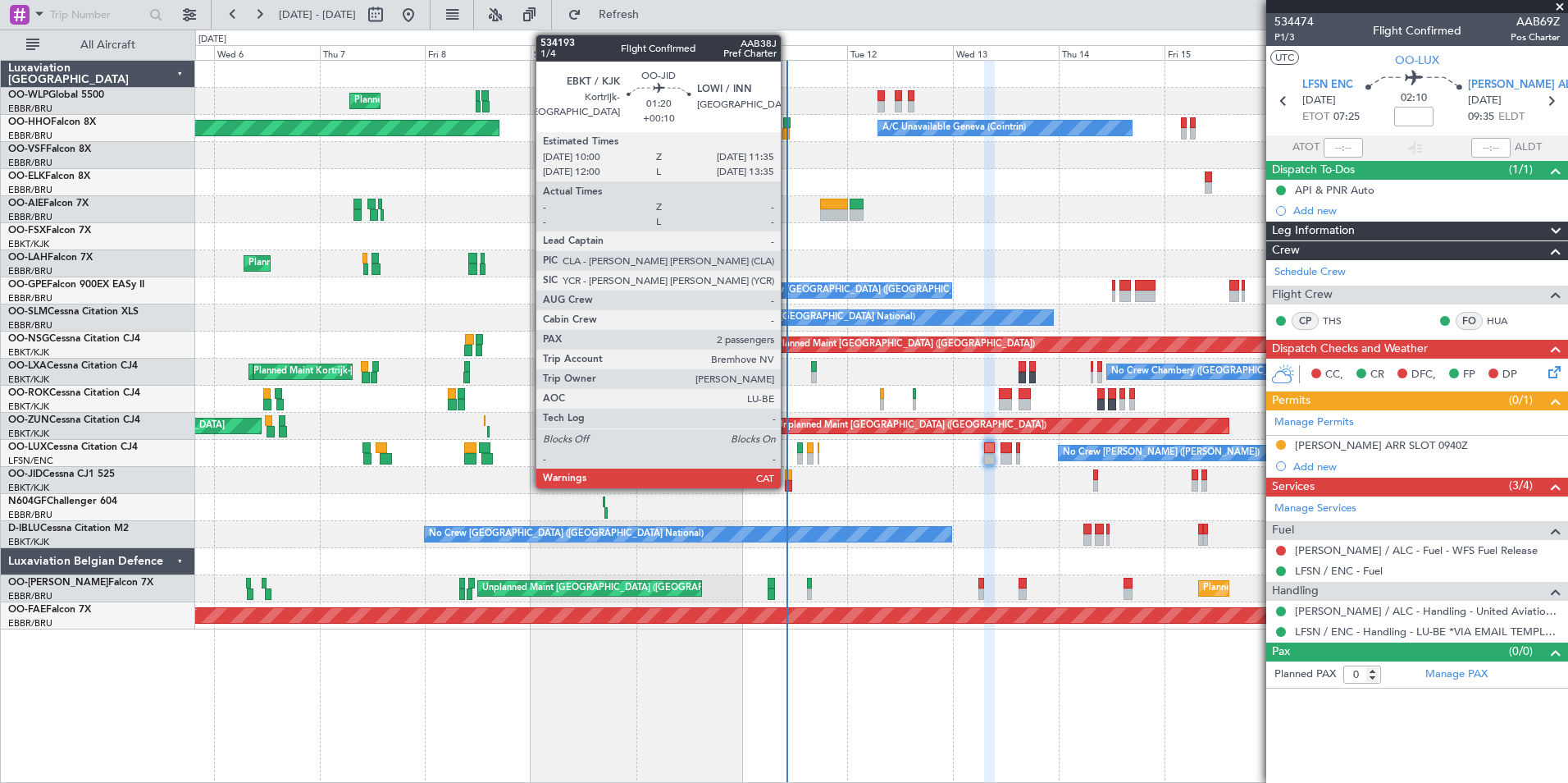
click at [788, 474] on div at bounding box center [788, 475] width 7 height 12
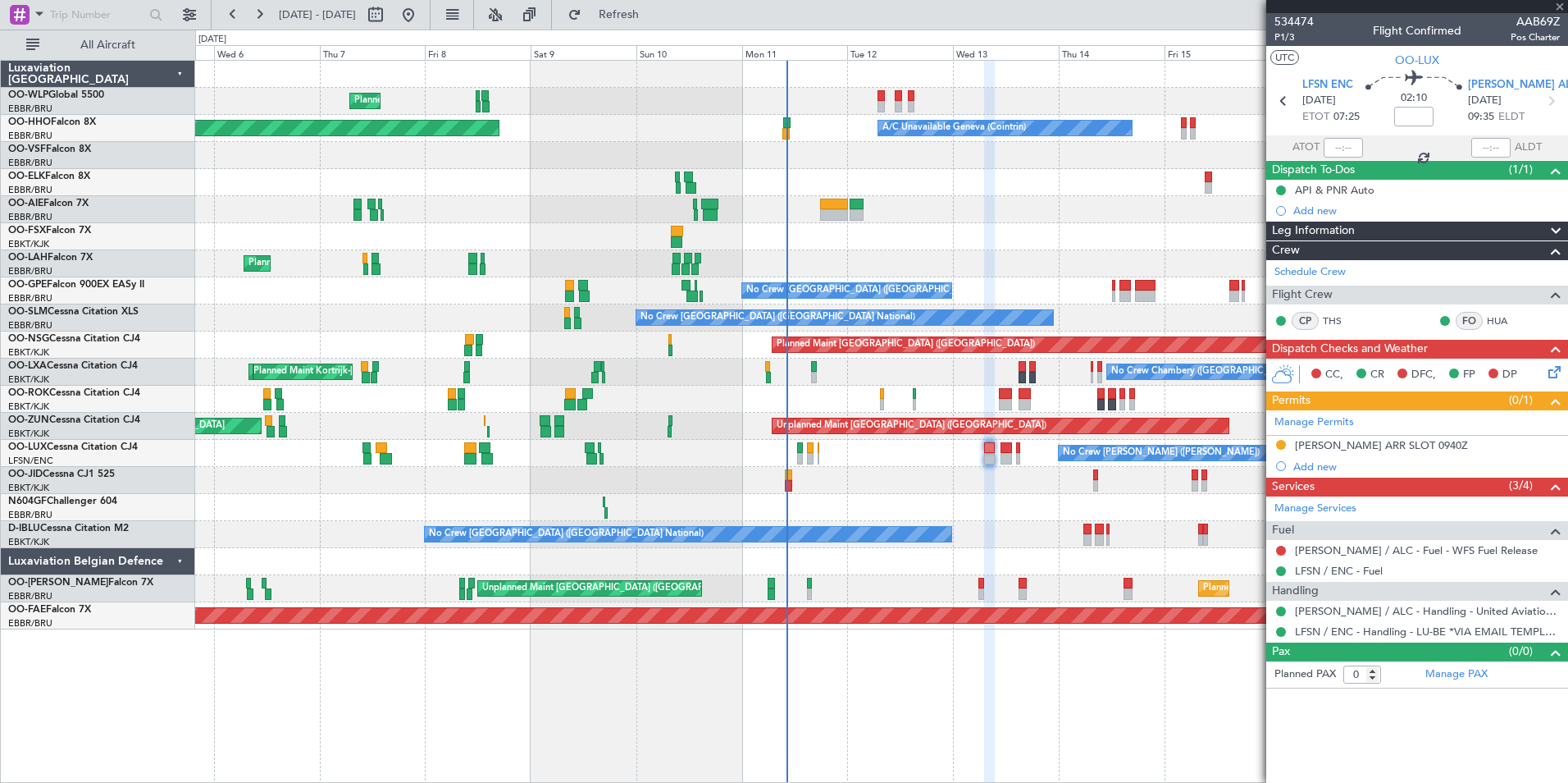
type input "+00:10"
type input "2"
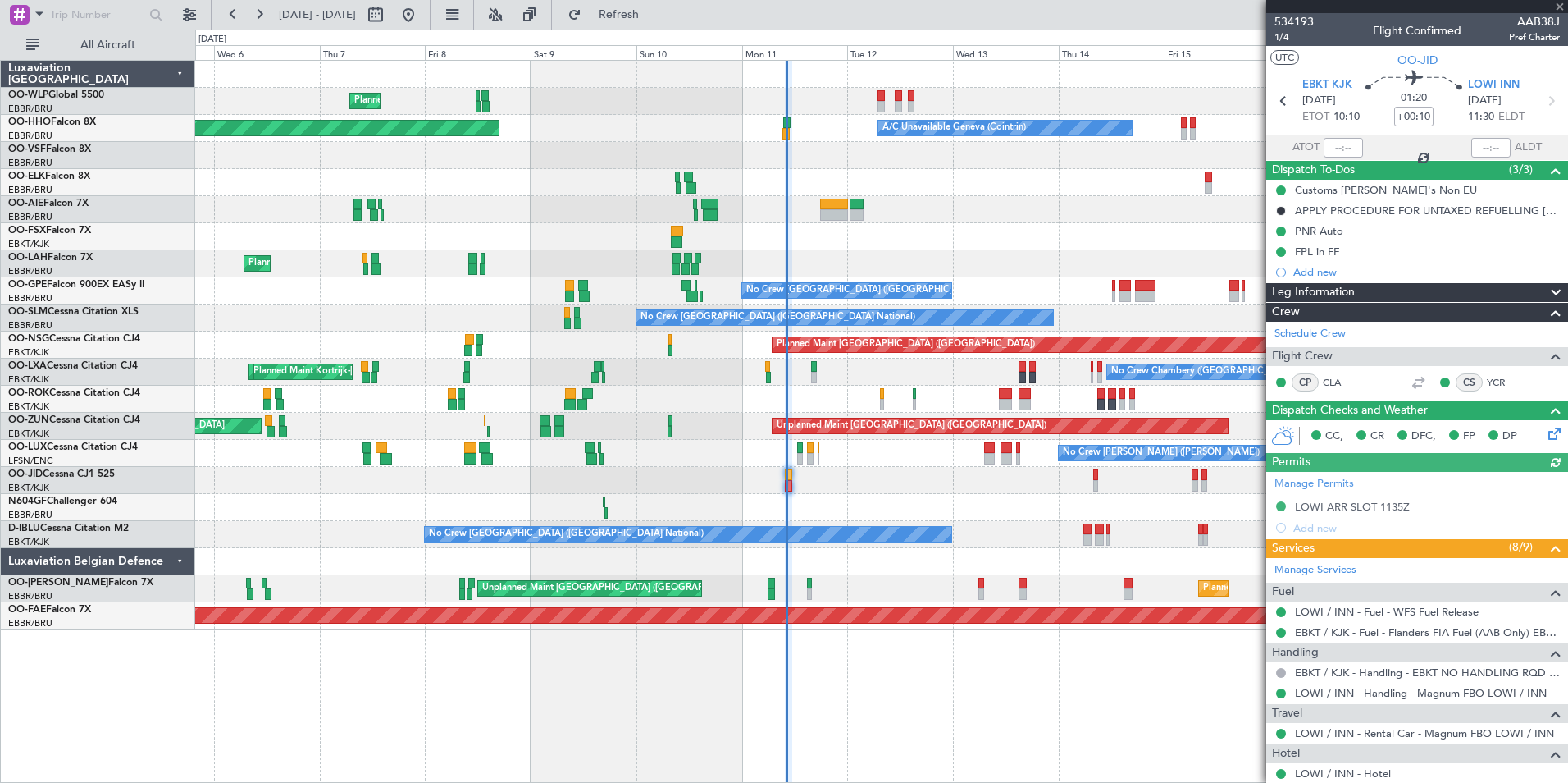
click at [1338, 141] on div at bounding box center [1344, 147] width 39 height 20
click at [1335, 145] on div at bounding box center [1344, 147] width 39 height 20
click at [1327, 145] on input "text" at bounding box center [1344, 147] width 39 height 20
type input "10:11"
click at [793, 207] on div at bounding box center [880, 209] width 1372 height 27
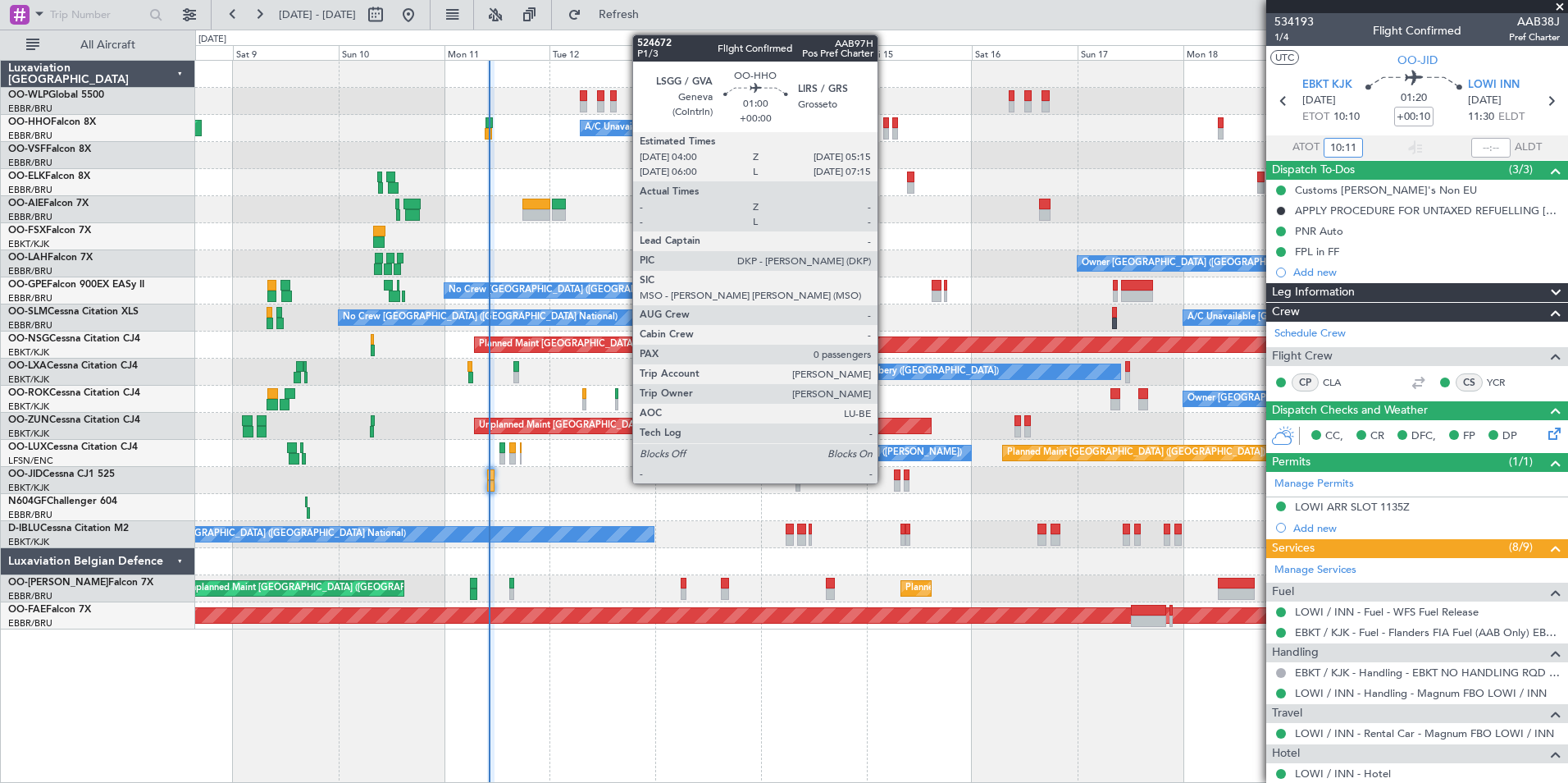
click at [885, 133] on div at bounding box center [886, 134] width 5 height 12
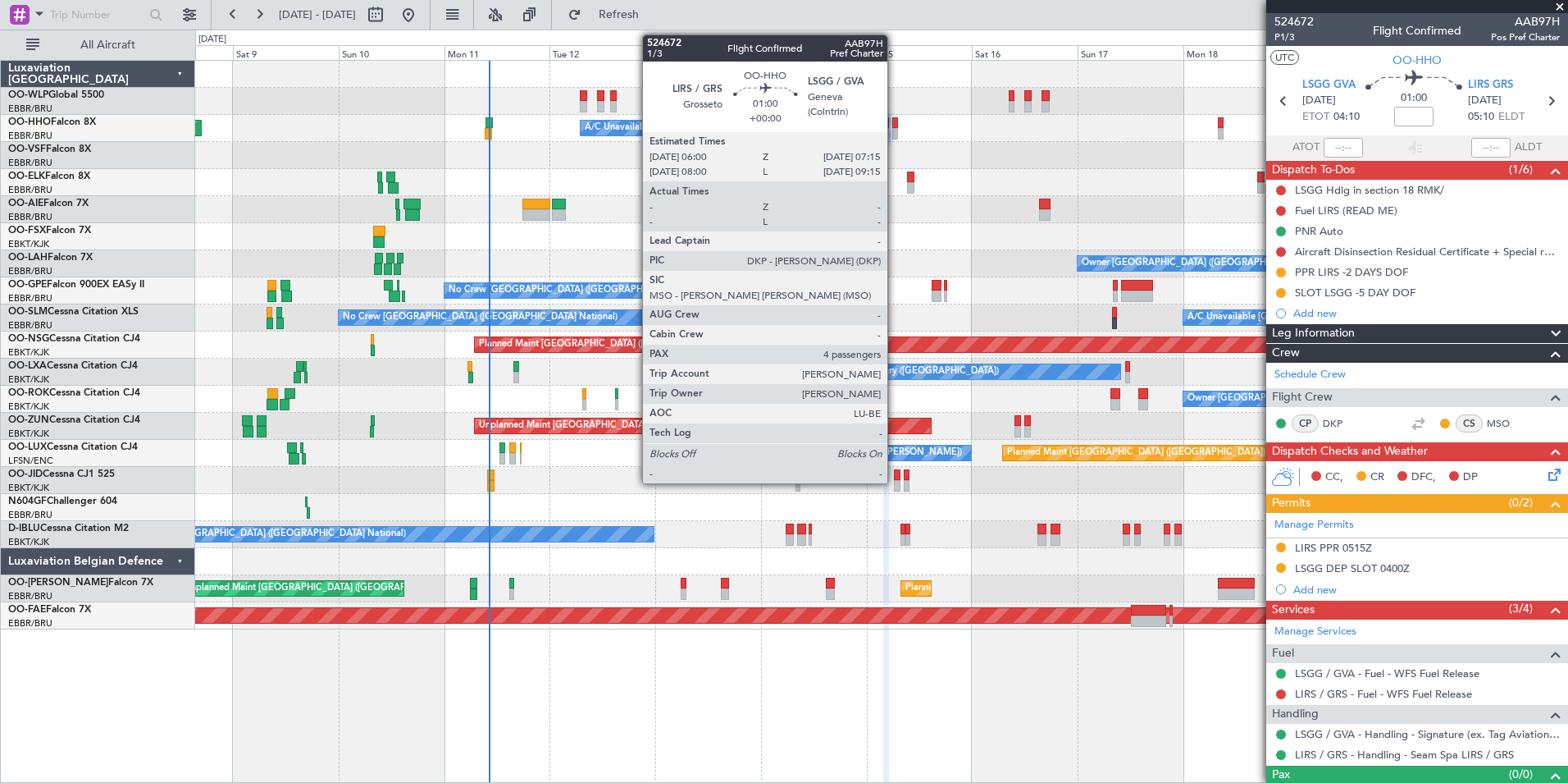
click at [895, 134] on div at bounding box center [895, 134] width 5 height 12
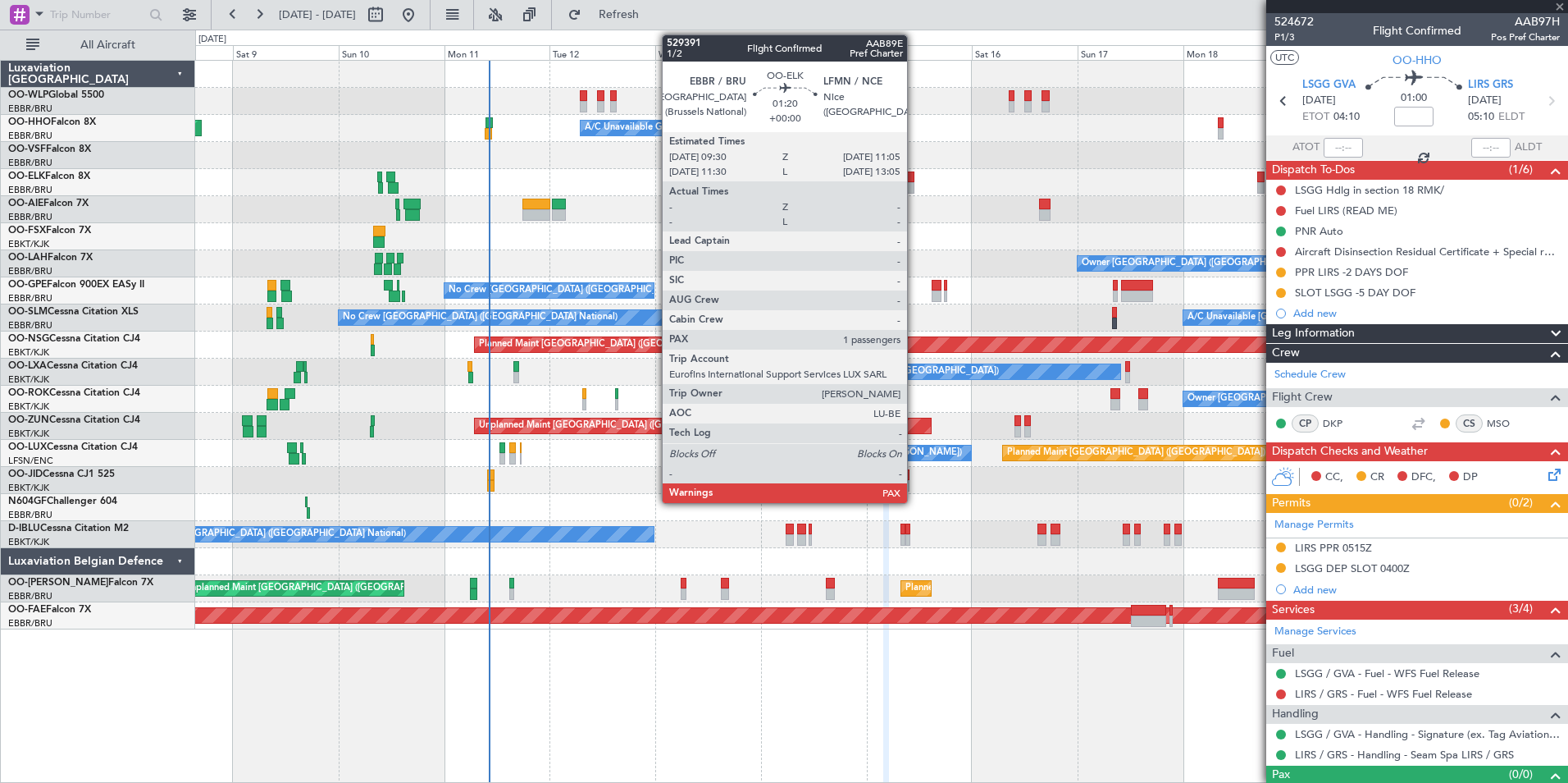
type input "4"
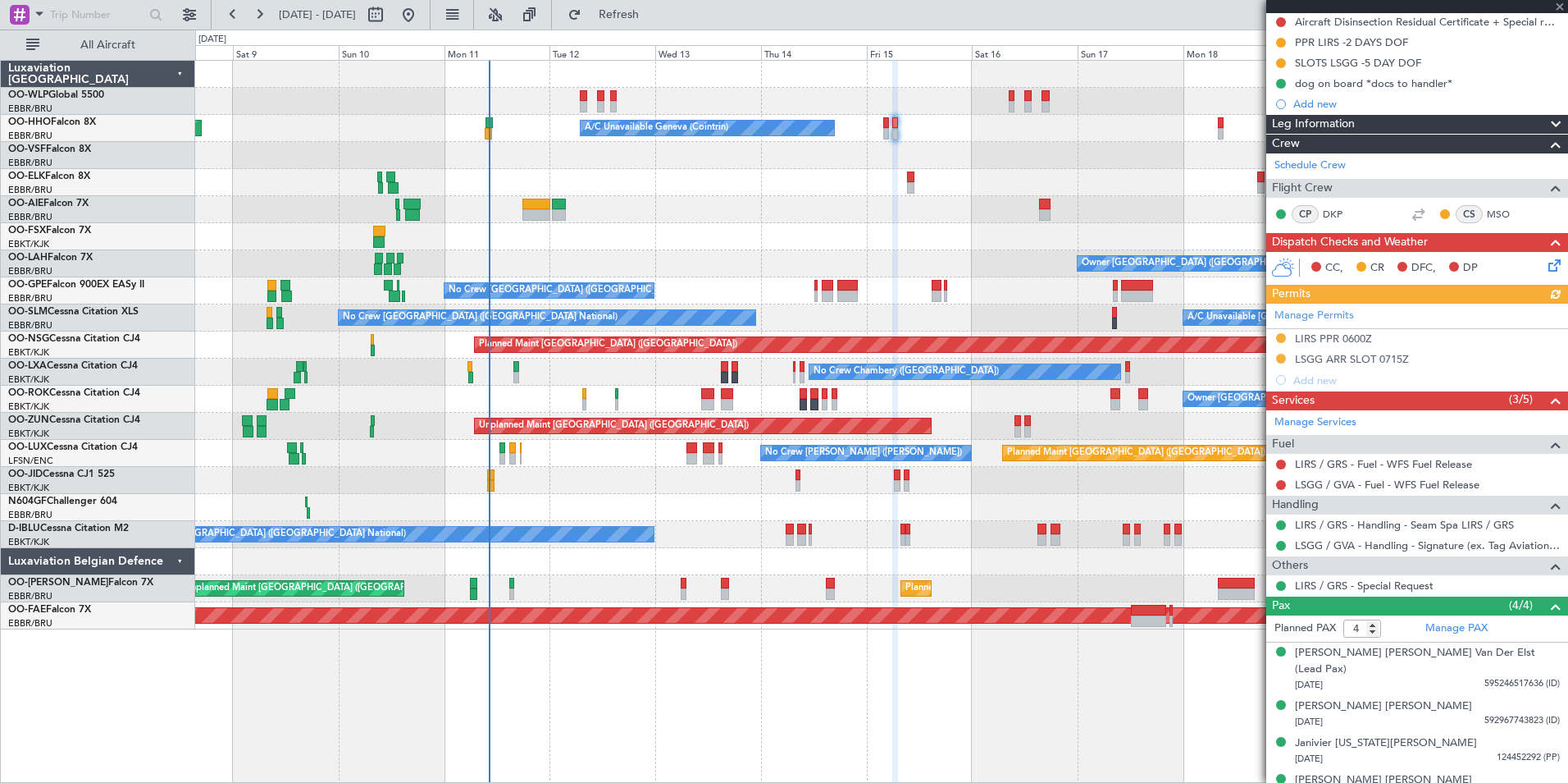
scroll to position [236, 0]
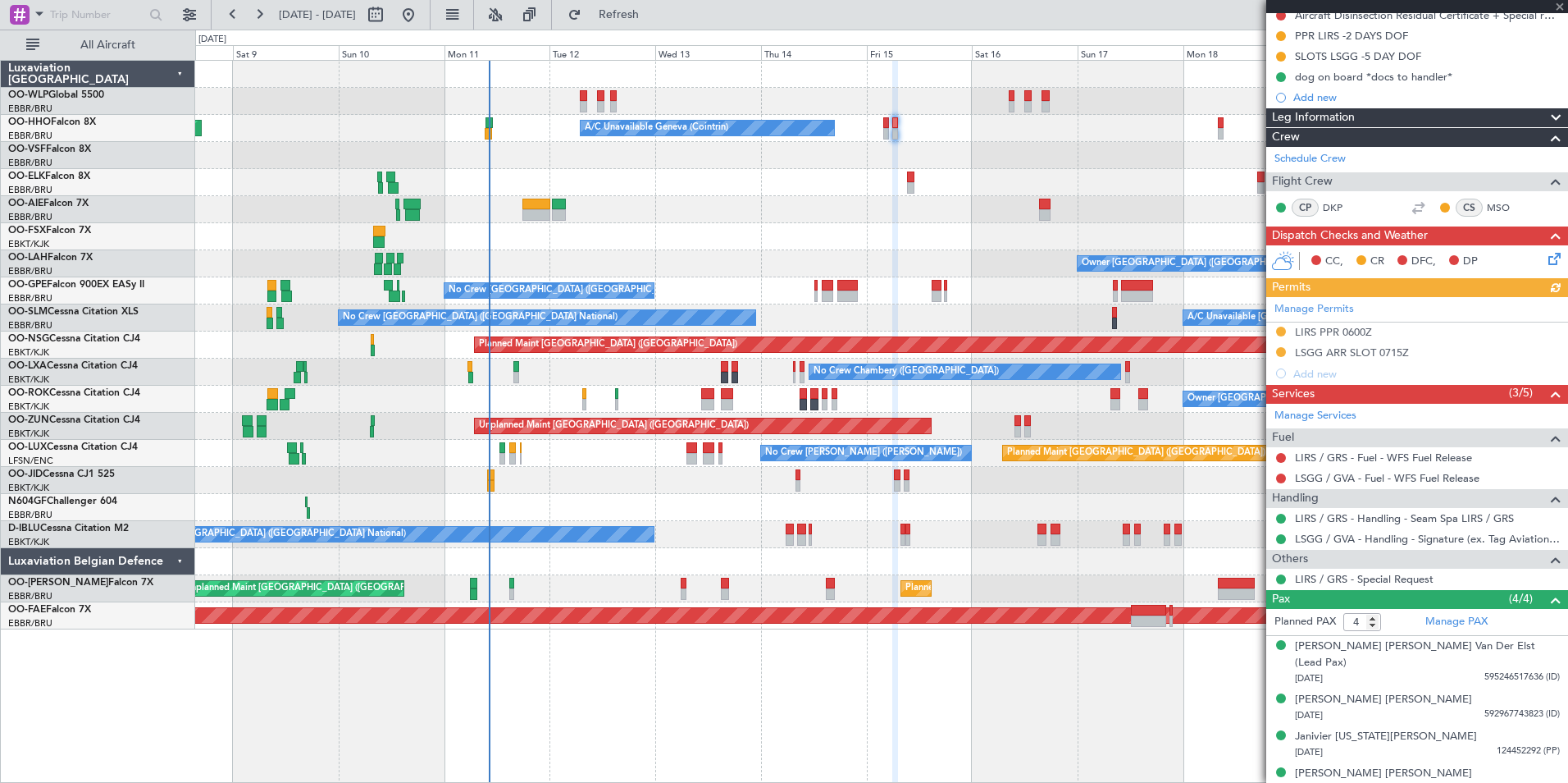
click at [1338, 352] on div "Manage Permits LIRS PPR 0600Z LSGG ARR SLOT 0715Z Add new" at bounding box center [1417, 340] width 302 height 87
click at [1335, 349] on div "LSGG ARR SLOT 0715Z" at bounding box center [1352, 353] width 114 height 14
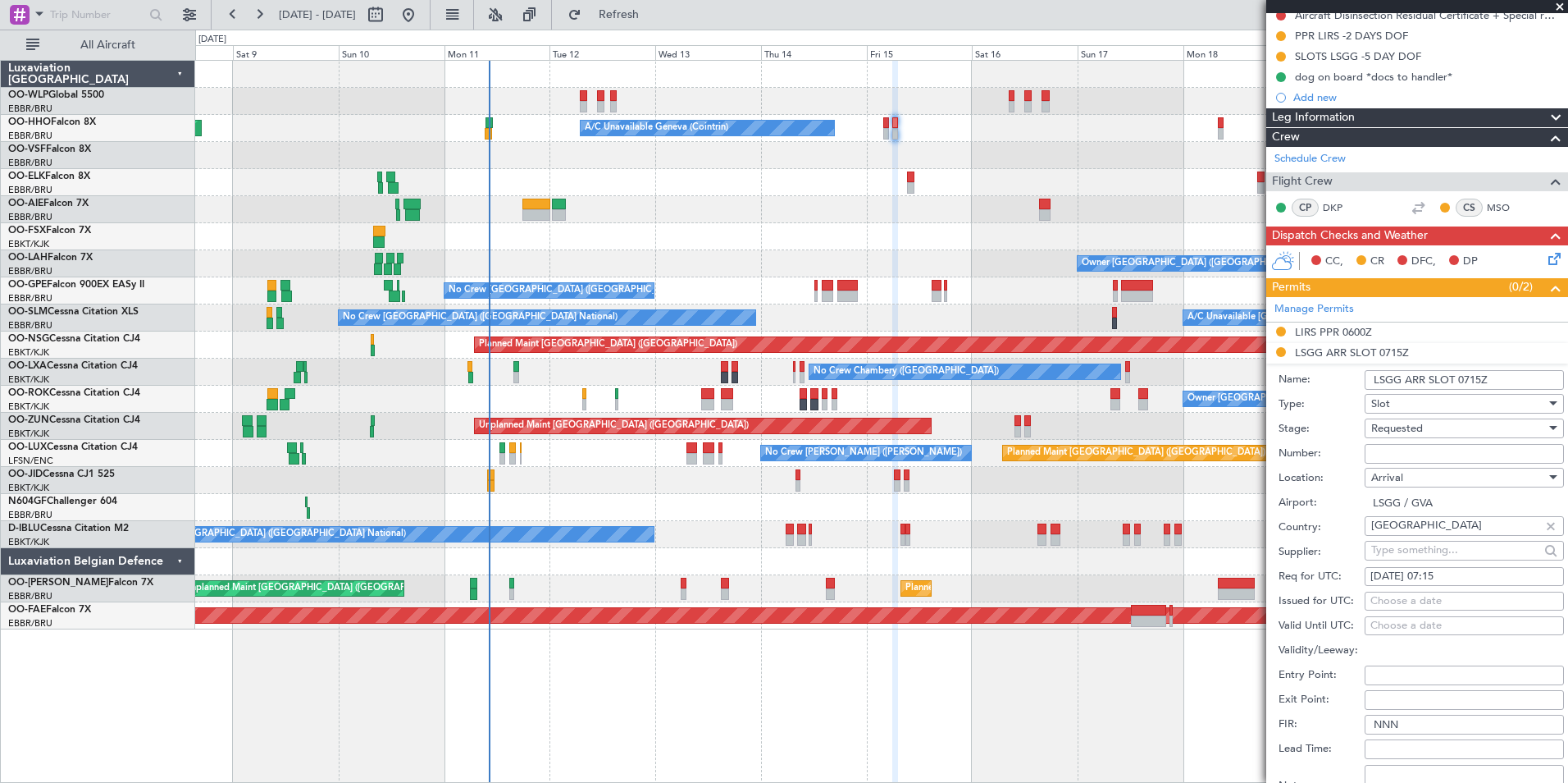
click at [1372, 444] on input "Number:" at bounding box center [1464, 453] width 199 height 20
paste input "081507105A"
type input "081507105A"
click at [1398, 427] on span "Requested" at bounding box center [1397, 428] width 52 height 14
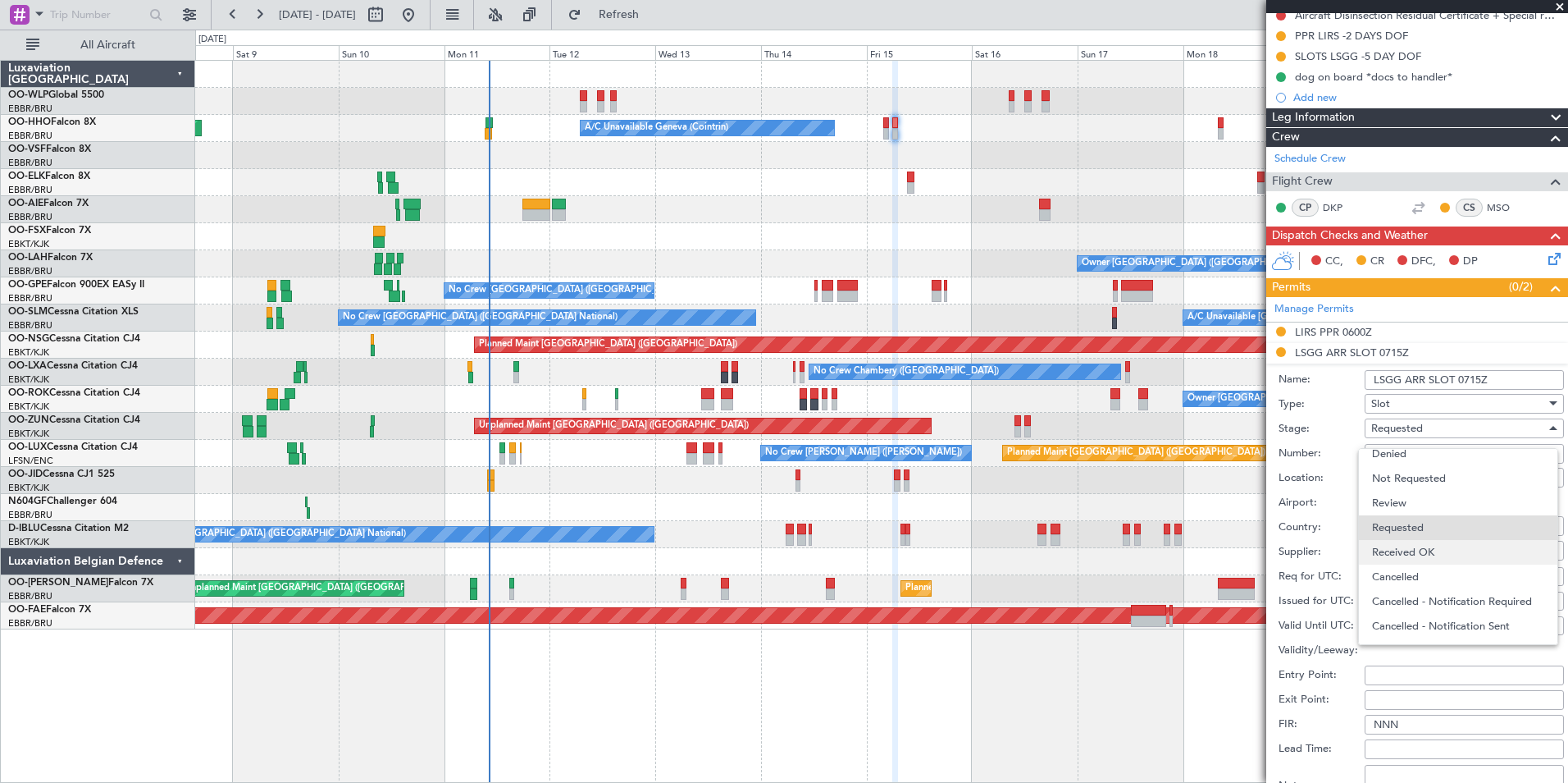
click at [1407, 542] on span "Received OK" at bounding box center [1459, 551] width 172 height 24
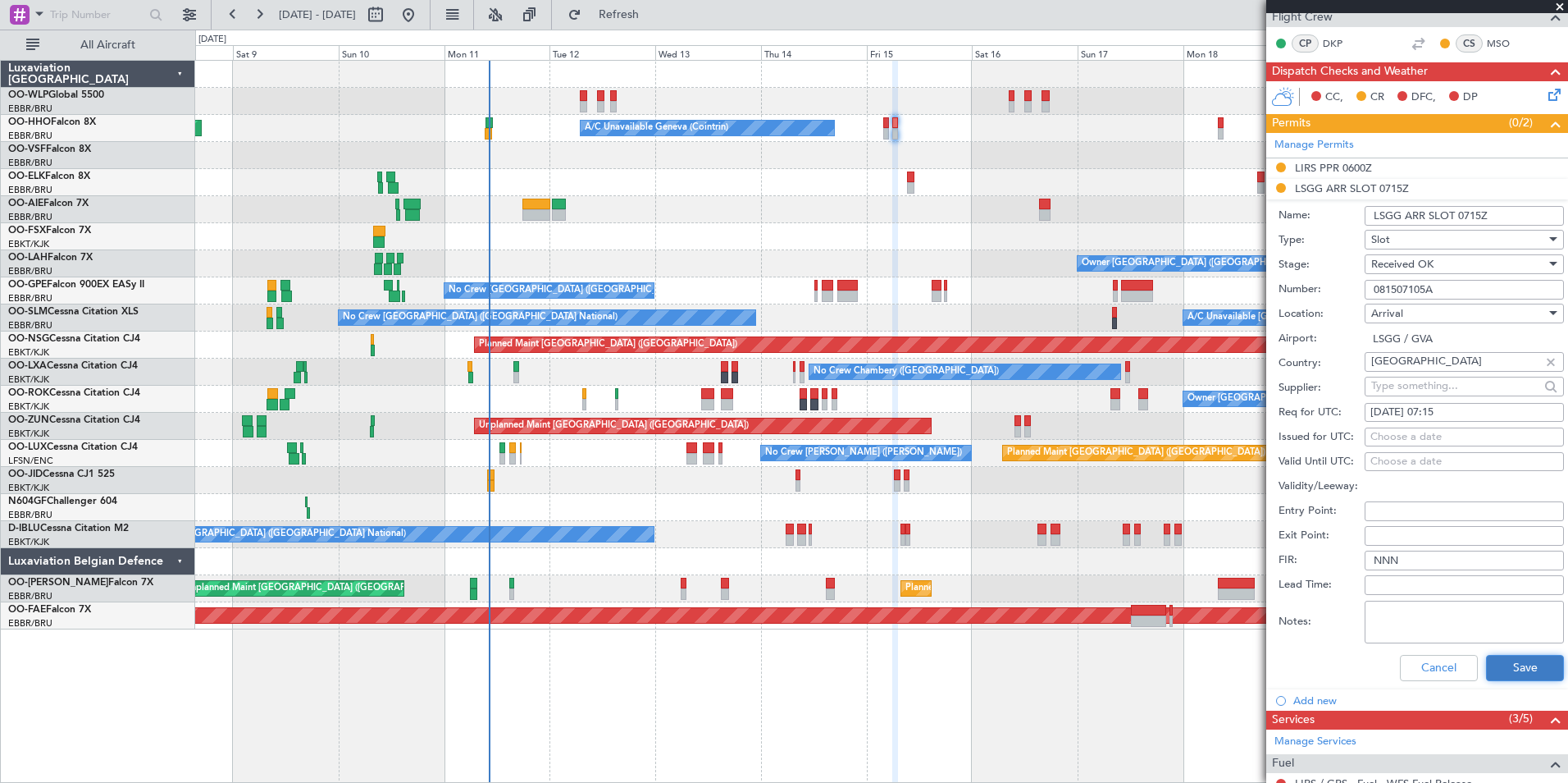
click at [1506, 667] on button "Save" at bounding box center [1525, 667] width 78 height 26
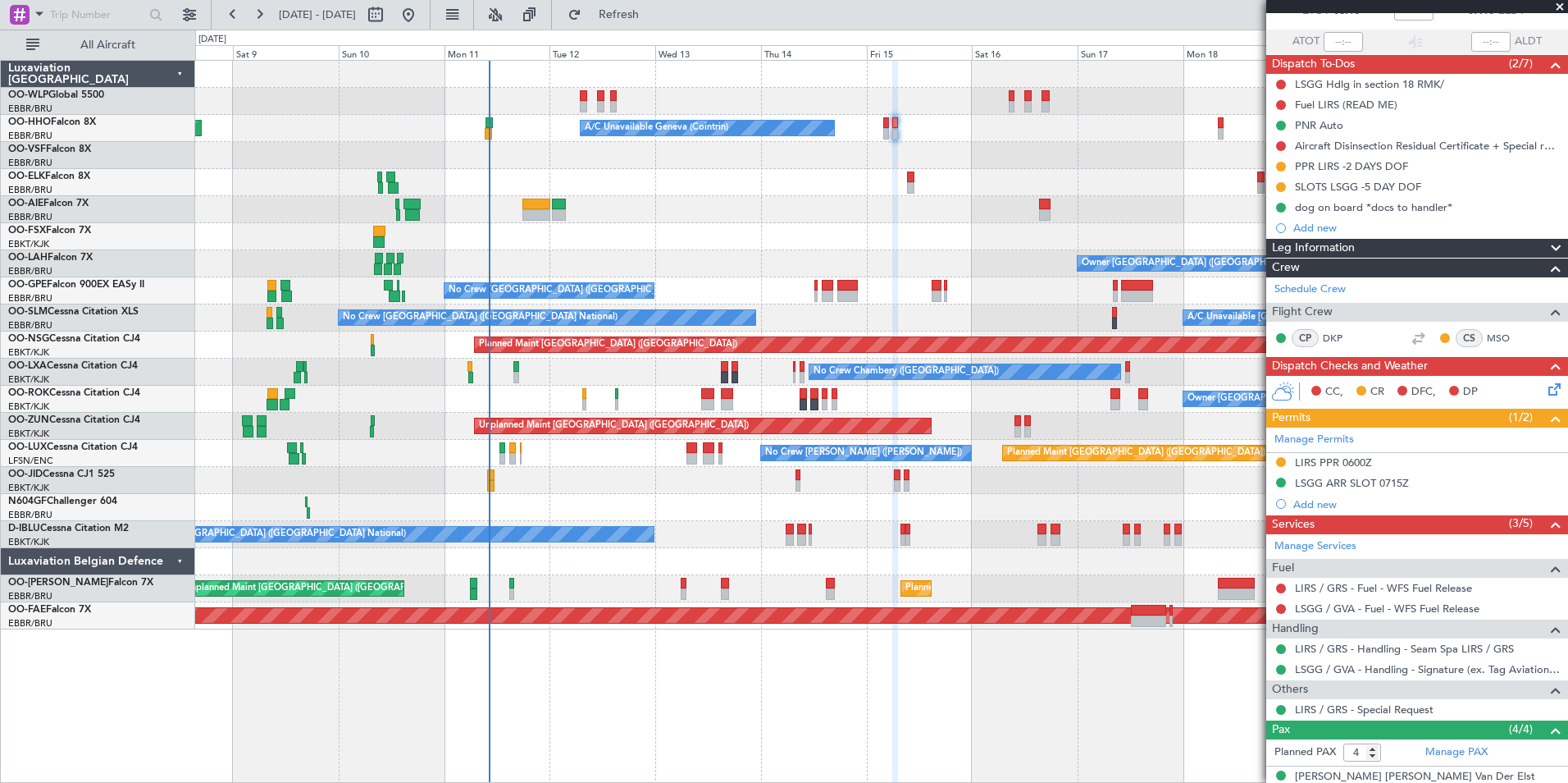
scroll to position [0, 0]
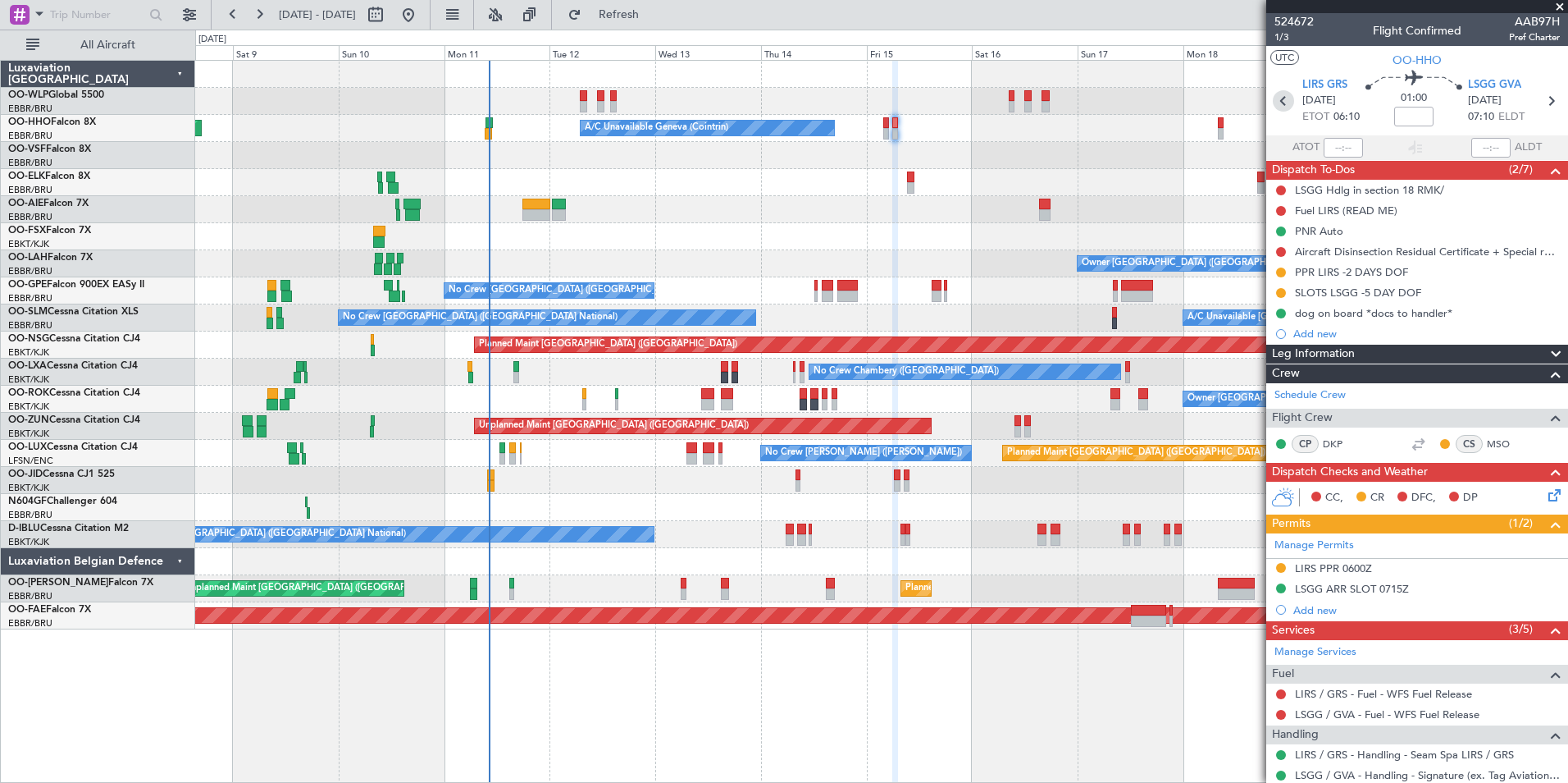
click at [1279, 102] on icon at bounding box center [1283, 101] width 22 height 22
type input "0"
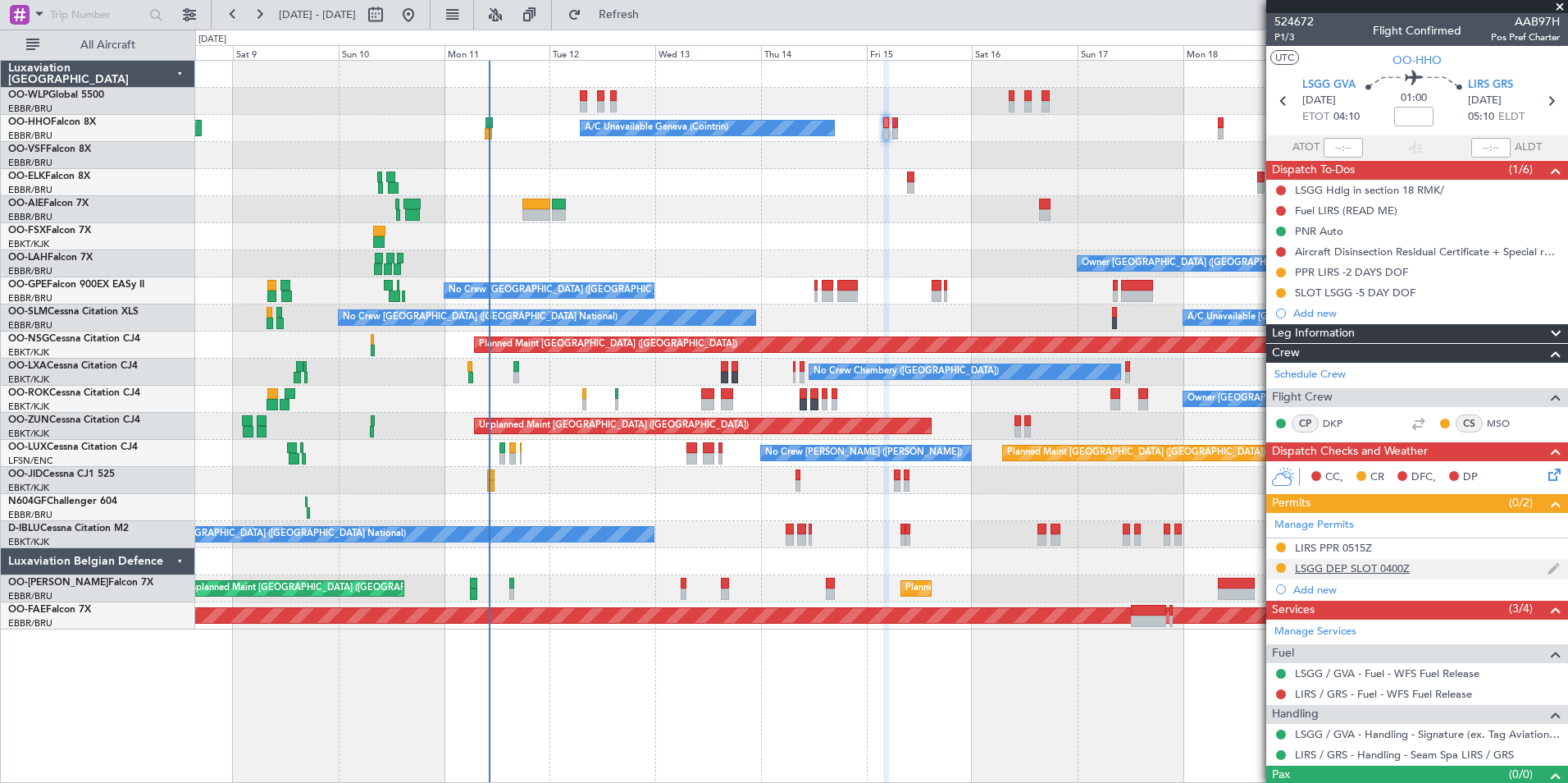
click at [1319, 565] on div "LSGG DEP SLOT 0400Z" at bounding box center [1353, 568] width 115 height 14
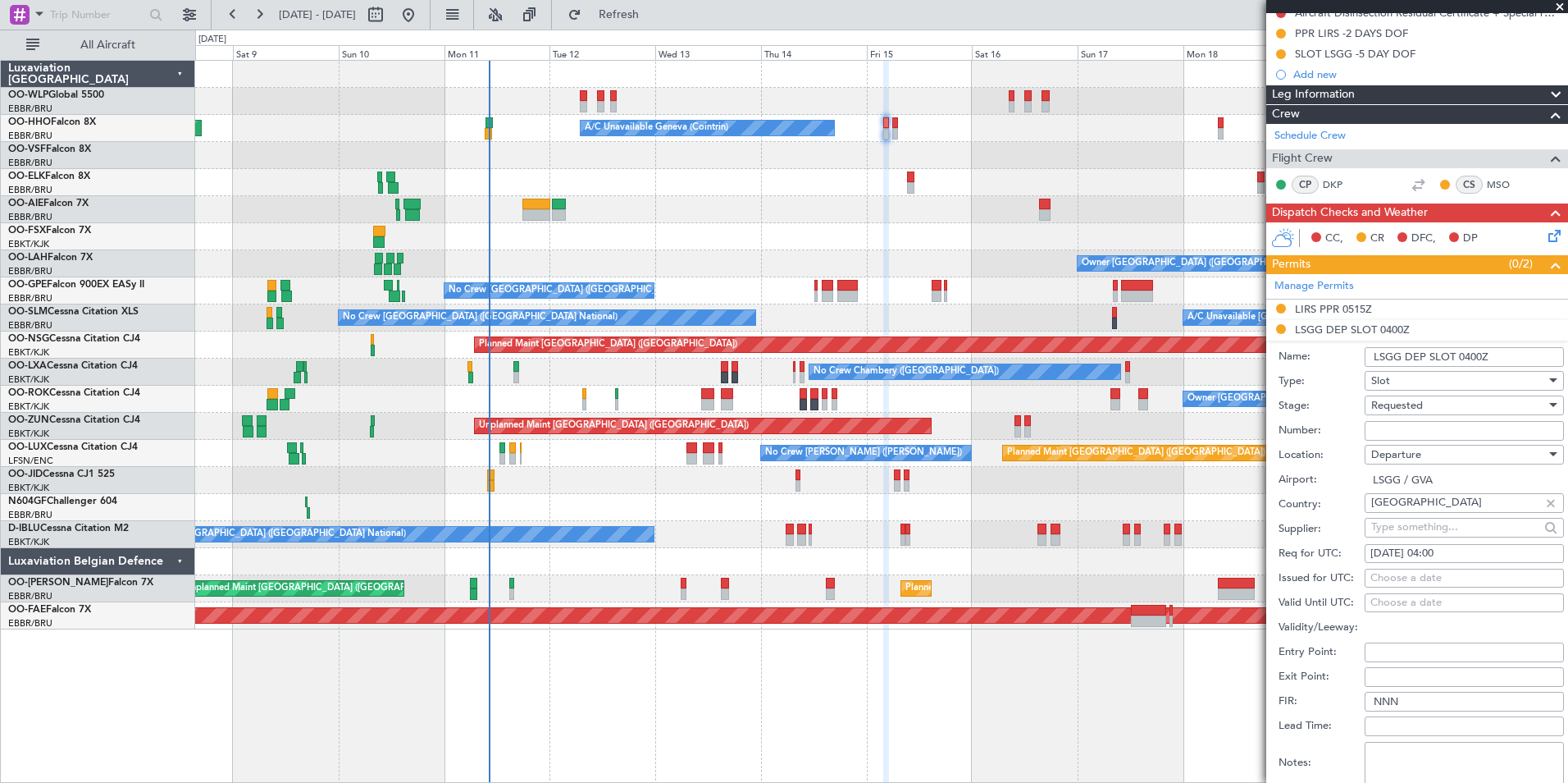
scroll to position [246, 0]
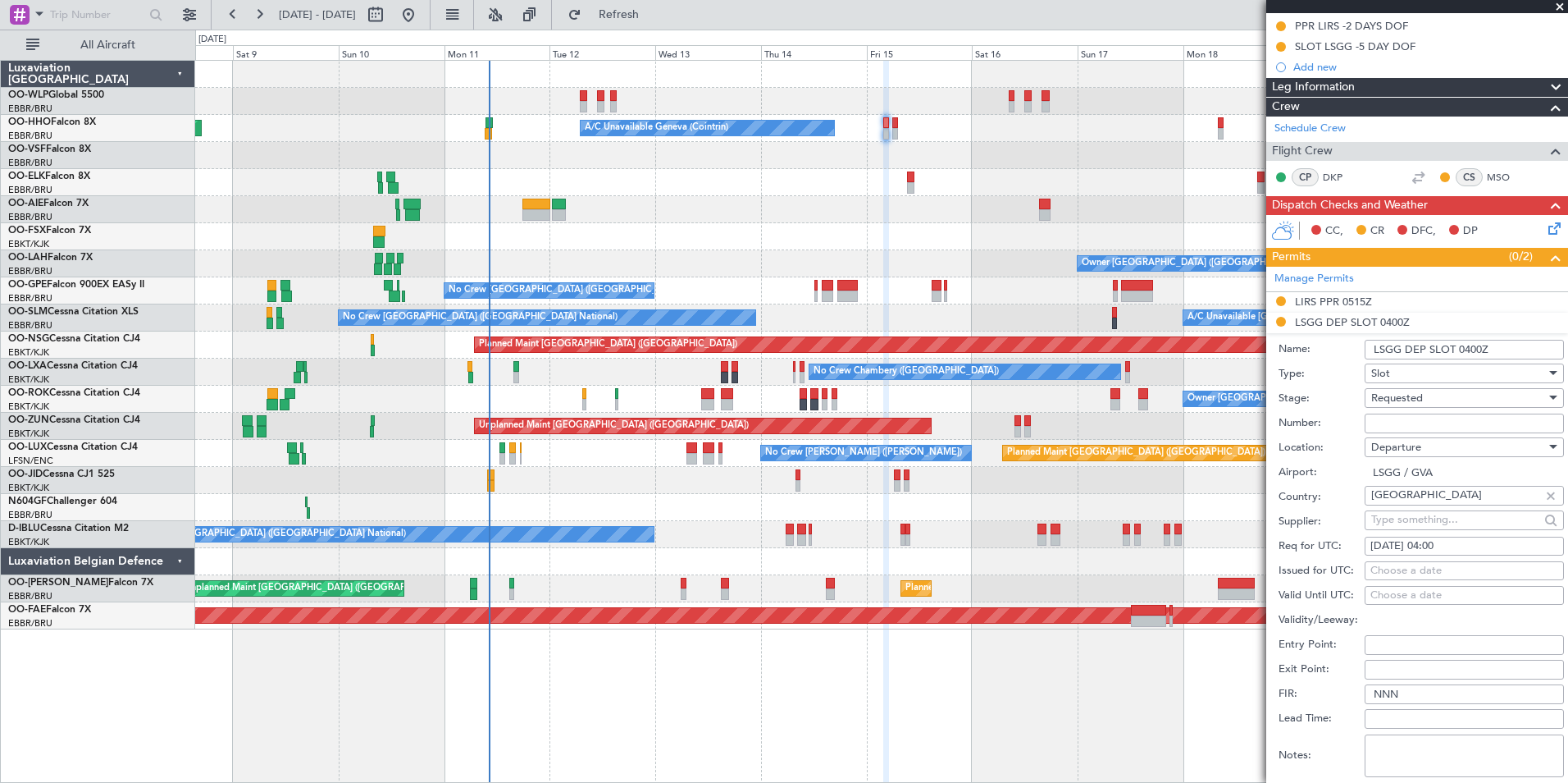
click at [1372, 407] on div "Requested" at bounding box center [1459, 397] width 175 height 24
click at [1398, 519] on span "Received OK" at bounding box center [1459, 521] width 172 height 24
click at [1394, 420] on input "Number:" at bounding box center [1464, 423] width 199 height 20
paste input "081111104A"
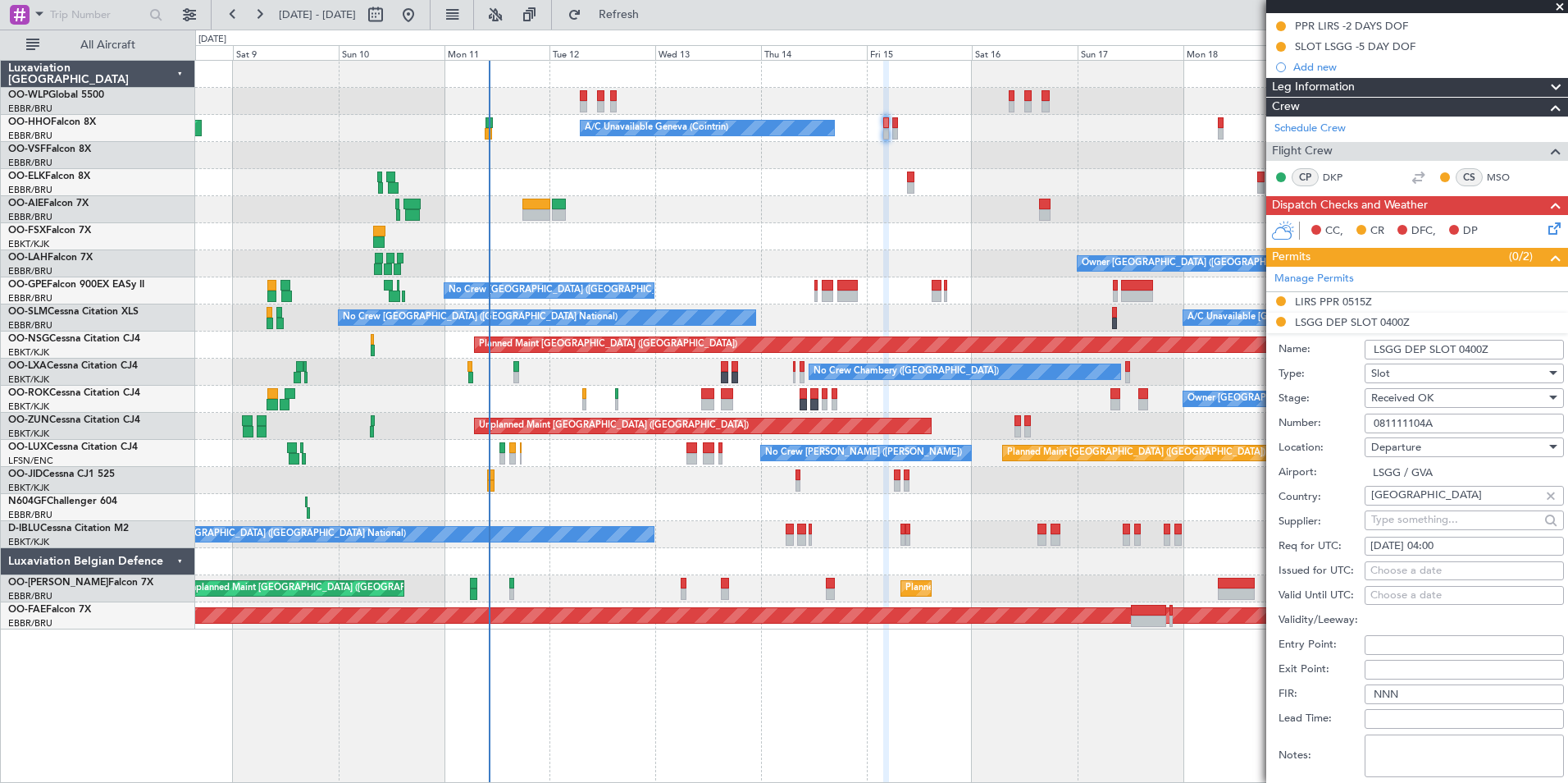
click at [1421, 415] on input "081111104A" at bounding box center [1464, 423] width 199 height 20
click at [1420, 417] on input "081111104A" at bounding box center [1464, 423] width 199 height 20
paste input "504101D"
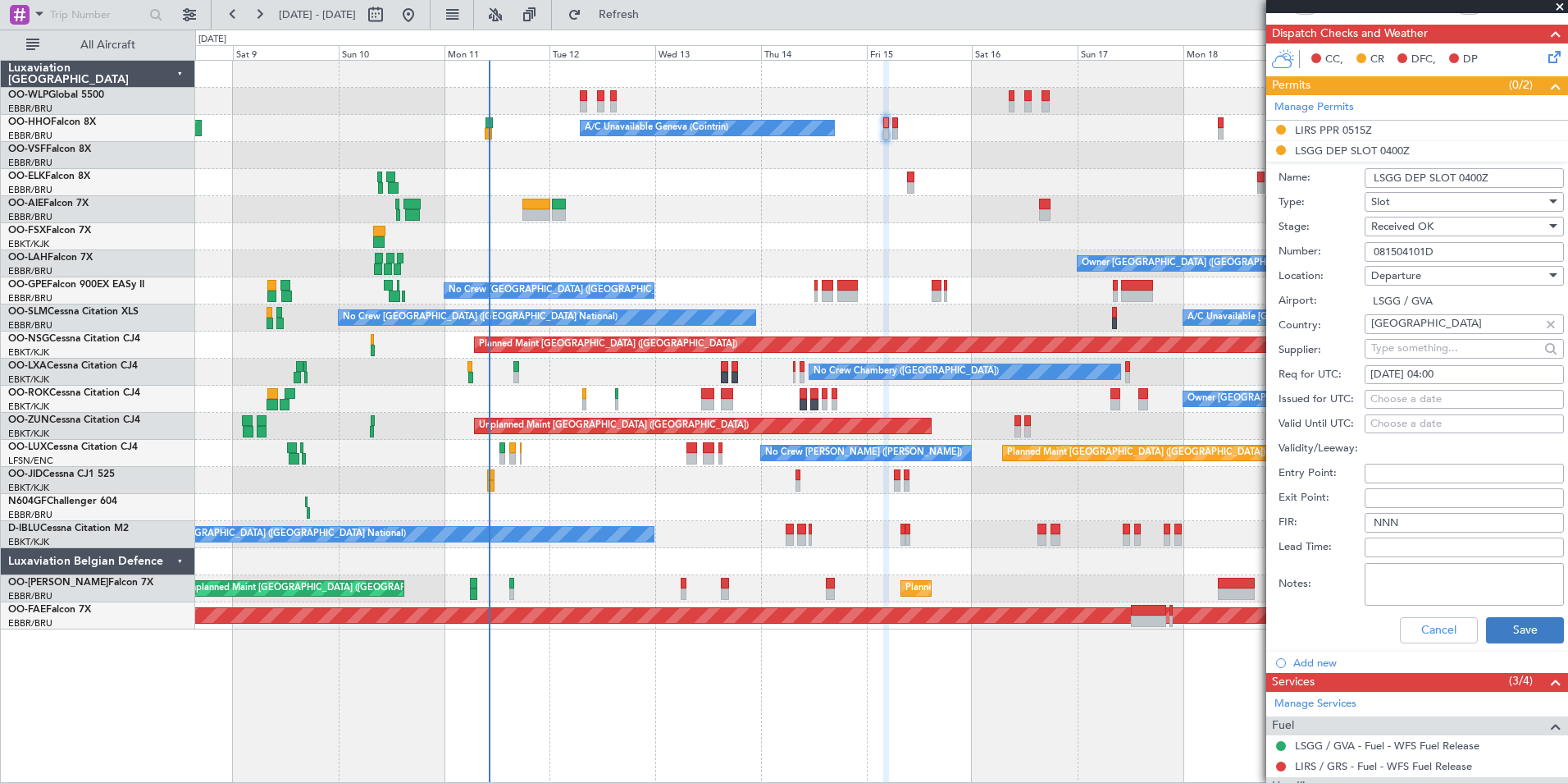
scroll to position [492, 0]
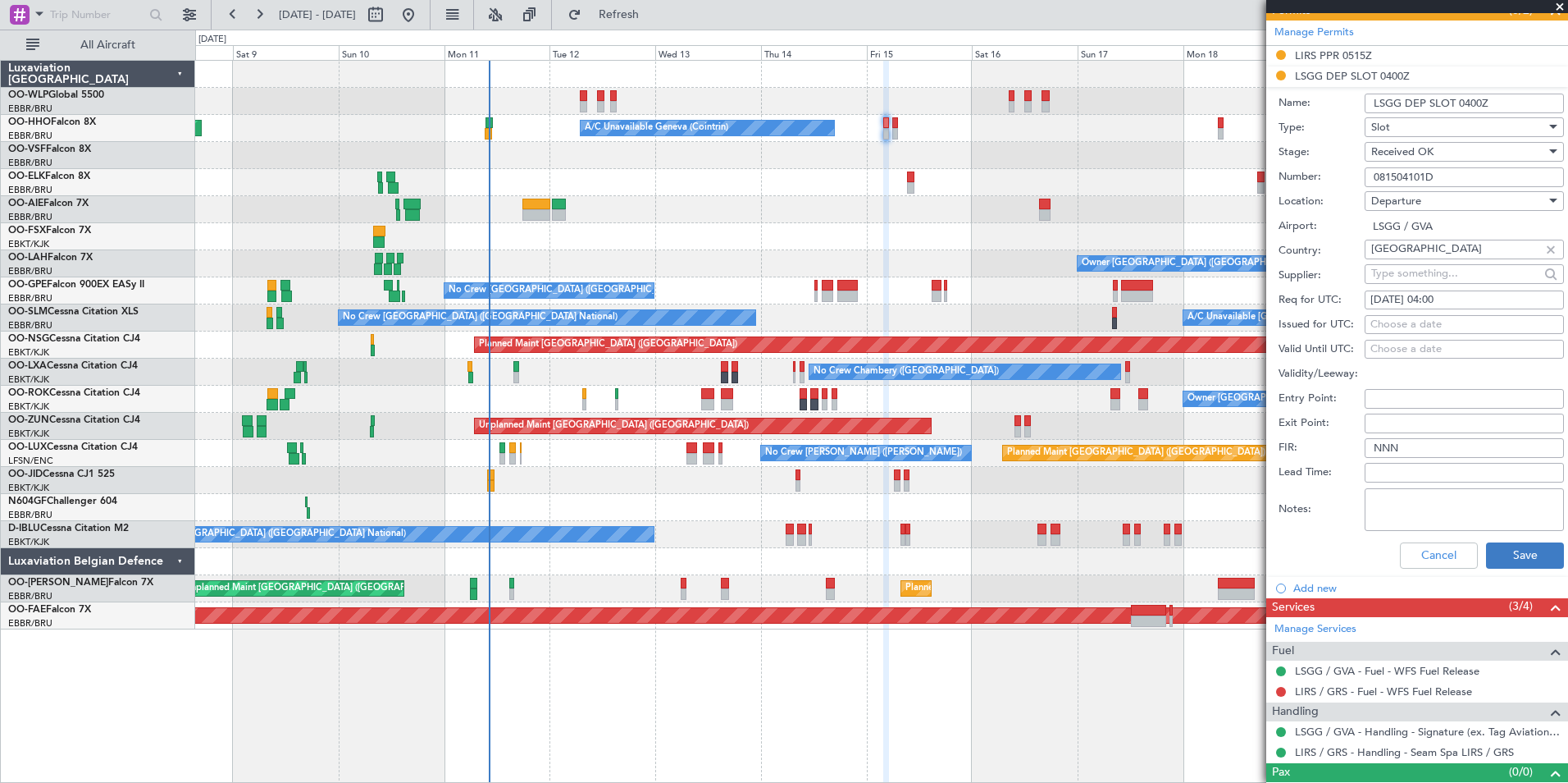
type input "081504101D"
click at [1524, 549] on button "Save" at bounding box center [1525, 555] width 78 height 26
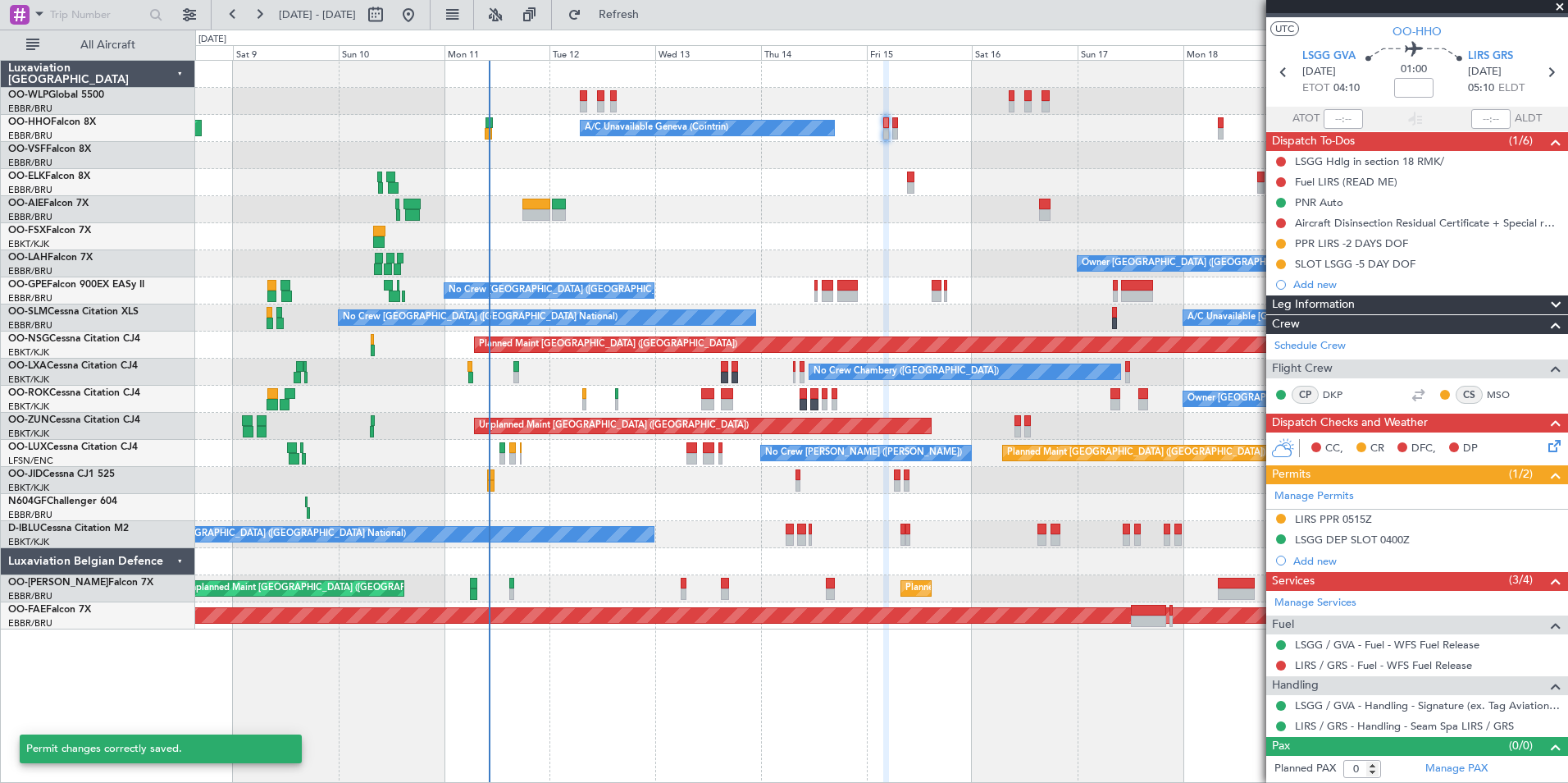
scroll to position [28, 0]
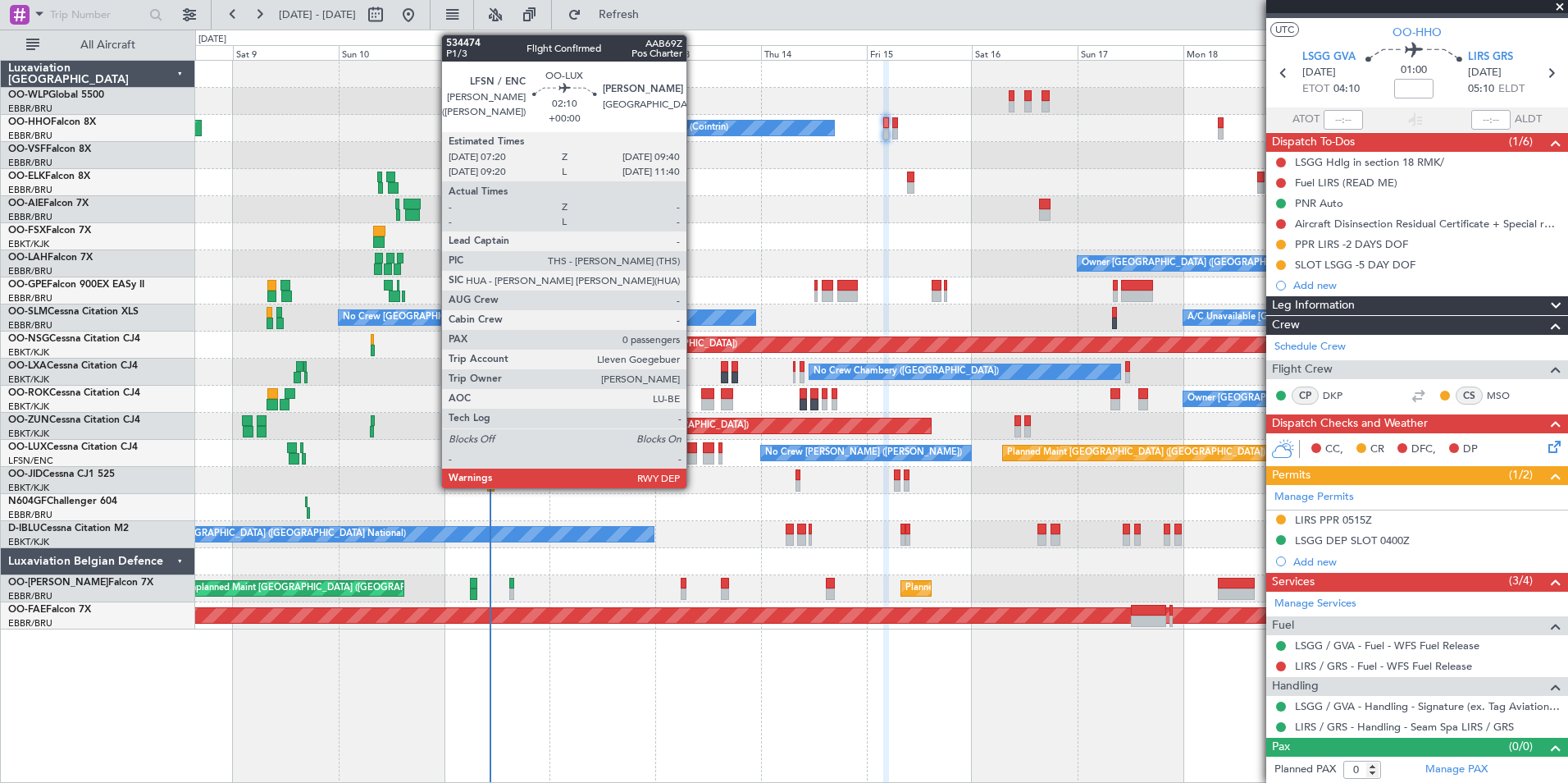
click at [694, 461] on div at bounding box center [692, 458] width 11 height 12
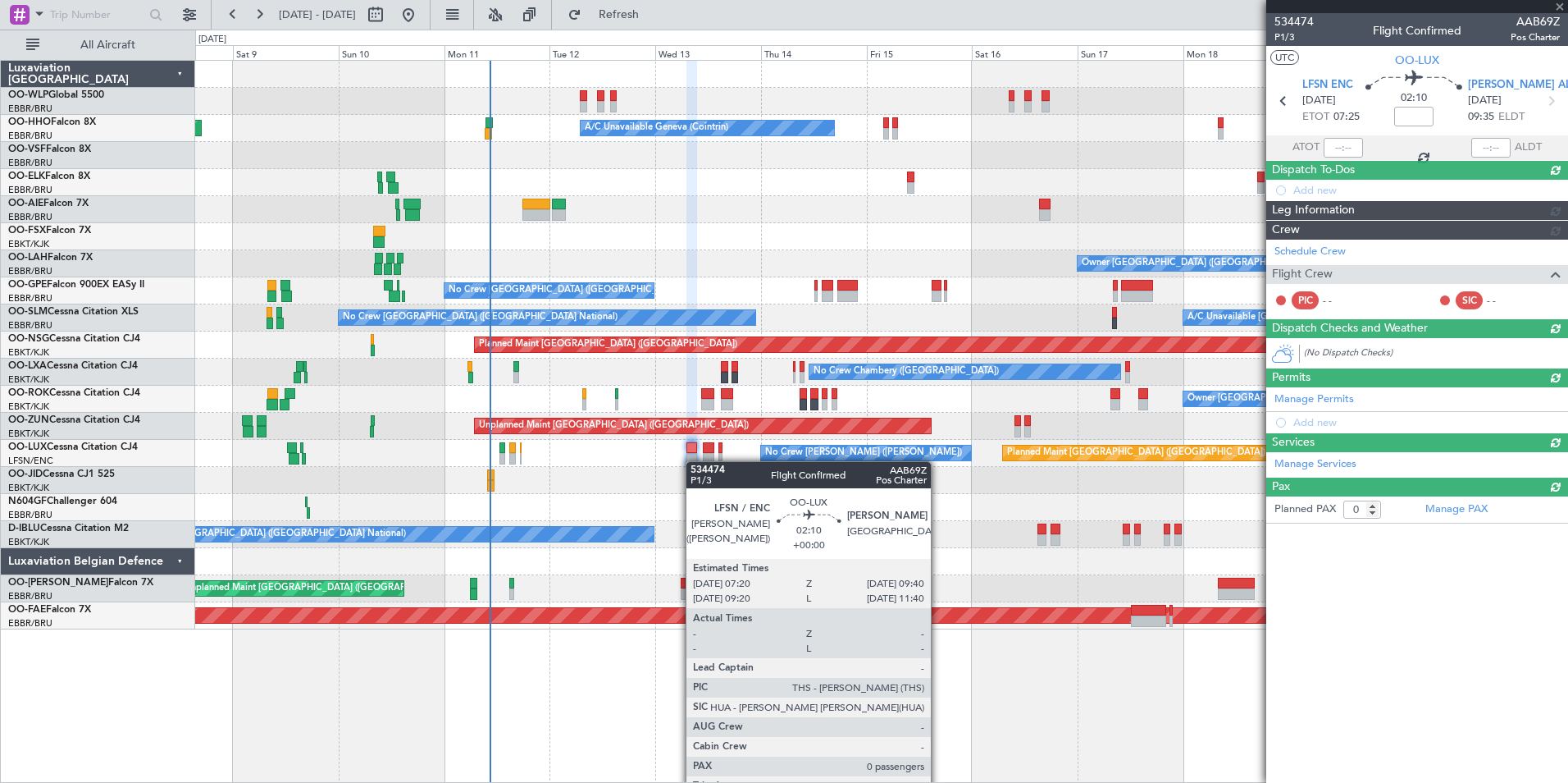
scroll to position [0, 0]
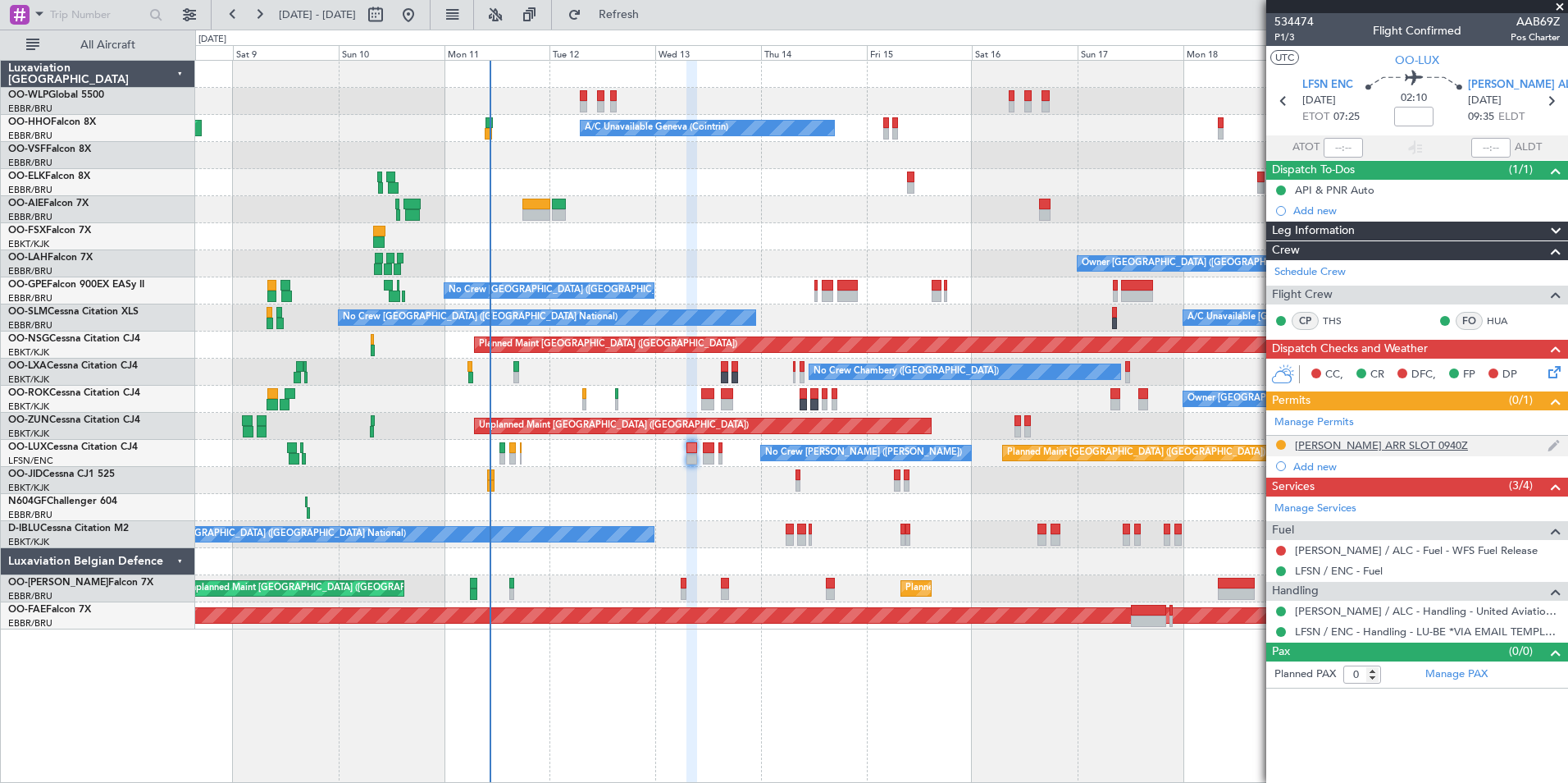
click at [1310, 444] on div "LEAL ARR SLOT 0940Z" at bounding box center [1381, 445] width 173 height 14
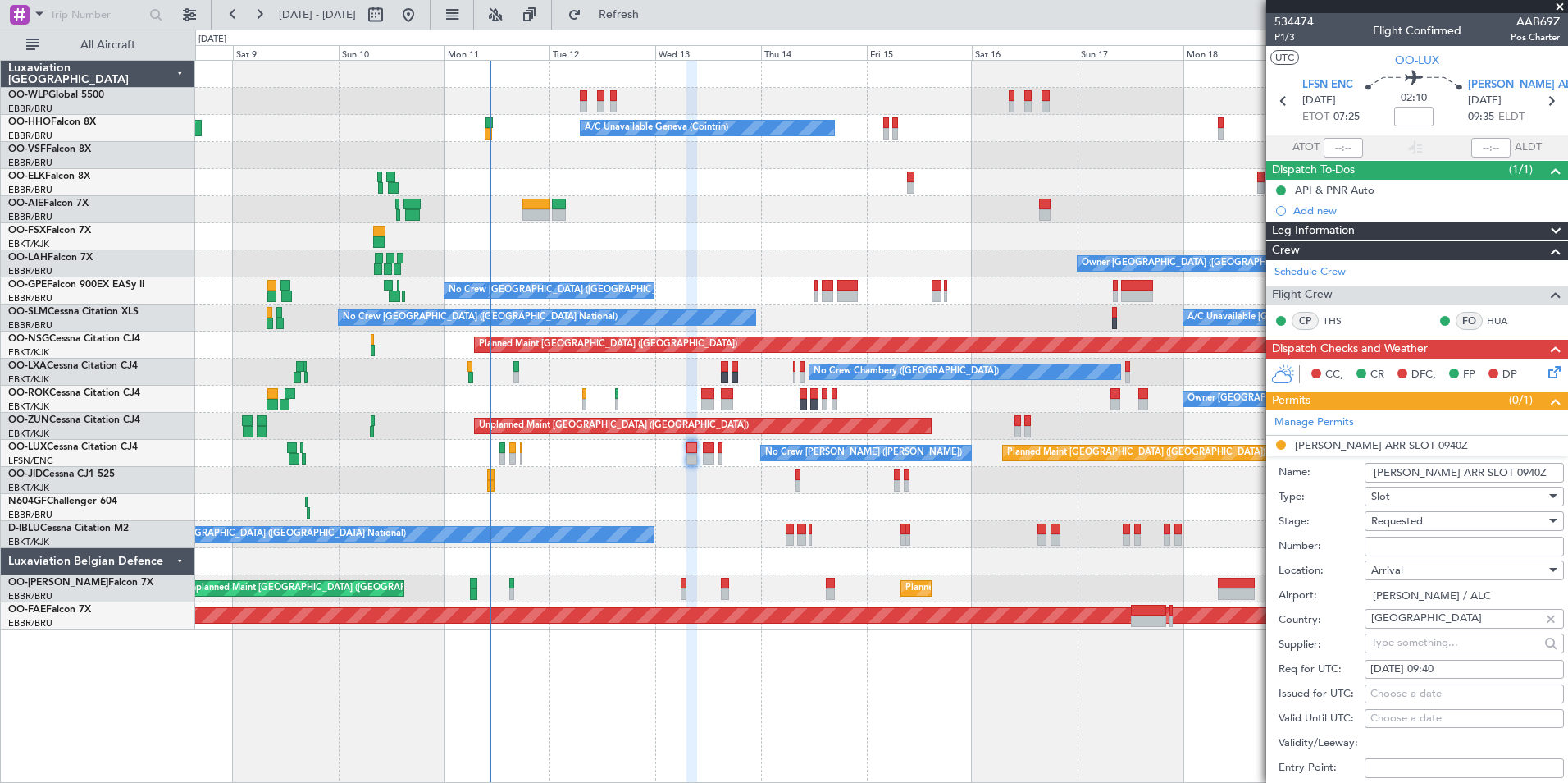
click at [1401, 541] on input "Number:" at bounding box center [1464, 547] width 199 height 20
type input "approved"
click at [1403, 517] on span "Requested" at bounding box center [1397, 521] width 52 height 14
click at [1401, 641] on span "Received OK" at bounding box center [1459, 644] width 172 height 24
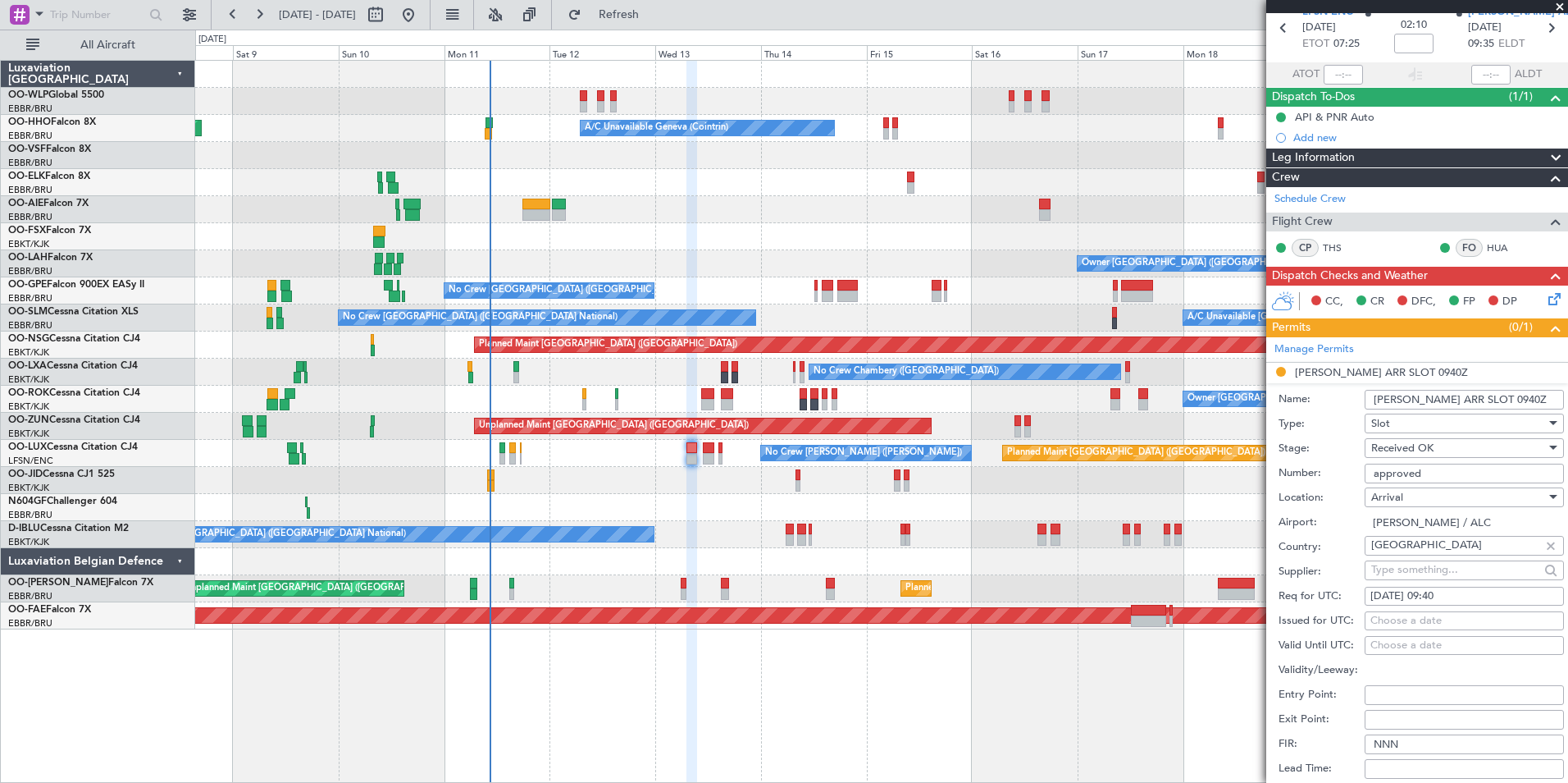
scroll to position [164, 0]
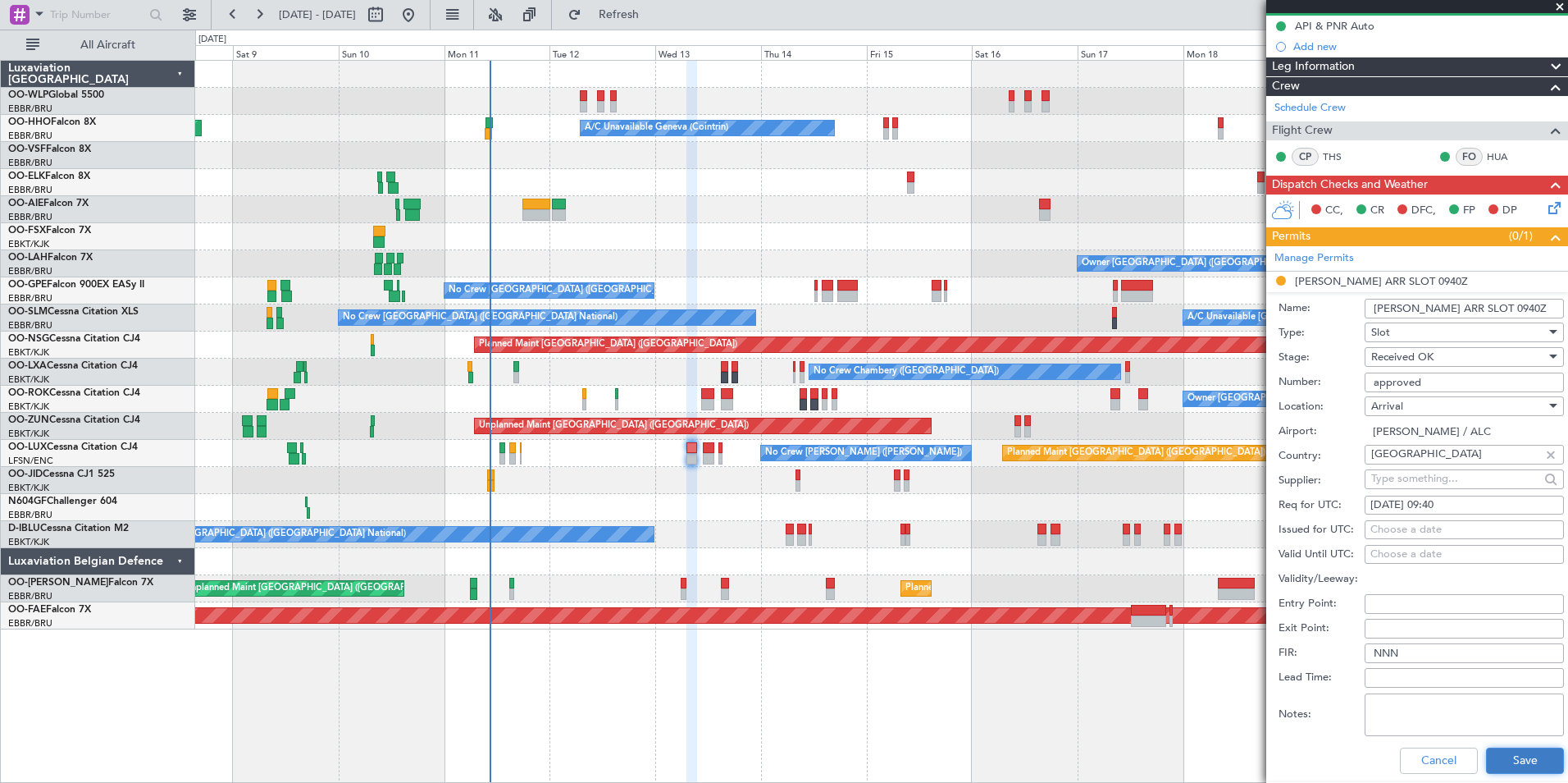
click at [1500, 761] on button "Save" at bounding box center [1525, 760] width 78 height 26
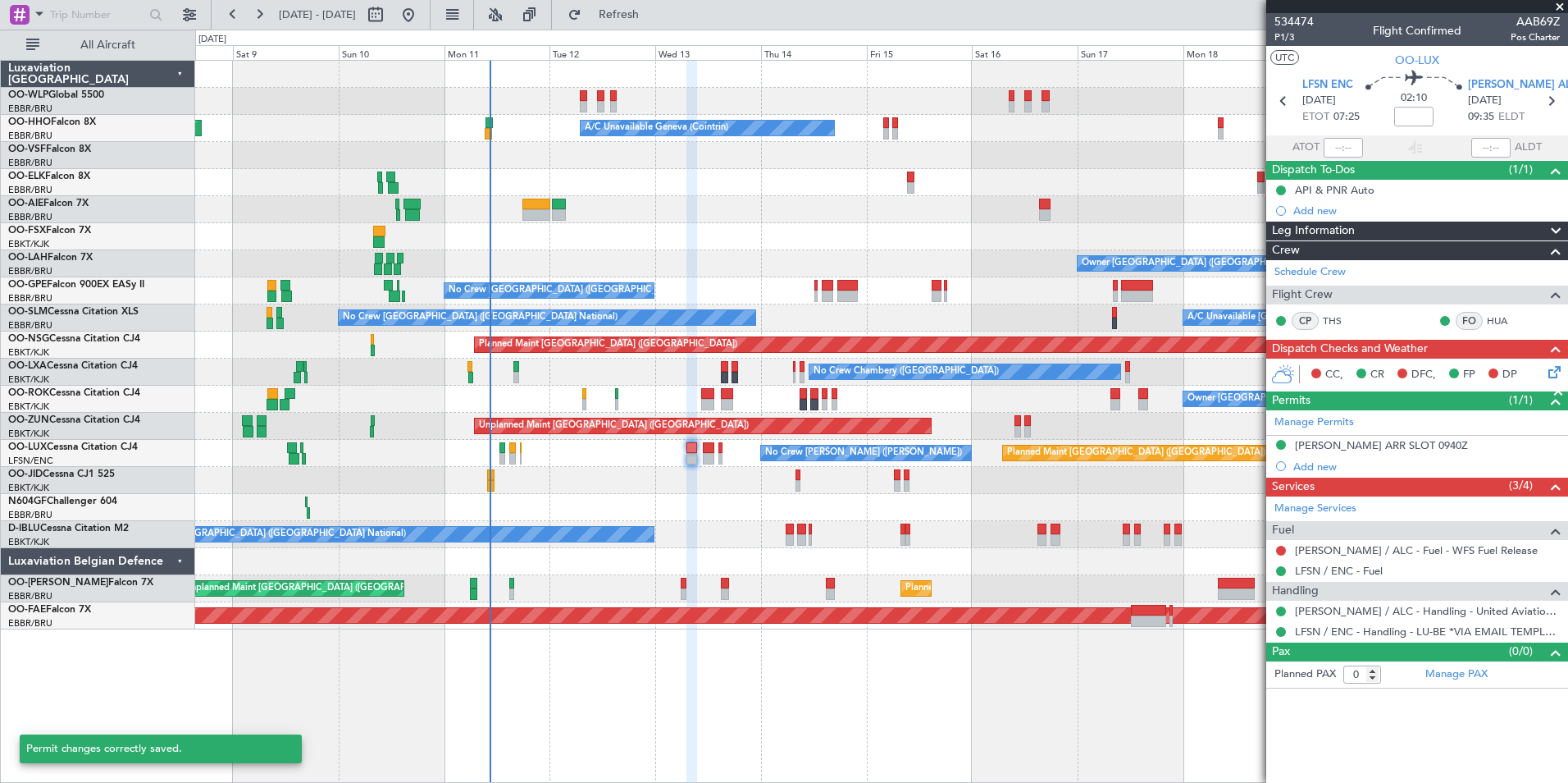
scroll to position [0, 0]
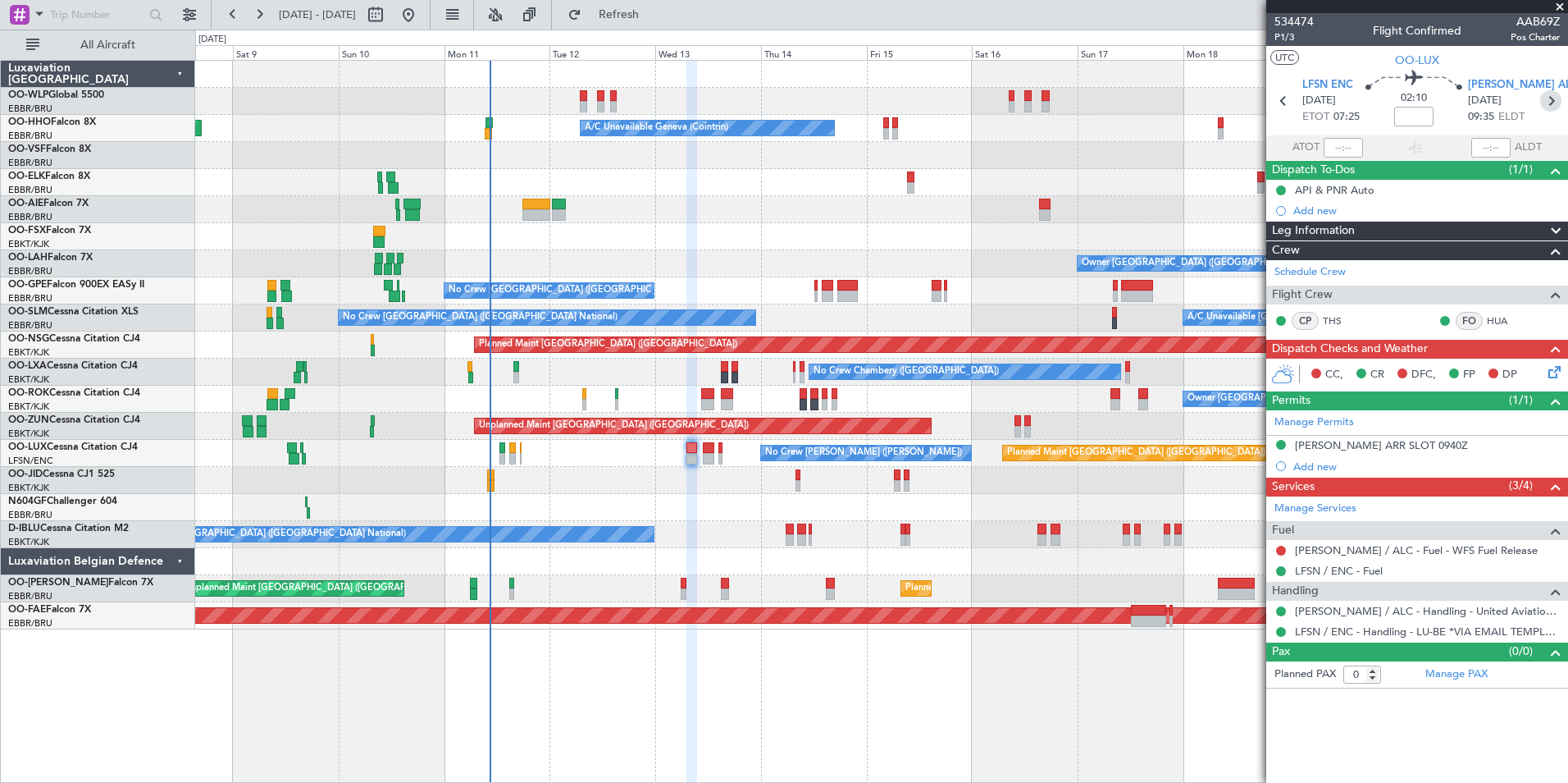
click at [1554, 107] on icon at bounding box center [1551, 101] width 22 height 22
type input "4"
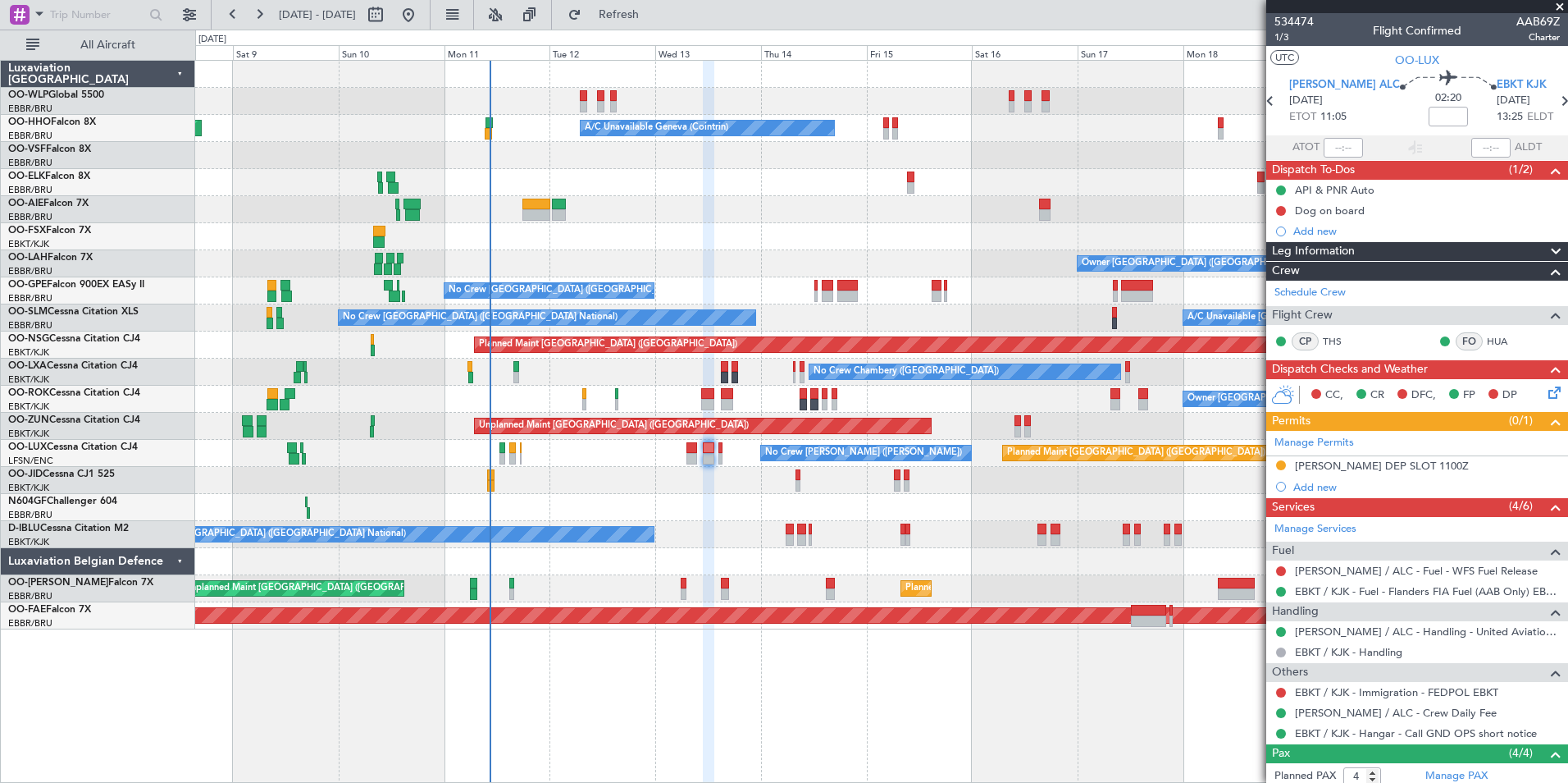
click at [1396, 462] on div "LEAL DEP SLOT 1100Z" at bounding box center [1382, 466] width 174 height 14
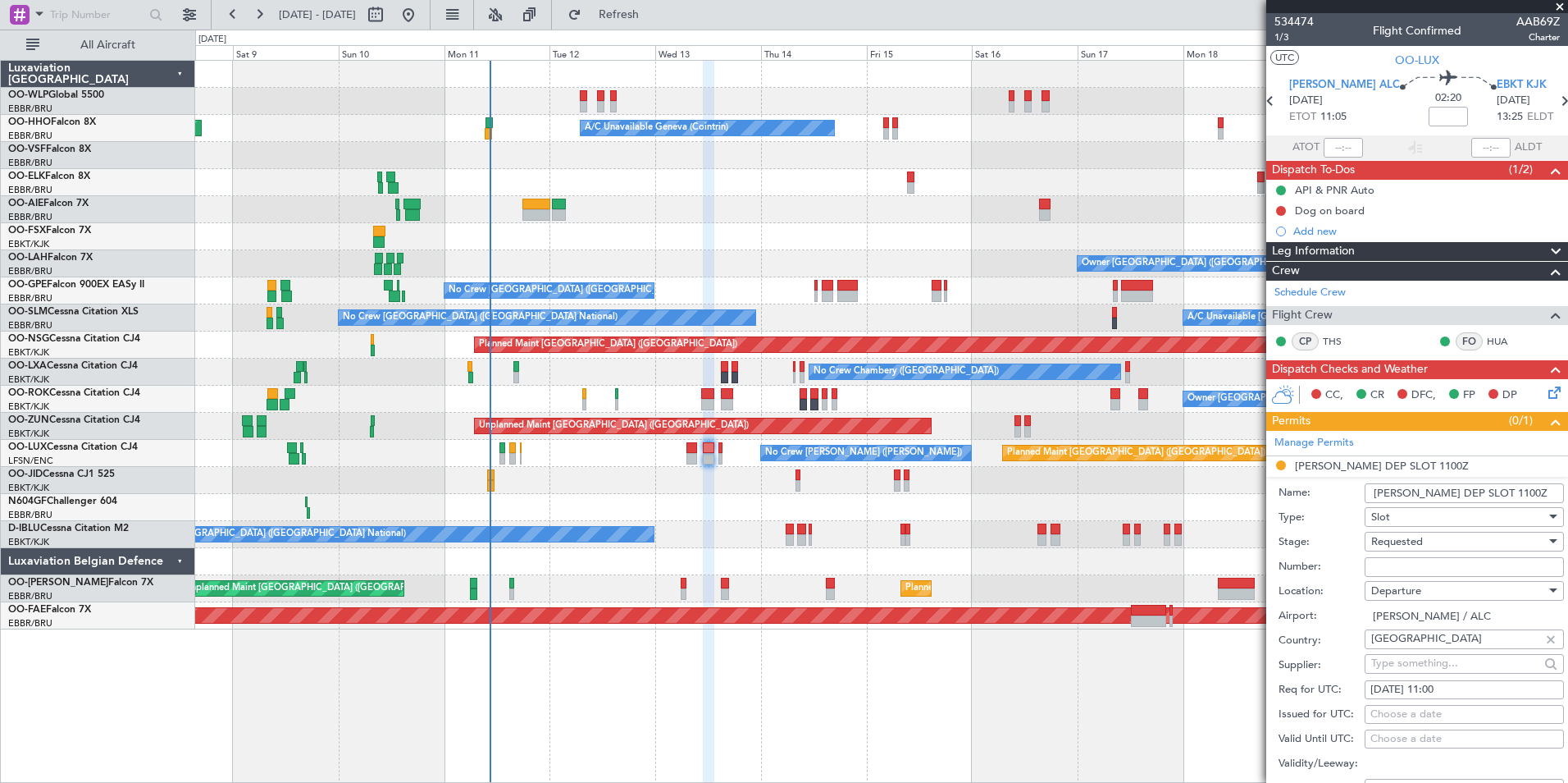
click at [1393, 557] on input "Number:" at bounding box center [1464, 567] width 199 height 20
type input "approved"
click at [1414, 537] on span "Requested" at bounding box center [1397, 541] width 52 height 14
click at [1418, 664] on span "Received OK" at bounding box center [1459, 664] width 172 height 24
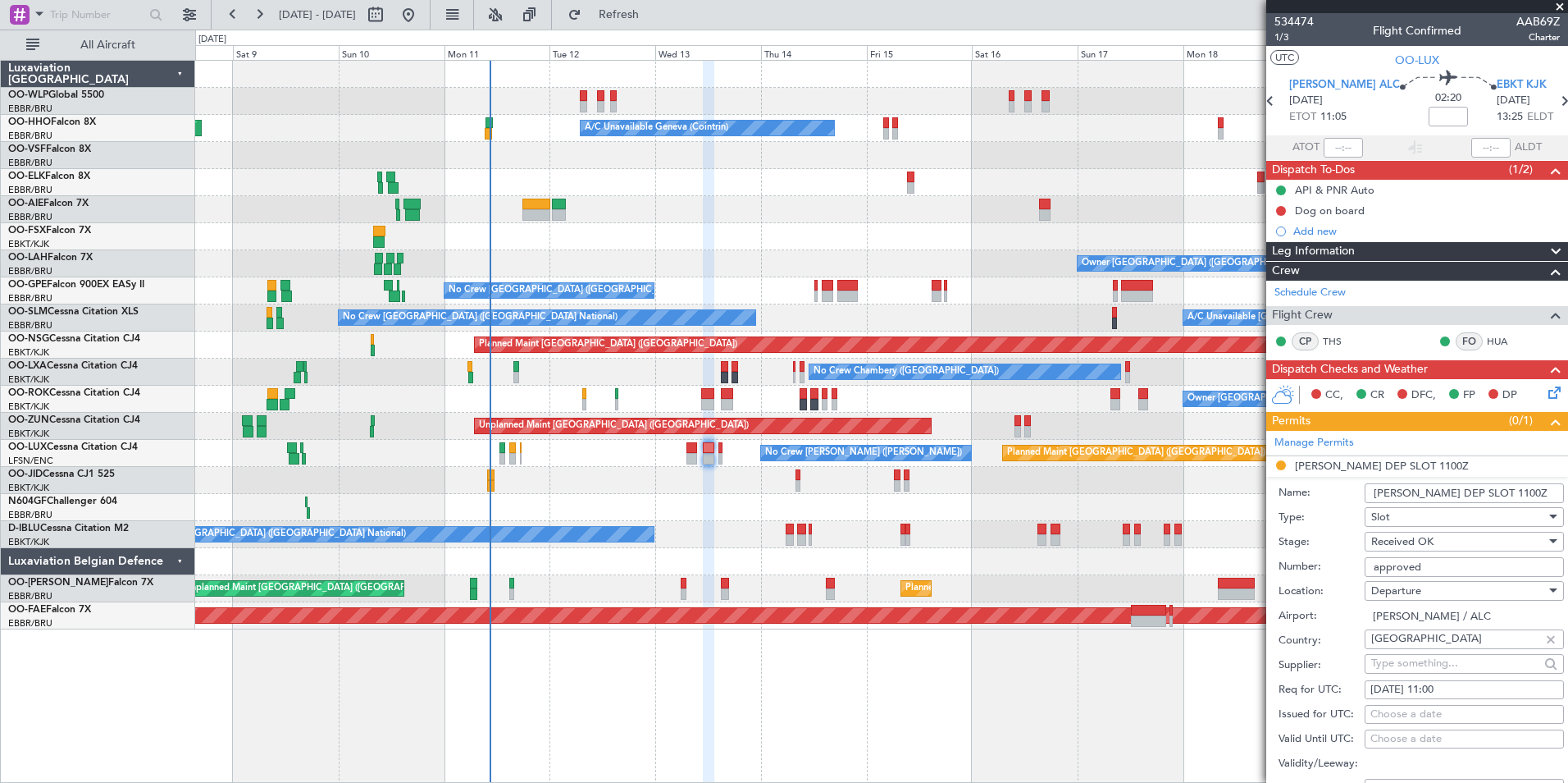
scroll to position [246, 0]
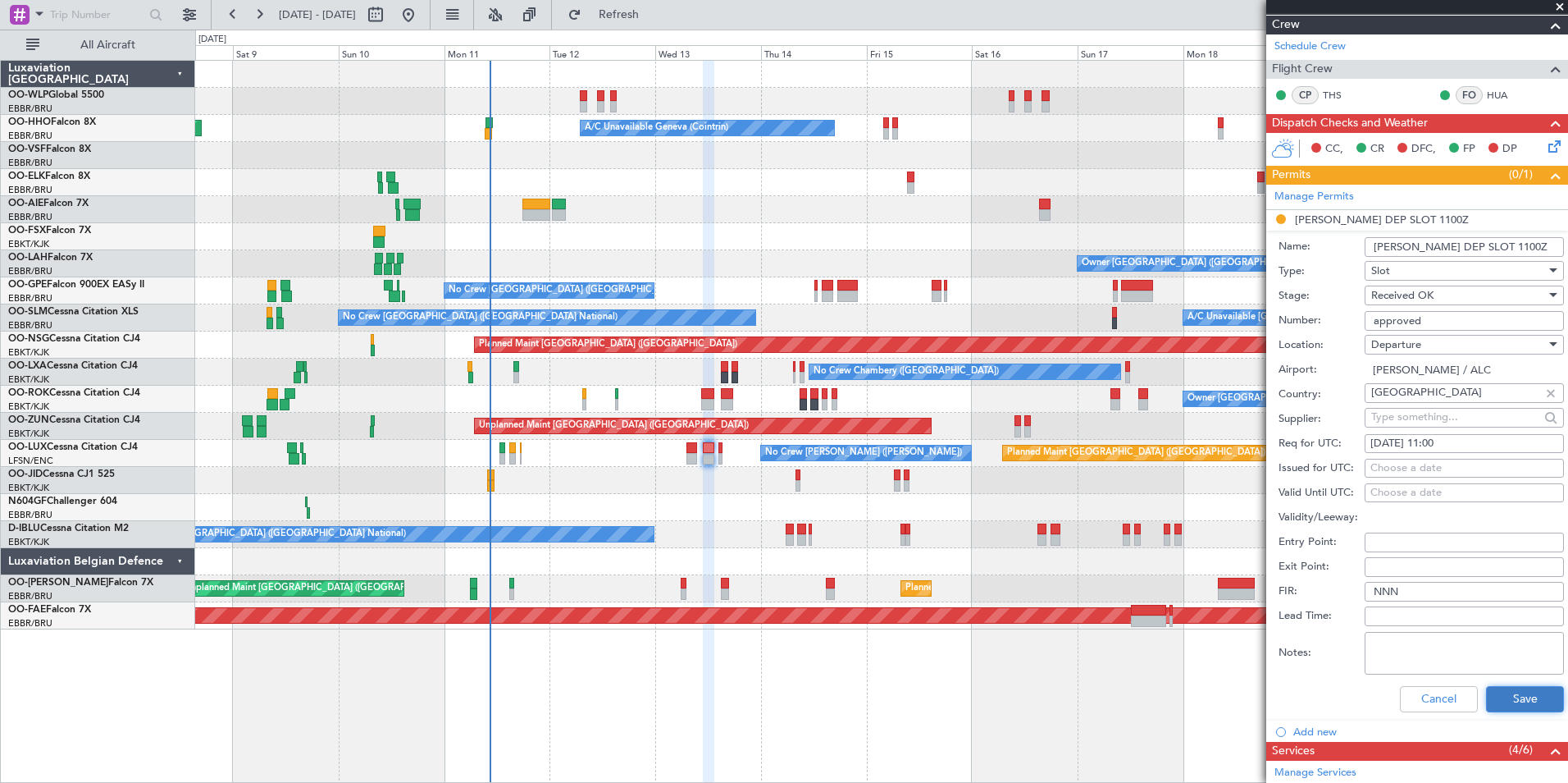
click at [1508, 697] on button "Save" at bounding box center [1525, 699] width 78 height 26
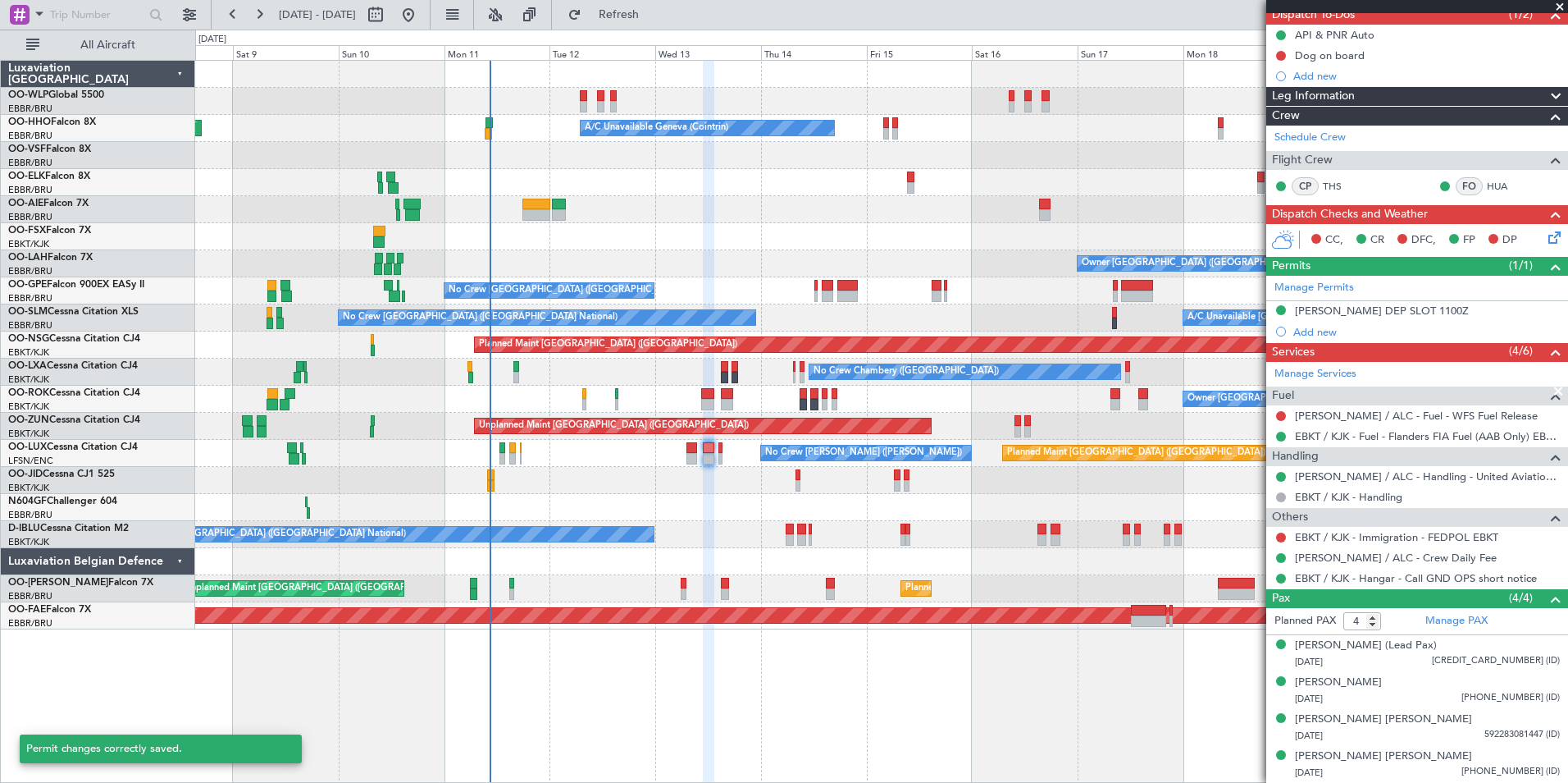
scroll to position [154, 0]
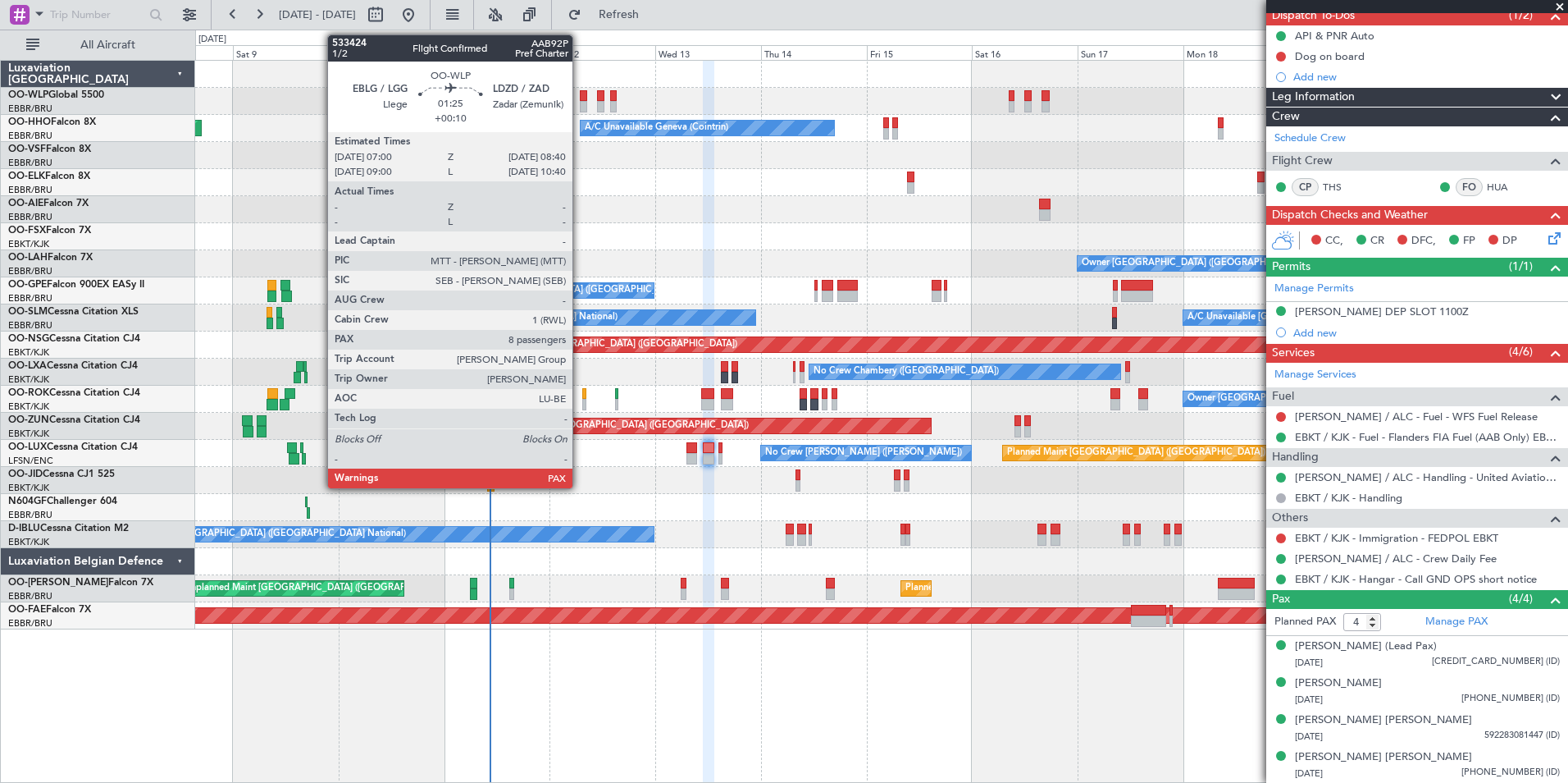
click at [580, 94] on div at bounding box center [583, 96] width 7 height 12
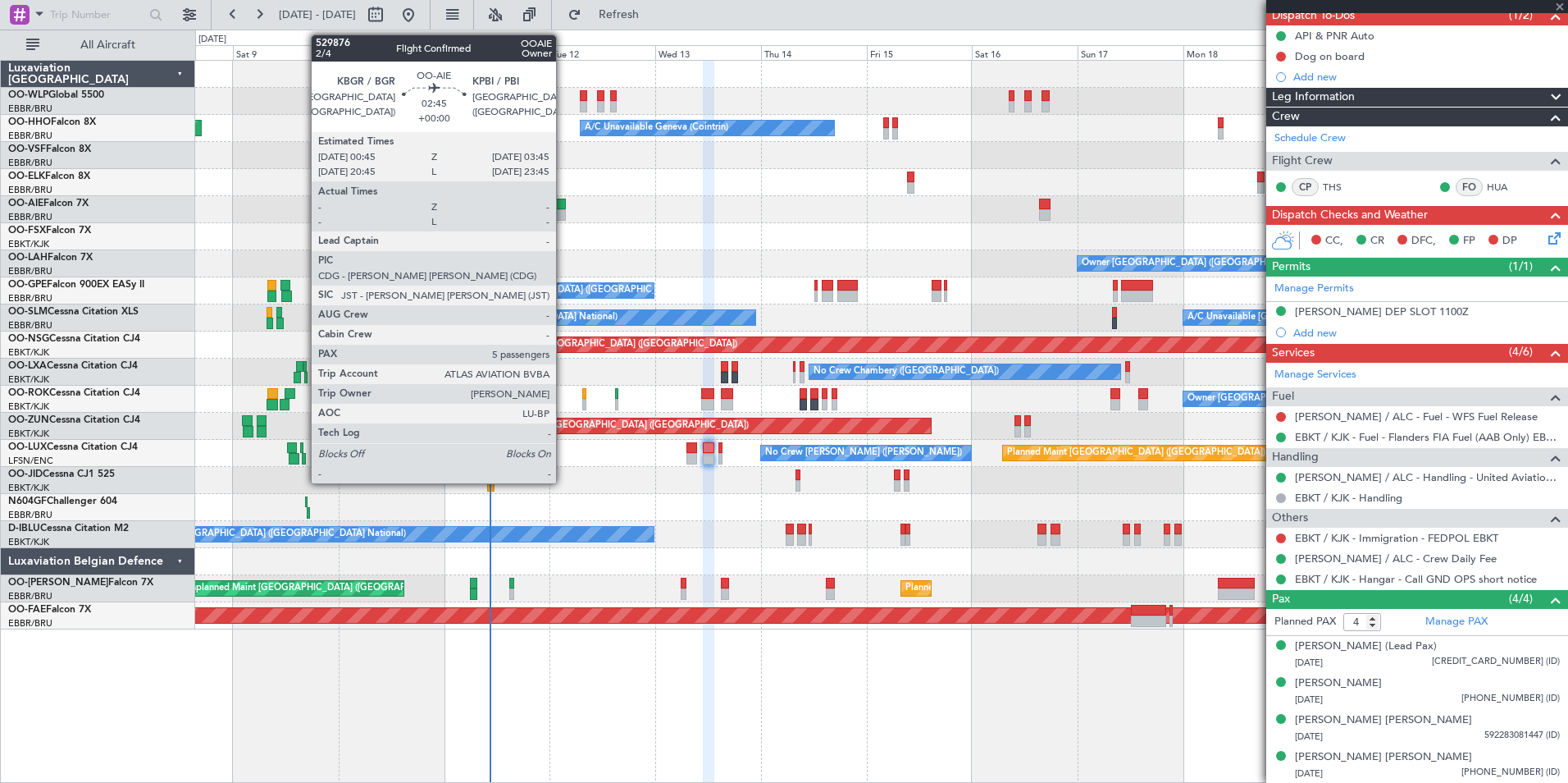
type input "+00:10"
type input "8"
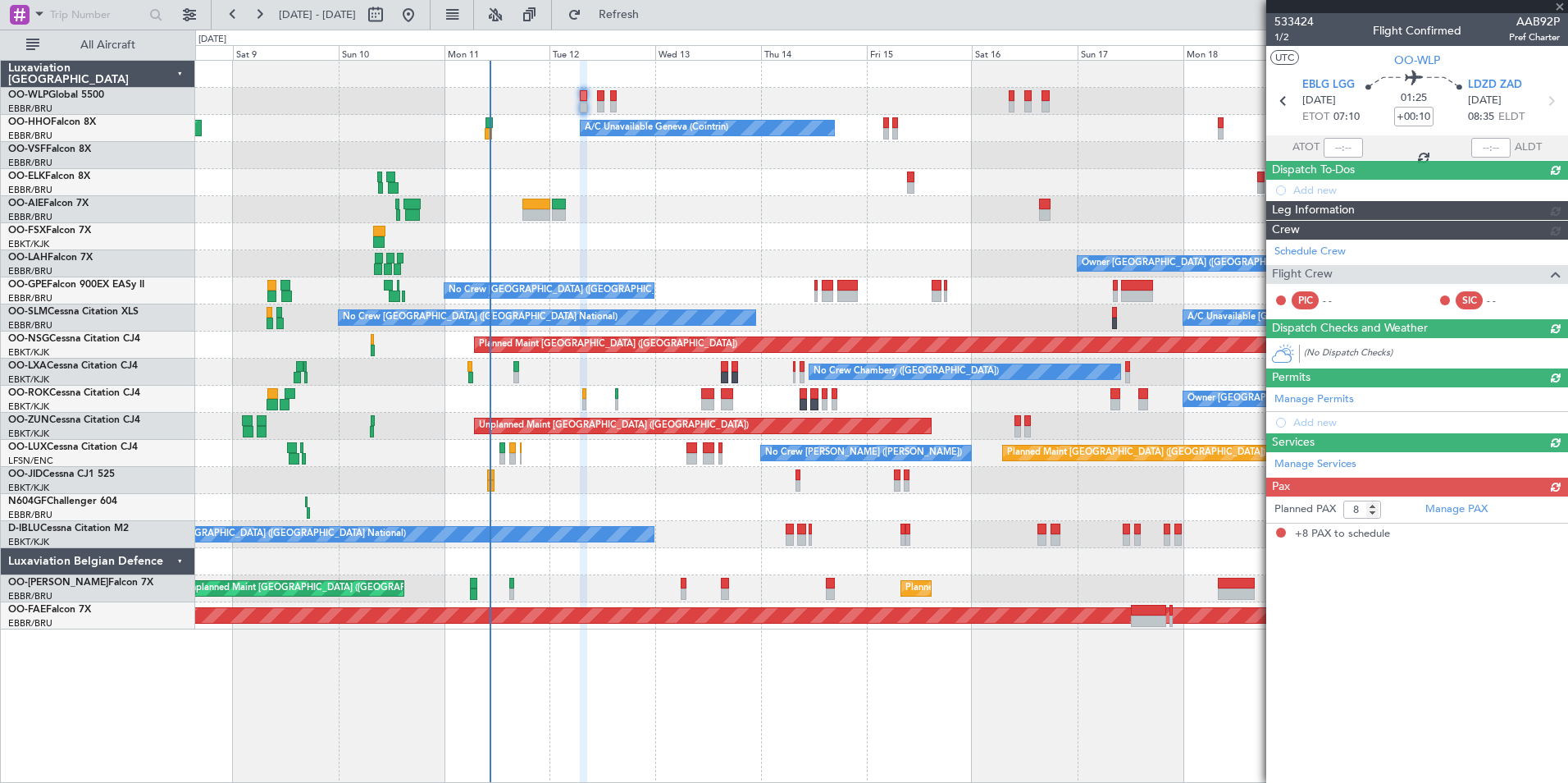
scroll to position [0, 0]
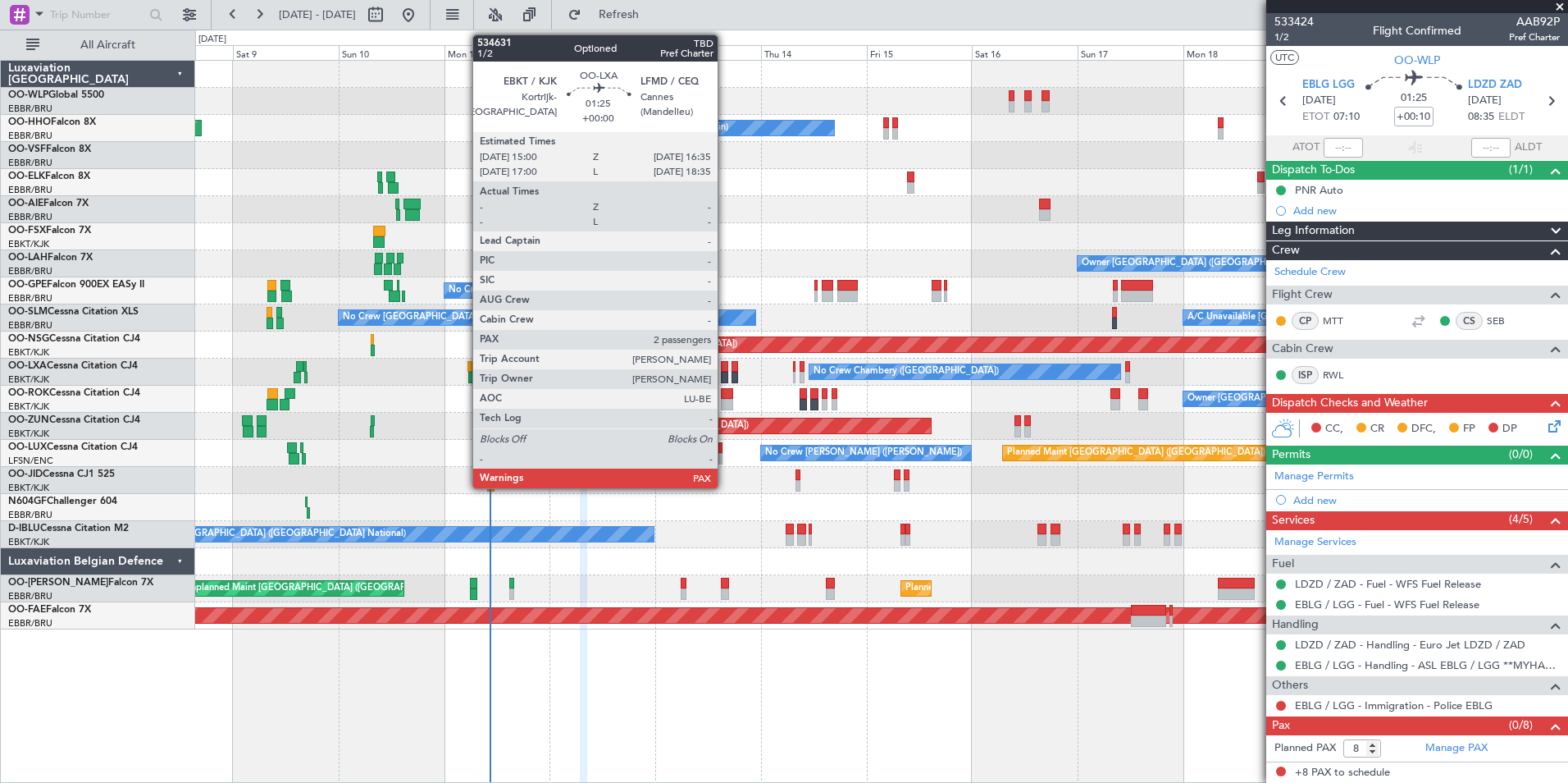
click at [725, 377] on div at bounding box center [724, 377] width 7 height 12
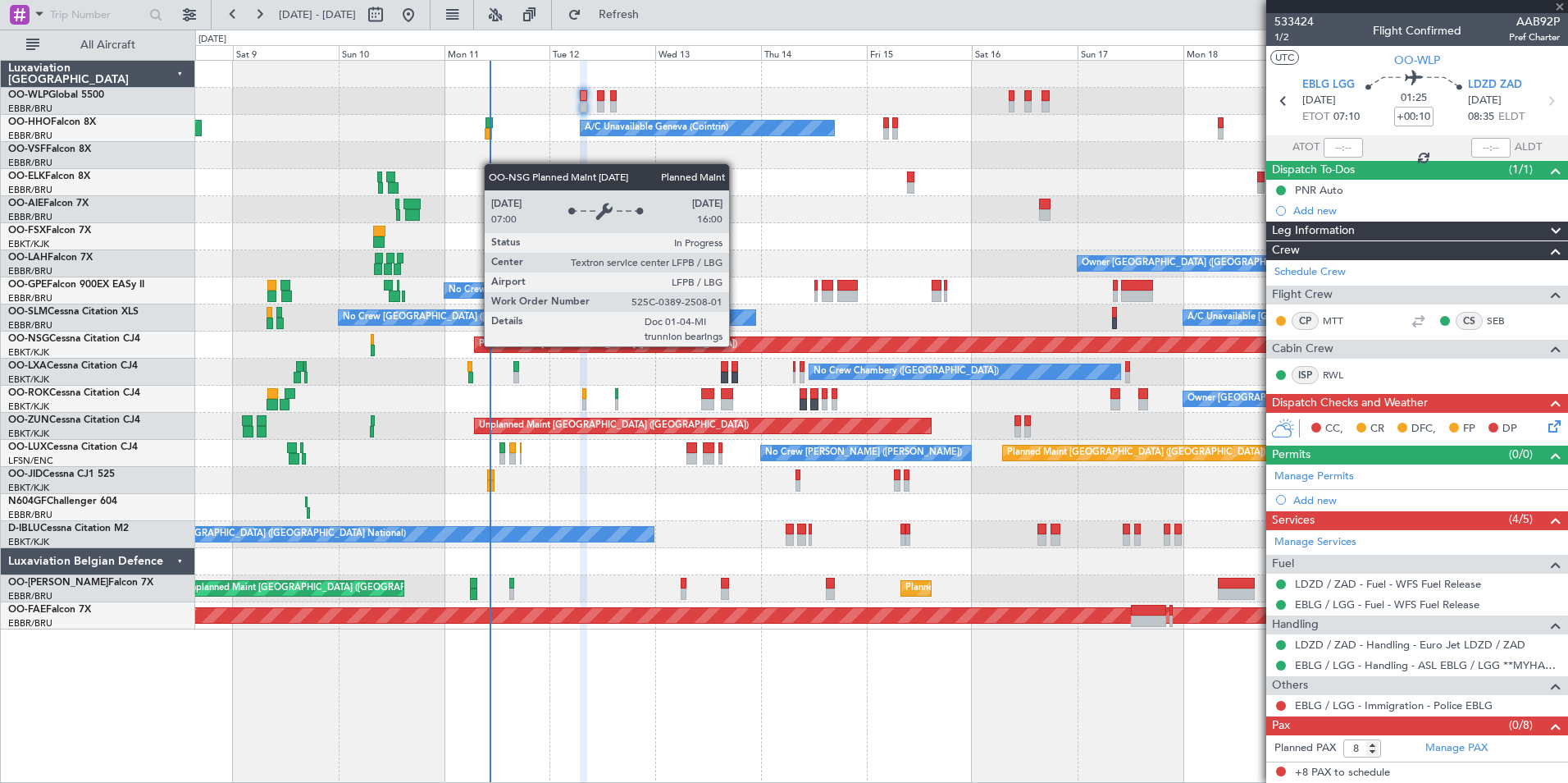
type input "2"
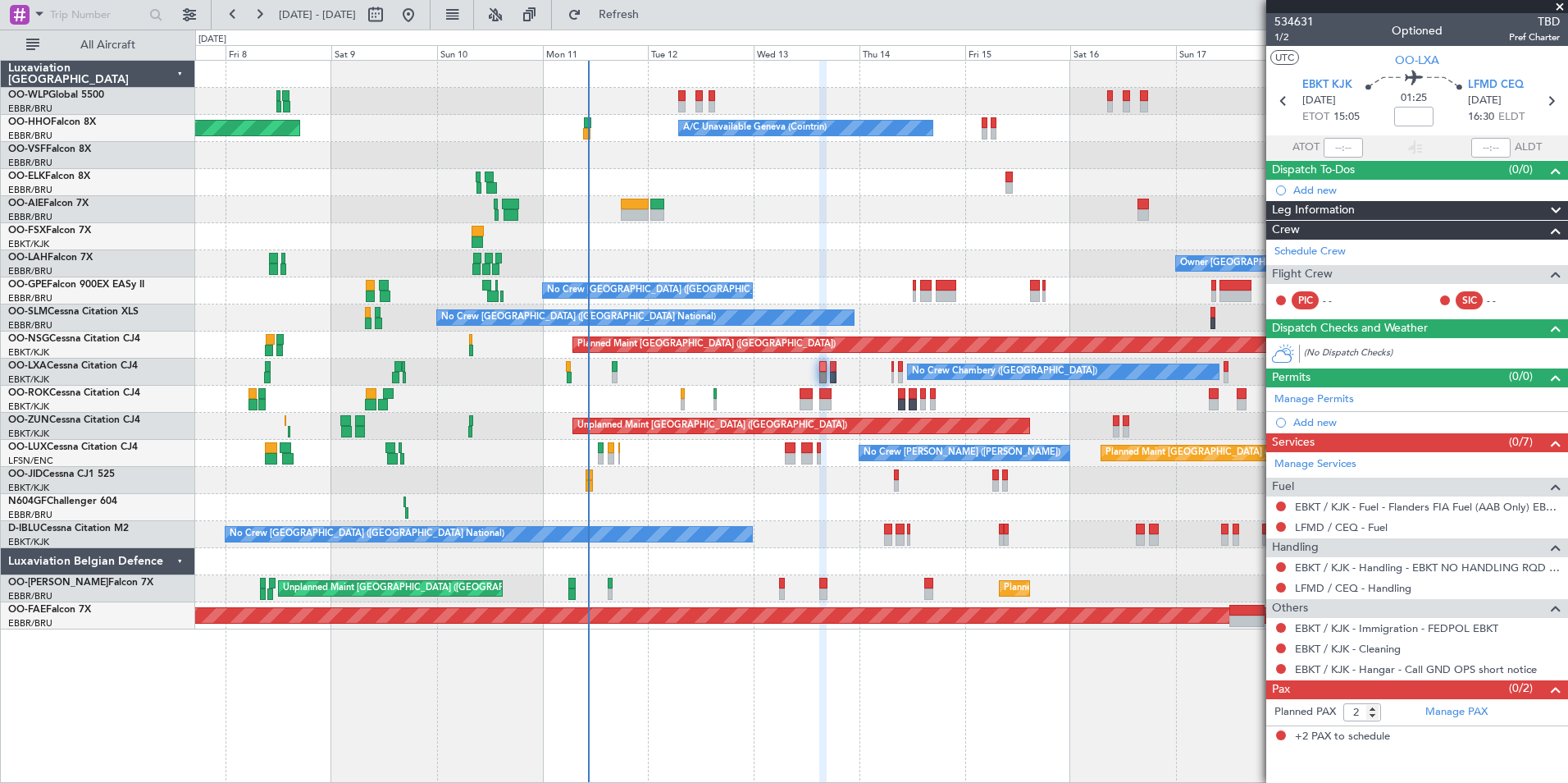
click at [741, 201] on div at bounding box center [880, 209] width 1372 height 27
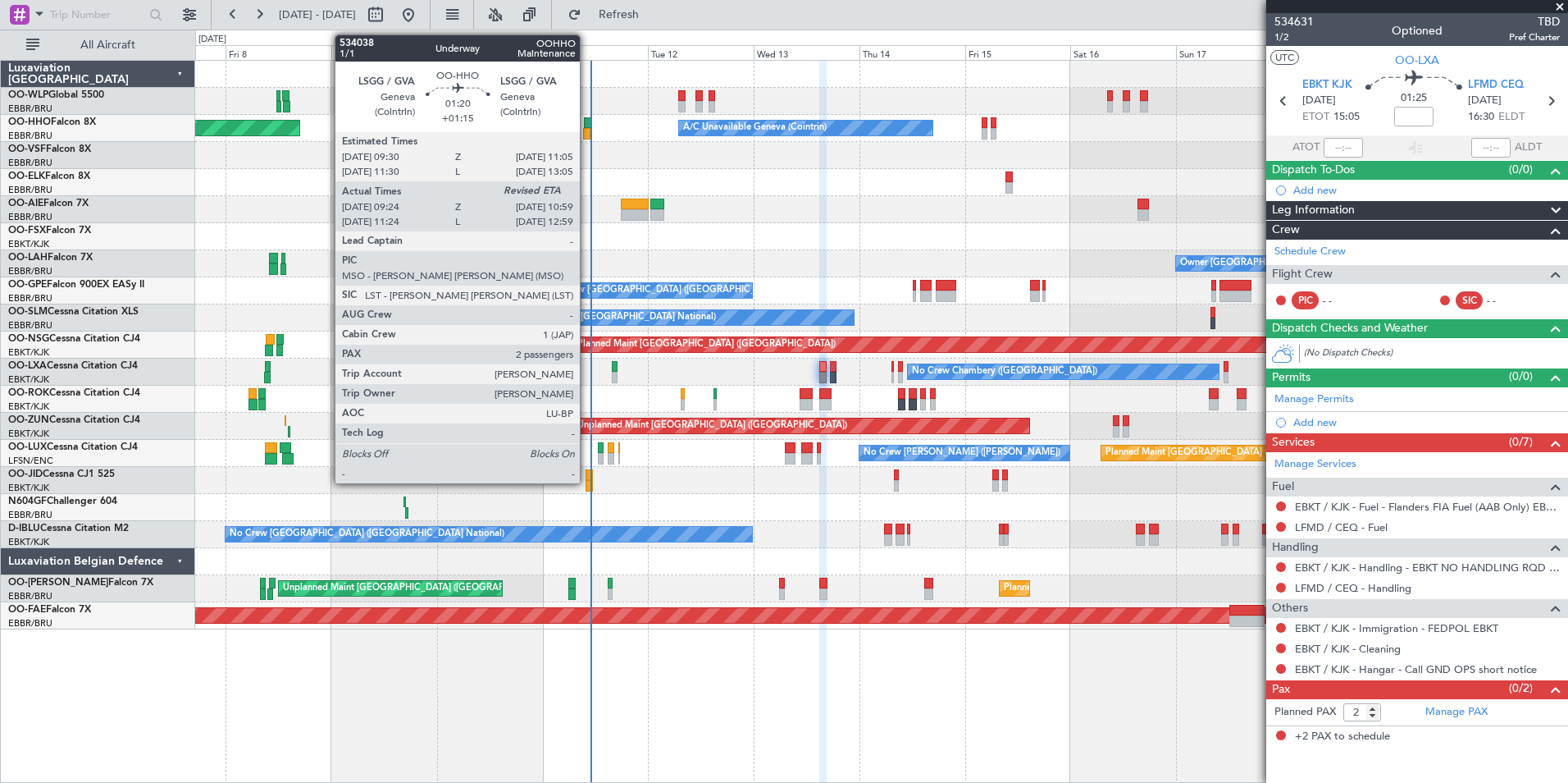
click at [587, 128] on div at bounding box center [587, 134] width 7 height 12
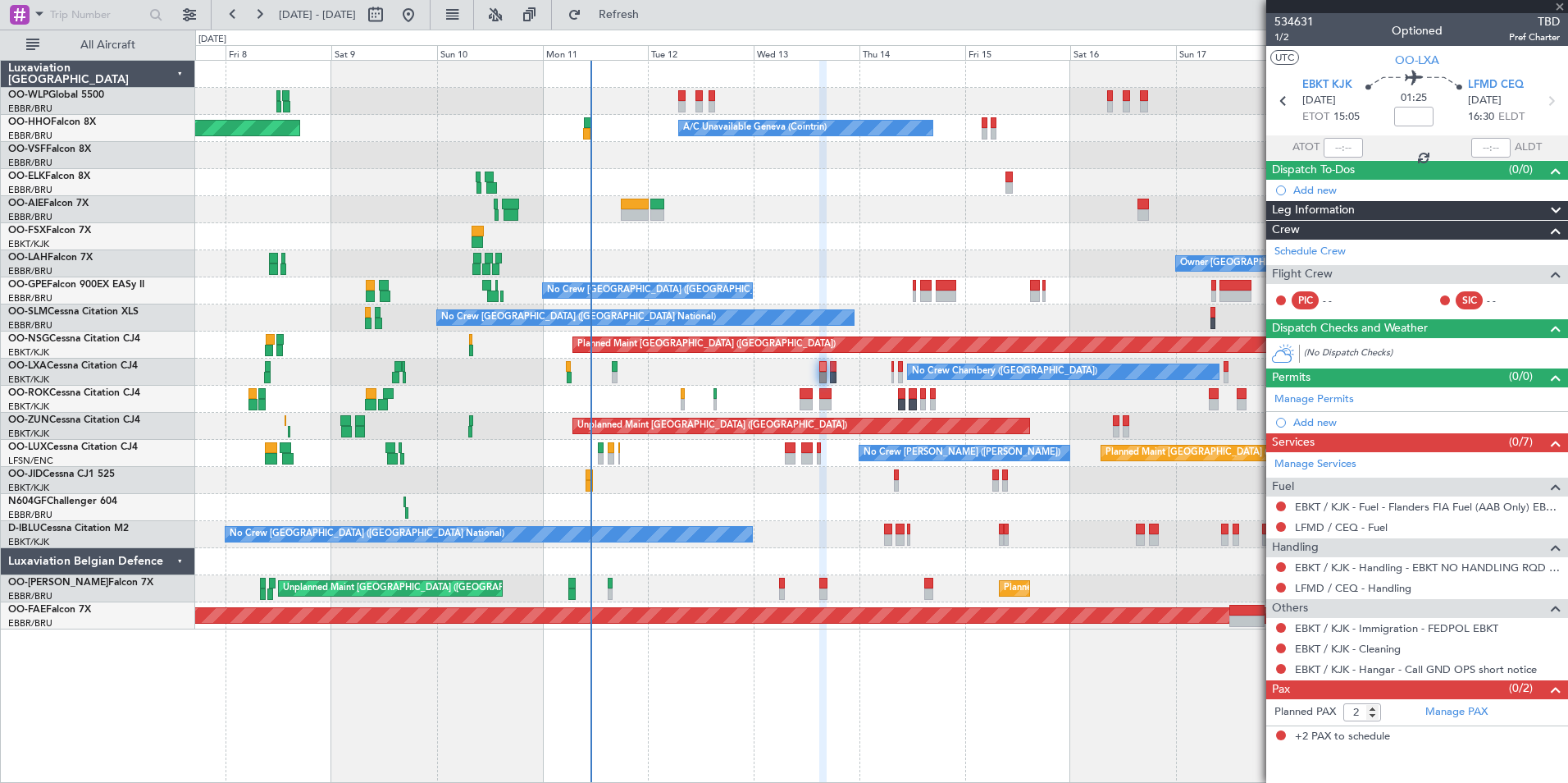
type input "+01:15"
type input "09:34"
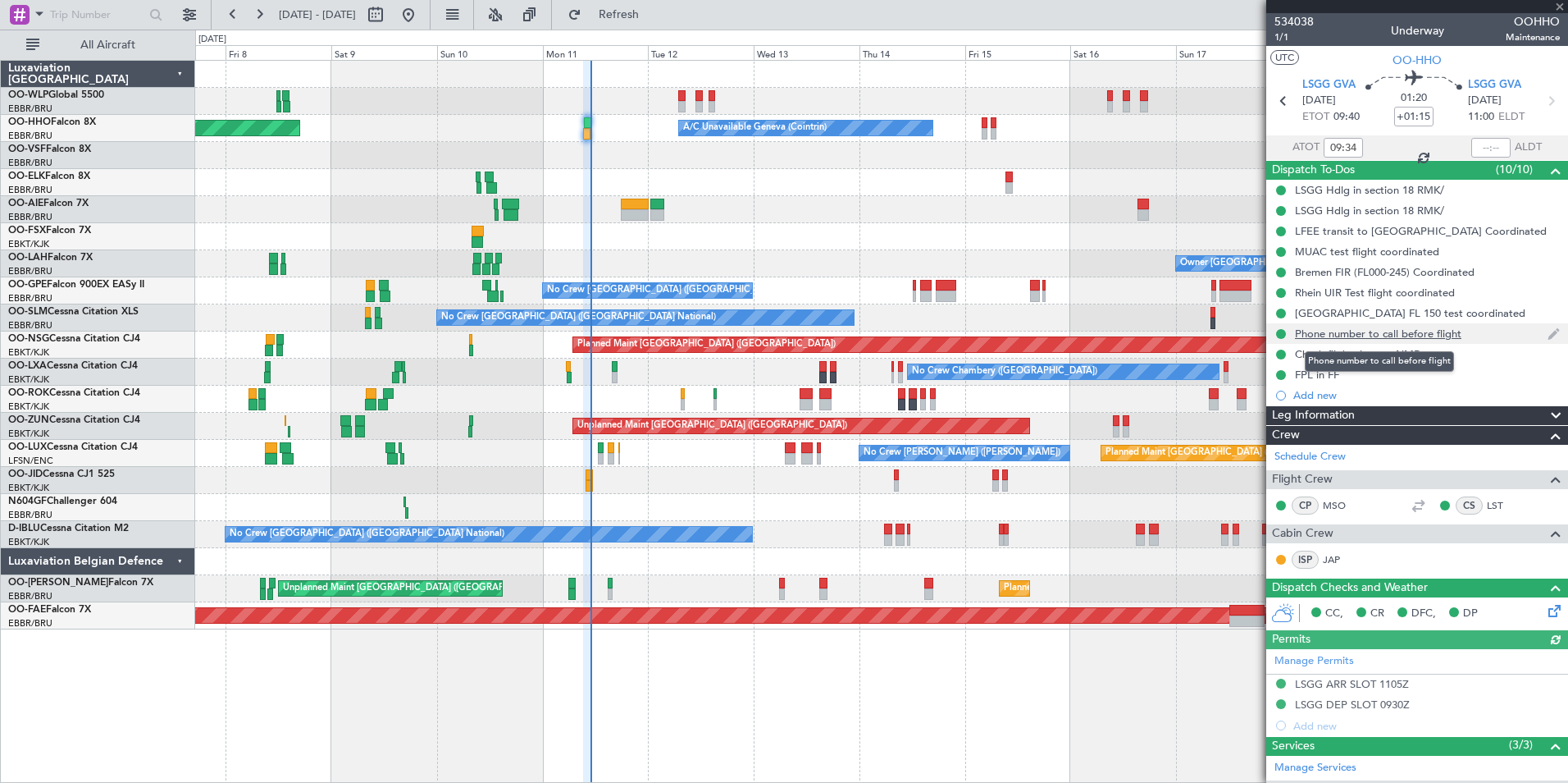
click at [1342, 335] on div "Phone number to call before flight" at bounding box center [1378, 334] width 166 height 14
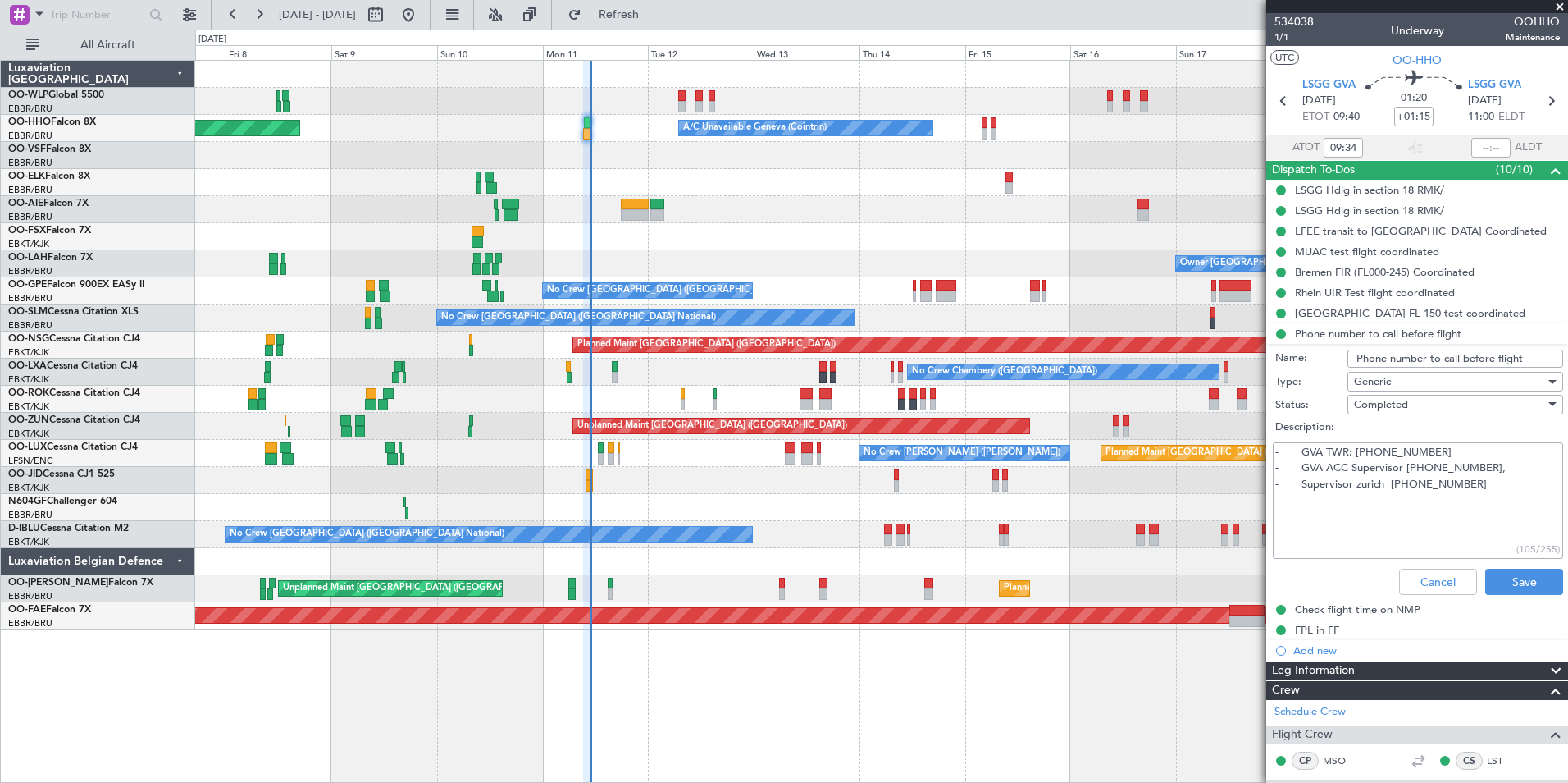
click at [1490, 480] on textarea "- GVA TWR: +41 22 417 40 60 - GVA ACC Supervisor +41 22 417 40 40, - Supervisor…" at bounding box center [1417, 500] width 290 height 118
drag, startPoint x: 1477, startPoint y: 489, endPoint x: 1275, endPoint y: 444, distance: 207.0
click at [1275, 444] on textarea "- GVA TWR: +41 22 417 40 60 - GVA ACC Supervisor +41 22 417 40 40, - Supervisor…" at bounding box center [1417, 500] width 290 height 118
click at [1324, 528] on textarea "- GVA TWR: +41 22 417 40 60 - GVA ACC Supervisor +41 22 417 40 40, - Supervisor…" at bounding box center [1417, 500] width 290 height 118
drag, startPoint x: 1483, startPoint y: 490, endPoint x: 1271, endPoint y: 452, distance: 215.4
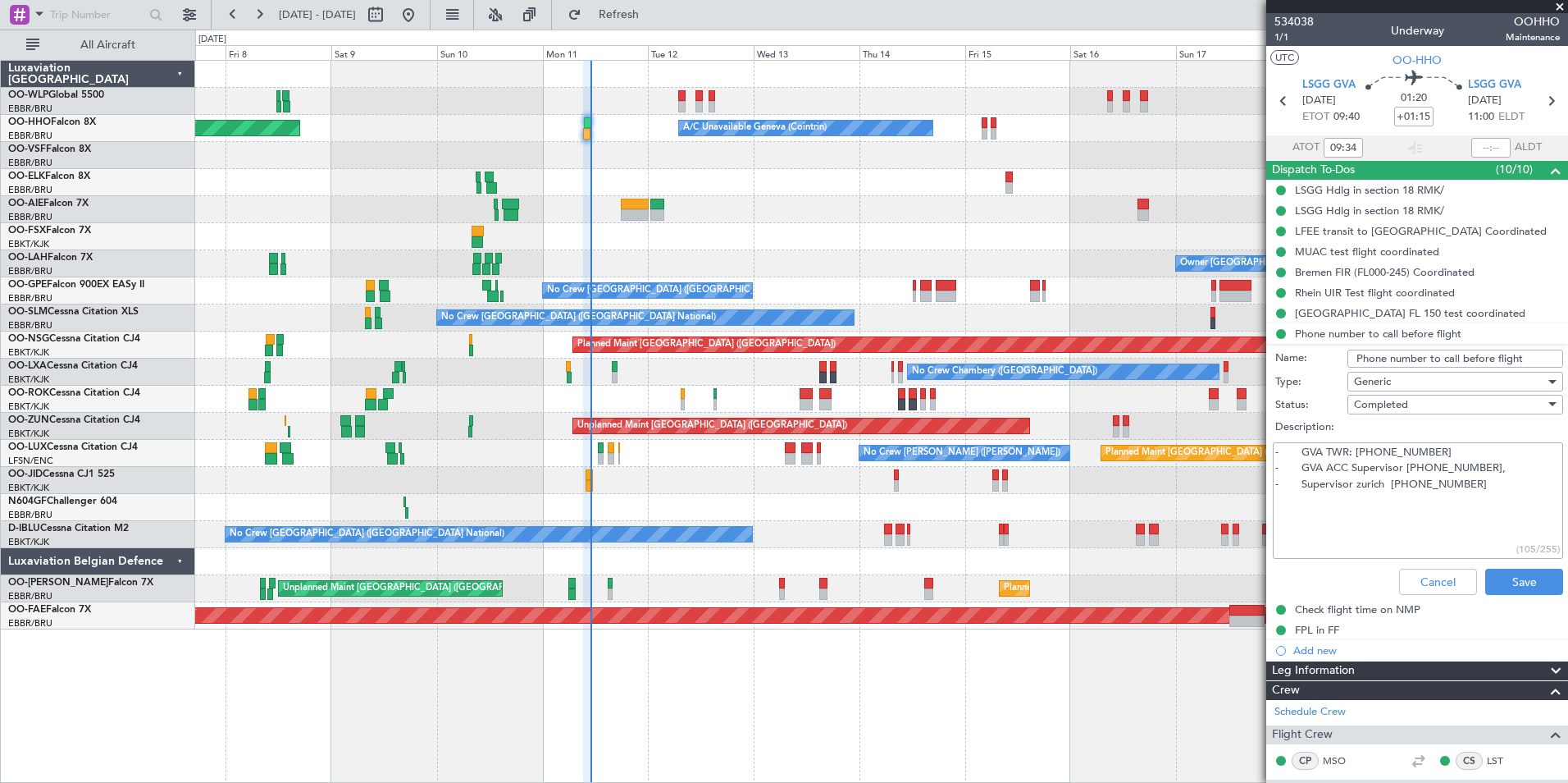
click at [1271, 452] on div "- GVA TWR: +41 22 417 40 60 - GVA ACC Supervisor +41 22 417 40 40, - Supervisor…" at bounding box center [1417, 501] width 319 height 124
click at [1319, 526] on textarea "- GVA TWR: +41 22 417 40 60 - GVA ACC Supervisor +41 22 417 40 40, - Supervisor…" at bounding box center [1417, 500] width 290 height 118
click at [1476, 491] on textarea "- GVA TWR: +41 22 417 40 60 - GVA ACC Supervisor +41 22 417 40 40, - Supervisor…" at bounding box center [1417, 500] width 290 height 118
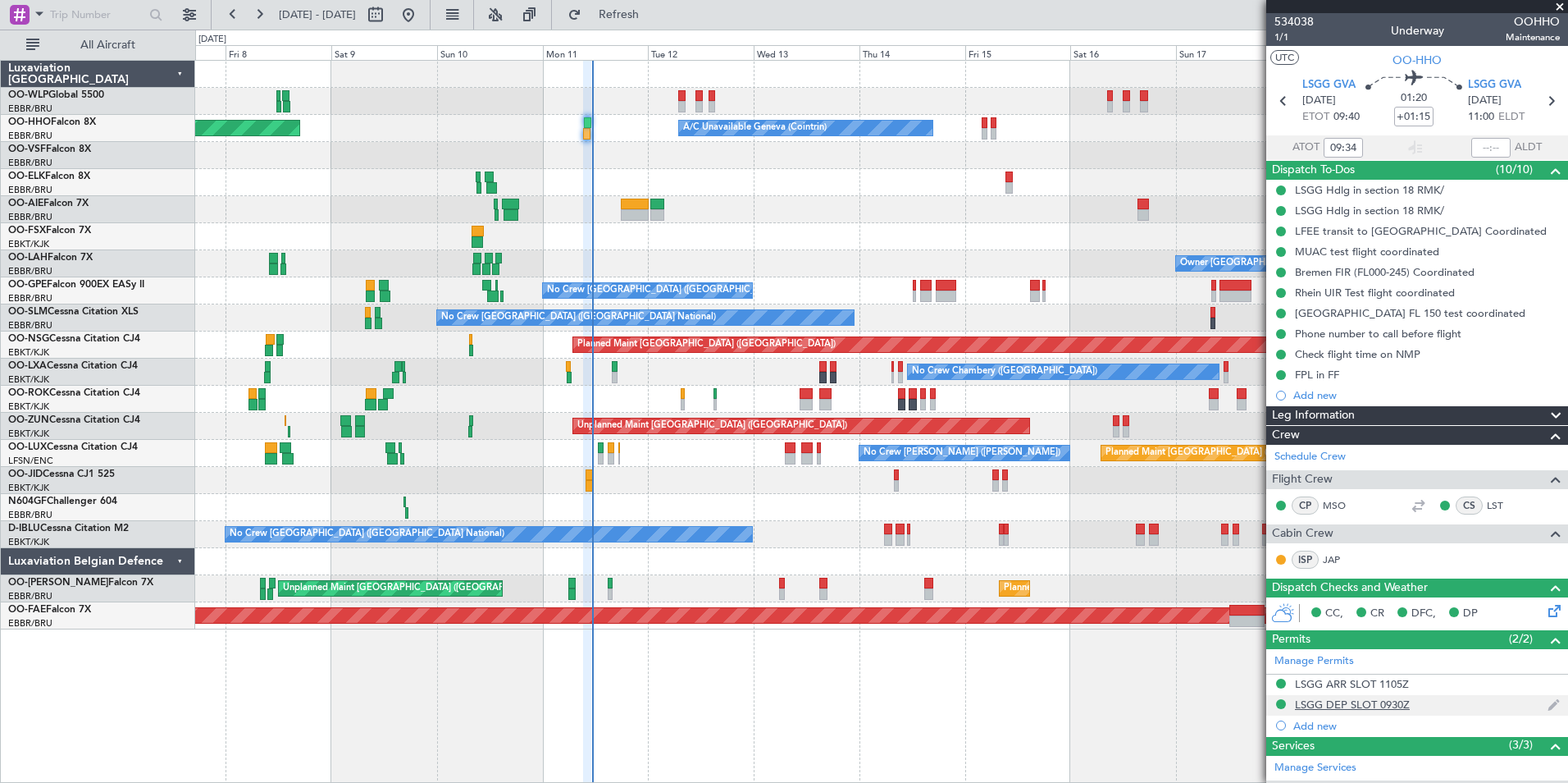
scroll to position [278, 0]
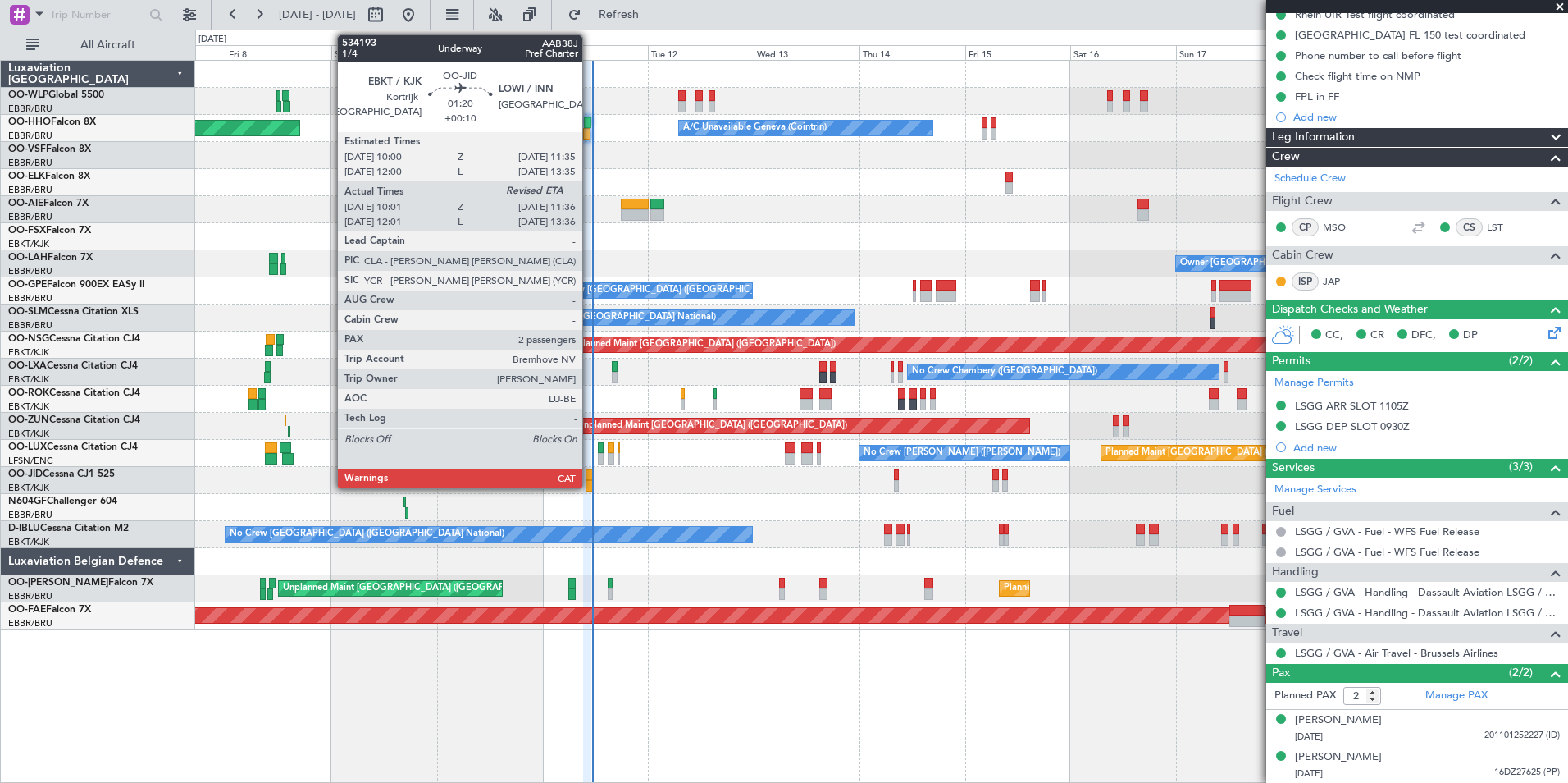
click at [590, 483] on div at bounding box center [589, 486] width 7 height 12
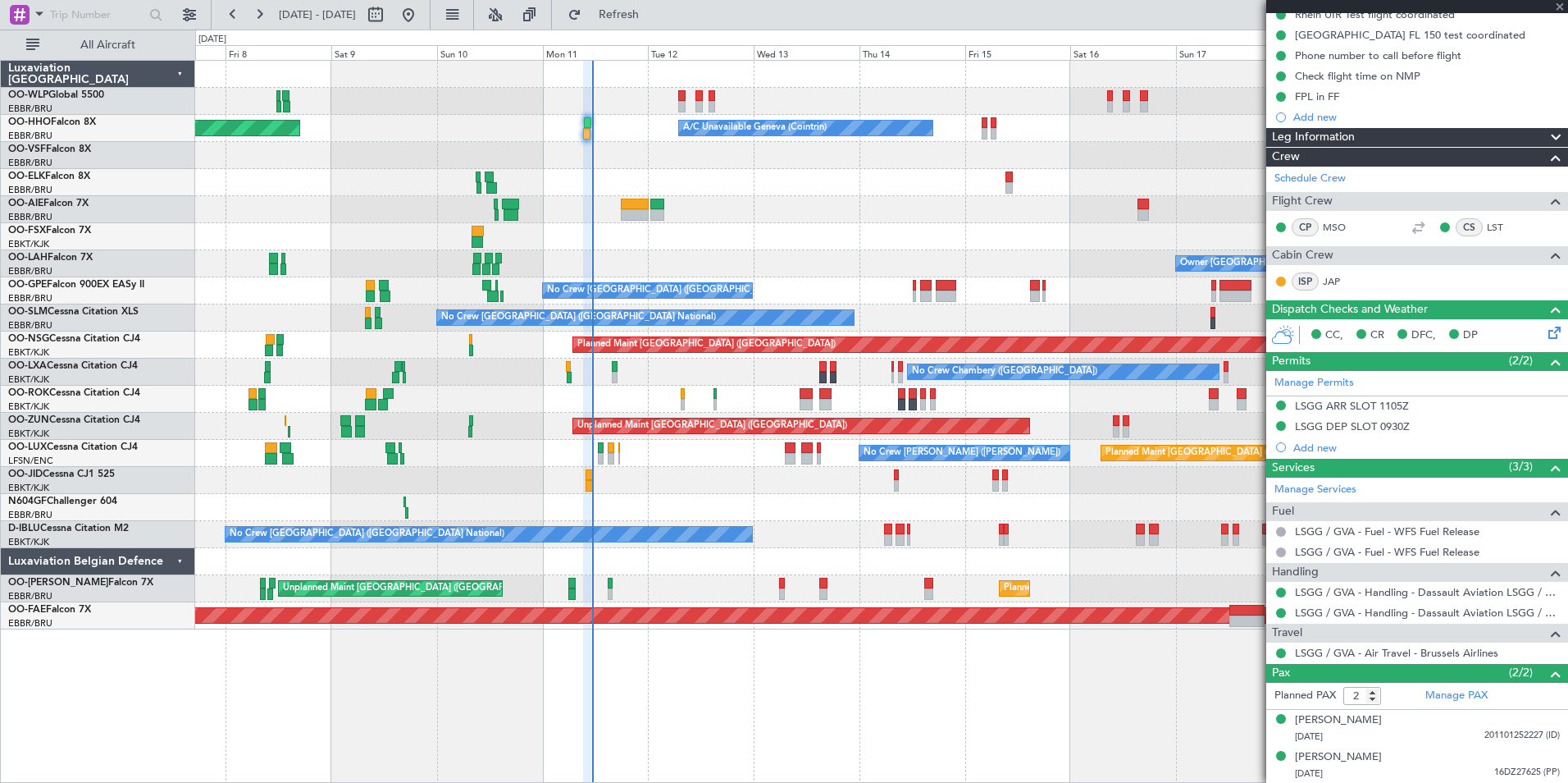
type input "+00:10"
type input "10:11"
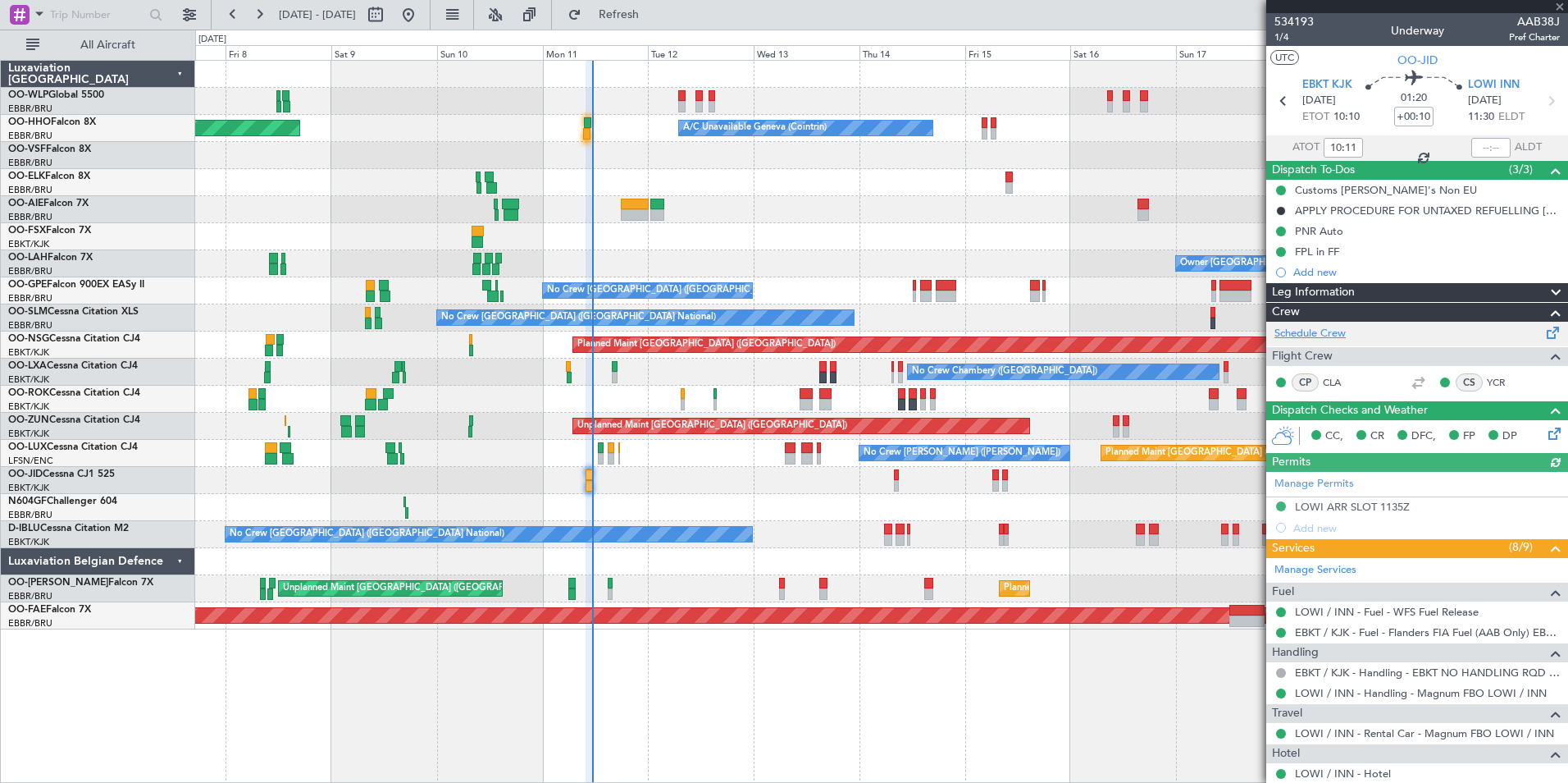
click at [1327, 333] on link "Schedule Crew" at bounding box center [1310, 334] width 71 height 16
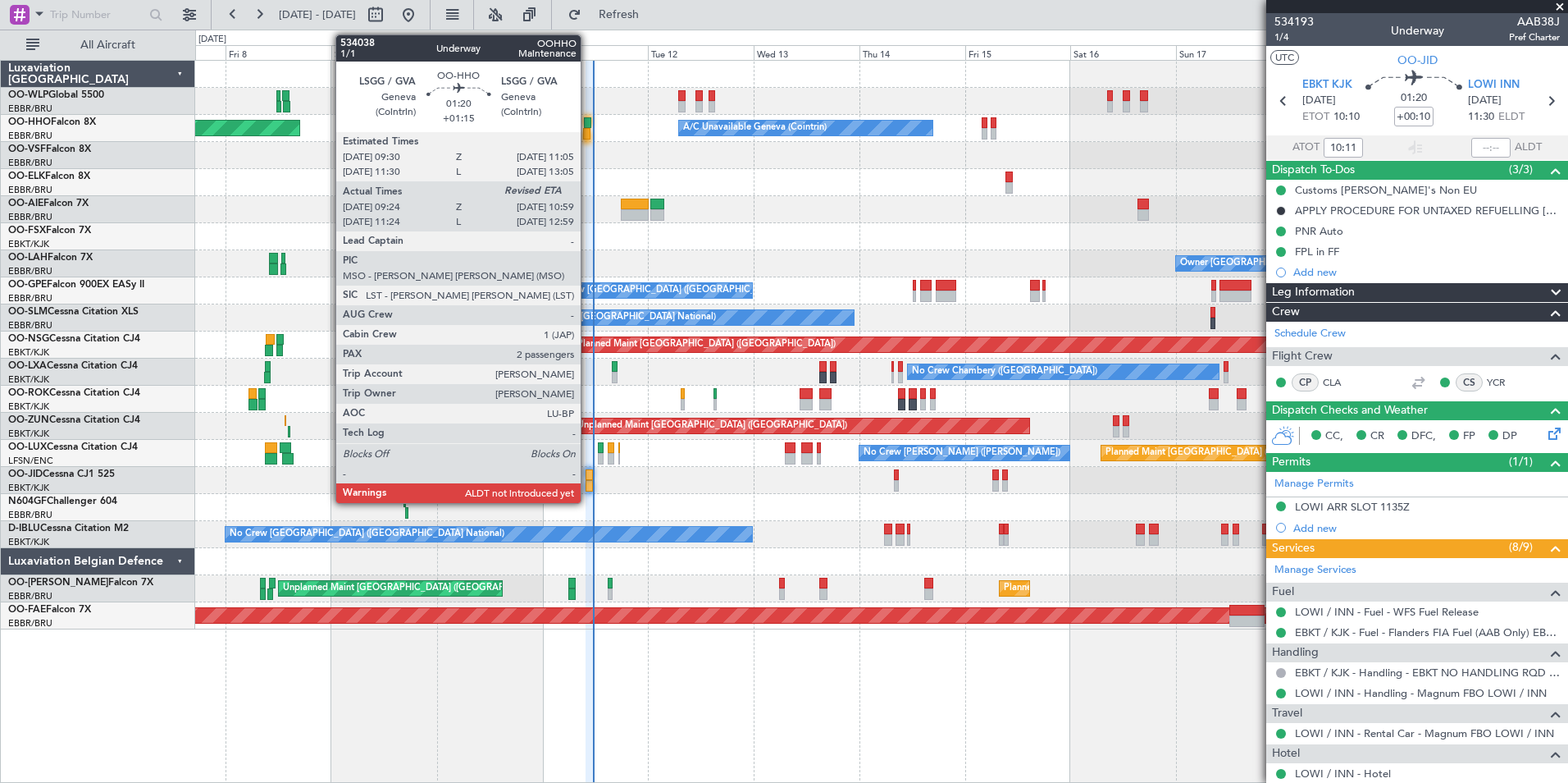
click at [587, 128] on div at bounding box center [588, 123] width 7 height 12
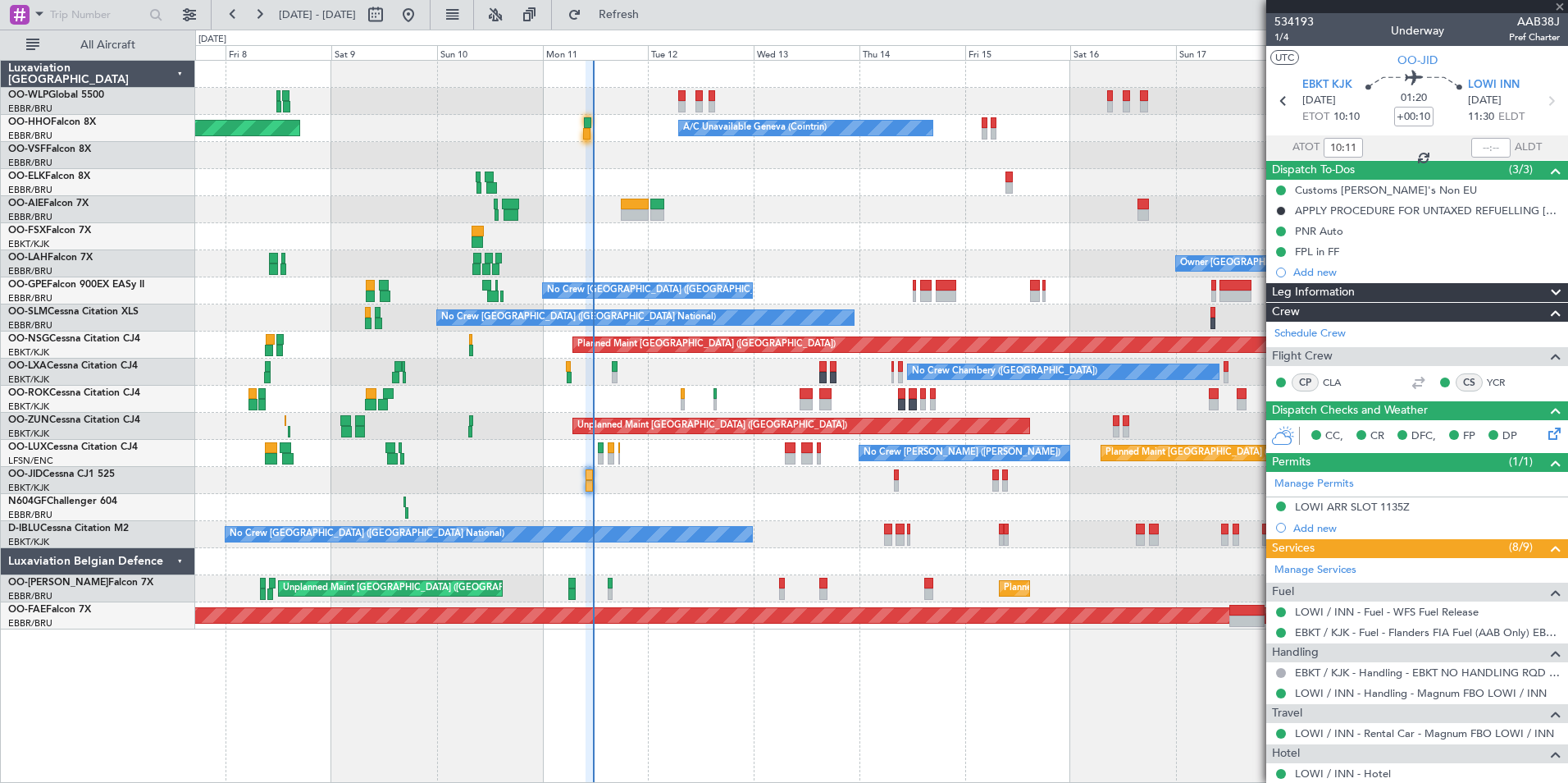
type input "+01:15"
type input "09:34"
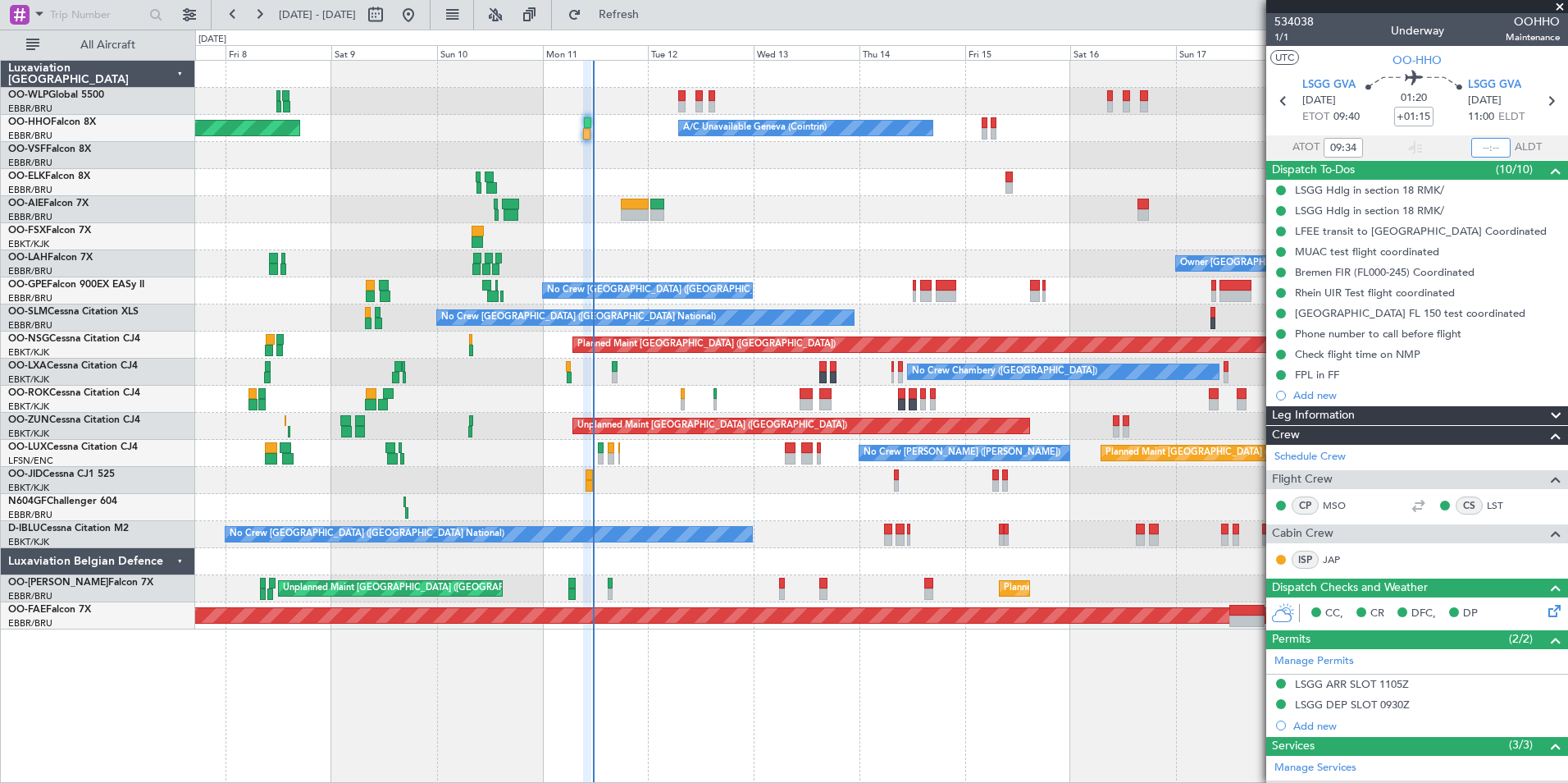
click at [1472, 149] on input "text" at bounding box center [1491, 147] width 39 height 20
click at [1110, 130] on div "A/C Unavailable Geneva (Cointrin) Planned Maint Geneva ([GEOGRAPHIC_DATA])" at bounding box center [880, 128] width 1372 height 27
type input "11:29"
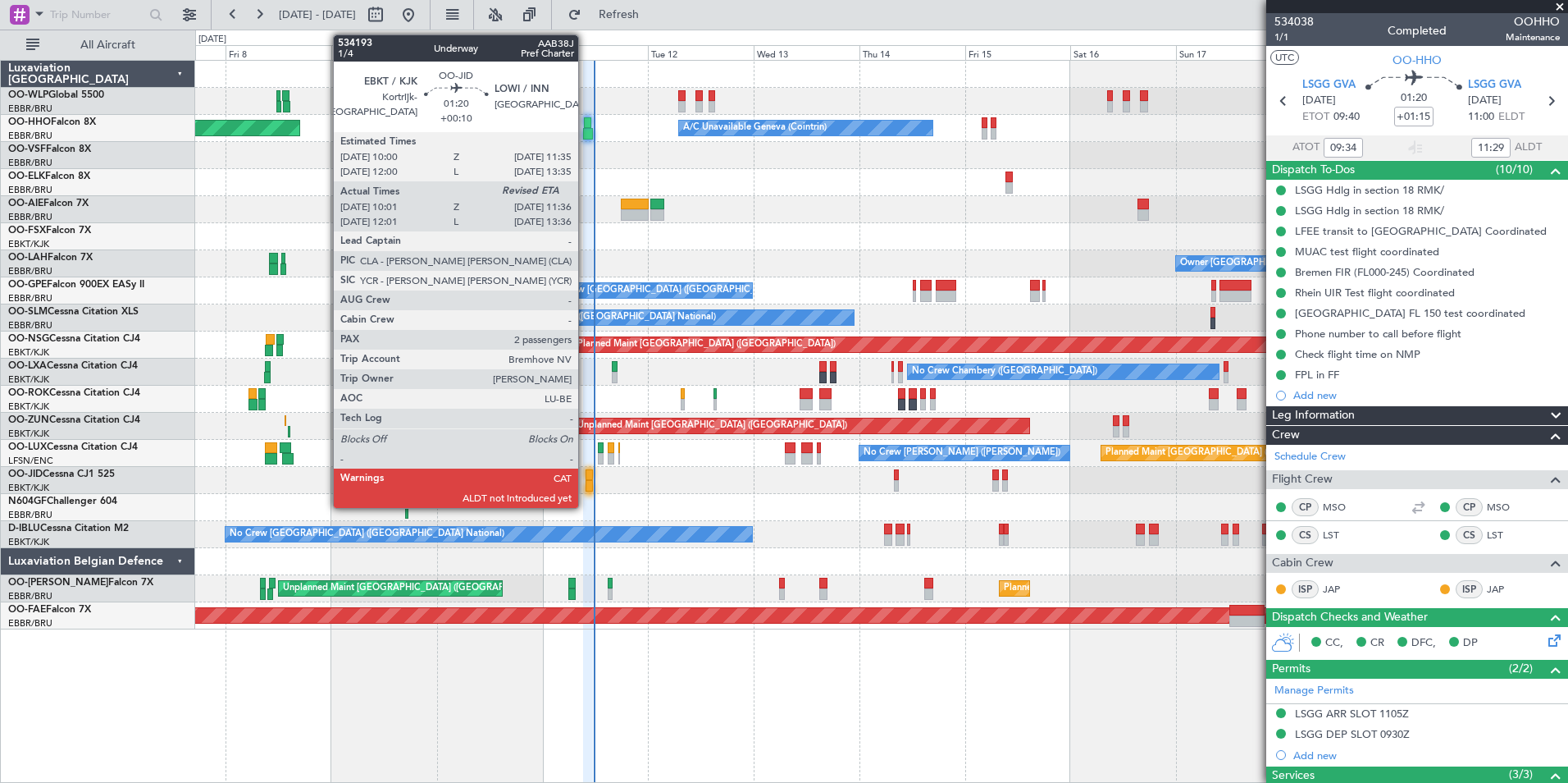
click at [585, 479] on div at bounding box center [589, 475] width 7 height 12
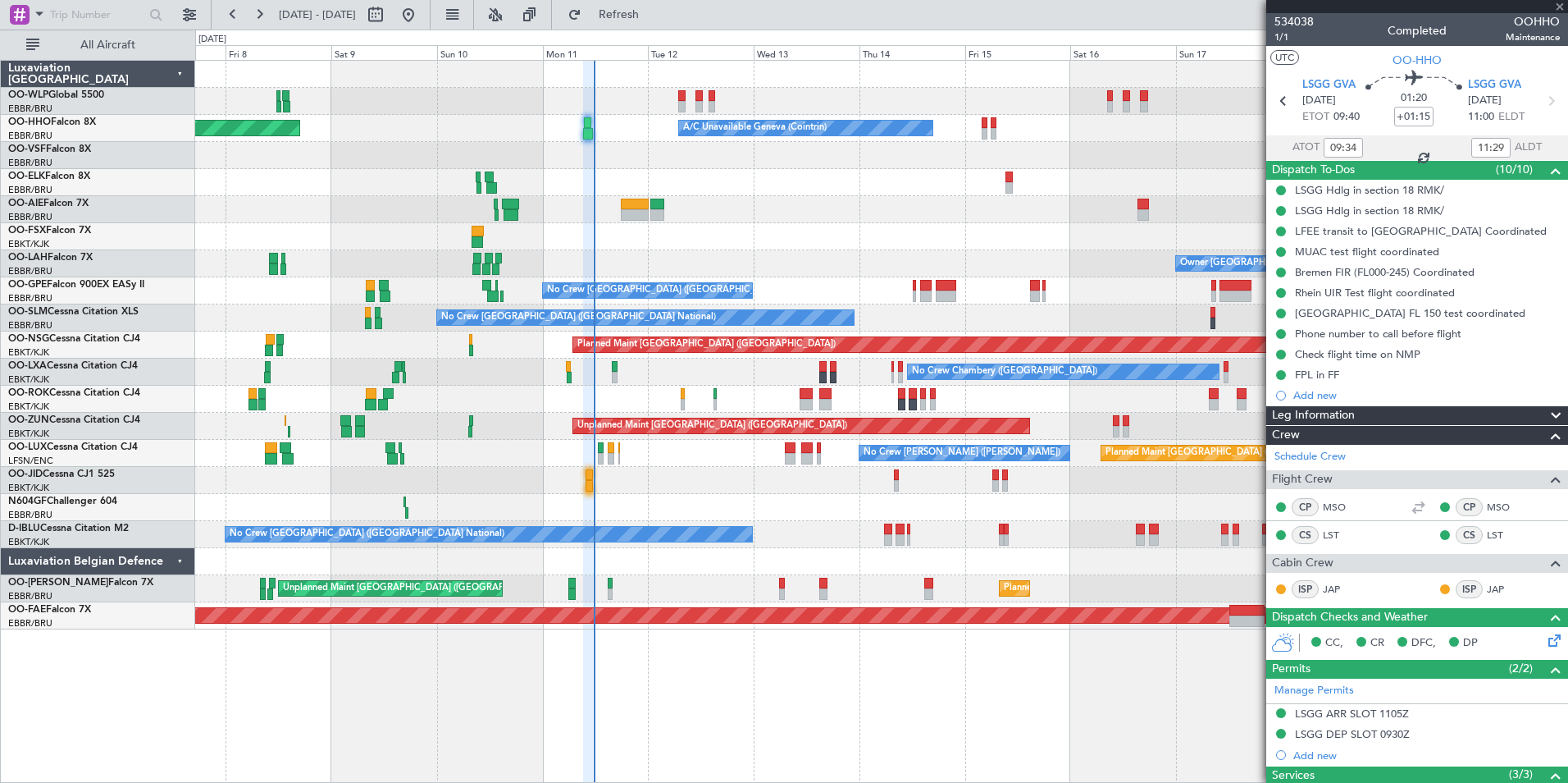
type input "+00:10"
type input "10:11"
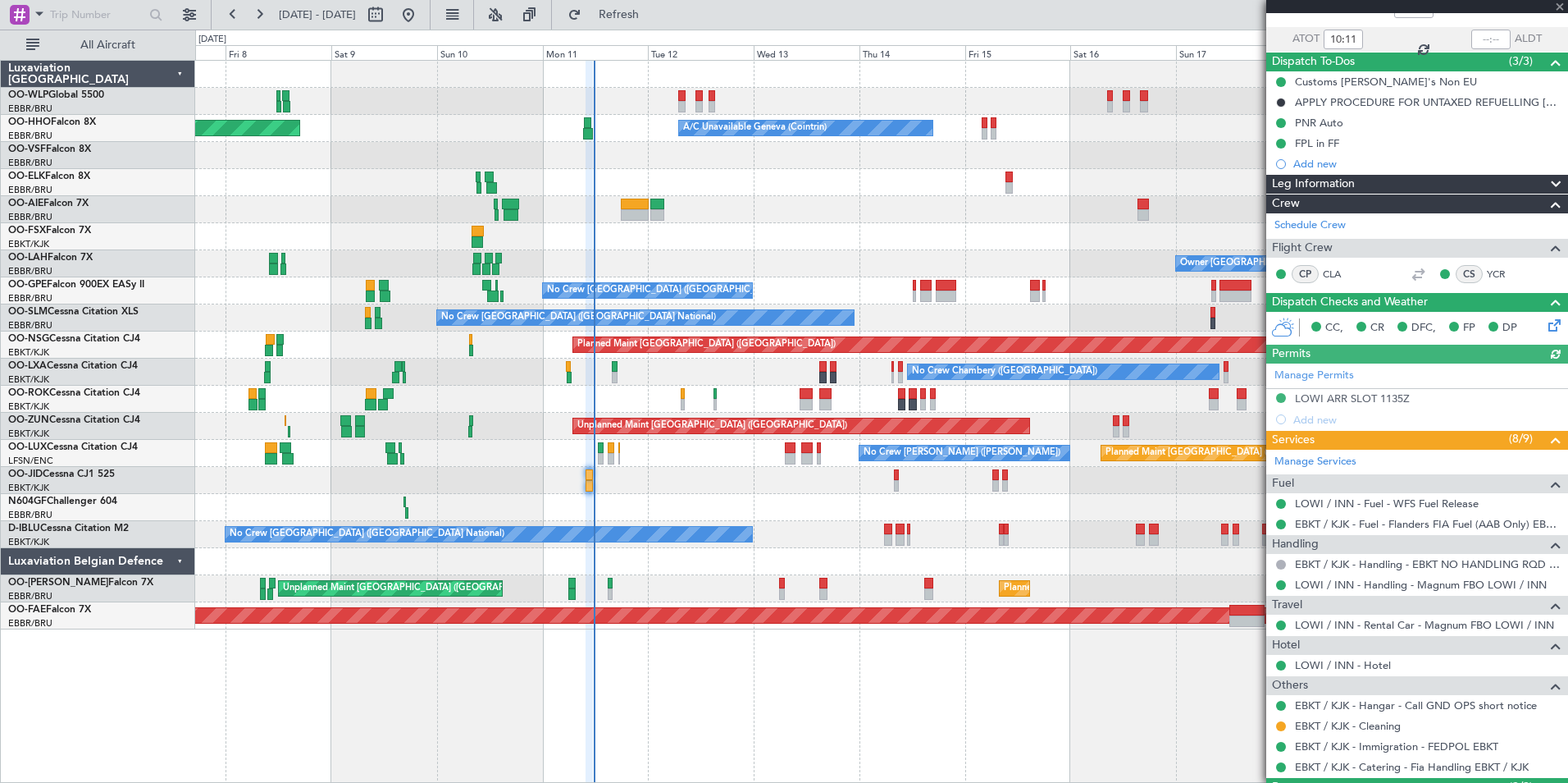
scroll to position [223, 0]
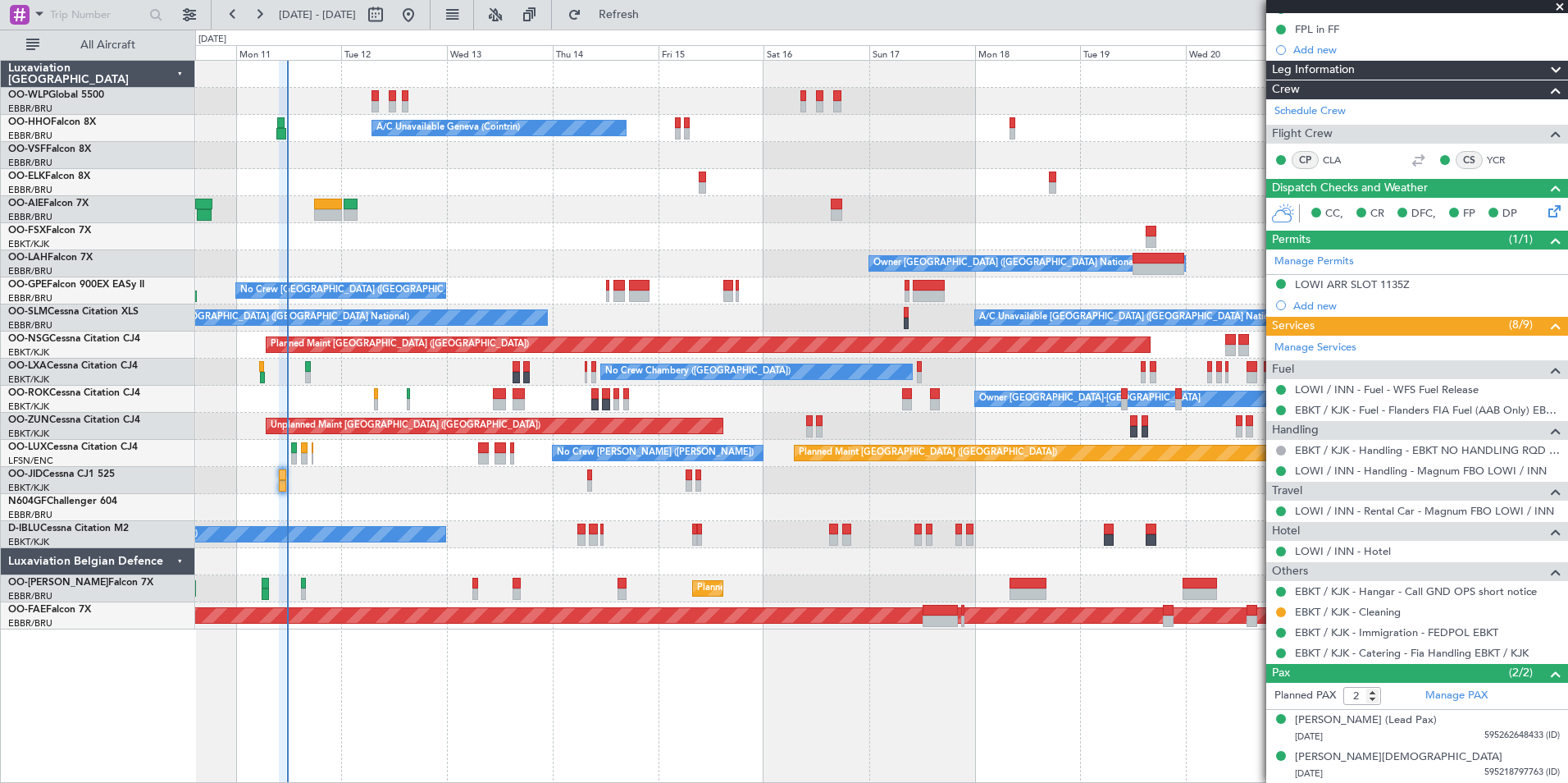
click at [636, 190] on div "Planned Maint [GEOGRAPHIC_DATA] ([GEOGRAPHIC_DATA]) Planned Maint Milan ([GEOGR…" at bounding box center [880, 345] width 1372 height 568
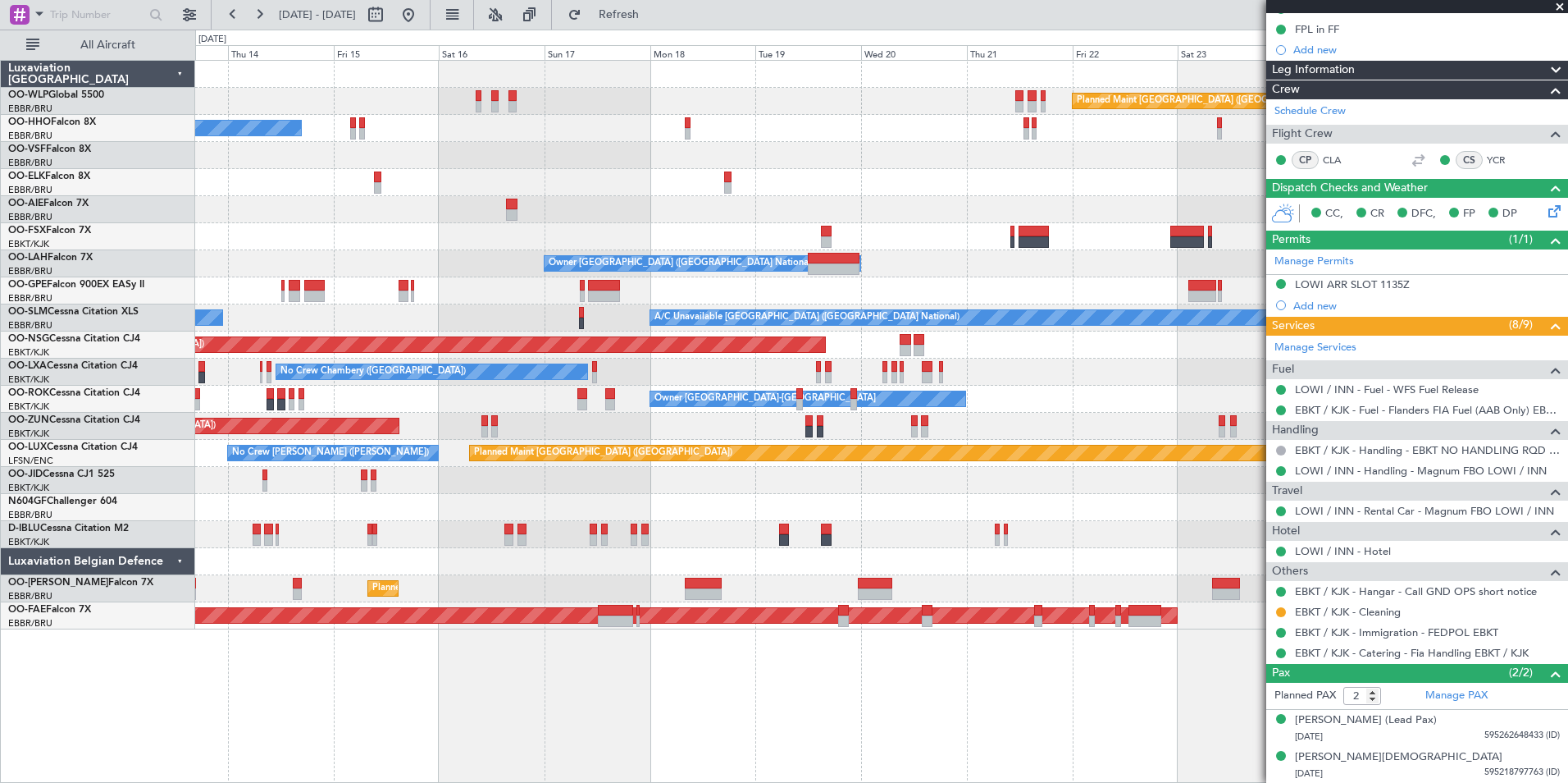
click at [556, 178] on div "Planned Maint [GEOGRAPHIC_DATA] ([GEOGRAPHIC_DATA]) A/C Unavailable Geneva (Coi…" at bounding box center [880, 345] width 1372 height 568
click at [644, 183] on div "Planned Maint [GEOGRAPHIC_DATA] ([GEOGRAPHIC_DATA]) A/C Unavailable Geneva (Coi…" at bounding box center [880, 345] width 1372 height 568
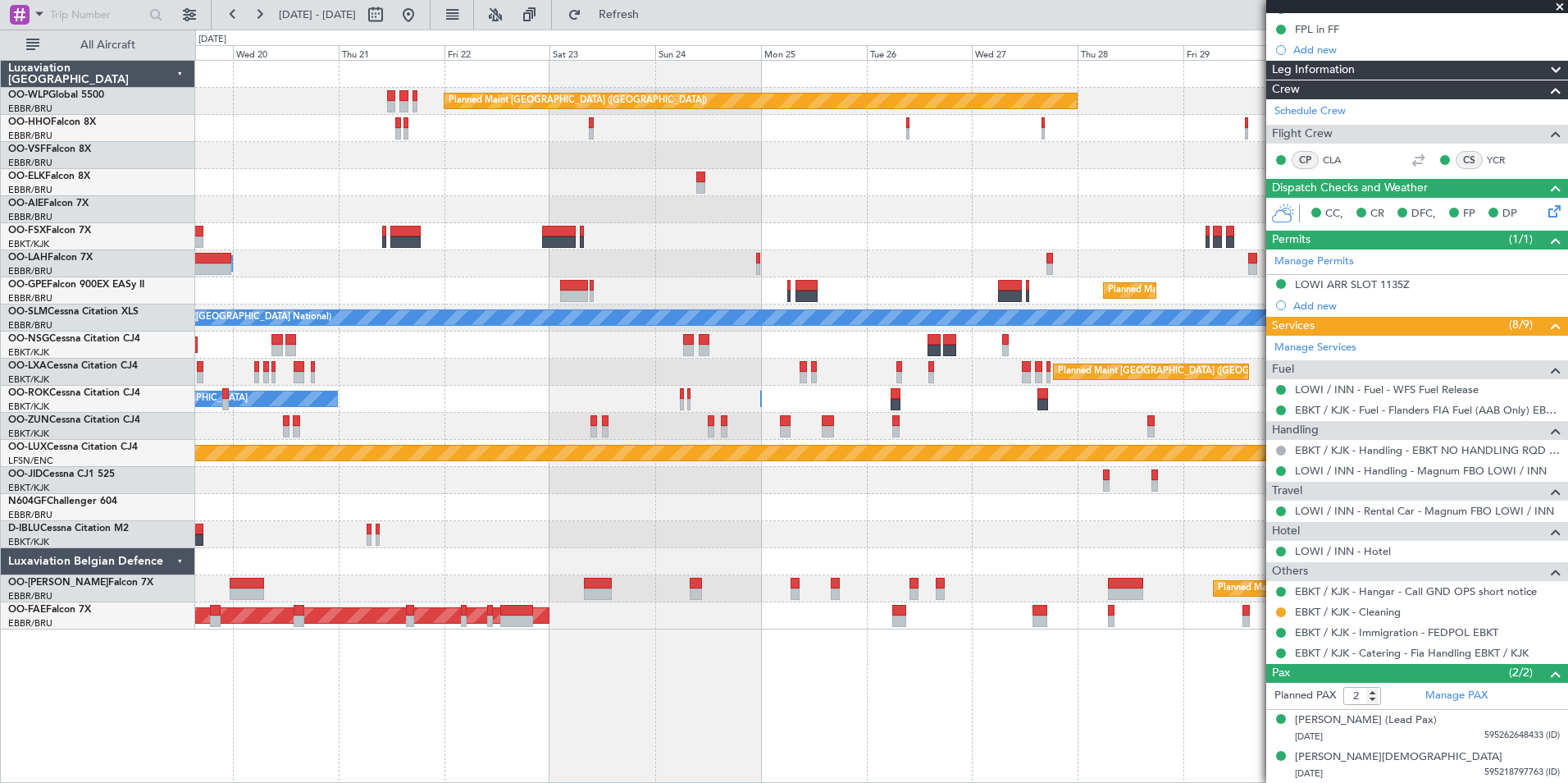
click at [687, 231] on div "Planned Maint [GEOGRAPHIC_DATA] ([GEOGRAPHIC_DATA]) Planned Maint [GEOGRAPHIC_D…" at bounding box center [880, 345] width 1372 height 568
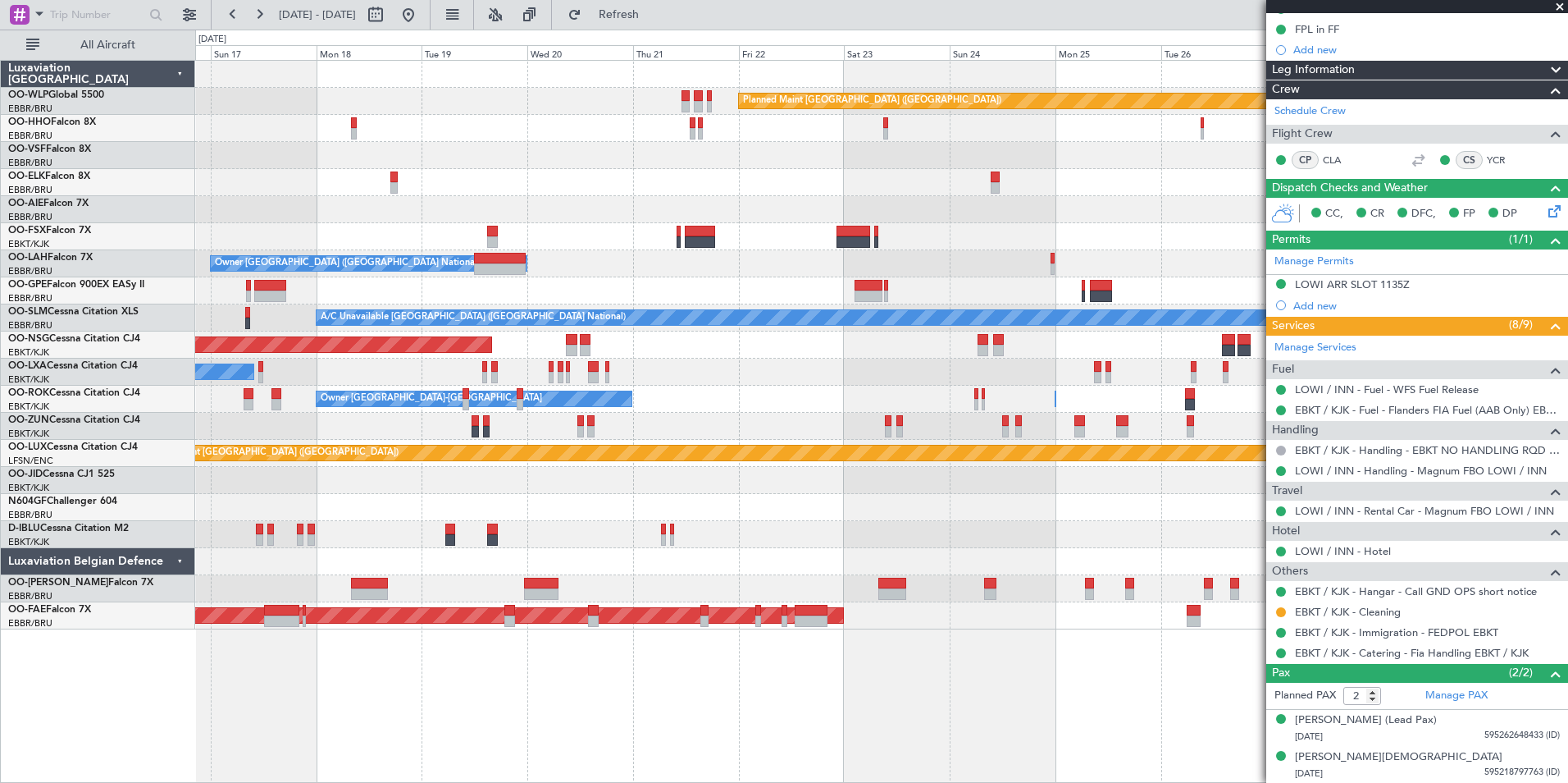
click at [835, 289] on div "Planned Maint [GEOGRAPHIC_DATA] ([GEOGRAPHIC_DATA]) A/C Unavailable Geneva (Coi…" at bounding box center [880, 345] width 1372 height 568
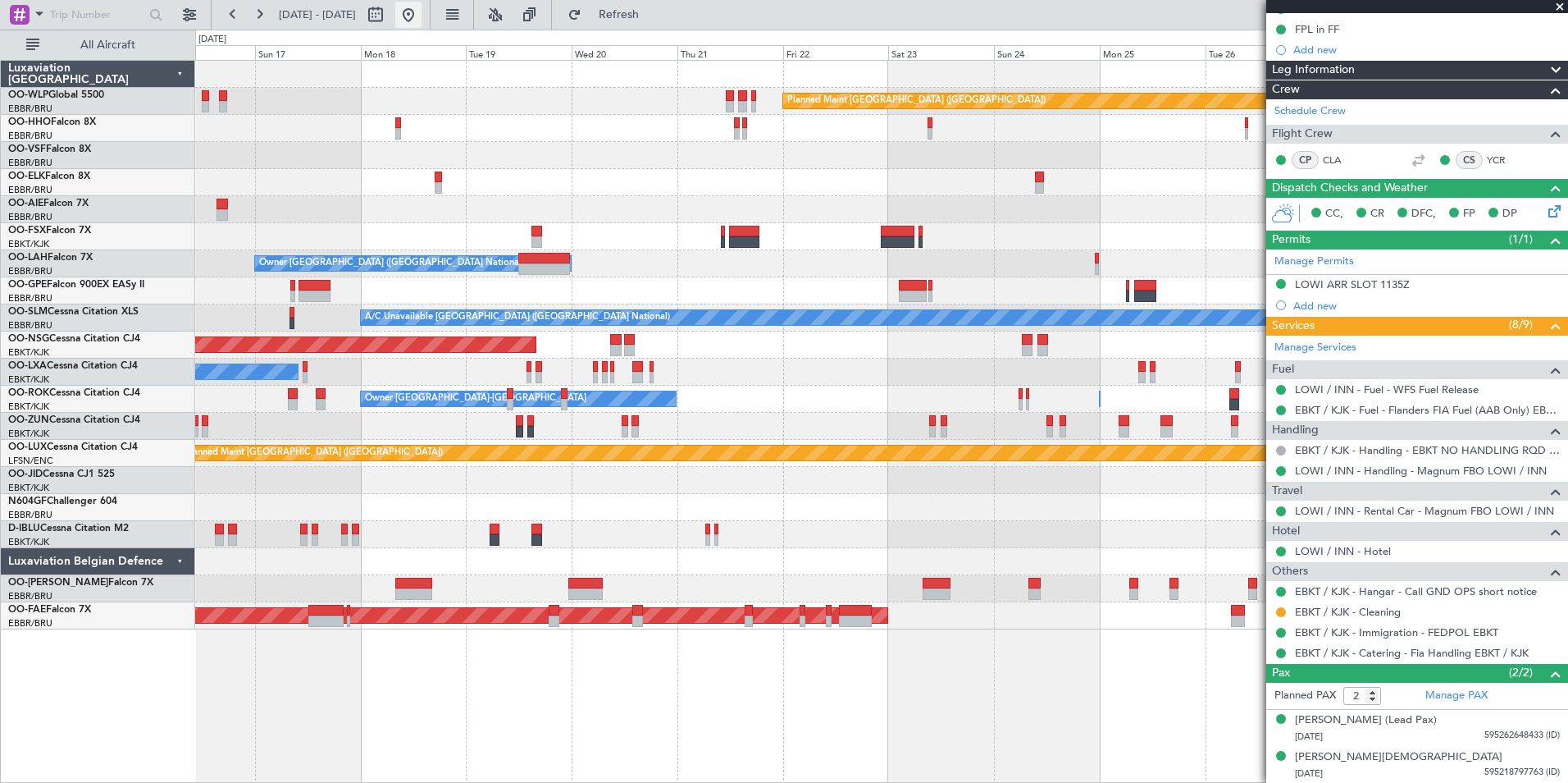
click at [422, 13] on button at bounding box center [407, 14] width 26 height 26
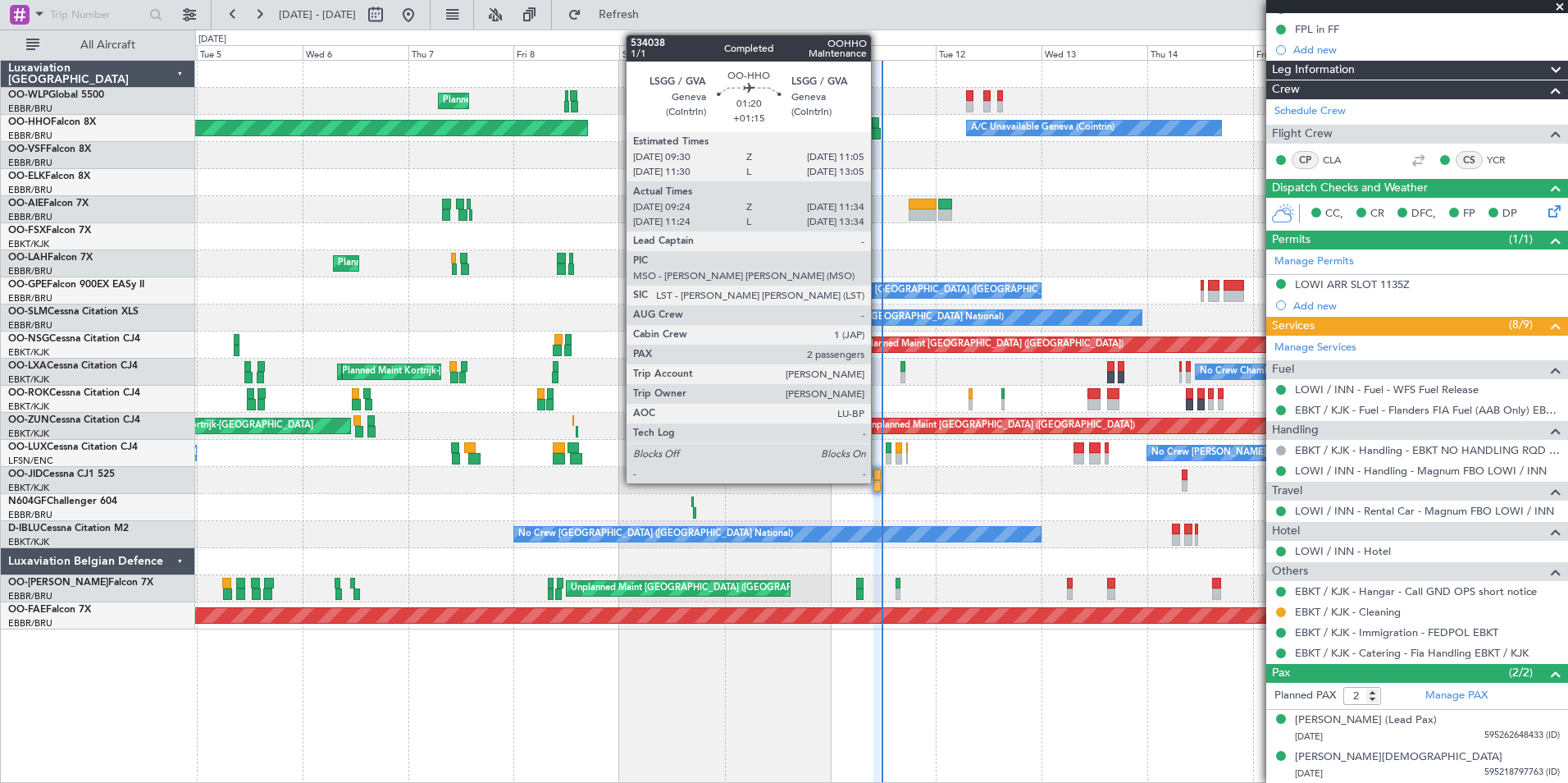
click at [879, 124] on div at bounding box center [875, 123] width 7 height 12
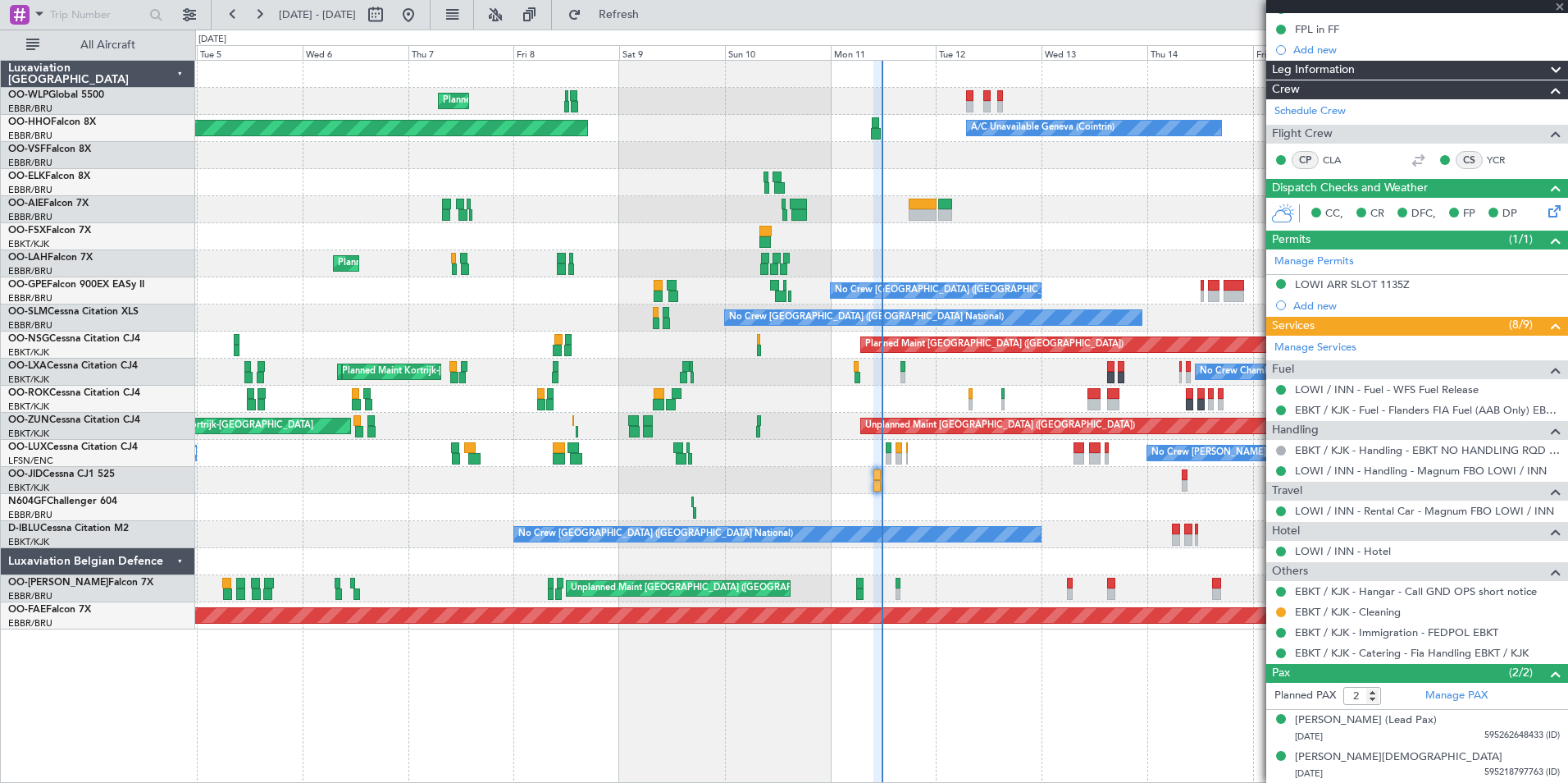
type input "+01:15"
type input "09:34"
type input "11:29"
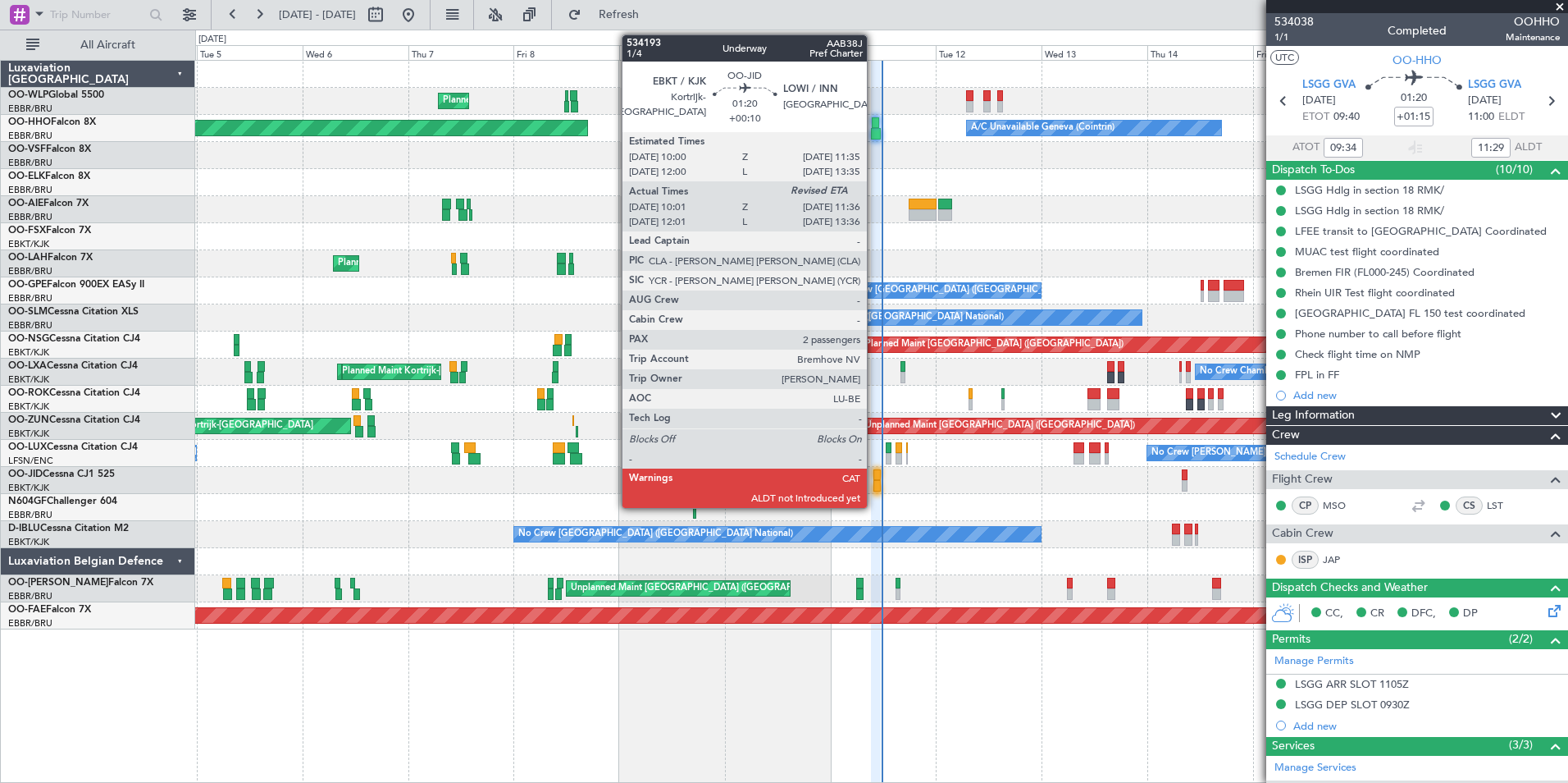
click at [874, 480] on div at bounding box center [877, 486] width 7 height 12
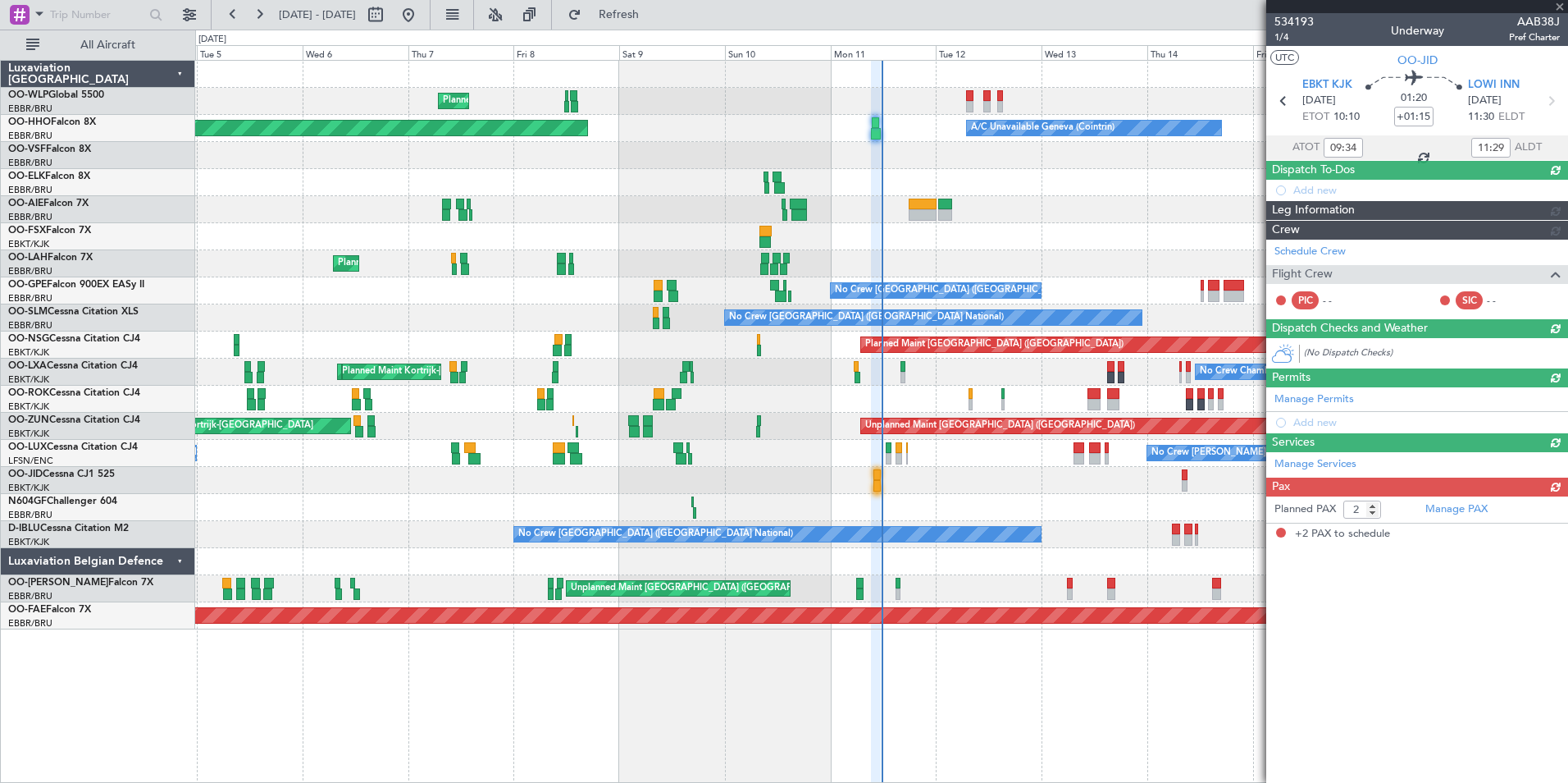
type input "+00:10"
type input "10:11"
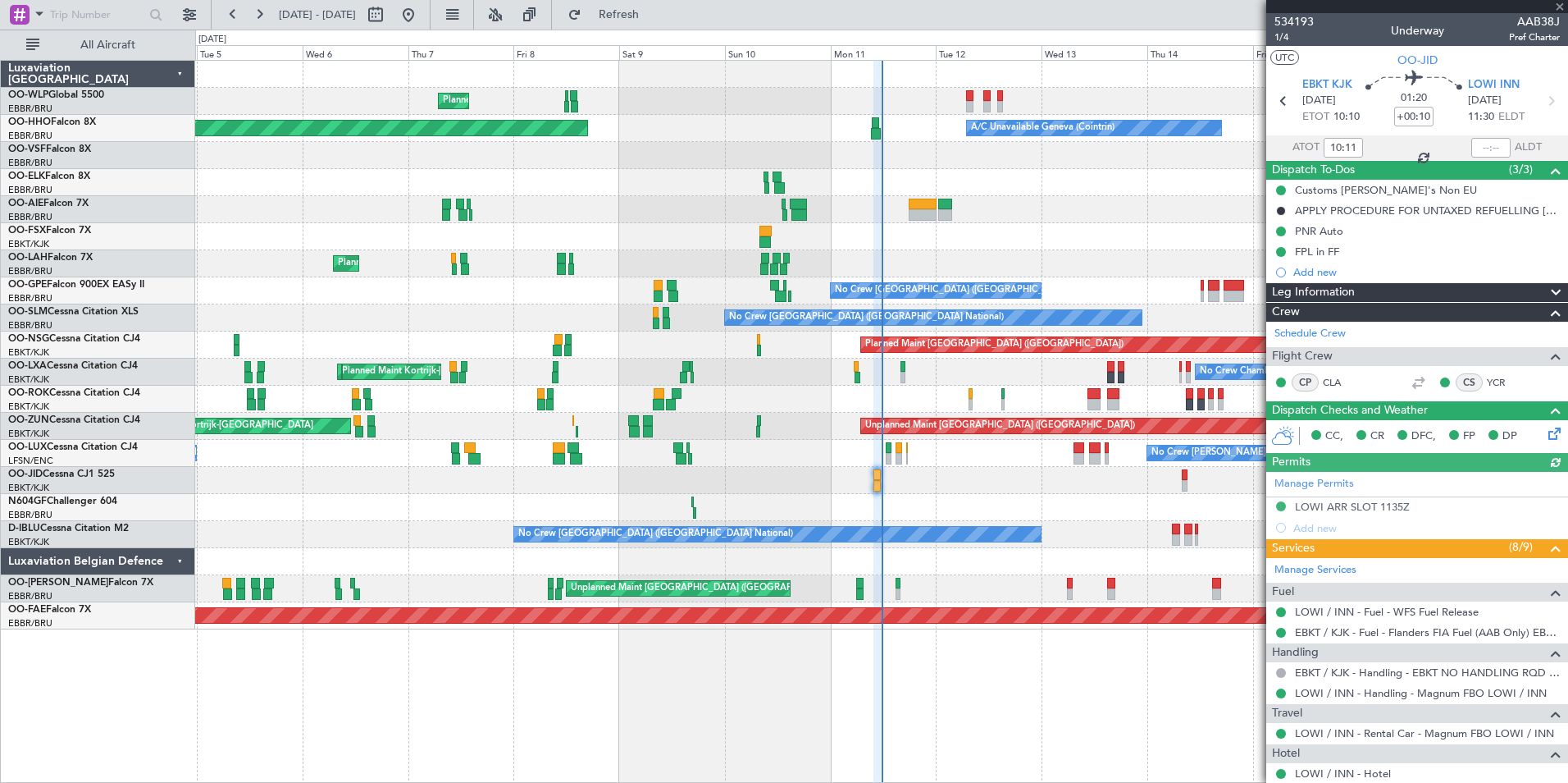
click at [1482, 149] on div at bounding box center [1491, 147] width 39 height 20
click at [1475, 149] on input "text" at bounding box center [1491, 147] width 39 height 20
click at [1091, 184] on div at bounding box center [880, 182] width 1372 height 27
type input "11:27"
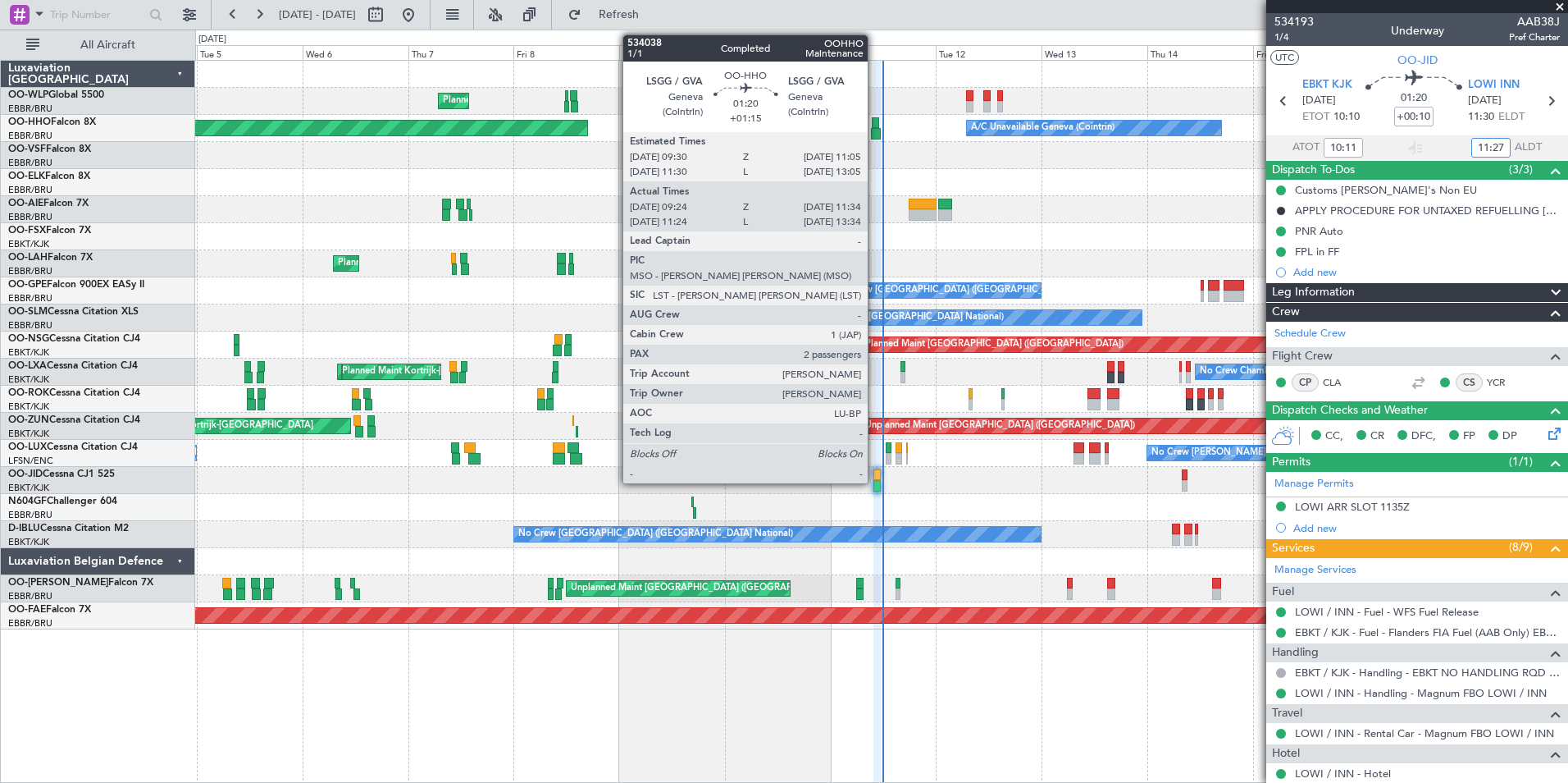
click at [874, 131] on div at bounding box center [875, 134] width 10 height 12
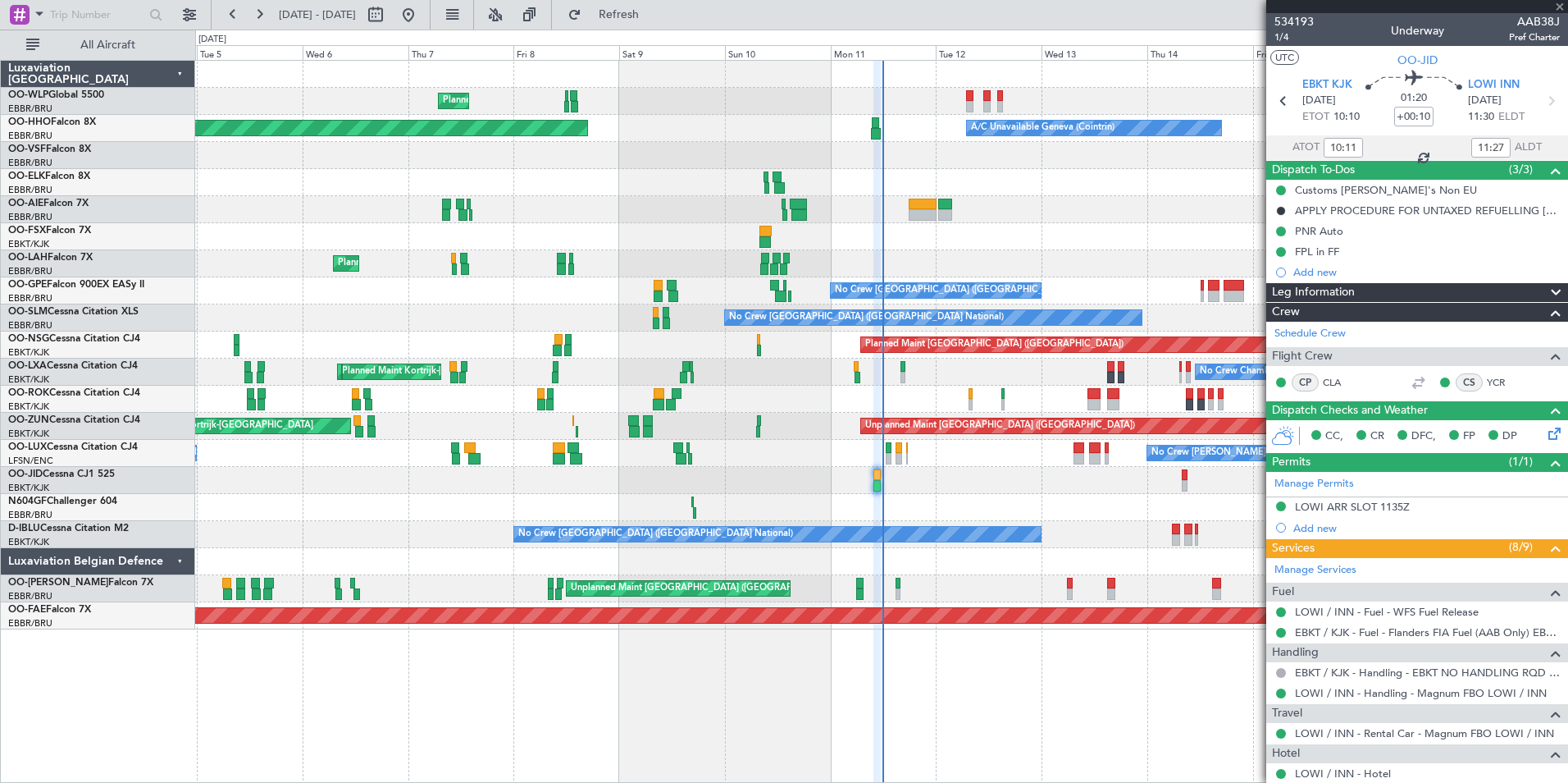
type input "+01:15"
type input "09:34"
type input "11:29"
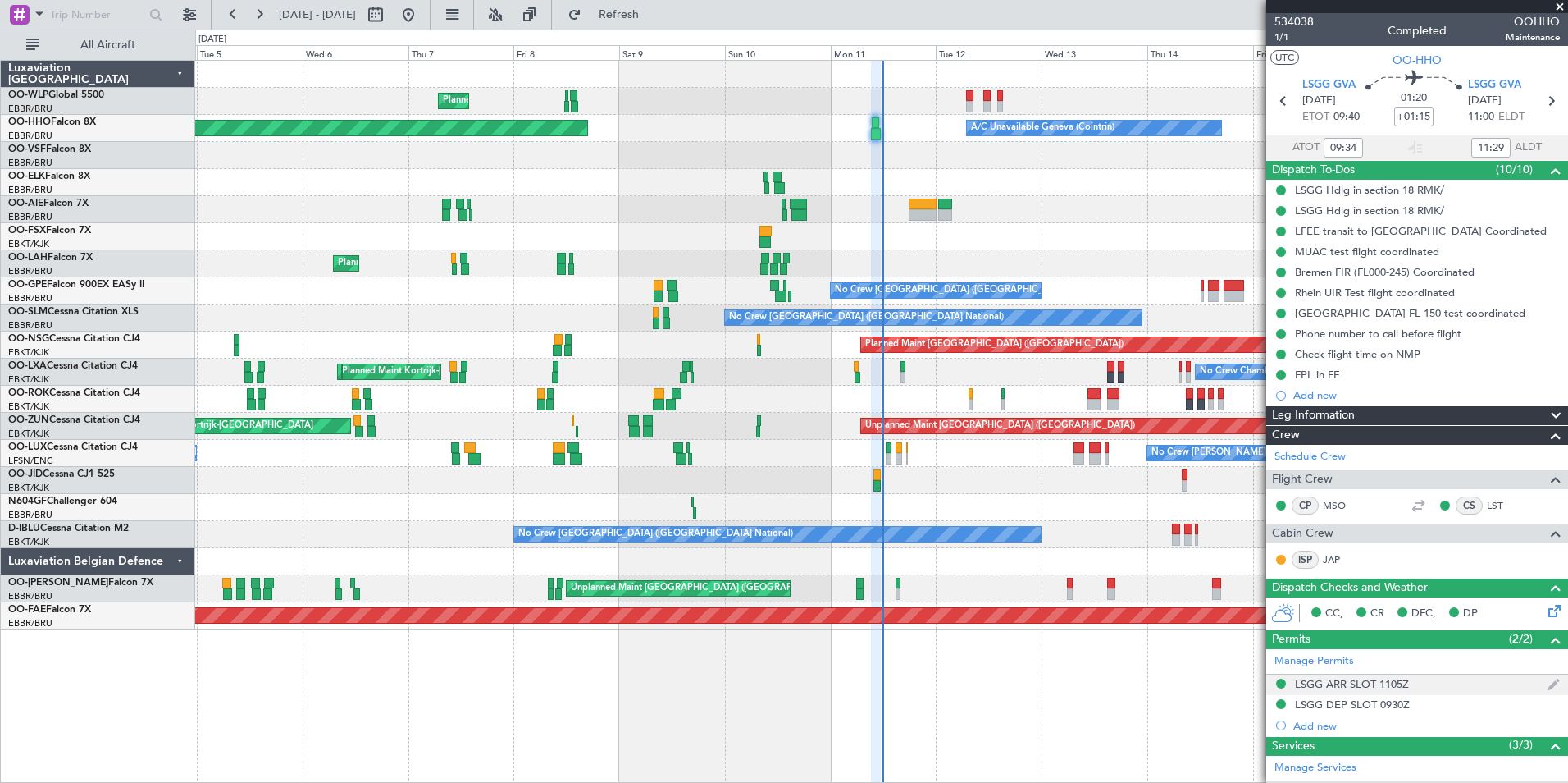
scroll to position [278, 0]
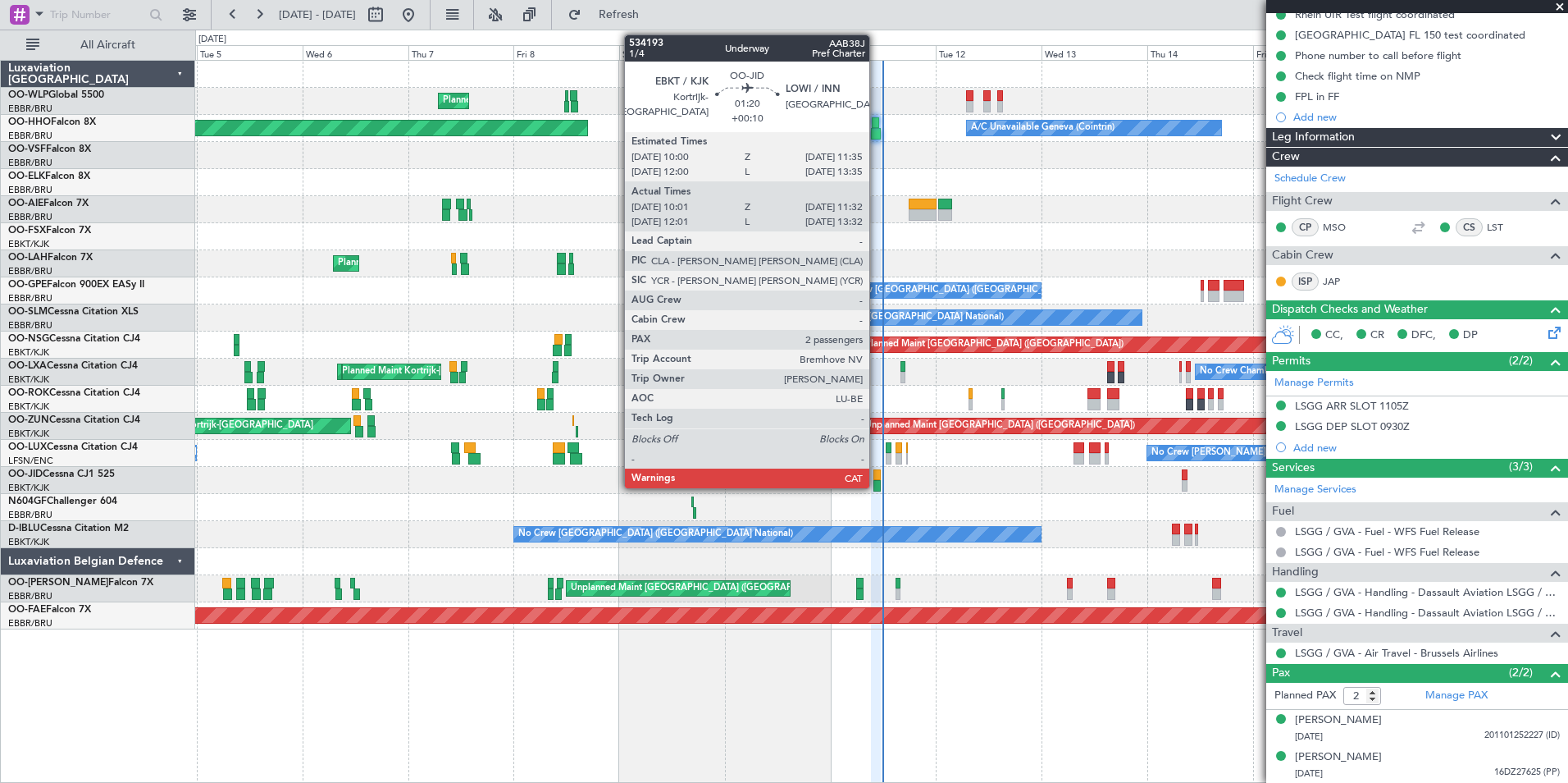
click at [877, 484] on div at bounding box center [877, 486] width 7 height 12
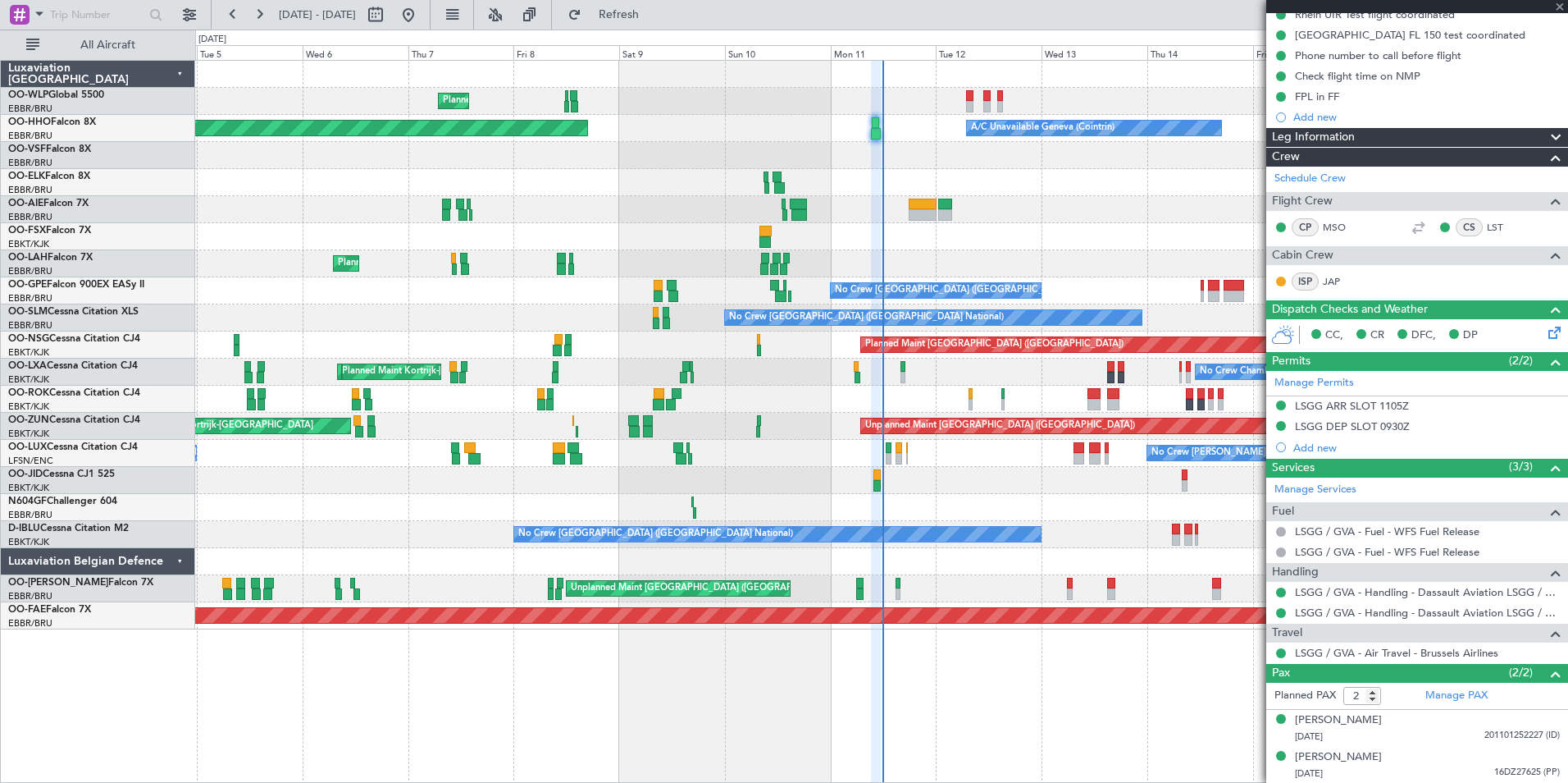
type input "+00:10"
type input "10:11"
type input "11:27"
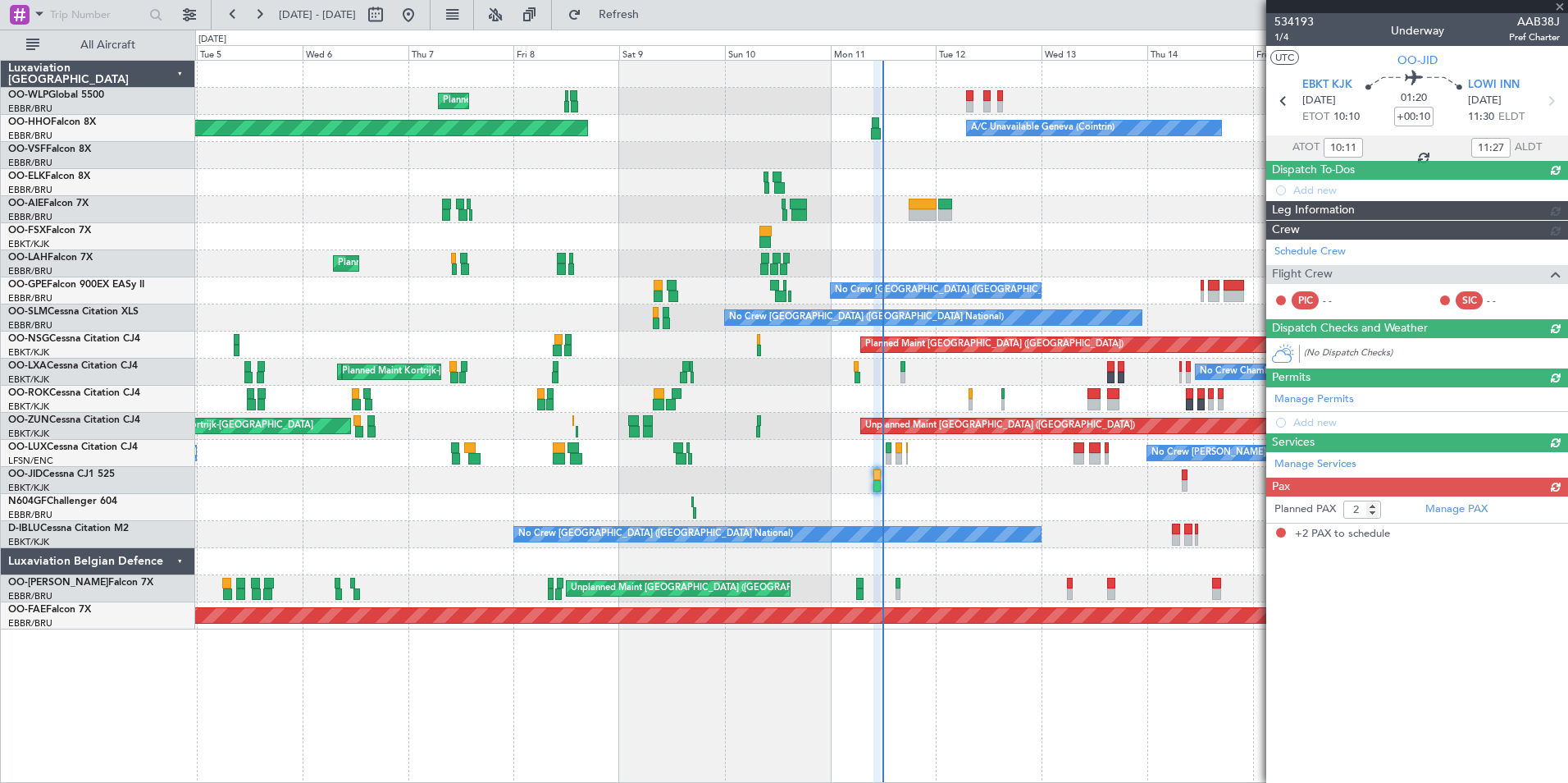
scroll to position [0, 0]
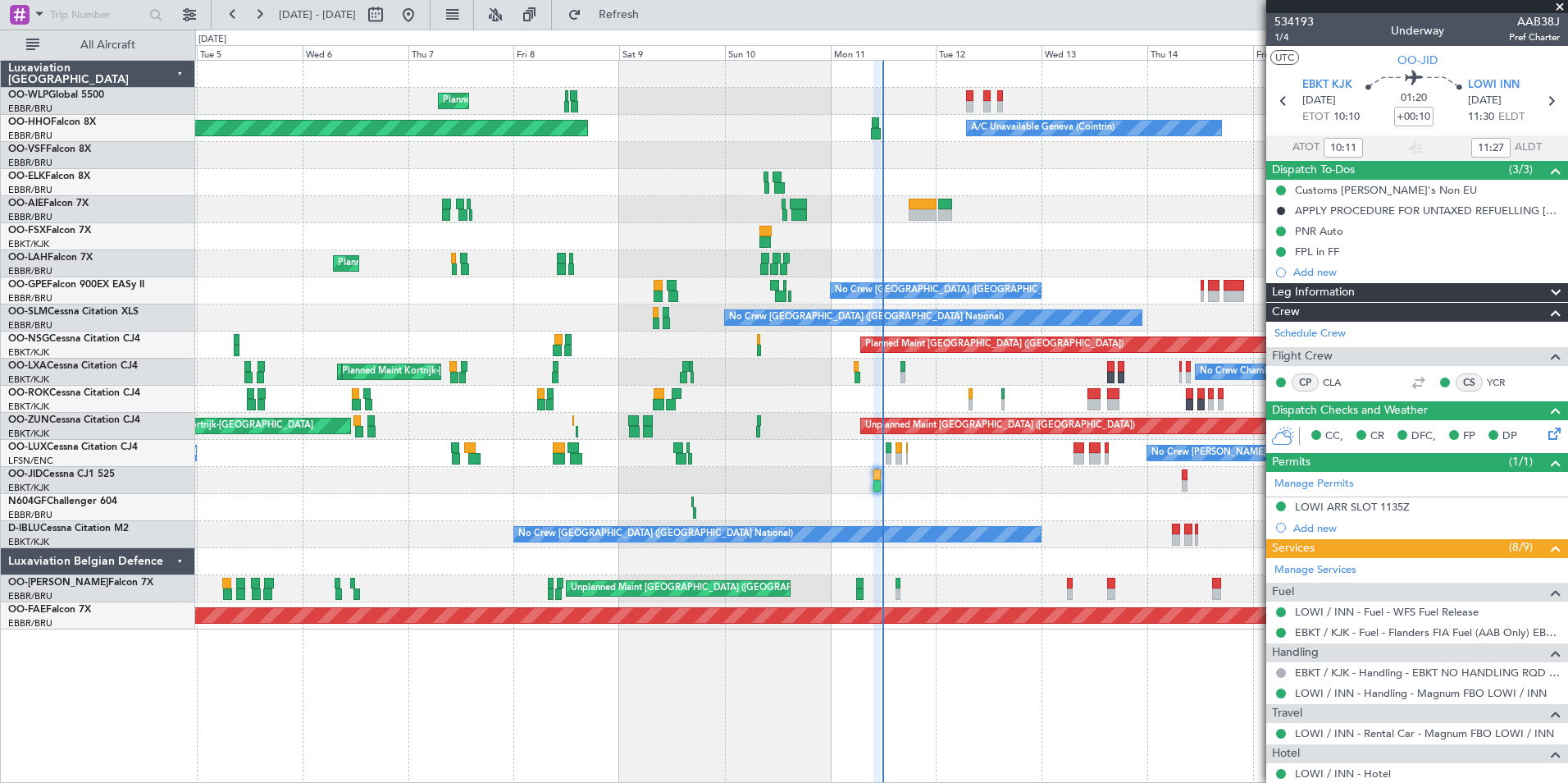
click at [597, 237] on div "Planned Maint Milan (Linate) Planned Maint Geneva ([GEOGRAPHIC_DATA]) A/C Unava…" at bounding box center [880, 345] width 1372 height 568
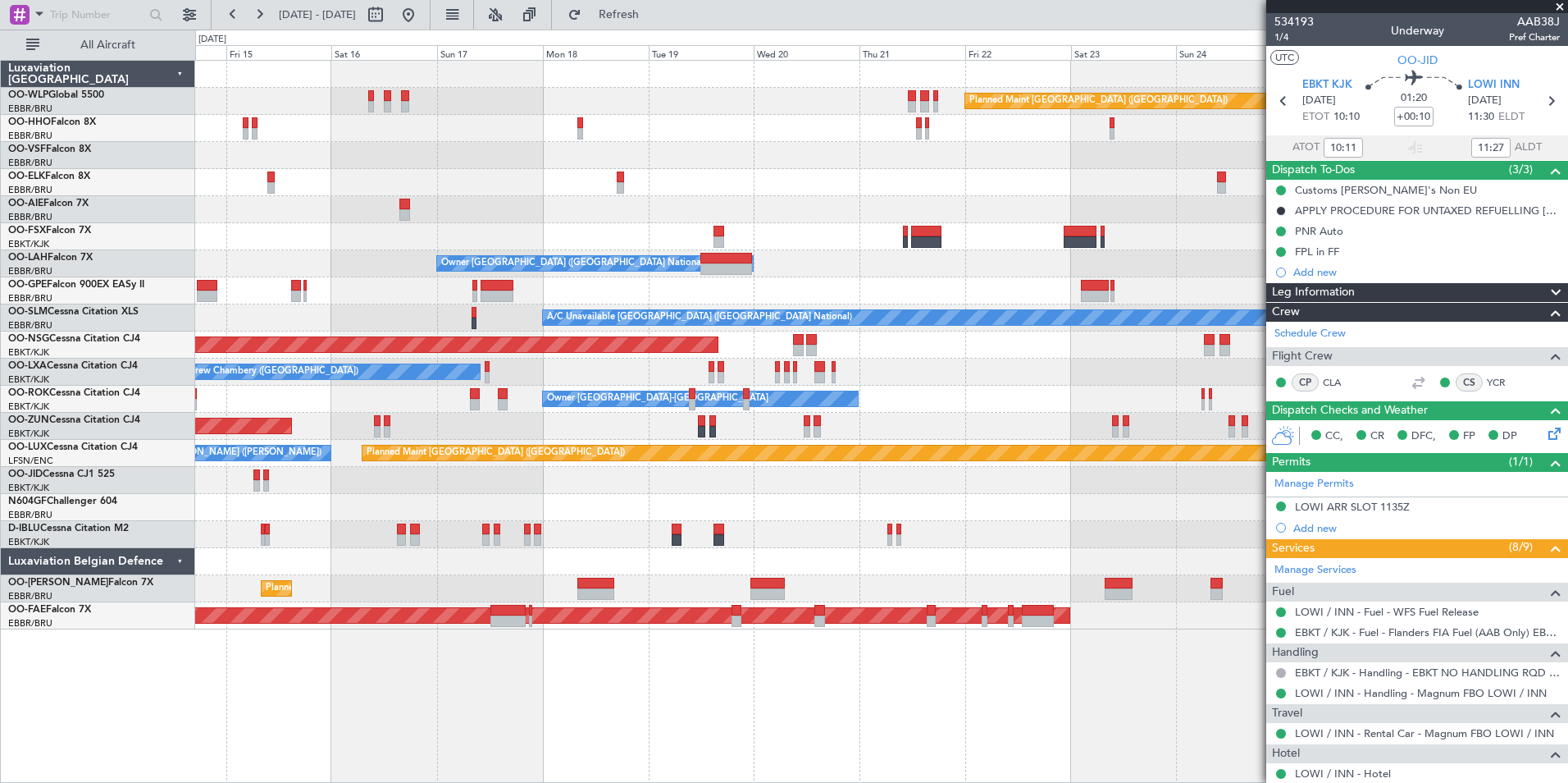
click at [290, 167] on div "Planned Maint [GEOGRAPHIC_DATA] ([GEOGRAPHIC_DATA]) A/C Unavailable Geneva (Coi…" at bounding box center [880, 345] width 1372 height 568
click at [223, 172] on div "Planned Maint [GEOGRAPHIC_DATA] ([GEOGRAPHIC_DATA]) A/C Unavailable Geneva (Coi…" at bounding box center [880, 345] width 1372 height 568
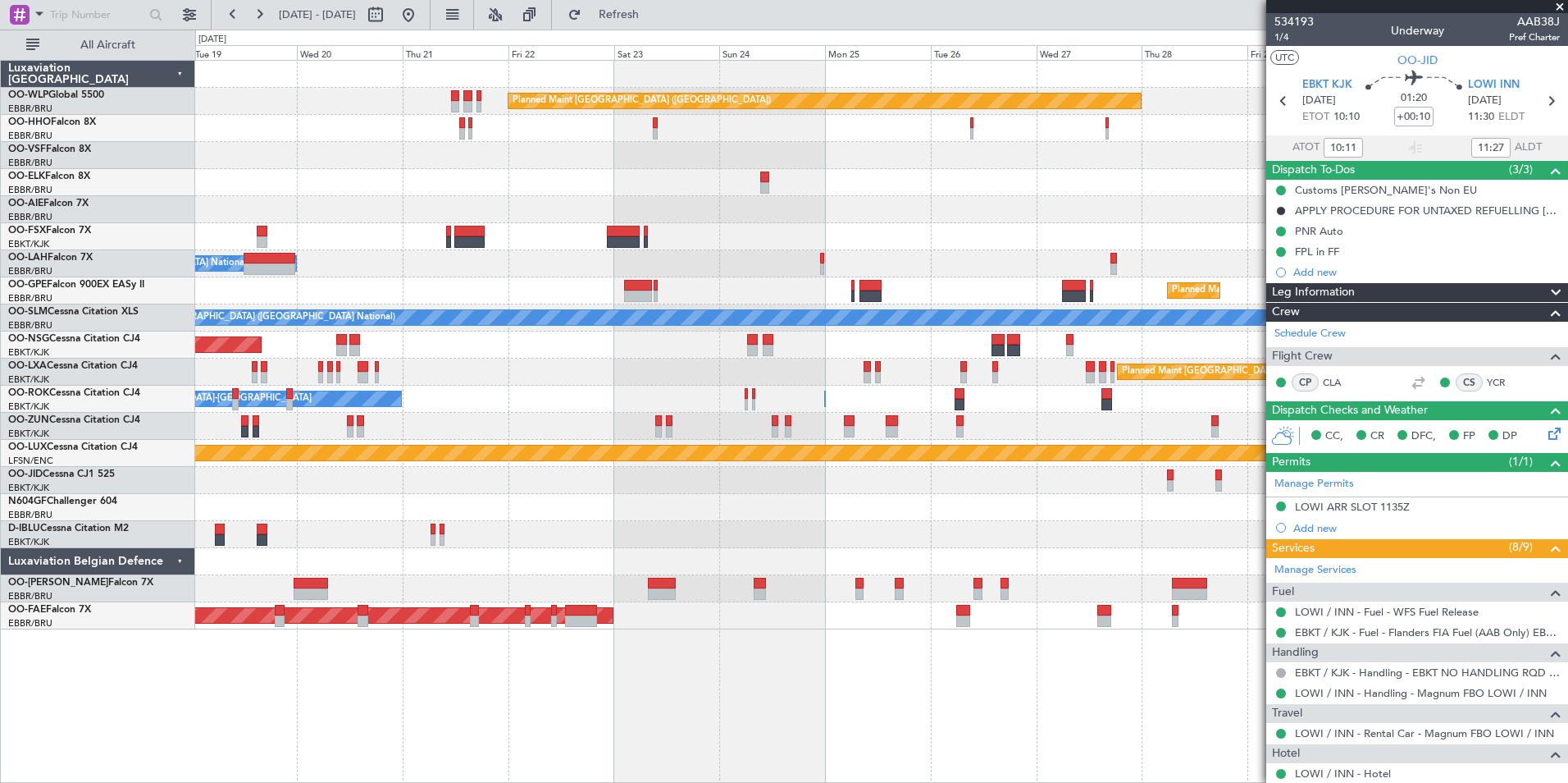
click at [753, 271] on div "Owner [GEOGRAPHIC_DATA] ([GEOGRAPHIC_DATA] National) Planned [GEOGRAPHIC_DATA][…" at bounding box center [880, 264] width 1372 height 27
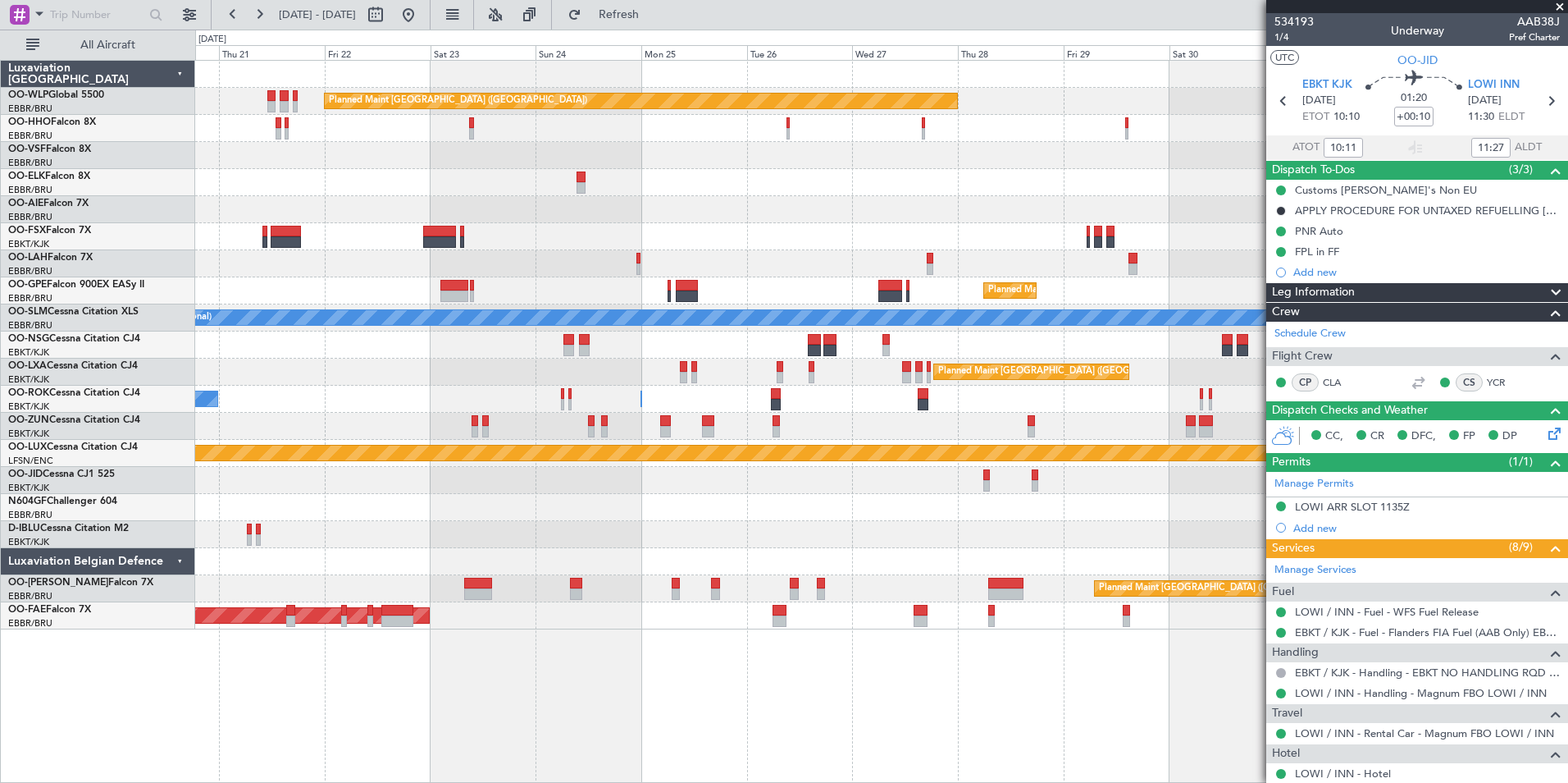
click at [581, 254] on div "Planned Maint [GEOGRAPHIC_DATA] ([GEOGRAPHIC_DATA]) Planned Maint [GEOGRAPHIC_D…" at bounding box center [880, 345] width 1372 height 568
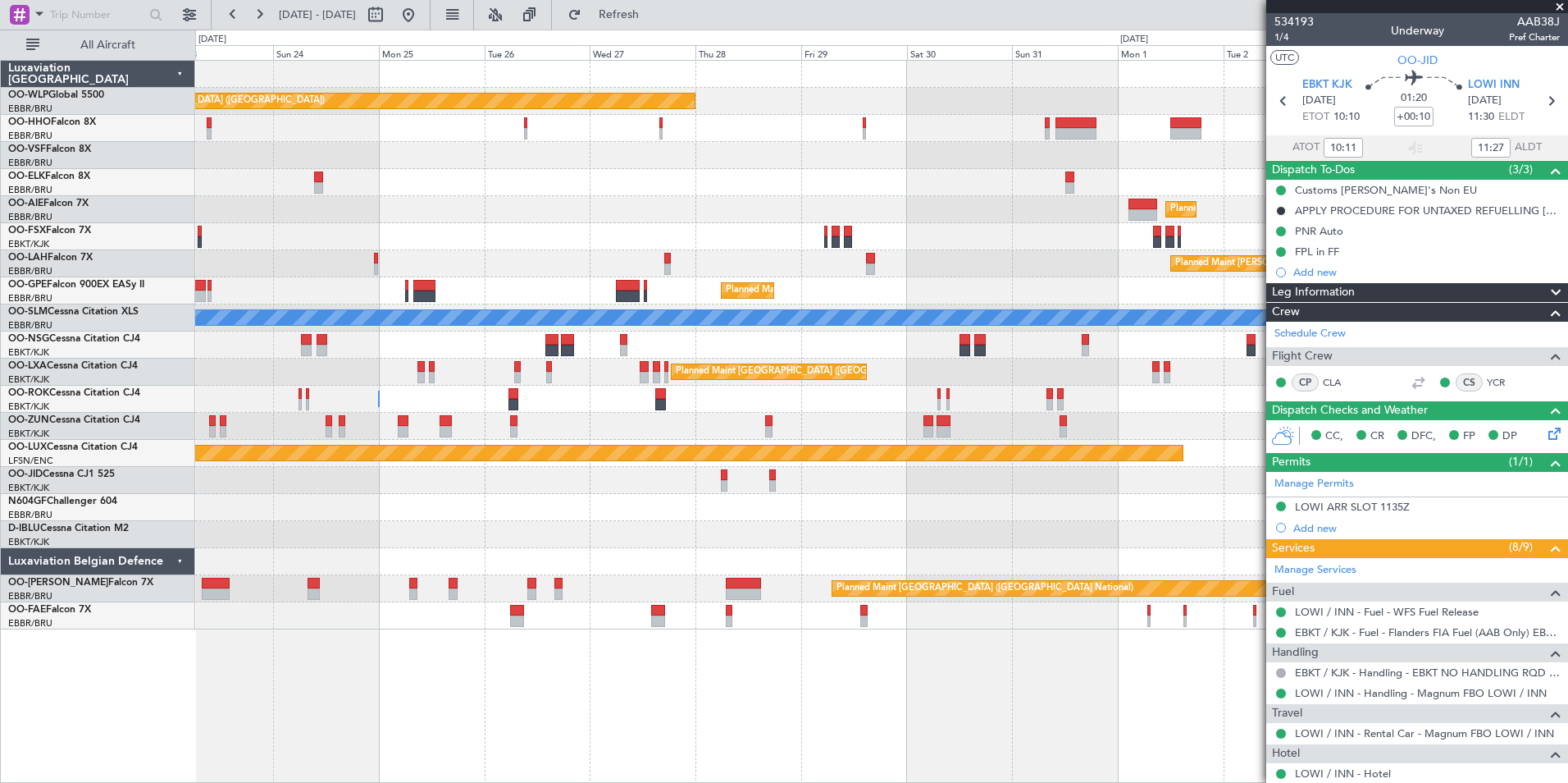
click at [584, 230] on div at bounding box center [880, 237] width 1372 height 27
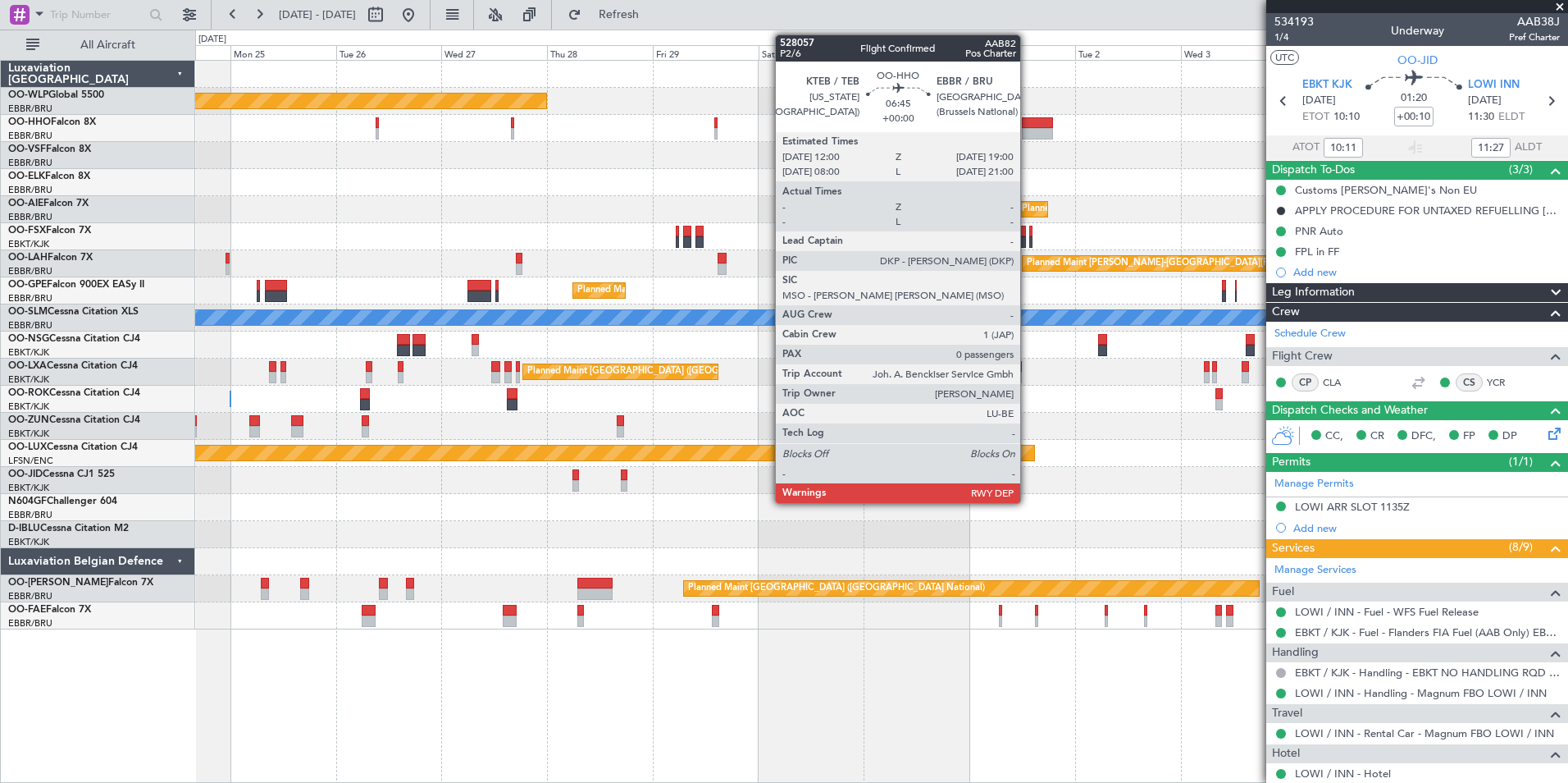
click at [1028, 126] on div at bounding box center [1037, 123] width 31 height 12
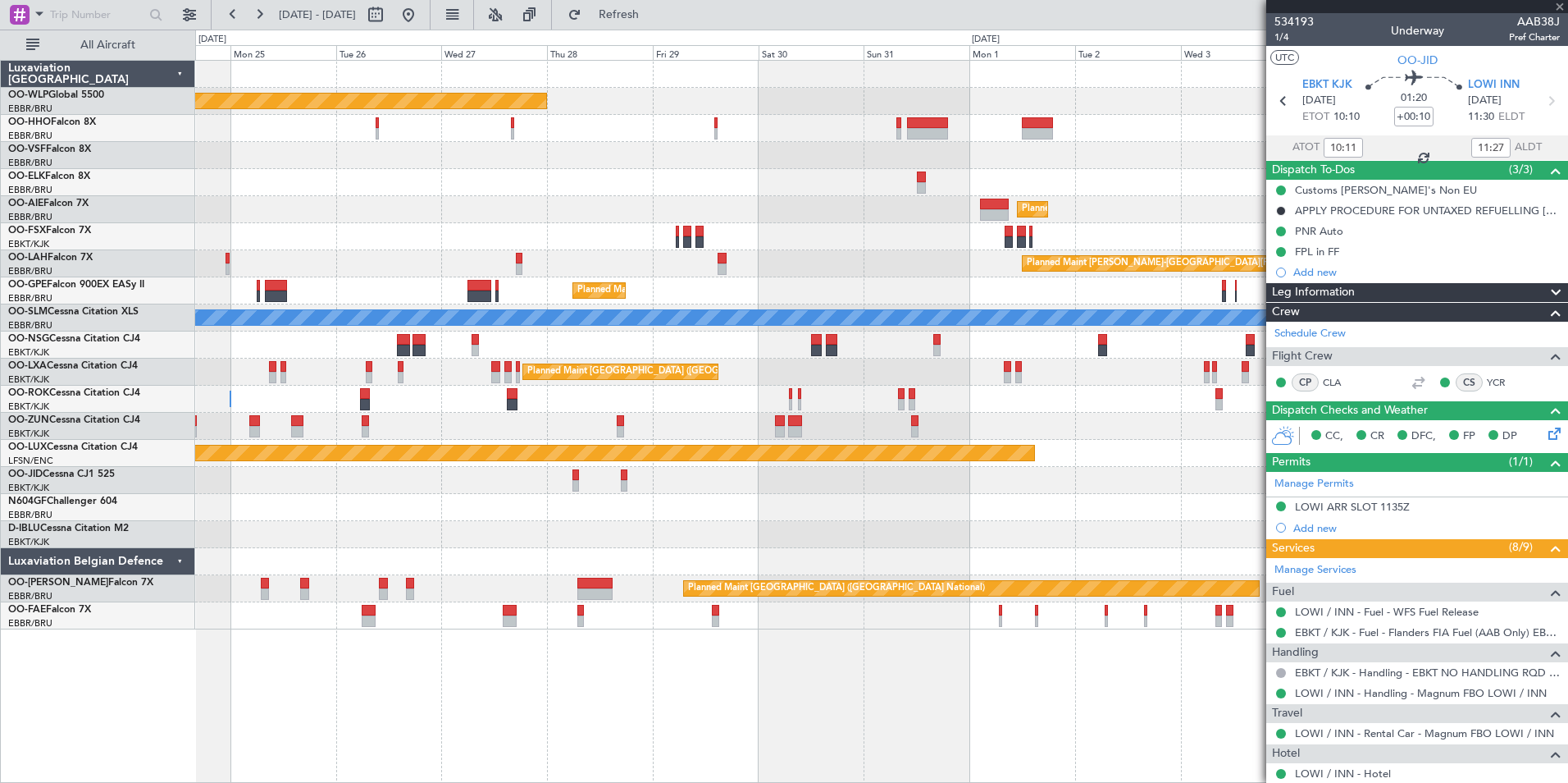
type input "0"
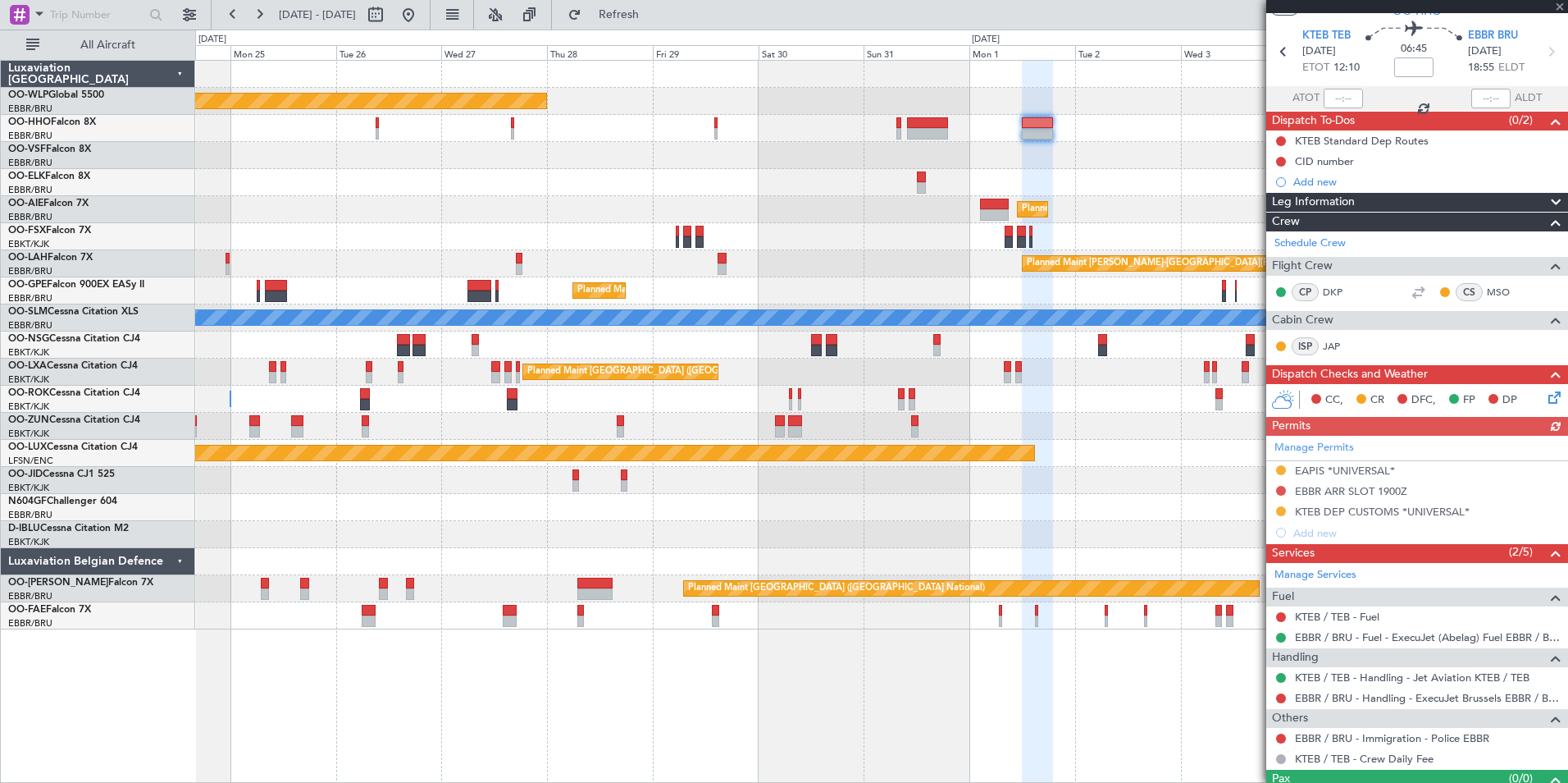
scroll to position [81, 0]
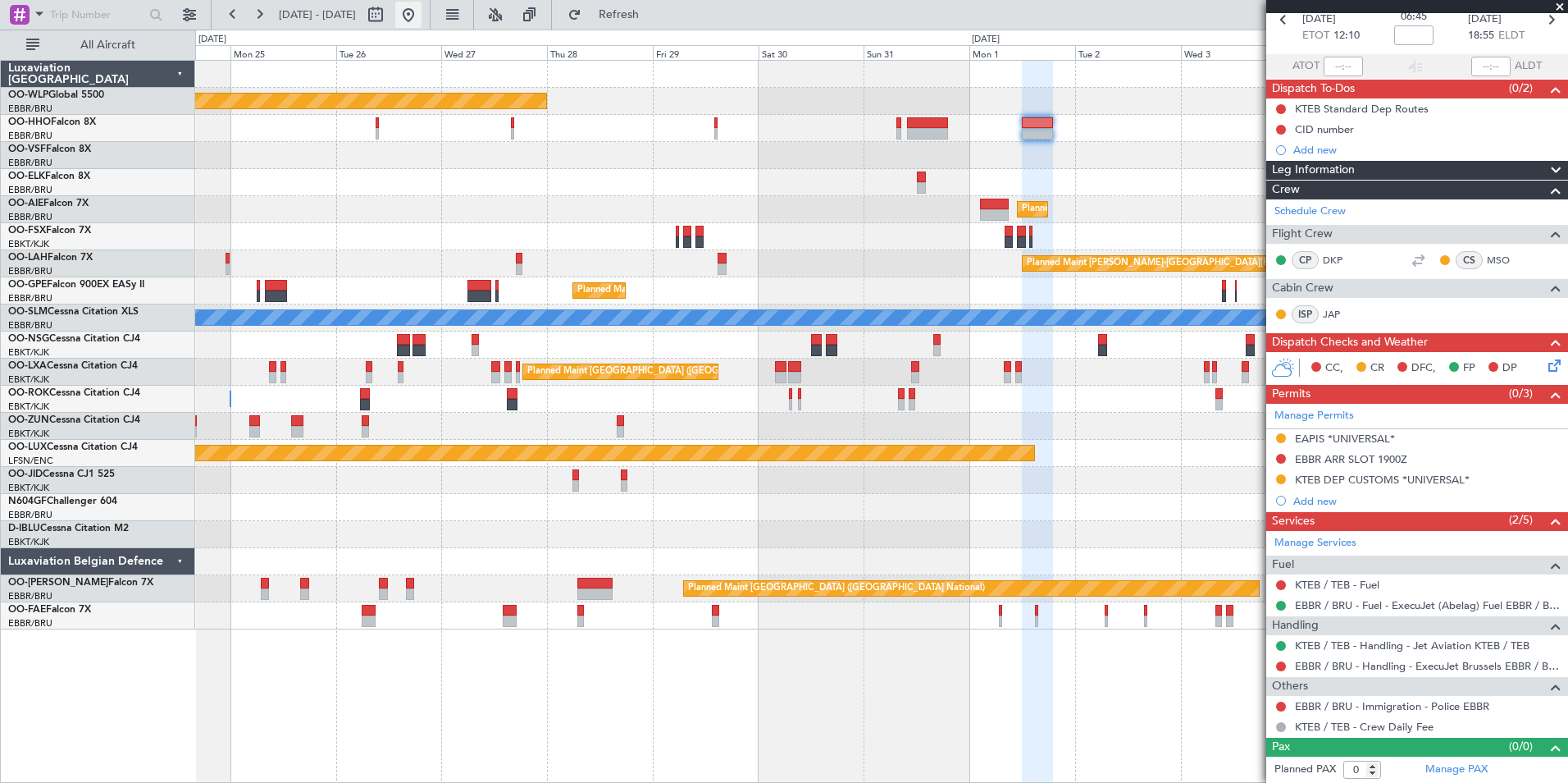
click at [422, 19] on button at bounding box center [407, 14] width 26 height 26
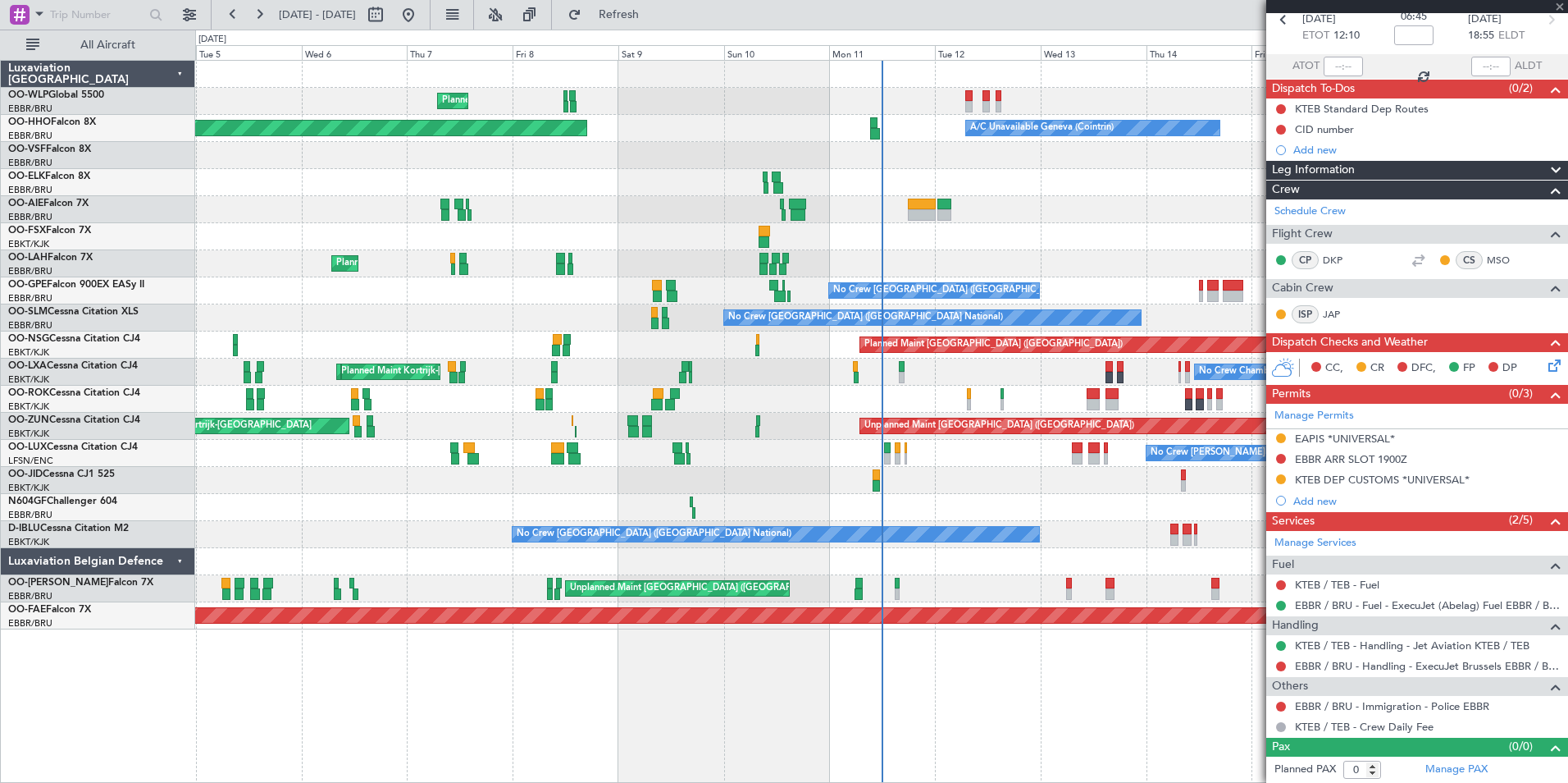
type input "+00:10"
type input "10:11"
type input "11:27"
type input "2"
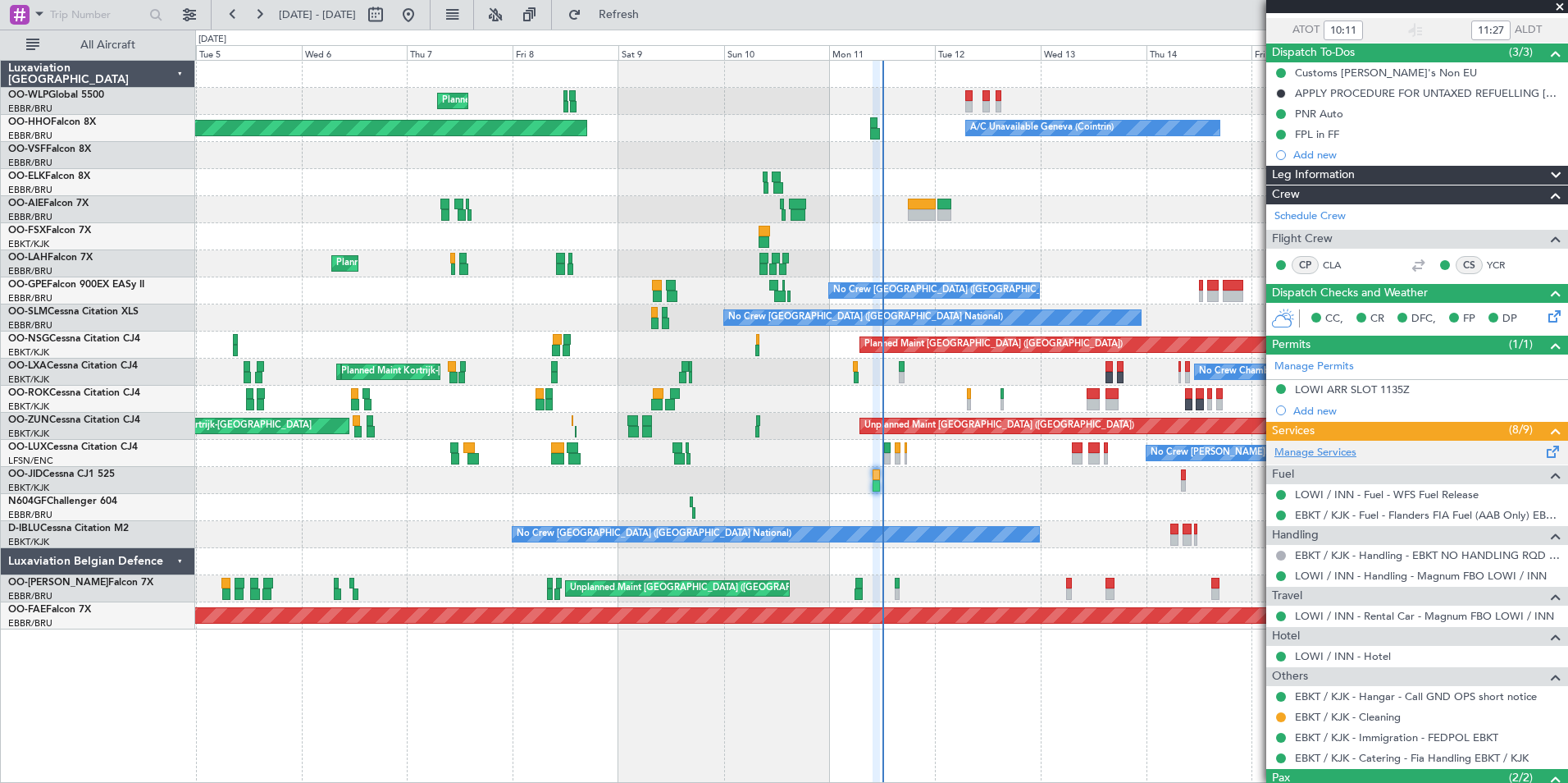
scroll to position [0, 0]
